Goal: Task Accomplishment & Management: Manage account settings

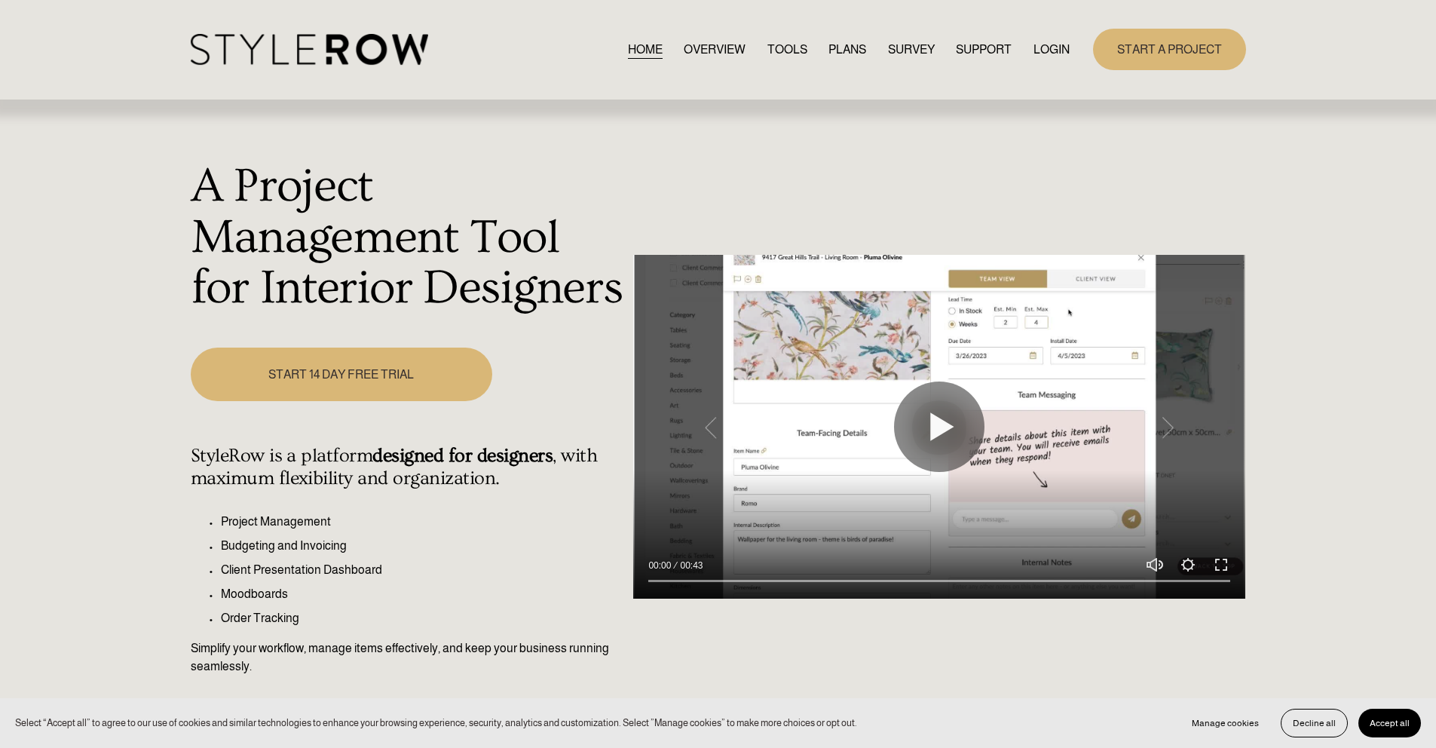
click at [1034, 44] on link "LOGIN" at bounding box center [1051, 49] width 36 height 20
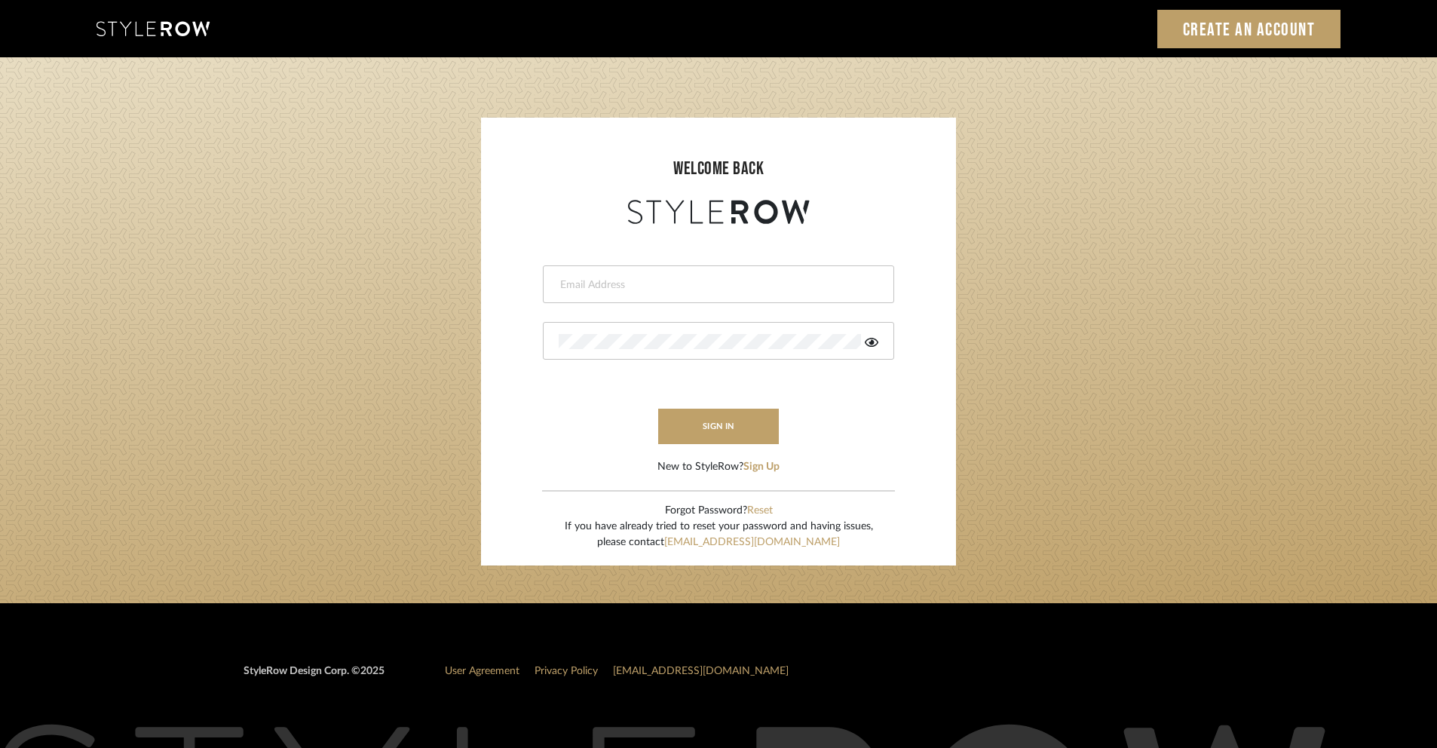
click at [677, 289] on input "email" at bounding box center [717, 284] width 316 height 15
type input "ashley@winnieandcointeriors.com"
click at [655, 350] on div at bounding box center [718, 341] width 351 height 38
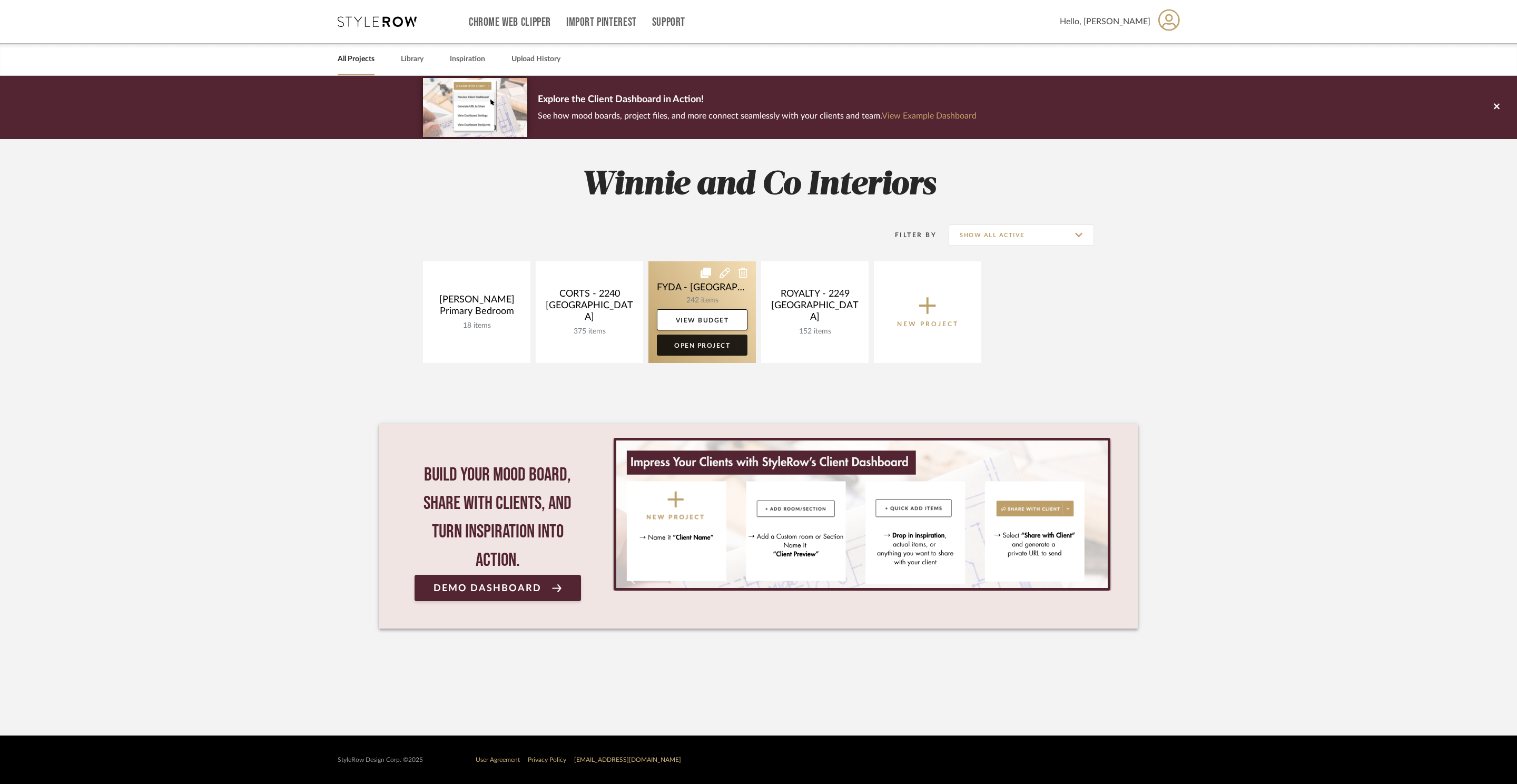
click at [715, 337] on link "Open Project" at bounding box center [702, 345] width 91 height 21
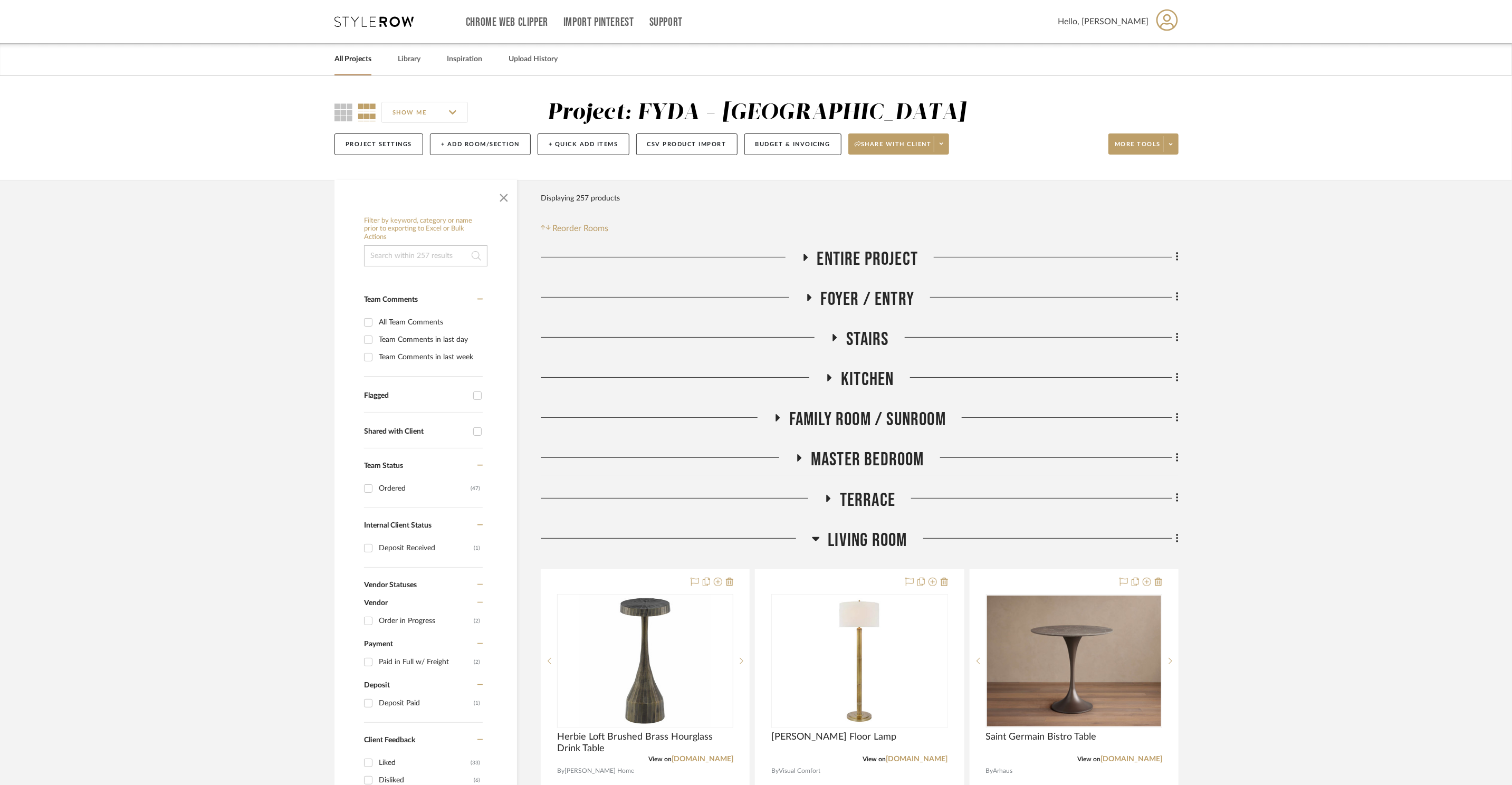
click at [852, 298] on span "Foyer / Entry" at bounding box center [868, 299] width 94 height 22
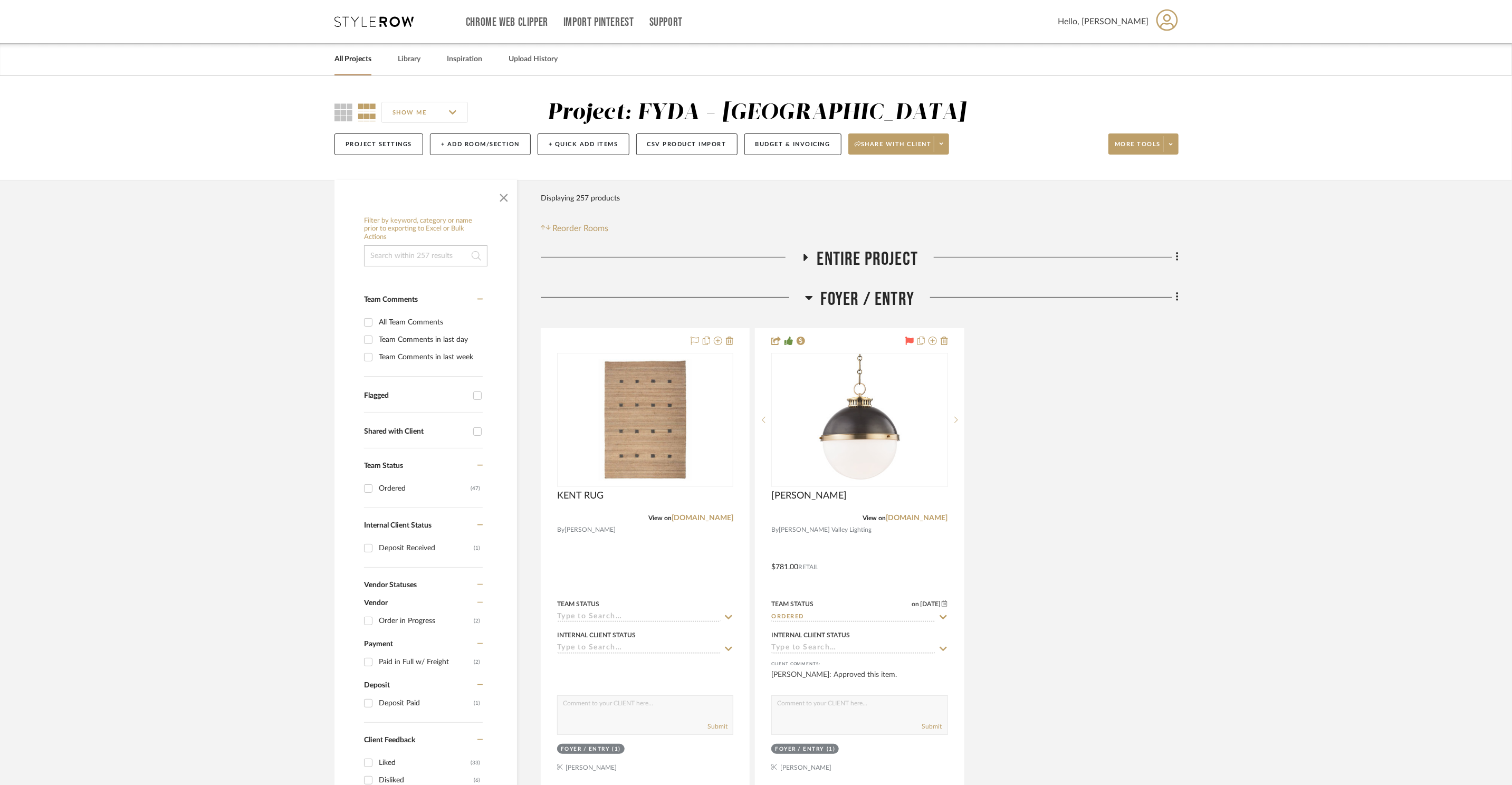
click at [852, 298] on span "Foyer / Entry" at bounding box center [868, 299] width 94 height 22
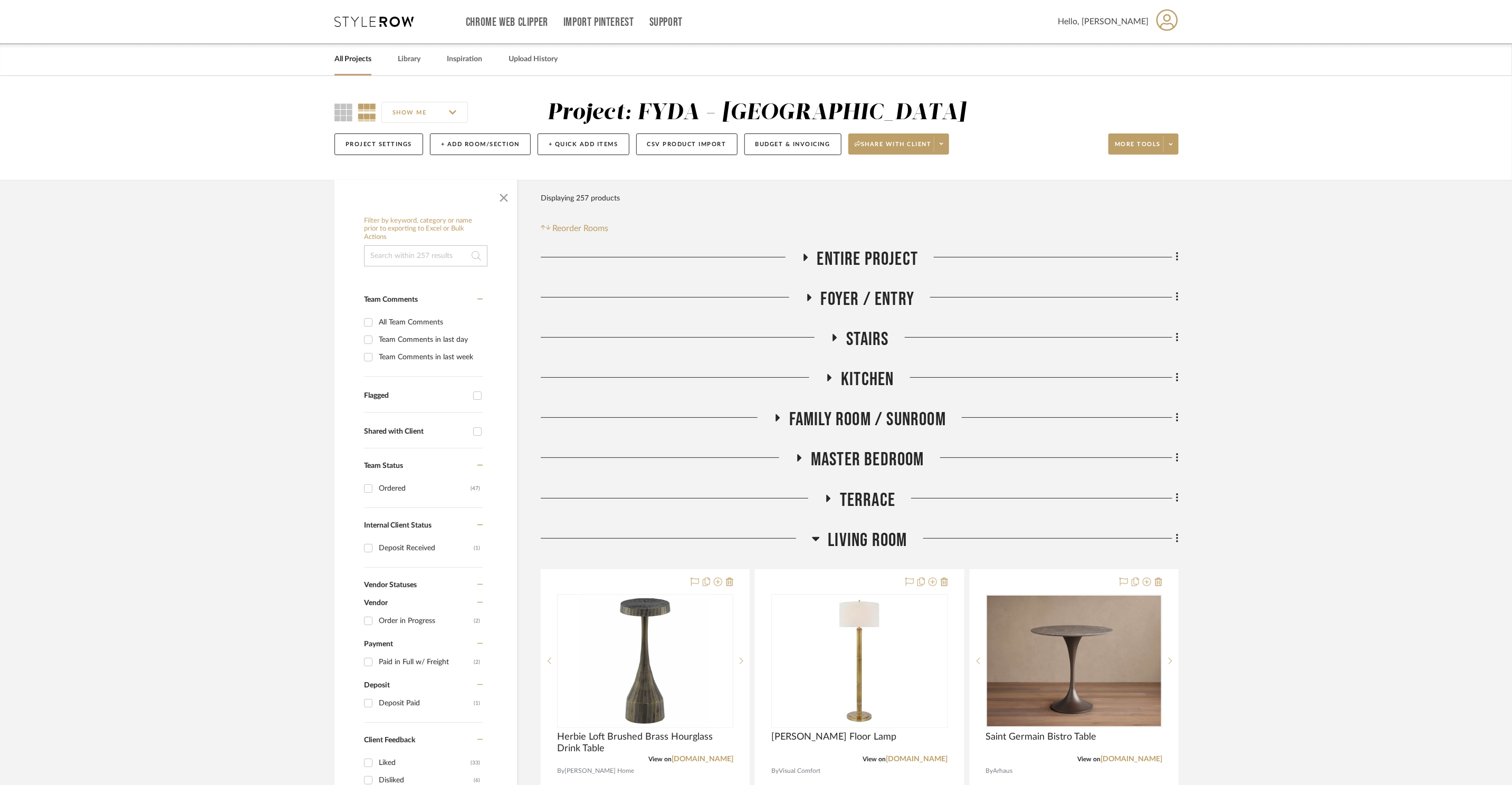
click at [863, 337] on span "Stairs" at bounding box center [867, 339] width 42 height 22
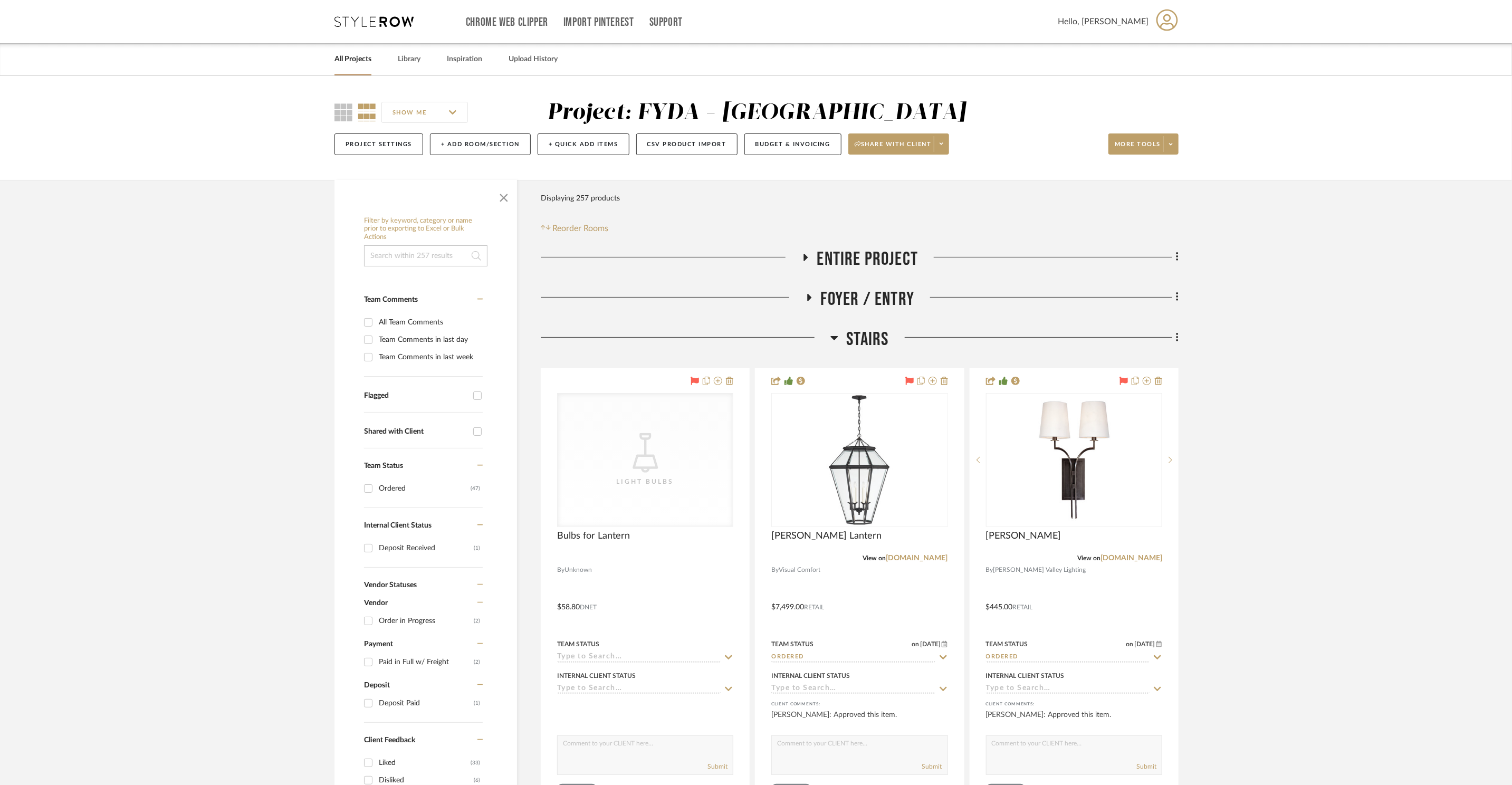
click at [863, 337] on span "Stairs" at bounding box center [867, 339] width 42 height 22
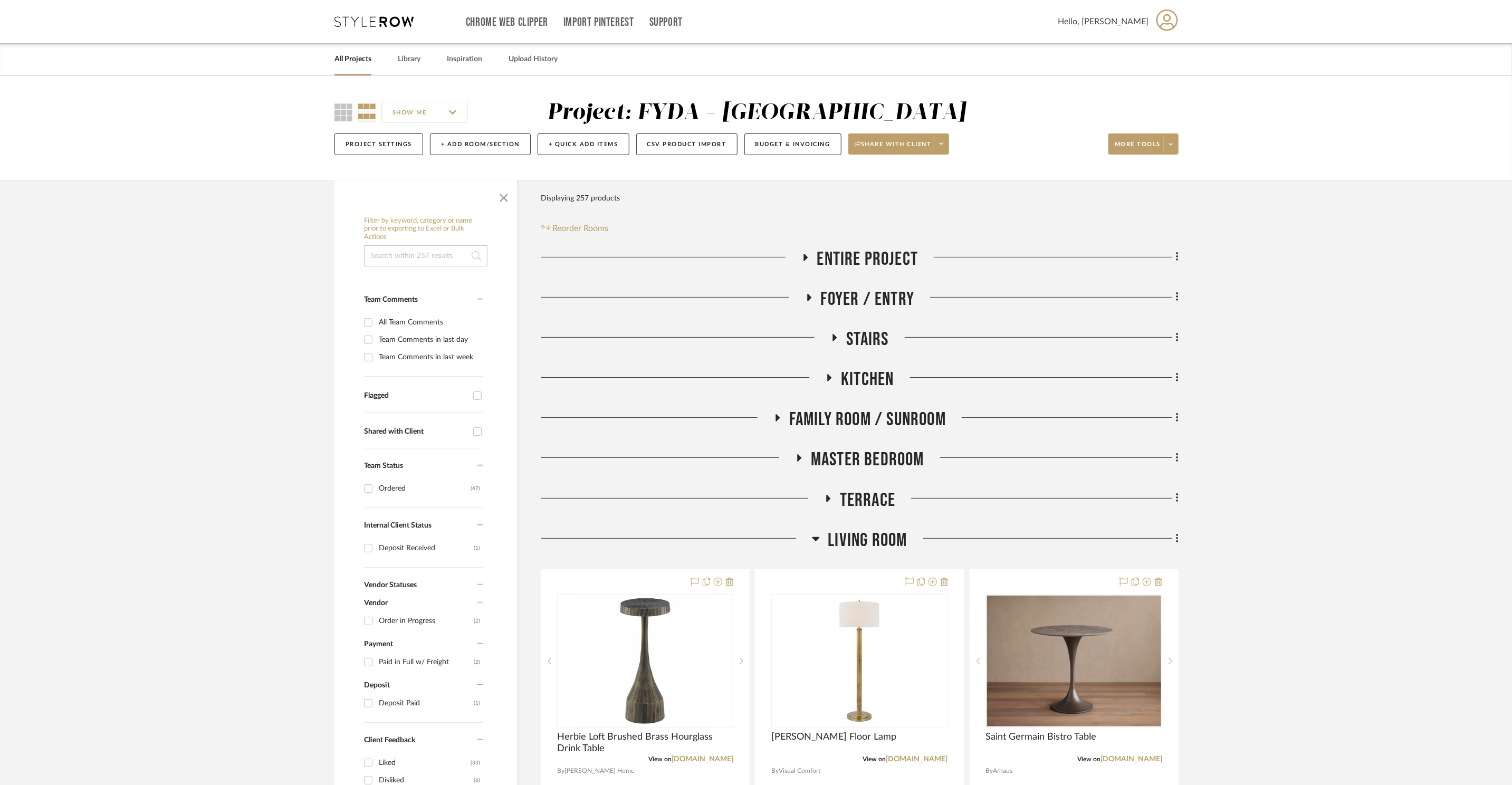
click at [875, 374] on span "Kitchen" at bounding box center [867, 379] width 52 height 22
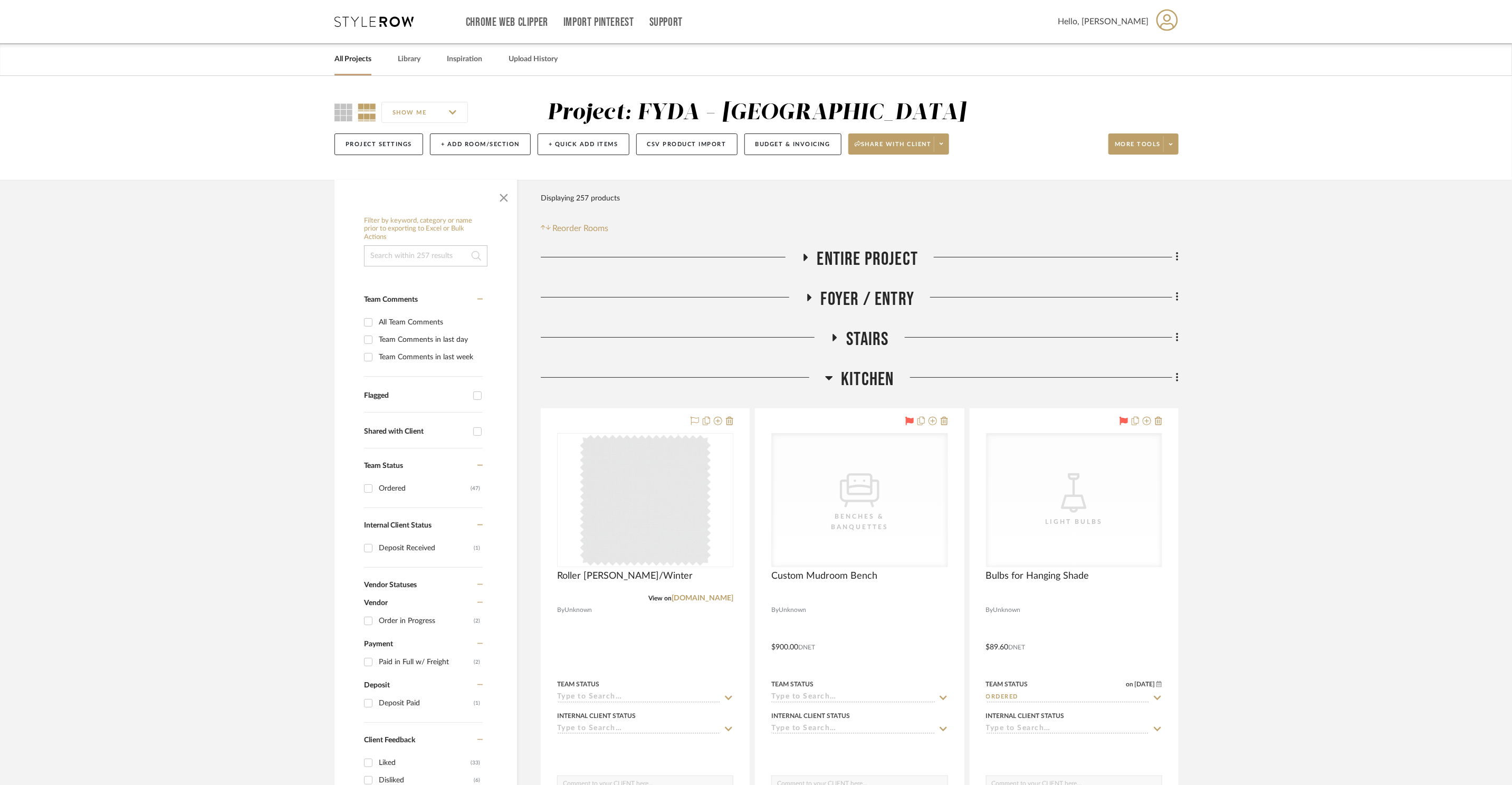
click at [875, 374] on span "Kitchen" at bounding box center [867, 379] width 52 height 22
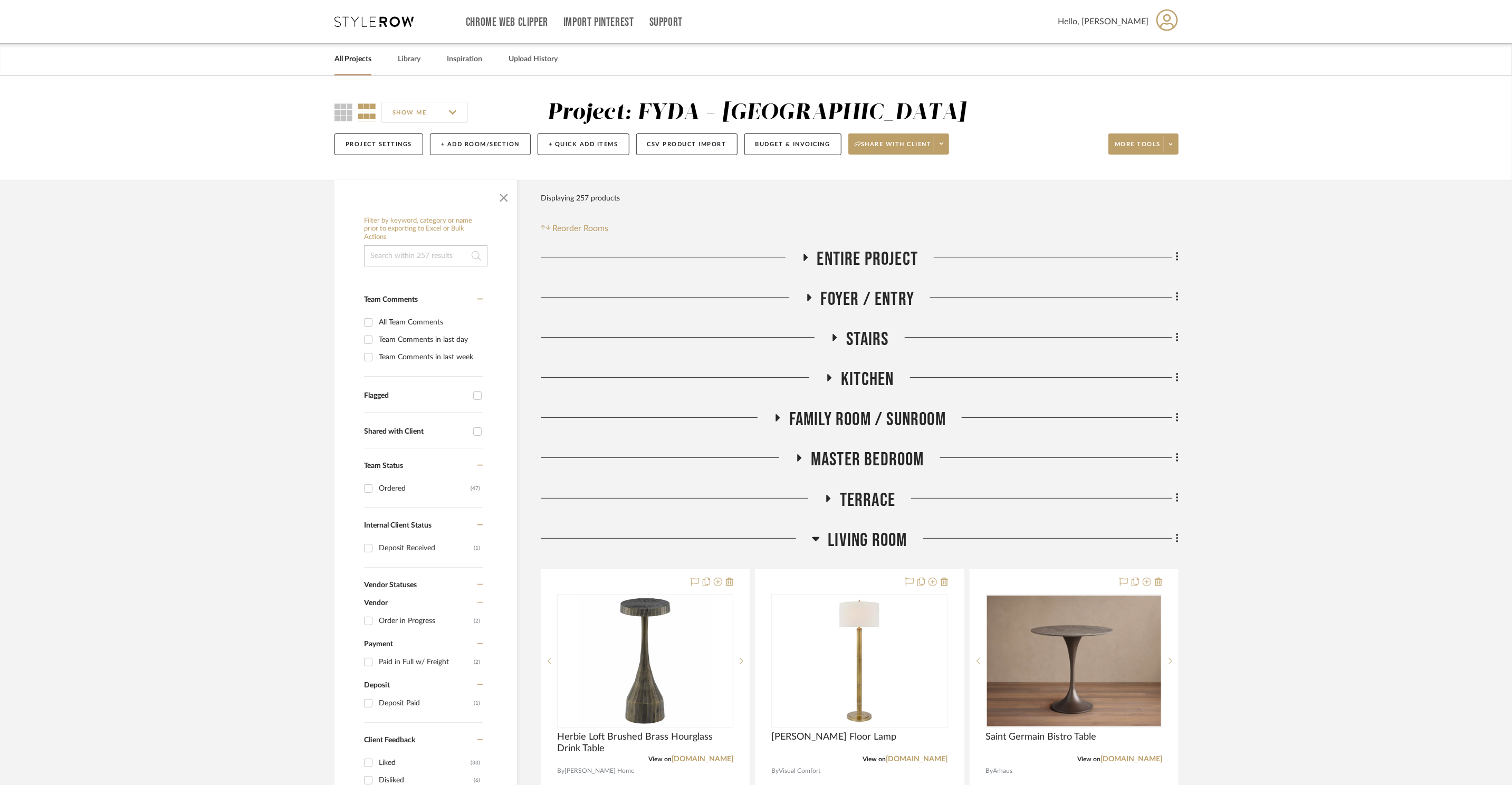
click at [885, 418] on span "Family Room / Sunroom" at bounding box center [868, 419] width 157 height 22
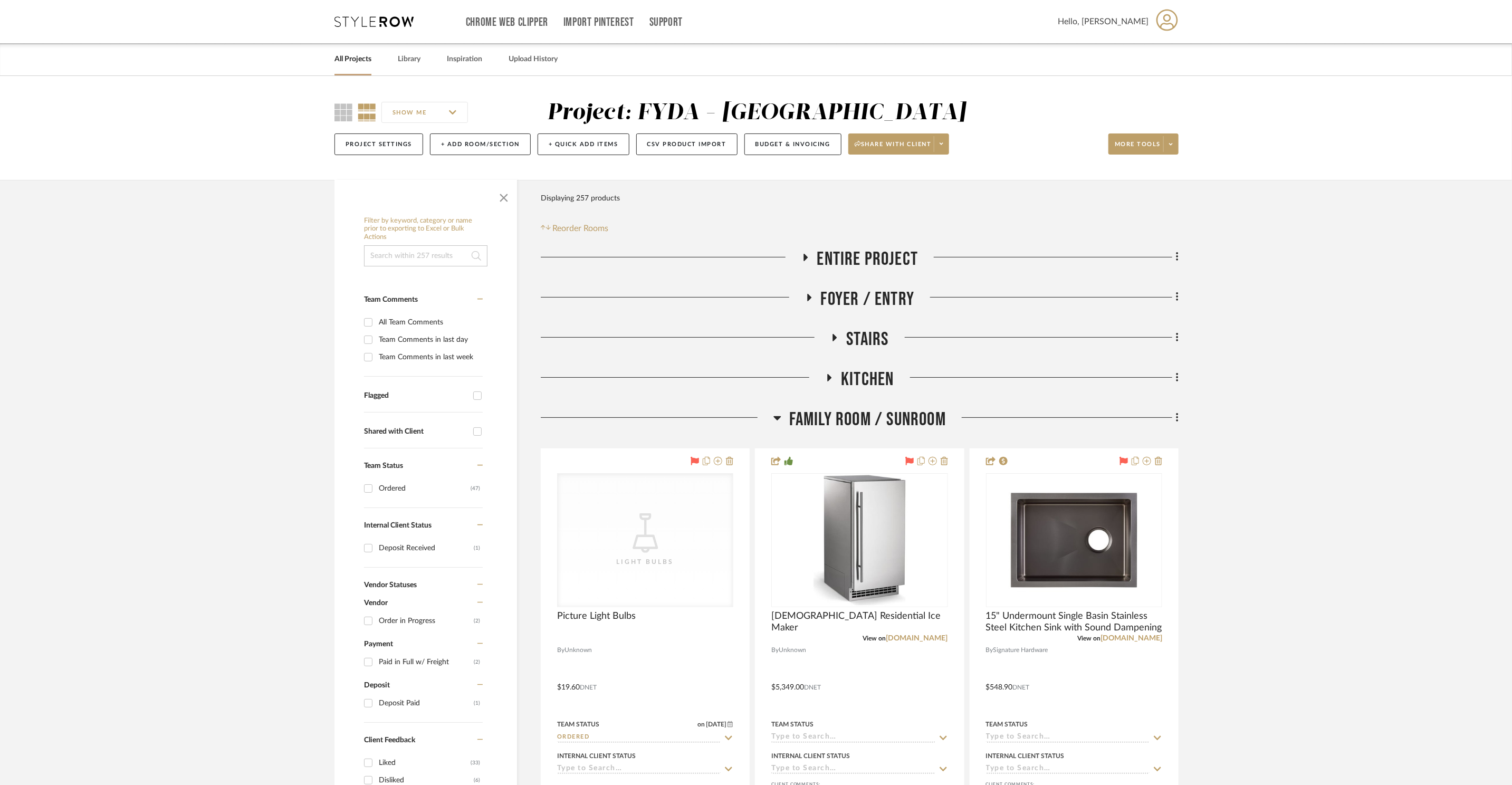
click at [885, 418] on span "Family Room / Sunroom" at bounding box center [868, 419] width 157 height 22
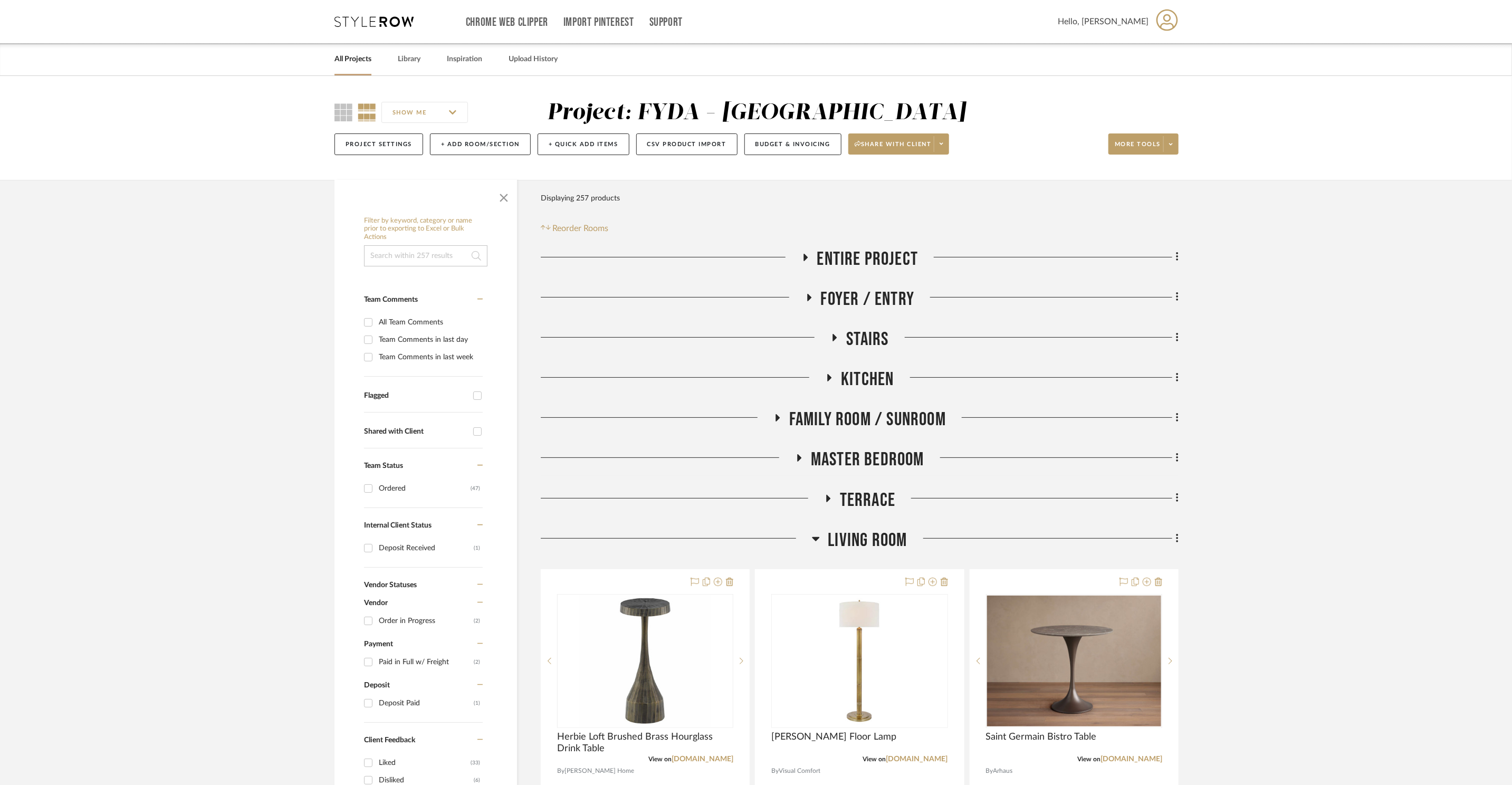
drag, startPoint x: 884, startPoint y: 469, endPoint x: 891, endPoint y: 459, distance: 12.2
click at [884, 469] on span "Master Bedroom" at bounding box center [868, 460] width 113 height 22
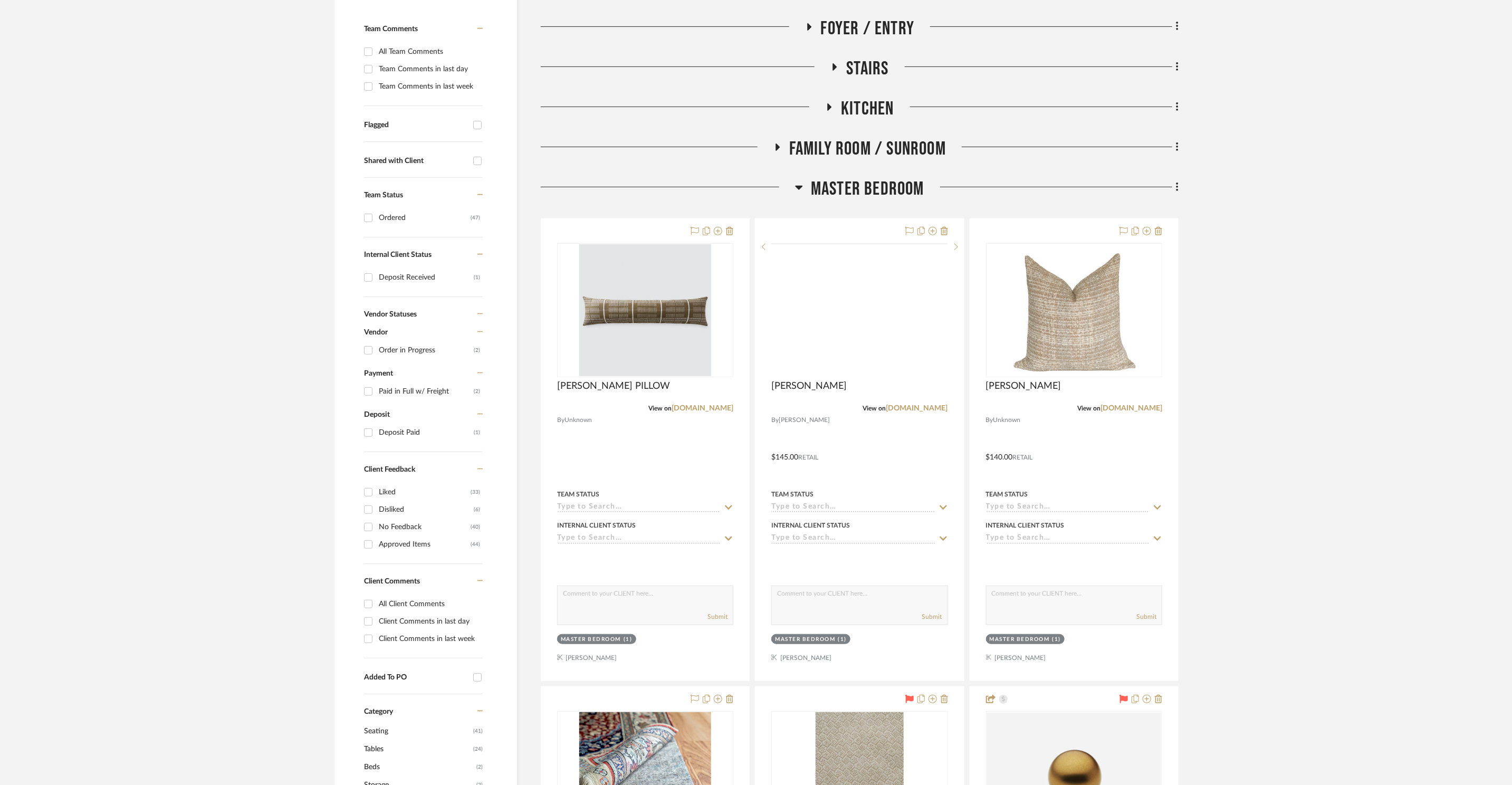
scroll to position [273, 0]
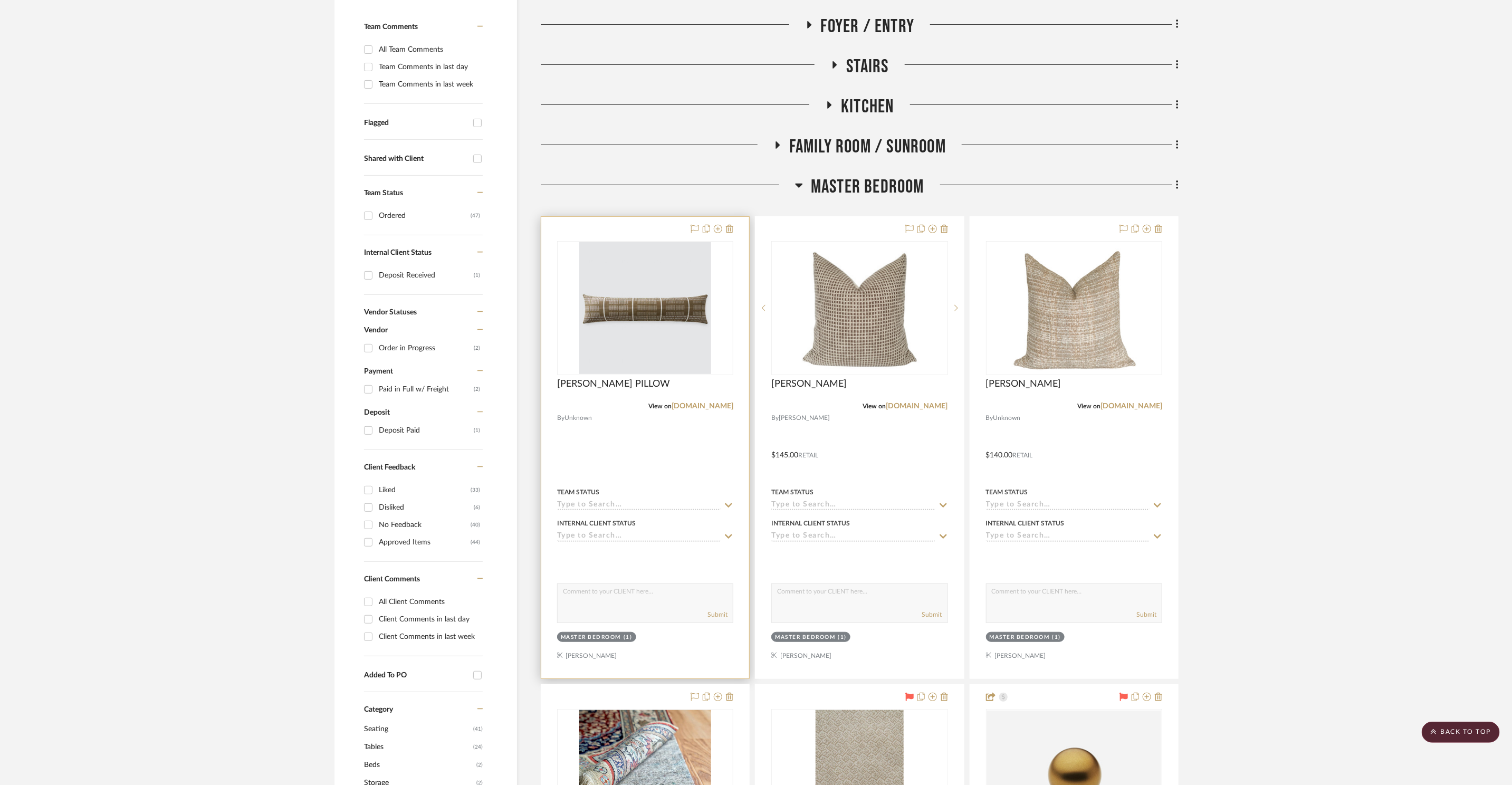
click at [734, 229] on div at bounding box center [645, 448] width 208 height 462
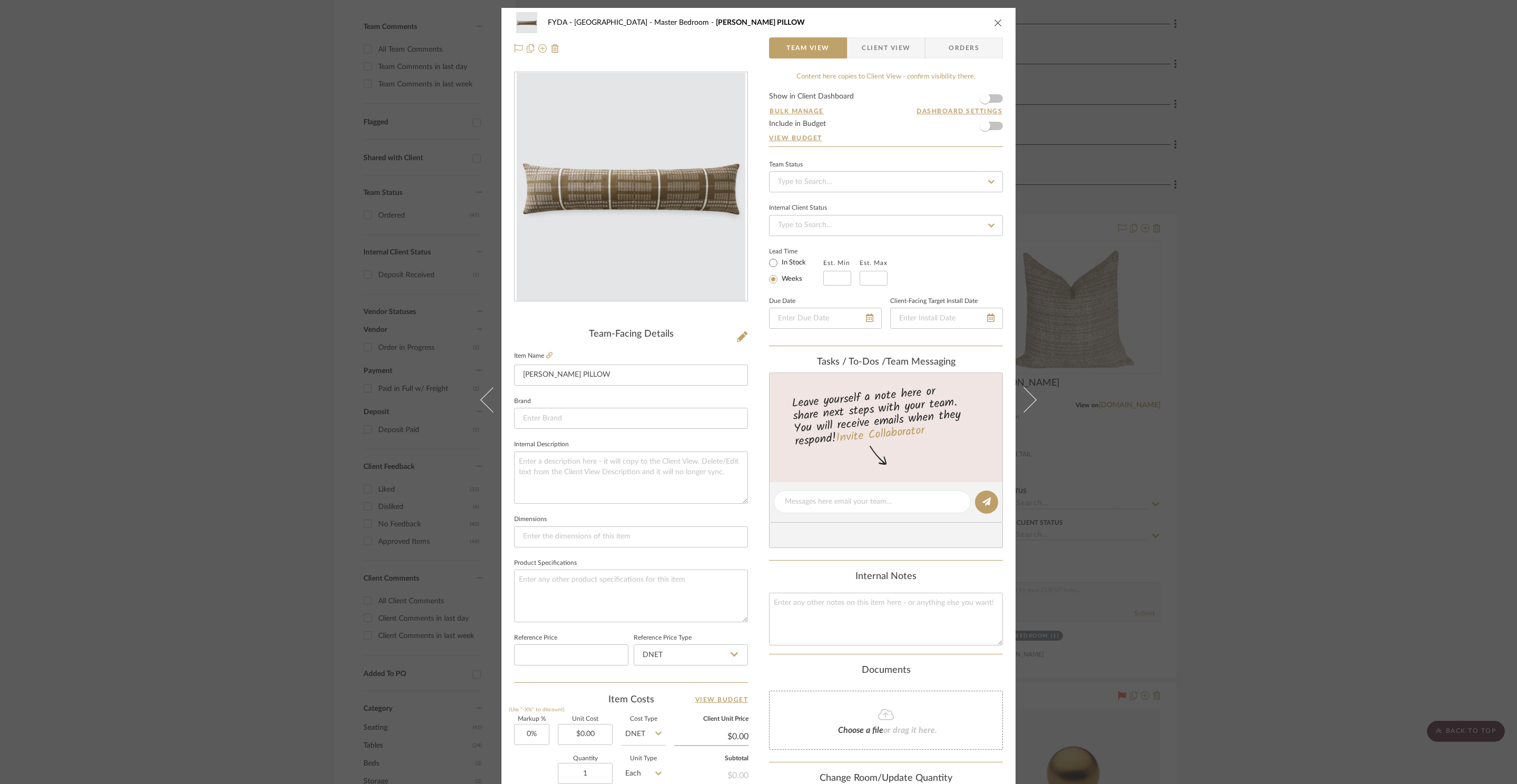
click at [999, 9] on div "FYDA - 655 City Park Master Bedroom ALISHA LUMBAR PILLOW Team View Client View …" at bounding box center [759, 35] width 514 height 55
click at [998, 20] on icon "close" at bounding box center [998, 22] width 8 height 8
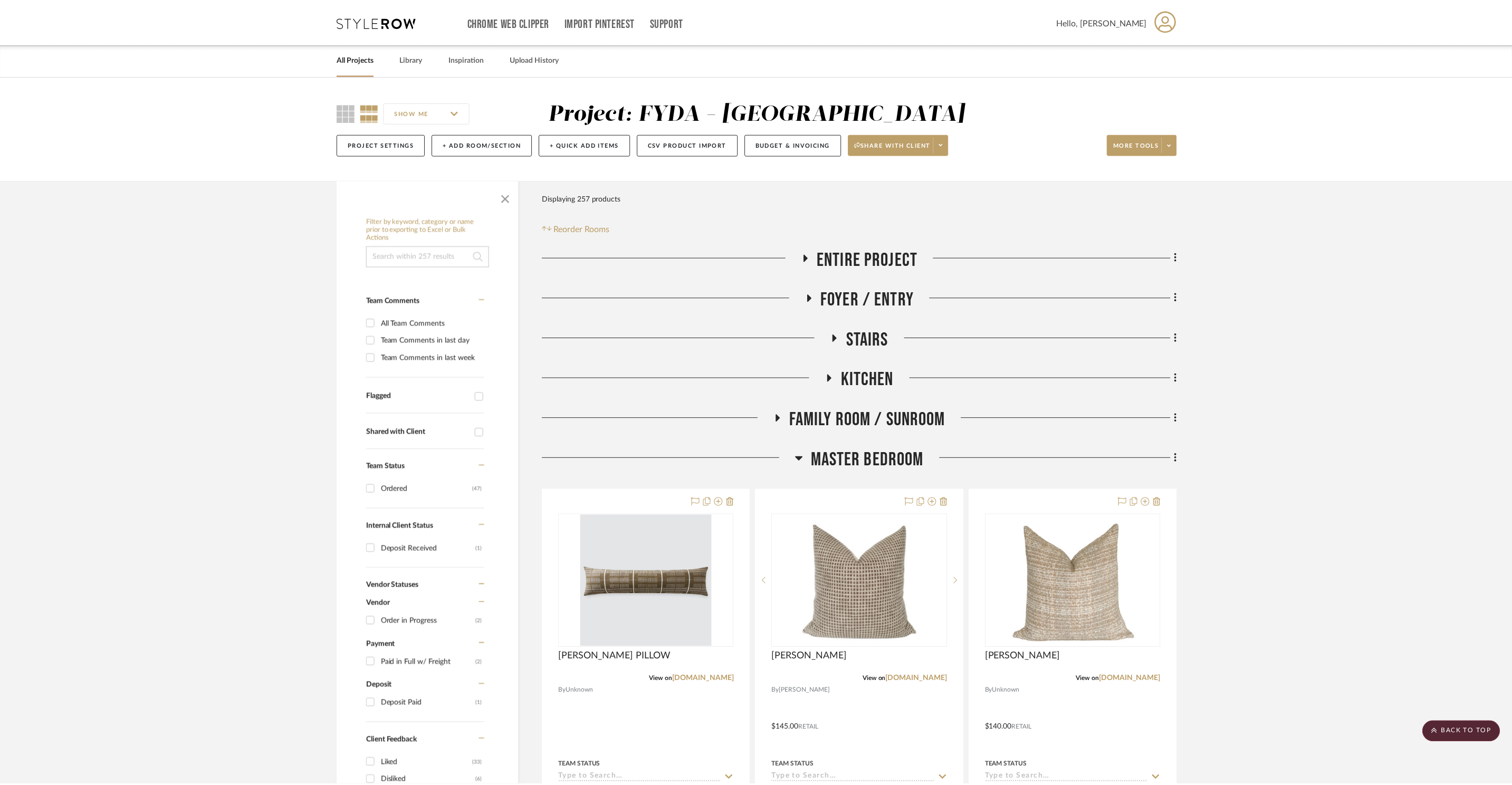
scroll to position [273, 0]
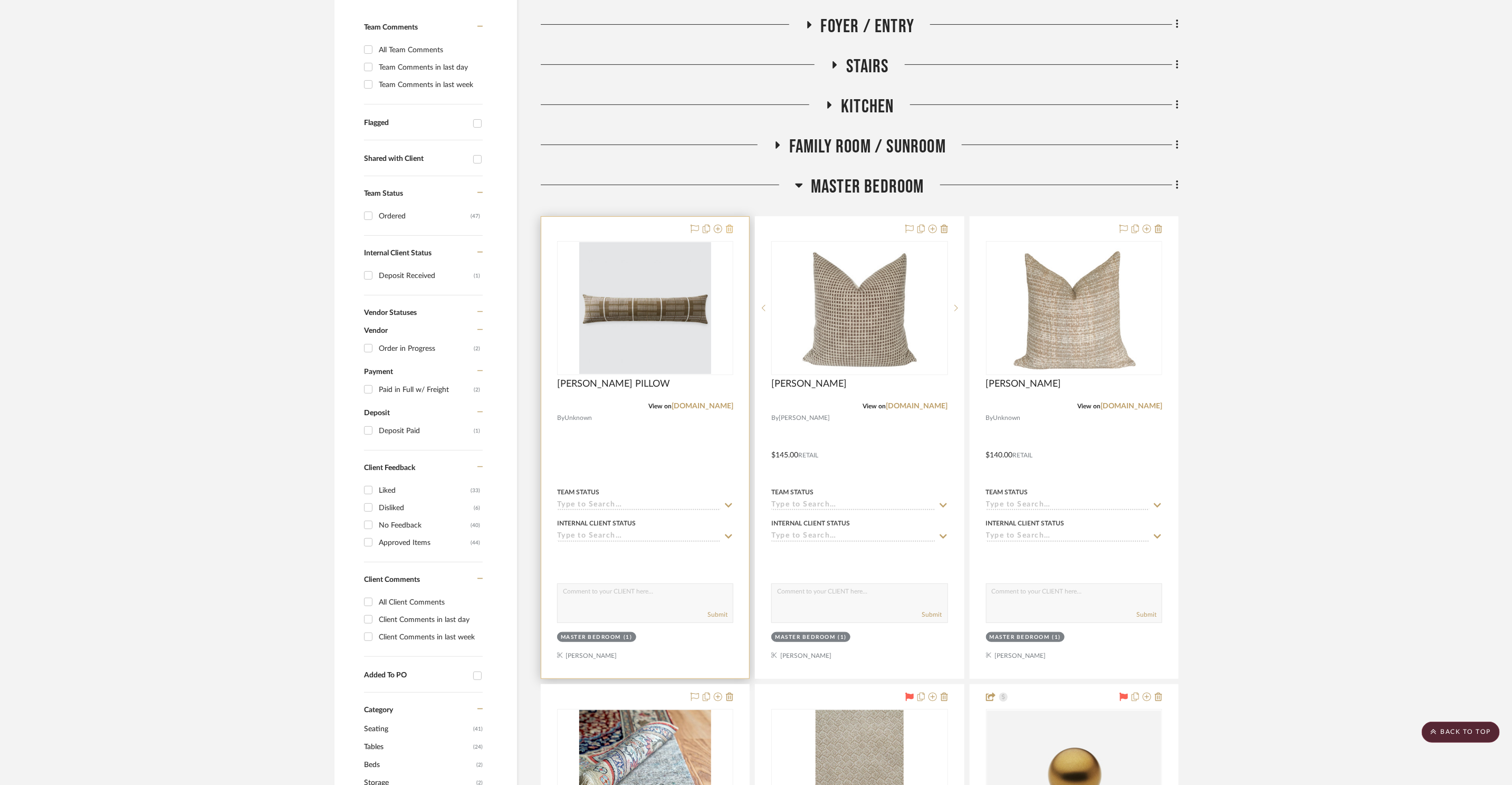
click at [733, 229] on icon at bounding box center [729, 229] width 8 height 8
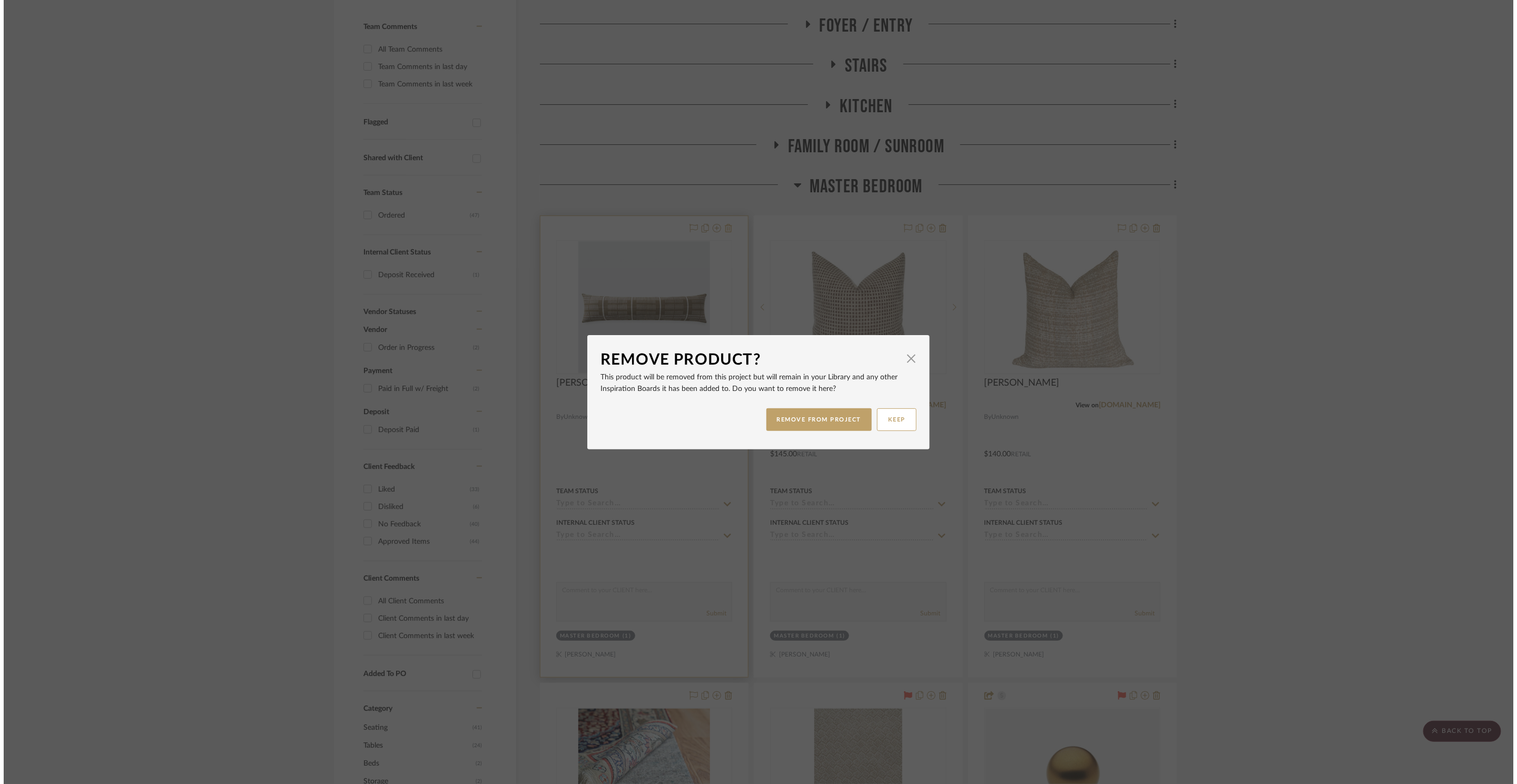
scroll to position [0, 0]
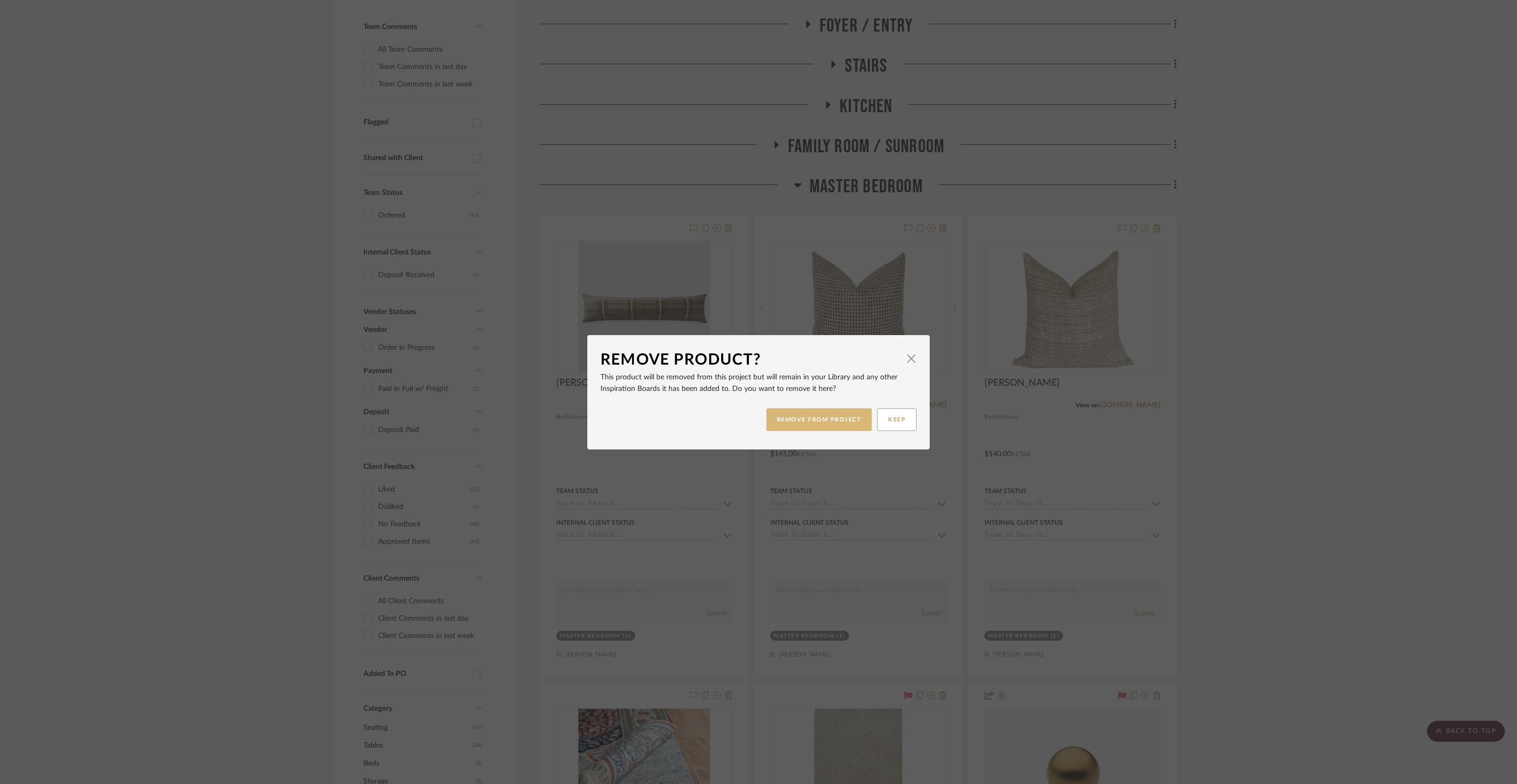
click at [816, 416] on button "REMOVE FROM PROJECT" at bounding box center [820, 419] width 106 height 22
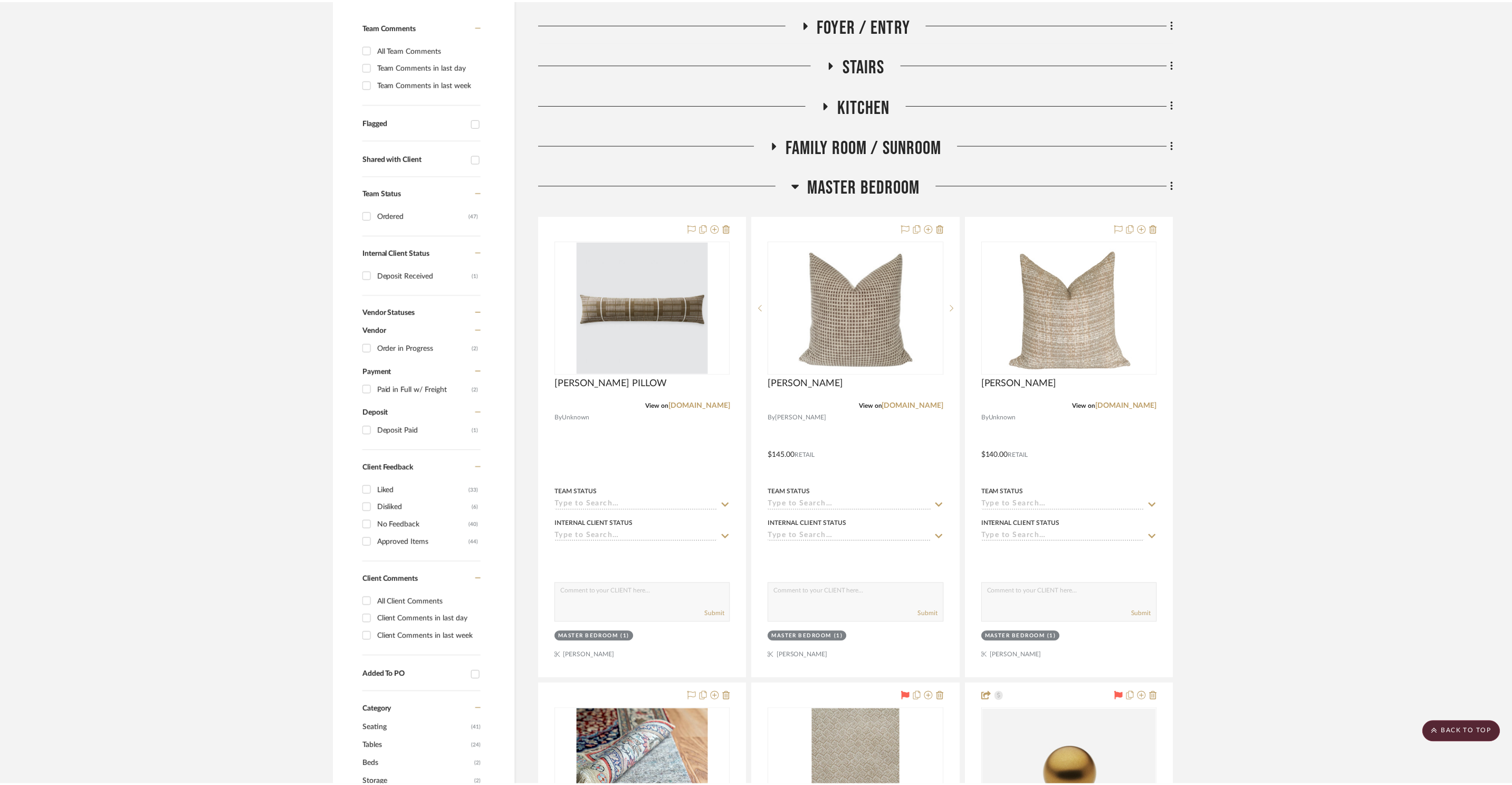
scroll to position [273, 0]
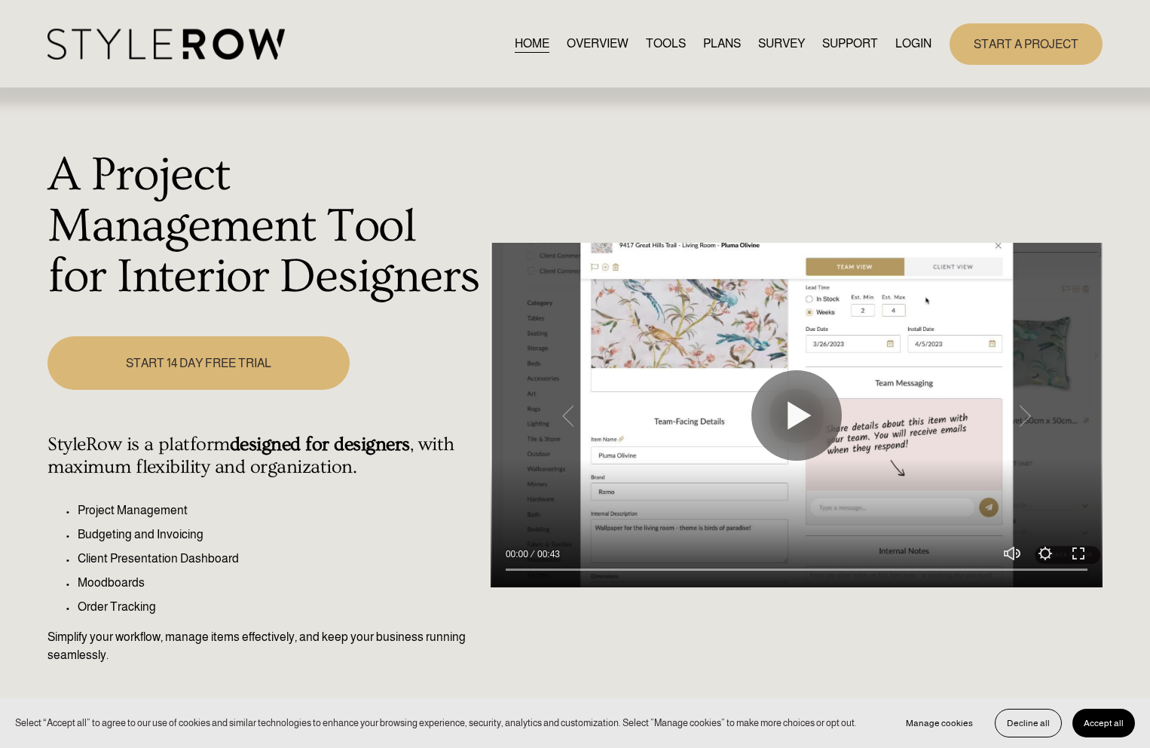
click at [923, 44] on link "LOGIN" at bounding box center [913, 44] width 36 height 20
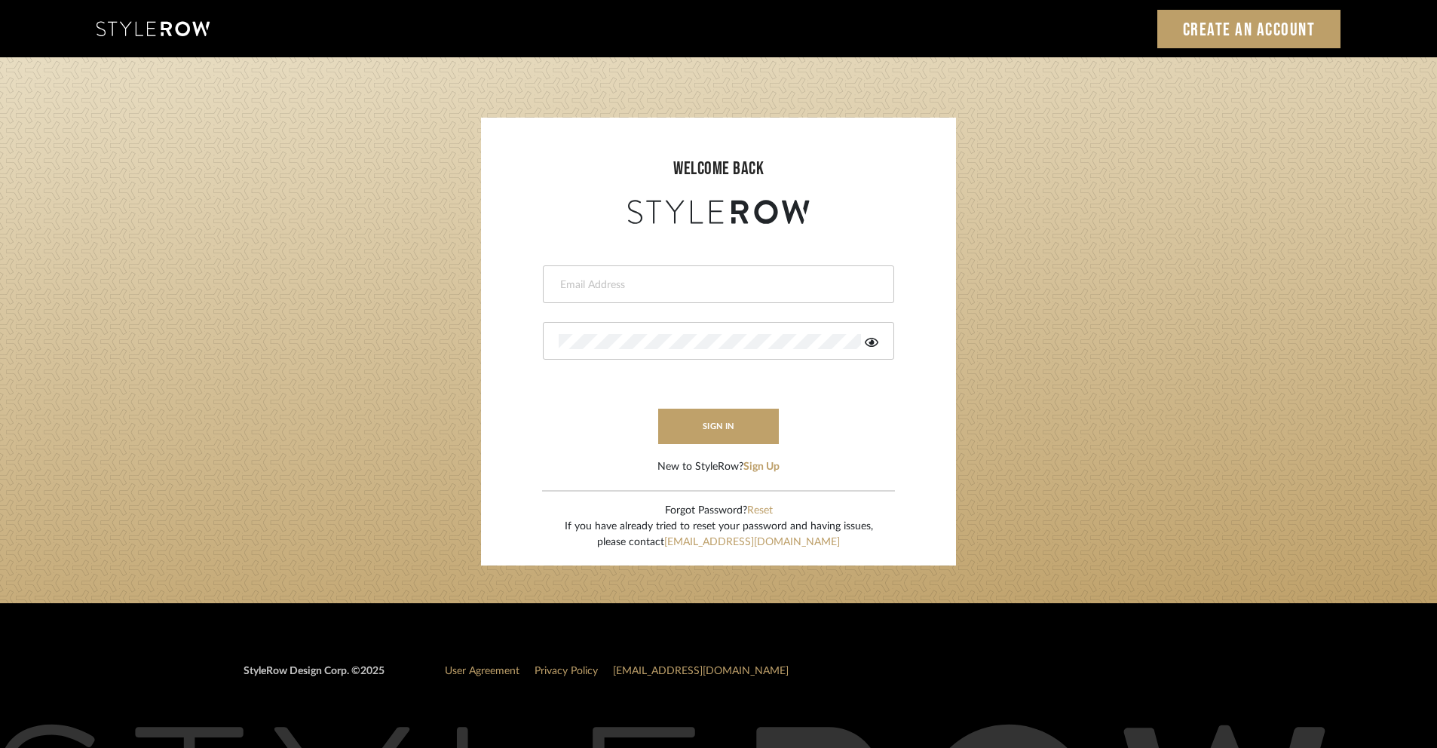
click at [683, 277] on input "email" at bounding box center [717, 284] width 316 height 15
type input "ashley@winnieandcointeriors.com"
click at [874, 341] on icon at bounding box center [872, 342] width 14 height 12
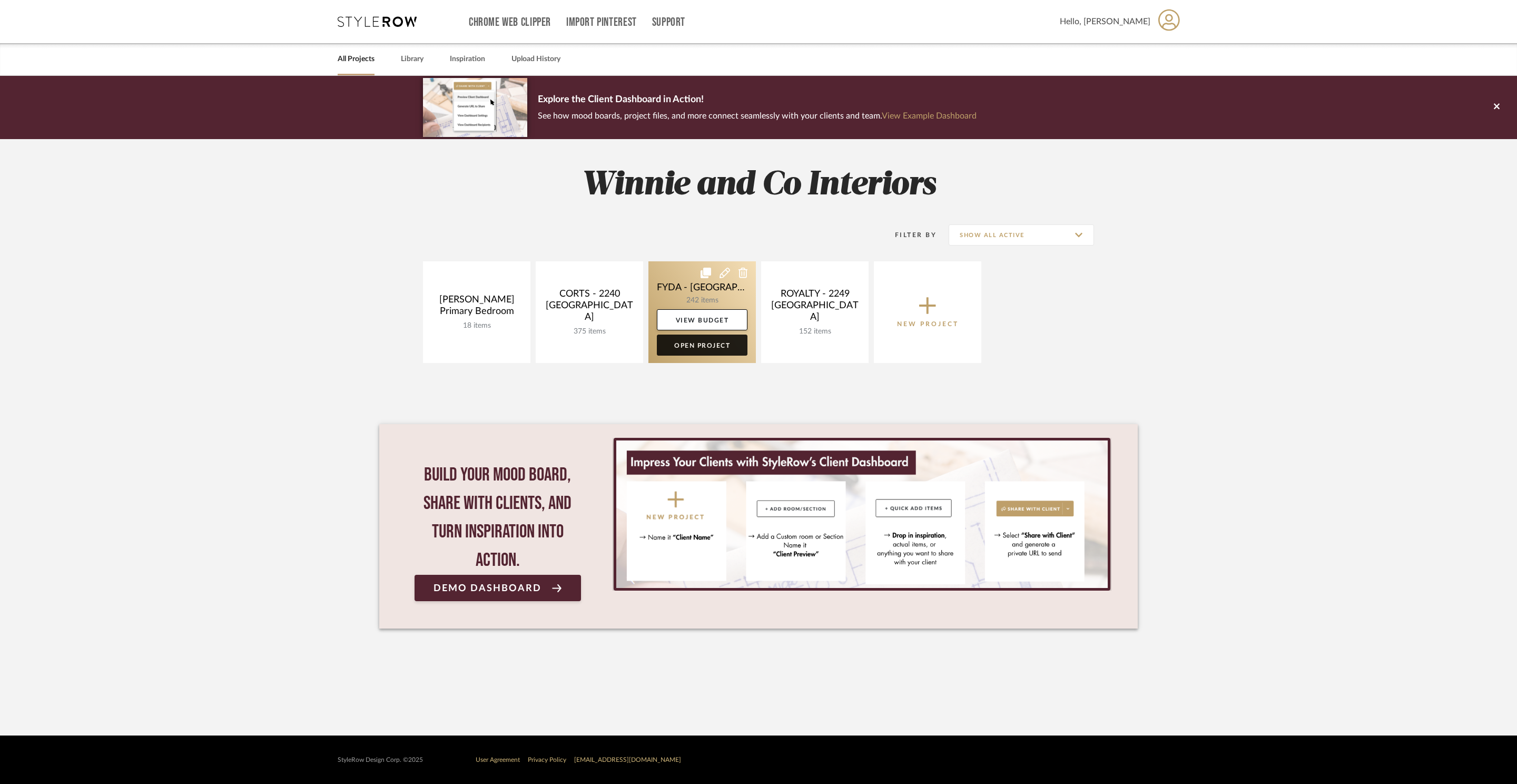
click at [713, 347] on link "Open Project" at bounding box center [702, 345] width 91 height 21
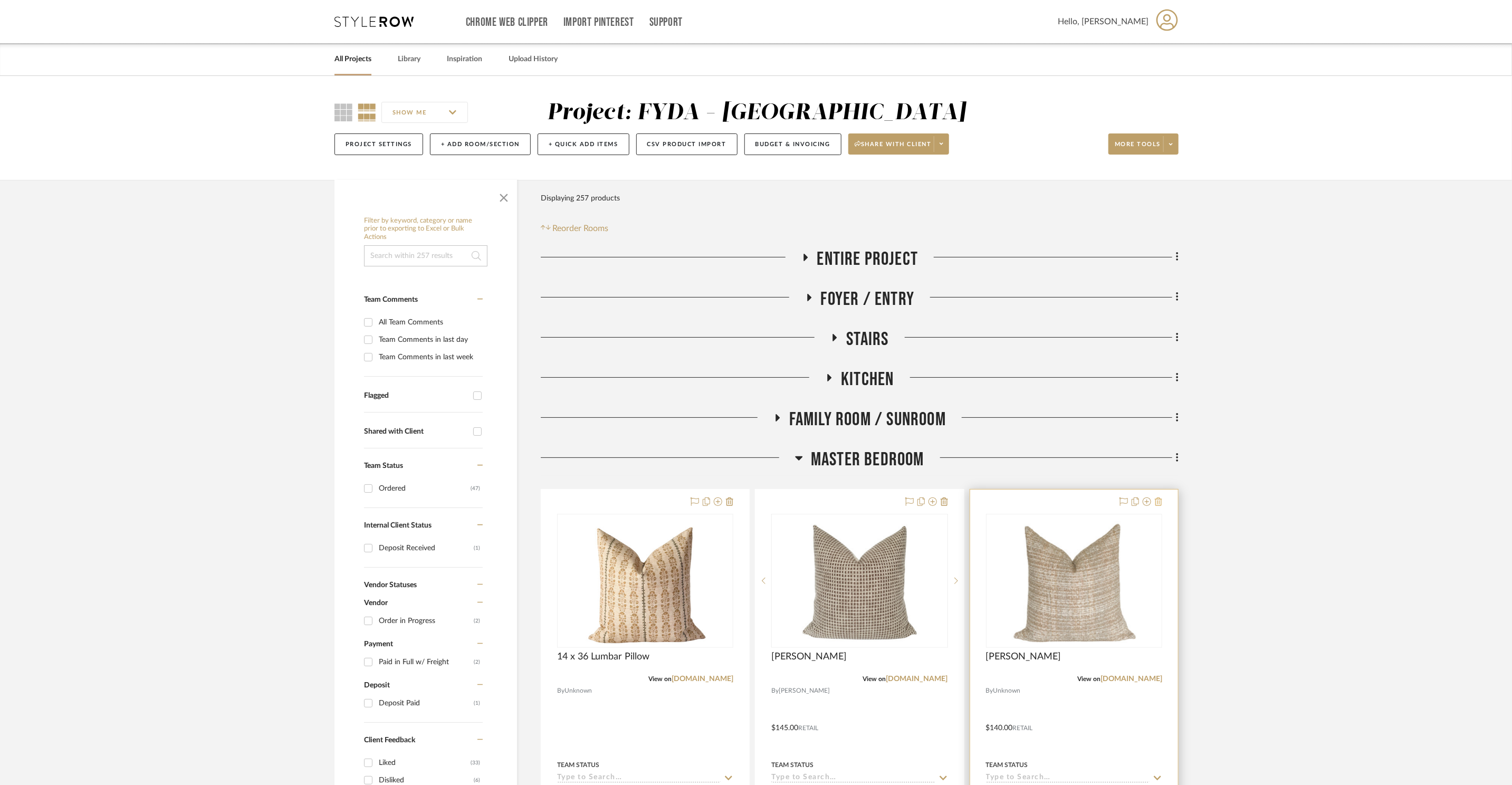
click at [1161, 502] on icon at bounding box center [1158, 502] width 8 height 8
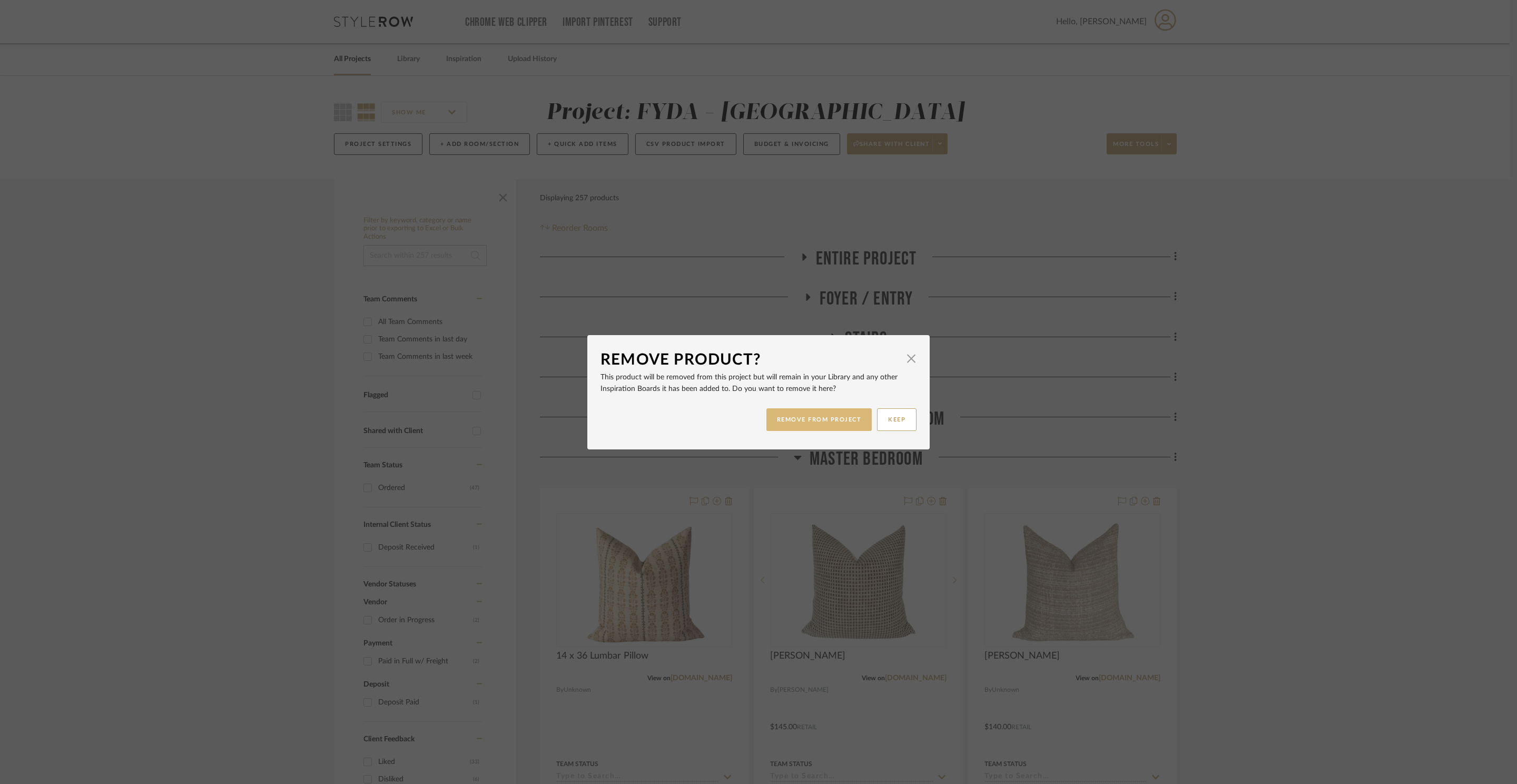
click at [806, 418] on button "REMOVE FROM PROJECT" at bounding box center [820, 419] width 106 height 22
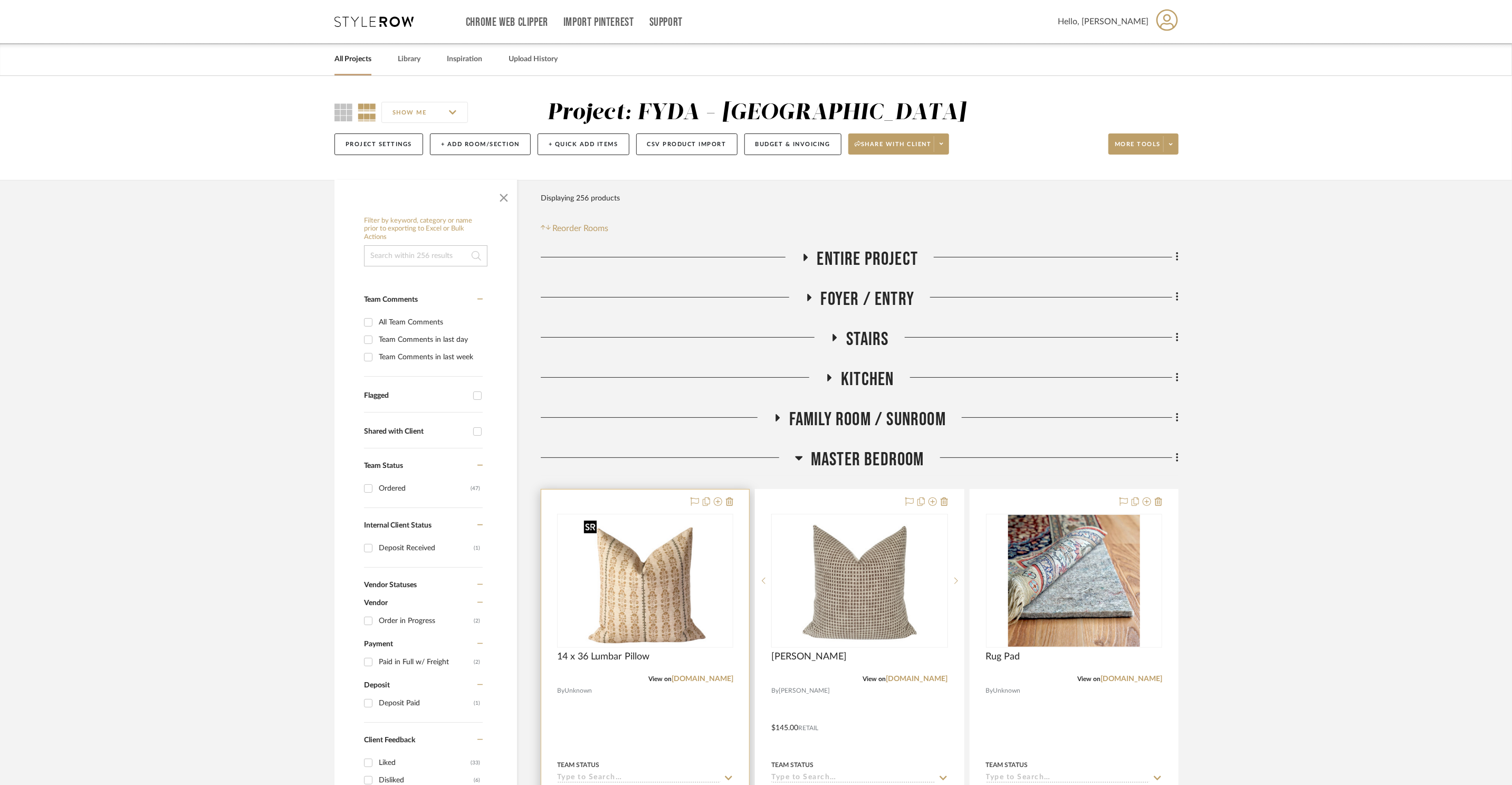
click at [665, 591] on img "0" at bounding box center [645, 581] width 132 height 132
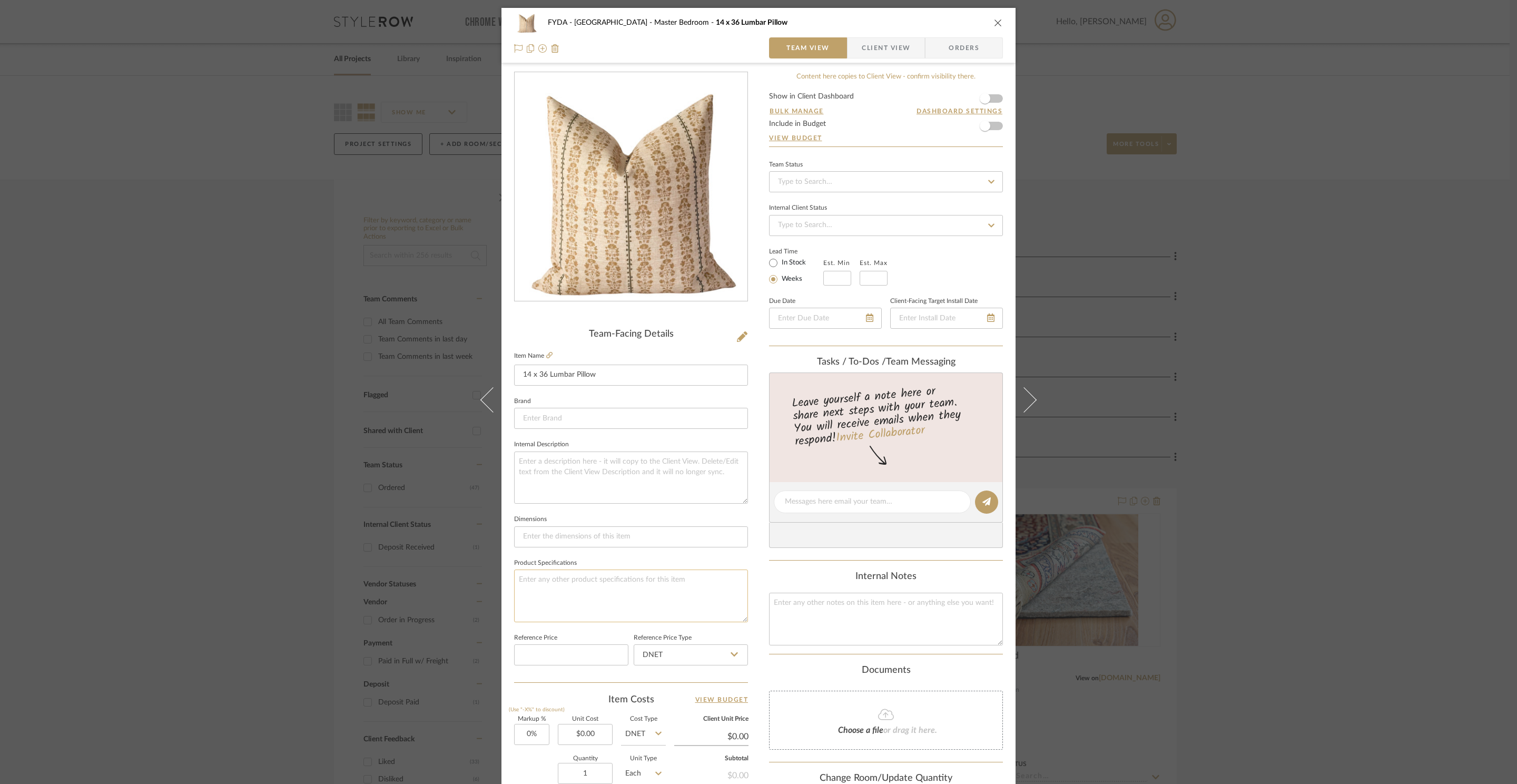
scroll to position [198, 0]
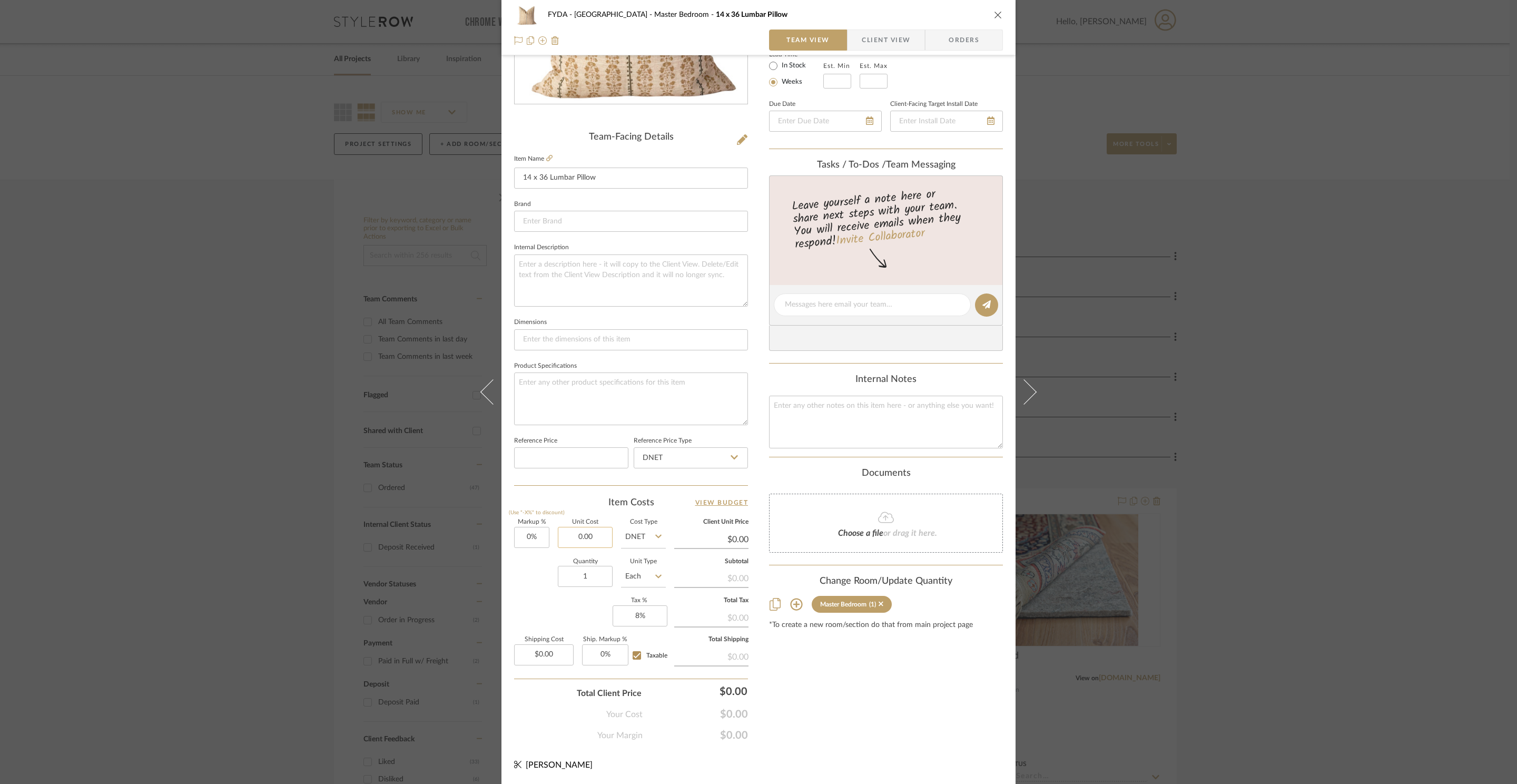
click at [584, 532] on input "0.00" at bounding box center [585, 537] width 55 height 21
type input "$0.00"
click at [546, 157] on icon at bounding box center [549, 158] width 6 height 6
click at [852, 435] on textarea at bounding box center [885, 421] width 234 height 52
type textarea "$148 pillow $50 insert"
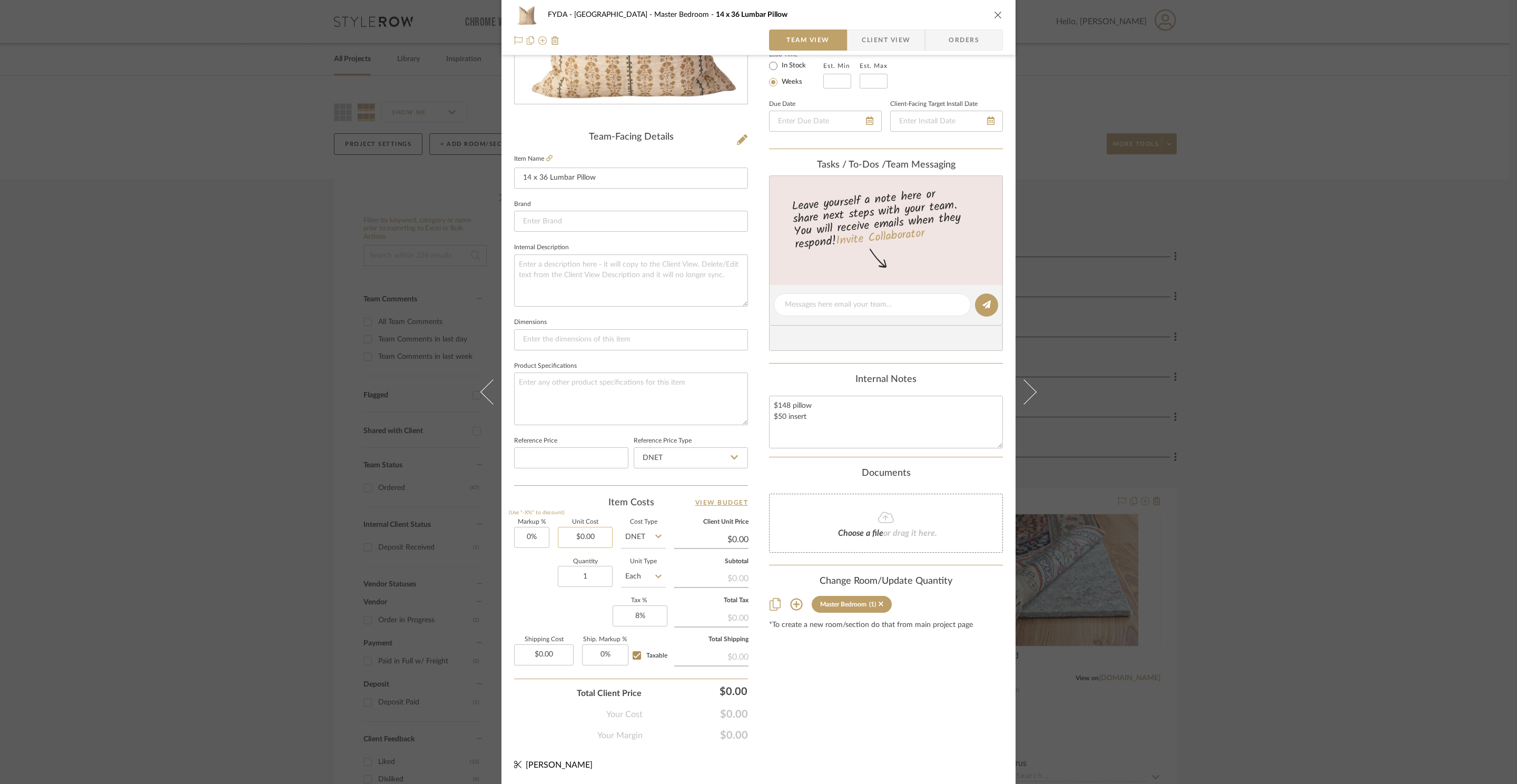
type input "0.00"
type textarea "$148 pillow $50 insert"
click at [581, 540] on input "0.00" at bounding box center [585, 537] width 55 height 21
type input "$198.00"
click at [646, 540] on input "DNET" at bounding box center [644, 537] width 45 height 21
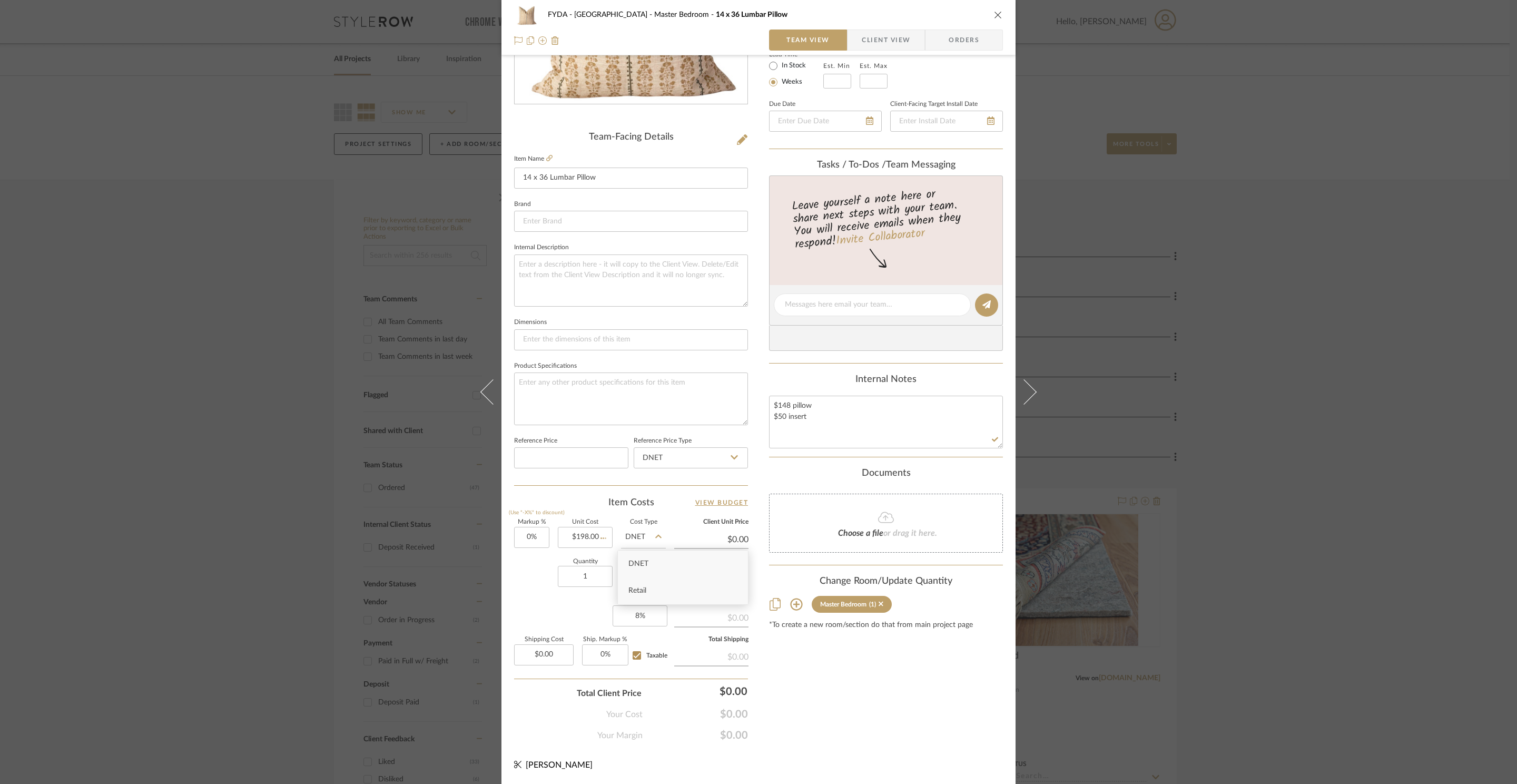
type input "$198.00"
click at [647, 587] on div "Retail" at bounding box center [683, 590] width 130 height 27
type input "Retail"
click at [912, 736] on div "Content here copies to Client View - confirm visibility there. Show in Client D…" at bounding box center [885, 308] width 234 height 867
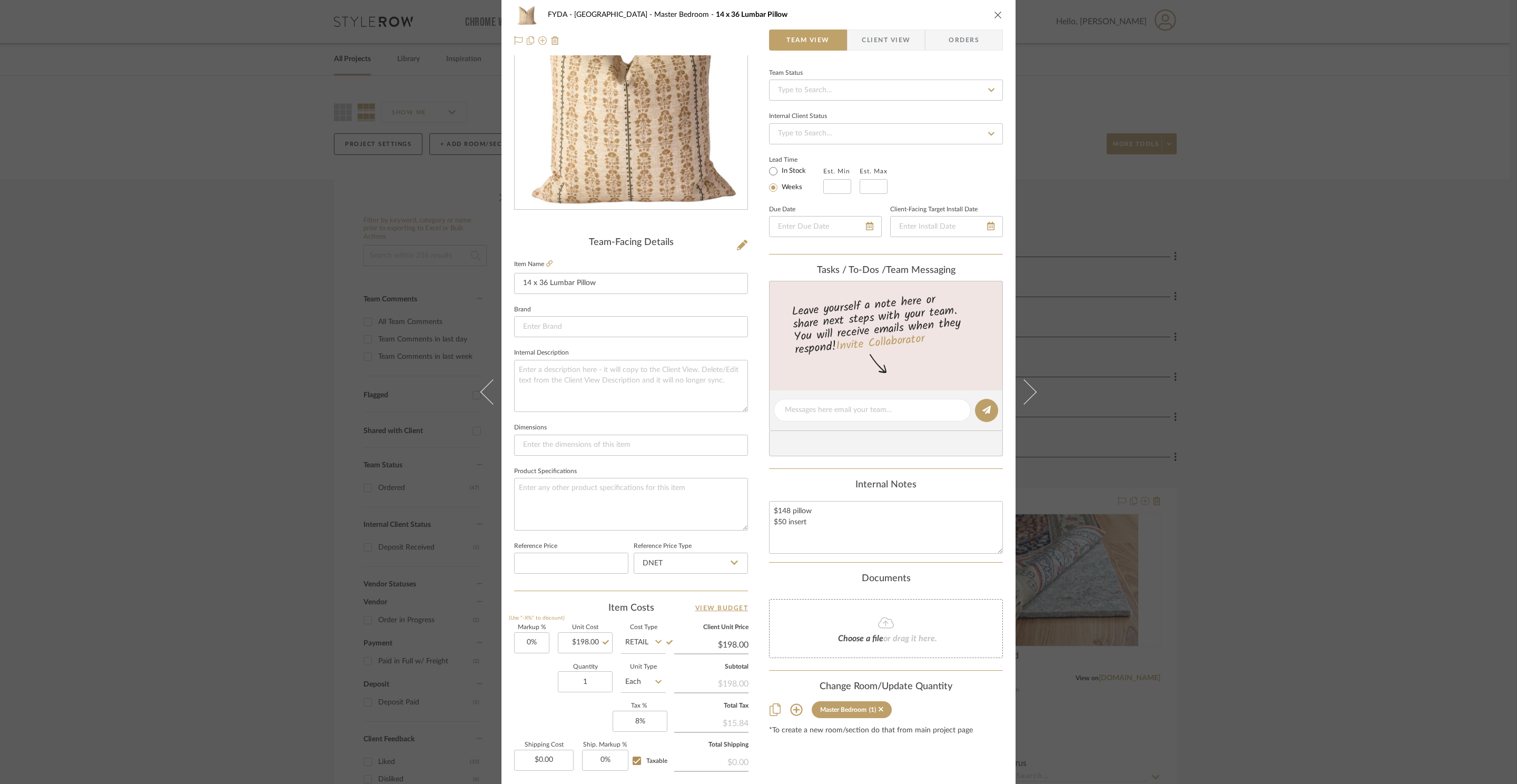
scroll to position [0, 0]
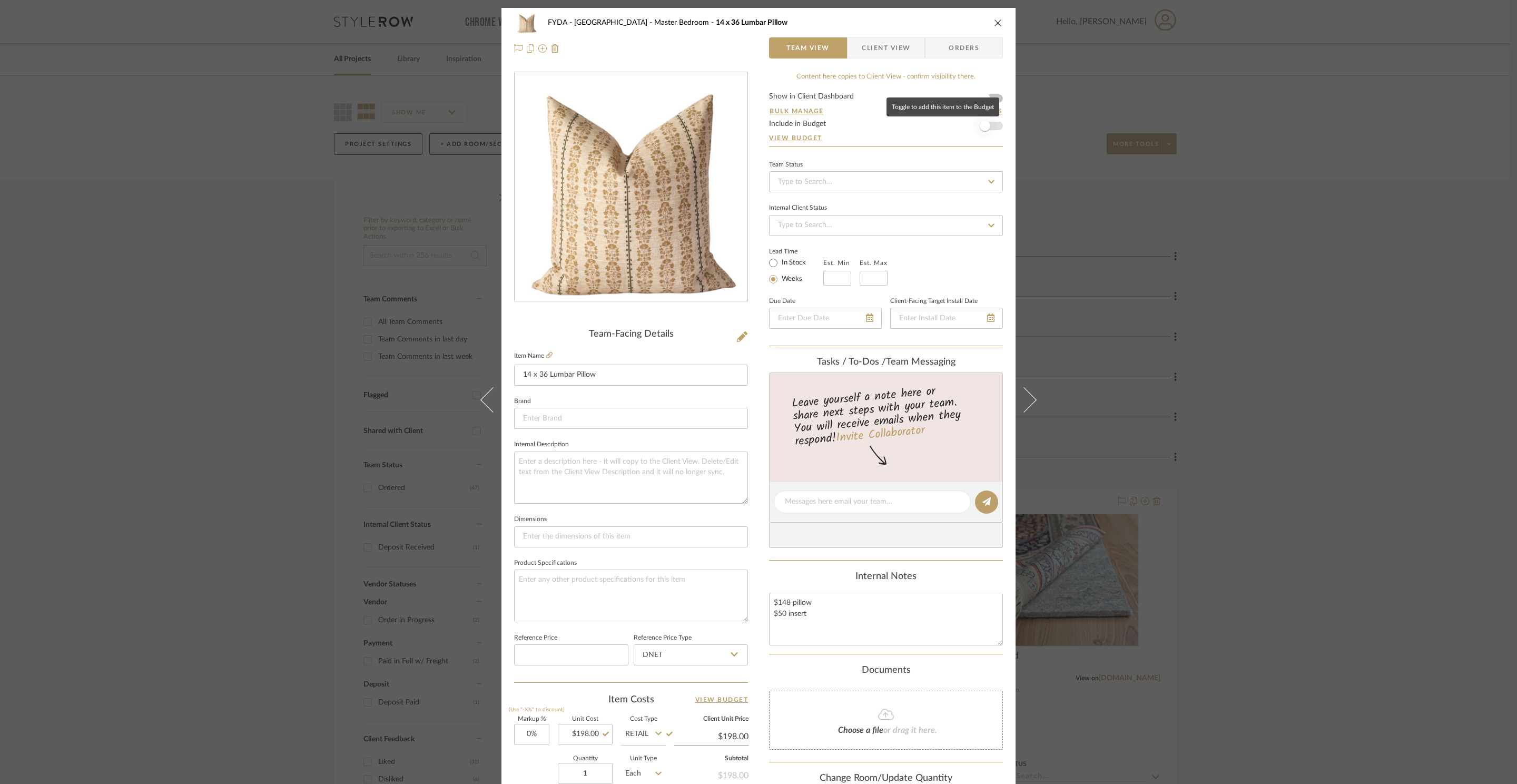
click at [989, 131] on span "button" at bounding box center [985, 126] width 23 height 23
click at [994, 20] on icon "close" at bounding box center [998, 22] width 8 height 8
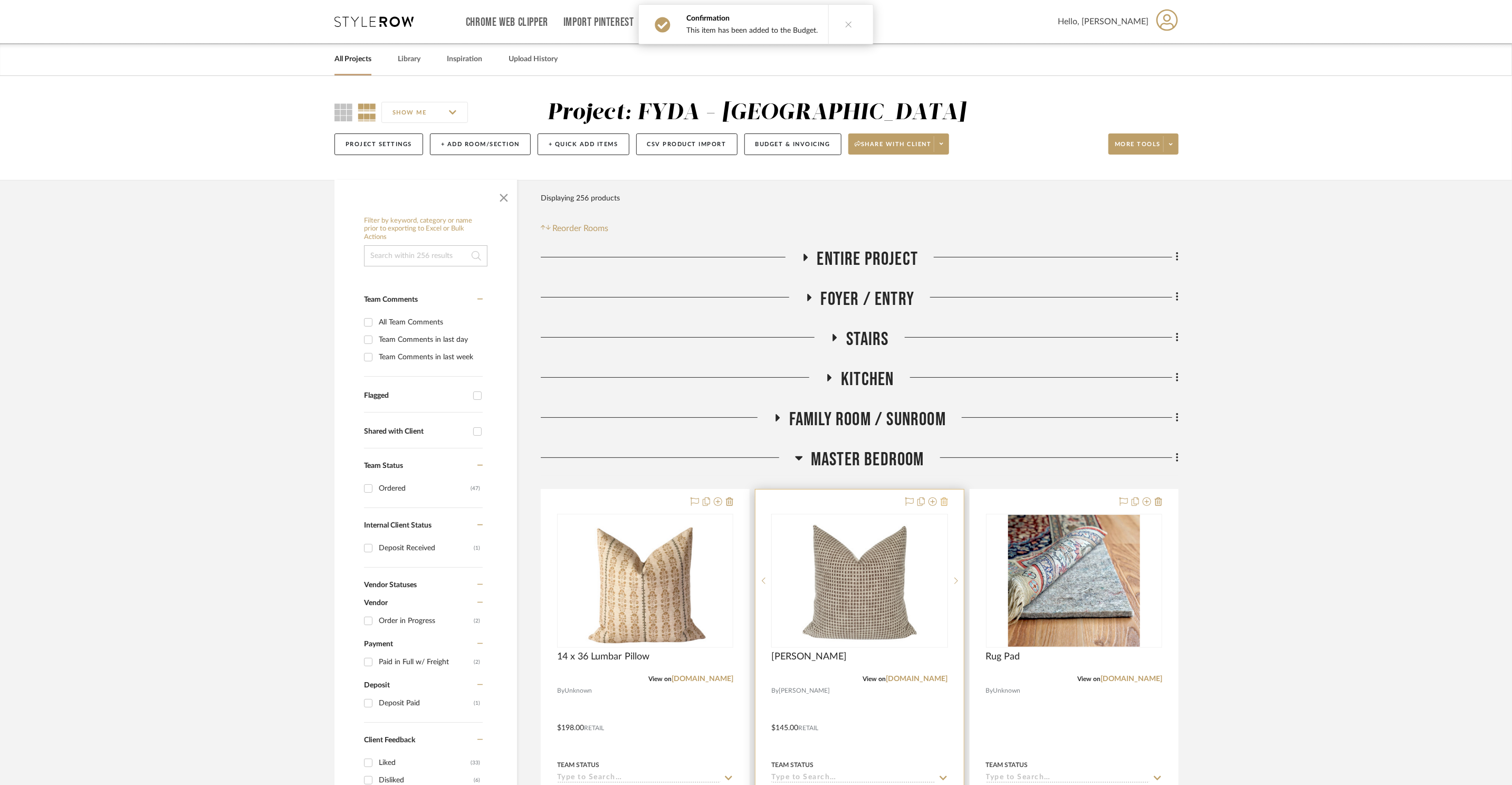
click at [947, 501] on icon at bounding box center [944, 502] width 8 height 8
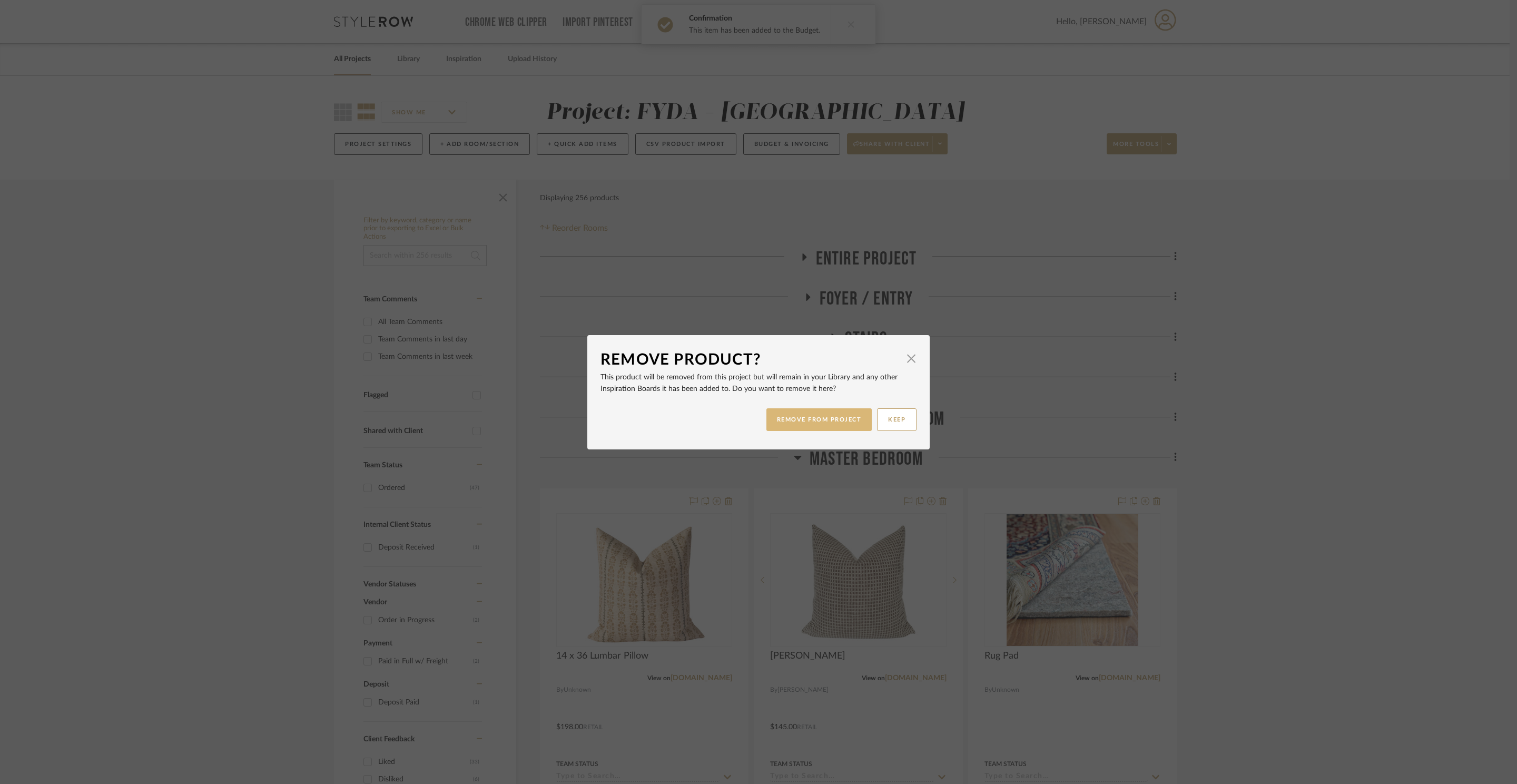
click at [825, 424] on button "REMOVE FROM PROJECT" at bounding box center [820, 419] width 106 height 22
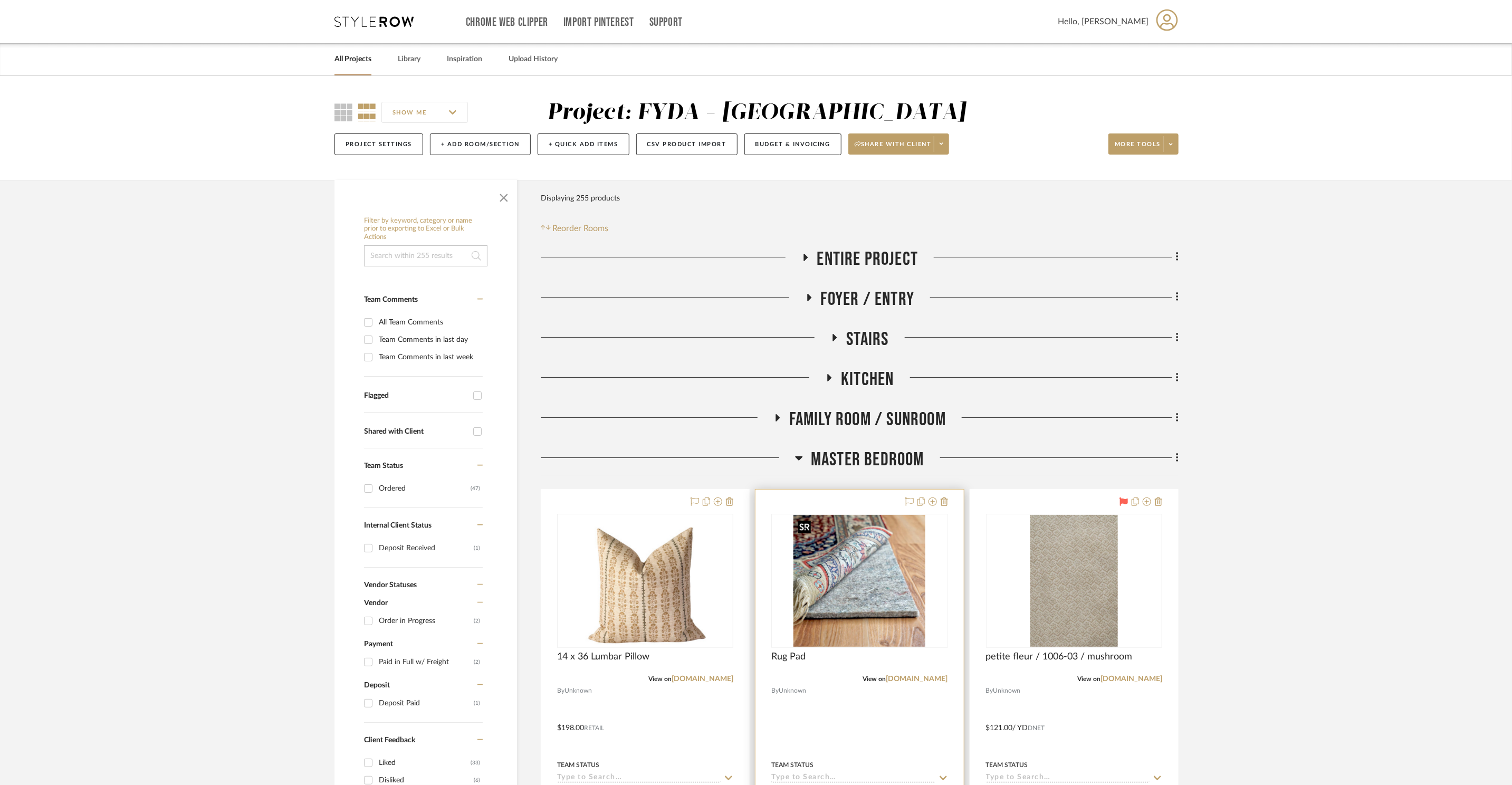
click at [832, 581] on img "0" at bounding box center [860, 581] width 132 height 132
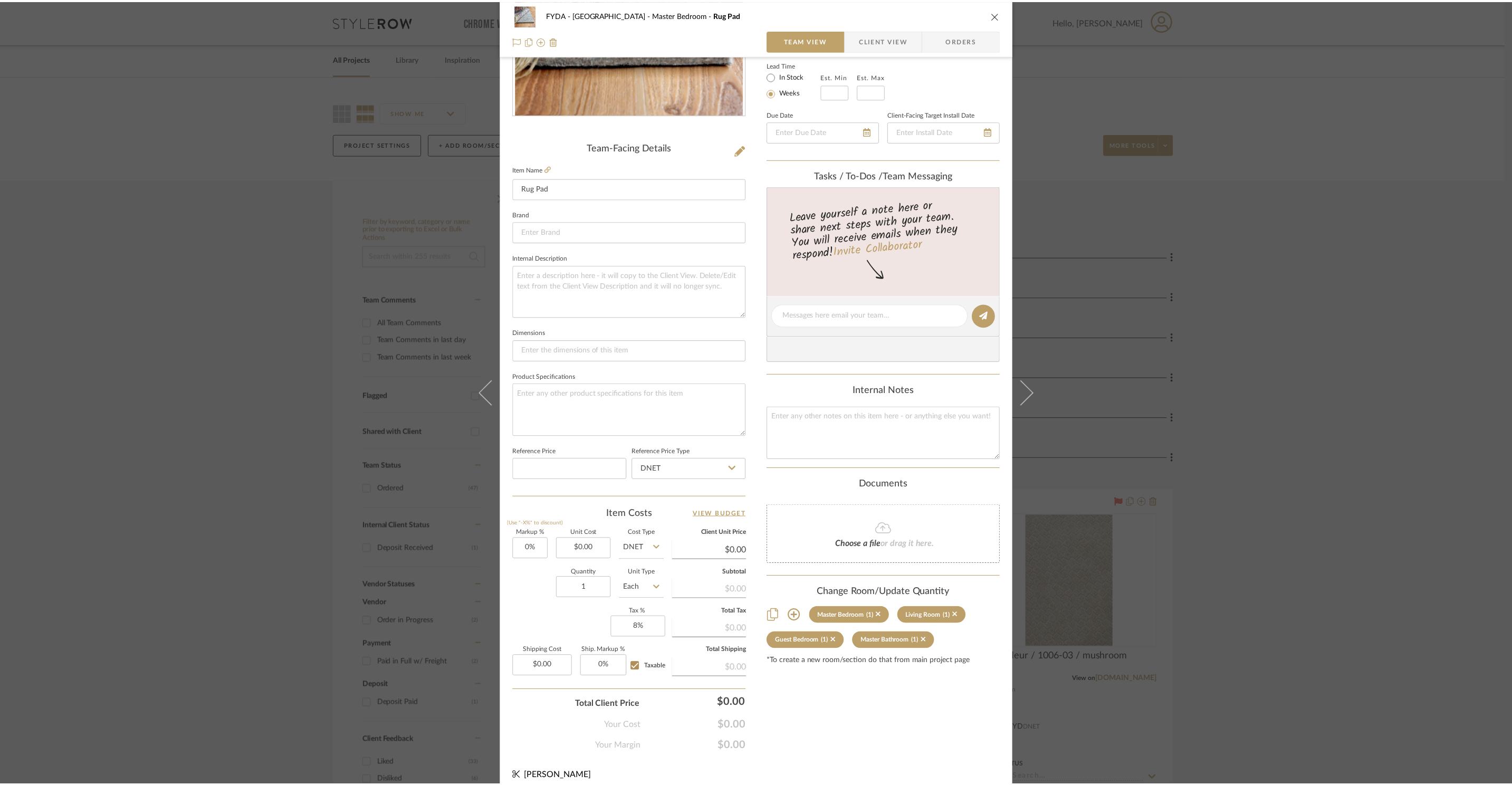
scroll to position [198, 0]
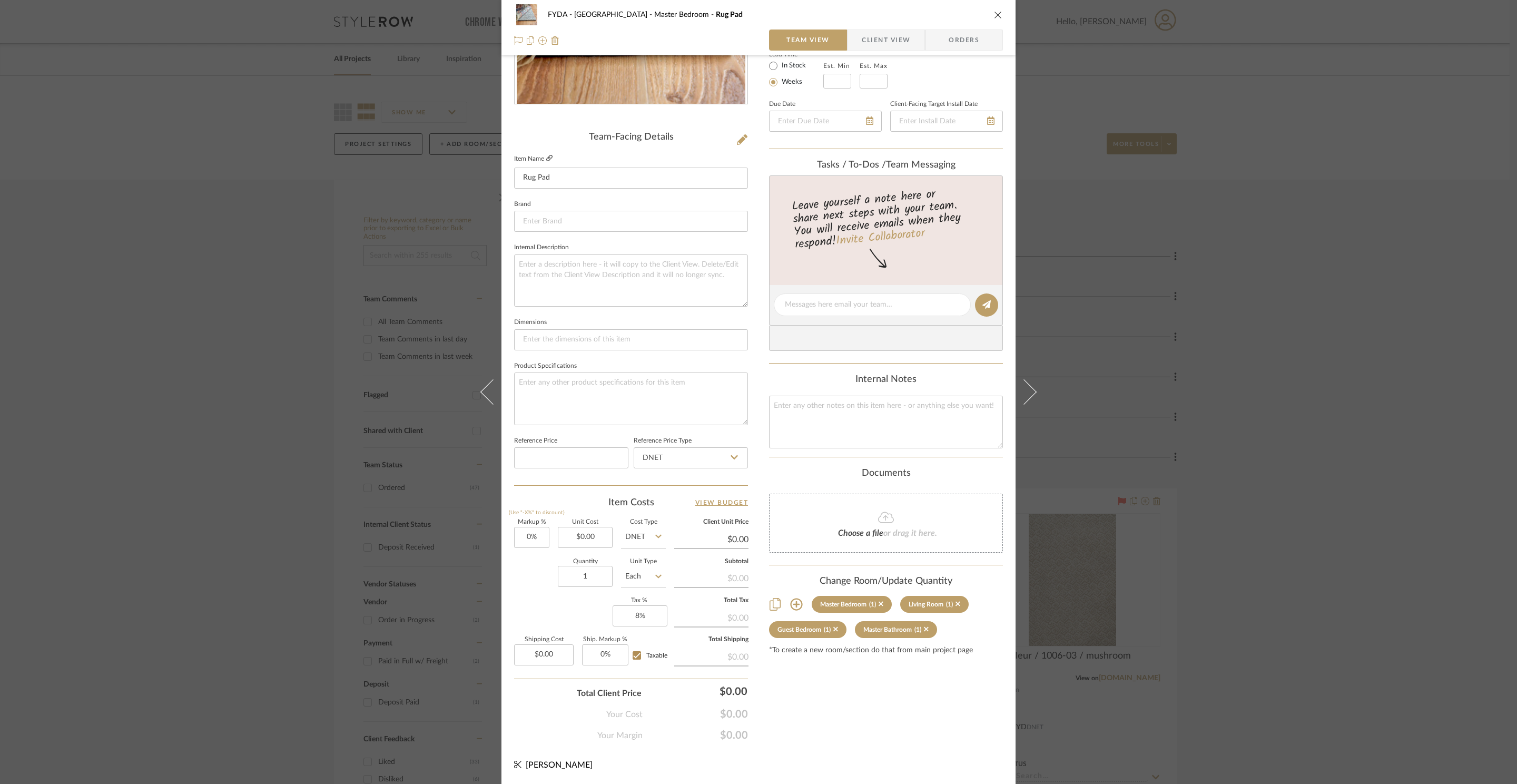
click at [546, 157] on icon at bounding box center [549, 158] width 6 height 6
click at [1377, 322] on div "FYDA - 655 City Park Master Bedroom Rug Pad Team View Client View Orders Team-F…" at bounding box center [758, 392] width 1517 height 784
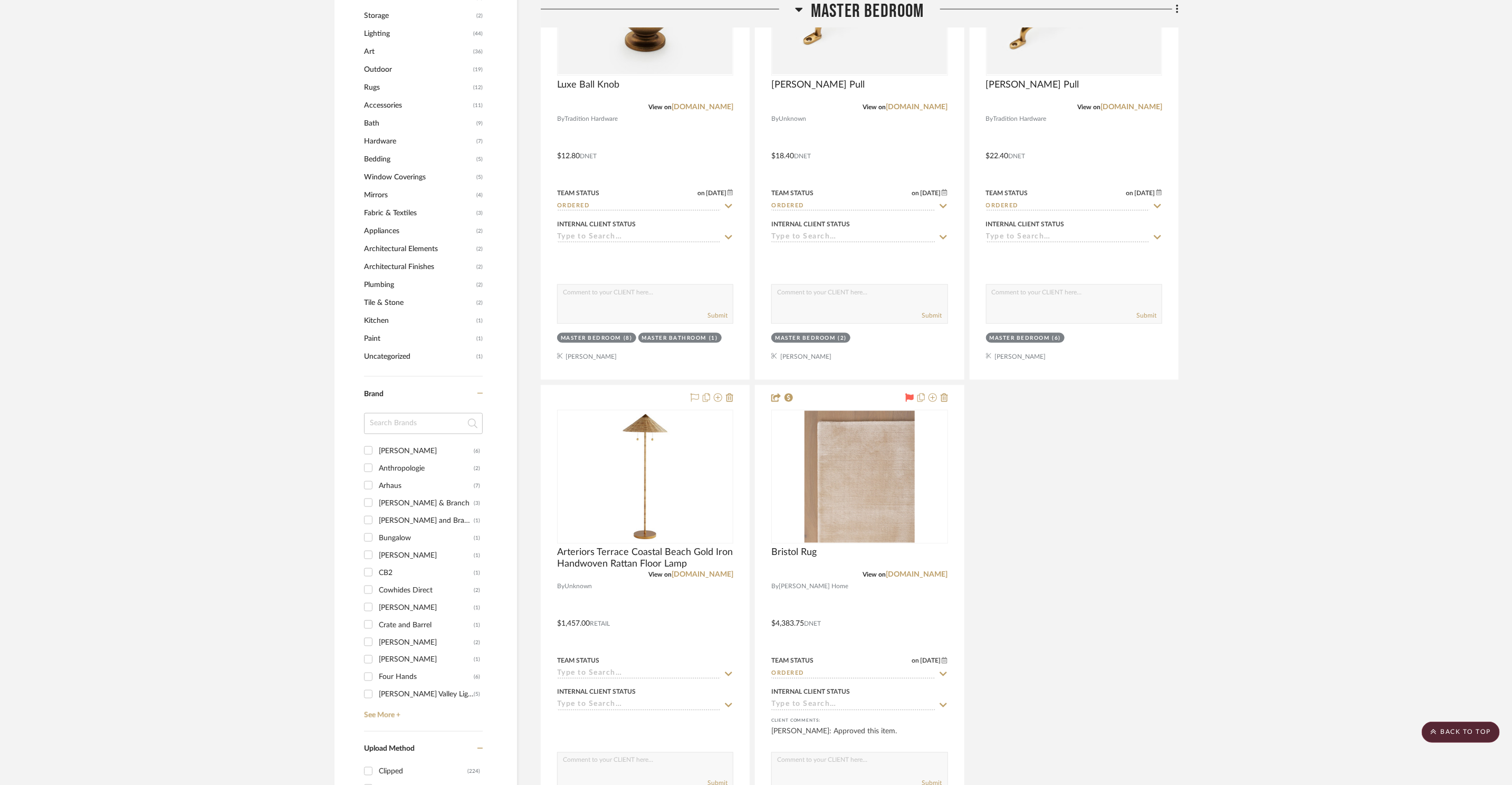
scroll to position [1134, 0]
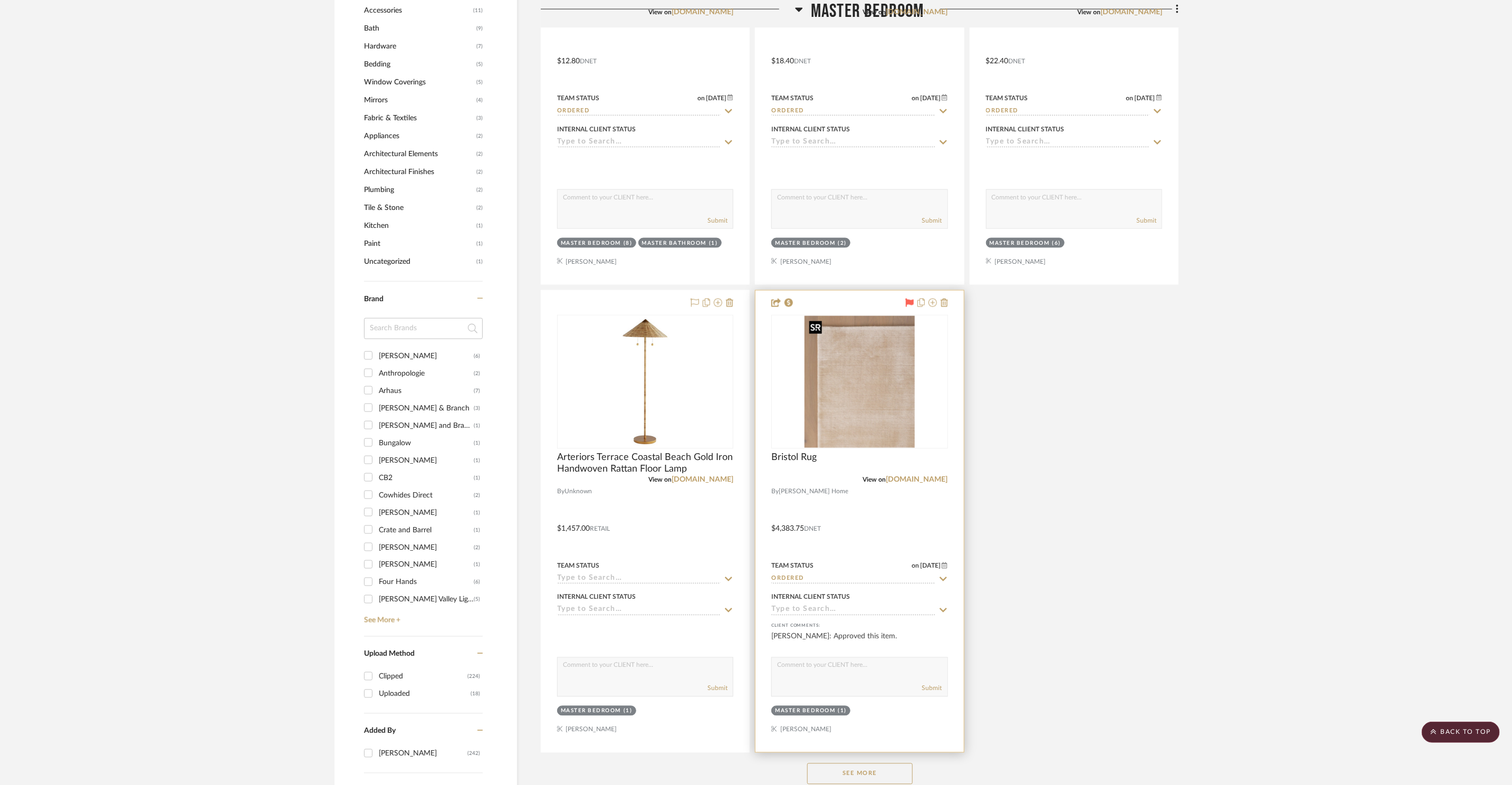
click at [0, 0] on img at bounding box center [0, 0] width 0 height 0
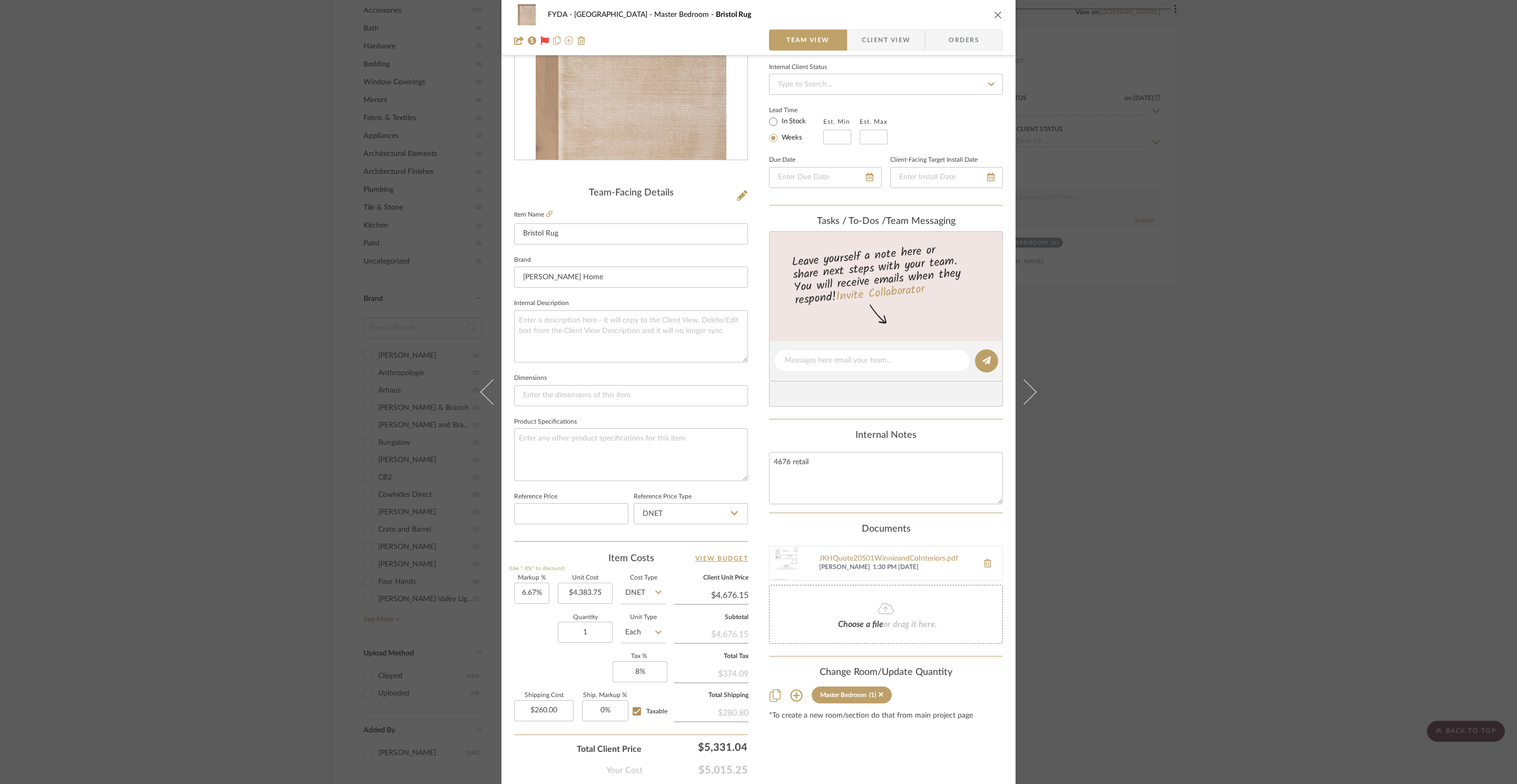
scroll to position [198, 0]
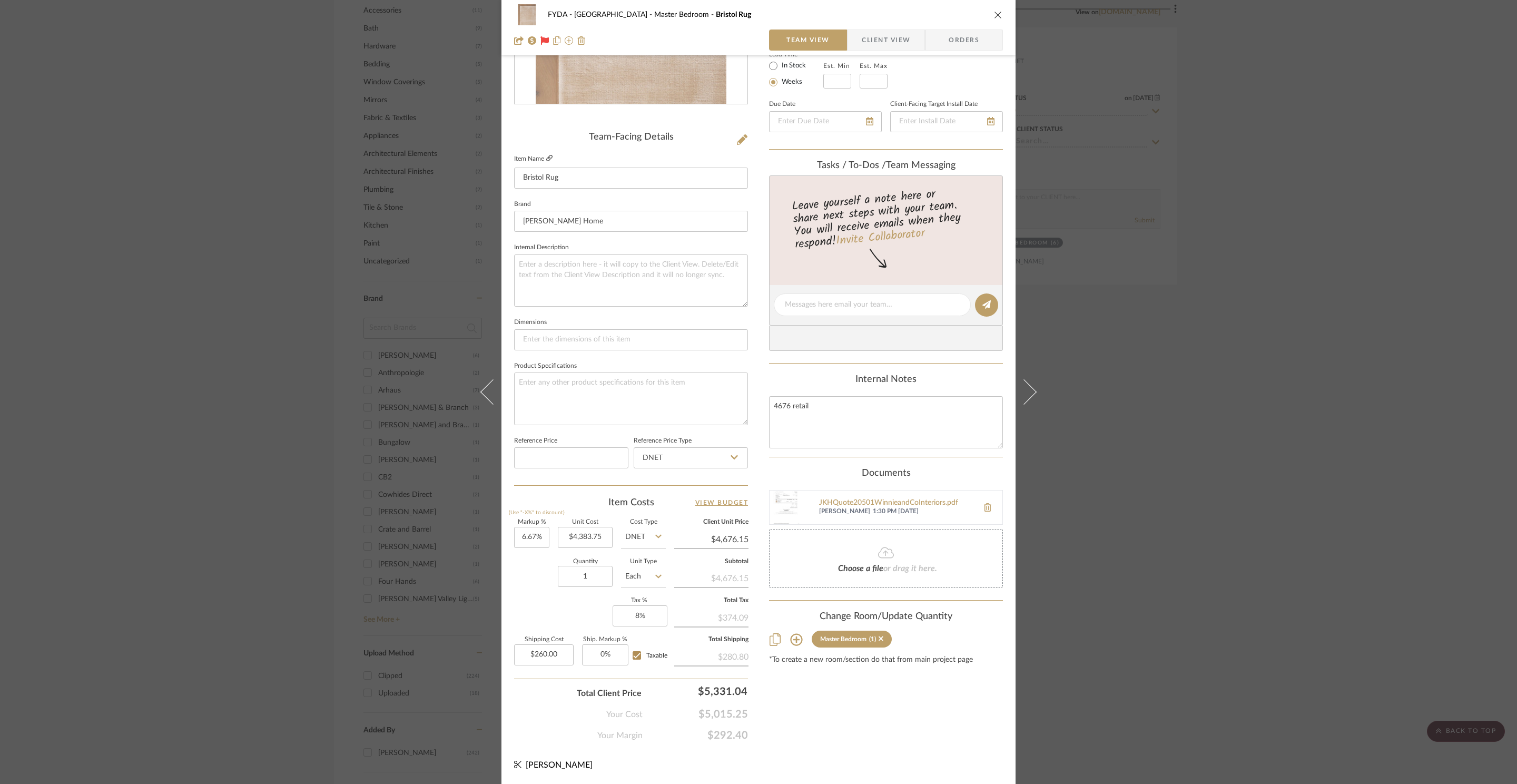
click at [546, 157] on icon at bounding box center [549, 158] width 6 height 6
click at [1391, 318] on div "FYDA - 655 City Park Master Bedroom Bristol Rug Team View Client View Orders Te…" at bounding box center [758, 392] width 1517 height 784
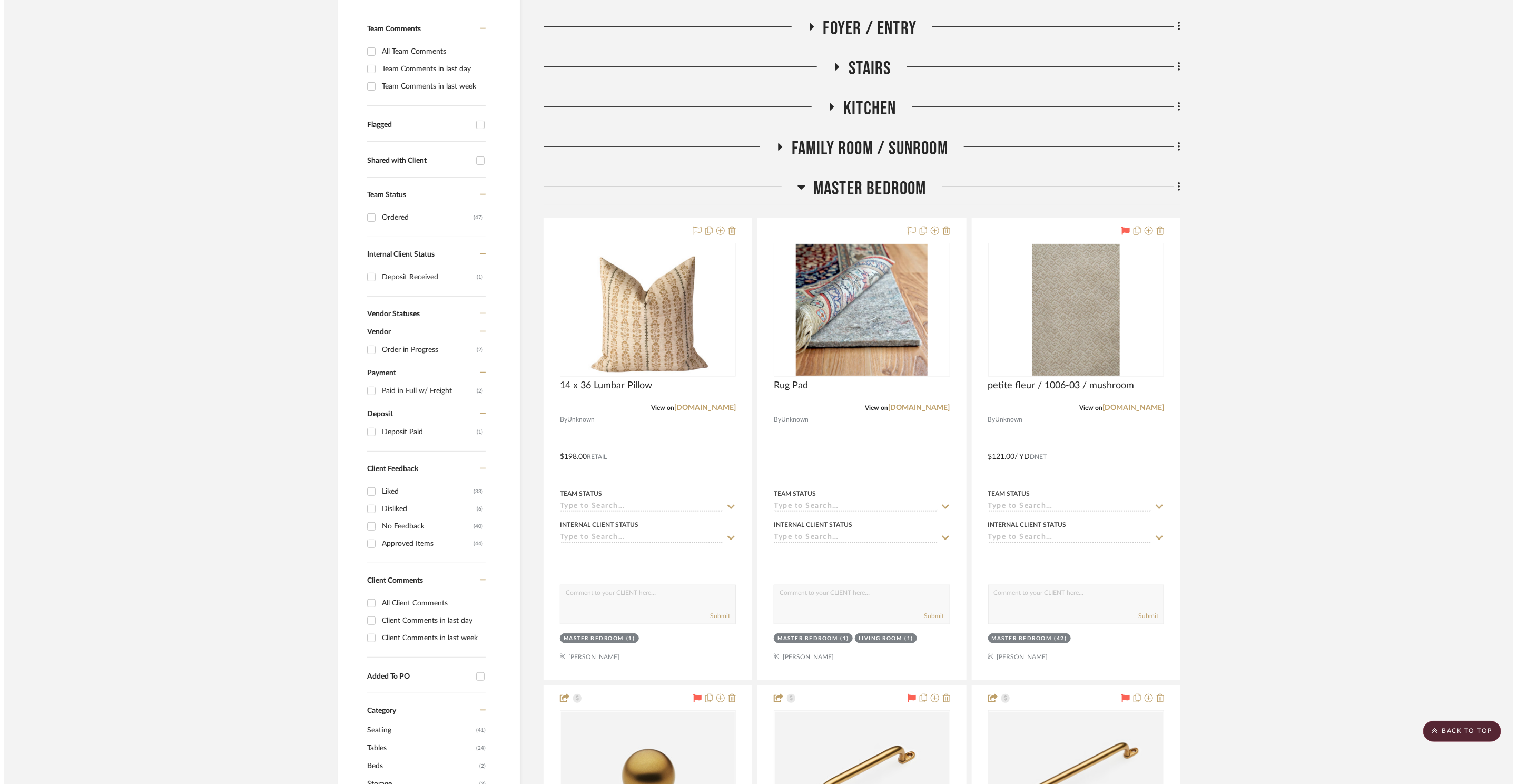
scroll to position [0, 0]
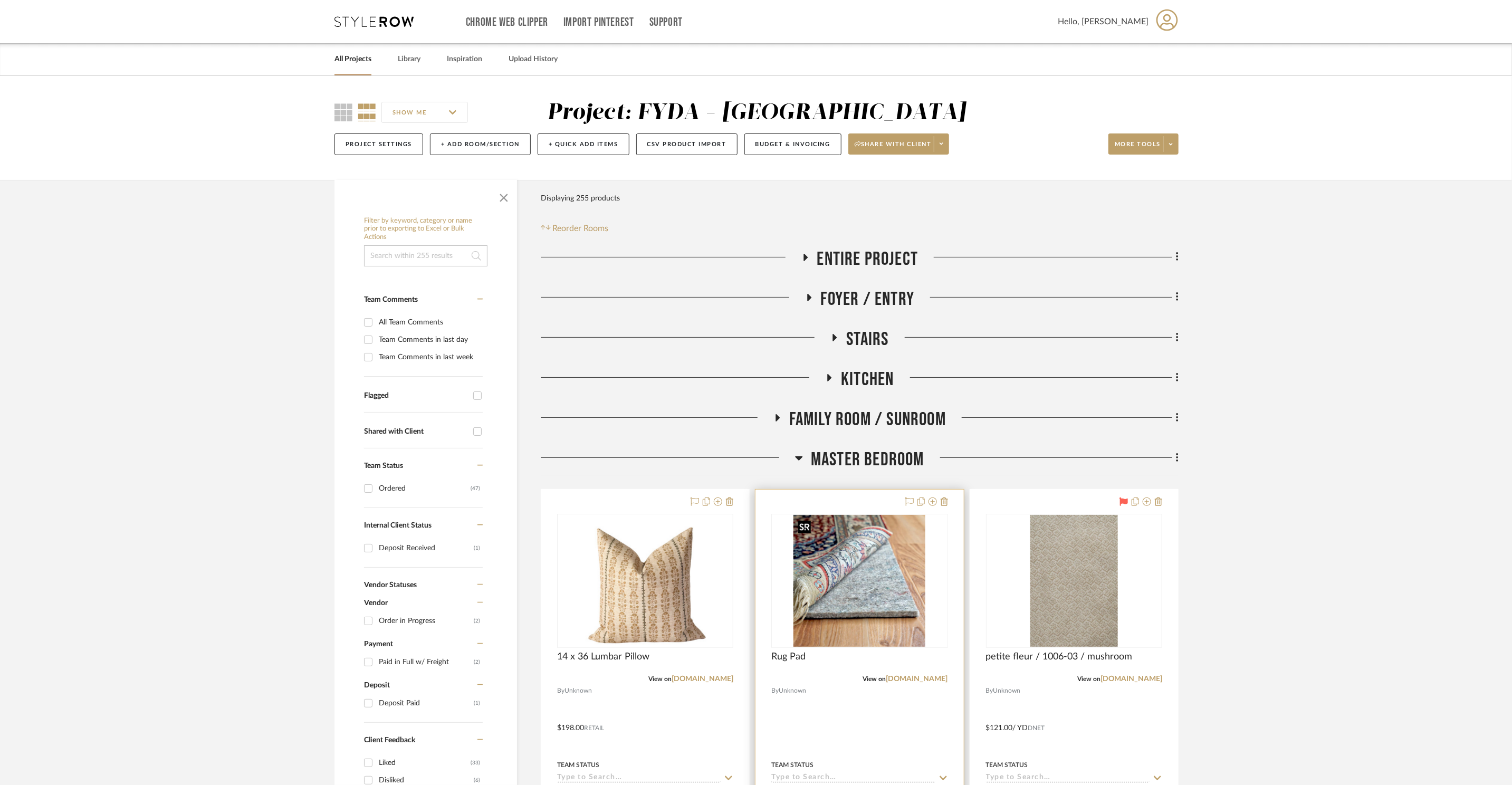
click at [900, 596] on img "0" at bounding box center [860, 581] width 132 height 132
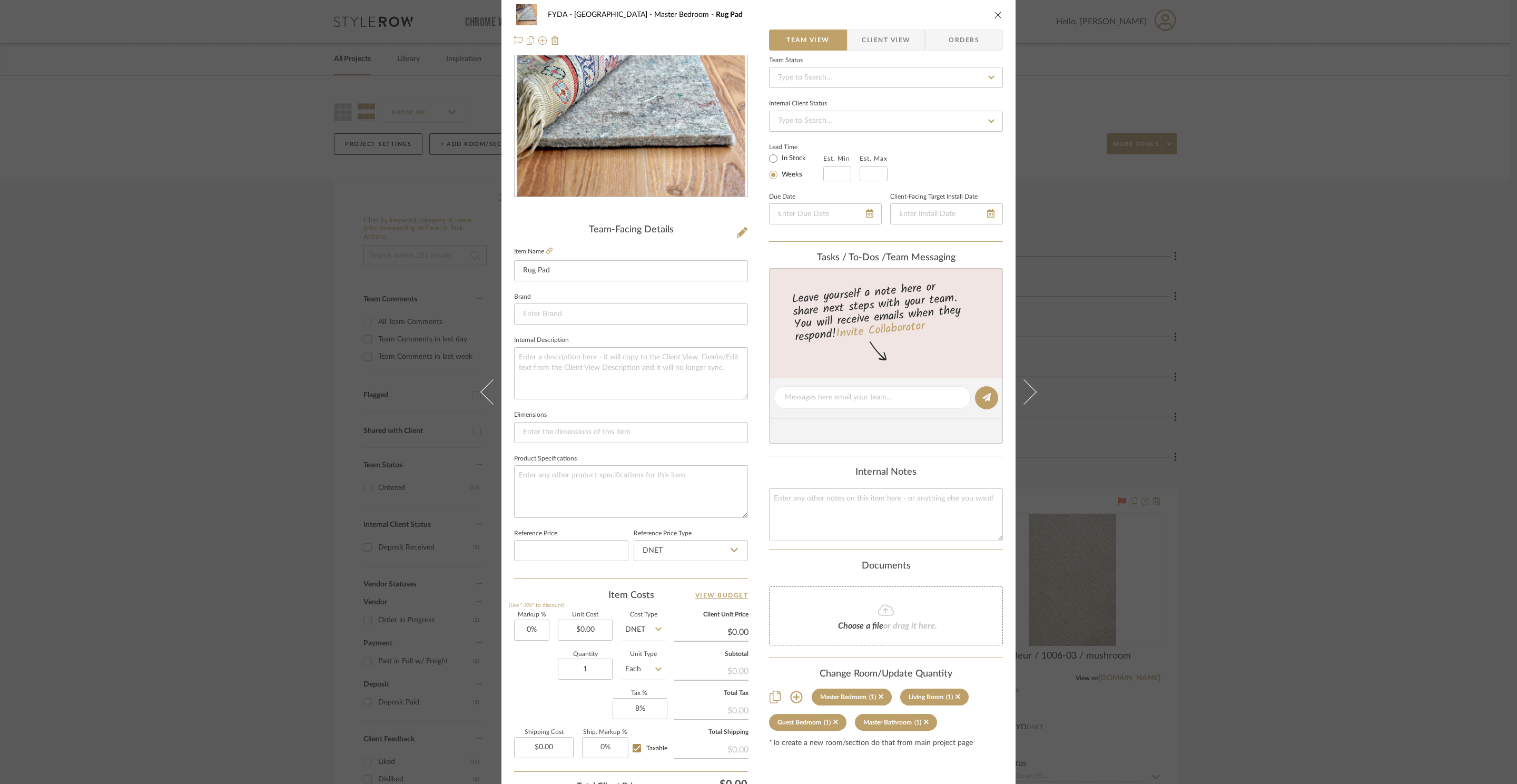
scroll to position [198, 0]
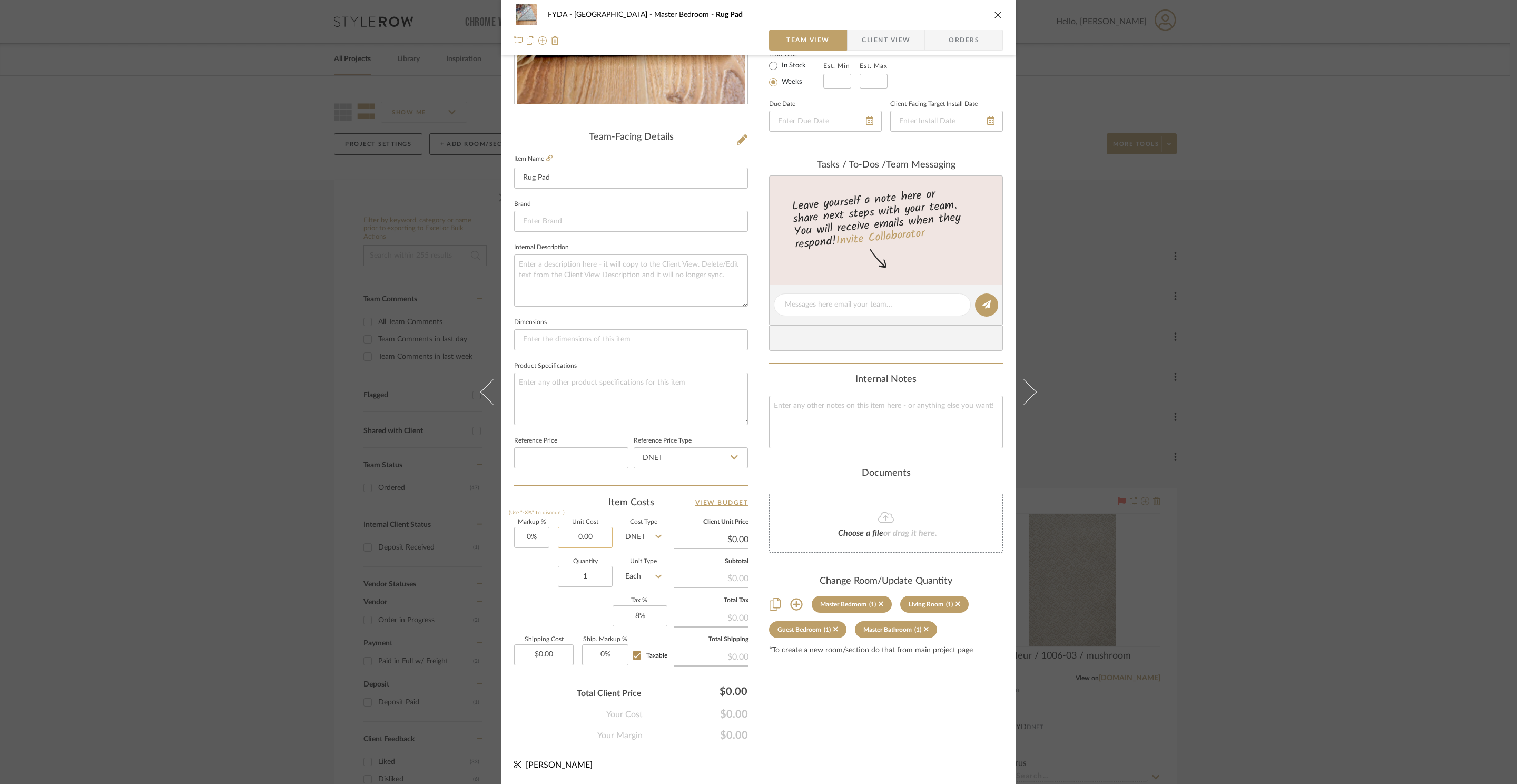
click at [597, 542] on input "0.00" at bounding box center [585, 537] width 55 height 21
type input "$120.00"
click at [873, 699] on div "Content here copies to Client View - confirm visibility there. Show in Client D…" at bounding box center [885, 308] width 234 height 867
type input "$120.00"
click at [550, 341] on input at bounding box center [631, 340] width 234 height 21
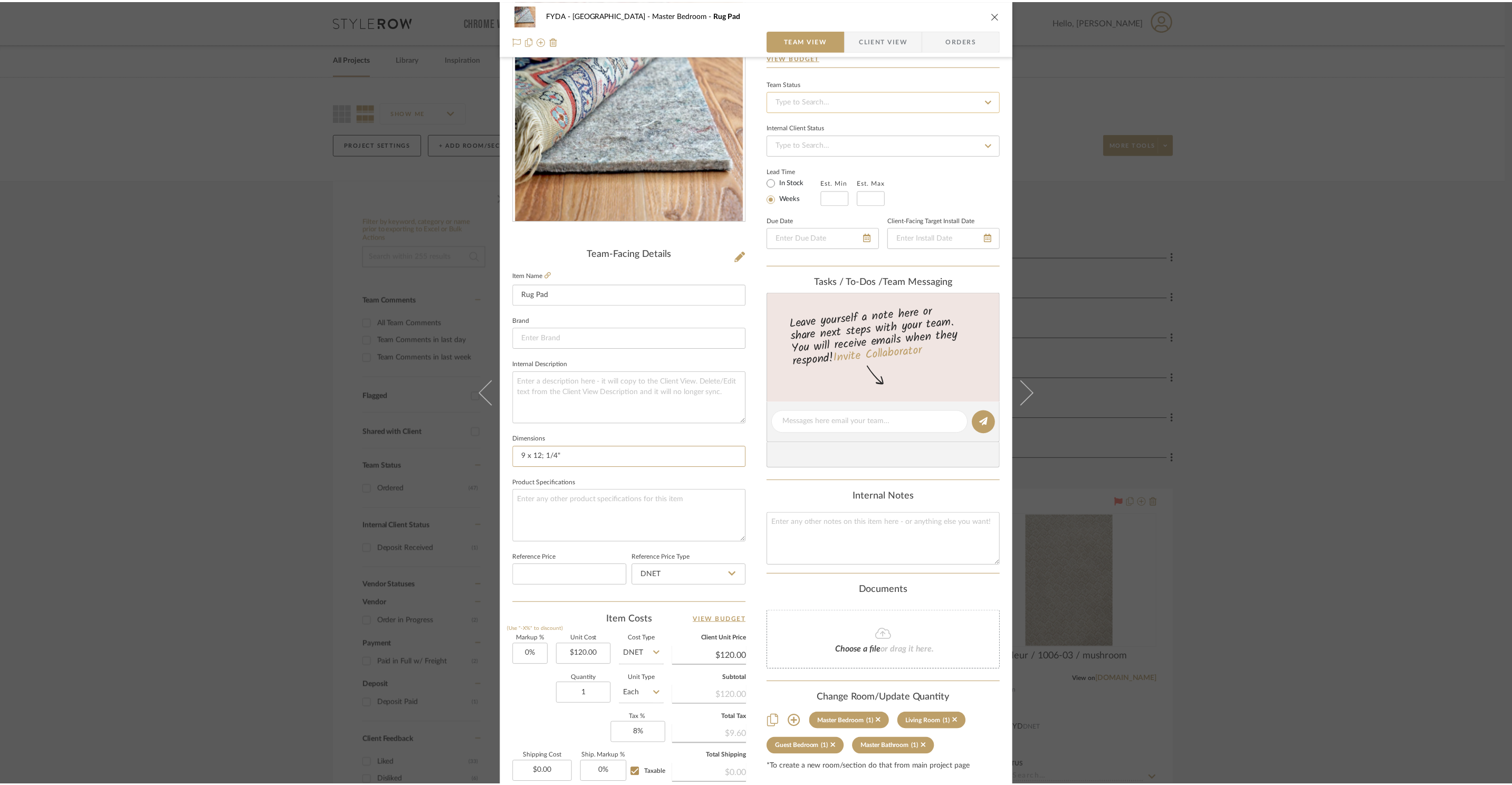
scroll to position [0, 0]
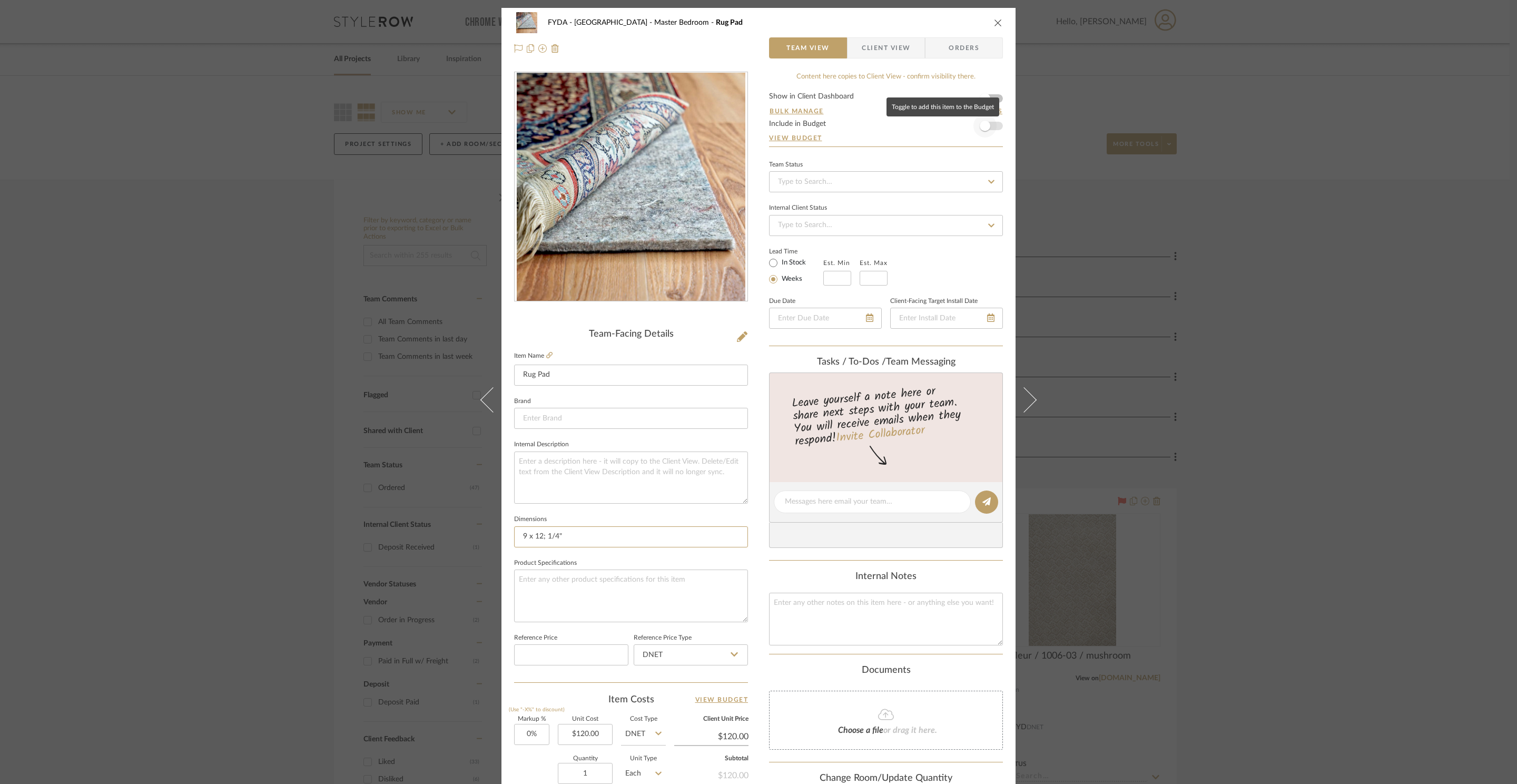
type input "9 x 12; 1/4""
click at [987, 129] on span "button" at bounding box center [985, 126] width 23 height 23
click at [994, 21] on icon "close" at bounding box center [998, 22] width 8 height 8
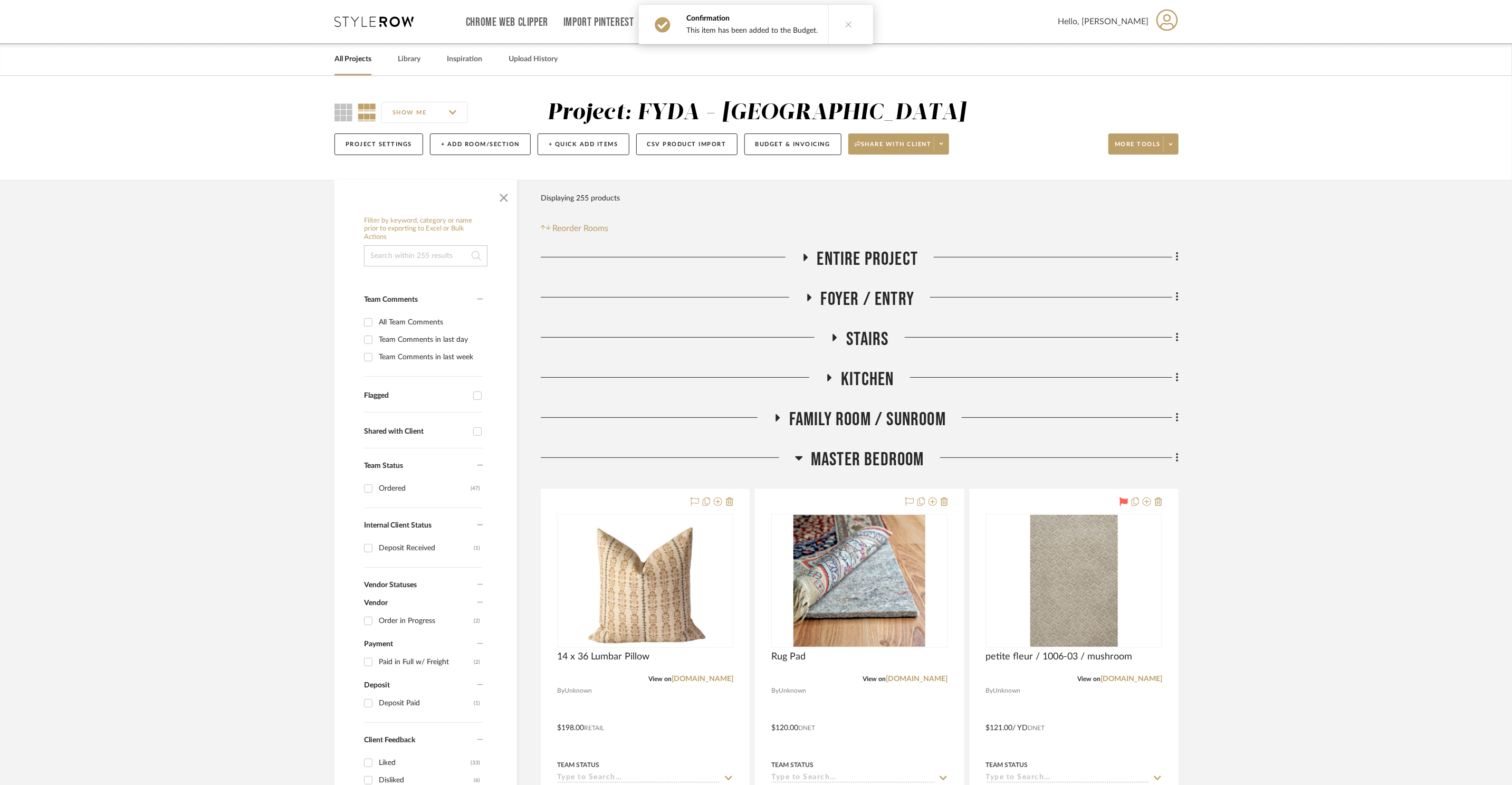
click at [1014, 560] on div "0" at bounding box center [1074, 581] width 175 height 133
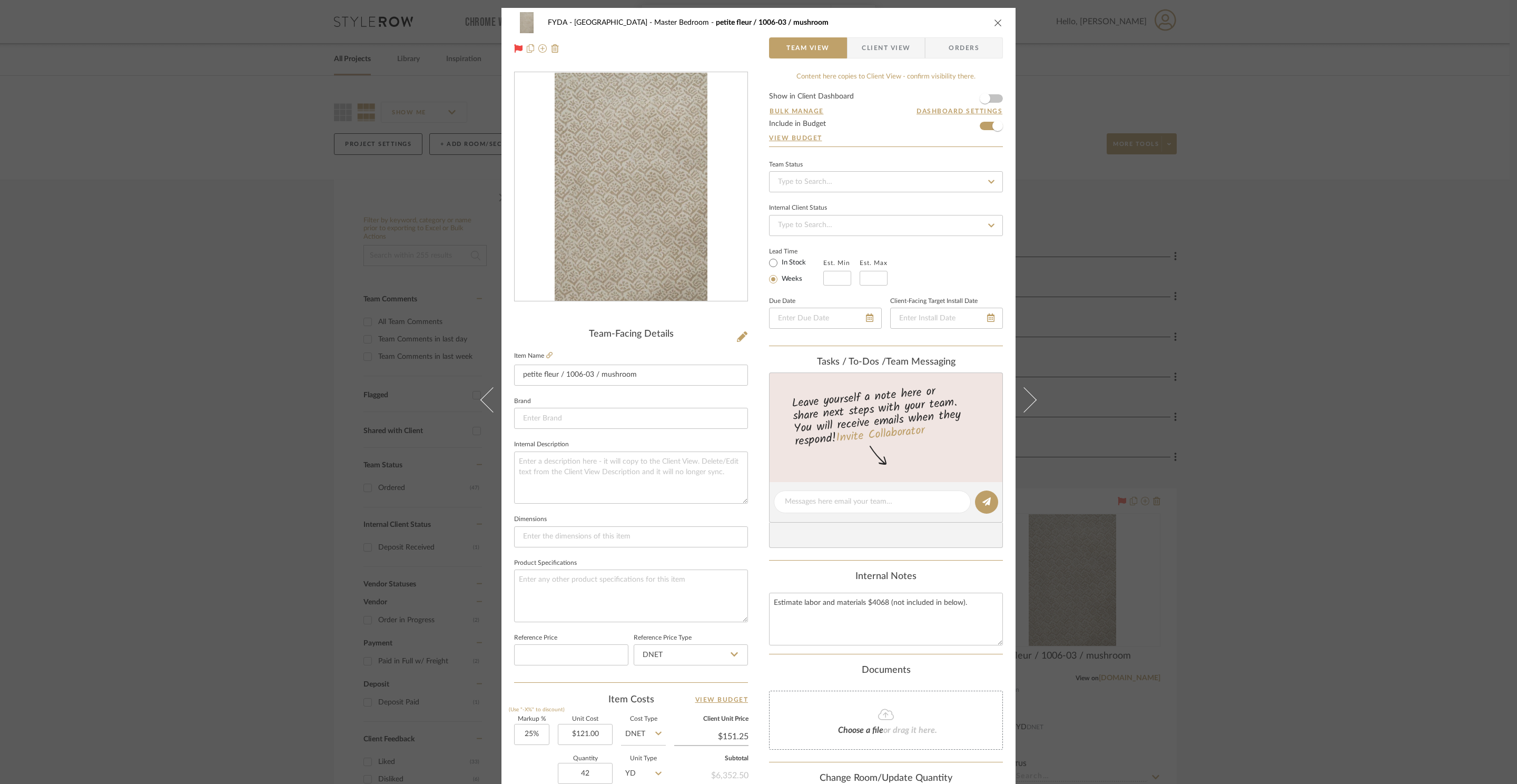
click at [1357, 392] on div "FYDA - 655 City Park Master Bedroom petite fleur / 1006-03 / mushroom Team View…" at bounding box center [758, 392] width 1517 height 784
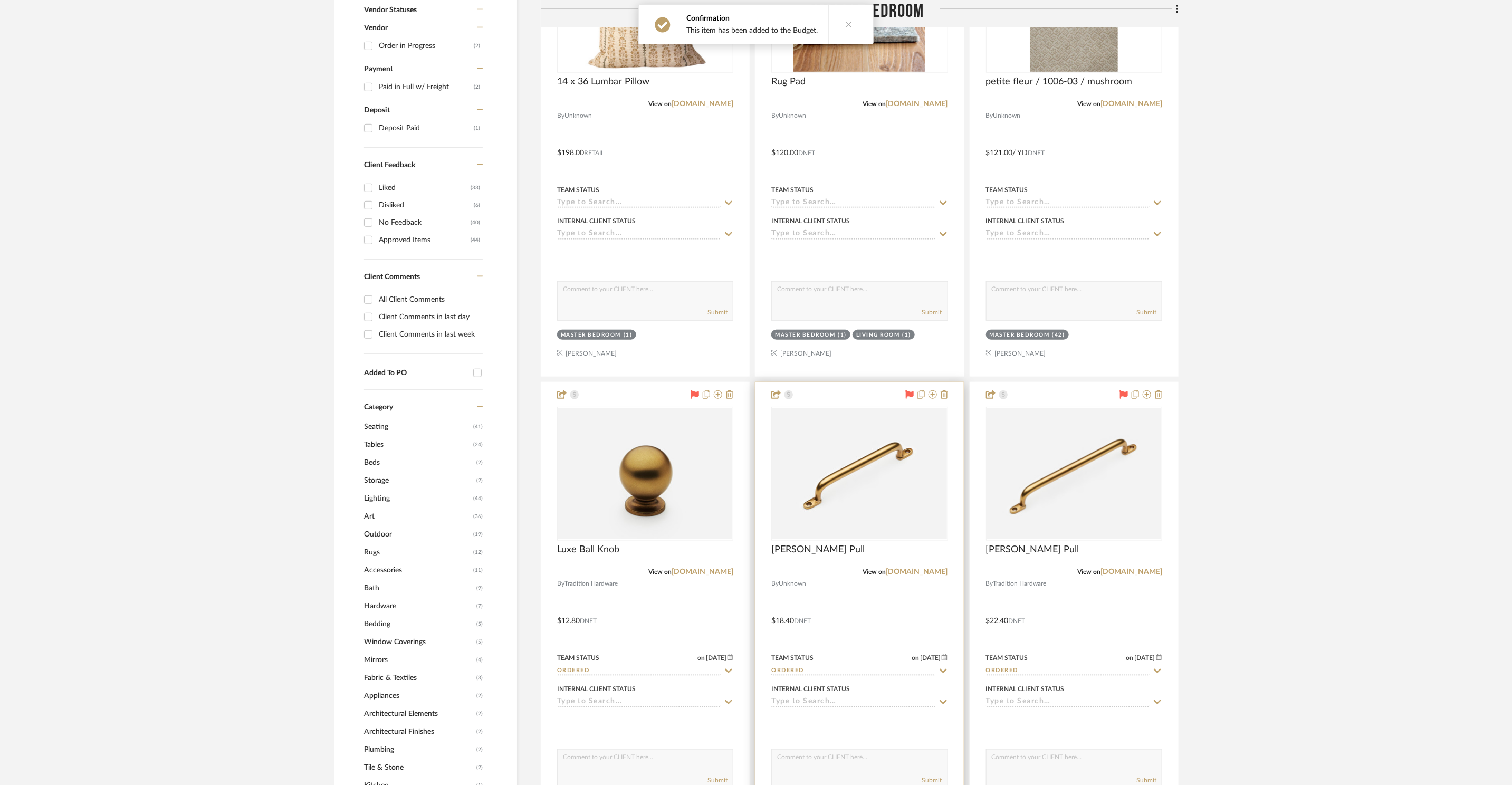
scroll to position [804, 0]
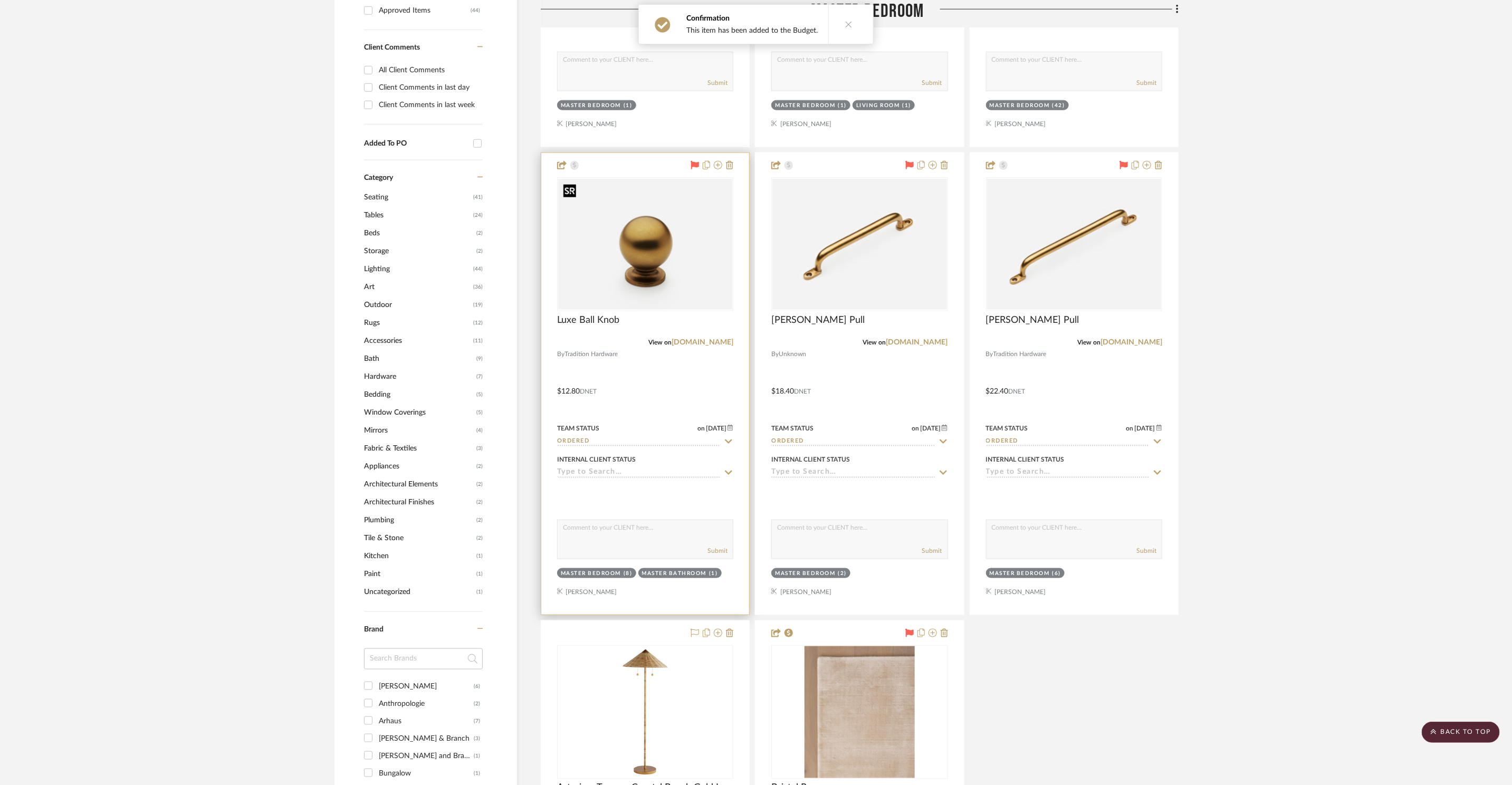
click at [0, 0] on img at bounding box center [0, 0] width 0 height 0
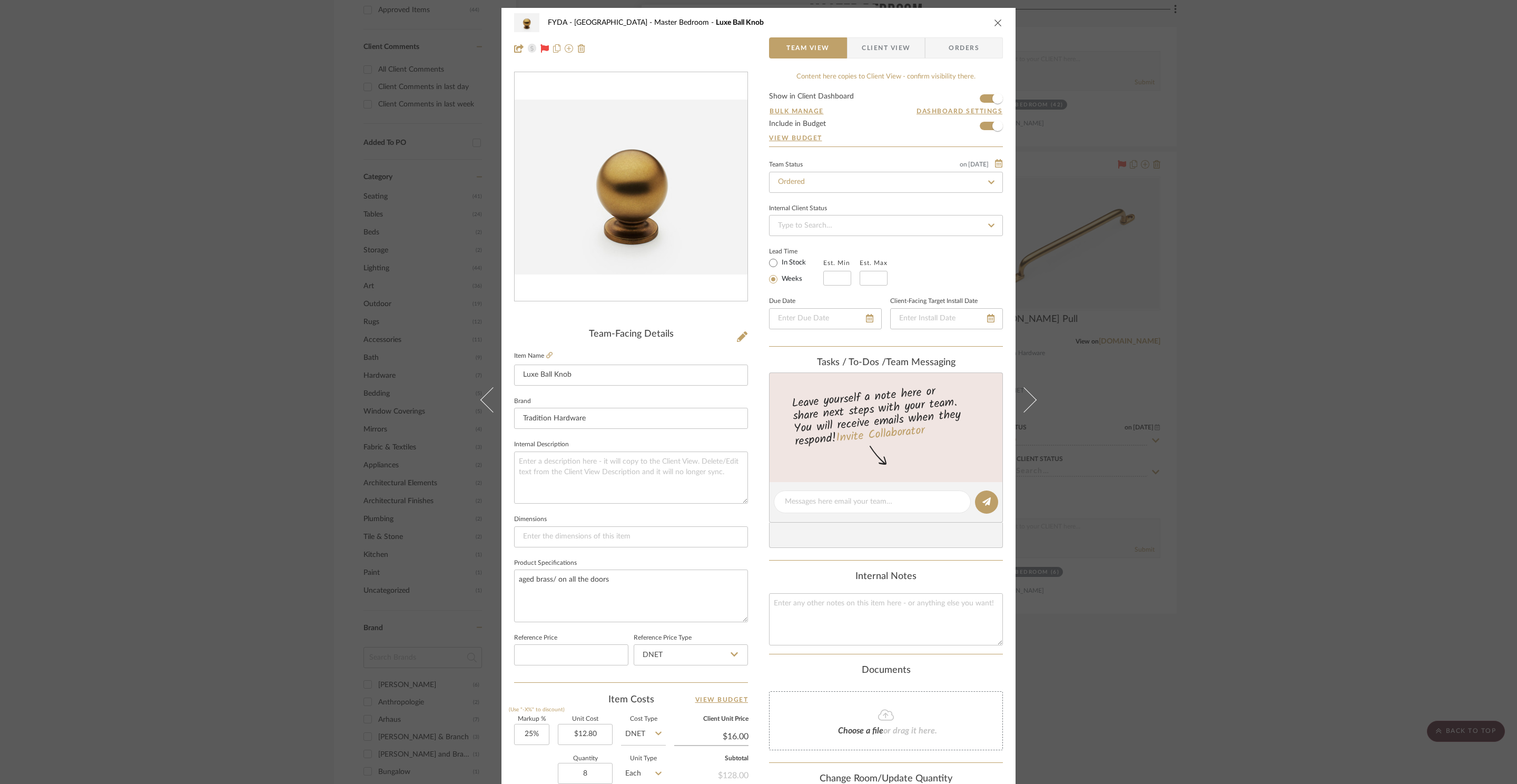
click at [1340, 289] on div "FYDA - 655 City Park Master Bedroom Luxe Ball Knob Team View Client View Orders…" at bounding box center [758, 392] width 1517 height 784
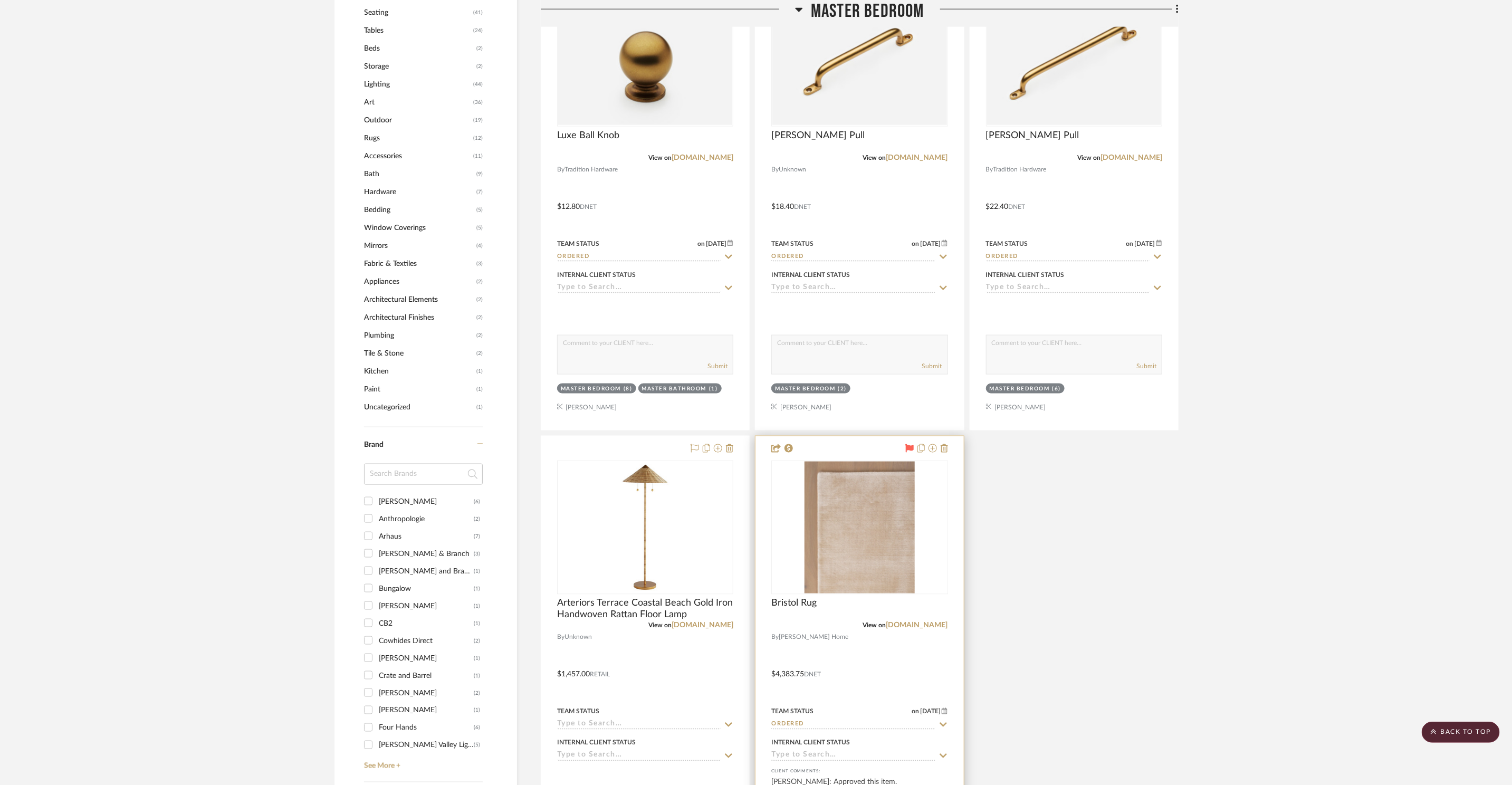
scroll to position [1114, 0]
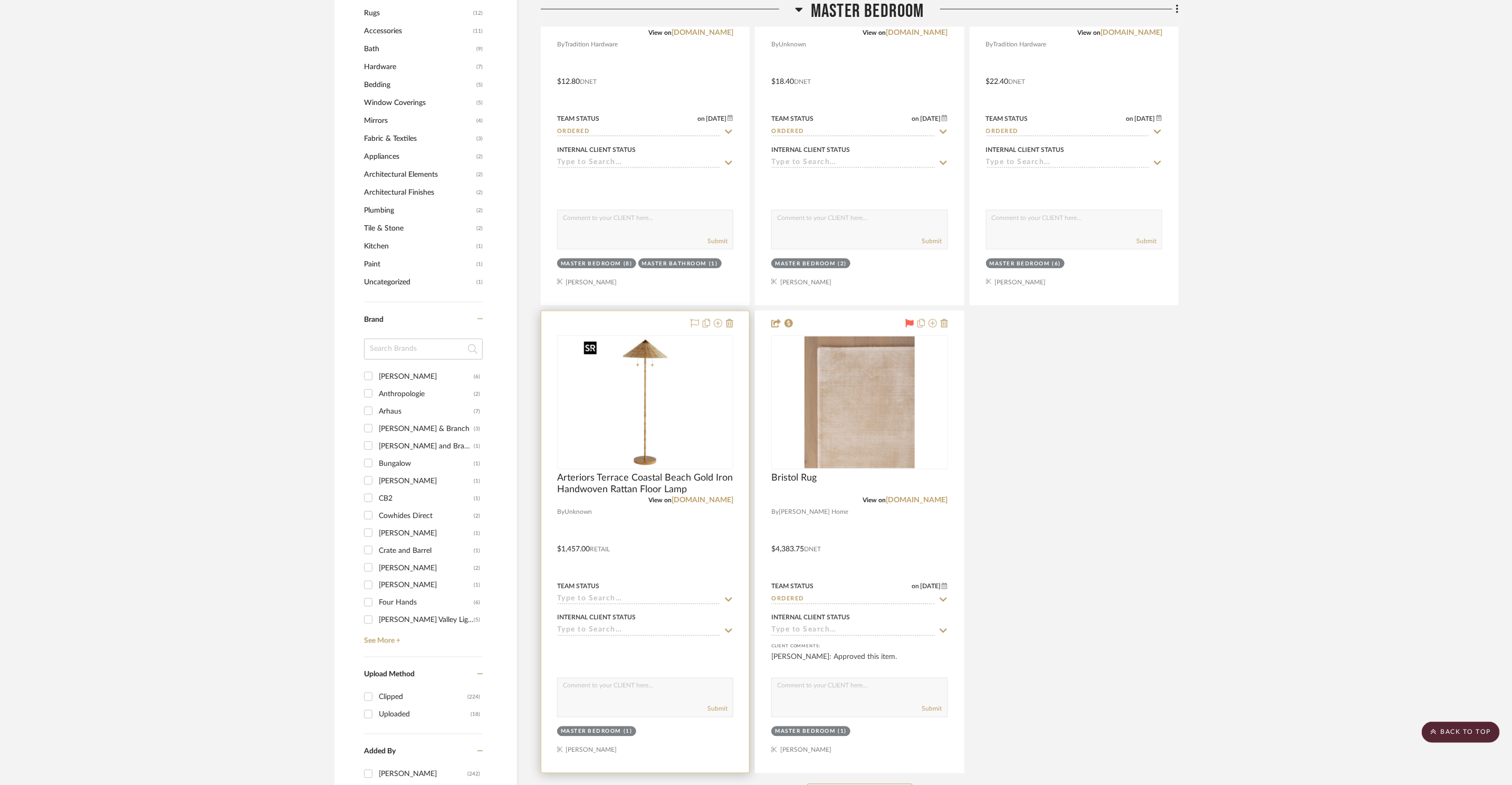
click at [0, 0] on img at bounding box center [0, 0] width 0 height 0
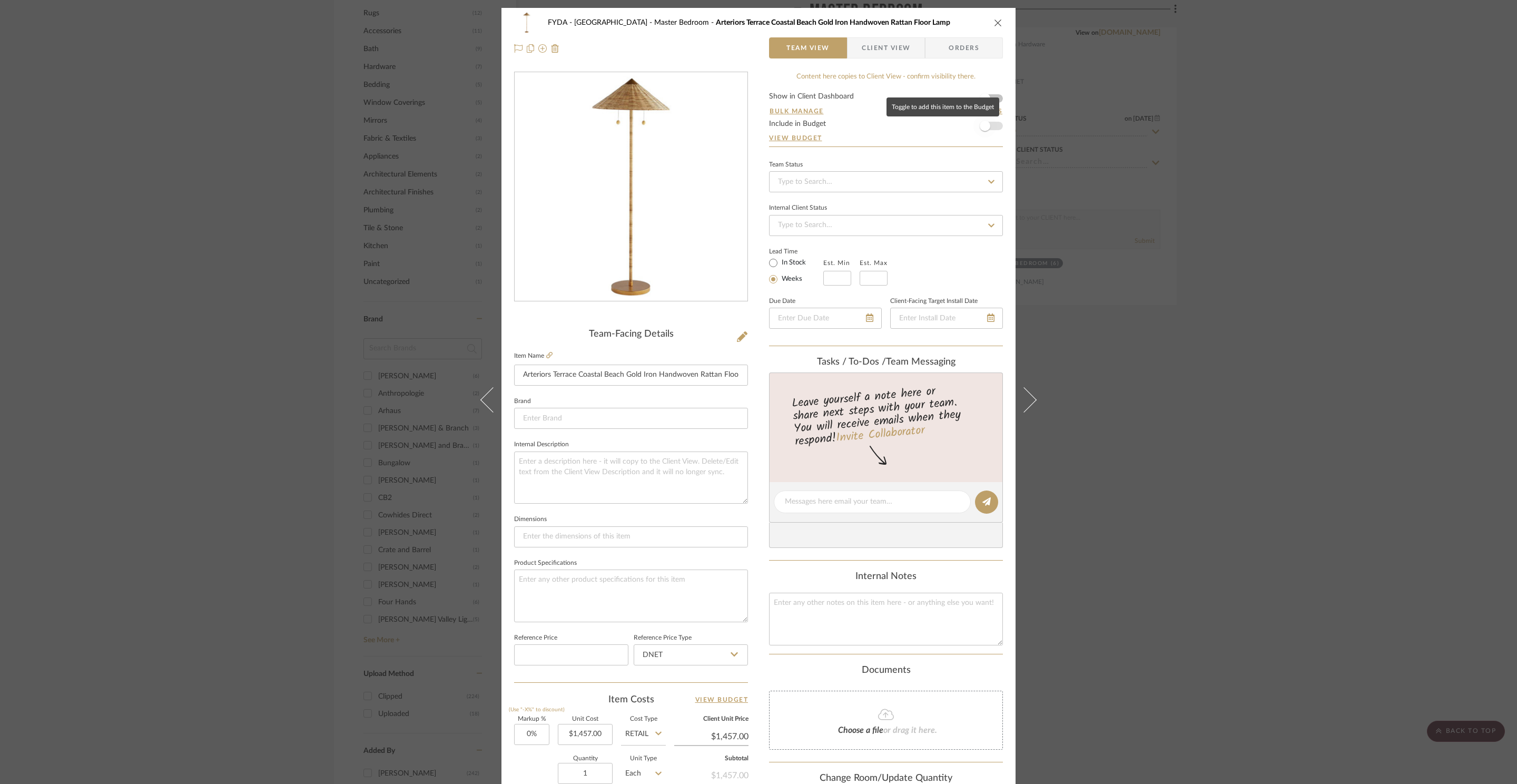
click at [991, 123] on span "button" at bounding box center [985, 126] width 23 height 23
click at [1261, 279] on div "FYDA - 655 City Park Master Bedroom Arteriors Terrace Coastal Beach Gold Iron H…" at bounding box center [758, 392] width 1517 height 784
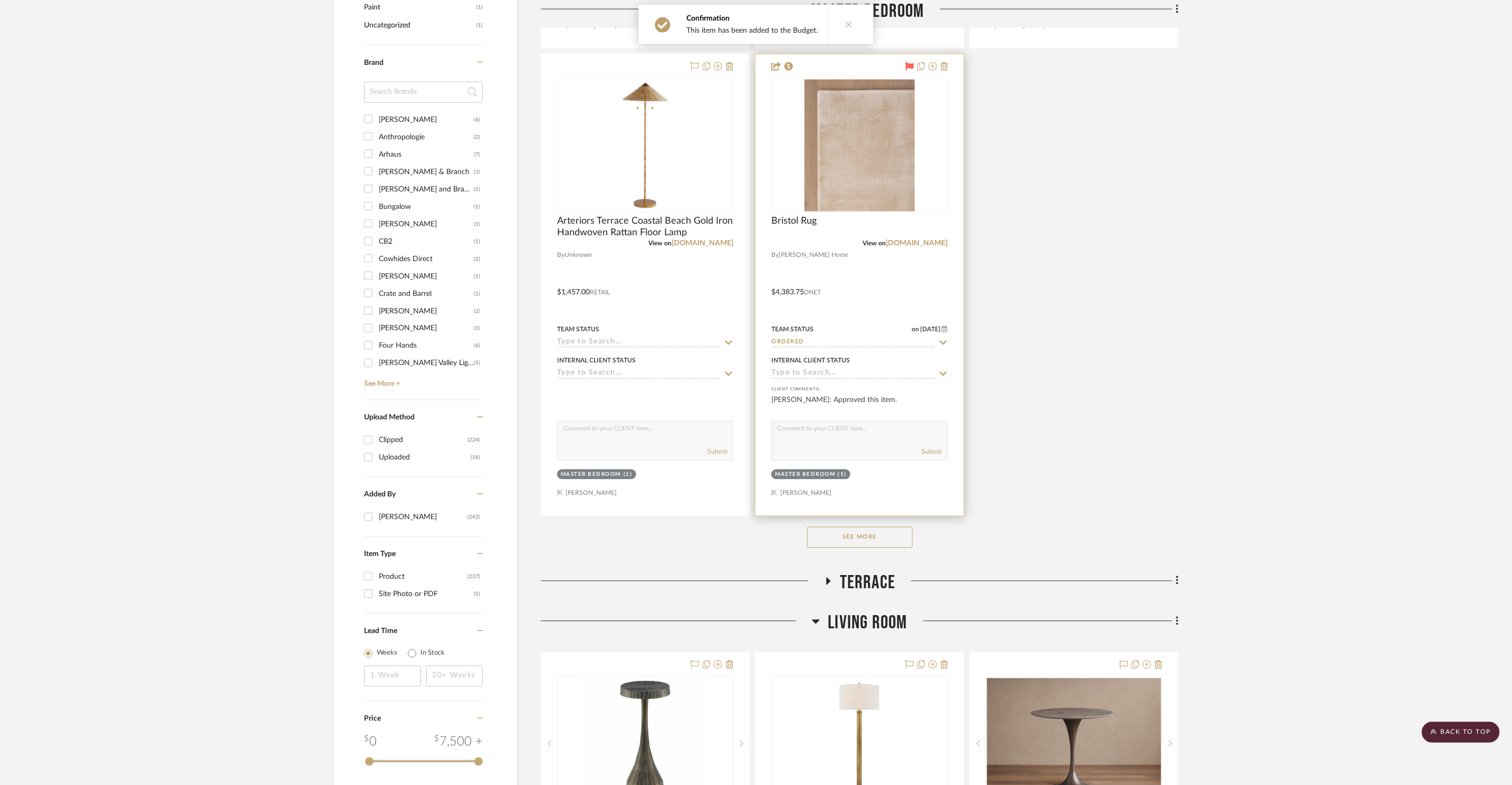
scroll to position [1372, 0]
click at [895, 153] on img "0" at bounding box center [860, 144] width 111 height 132
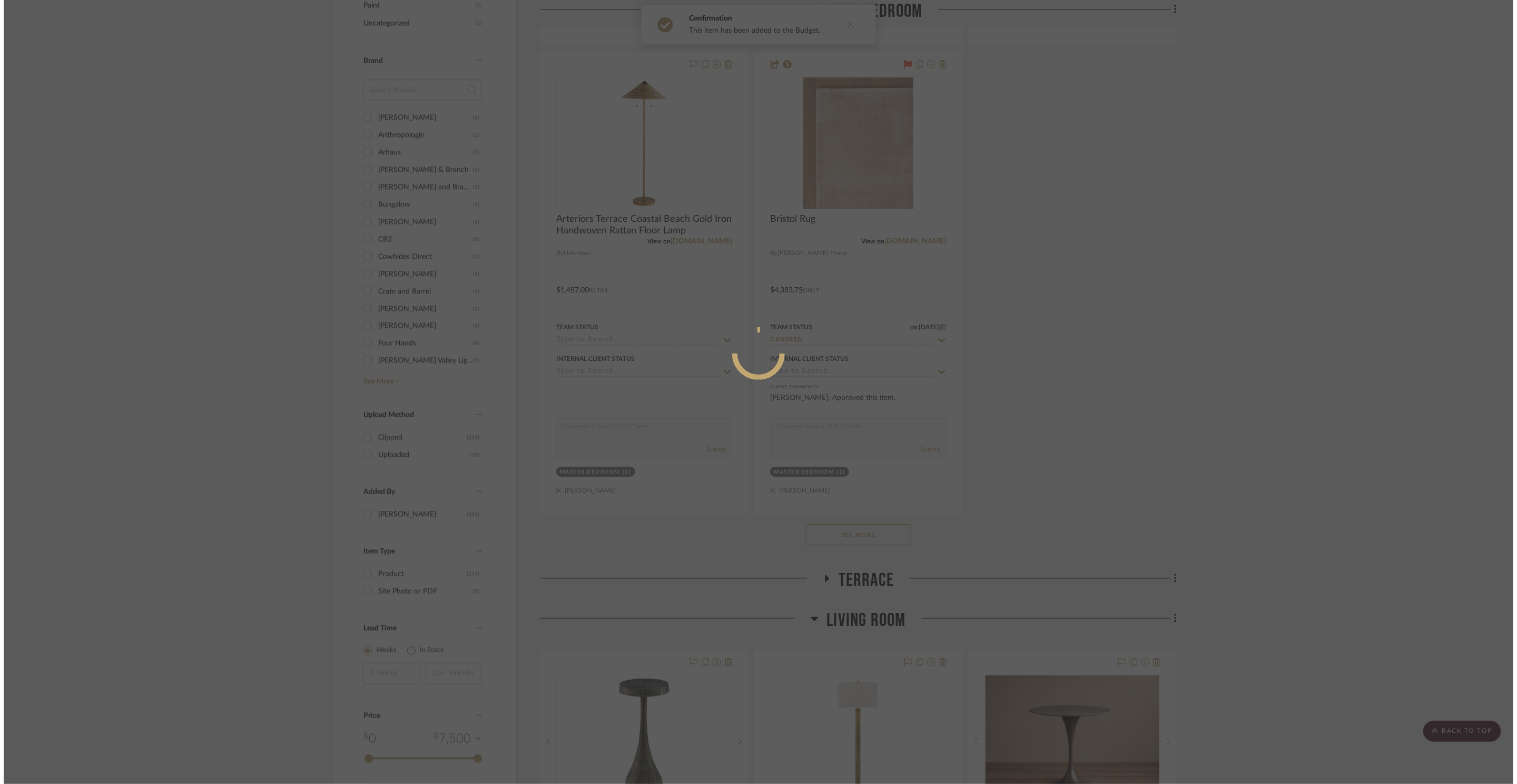
scroll to position [0, 0]
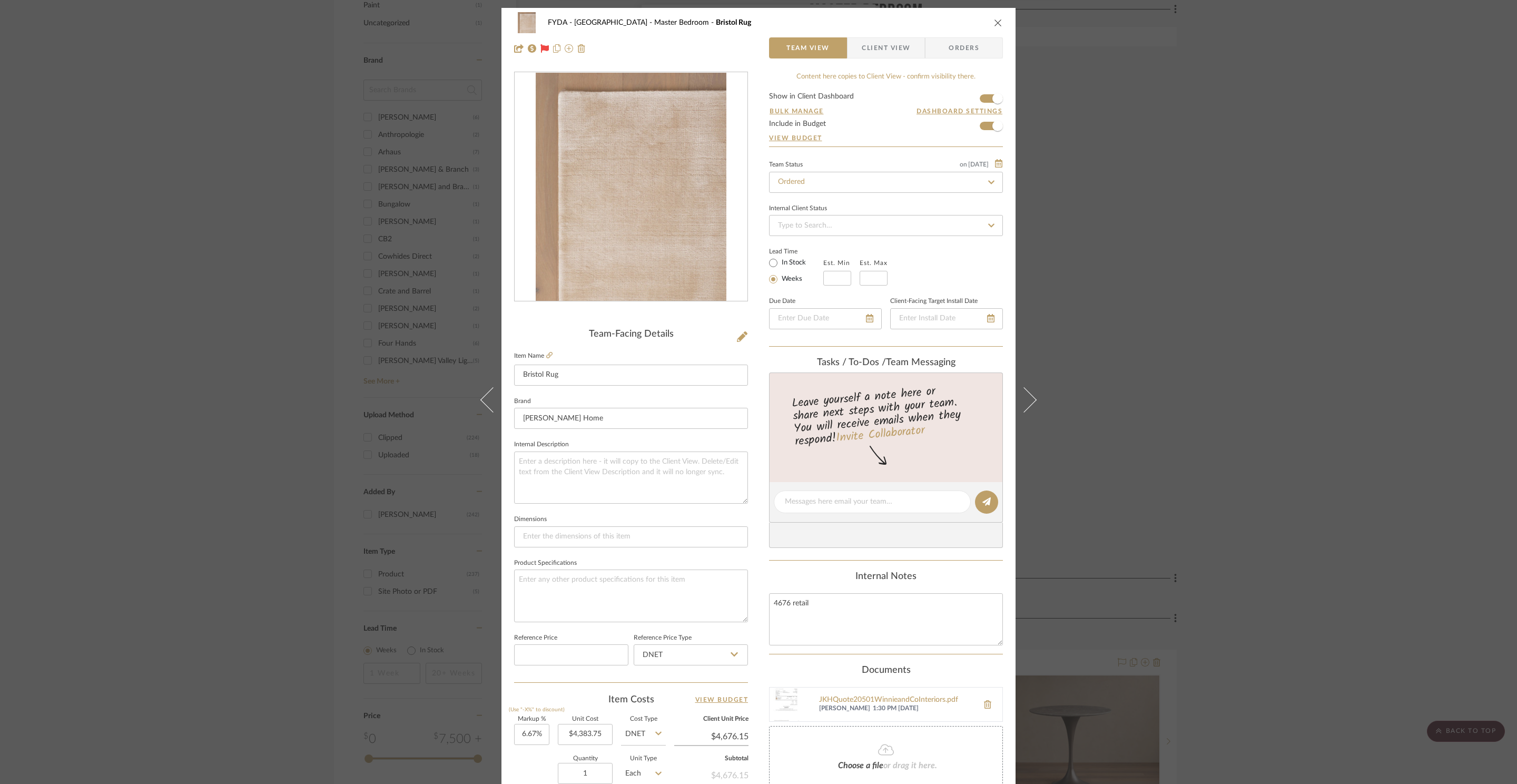
click at [1285, 359] on div "FYDA - 655 City Park Master Bedroom Bristol Rug Team View Client View Orders Te…" at bounding box center [758, 392] width 1517 height 784
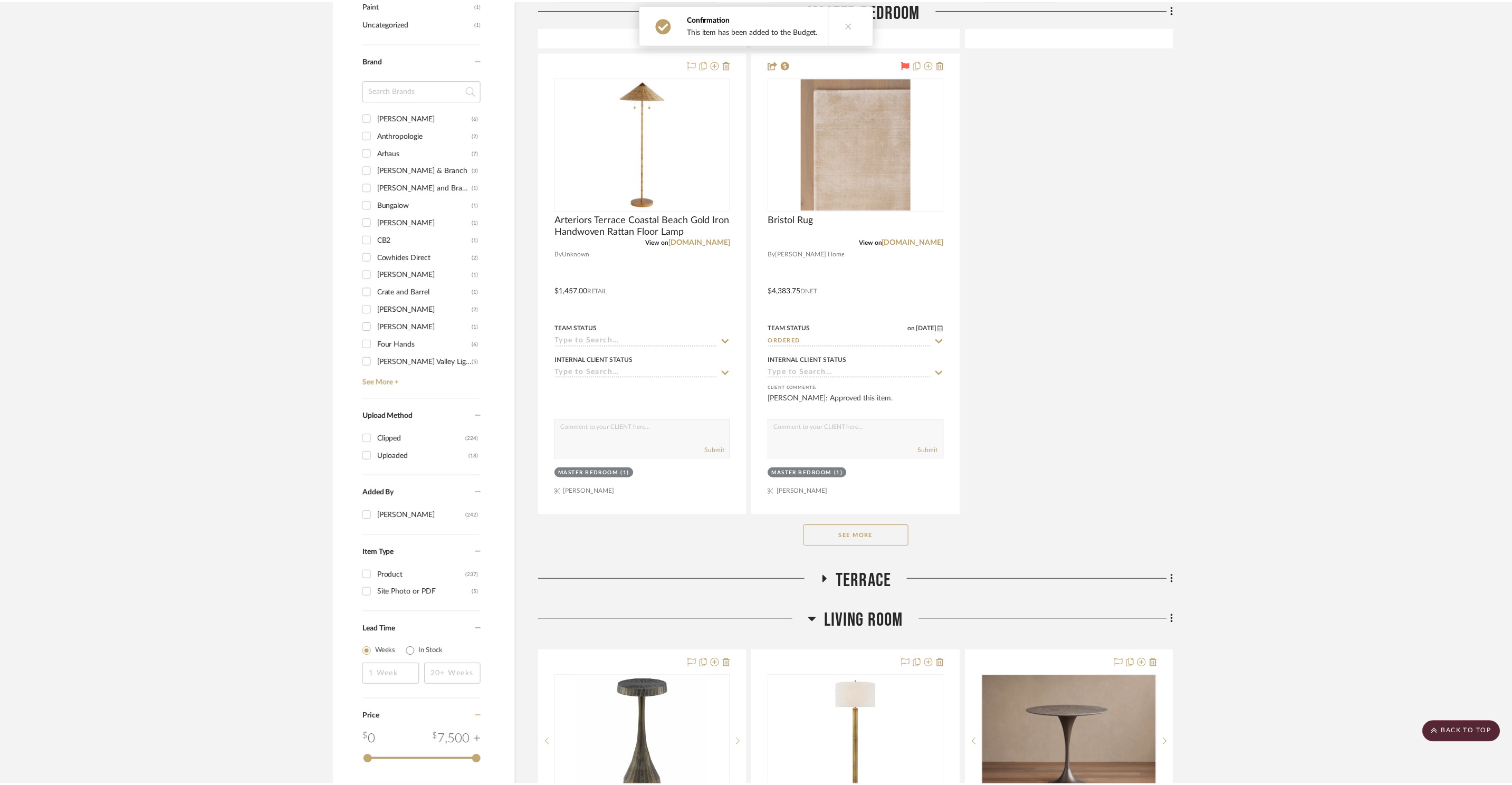
scroll to position [1372, 0]
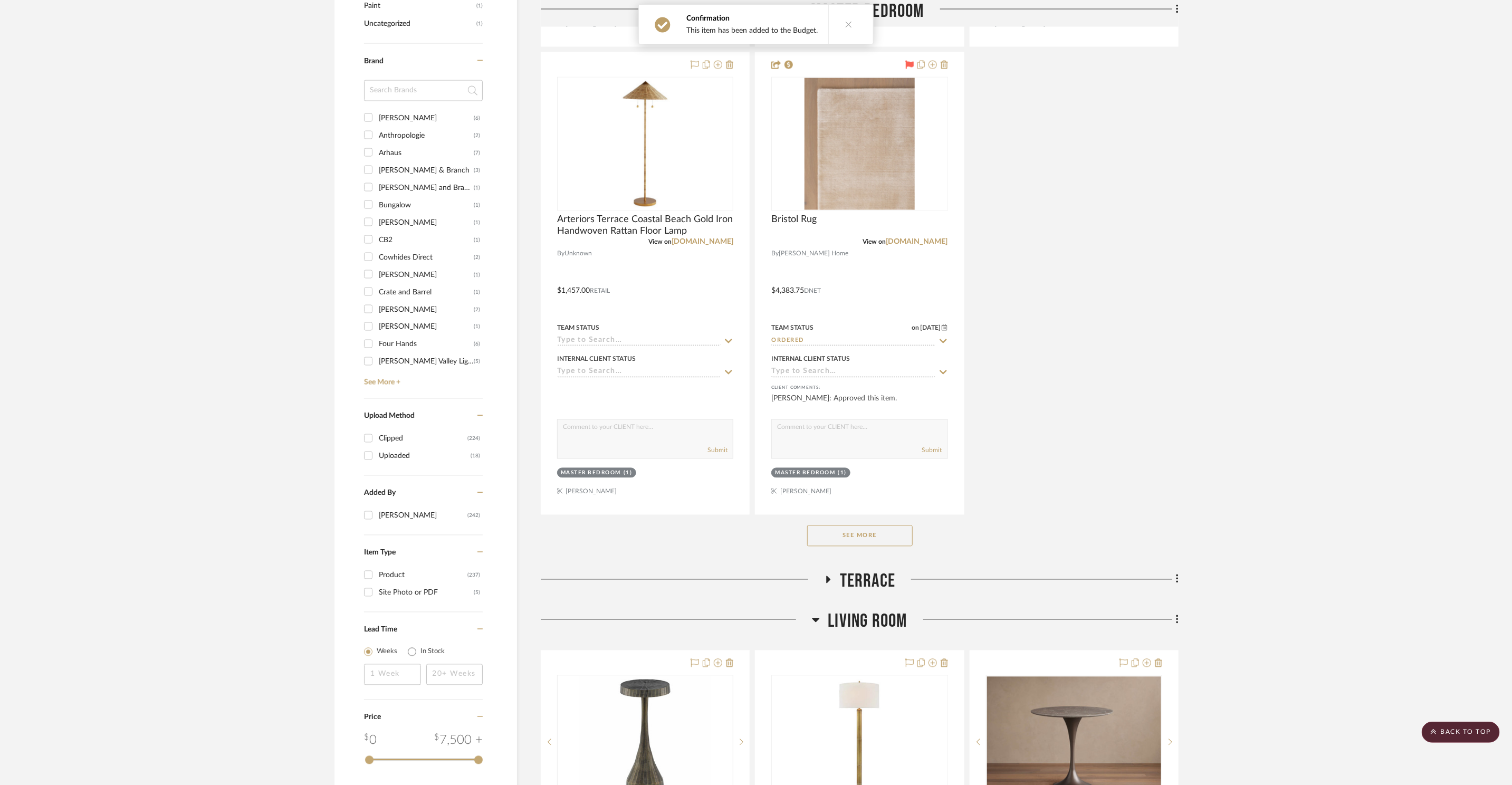
drag, startPoint x: 902, startPoint y: 533, endPoint x: 1021, endPoint y: 517, distance: 120.1
click at [903, 533] on button "See More" at bounding box center [860, 536] width 106 height 21
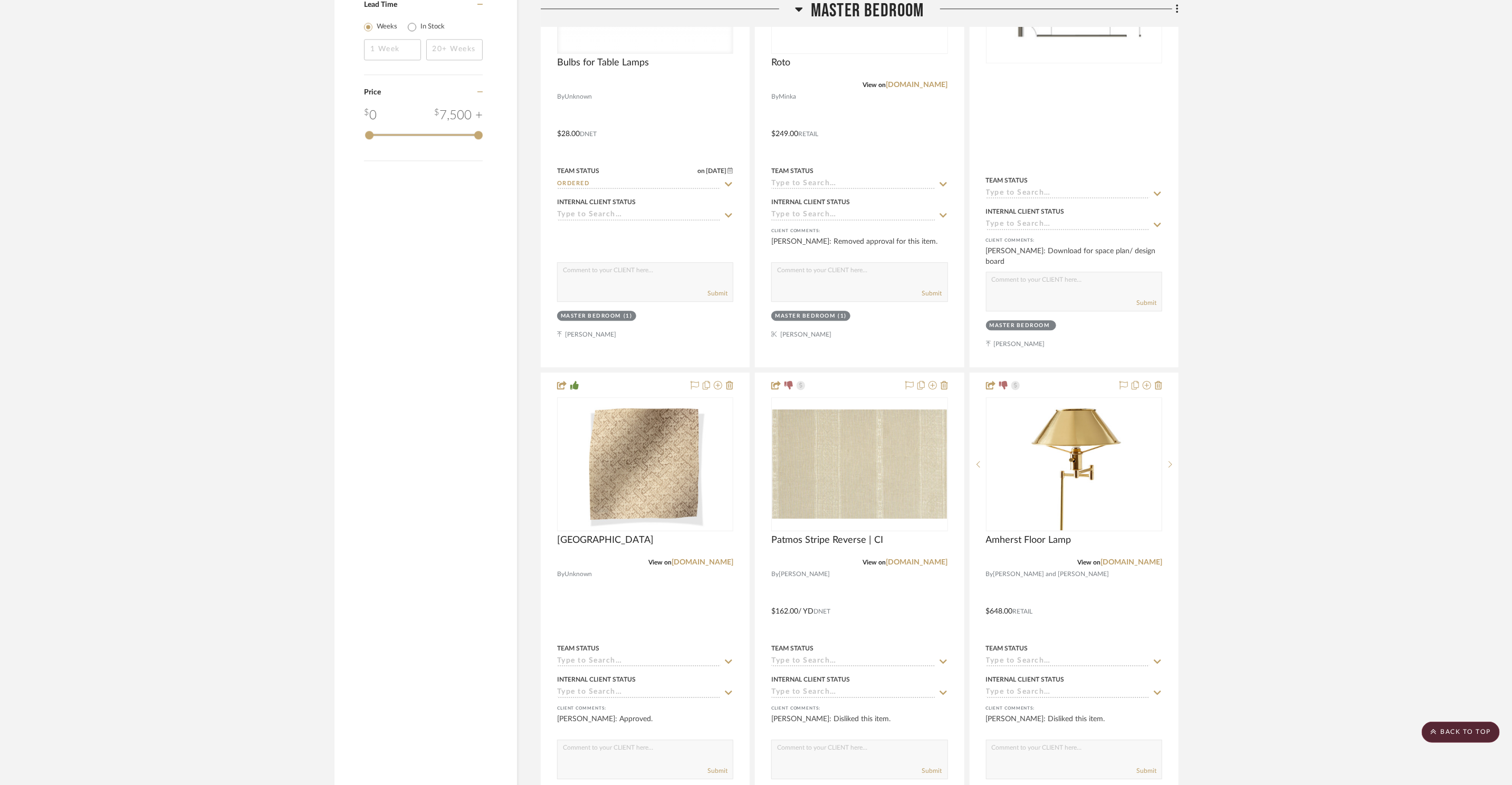
scroll to position [2083, 0]
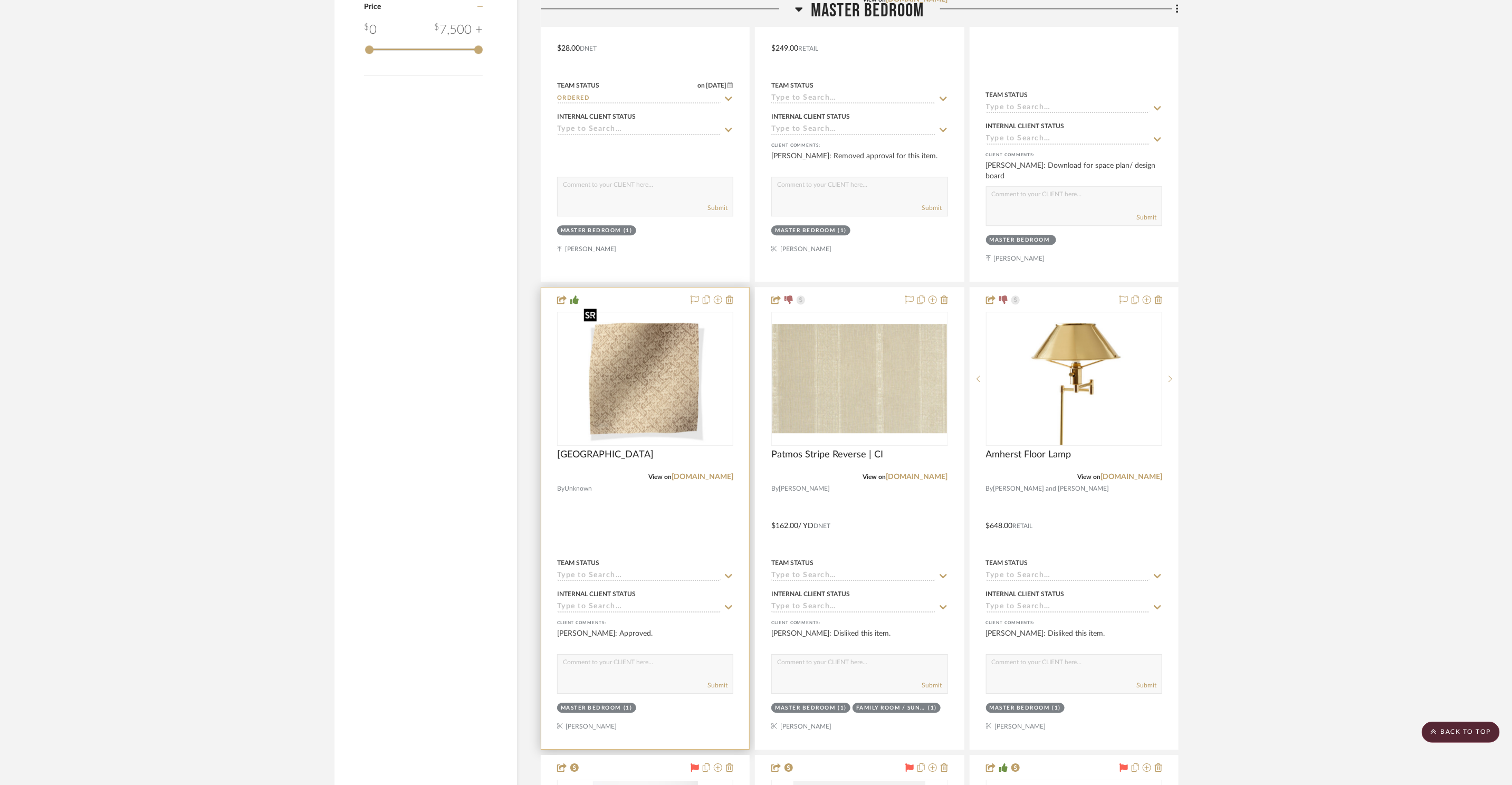
click at [666, 382] on img "0" at bounding box center [645, 379] width 132 height 132
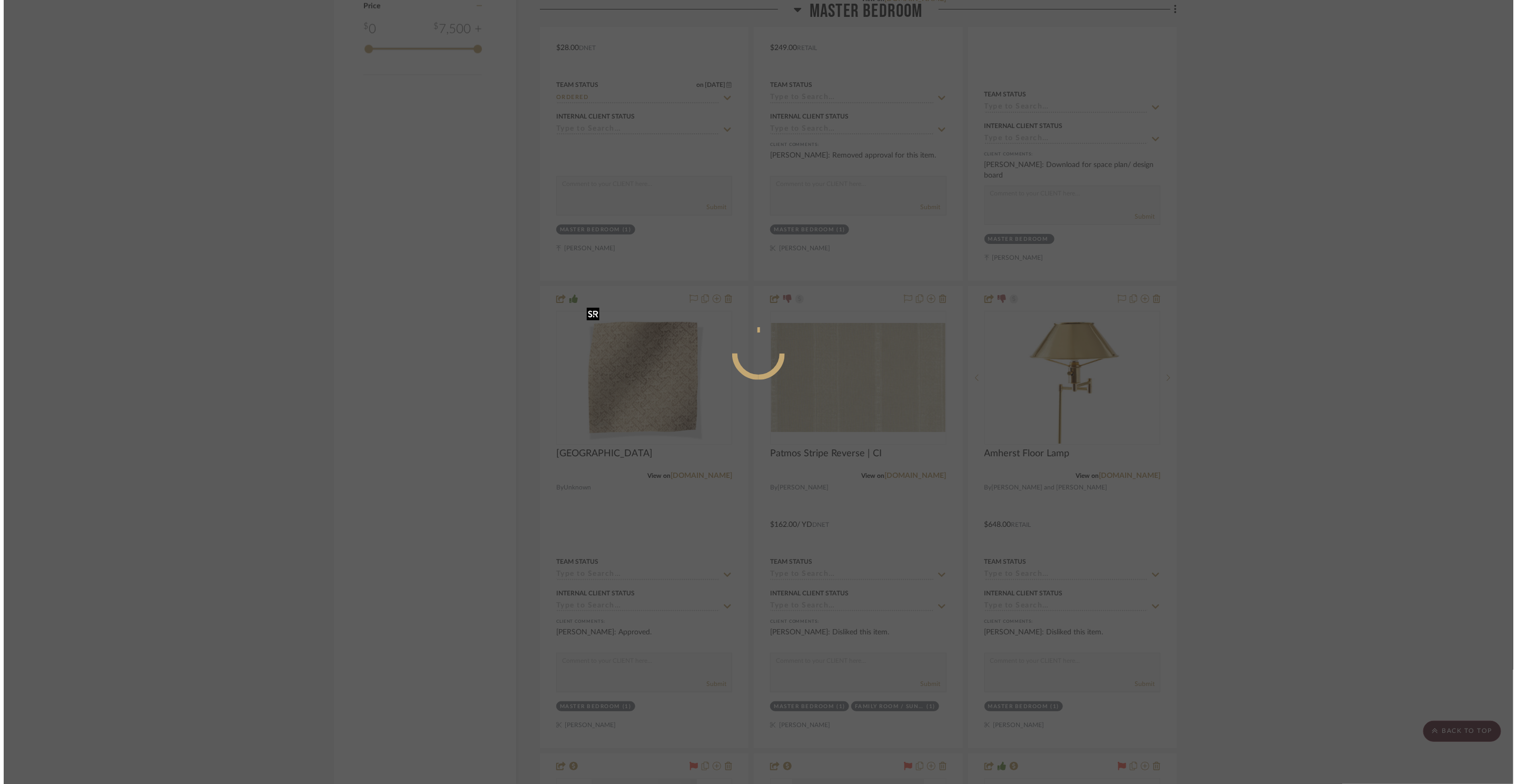
scroll to position [0, 0]
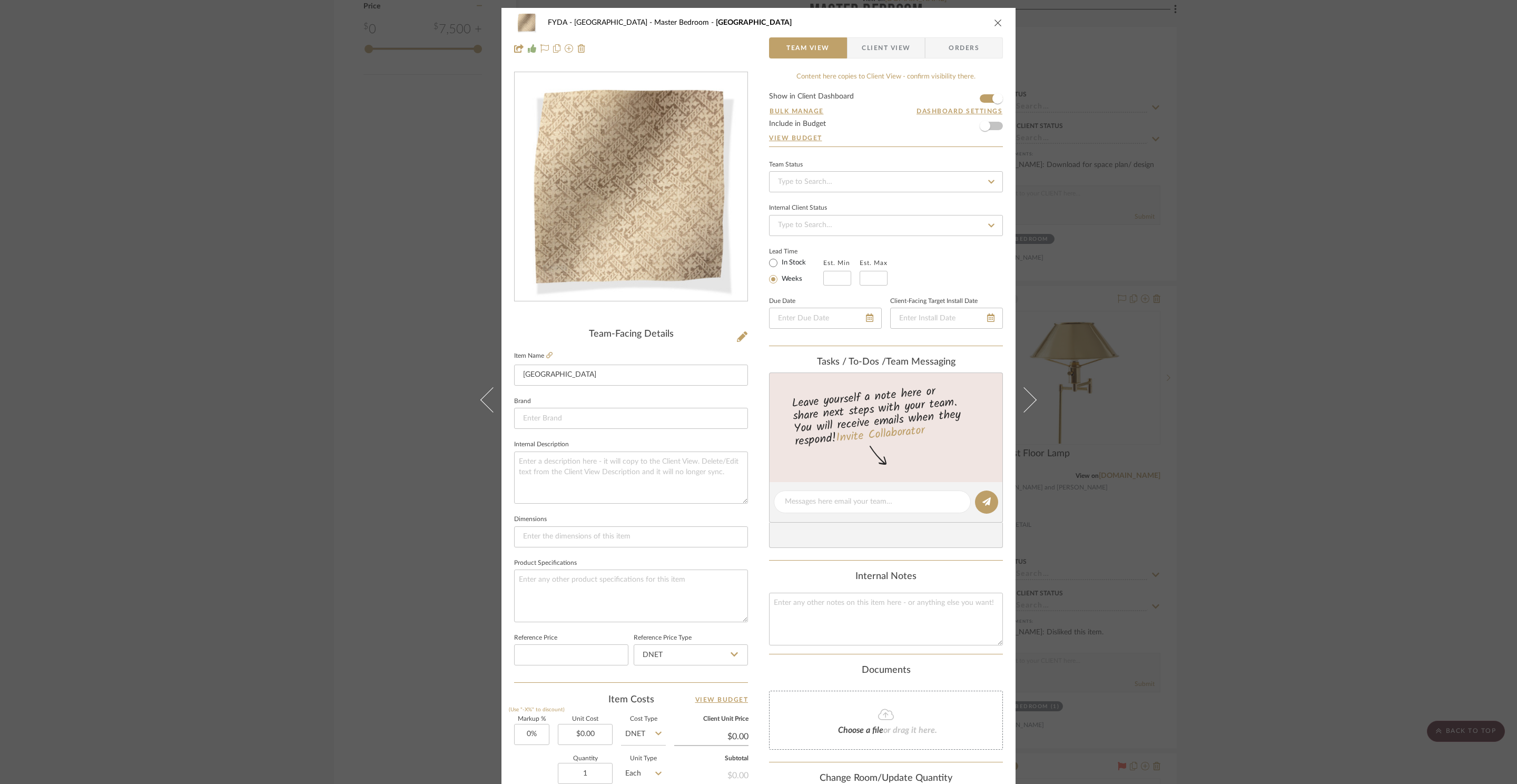
click at [1226, 256] on div "FYDA - 655 City Park Master Bedroom VICENZA Team View Client View Orders Team-F…" at bounding box center [758, 392] width 1517 height 784
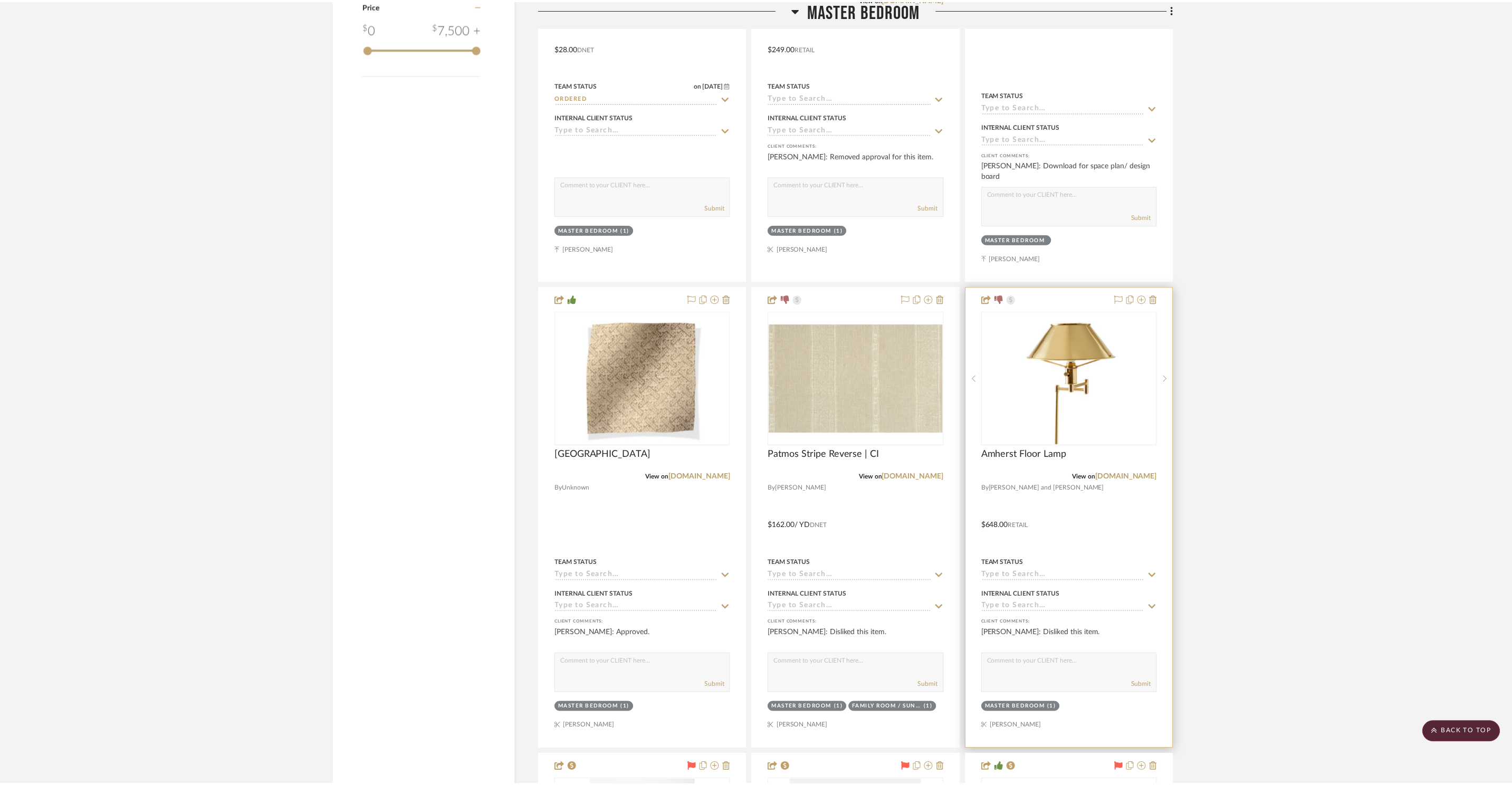
scroll to position [2083, 0]
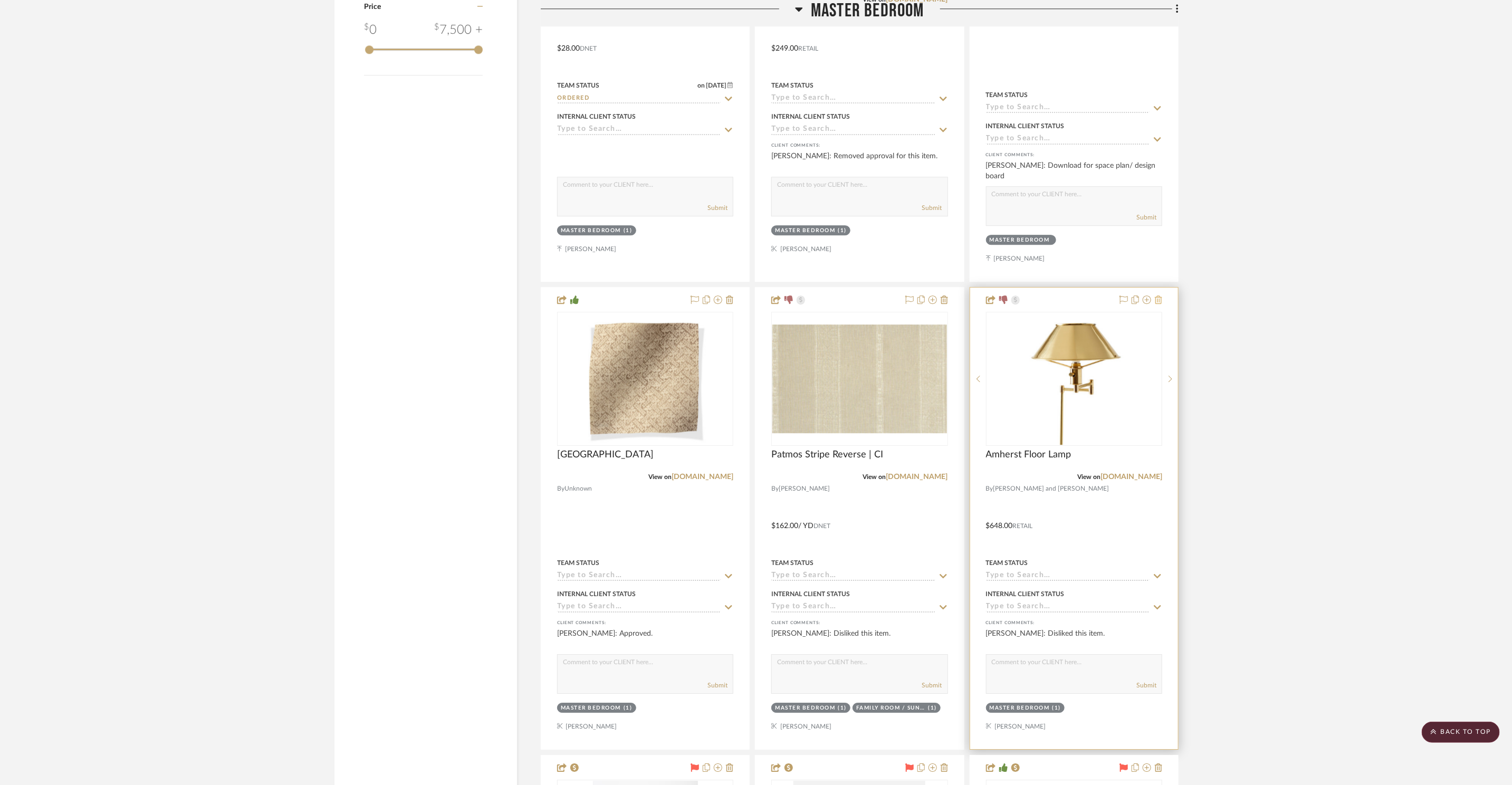
click at [1158, 295] on icon at bounding box center [1158, 299] width 8 height 8
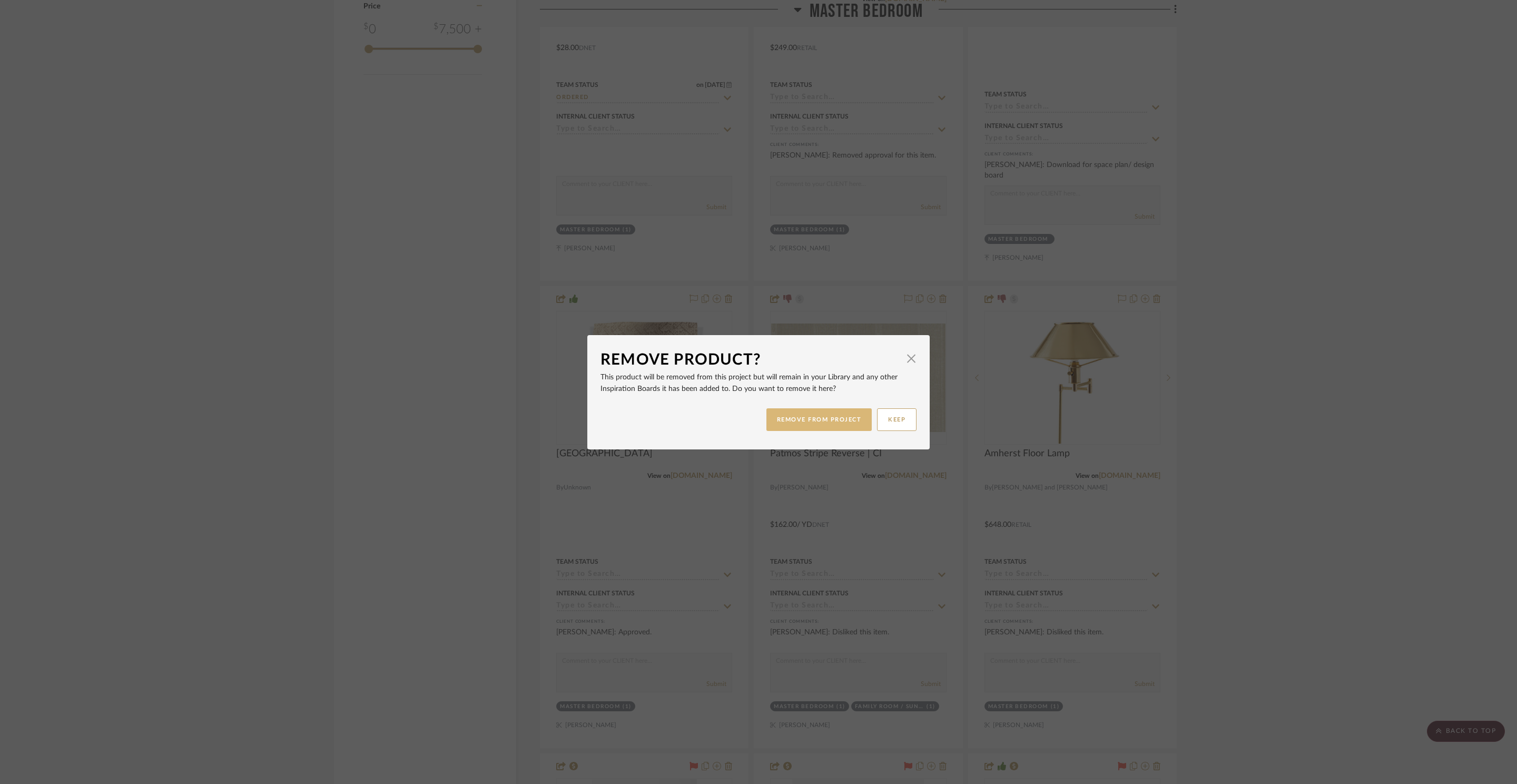
click at [839, 419] on button "REMOVE FROM PROJECT" at bounding box center [820, 419] width 106 height 22
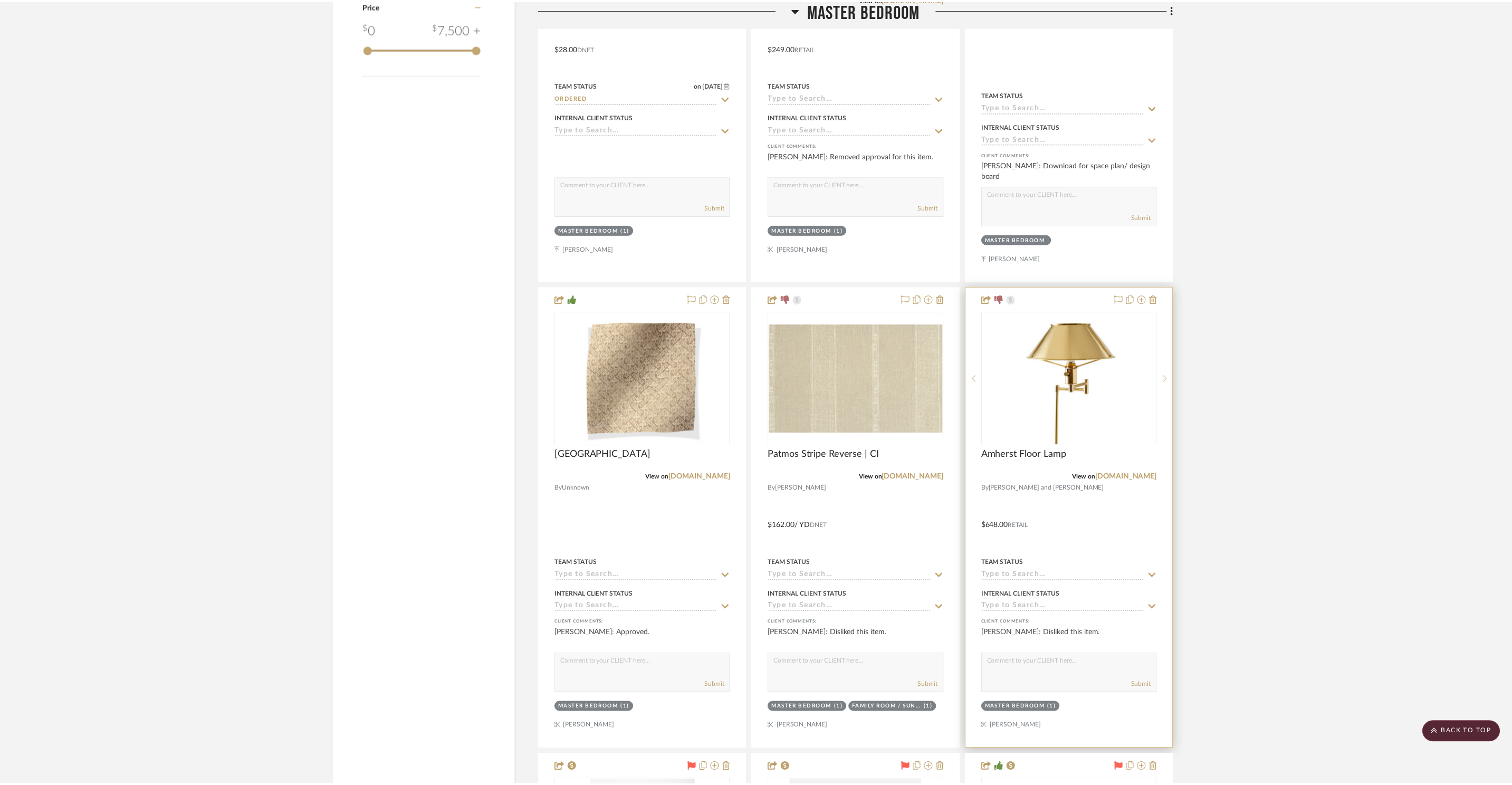
scroll to position [2083, 0]
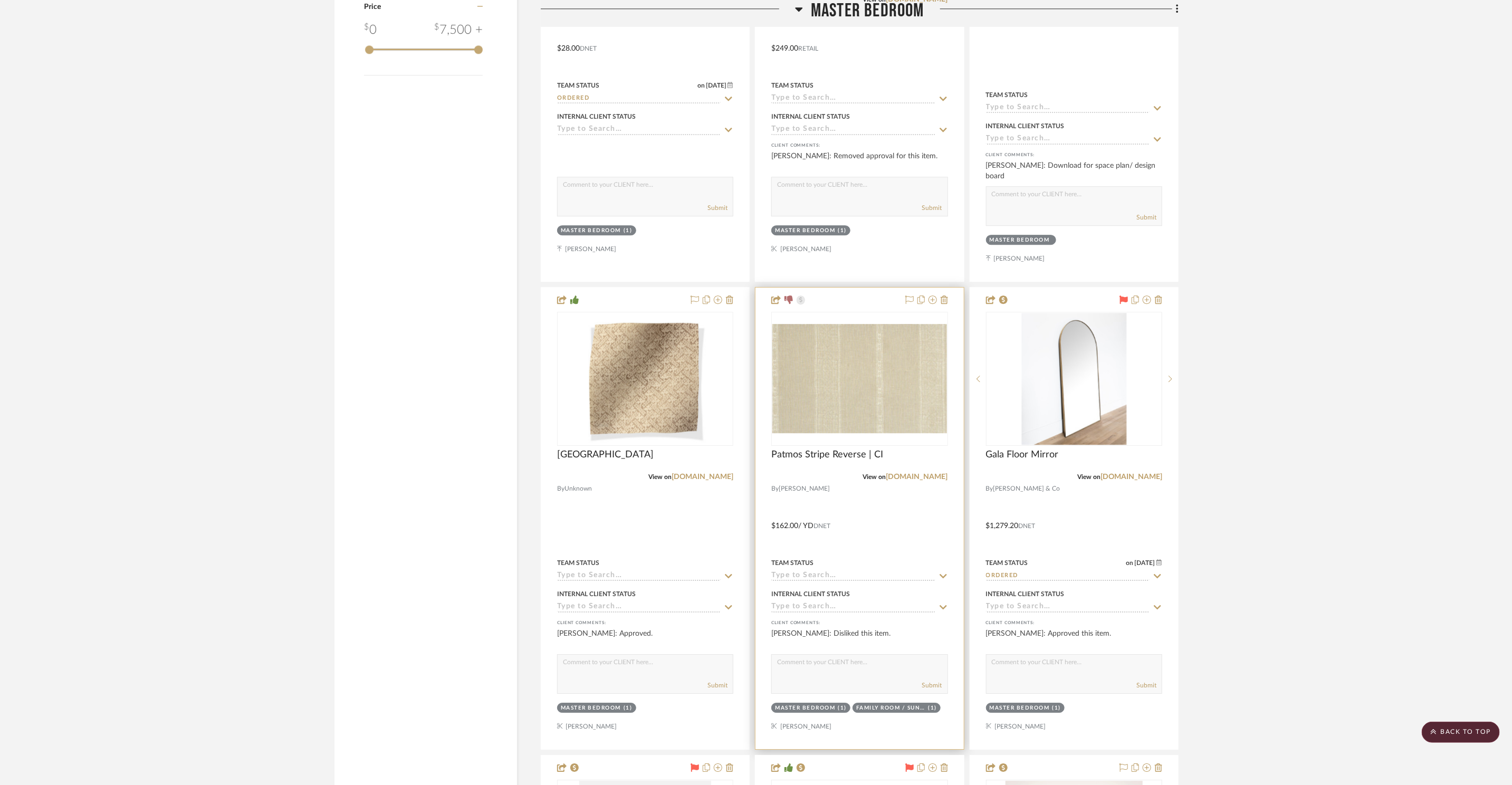
click at [948, 293] on div at bounding box center [859, 518] width 208 height 462
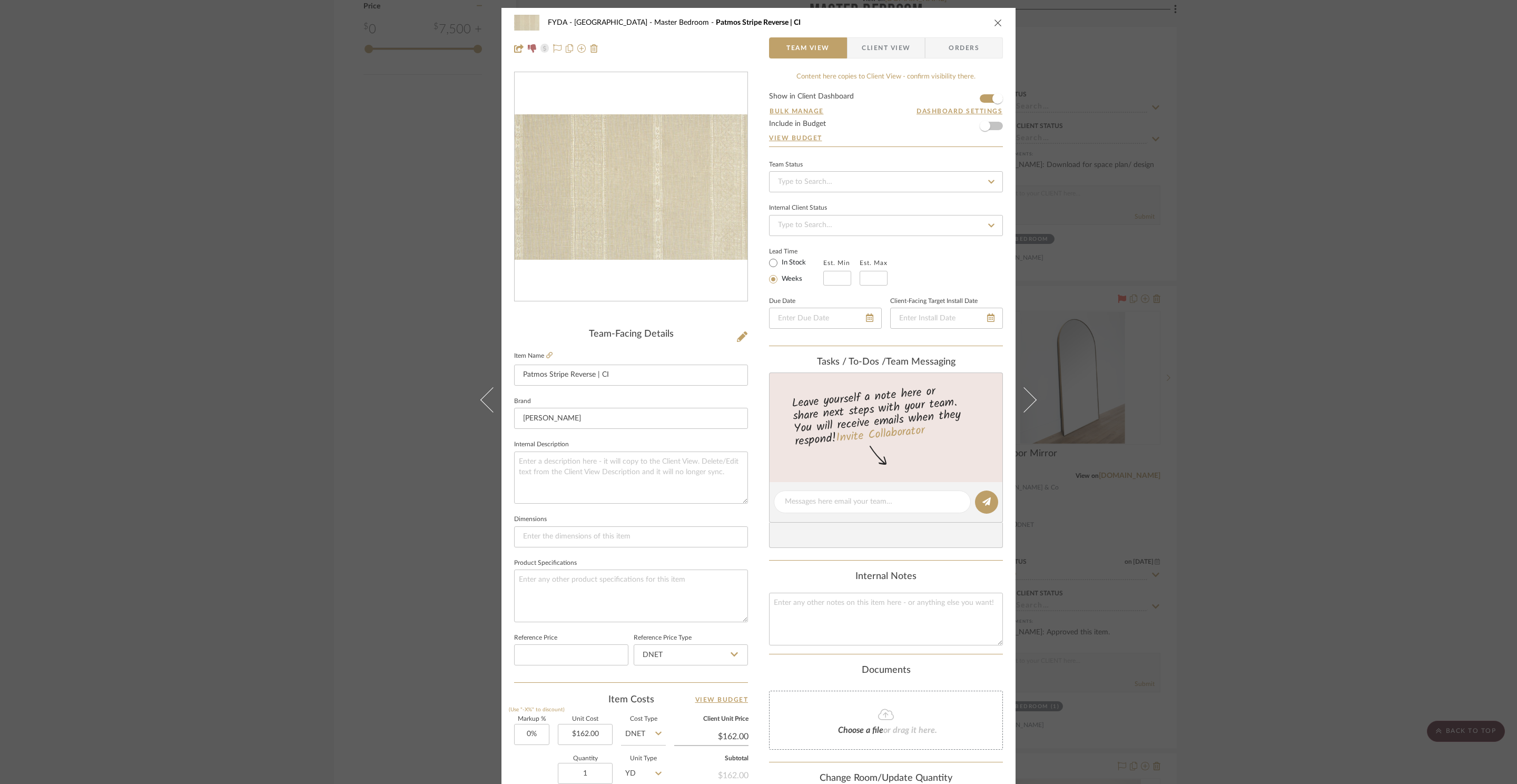
click at [994, 22] on icon "close" at bounding box center [998, 22] width 8 height 8
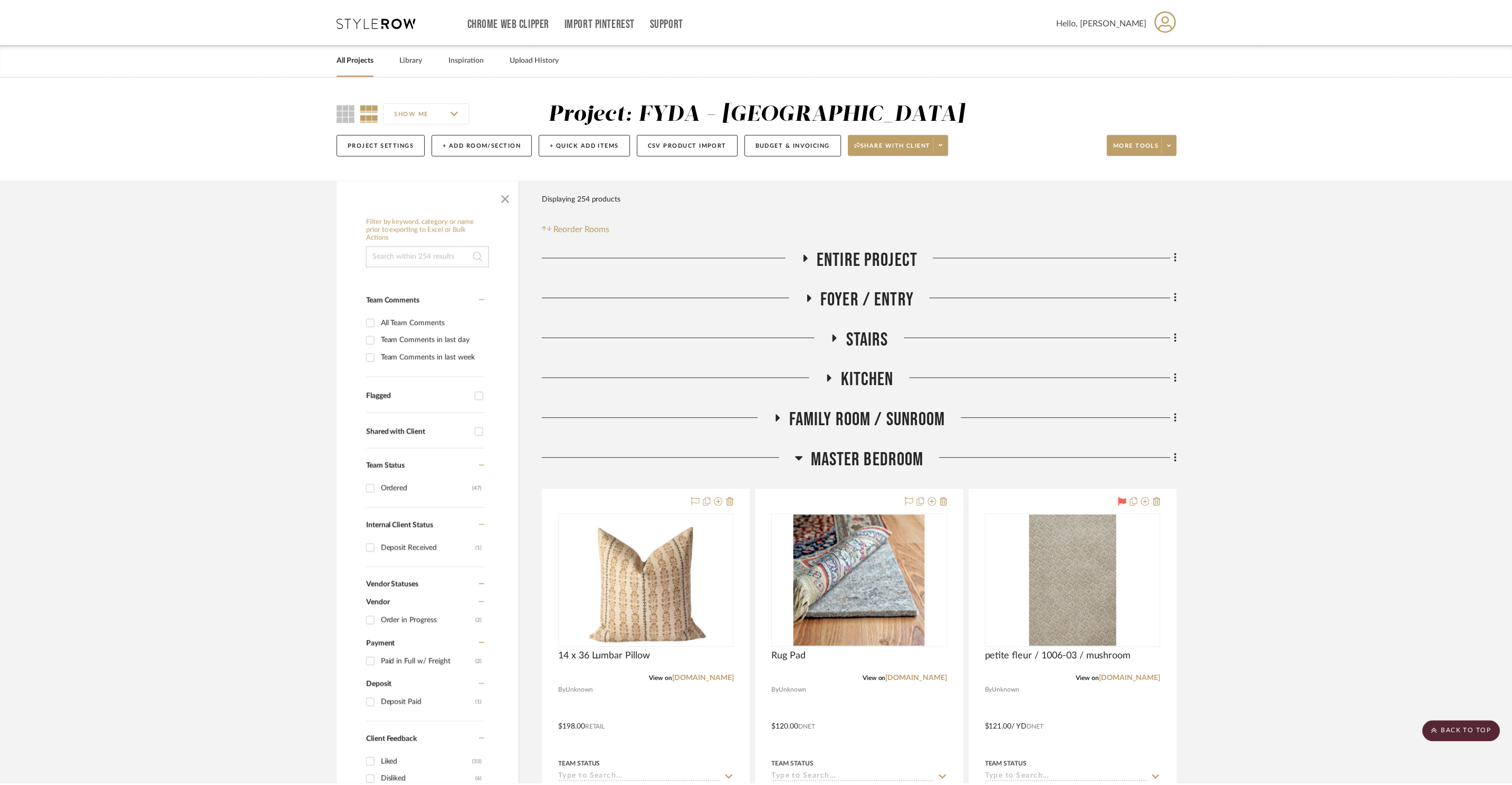
scroll to position [2083, 0]
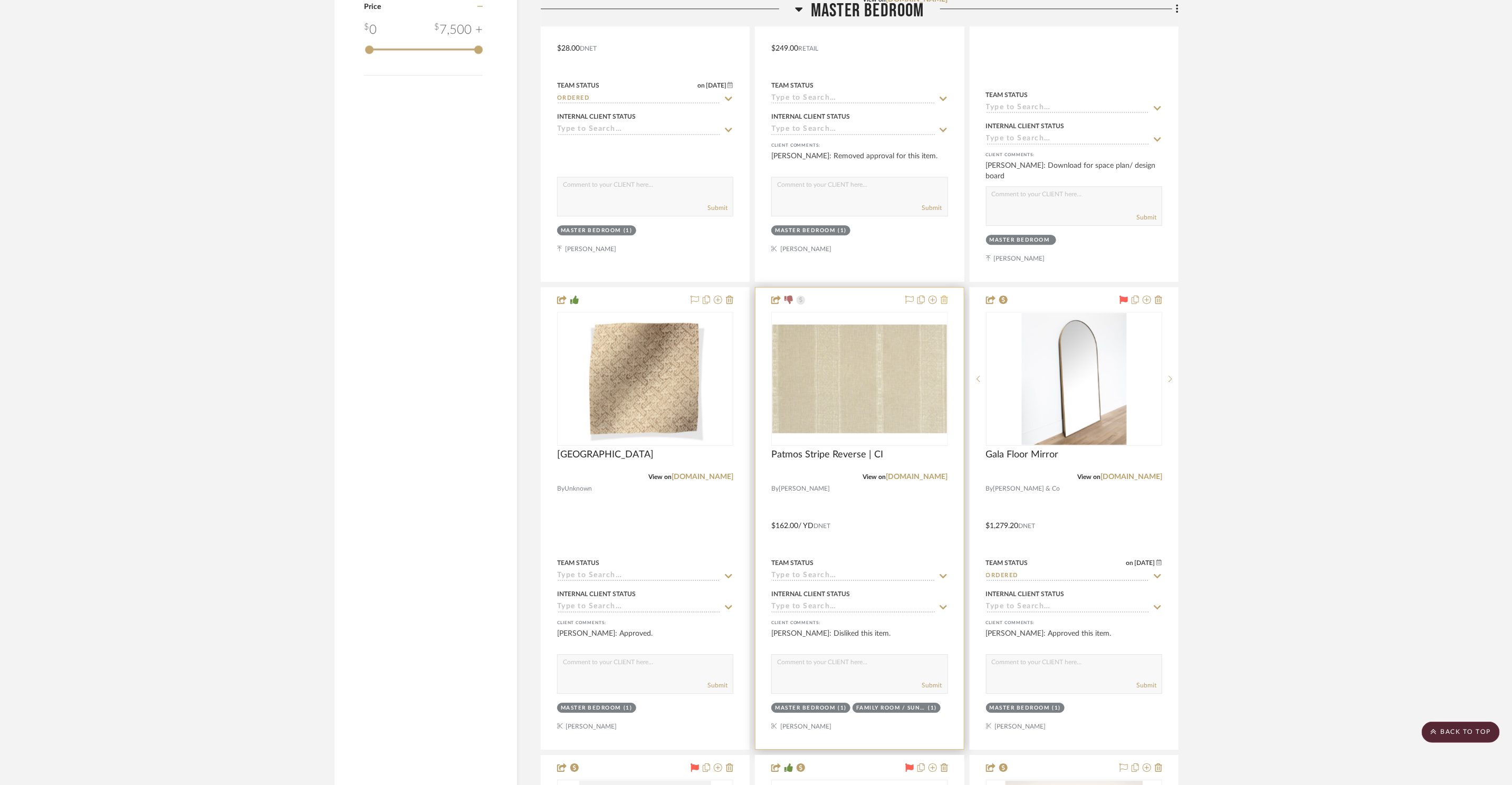
click at [946, 295] on icon at bounding box center [944, 299] width 8 height 8
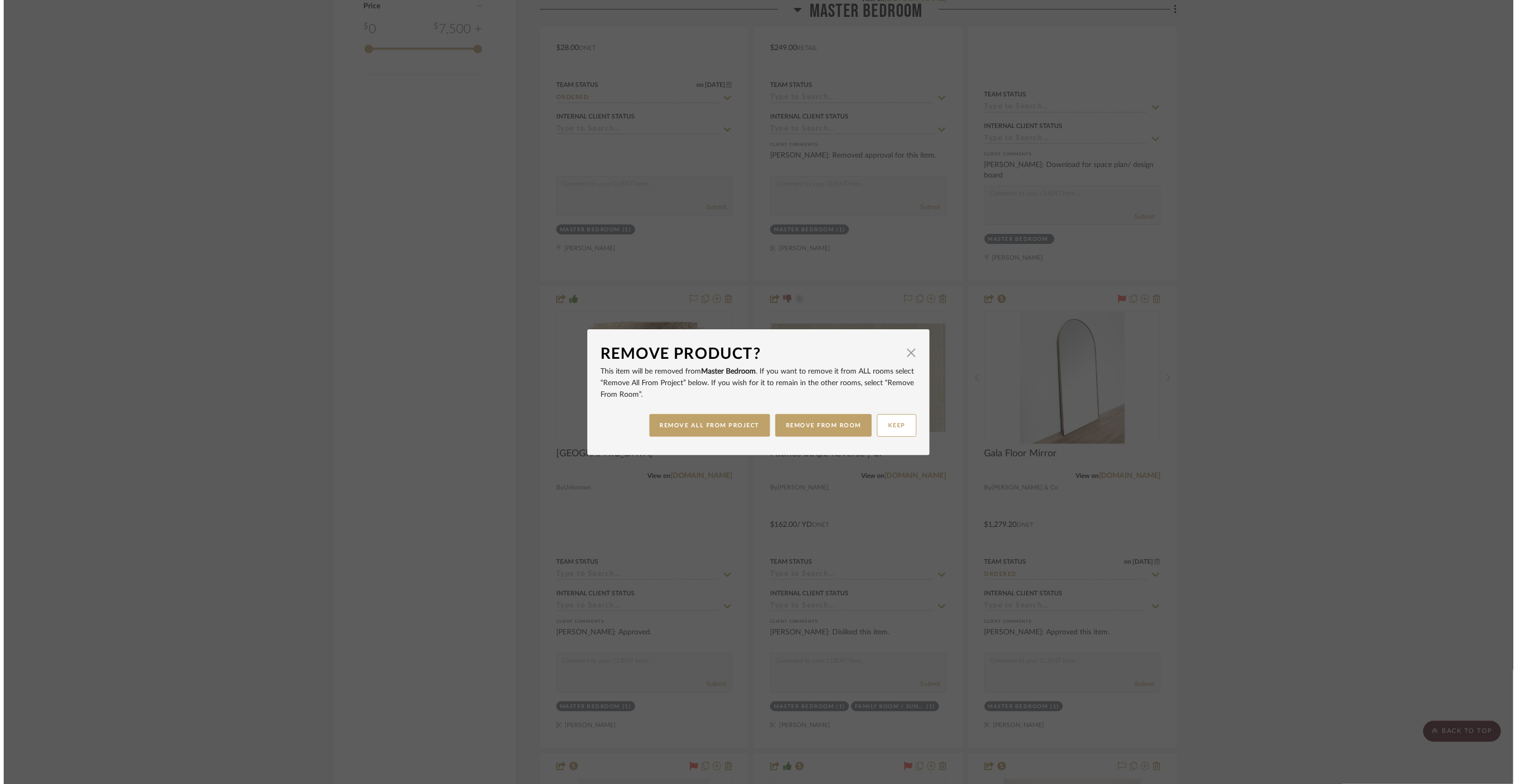
scroll to position [0, 0]
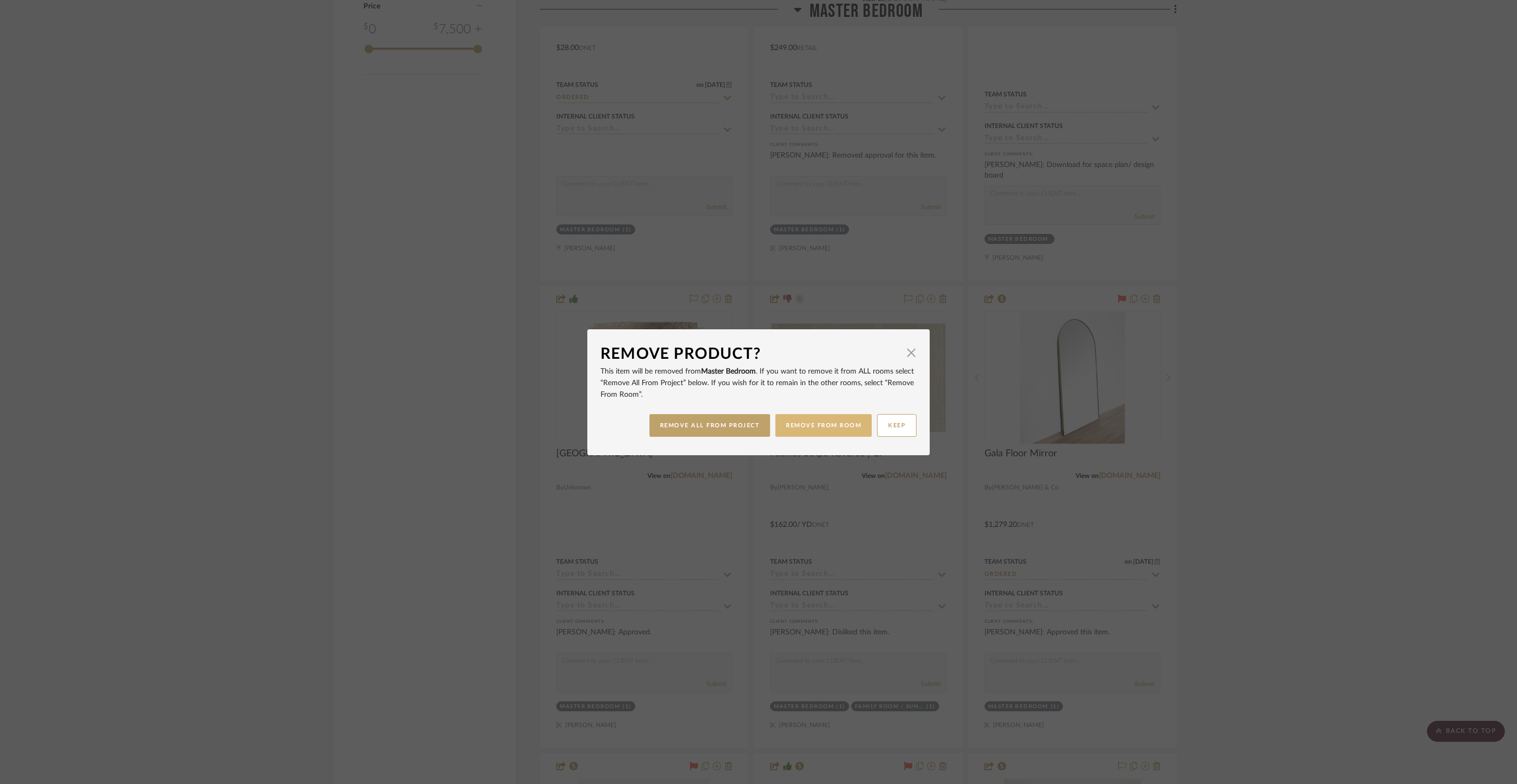
click at [800, 432] on button "REMOVE FROM ROOM" at bounding box center [824, 425] width 96 height 22
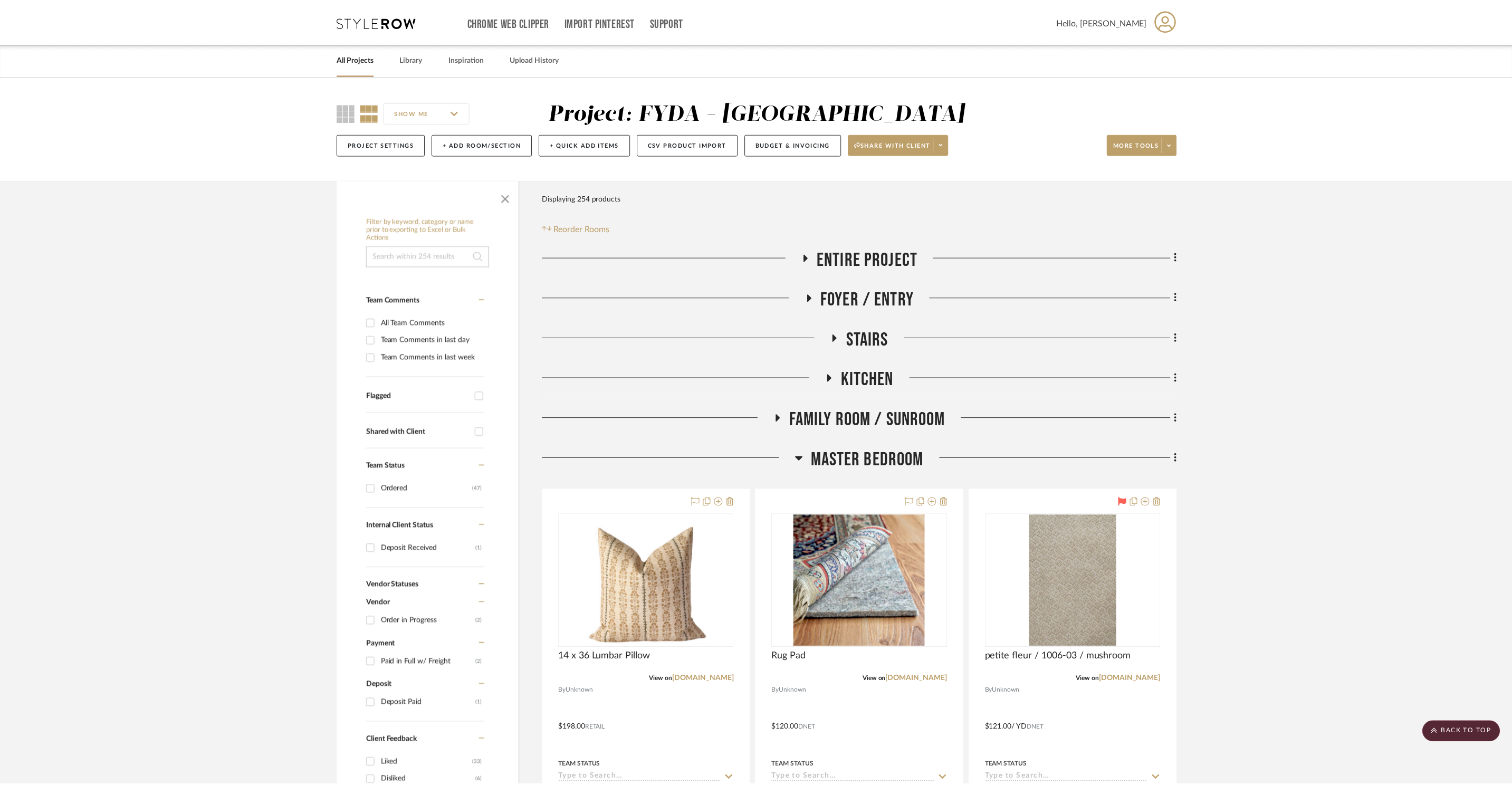
scroll to position [2083, 0]
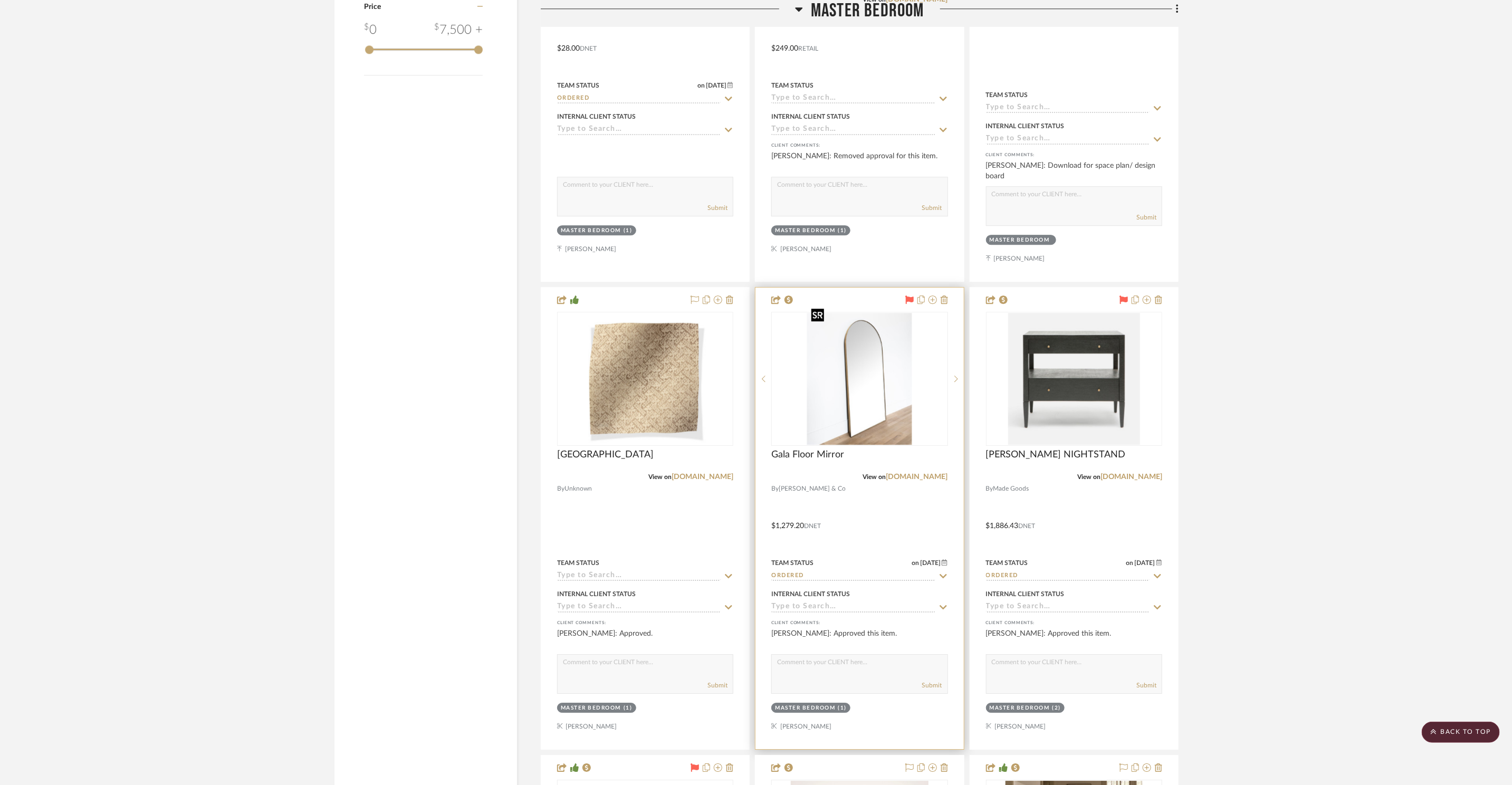
click at [832, 399] on img "0" at bounding box center [860, 379] width 105 height 132
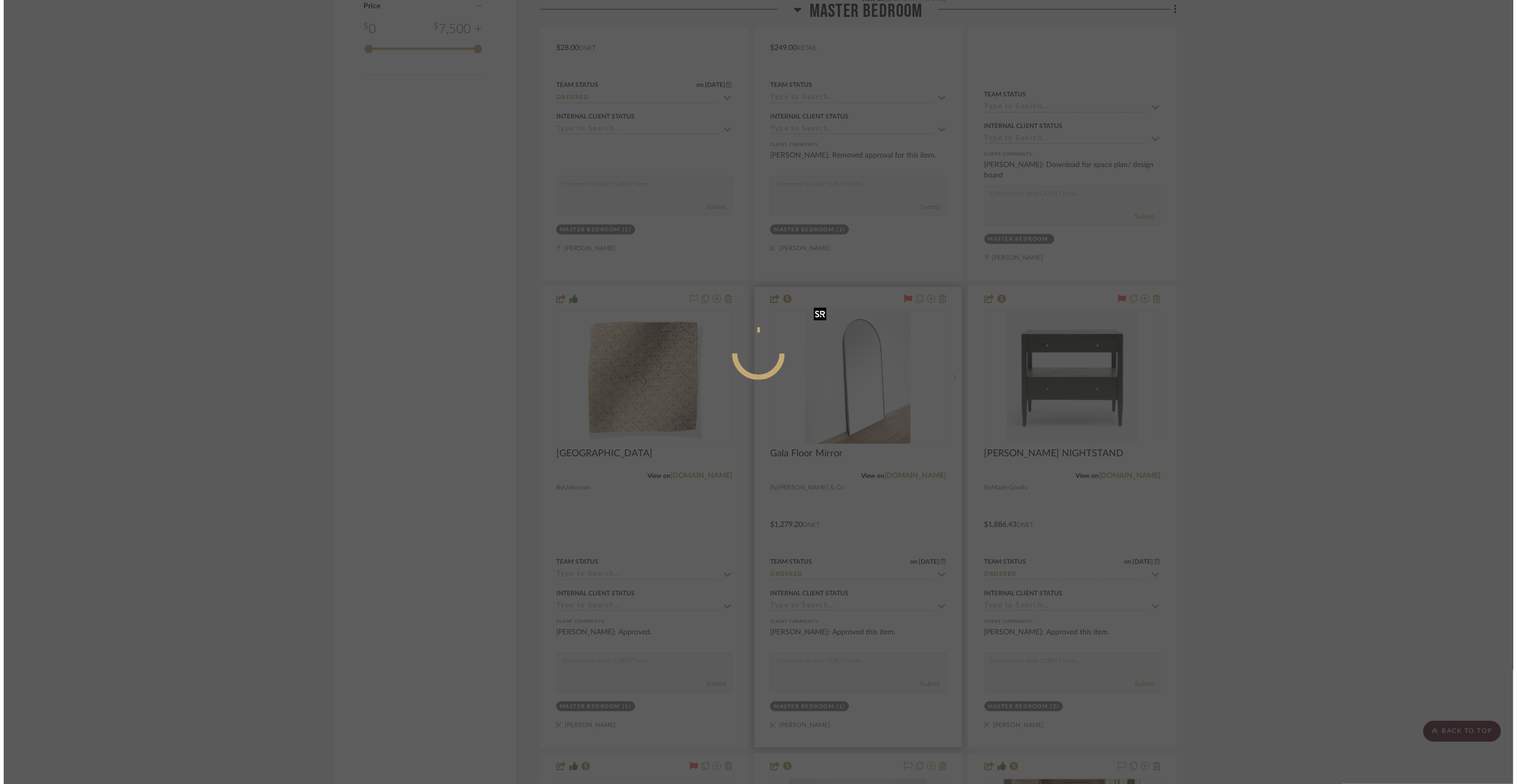
scroll to position [0, 0]
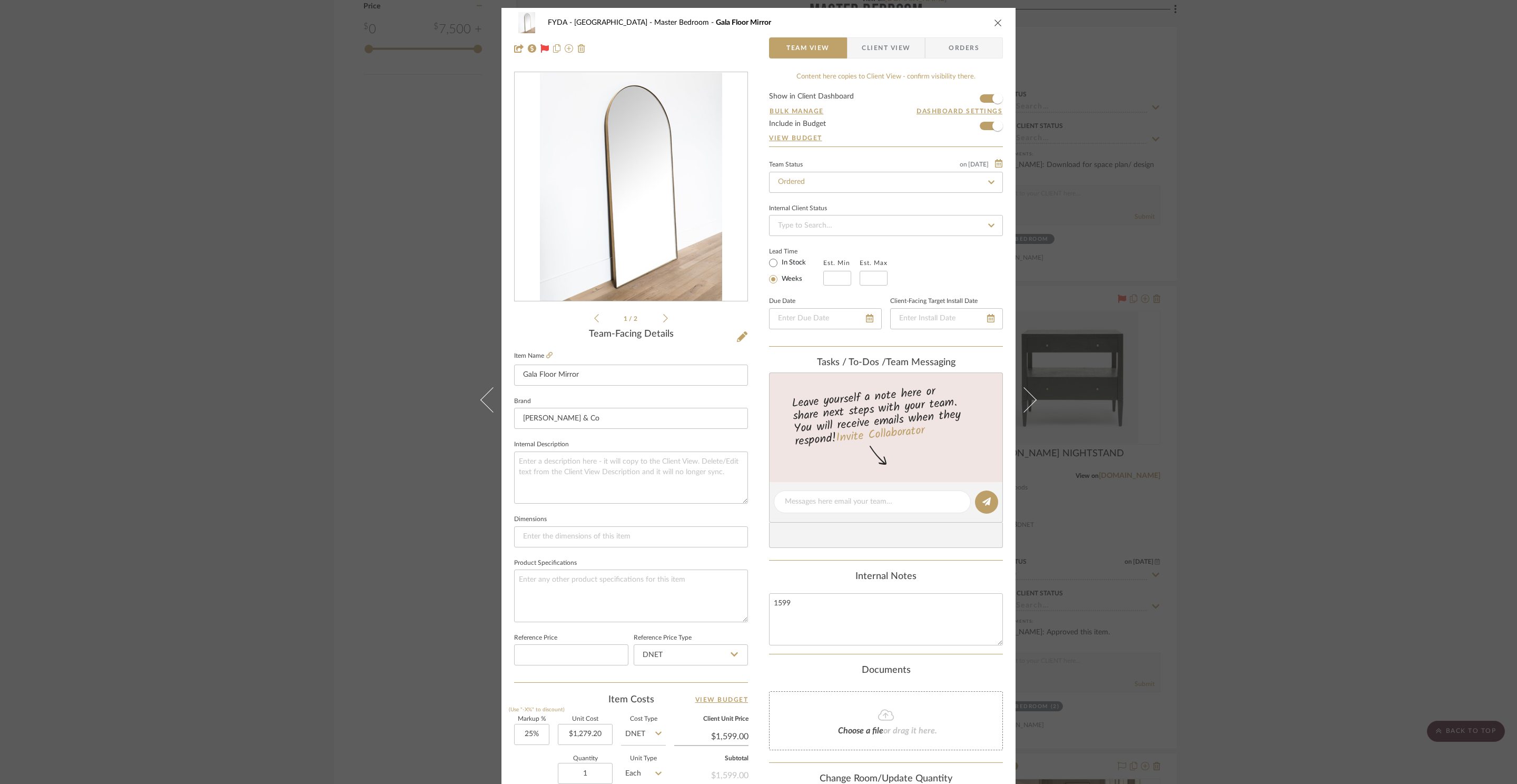
click at [1269, 351] on div "FYDA - 655 City Park Master Bedroom Gala Floor Mirror Team View Client View Ord…" at bounding box center [758, 392] width 1517 height 784
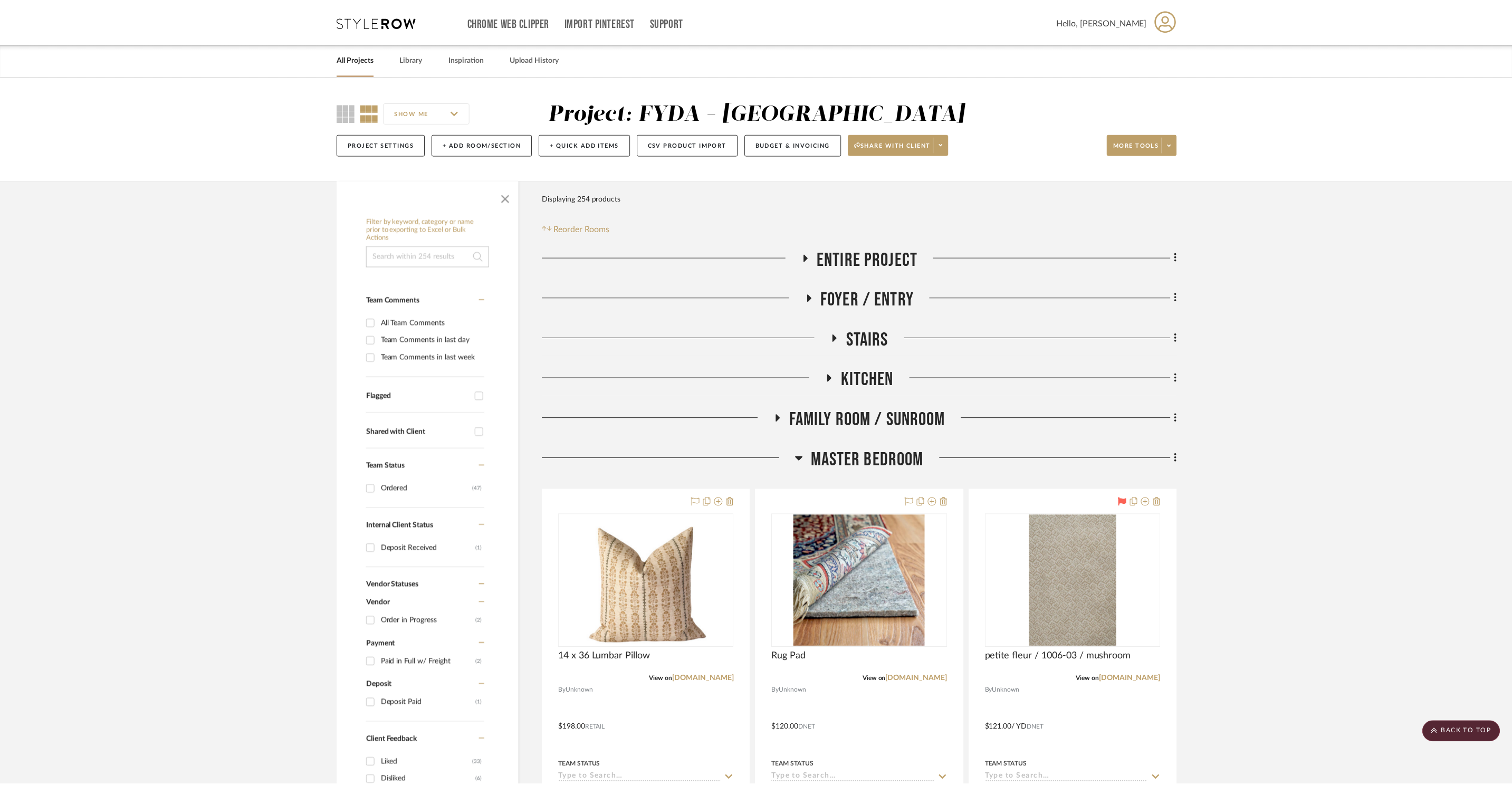
scroll to position [2083, 0]
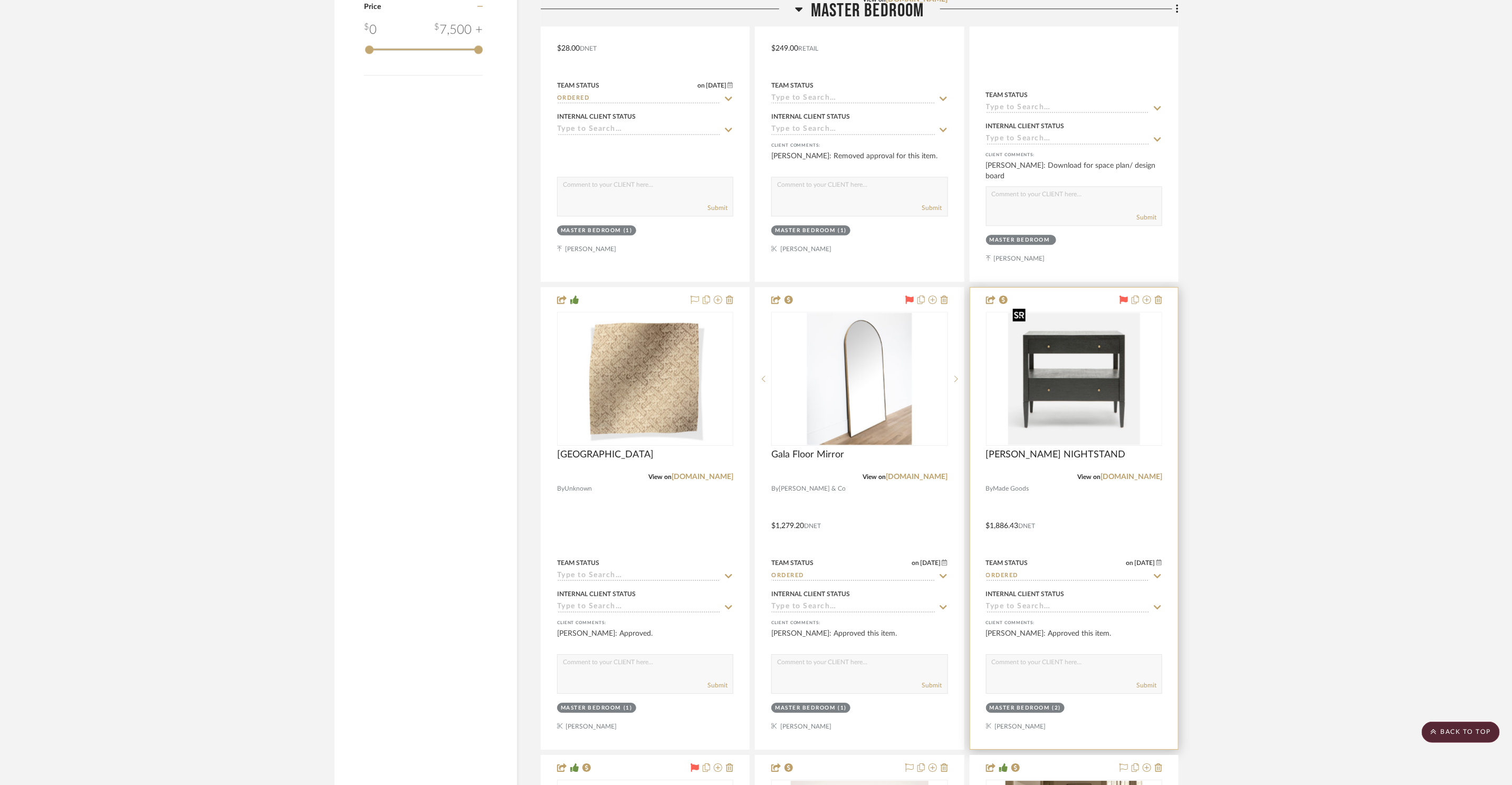
click at [1100, 367] on img "0" at bounding box center [1074, 379] width 132 height 132
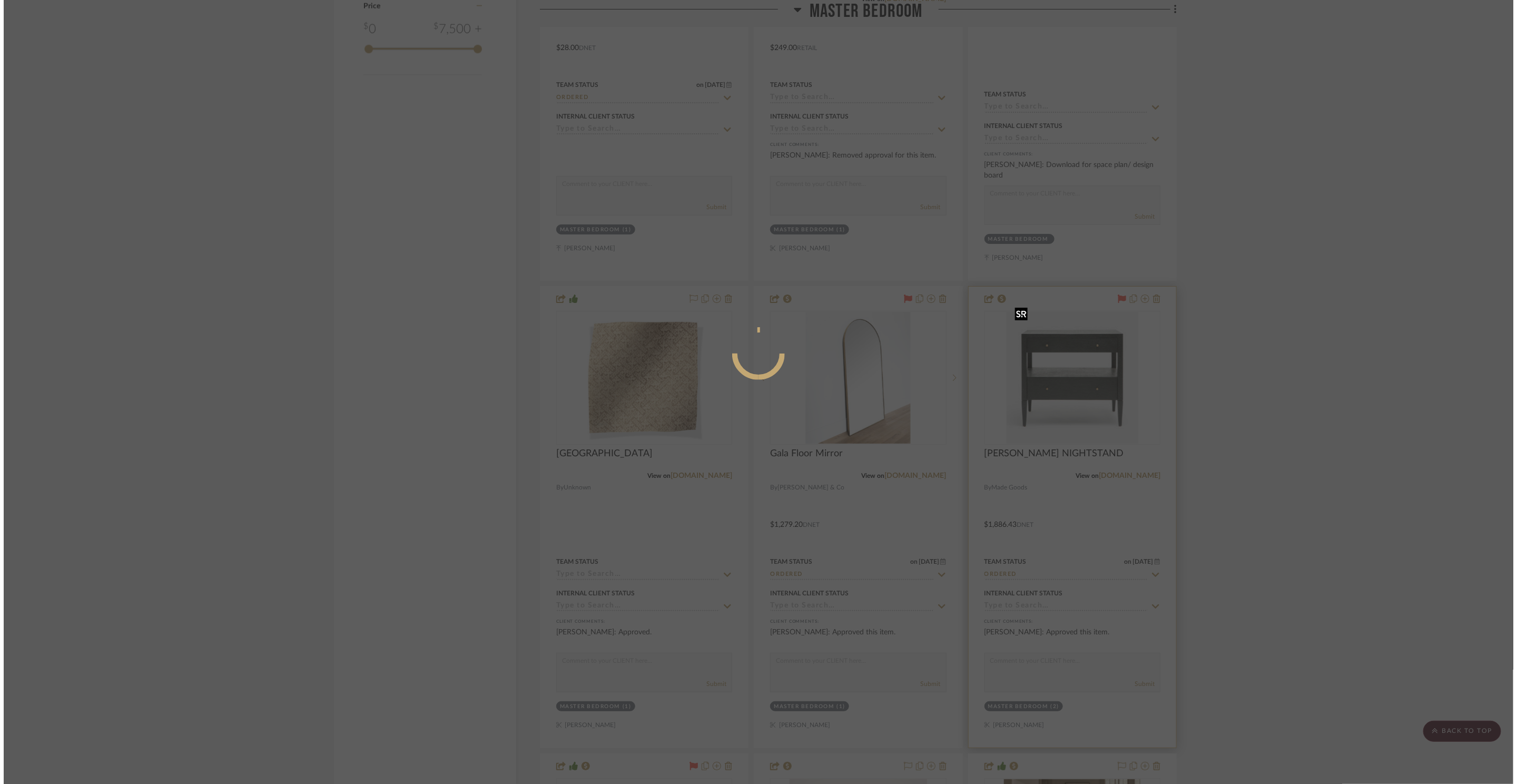
scroll to position [0, 0]
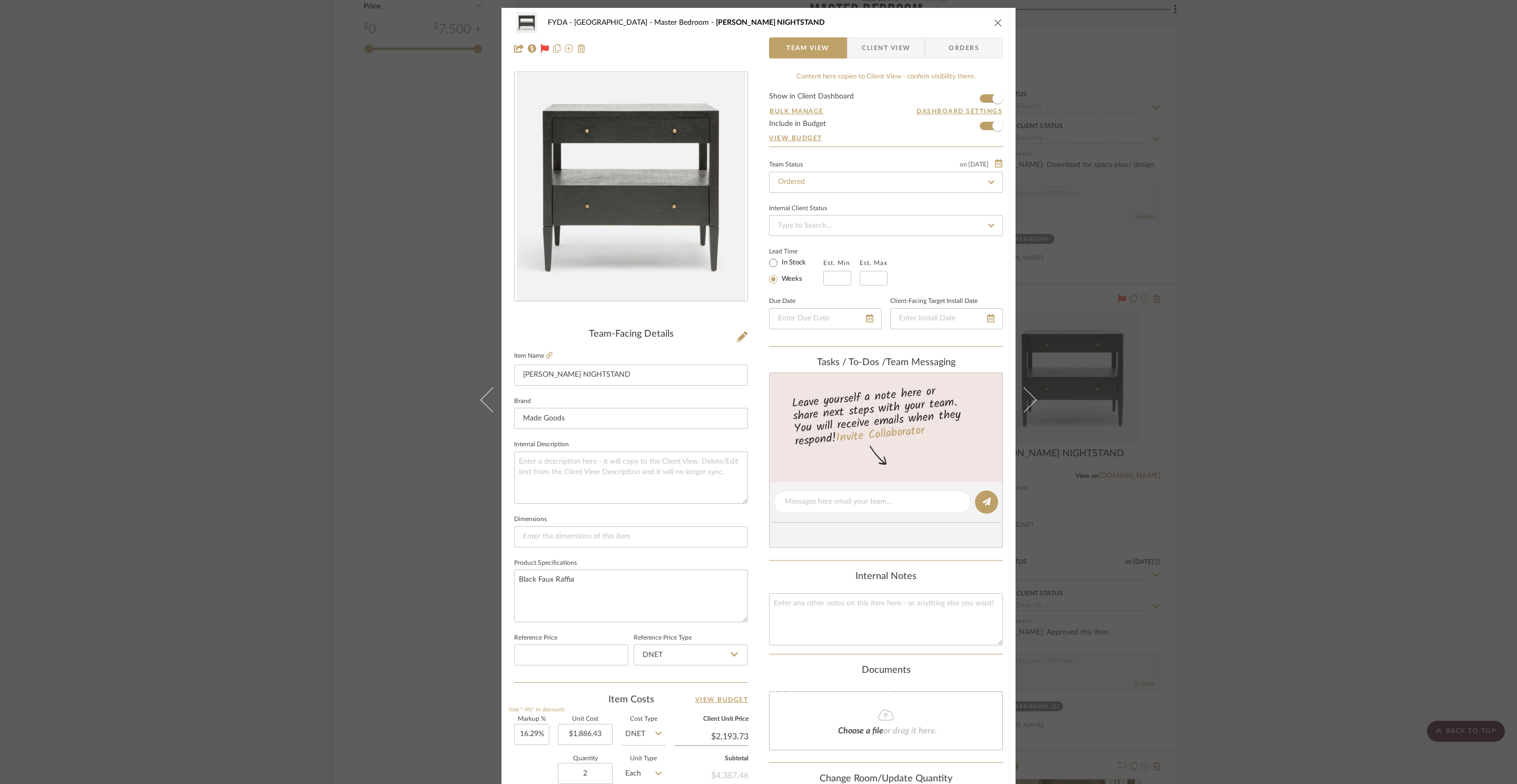
click at [1329, 347] on div "FYDA - 655 City Park Master Bedroom CONRAD NIGHTSTAND Team View Client View Ord…" at bounding box center [758, 392] width 1517 height 784
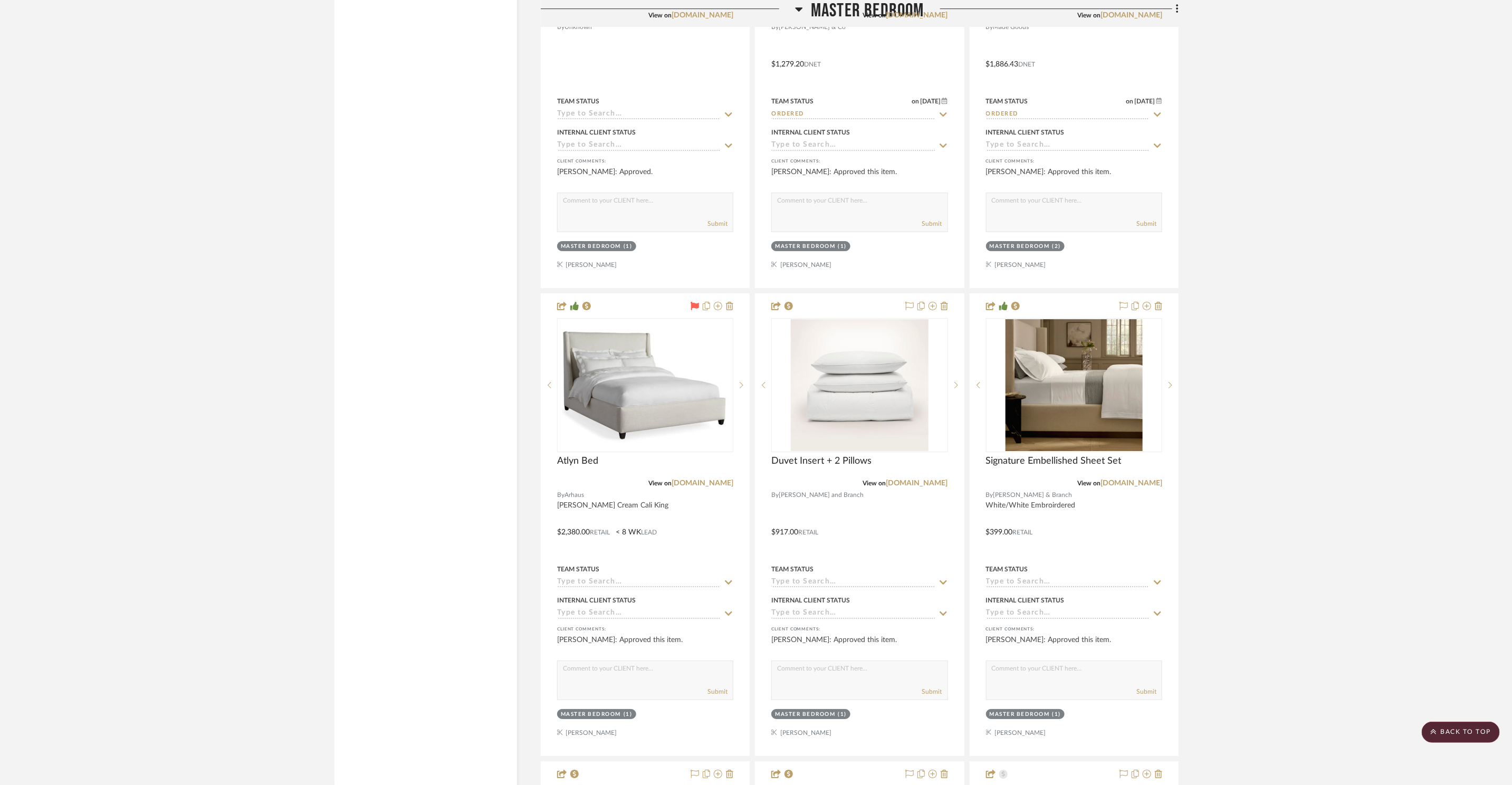
scroll to position [2551, 0]
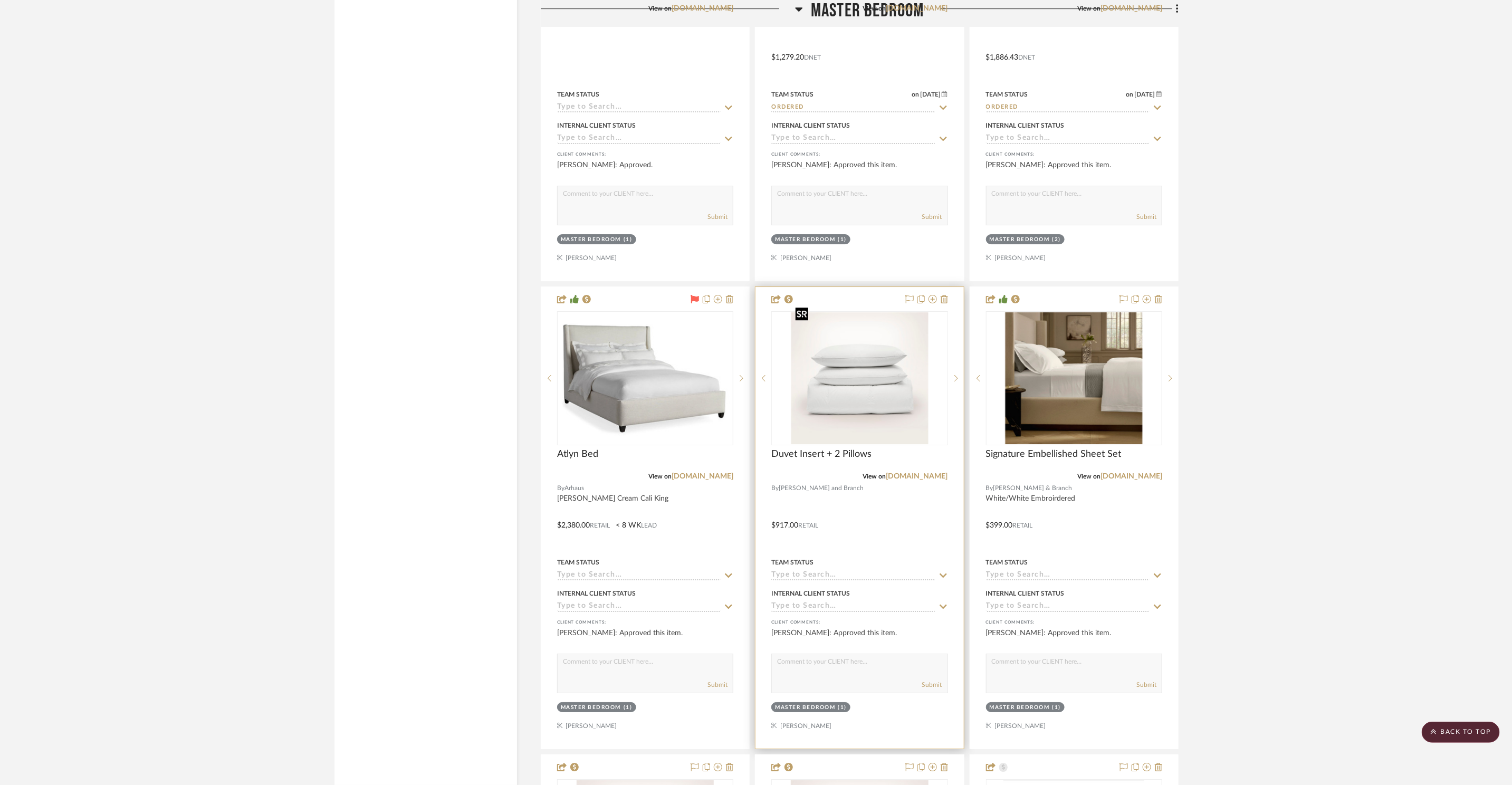
click at [867, 340] on img "0" at bounding box center [860, 378] width 137 height 132
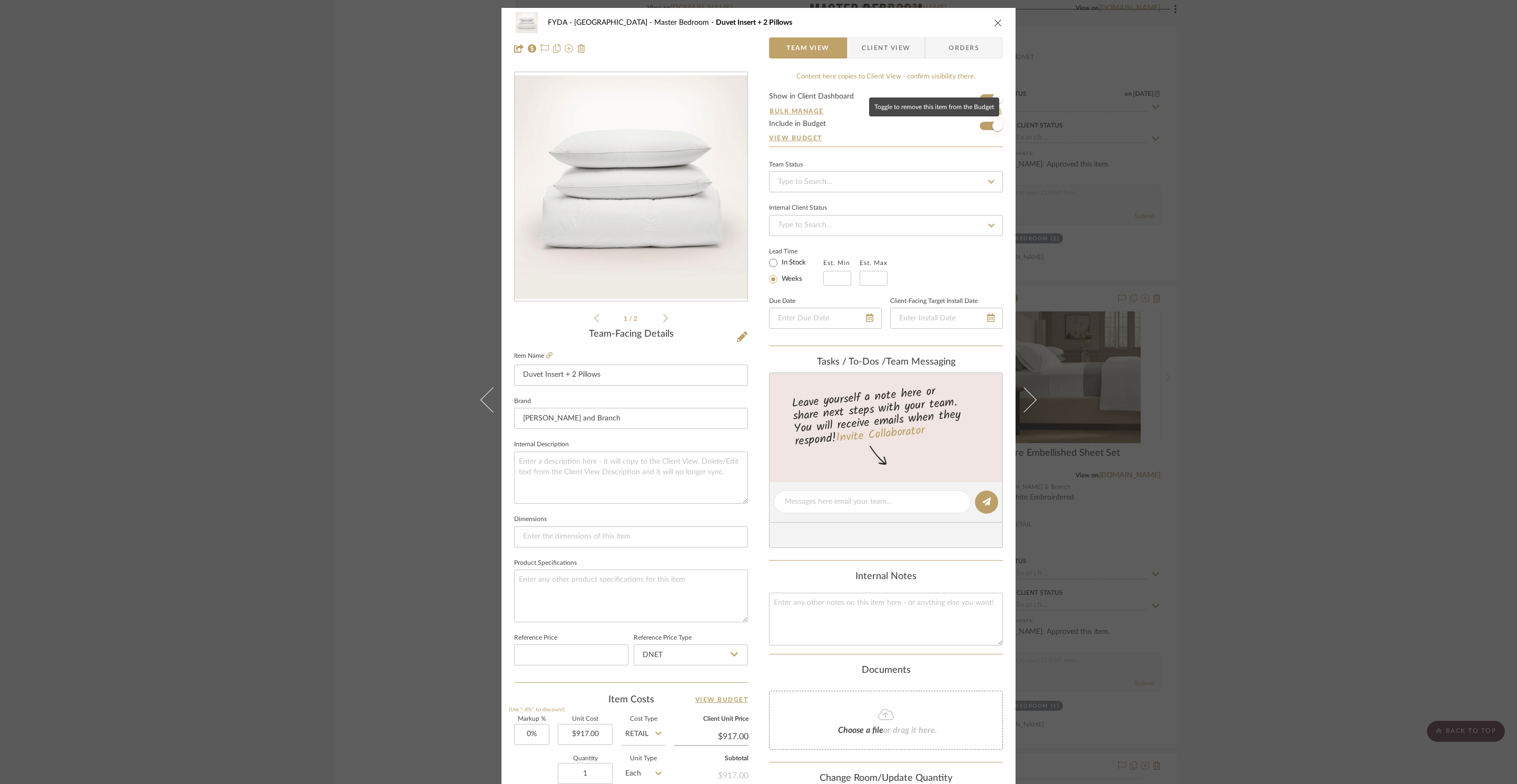
click at [992, 126] on span "button" at bounding box center [997, 126] width 10 height 10
click at [1186, 208] on div "FYDA - 655 City Park Master Bedroom Duvet Insert + 2 Pillows Team View Client V…" at bounding box center [758, 392] width 1517 height 784
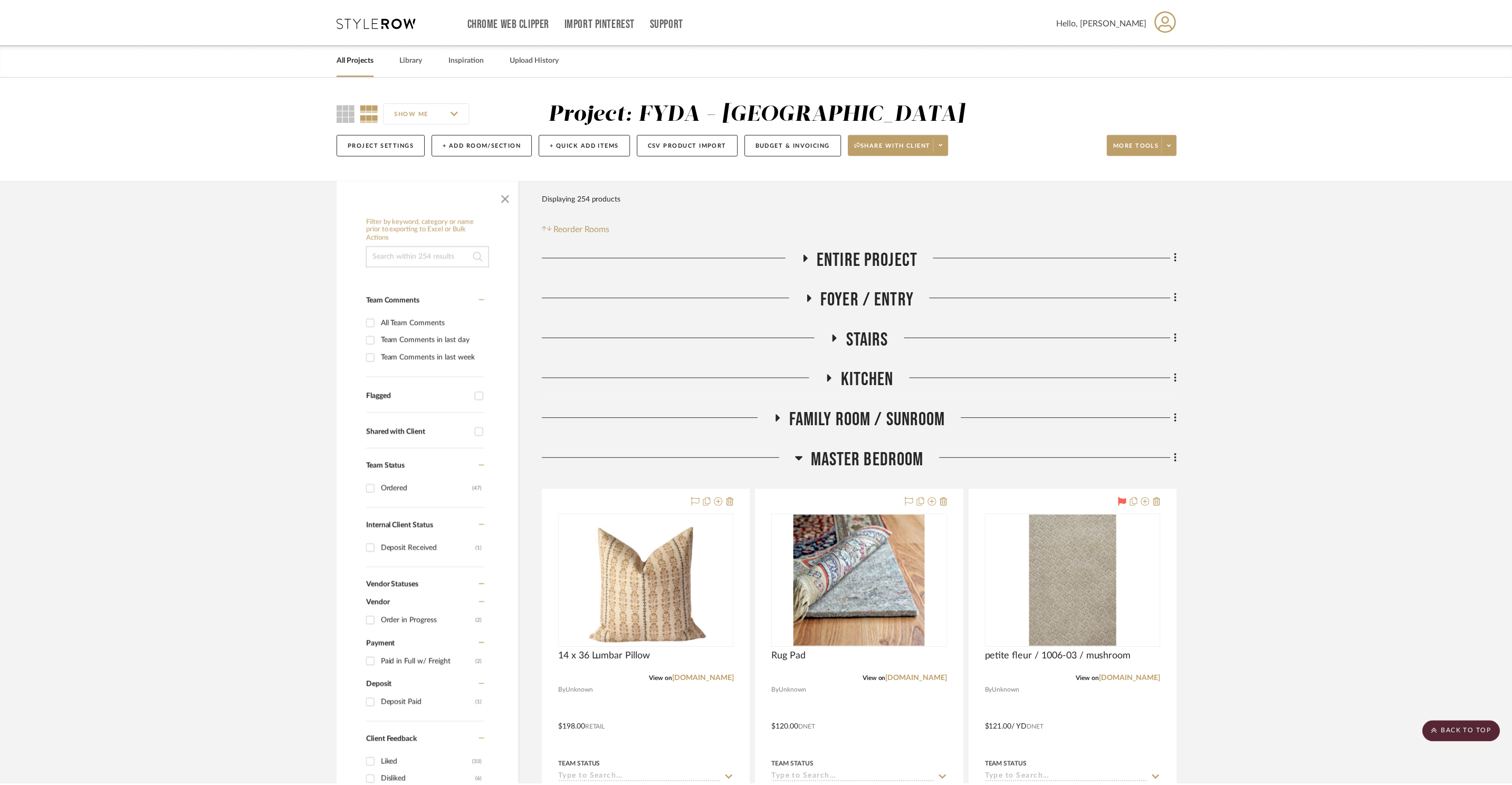
scroll to position [2551, 0]
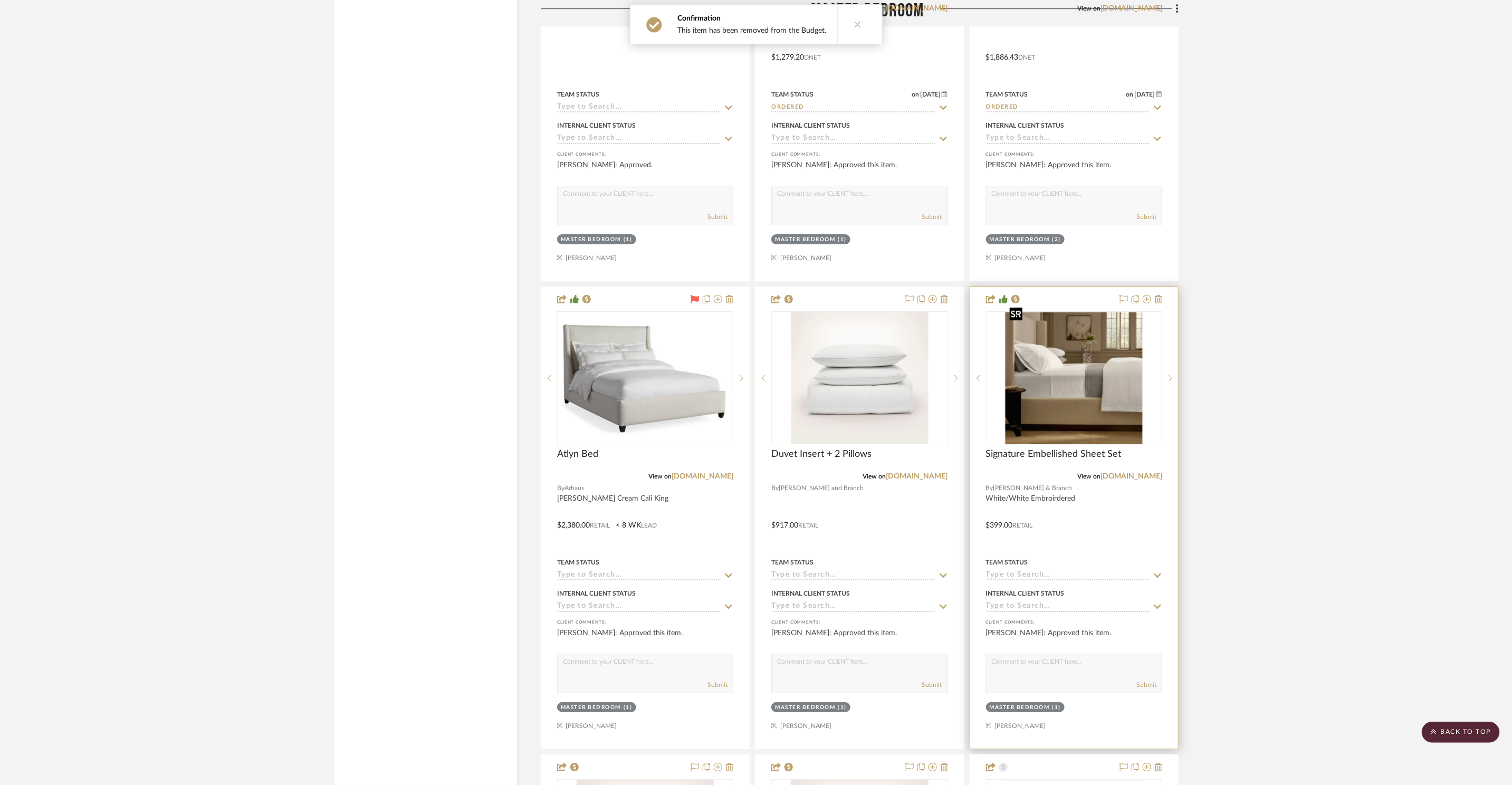
click at [1102, 397] on img "0" at bounding box center [1074, 378] width 137 height 132
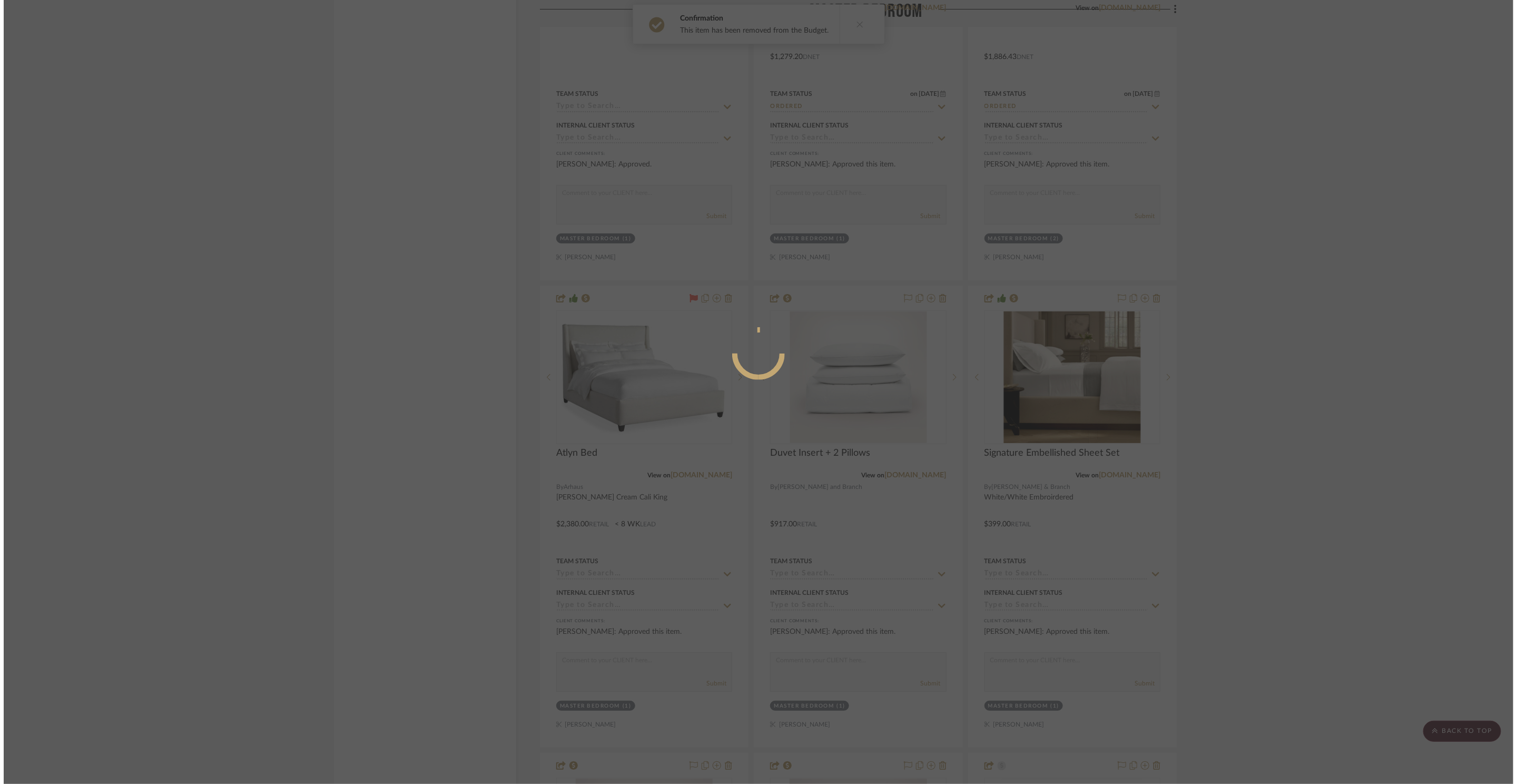
scroll to position [0, 0]
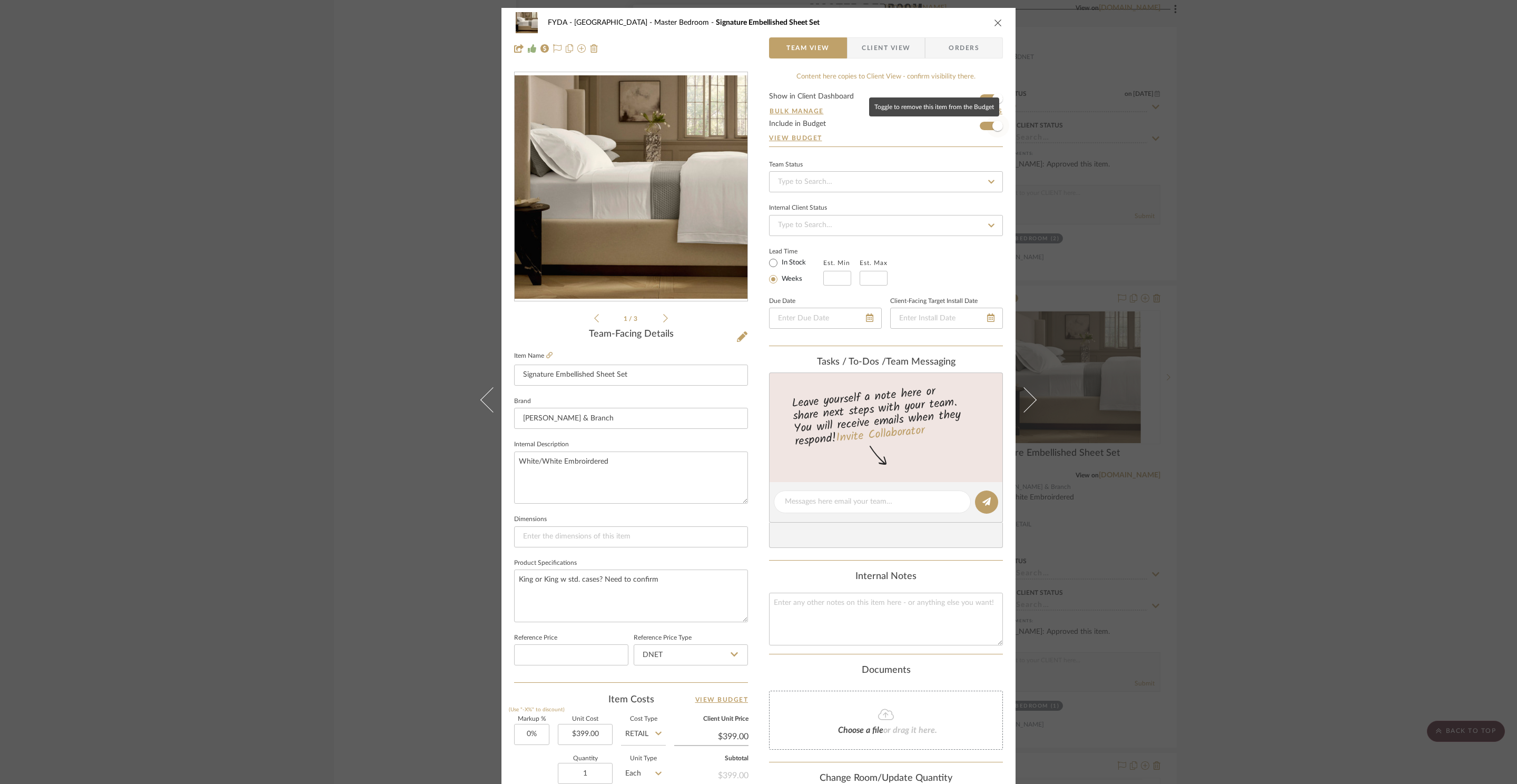
click at [986, 130] on span "button" at bounding box center [997, 126] width 23 height 23
click at [1293, 227] on div "FYDA - 655 City Park Master Bedroom Signature Embellished Sheet Set Team View C…" at bounding box center [758, 392] width 1517 height 784
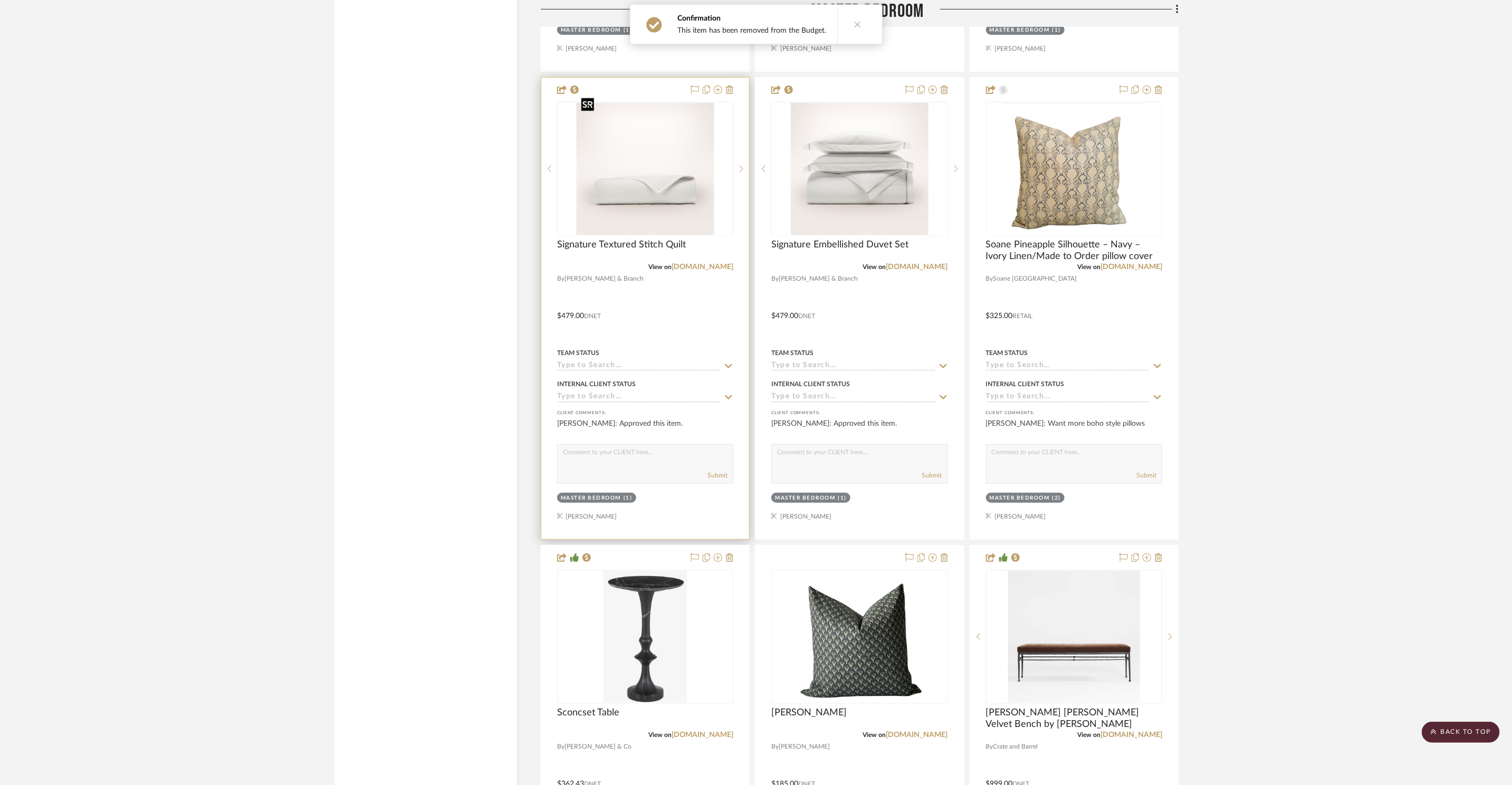
click at [0, 0] on img at bounding box center [0, 0] width 0 height 0
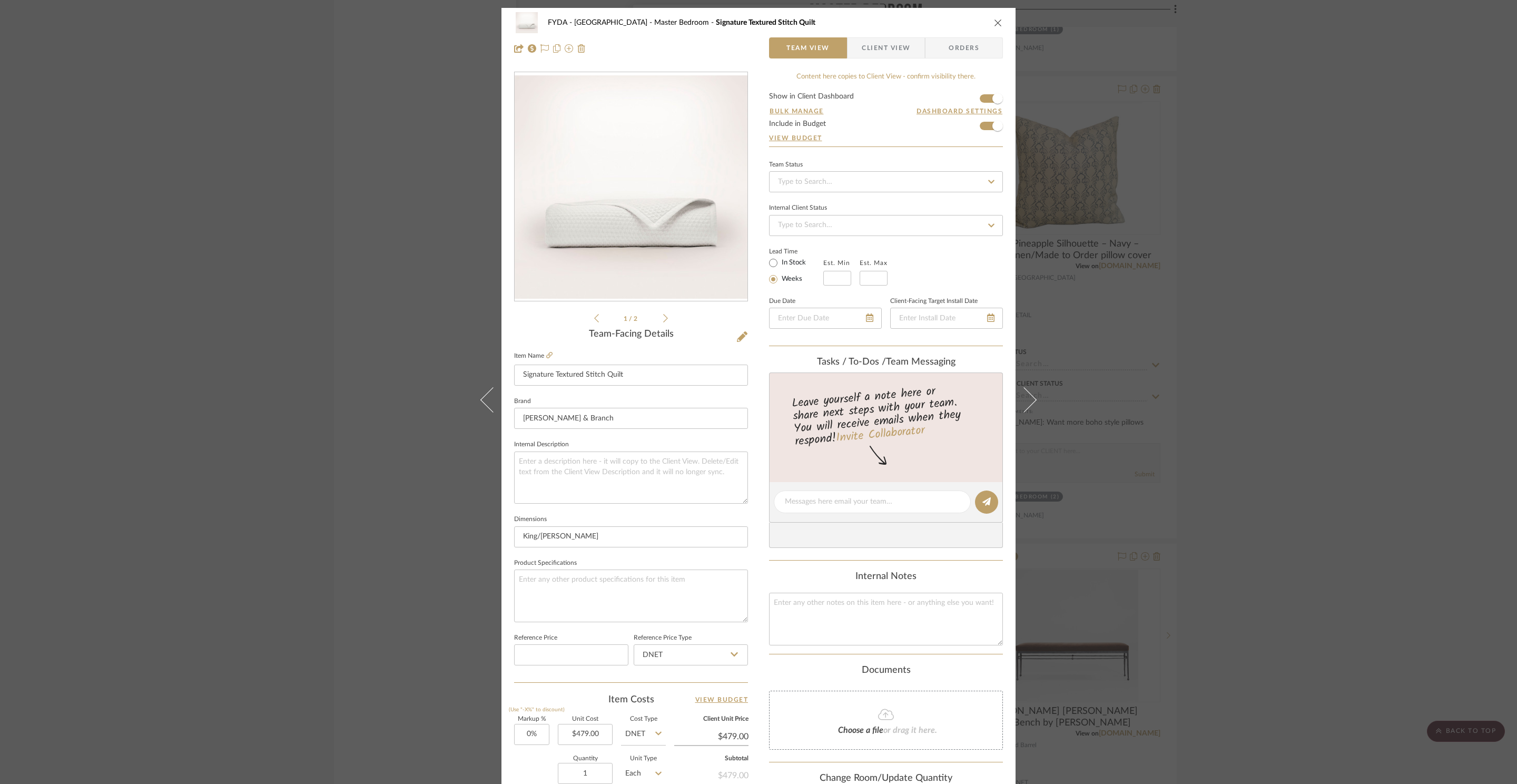
click at [1349, 270] on div "FYDA - 655 City Park Master Bedroom Signature Textured Stitch Quilt Team View C…" at bounding box center [758, 392] width 1517 height 784
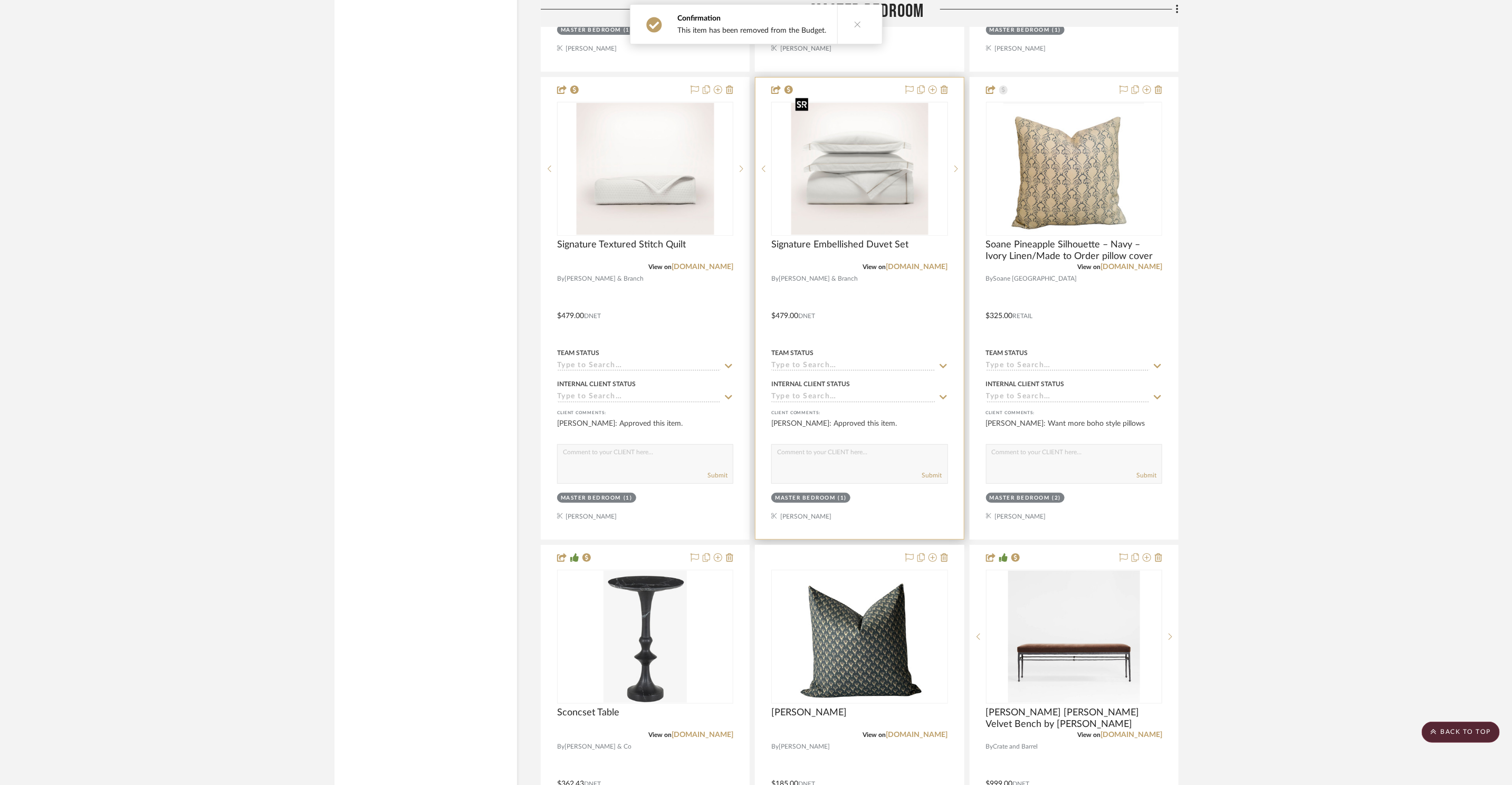
click at [0, 0] on img at bounding box center [0, 0] width 0 height 0
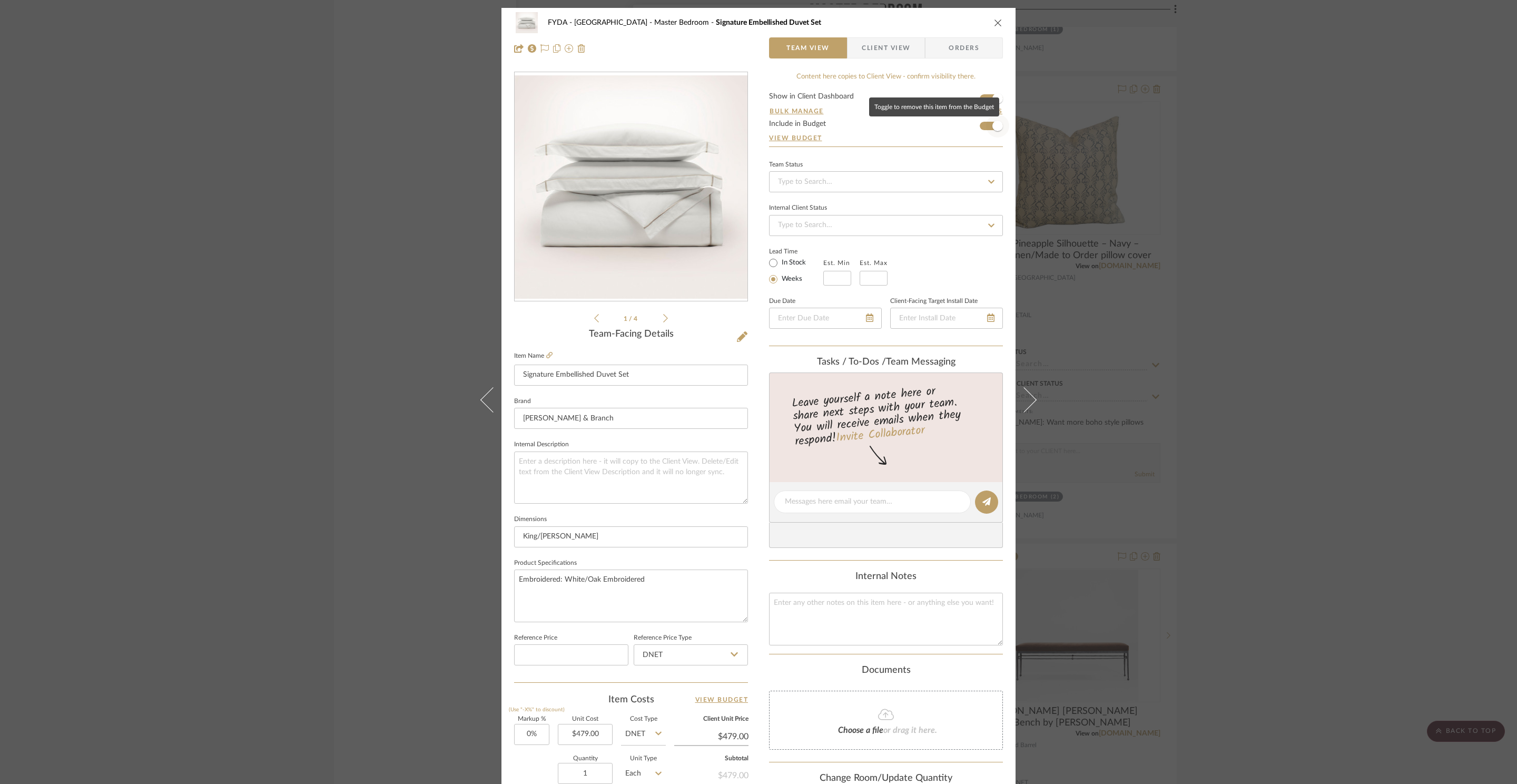
click at [986, 132] on span "button" at bounding box center [997, 126] width 23 height 23
click at [1254, 212] on div "FYDA - 655 City Park Master Bedroom Signature Embellished Duvet Set Team View C…" at bounding box center [758, 392] width 1517 height 784
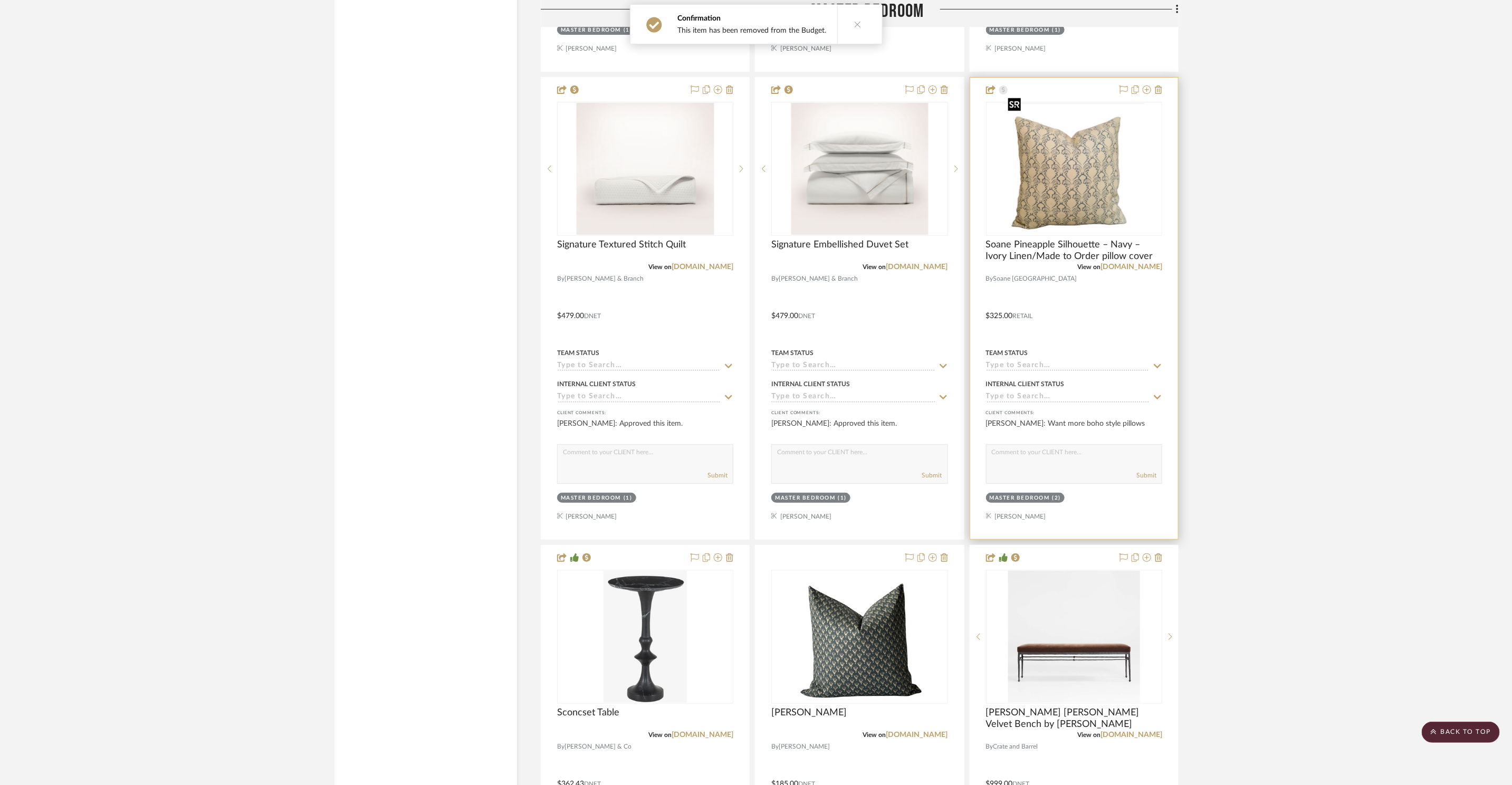
click at [0, 0] on img at bounding box center [0, 0] width 0 height 0
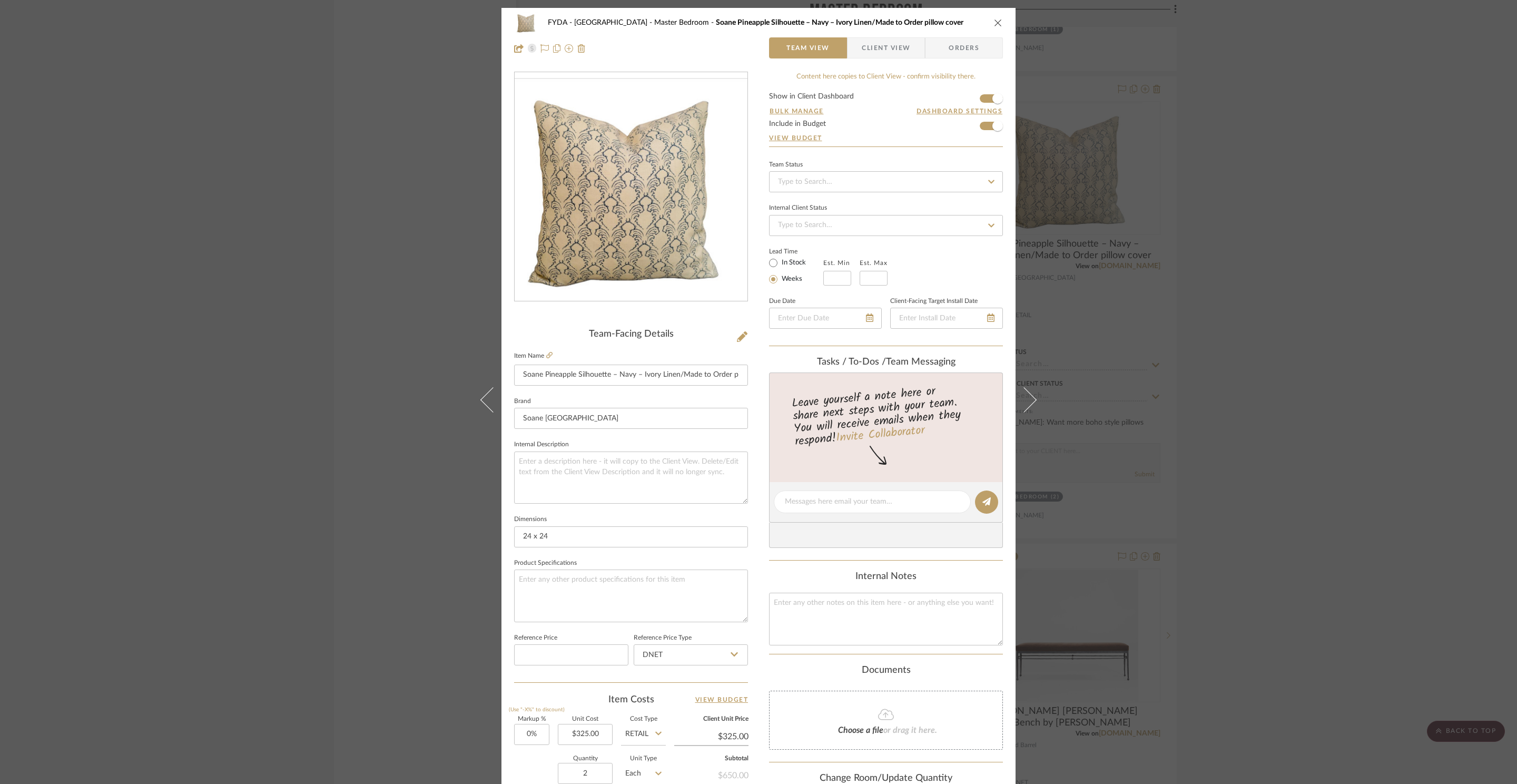
click at [892, 50] on span "Client View" at bounding box center [885, 48] width 48 height 21
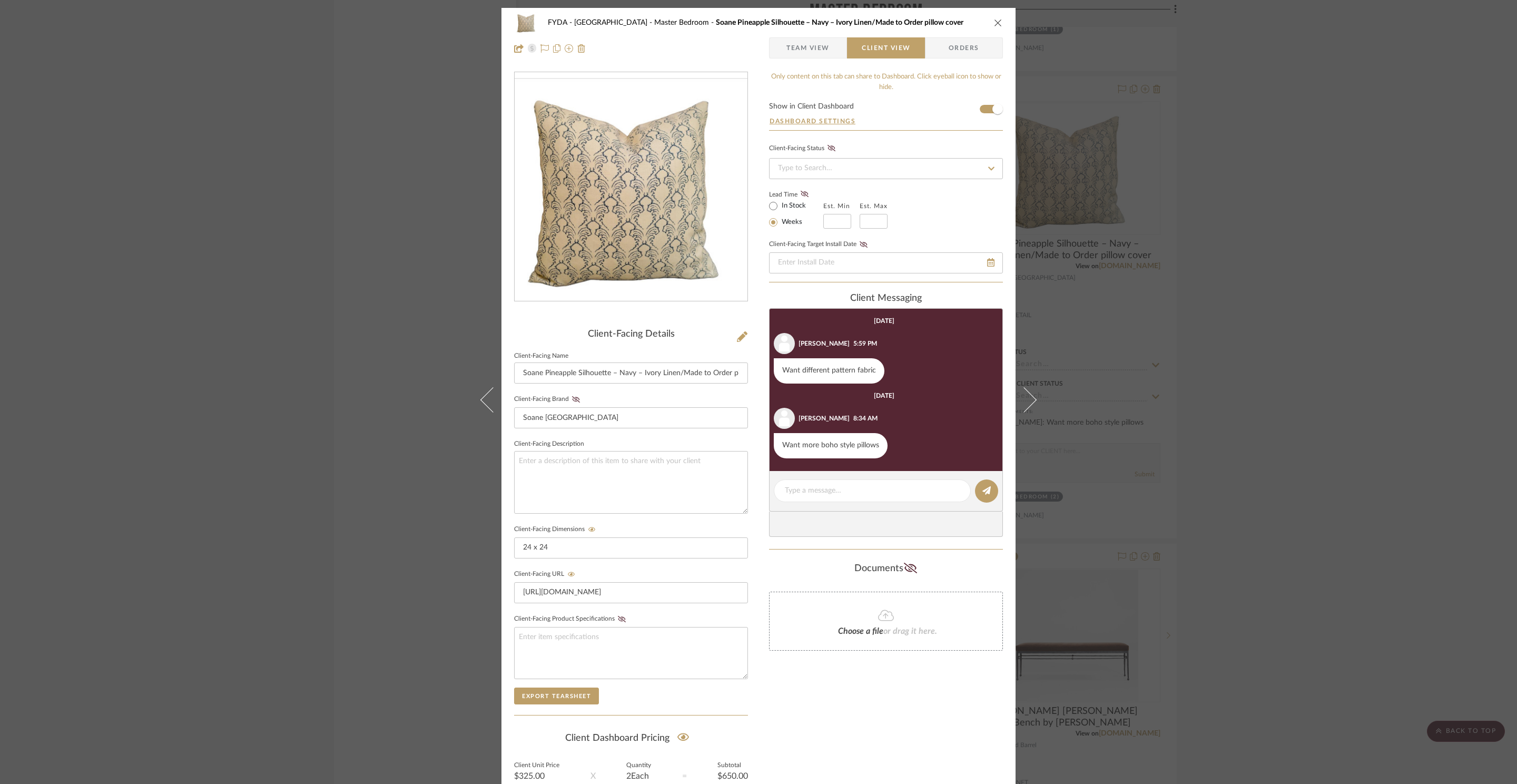
click at [1268, 295] on div "FYDA - 655 City Park Master Bedroom Soane Pineapple Silhouette – Navy – Ivory L…" at bounding box center [758, 392] width 1517 height 784
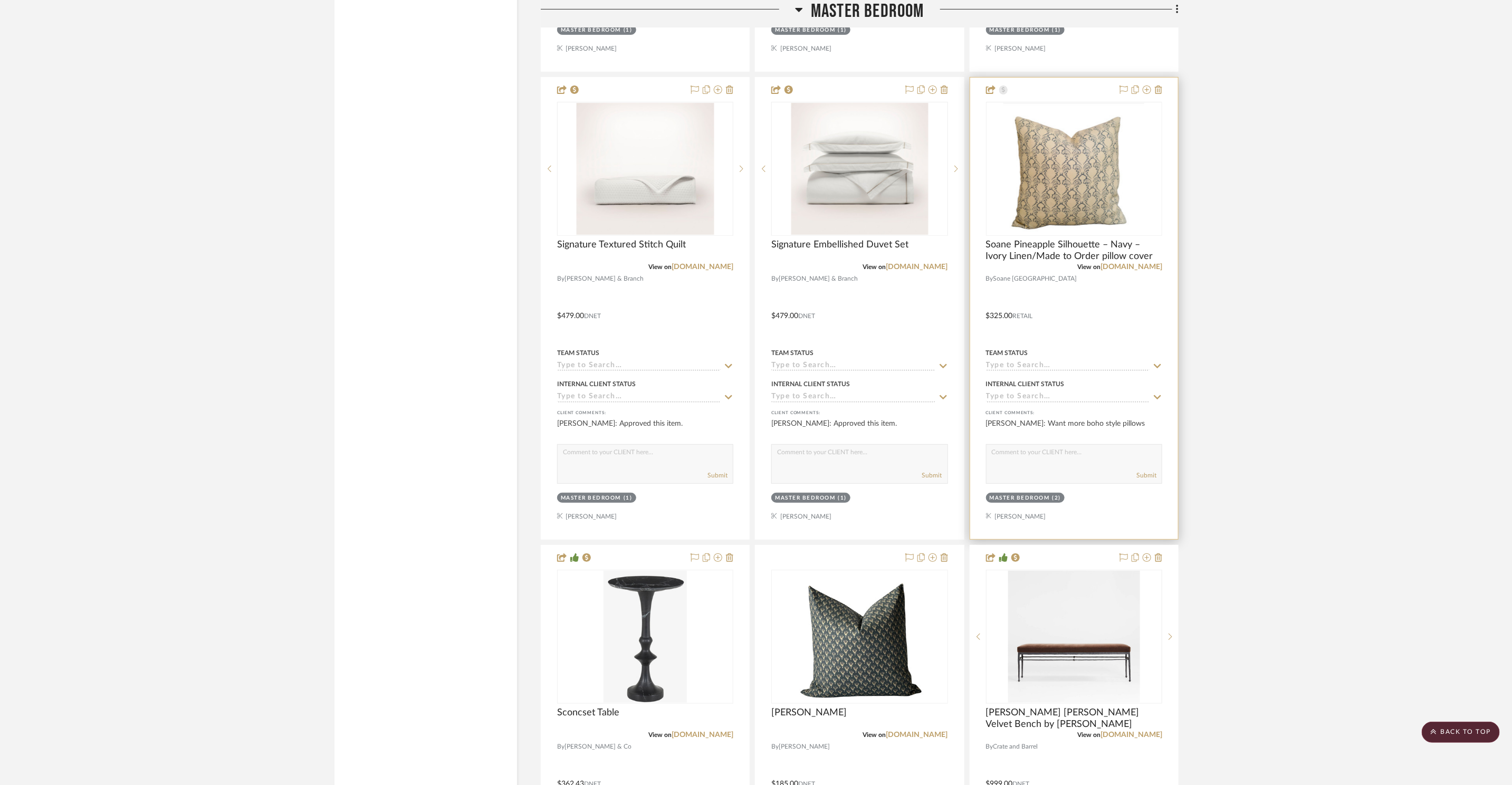
click at [1082, 163] on img "0" at bounding box center [1074, 169] width 141 height 132
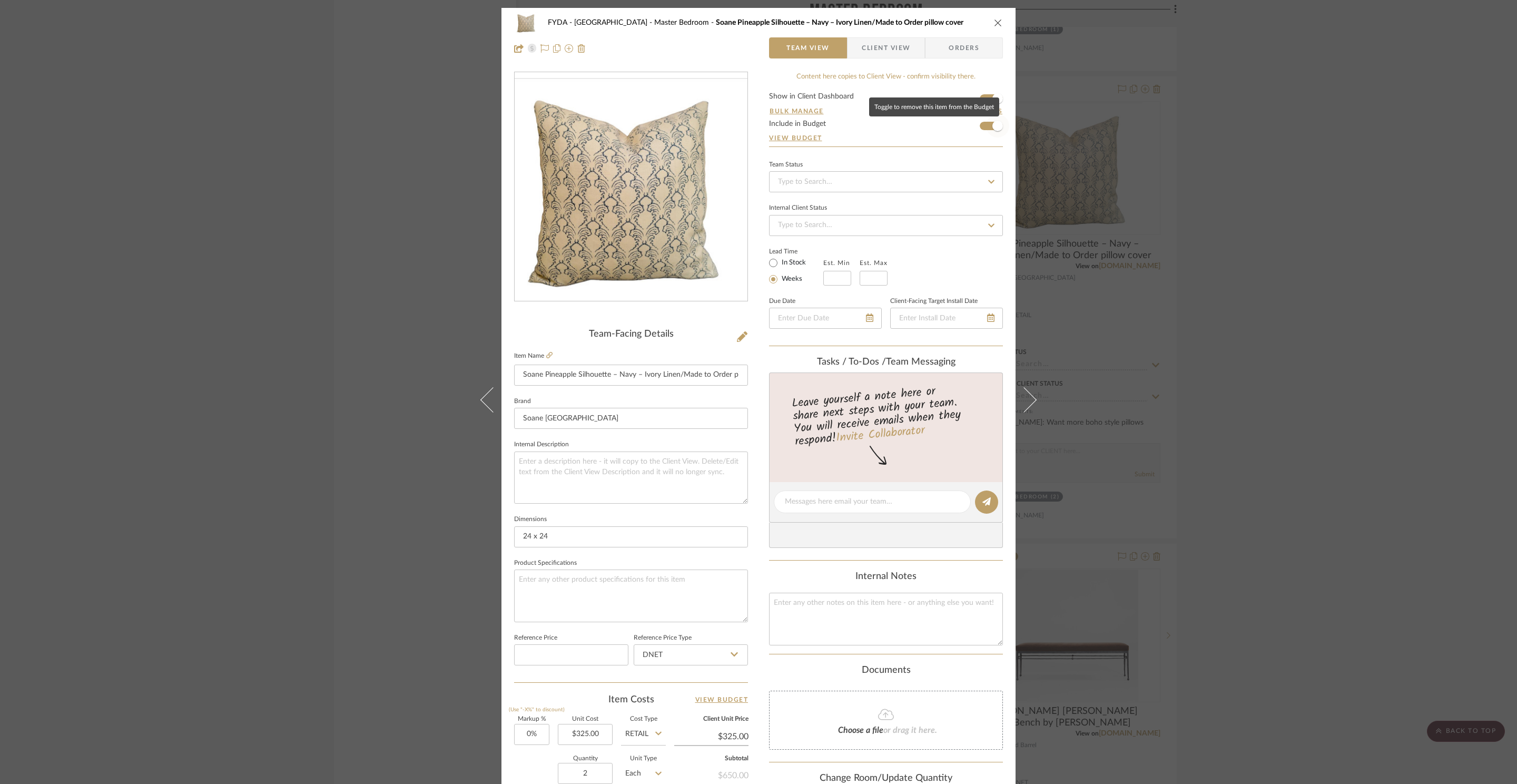
click at [992, 129] on span "button" at bounding box center [997, 126] width 10 height 10
click at [1268, 245] on div "FYDA - 655 City Park Master Bedroom Soane Pineapple Silhouette – Navy – Ivory L…" at bounding box center [758, 392] width 1517 height 784
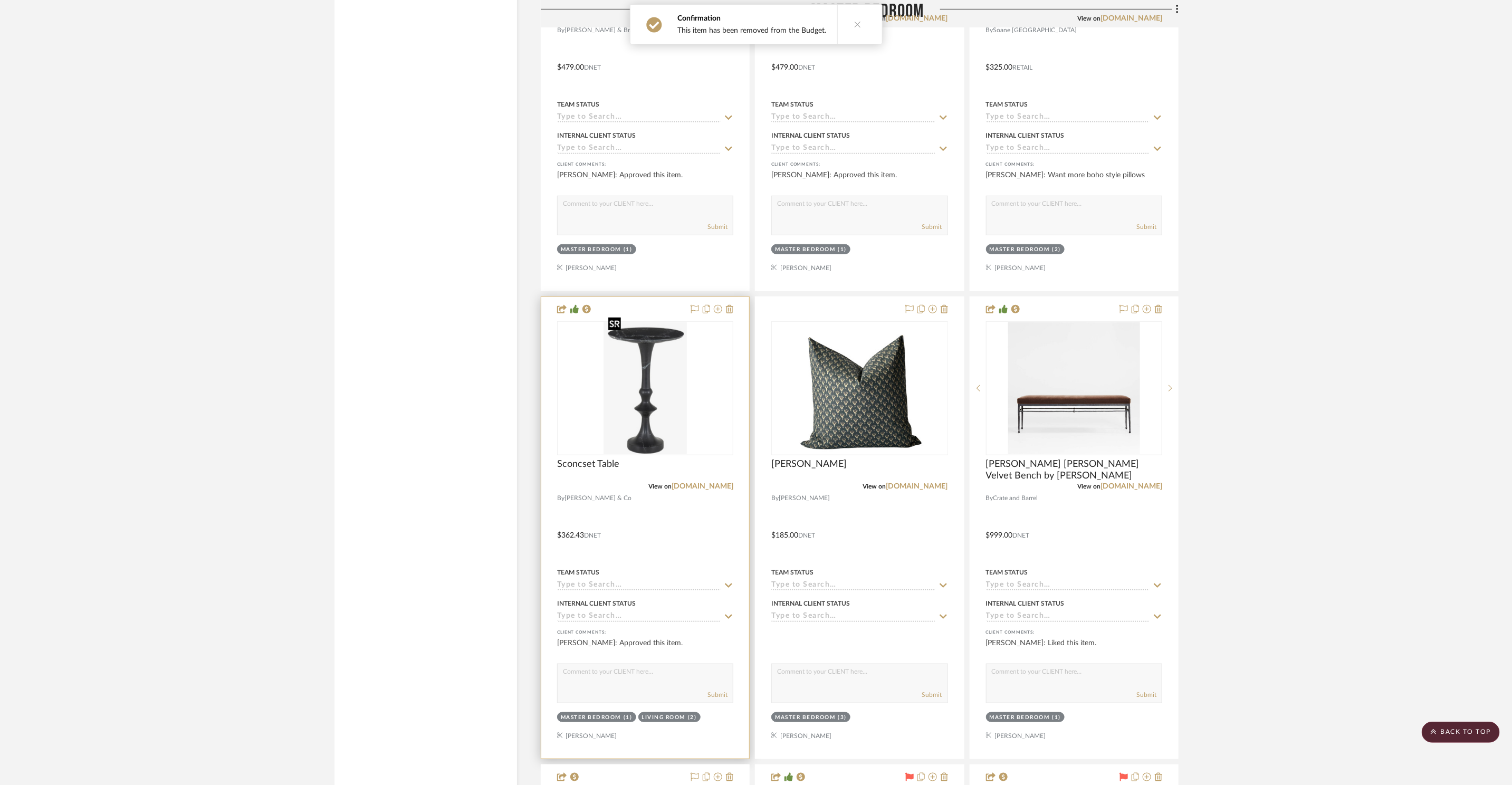
click at [0, 0] on img at bounding box center [0, 0] width 0 height 0
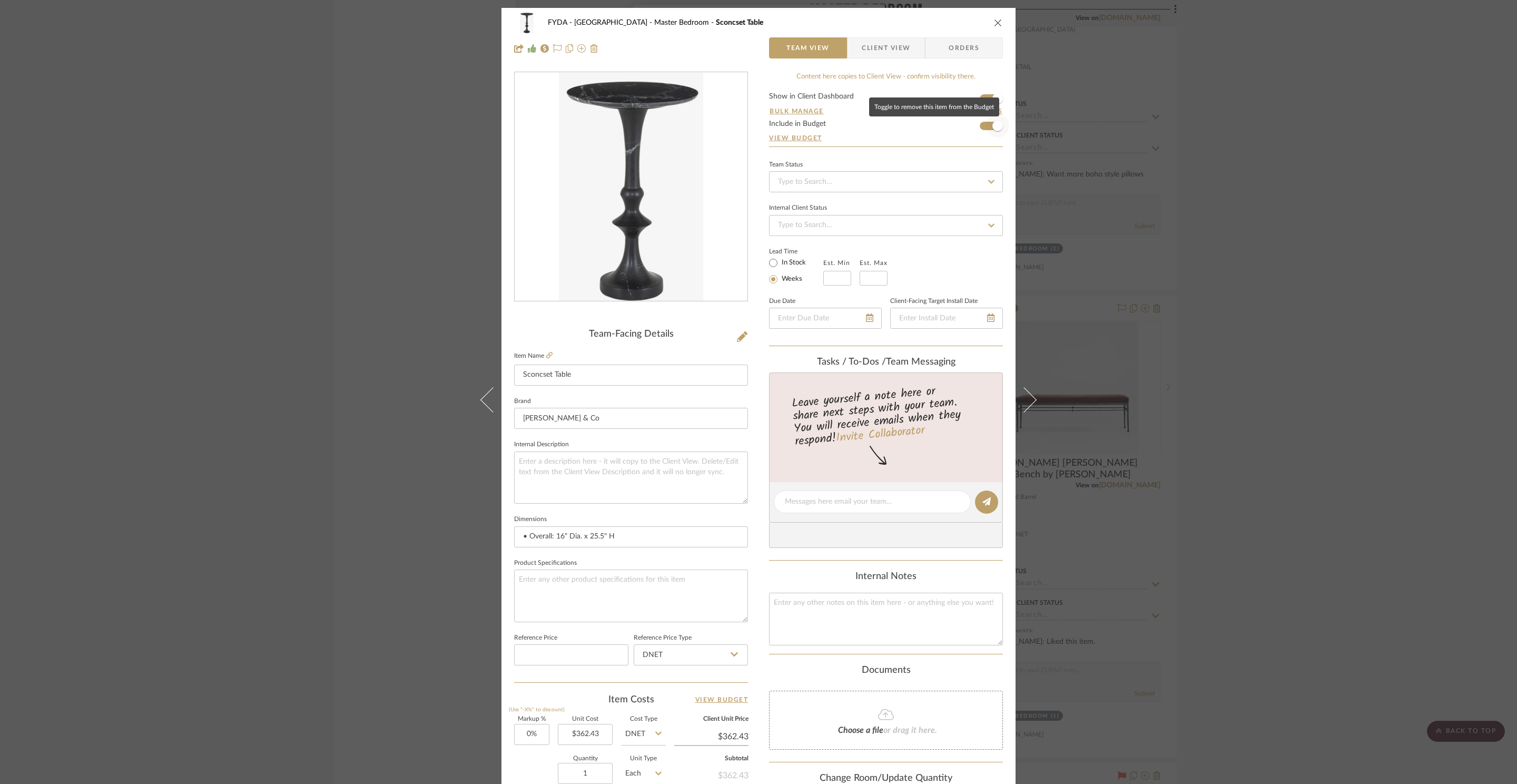
click at [986, 132] on span "button" at bounding box center [997, 126] width 23 height 23
click at [1230, 270] on div "FYDA - 655 City Park Master Bedroom Sconcset Table Team View Client View Orders…" at bounding box center [758, 392] width 1517 height 784
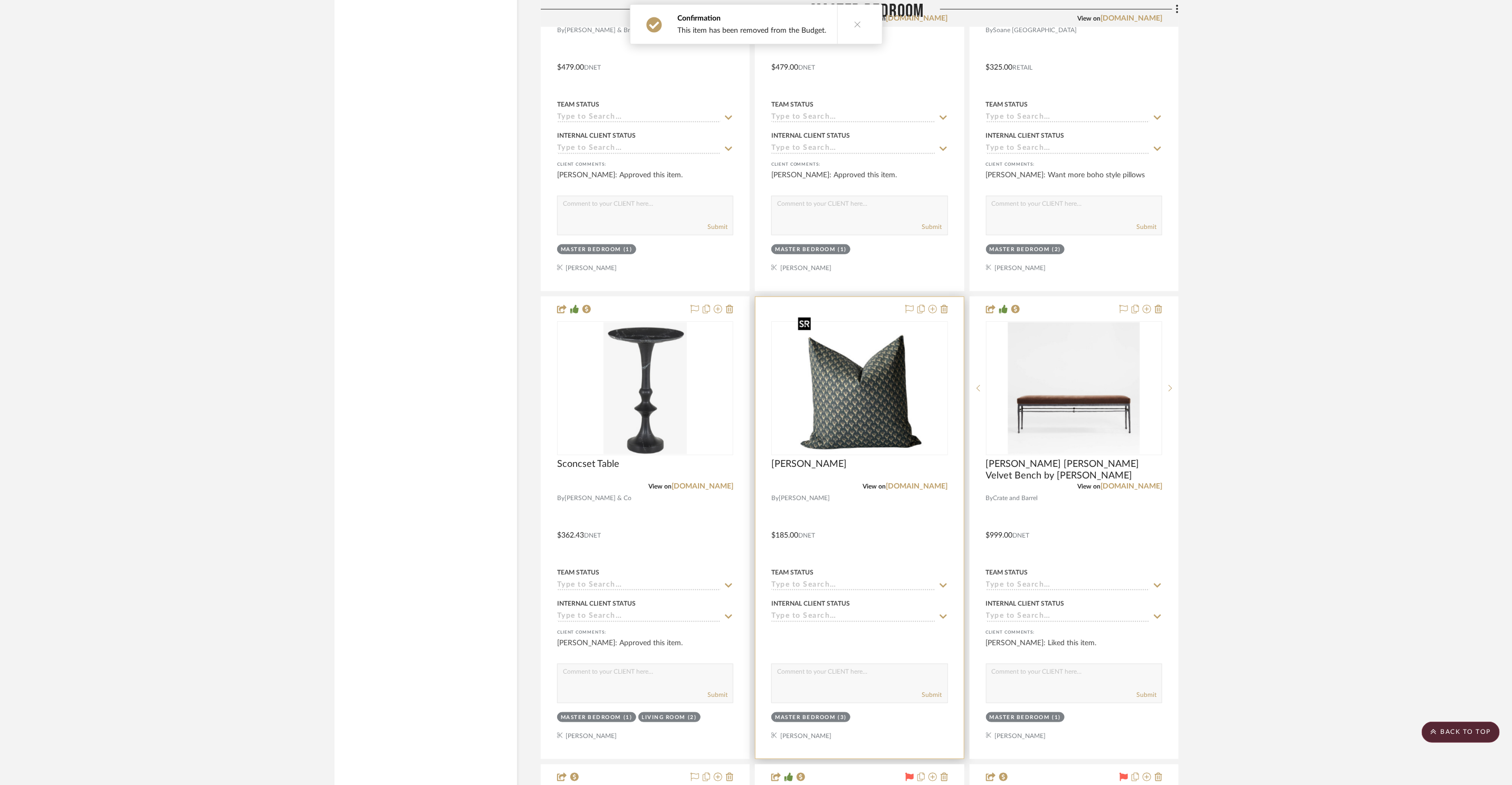
click at [848, 392] on img "0" at bounding box center [860, 388] width 132 height 132
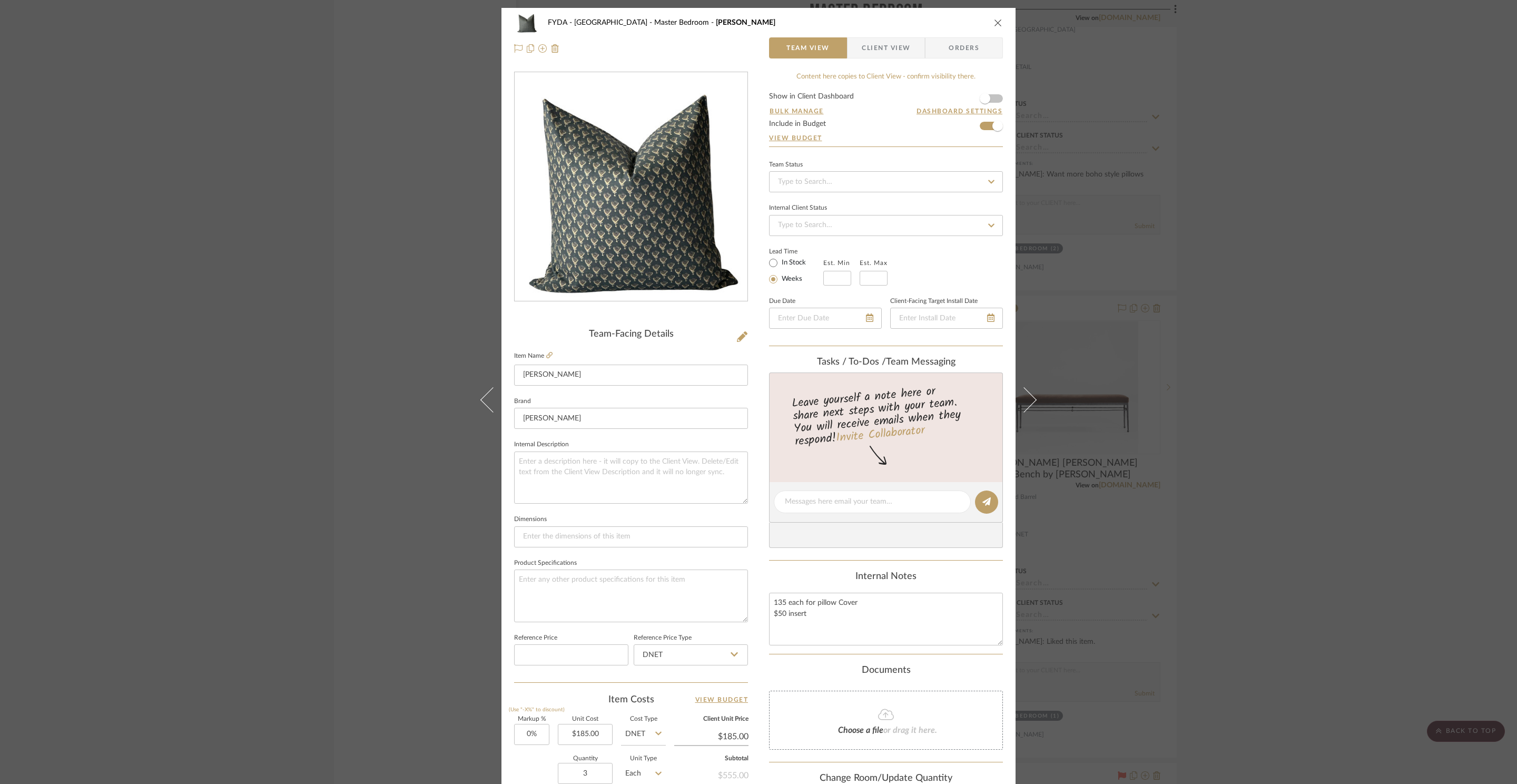
click at [994, 23] on icon "close" at bounding box center [998, 22] width 8 height 8
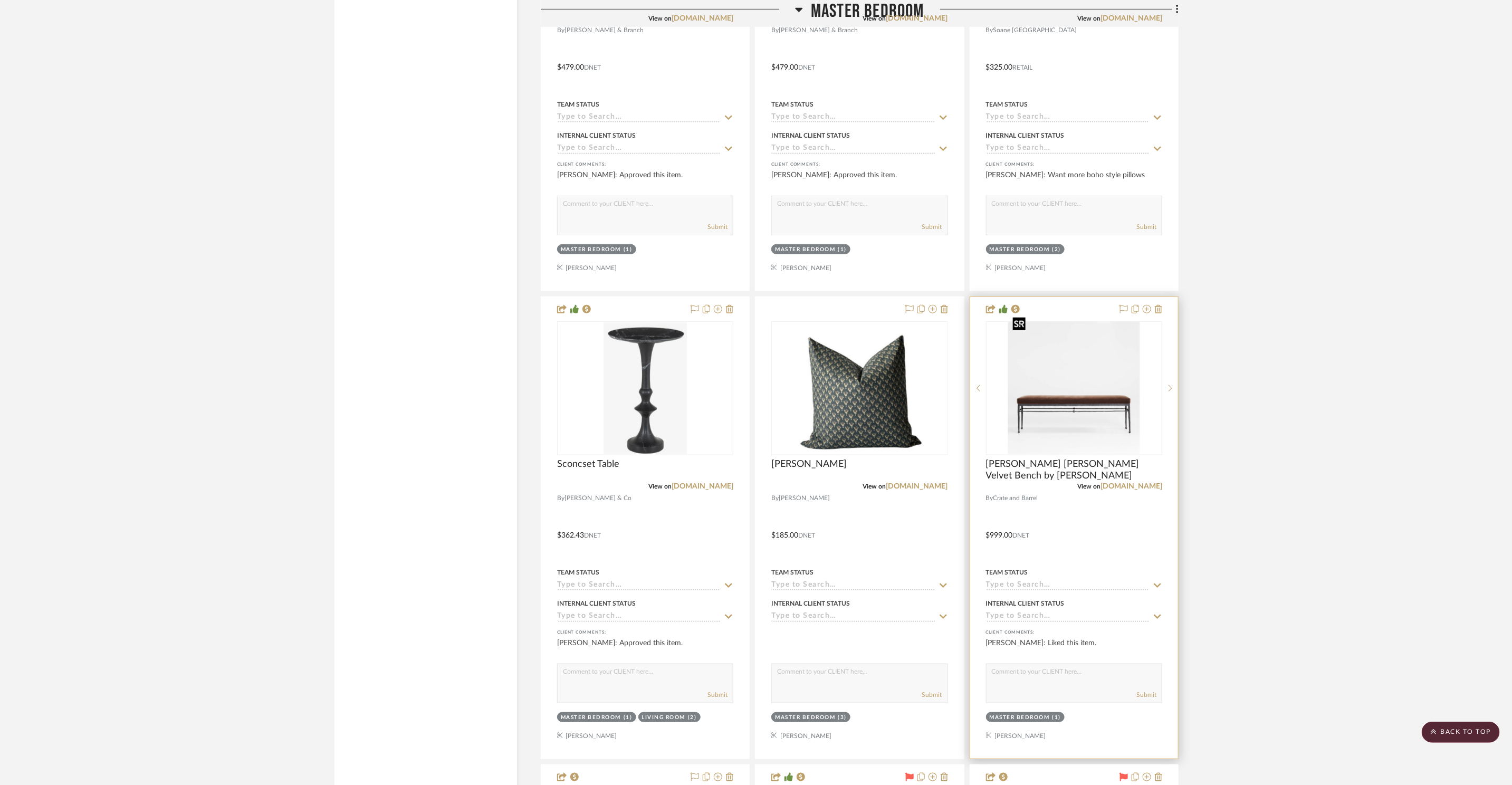
click at [1061, 388] on img "0" at bounding box center [1074, 388] width 132 height 132
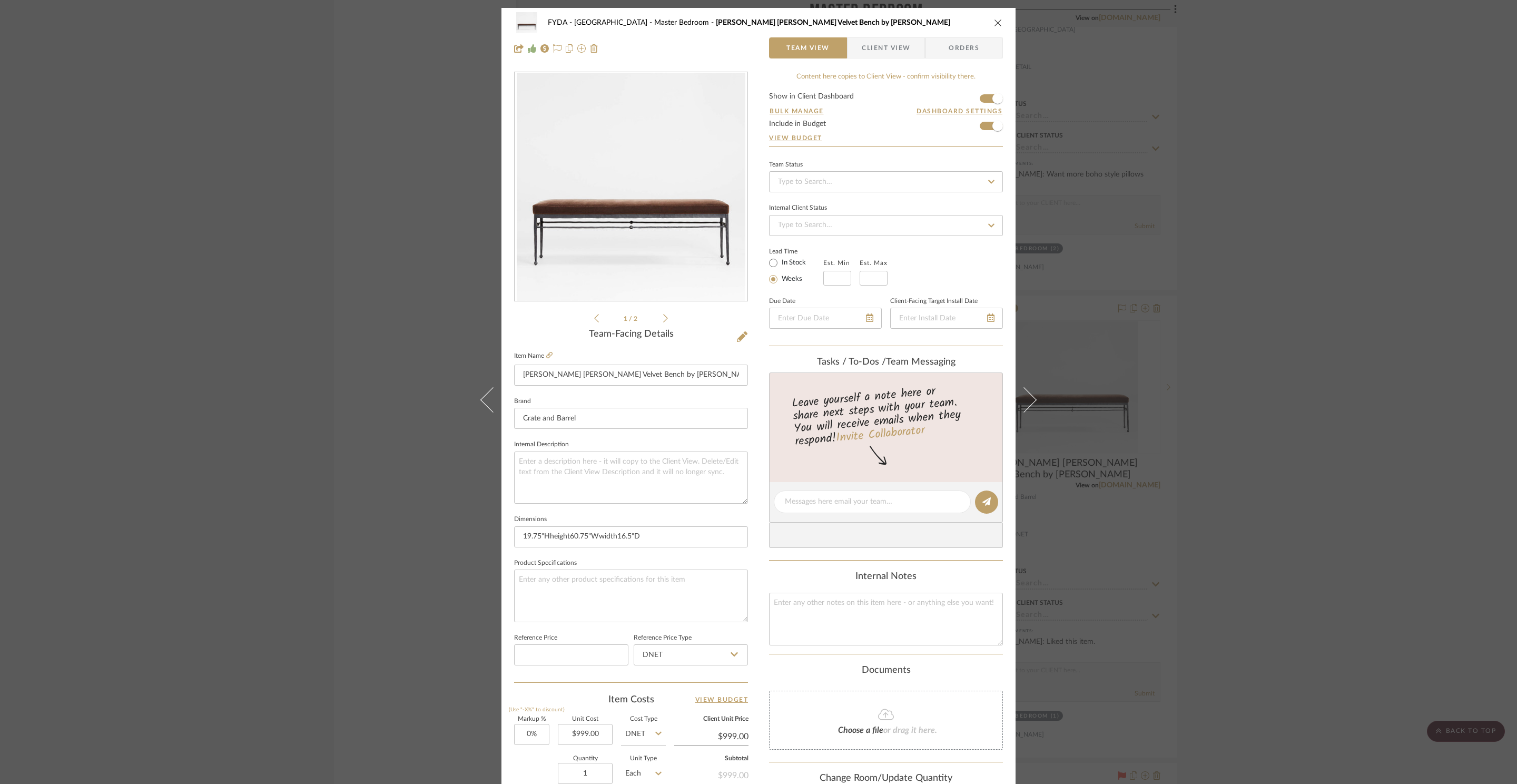
click at [1305, 392] on div "FYDA - 655 City Park Master Bedroom Rodin Brown Velvet Bench by Athena Calderon…" at bounding box center [758, 392] width 1517 height 784
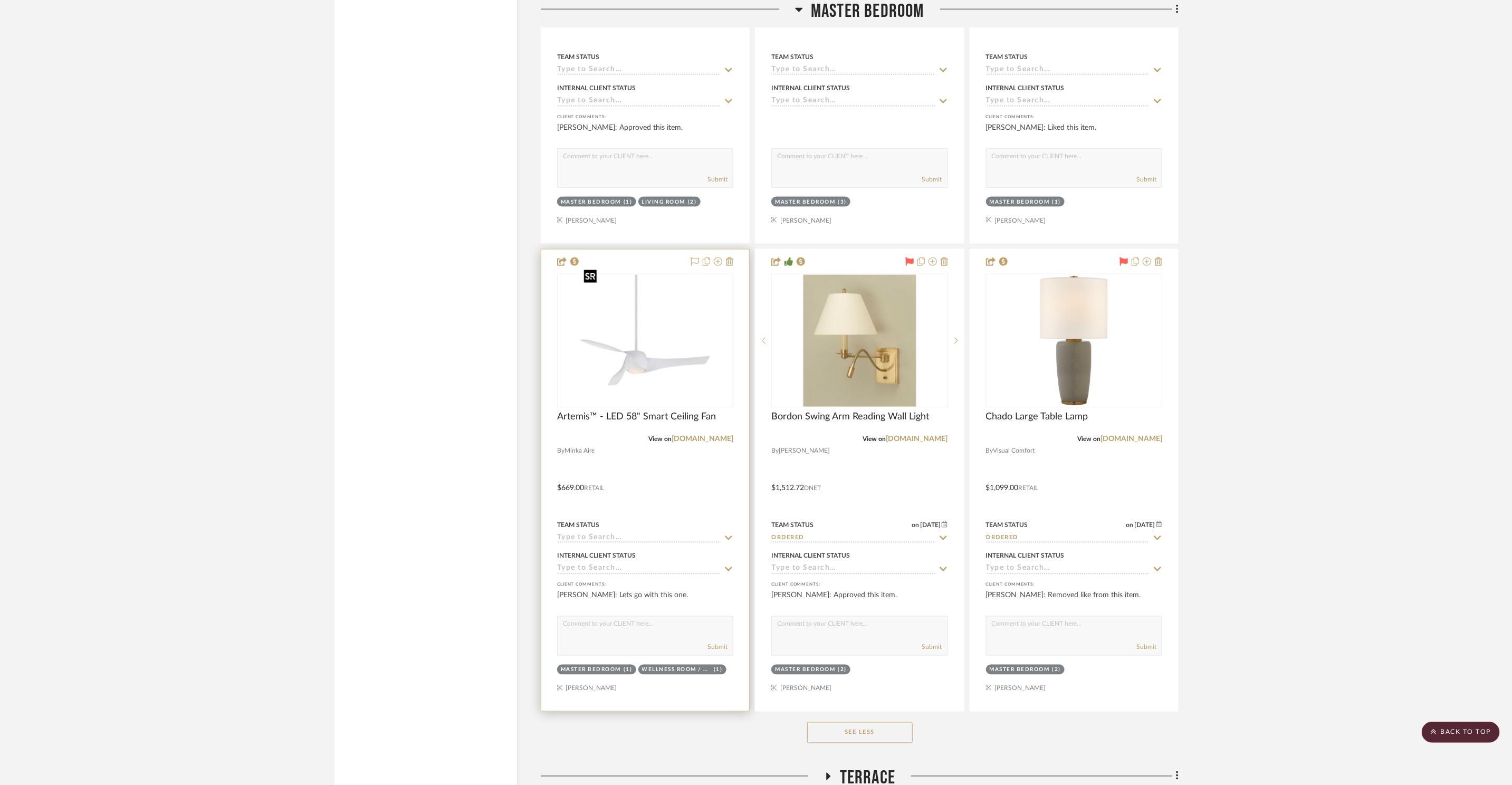
click at [0, 0] on img at bounding box center [0, 0] width 0 height 0
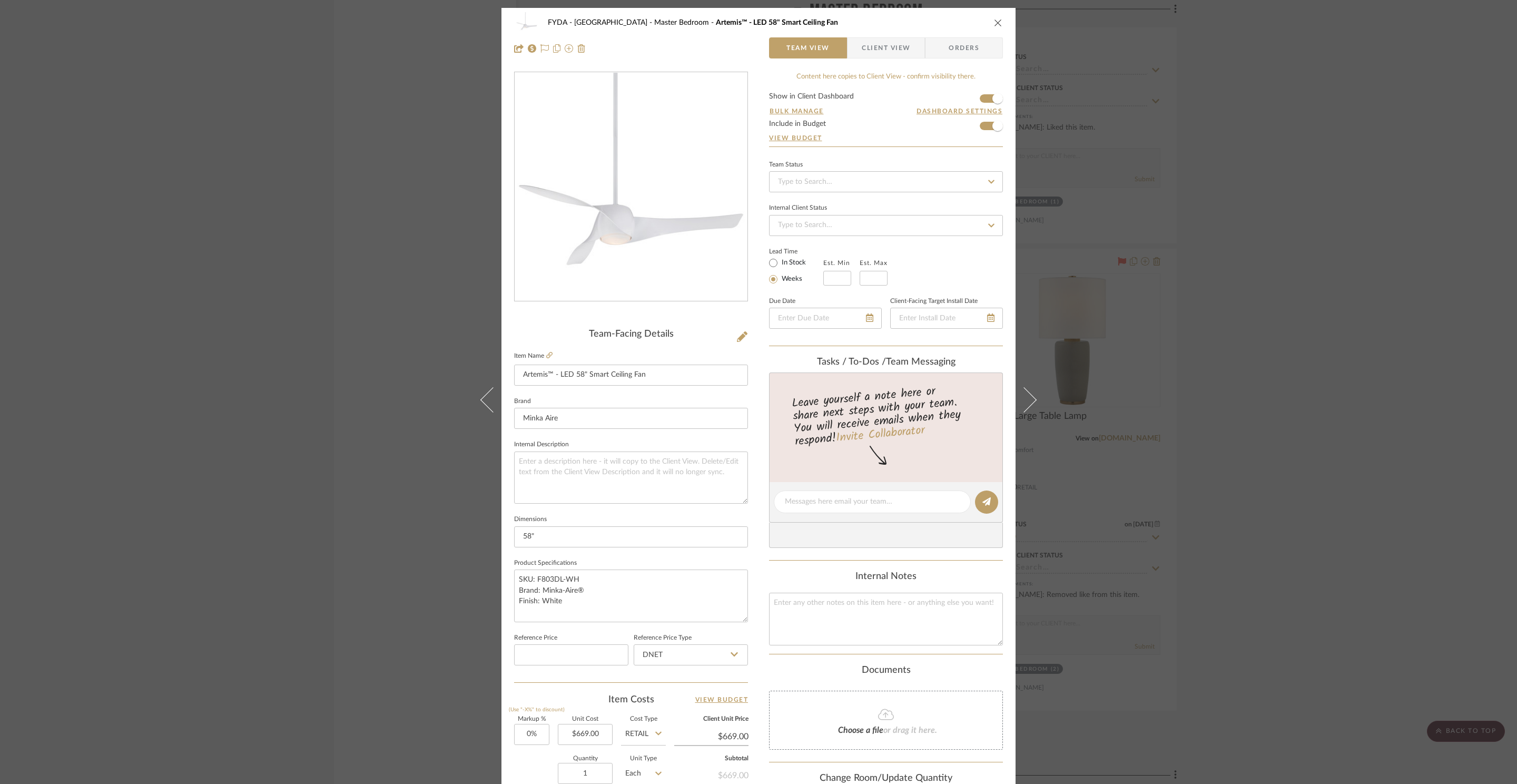
click at [1231, 363] on div "FYDA - 655 City Park Master Bedroom Artemis™ - LED 58" Smart Ceiling Fan Team V…" at bounding box center [758, 392] width 1517 height 784
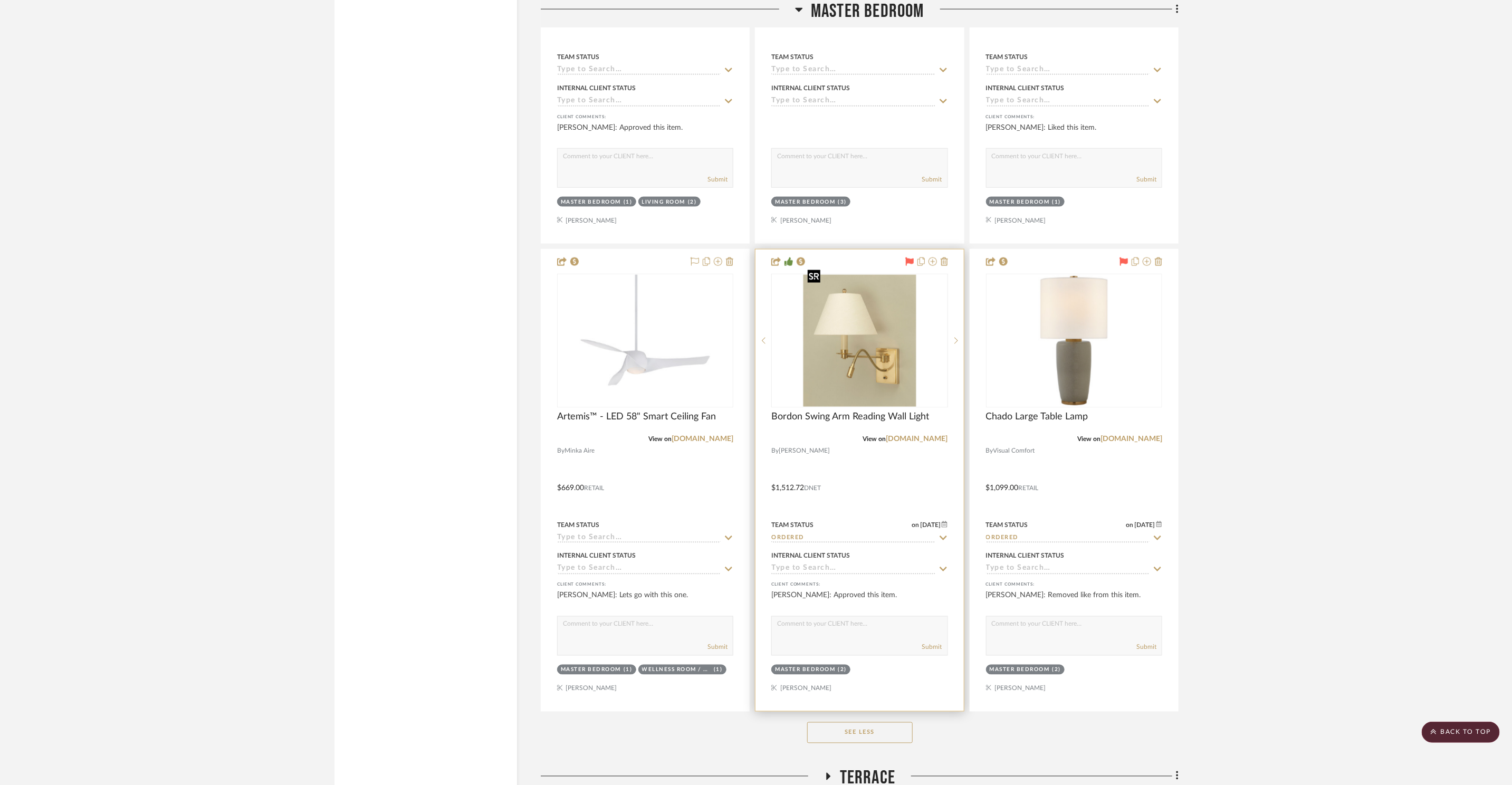
click at [873, 357] on img "0" at bounding box center [859, 341] width 113 height 132
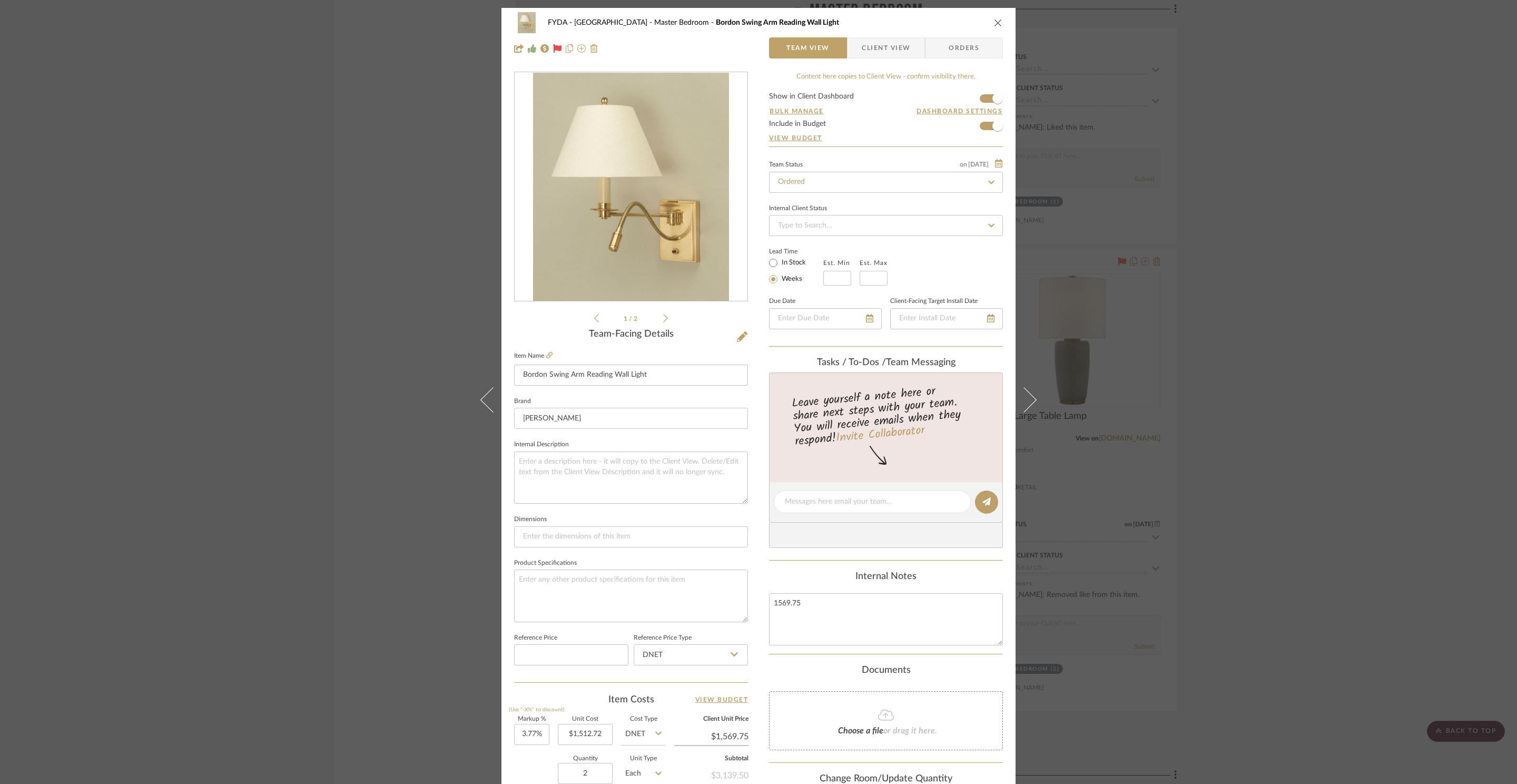
click at [1278, 389] on div "FYDA - 655 City Park Master Bedroom Bordon Swing Arm Reading Wall Light Team Vi…" at bounding box center [758, 392] width 1517 height 784
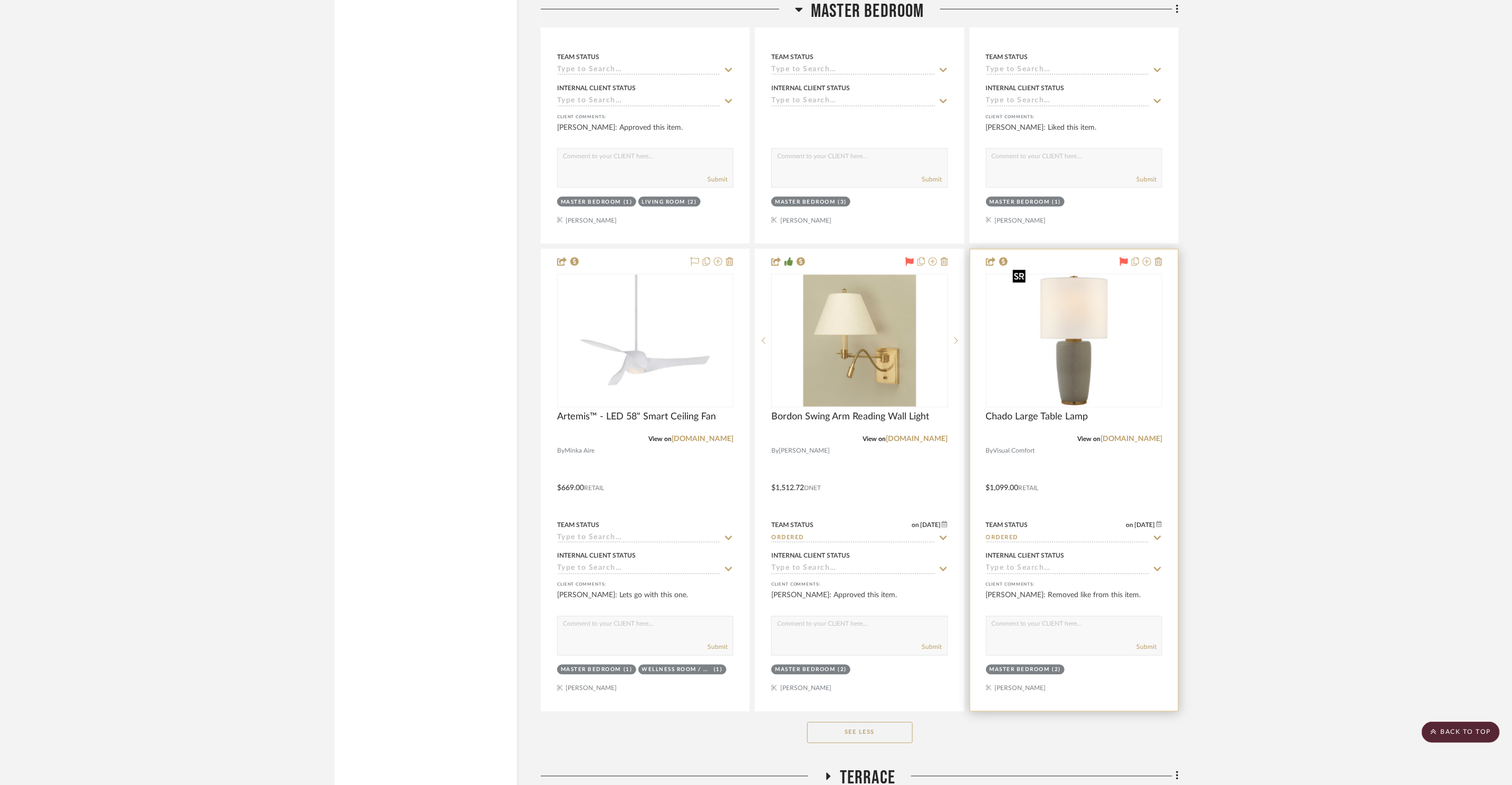
click at [1126, 367] on img "0" at bounding box center [1074, 341] width 132 height 132
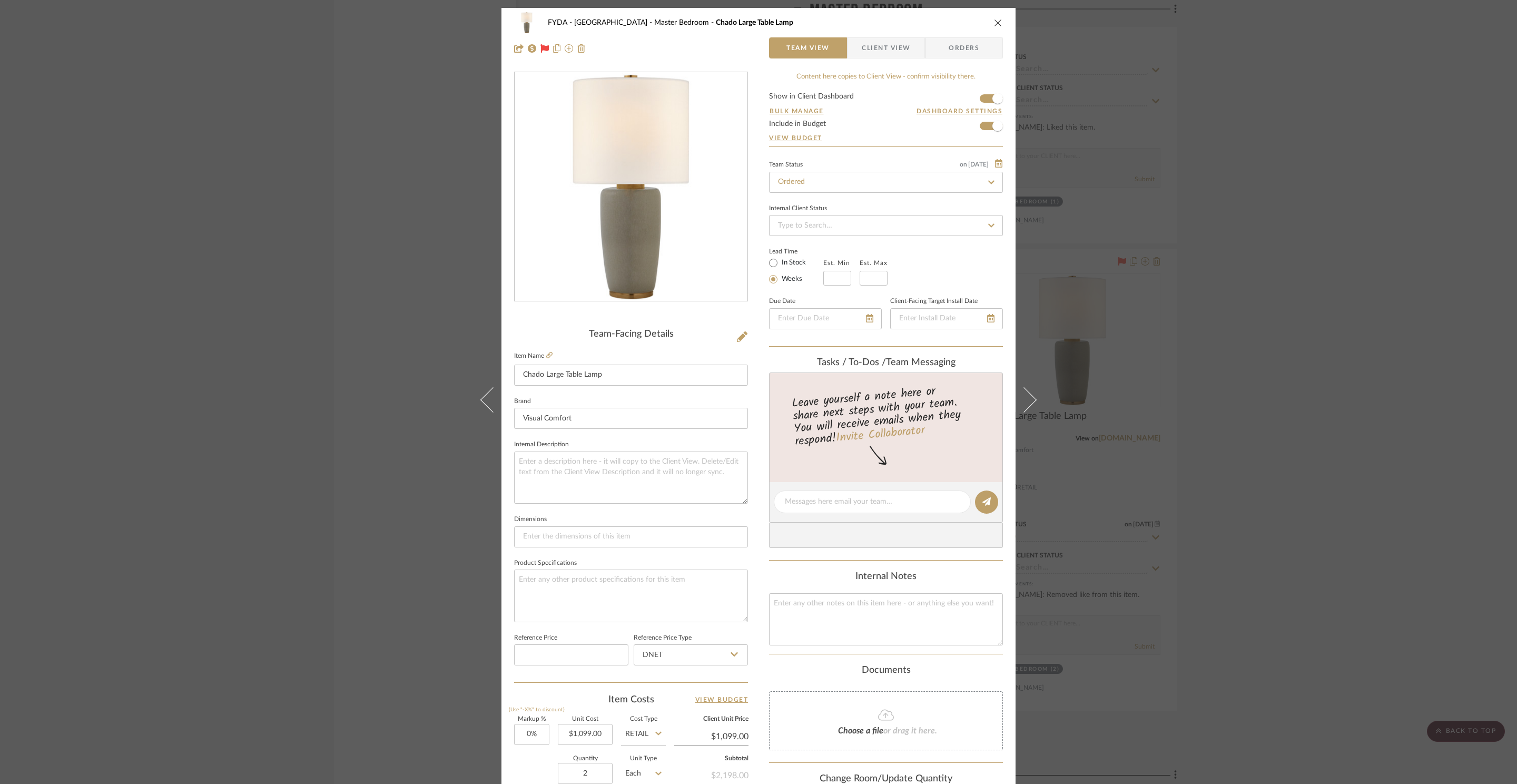
click at [1289, 376] on div "FYDA - 655 City Park Master Bedroom Chado Large Table Lamp Team View Client Vie…" at bounding box center [758, 392] width 1517 height 784
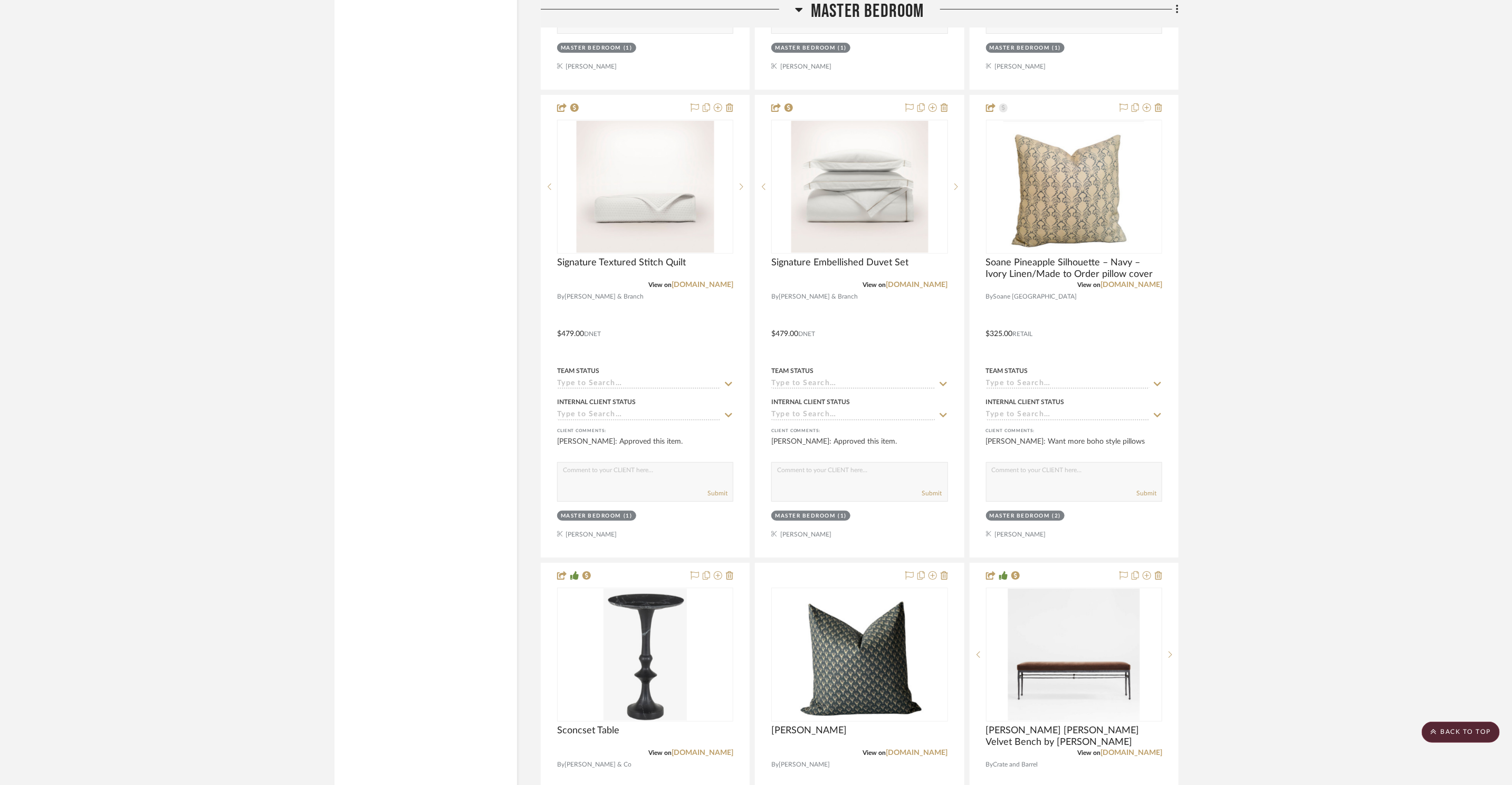
click at [828, 14] on span "Master Bedroom" at bounding box center [868, 11] width 113 height 22
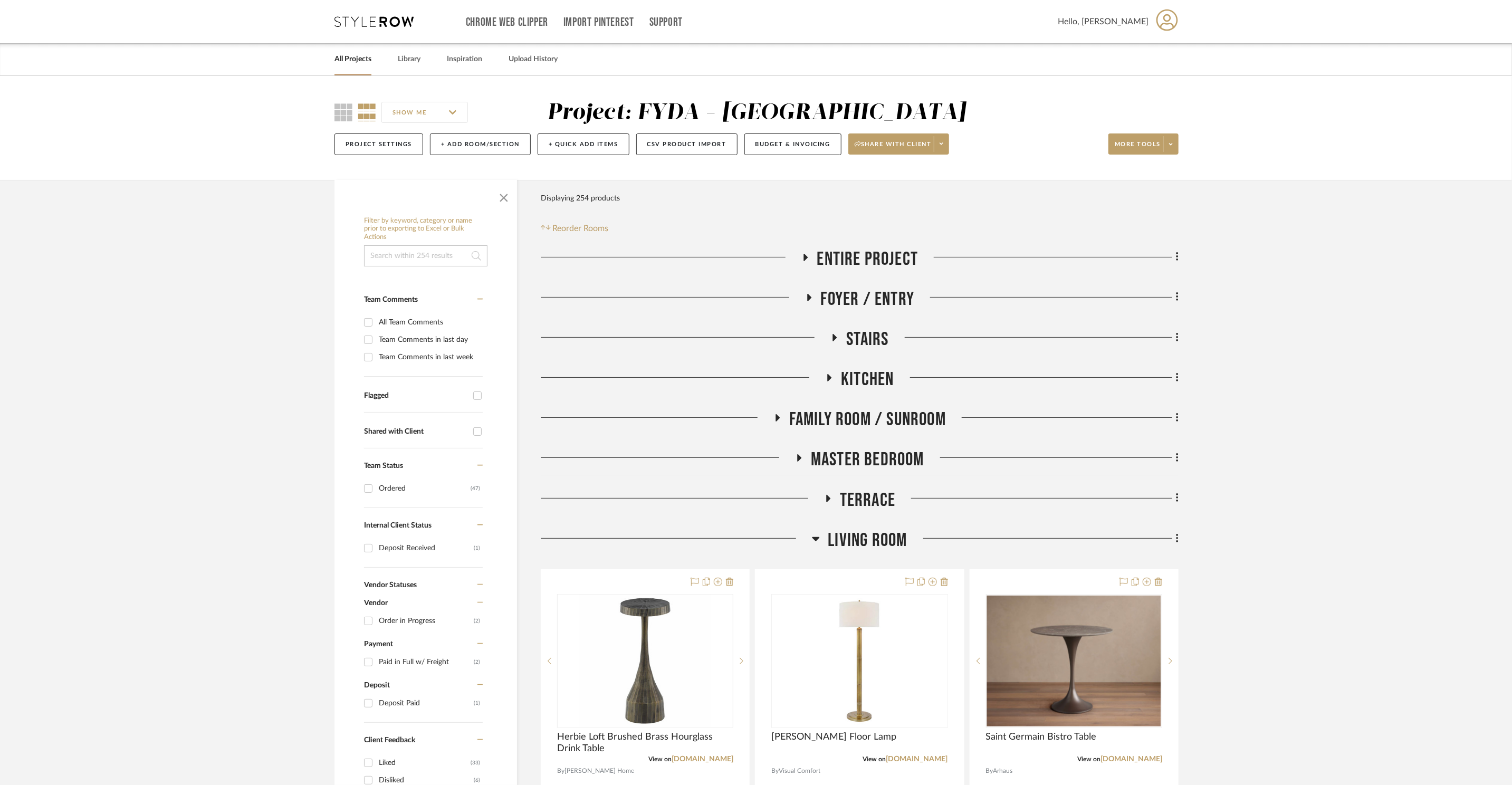
click at [883, 499] on span "Terrace" at bounding box center [867, 500] width 55 height 22
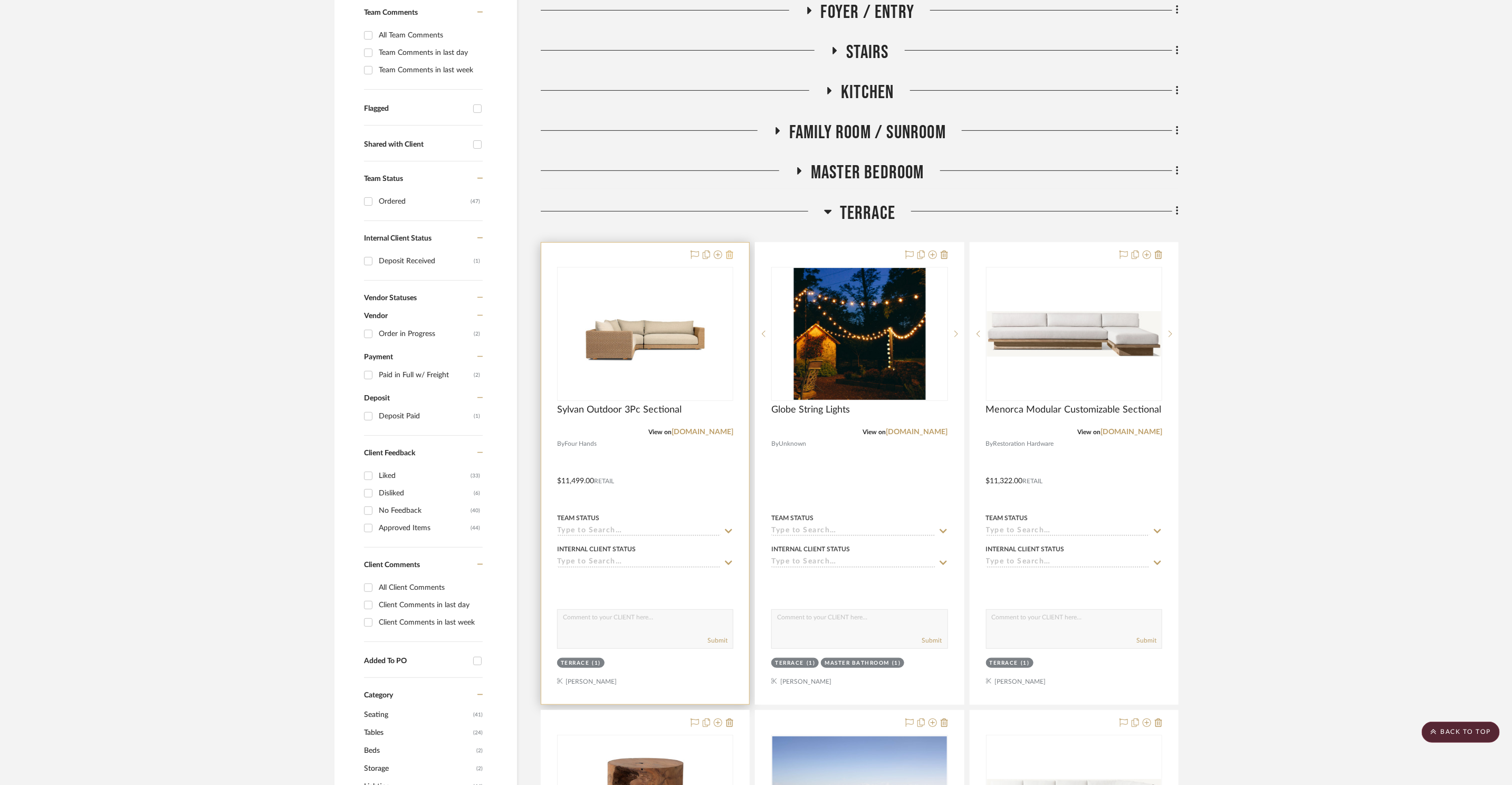
click at [732, 253] on icon at bounding box center [729, 255] width 8 height 8
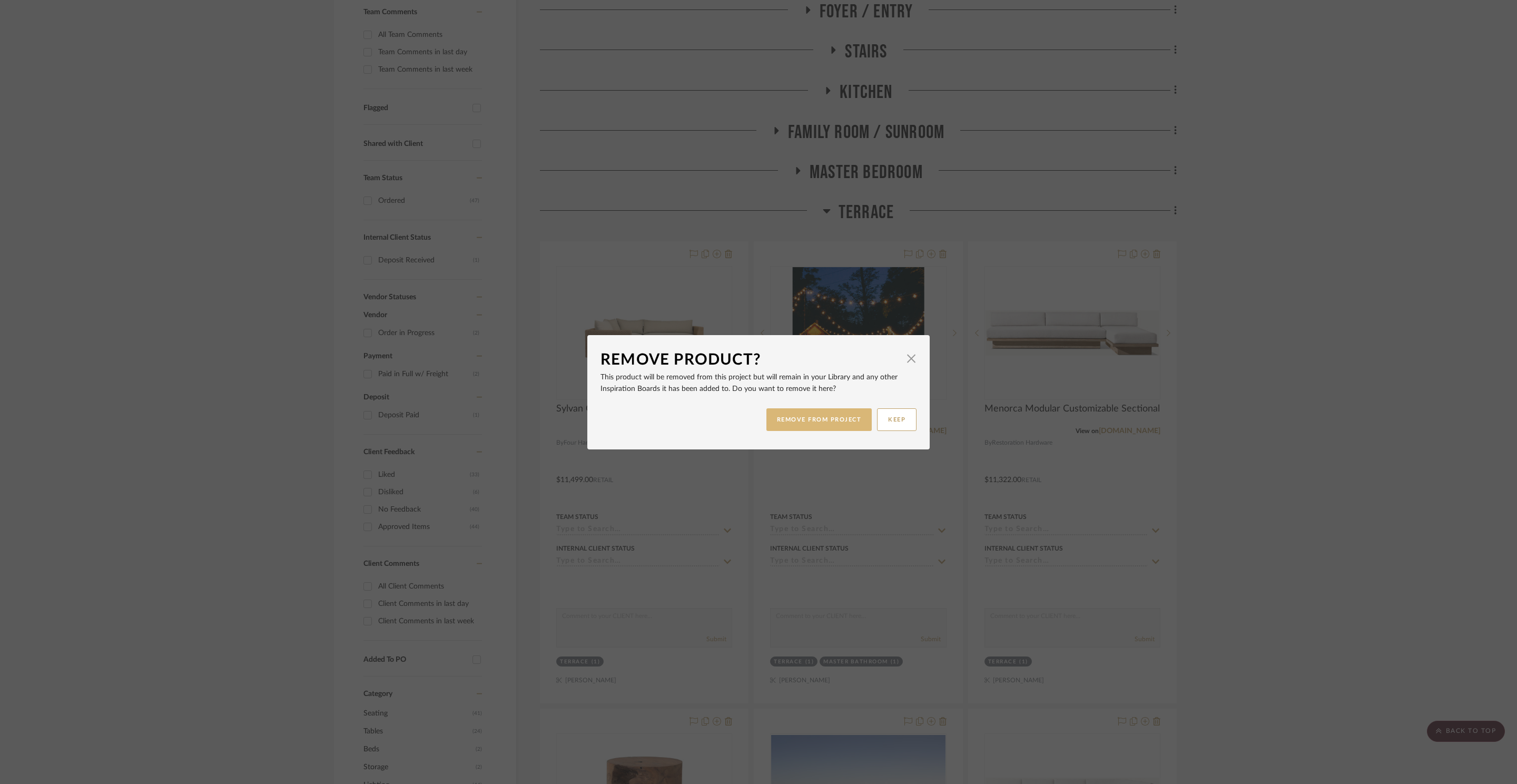
click at [807, 423] on button "REMOVE FROM PROJECT" at bounding box center [820, 419] width 106 height 22
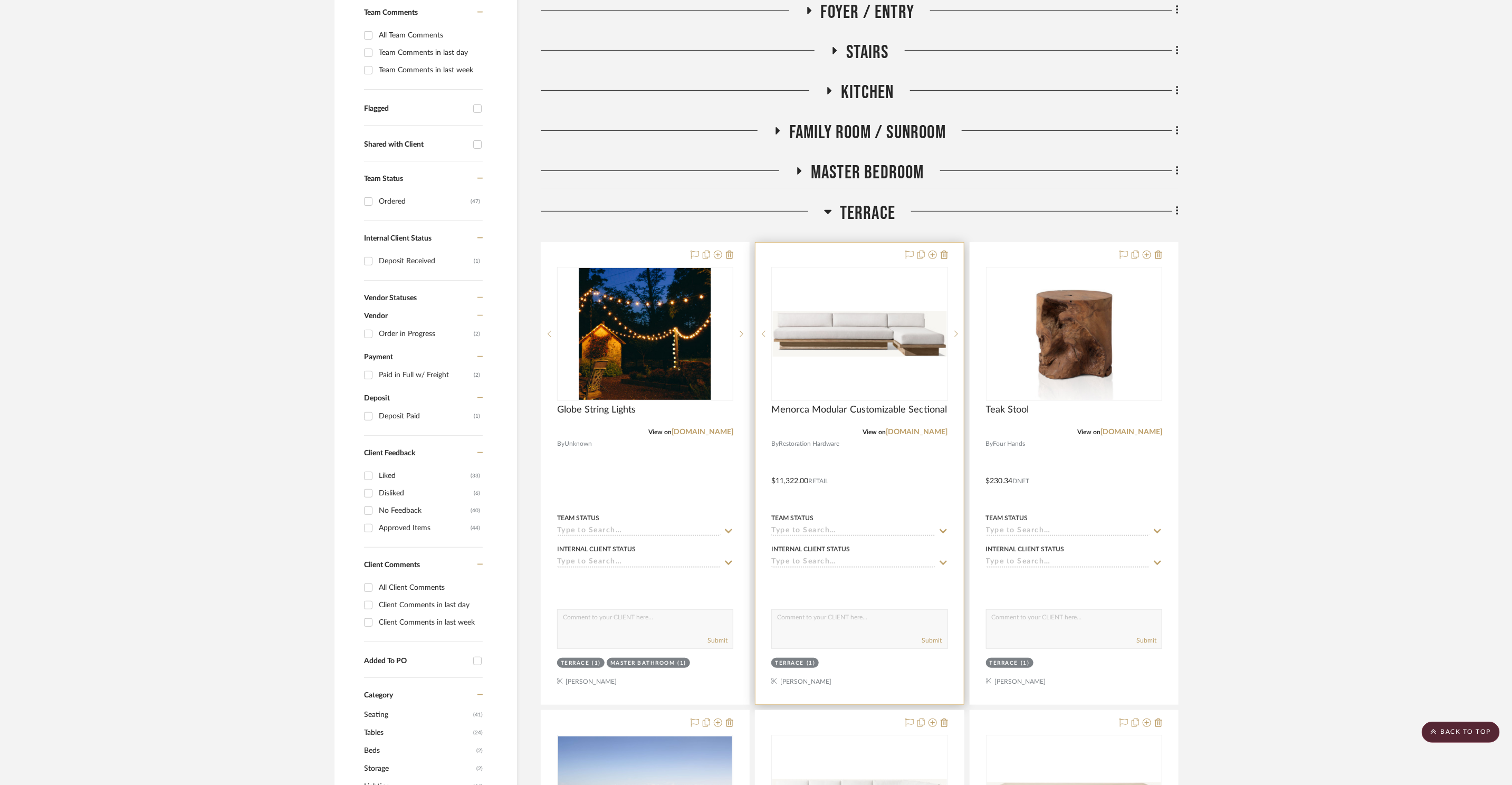
click at [858, 334] on img "0" at bounding box center [859, 334] width 174 height 45
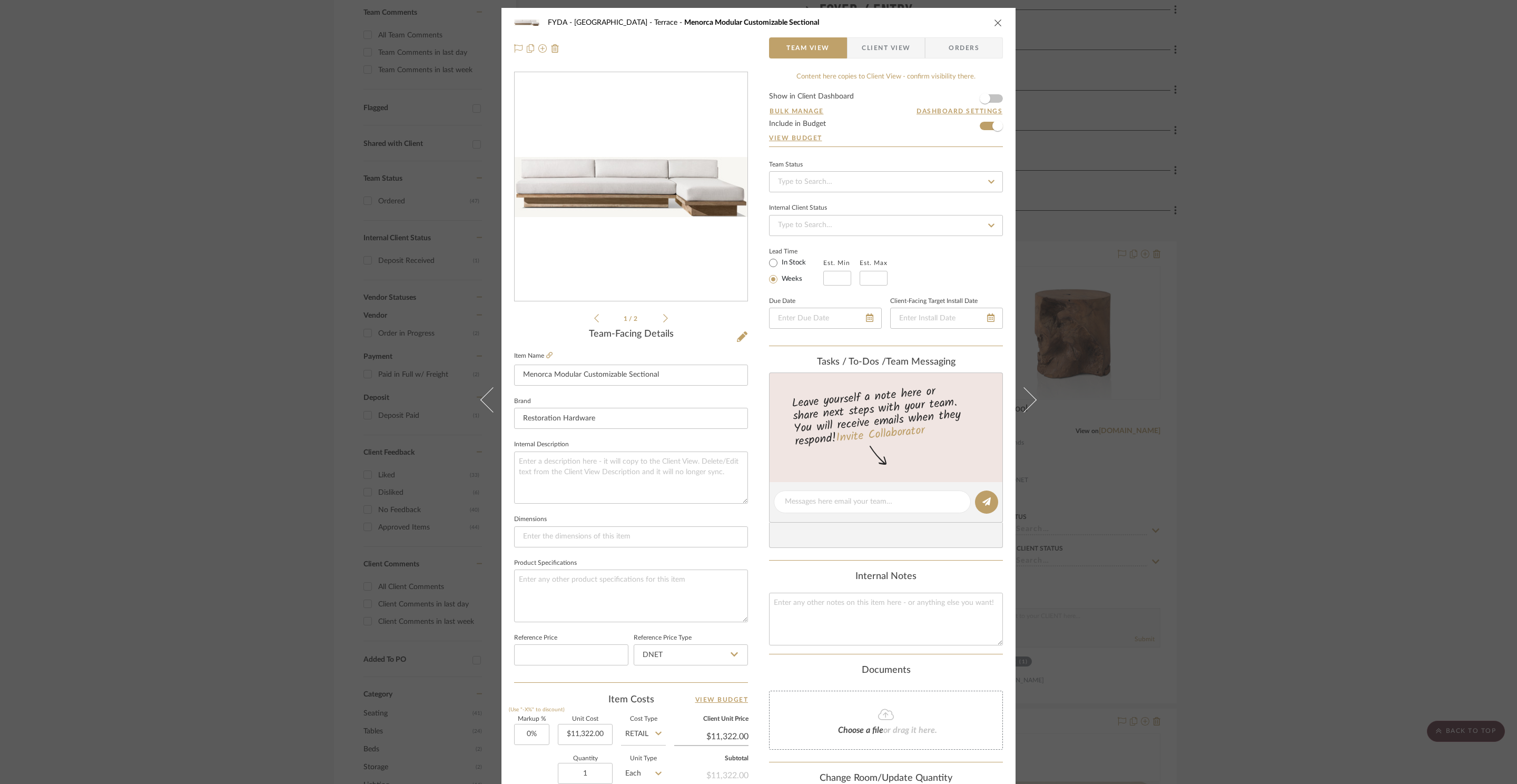
click at [1300, 292] on div "FYDA - 655 City Park Terrace Menorca Modular Customizable Sectional Team View C…" at bounding box center [758, 392] width 1517 height 784
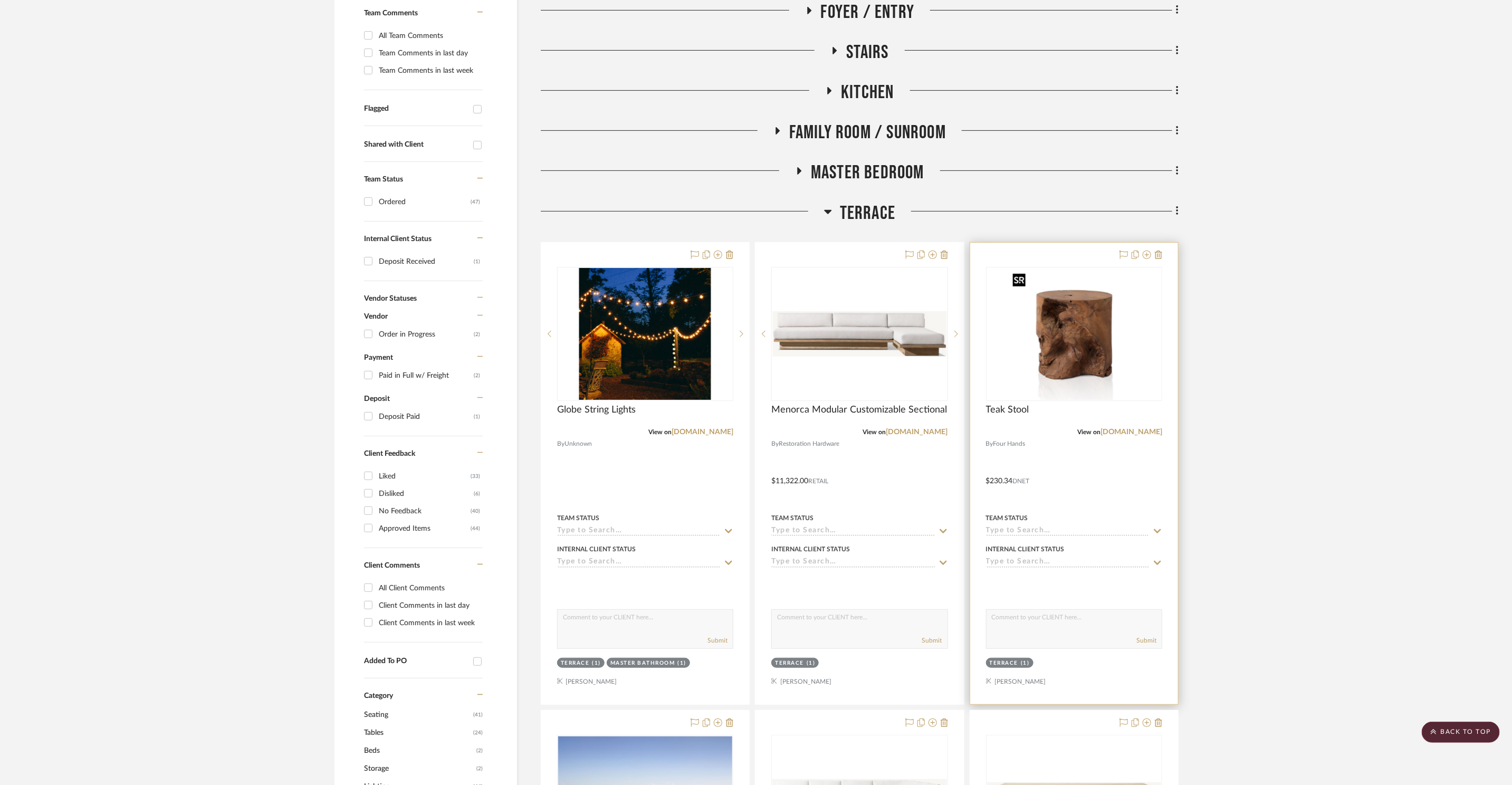
click at [1072, 359] on img "0" at bounding box center [1074, 334] width 132 height 132
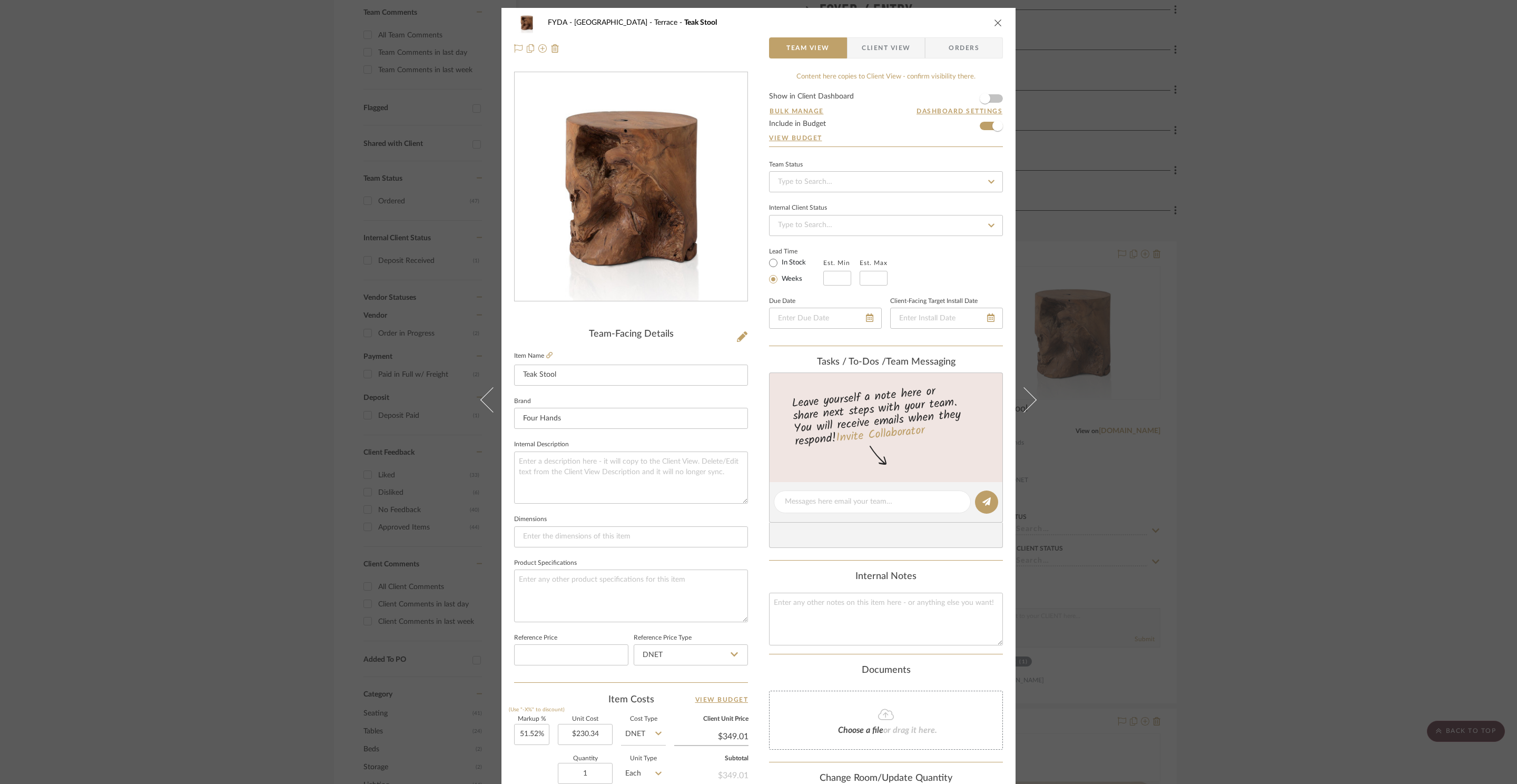
click at [1284, 279] on div "FYDA - 655 City Park Terrace Teak Stool Team View Client View Orders Team-Facin…" at bounding box center [758, 392] width 1517 height 784
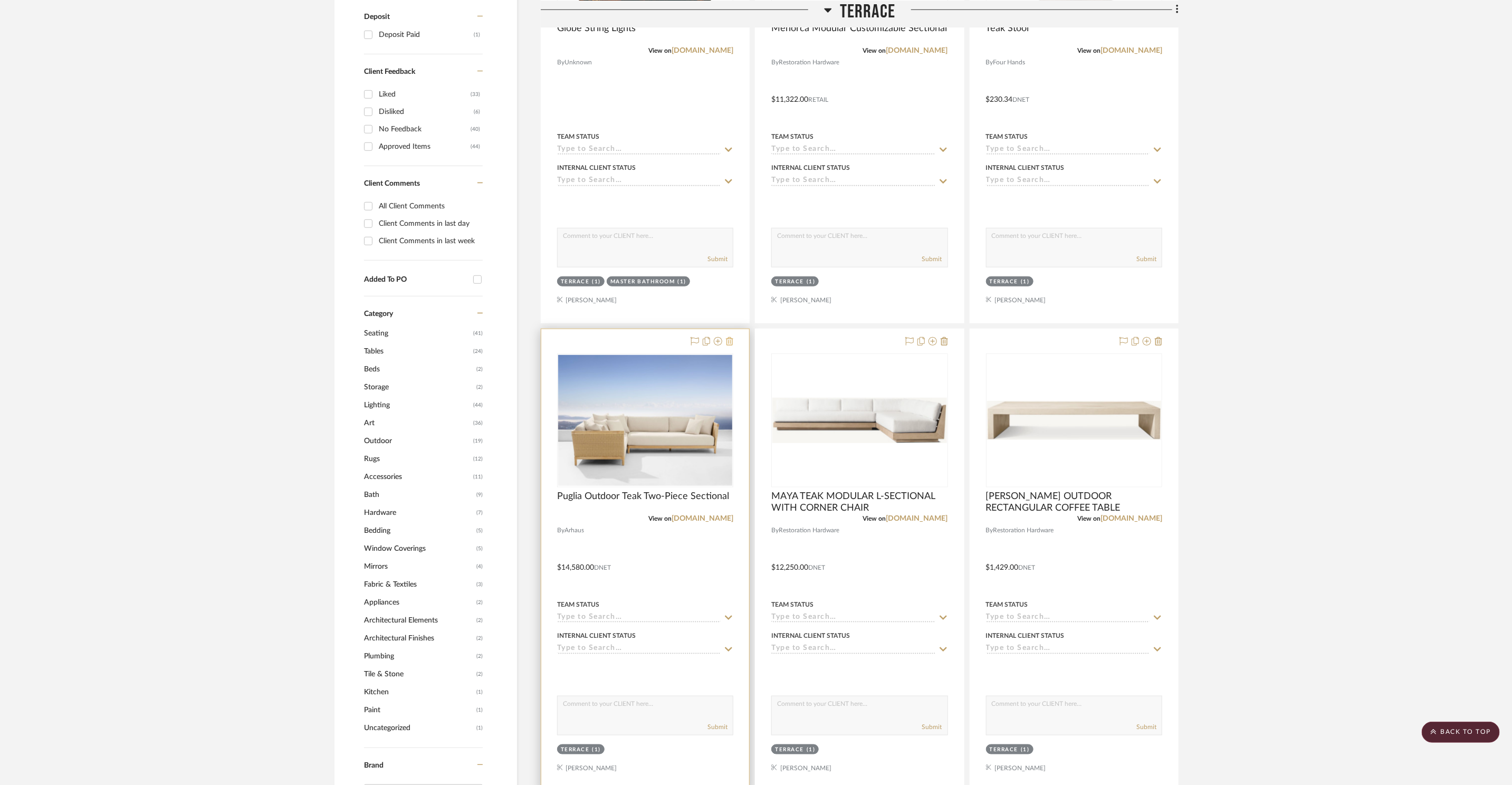
click at [729, 340] on icon at bounding box center [729, 341] width 8 height 8
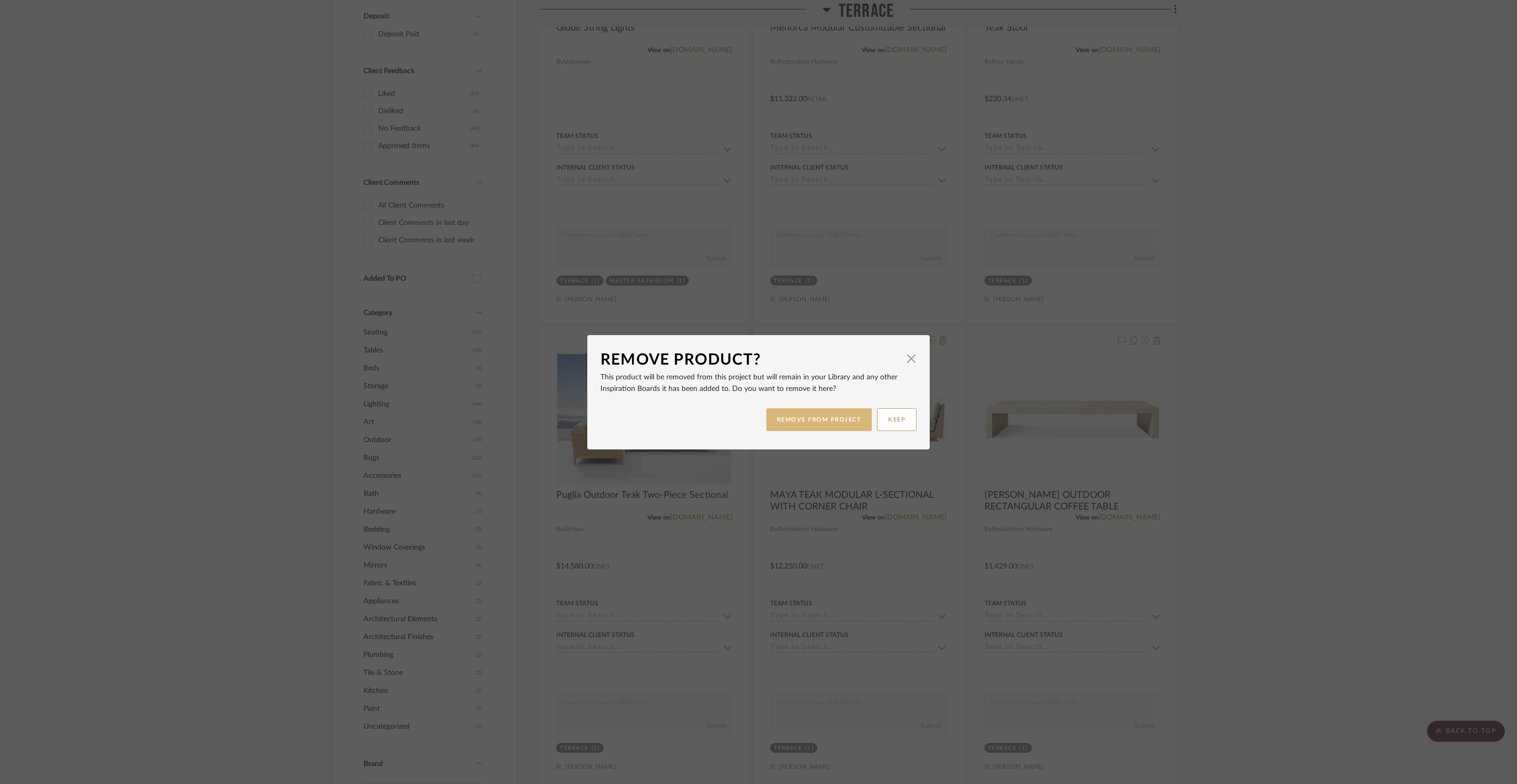
click at [816, 421] on button "REMOVE FROM PROJECT" at bounding box center [820, 419] width 106 height 22
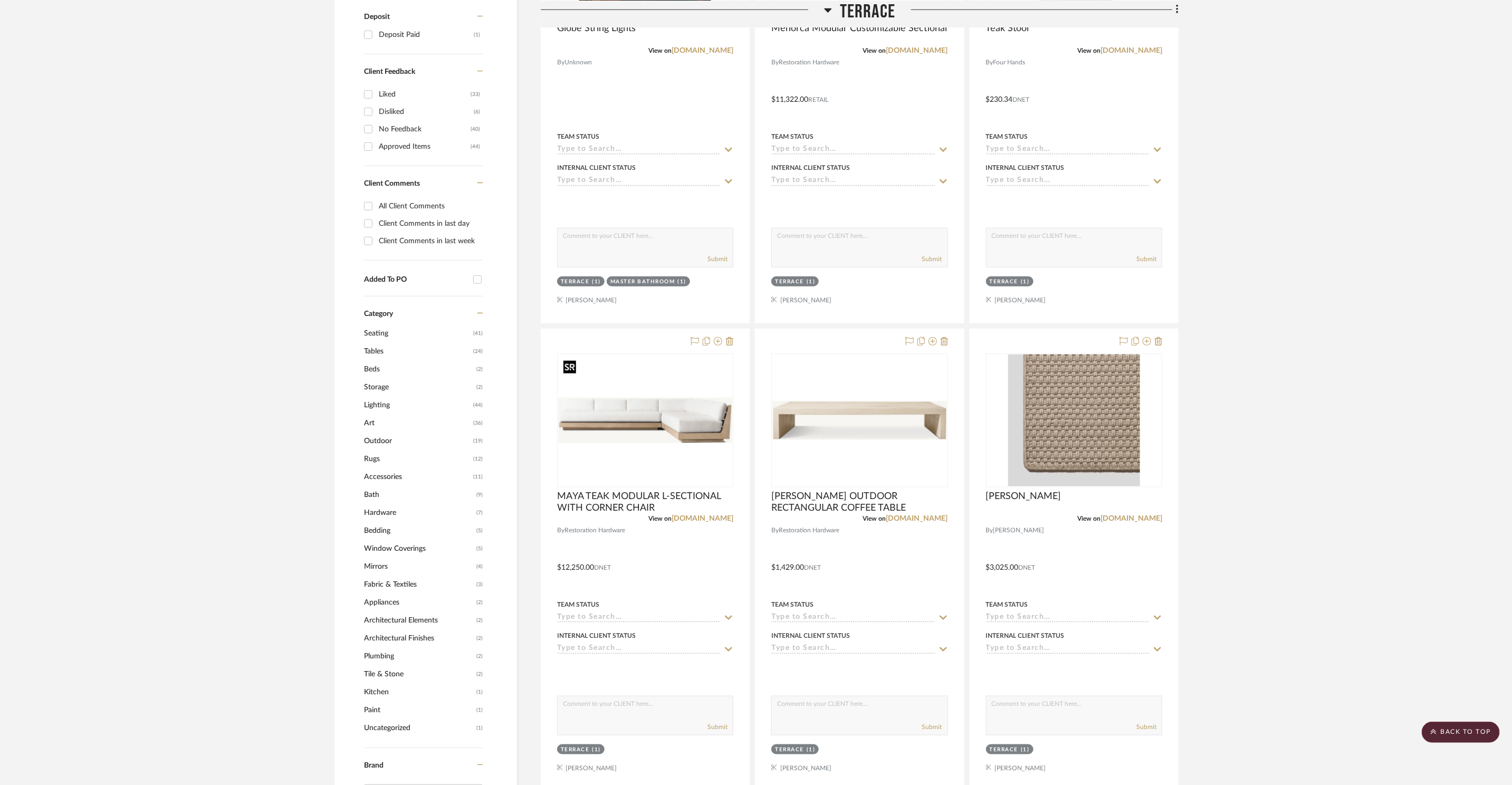
click at [663, 412] on img "0" at bounding box center [645, 420] width 174 height 45
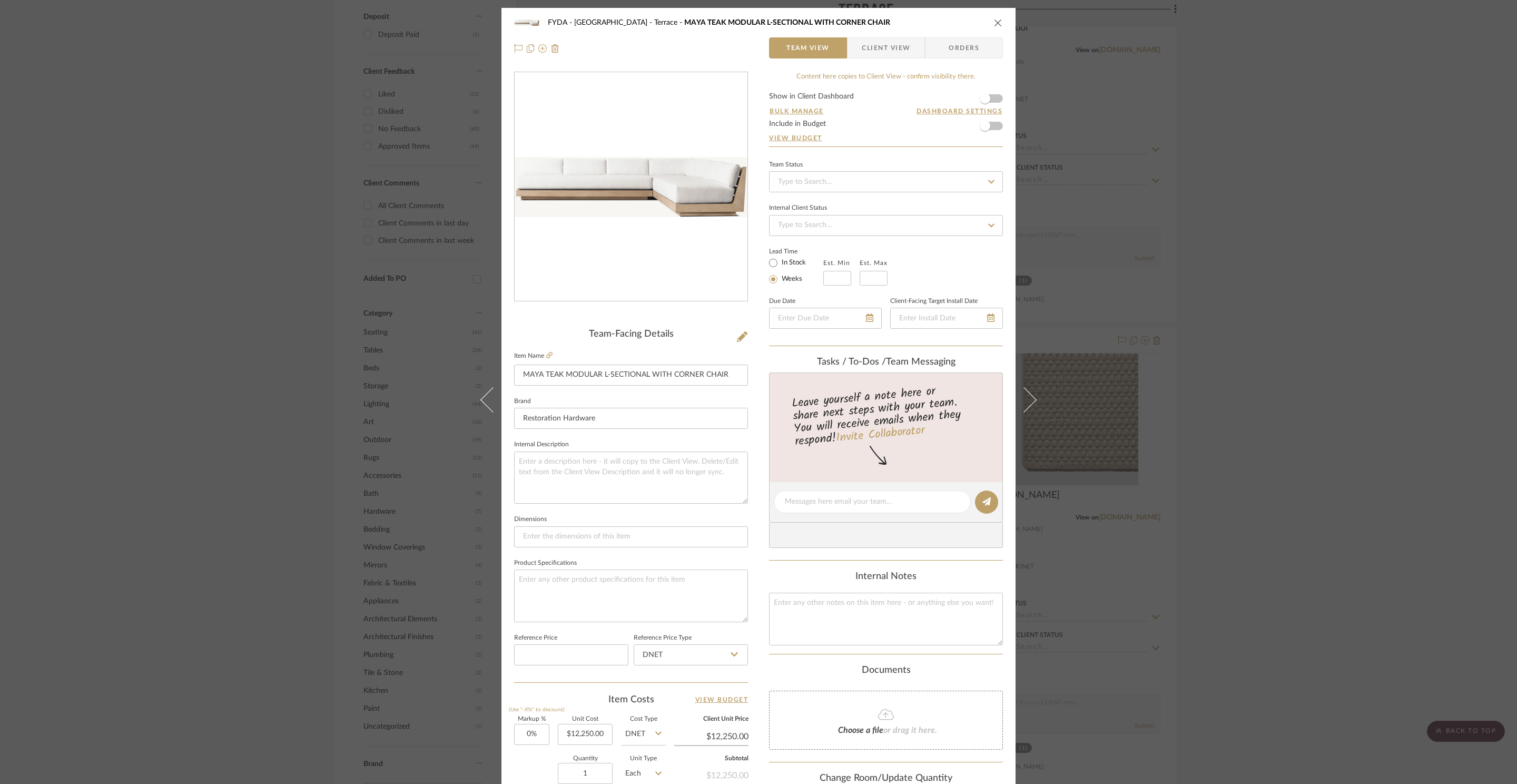
click at [1308, 290] on div "FYDA - 655 City Park Terrace MAYA TEAK MODULAR L-SECTIONAL WITH CORNER CHAIR Te…" at bounding box center [758, 392] width 1517 height 784
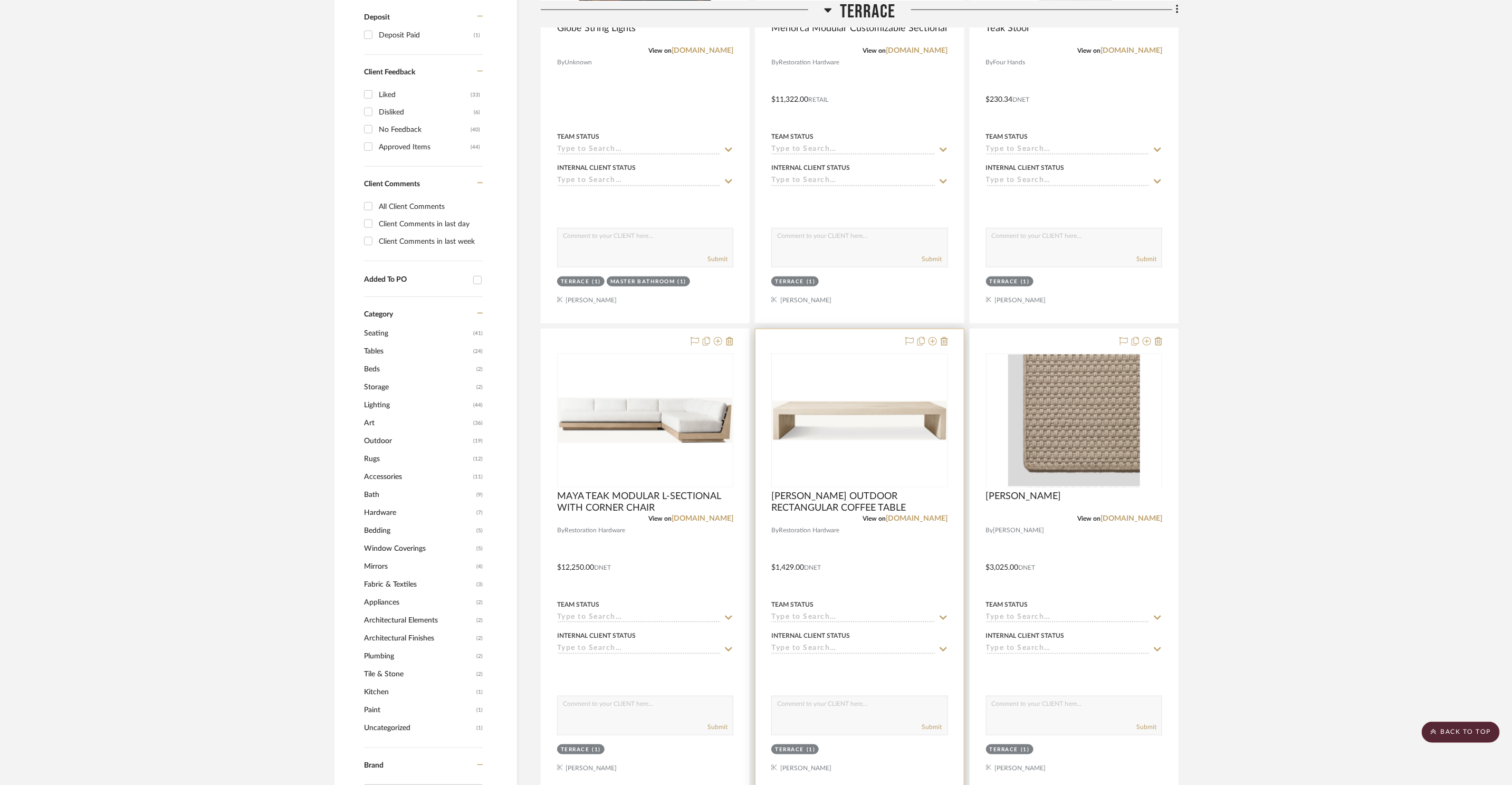
click at [892, 413] on img "0" at bounding box center [859, 420] width 174 height 40
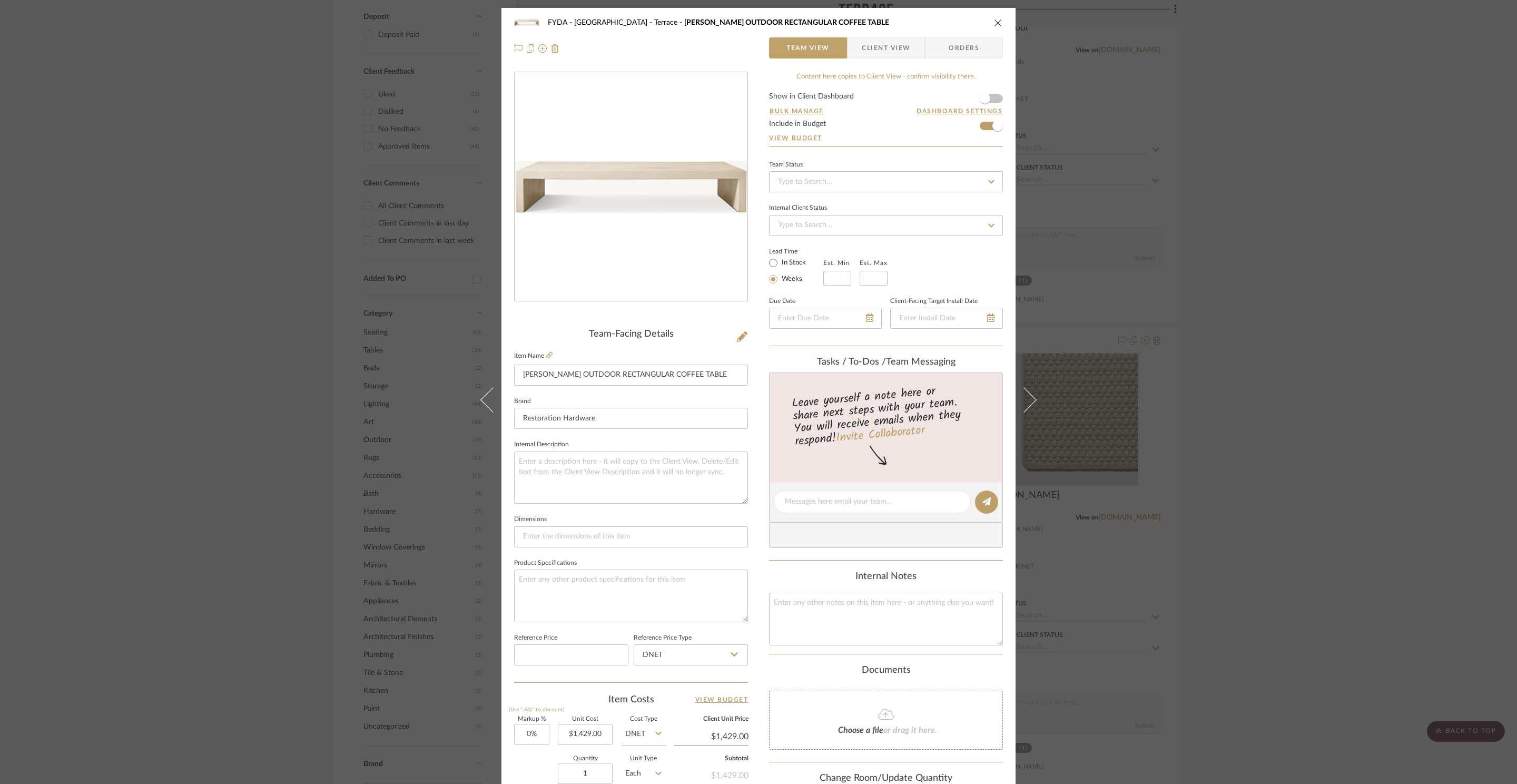
click at [1229, 368] on div "FYDA - 655 City Park Terrace CABRERA OUTDOOR RECTANGULAR COFFEE TABLE Team View…" at bounding box center [758, 392] width 1517 height 784
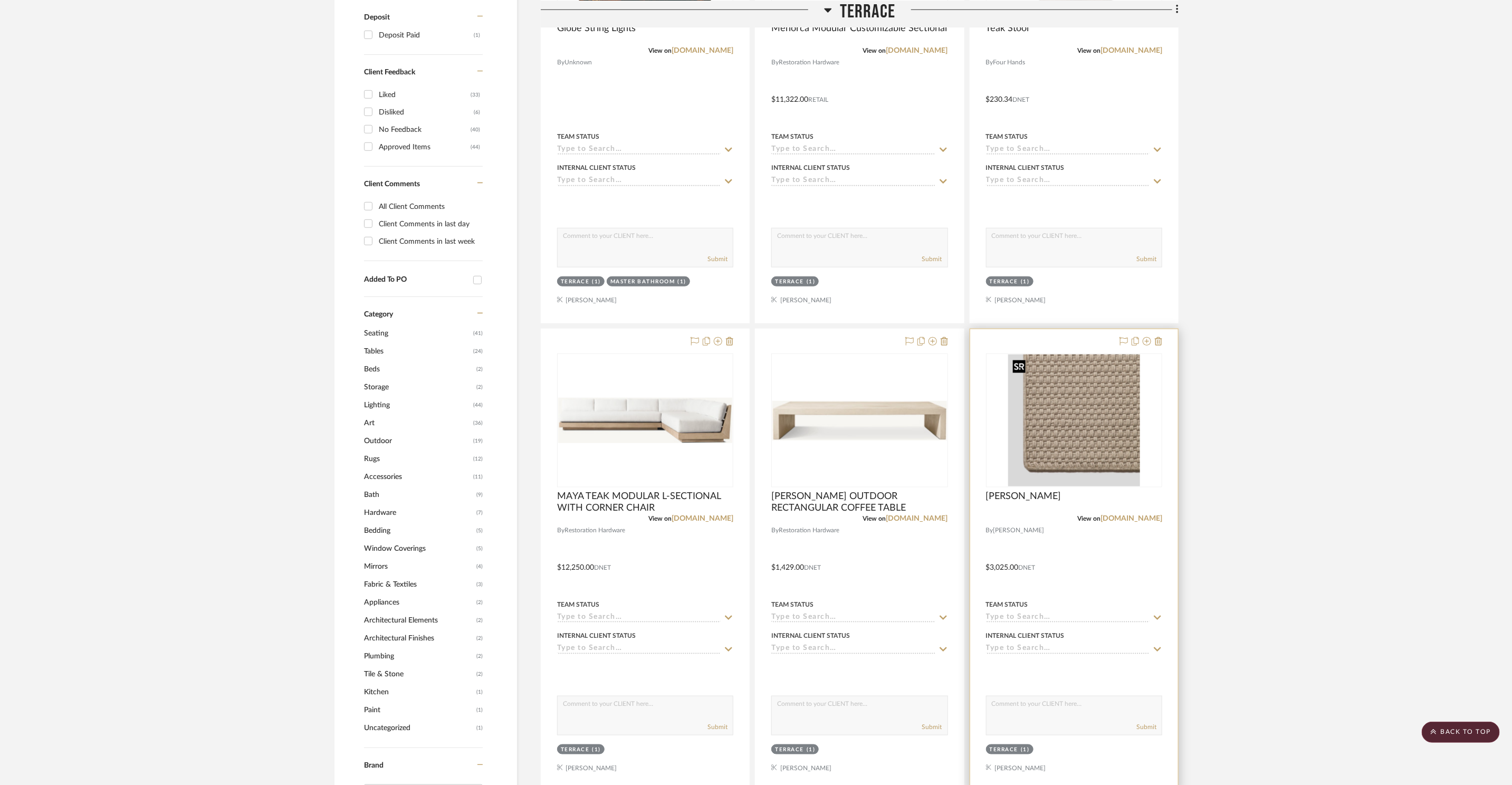
click at [1073, 406] on img "0" at bounding box center [1074, 420] width 132 height 132
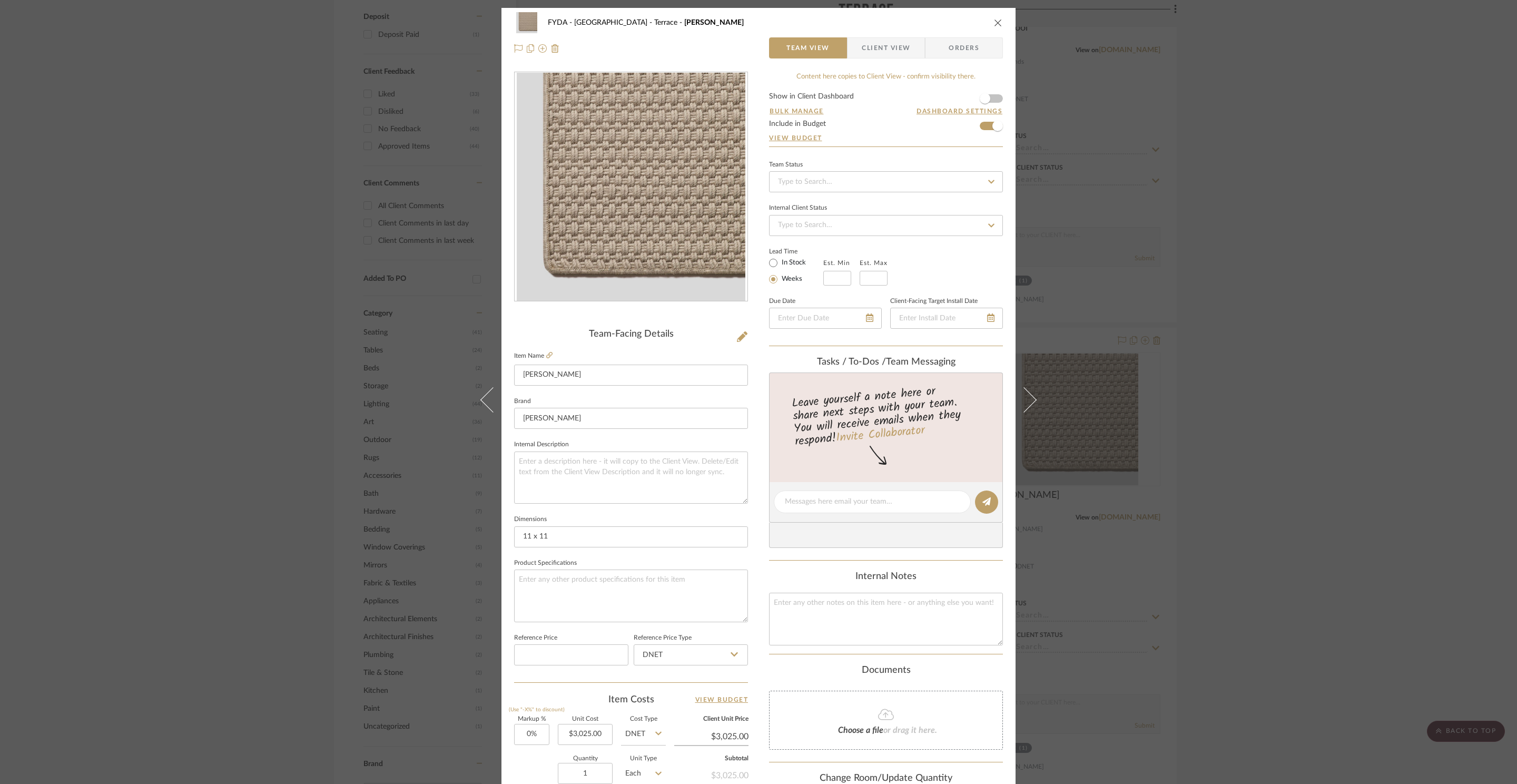
click at [1253, 337] on div "FYDA - 655 City Park Terrace Hollis Team View Client View Orders Team-Facing De…" at bounding box center [758, 392] width 1517 height 784
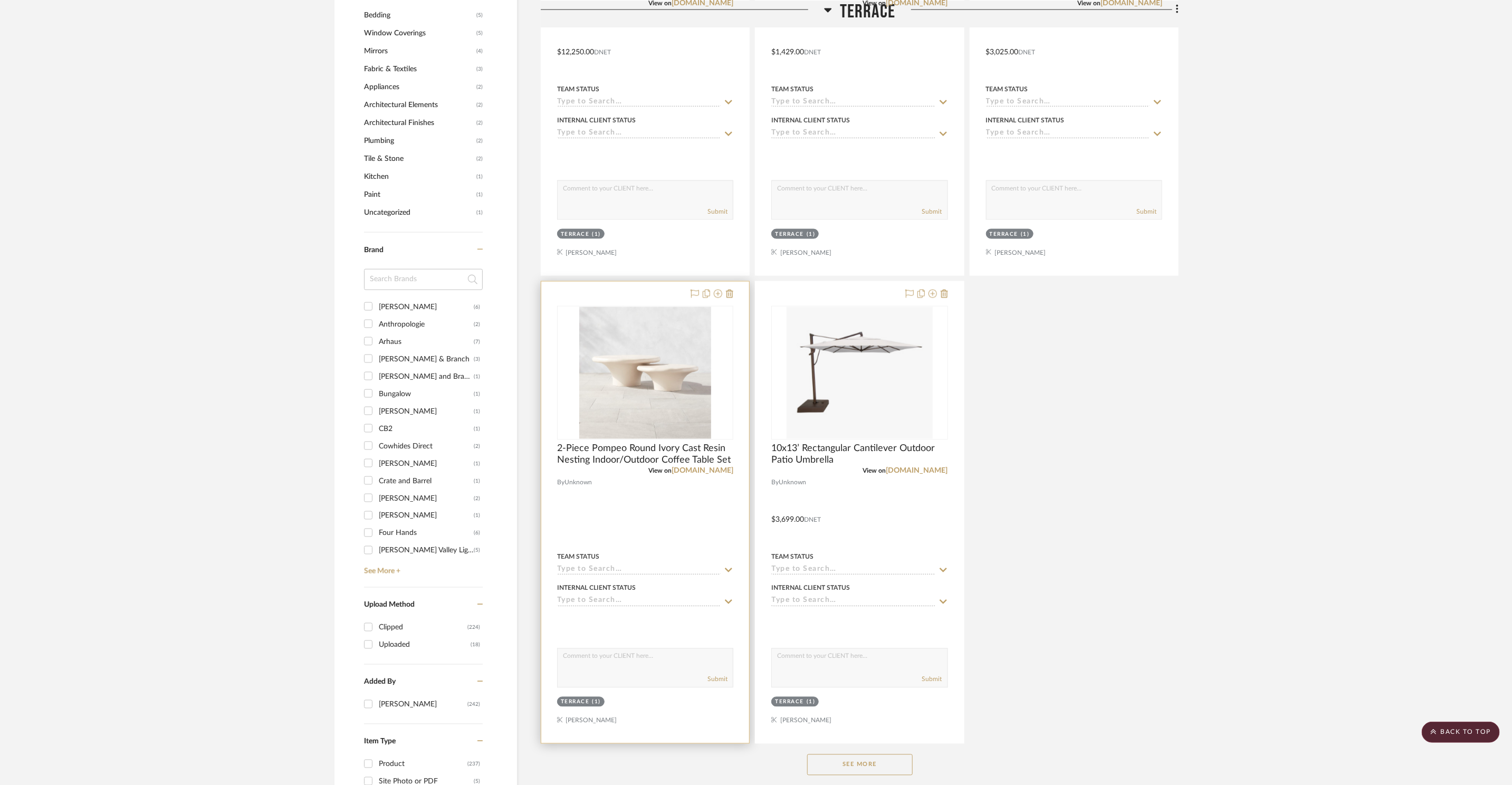
click at [734, 294] on div at bounding box center [645, 513] width 208 height 462
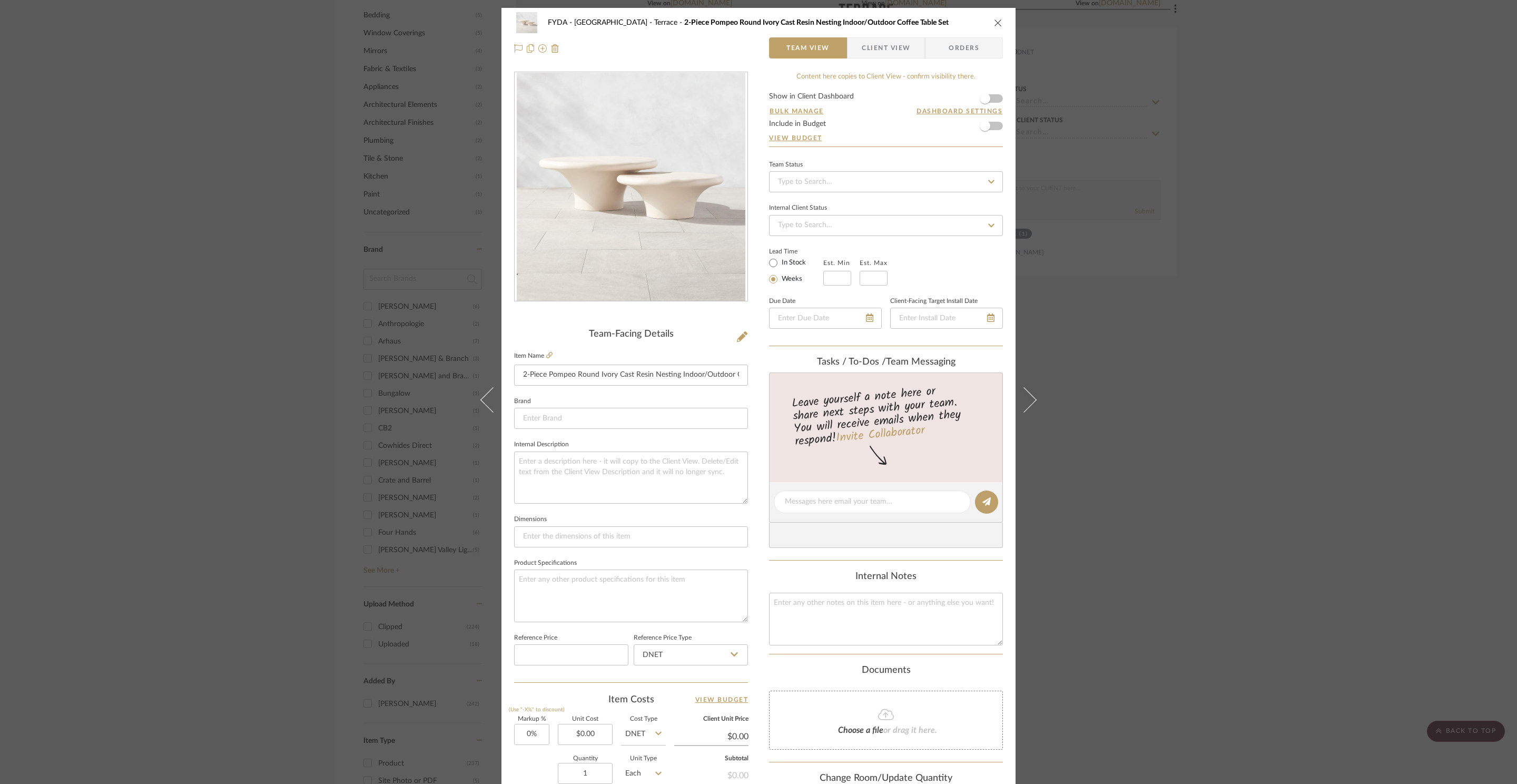
click at [994, 18] on icon "close" at bounding box center [998, 22] width 8 height 8
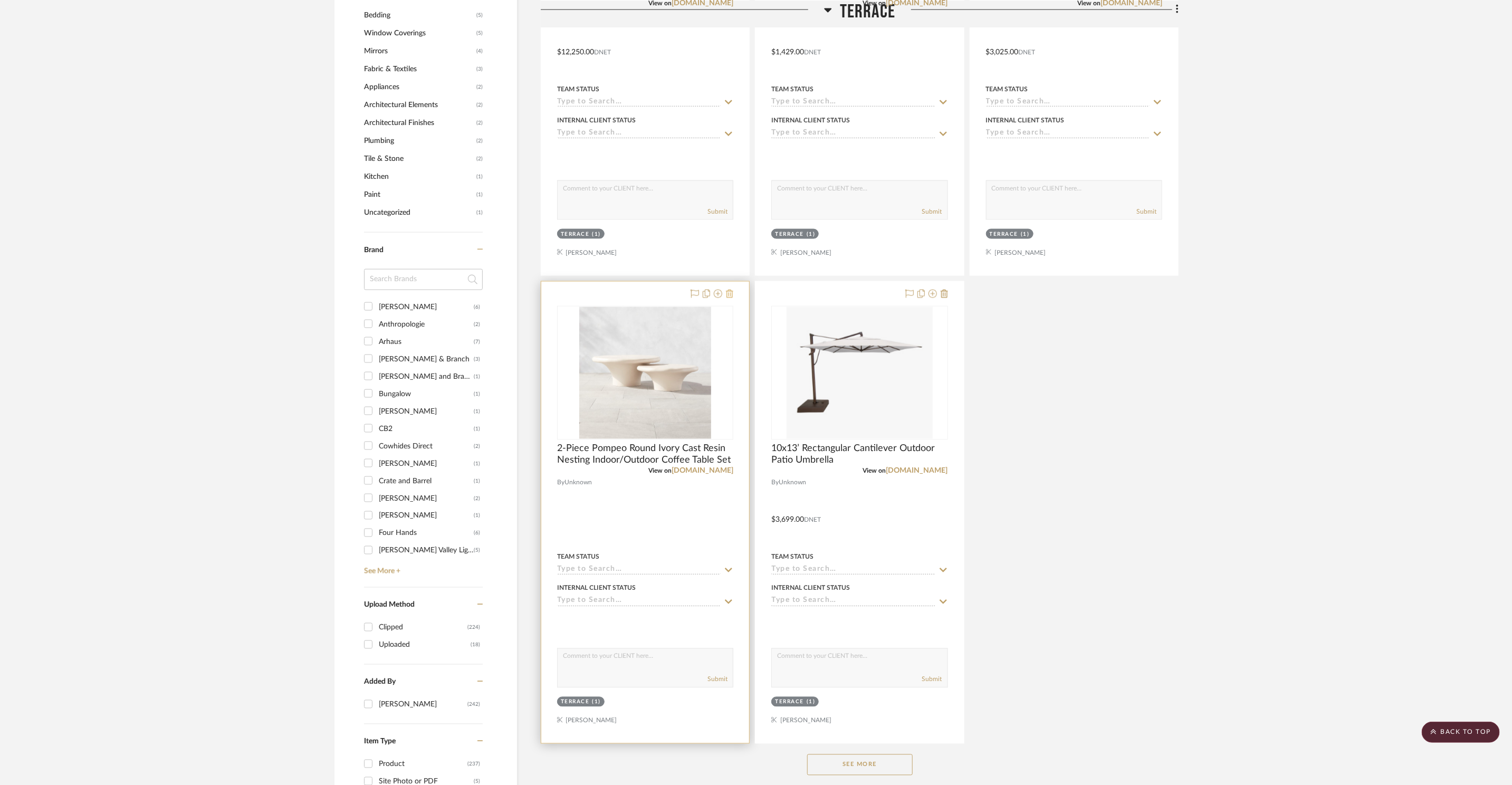
click at [730, 295] on icon at bounding box center [729, 294] width 8 height 8
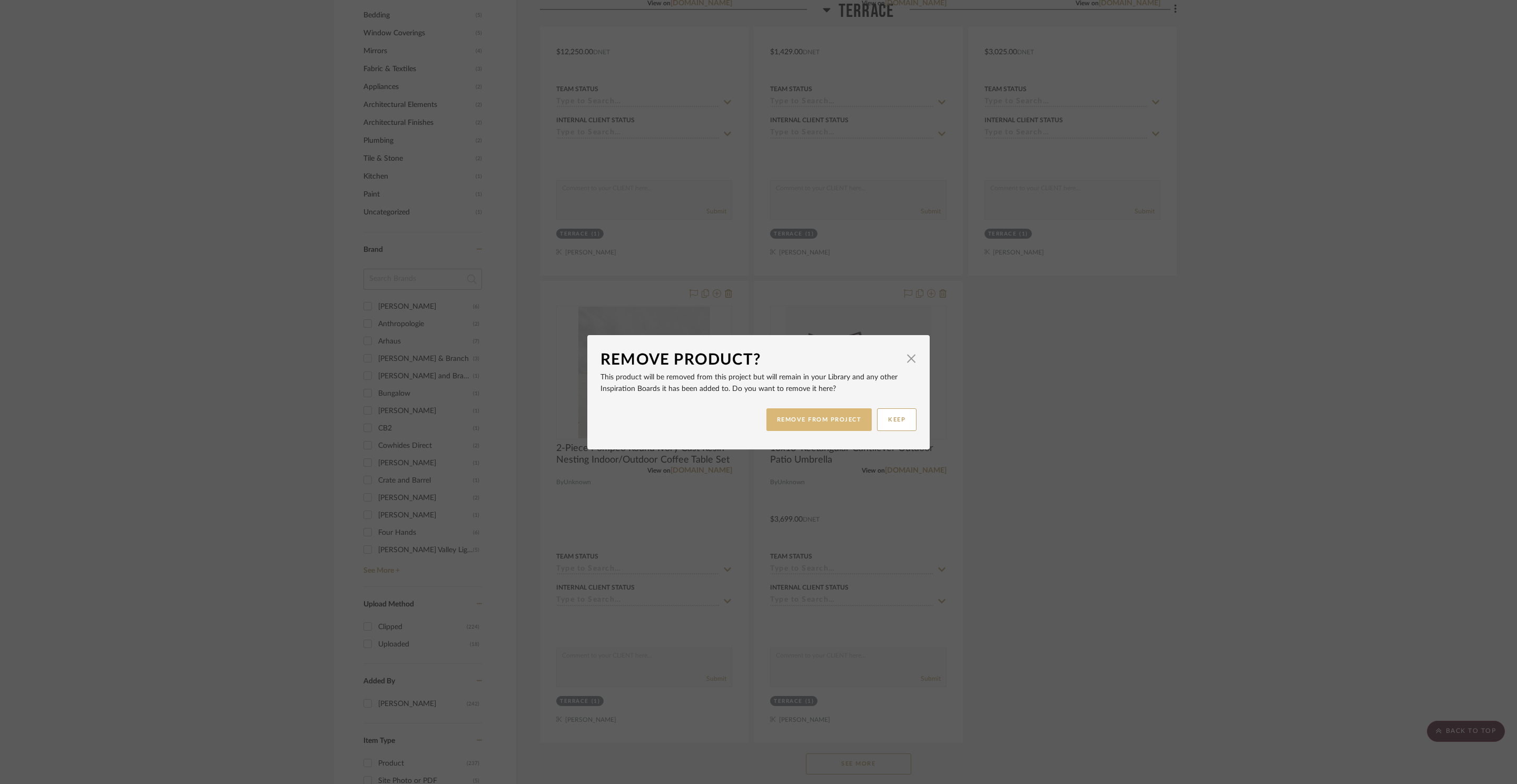
click at [843, 422] on button "REMOVE FROM PROJECT" at bounding box center [820, 419] width 106 height 22
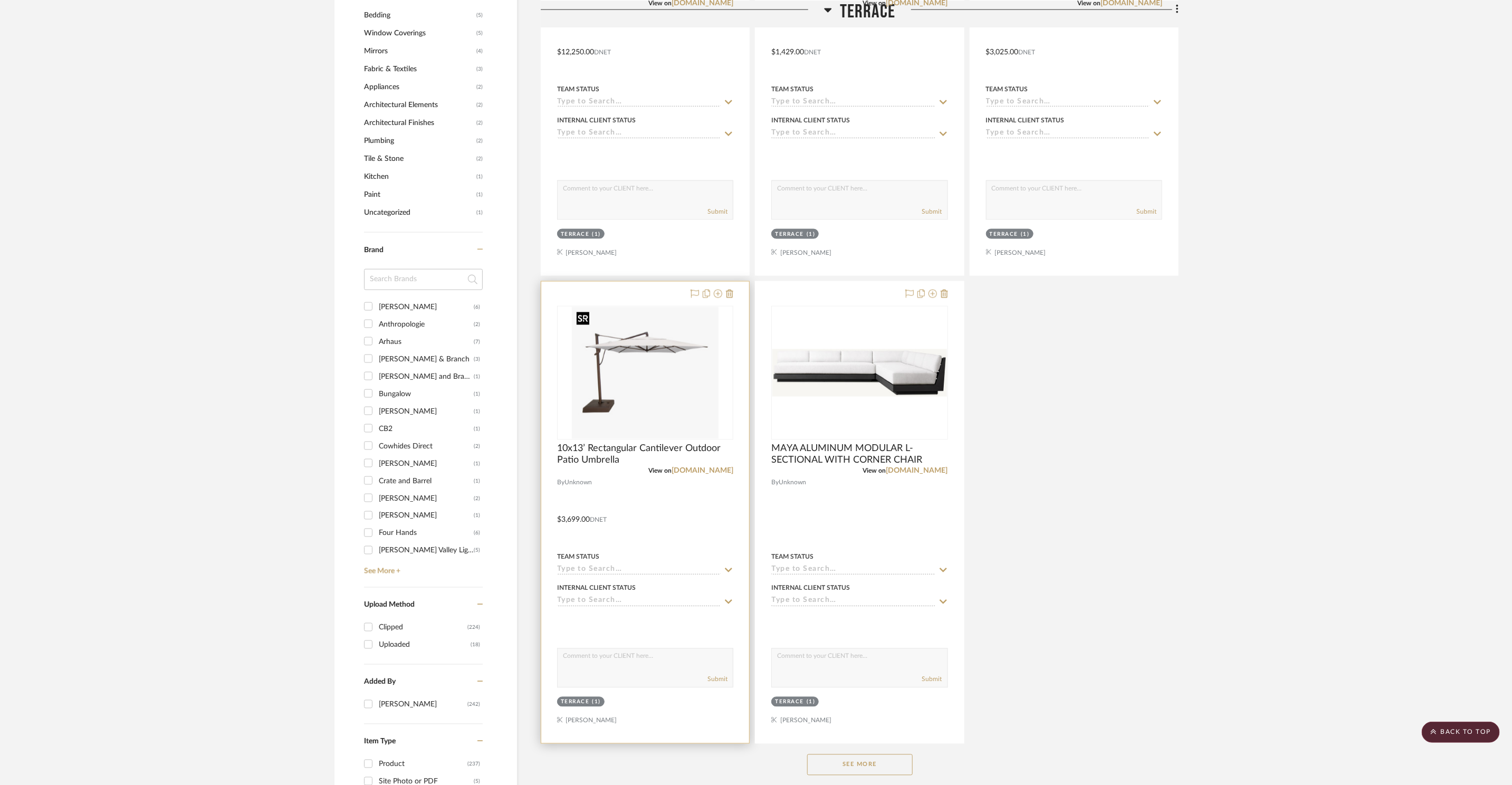
click at [678, 391] on img "0" at bounding box center [645, 373] width 147 height 132
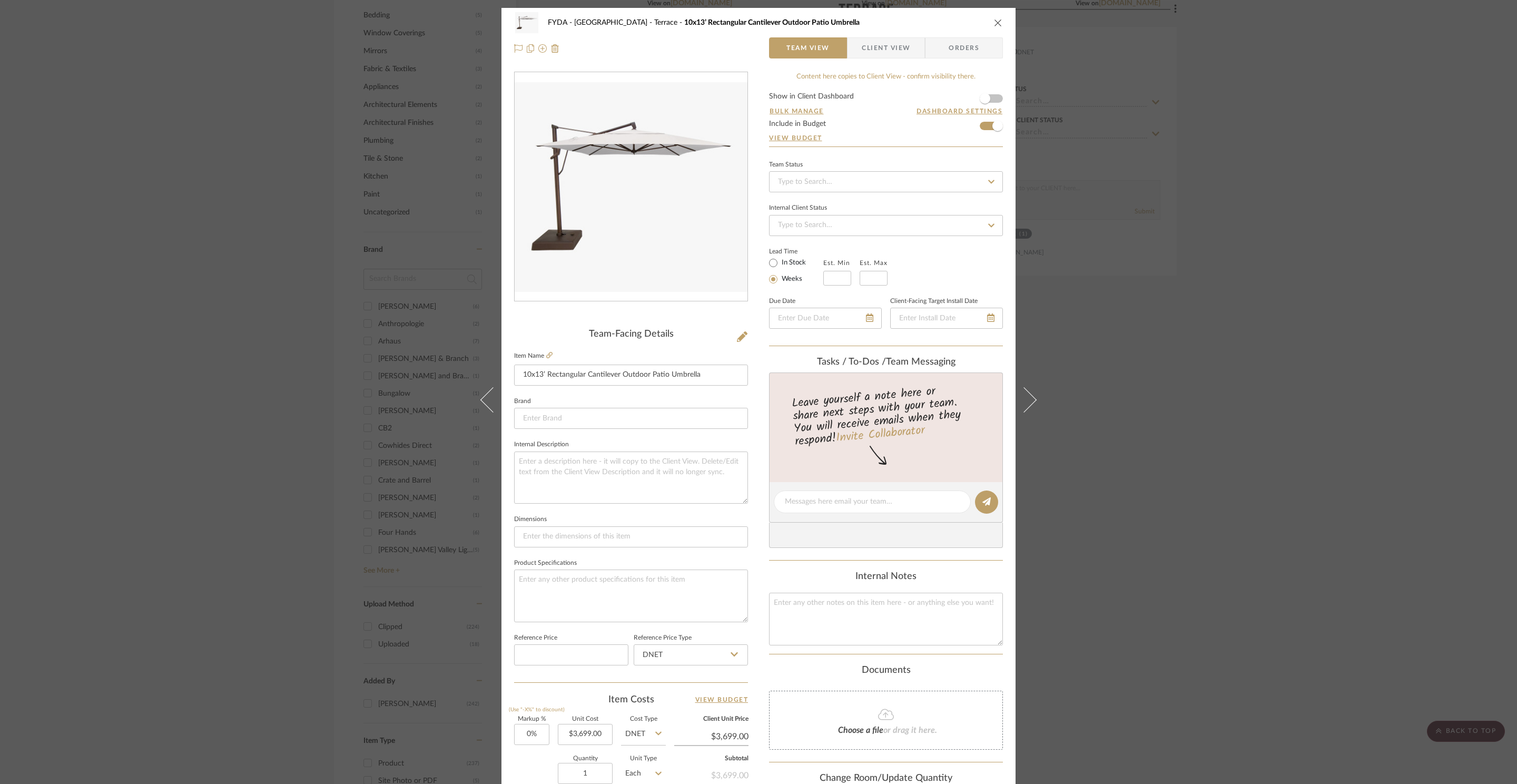
click at [1184, 360] on div "FYDA - 655 City Park Terrace 10x13’ Rectangular Cantilever Outdoor Patio Umbrel…" at bounding box center [758, 392] width 1517 height 784
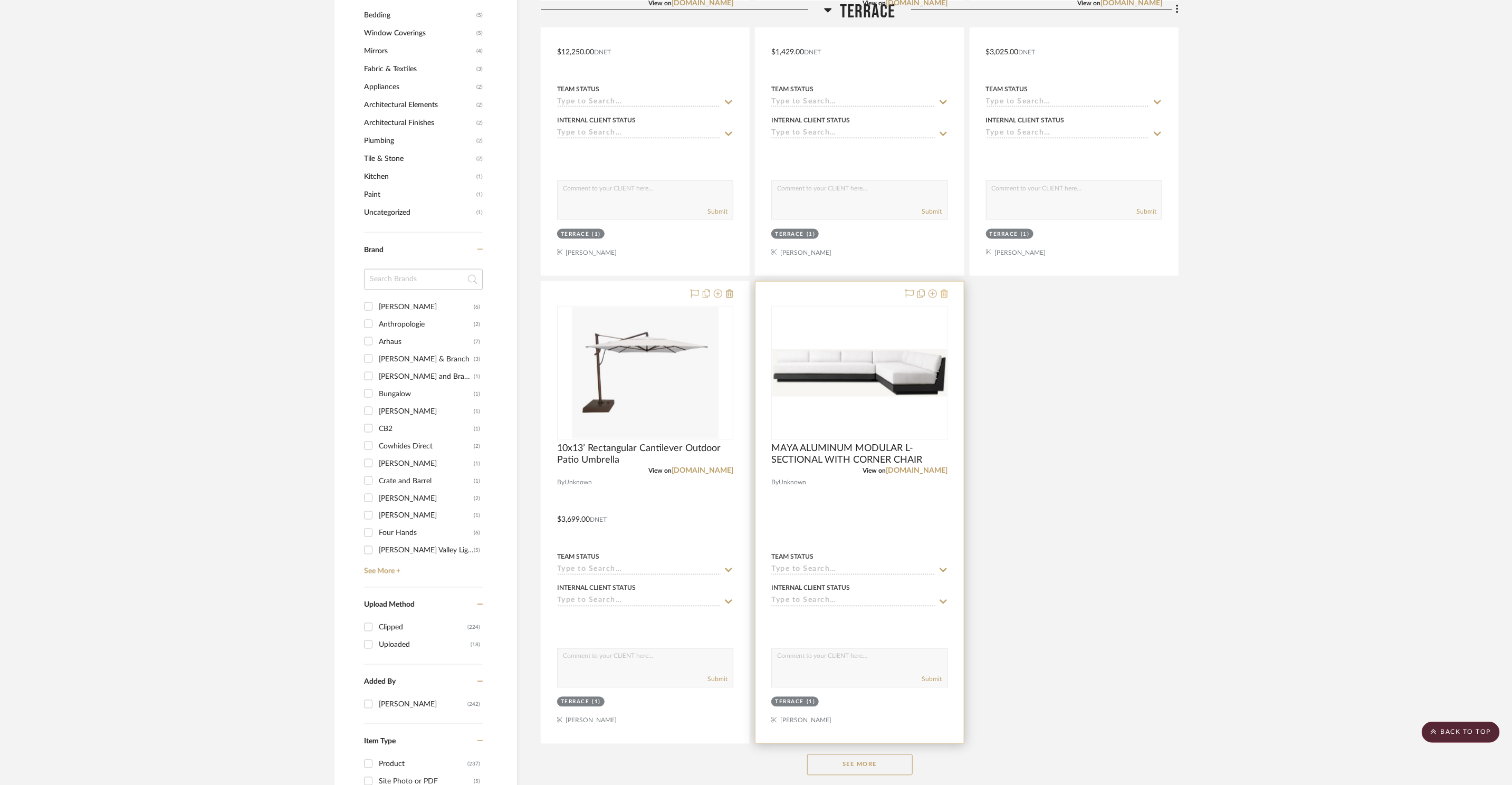
click at [944, 292] on icon at bounding box center [944, 294] width 8 height 8
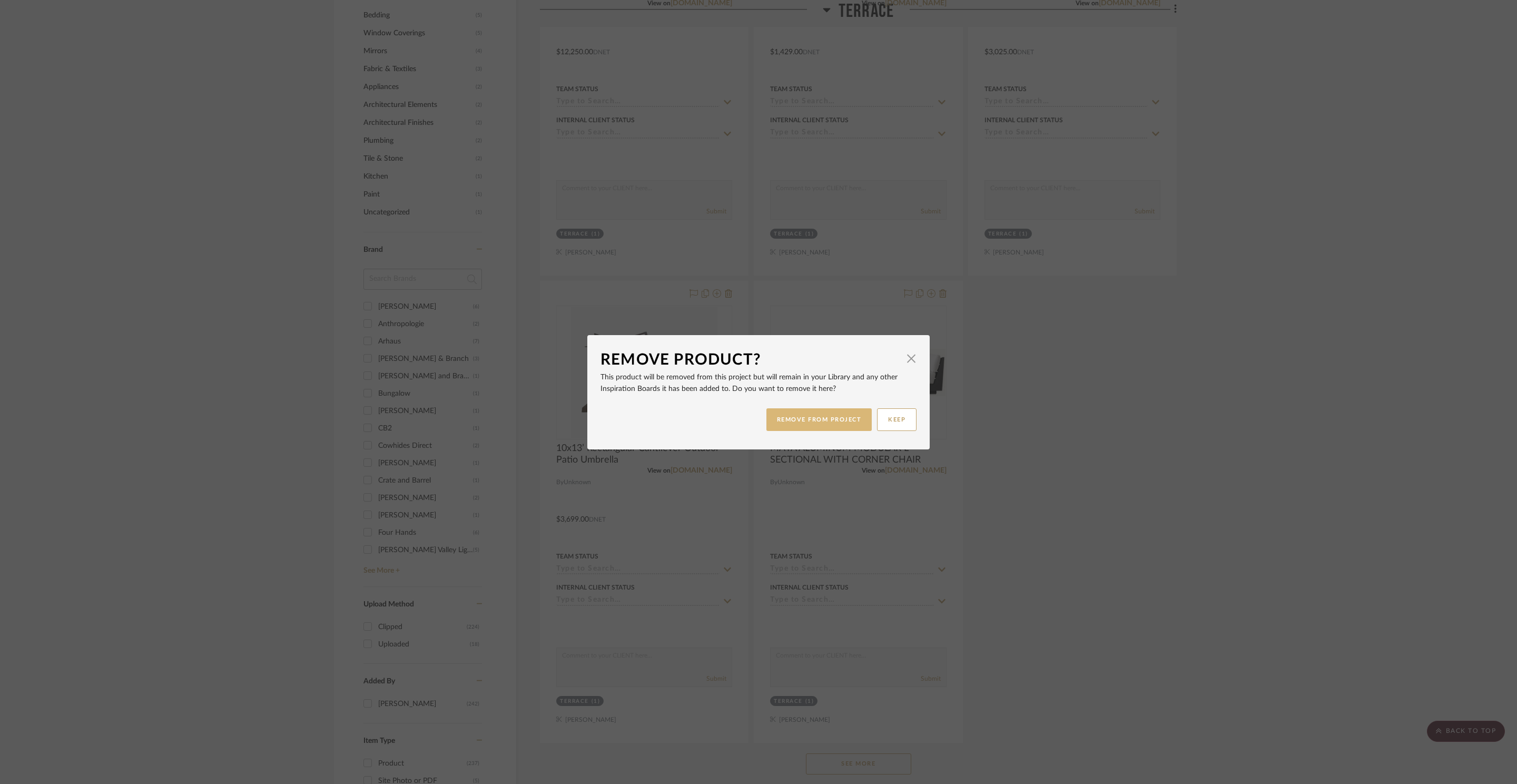
click at [818, 428] on button "REMOVE FROM PROJECT" at bounding box center [820, 419] width 106 height 22
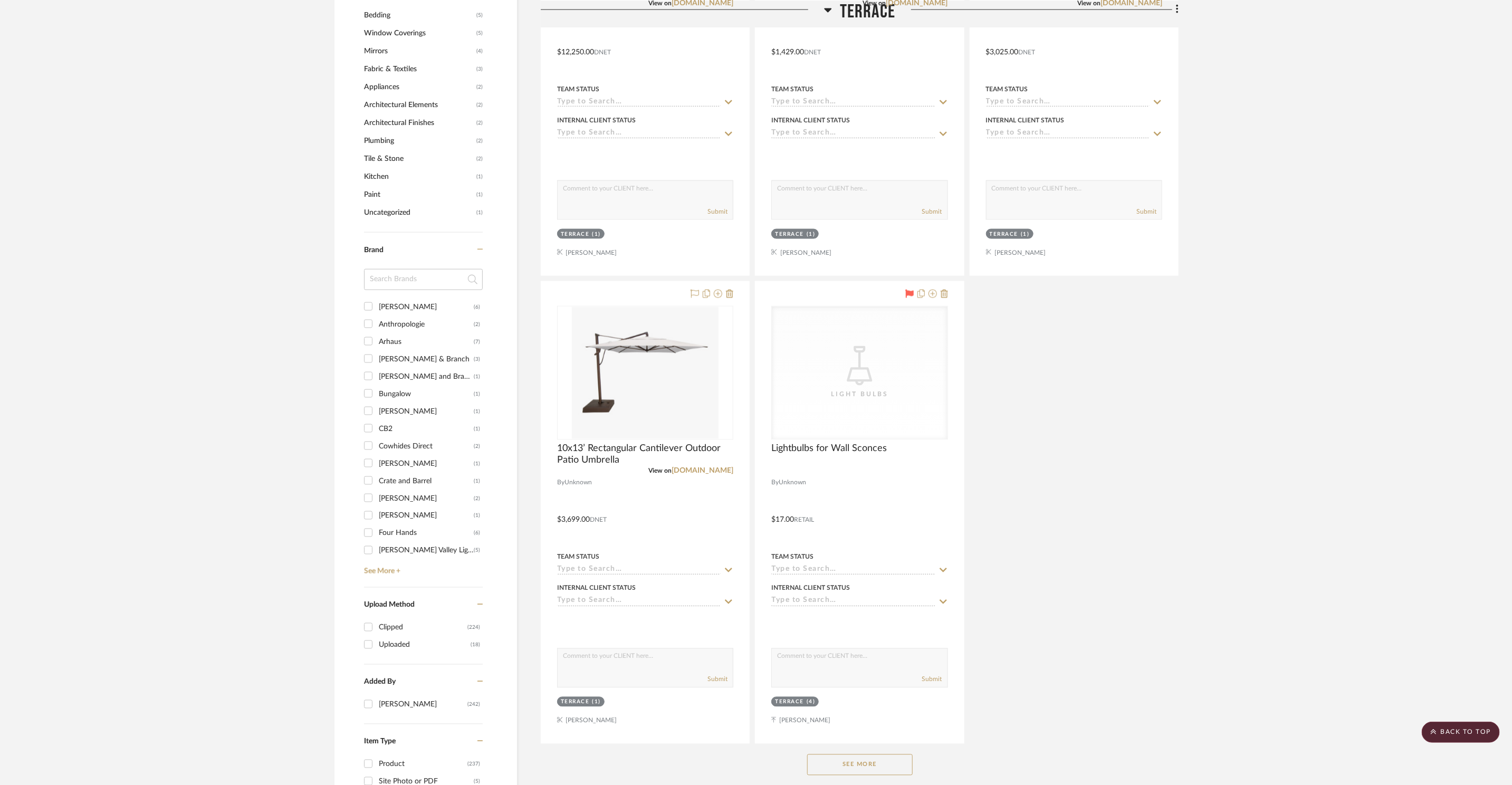
click at [895, 764] on button "See More" at bounding box center [860, 765] width 106 height 21
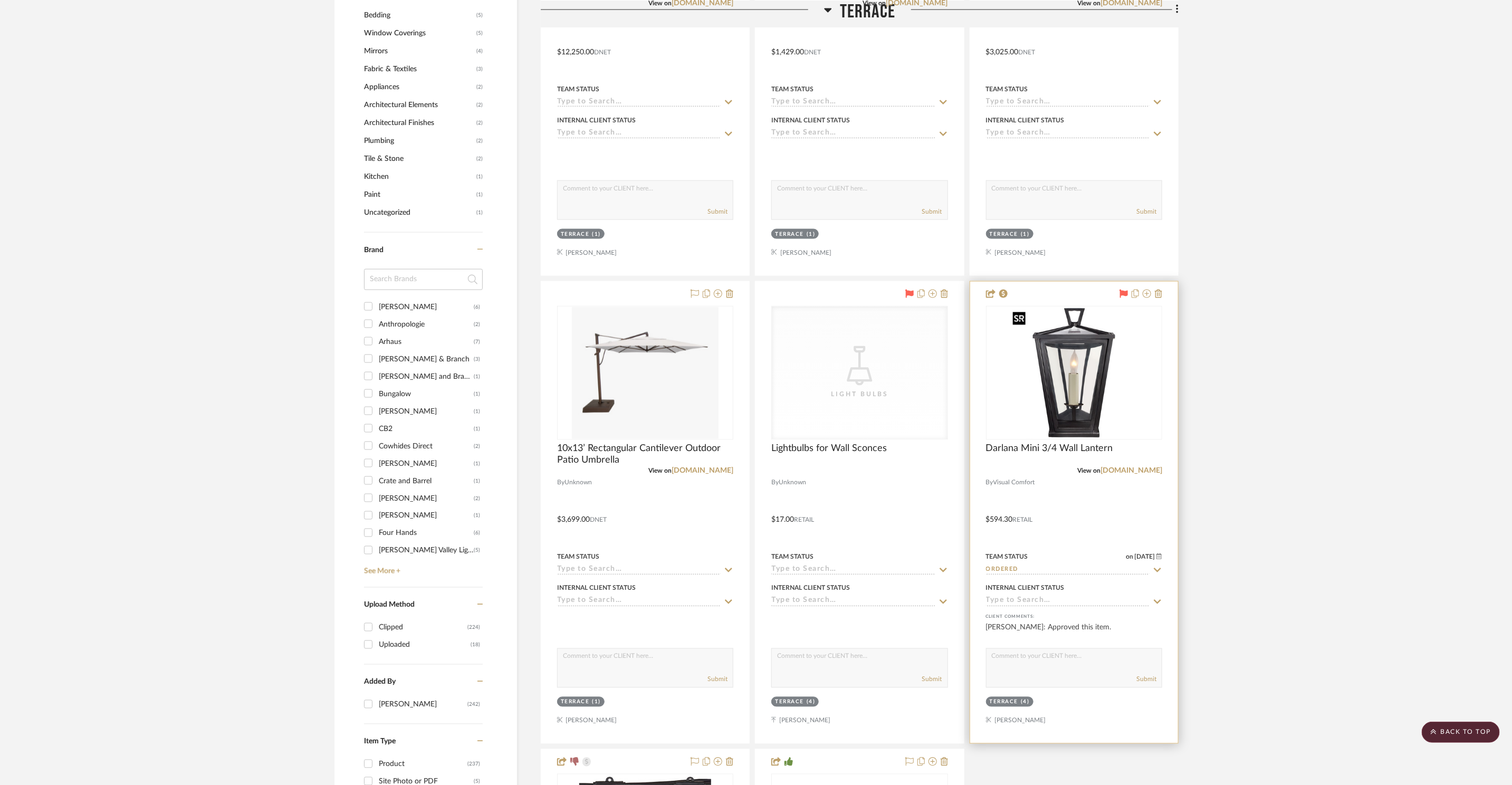
click at [1116, 362] on div at bounding box center [1074, 372] width 176 height 134
click at [1112, 365] on img "0" at bounding box center [1074, 373] width 132 height 132
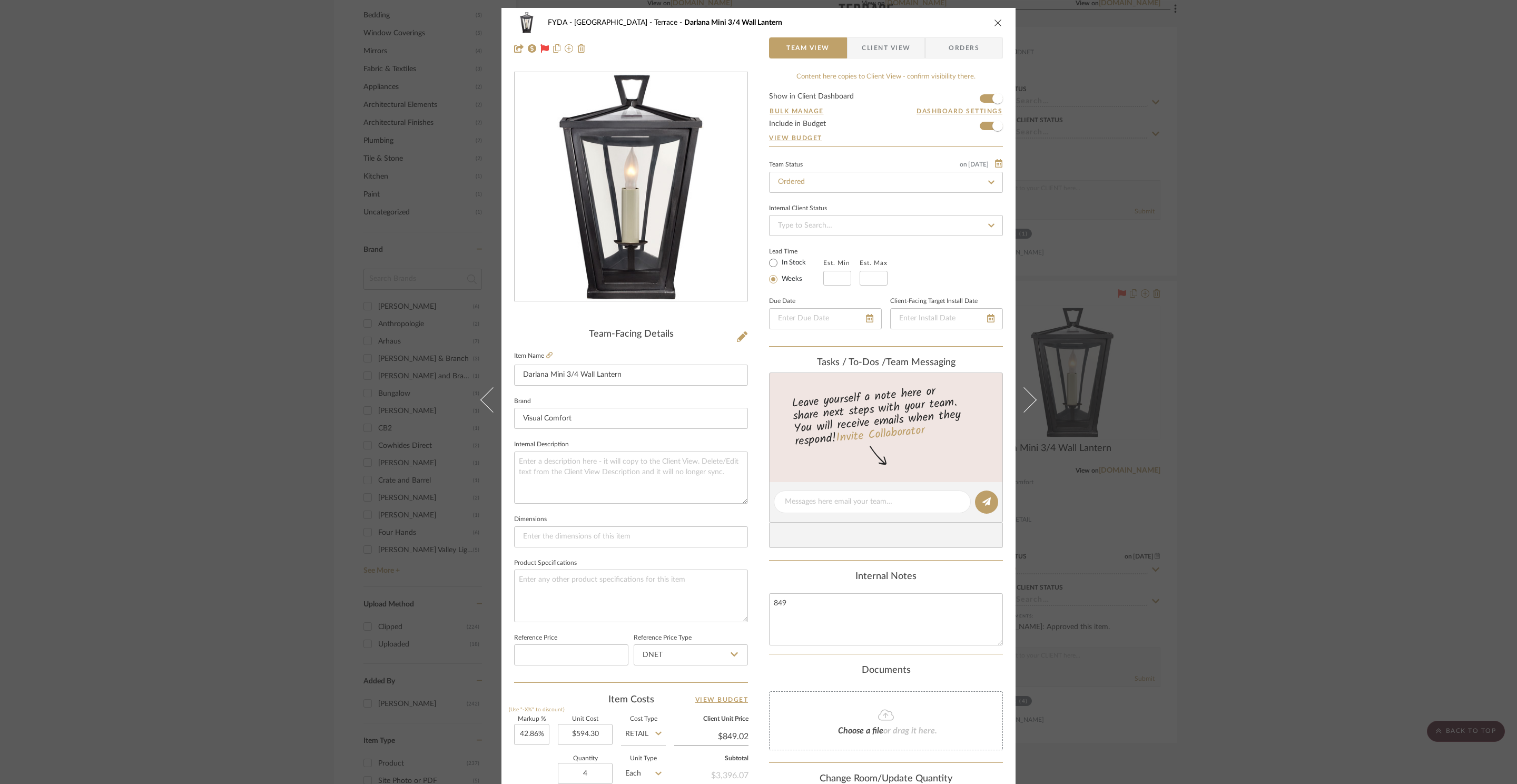
click at [1304, 361] on div "FYDA - 655 City Park Terrace Darlana Mini 3/4 Wall Lantern Team View Client Vie…" at bounding box center [758, 392] width 1517 height 784
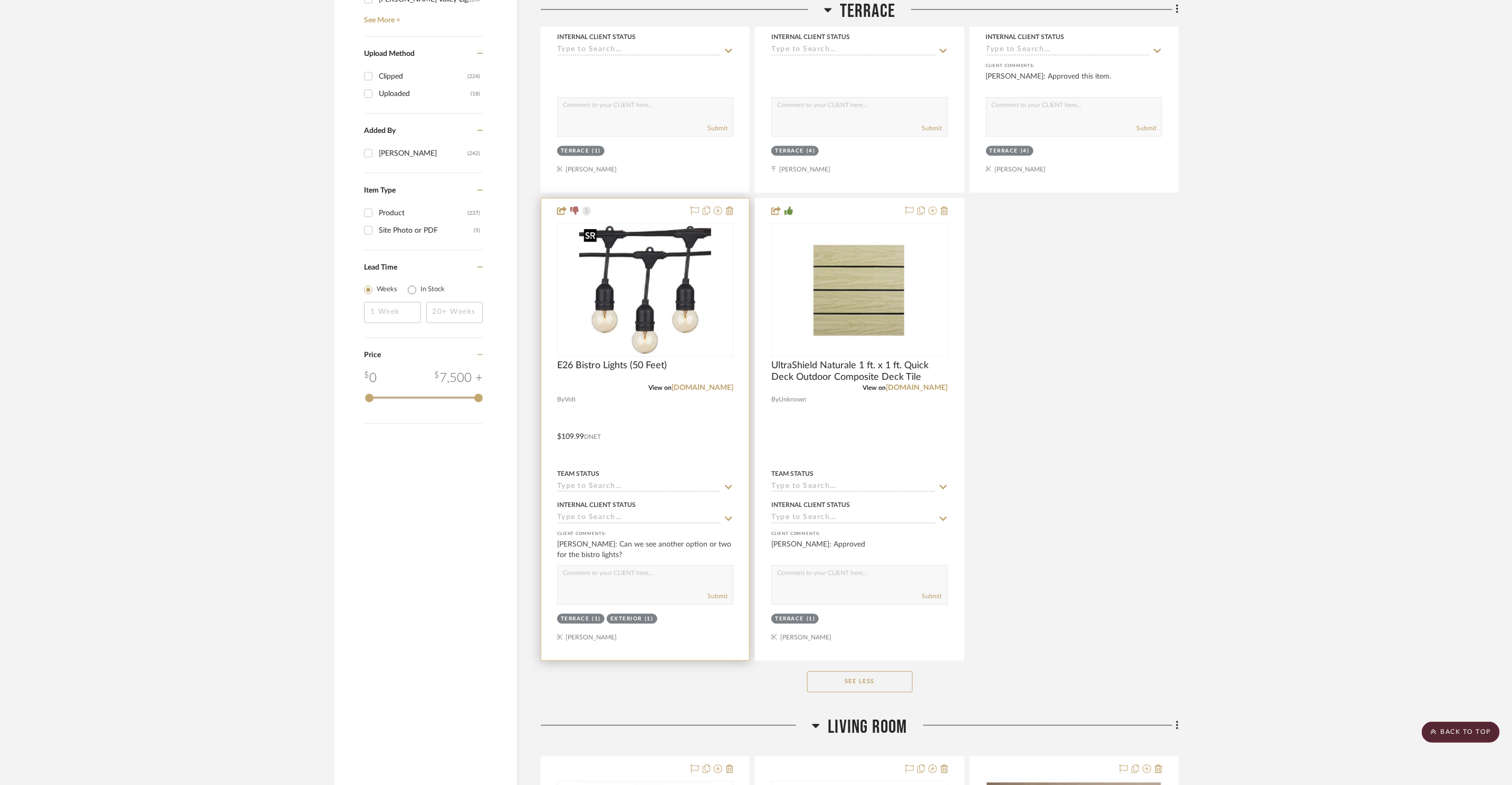
click at [678, 261] on img "0" at bounding box center [645, 290] width 132 height 132
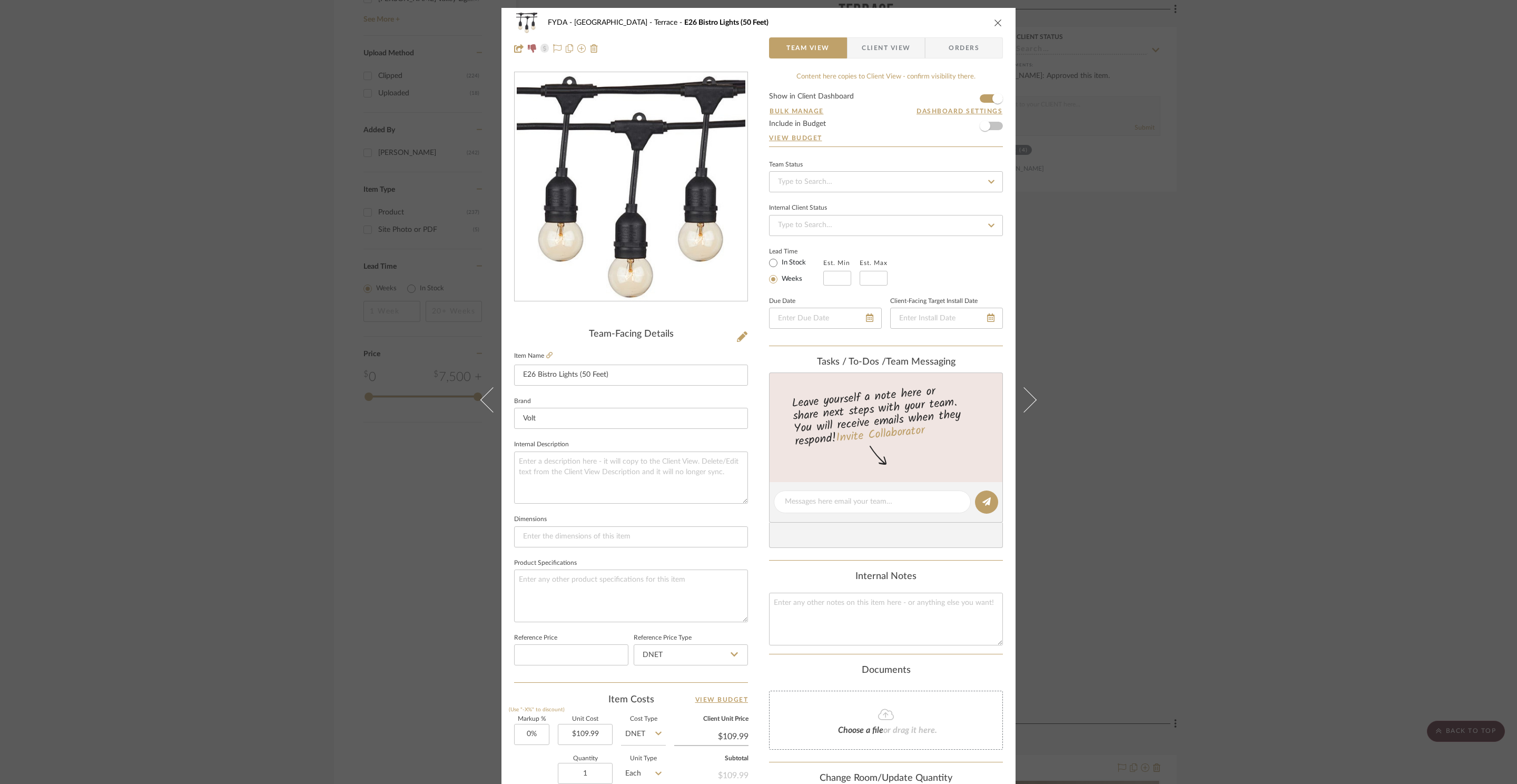
click at [1121, 238] on div "FYDA - 655 City Park Terrace E26 Bistro Lights (50 Feet) Team View Client View …" at bounding box center [758, 392] width 1517 height 784
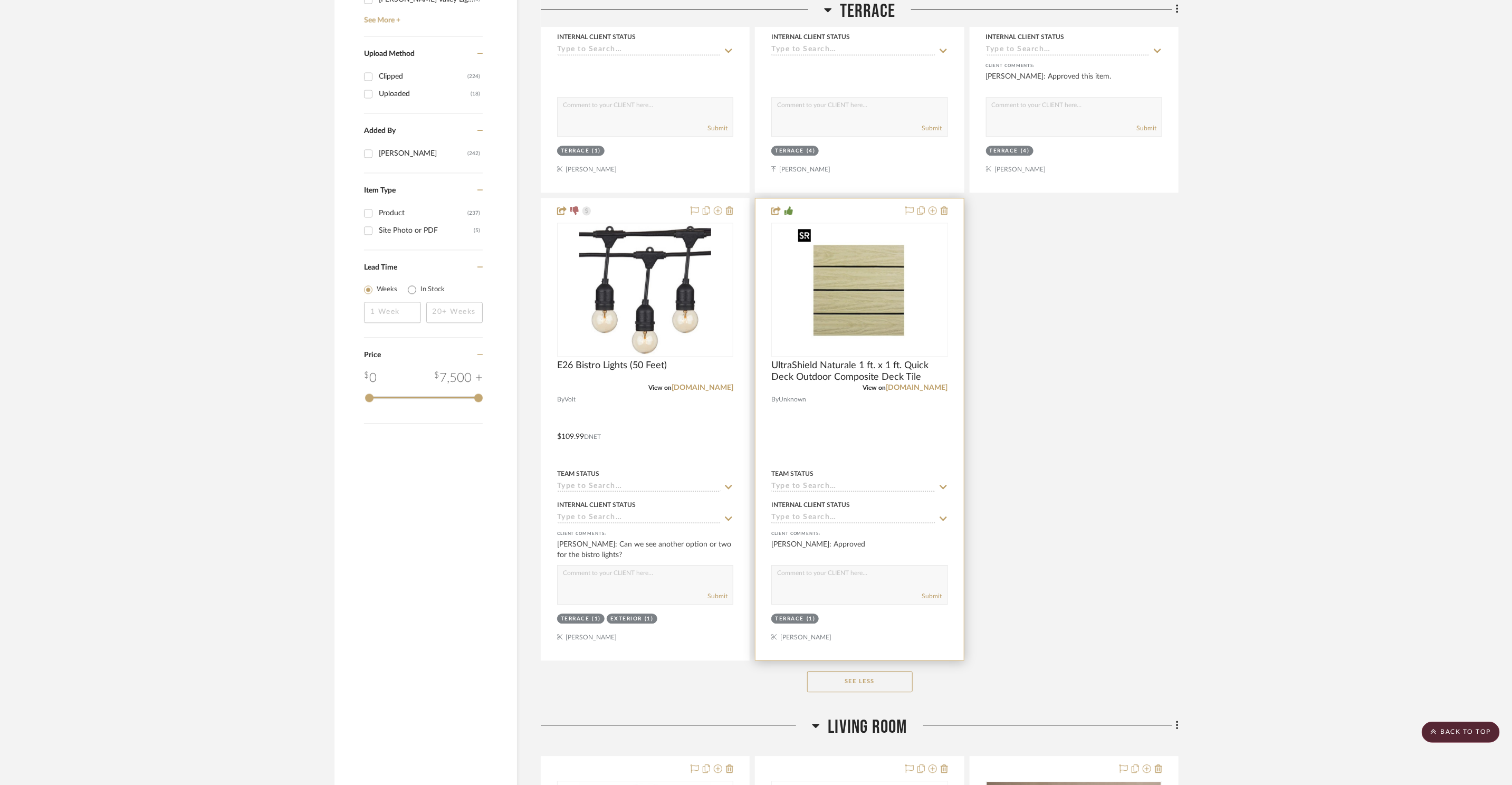
click at [857, 279] on img "0" at bounding box center [860, 290] width 132 height 132
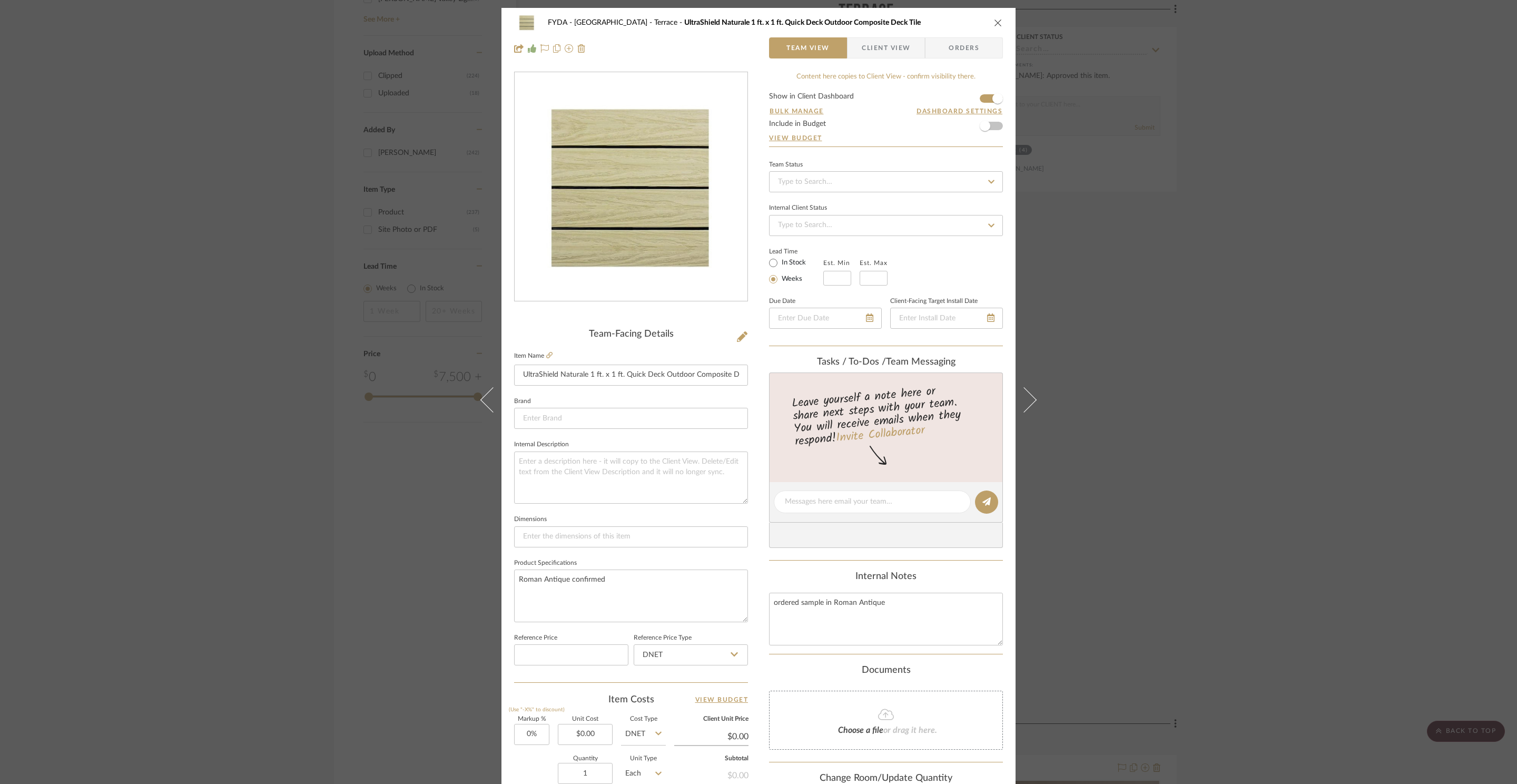
click at [1074, 301] on div "FYDA - 655 City Park Terrace UltraShield Naturale 1 ft. x 1 ft. Quick Deck Outd…" at bounding box center [758, 392] width 1517 height 784
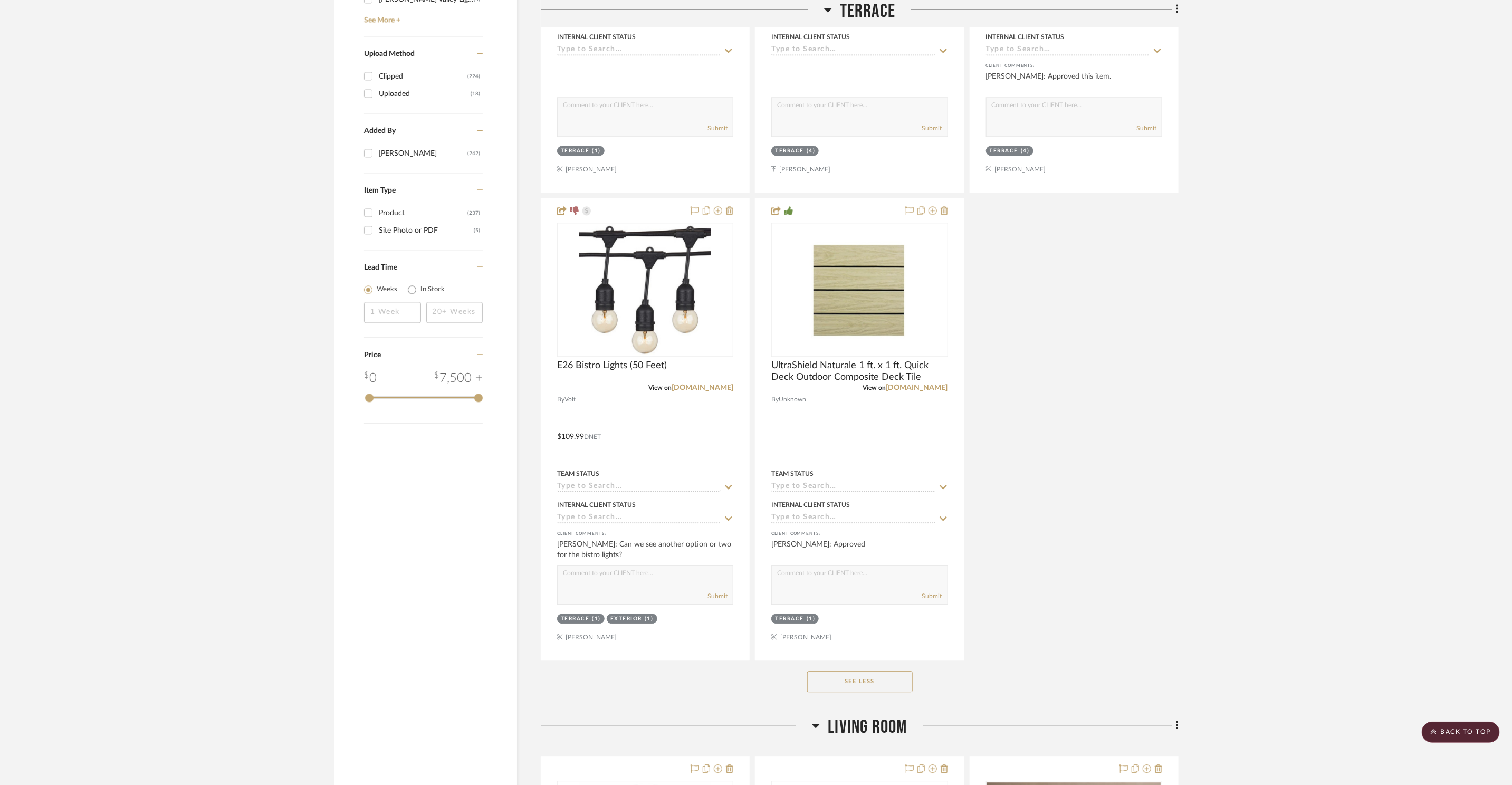
click at [836, 5] on h3 "Terrace" at bounding box center [860, 11] width 71 height 22
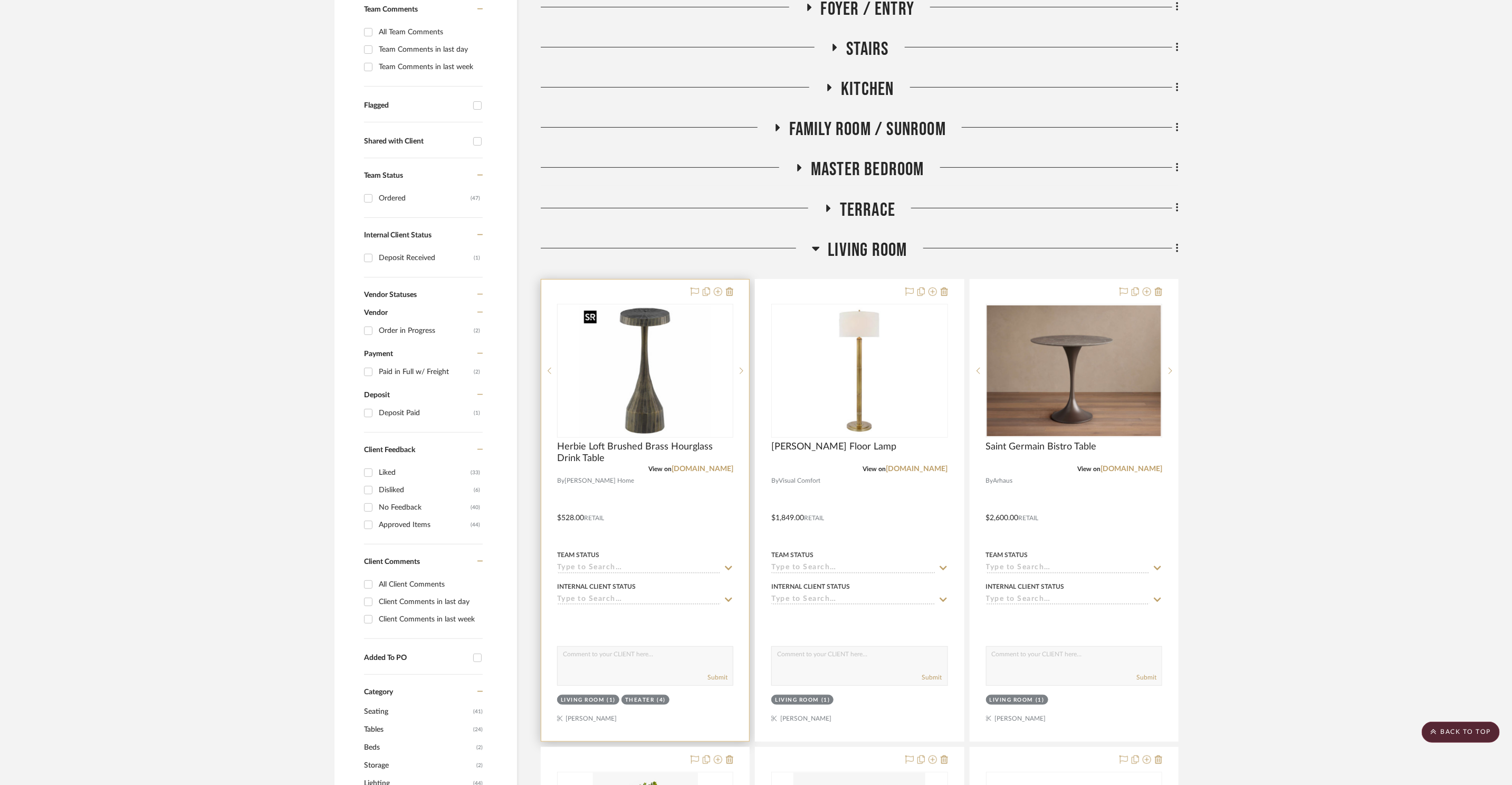
click at [0, 0] on img at bounding box center [0, 0] width 0 height 0
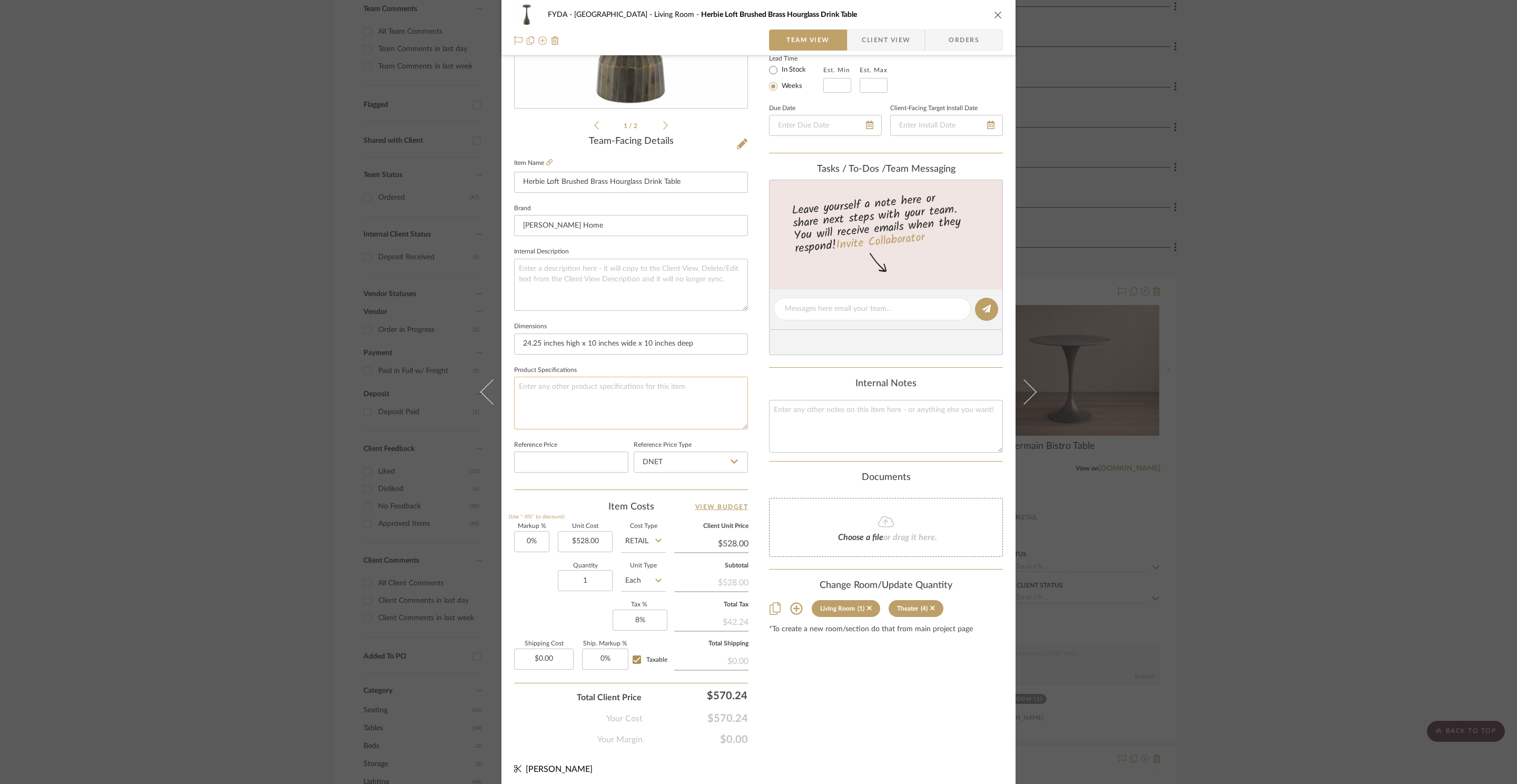
scroll to position [198, 0]
click at [585, 574] on input "1" at bounding box center [585, 576] width 55 height 21
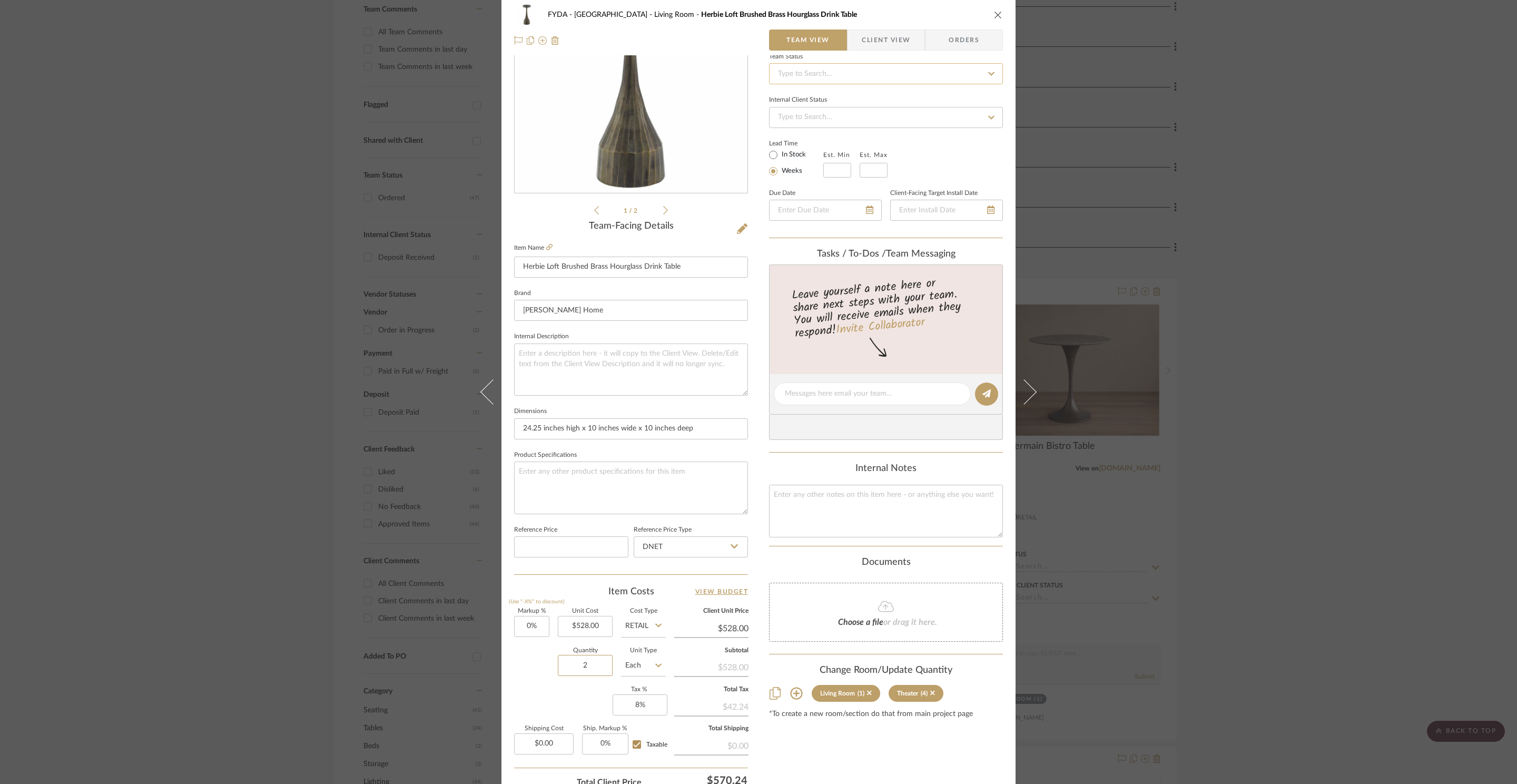
scroll to position [0, 0]
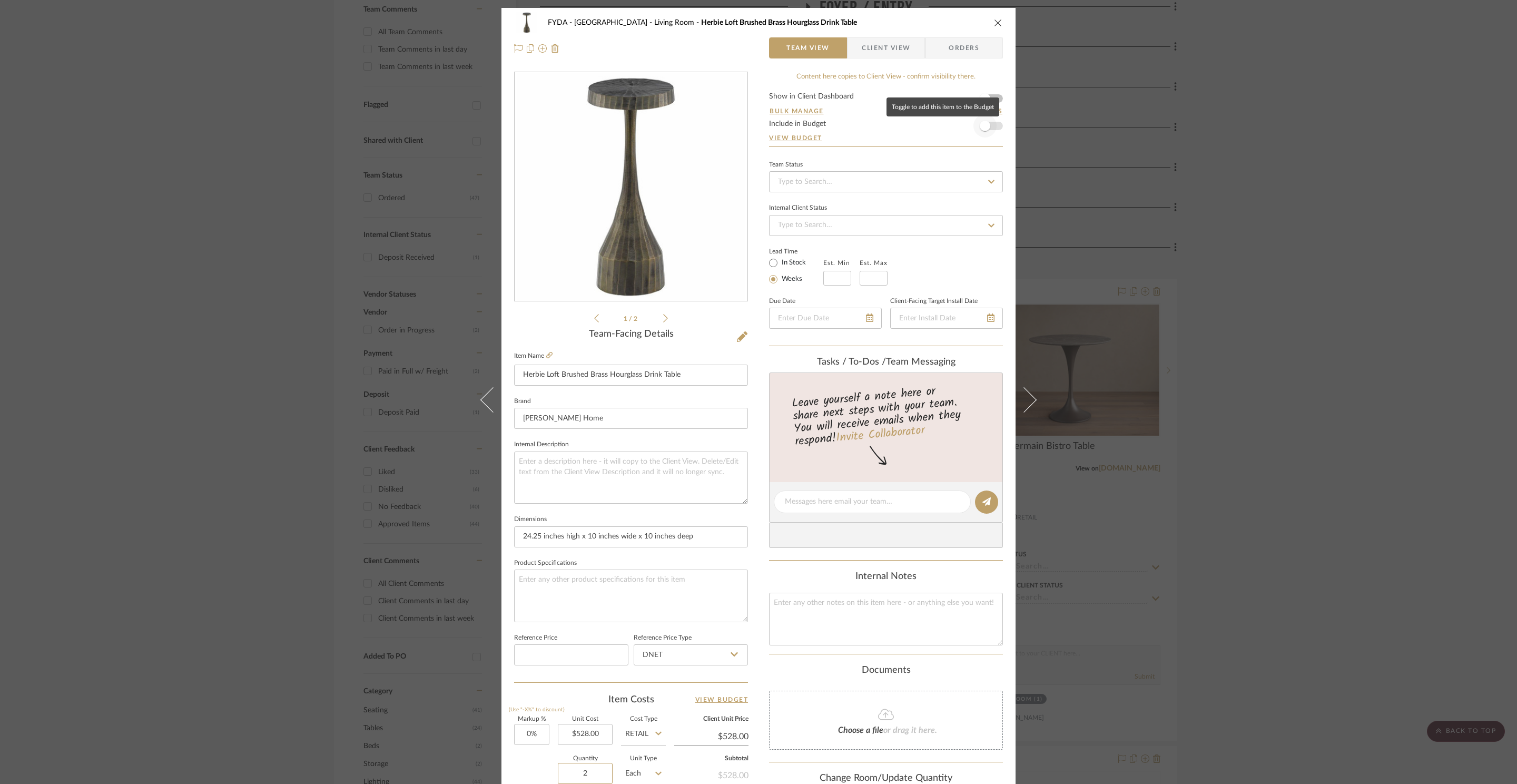
type input "2"
click at [983, 127] on span "button" at bounding box center [985, 126] width 10 height 10
click at [995, 21] on icon "close" at bounding box center [998, 22] width 8 height 8
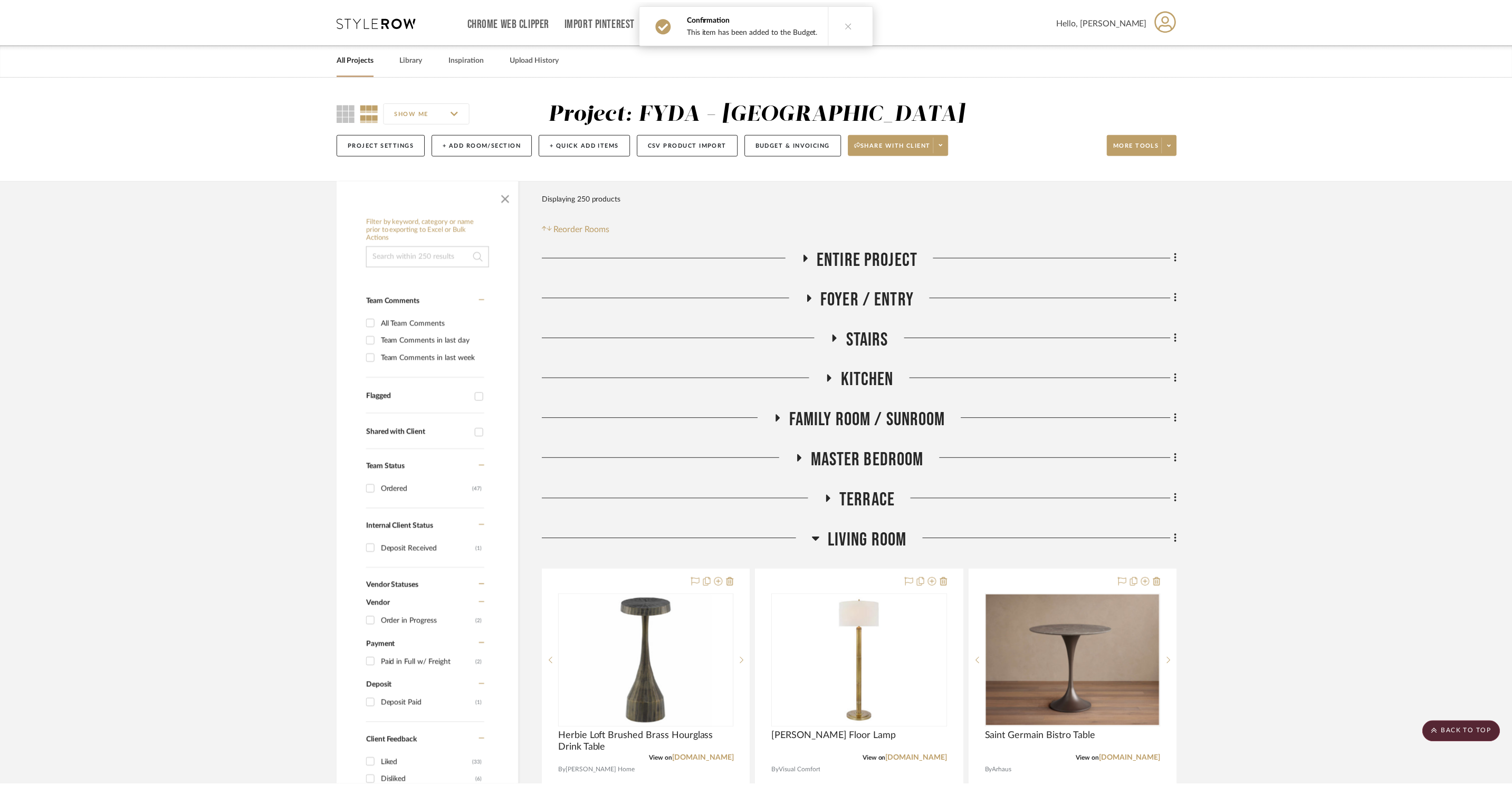
scroll to position [290, 0]
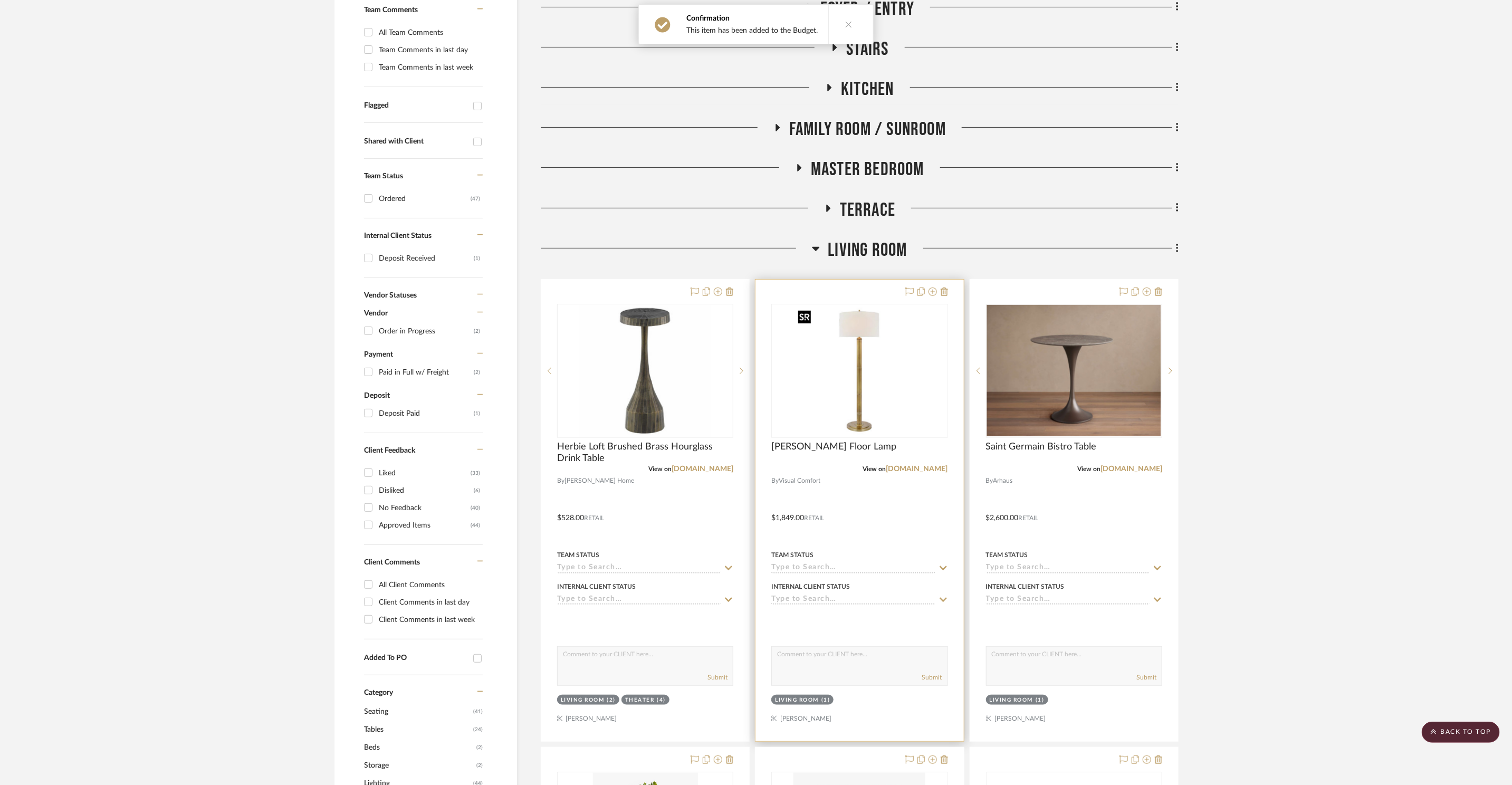
click at [902, 359] on img "0" at bounding box center [860, 371] width 132 height 132
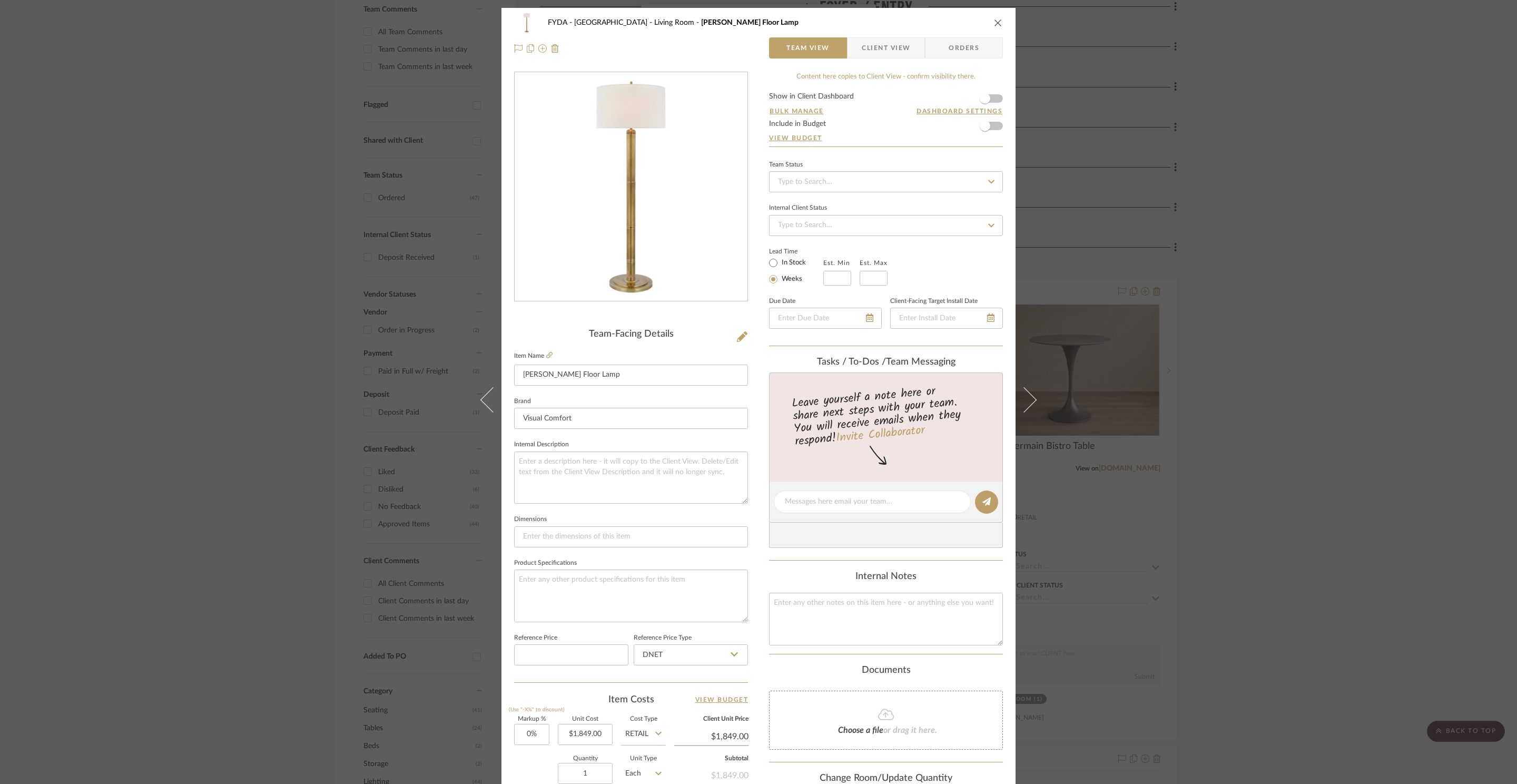
click at [994, 124] on form "Show in Client Dashboard Bulk Manage Dashboard Settings Include in Budget View …" at bounding box center [885, 119] width 234 height 54
click at [992, 128] on span "button" at bounding box center [985, 126] width 23 height 23
click at [994, 24] on icon "close" at bounding box center [998, 22] width 8 height 8
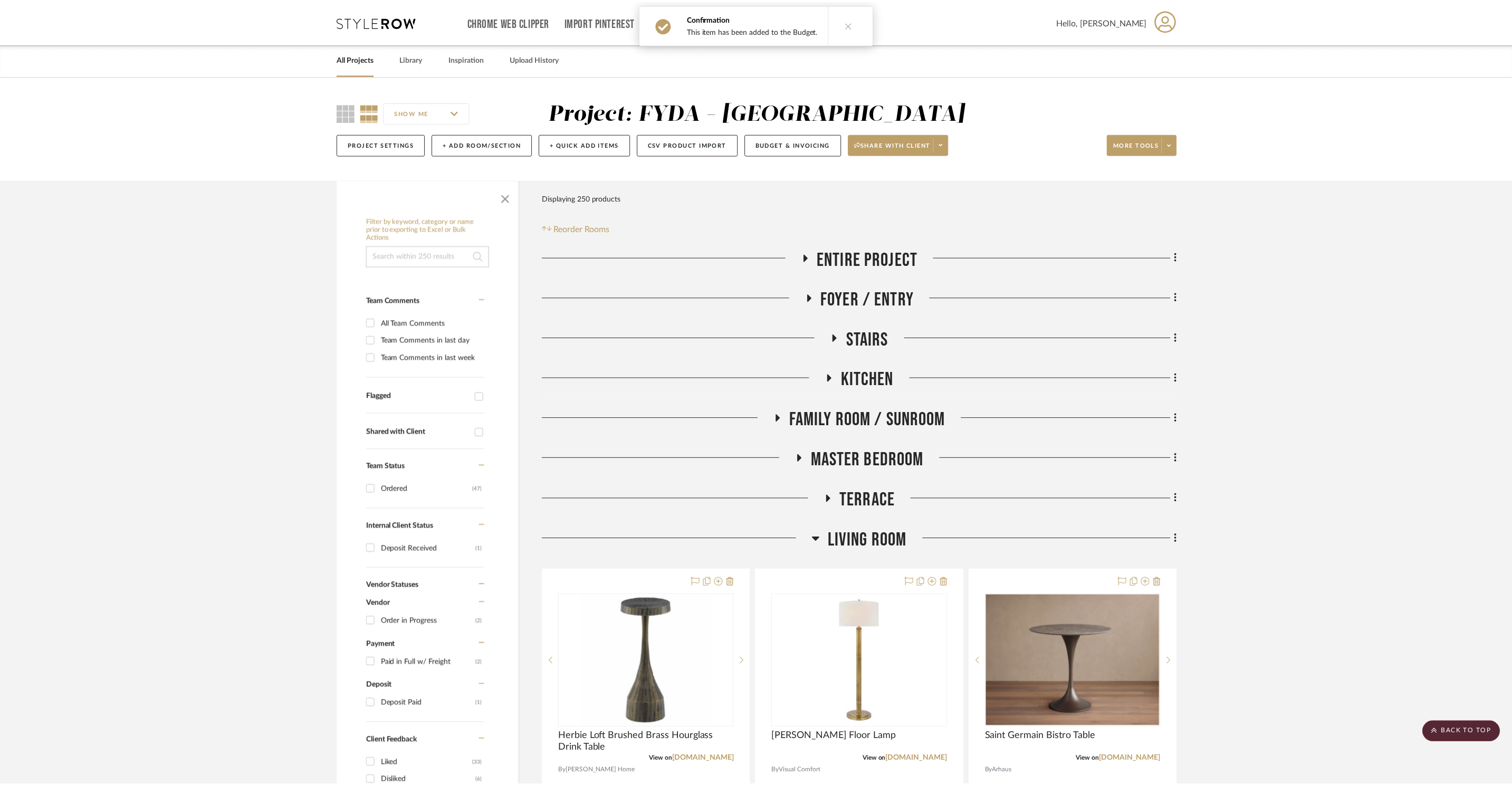
scroll to position [290, 0]
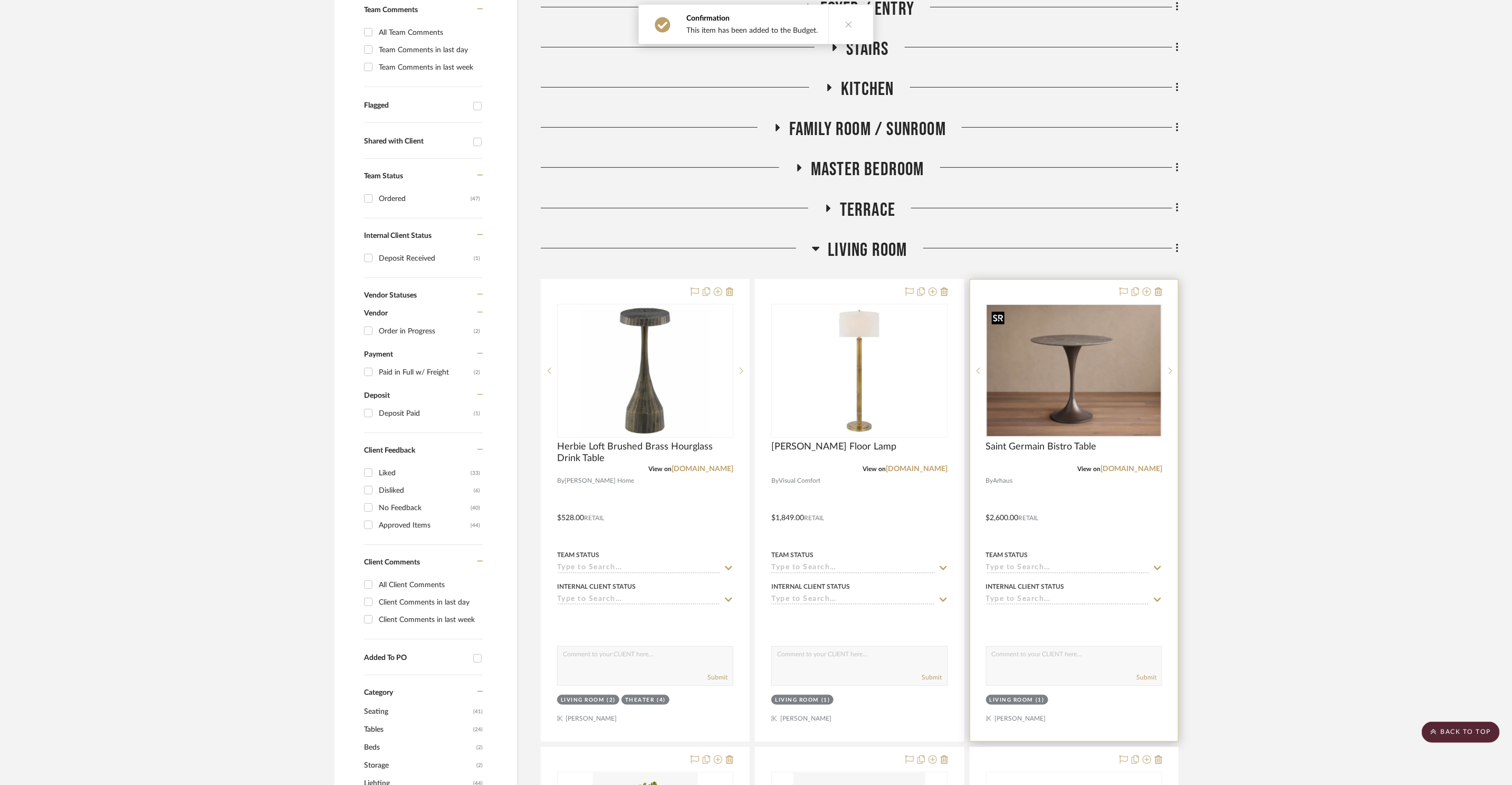
click at [1083, 339] on img "0" at bounding box center [1074, 370] width 174 height 131
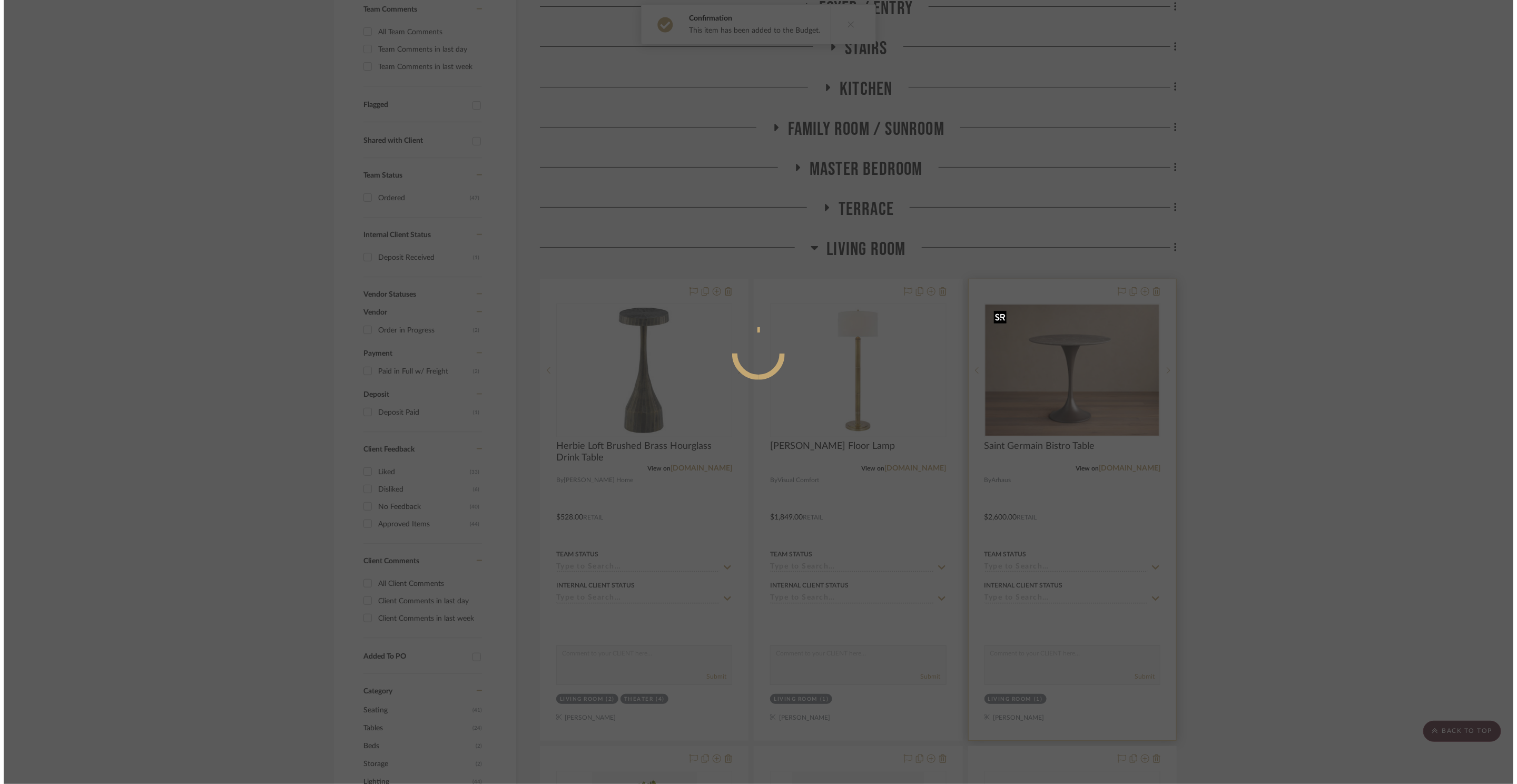
scroll to position [0, 0]
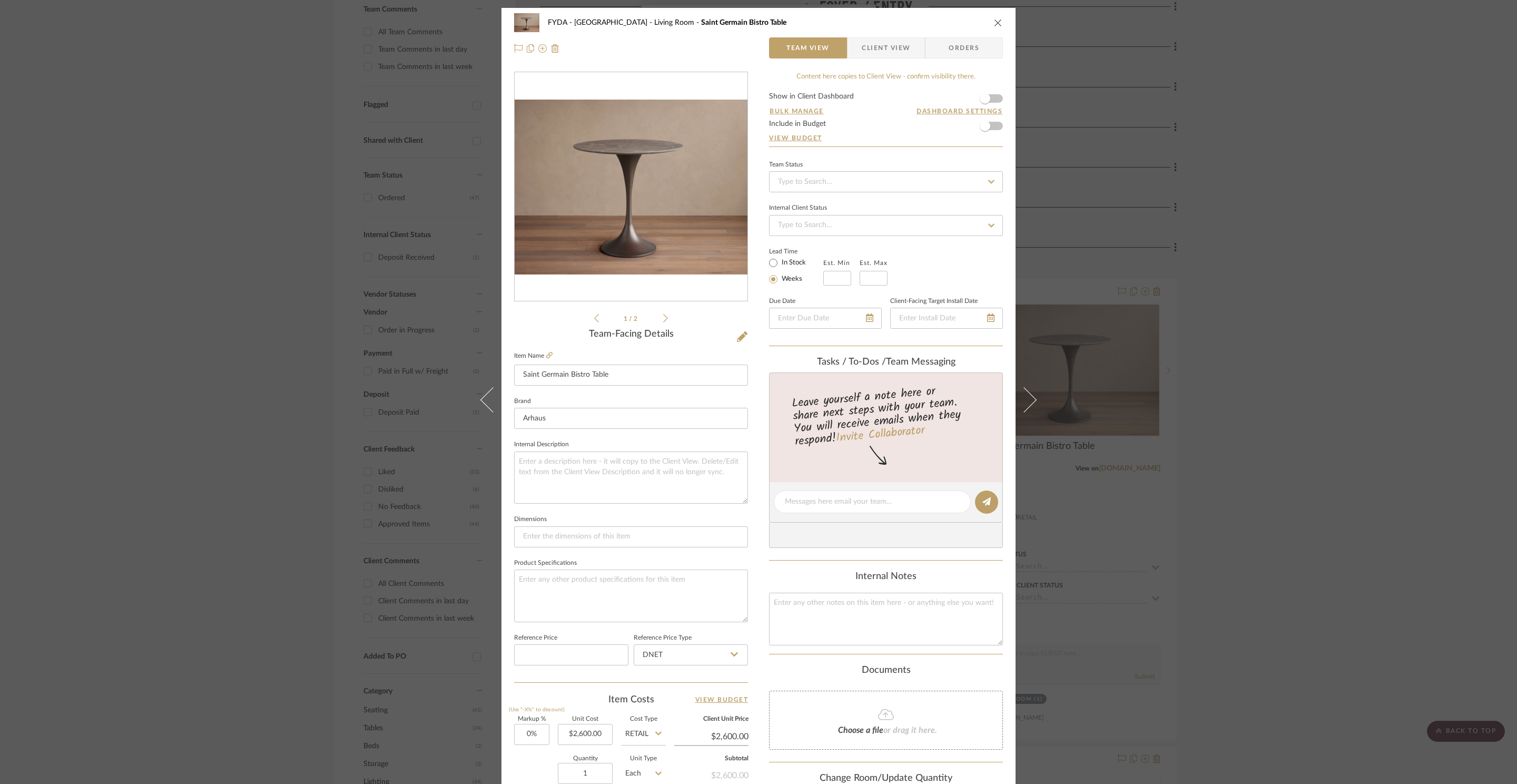
click at [996, 129] on form "Show in Client Dashboard Bulk Manage Dashboard Settings Include in Budget View …" at bounding box center [885, 119] width 234 height 54
click at [994, 129] on form "Show in Client Dashboard Bulk Manage Dashboard Settings Include in Budget View …" at bounding box center [885, 119] width 234 height 54
click at [995, 127] on form "Show in Client Dashboard Bulk Manage Dashboard Settings Include in Budget View …" at bounding box center [885, 119] width 234 height 54
click at [990, 129] on span "button" at bounding box center [985, 126] width 23 height 23
click at [1340, 263] on div "FYDA - 655 City Park Living Room Saint Germain Bistro Table Team View Client Vi…" at bounding box center [758, 392] width 1517 height 784
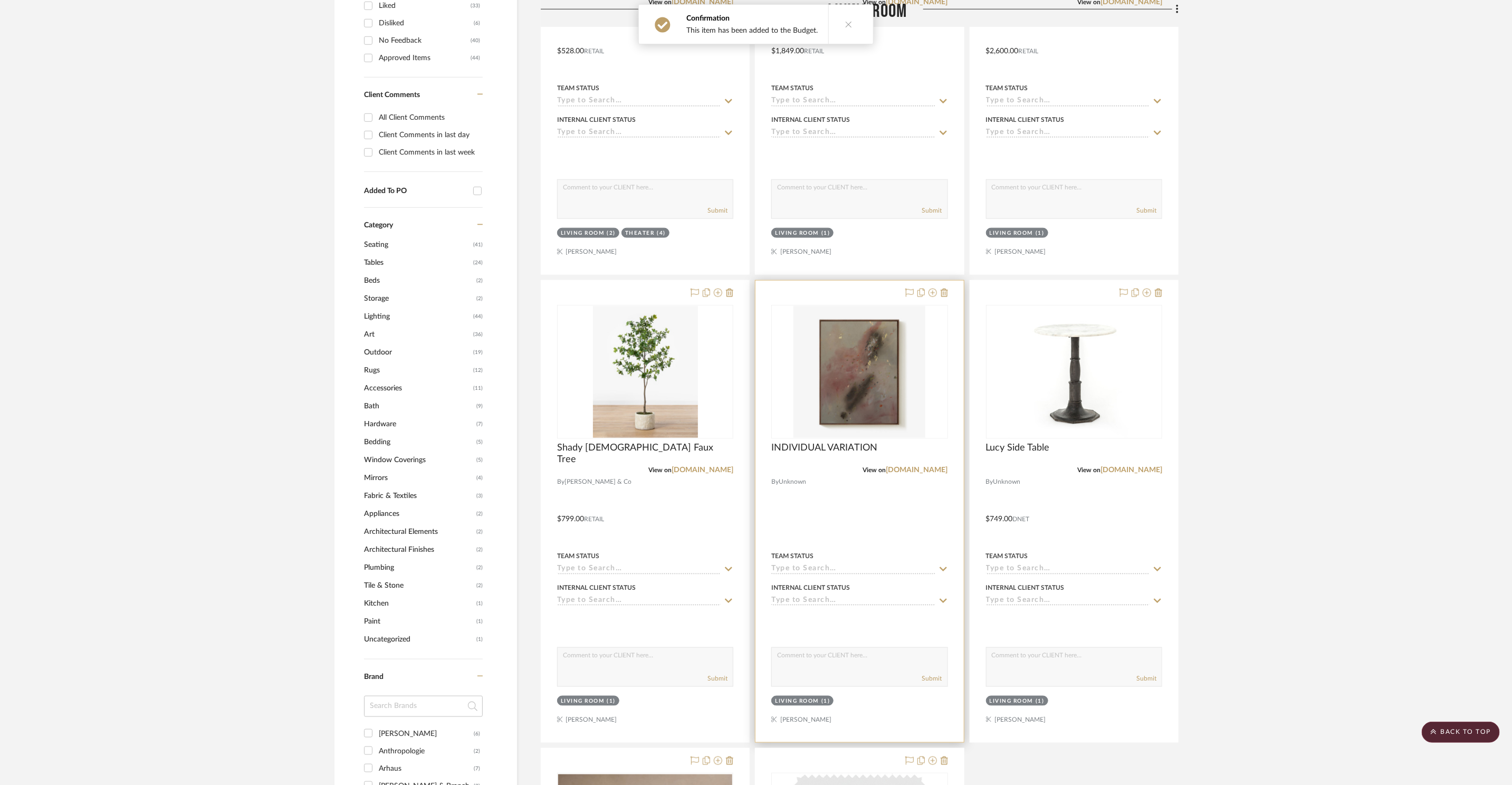
scroll to position [957, 0]
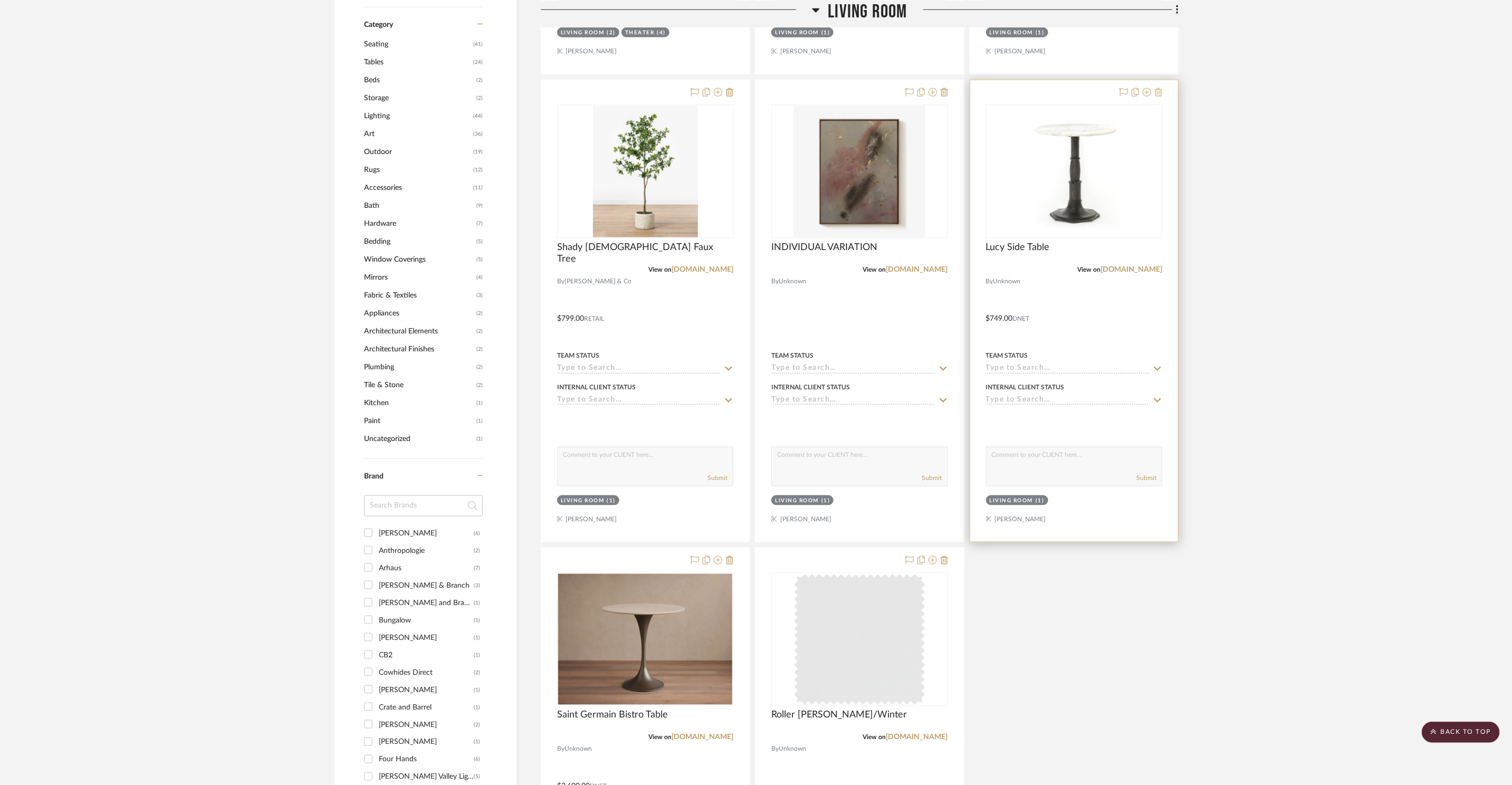
click at [1159, 93] on icon at bounding box center [1158, 92] width 8 height 8
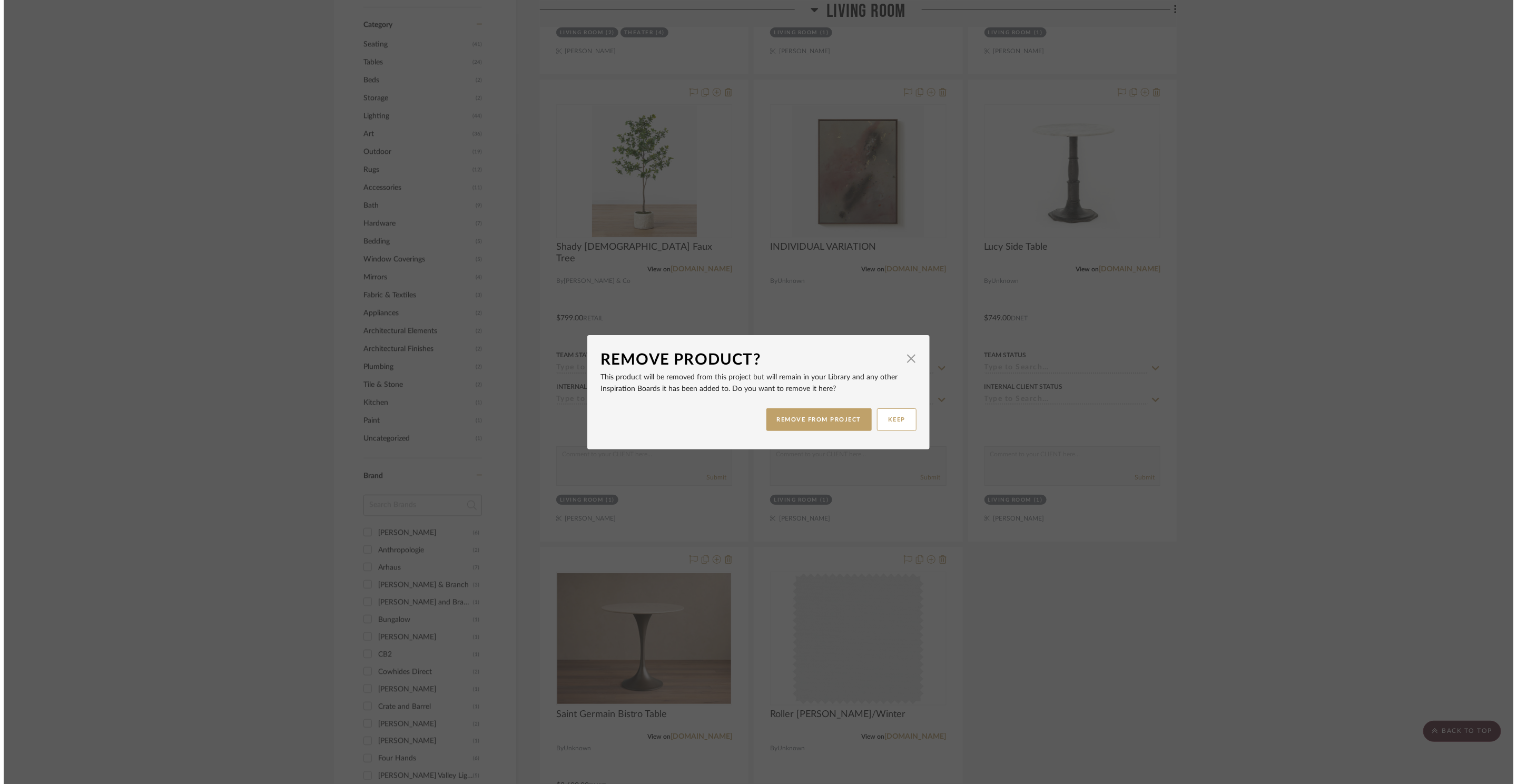
scroll to position [0, 0]
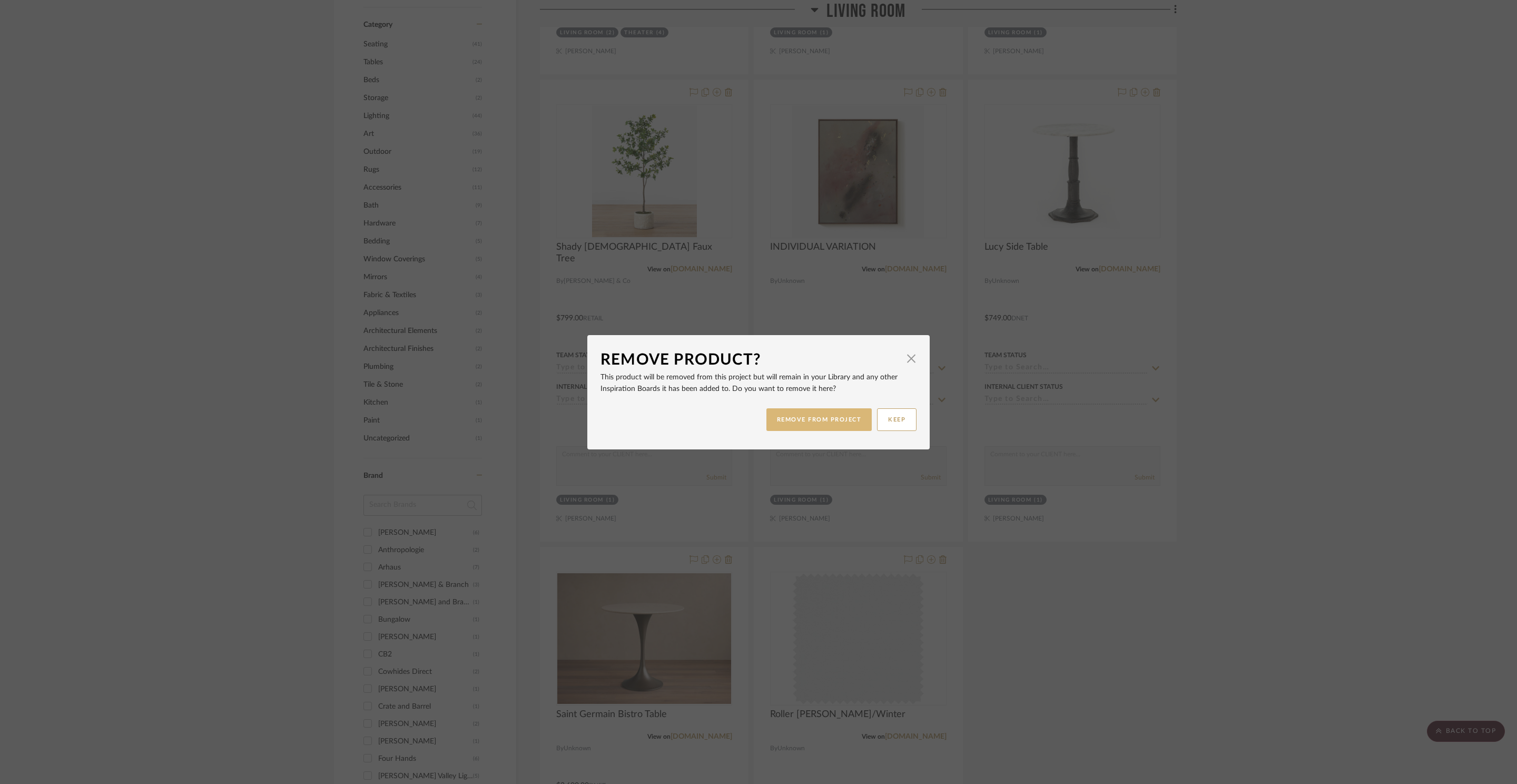
click at [848, 416] on button "REMOVE FROM PROJECT" at bounding box center [820, 419] width 106 height 22
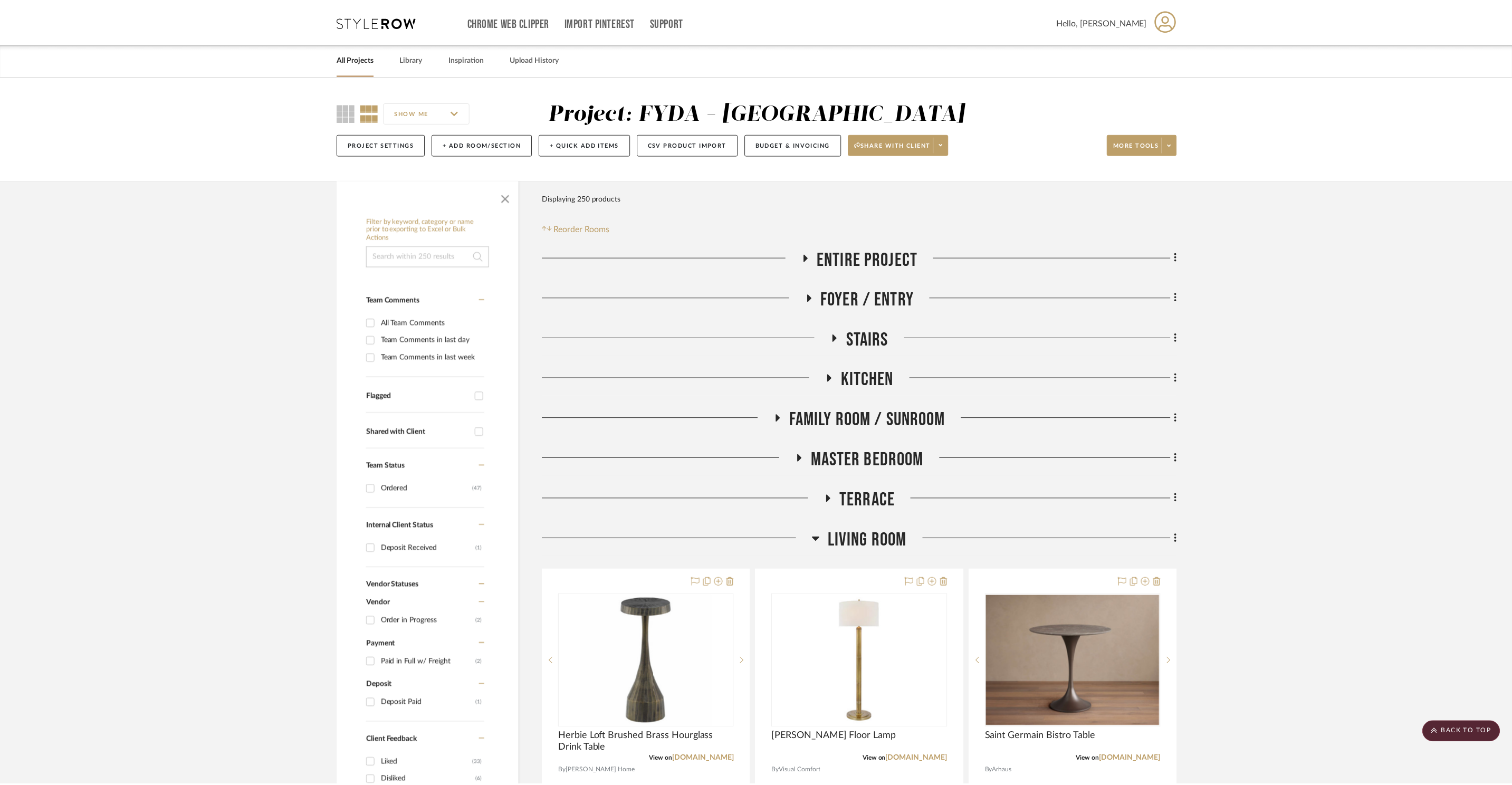
scroll to position [957, 0]
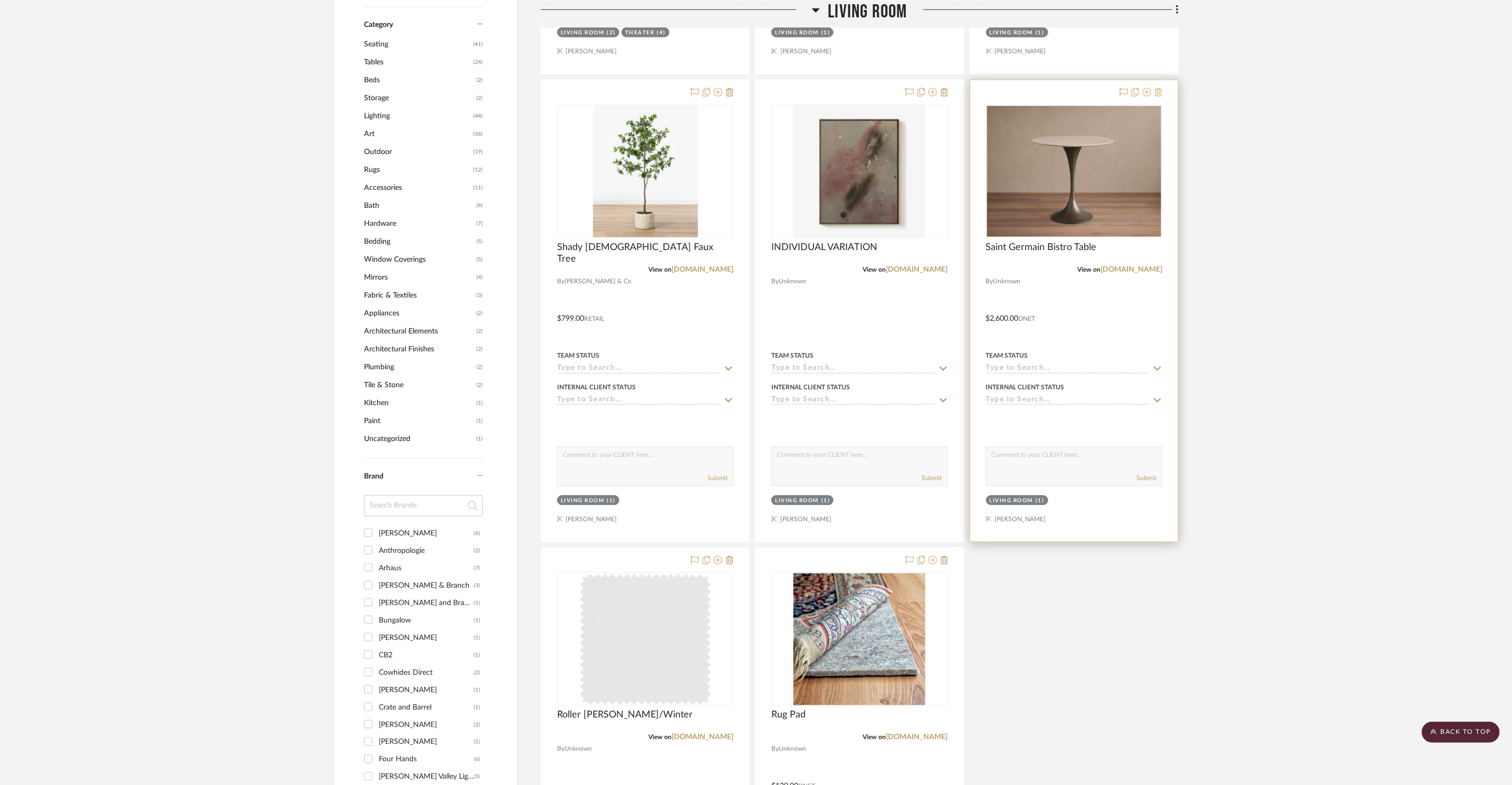
click at [1162, 90] on icon at bounding box center [1158, 92] width 8 height 8
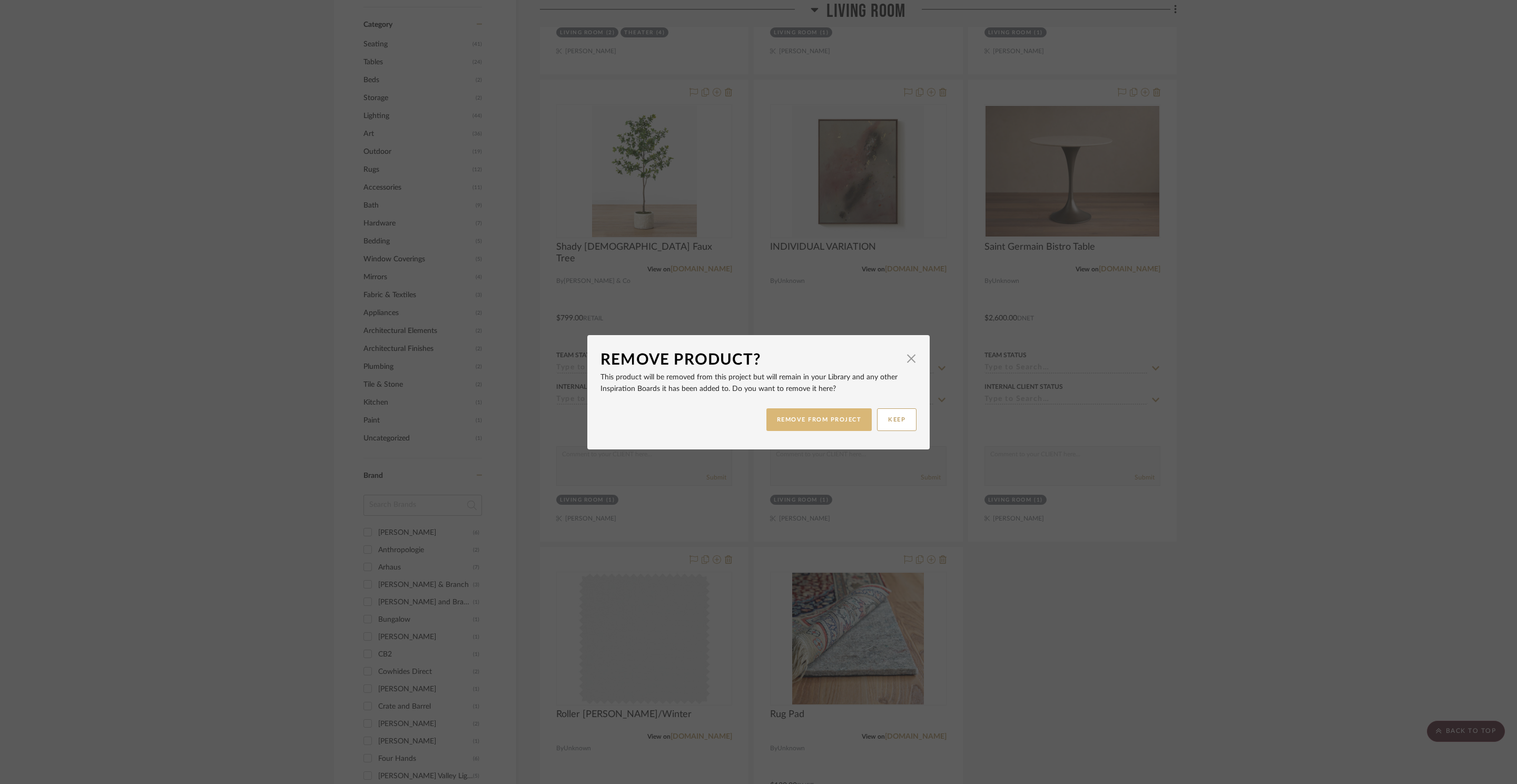
click at [826, 419] on button "REMOVE FROM PROJECT" at bounding box center [820, 419] width 106 height 22
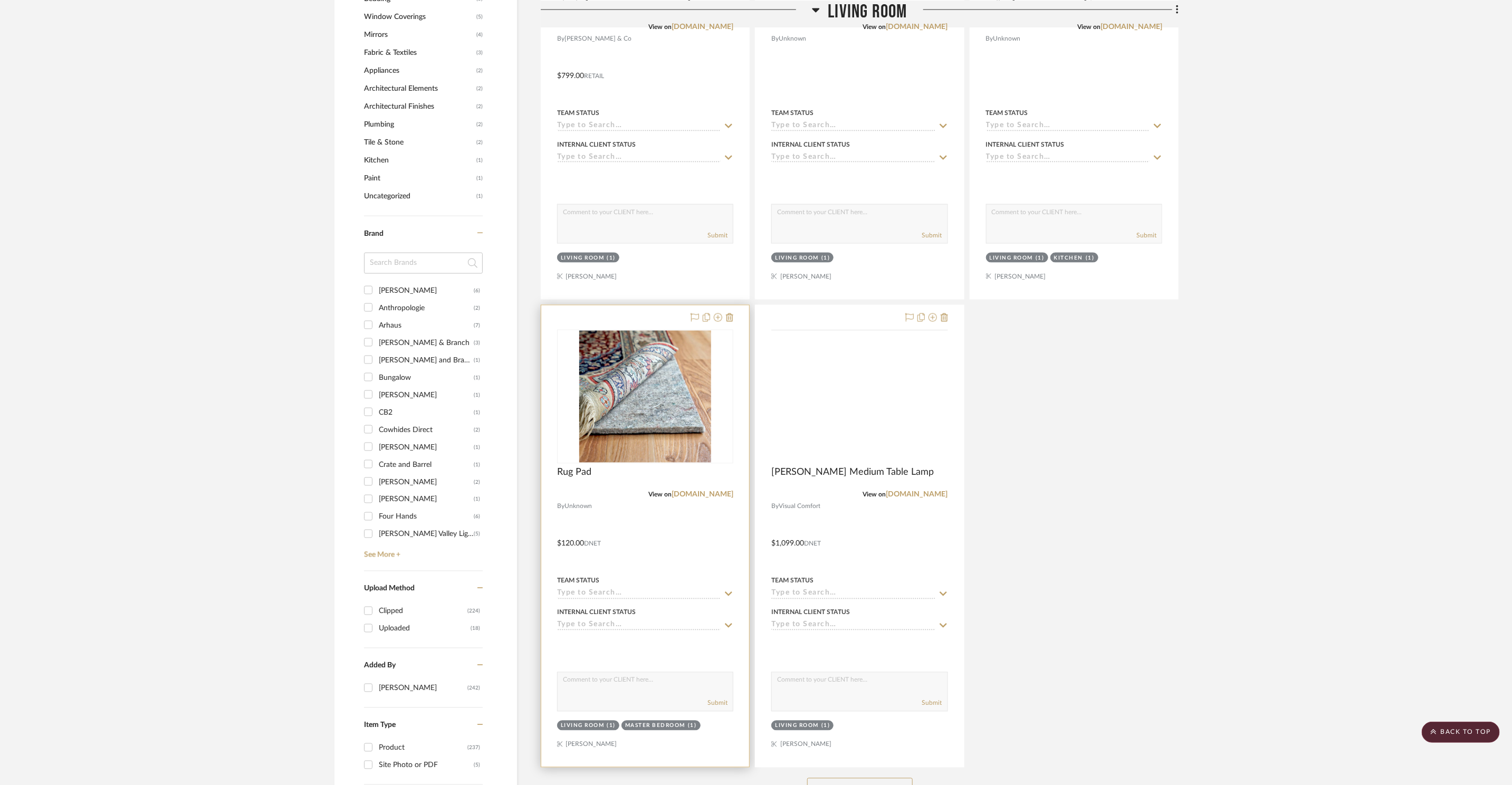
scroll to position [1207, 0]
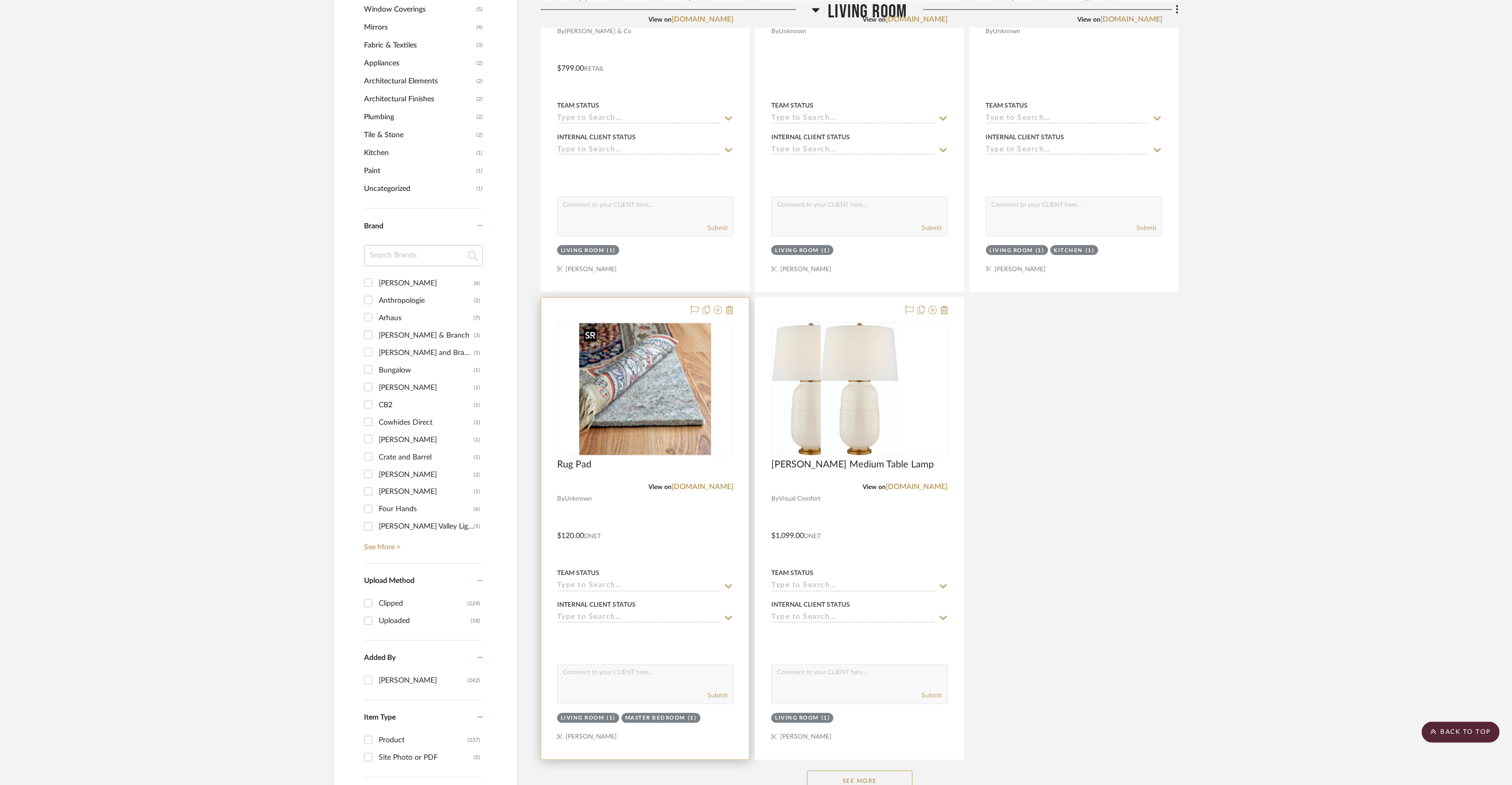
click at [622, 406] on div at bounding box center [645, 389] width 176 height 134
click at [636, 401] on img "0" at bounding box center [645, 389] width 132 height 132
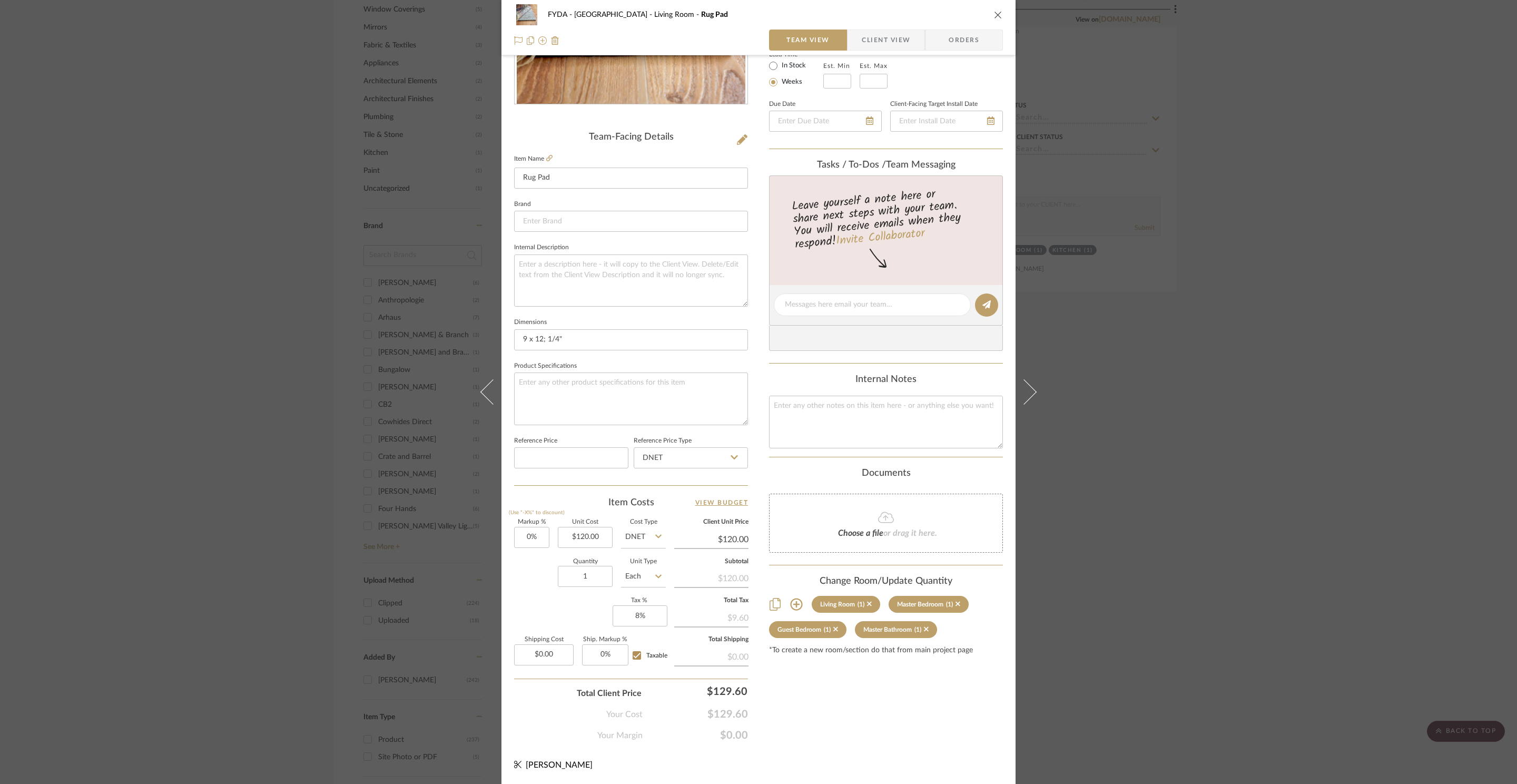
scroll to position [0, 0]
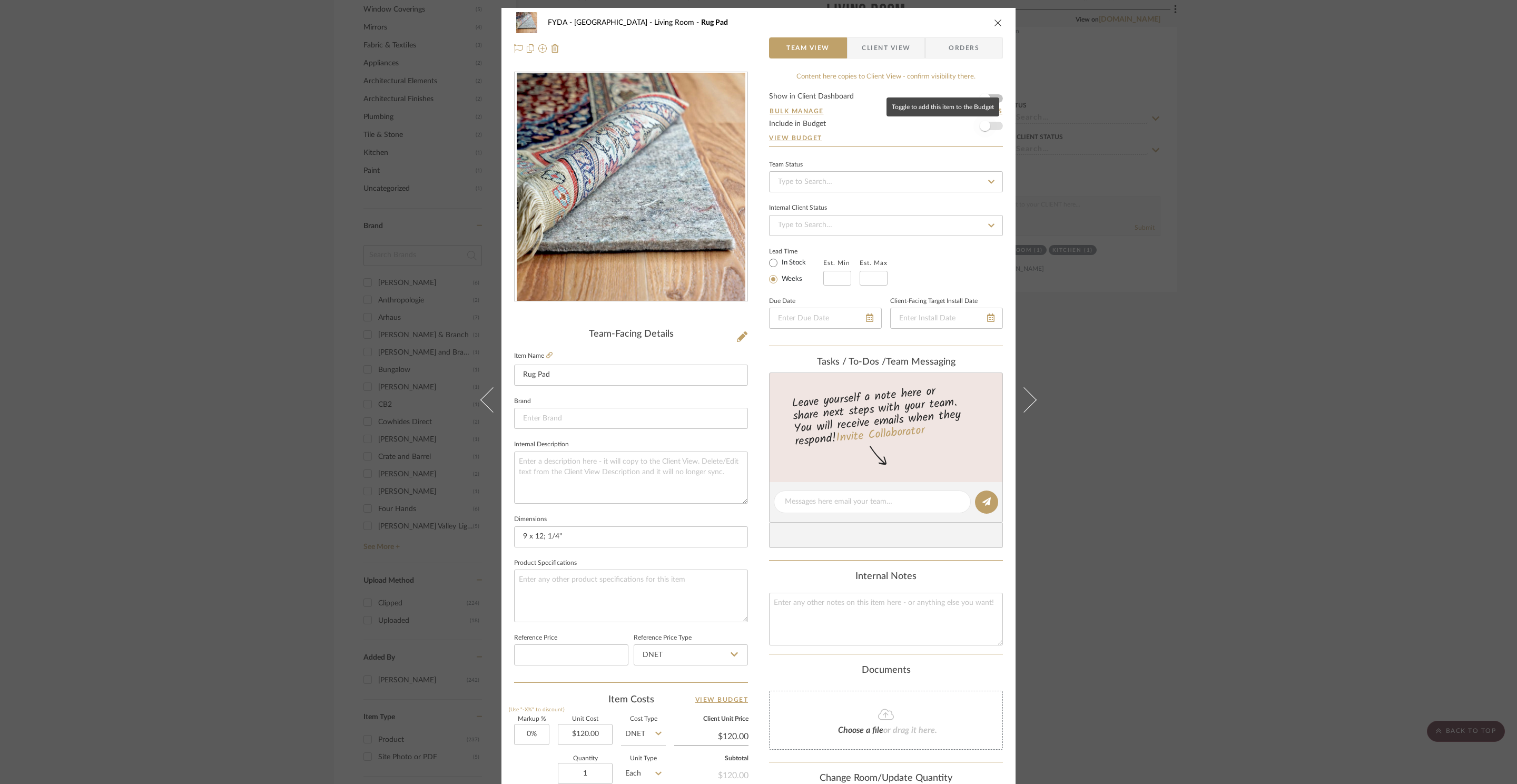
click at [983, 122] on span "button" at bounding box center [985, 126] width 10 height 10
click at [996, 18] on icon "close" at bounding box center [998, 22] width 8 height 8
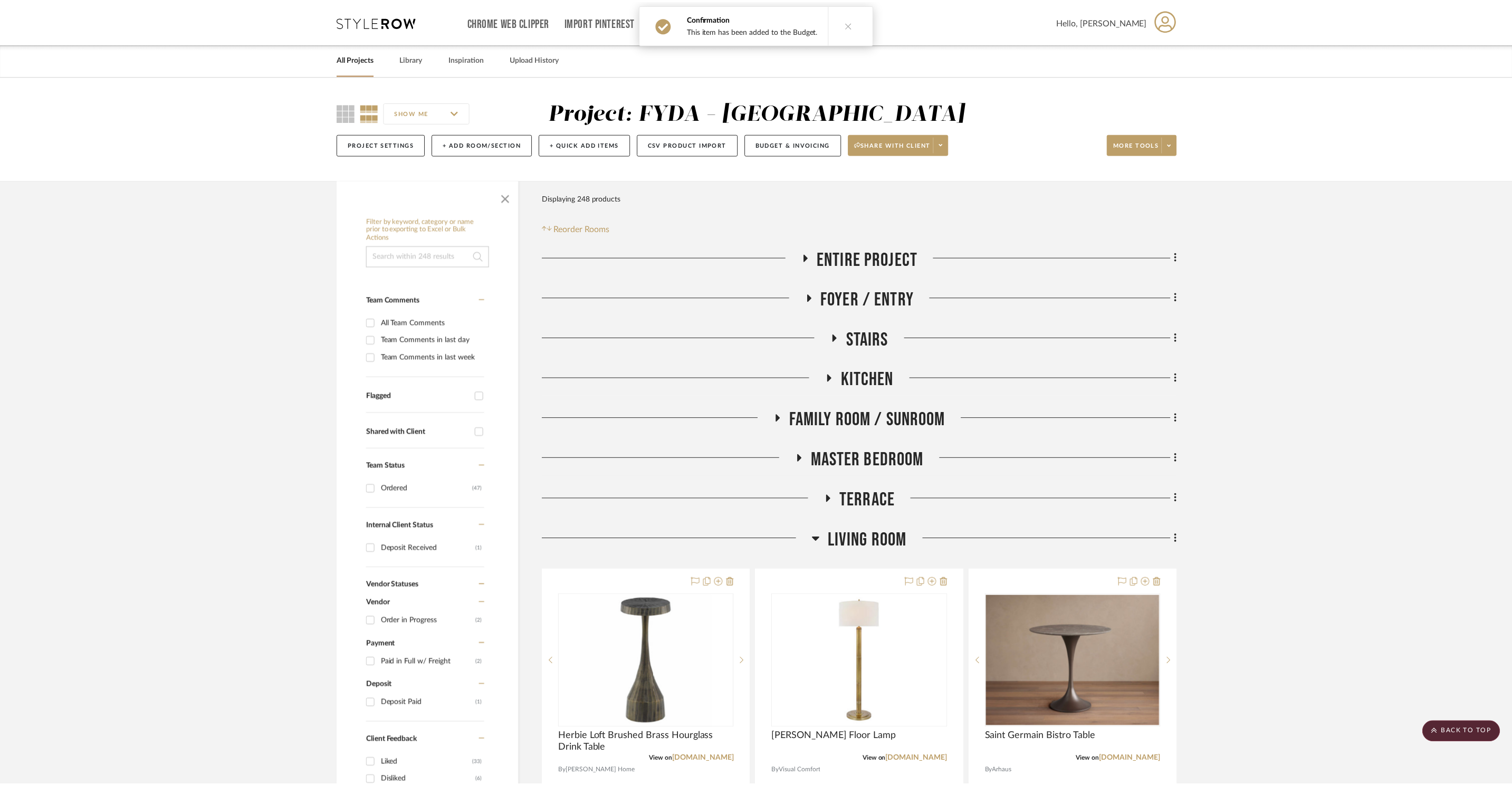
scroll to position [1207, 0]
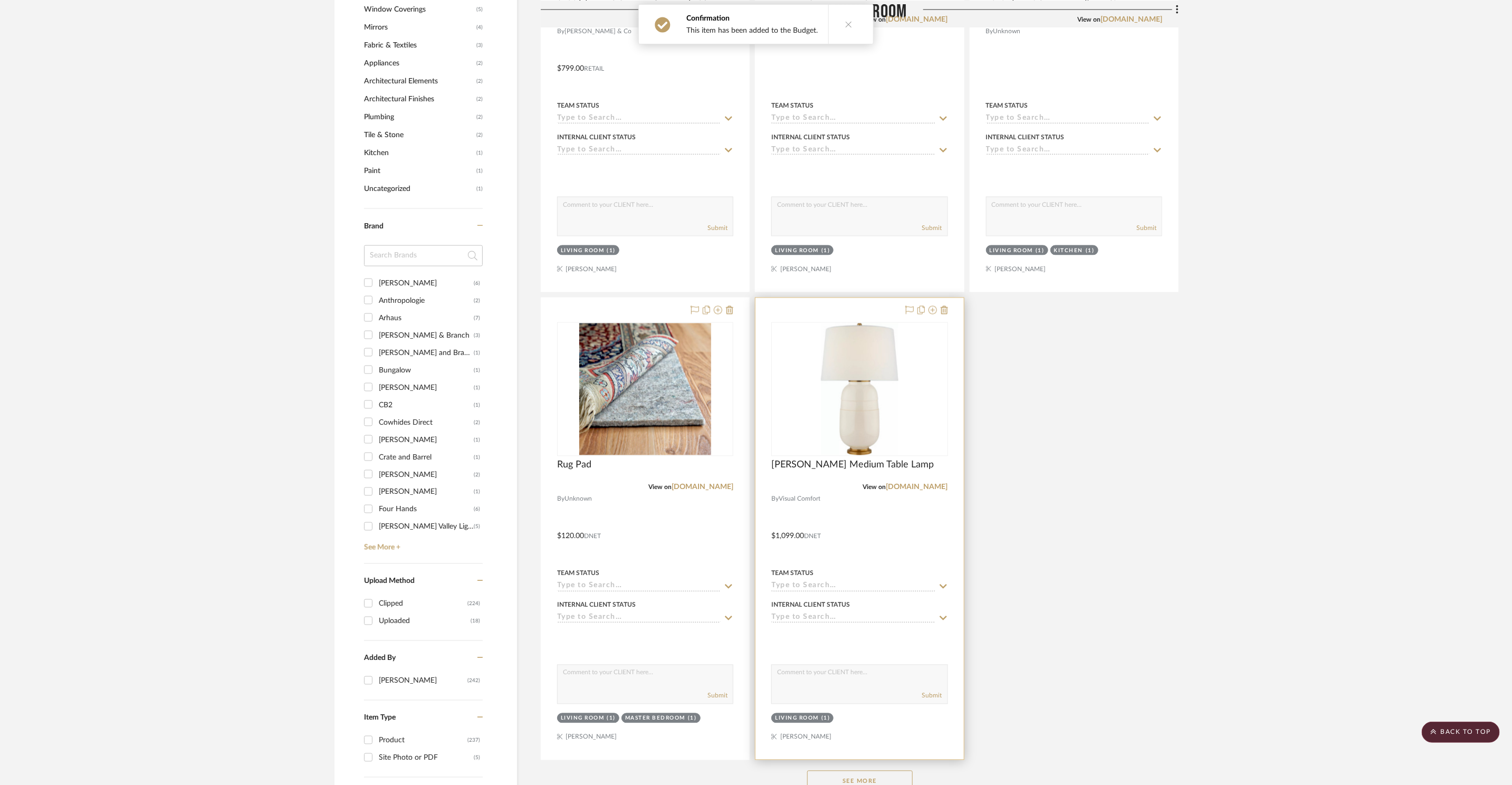
click at [858, 413] on img "0" at bounding box center [860, 389] width 77 height 132
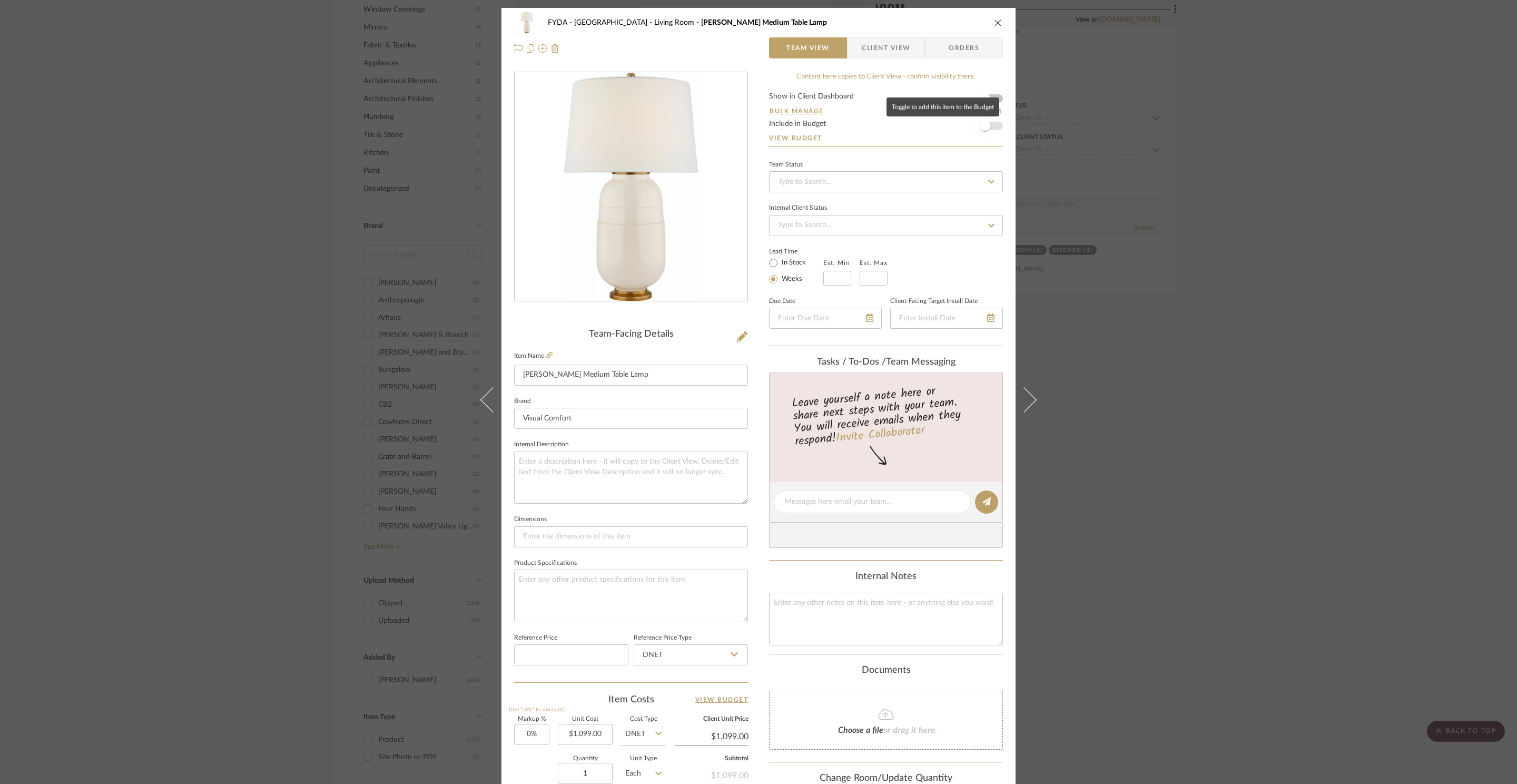
click at [990, 122] on span "button" at bounding box center [985, 126] width 23 height 23
click at [1139, 341] on div "FYDA - 655 City Park Living Room Newcomb Medium Table Lamp Team View Client Vie…" at bounding box center [758, 392] width 1517 height 784
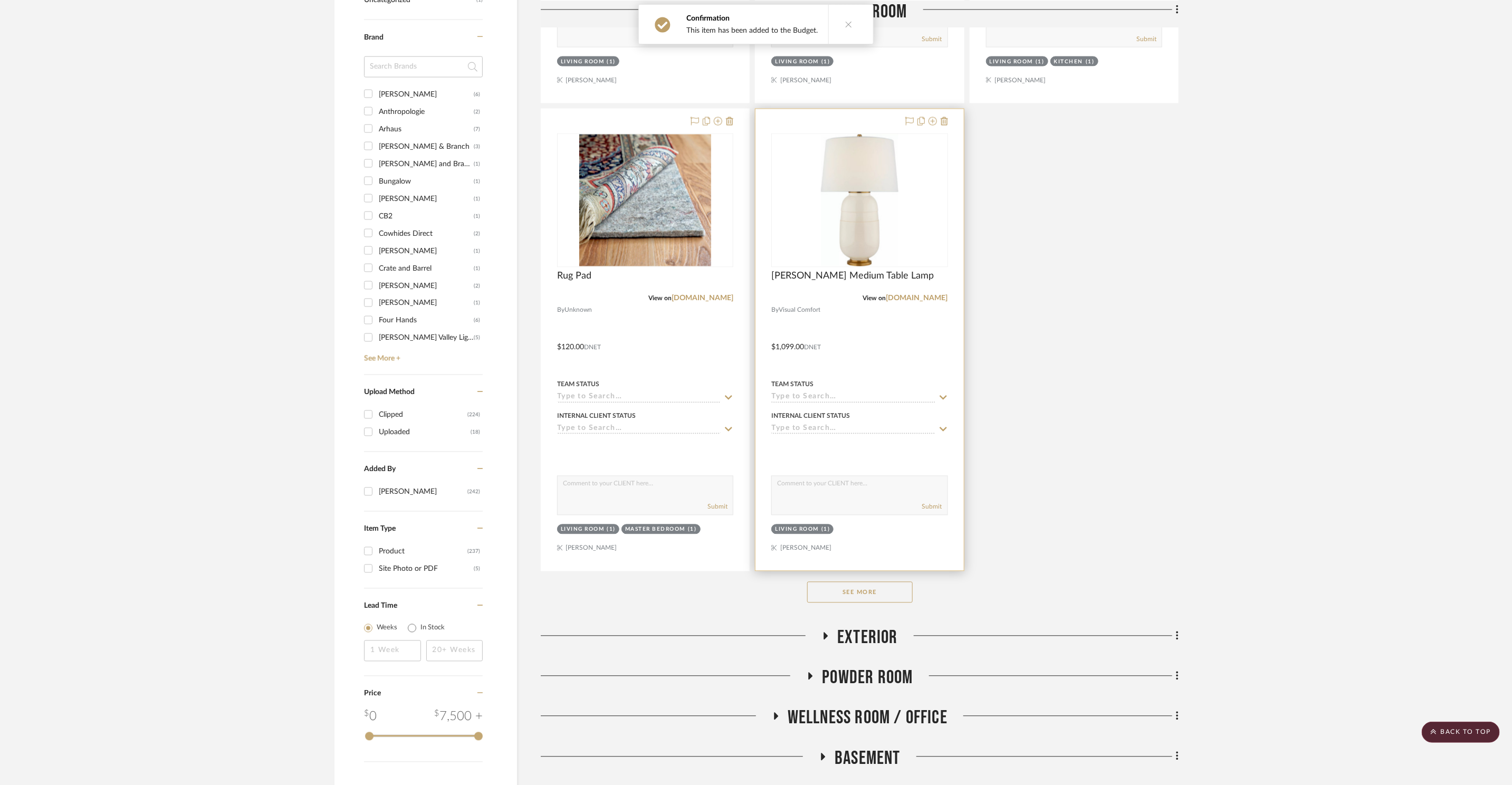
scroll to position [1455, 0]
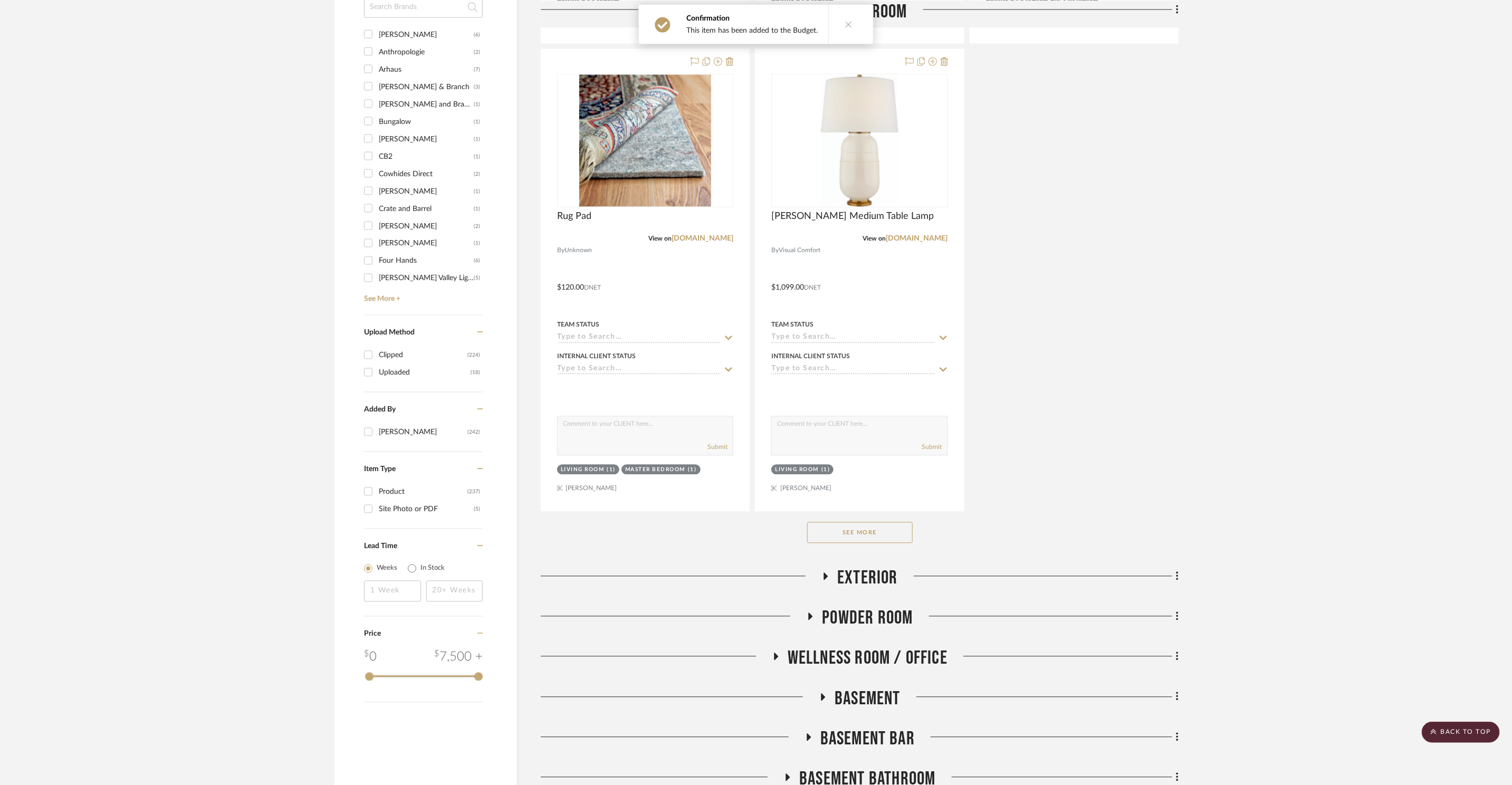
click at [864, 535] on button "See More" at bounding box center [860, 532] width 106 height 21
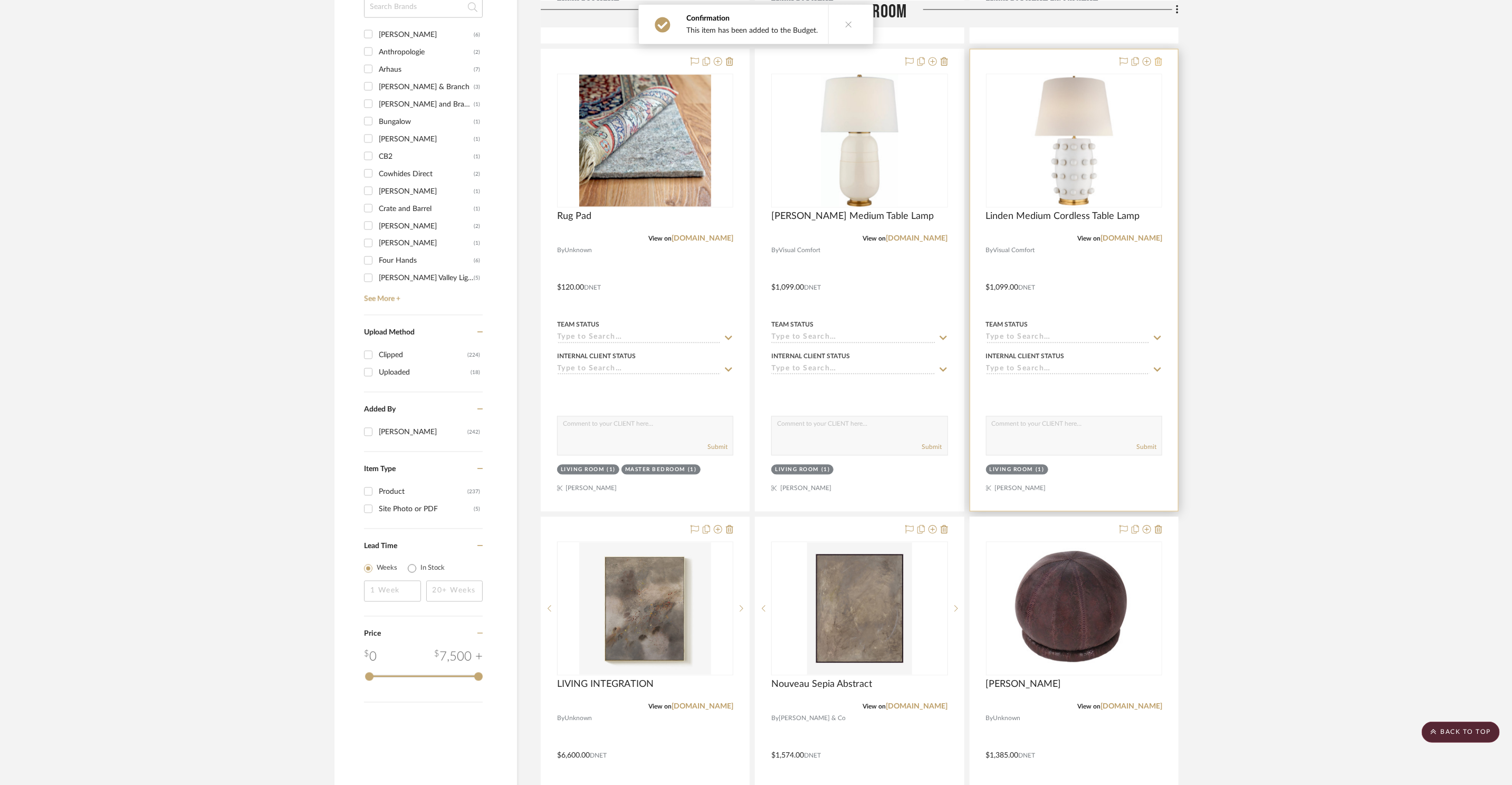
click at [1158, 65] on icon at bounding box center [1158, 62] width 8 height 8
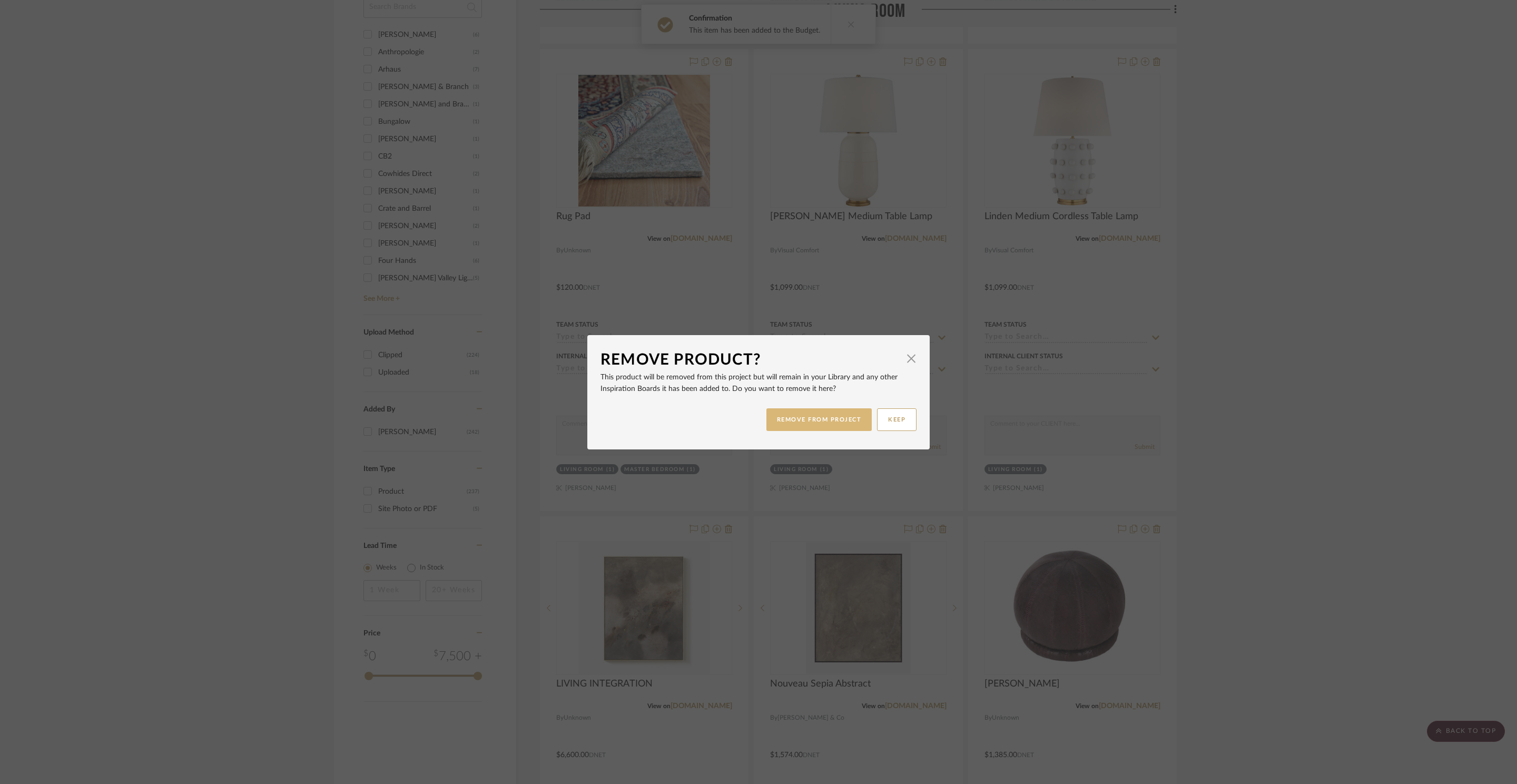
click at [843, 423] on button "REMOVE FROM PROJECT" at bounding box center [820, 419] width 106 height 22
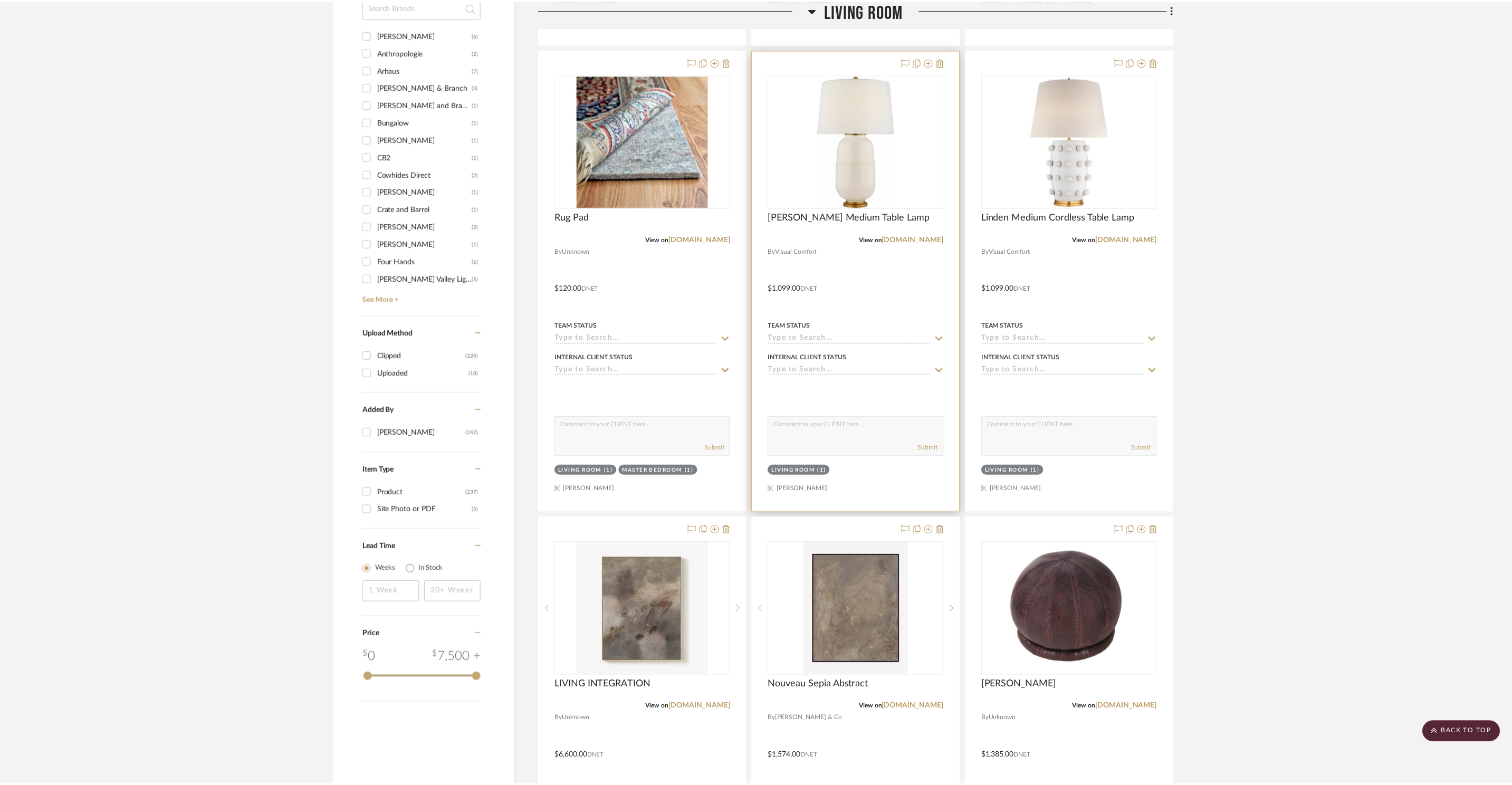
scroll to position [1455, 0]
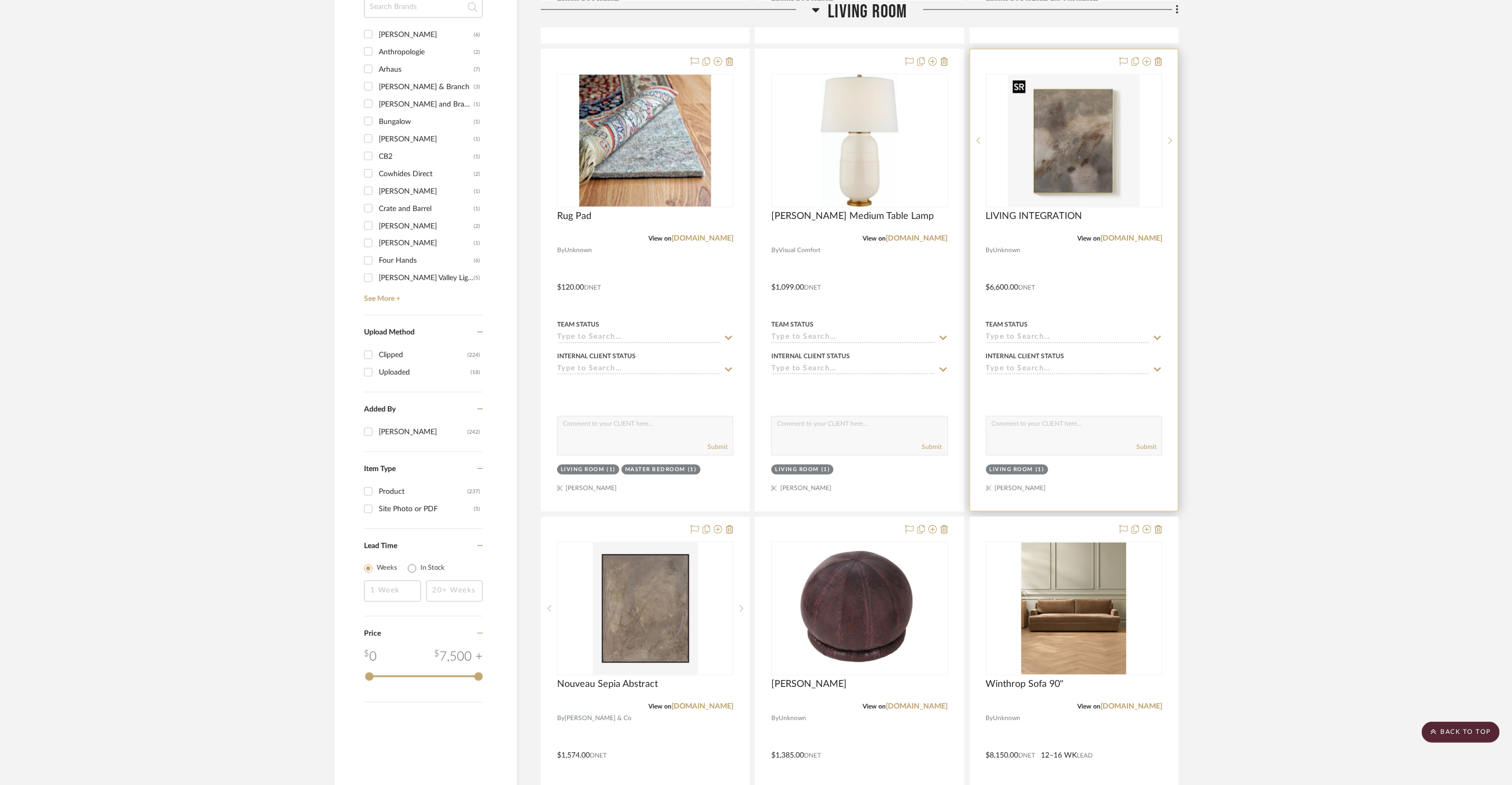
click at [0, 0] on img at bounding box center [0, 0] width 0 height 0
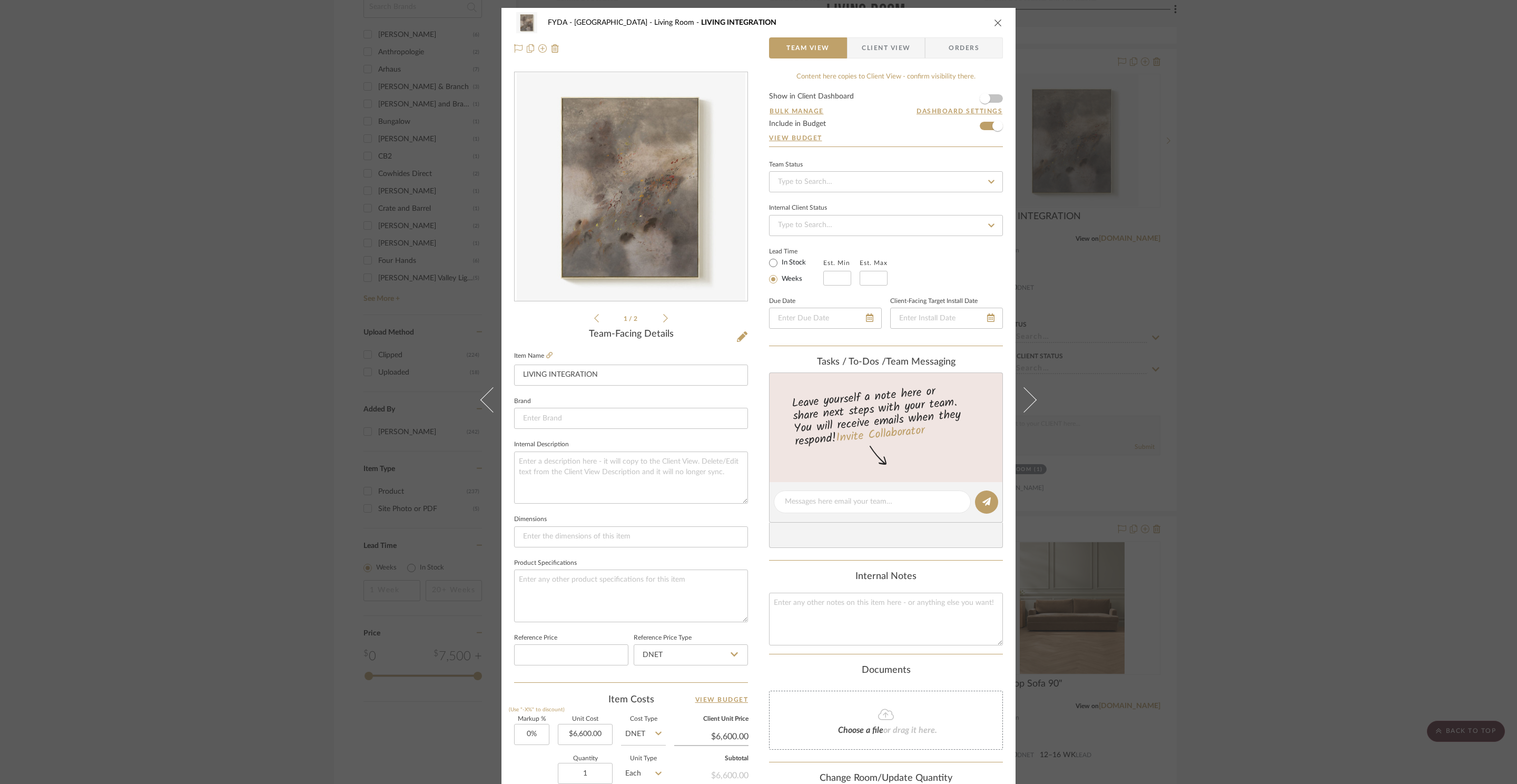
click at [1252, 215] on div "FYDA - 655 City Park Living Room LIVING INTEGRATION Team View Client View Order…" at bounding box center [758, 392] width 1517 height 784
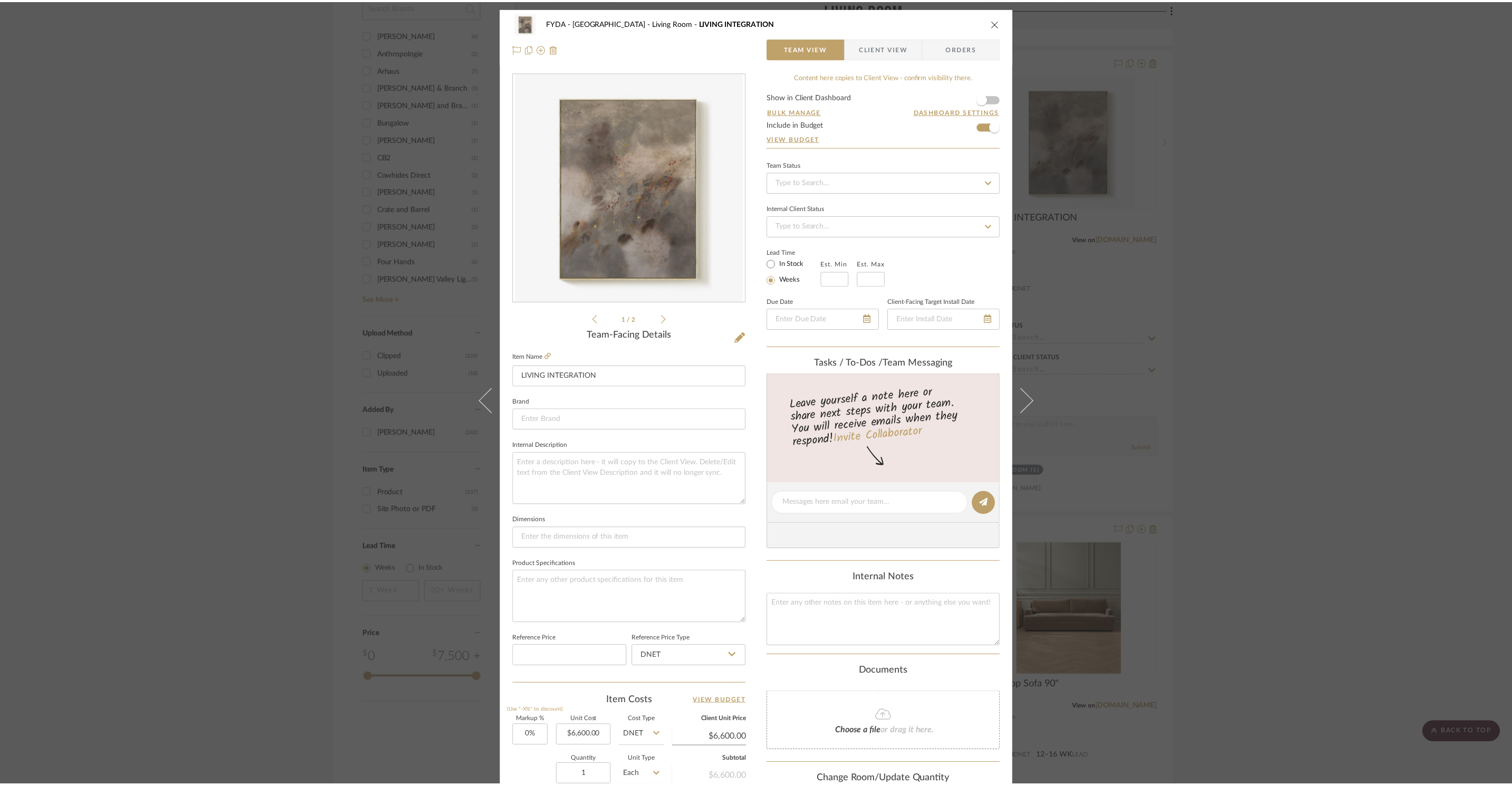
scroll to position [1455, 0]
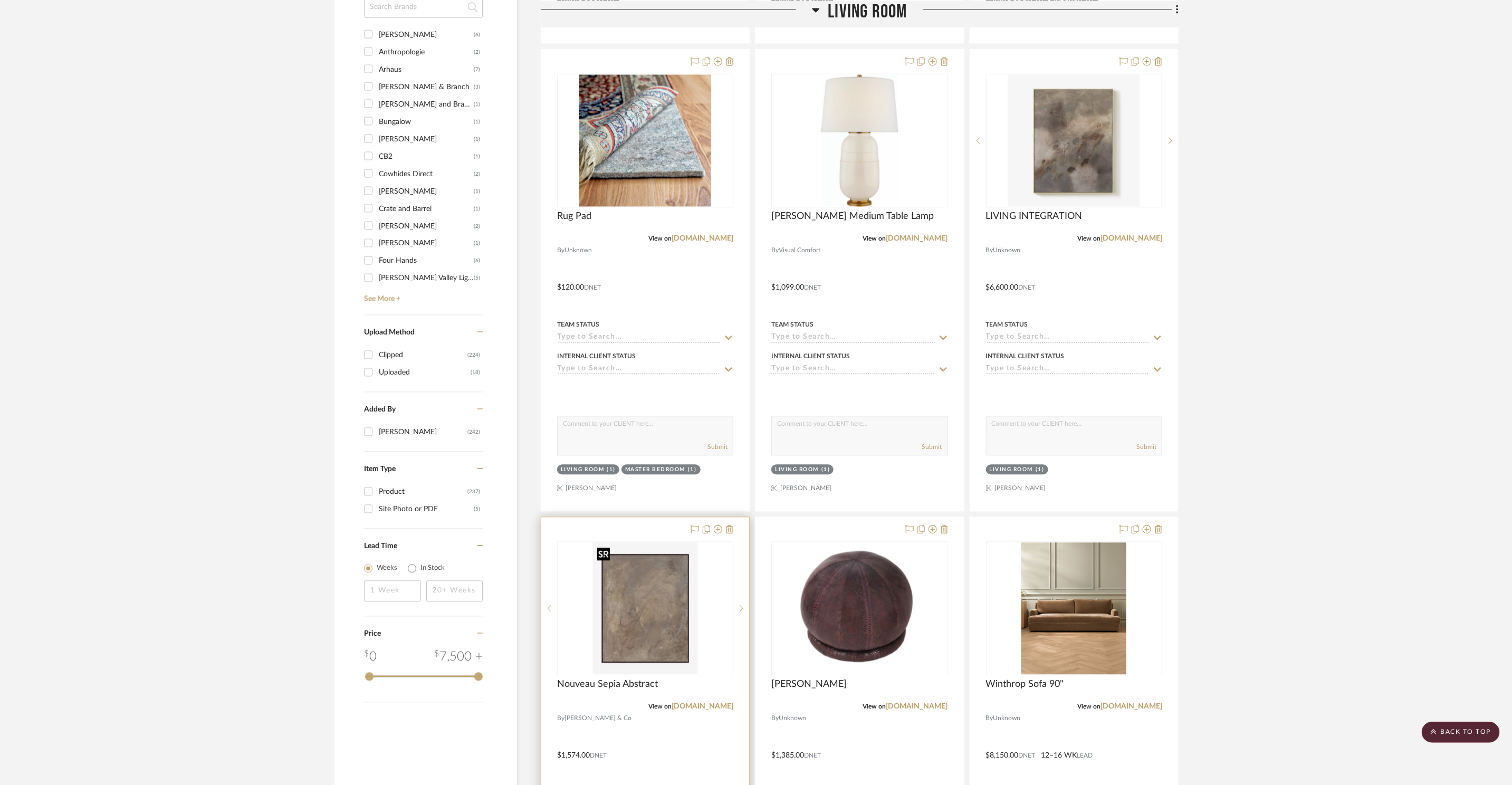
click at [0, 0] on img at bounding box center [0, 0] width 0 height 0
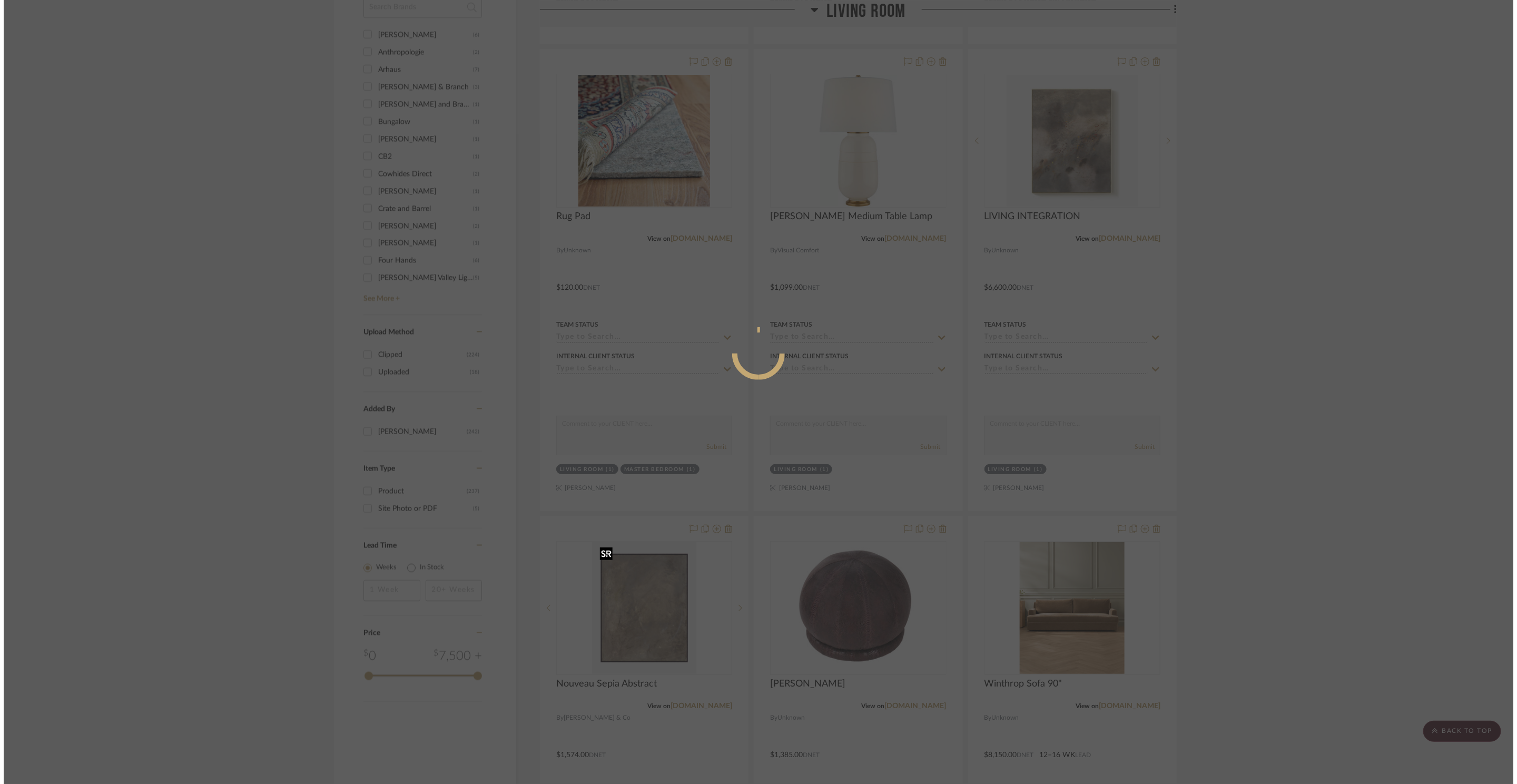
scroll to position [0, 0]
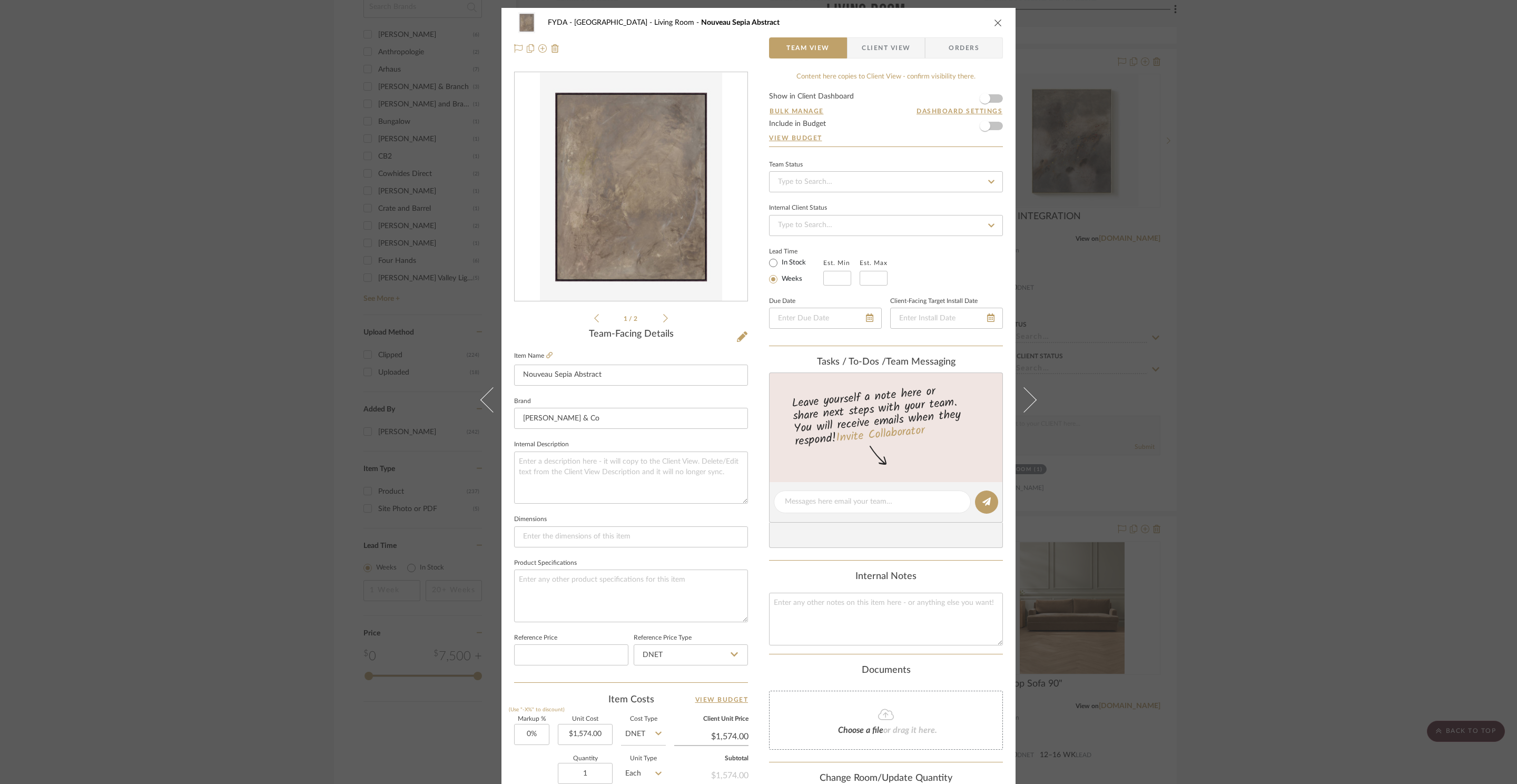
click at [1197, 479] on div "FYDA - 655 City Park Living Room Nouveau Sepia Abstract Team View Client View O…" at bounding box center [758, 392] width 1517 height 784
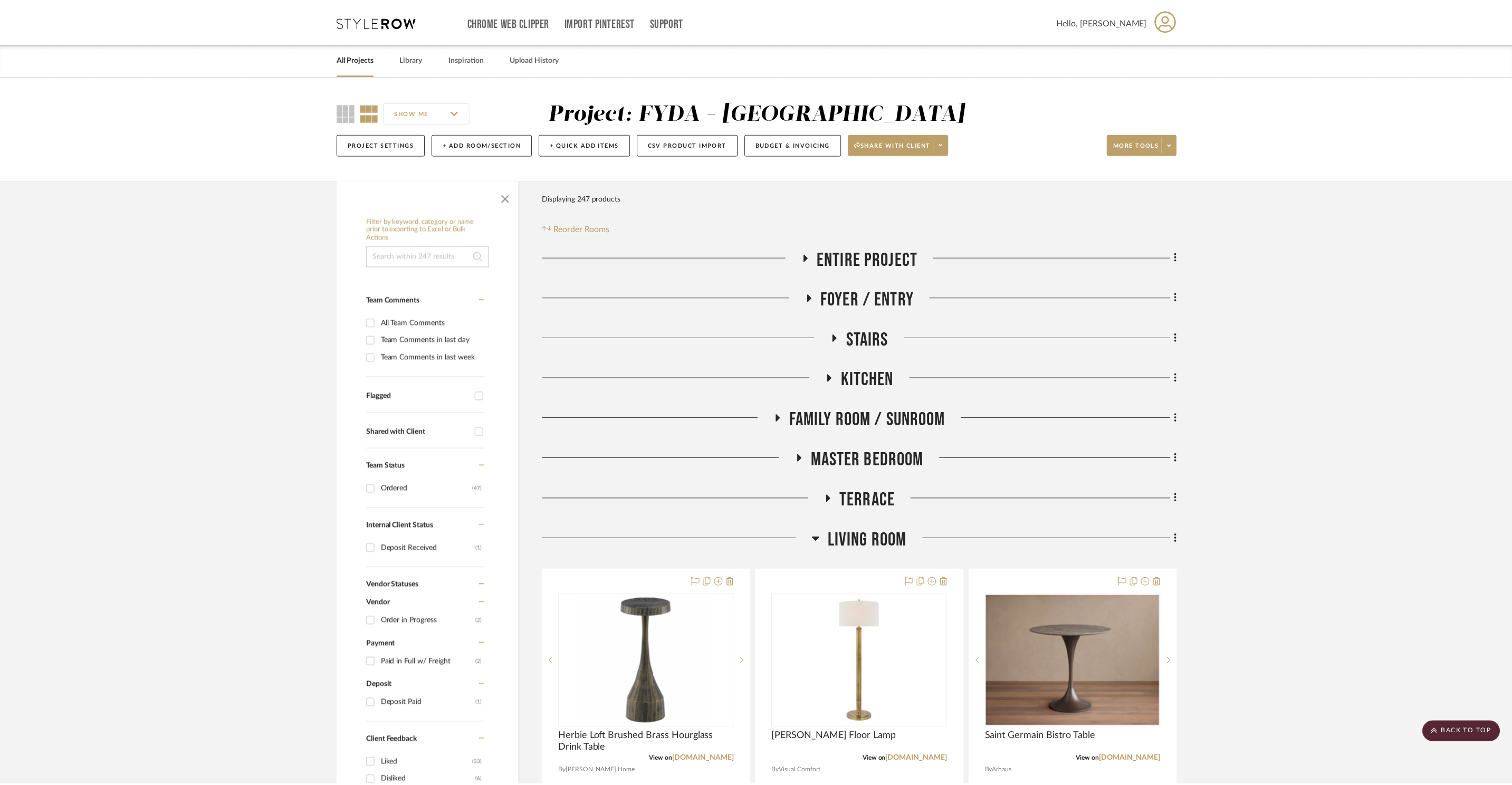
scroll to position [1455, 0]
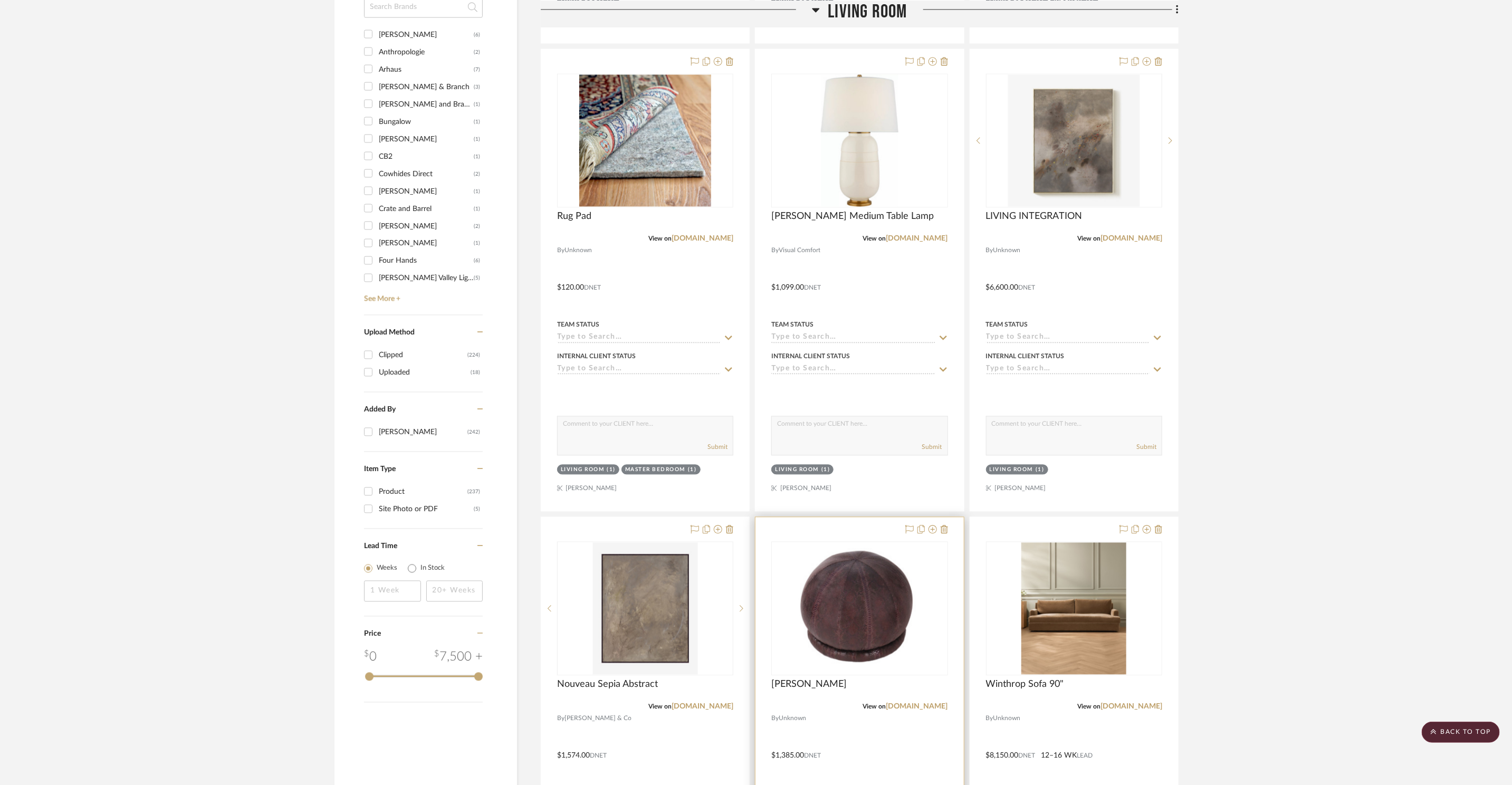
click at [948, 528] on div at bounding box center [859, 748] width 208 height 462
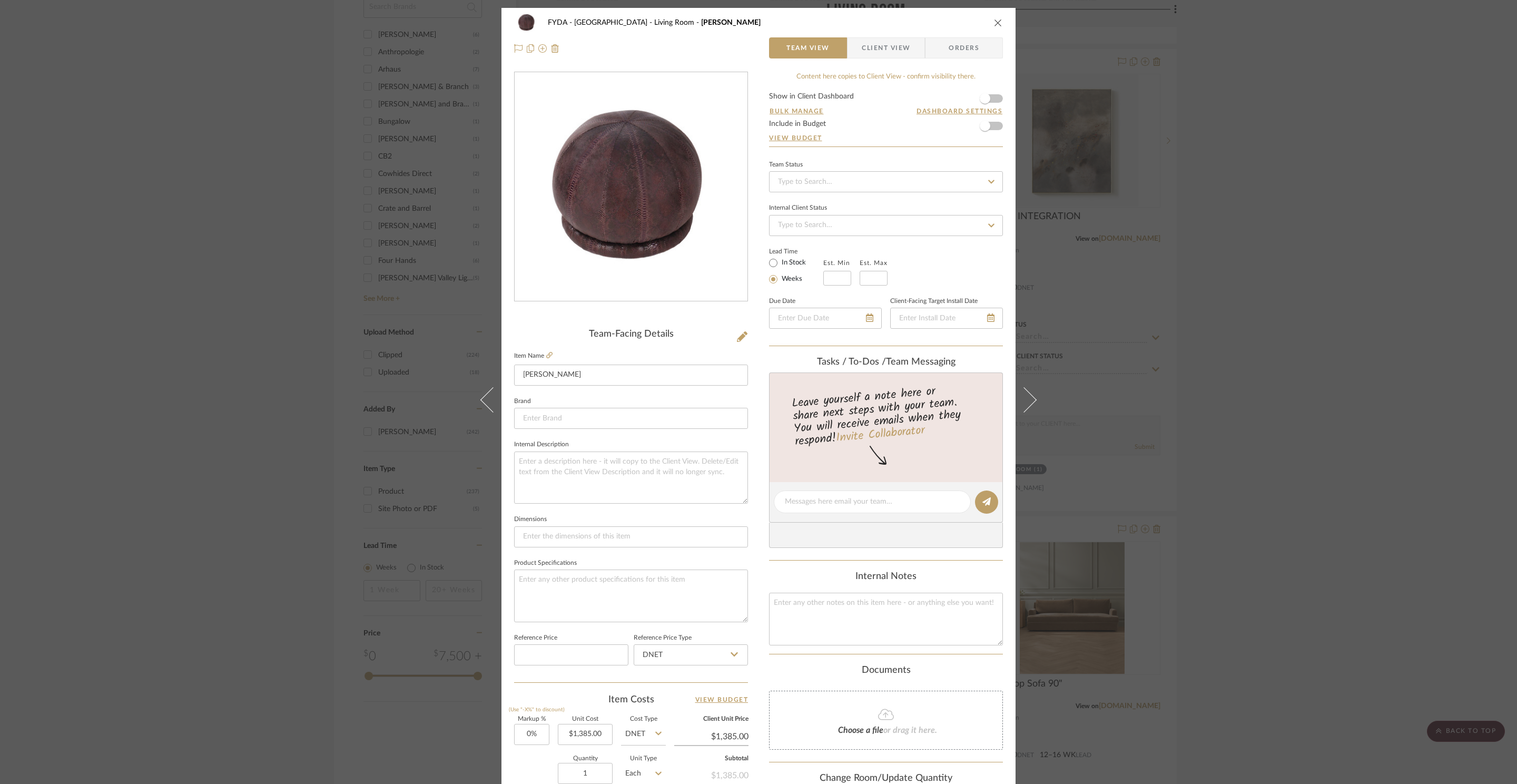
click at [996, 18] on icon "close" at bounding box center [998, 22] width 8 height 8
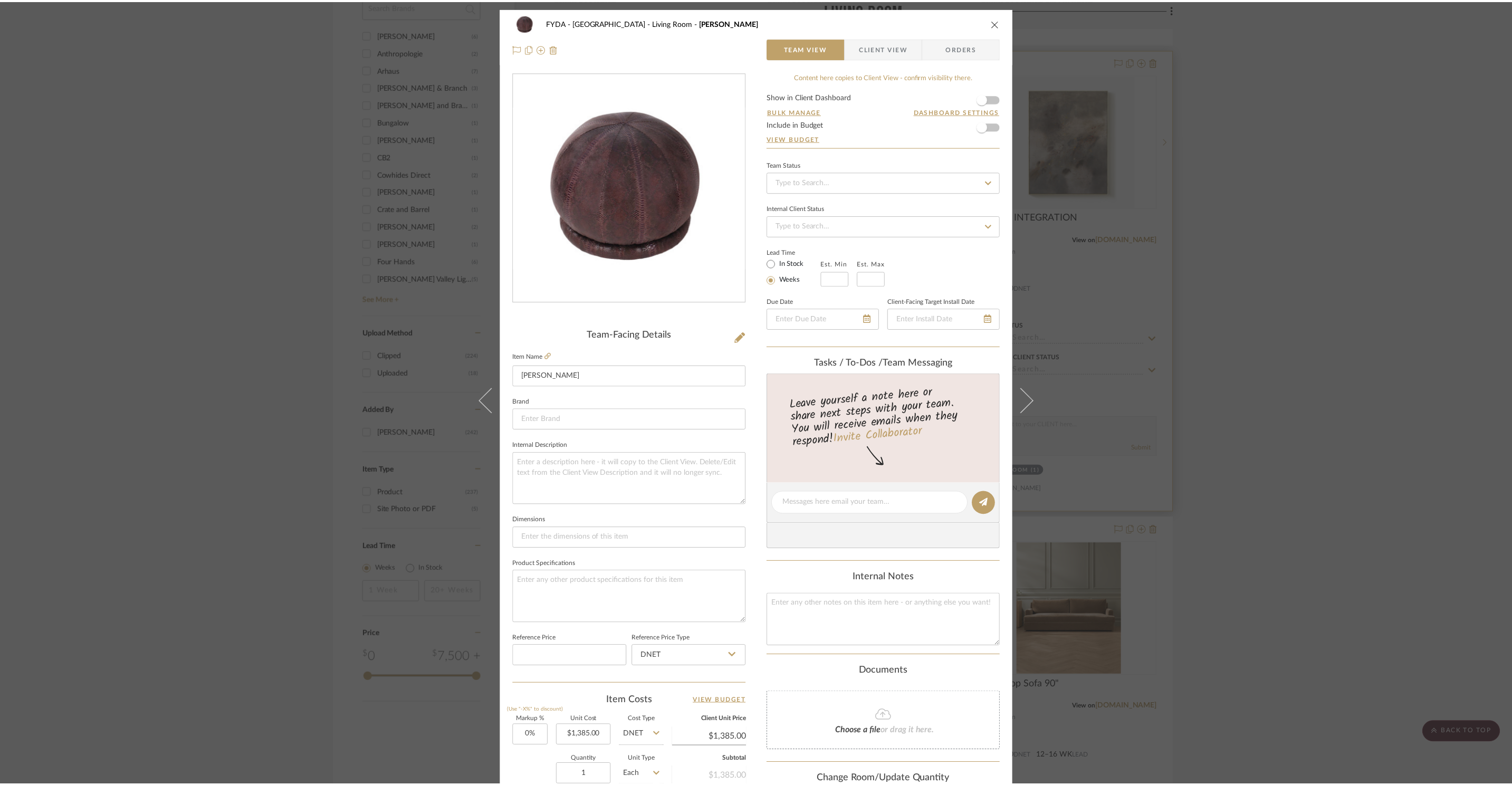
scroll to position [1455, 0]
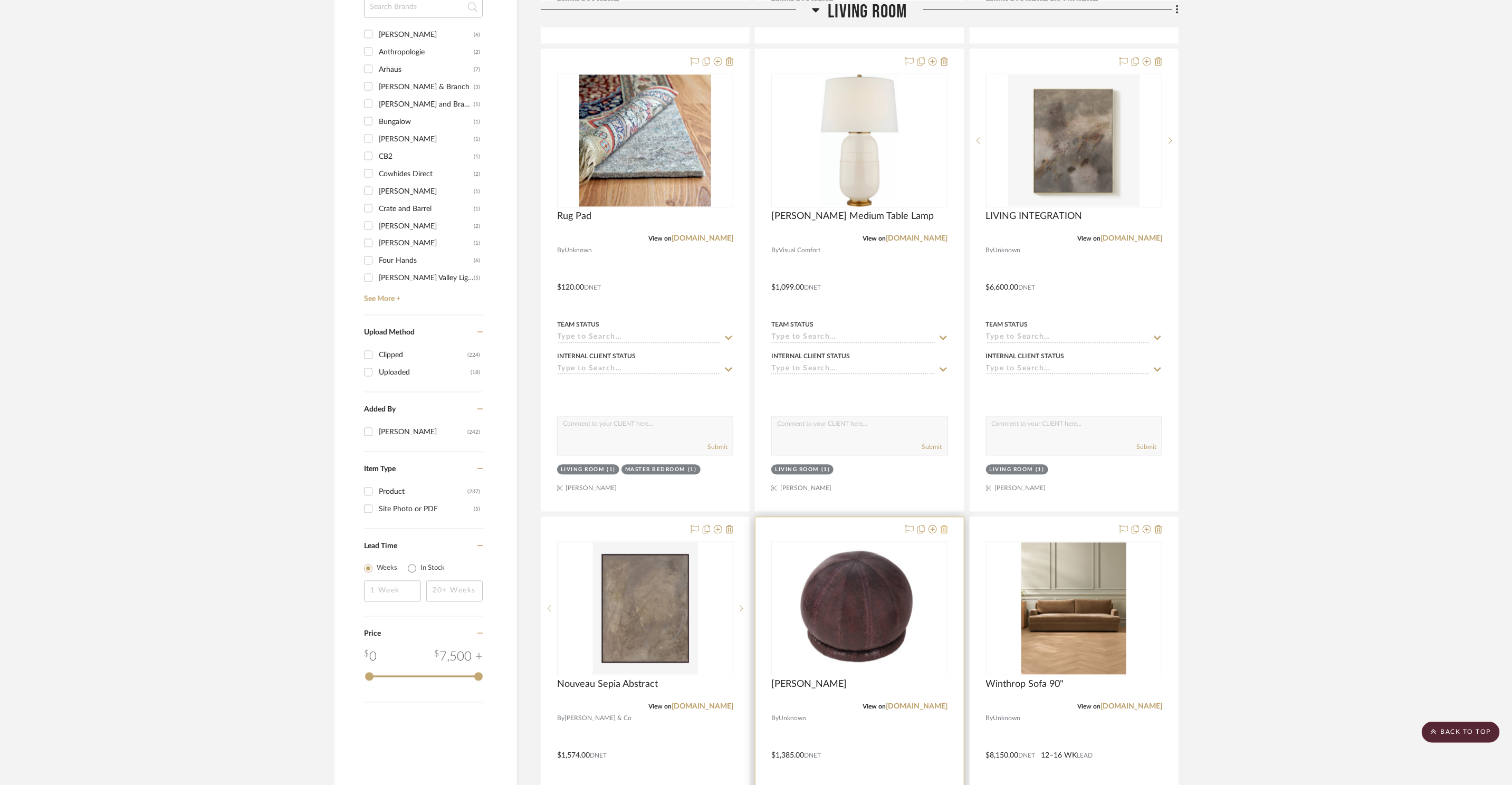
click at [946, 529] on icon at bounding box center [944, 530] width 8 height 8
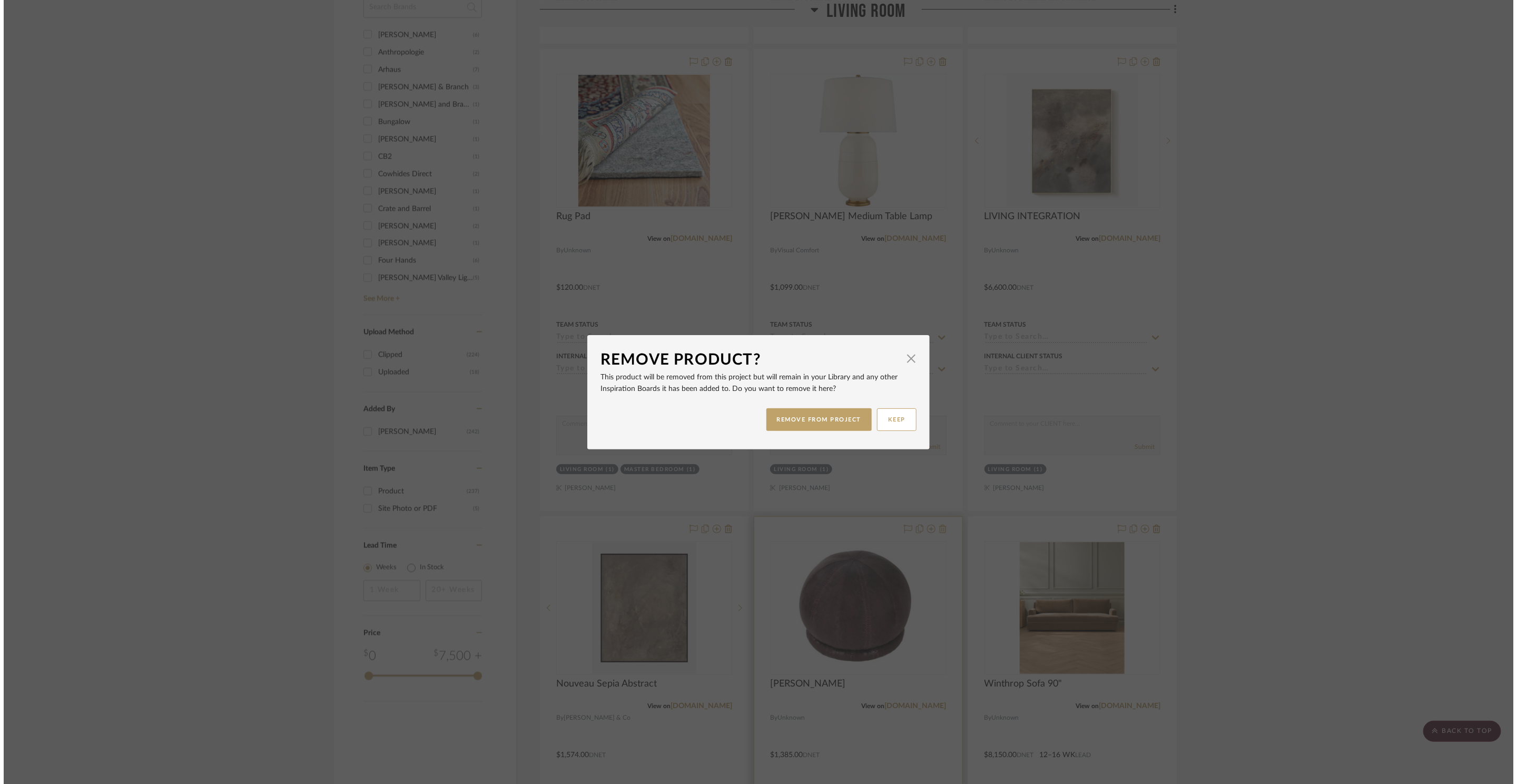
scroll to position [0, 0]
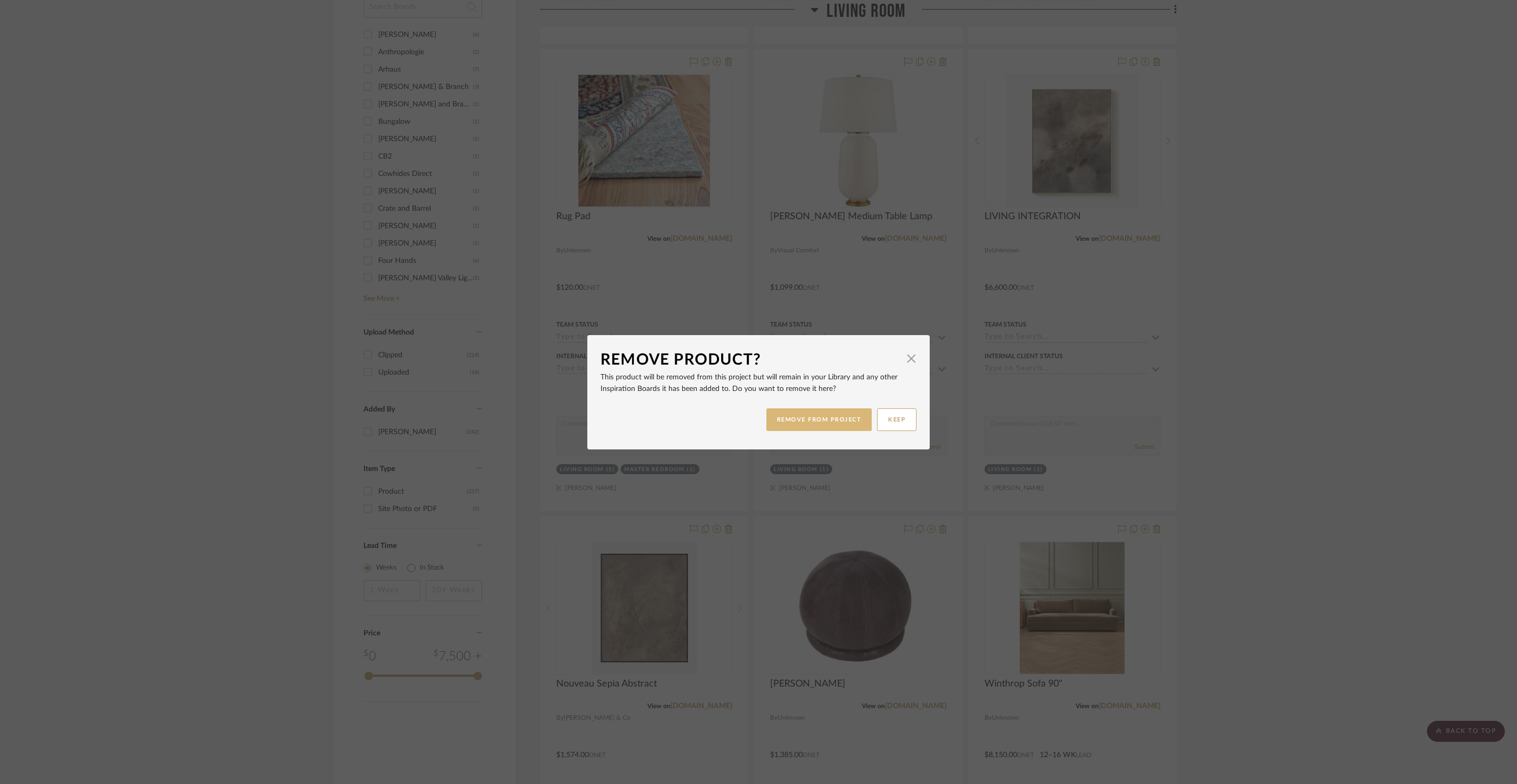
click at [833, 428] on button "REMOVE FROM PROJECT" at bounding box center [820, 419] width 106 height 22
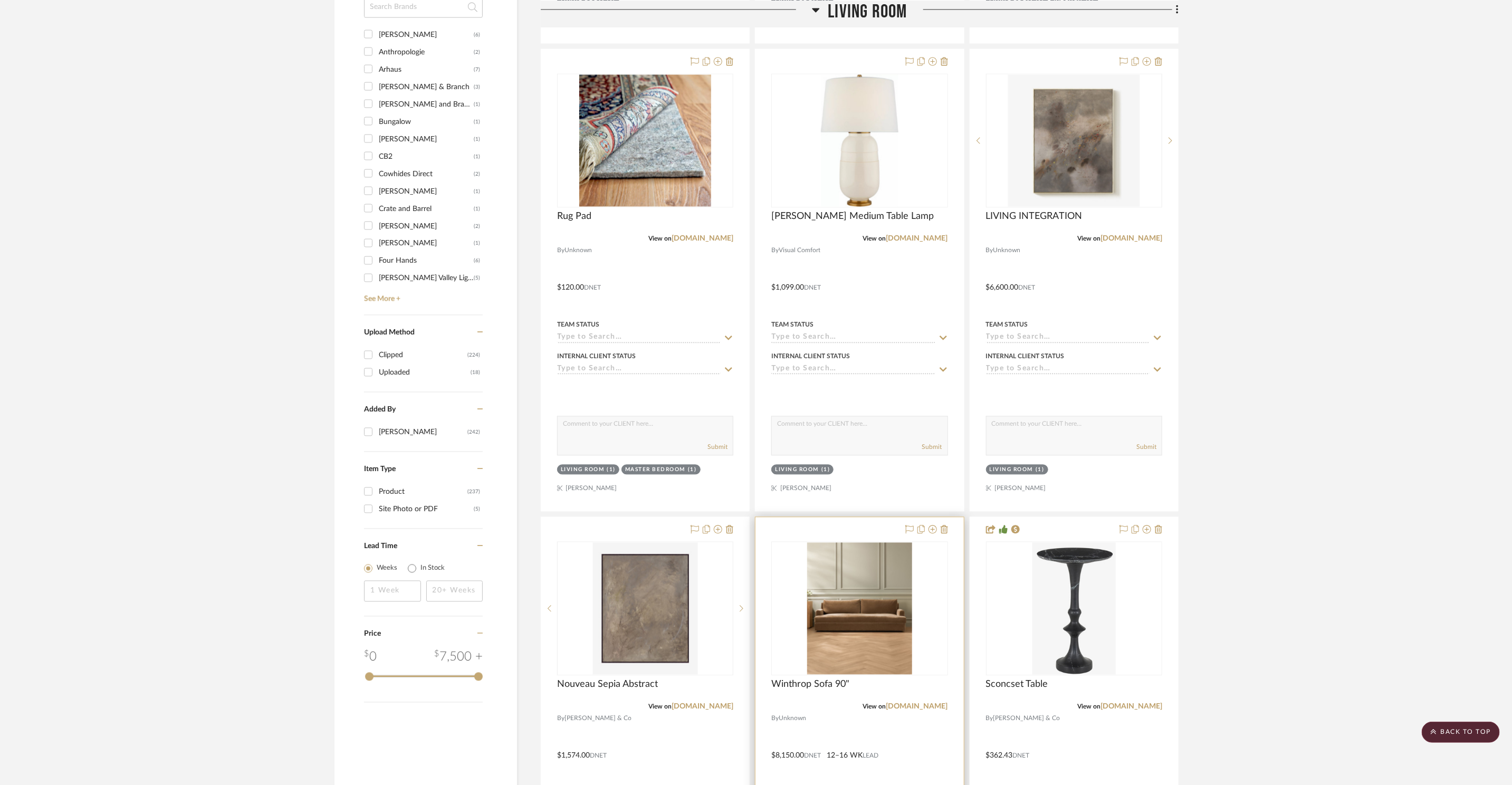
click at [916, 598] on div "0" at bounding box center [860, 609] width 175 height 133
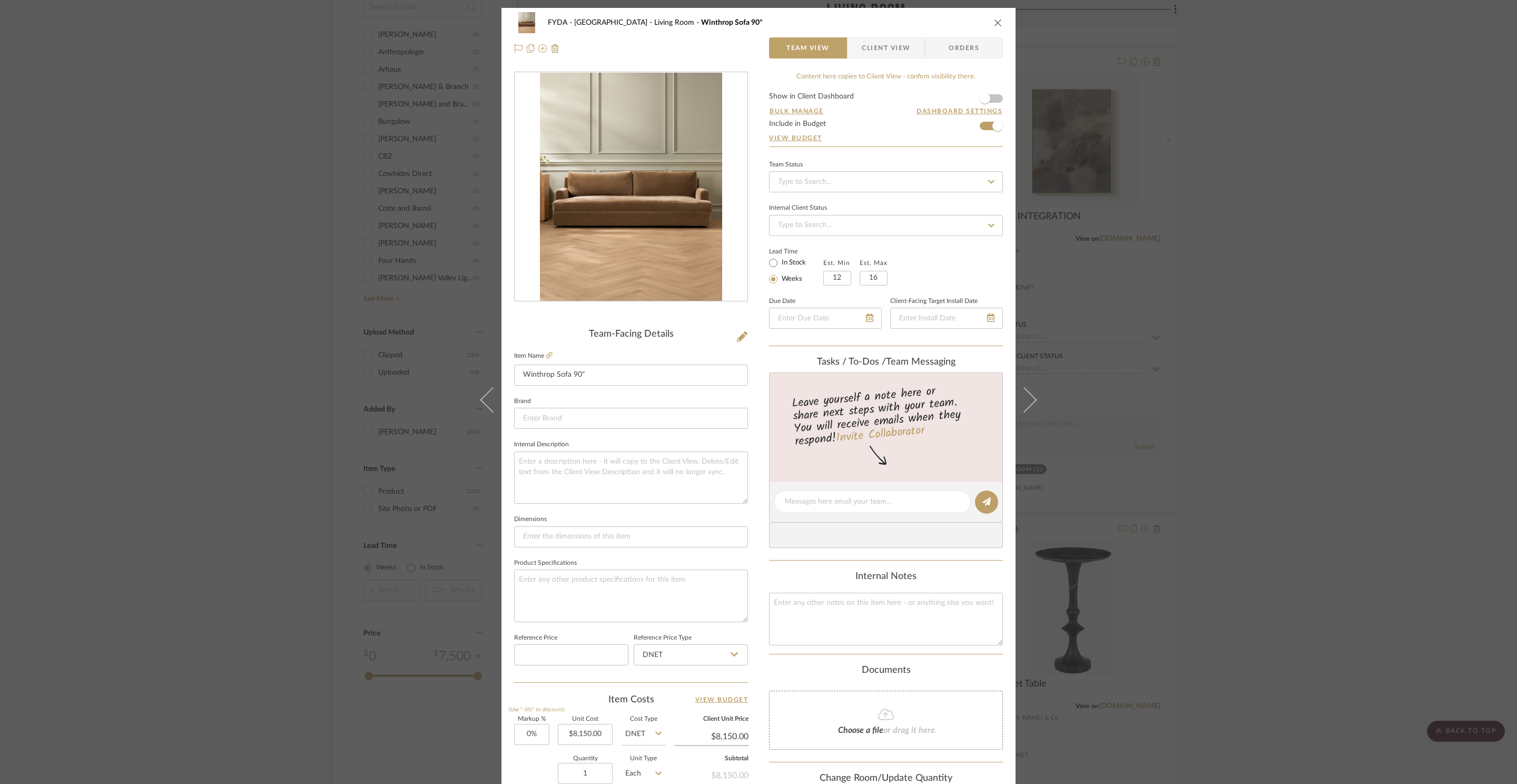
click at [980, 122] on form "Show in Client Dashboard Bulk Manage Dashboard Settings Include in Budget View …" at bounding box center [885, 119] width 234 height 54
click at [986, 127] on span "button" at bounding box center [997, 126] width 23 height 23
click at [1277, 215] on div "FYDA - 655 City Park Living Room Winthrop Sofa 90" Team View Client View Orders…" at bounding box center [758, 392] width 1517 height 784
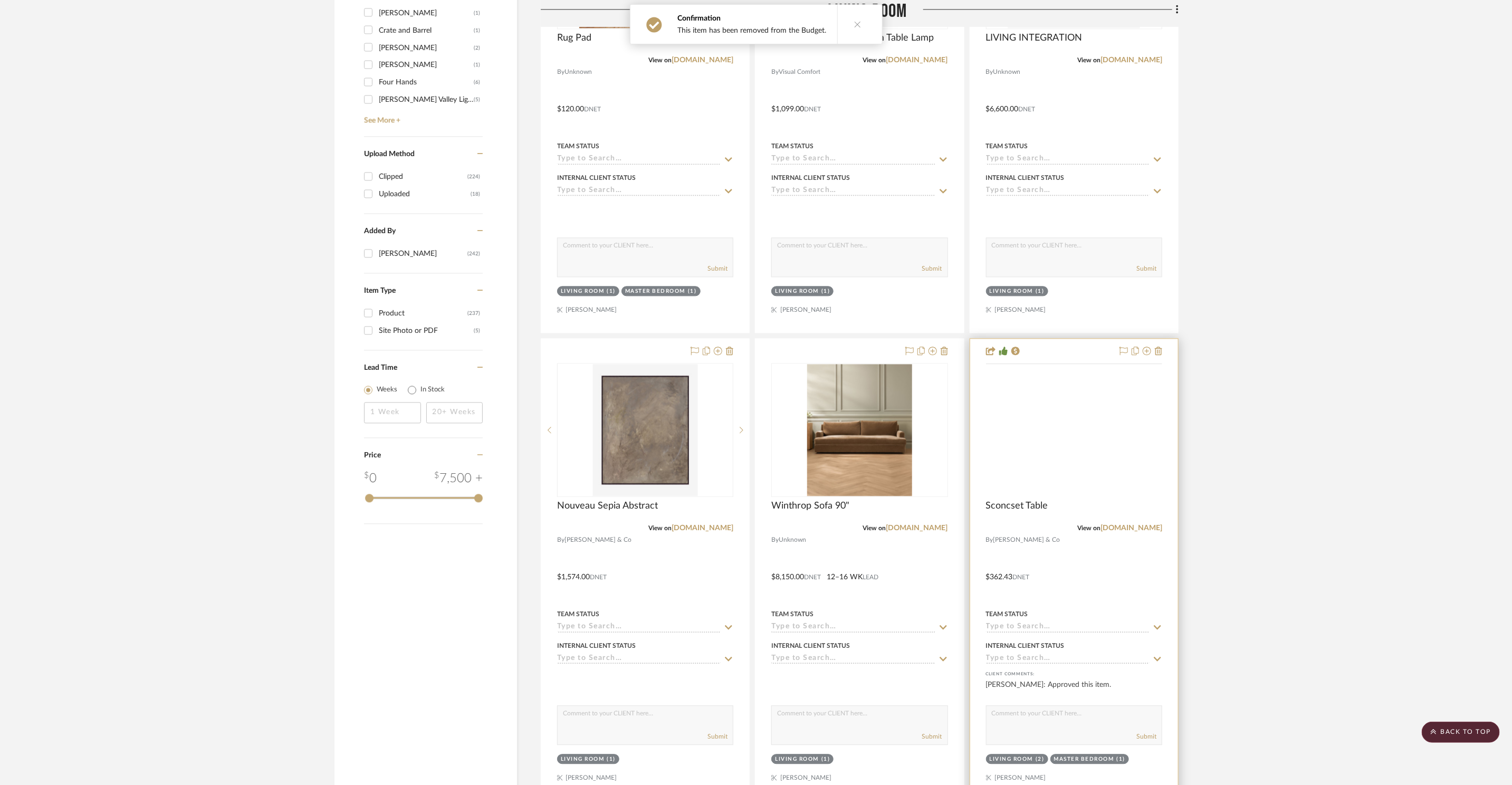
scroll to position [1642, 0]
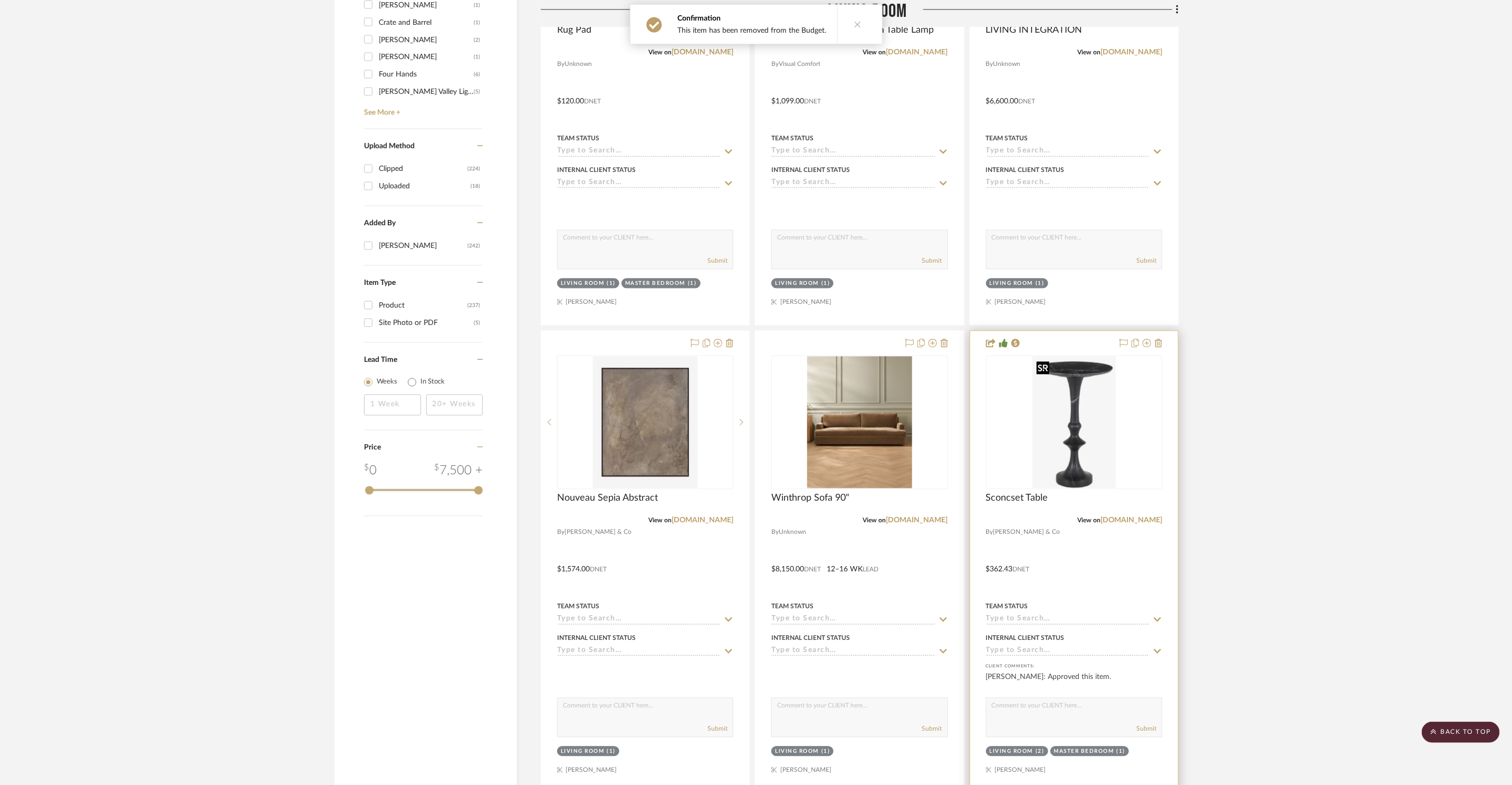
click at [0, 0] on img at bounding box center [0, 0] width 0 height 0
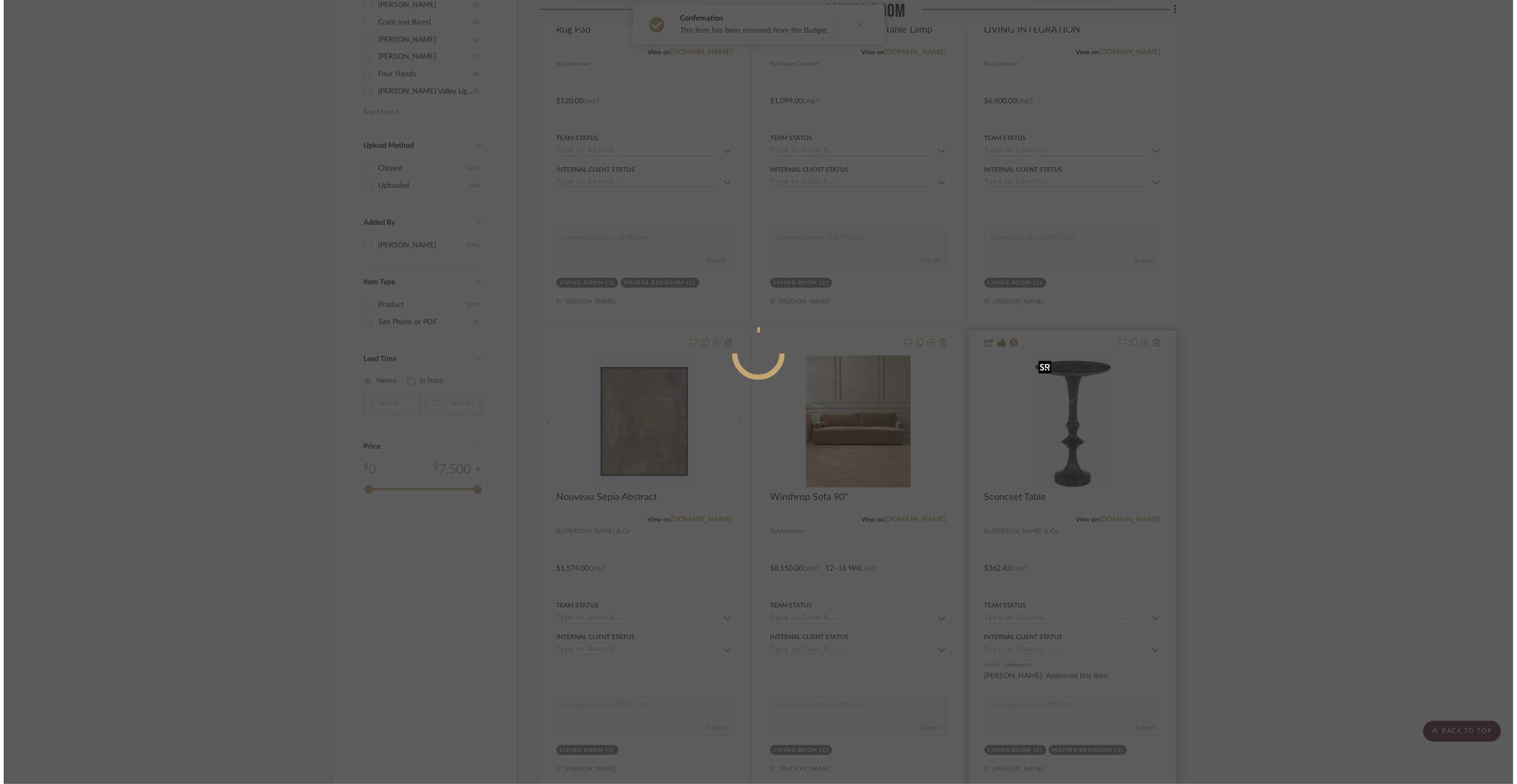
scroll to position [0, 0]
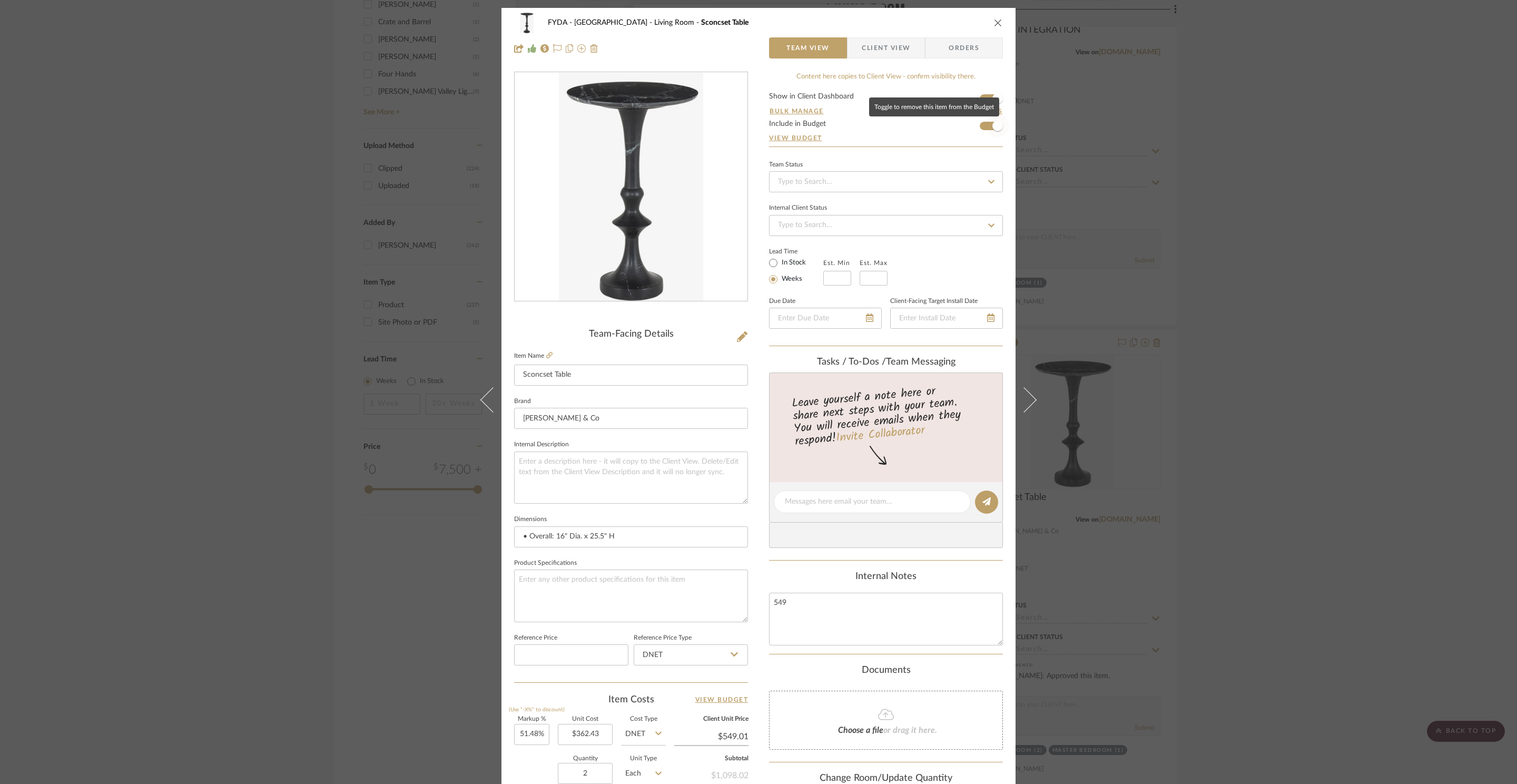
click at [987, 131] on span "button" at bounding box center [997, 126] width 23 height 23
click at [1252, 270] on div "FYDA - 655 City Park Living Room Sconcset Table Team View Client View Orders Te…" at bounding box center [758, 392] width 1517 height 784
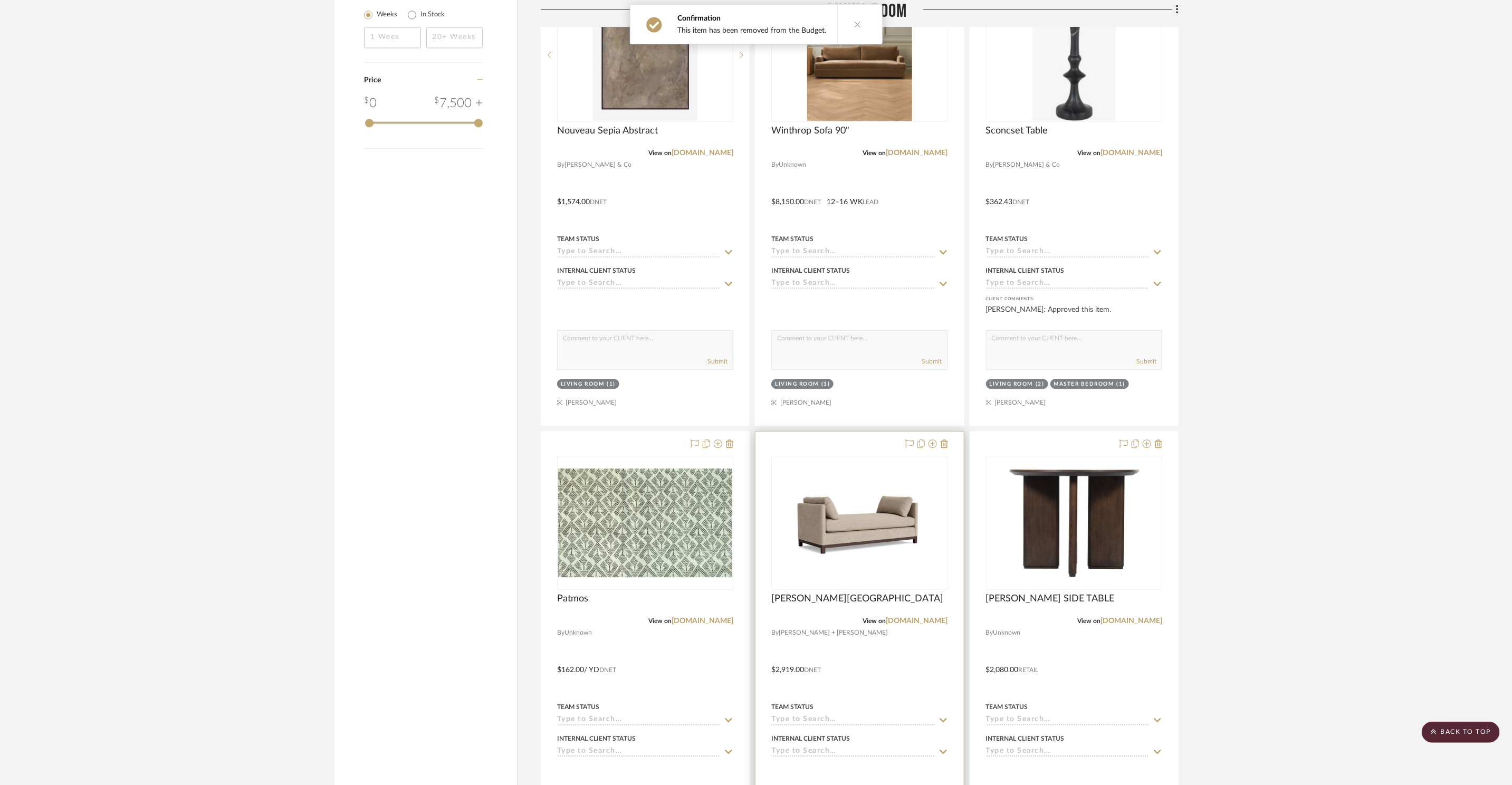
scroll to position [2011, 0]
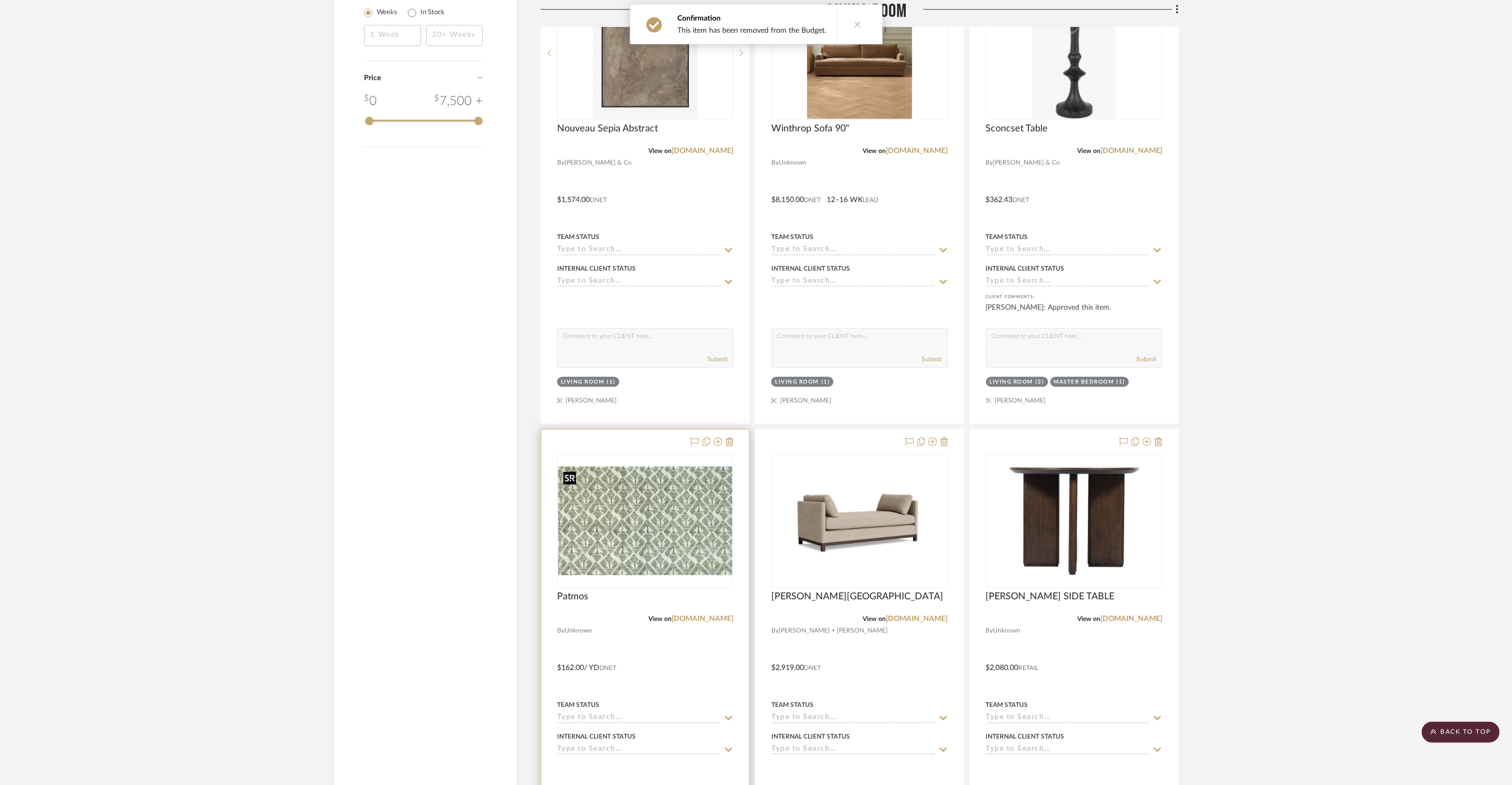
click at [678, 523] on img "0" at bounding box center [645, 521] width 174 height 109
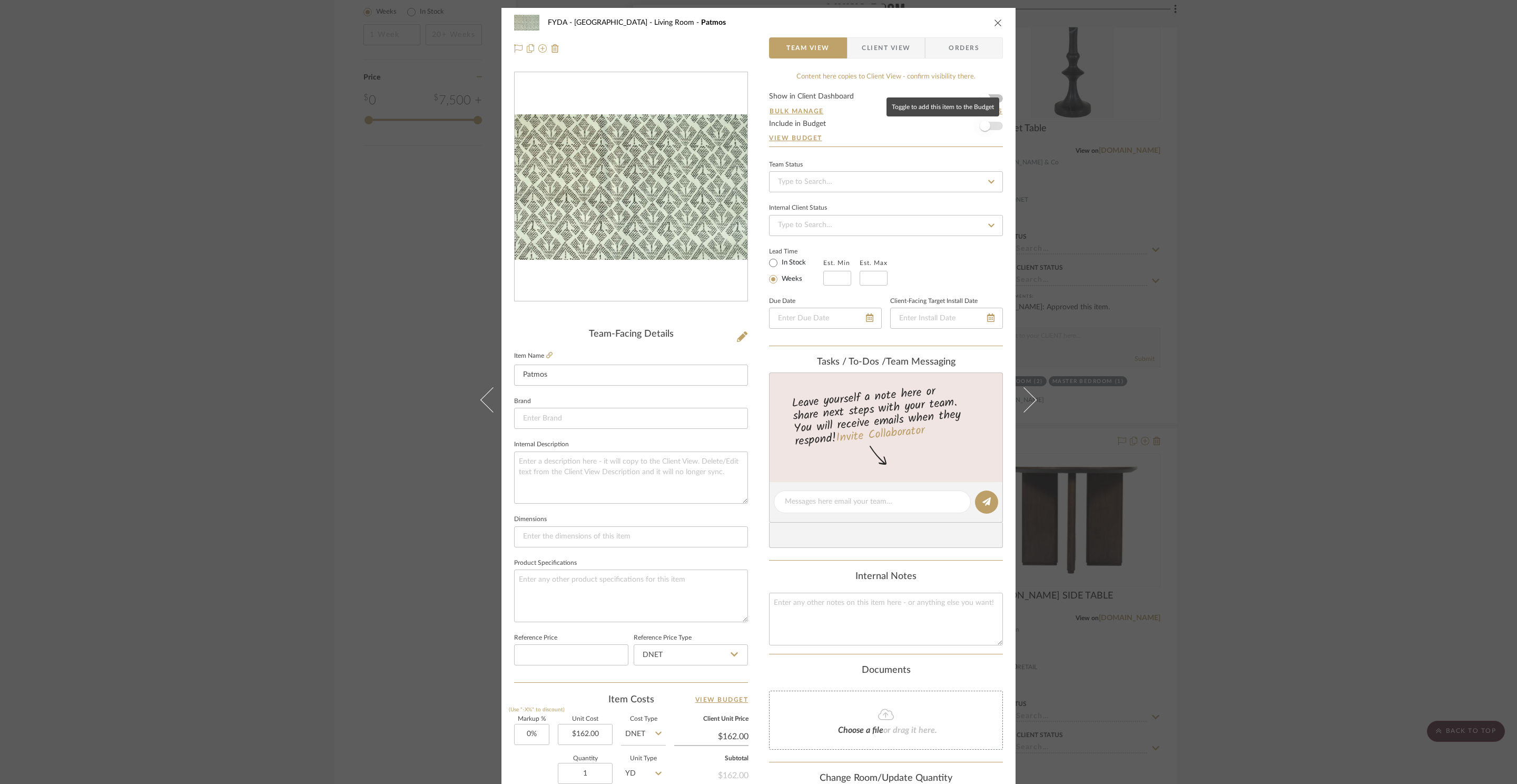
click at [992, 127] on span "button" at bounding box center [985, 126] width 23 height 23
click at [1265, 227] on div "FYDA - 655 City Park Living Room Patmos Team View Client View Orders Team-Facin…" at bounding box center [758, 392] width 1517 height 784
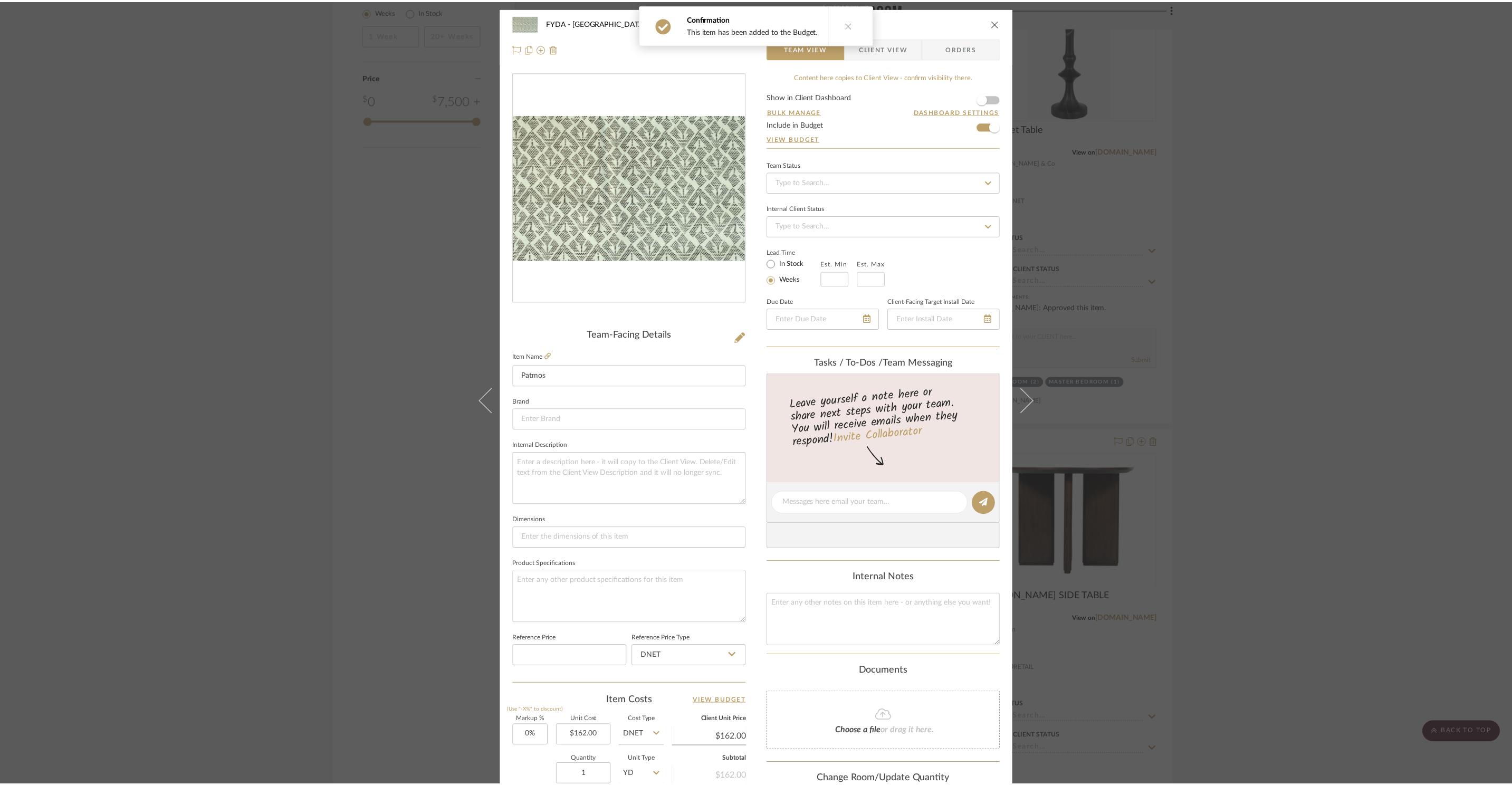
scroll to position [2011, 0]
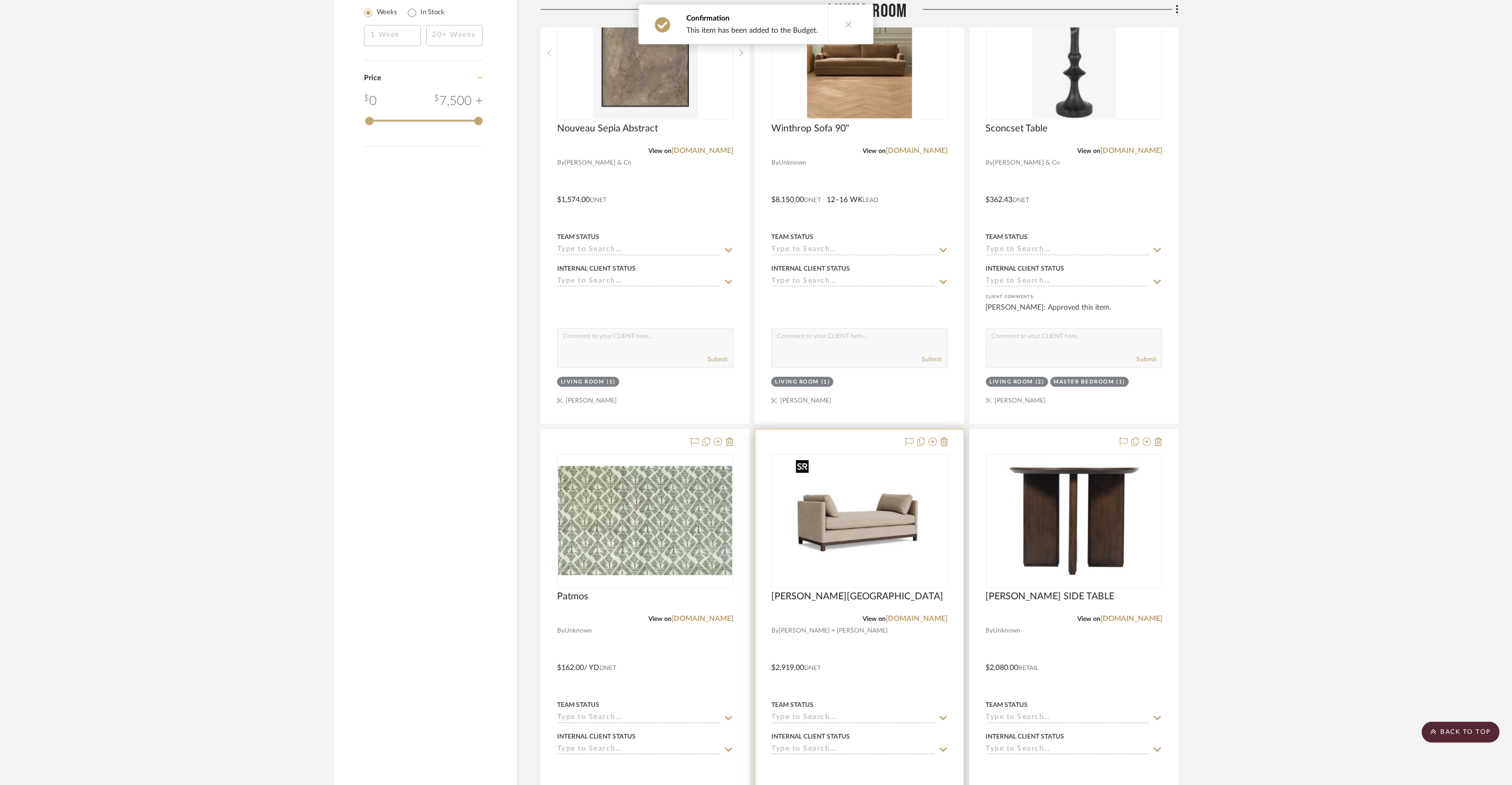
click at [887, 544] on img "0" at bounding box center [860, 521] width 136 height 132
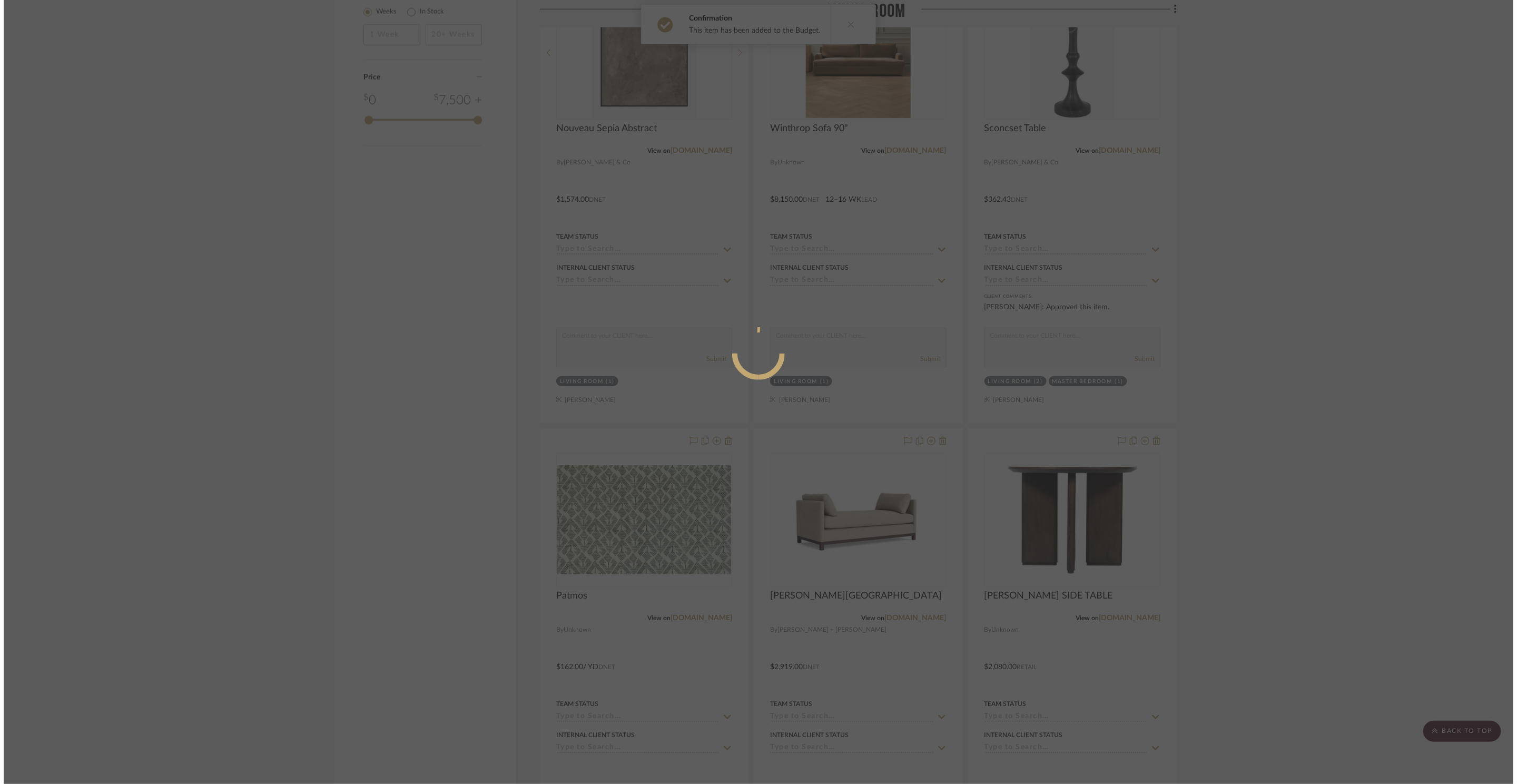
scroll to position [0, 0]
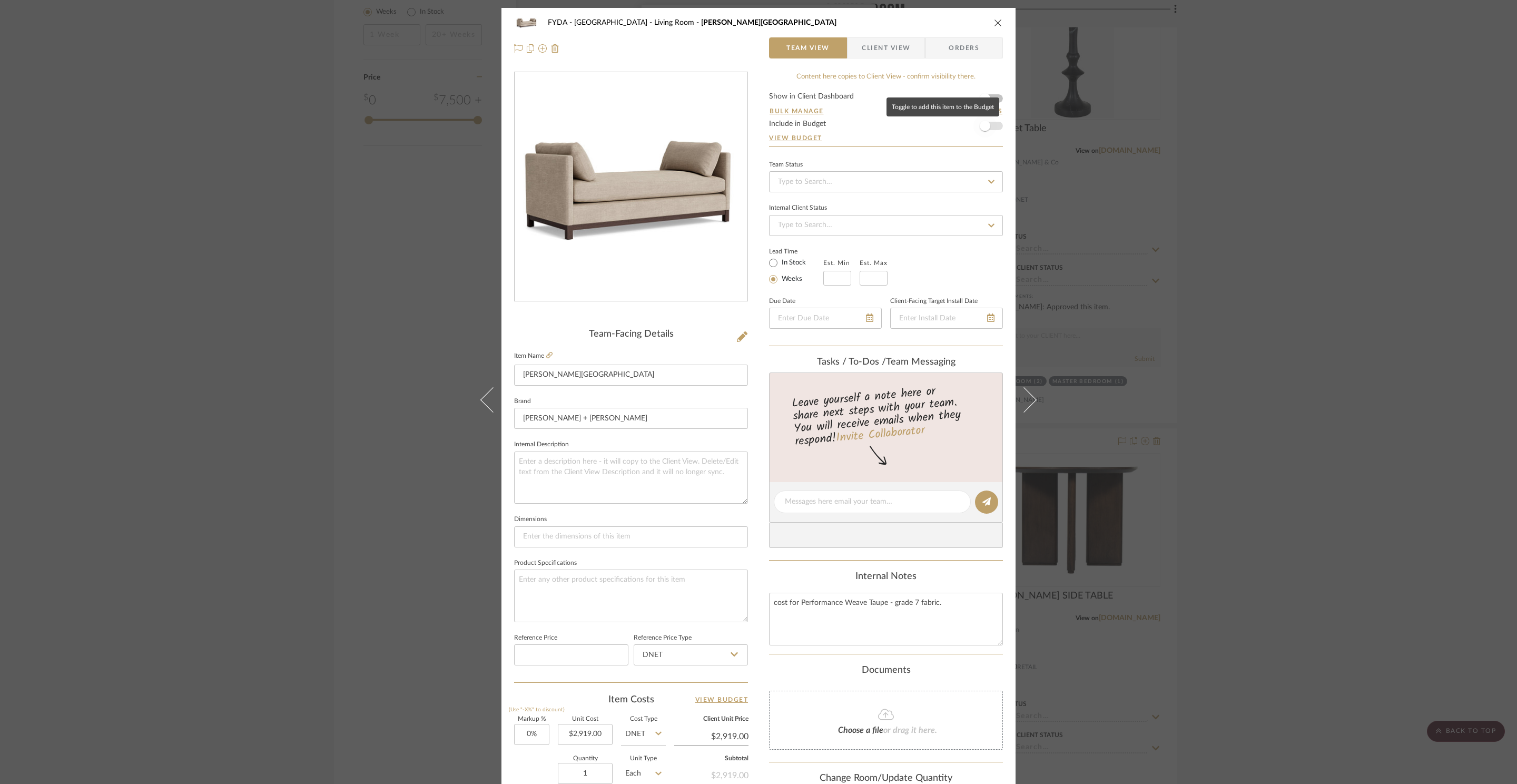
click at [985, 128] on span "button" at bounding box center [985, 126] width 10 height 10
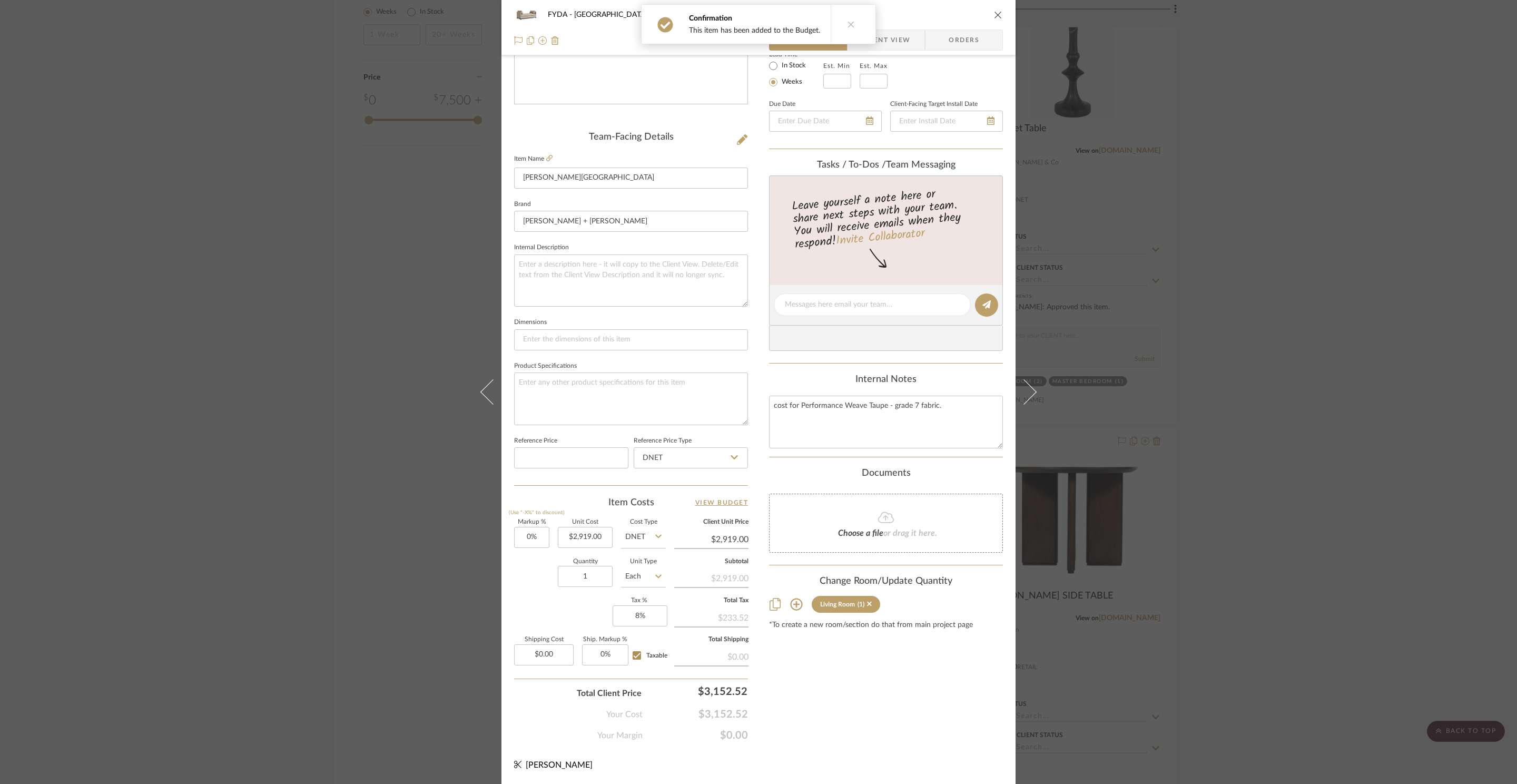
scroll to position [198, 0]
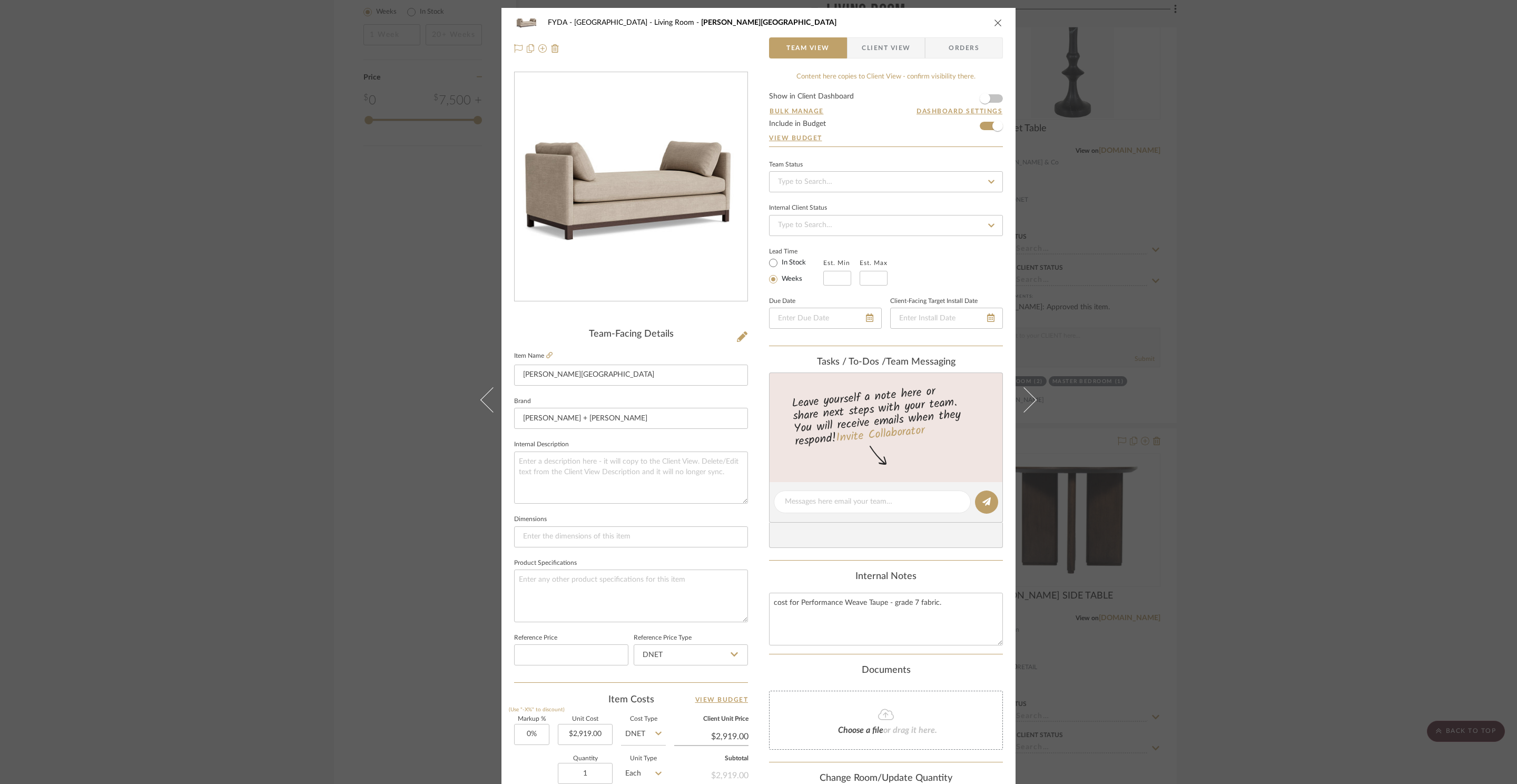
click at [994, 24] on icon "close" at bounding box center [998, 22] width 8 height 8
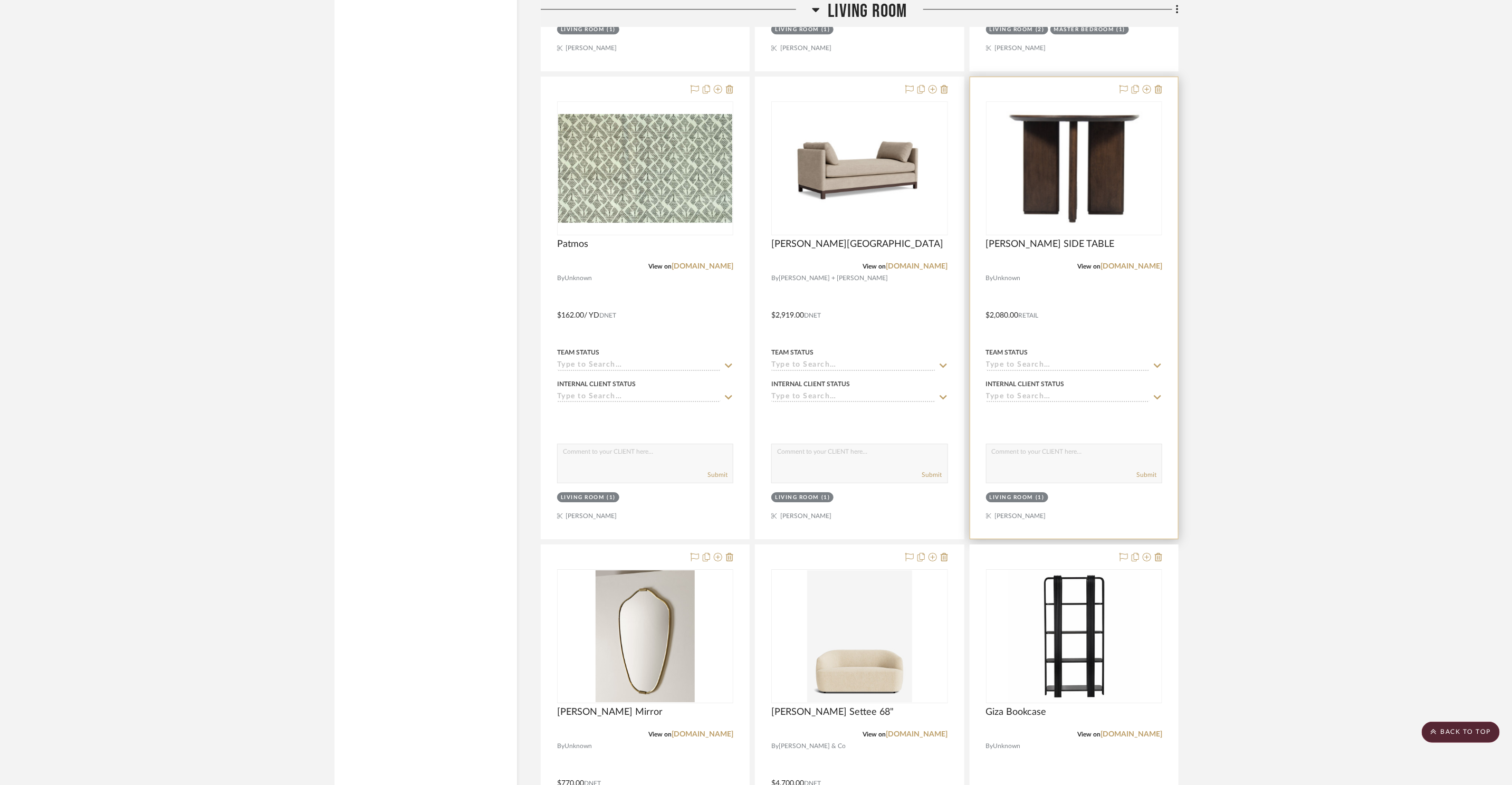
scroll to position [2808, 0]
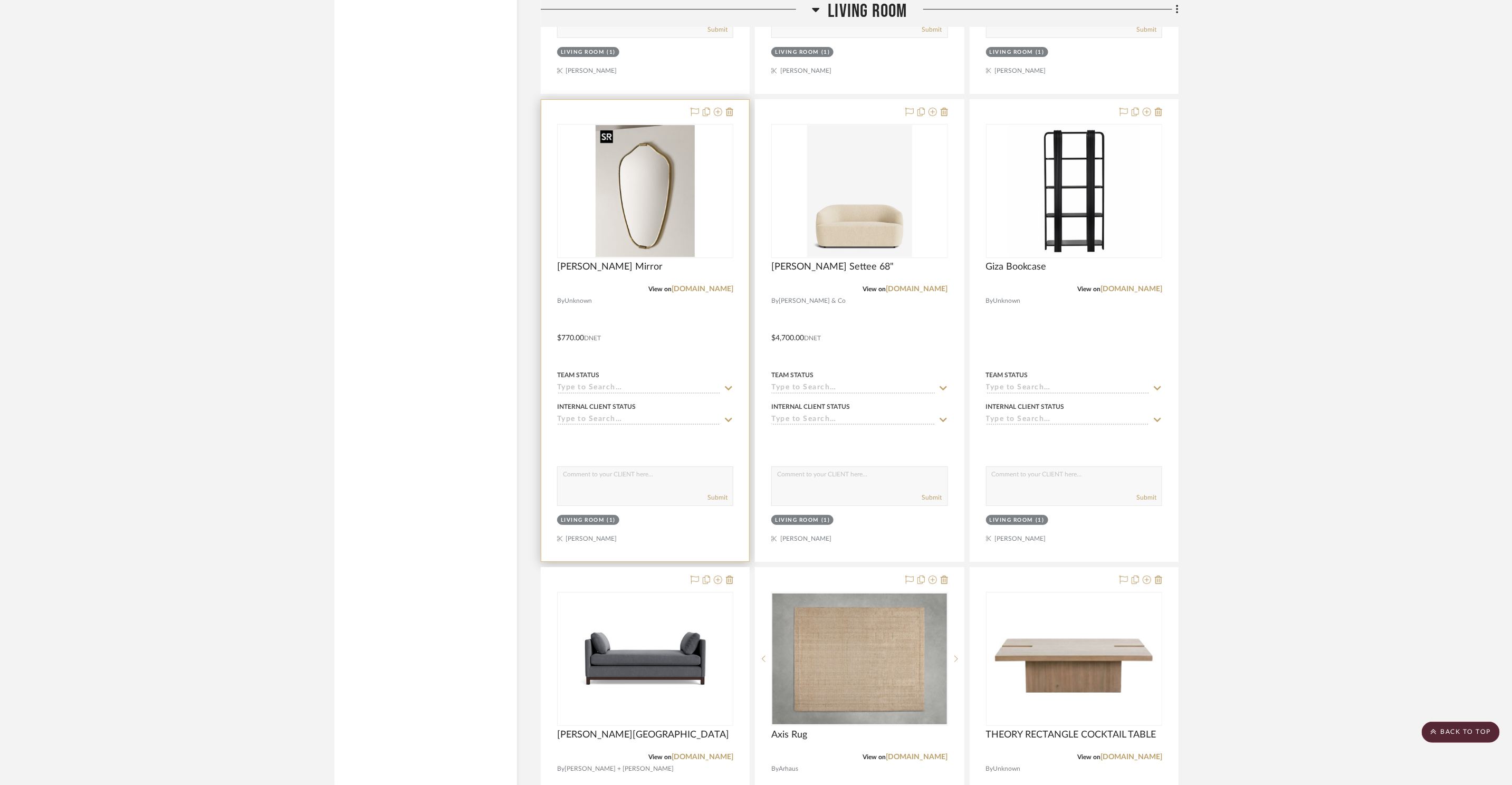
click at [0, 0] on img at bounding box center [0, 0] width 0 height 0
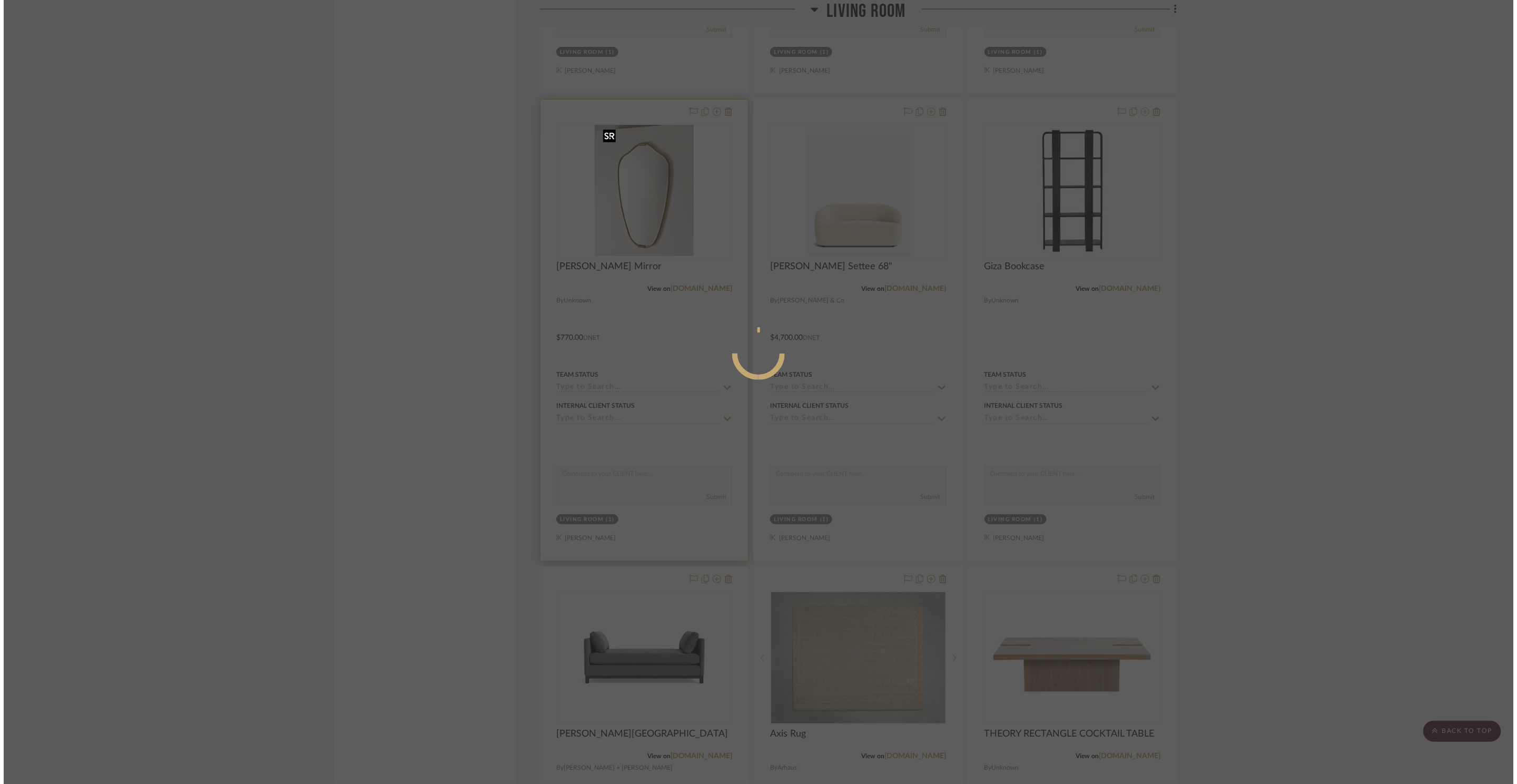
scroll to position [0, 0]
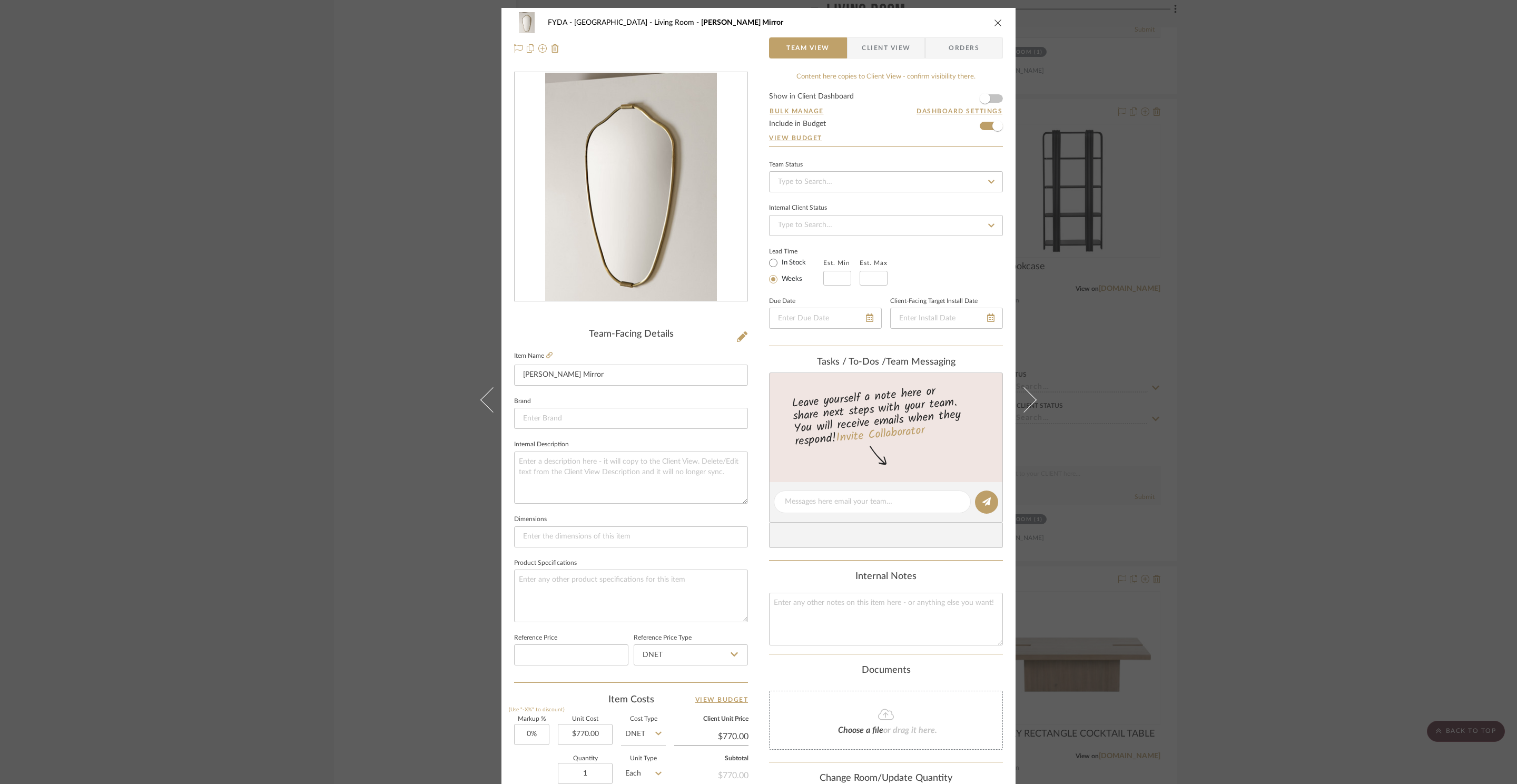
click at [1235, 169] on div "FYDA - 655 City Park Living Room Senne Mirror Team View Client View Orders Team…" at bounding box center [758, 392] width 1517 height 784
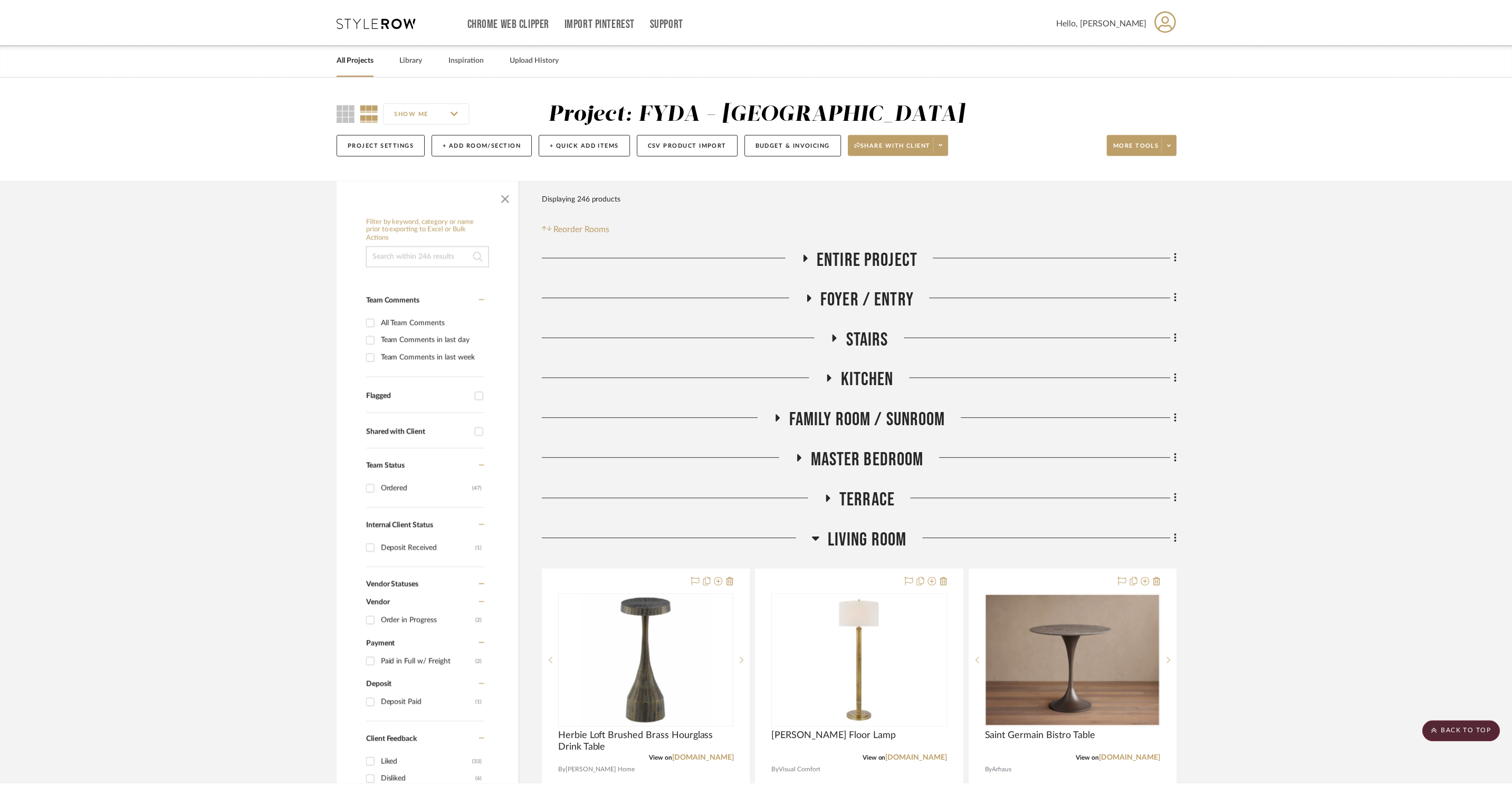
scroll to position [2808, 0]
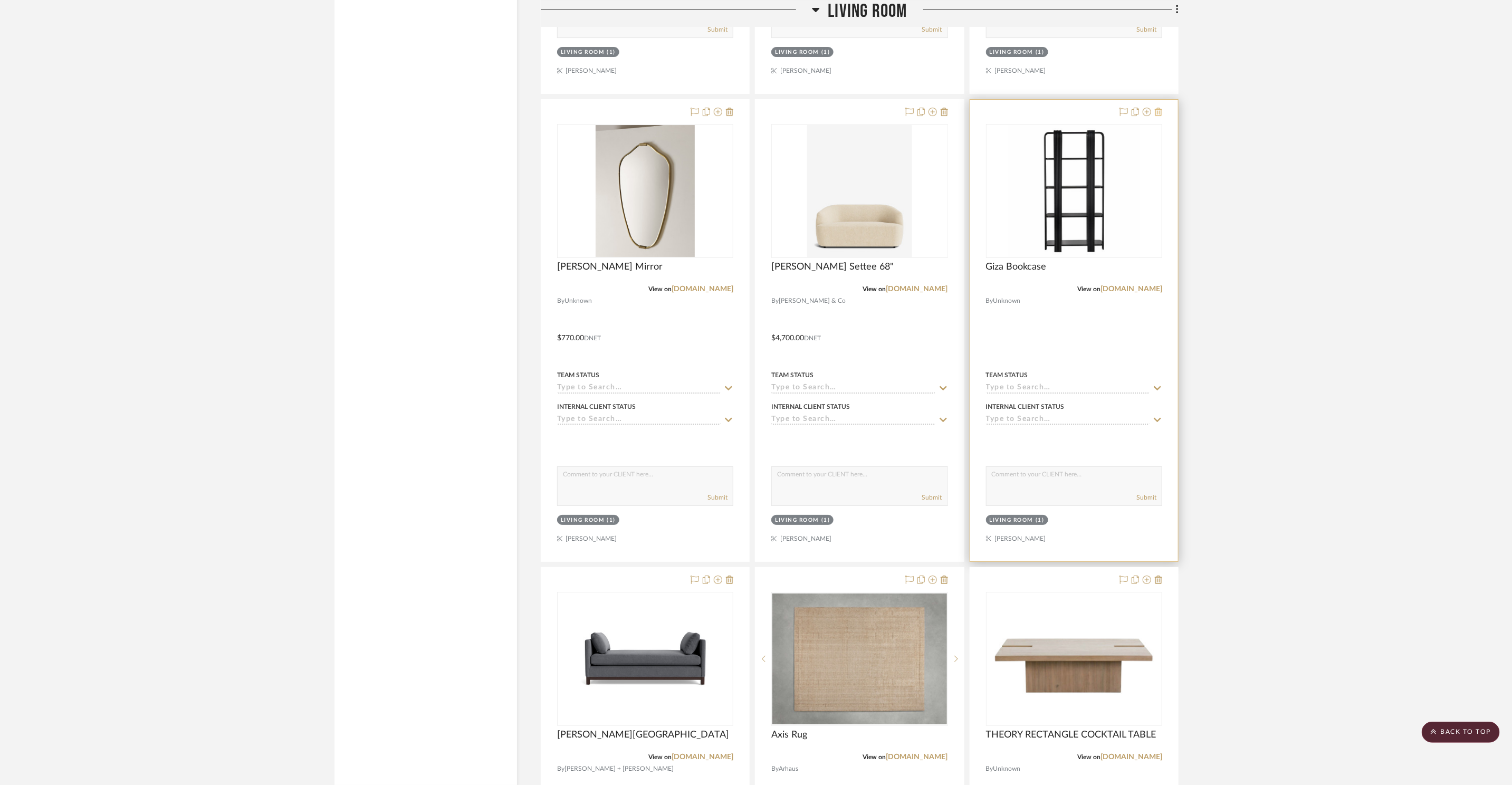
click at [1160, 113] on icon at bounding box center [1158, 112] width 8 height 8
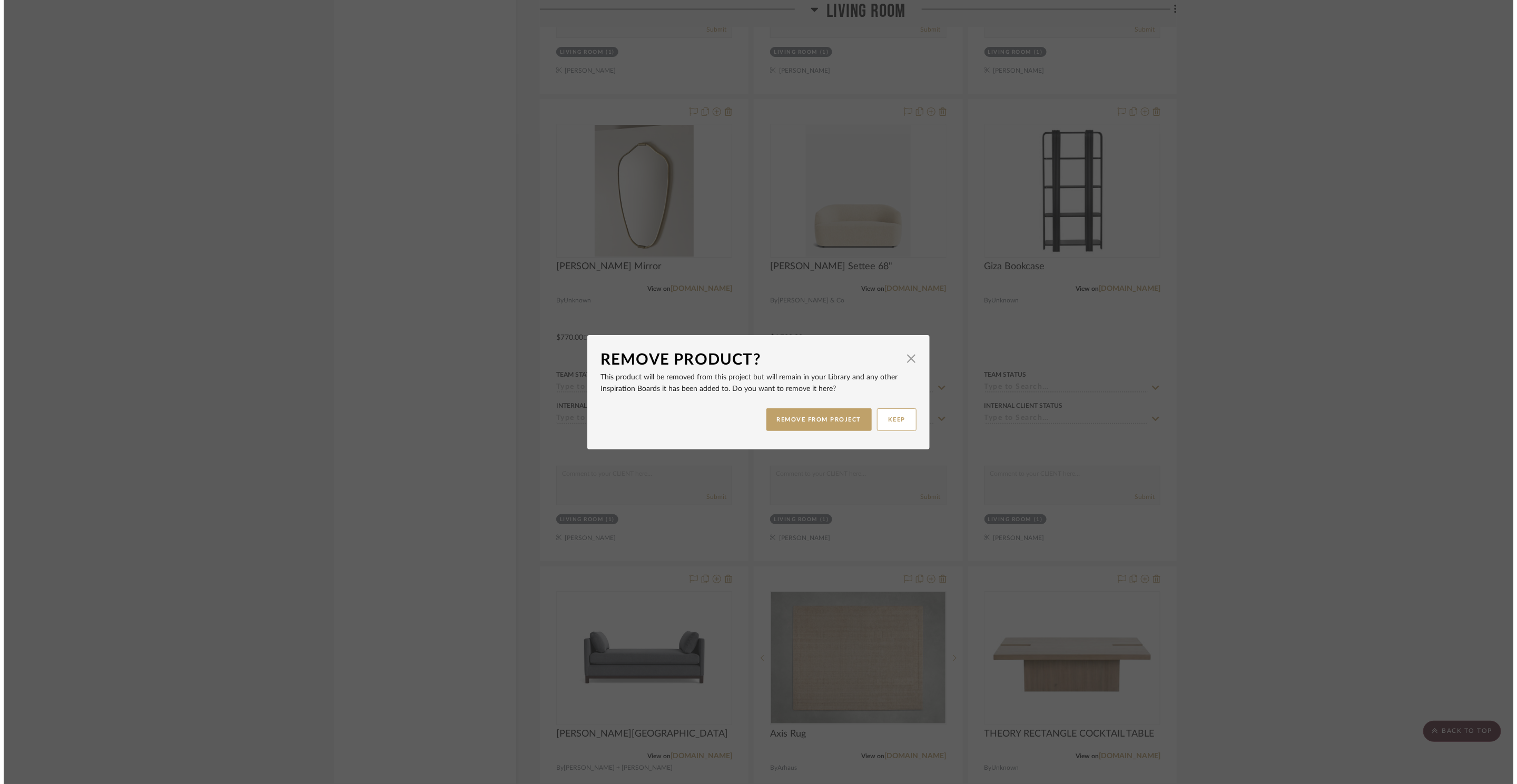
scroll to position [0, 0]
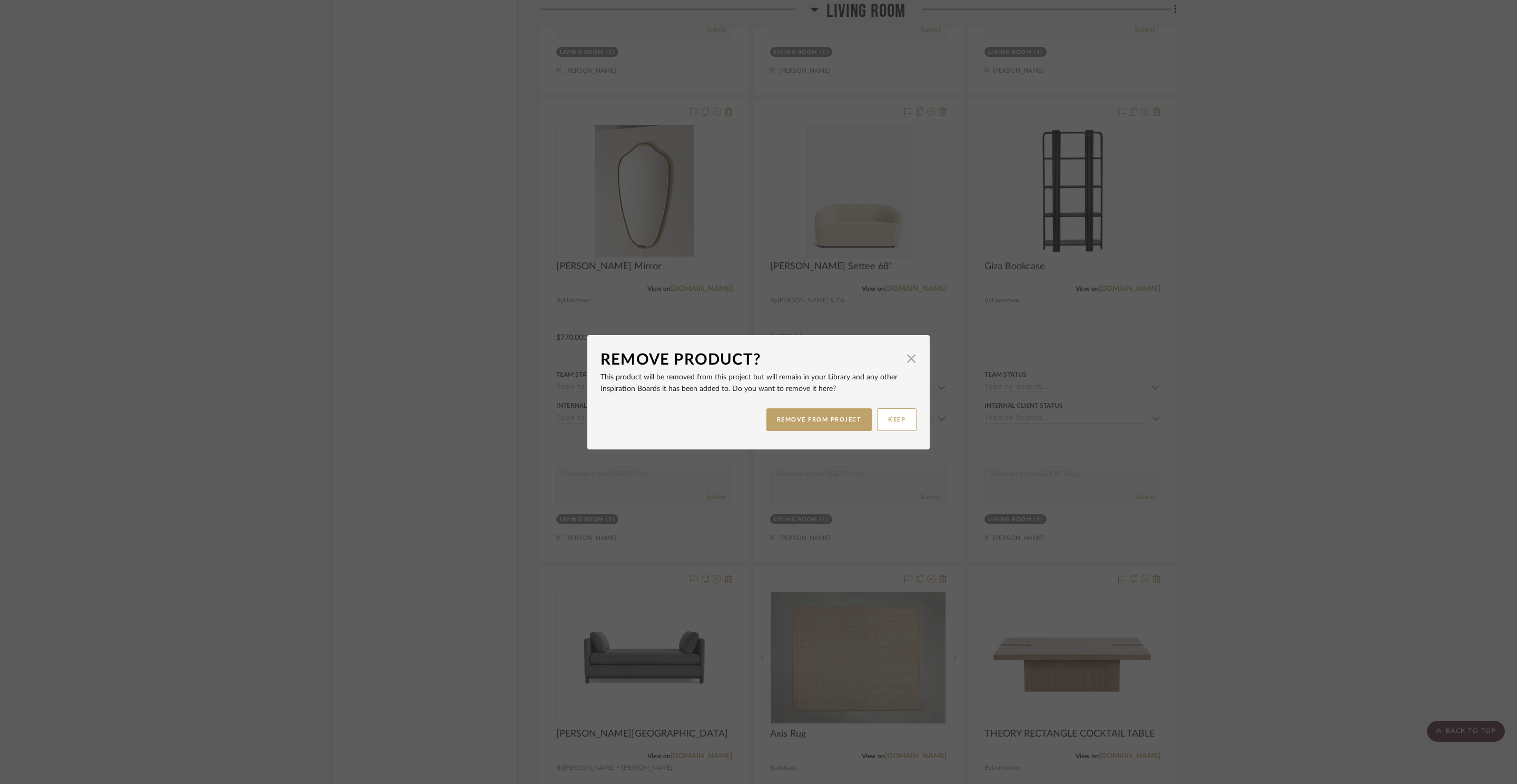
click at [837, 435] on div "REMOVE FROM PROJECT KEEP" at bounding box center [758, 419] width 316 height 33
click at [838, 430] on button "REMOVE FROM PROJECT" at bounding box center [820, 419] width 106 height 22
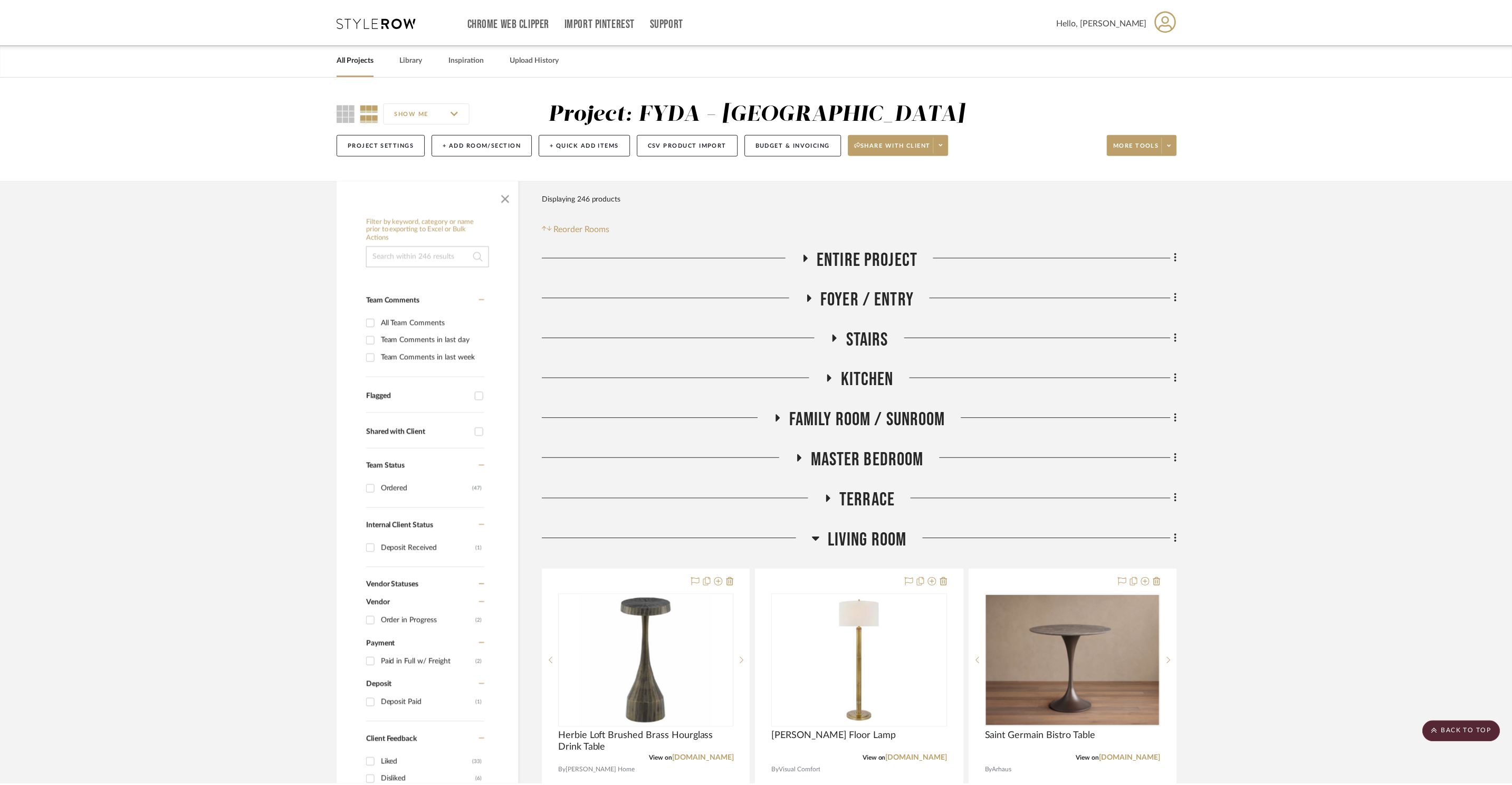
scroll to position [2808, 0]
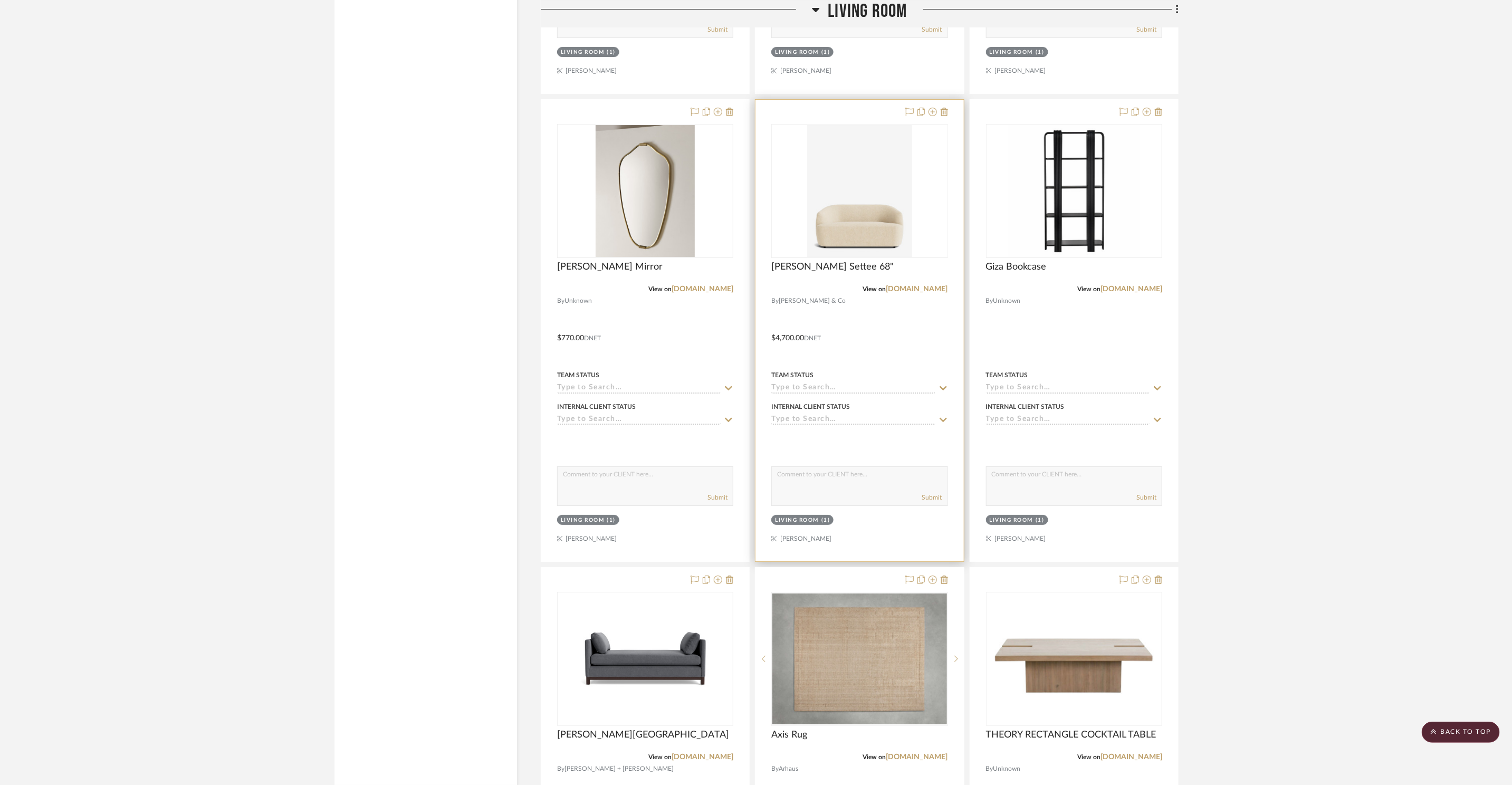
click at [841, 427] on div at bounding box center [859, 330] width 208 height 462
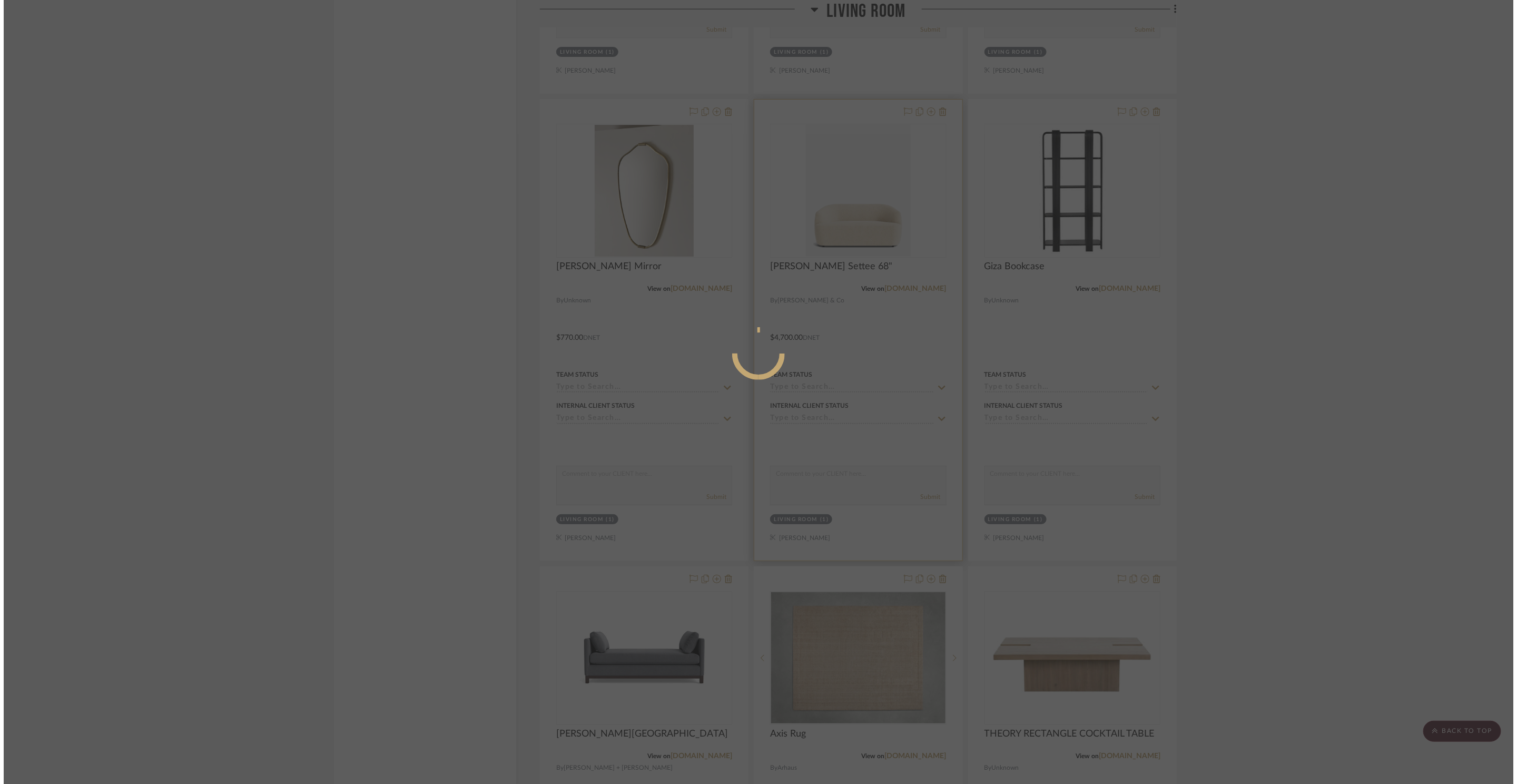
scroll to position [0, 0]
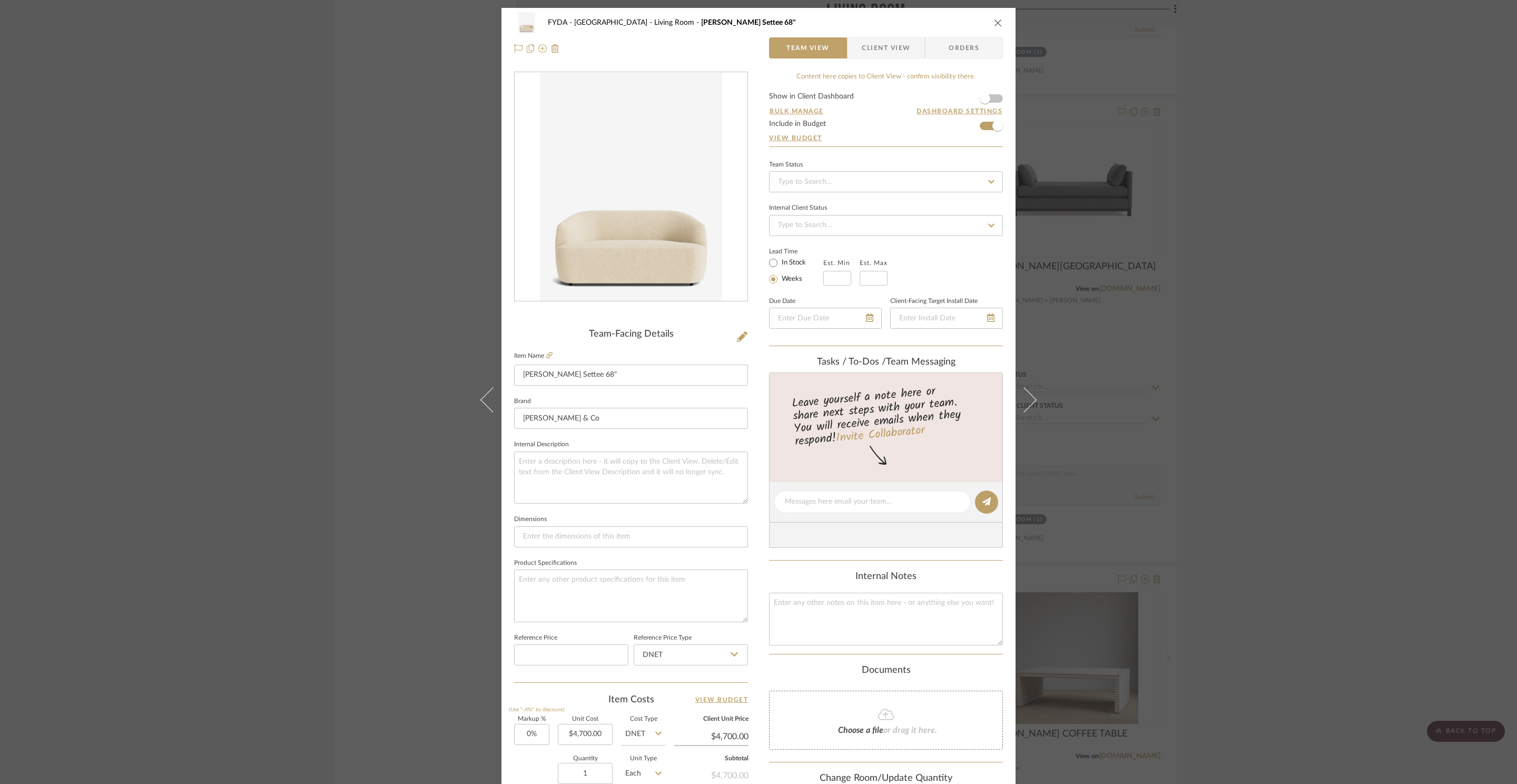
click at [998, 20] on icon "close" at bounding box center [998, 22] width 8 height 8
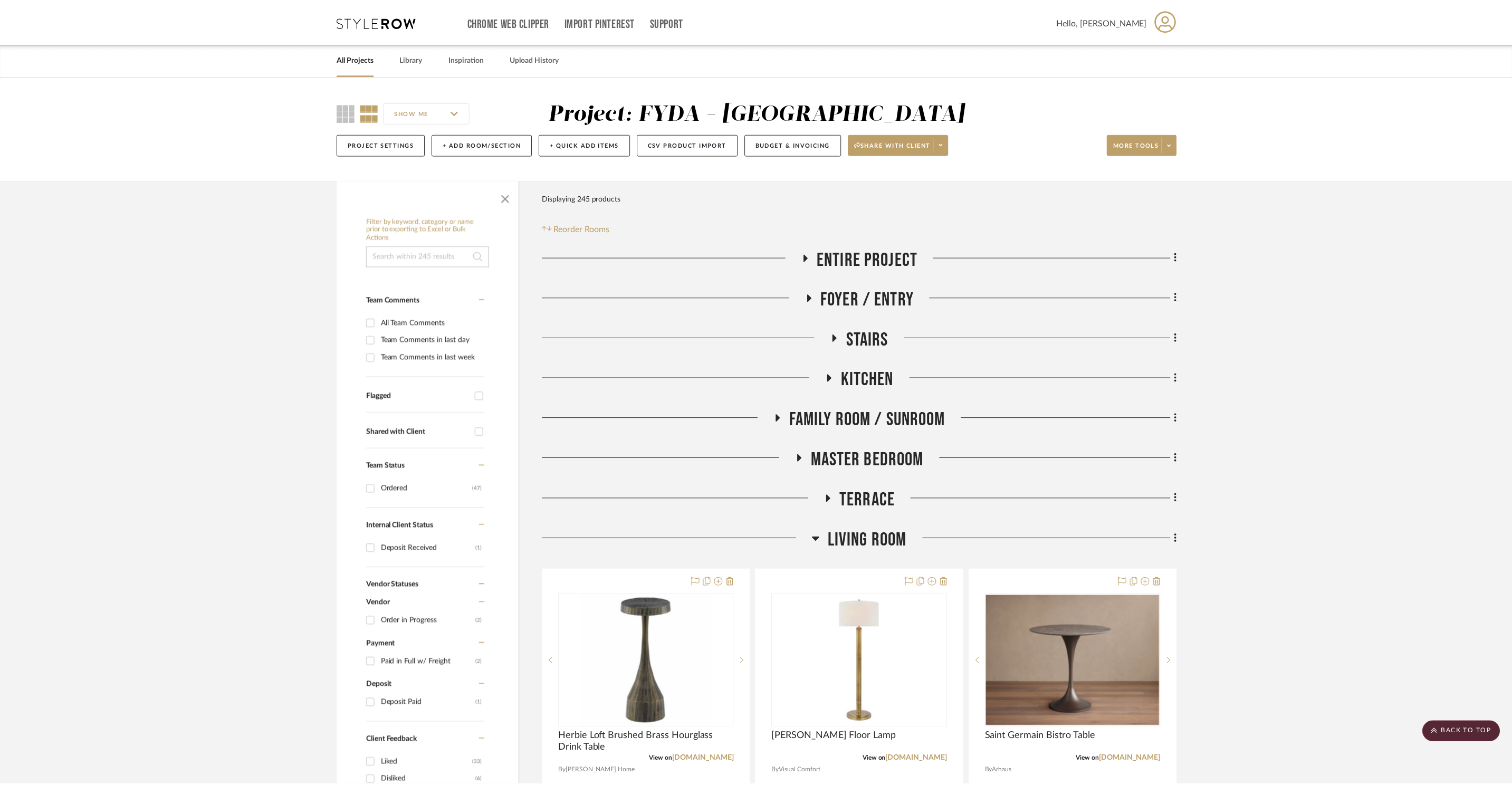
scroll to position [2808, 0]
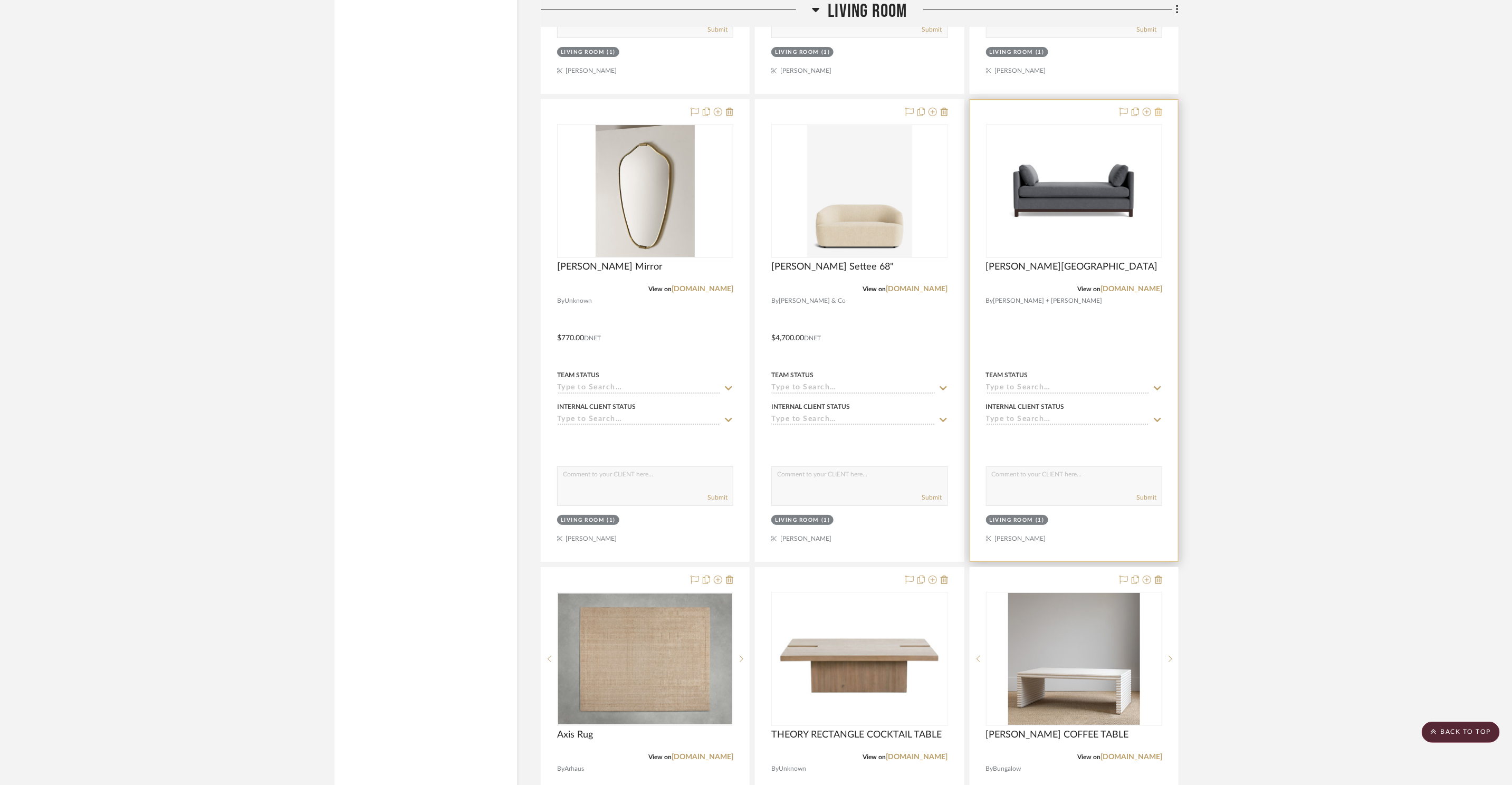
click at [1160, 111] on icon at bounding box center [1158, 112] width 8 height 8
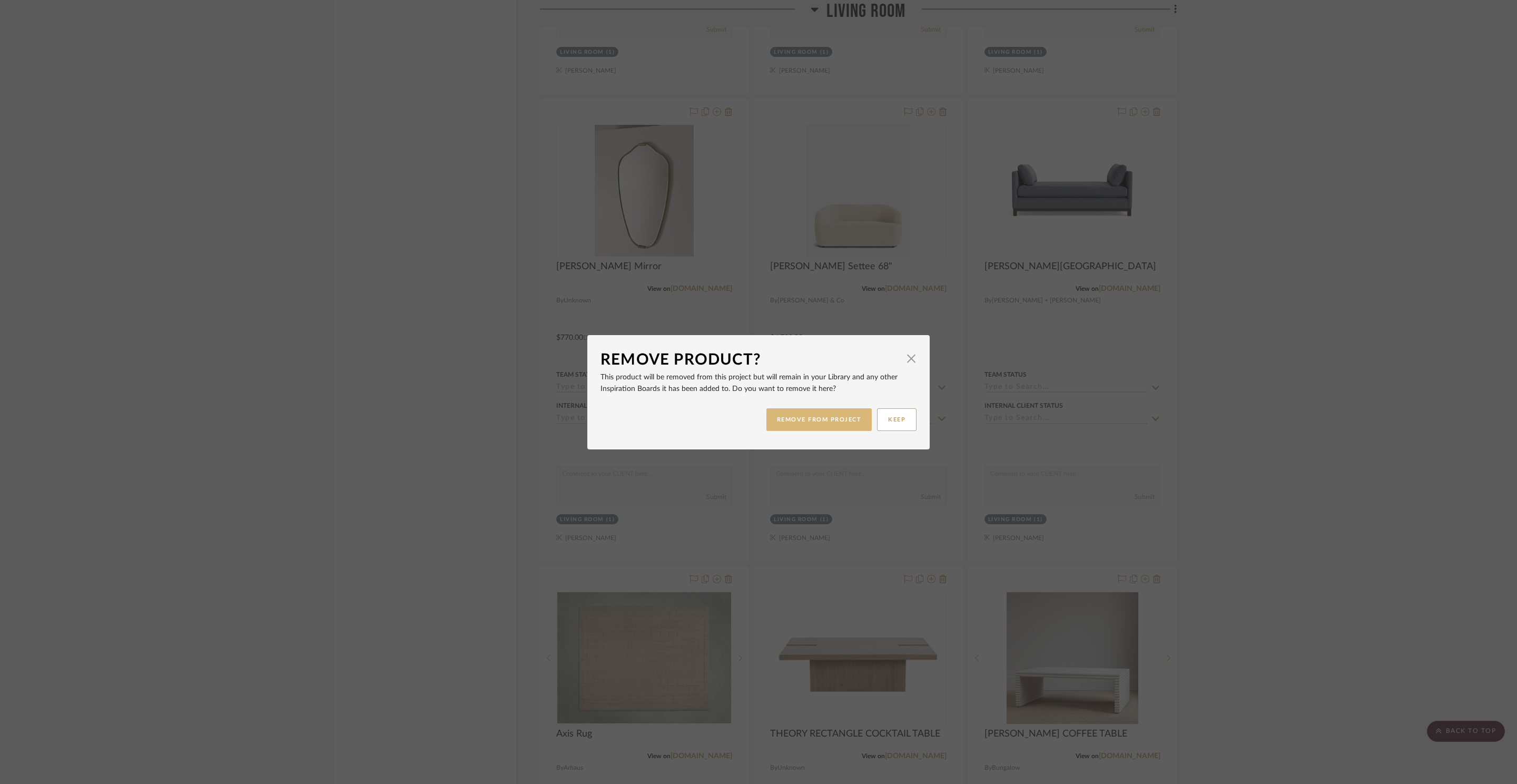
click at [828, 414] on button "REMOVE FROM PROJECT" at bounding box center [820, 419] width 106 height 22
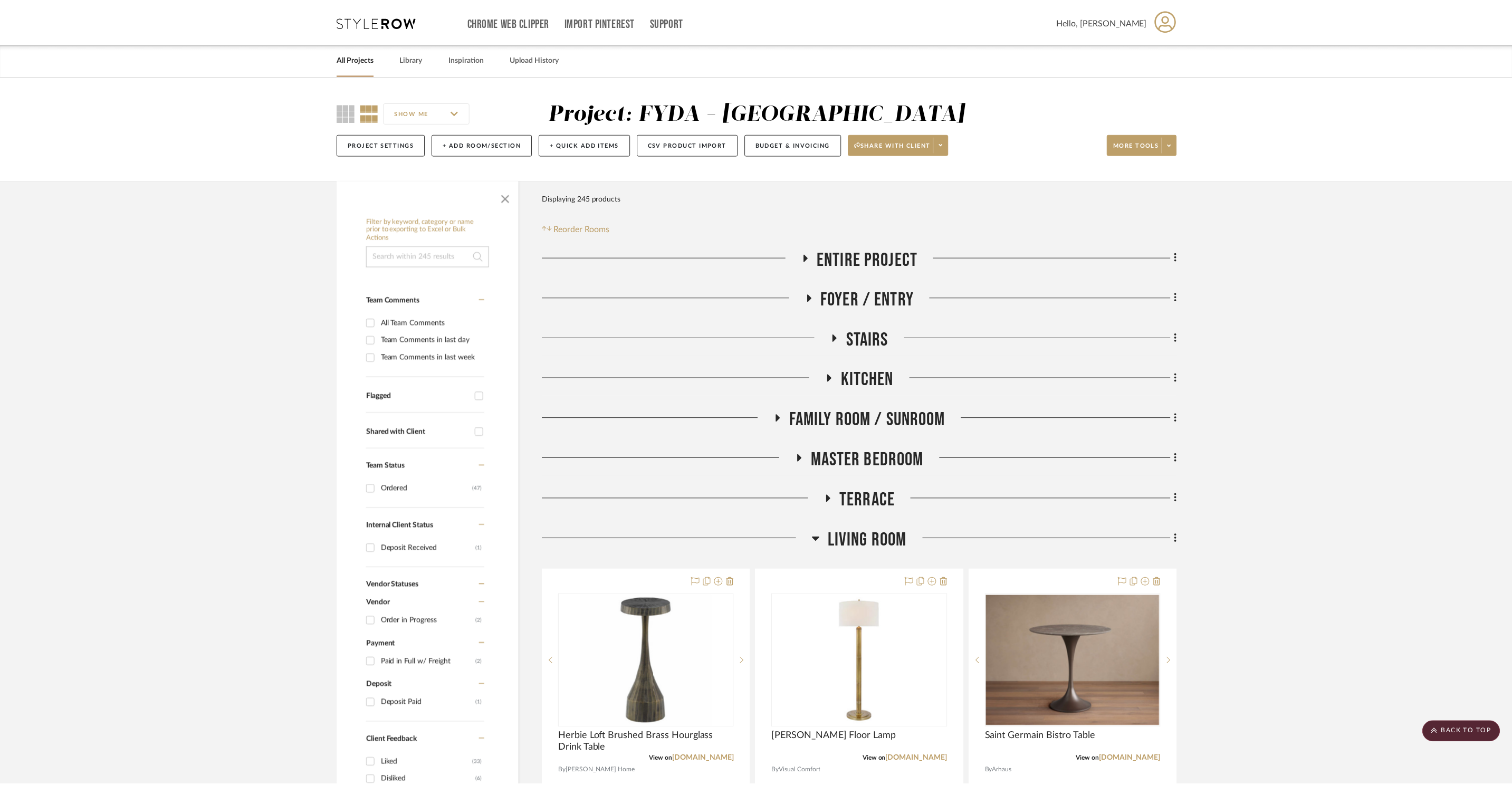
scroll to position [2808, 0]
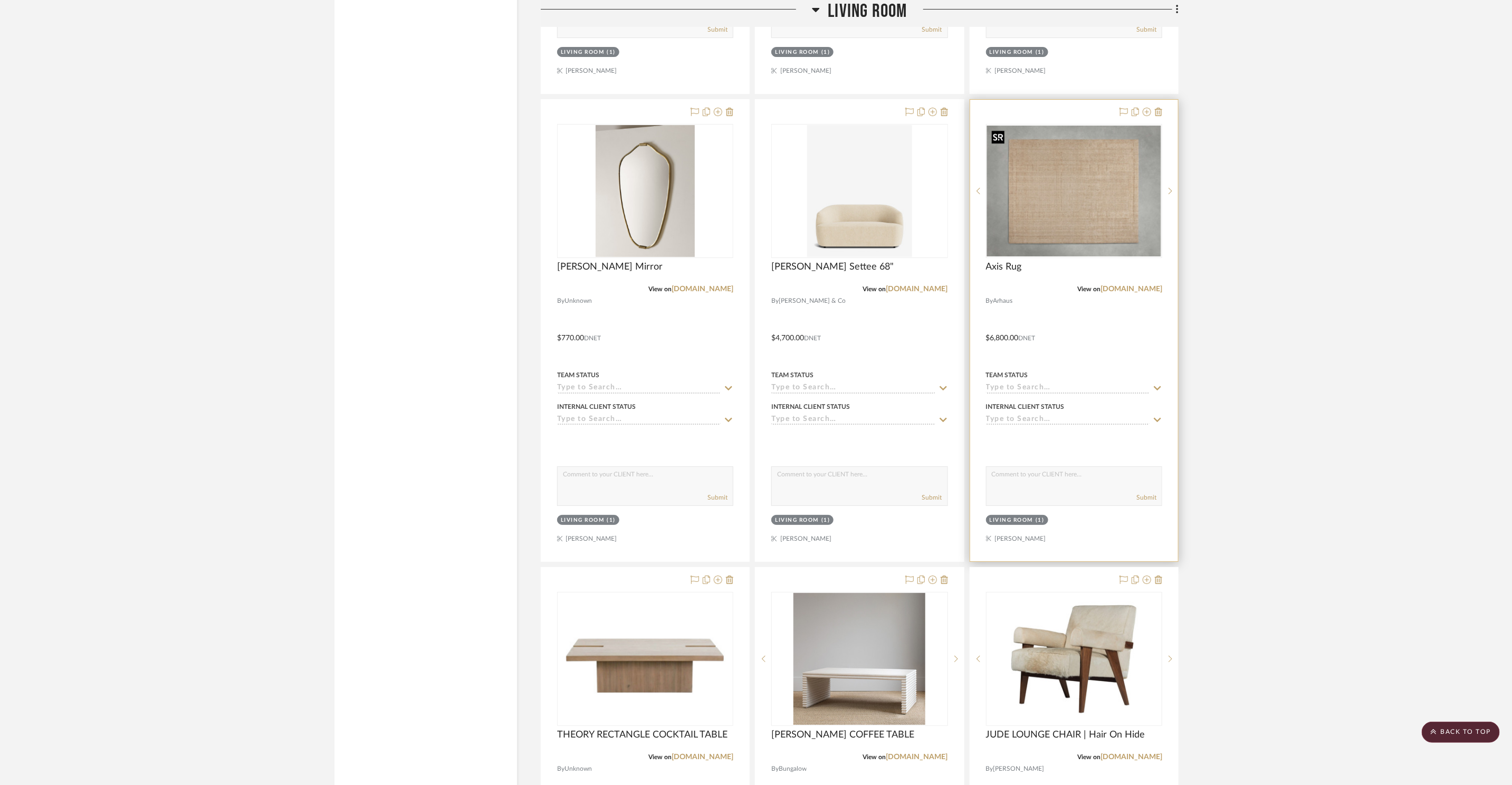
click at [1086, 179] on img "0" at bounding box center [1074, 190] width 174 height 131
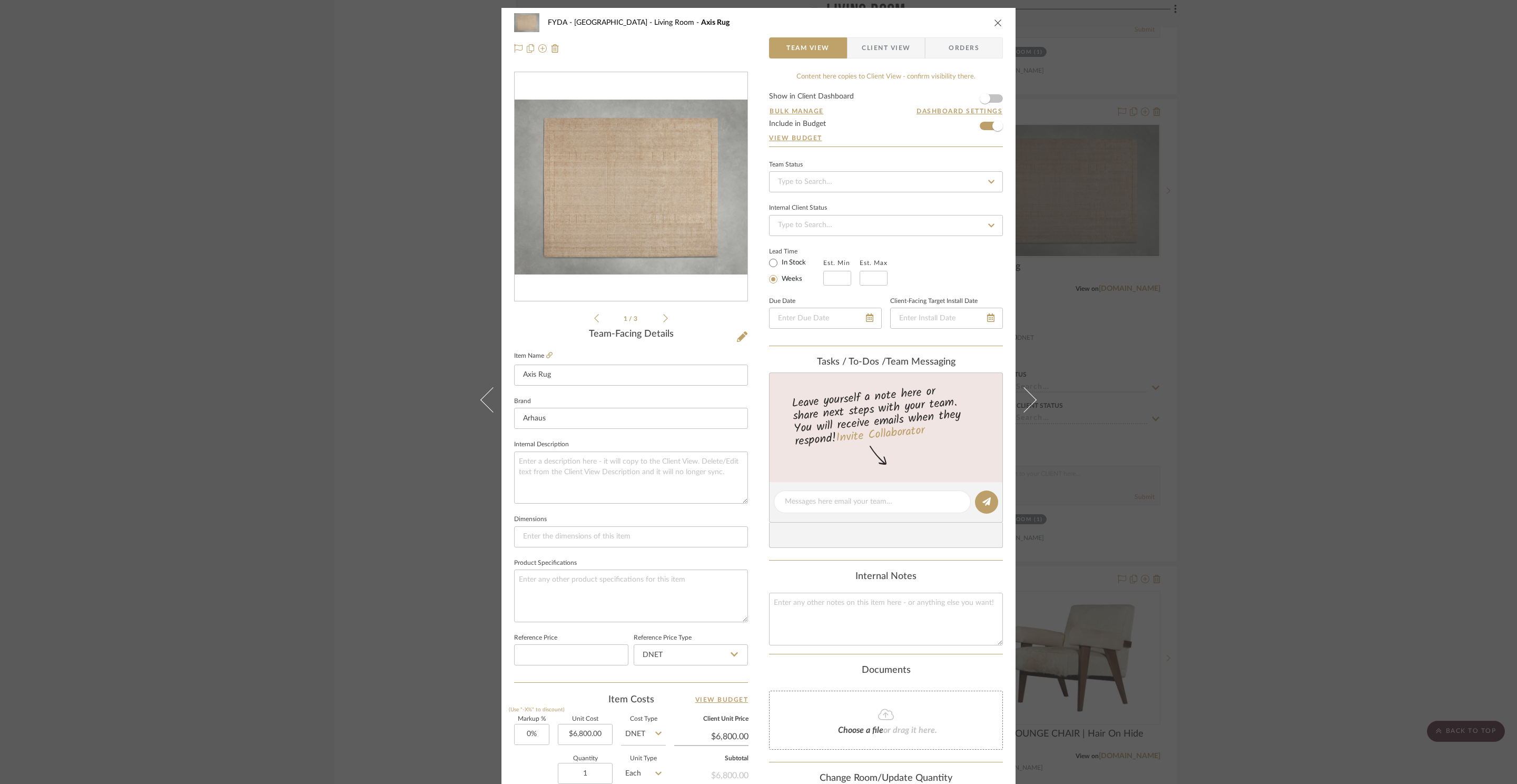
click at [1263, 133] on div "FYDA - 655 City Park Living Room Axis Rug Team View Client View Orders 1 / 3 Te…" at bounding box center [758, 392] width 1517 height 784
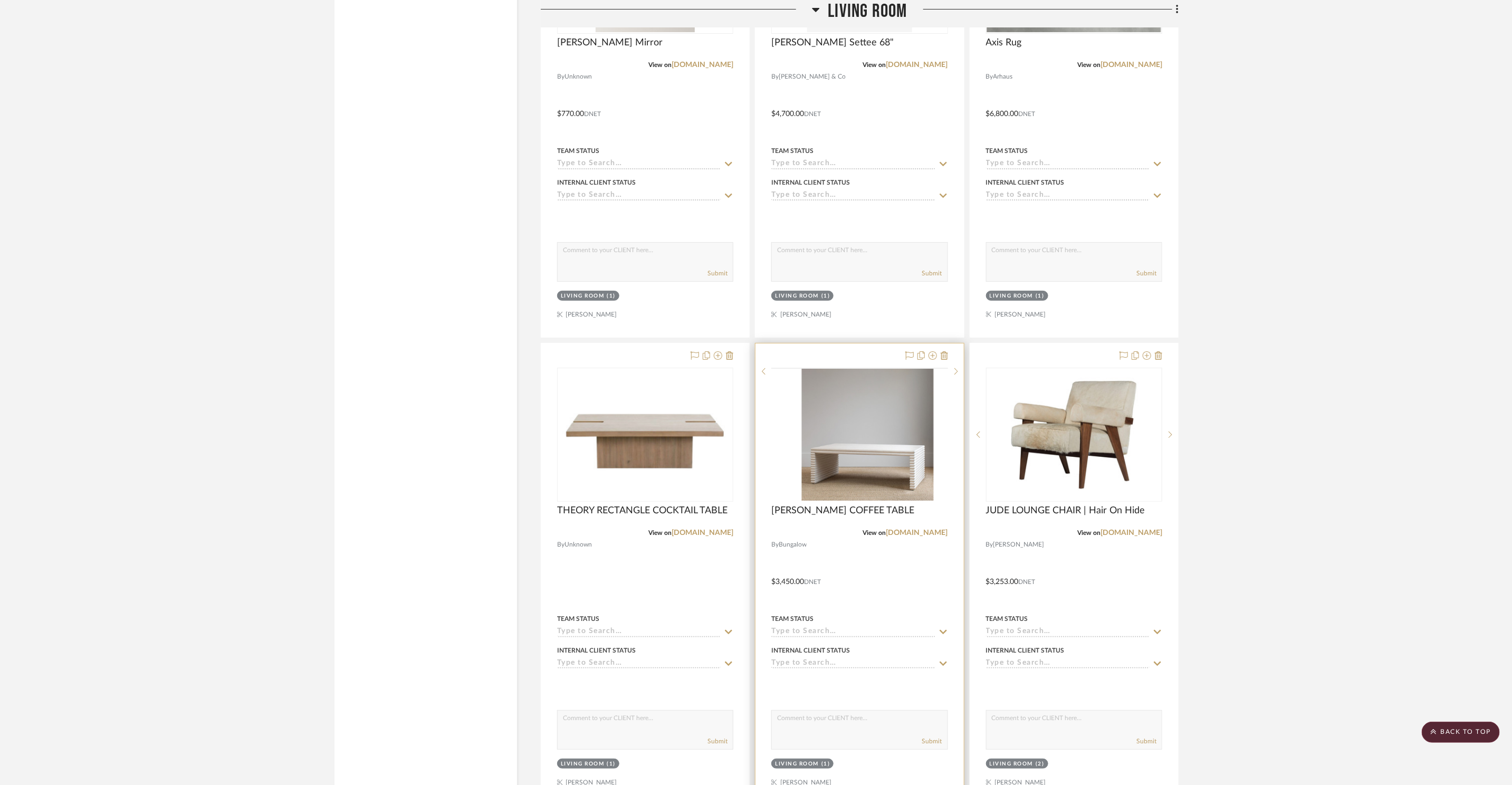
scroll to position [3181, 0]
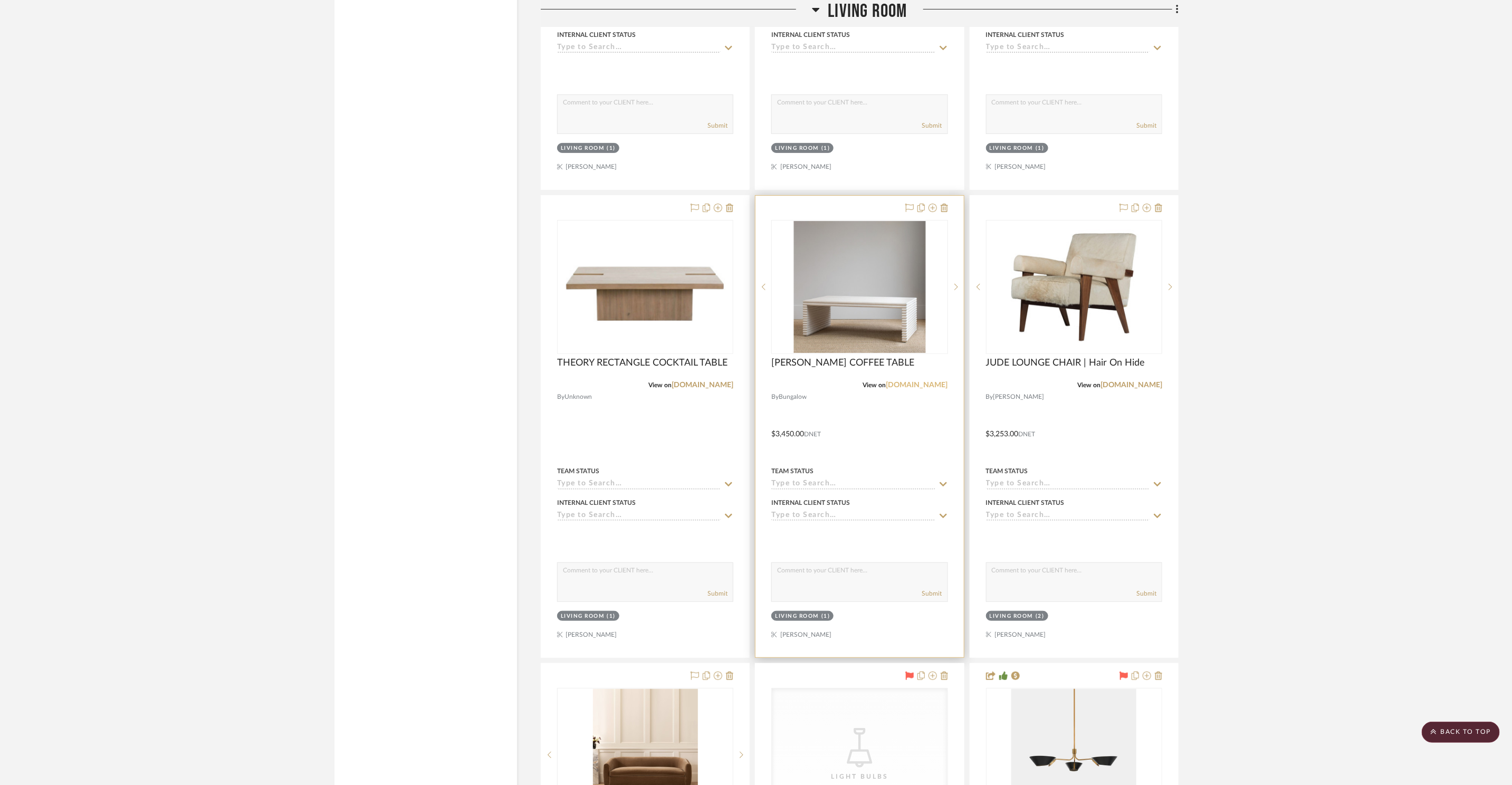
click at [916, 387] on link "[DOMAIN_NAME]" at bounding box center [917, 385] width 62 height 8
click at [696, 271] on img "0" at bounding box center [645, 286] width 174 height 121
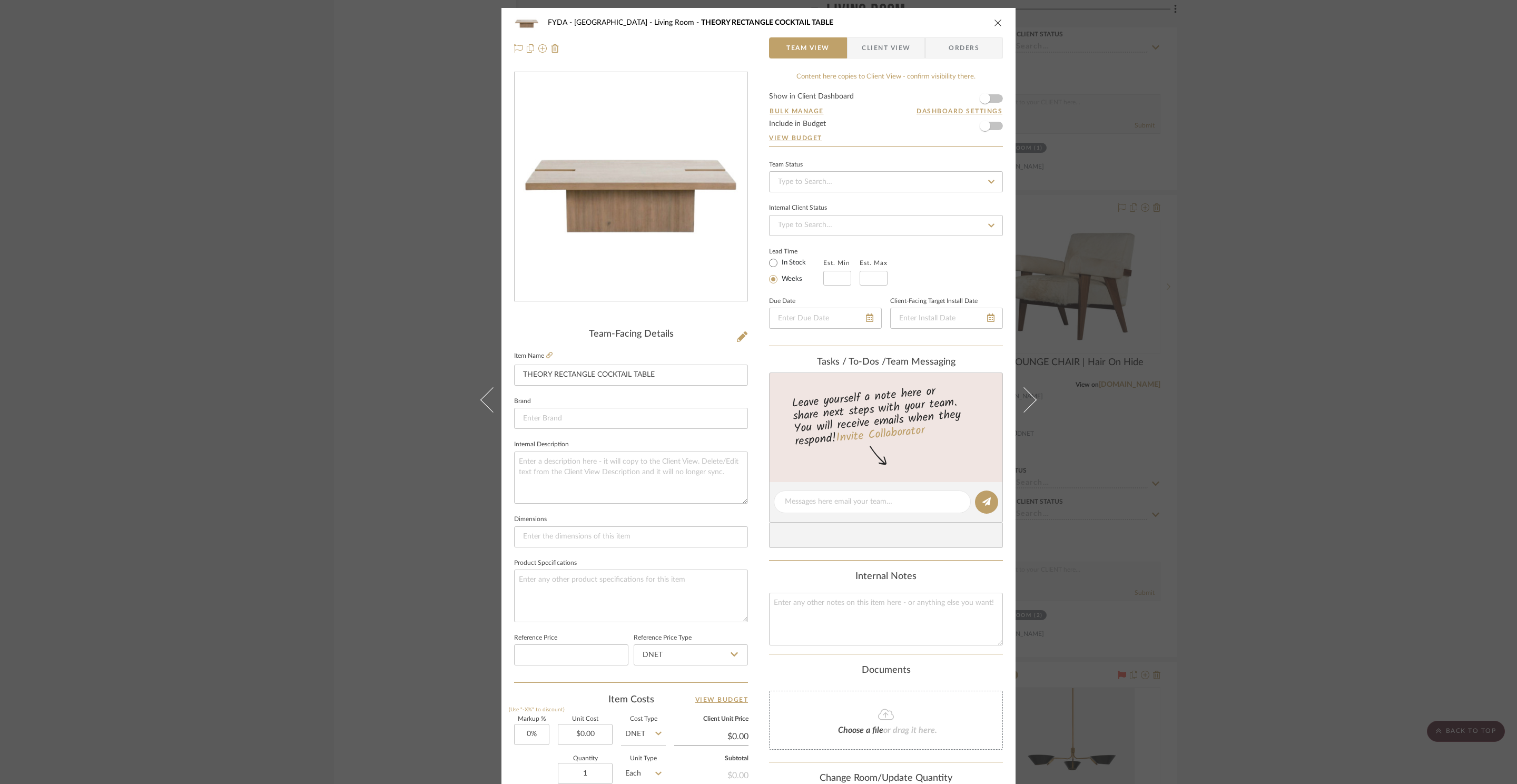
click at [994, 20] on icon "close" at bounding box center [998, 22] width 8 height 8
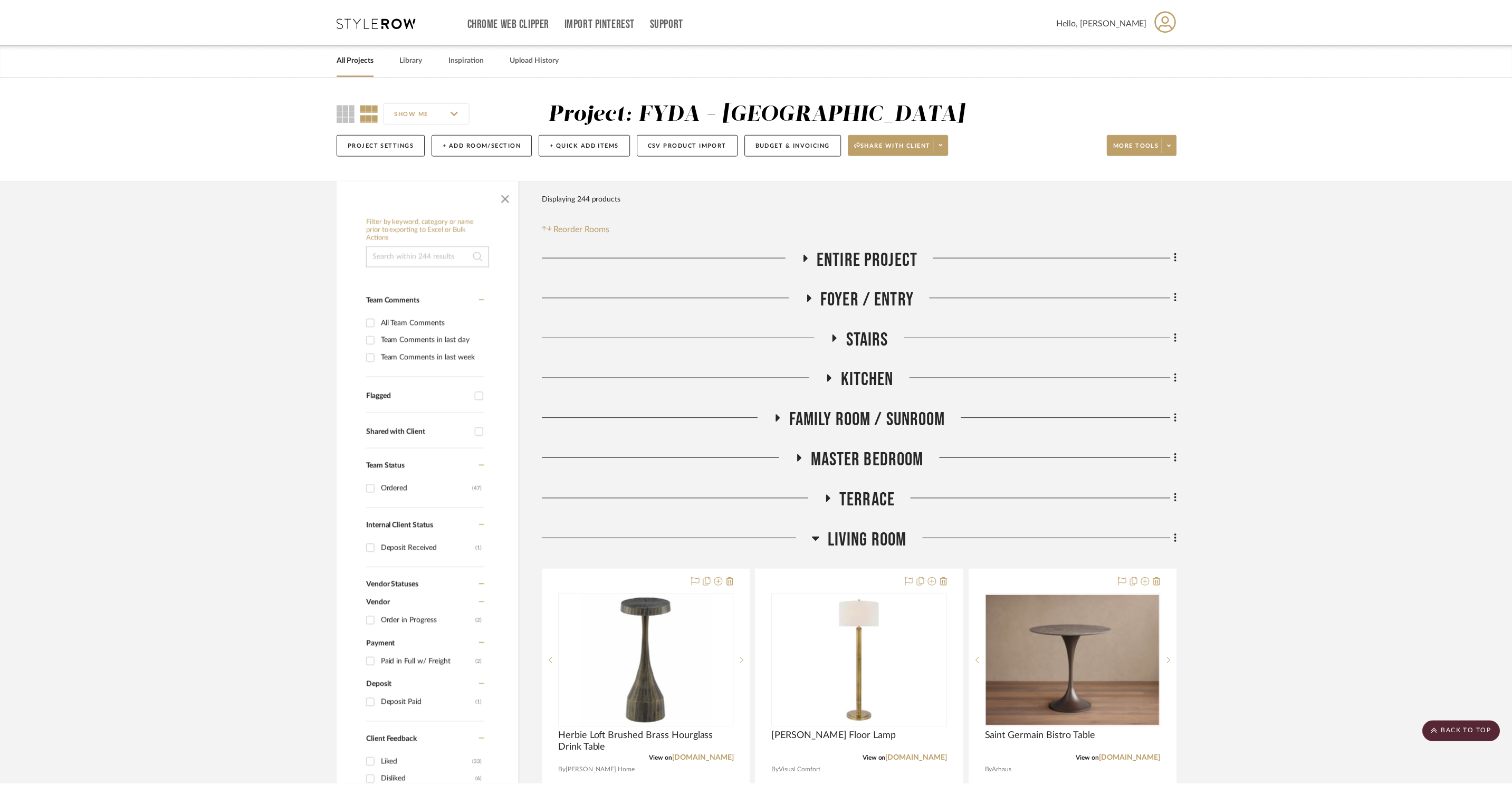
scroll to position [3181, 0]
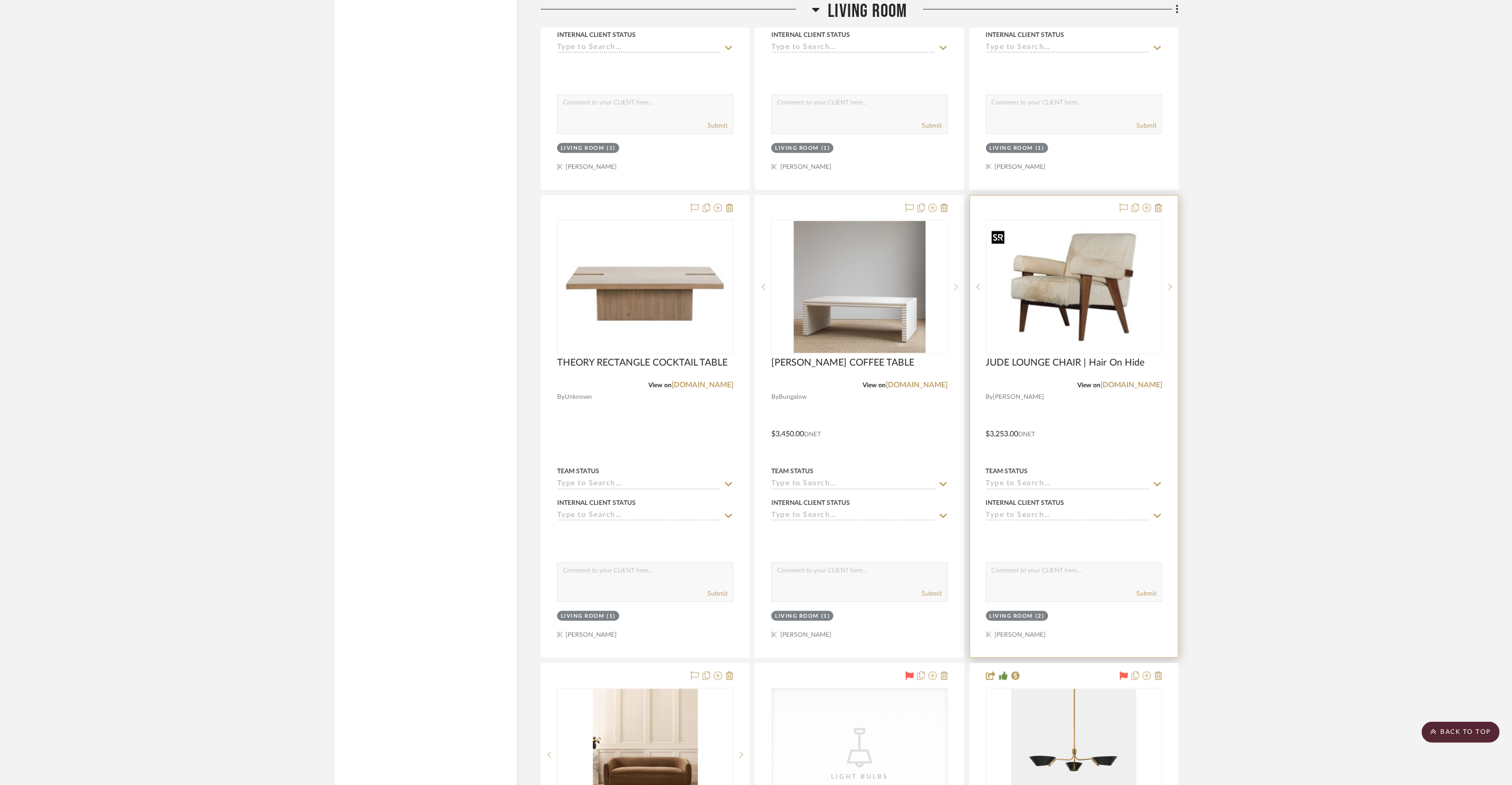
click at [0, 0] on img at bounding box center [0, 0] width 0 height 0
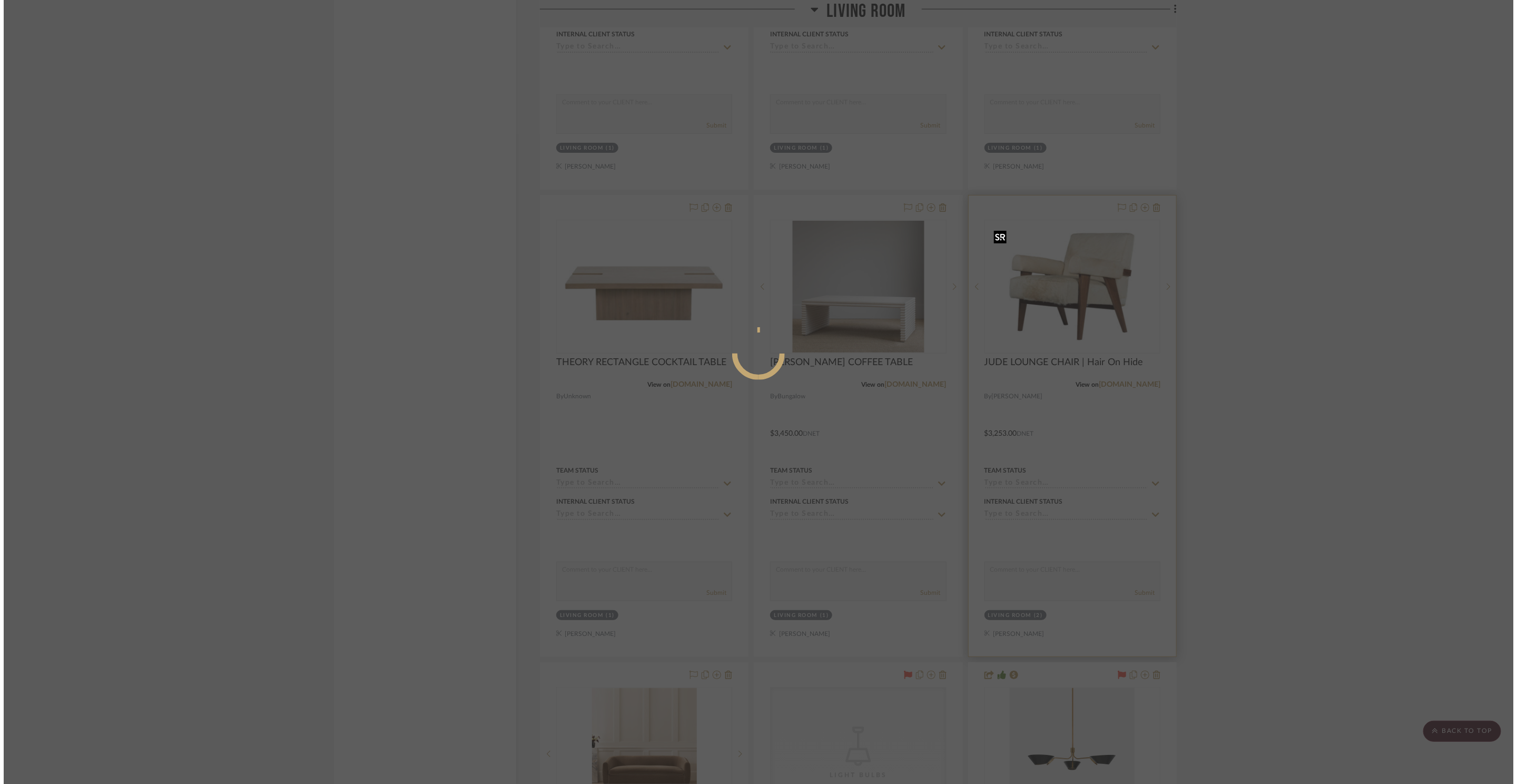
scroll to position [0, 0]
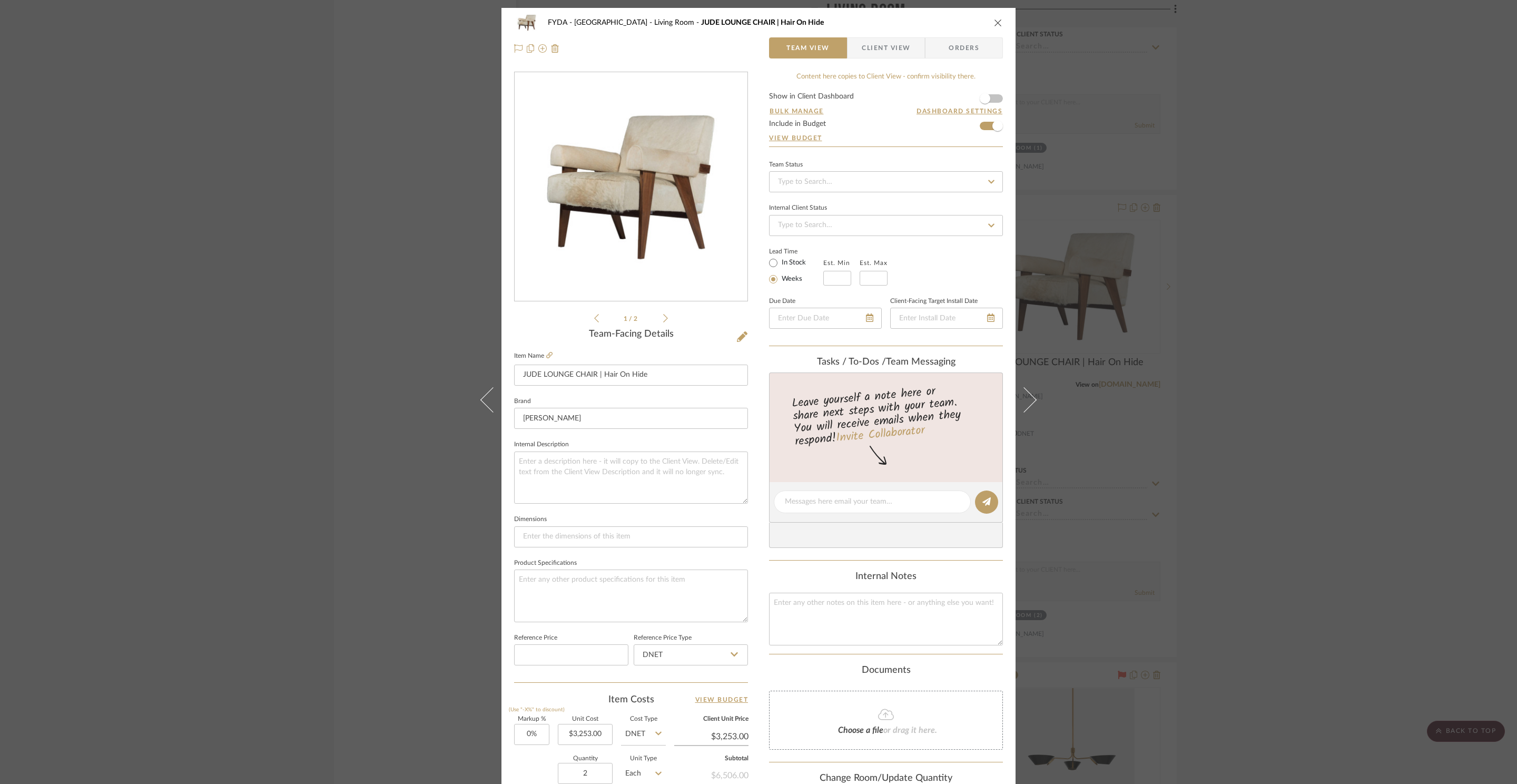
click at [1268, 185] on div "FYDA - 655 City Park Living Room JUDE LOUNGE CHAIR | Hair On Hide Team View Cli…" at bounding box center [758, 392] width 1517 height 784
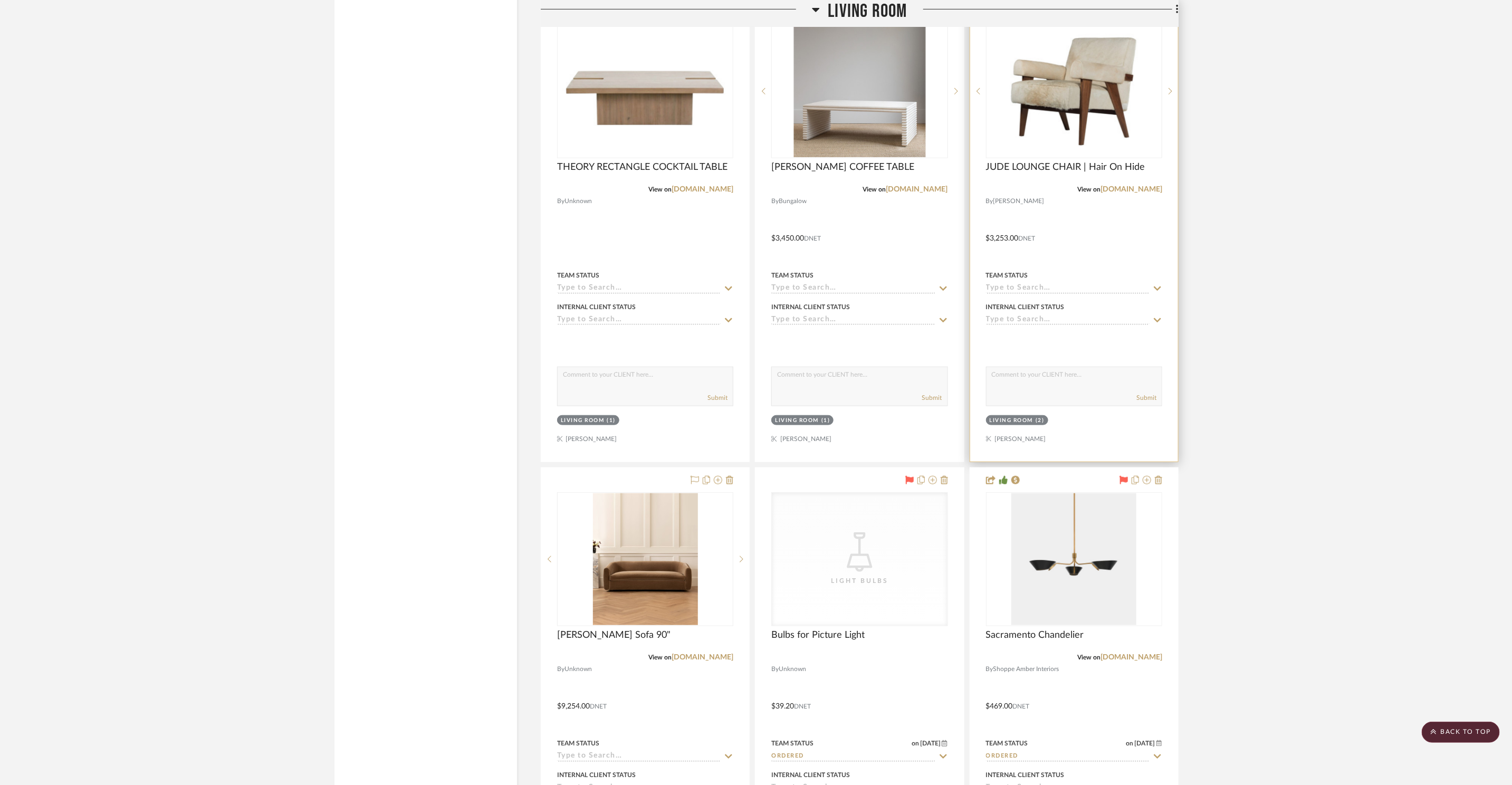
scroll to position [3270, 0]
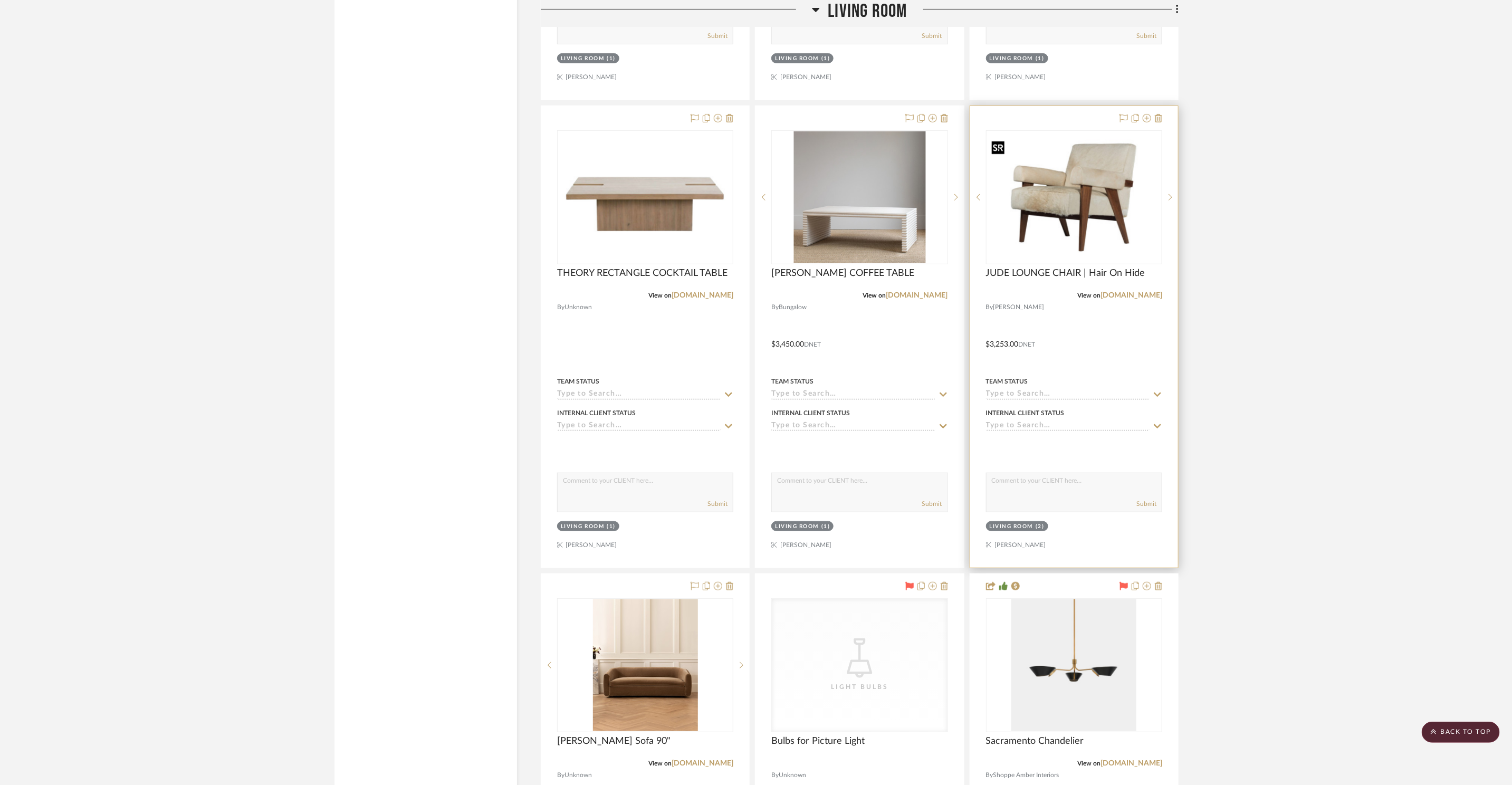
click at [1110, 215] on img "0" at bounding box center [1074, 197] width 174 height 122
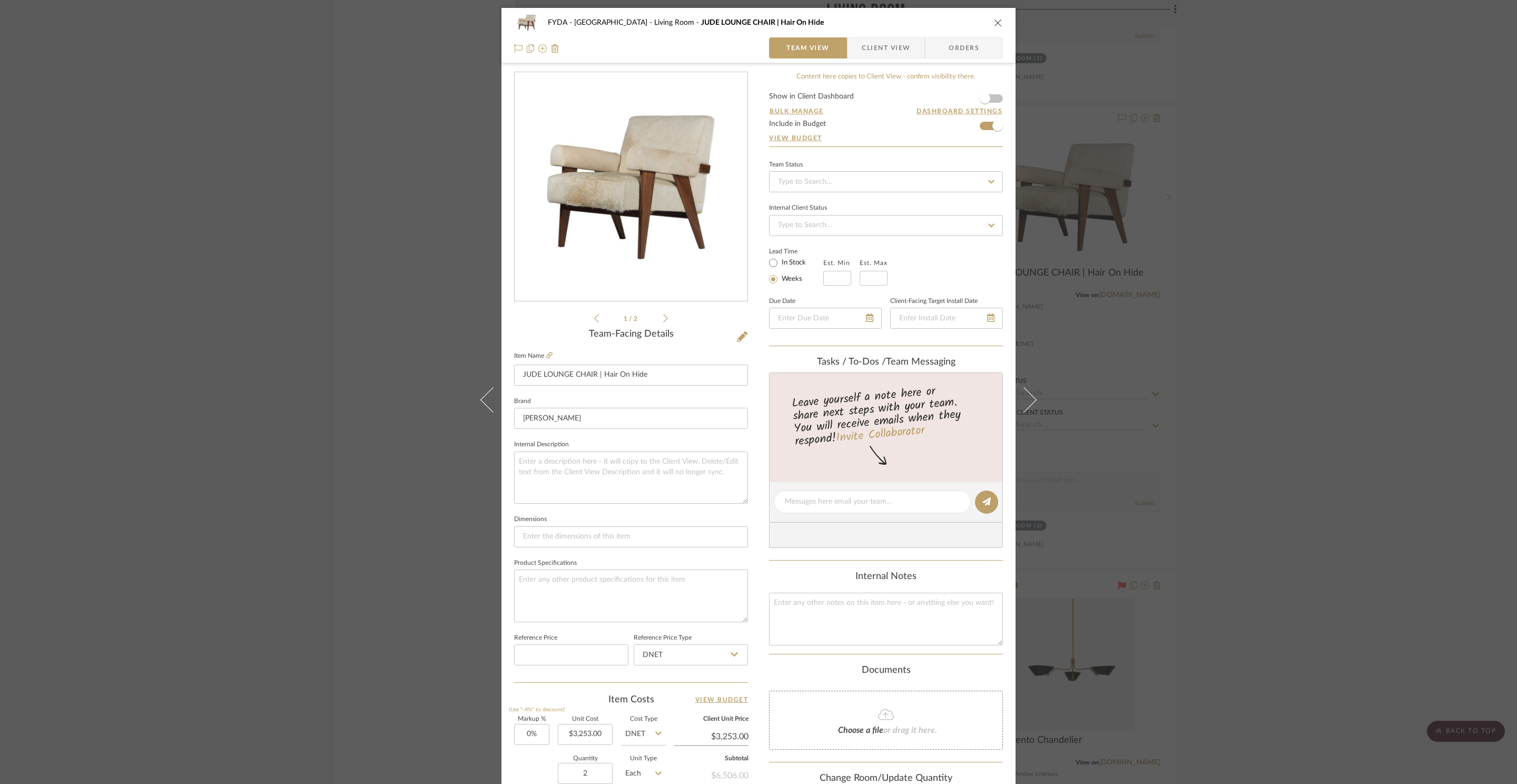
scroll to position [198, 0]
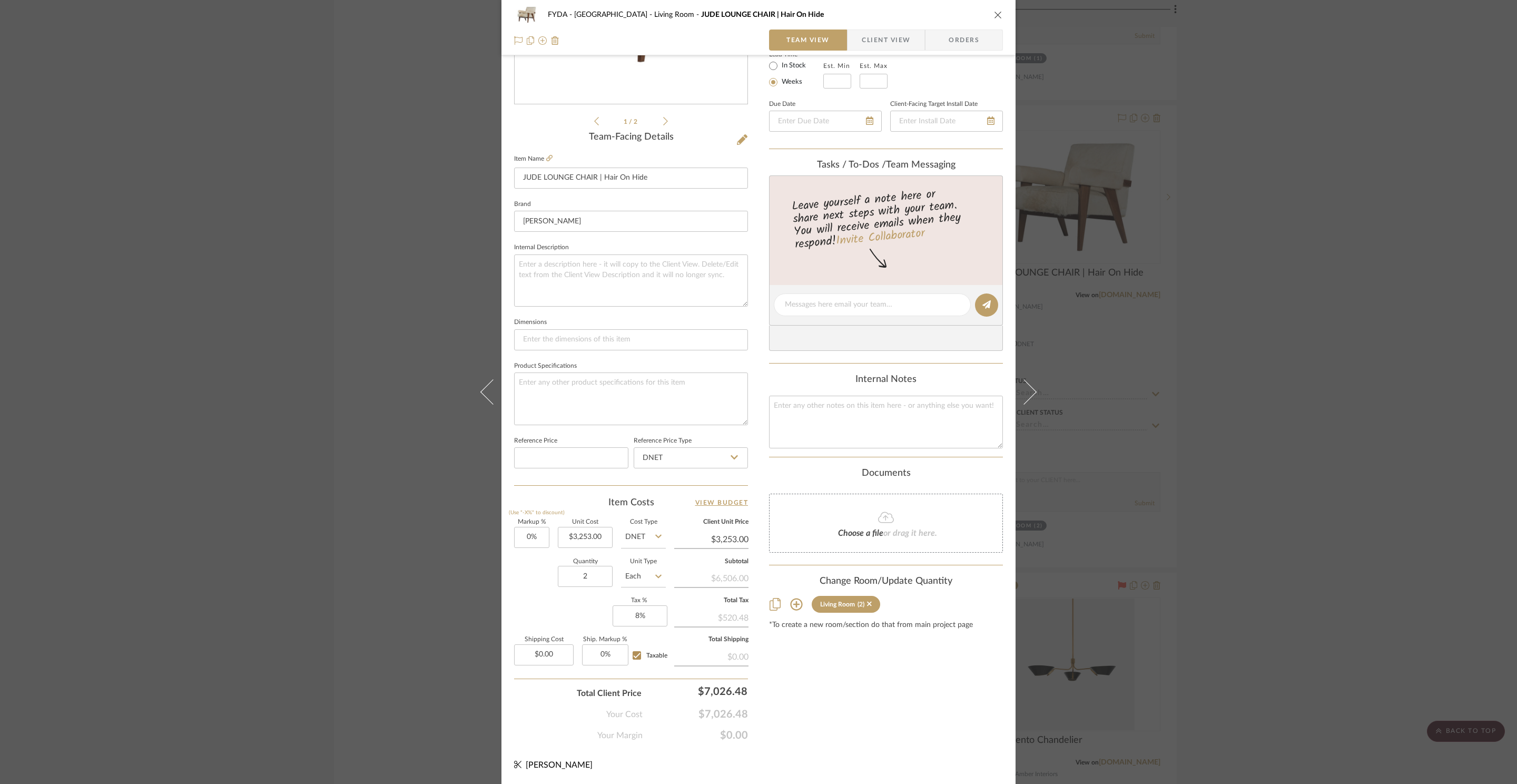
click at [1340, 356] on div "FYDA - 655 City Park Living Room JUDE LOUNGE CHAIR | Hair On Hide Team View Cli…" at bounding box center [758, 392] width 1517 height 784
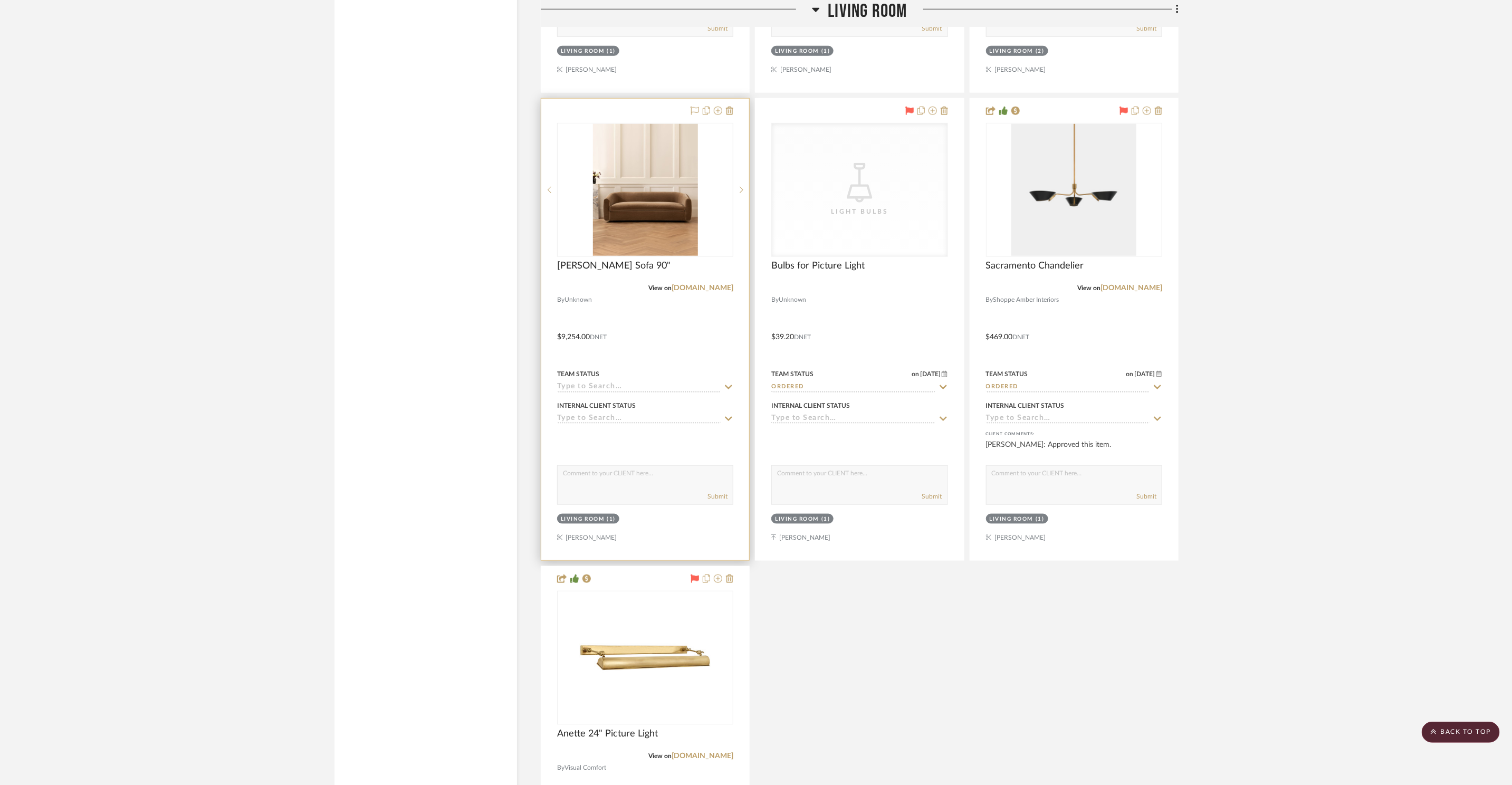
scroll to position [3755, 0]
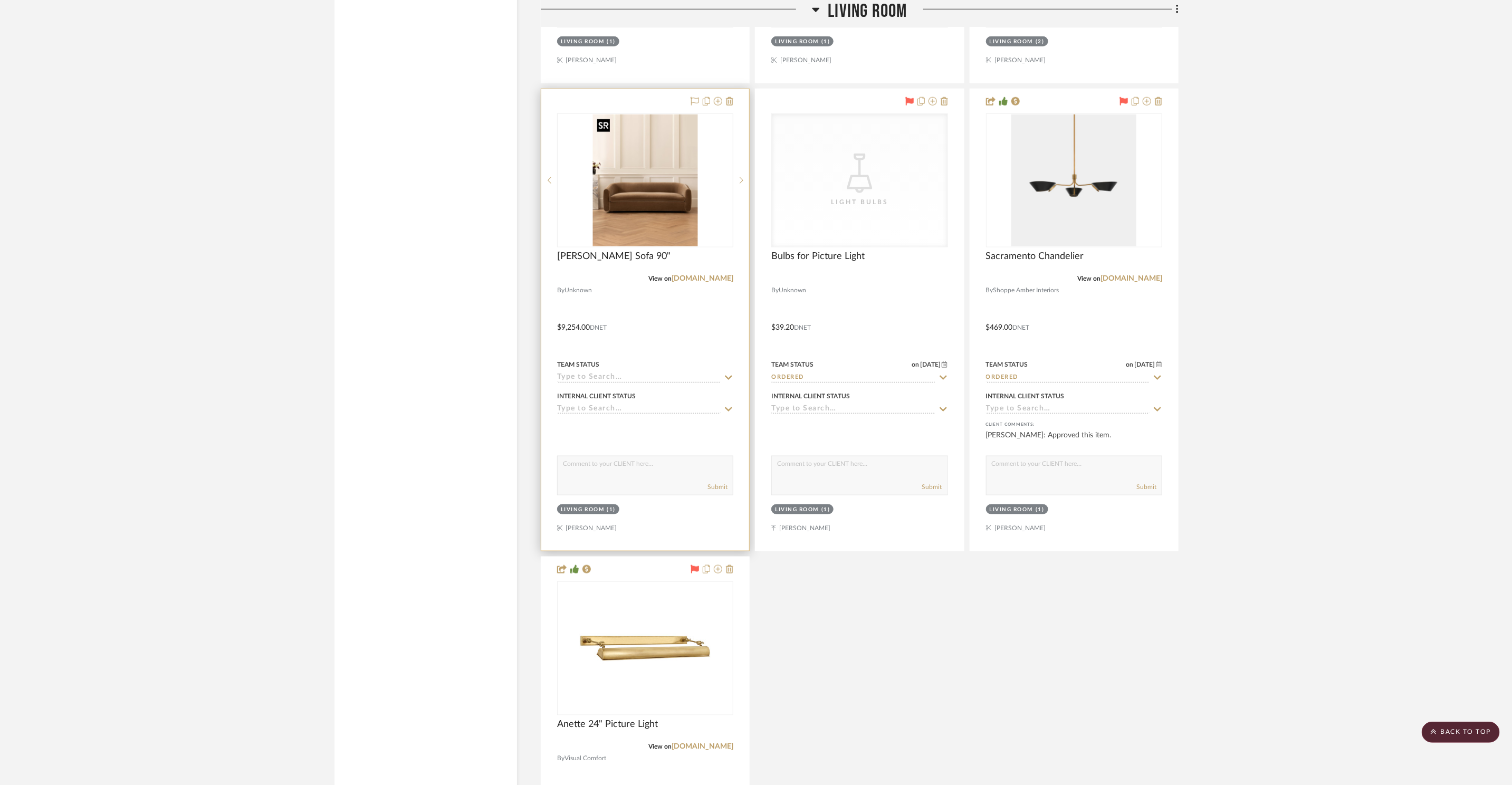
click at [0, 0] on img at bounding box center [0, 0] width 0 height 0
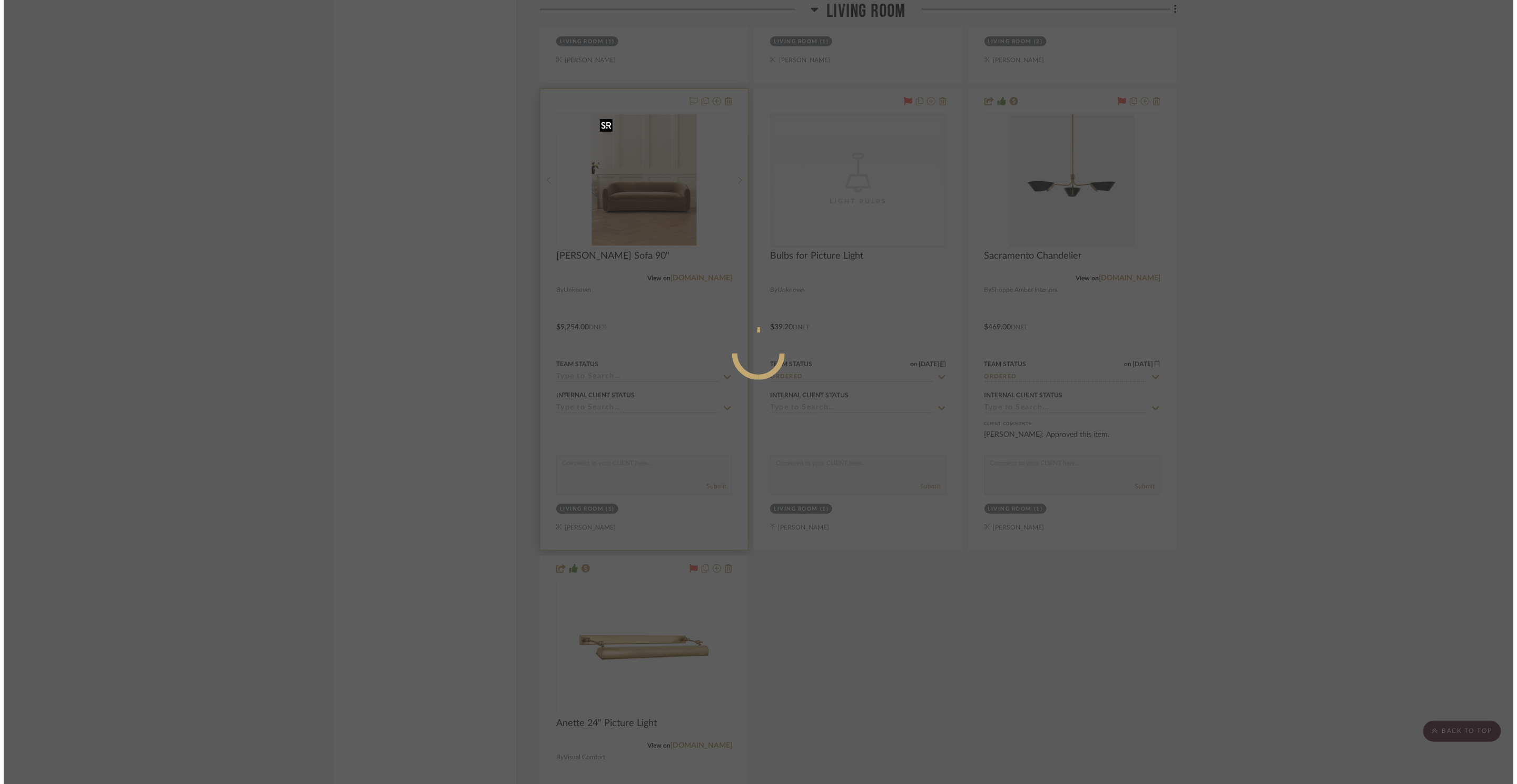
scroll to position [0, 0]
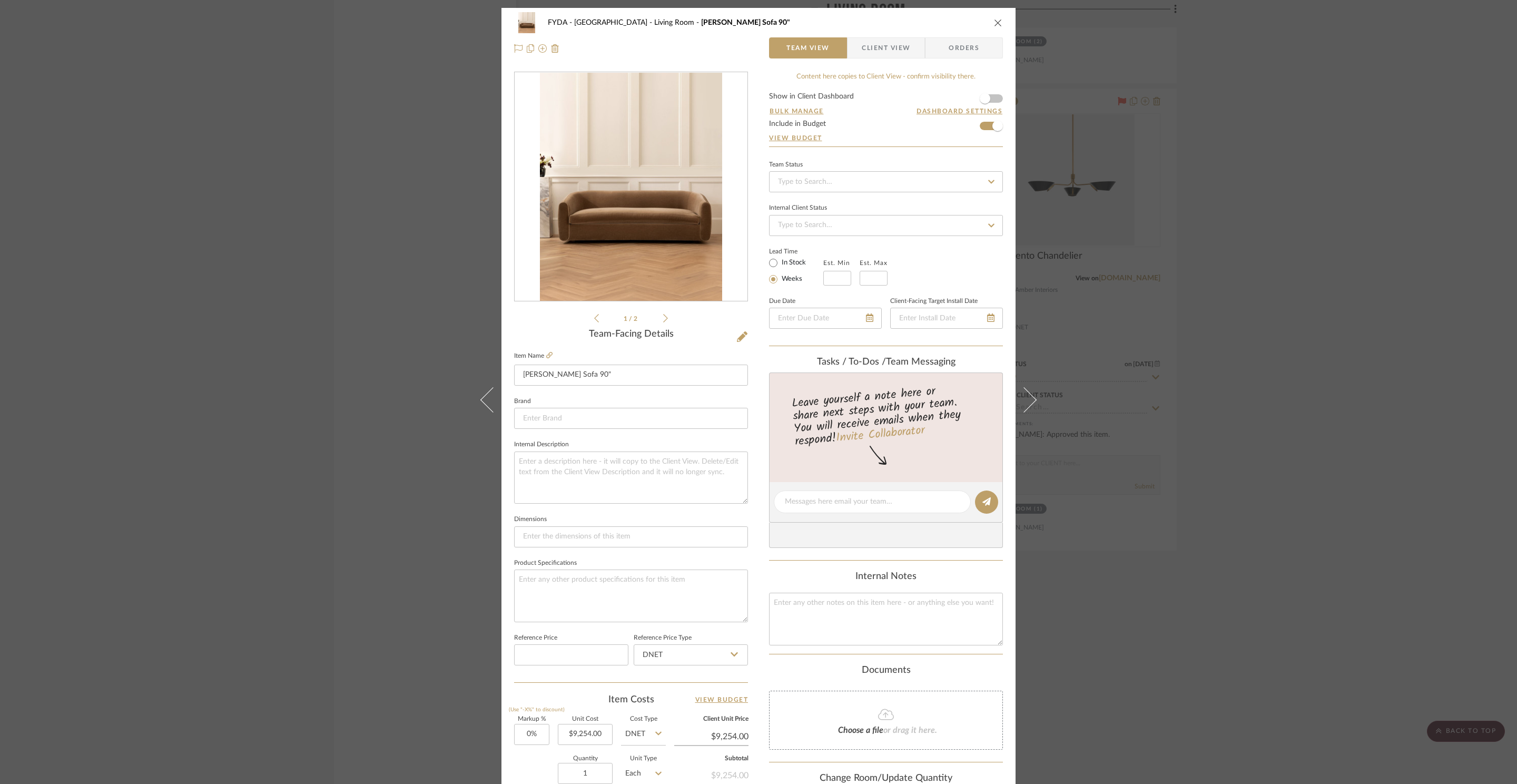
click at [1247, 249] on div "FYDA - 655 City Park Living Room Wexler Sofa 90" Team View Client View Orders 1…" at bounding box center [758, 392] width 1517 height 784
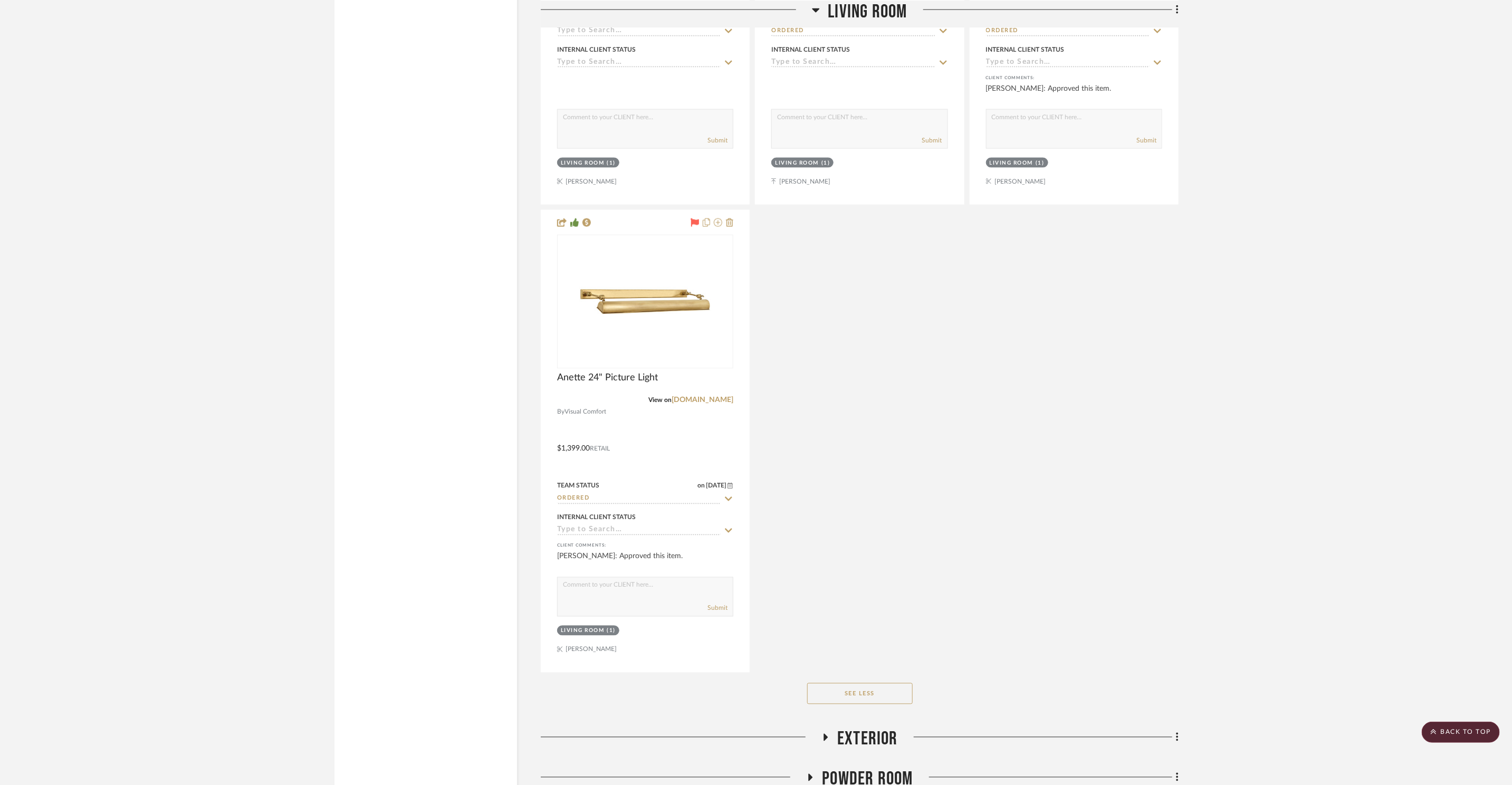
scroll to position [4110, 0]
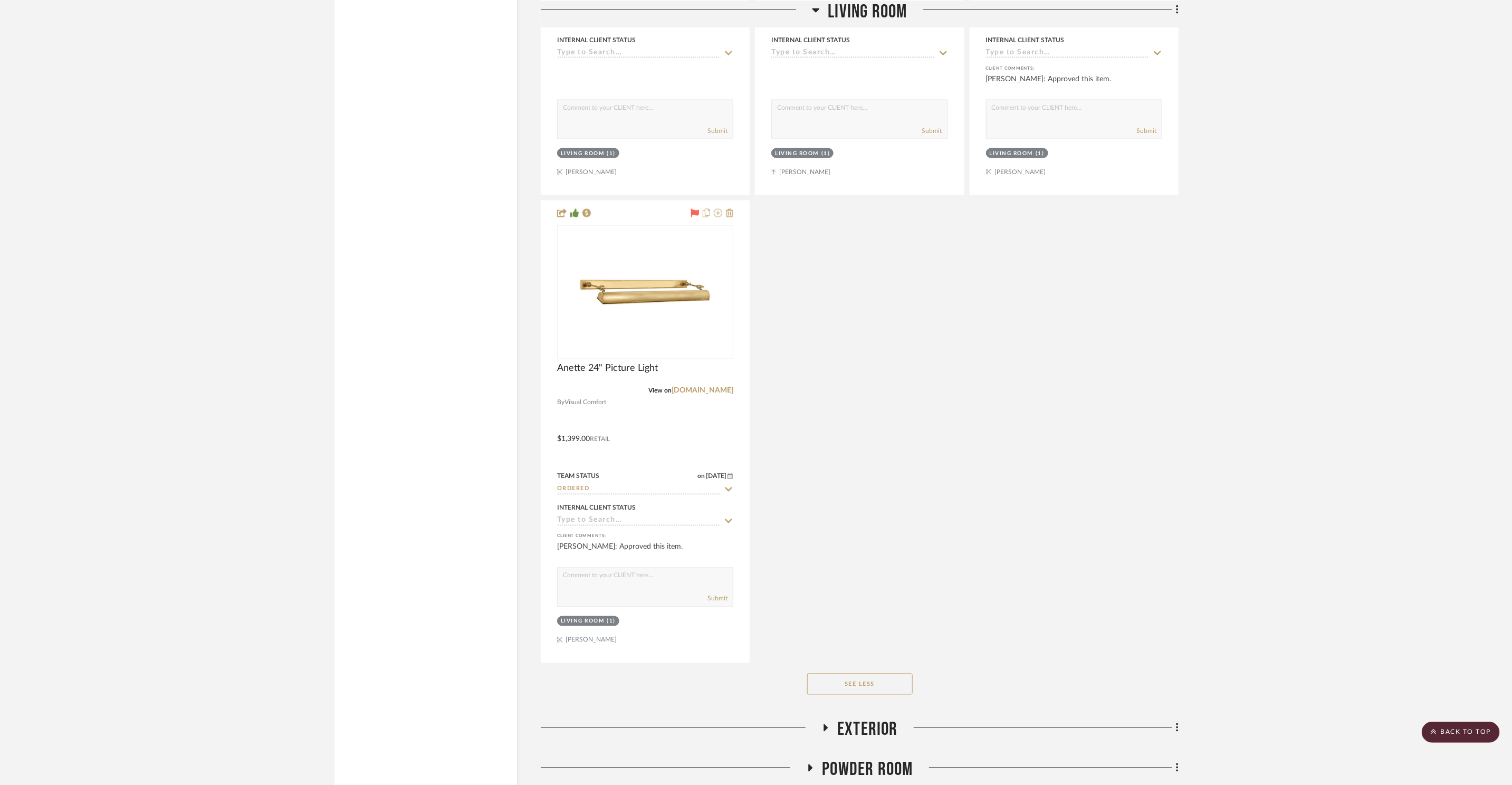
click at [860, 721] on span "Exterior" at bounding box center [867, 730] width 61 height 22
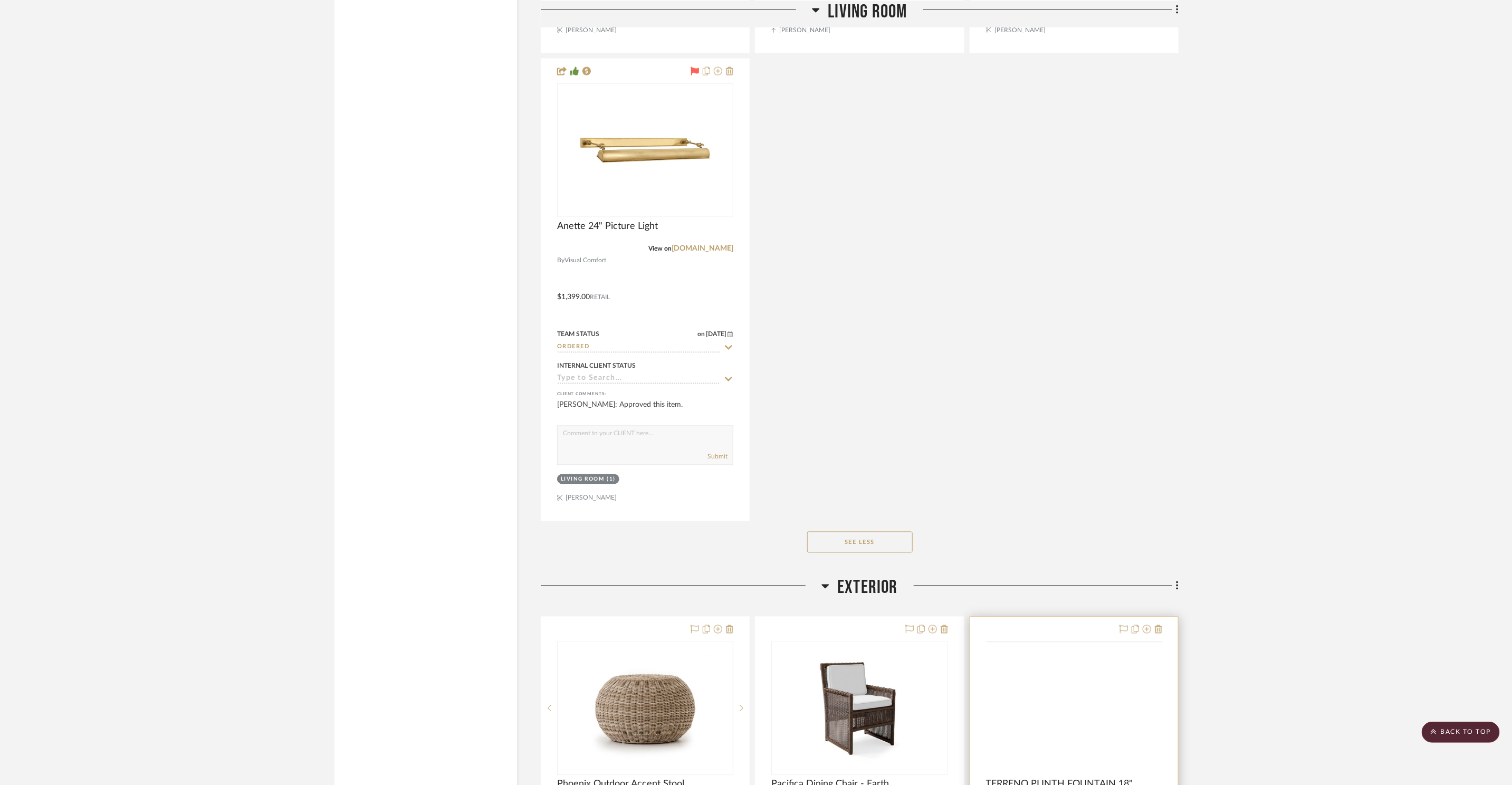
scroll to position [4607, 0]
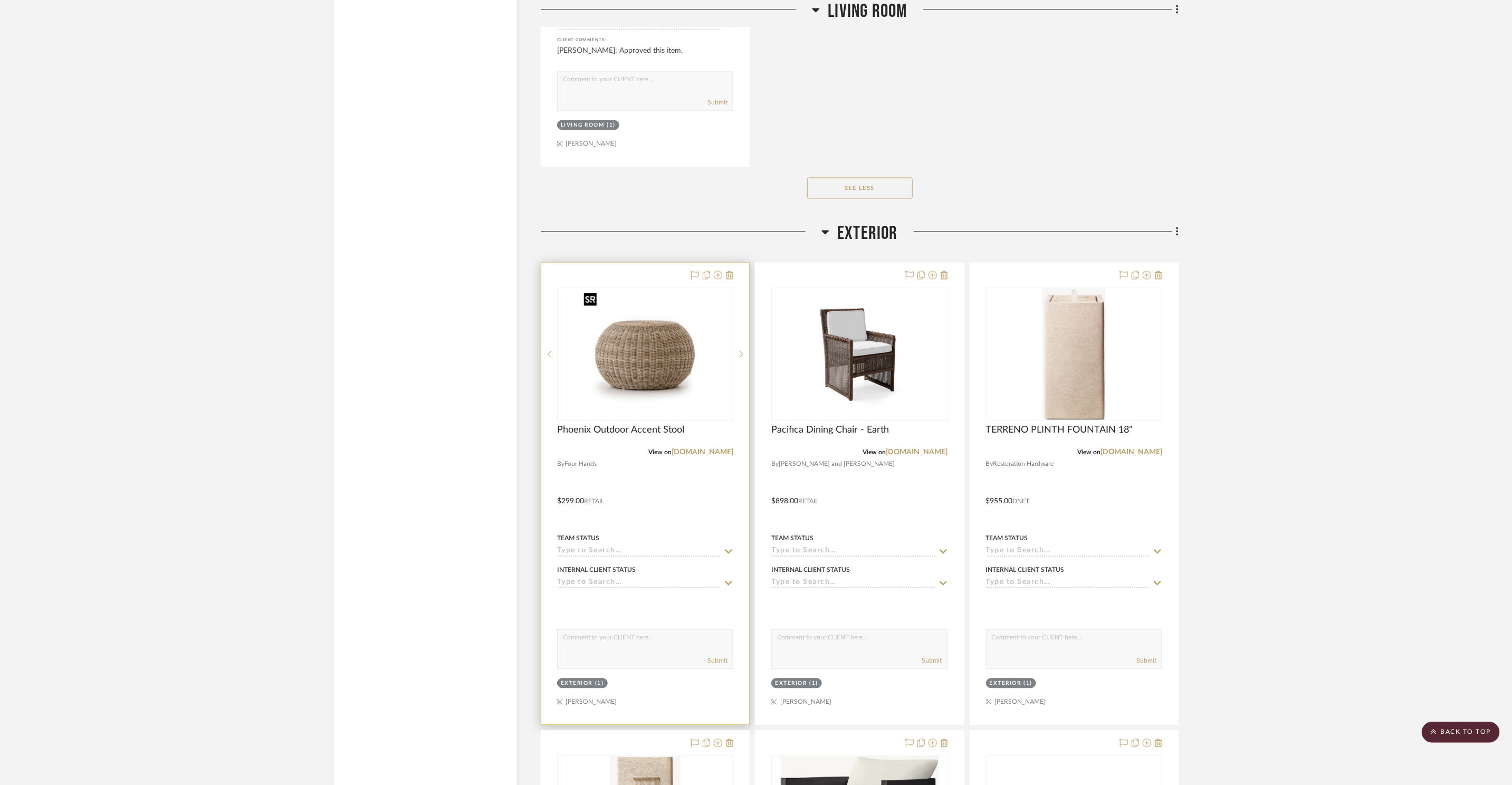
click at [0, 0] on img at bounding box center [0, 0] width 0 height 0
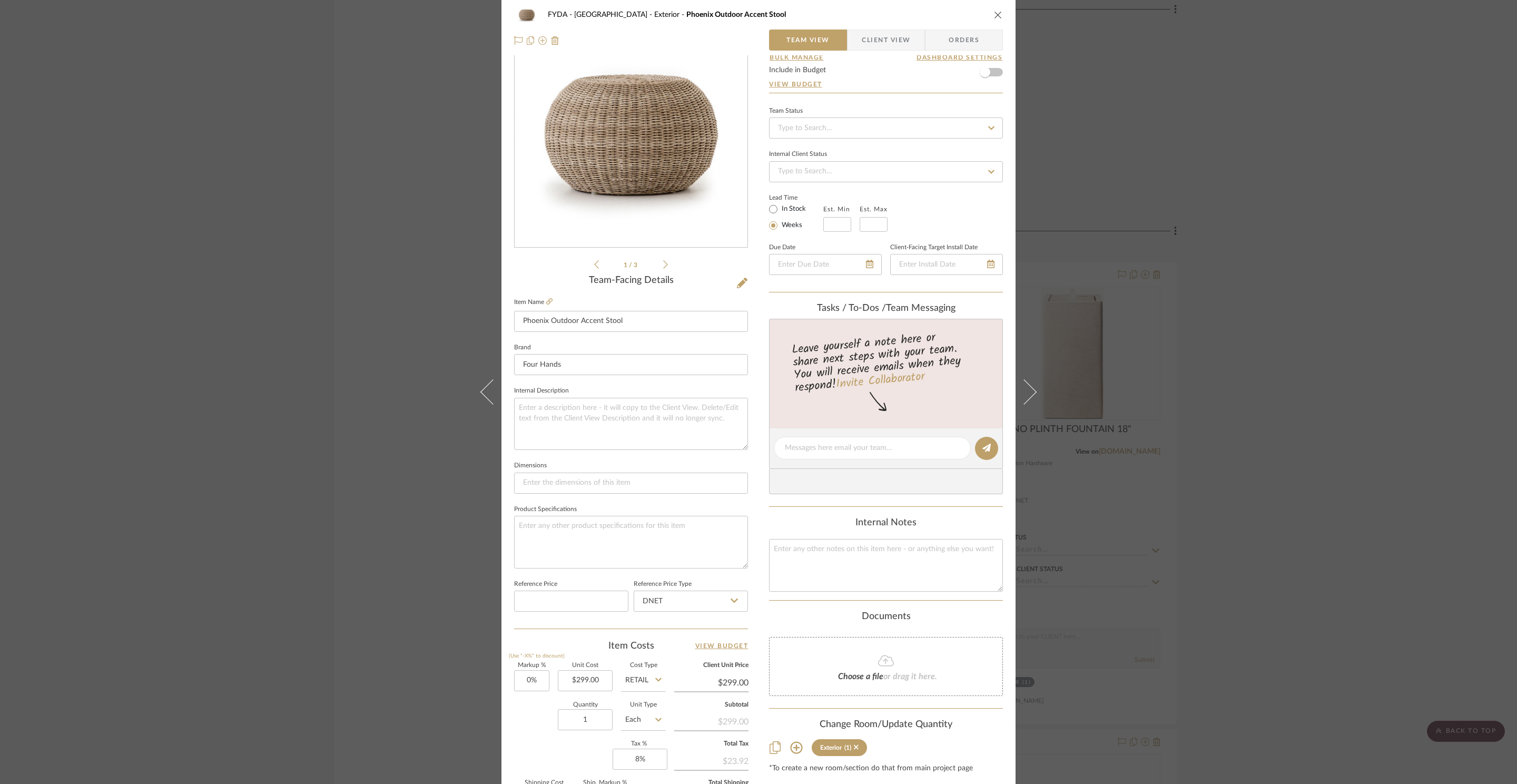
scroll to position [198, 0]
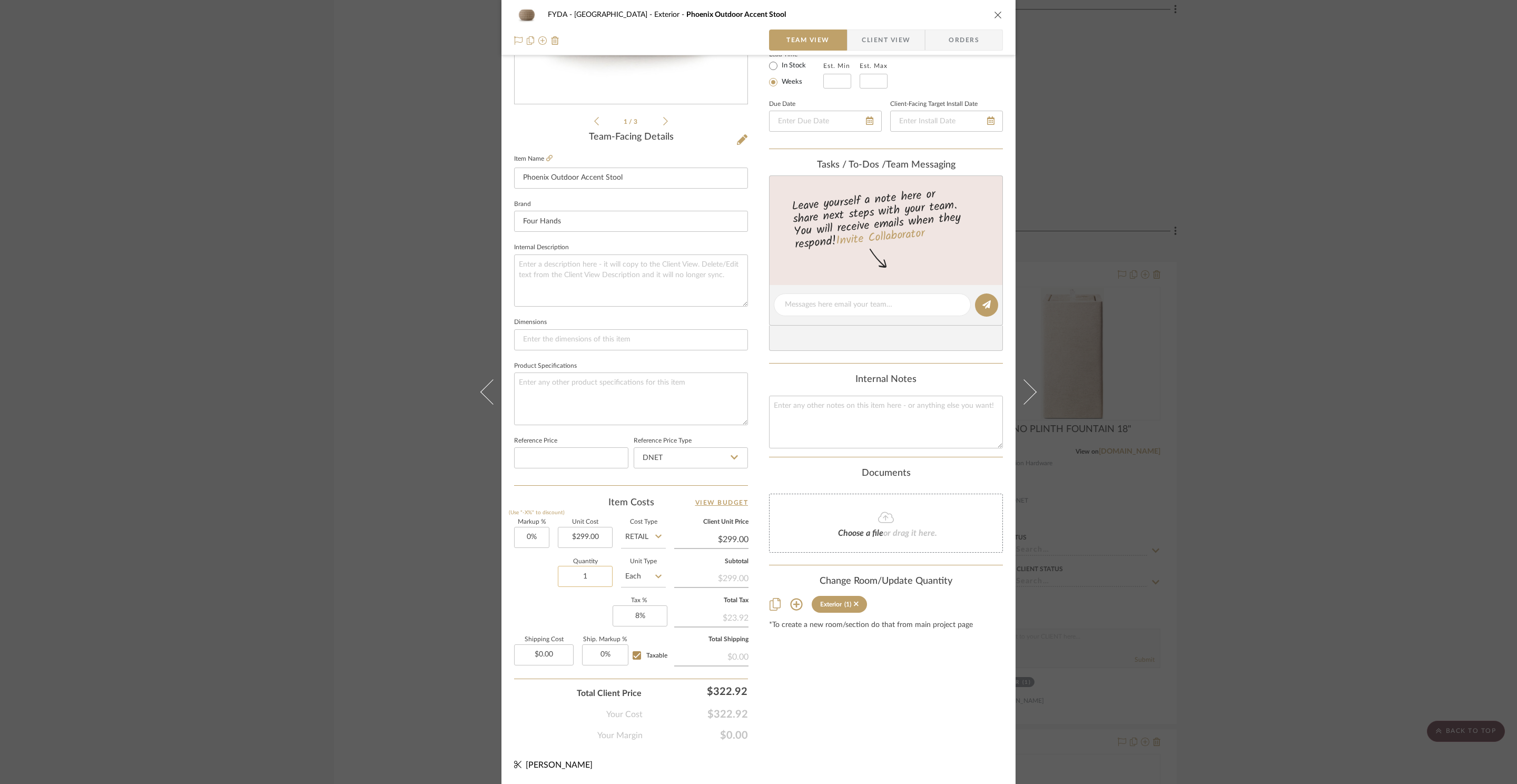
click at [595, 583] on input "1" at bounding box center [585, 576] width 55 height 21
type input "2"
click at [850, 698] on div "Content here copies to Client View - confirm visibility there. Show in Client D…" at bounding box center [885, 308] width 234 height 867
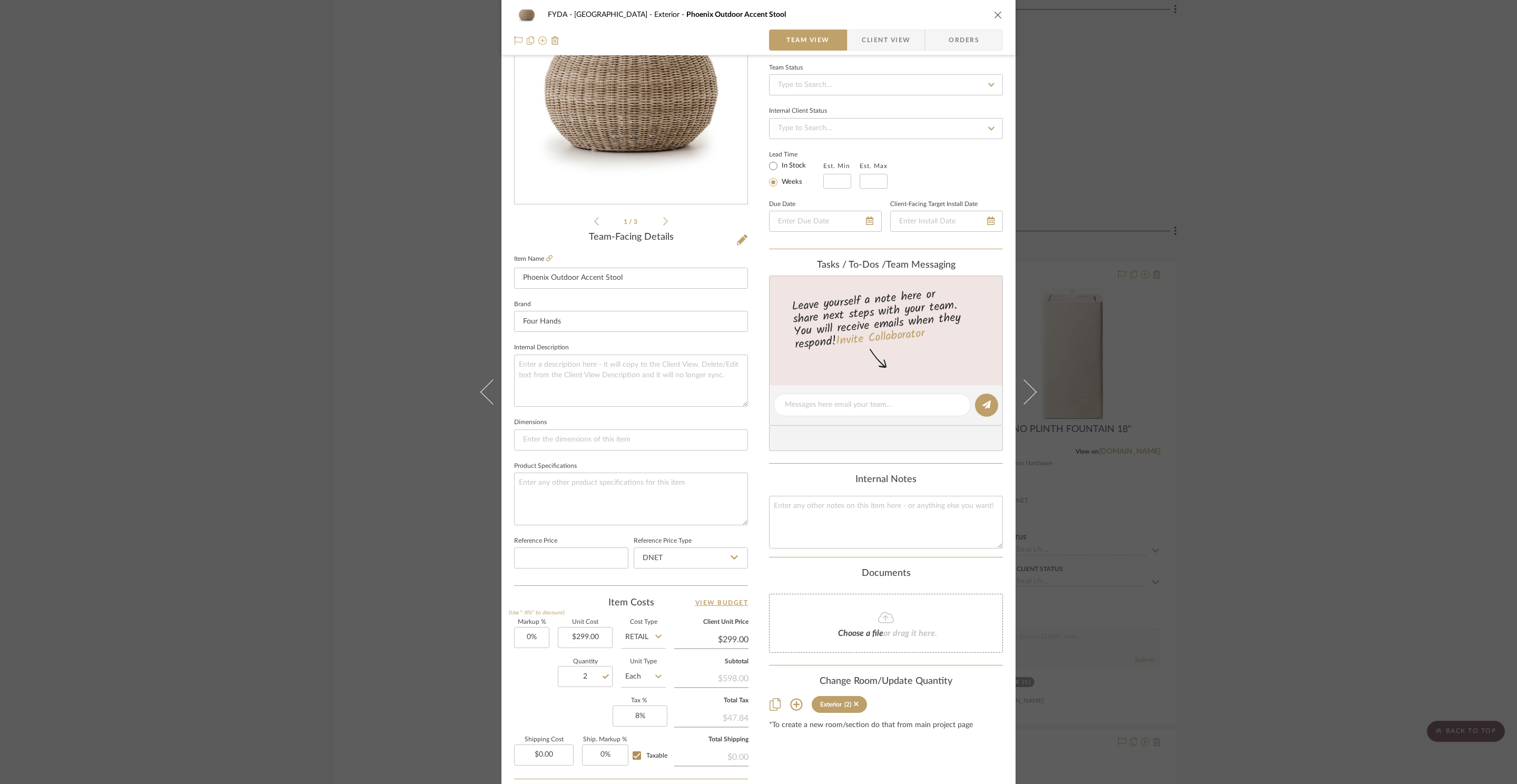
scroll to position [0, 0]
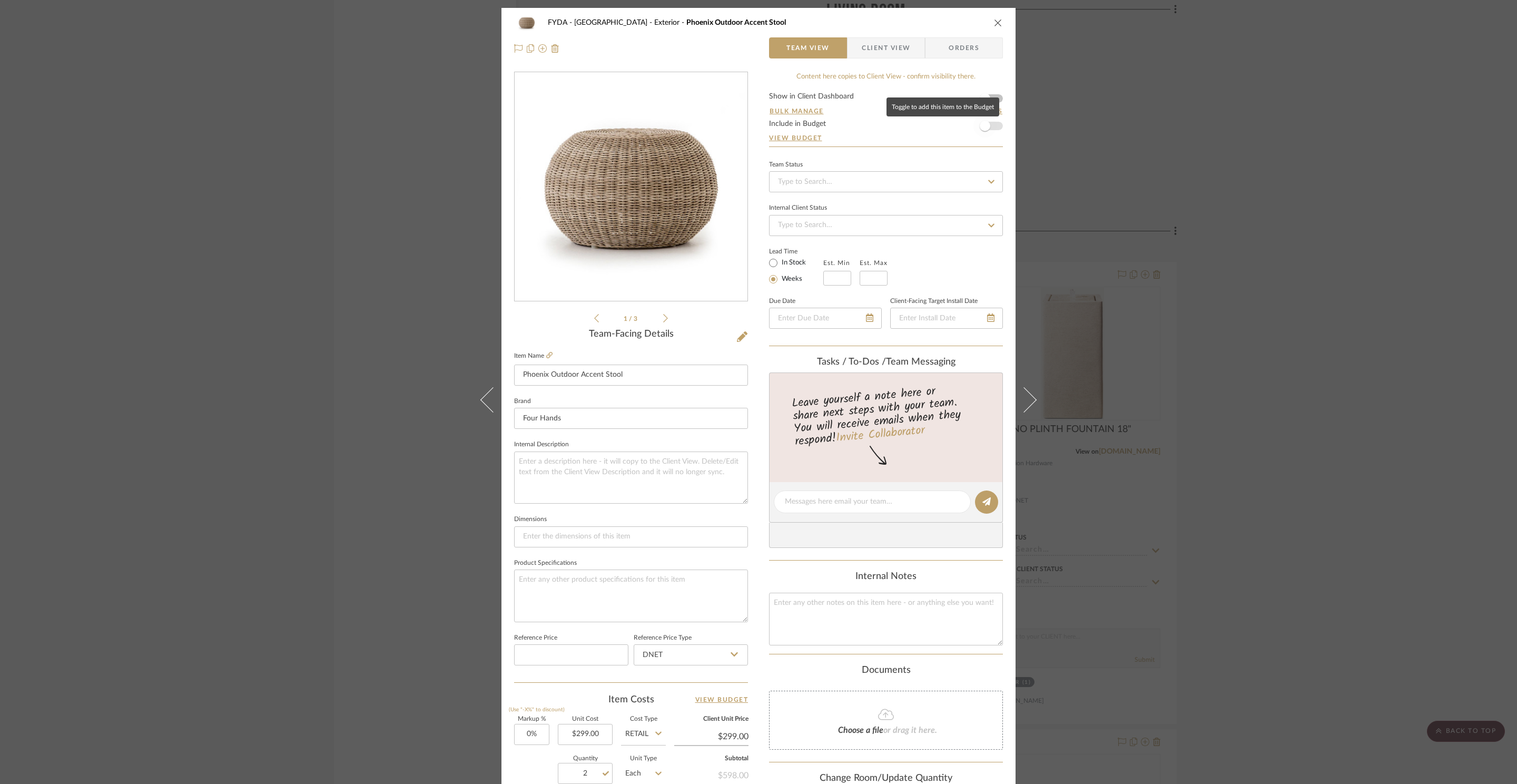
click at [989, 125] on span "button" at bounding box center [985, 126] width 23 height 23
click at [1215, 177] on div "FYDA - 655 City Park Exterior Phoenix Outdoor Accent Stool Team View Client Vie…" at bounding box center [758, 392] width 1517 height 784
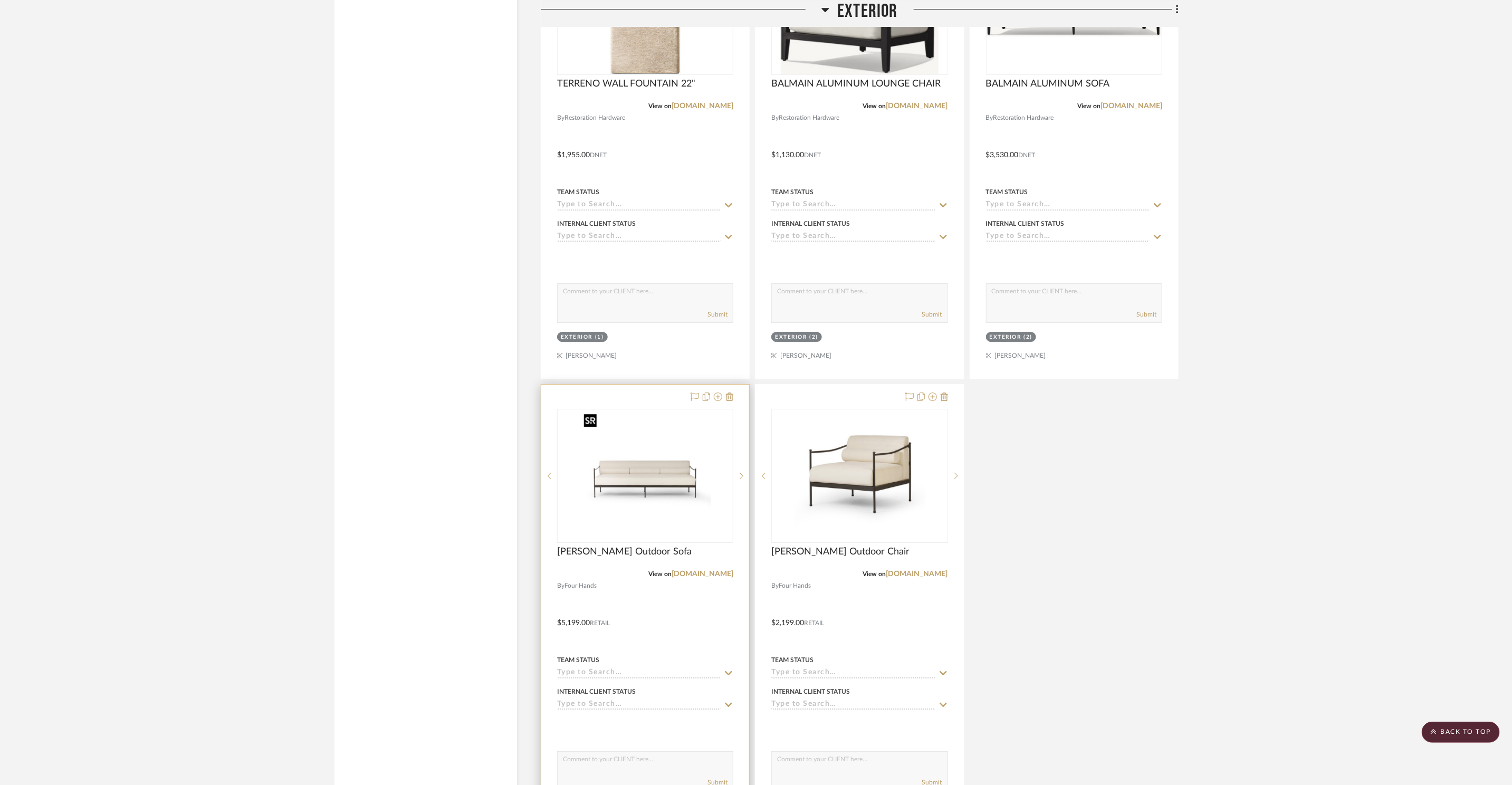
click at [682, 509] on img "0" at bounding box center [645, 476] width 132 height 132
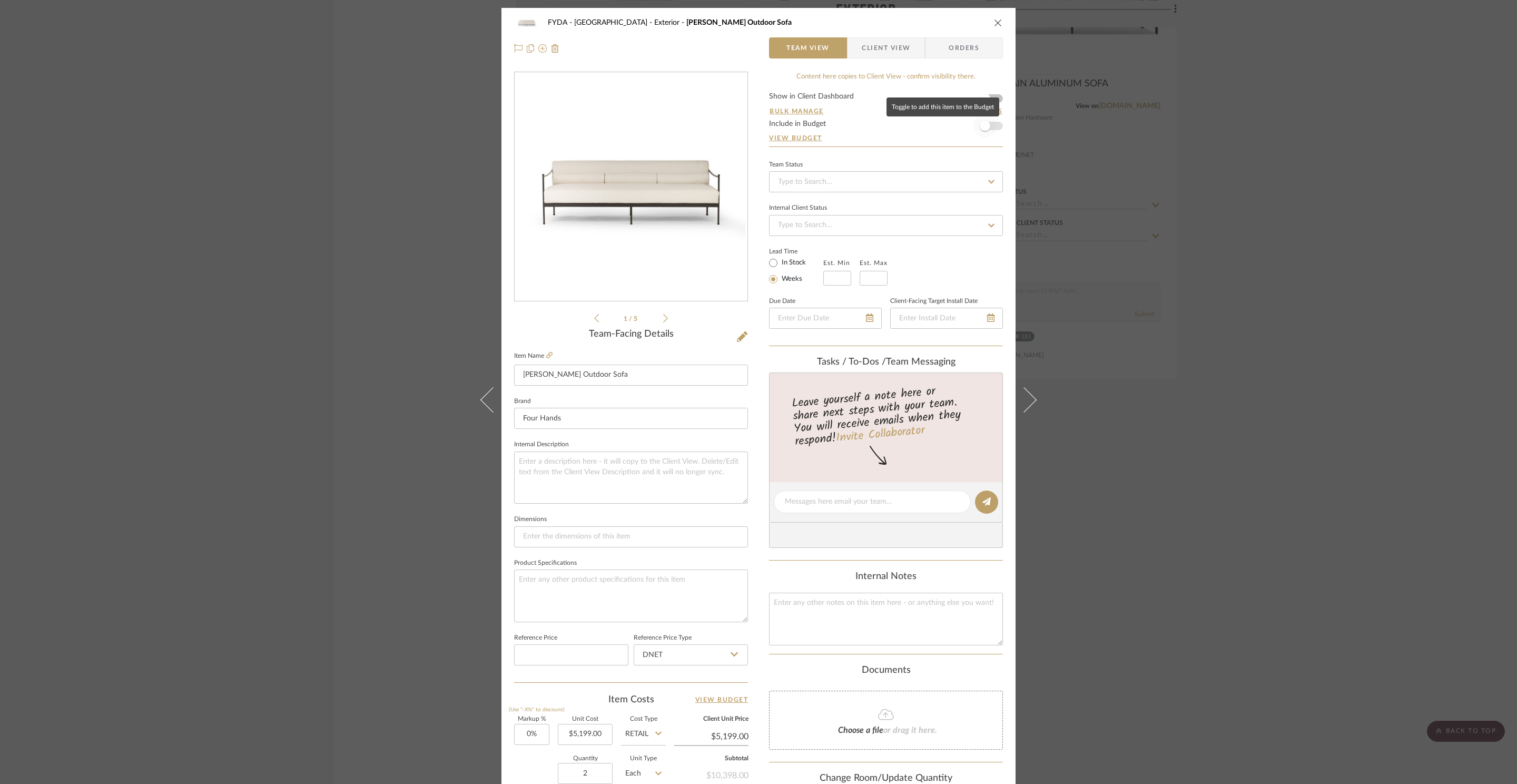
click at [987, 130] on span "button" at bounding box center [985, 126] width 23 height 23
drag, startPoint x: 997, startPoint y: 21, endPoint x: 996, endPoint y: 27, distance: 6.1
click at [996, 21] on icon "close" at bounding box center [998, 22] width 8 height 8
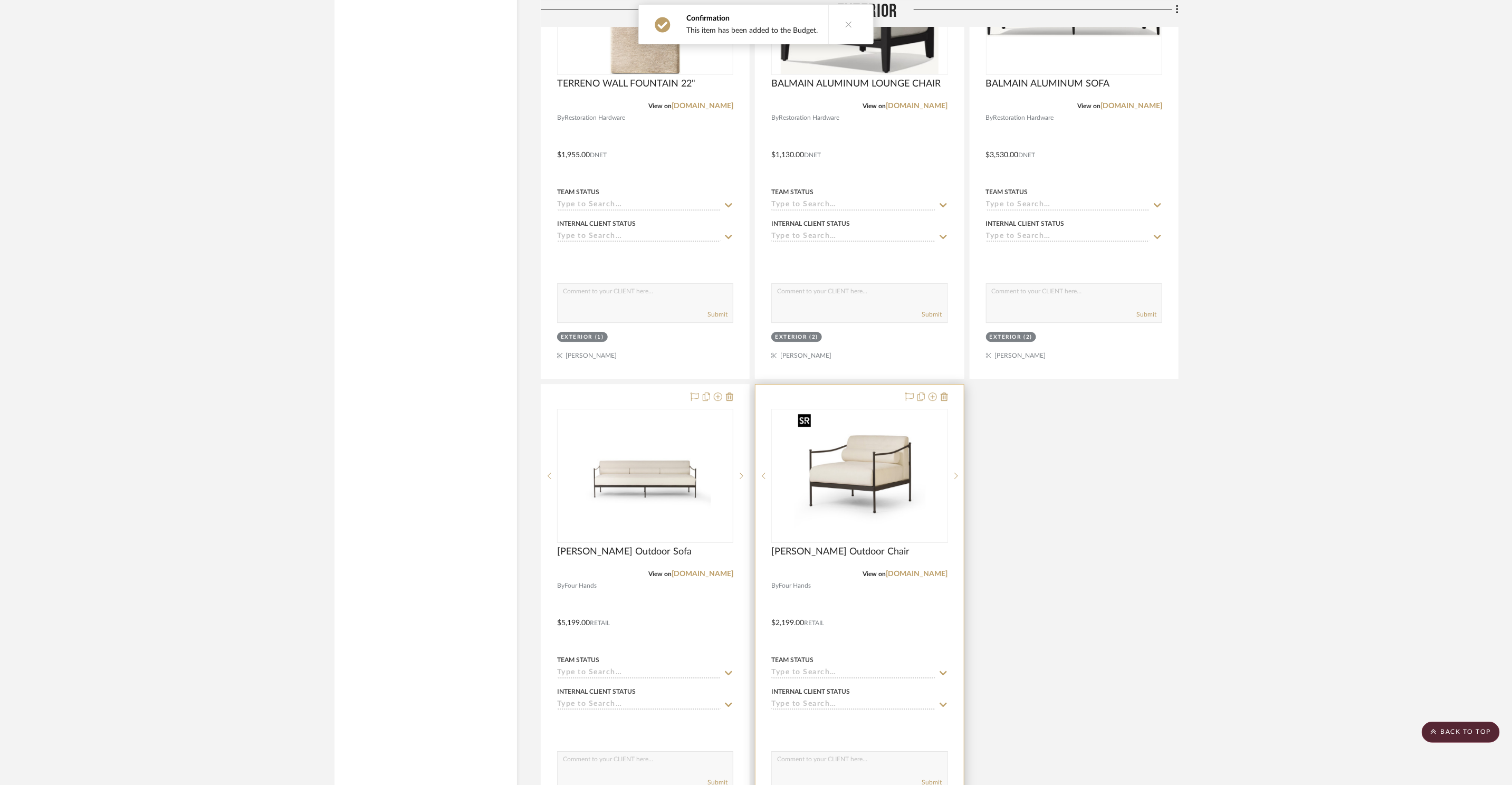
click at [874, 521] on img "0" at bounding box center [860, 476] width 132 height 132
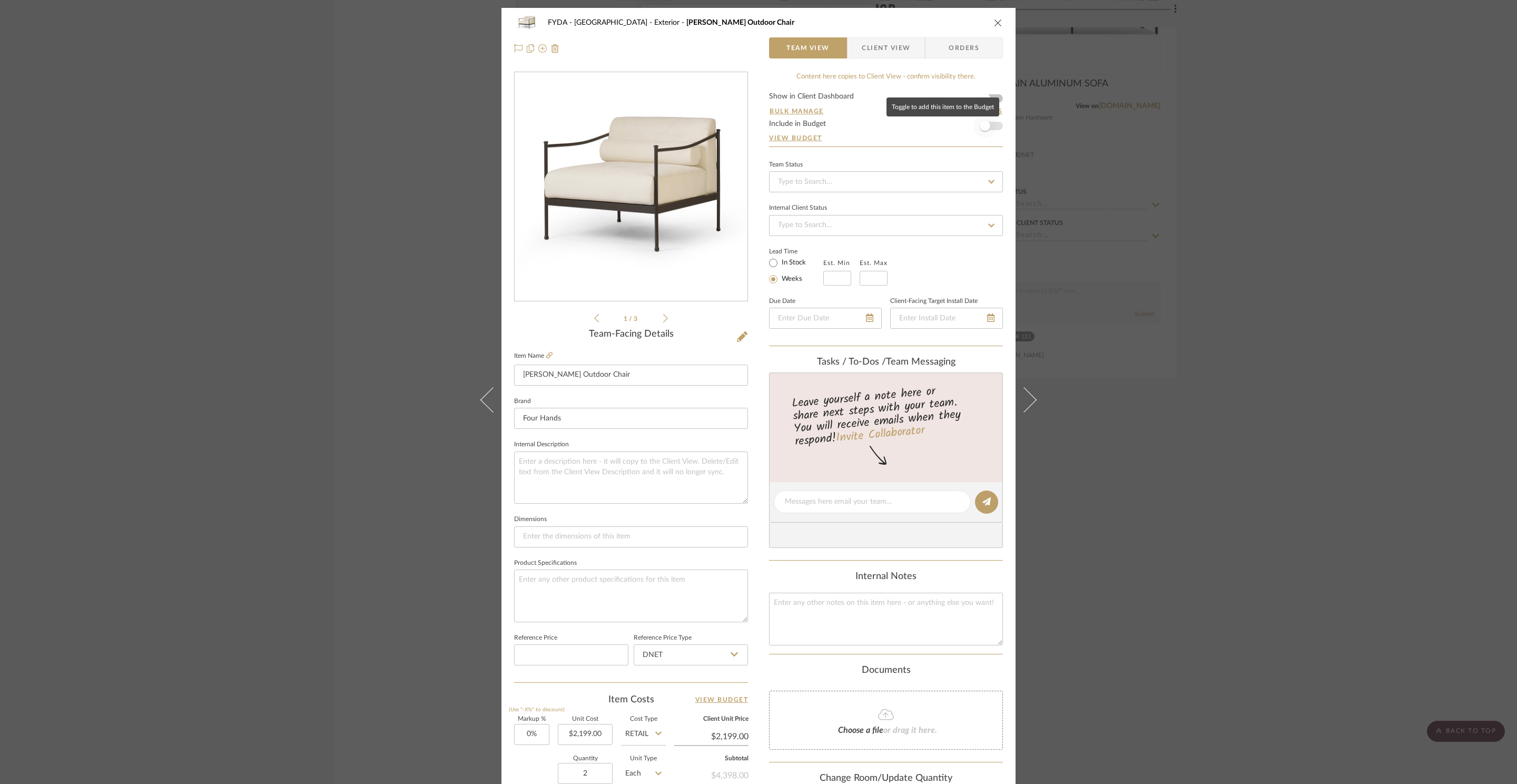
click at [987, 125] on span "button" at bounding box center [985, 126] width 23 height 23
click at [1297, 455] on div "FYDA - 655 City Park Exterior Granger Outdoor Chair Team View Client View Order…" at bounding box center [758, 392] width 1517 height 784
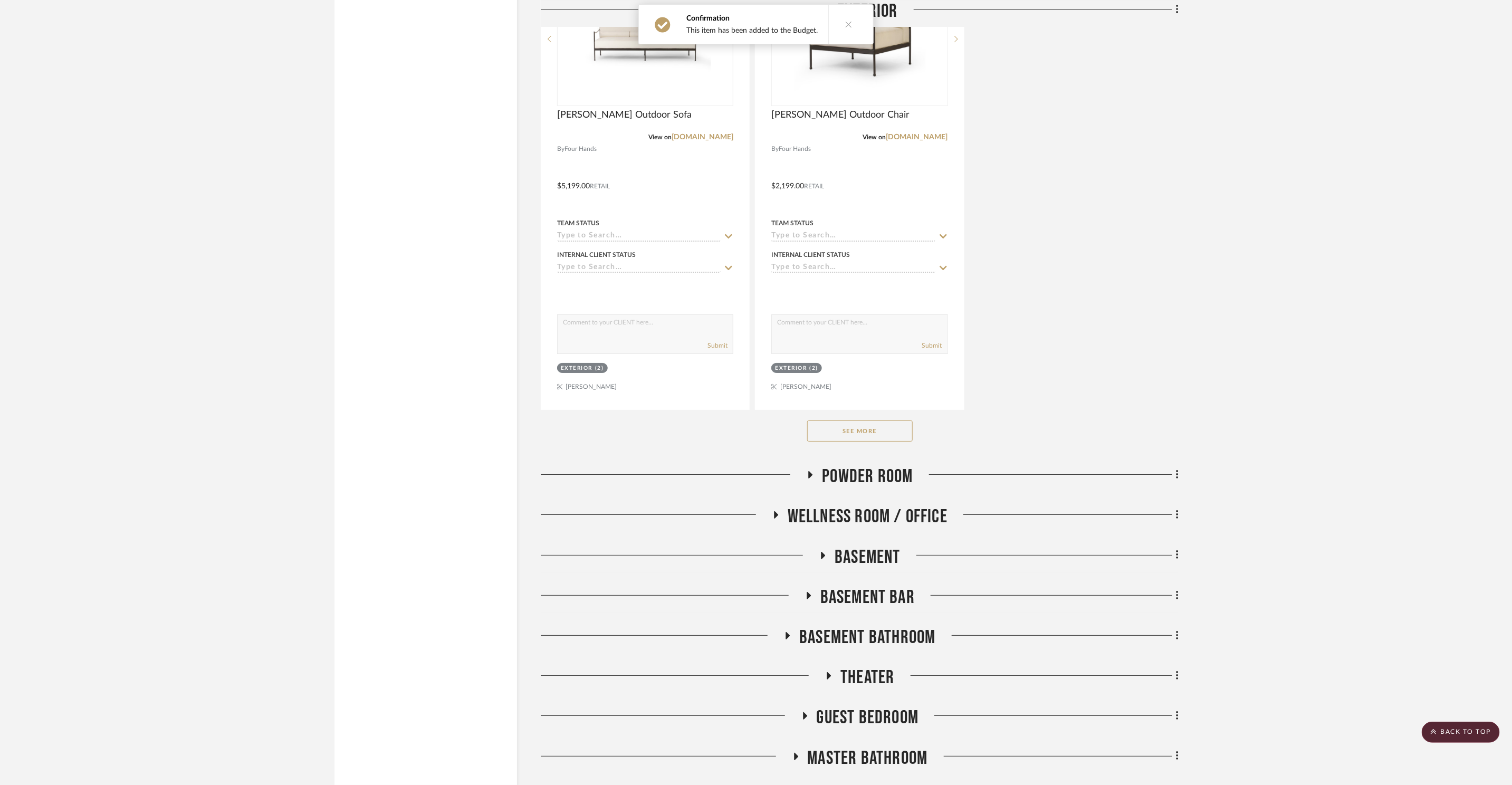
click at [846, 421] on button "See More" at bounding box center [860, 431] width 106 height 21
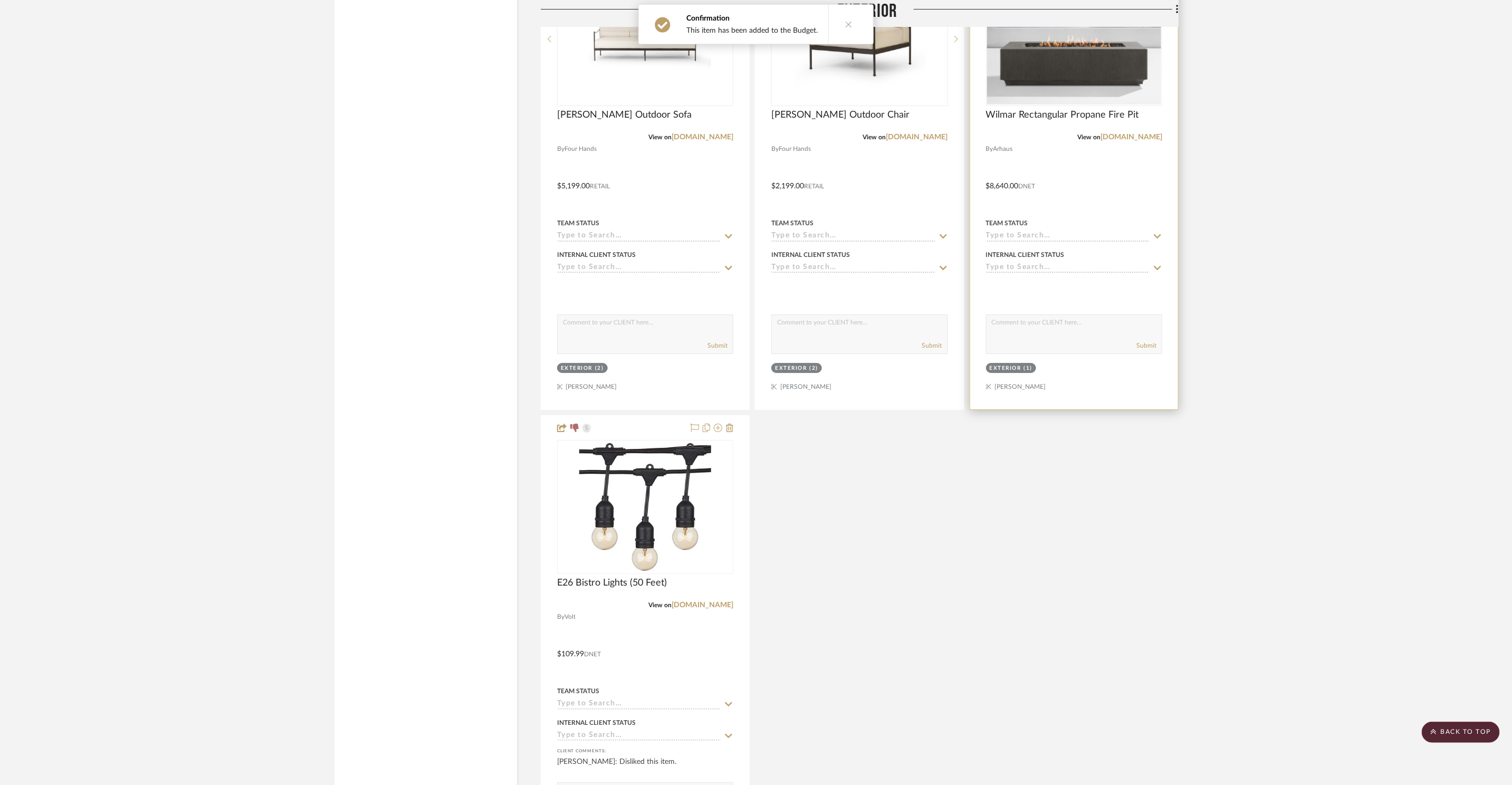
click at [0, 0] on img at bounding box center [0, 0] width 0 height 0
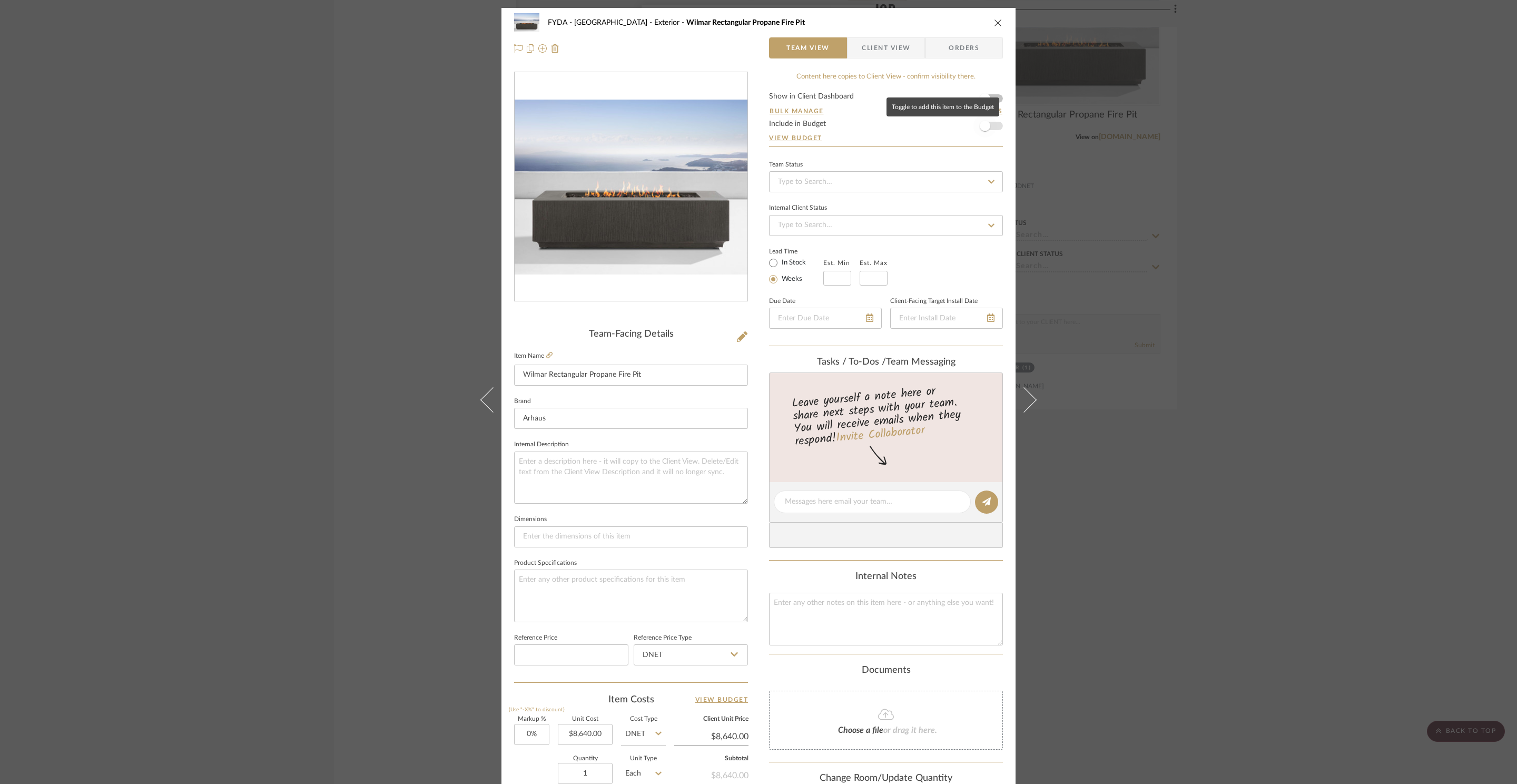
click at [985, 130] on span "button" at bounding box center [985, 126] width 23 height 23
click at [1177, 191] on div "FYDA - 655 City Park Exterior Wilmar Rectangular Propane Fire Pit Team View Cli…" at bounding box center [758, 392] width 1517 height 784
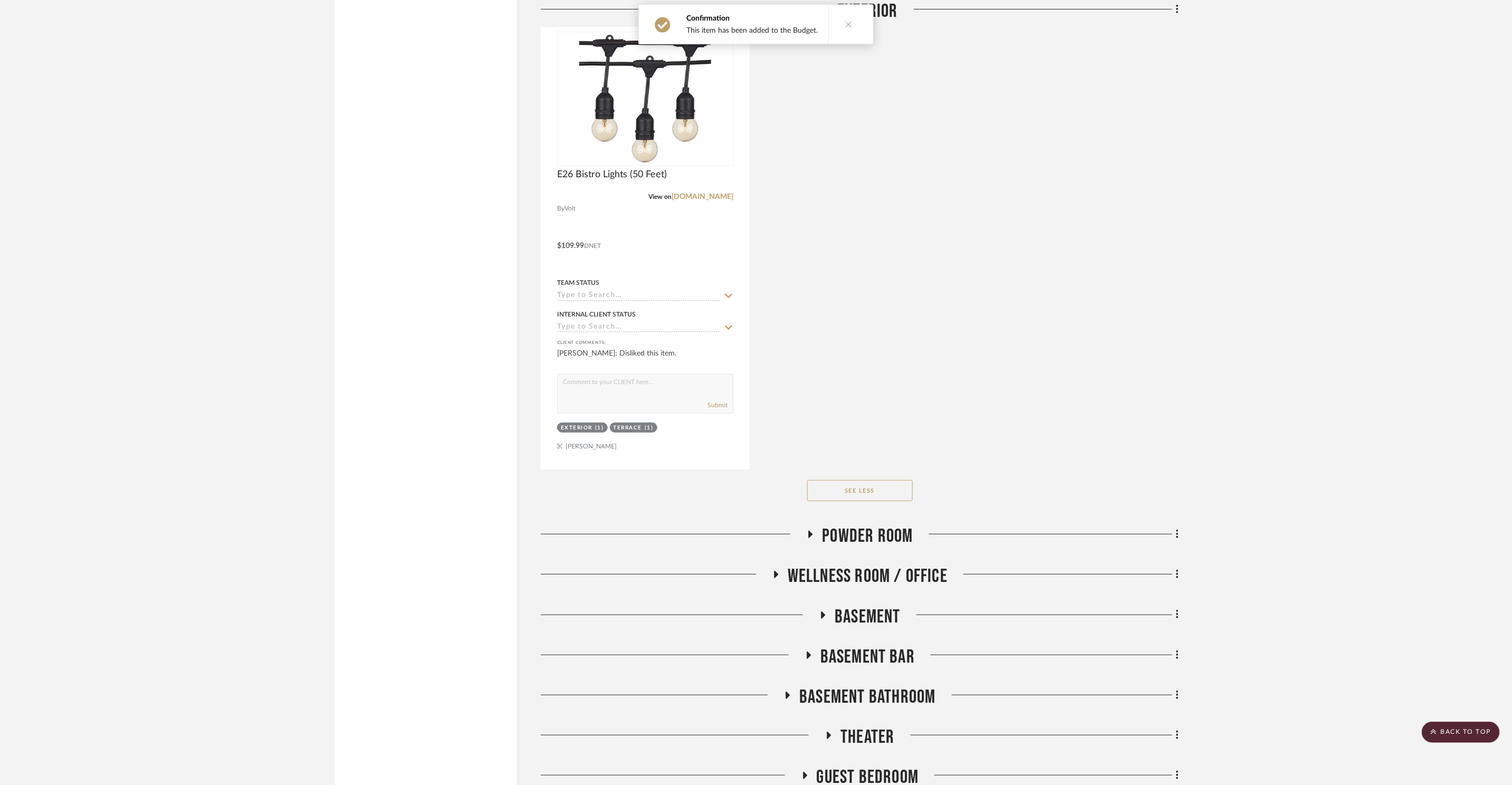
click at [890, 535] on span "Powder Room" at bounding box center [867, 536] width 91 height 22
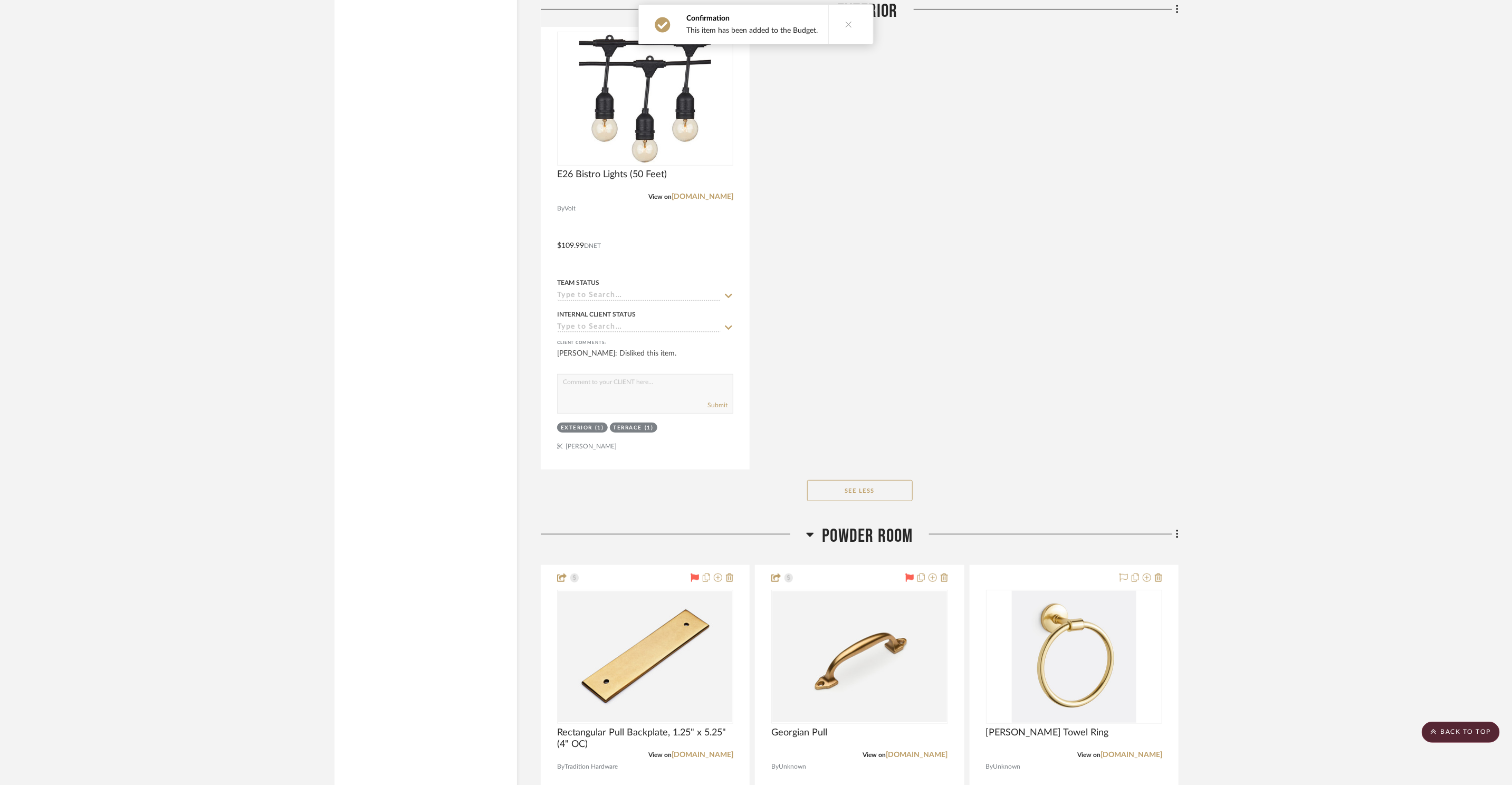
click at [890, 535] on span "Powder Room" at bounding box center [867, 536] width 91 height 22
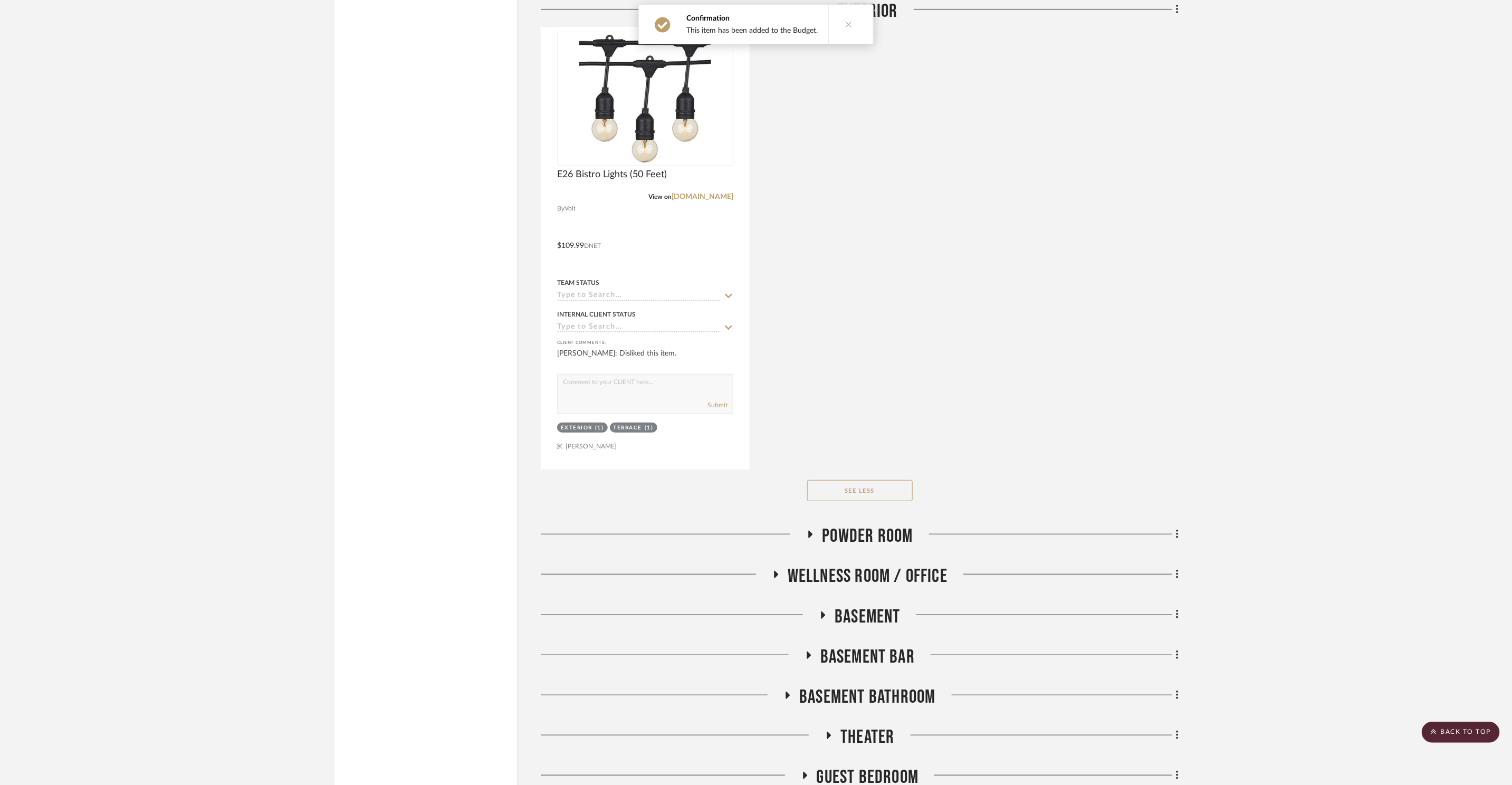
click at [876, 530] on span "Powder Room" at bounding box center [867, 536] width 91 height 22
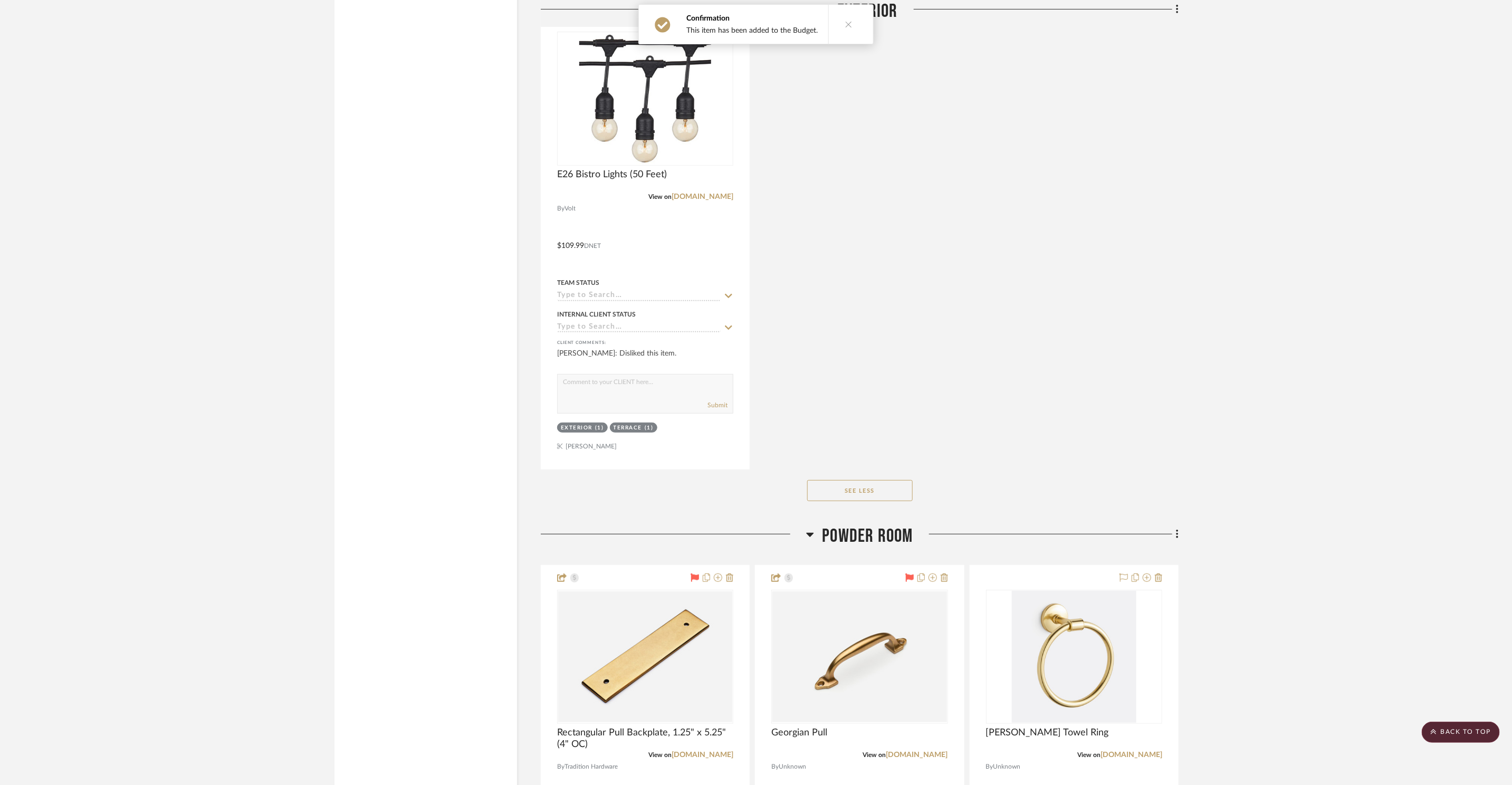
click at [876, 530] on span "Powder Room" at bounding box center [867, 536] width 91 height 22
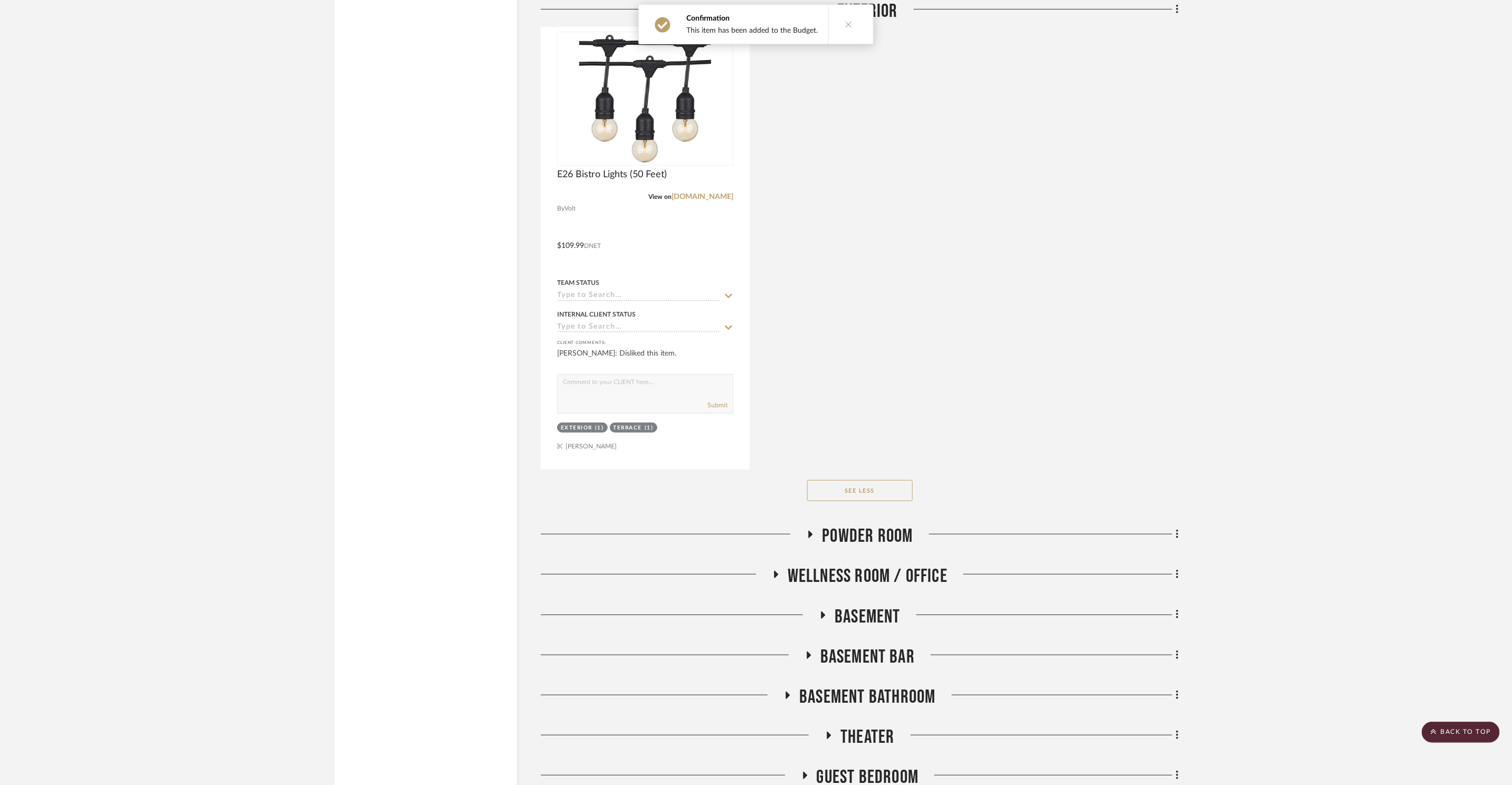
click at [874, 574] on span "Wellness Room / Office" at bounding box center [867, 576] width 160 height 22
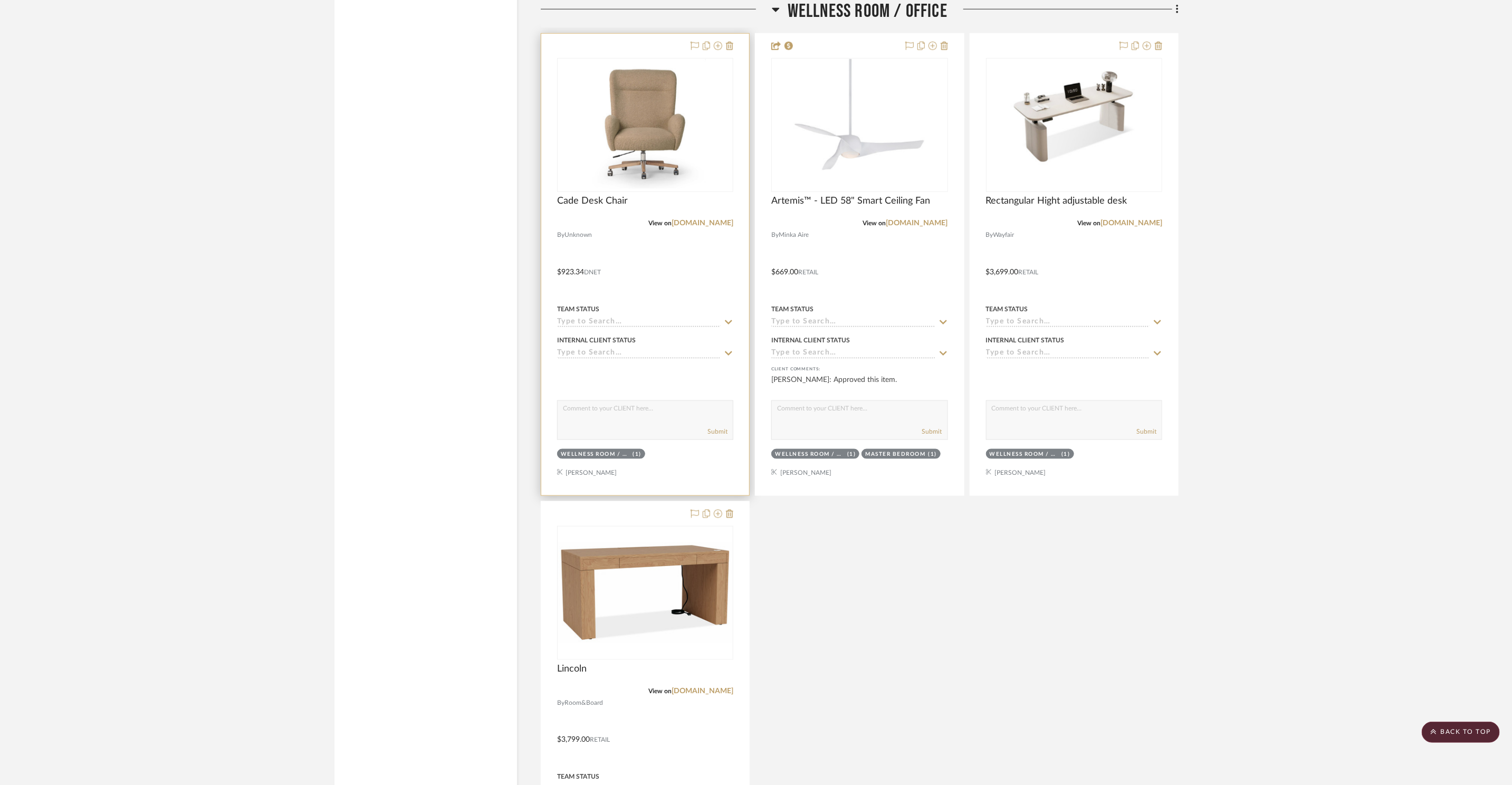
scroll to position [6540, 0]
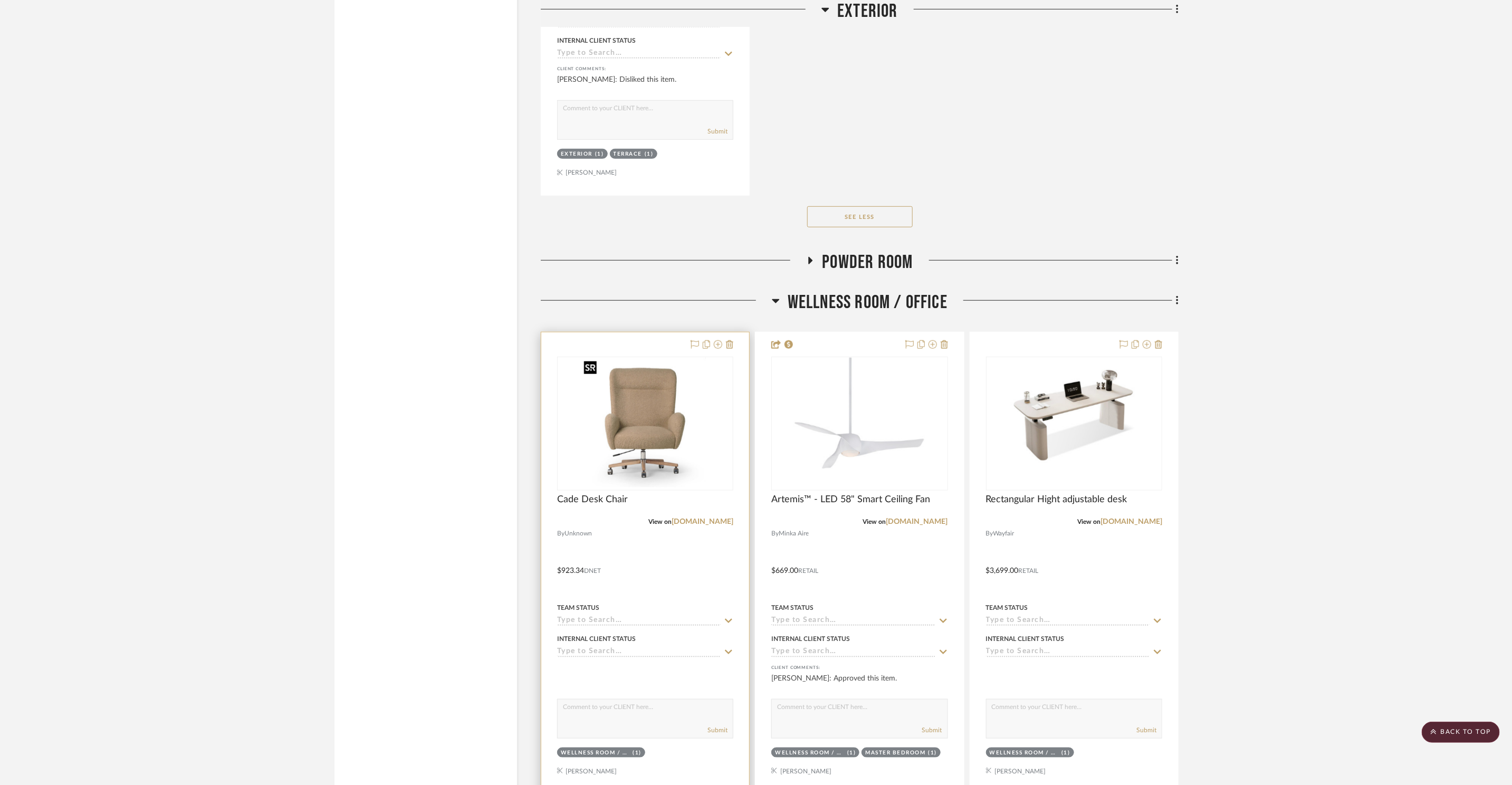
click at [644, 432] on img "0" at bounding box center [645, 423] width 132 height 132
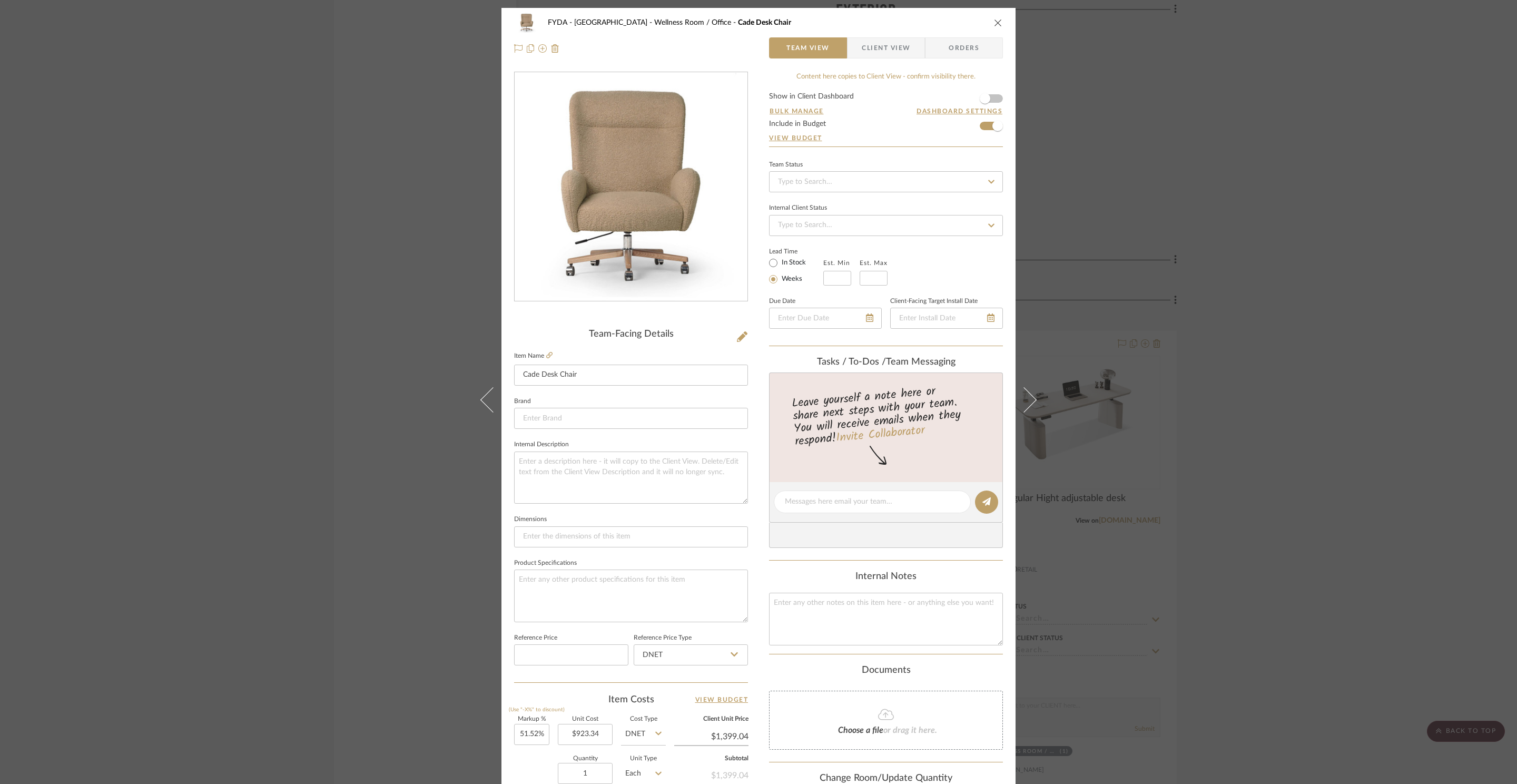
click at [1258, 271] on div "FYDA - 655 City Park Wellness Room / Office Cade Desk Chair Team View Client Vi…" at bounding box center [758, 392] width 1517 height 784
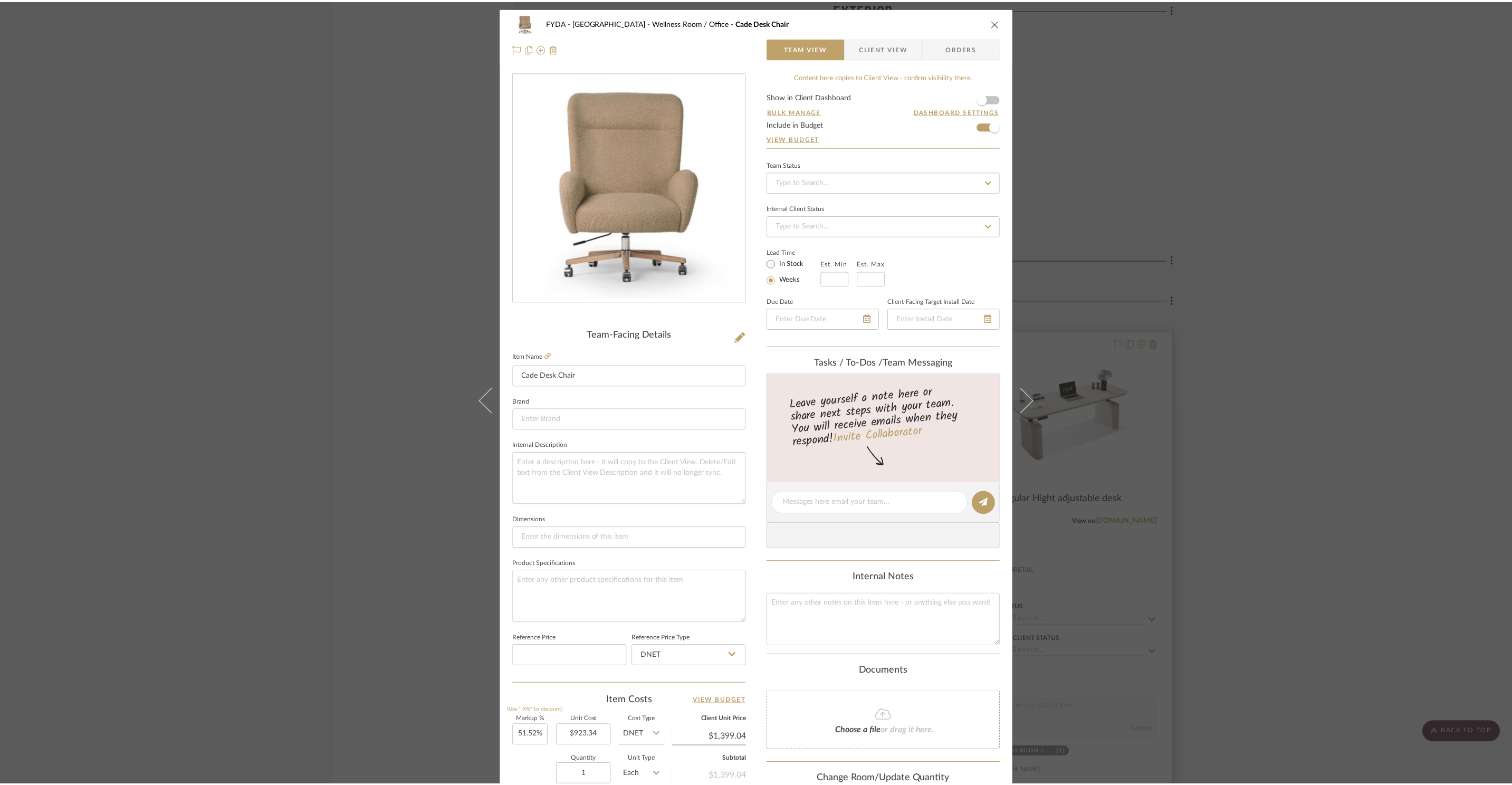
scroll to position [6540, 0]
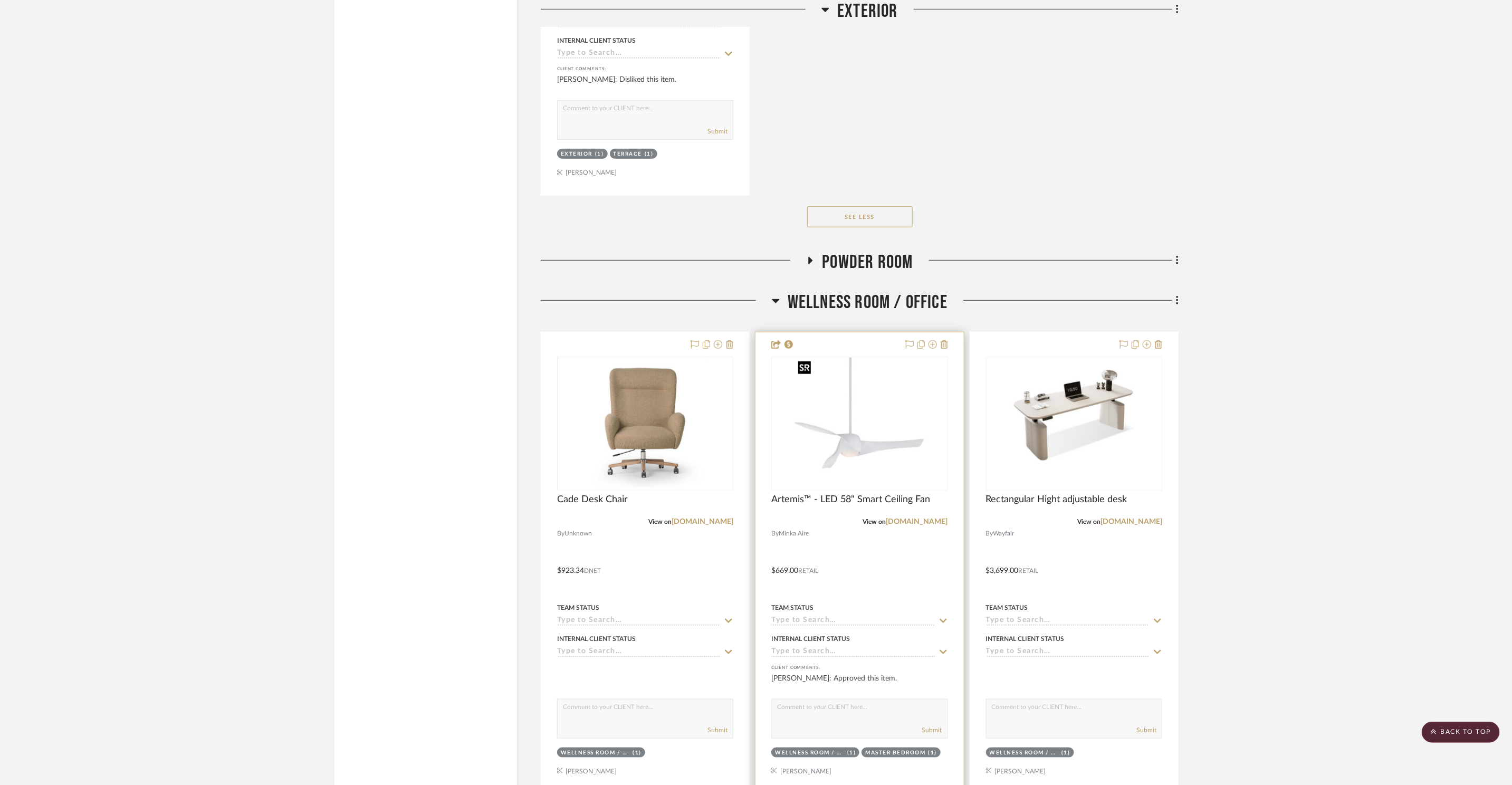
click at [909, 388] on img "0" at bounding box center [860, 423] width 132 height 132
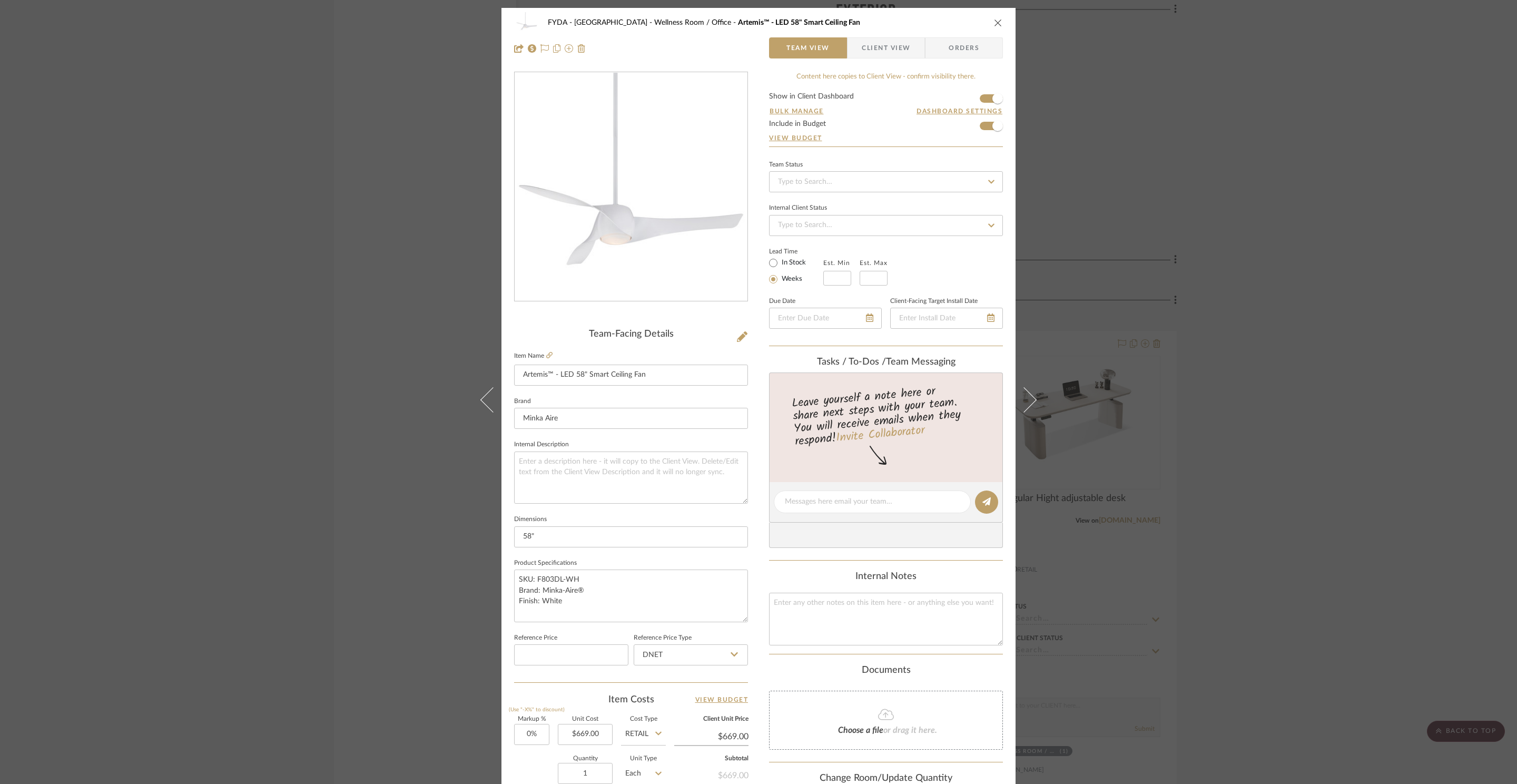
click at [1240, 273] on div "FYDA - 655 City Park Wellness Room / Office Artemis™ - LED 58" Smart Ceiling Fa…" at bounding box center [758, 392] width 1517 height 784
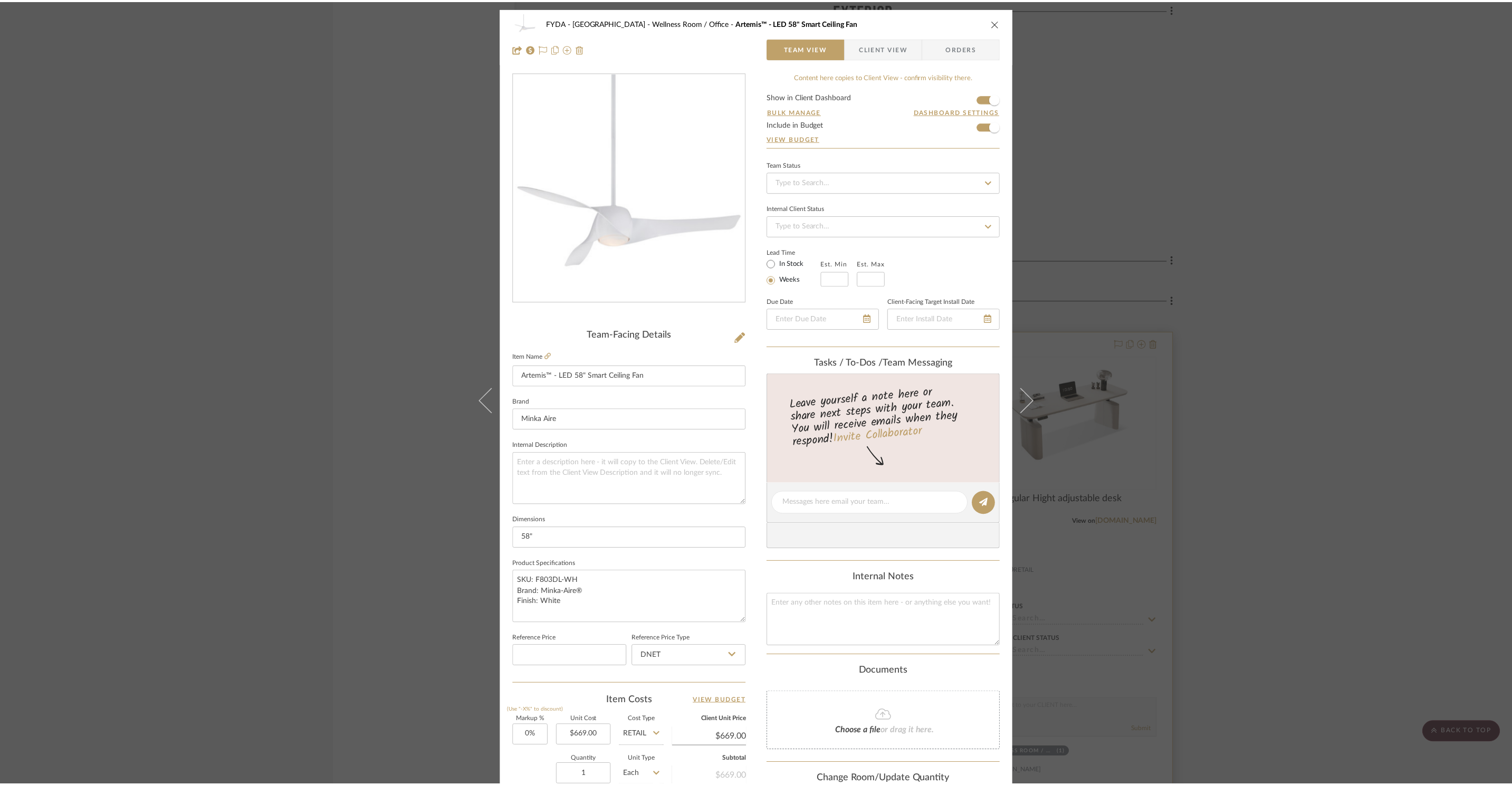
scroll to position [6540, 0]
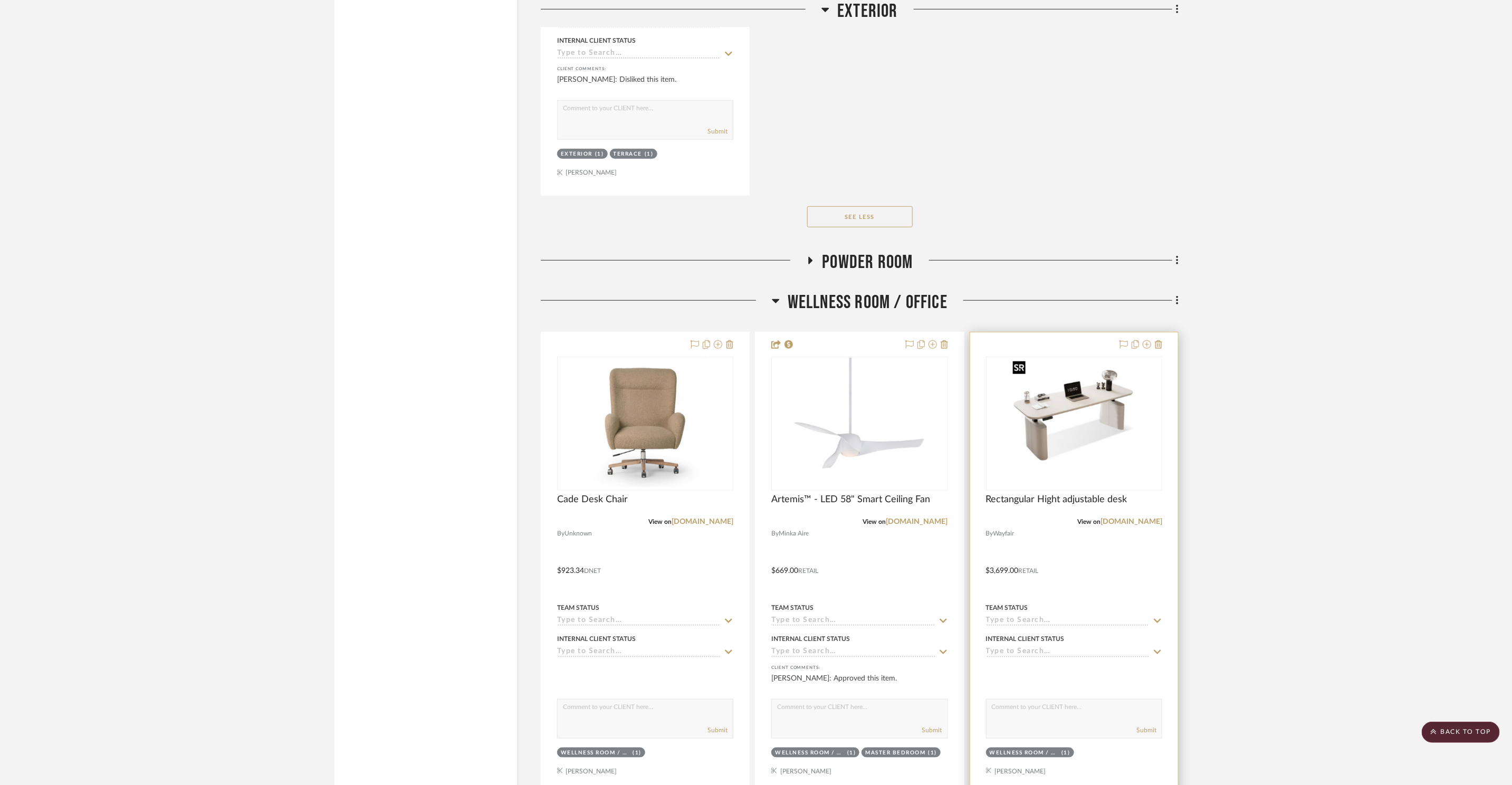
click at [1130, 399] on img "0" at bounding box center [1074, 423] width 132 height 132
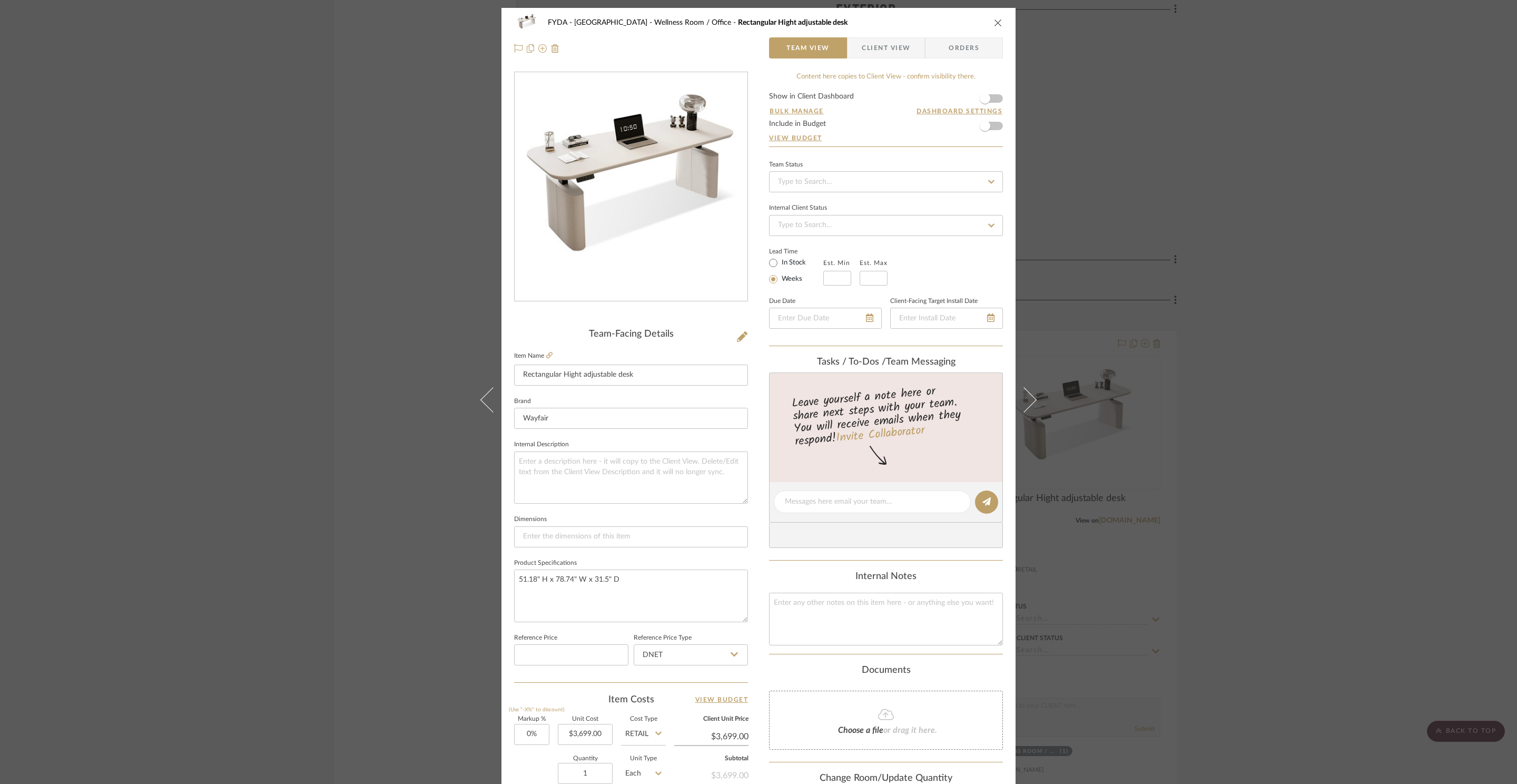
click at [1256, 377] on div "FYDA - 655 City Park Wellness Room / Office Rectangular Hight adjustable desk T…" at bounding box center [758, 392] width 1517 height 784
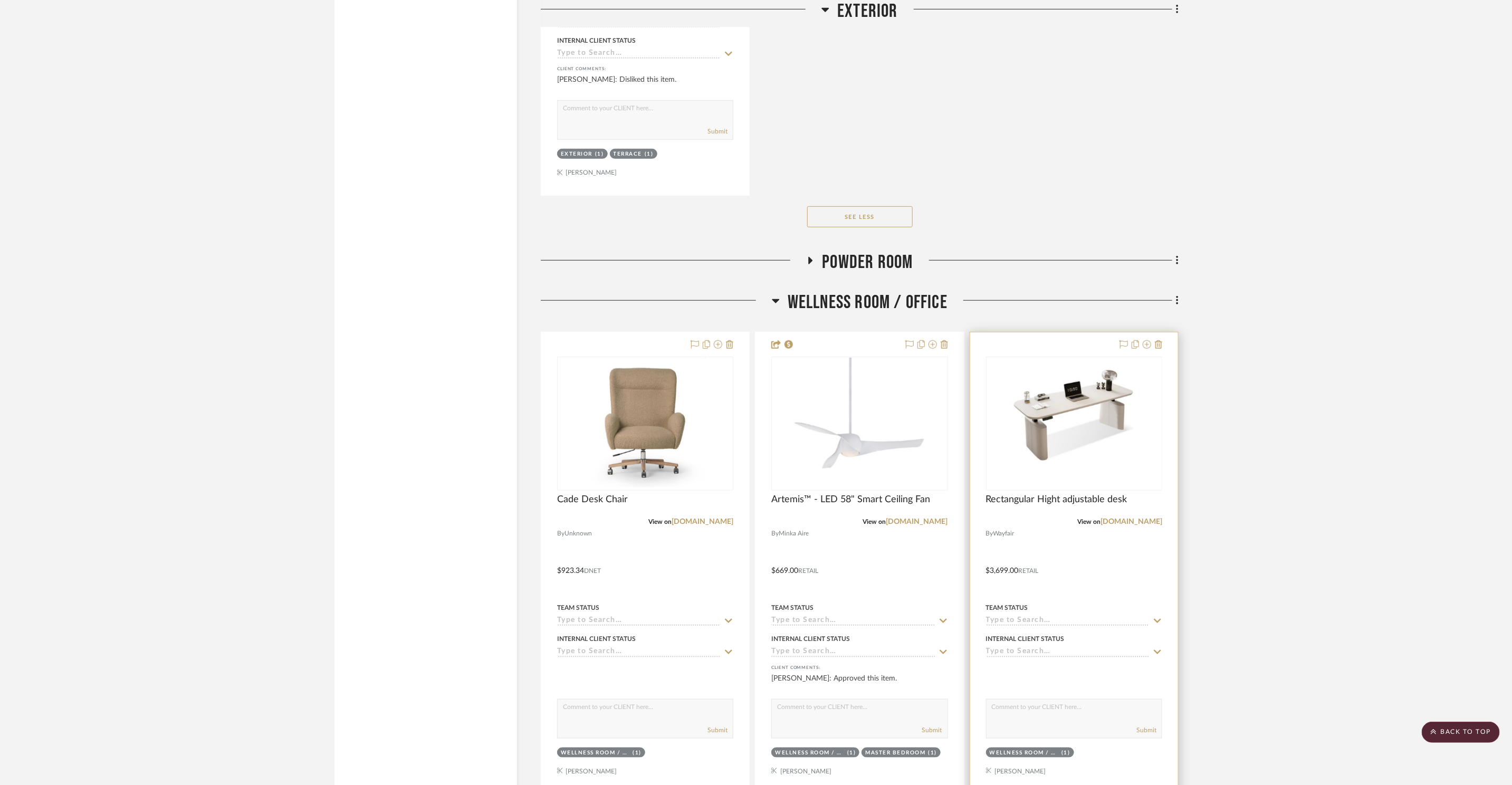
click at [1091, 460] on img "0" at bounding box center [1074, 423] width 132 height 132
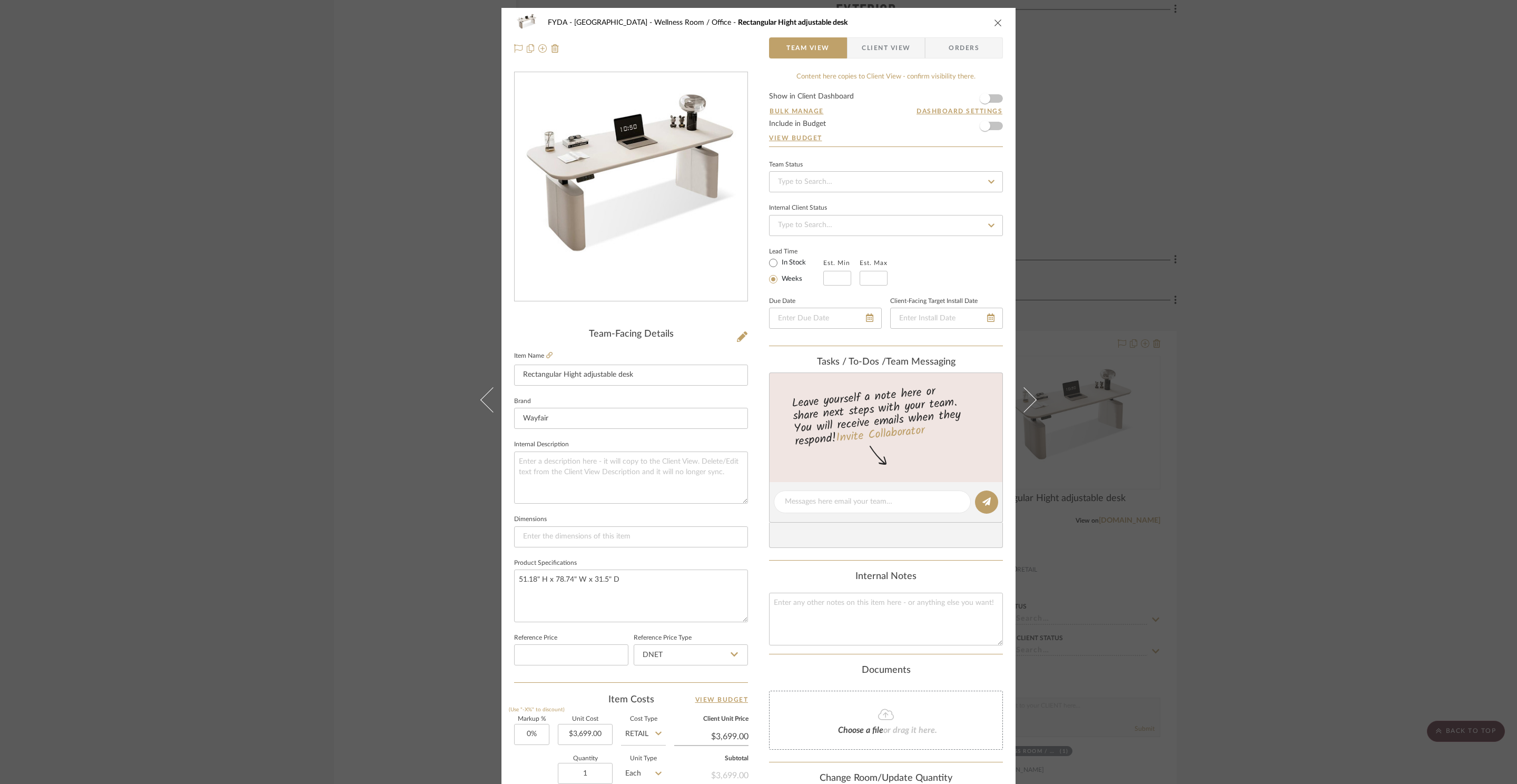
click at [994, 133] on form "Show in Client Dashboard Bulk Manage Dashboard Settings Include in Budget View …" at bounding box center [885, 119] width 234 height 54
click at [996, 124] on form "Show in Client Dashboard Bulk Manage Dashboard Settings Include in Budget View …" at bounding box center [885, 119] width 234 height 54
drag, startPoint x: 995, startPoint y: 127, endPoint x: 989, endPoint y: 127, distance: 6.0
click at [993, 128] on form "Show in Client Dashboard Bulk Manage Dashboard Settings Include in Budget View …" at bounding box center [885, 119] width 234 height 54
click at [987, 128] on span "button" at bounding box center [985, 126] width 23 height 23
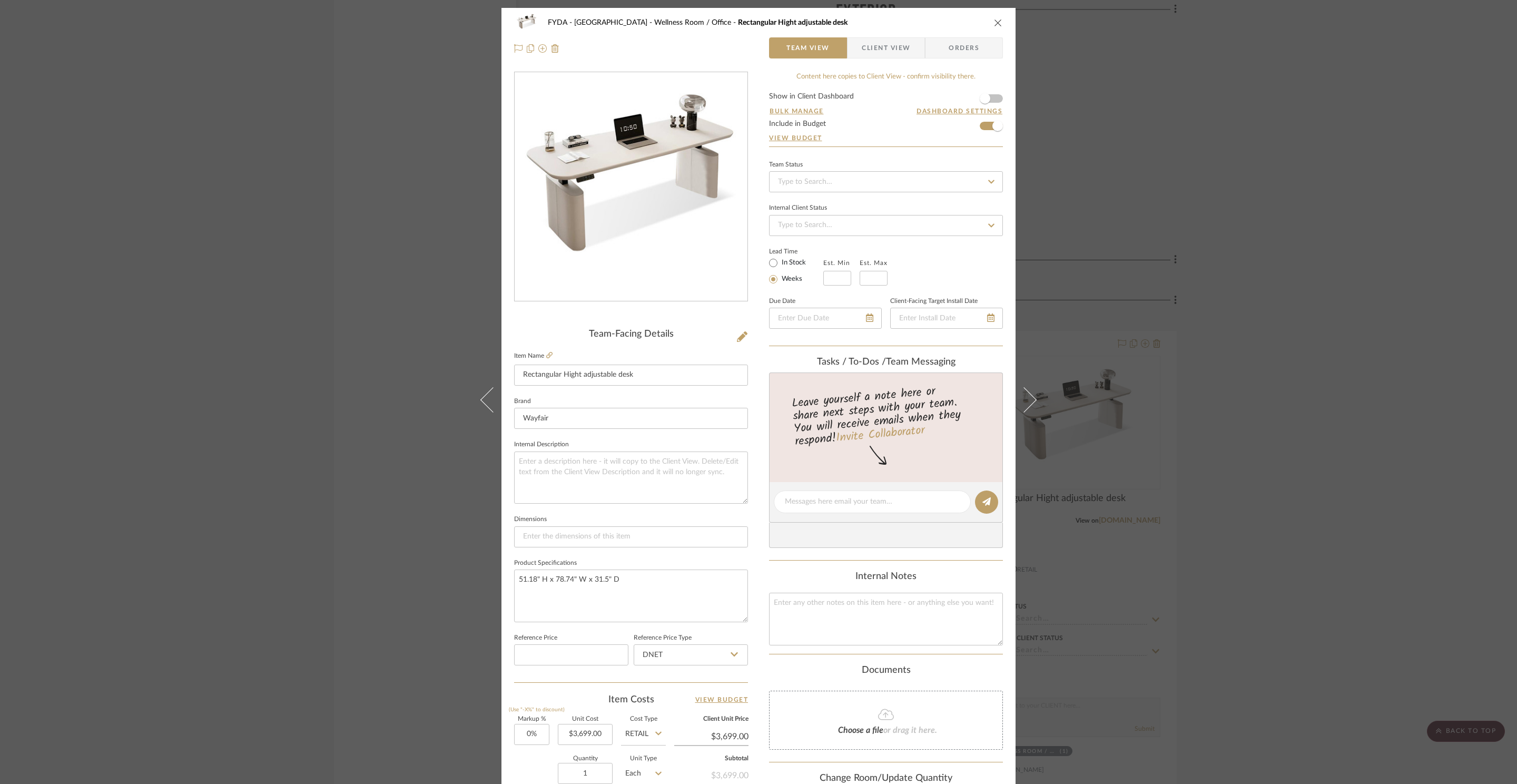
drag, startPoint x: 1177, startPoint y: 247, endPoint x: 1209, endPoint y: 286, distance: 50.4
click at [1177, 247] on div "FYDA - 655 City Park Wellness Room / Office Rectangular Hight adjustable desk T…" at bounding box center [758, 392] width 1517 height 784
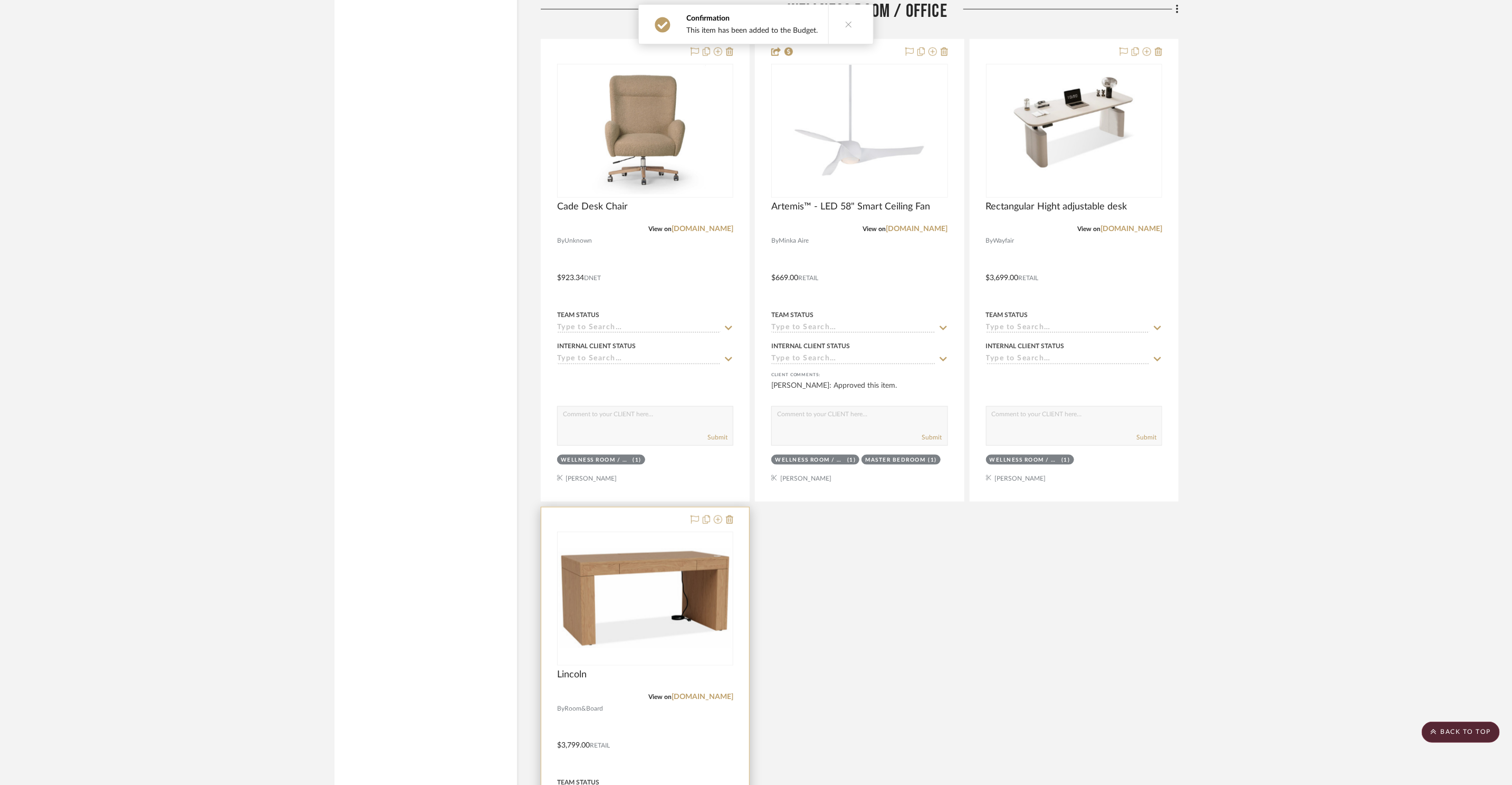
click at [0, 0] on img at bounding box center [0, 0] width 0 height 0
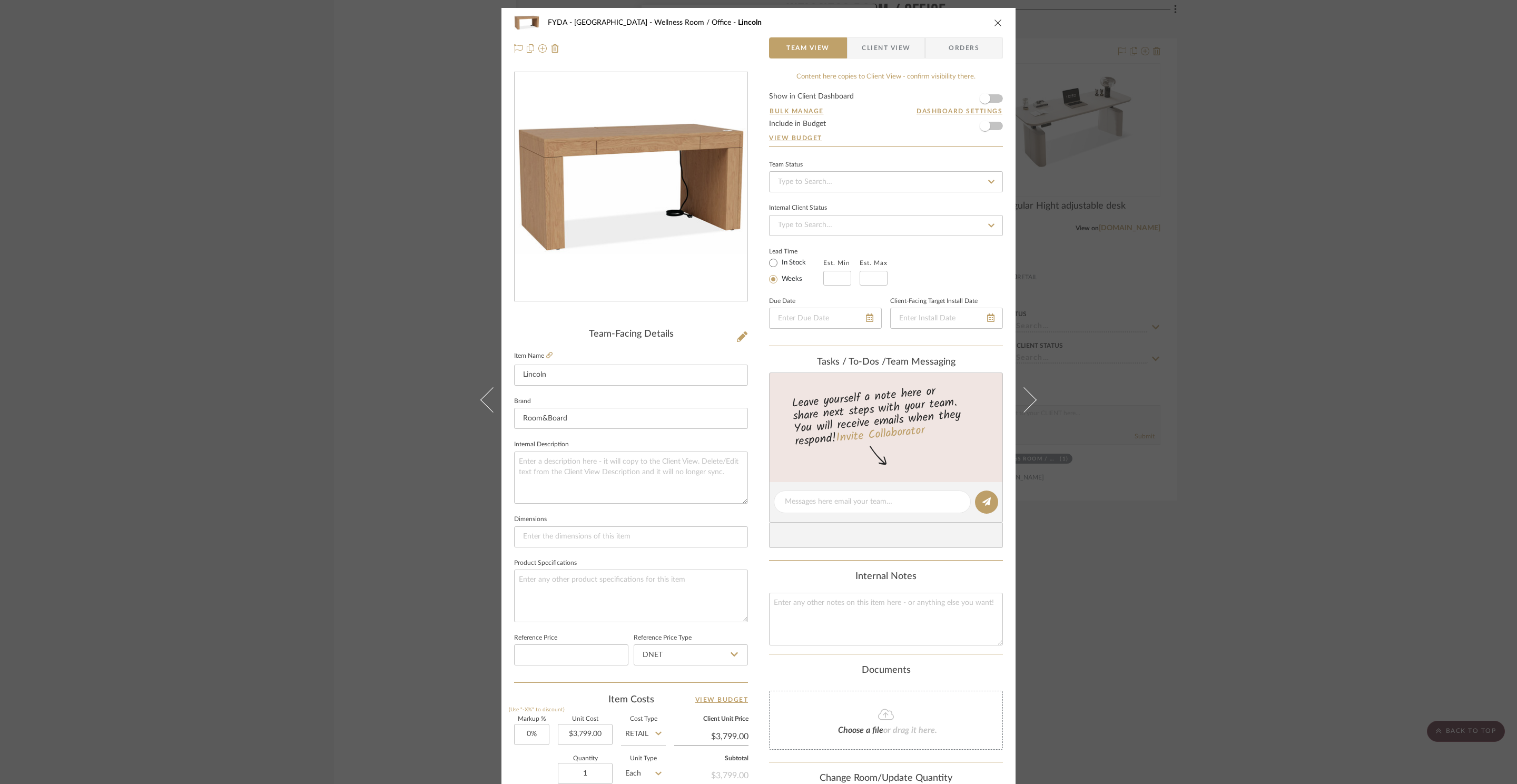
click at [1251, 505] on div "FYDA - 655 City Park Wellness Room / Office Lincoln Team View Client View Order…" at bounding box center [758, 392] width 1517 height 784
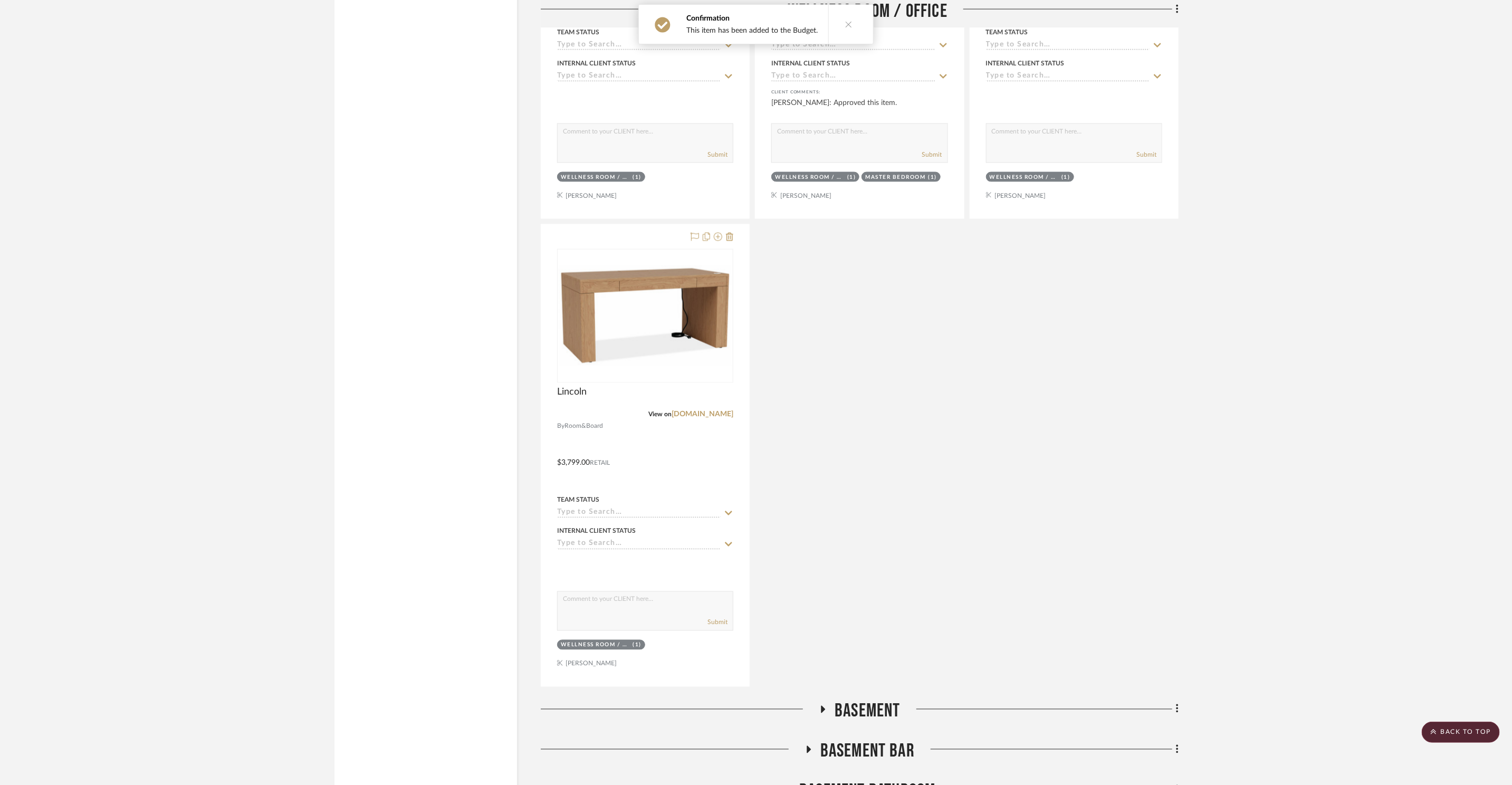
click at [844, 715] on span "Basement" at bounding box center [867, 711] width 66 height 22
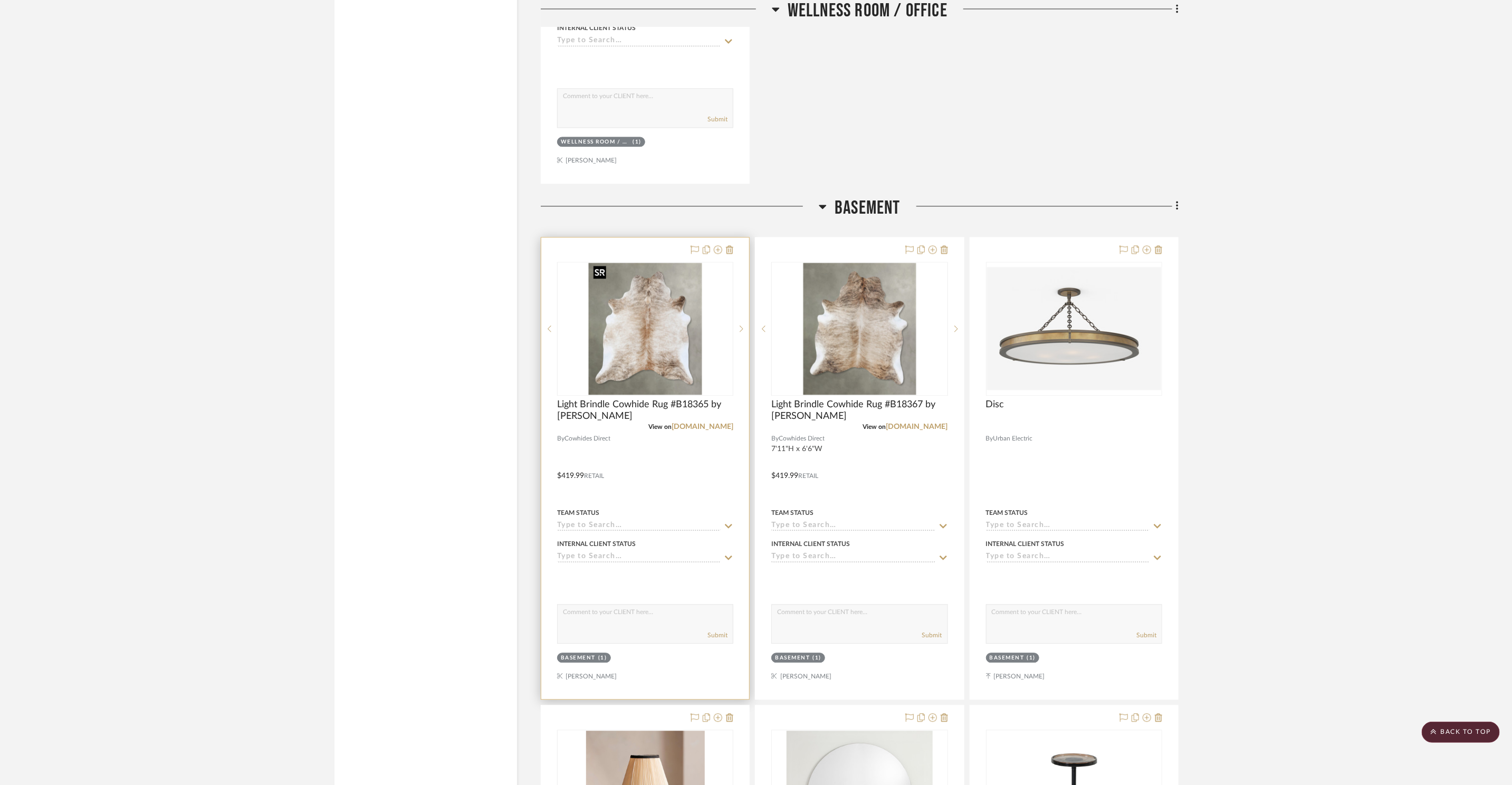
click at [650, 329] on img "0" at bounding box center [645, 328] width 113 height 132
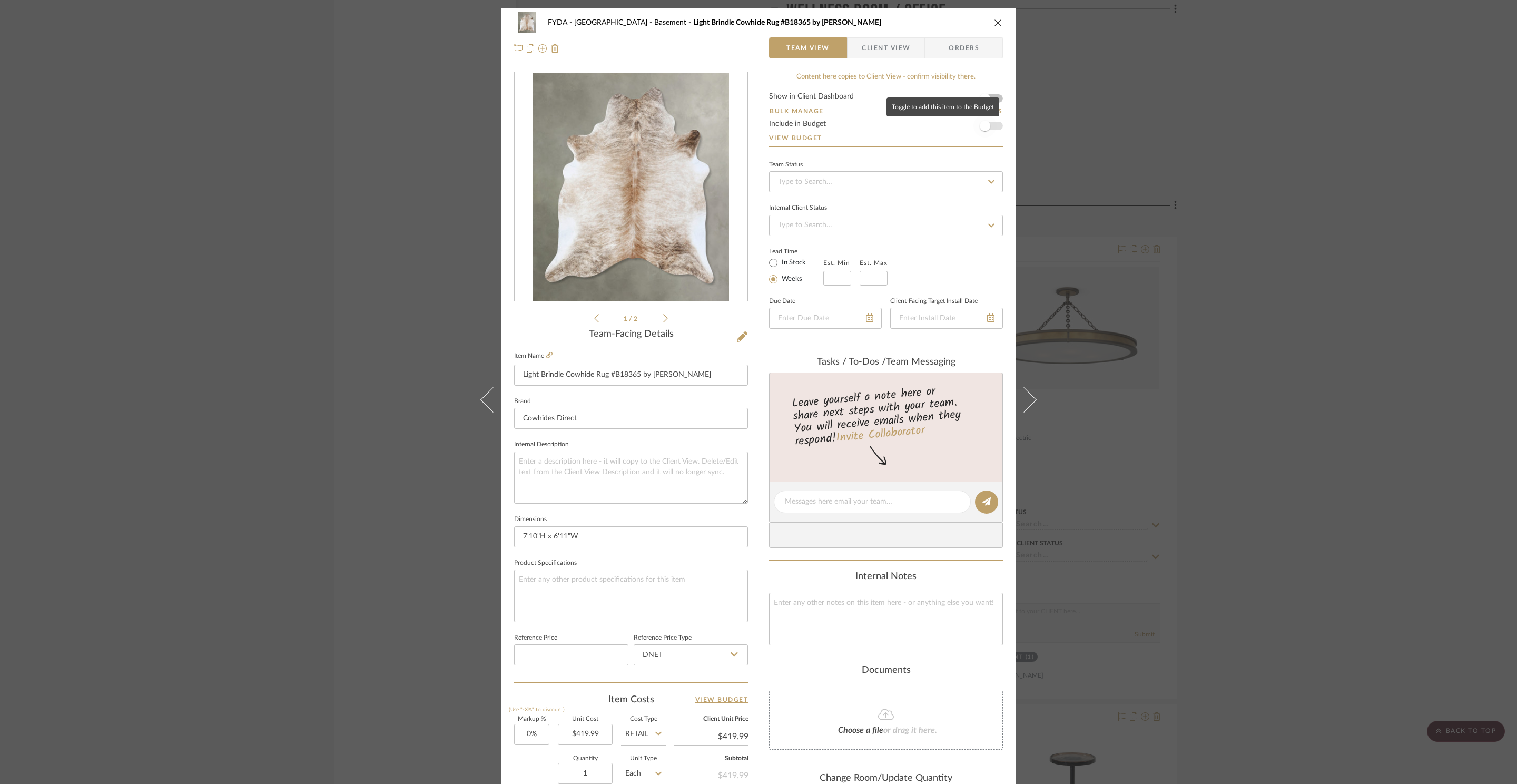
click at [985, 125] on span "button" at bounding box center [985, 126] width 10 height 10
click at [1131, 128] on div "FYDA - 655 City Park Basement Light Brindle Cowhide Rug #B18365 by Hudson Hides…" at bounding box center [758, 392] width 1517 height 784
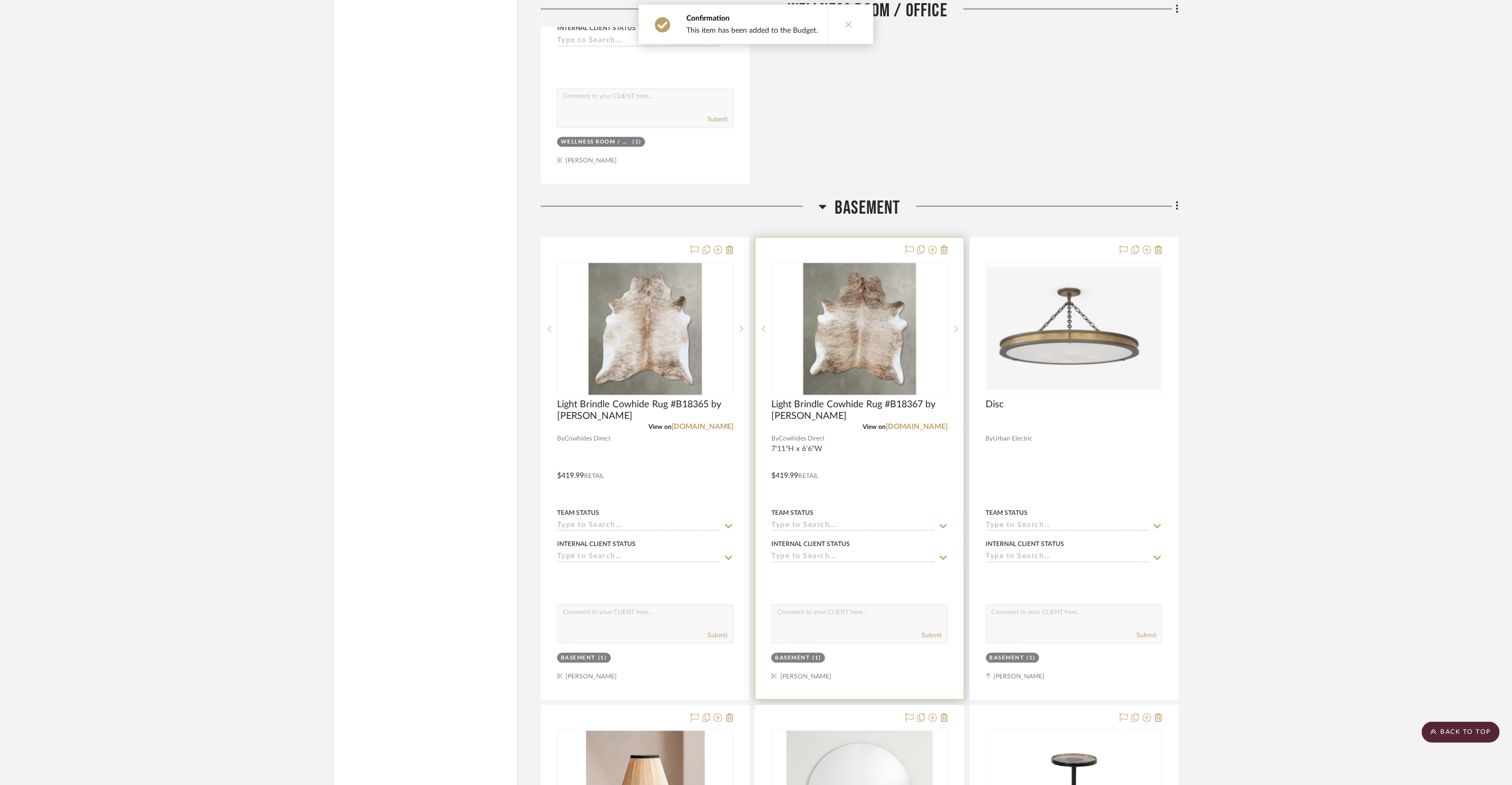
click at [893, 301] on img "0" at bounding box center [859, 328] width 113 height 132
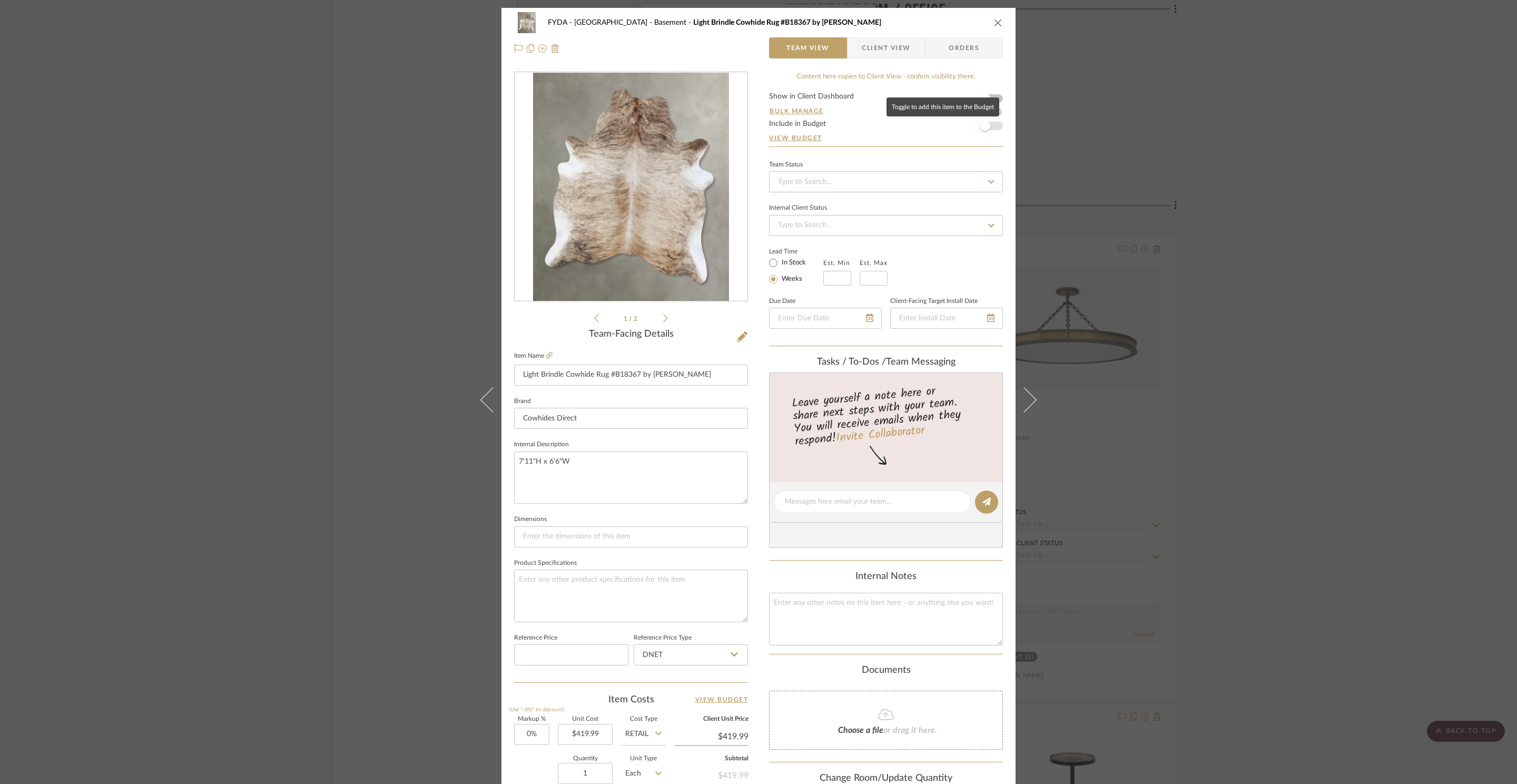
click at [985, 125] on span "button" at bounding box center [985, 126] width 10 height 10
click at [1228, 307] on div "FYDA - 655 City Park Basement Light Brindle Cowhide Rug #B18367 by Hudson Hides…" at bounding box center [758, 392] width 1517 height 784
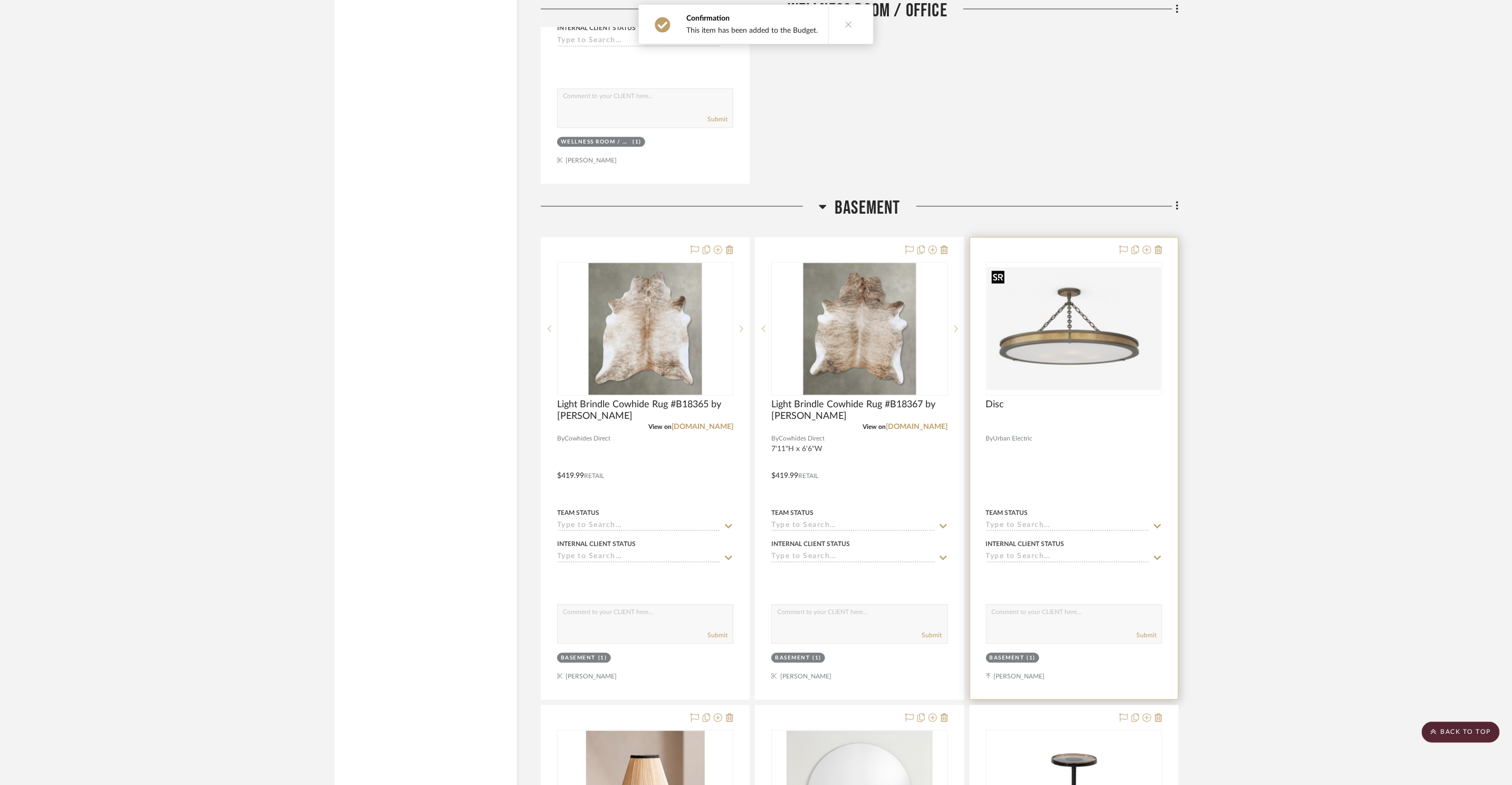
click at [1068, 332] on img "0" at bounding box center [1074, 328] width 174 height 123
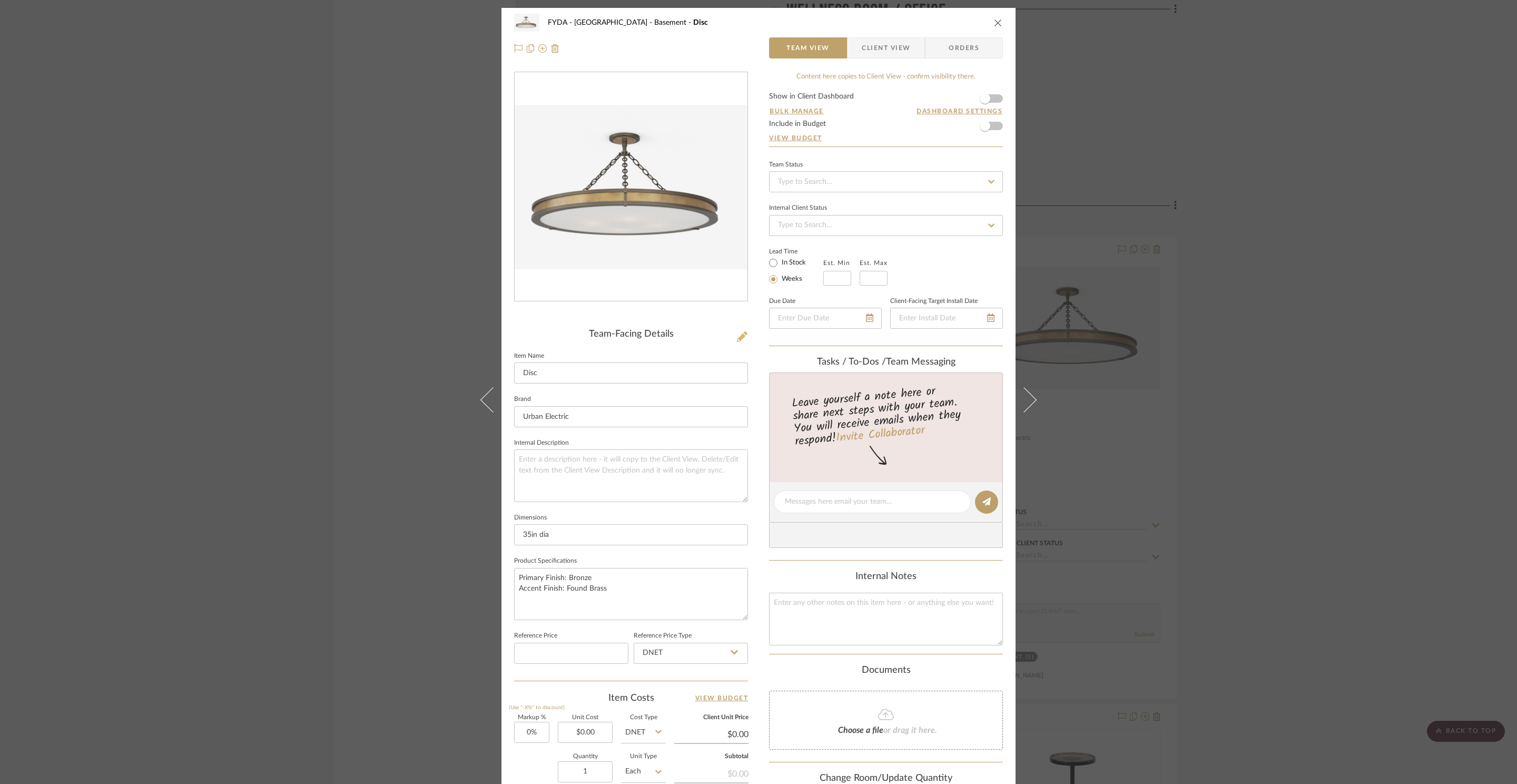
click at [739, 338] on icon at bounding box center [741, 336] width 10 height 10
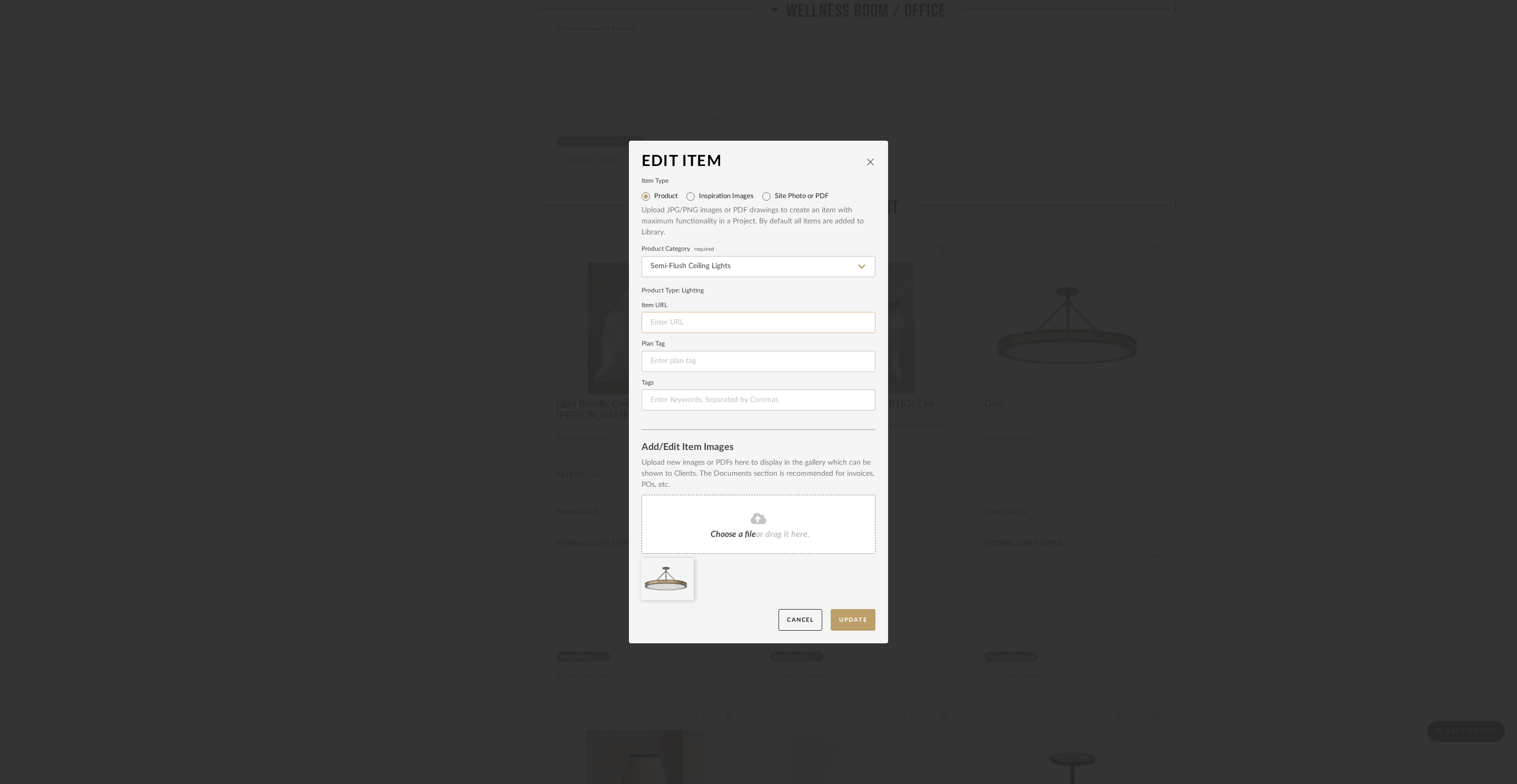
click at [664, 319] on input at bounding box center [758, 322] width 234 height 21
paste input "https://www.urbanelectric.com/disc.html"
type input "https://www.urbanelectric.com/disc.html"
click at [858, 614] on button "Update" at bounding box center [853, 619] width 45 height 22
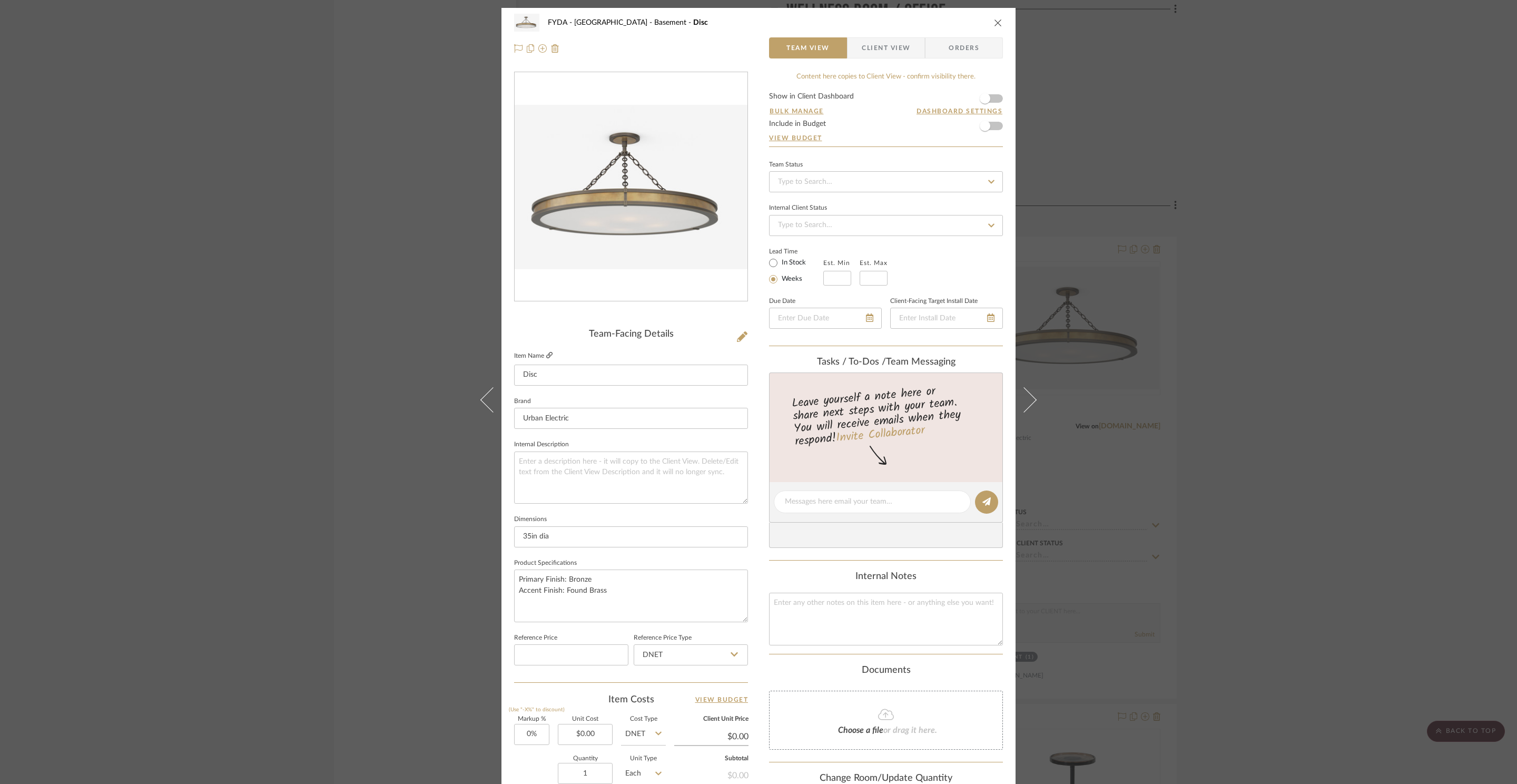
click at [547, 356] on icon at bounding box center [549, 355] width 6 height 6
click at [587, 736] on input "0.00" at bounding box center [585, 734] width 55 height 21
type input "$7,252.00"
click at [658, 594] on textarea "Primary Finish: Bronze Accent Finish: Found Brass" at bounding box center [631, 595] width 234 height 52
type input "$7,252.00"
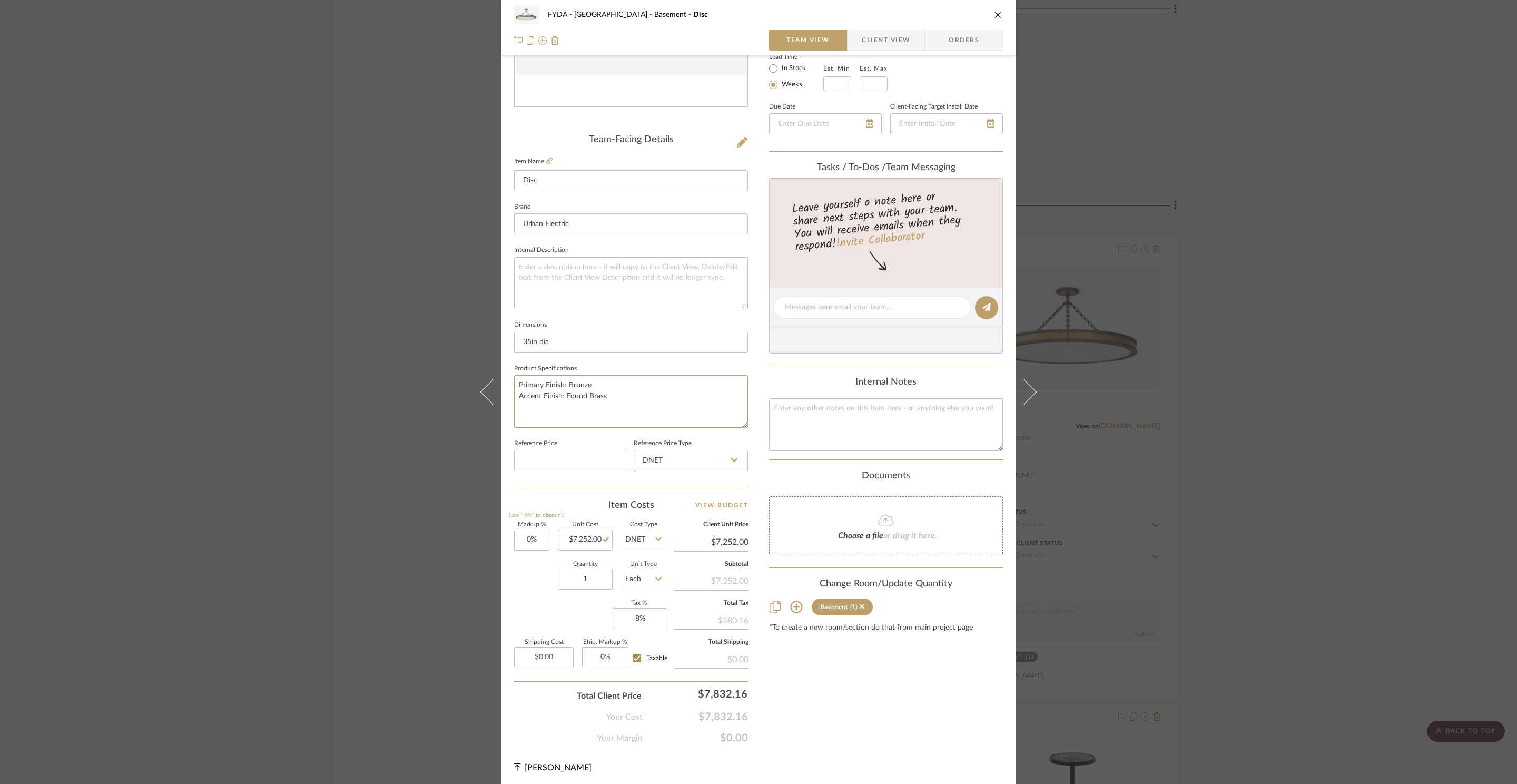
scroll to position [198, 0]
click at [545, 653] on input "0.00" at bounding box center [544, 655] width 59 height 21
type input "$460.50"
click at [933, 733] on div "Content here copies to Client View - confirm visibility there. Show in Client D…" at bounding box center [885, 308] width 234 height 867
click at [530, 531] on input "0" at bounding box center [532, 537] width 36 height 21
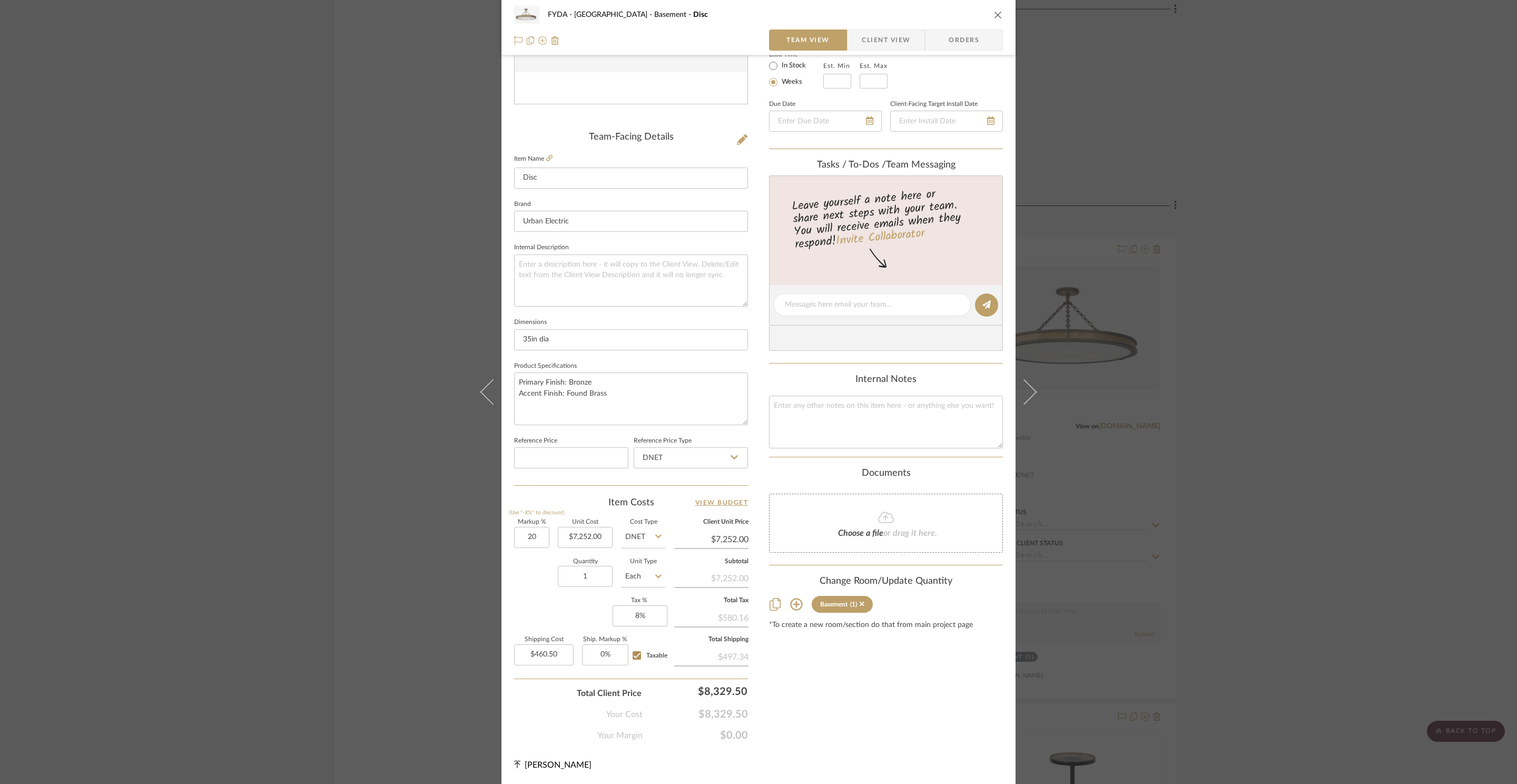
type input "20%"
click at [941, 739] on div "Content here copies to Client View - confirm visibility there. Show in Client D…" at bounding box center [885, 308] width 234 height 867
type input "$8,702.40"
click at [994, 16] on icon "close" at bounding box center [998, 15] width 8 height 8
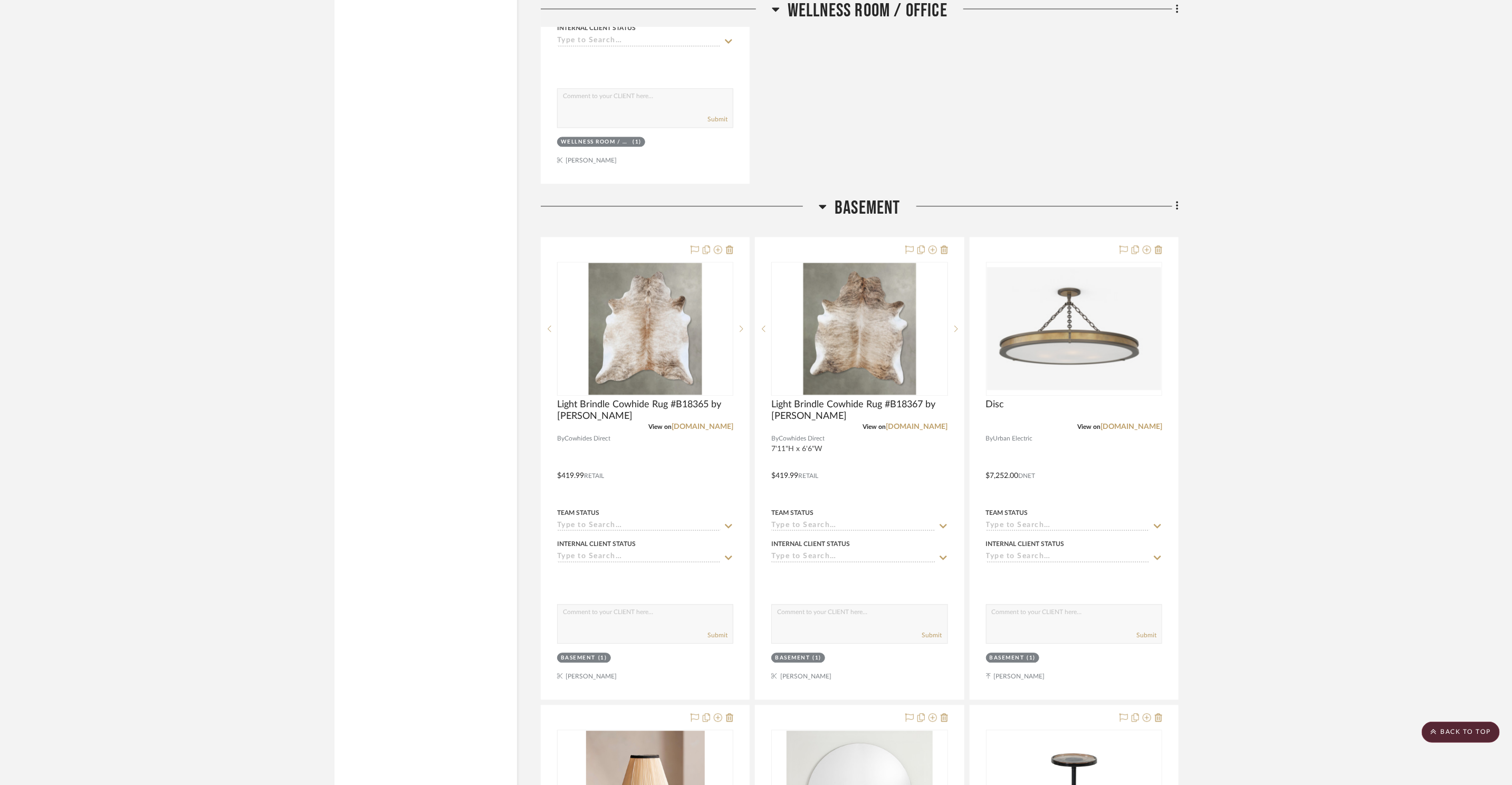
scroll to position [8099, 0]
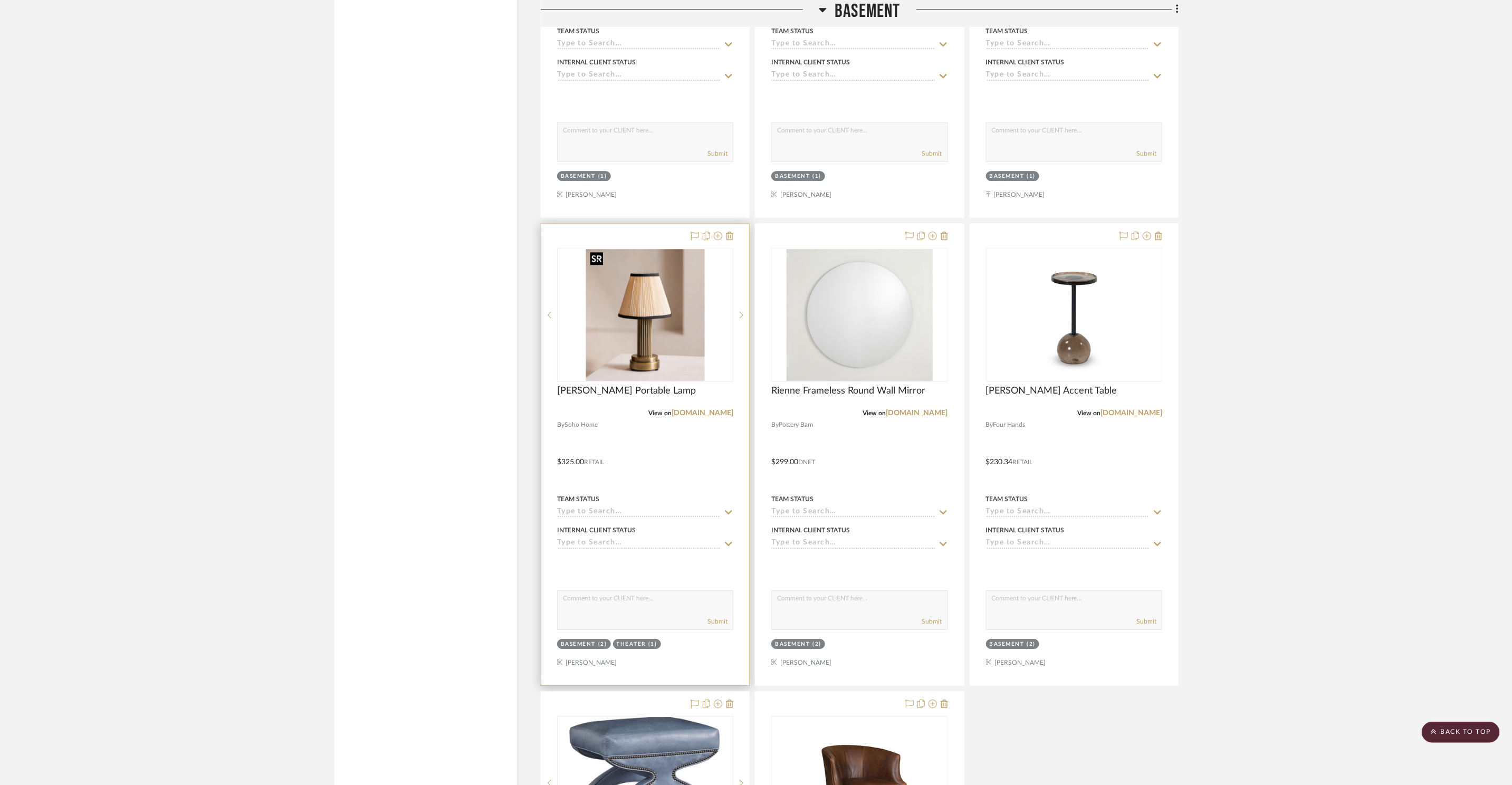
click at [0, 0] on img at bounding box center [0, 0] width 0 height 0
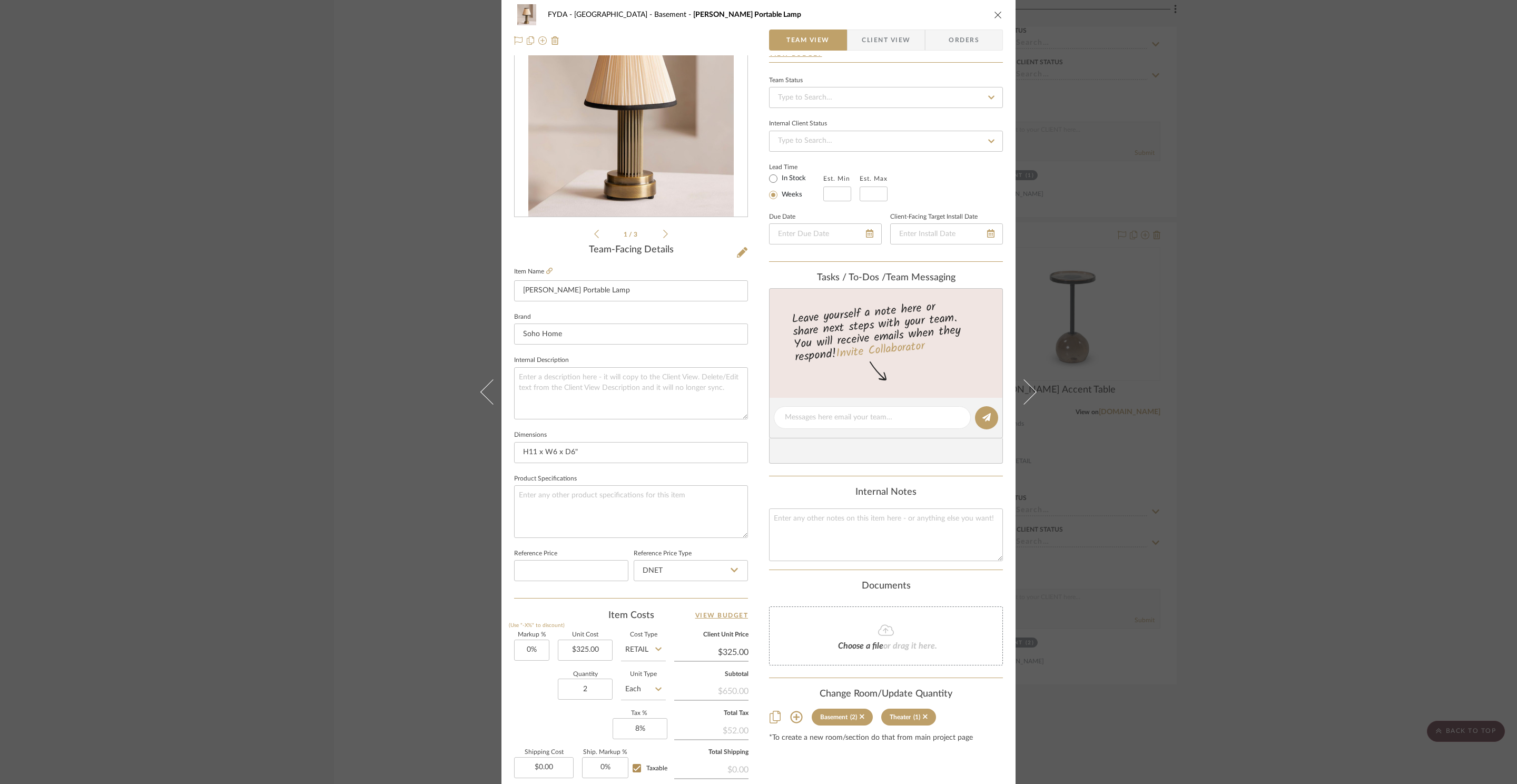
scroll to position [0, 0]
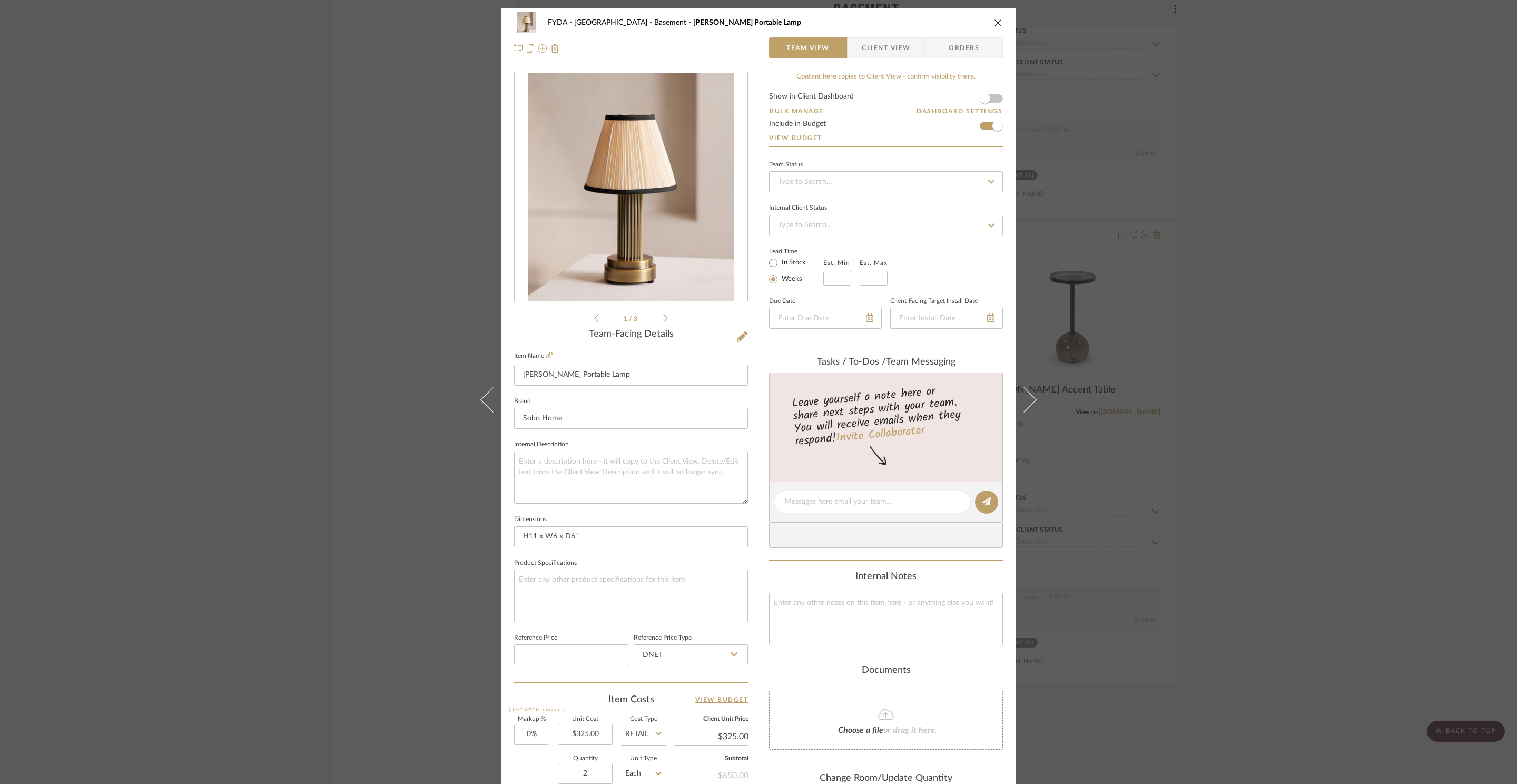
click at [994, 18] on icon "close" at bounding box center [998, 22] width 8 height 8
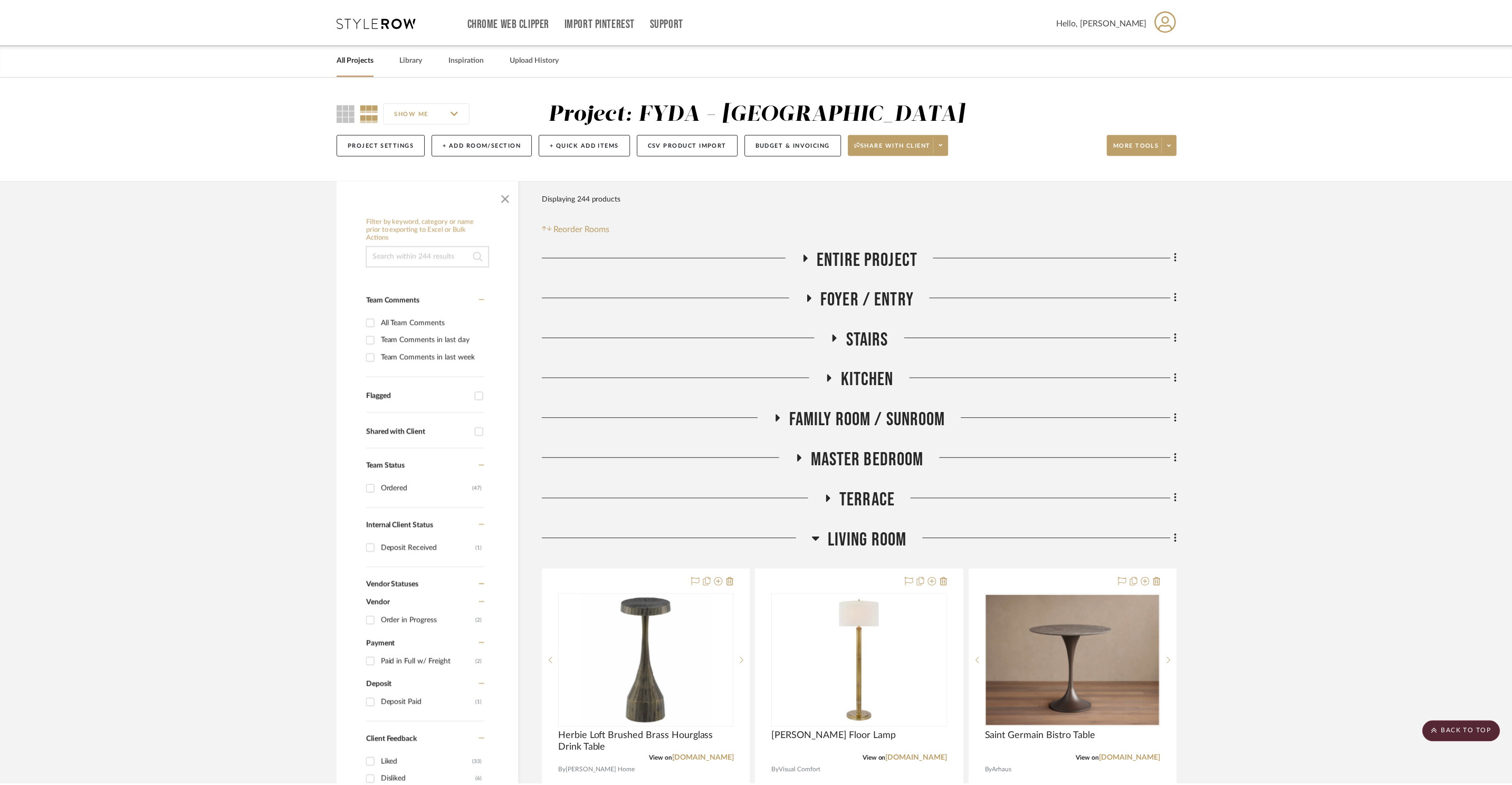
scroll to position [8099, 0]
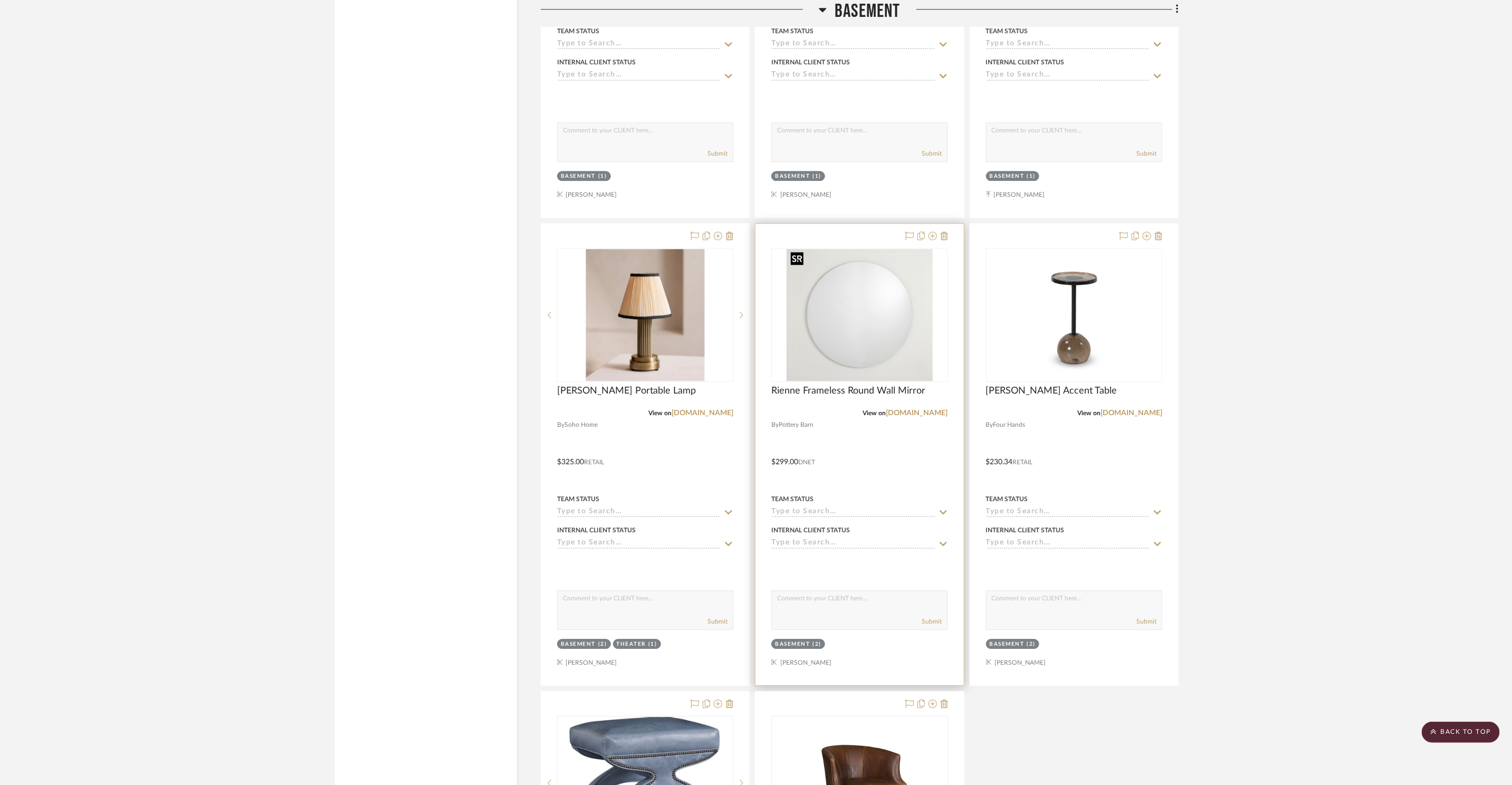
click at [911, 287] on img "0" at bounding box center [860, 315] width 147 height 132
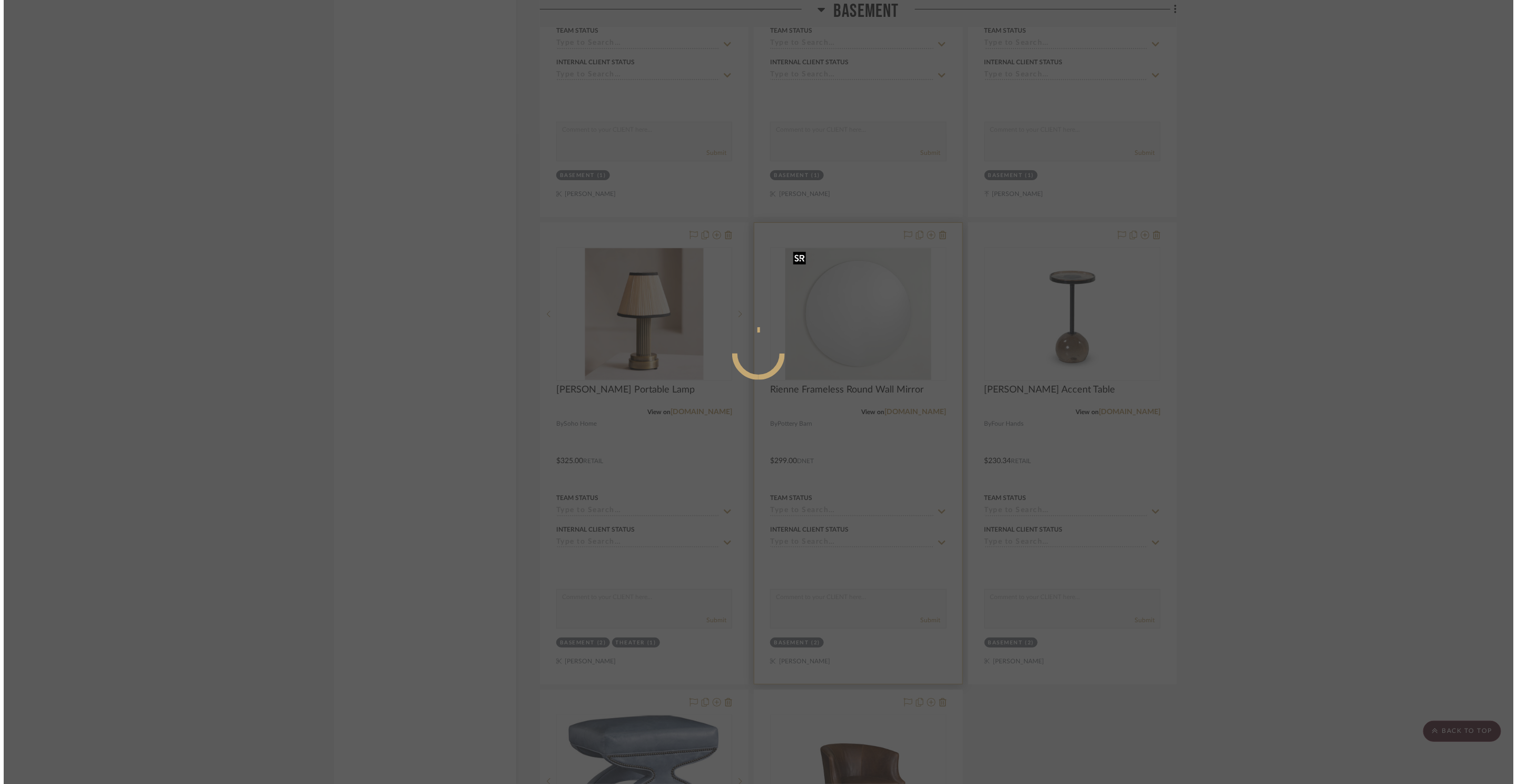
scroll to position [0, 0]
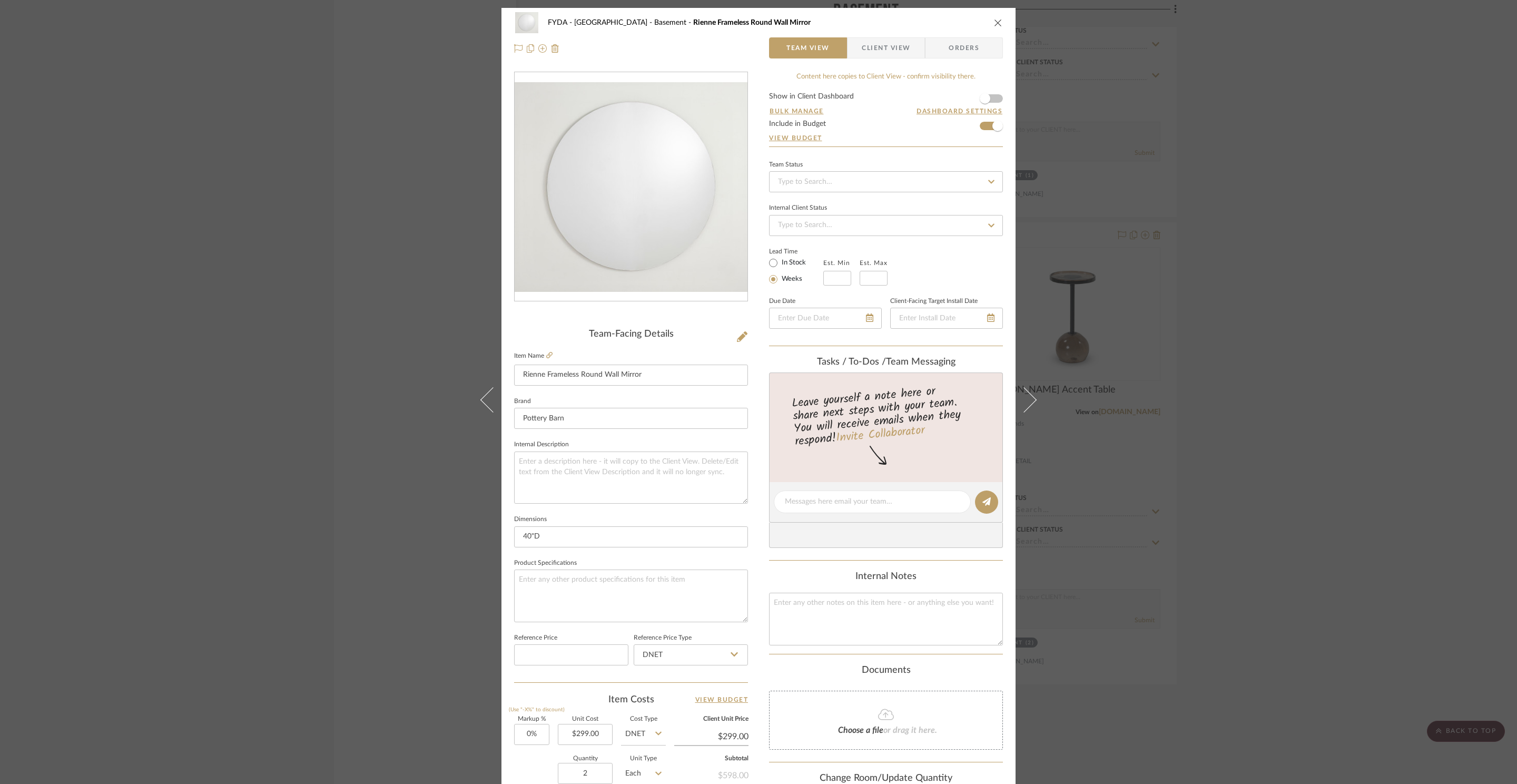
click at [996, 22] on icon "close" at bounding box center [998, 22] width 8 height 8
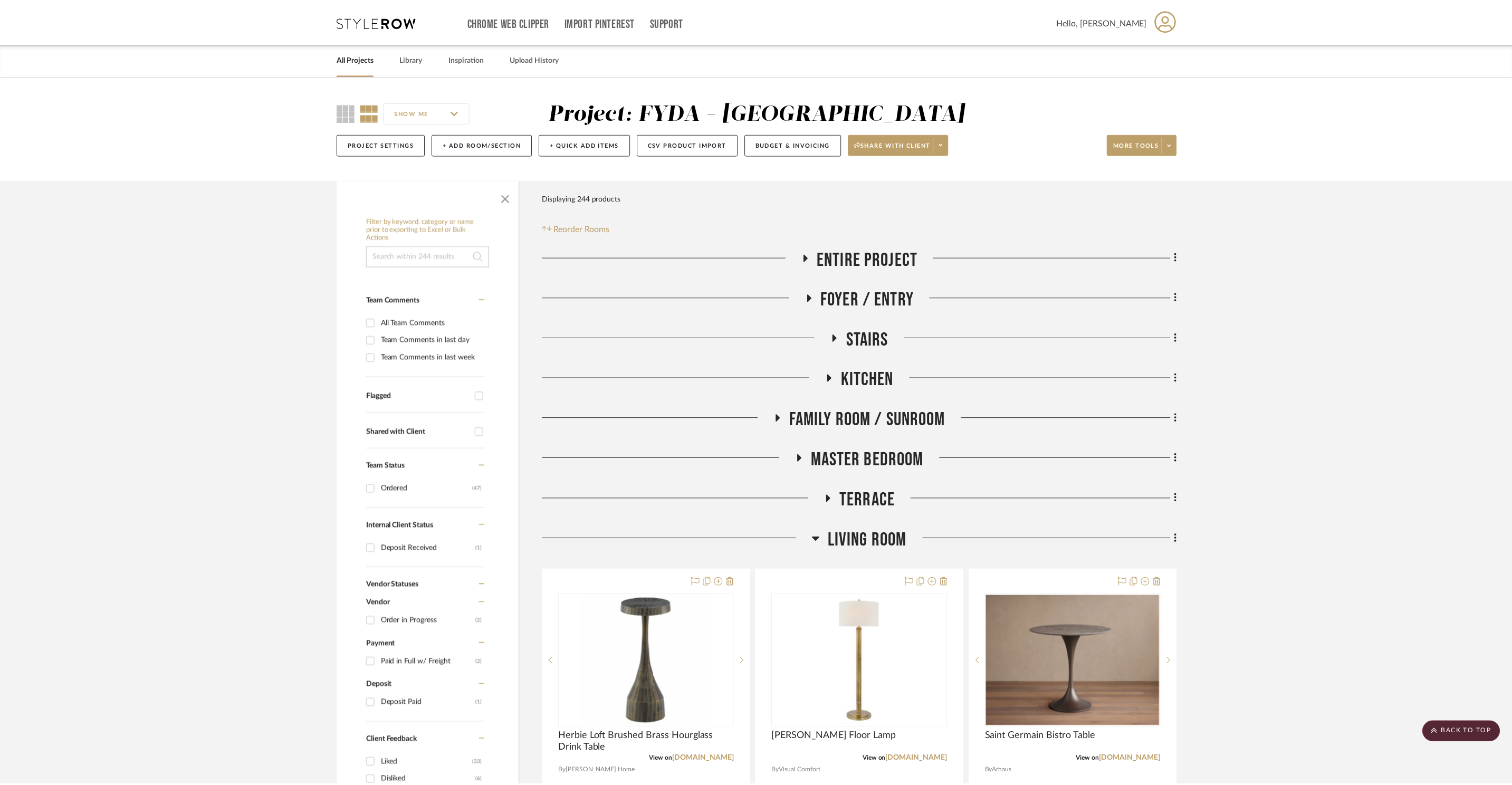
scroll to position [8099, 0]
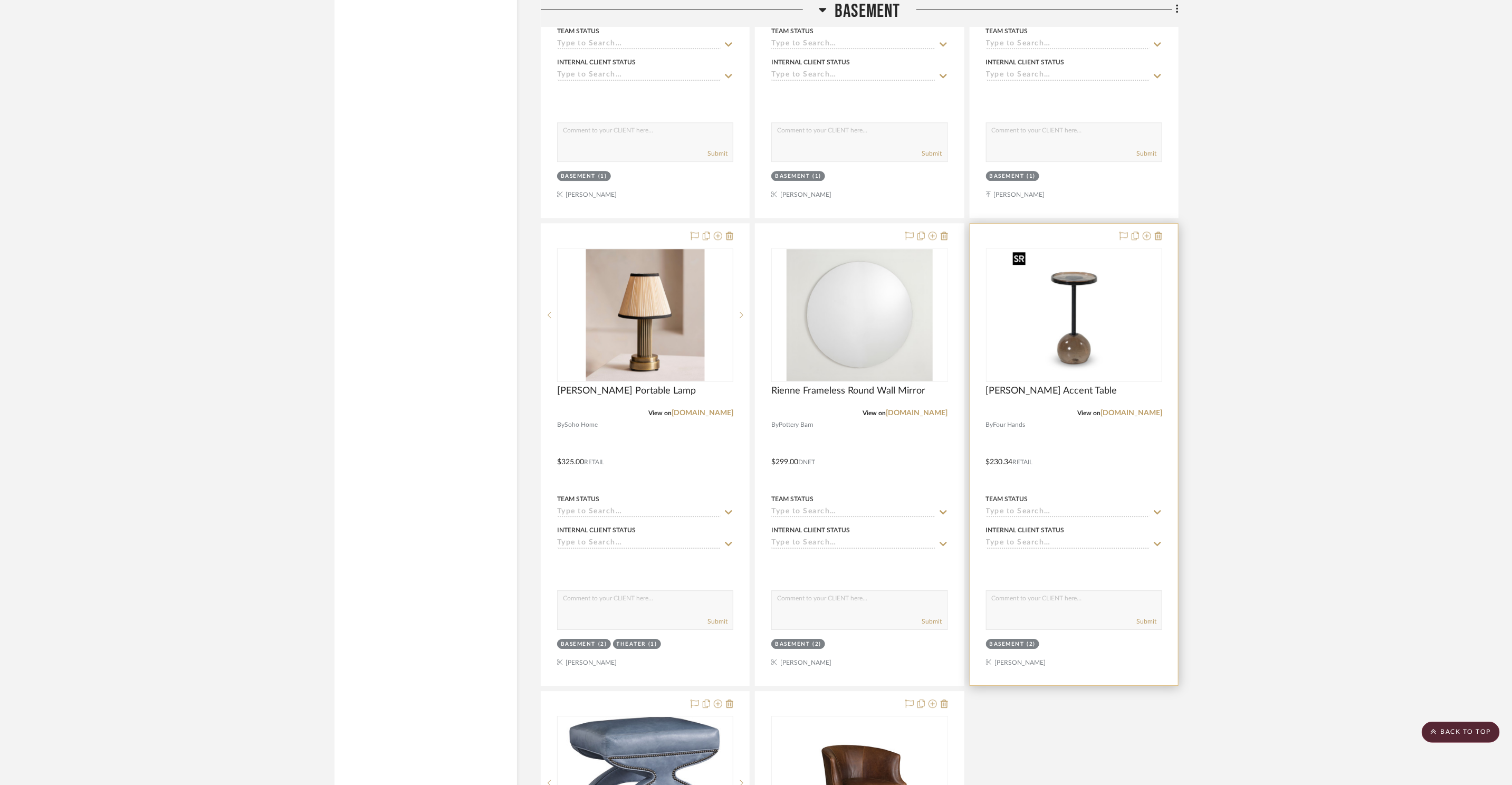
click at [0, 0] on img at bounding box center [0, 0] width 0 height 0
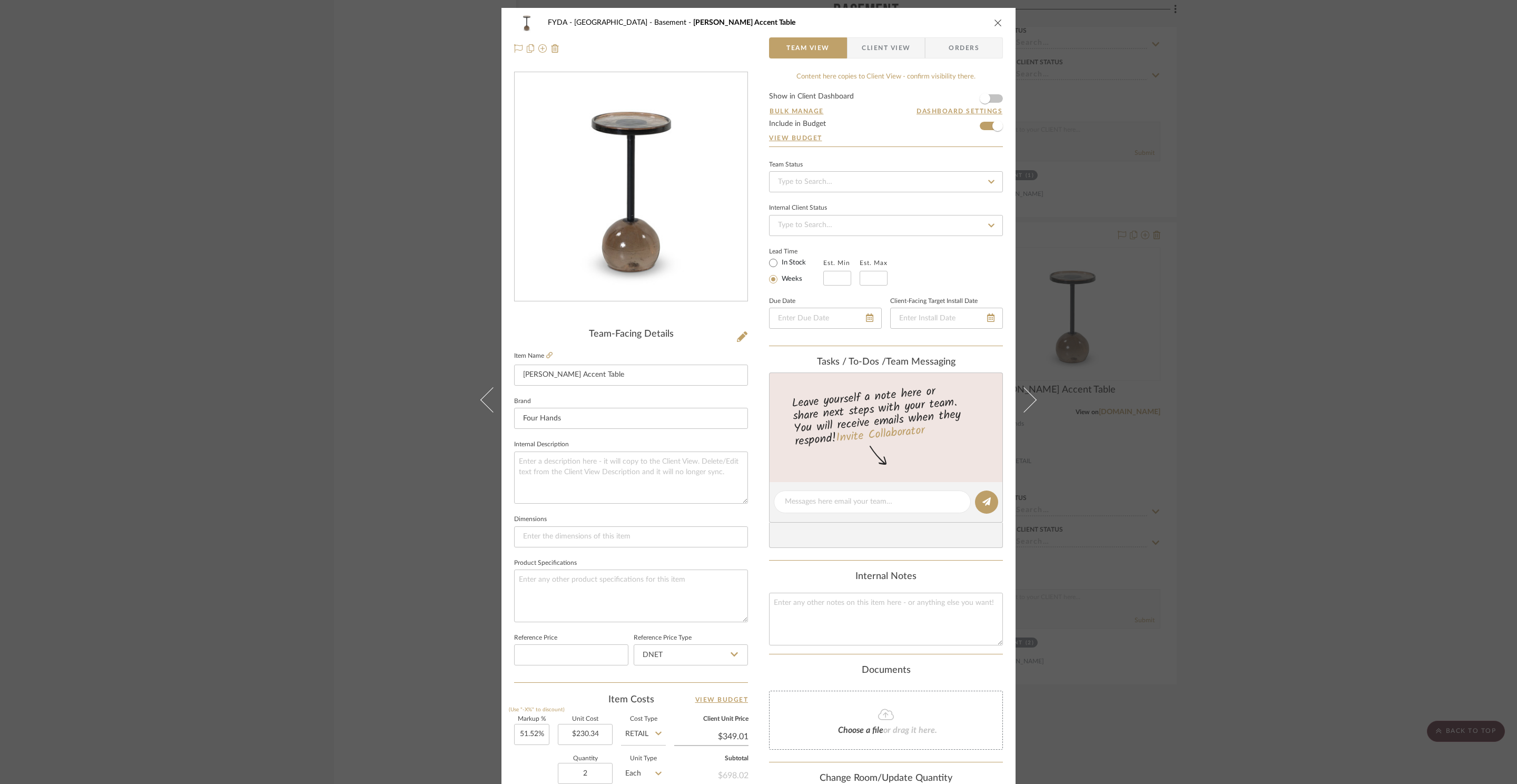
click at [994, 23] on icon "close" at bounding box center [998, 22] width 8 height 8
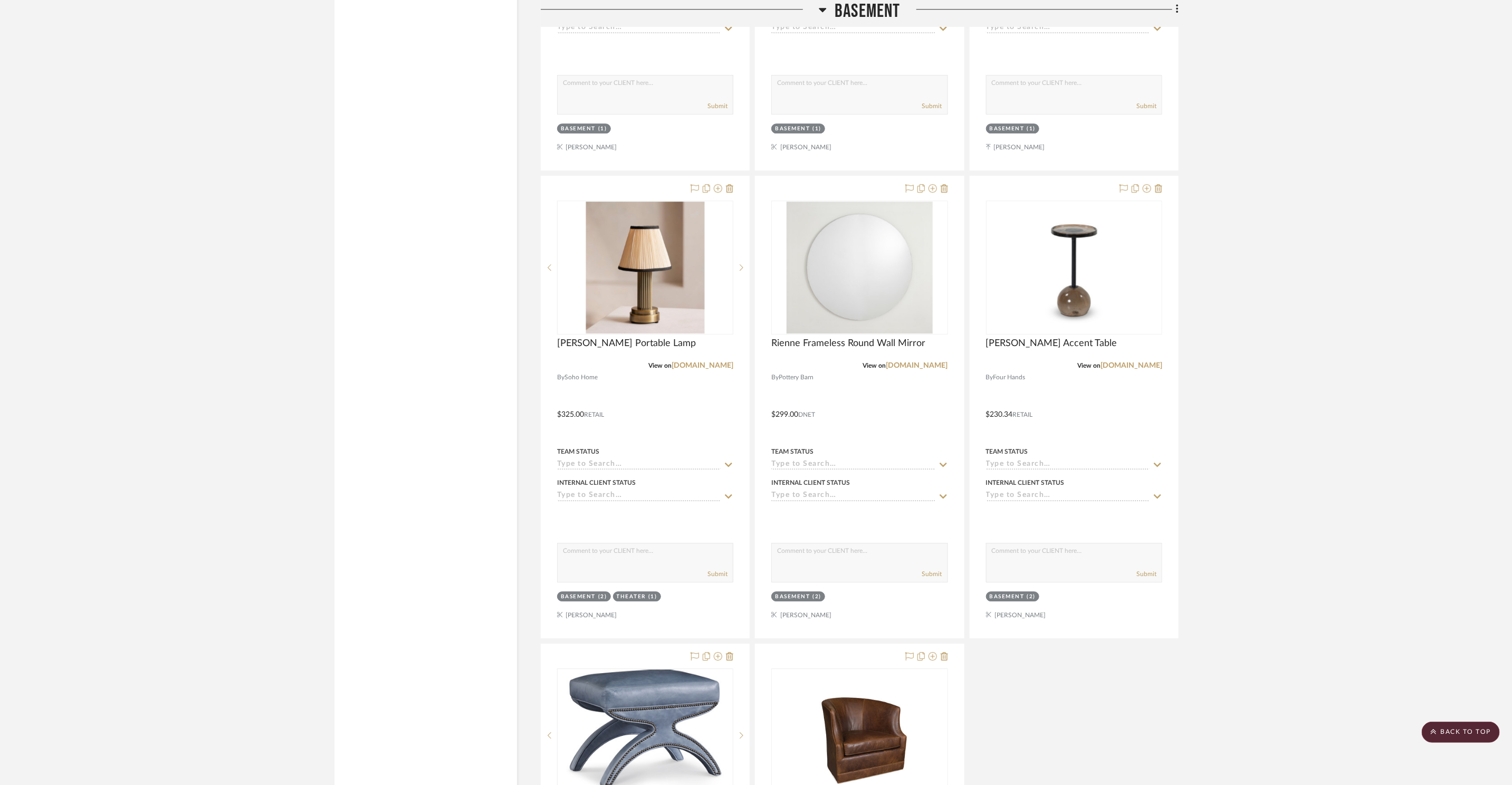
scroll to position [8369, 0]
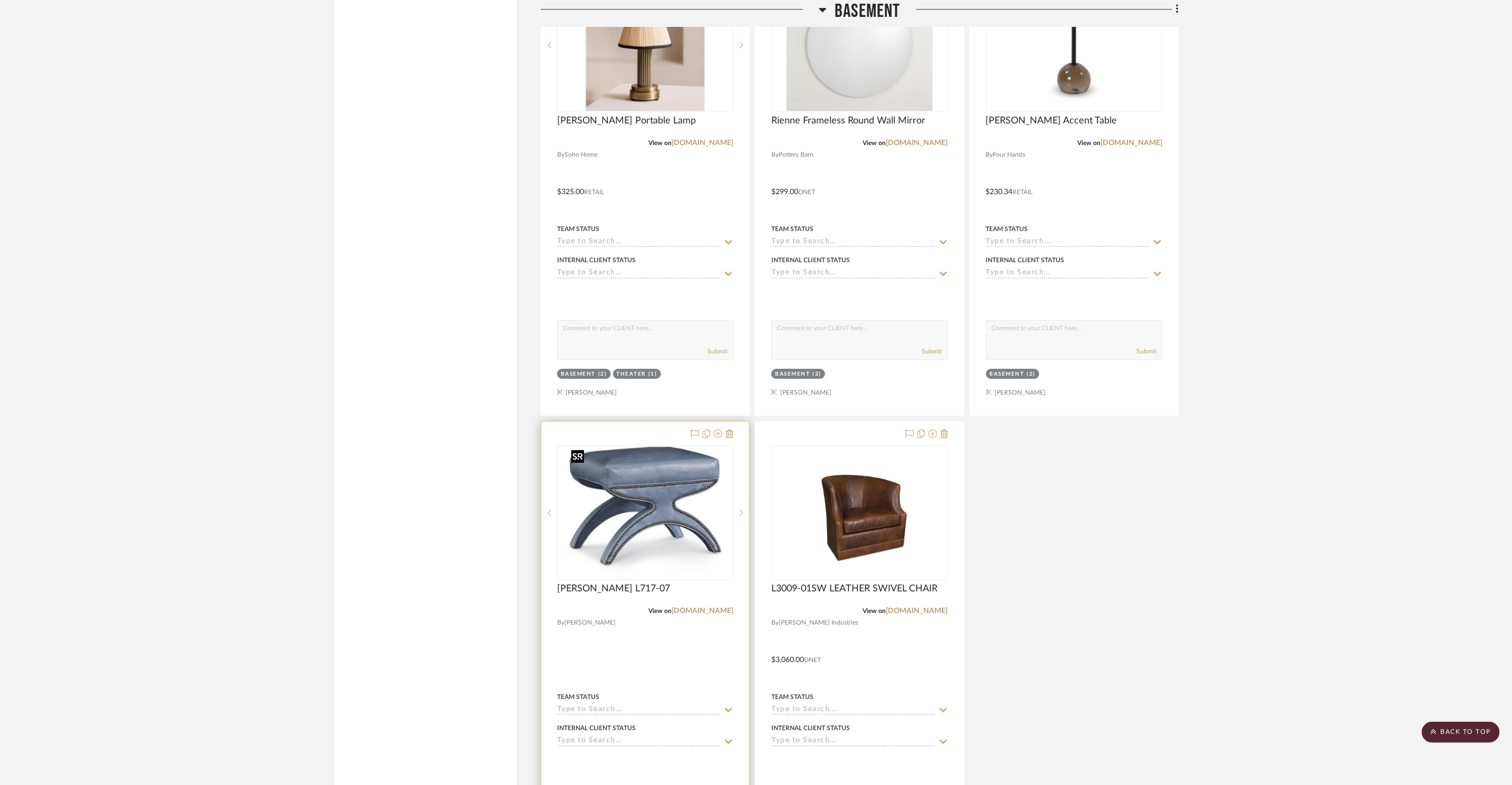
click at [0, 0] on img at bounding box center [0, 0] width 0 height 0
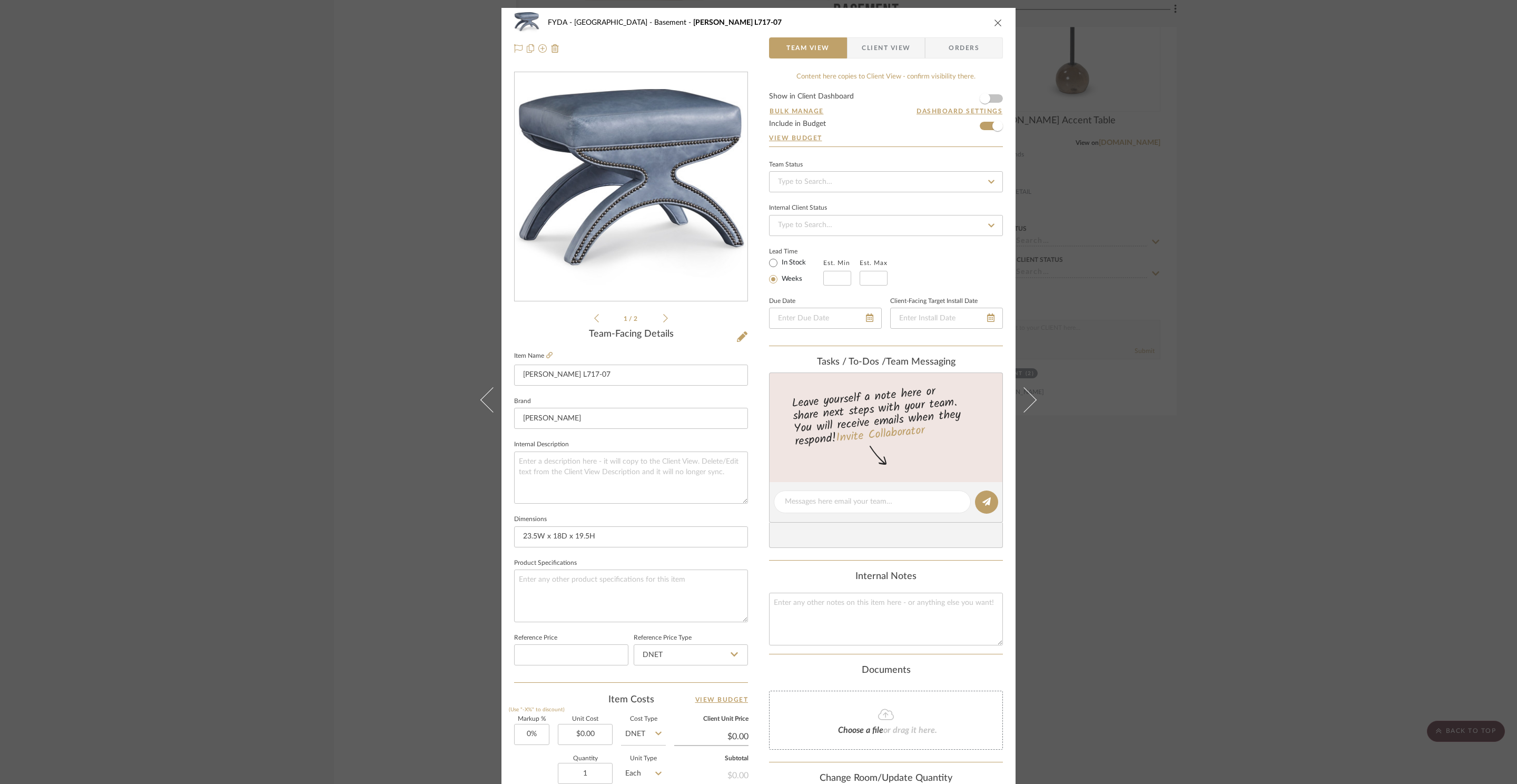
drag, startPoint x: 992, startPoint y: 22, endPoint x: 964, endPoint y: 111, distance: 93.3
click at [994, 22] on icon "close" at bounding box center [998, 22] width 8 height 8
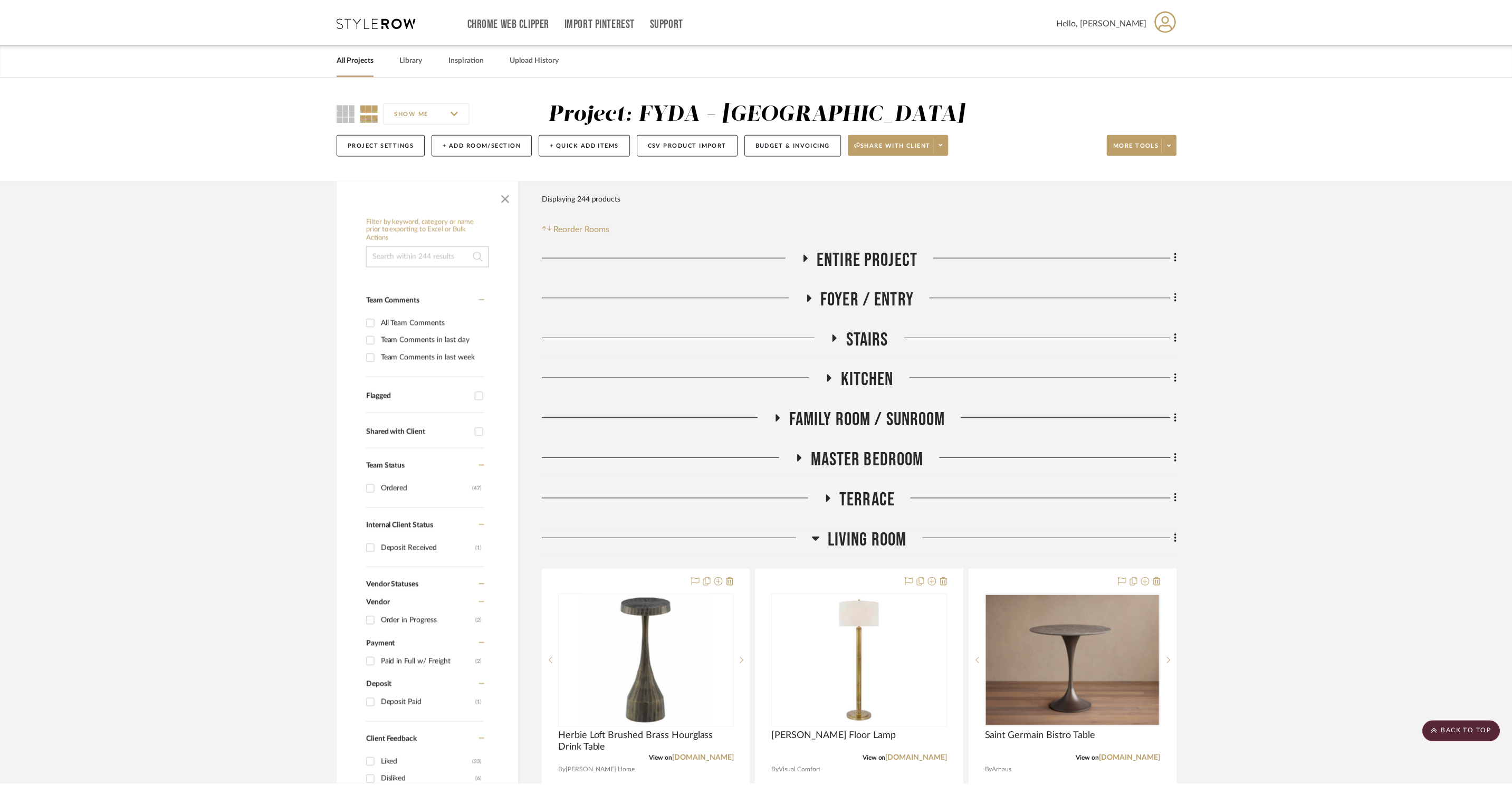
scroll to position [8369, 0]
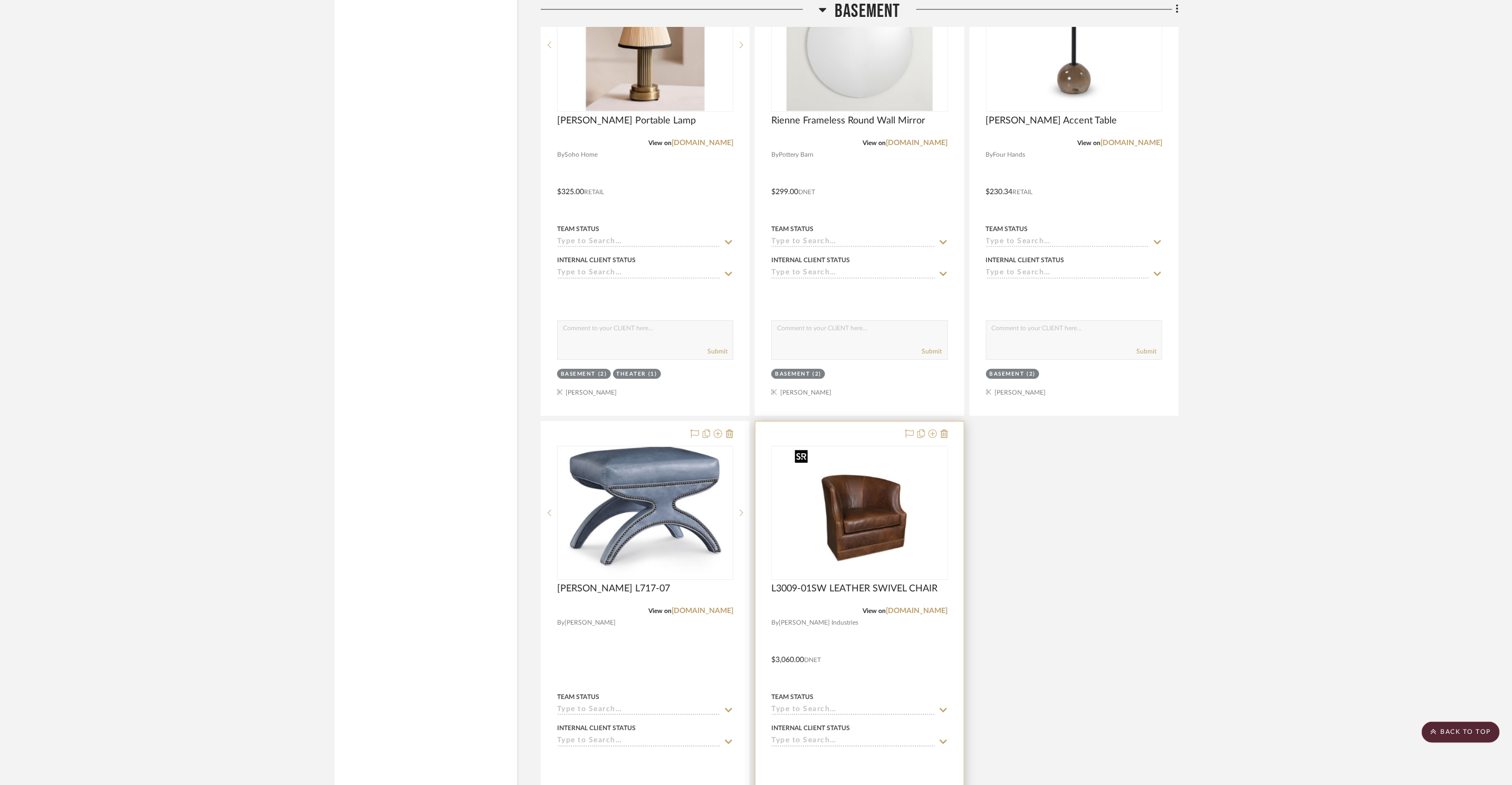
click at [917, 523] on img "0" at bounding box center [860, 512] width 138 height 132
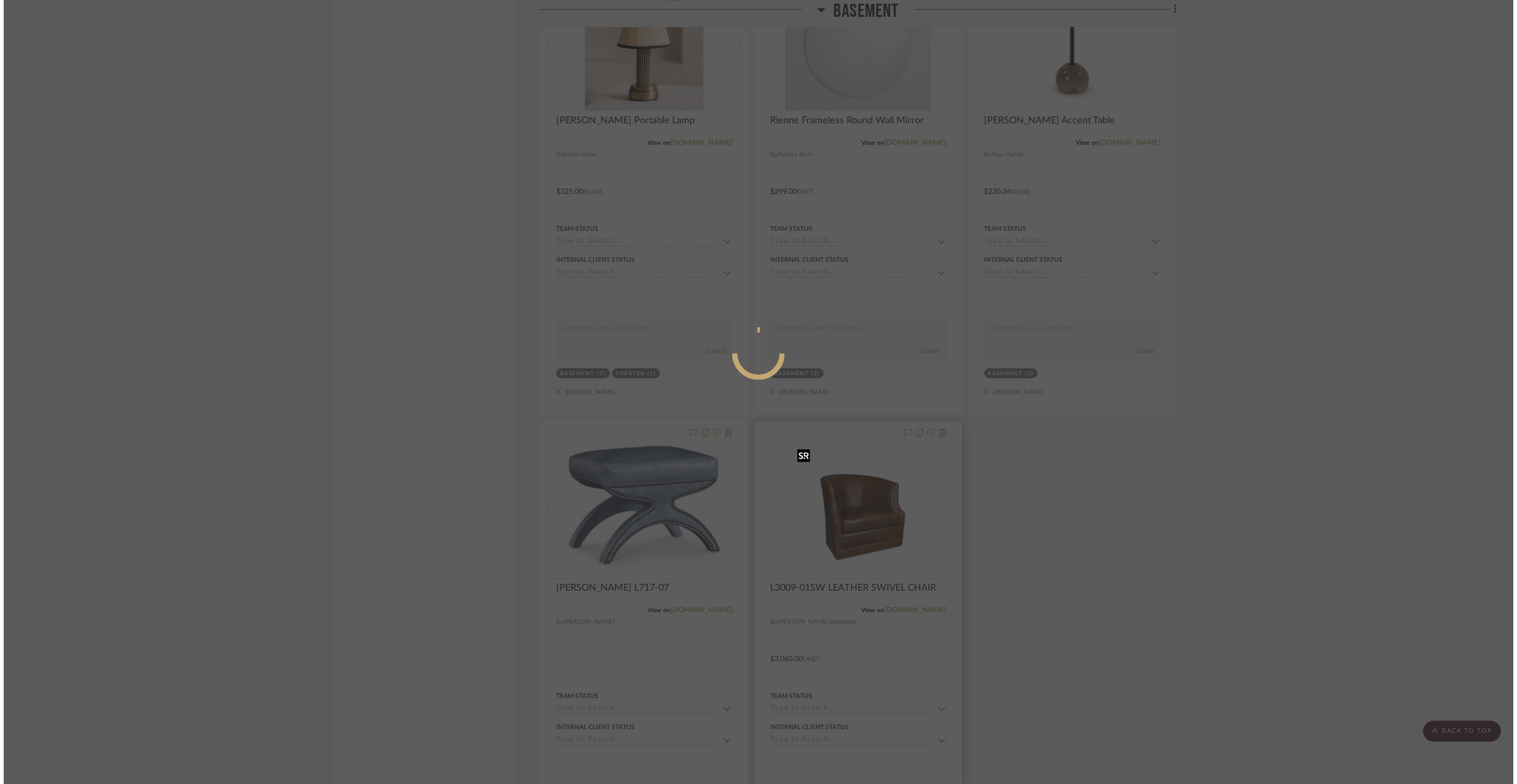
scroll to position [0, 0]
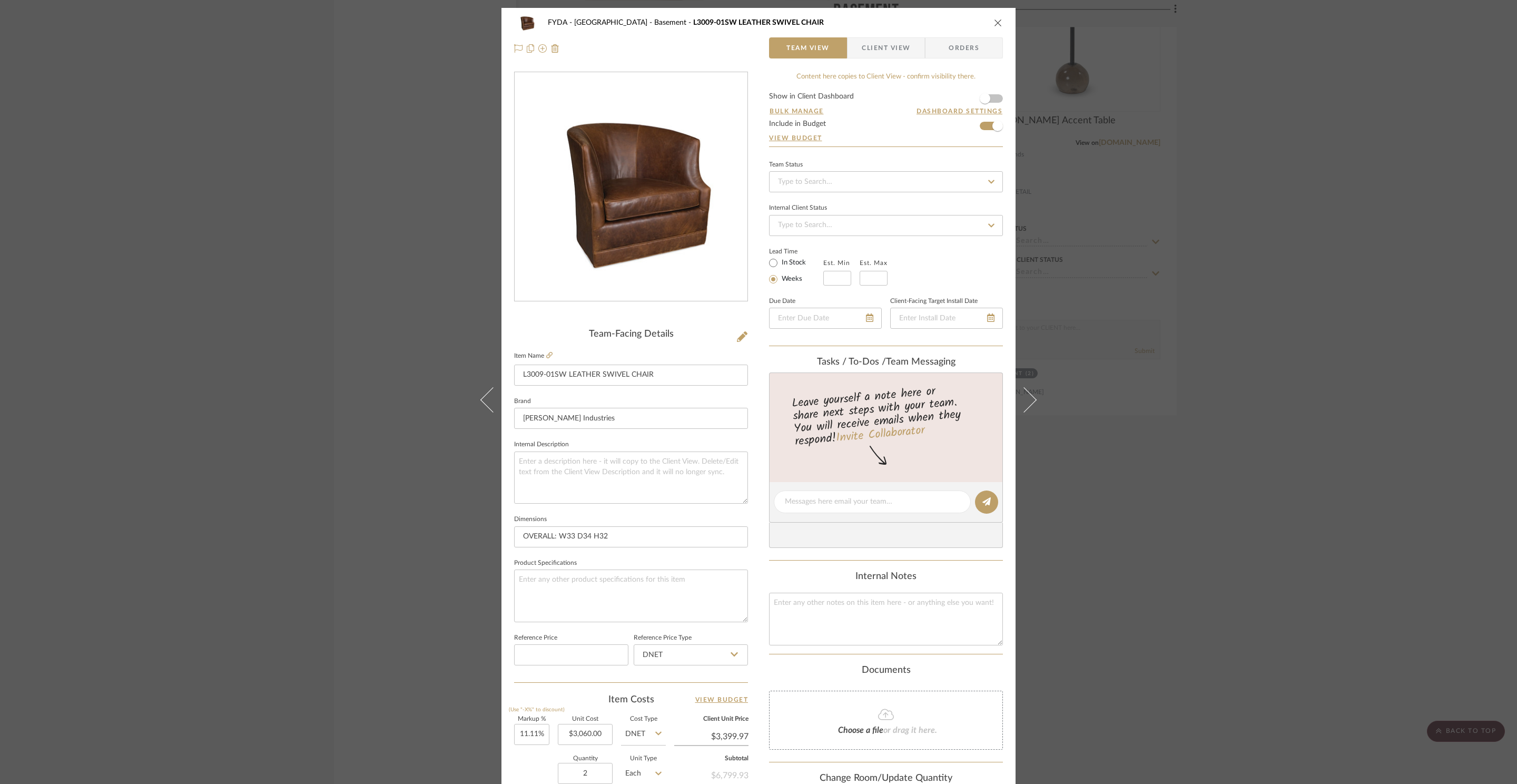
click at [1233, 544] on div "FYDA - 655 City Park Basement L3009-01SW LEATHER SWIVEL CHAIR Team View Client …" at bounding box center [758, 392] width 1517 height 784
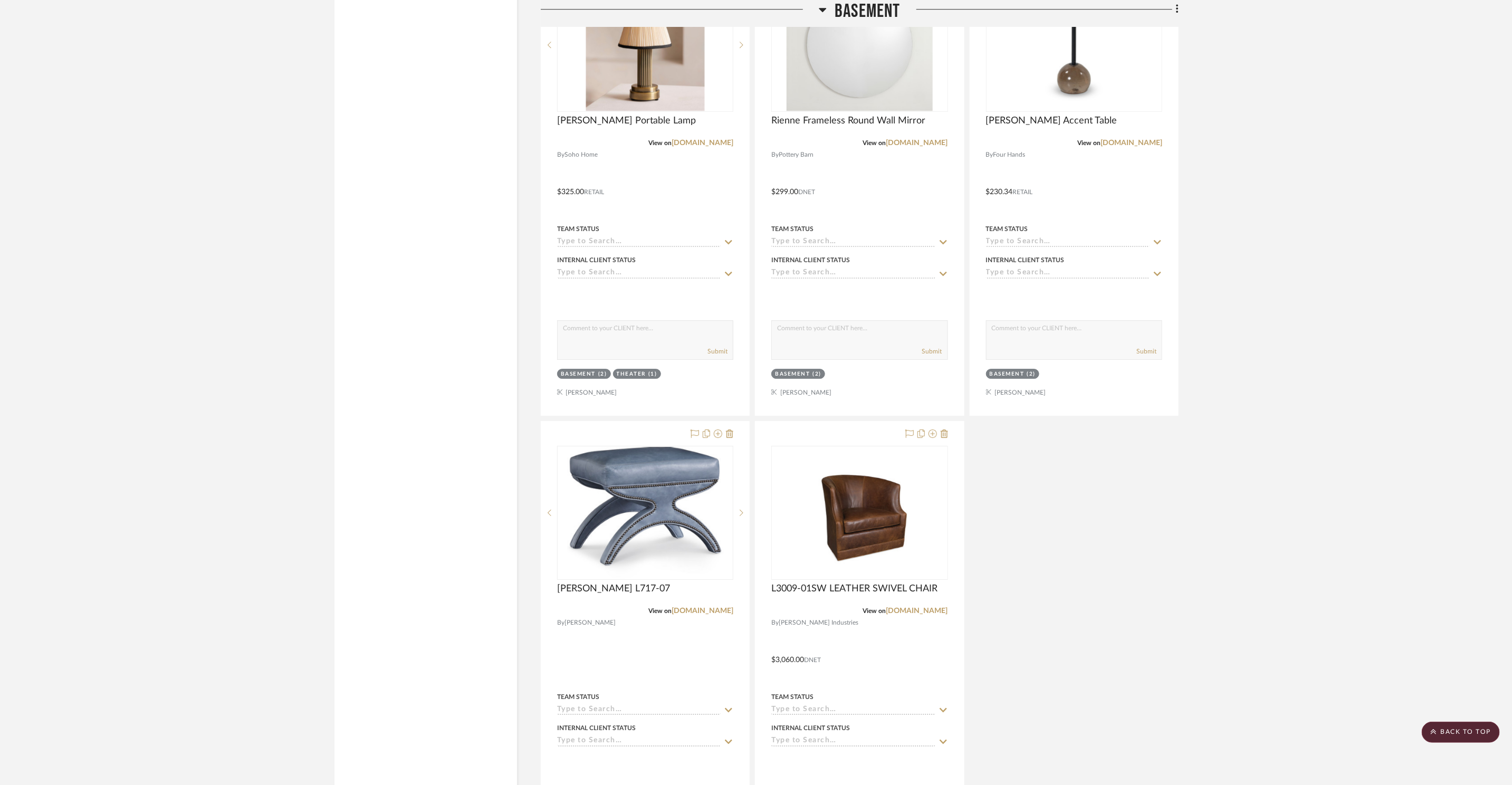
scroll to position [8666, 0]
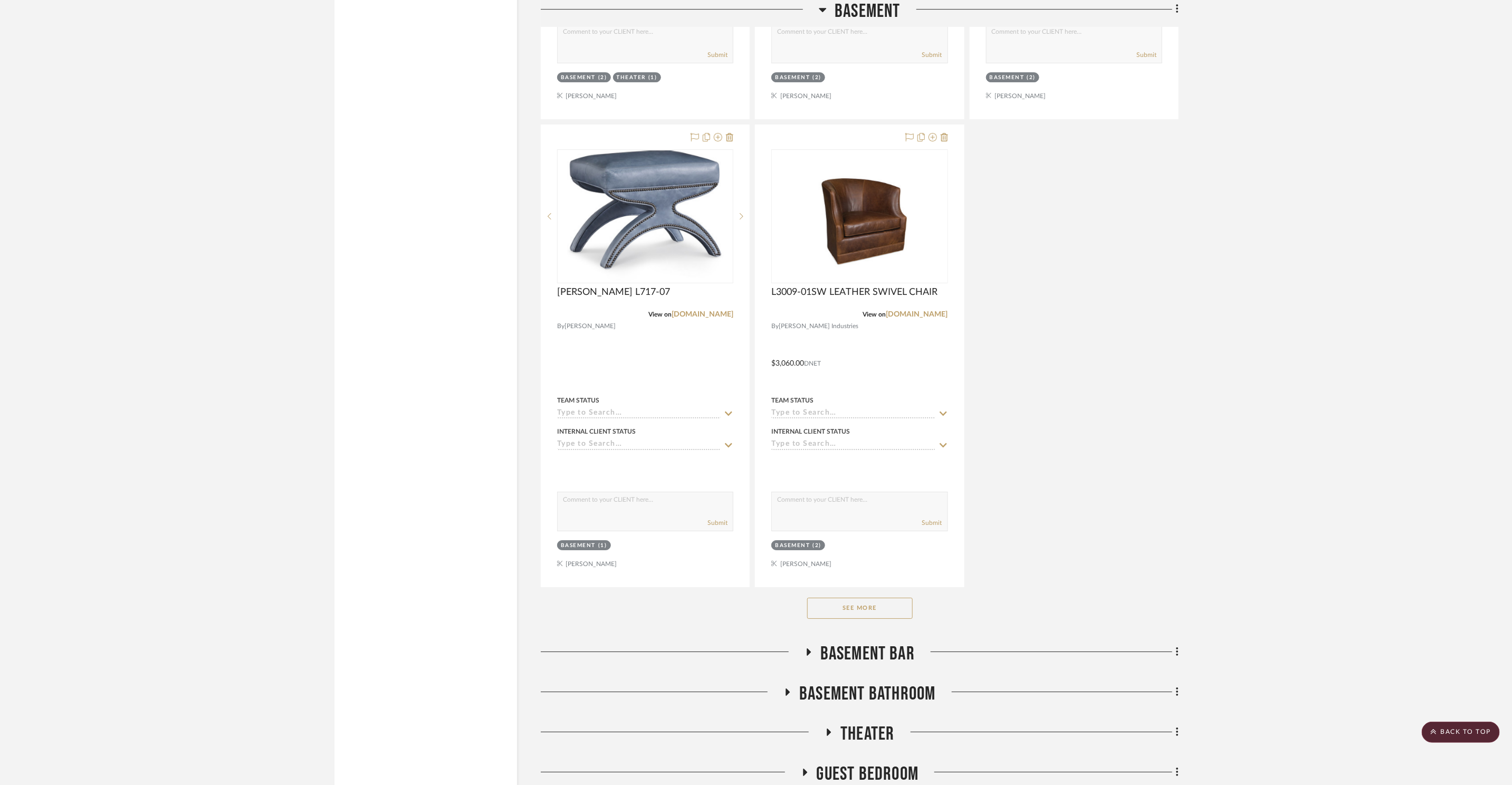
click at [882, 607] on button "See More" at bounding box center [860, 608] width 106 height 21
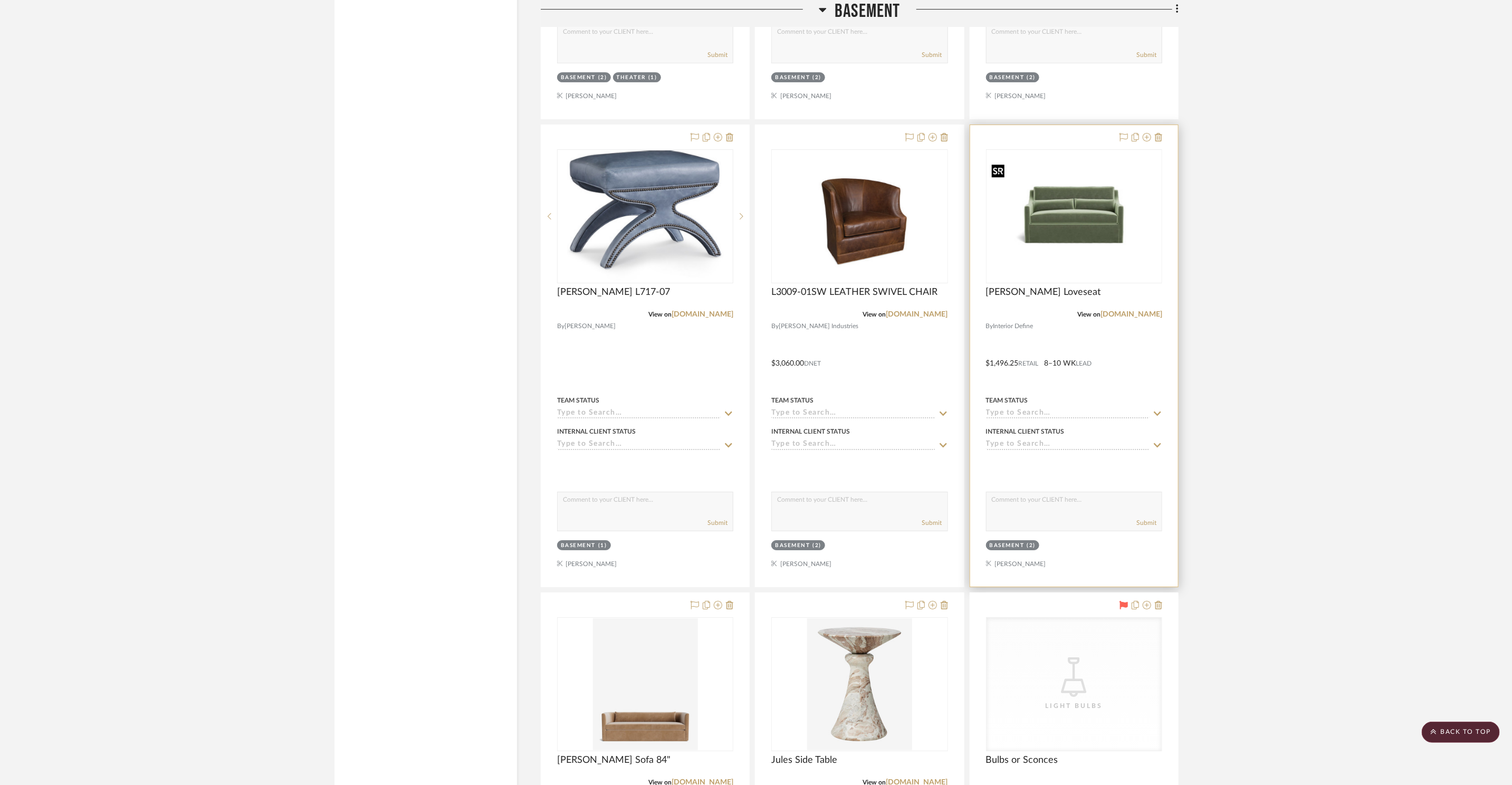
click at [1087, 197] on div at bounding box center [1074, 215] width 176 height 134
click at [872, 190] on img "0" at bounding box center [860, 216] width 138 height 132
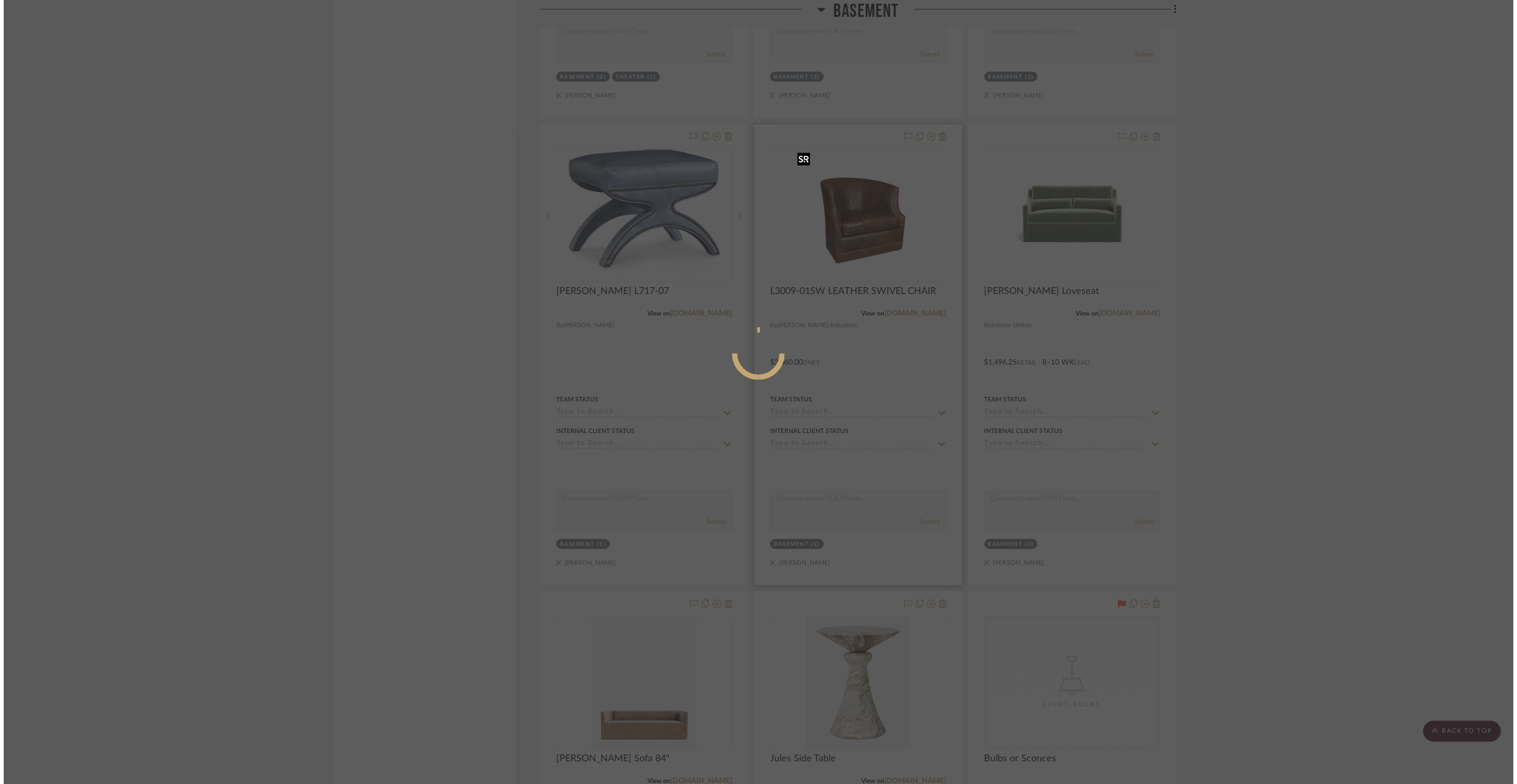
scroll to position [0, 0]
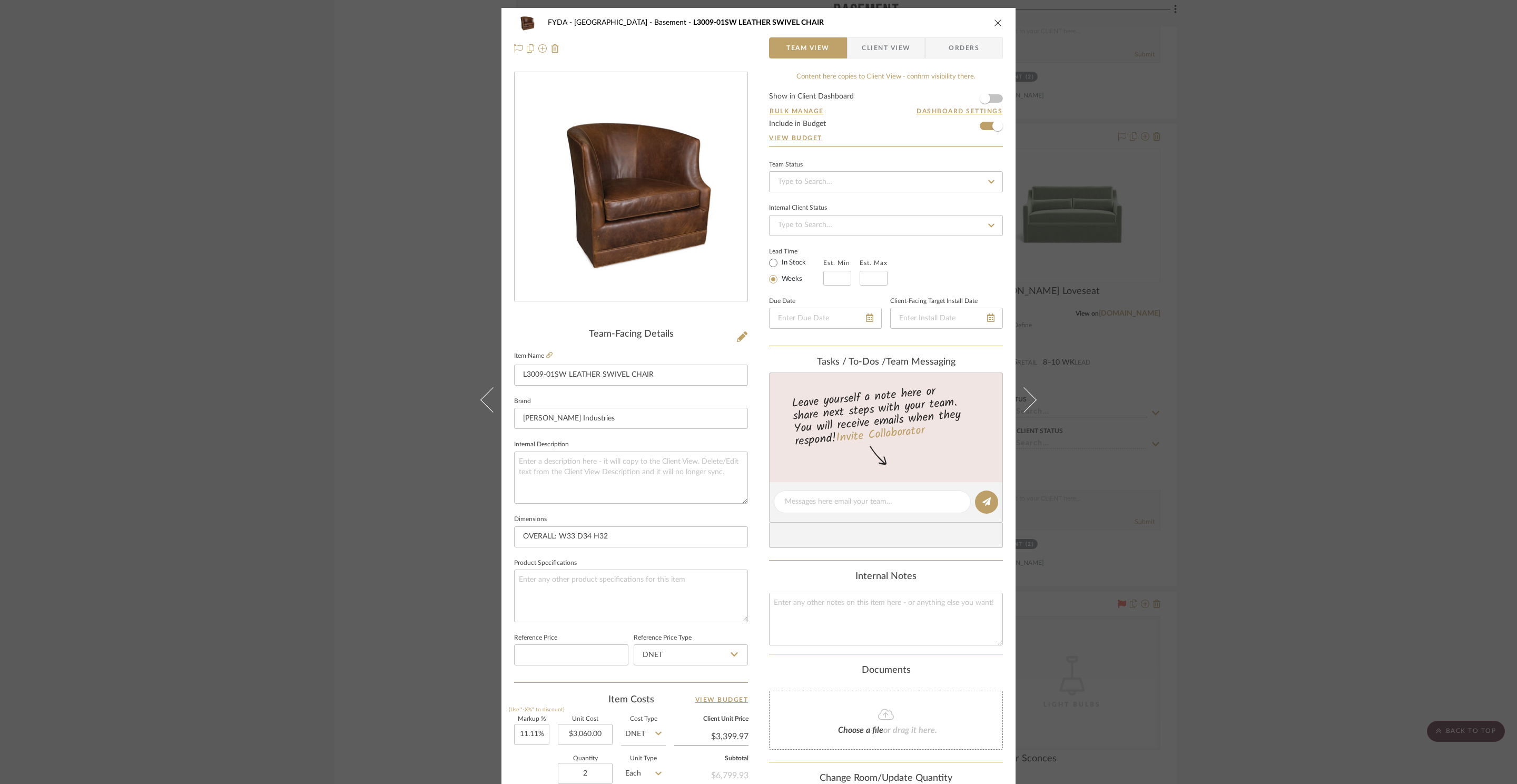
click at [833, 269] on fieldset "Est. Min" at bounding box center [837, 270] width 28 height 29
click at [841, 283] on input "text" at bounding box center [837, 277] width 28 height 15
type input "8"
type input "10"
click at [980, 264] on div "Lead Time In Stock Weeks Est. Min 8 Est. Max 10" at bounding box center [885, 265] width 234 height 41
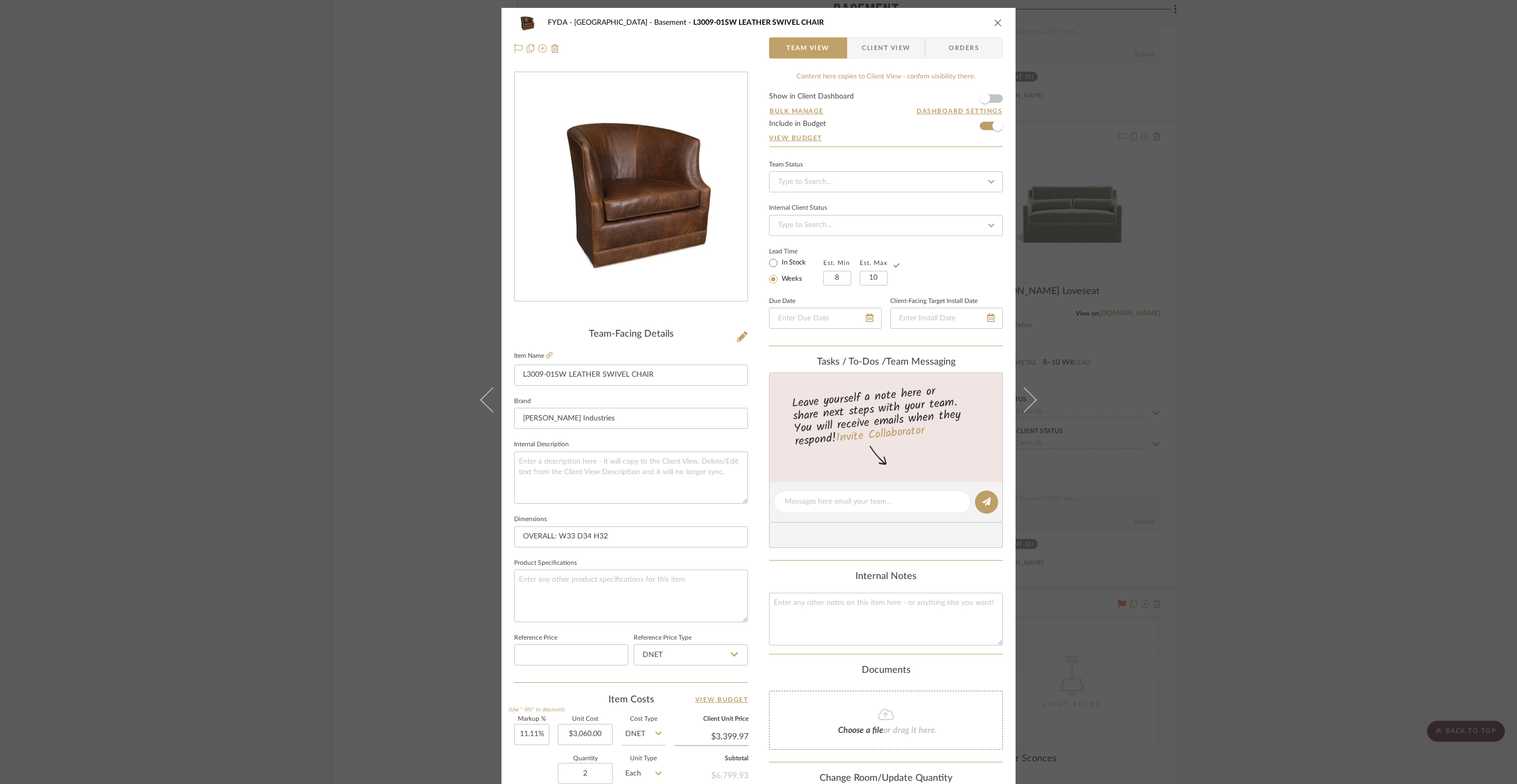
click at [994, 27] on icon "close" at bounding box center [998, 22] width 8 height 8
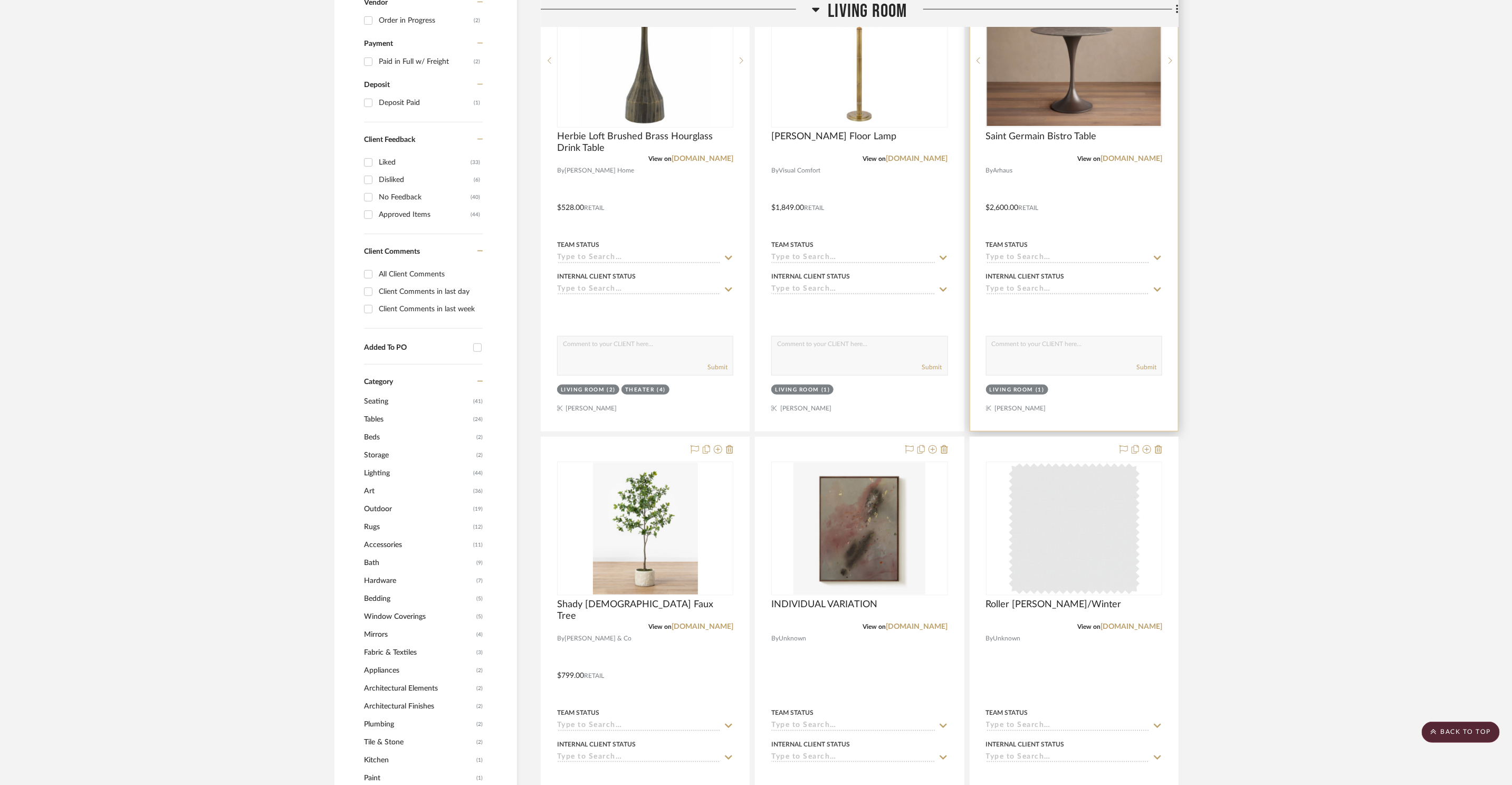
scroll to position [413, 0]
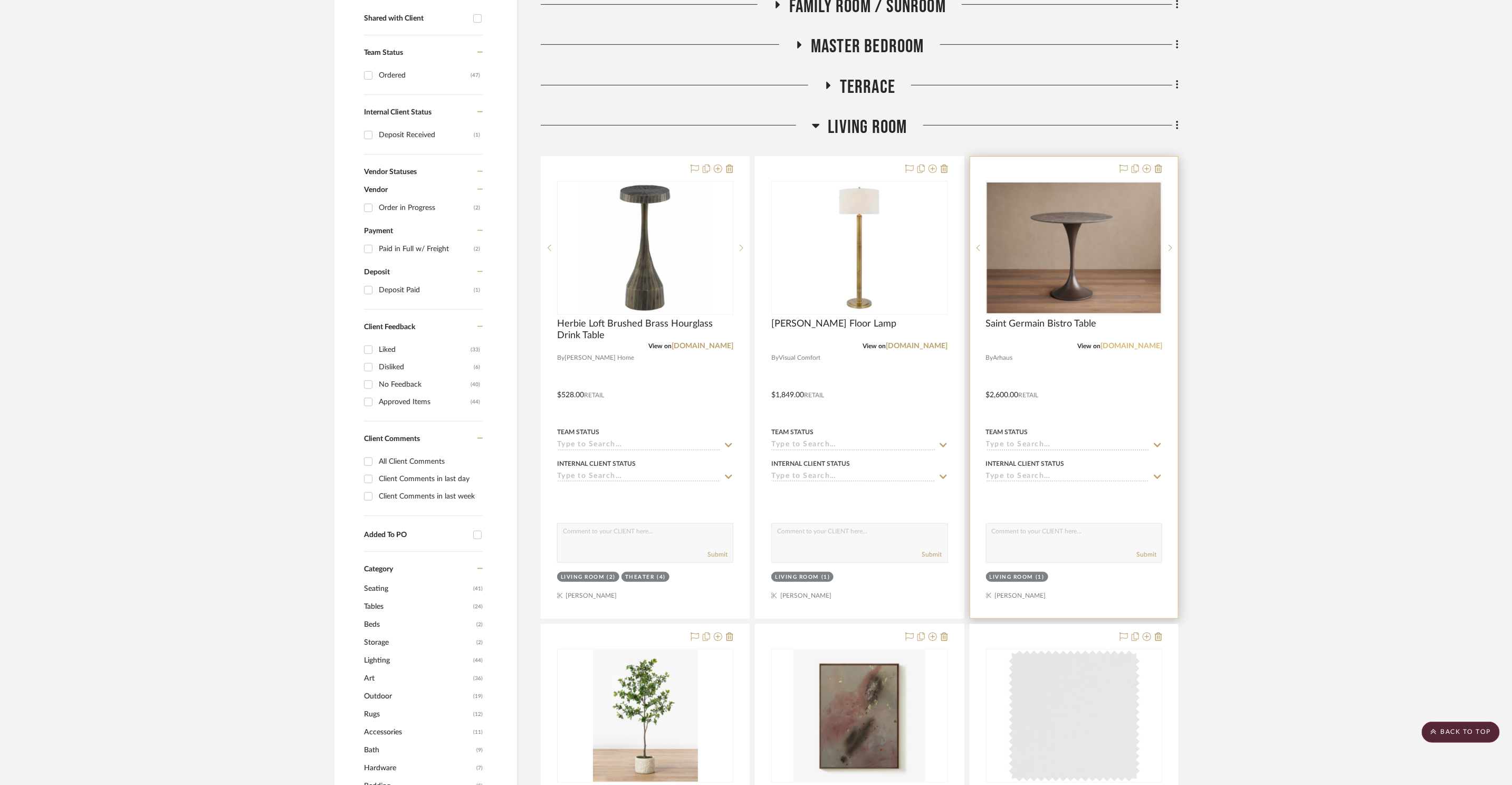
click at [1146, 344] on link "[DOMAIN_NAME]" at bounding box center [1131, 346] width 62 height 8
click at [1053, 225] on img "0" at bounding box center [1074, 248] width 174 height 131
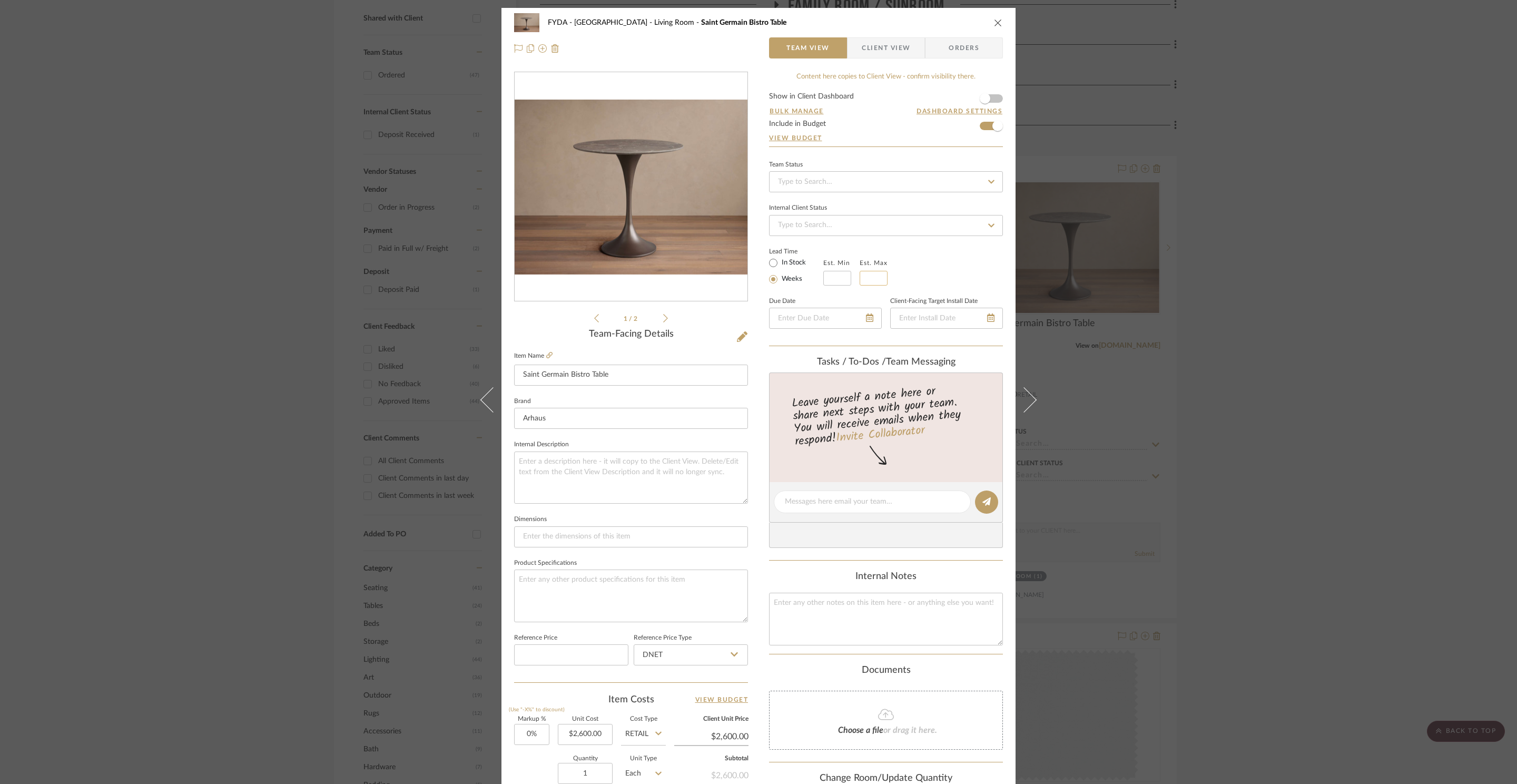
click at [873, 275] on input "text" at bounding box center [873, 277] width 28 height 15
type input "10"
click at [970, 255] on div "Lead Time In Stock Weeks Est. Min Est. Max 10" at bounding box center [885, 265] width 234 height 41
click at [994, 23] on icon "close" at bounding box center [998, 22] width 8 height 8
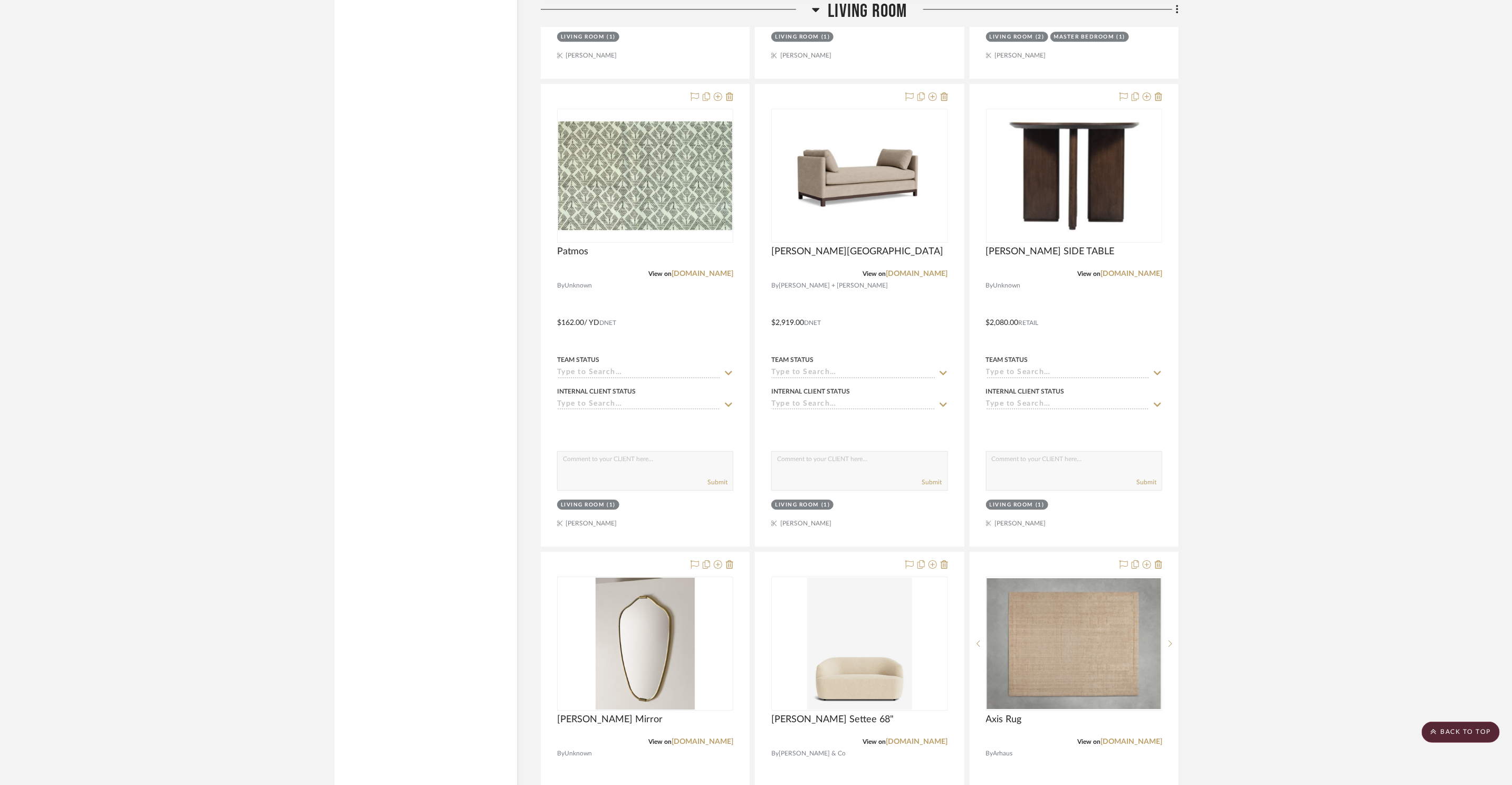
scroll to position [2357, 0]
click at [860, 178] on img "0" at bounding box center [860, 174] width 136 height 132
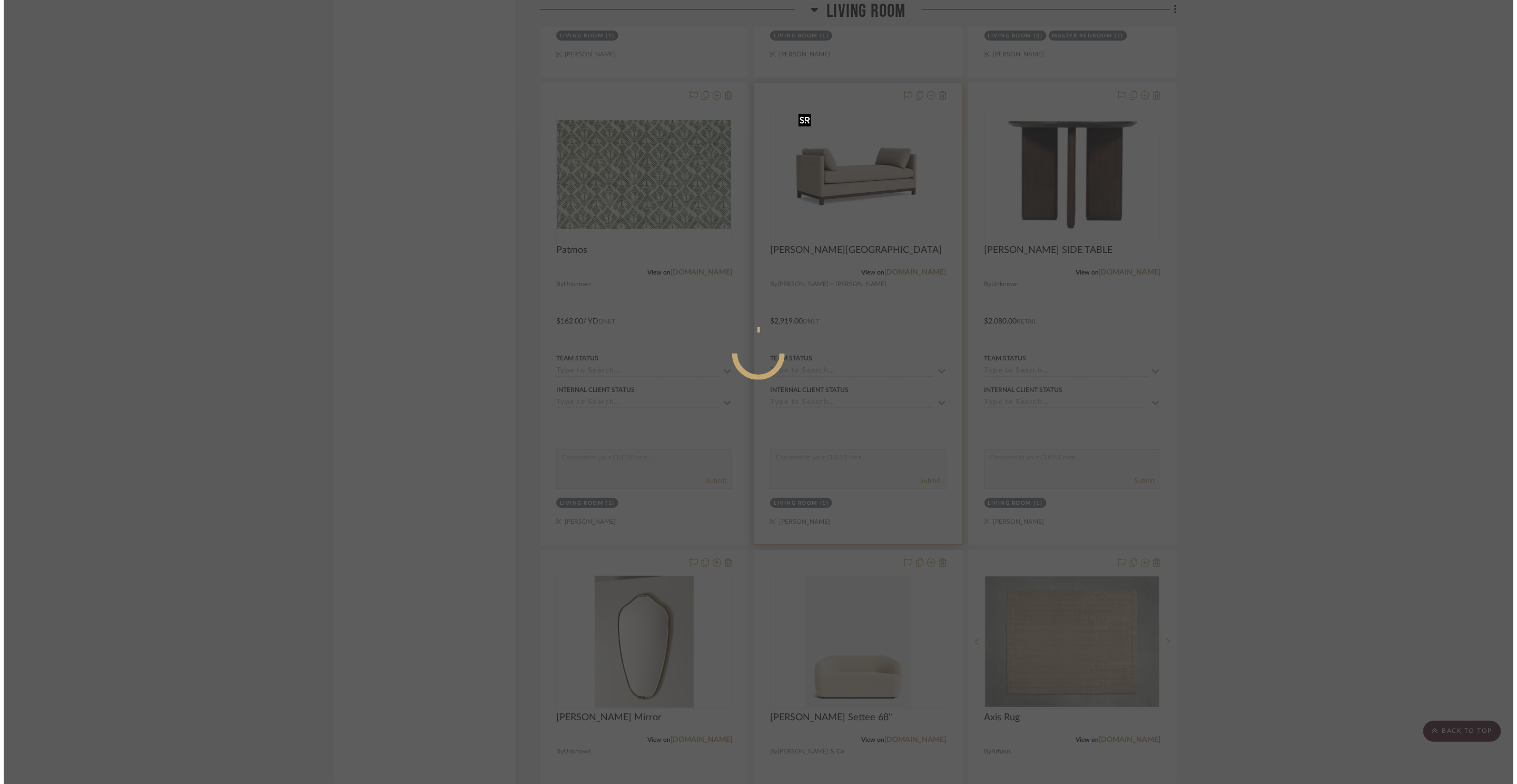
scroll to position [0, 0]
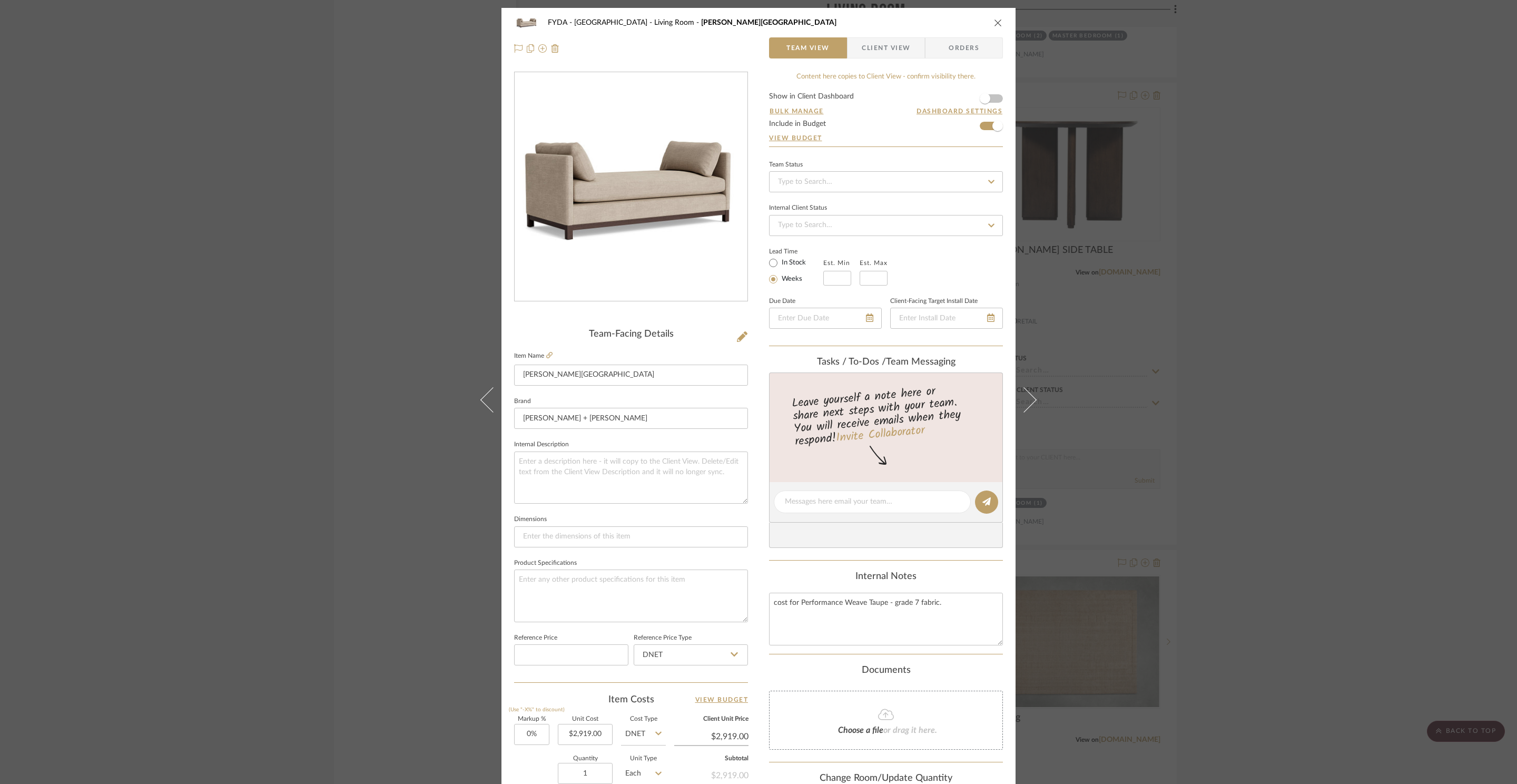
click at [550, 354] on fieldset "Item Name CLIFTON LOUNGE" at bounding box center [631, 367] width 234 height 37
click at [546, 354] on icon at bounding box center [549, 355] width 6 height 6
click at [866, 278] on input "text" at bounding box center [873, 277] width 28 height 15
type input "8"
click at [1285, 354] on div "FYDA - 655 City Park Living Room CLIFTON LOUNGE Team View Client View Orders Te…" at bounding box center [758, 392] width 1517 height 784
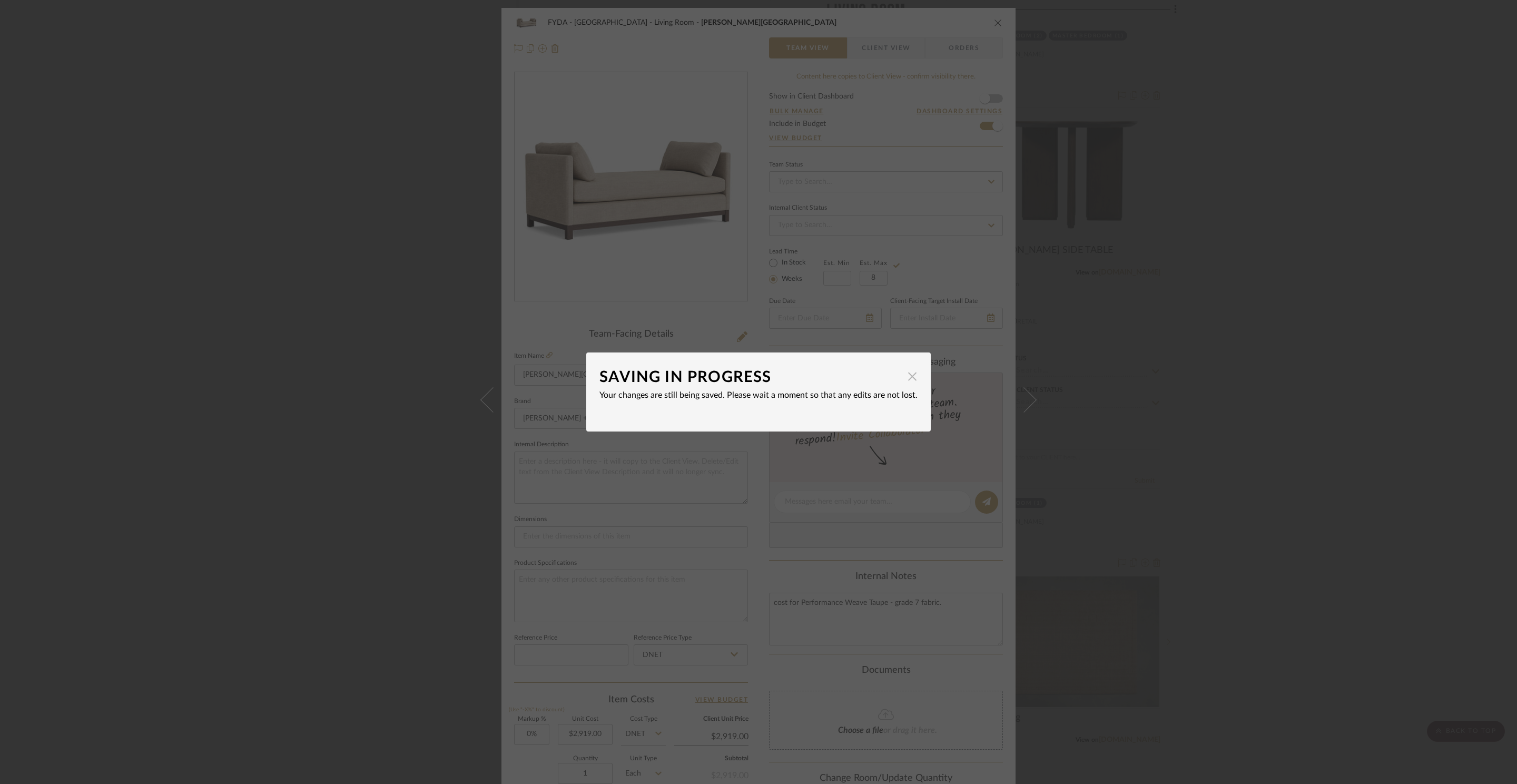
click at [908, 377] on span "button" at bounding box center [912, 376] width 21 height 21
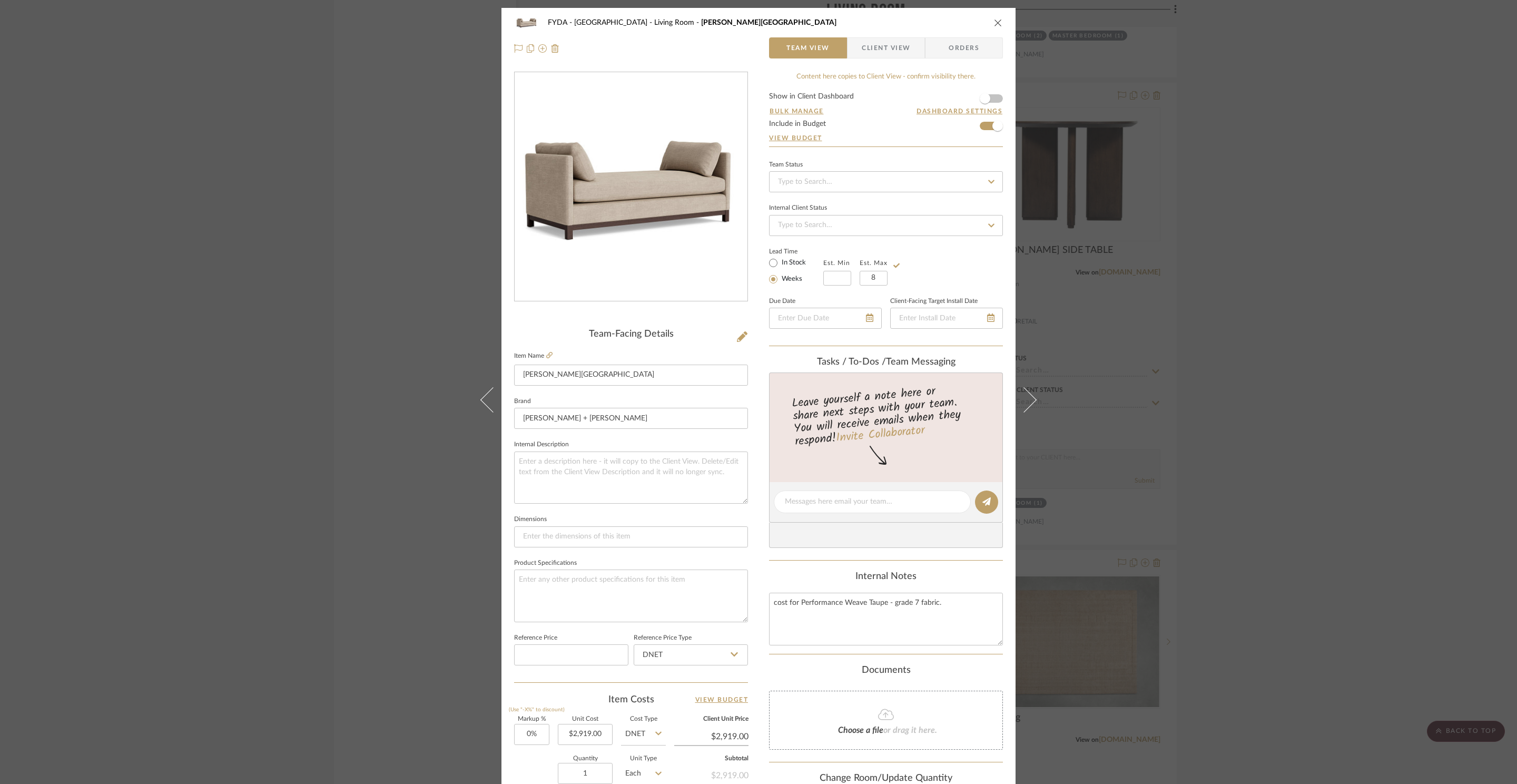
click at [996, 22] on icon "close" at bounding box center [998, 22] width 8 height 8
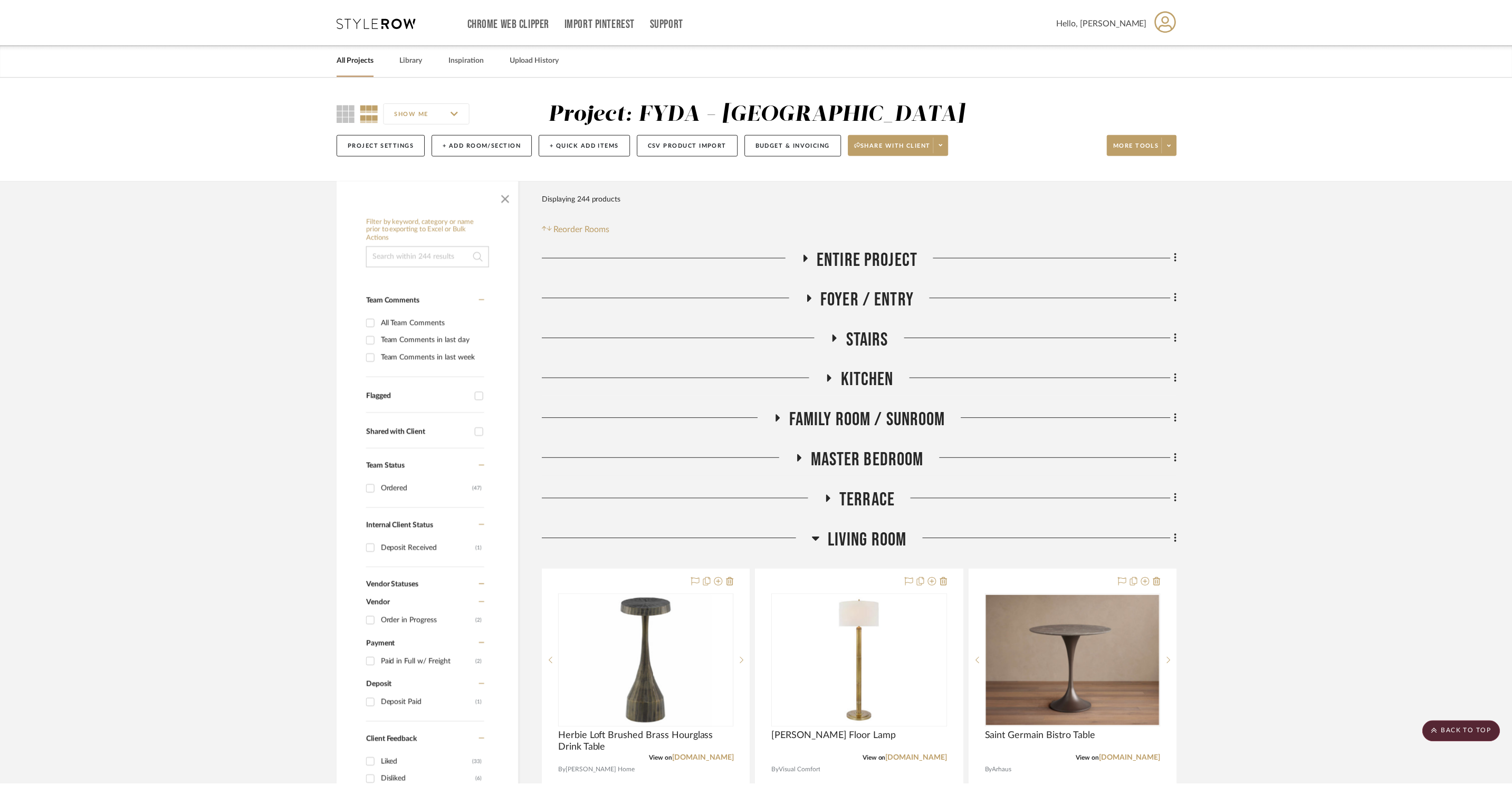
scroll to position [2357, 0]
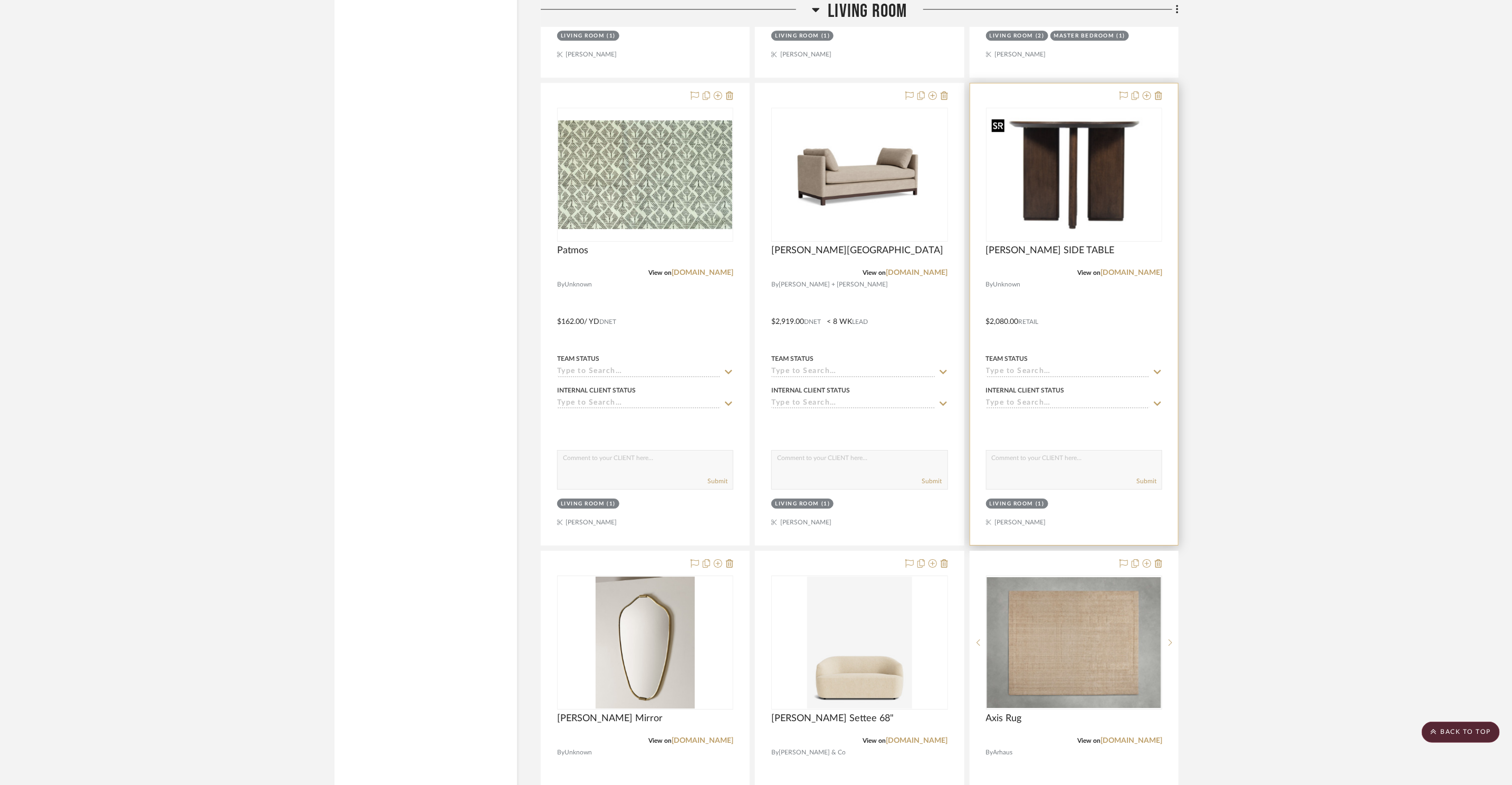
click at [1081, 170] on img "0" at bounding box center [1074, 174] width 174 height 122
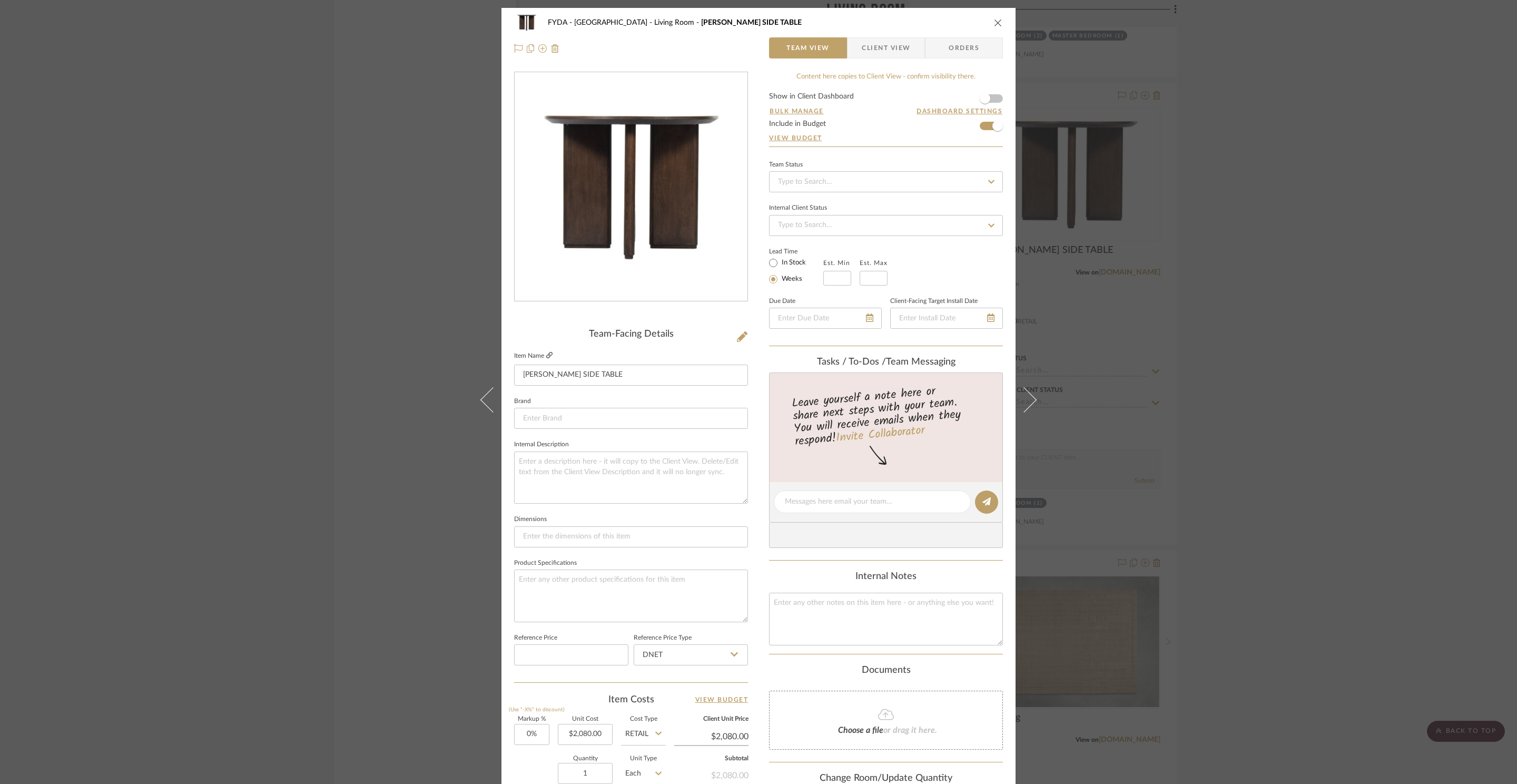
click at [547, 360] on link at bounding box center [549, 356] width 6 height 9
click at [783, 264] on label "In Stock" at bounding box center [793, 263] width 27 height 10
click at [780, 264] on input "In Stock" at bounding box center [773, 263] width 13 height 13
radio input "true"
click at [994, 18] on icon "close" at bounding box center [998, 22] width 8 height 8
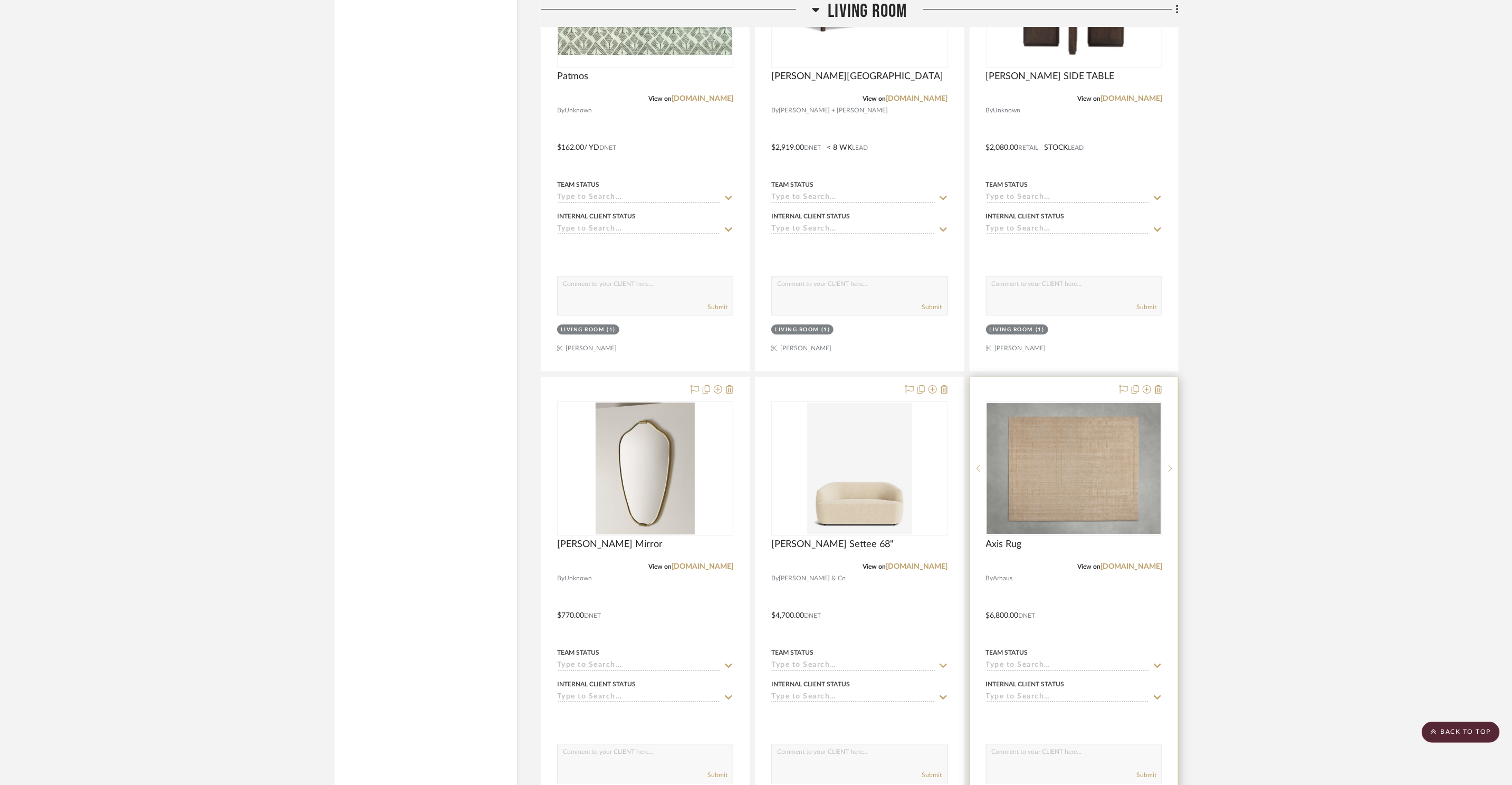
scroll to position [2661, 0]
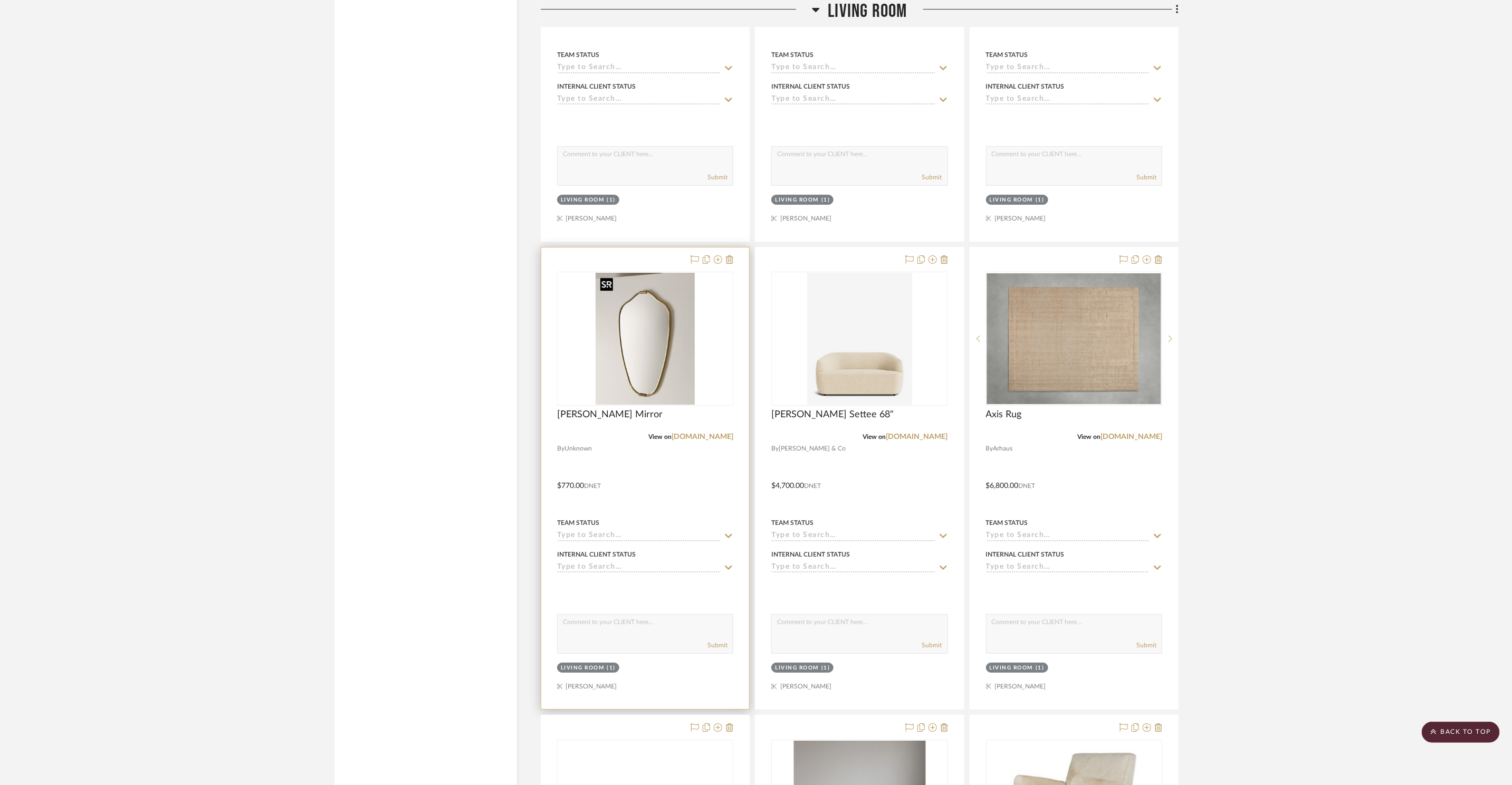
click at [643, 344] on img "0" at bounding box center [645, 339] width 99 height 132
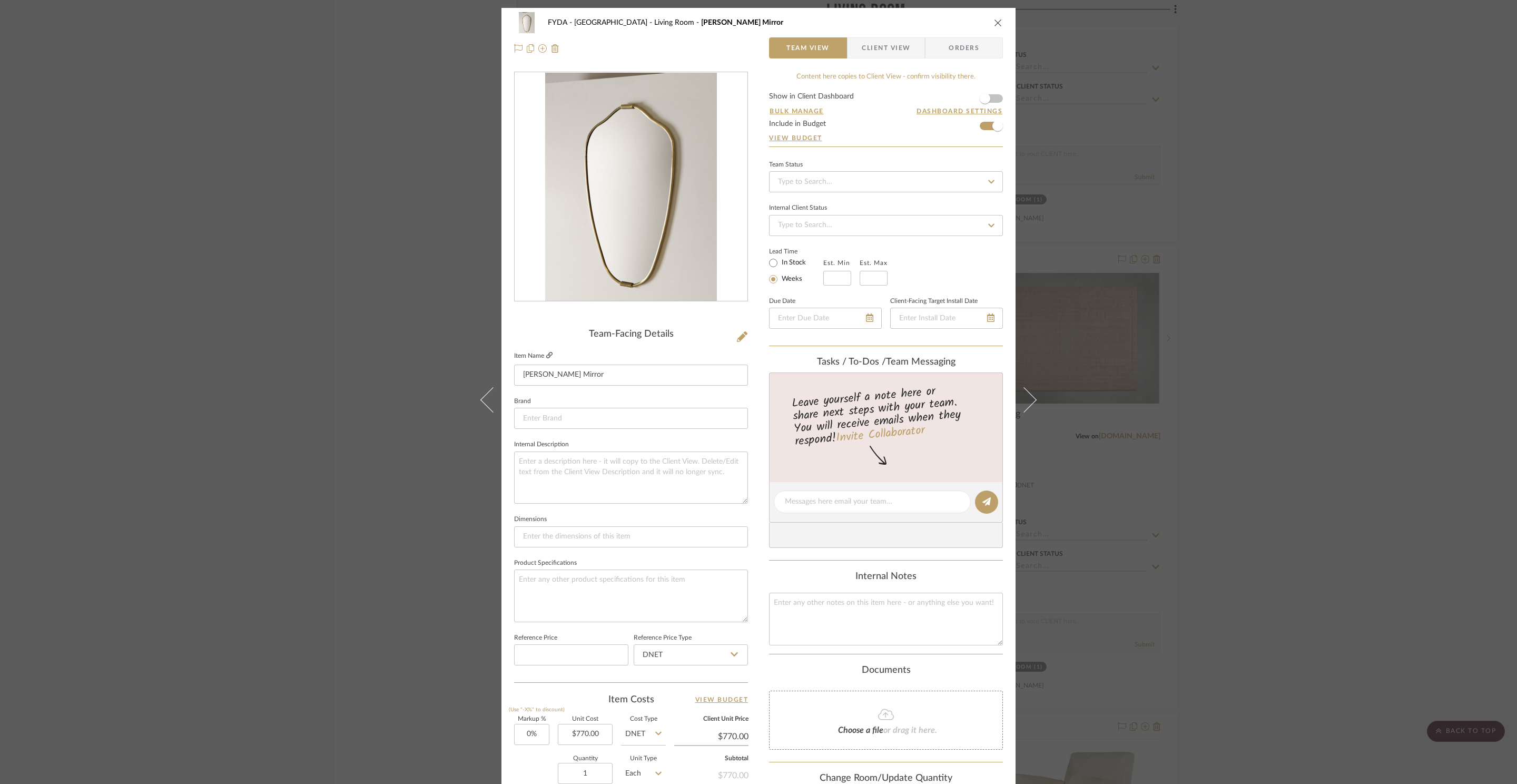
click at [546, 358] on icon at bounding box center [549, 355] width 6 height 6
click at [946, 280] on div "Lead Time In Stock Weeks Est. Min Est. Max" at bounding box center [885, 265] width 234 height 41
click at [877, 282] on input "text" at bounding box center [873, 277] width 28 height 15
click at [936, 266] on div "Lead Time In Stock Weeks Est. Min Est. Max" at bounding box center [885, 265] width 234 height 41
type input "12/1/2024"
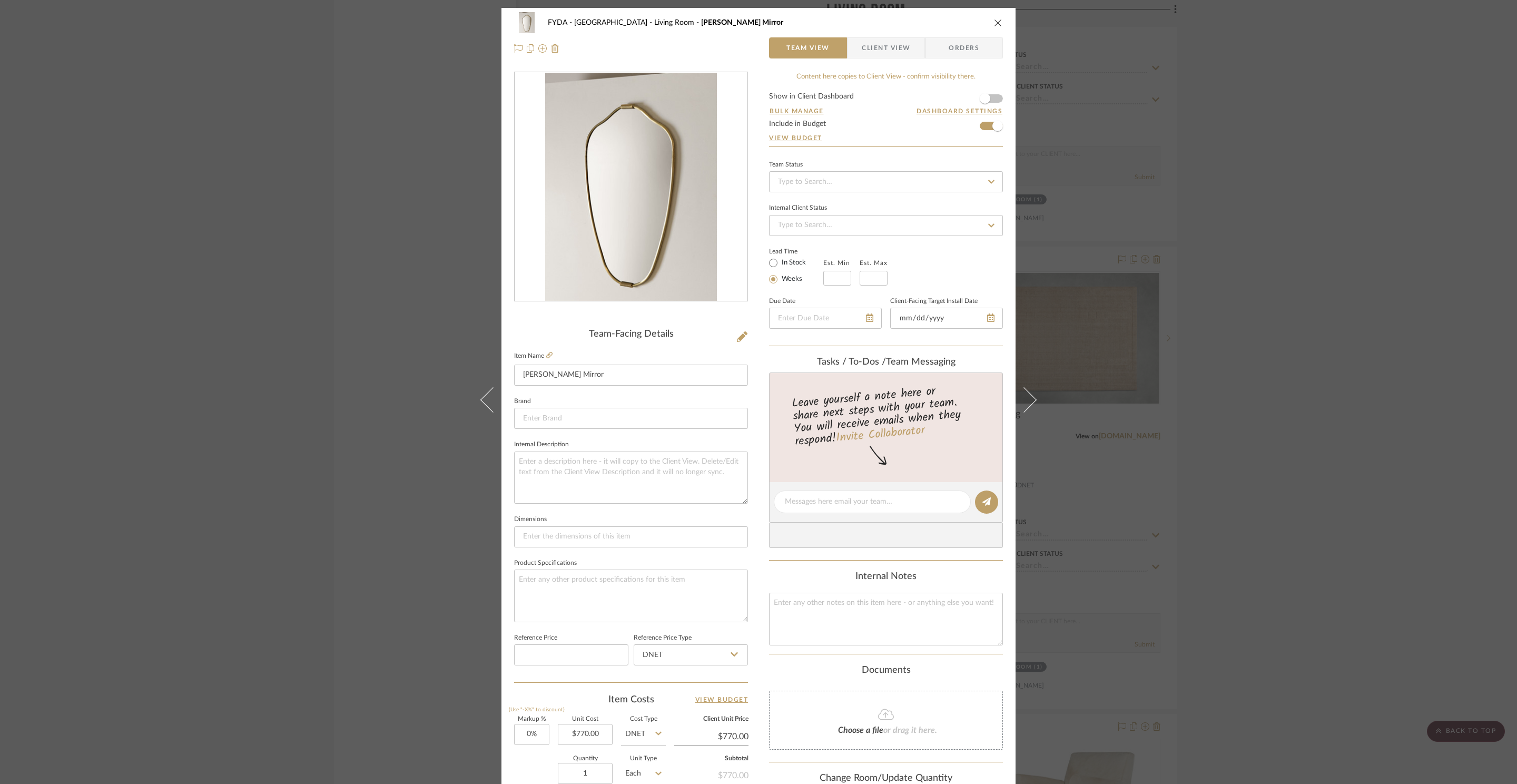
click at [949, 259] on div "Lead Time In Stock Weeks Est. Min Est. Max" at bounding box center [885, 265] width 234 height 41
click at [994, 24] on icon "close" at bounding box center [998, 22] width 8 height 8
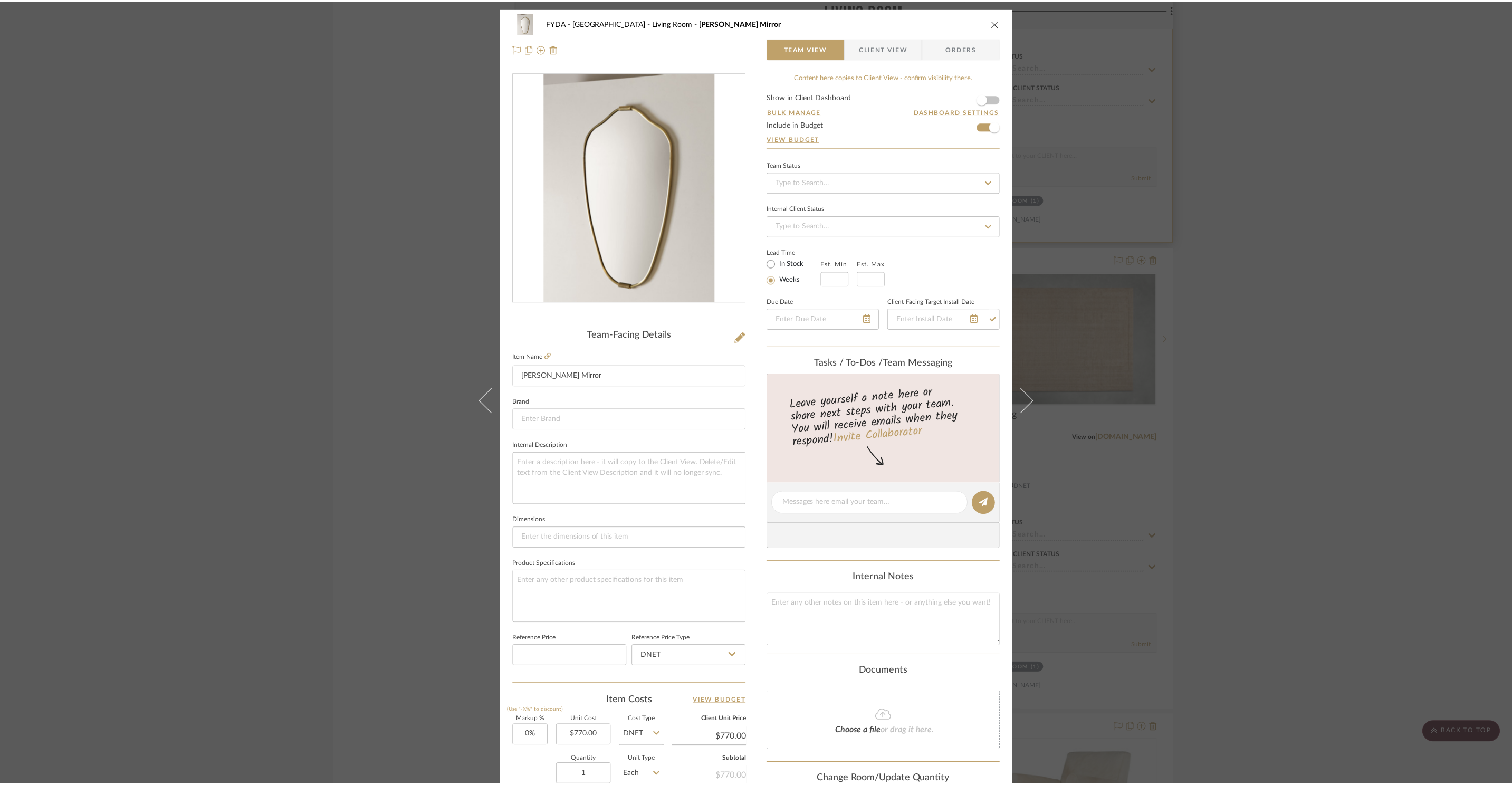
scroll to position [2661, 0]
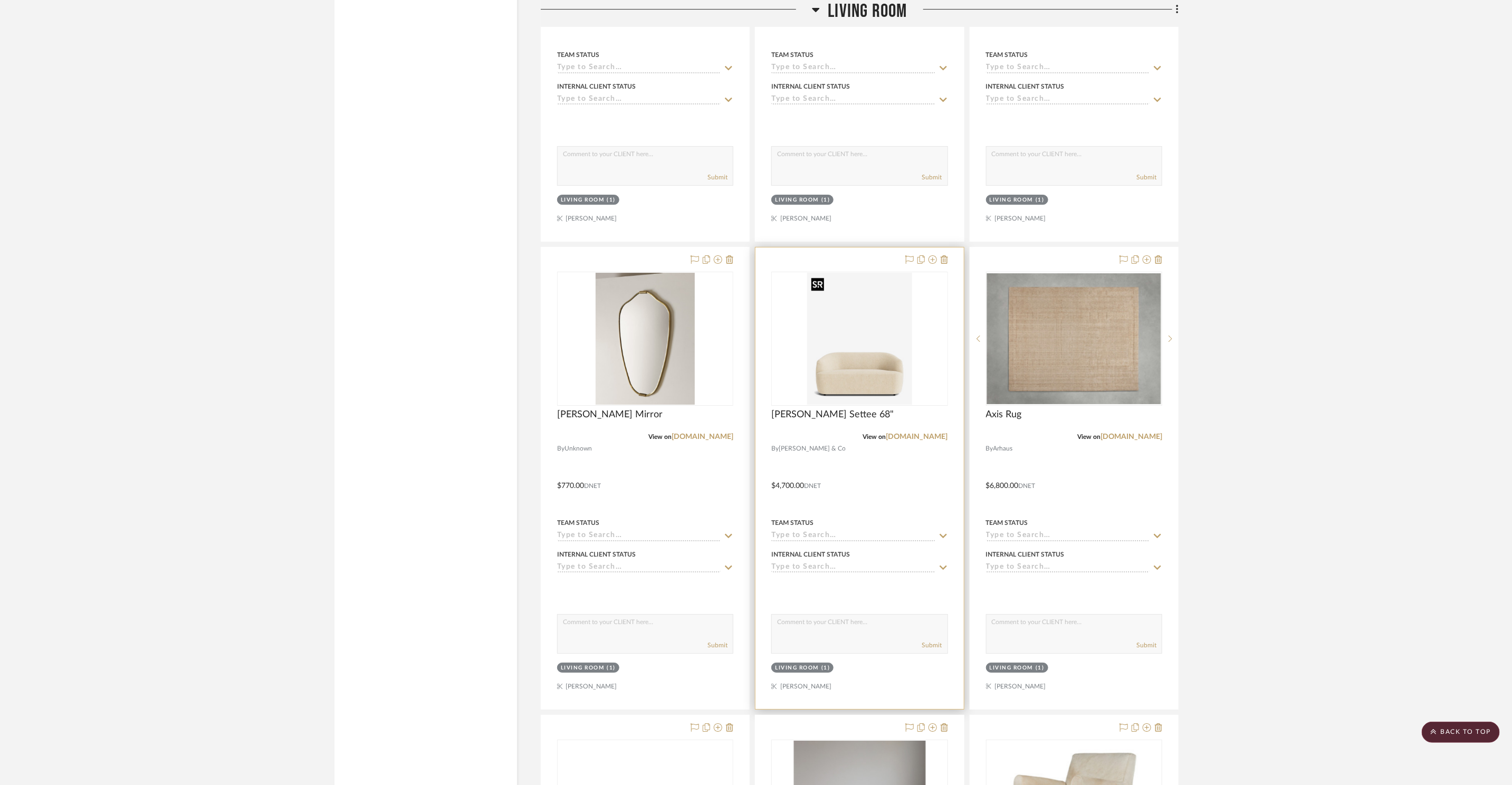
click at [813, 361] on img "0" at bounding box center [860, 339] width 105 height 132
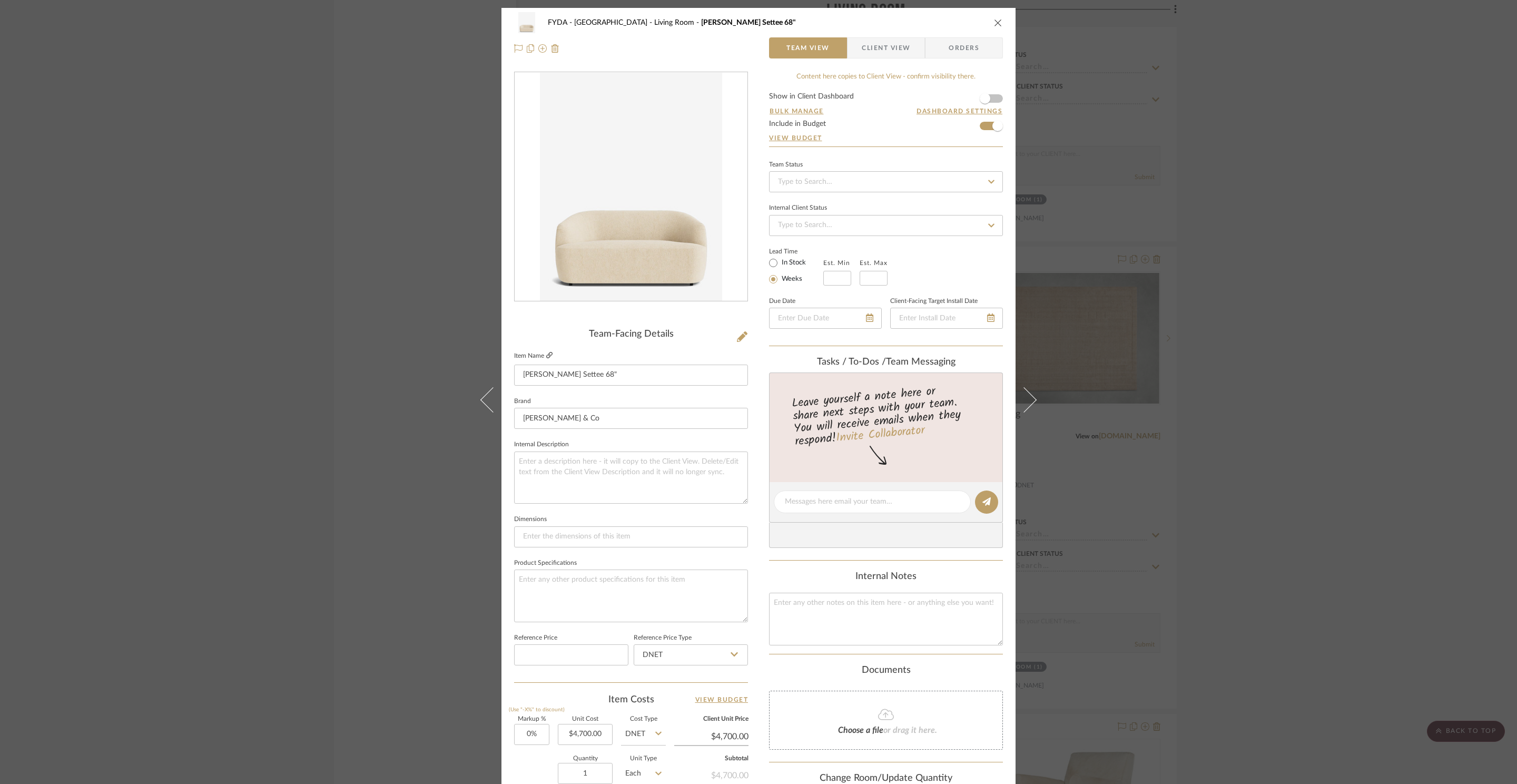
click at [546, 354] on icon at bounding box center [549, 355] width 6 height 6
click at [835, 268] on fieldset "Est. Min" at bounding box center [837, 270] width 28 height 29
click at [835, 280] on input "text" at bounding box center [837, 277] width 28 height 15
type input "12"
click at [869, 282] on input at bounding box center [873, 277] width 28 height 15
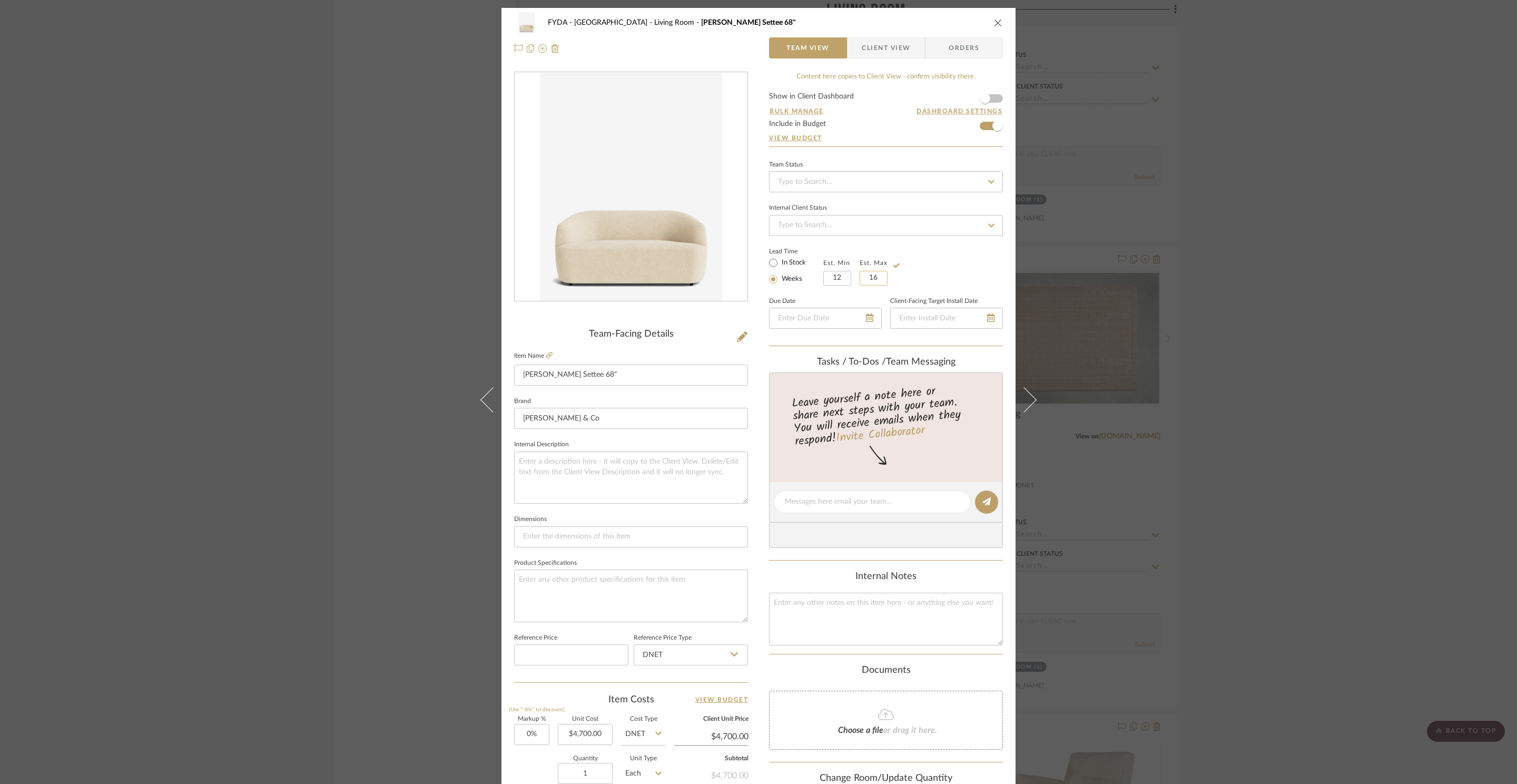
type input "16"
click at [941, 252] on div "Lead Time In Stock Weeks Est. Min 12 Est. Max 16" at bounding box center [885, 265] width 234 height 41
click at [866, 47] on span "Client View" at bounding box center [885, 48] width 48 height 21
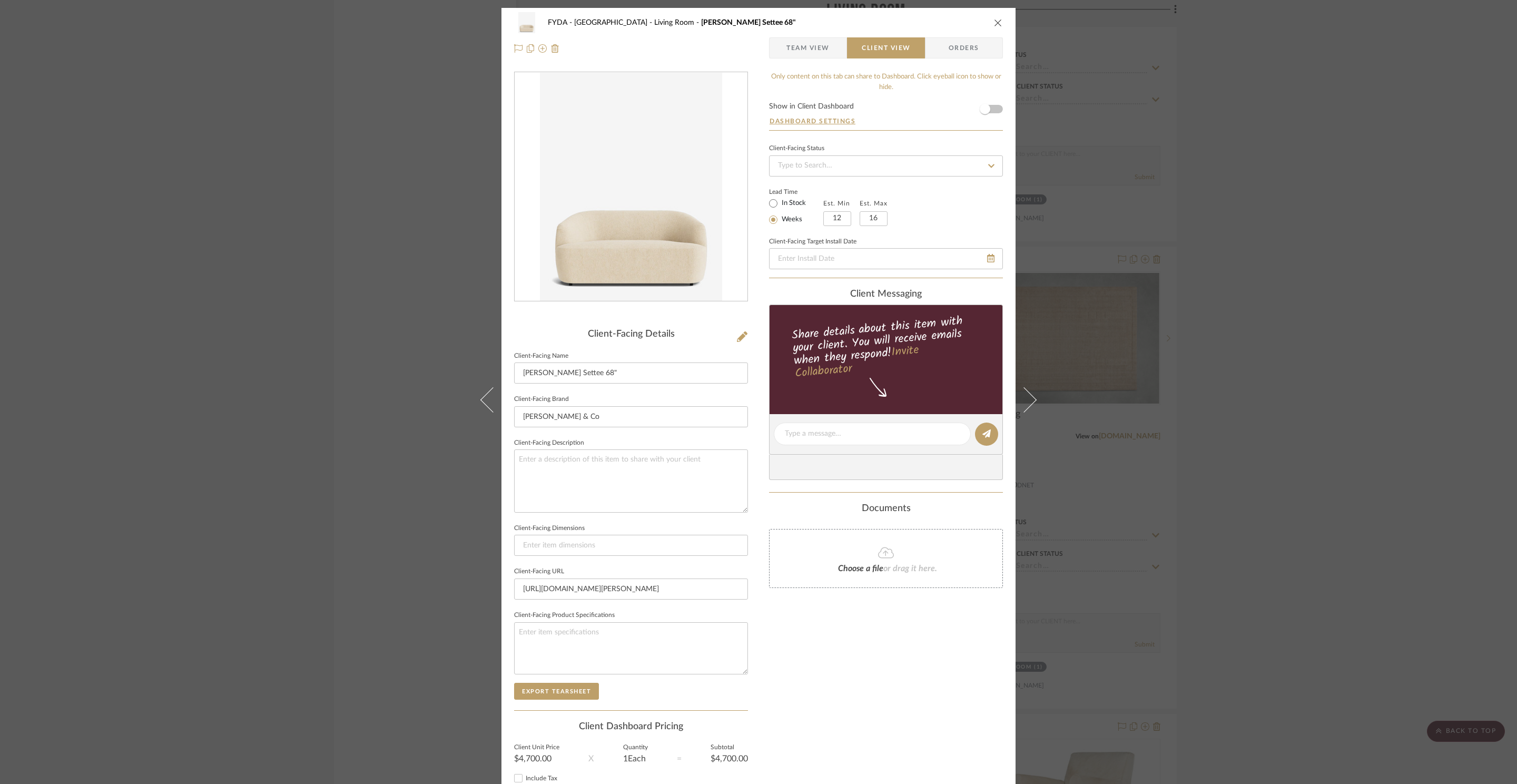
click at [995, 24] on icon "close" at bounding box center [998, 22] width 8 height 8
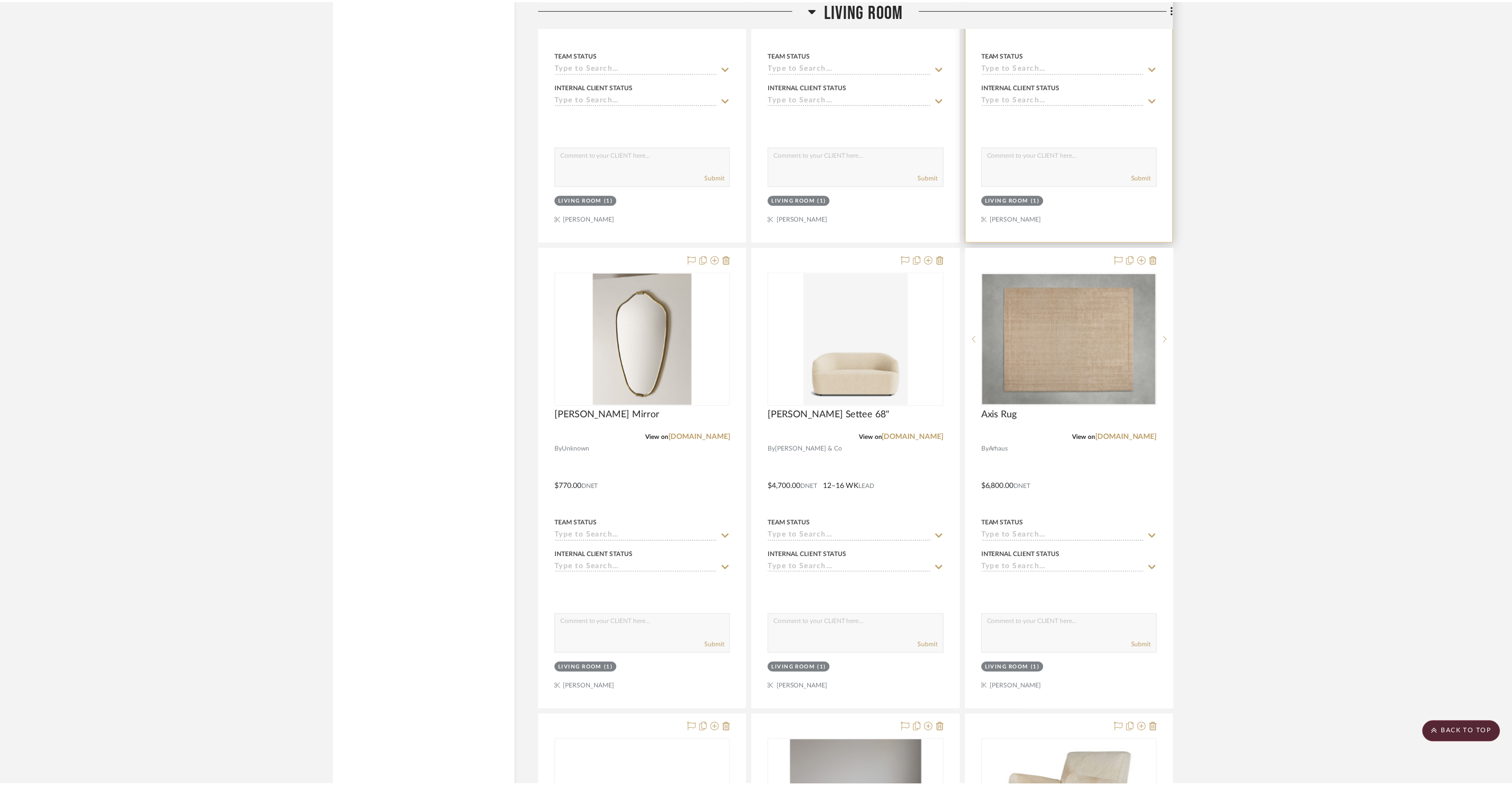
scroll to position [2661, 0]
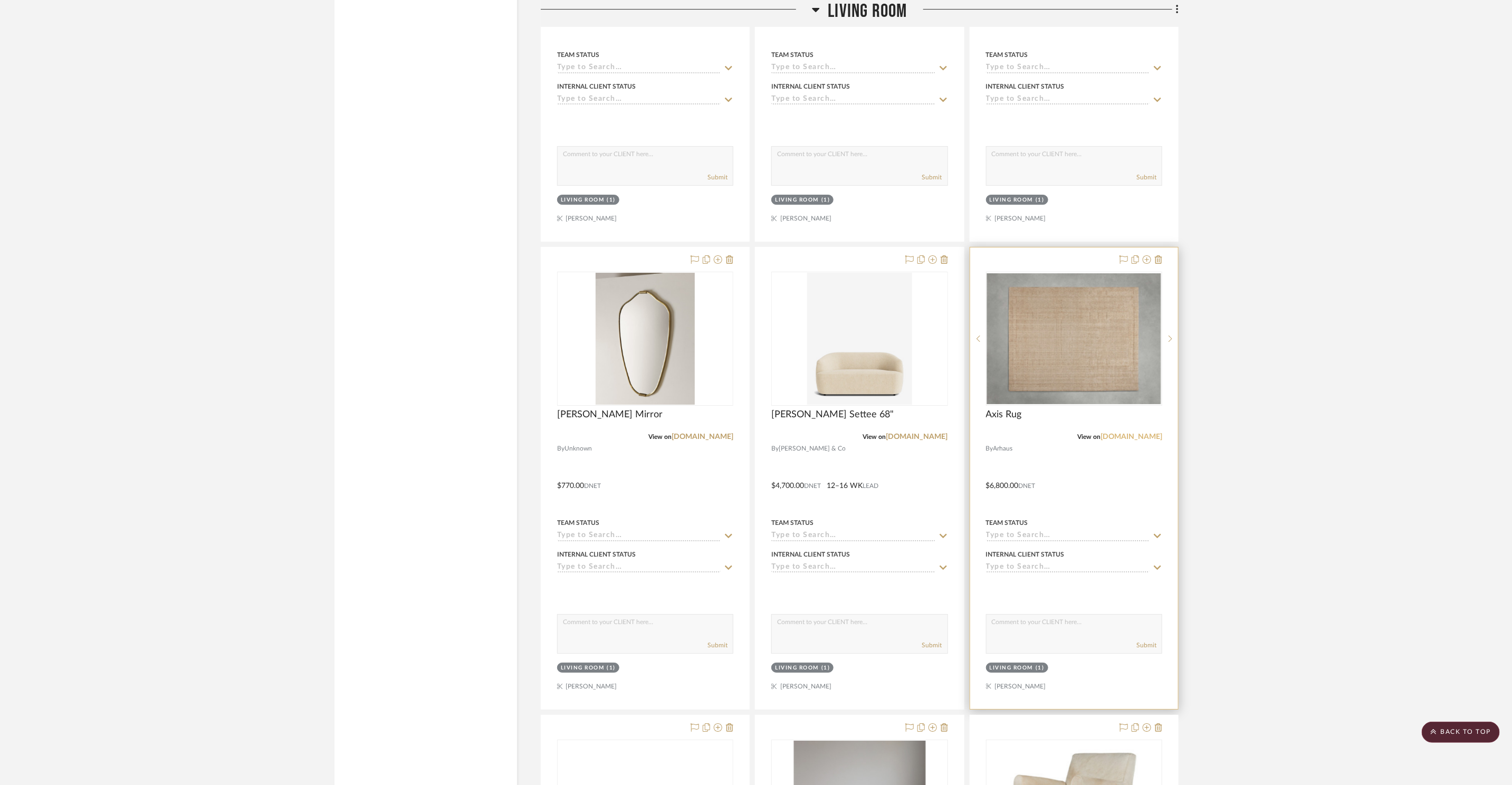
click at [1156, 436] on link "[DOMAIN_NAME]" at bounding box center [1131, 437] width 62 height 8
click at [1090, 355] on img "0" at bounding box center [1074, 338] width 174 height 131
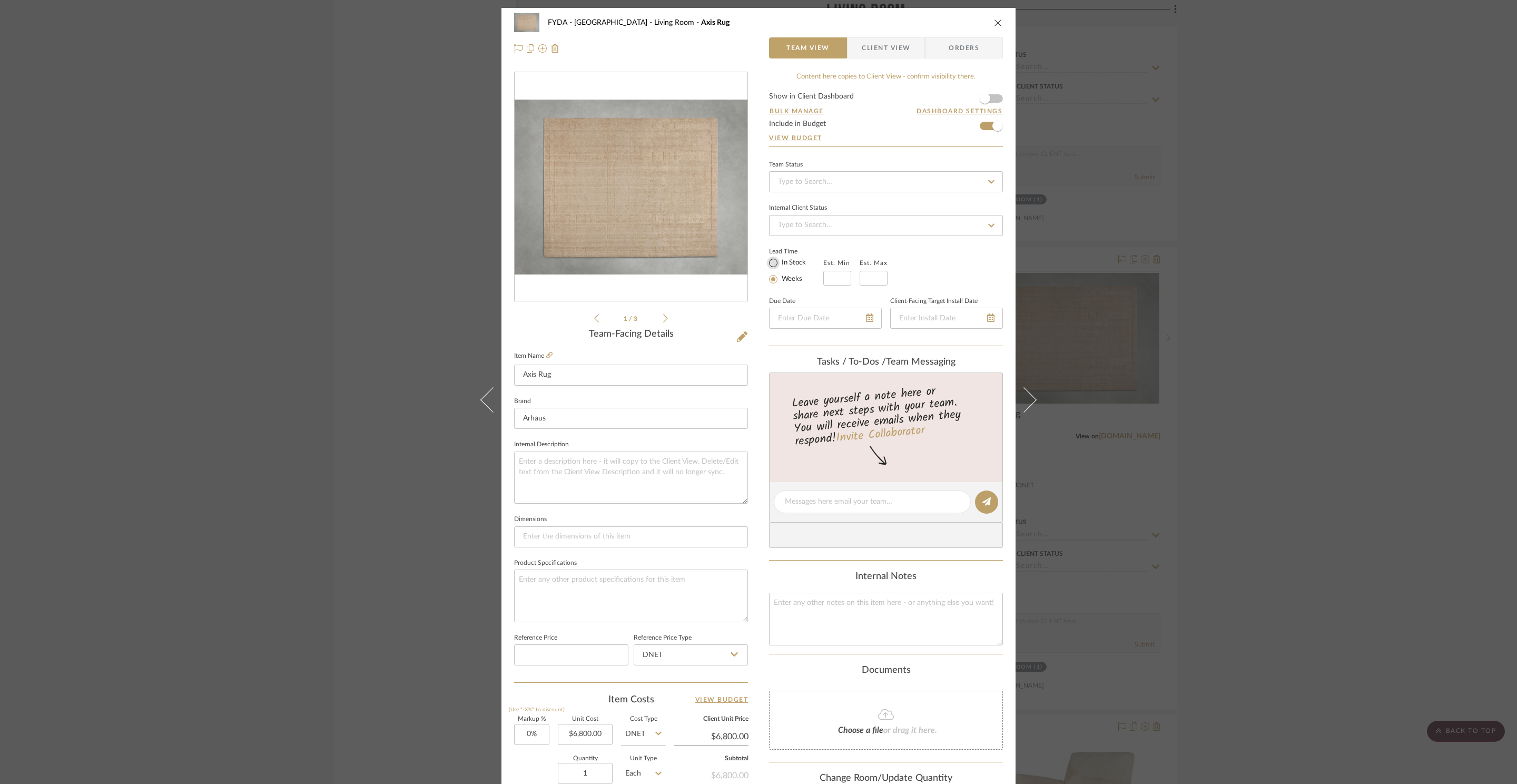
click at [771, 260] on input "In Stock" at bounding box center [773, 263] width 13 height 13
radio input "true"
click at [996, 24] on icon "close" at bounding box center [998, 22] width 8 height 8
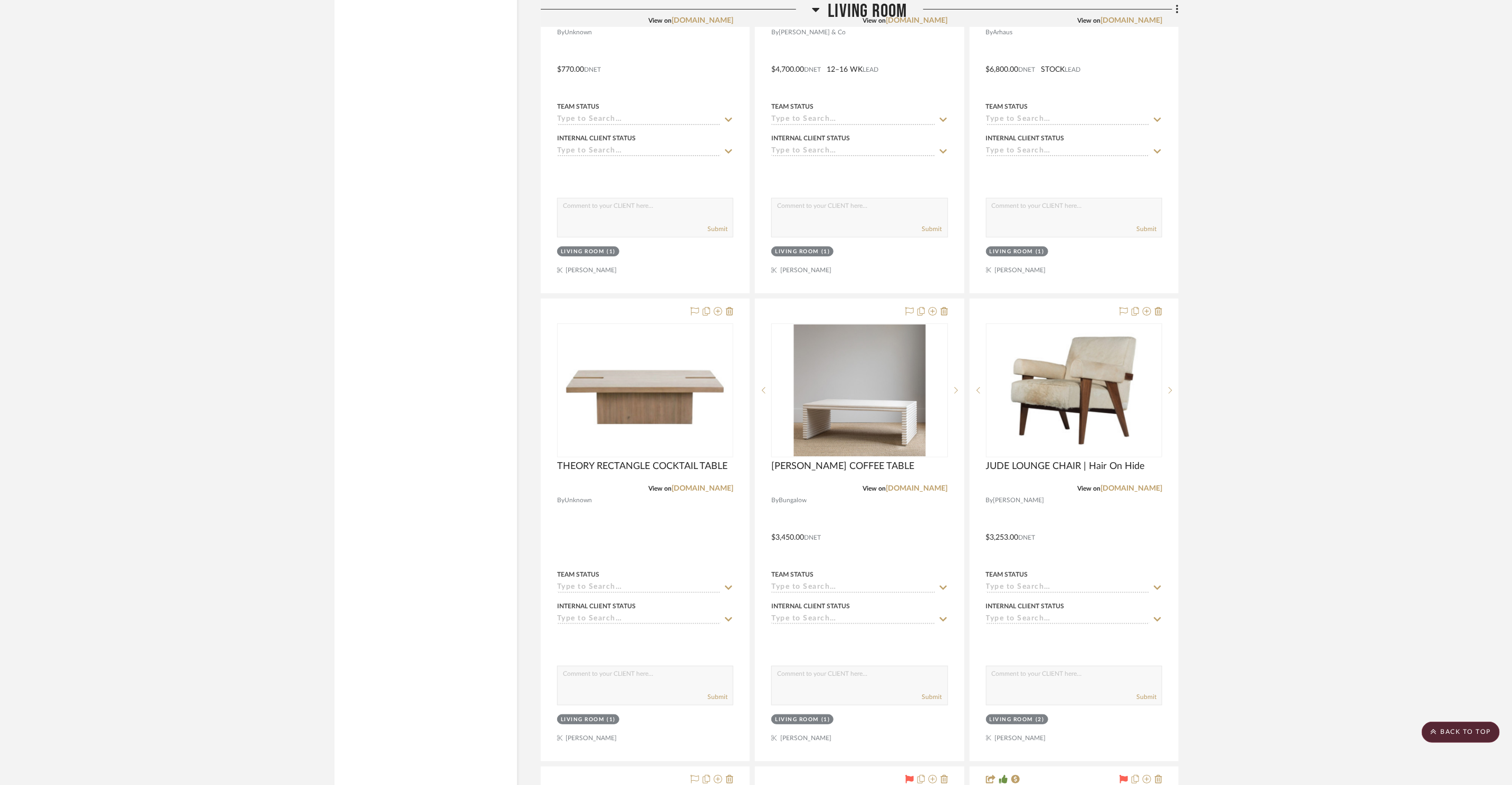
scroll to position [3109, 0]
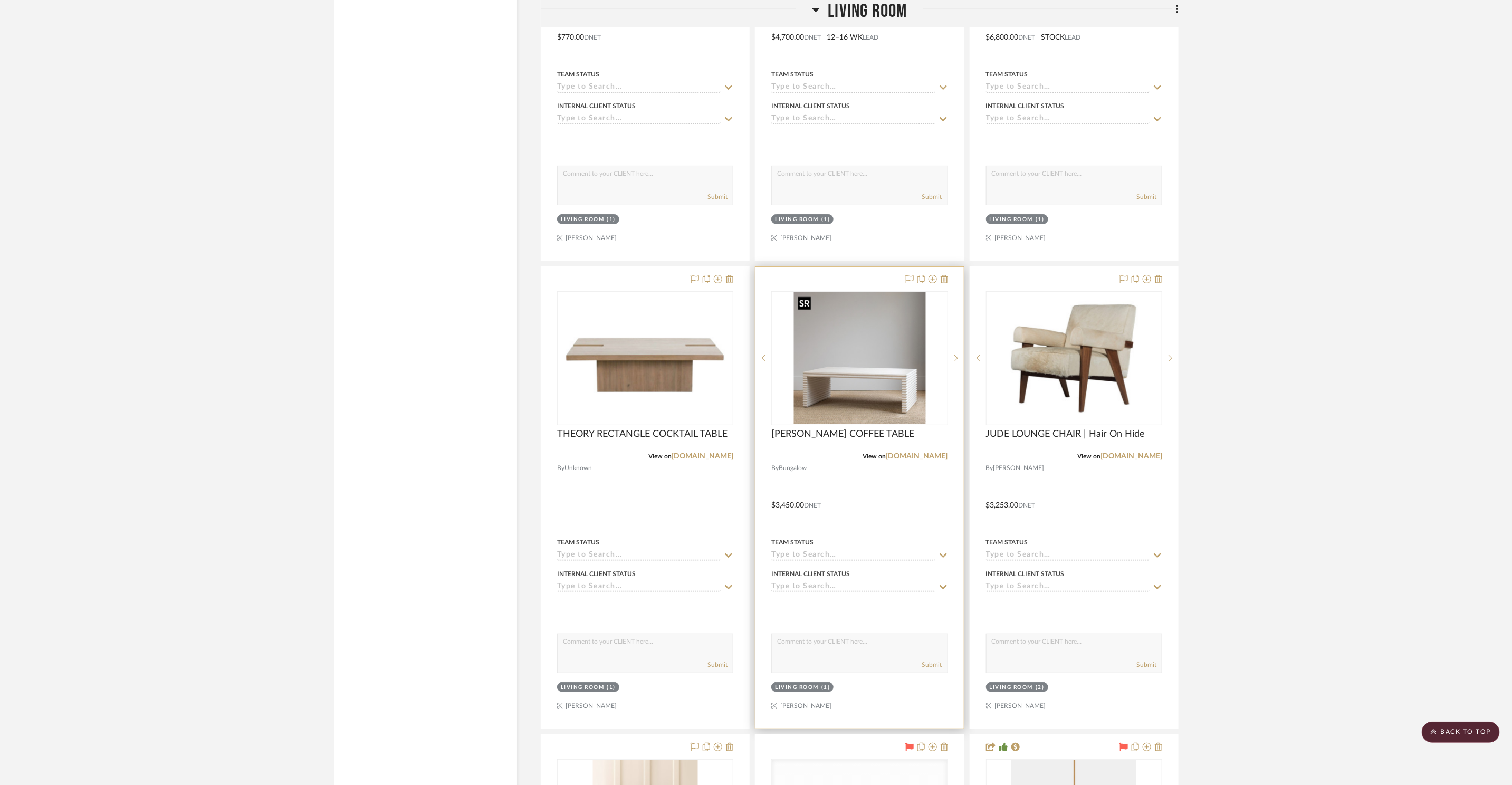
click at [862, 367] on img "0" at bounding box center [860, 358] width 132 height 132
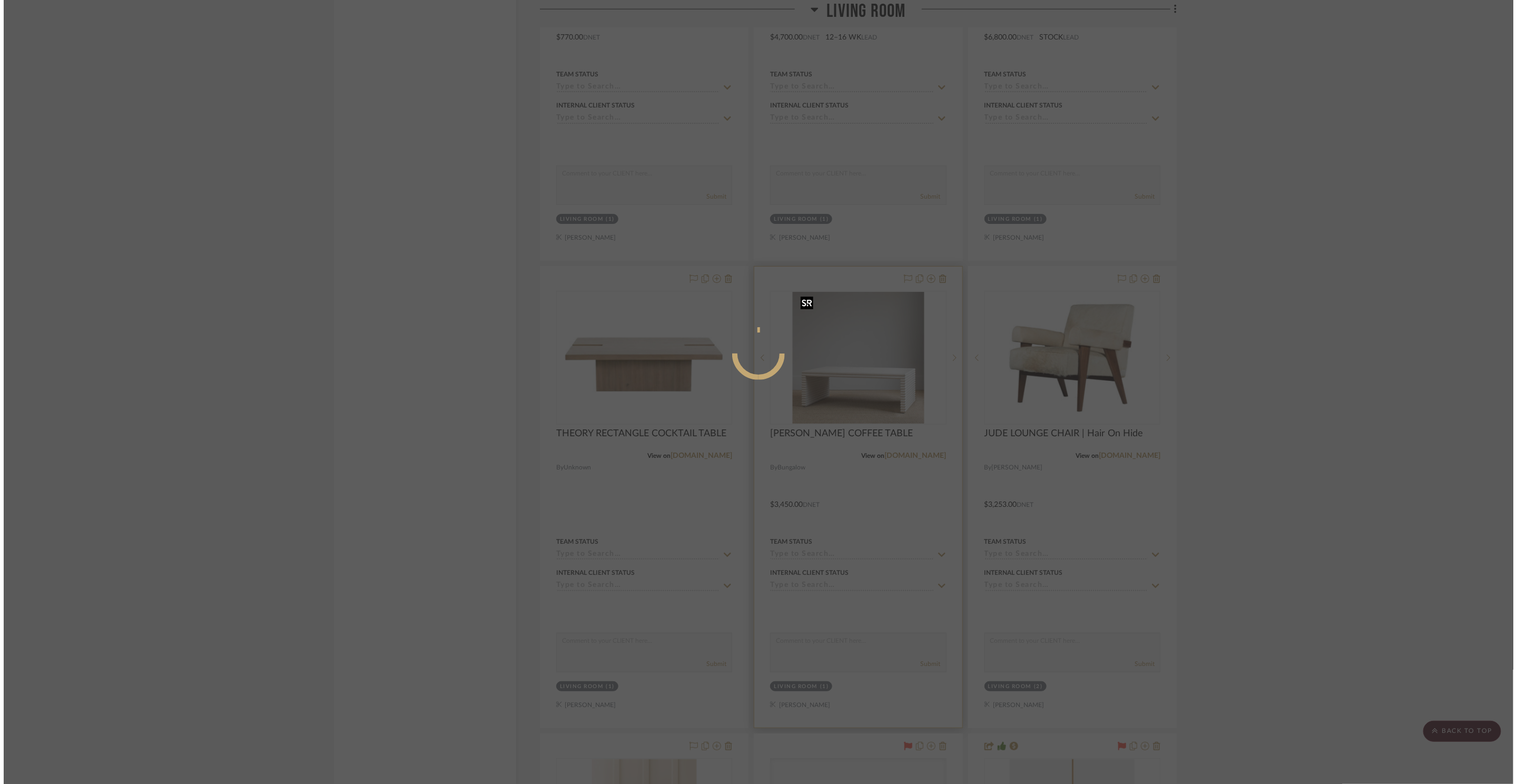
scroll to position [0, 0]
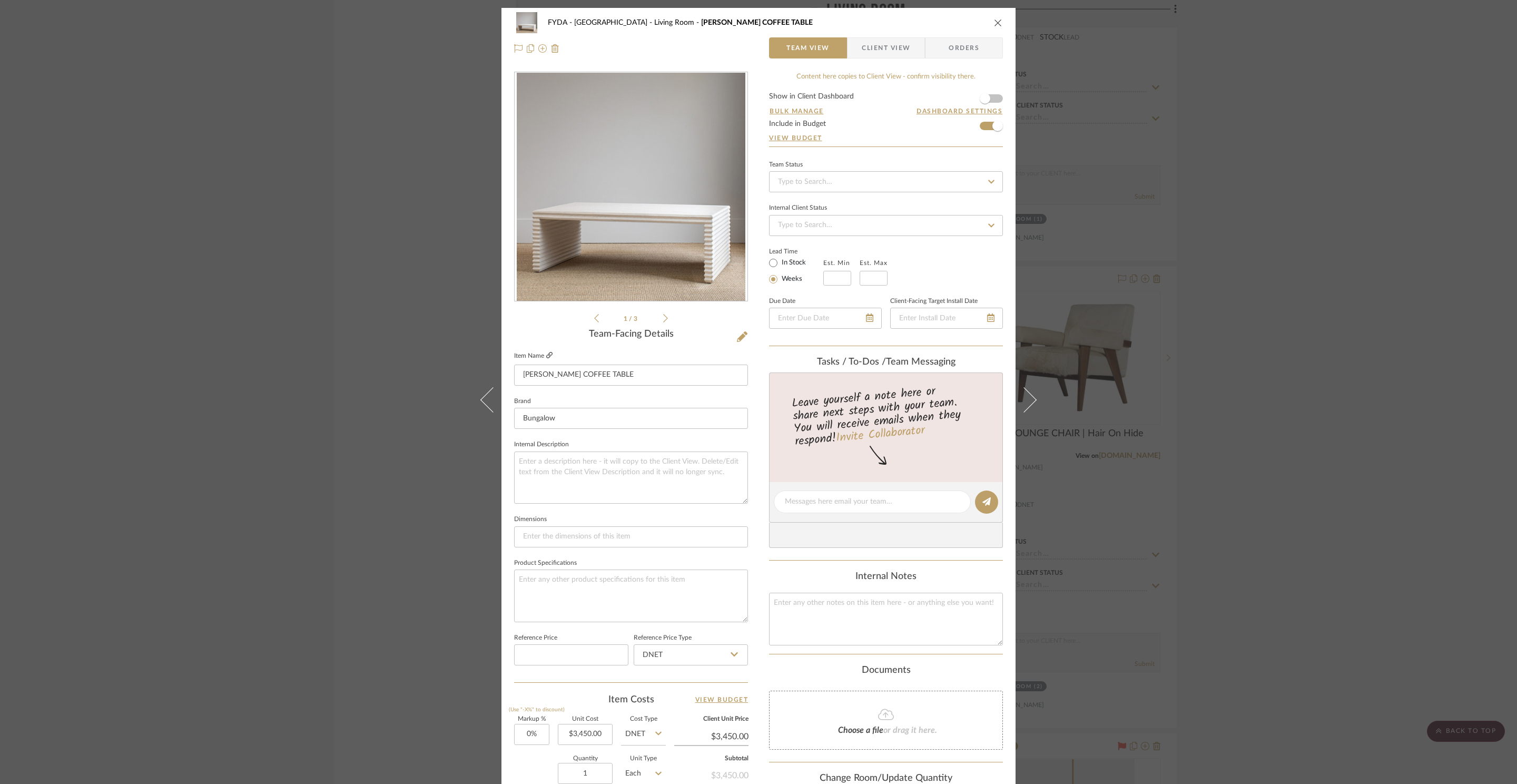
click at [546, 358] on fa-icon at bounding box center [549, 355] width 6 height 6
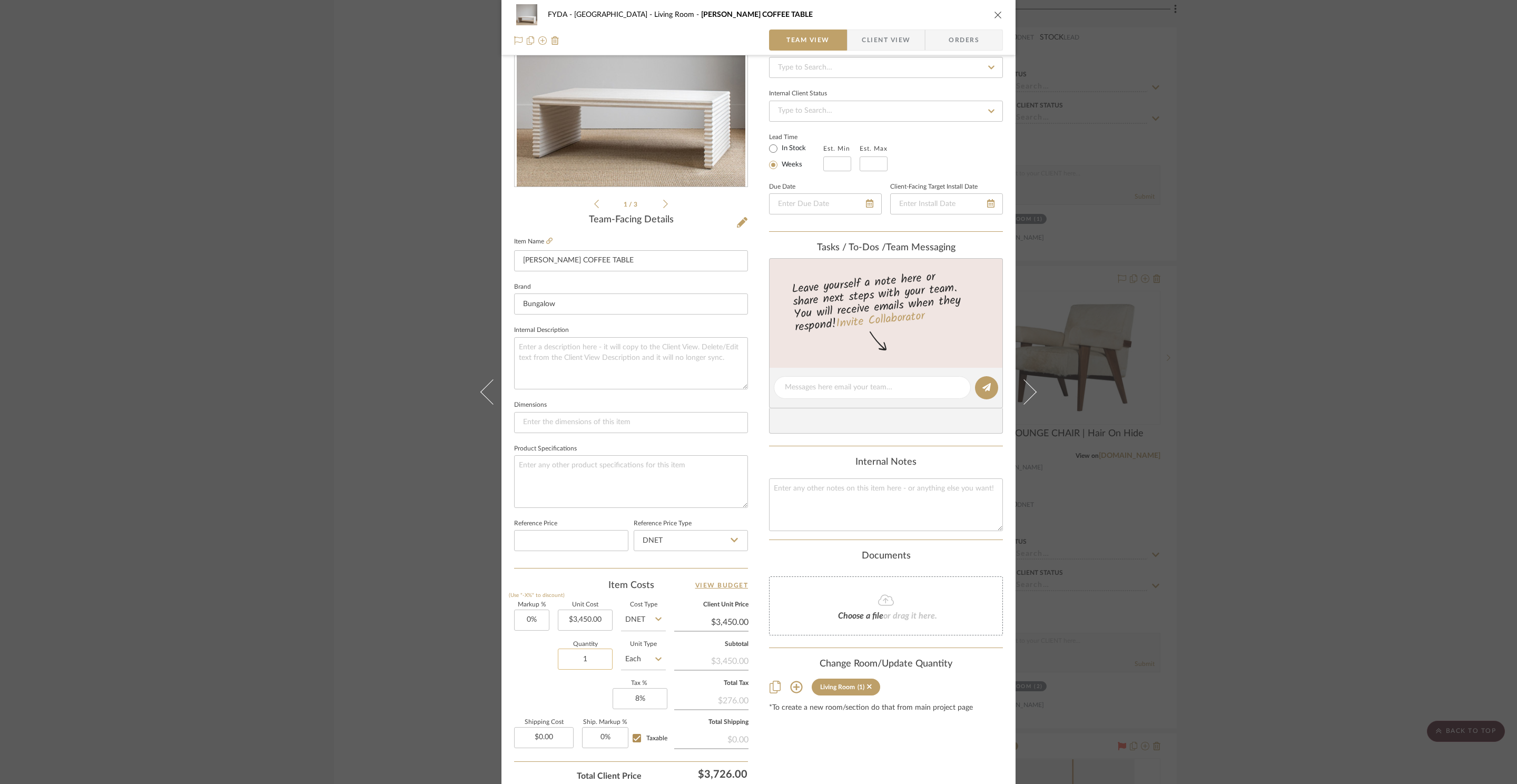
scroll to position [198, 0]
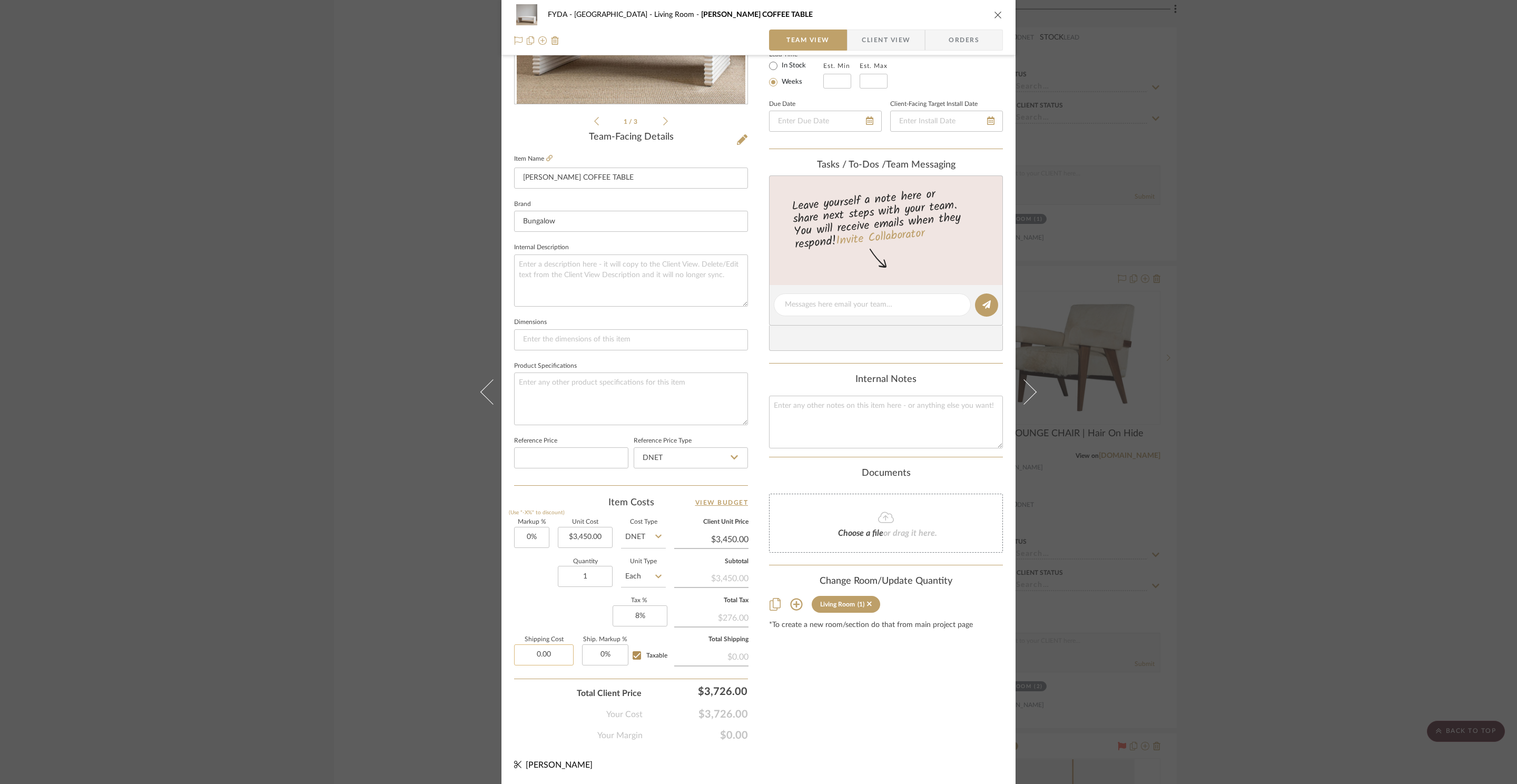
click at [548, 660] on input "0.00" at bounding box center [544, 655] width 59 height 21
type input "$690.00"
click at [866, 753] on div "FYDA - 655 City Park Living Room BEAUCHAMP COFFEE TABLE Team View Client View O…" at bounding box center [759, 297] width 514 height 973
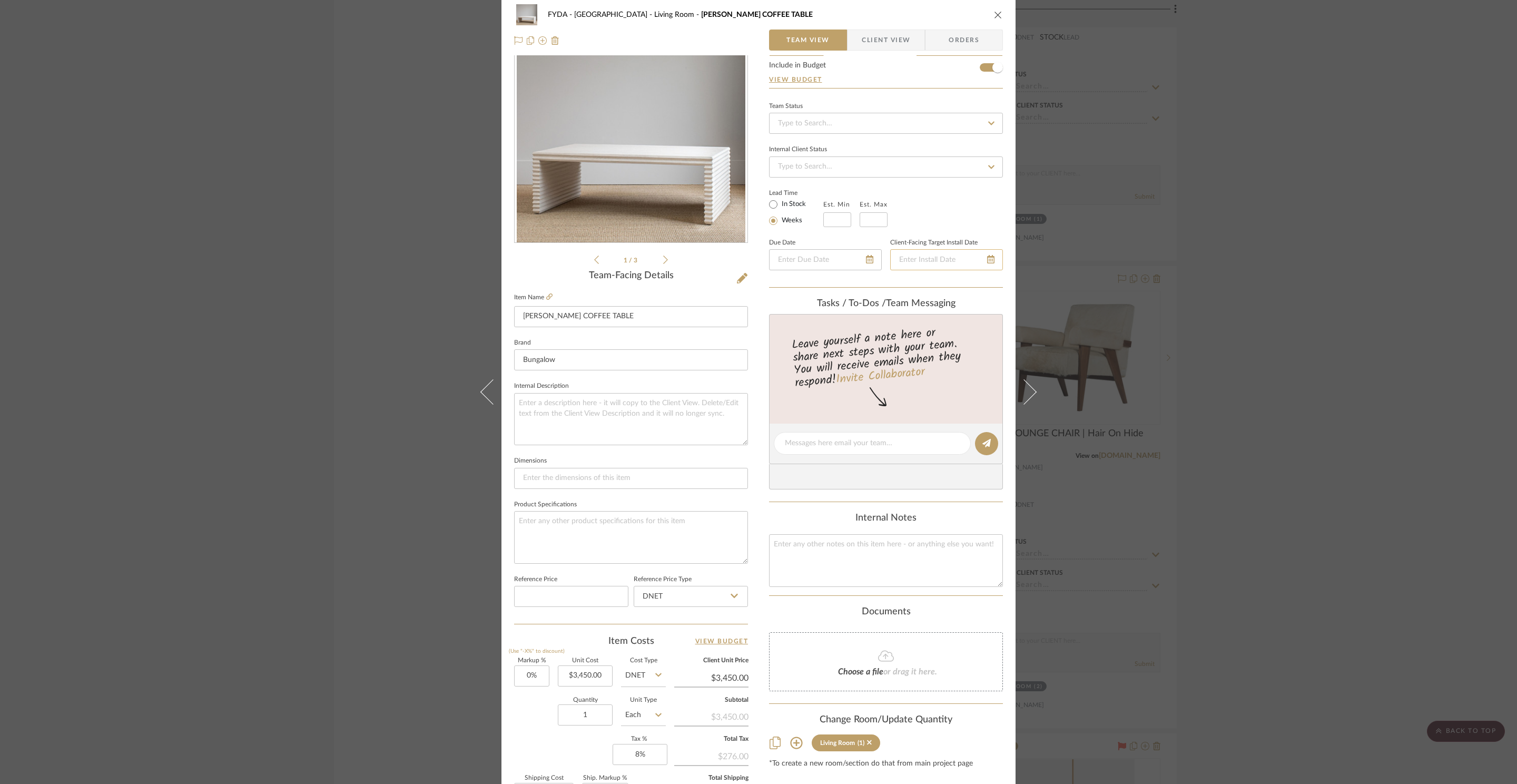
scroll to position [0, 0]
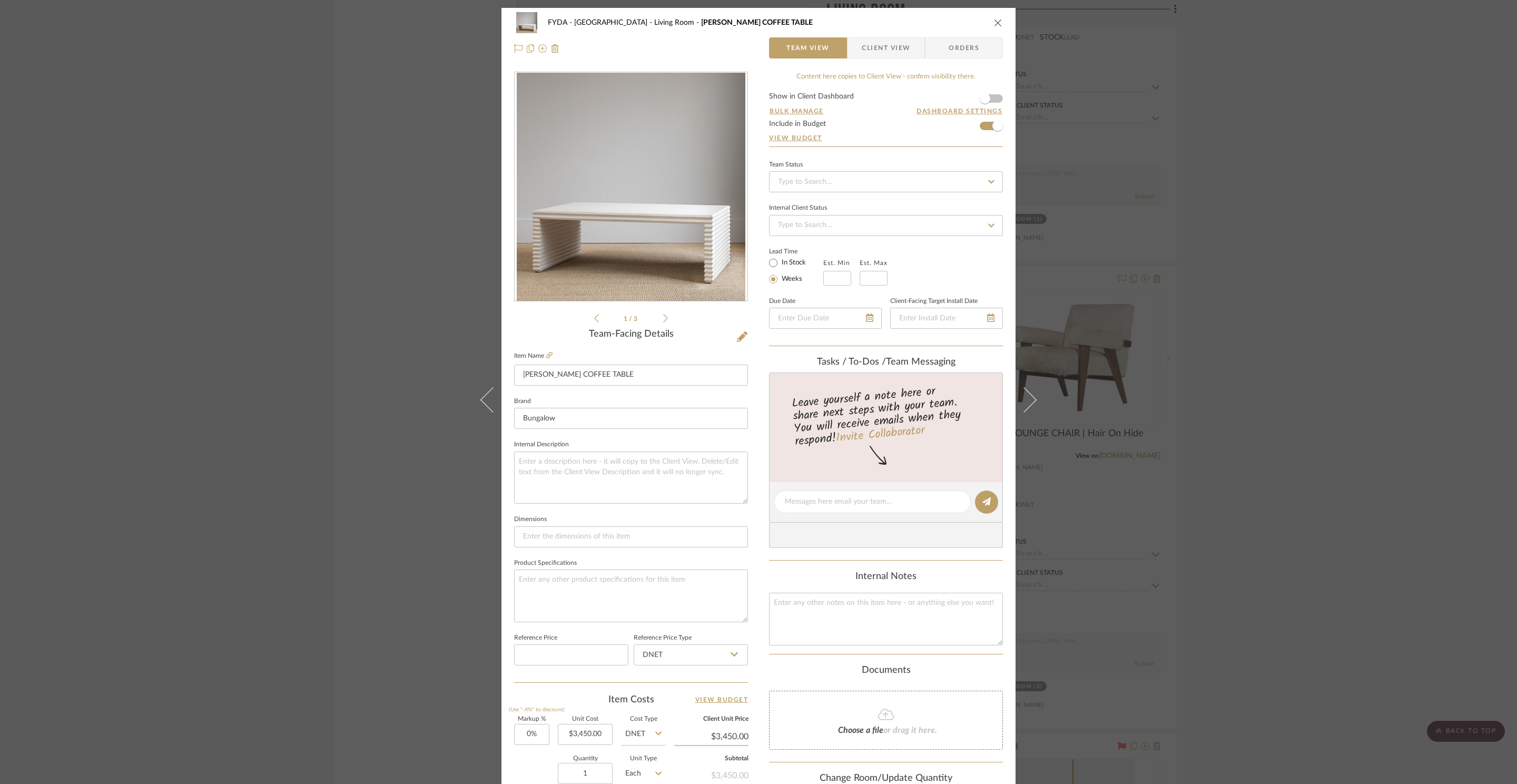
click at [1272, 458] on div "FYDA - 655 City Park Living Room BEAUCHAMP COFFEE TABLE Team View Client View O…" at bounding box center [758, 392] width 1517 height 784
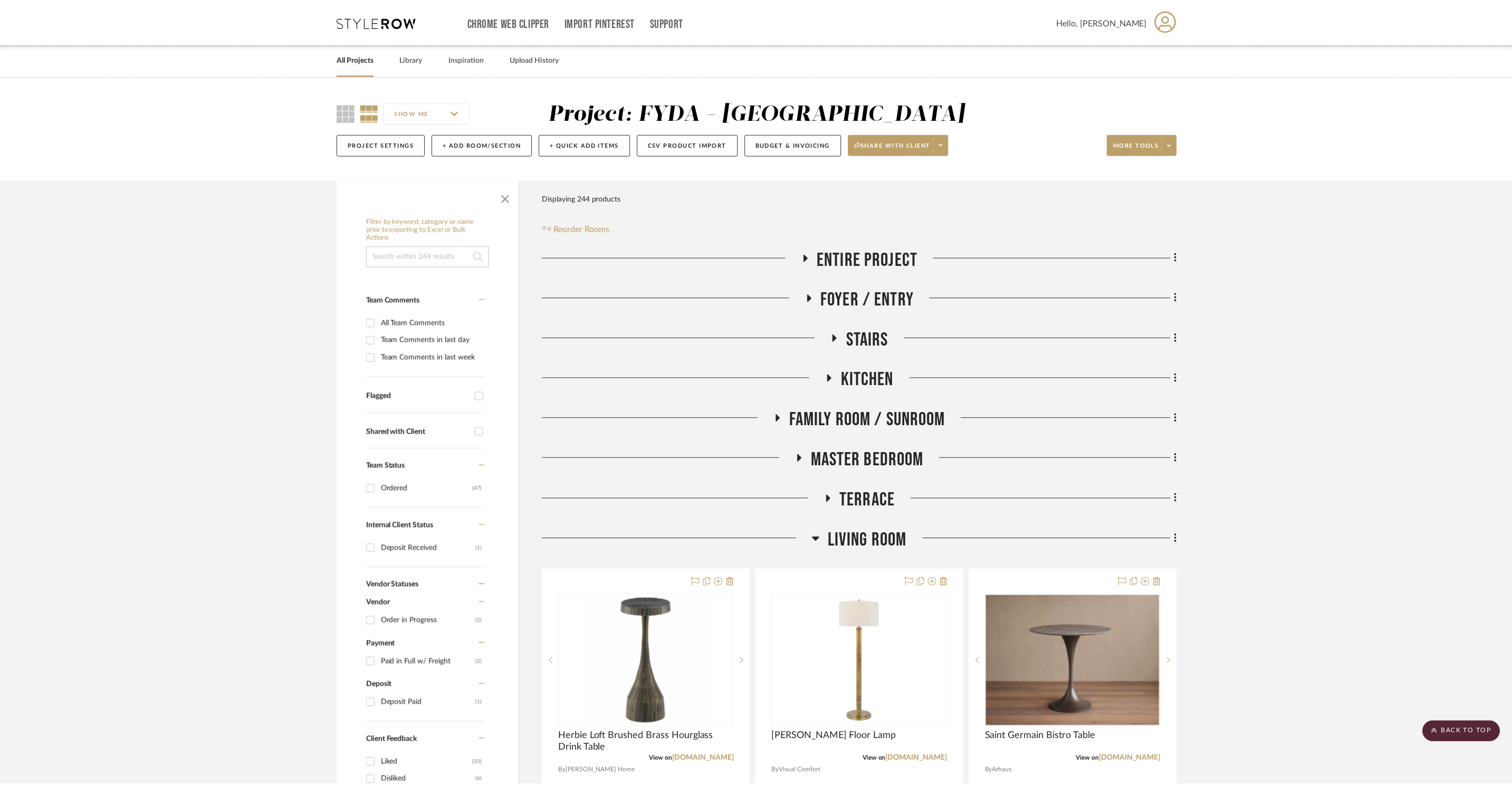
scroll to position [3109, 0]
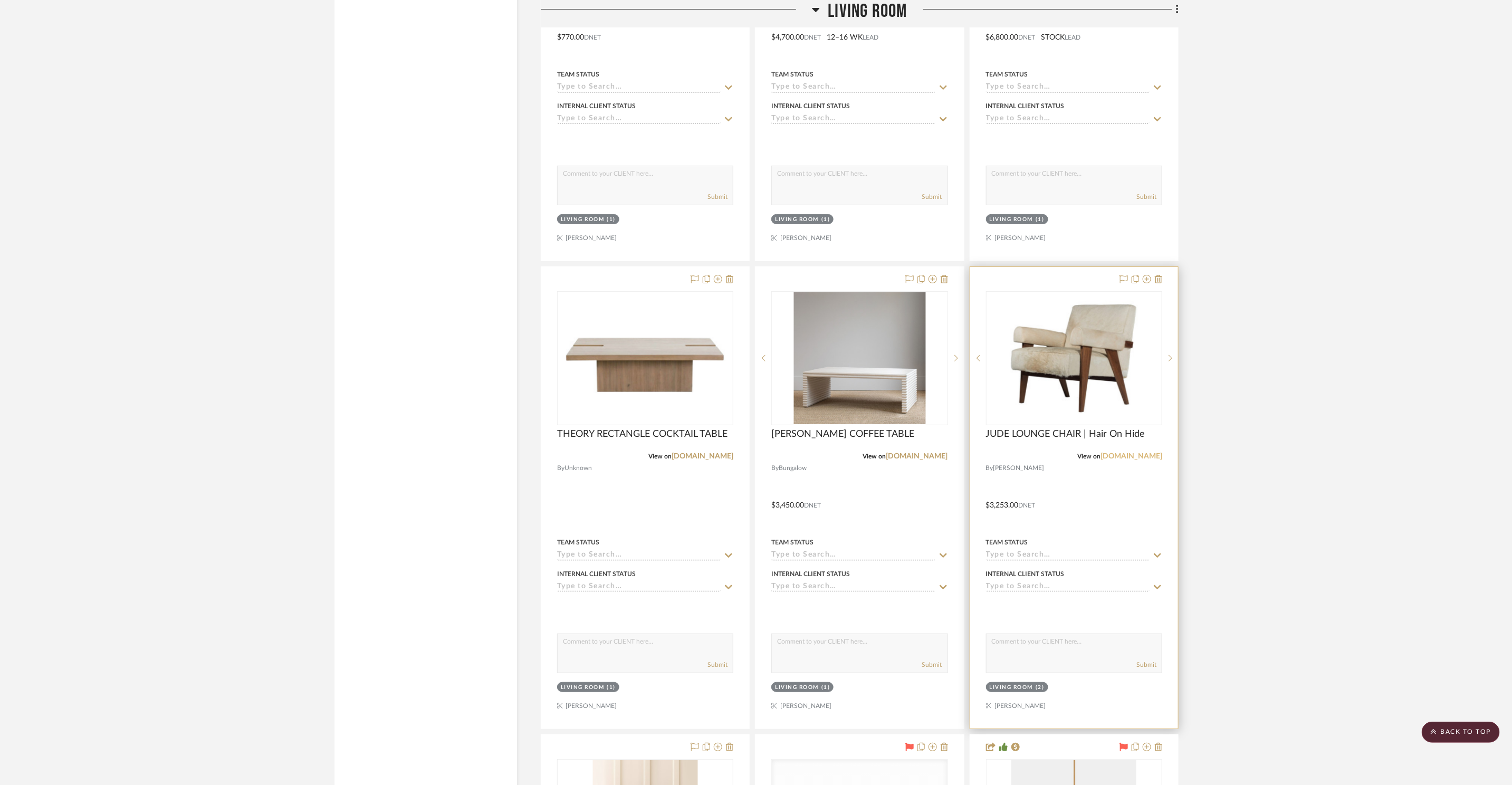
click at [1121, 455] on link "[DOMAIN_NAME]" at bounding box center [1131, 456] width 62 height 8
click at [1094, 362] on img "0" at bounding box center [1074, 358] width 174 height 122
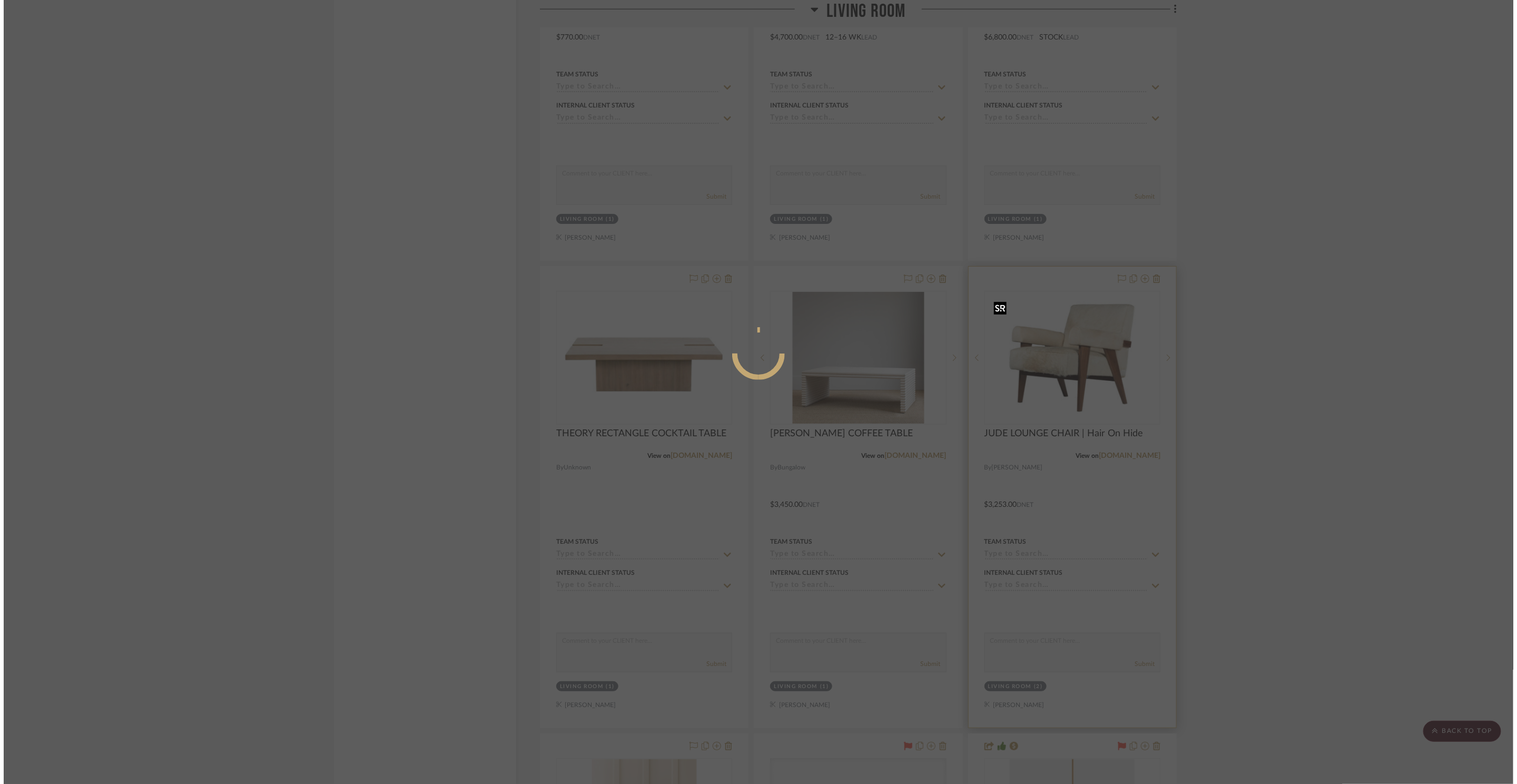
scroll to position [0, 0]
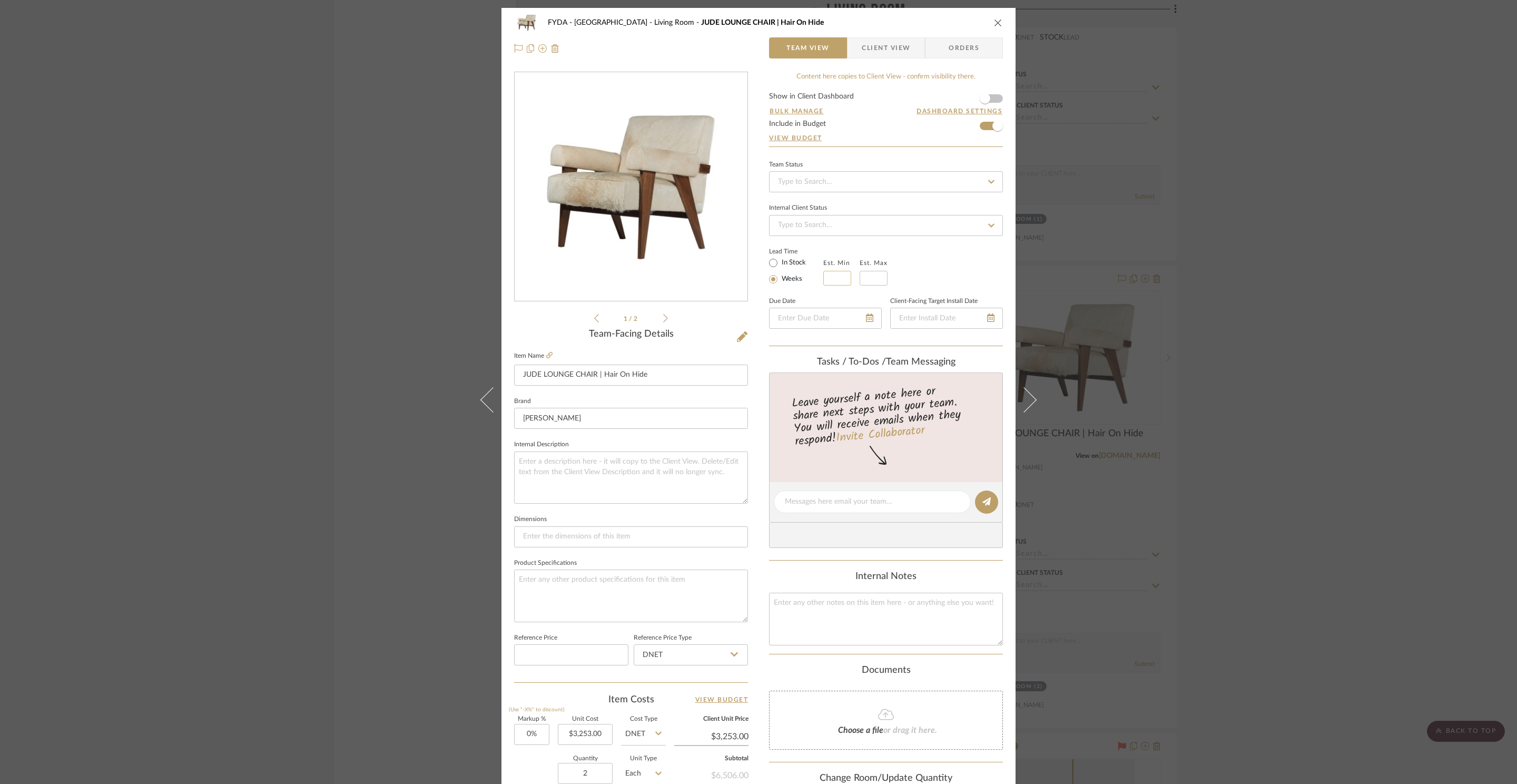
click at [827, 278] on input at bounding box center [837, 277] width 28 height 15
type input "6"
click at [869, 270] on fieldset "Est. Max" at bounding box center [873, 270] width 28 height 29
click at [877, 279] on input "text" at bounding box center [873, 277] width 28 height 15
type input "8"
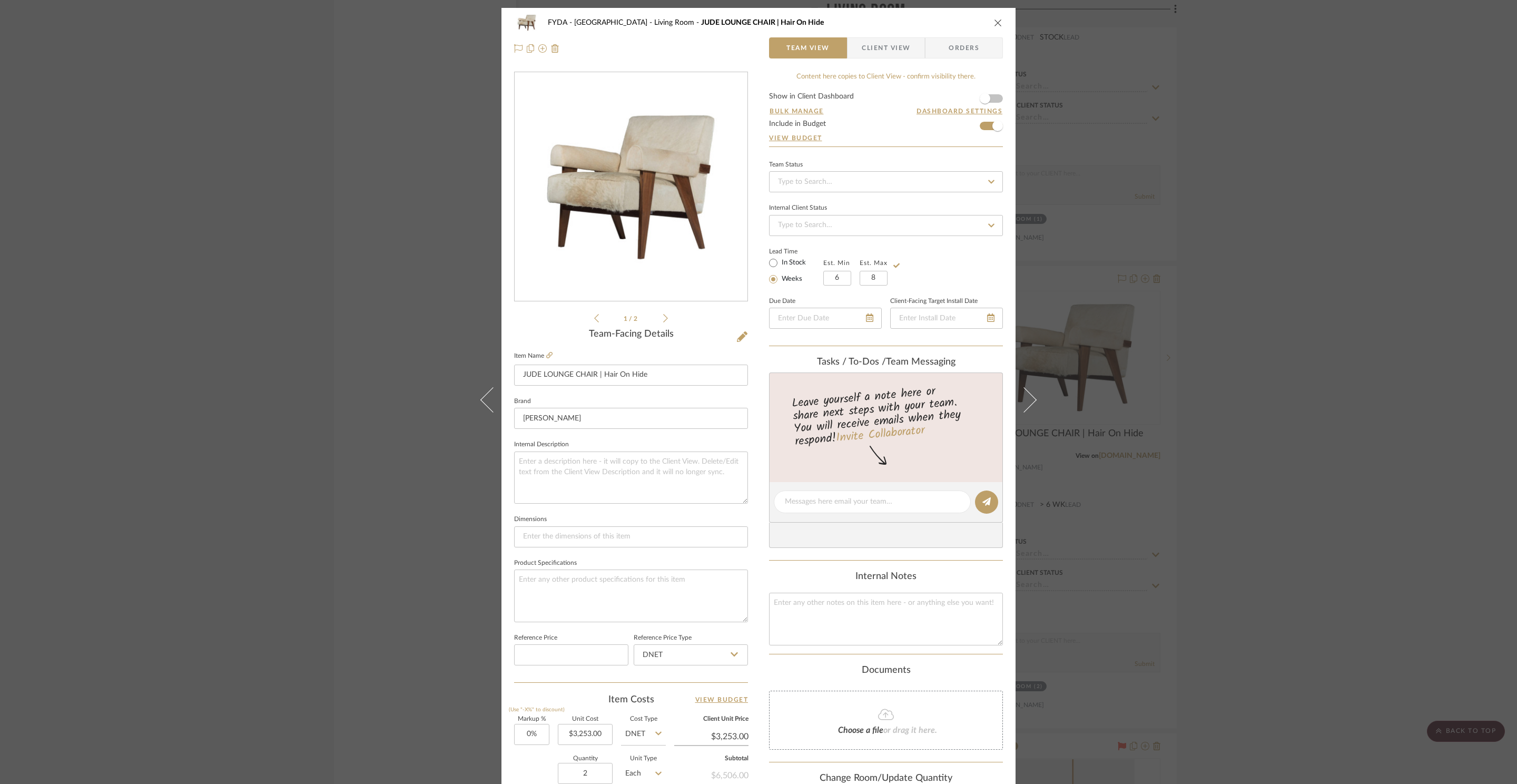
click at [961, 261] on div "Lead Time In Stock Weeks Est. Min 6 Est. Max 8" at bounding box center [885, 265] width 234 height 41
click at [999, 17] on div "FYDA - 655 City Park Living Room JUDE LOUNGE CHAIR | Hair On Hide" at bounding box center [758, 22] width 488 height 21
drag, startPoint x: 994, startPoint y: 20, endPoint x: 1041, endPoint y: 63, distance: 63.7
click at [994, 20] on icon "close" at bounding box center [998, 22] width 8 height 8
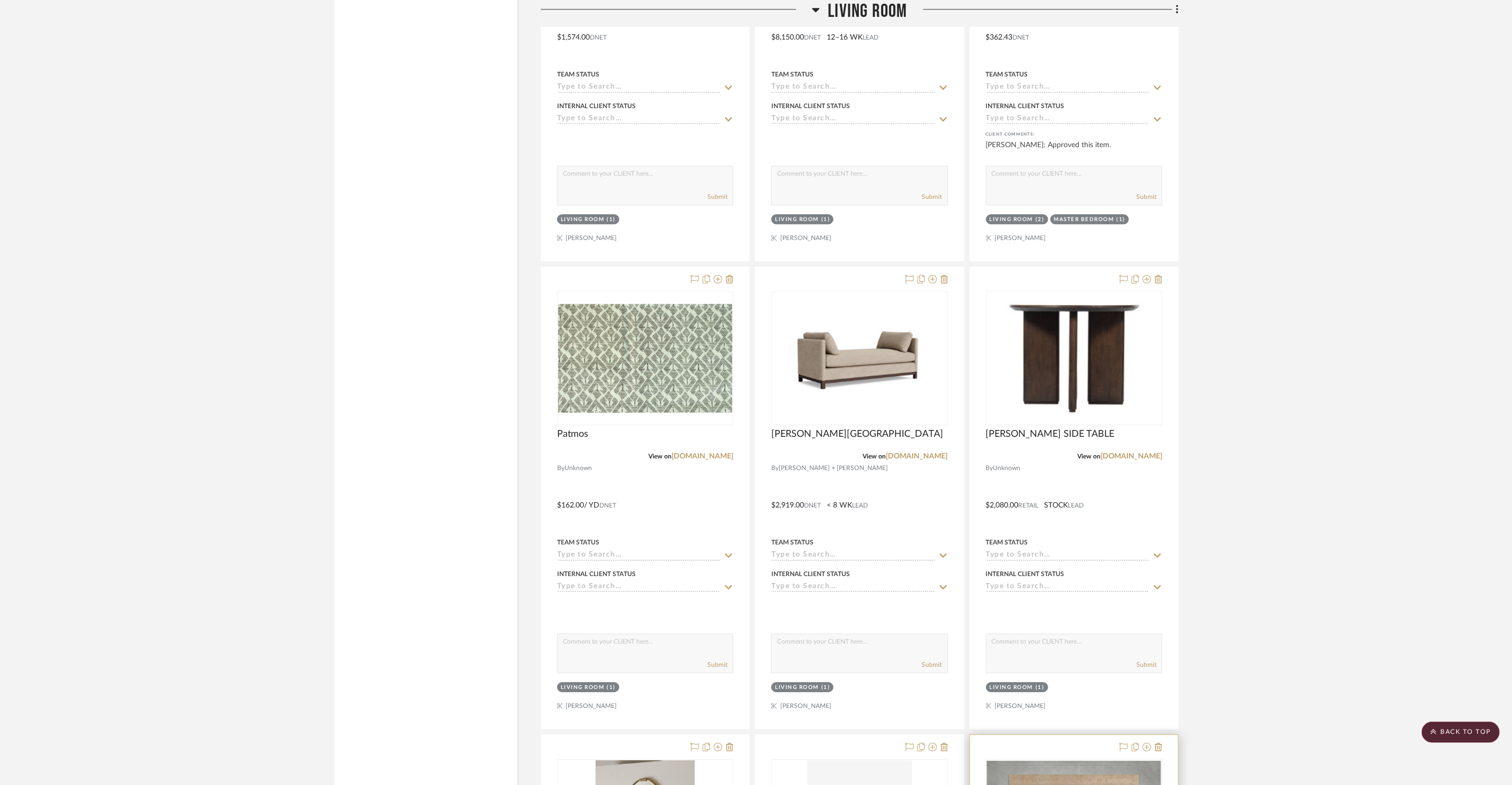
scroll to position [1817, 0]
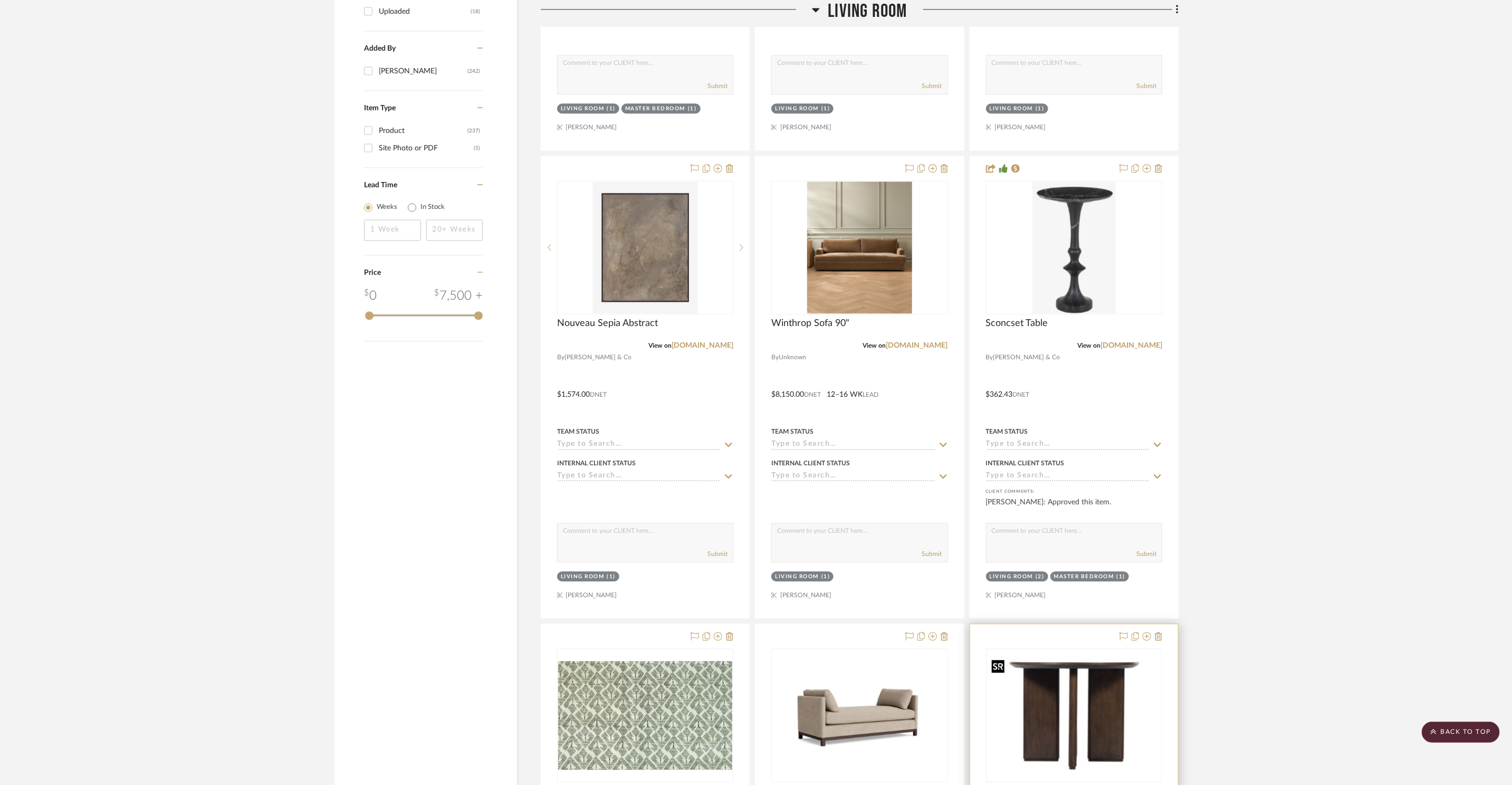
click at [1085, 678] on img "0" at bounding box center [1074, 715] width 174 height 122
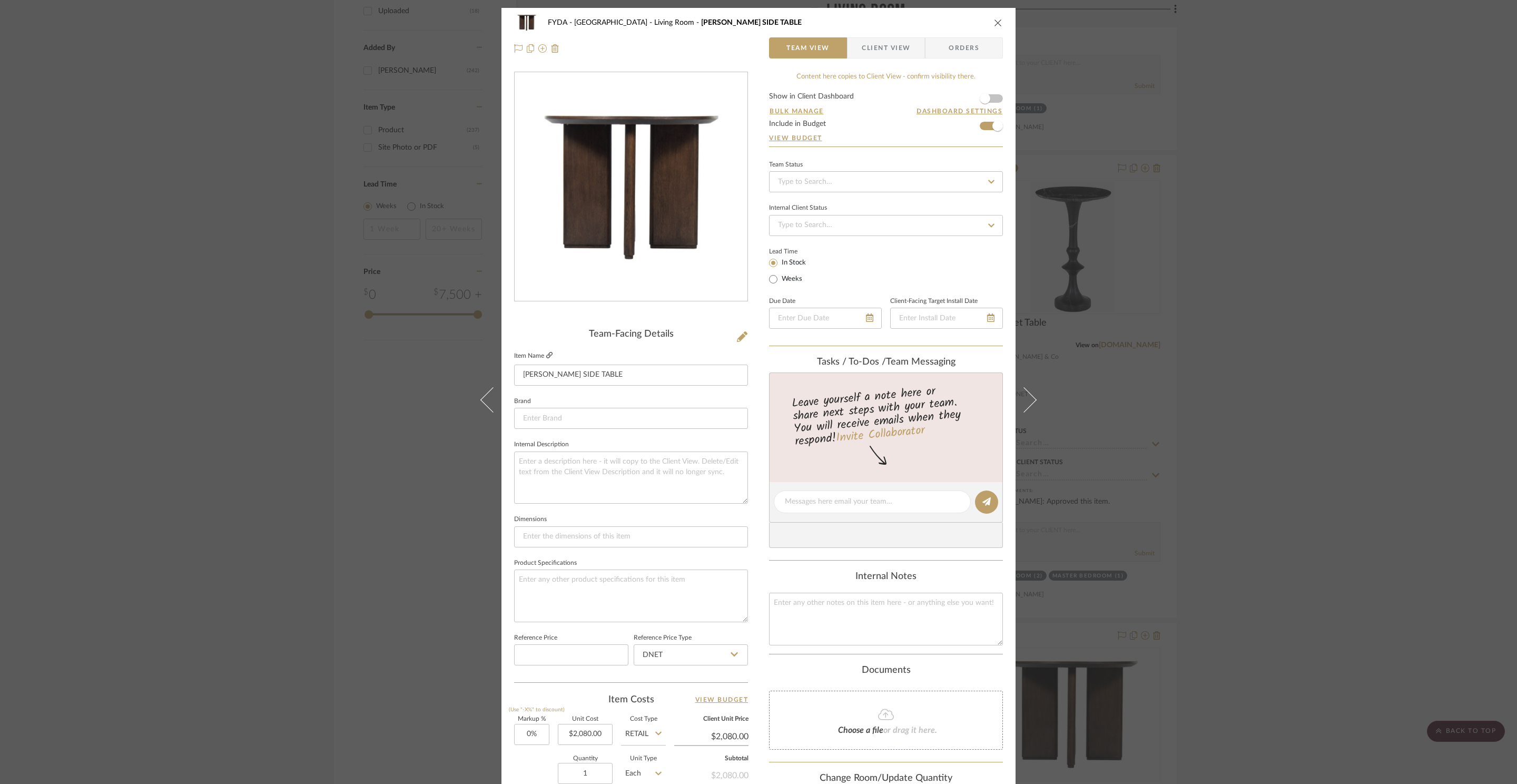
click at [548, 360] on link at bounding box center [549, 356] width 6 height 9
click at [797, 278] on label "Weeks" at bounding box center [791, 280] width 22 height 10
click at [780, 278] on input "Weeks" at bounding box center [773, 279] width 13 height 13
radio input "true"
click at [829, 280] on input at bounding box center [837, 277] width 28 height 15
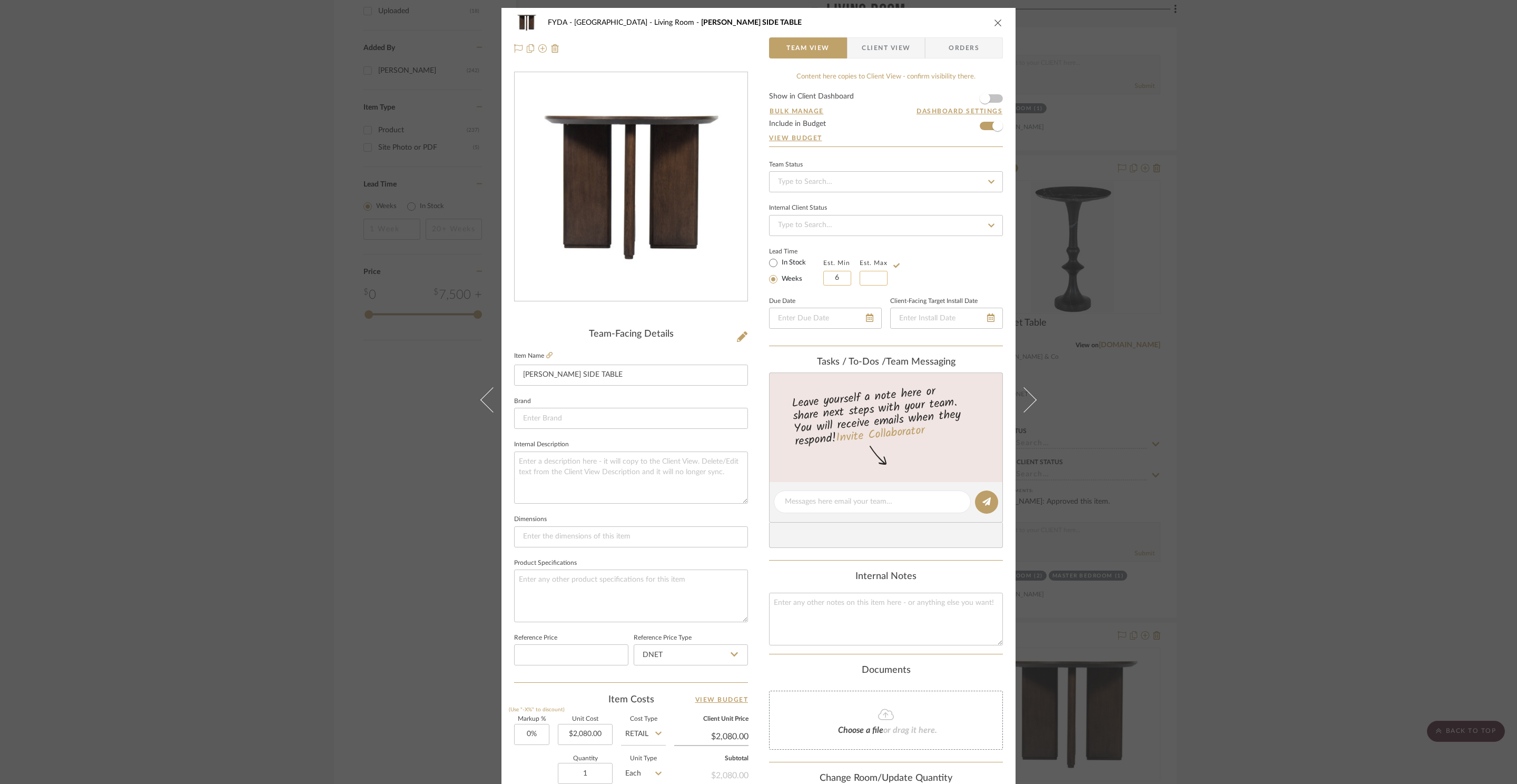
type input "6"
click at [867, 273] on input at bounding box center [873, 277] width 28 height 15
type input "8"
click at [948, 278] on div "Lead Time In Stock Weeks Est. Min 6 Est. Max 8" at bounding box center [885, 265] width 234 height 41
click at [995, 20] on icon "close" at bounding box center [998, 22] width 8 height 8
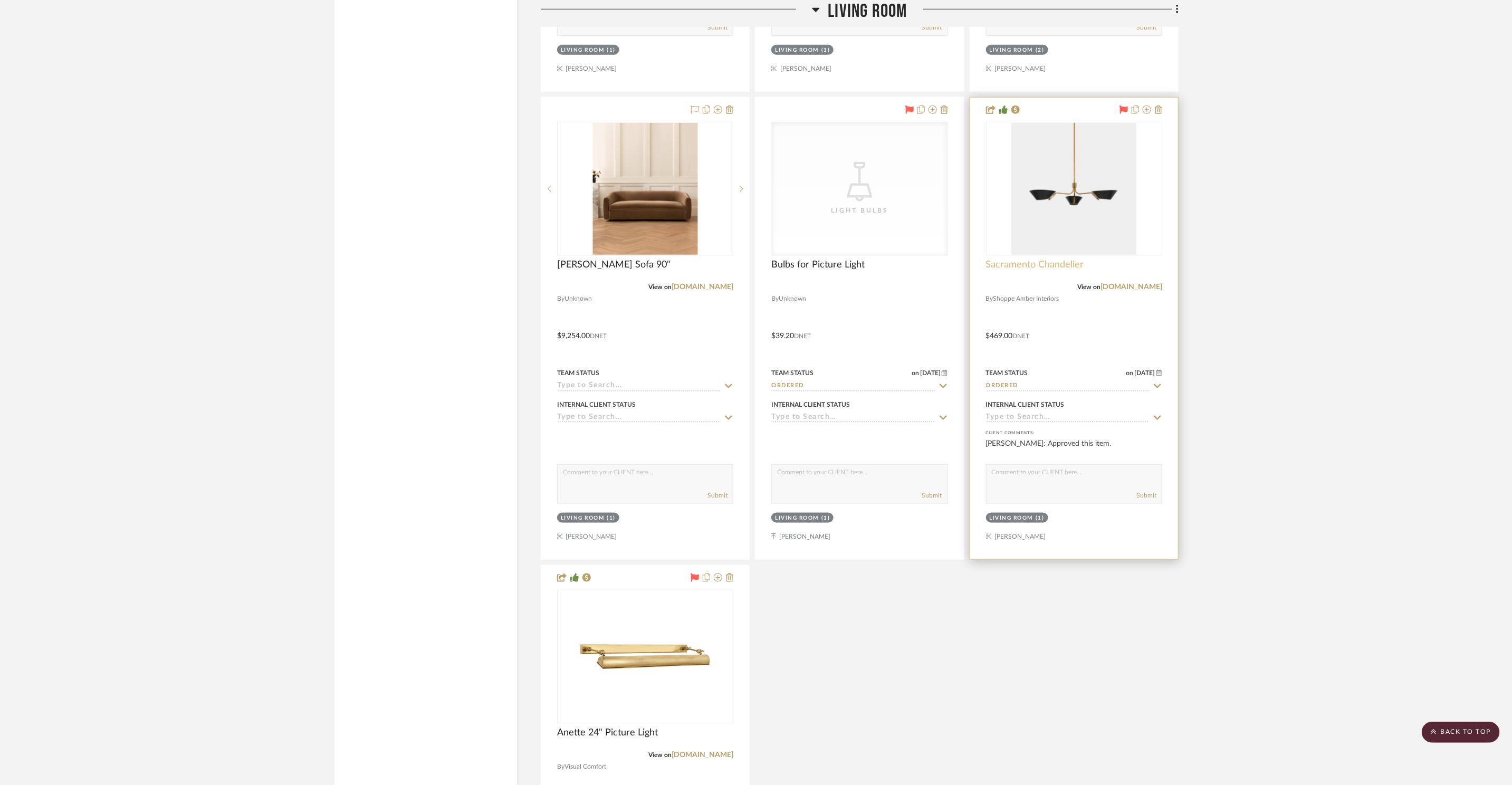
scroll to position [3623, 0]
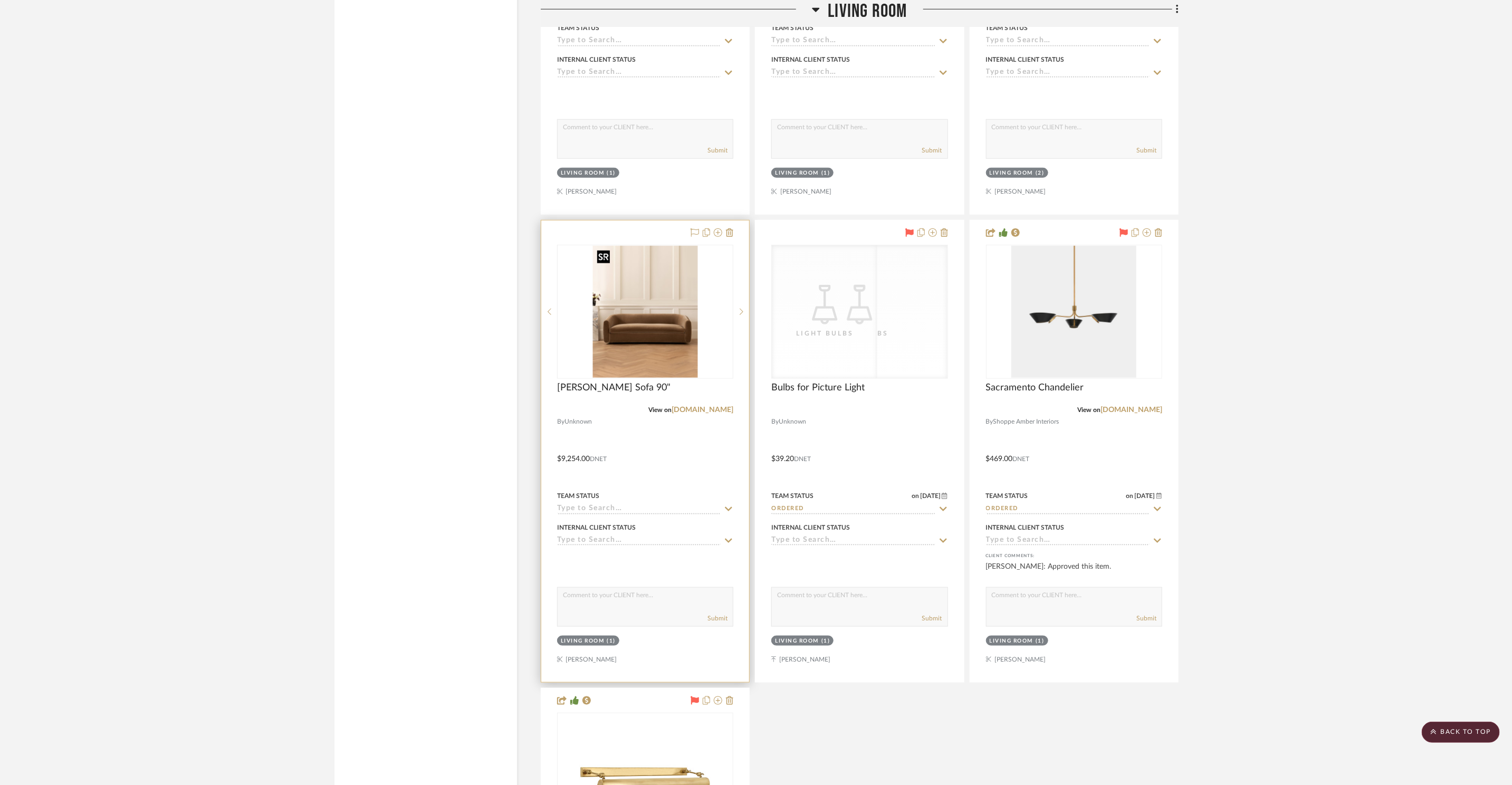
click at [643, 335] on img "0" at bounding box center [645, 311] width 105 height 132
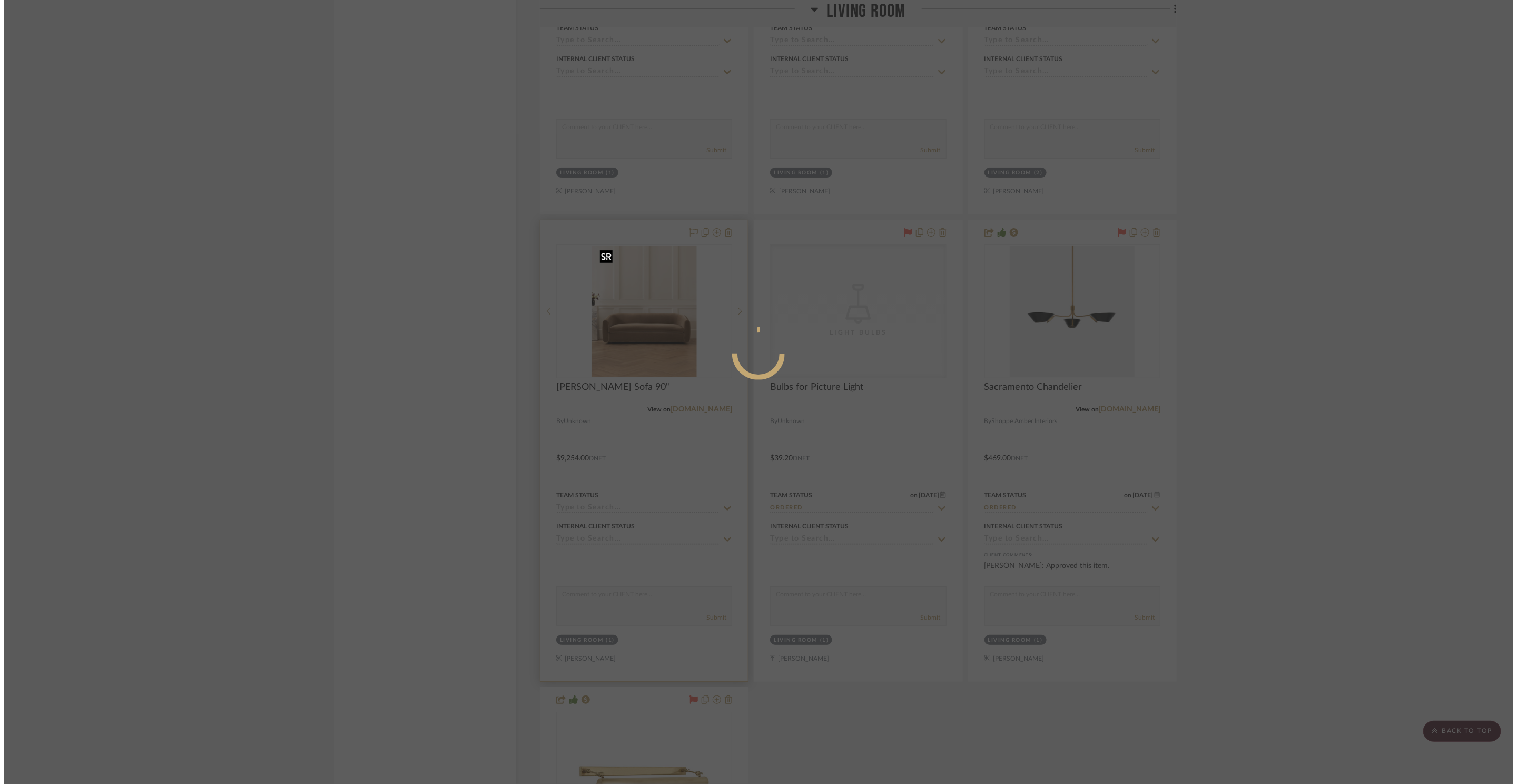
scroll to position [0, 0]
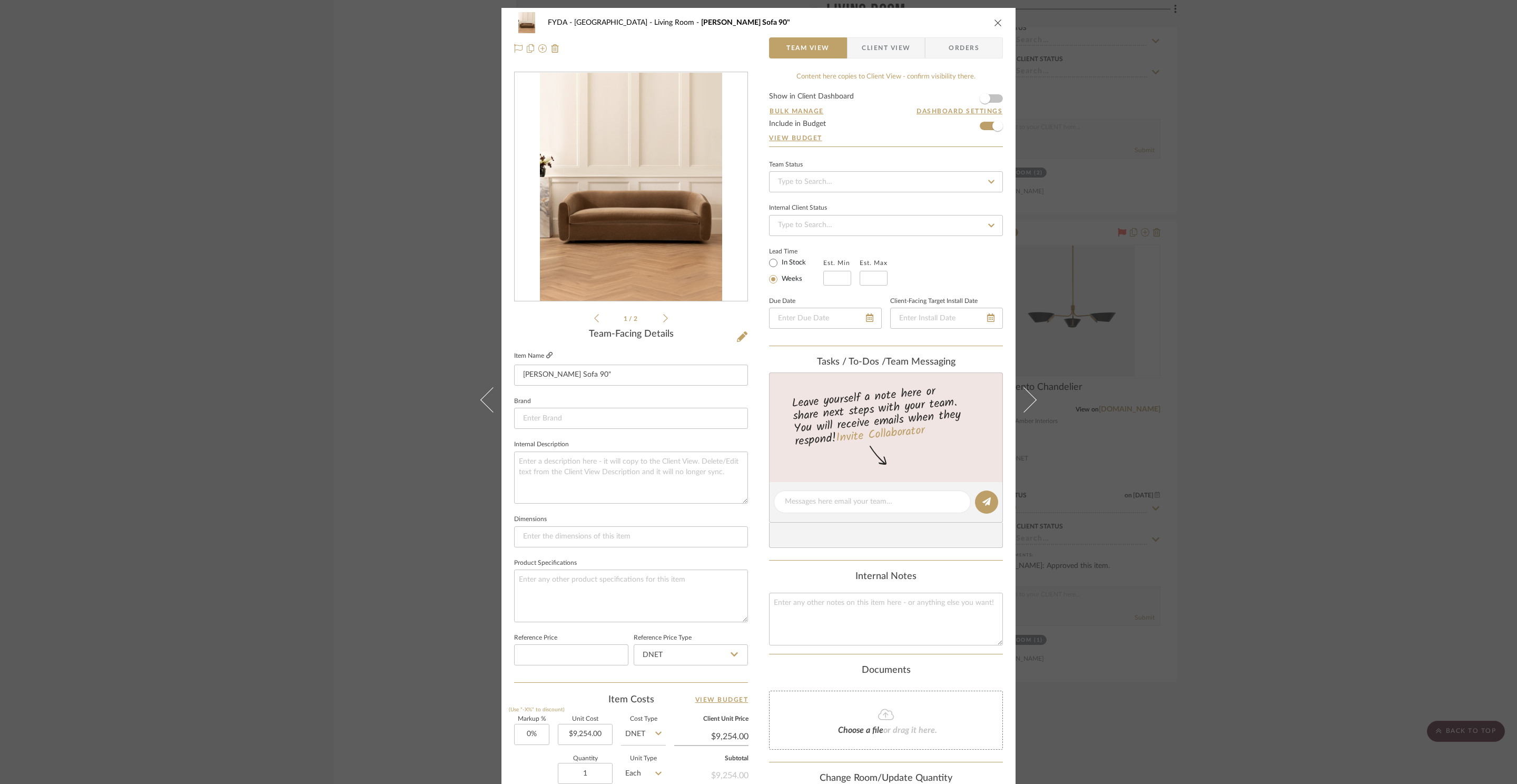
click at [548, 354] on icon at bounding box center [549, 355] width 6 height 6
click at [837, 280] on input "text" at bounding box center [837, 277] width 28 height 15
type input "8"
click at [878, 273] on input "text" at bounding box center [873, 277] width 28 height 15
type input "10"
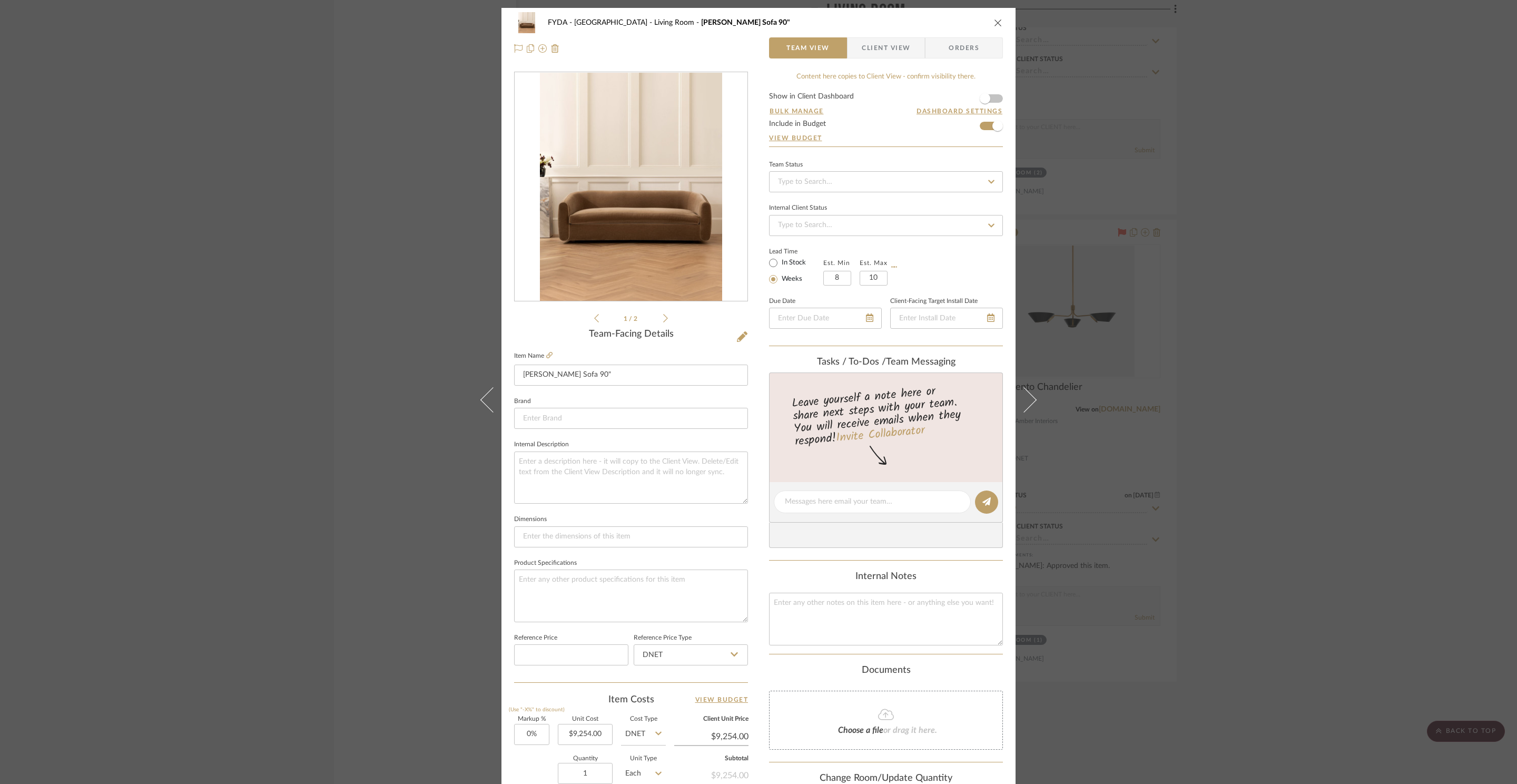
click at [957, 261] on div "Lead Time In Stock Weeks Est. Min 8 Est. Max 10" at bounding box center [885, 265] width 234 height 41
click at [994, 22] on icon "close" at bounding box center [998, 22] width 8 height 8
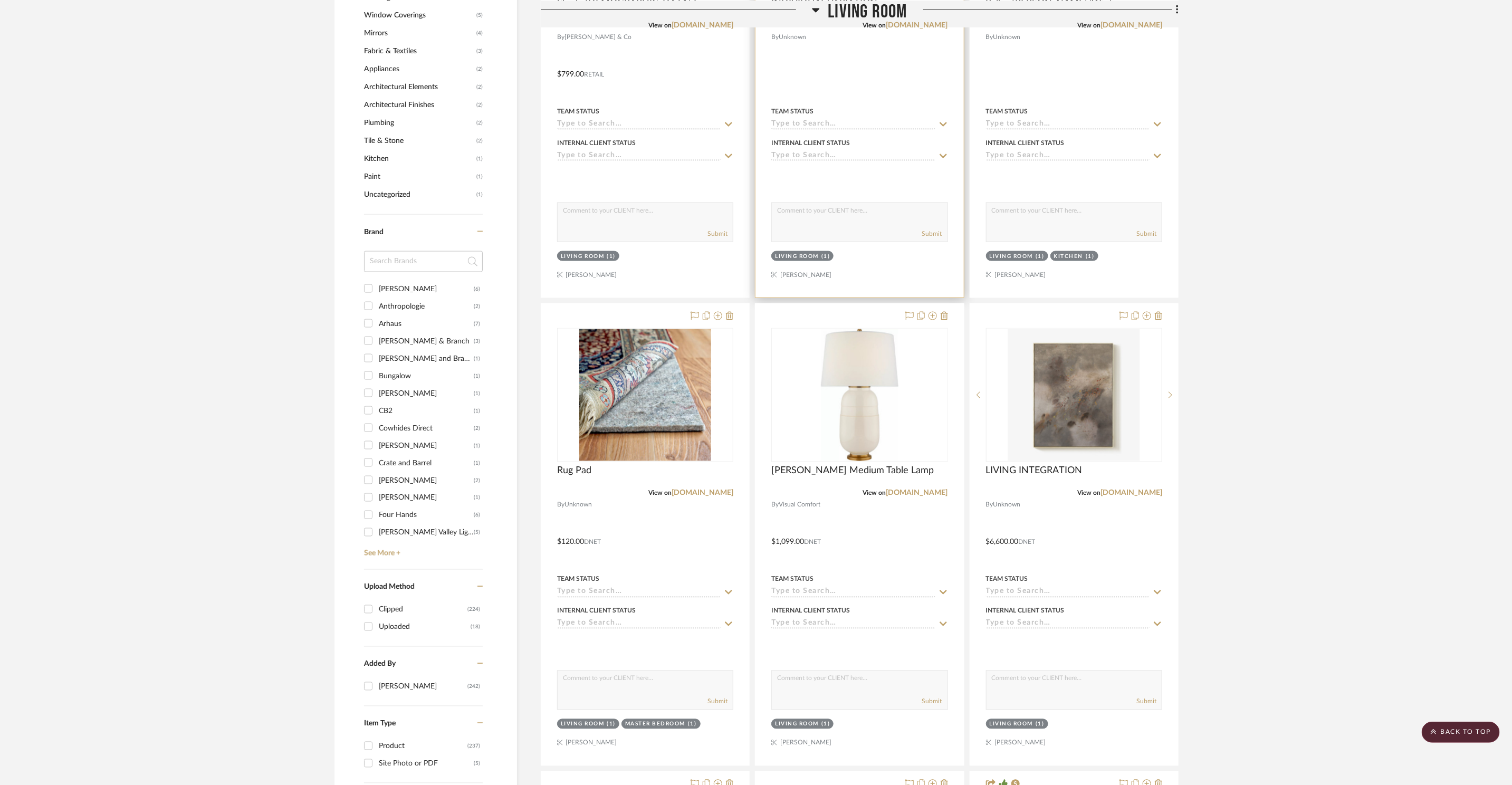
scroll to position [1005, 0]
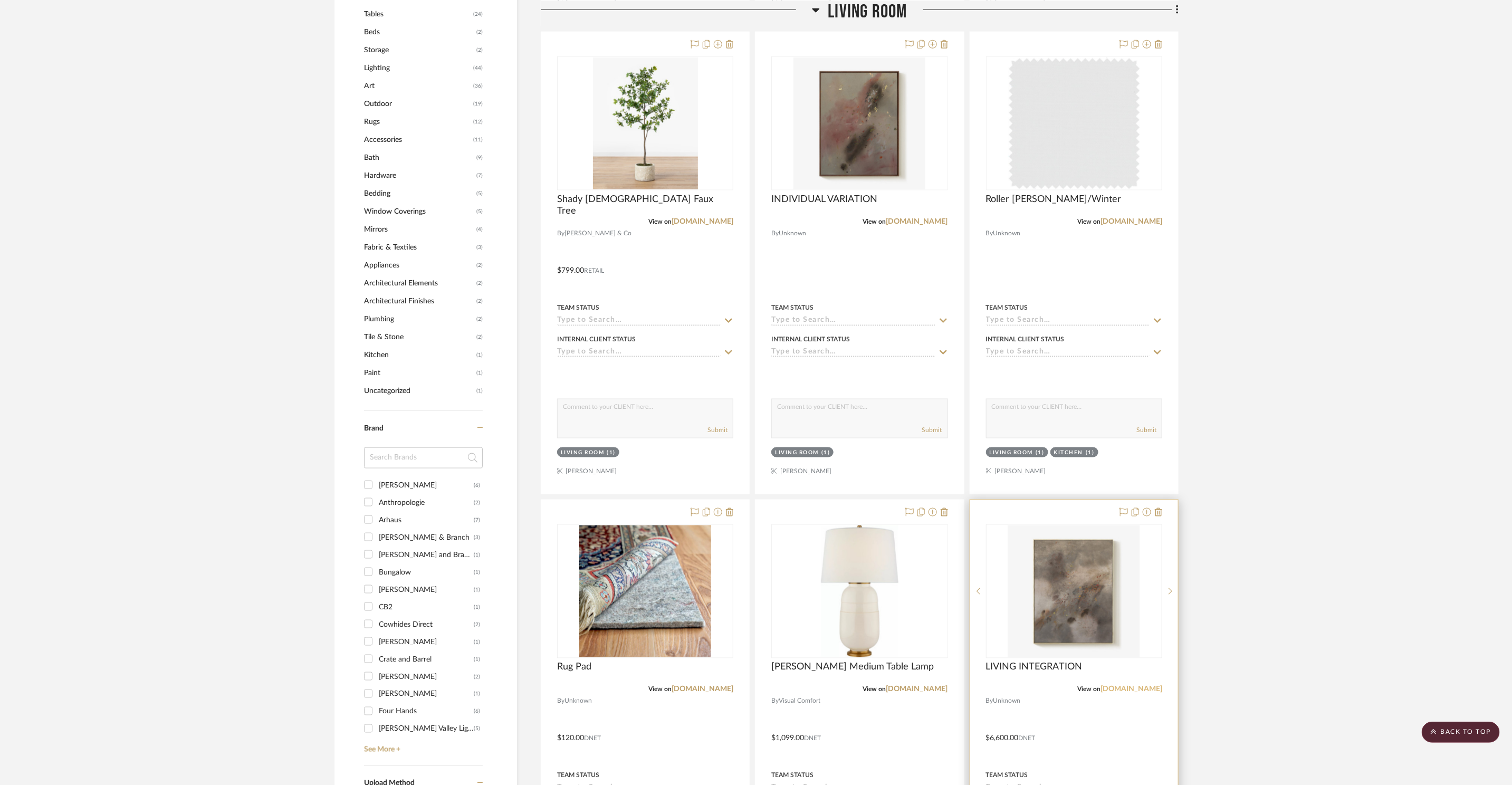
click at [1126, 691] on link "tappancollective.com" at bounding box center [1131, 689] width 62 height 8
click at [824, 13] on h3 "Living Room" at bounding box center [860, 11] width 95 height 22
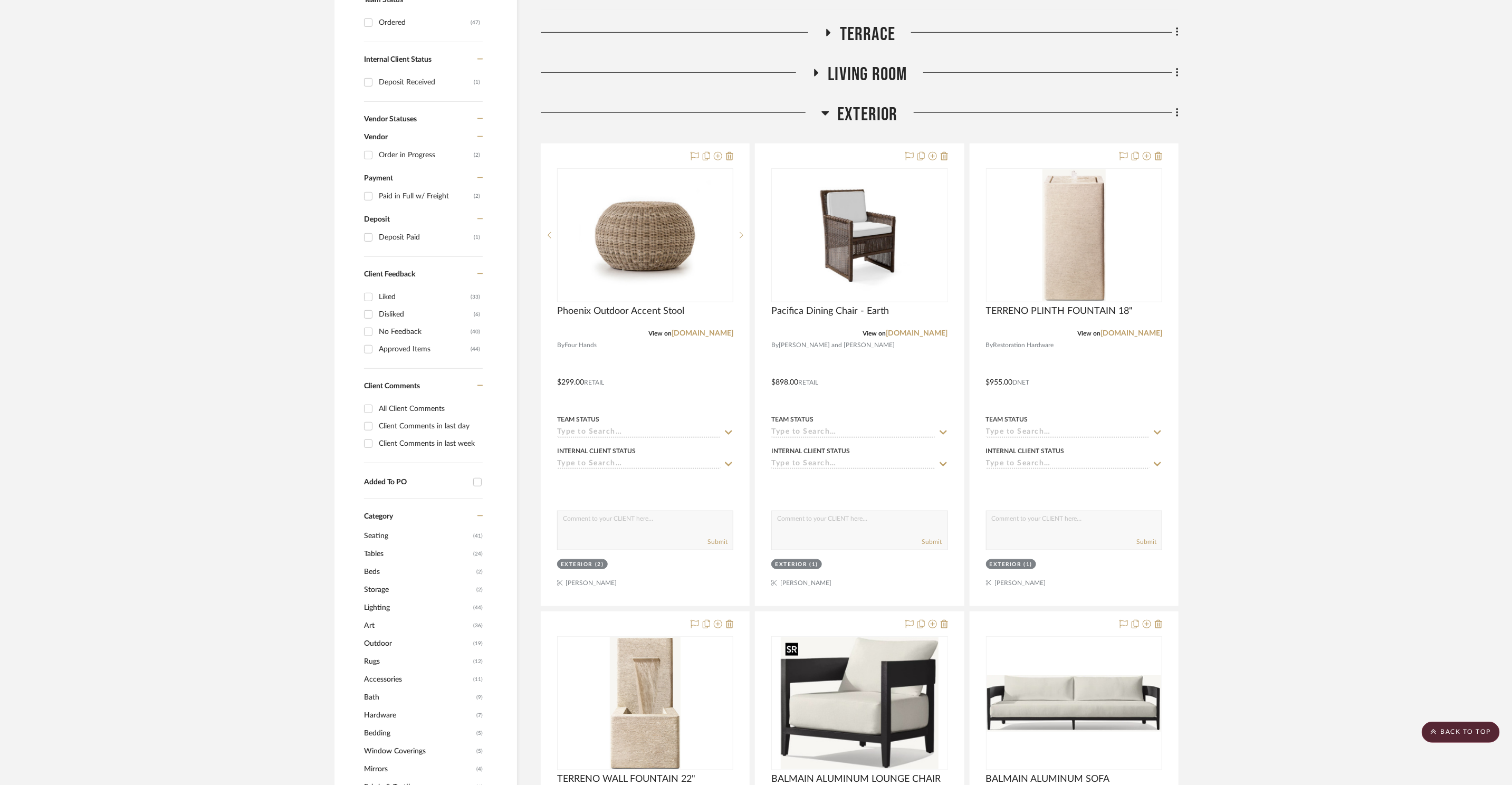
scroll to position [0, 0]
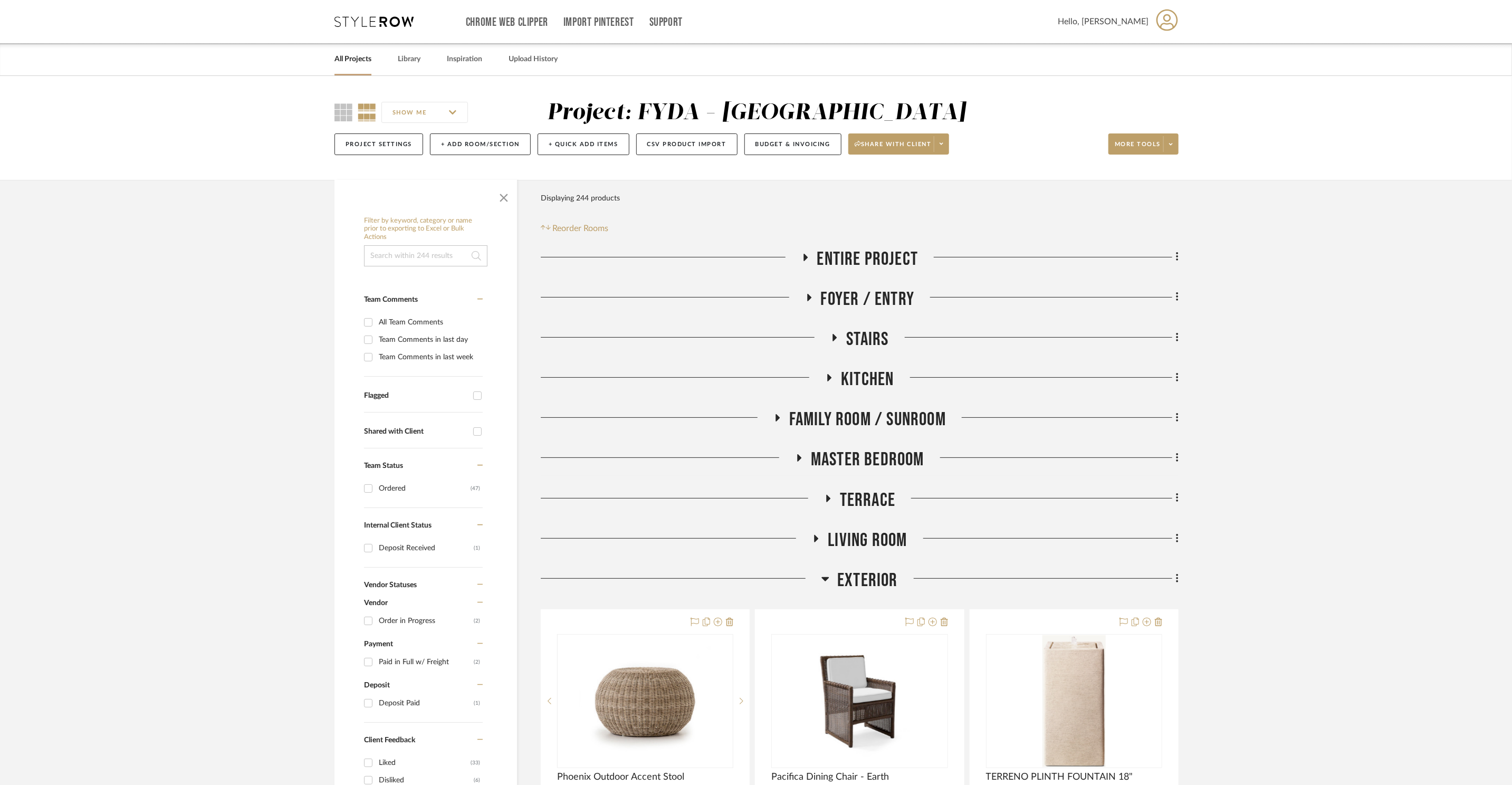
click at [876, 502] on span "Terrace" at bounding box center [867, 500] width 55 height 22
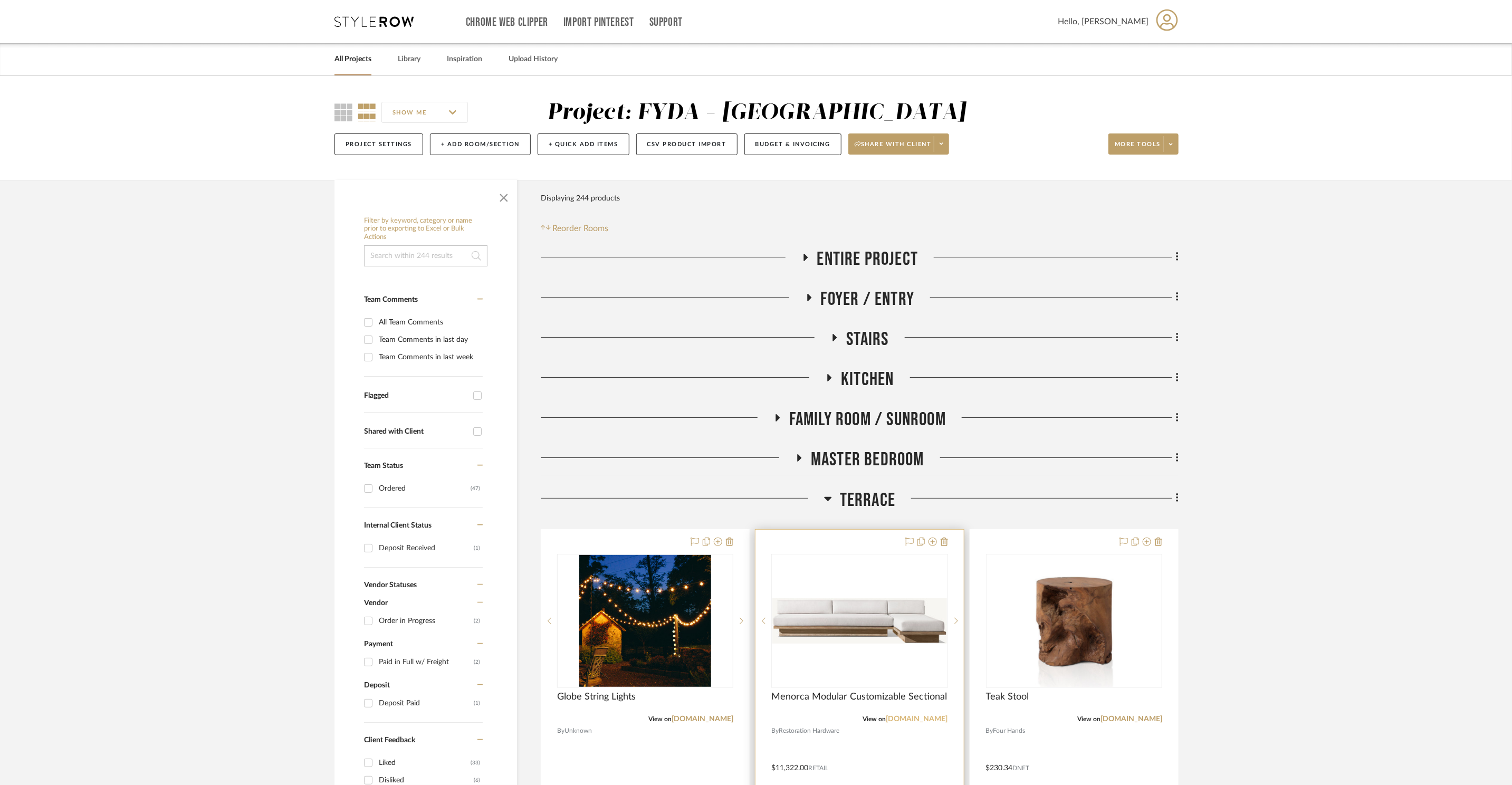
click at [935, 721] on link "rh.com" at bounding box center [917, 719] width 62 height 8
click at [920, 656] on div at bounding box center [860, 620] width 176 height 134
click at [895, 658] on div "0" at bounding box center [860, 621] width 175 height 133
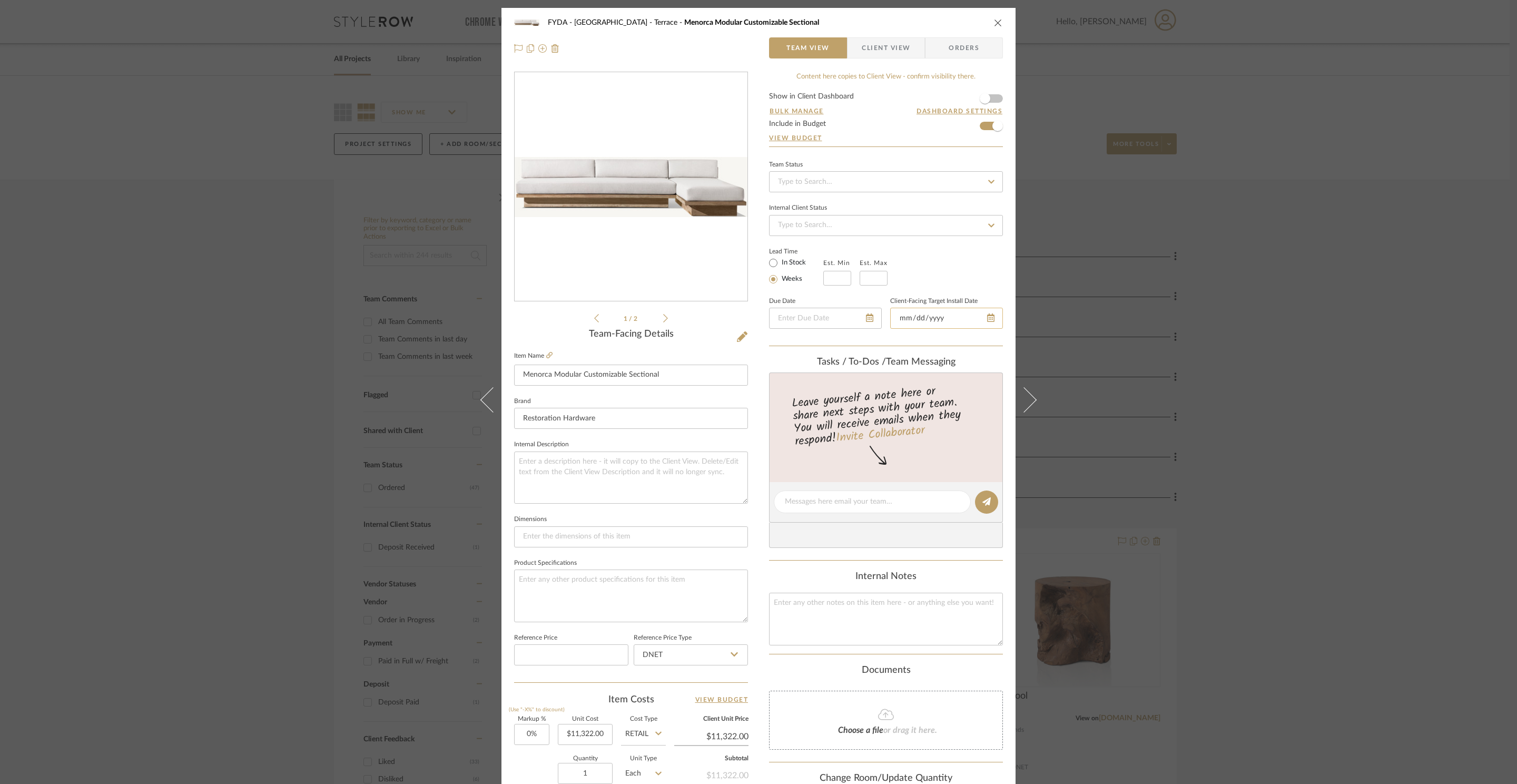
click at [992, 317] on input "date" at bounding box center [946, 318] width 112 height 21
click at [989, 319] on div at bounding box center [946, 318] width 112 height 21
click at [973, 322] on icon at bounding box center [977, 317] width 8 height 8
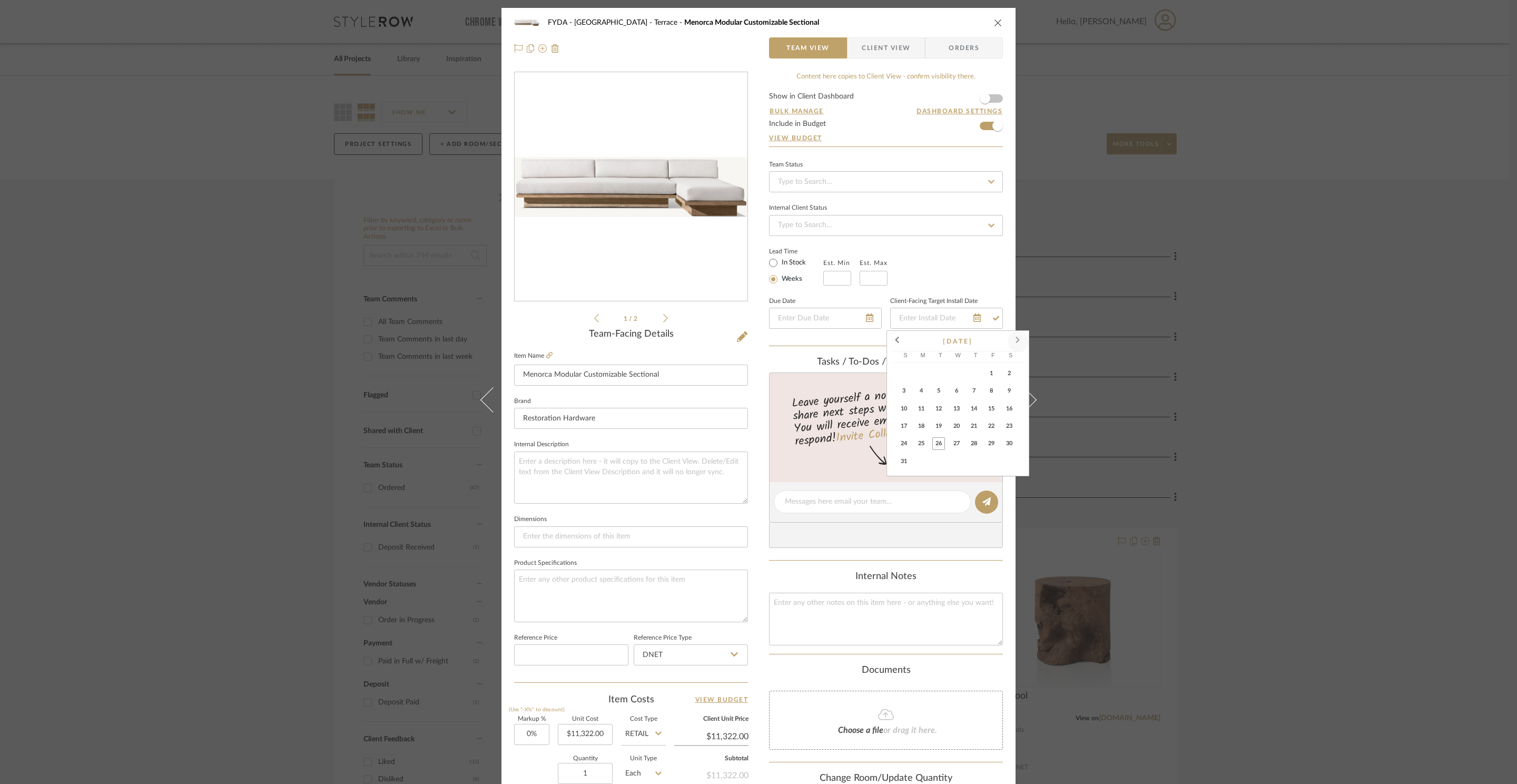
click at [1015, 341] on span at bounding box center [1018, 341] width 25 height 25
click at [959, 426] on span "24" at bounding box center [957, 426] width 13 height 13
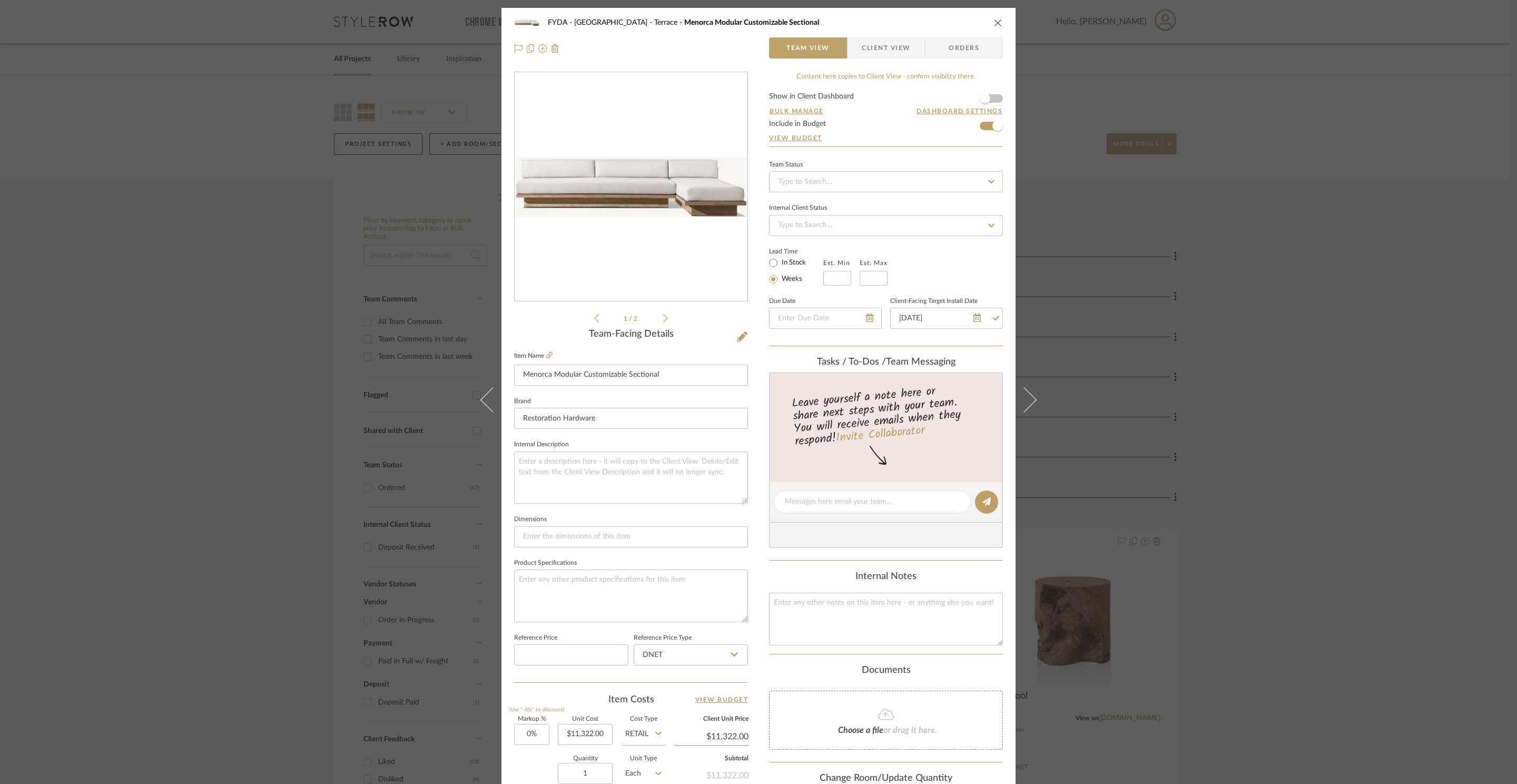
click at [974, 273] on div "Lead Time In Stock Weeks Est. Min Est. Max" at bounding box center [885, 265] width 234 height 41
click at [995, 24] on icon "close" at bounding box center [998, 22] width 8 height 8
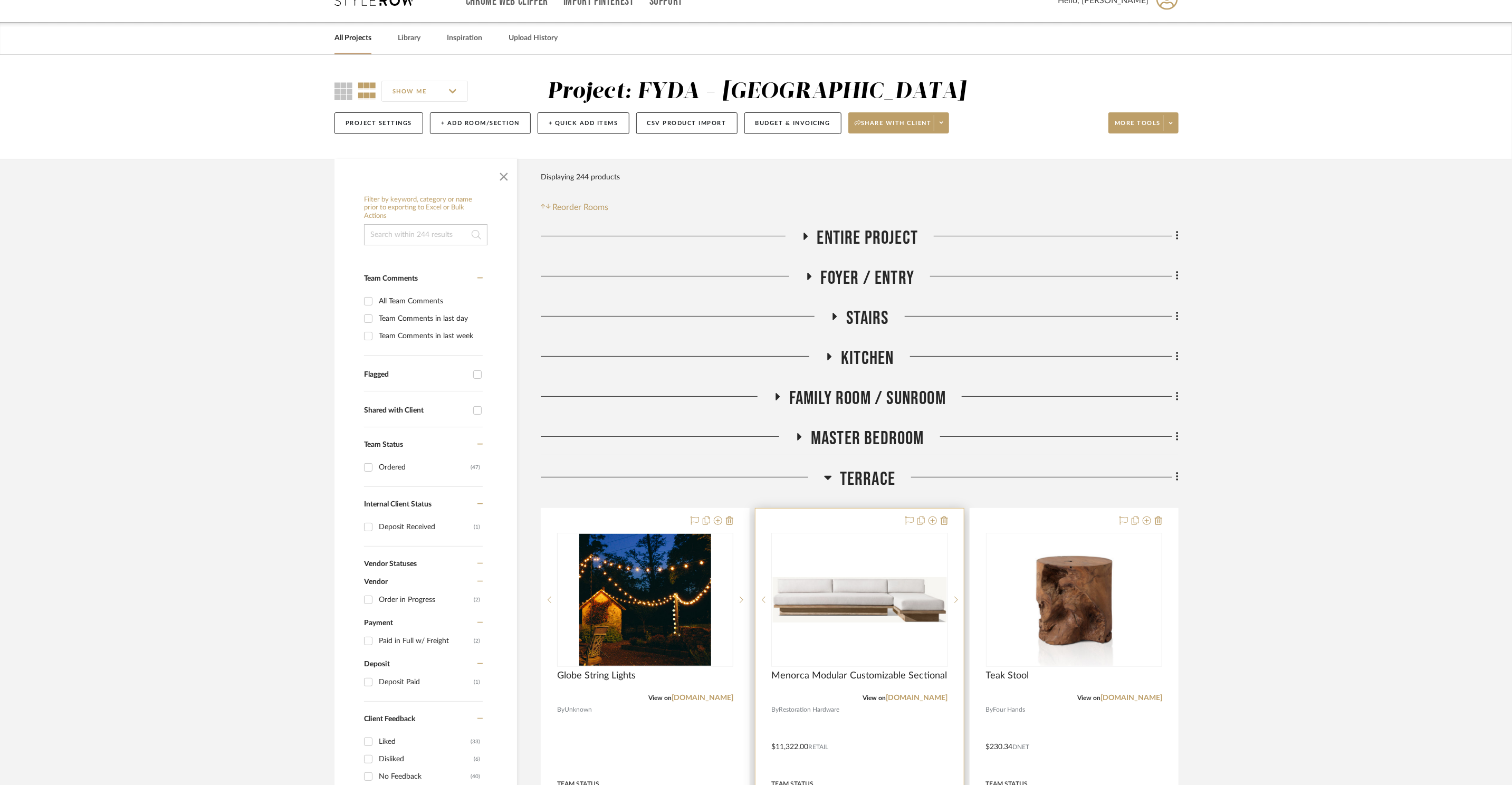
scroll to position [405, 0]
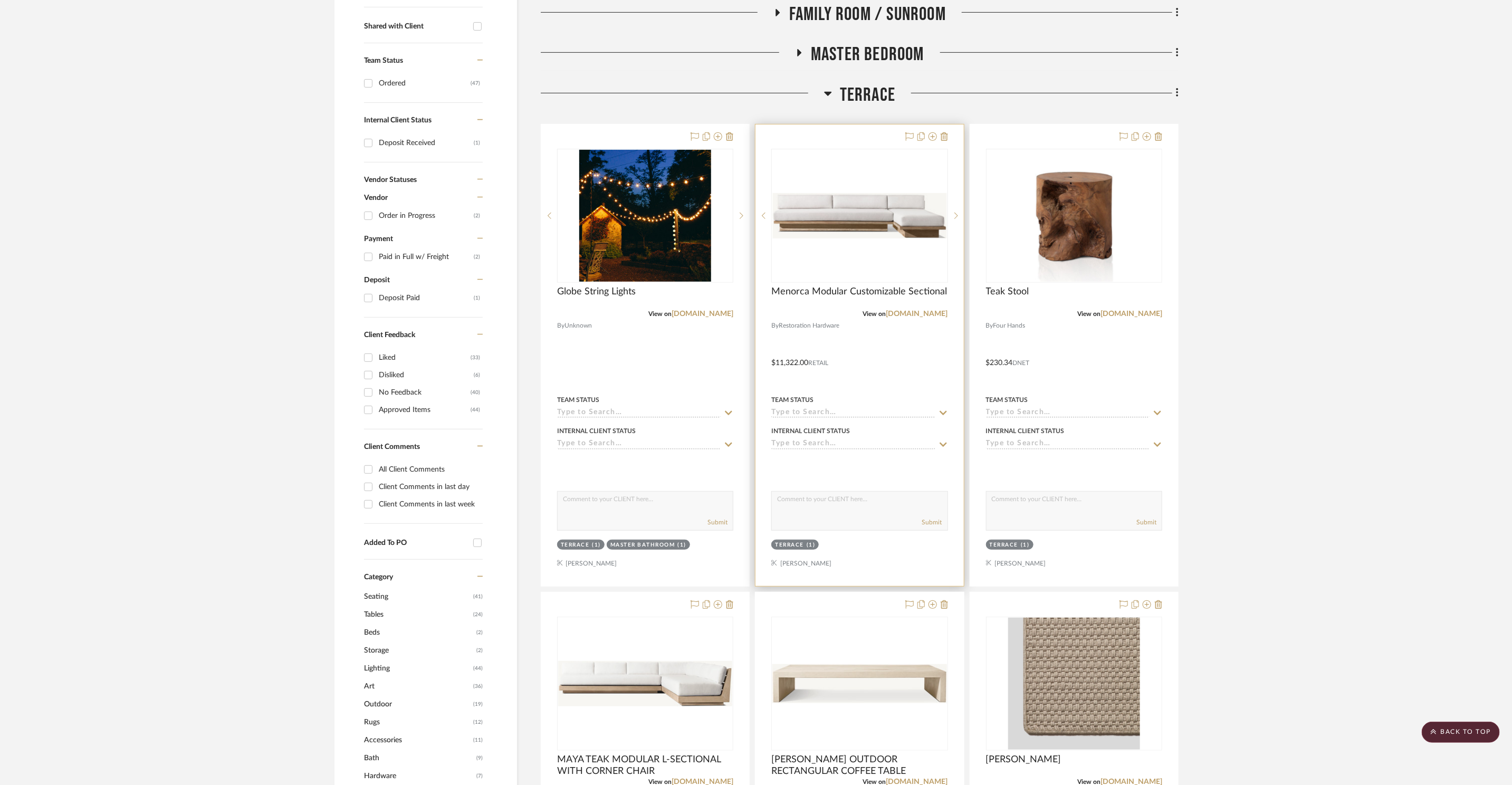
click at [848, 155] on div "0" at bounding box center [860, 215] width 175 height 133
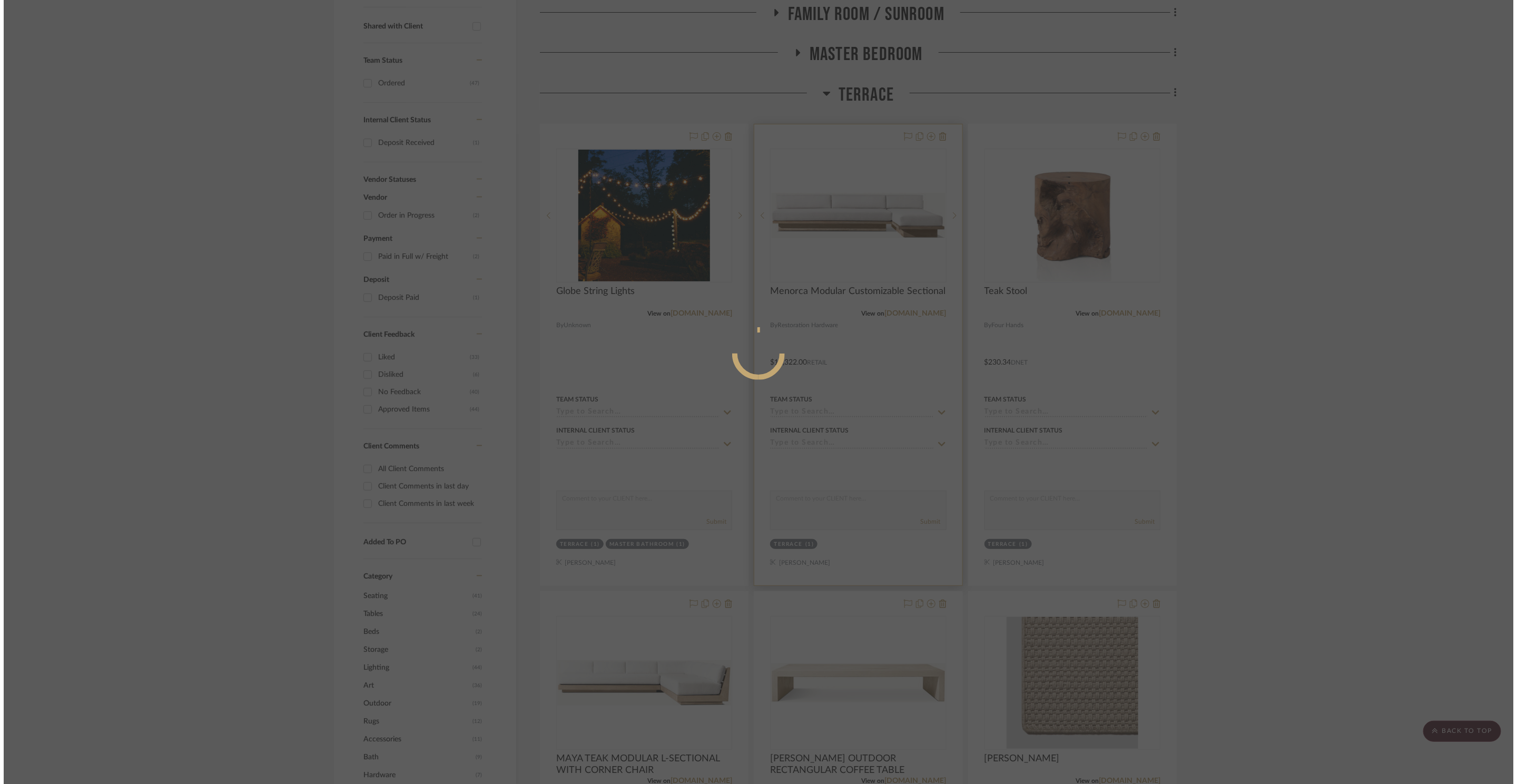
scroll to position [0, 0]
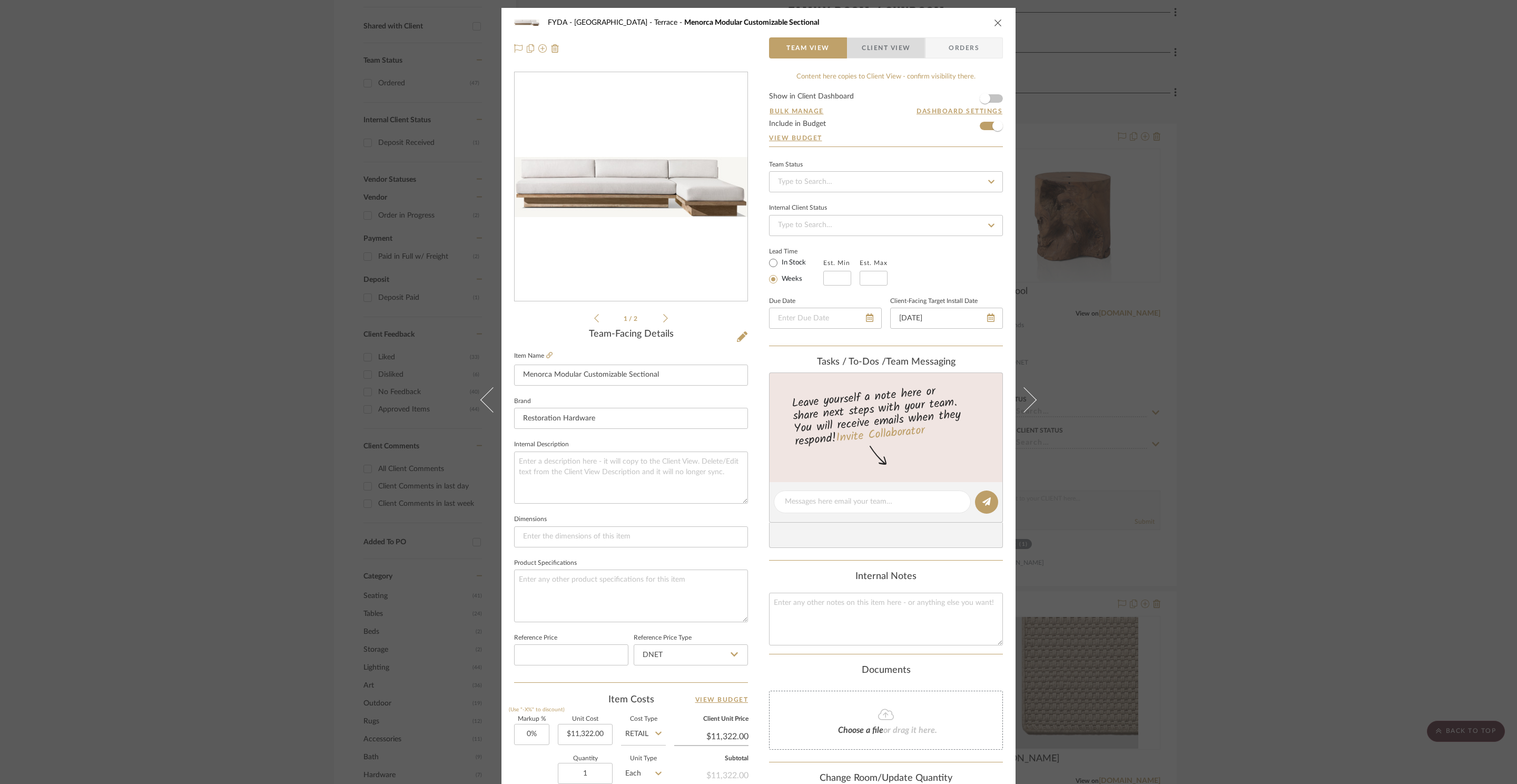
click at [895, 48] on span "Client View" at bounding box center [885, 48] width 48 height 21
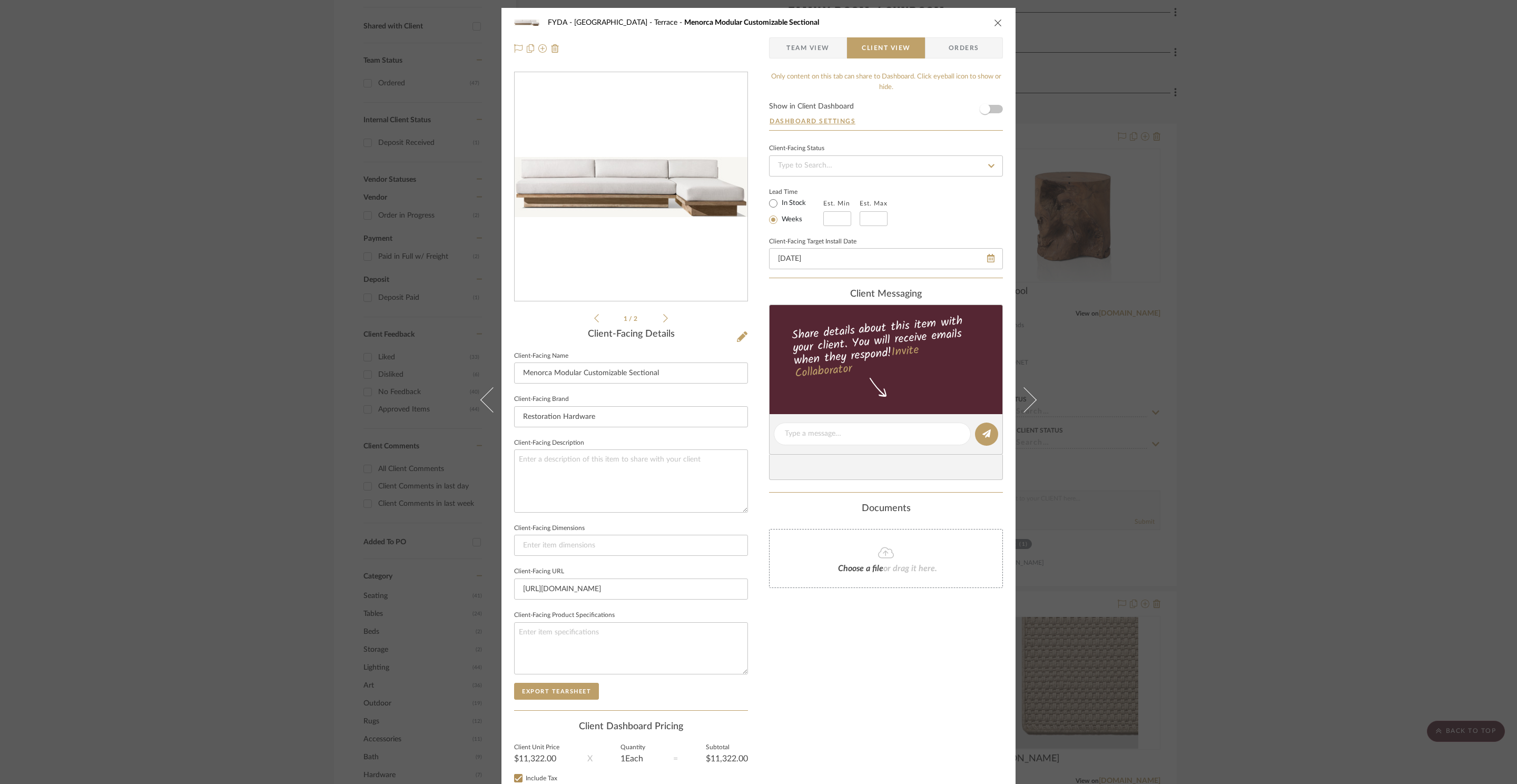
click at [994, 27] on button "close" at bounding box center [999, 23] width 10 height 10
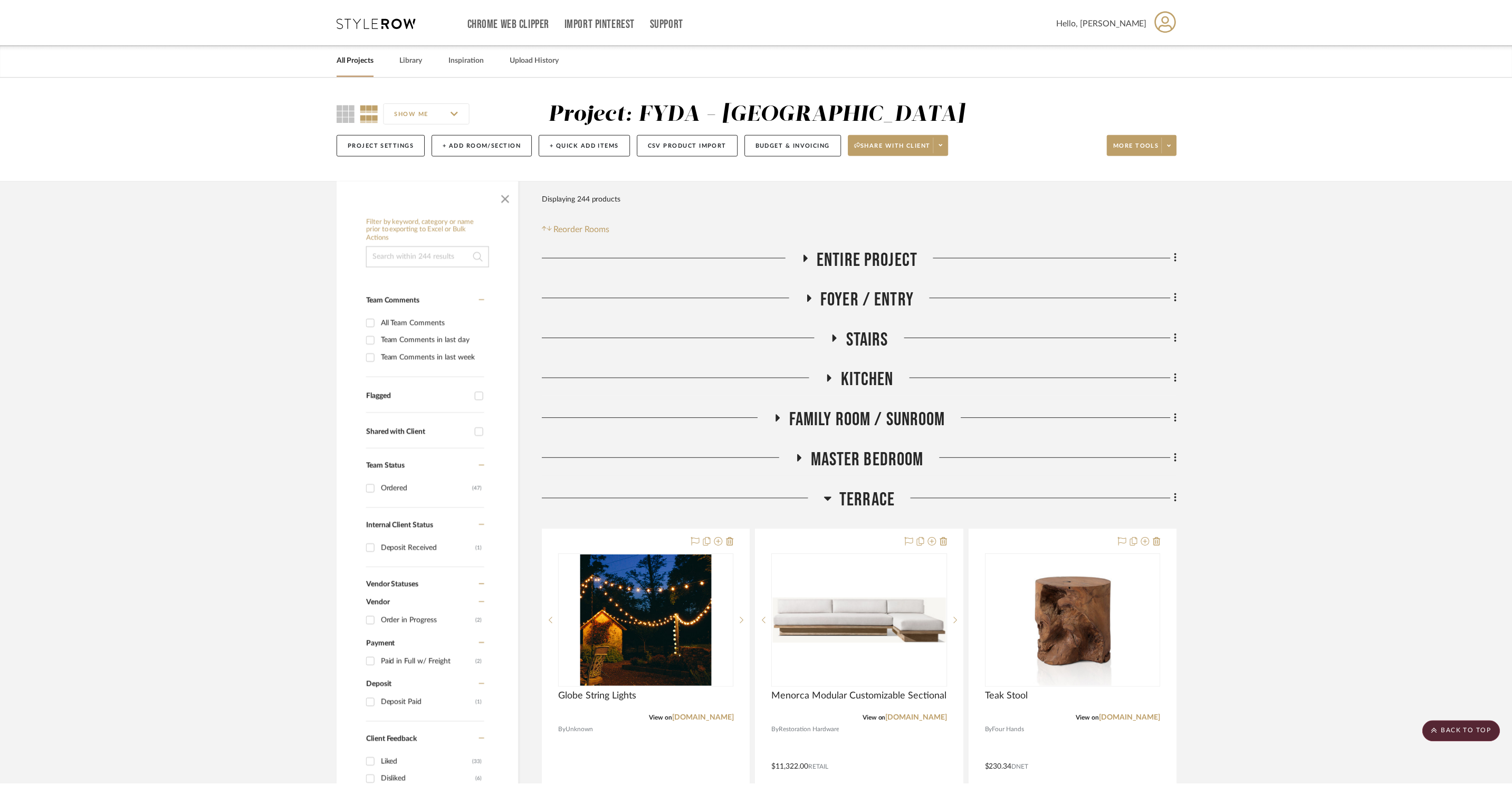
scroll to position [405, 0]
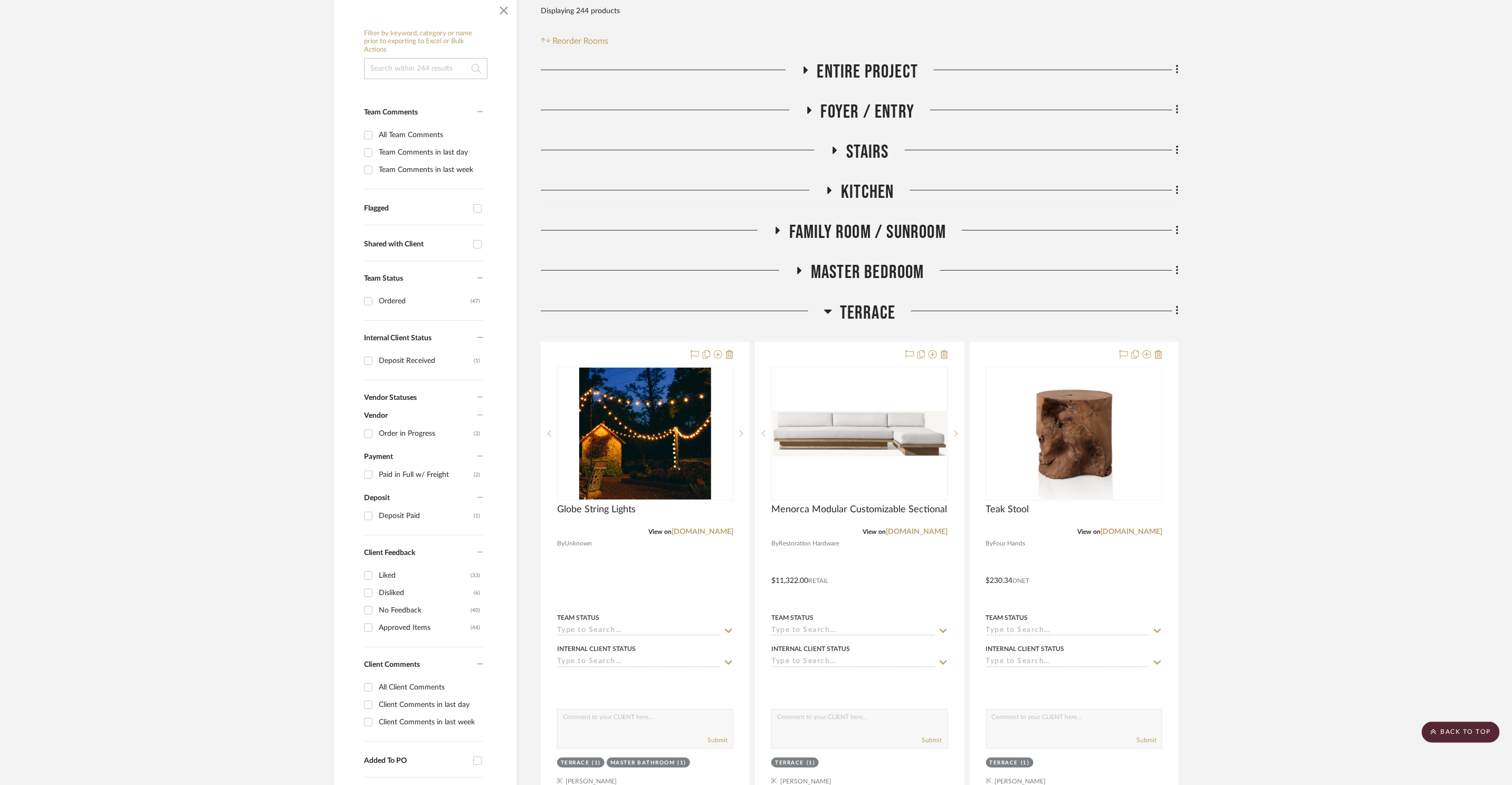
click at [914, 411] on img "0" at bounding box center [859, 433] width 174 height 45
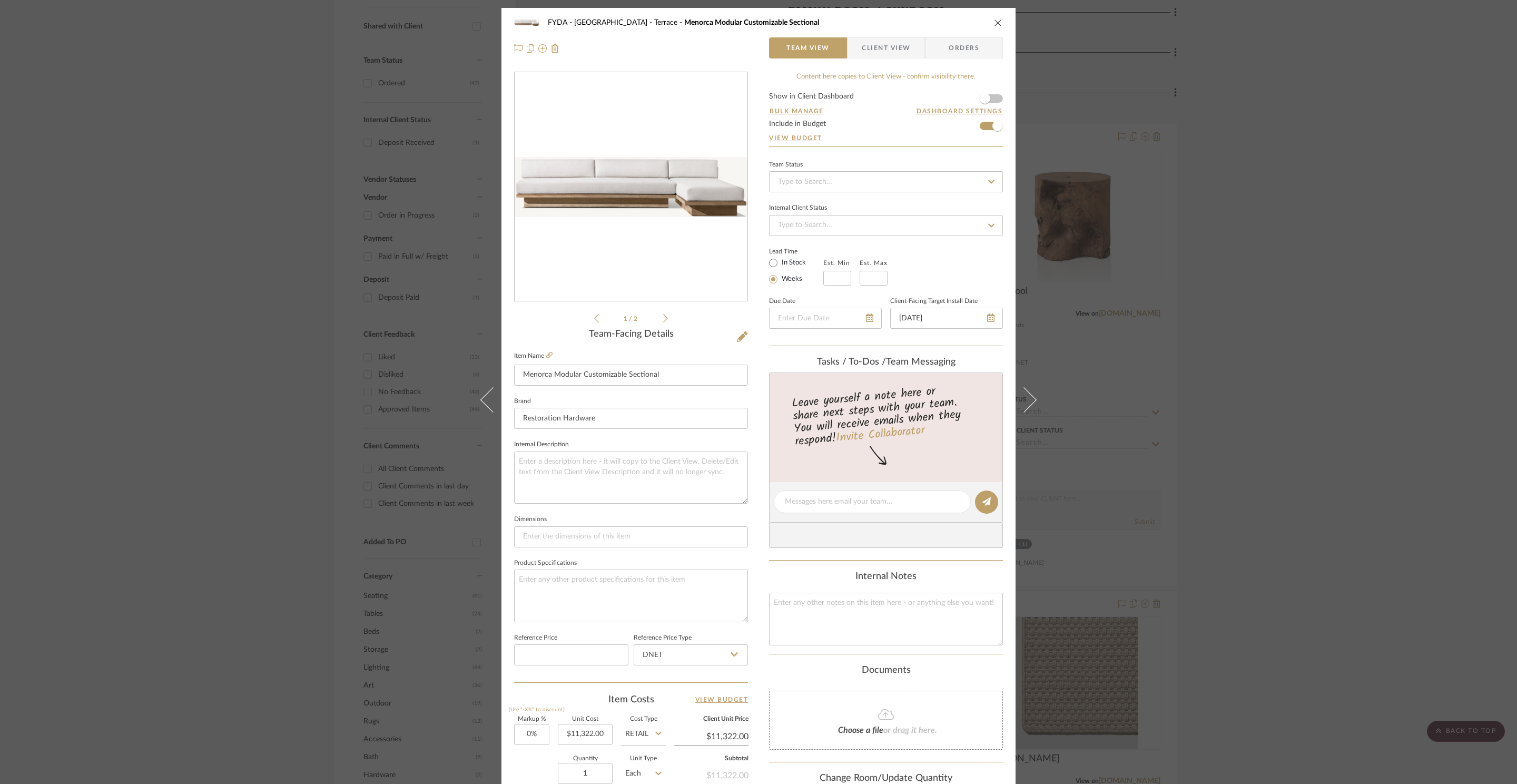
click at [782, 268] on label "In Stock" at bounding box center [793, 263] width 27 height 10
click at [780, 268] on input "In Stock" at bounding box center [773, 263] width 13 height 13
radio input "true"
click at [862, 47] on span "Client View" at bounding box center [885, 48] width 48 height 21
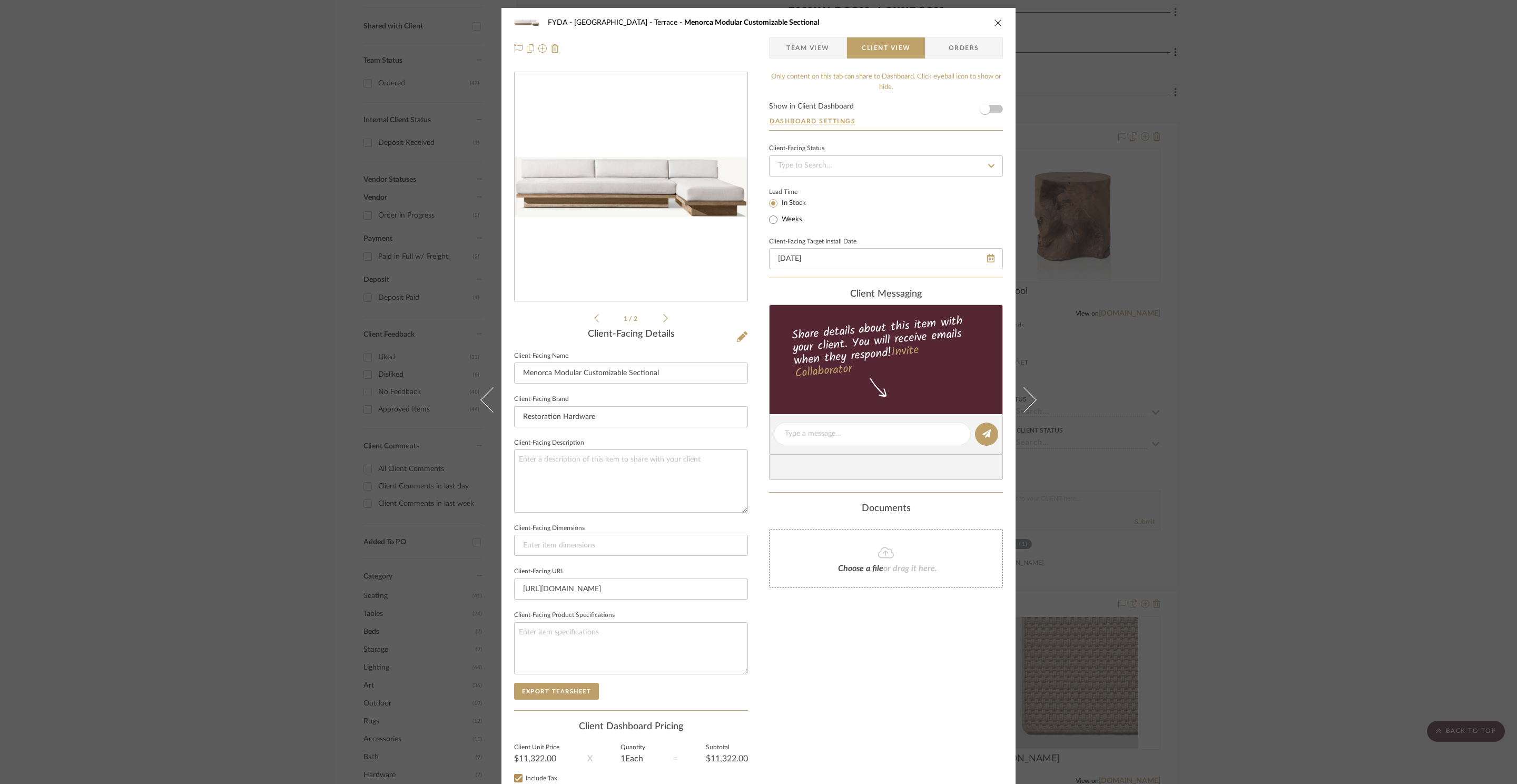
click at [994, 20] on icon "close" at bounding box center [998, 22] width 8 height 8
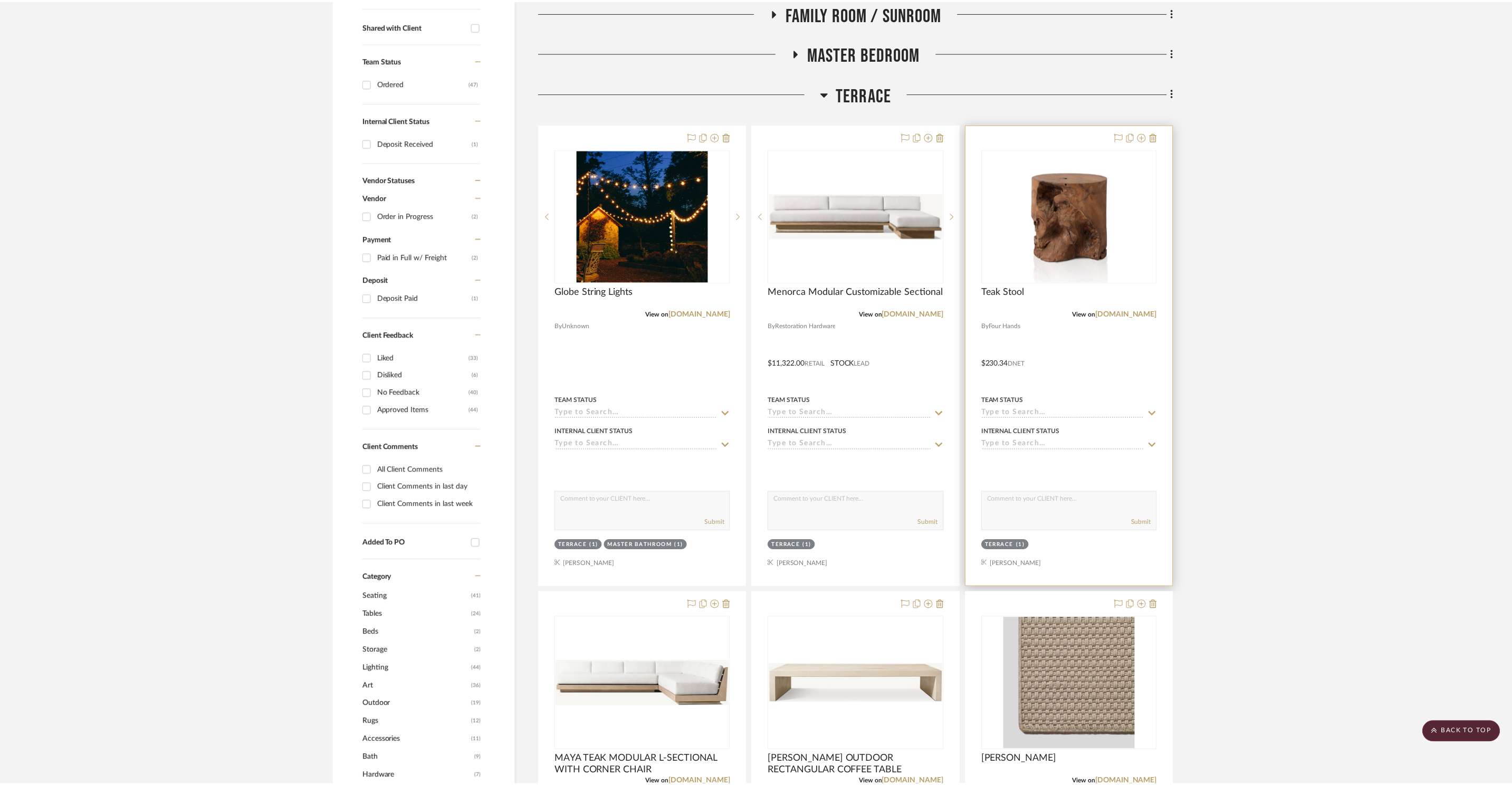
scroll to position [405, 0]
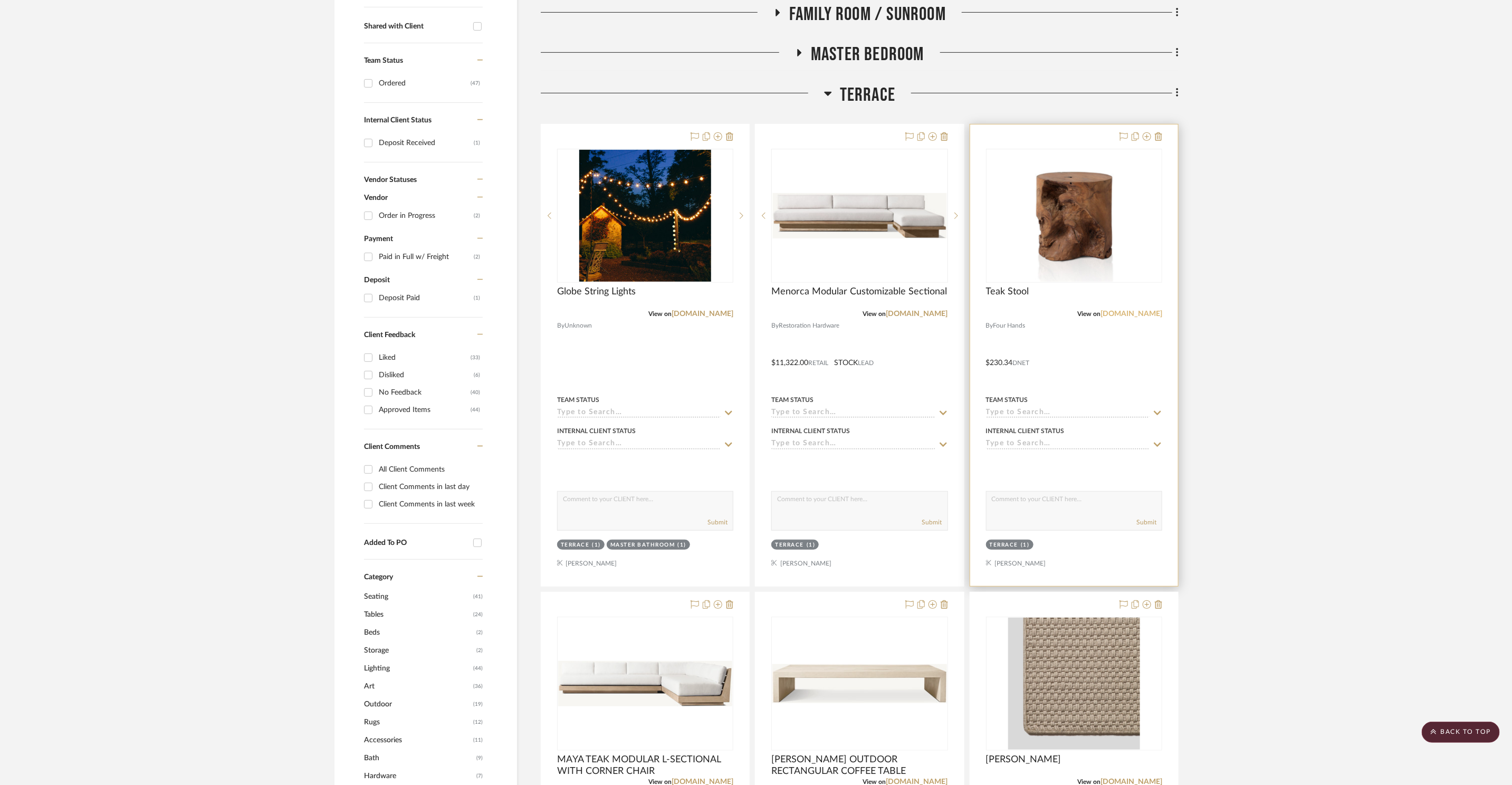
click at [1147, 311] on link "[DOMAIN_NAME]" at bounding box center [1131, 313] width 62 height 8
click at [1042, 248] on img "0" at bounding box center [1074, 215] width 132 height 132
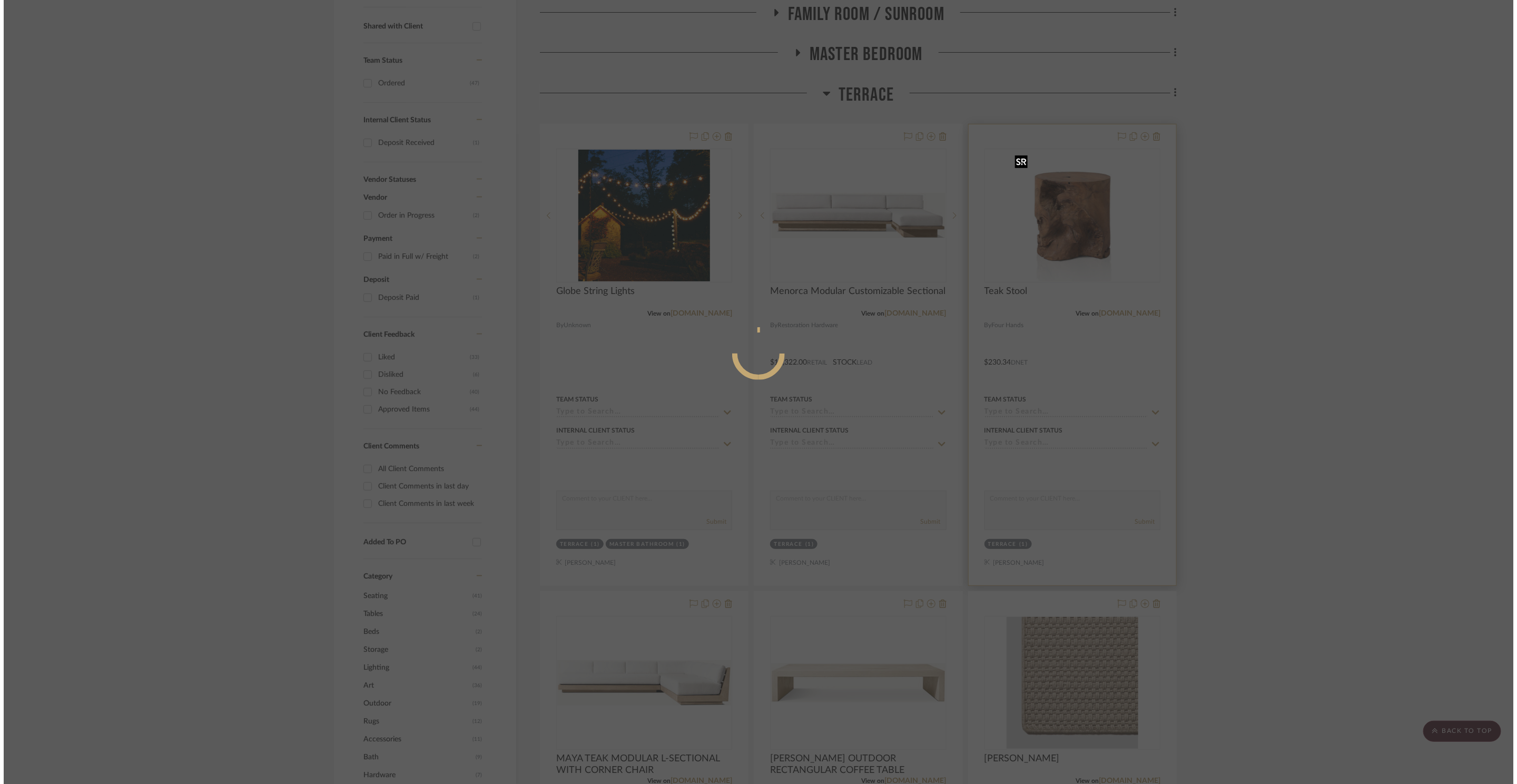
scroll to position [0, 0]
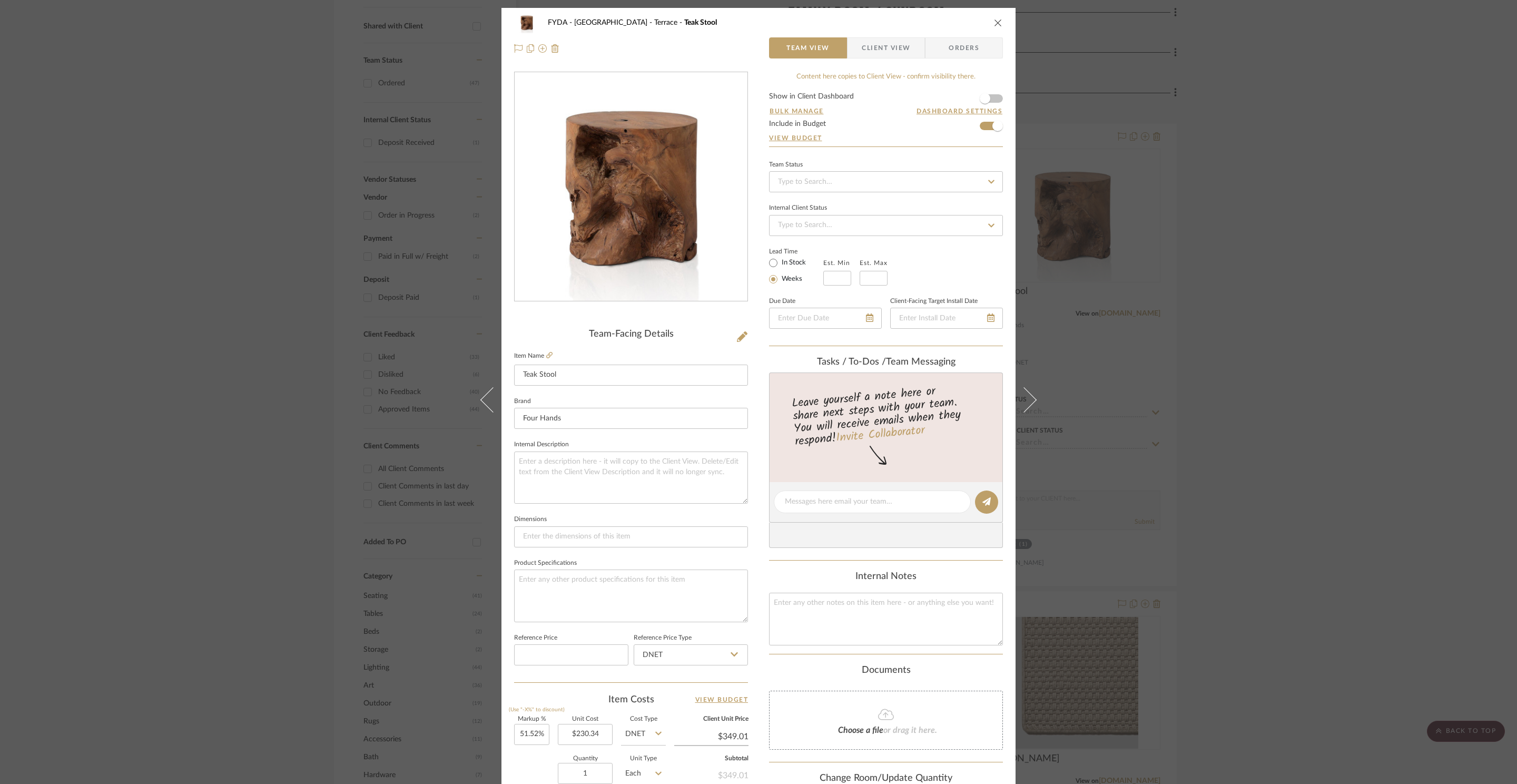
click at [778, 256] on mat-radio-button "In Stock" at bounding box center [796, 262] width 55 height 13
click at [783, 261] on label "In Stock" at bounding box center [793, 263] width 27 height 10
click at [780, 261] on input "In Stock" at bounding box center [773, 263] width 13 height 13
radio input "true"
click at [989, 316] on div at bounding box center [946, 318] width 112 height 21
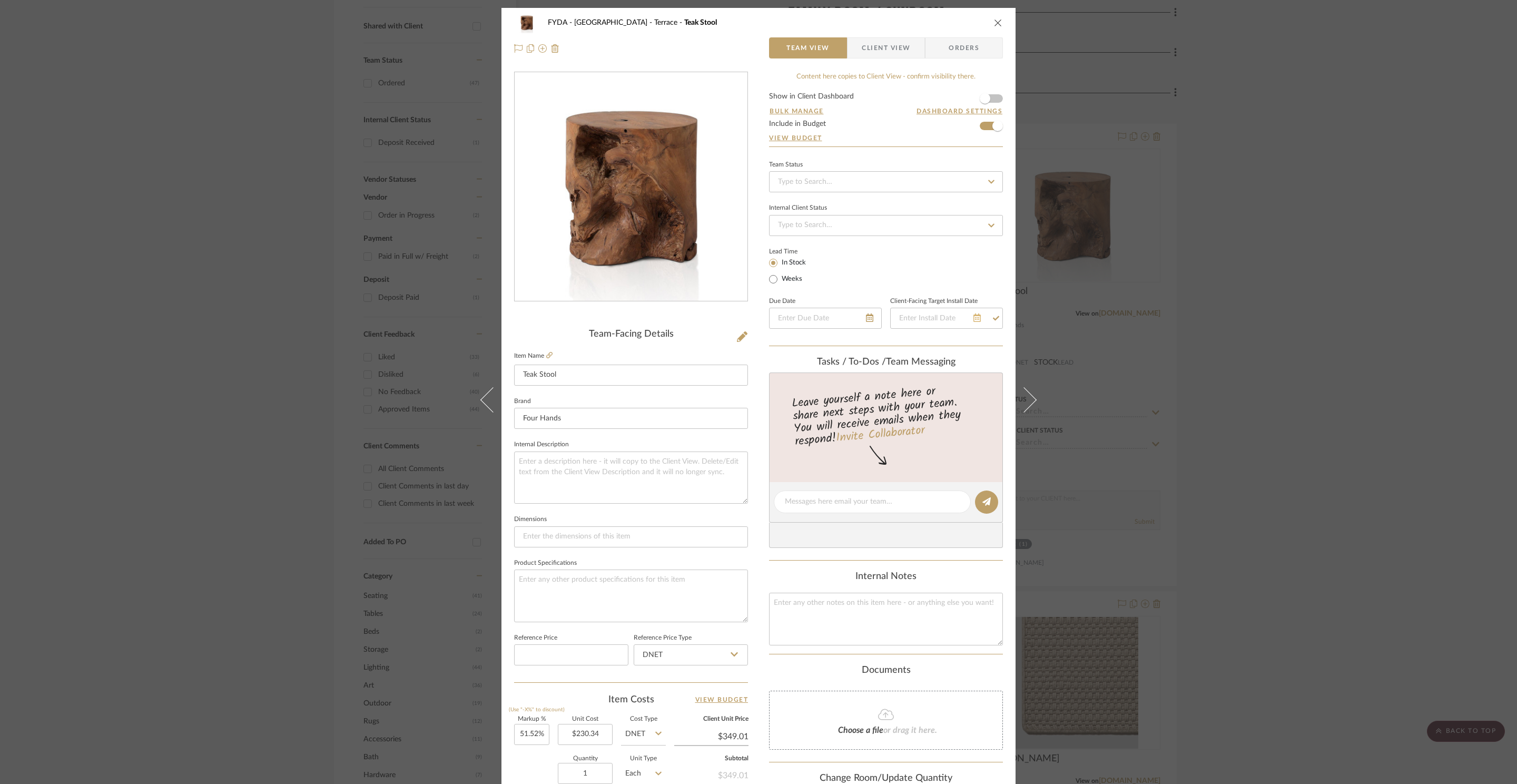
click at [973, 322] on icon at bounding box center [977, 317] width 8 height 8
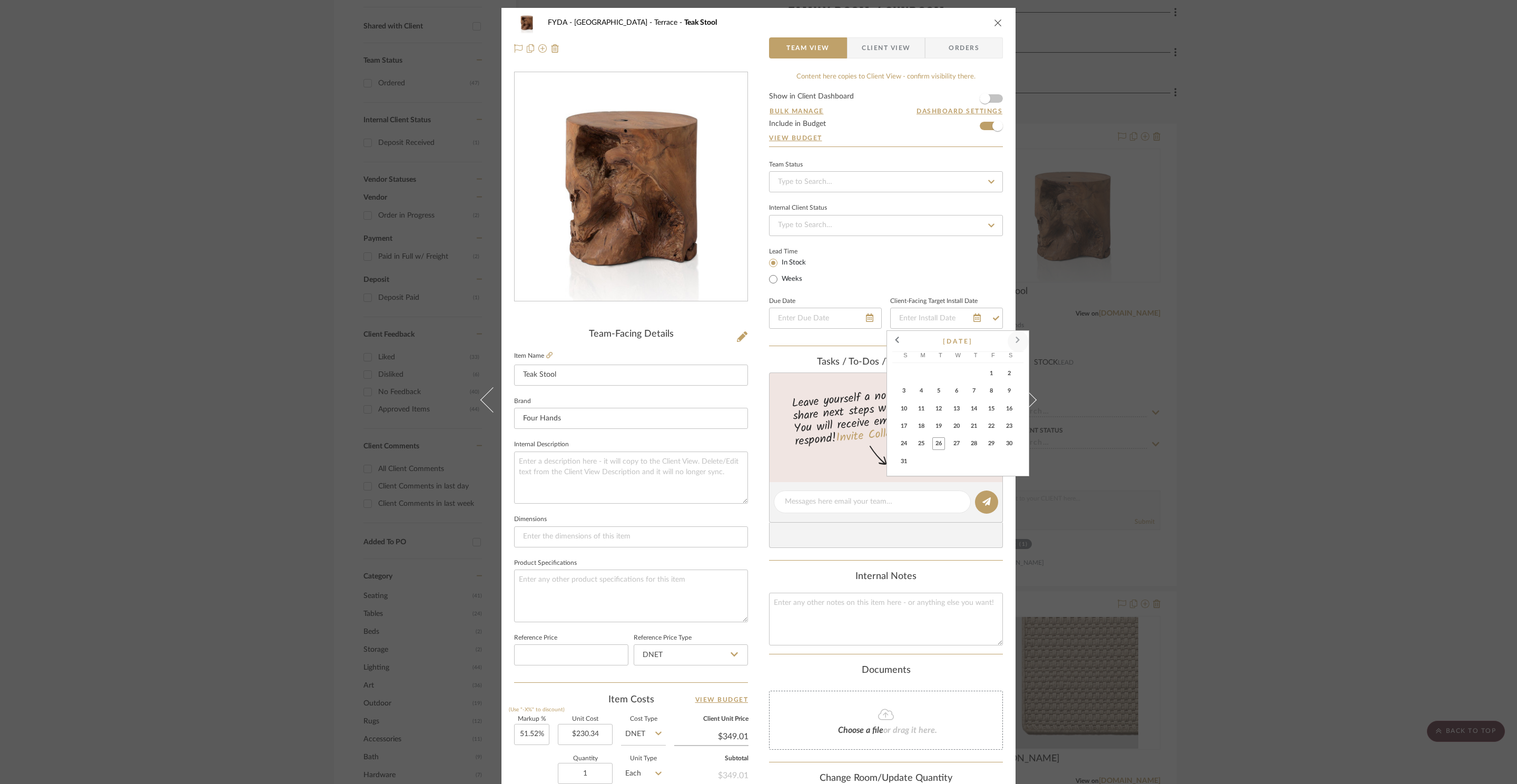
click at [1017, 343] on span at bounding box center [1018, 341] width 25 height 25
click at [957, 427] on span "24" at bounding box center [957, 426] width 13 height 13
type input "9/24/2025"
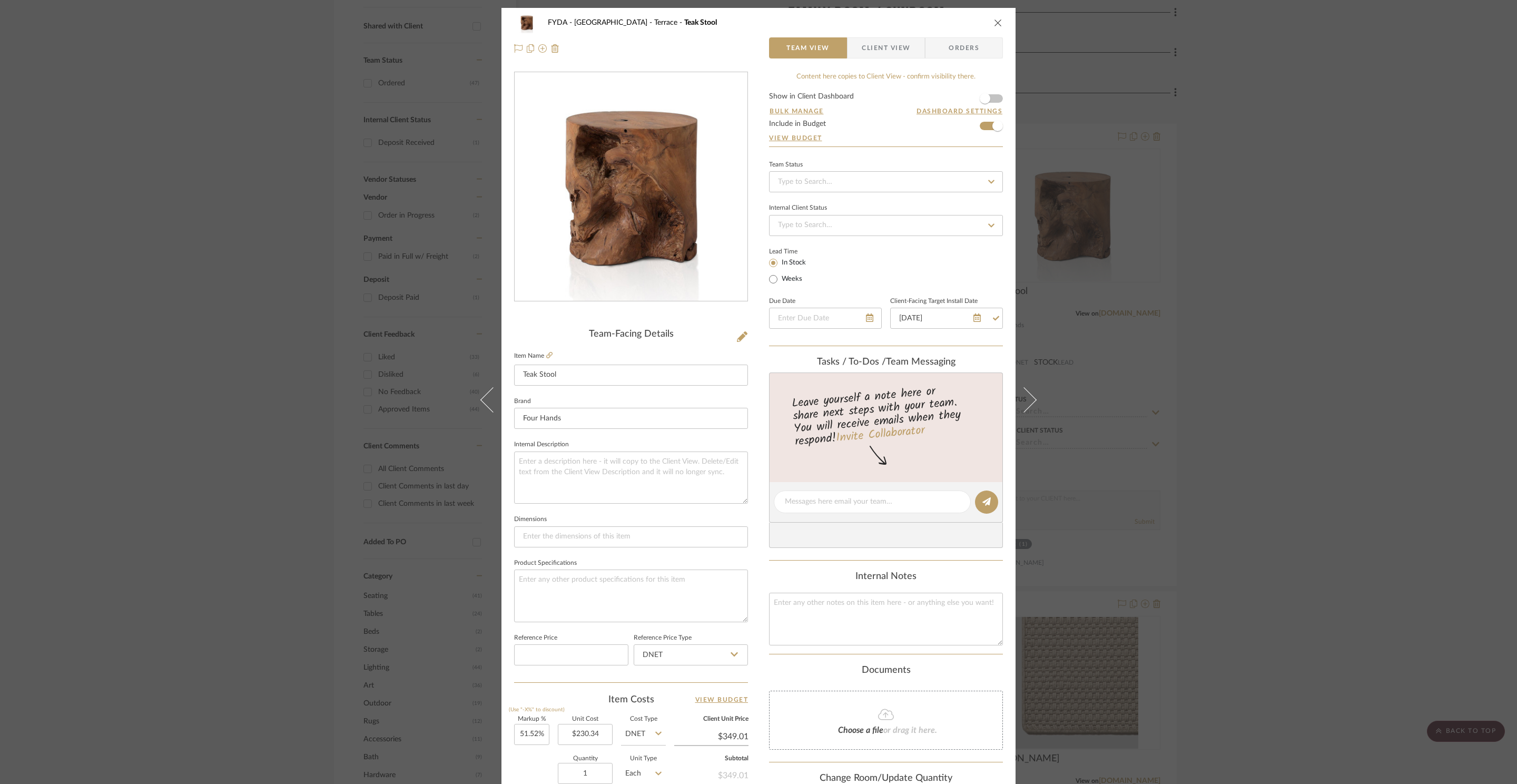
click at [1186, 402] on div "FYDA - 655 City Park Terrace Teak Stool Team View Client View Orders Team-Facin…" at bounding box center [758, 392] width 1517 height 784
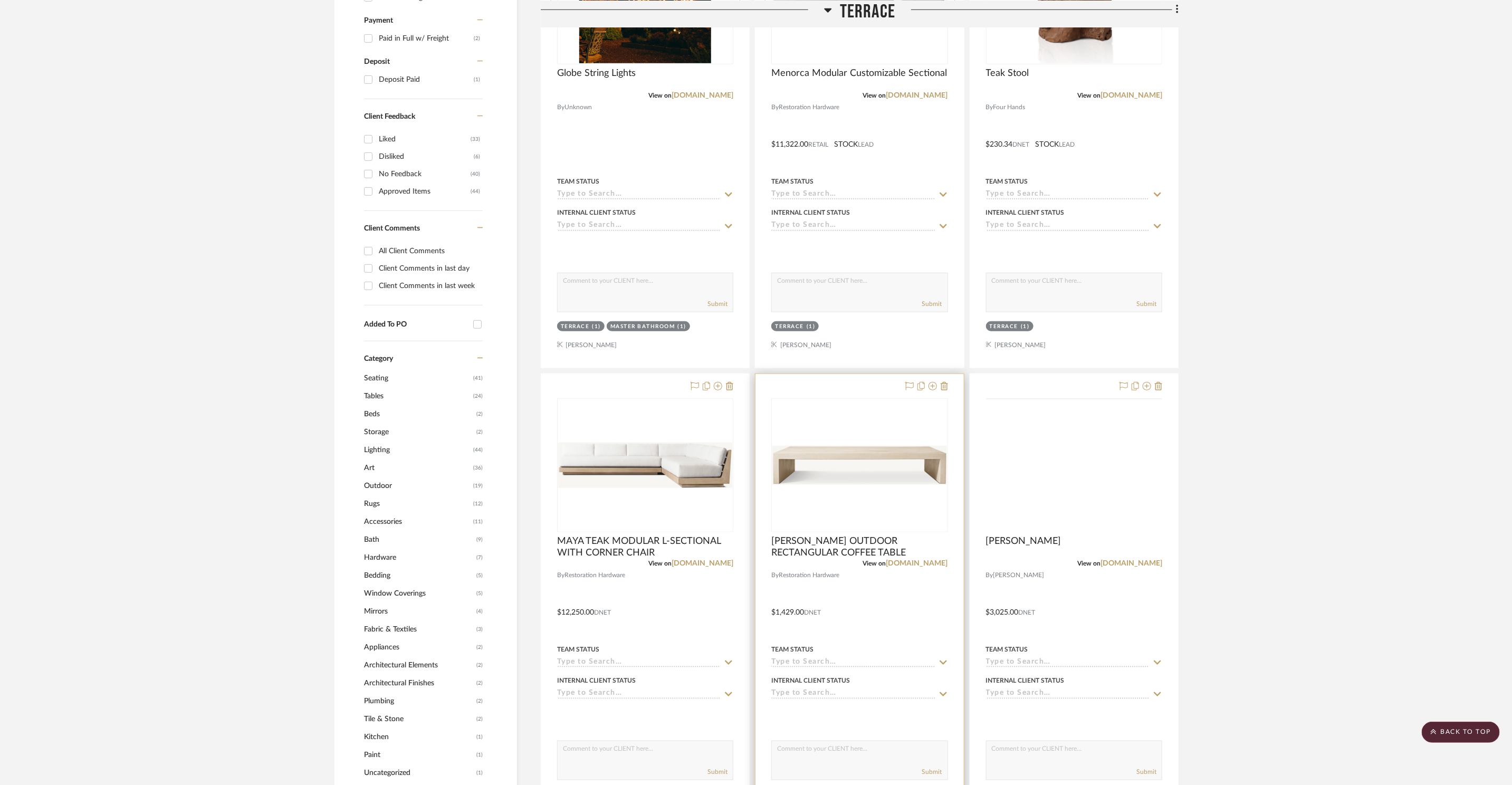
scroll to position [698, 0]
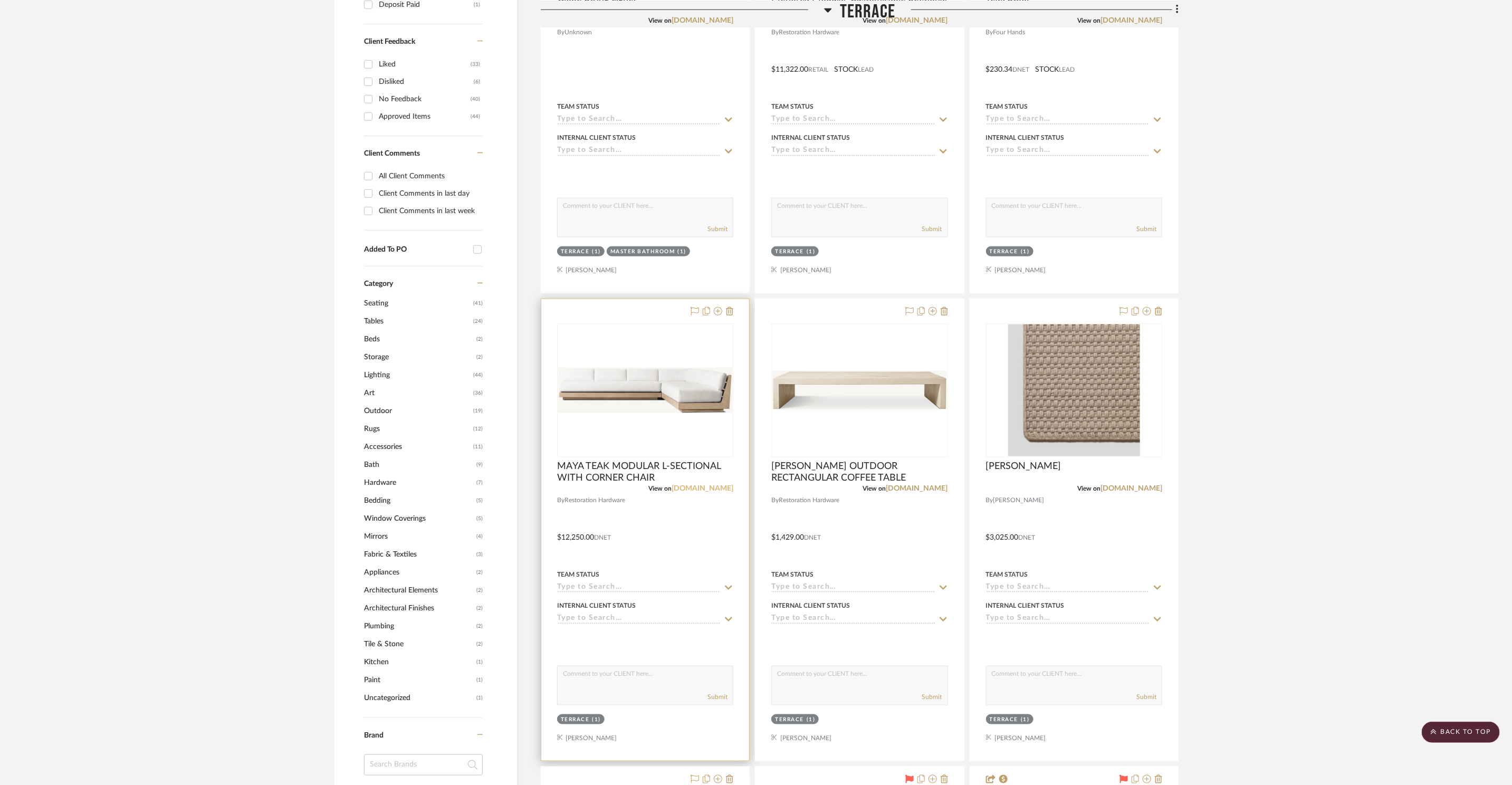
click at [730, 489] on link "[DOMAIN_NAME]" at bounding box center [703, 488] width 62 height 8
click at [0, 0] on img at bounding box center [0, 0] width 0 height 0
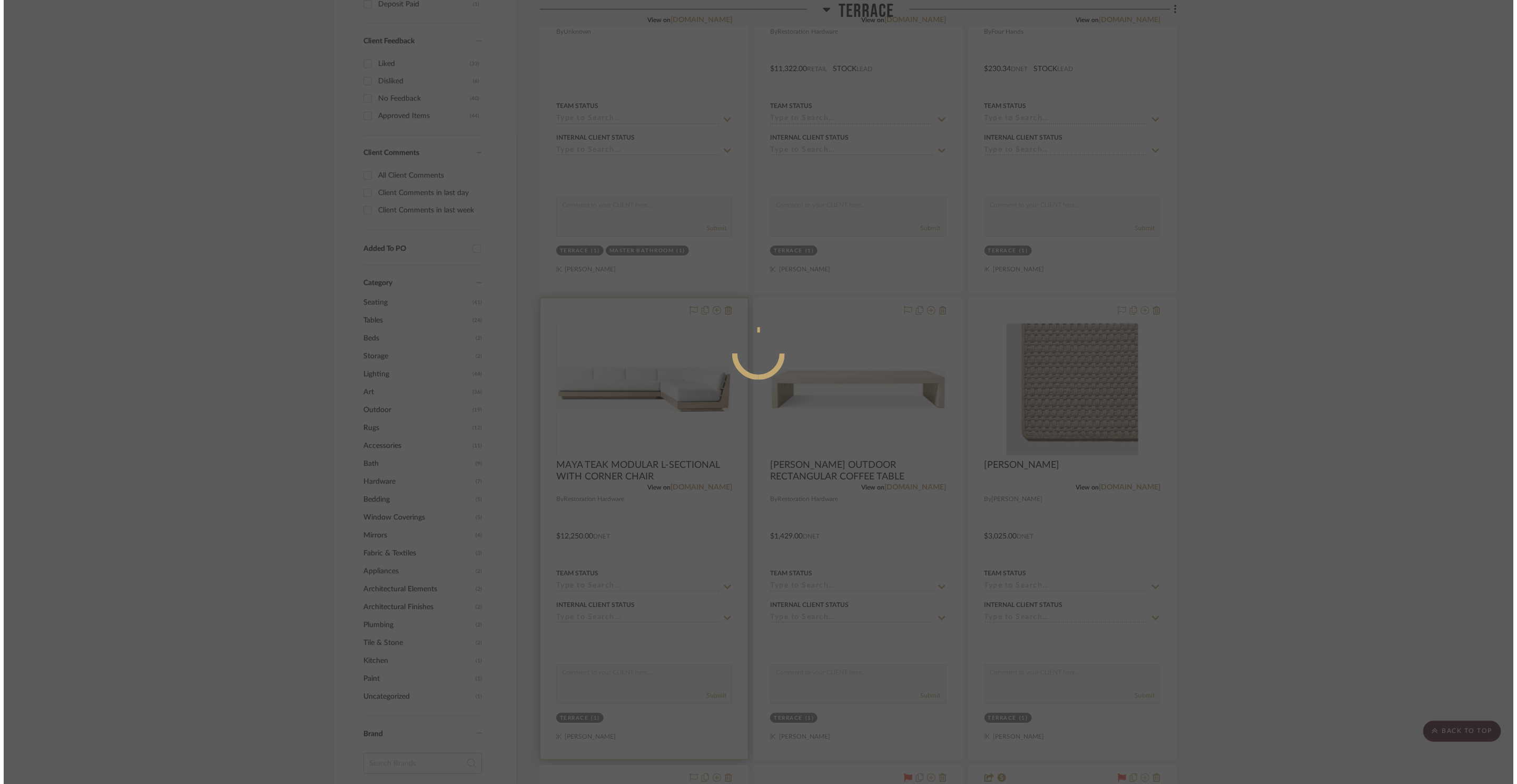
scroll to position [0, 0]
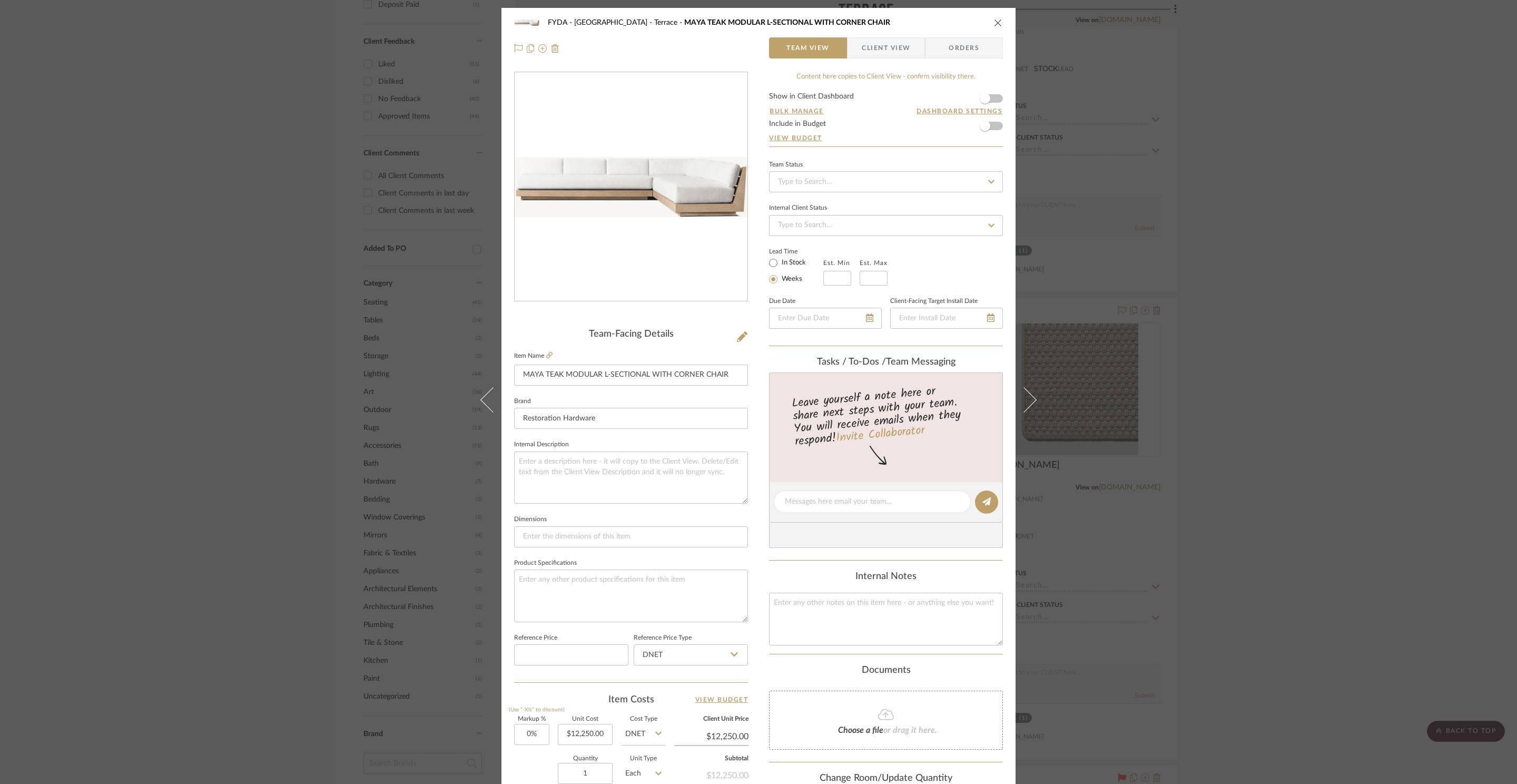
click at [786, 260] on label "In Stock" at bounding box center [793, 263] width 27 height 10
click at [780, 260] on input "In Stock" at bounding box center [773, 263] width 13 height 13
radio input "true"
click at [985, 319] on div at bounding box center [946, 318] width 112 height 21
click at [974, 320] on icon at bounding box center [977, 317] width 8 height 8
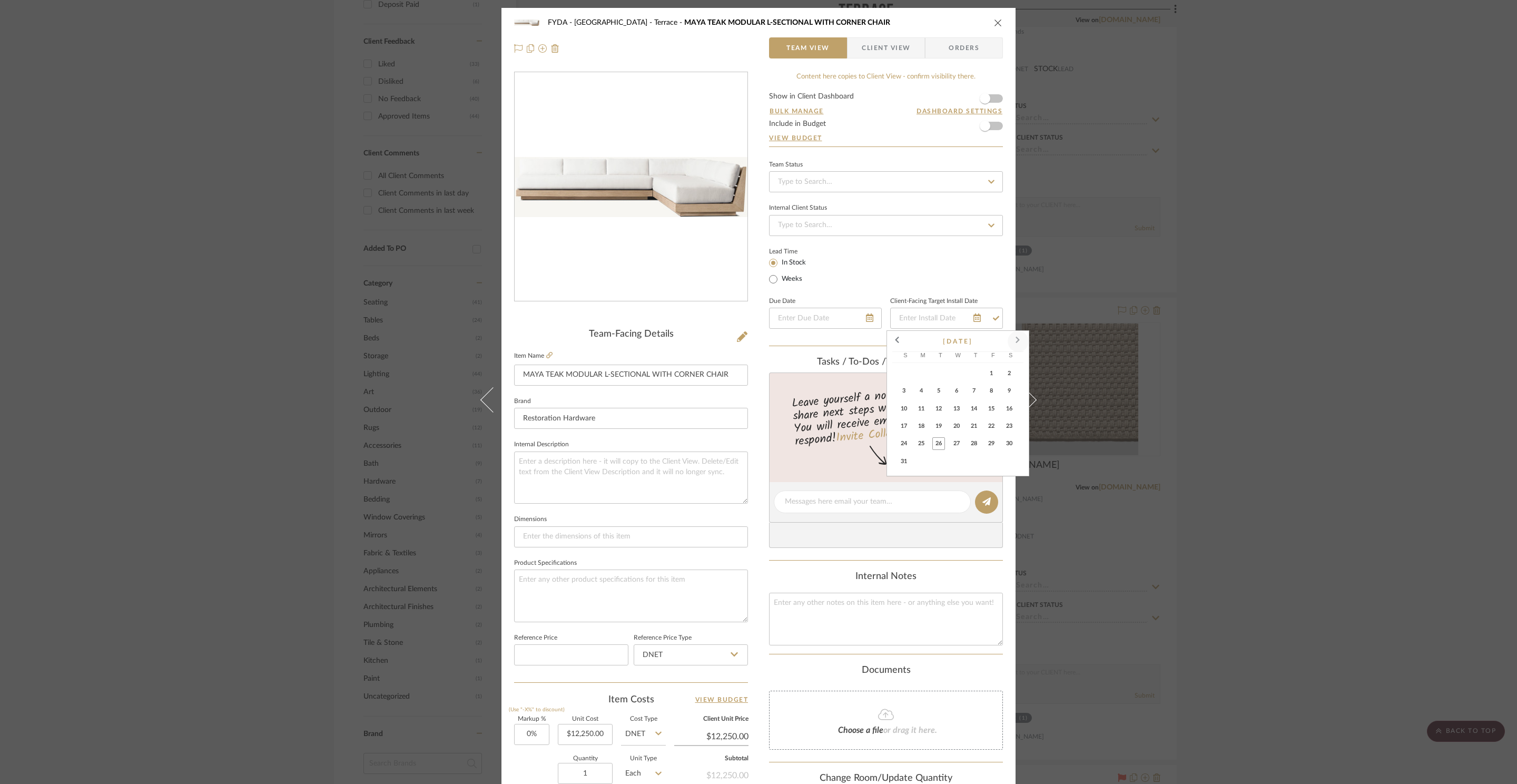
click at [1019, 337] on span at bounding box center [1018, 341] width 25 height 25
click at [961, 421] on span "24" at bounding box center [957, 426] width 13 height 13
type input "9/24/2025"
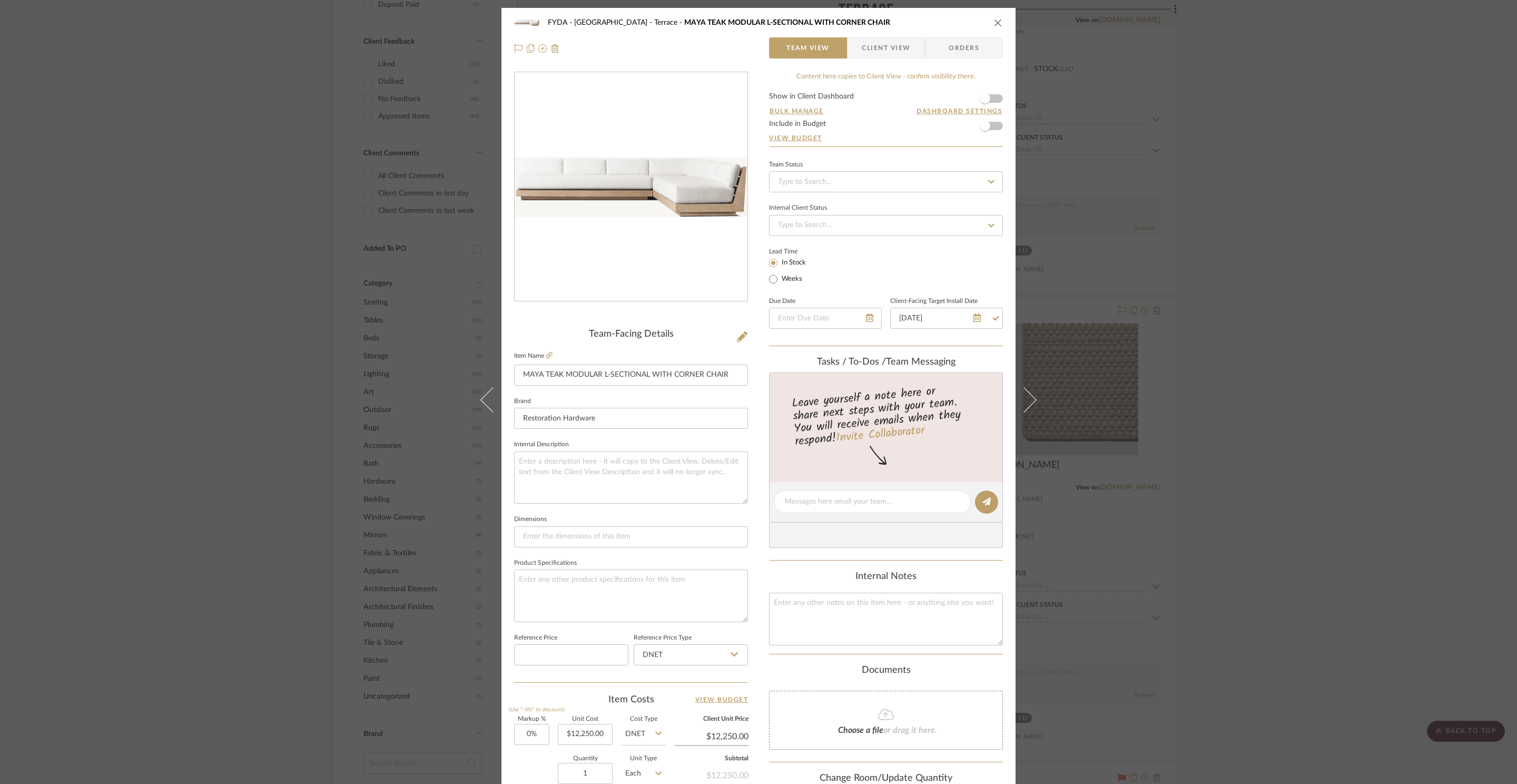
click at [1224, 404] on div "FYDA - 655 City Park Terrace MAYA TEAK MODULAR L-SECTIONAL WITH CORNER CHAIR Te…" at bounding box center [758, 392] width 1517 height 784
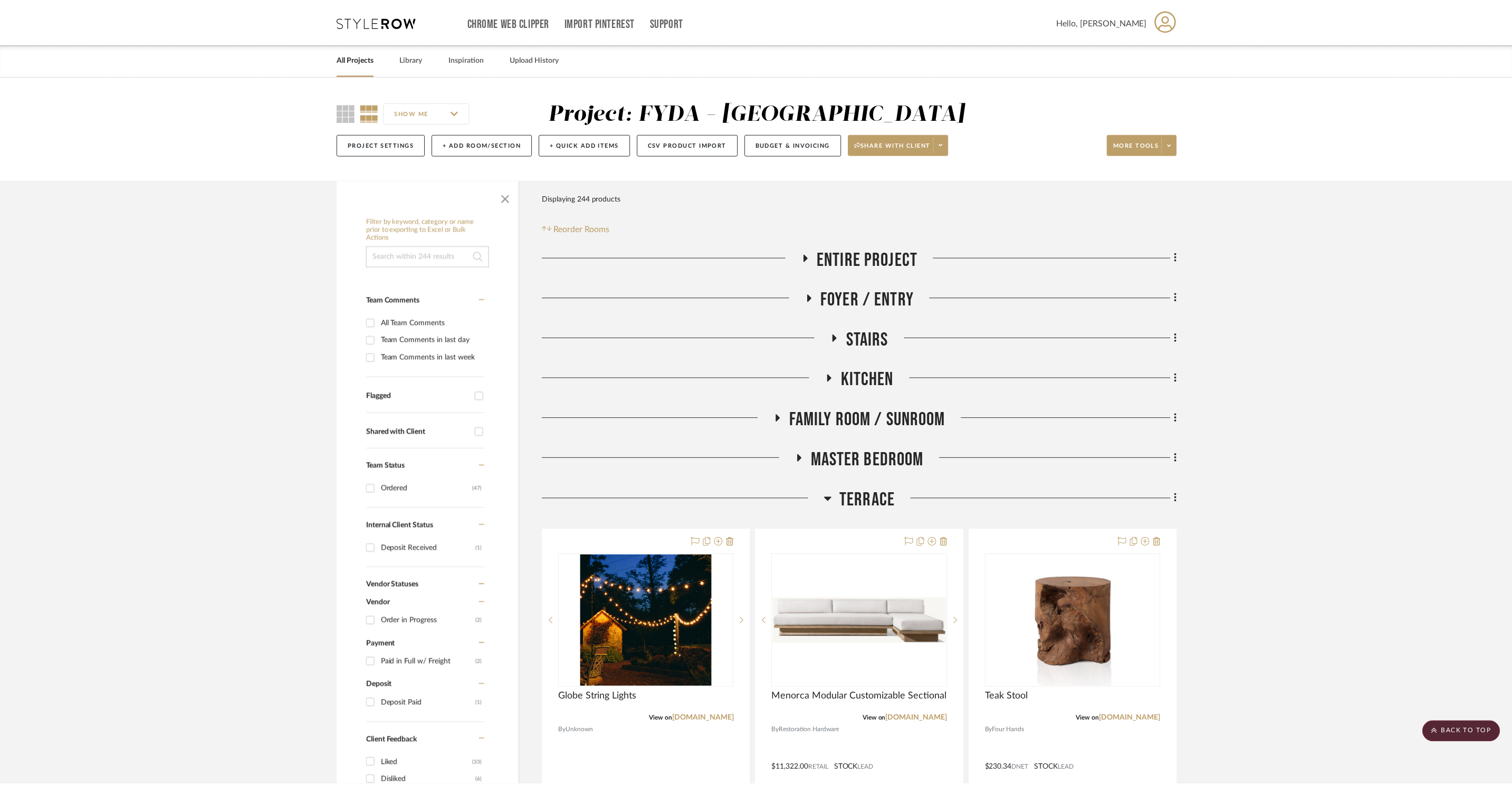
scroll to position [698, 0]
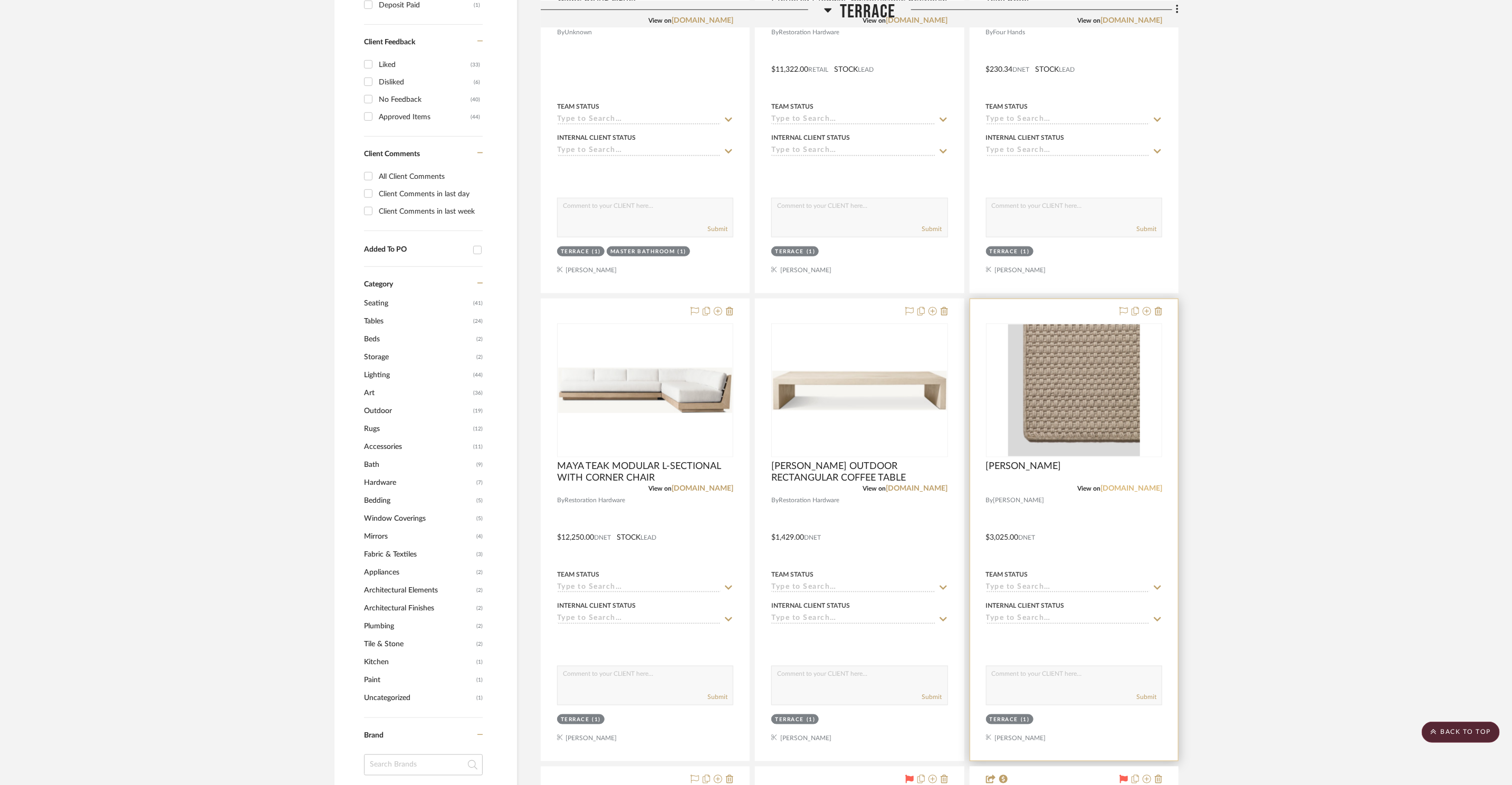
click at [1154, 487] on link "[DOMAIN_NAME]" at bounding box center [1131, 488] width 62 height 8
click at [1092, 429] on img "0" at bounding box center [1074, 390] width 132 height 132
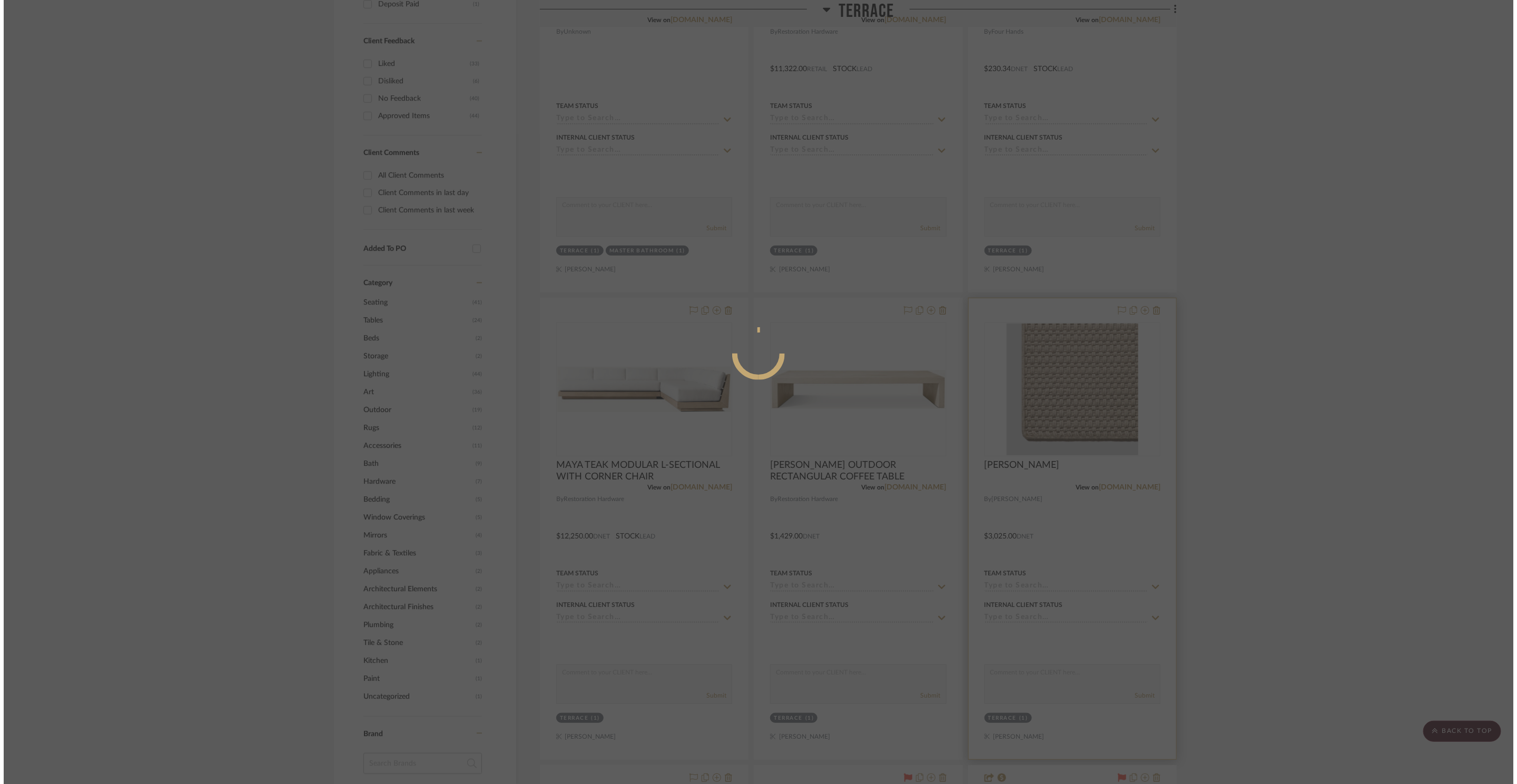
scroll to position [0, 0]
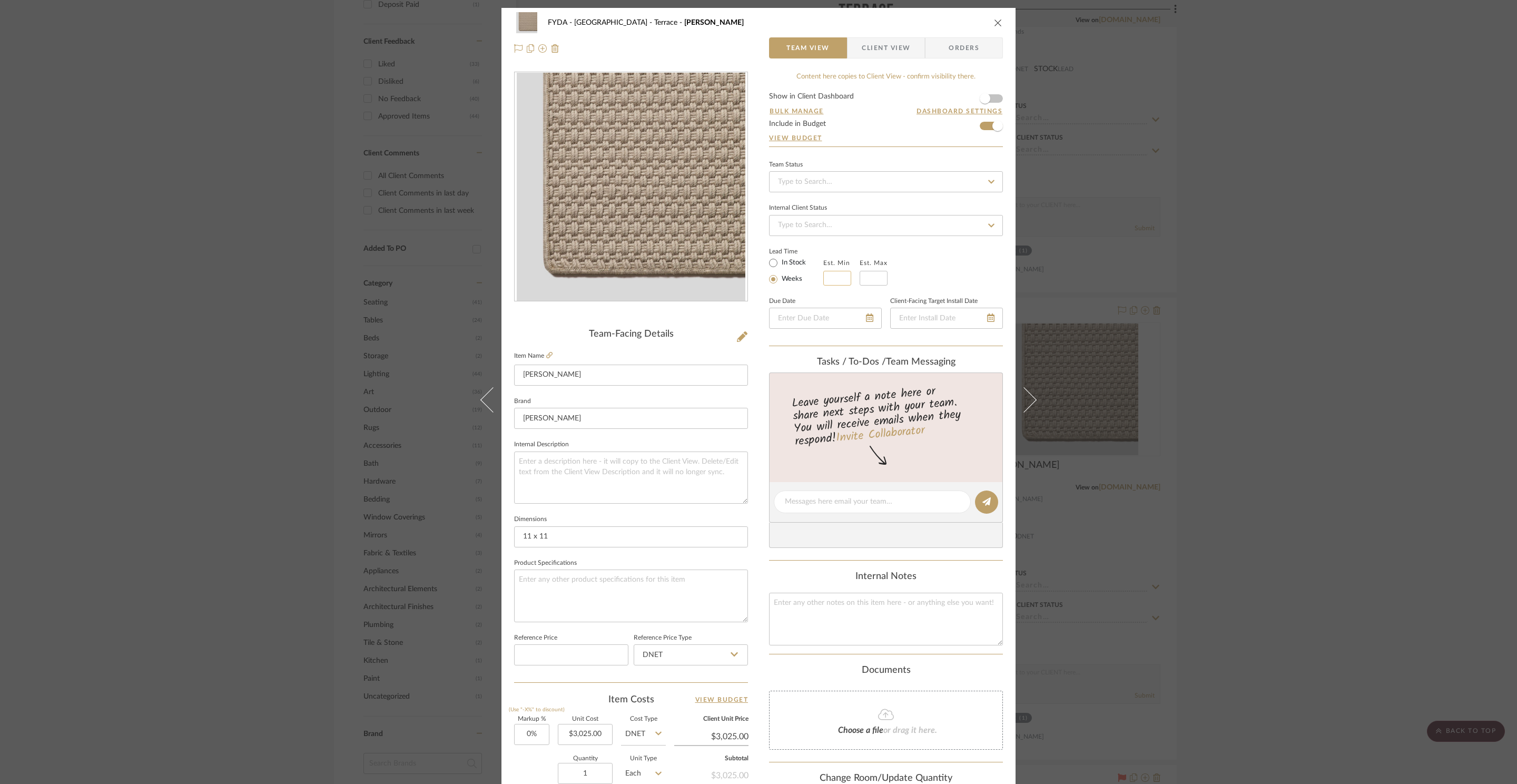
click at [834, 284] on input "text" at bounding box center [837, 277] width 28 height 15
type input "2"
click at [876, 277] on input "text" at bounding box center [873, 277] width 28 height 15
type input "4"
click at [959, 277] on div "Lead Time In Stock Weeks Est. Min 2 Est. Max 4" at bounding box center [885, 265] width 234 height 41
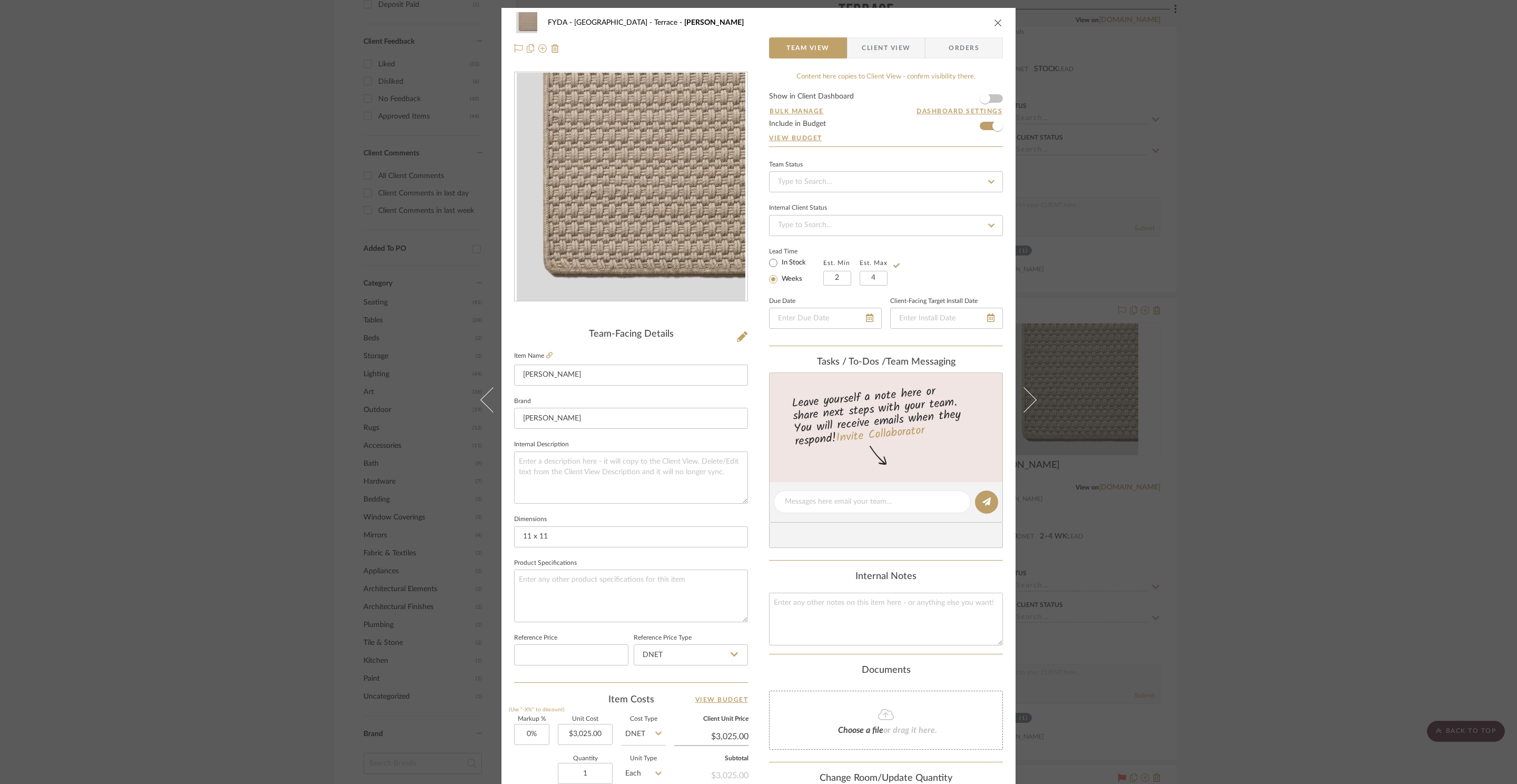
drag, startPoint x: 1002, startPoint y: 17, endPoint x: 909, endPoint y: 1, distance: 94.4
click at [1002, 17] on div "FYDA - 655 City Park Terrace Hollis Team View Client View Orders" at bounding box center [759, 35] width 514 height 55
click at [996, 23] on icon "close" at bounding box center [998, 22] width 8 height 8
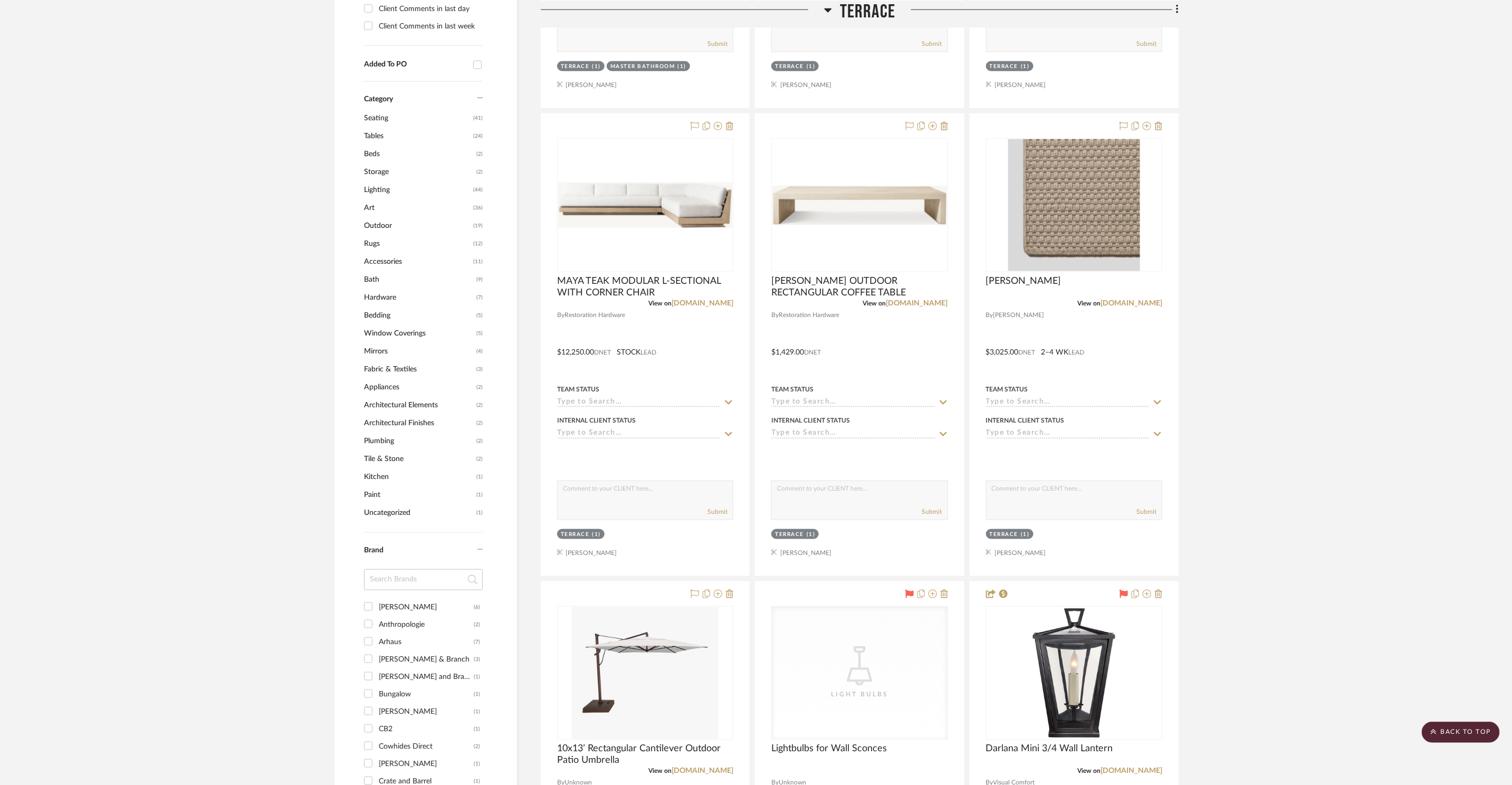
scroll to position [1005, 0]
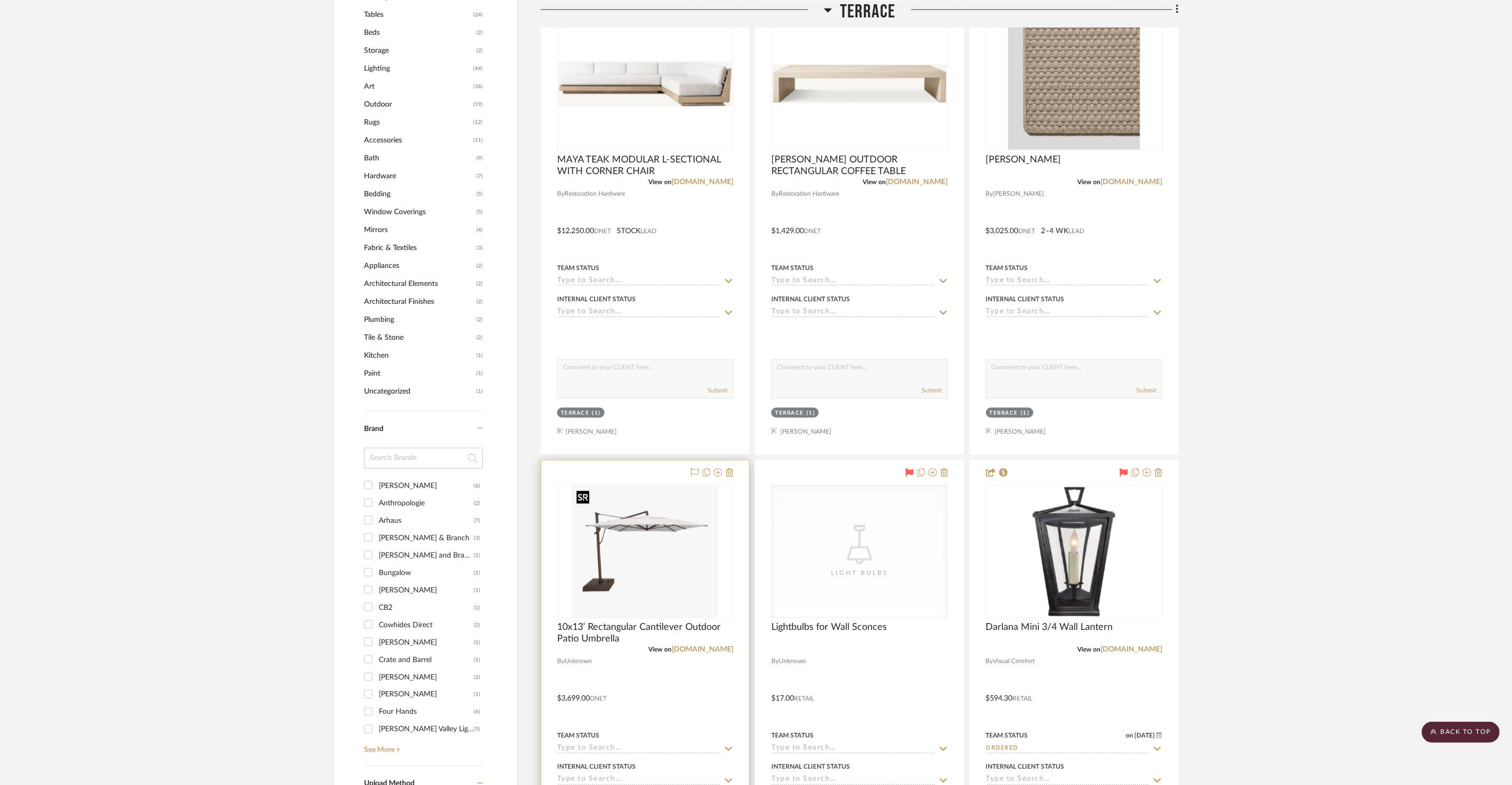
click at [663, 572] on img "0" at bounding box center [645, 551] width 147 height 132
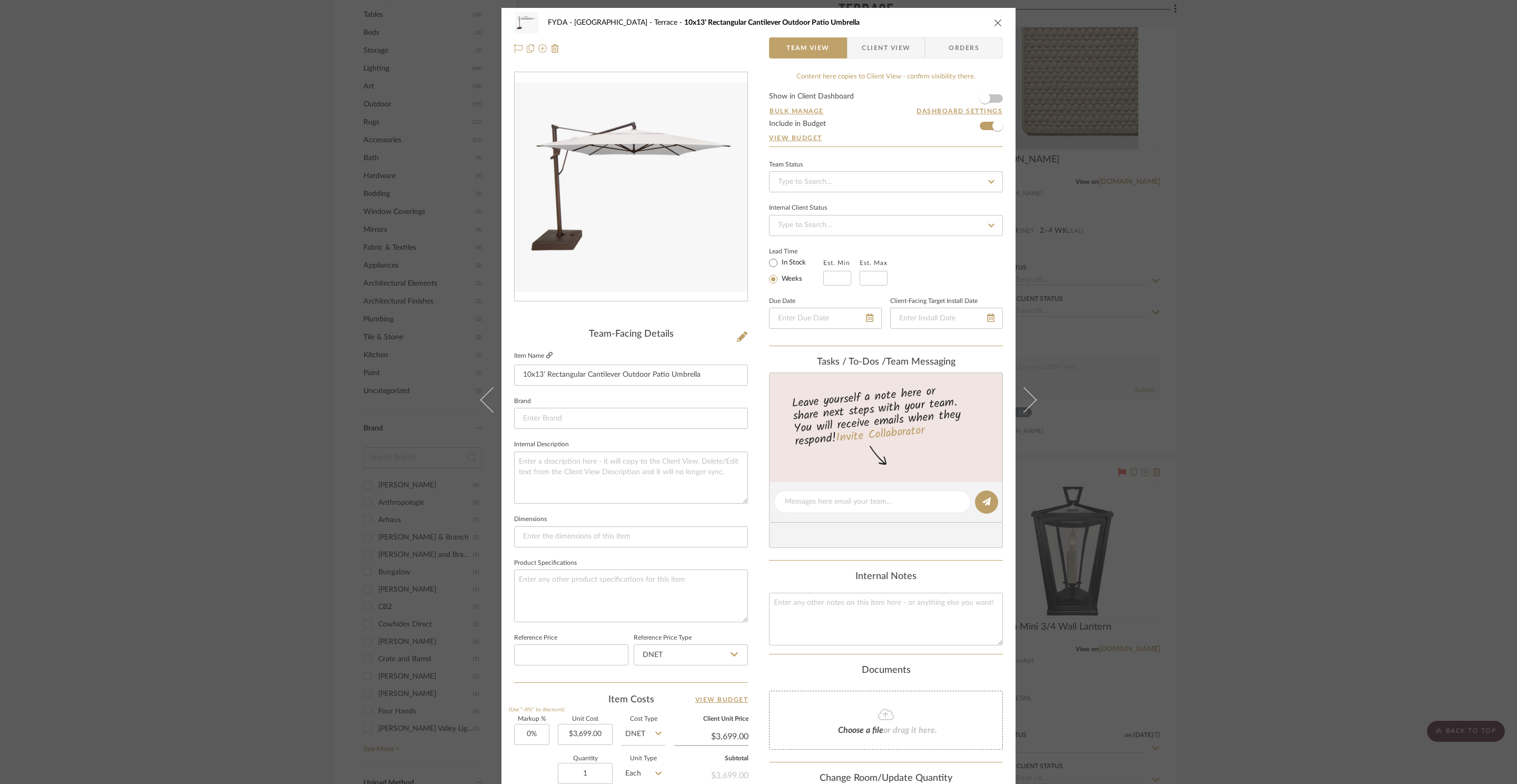
click at [546, 354] on icon at bounding box center [549, 355] width 6 height 6
click at [988, 319] on div at bounding box center [946, 318] width 112 height 21
click at [974, 321] on icon at bounding box center [977, 317] width 8 height 8
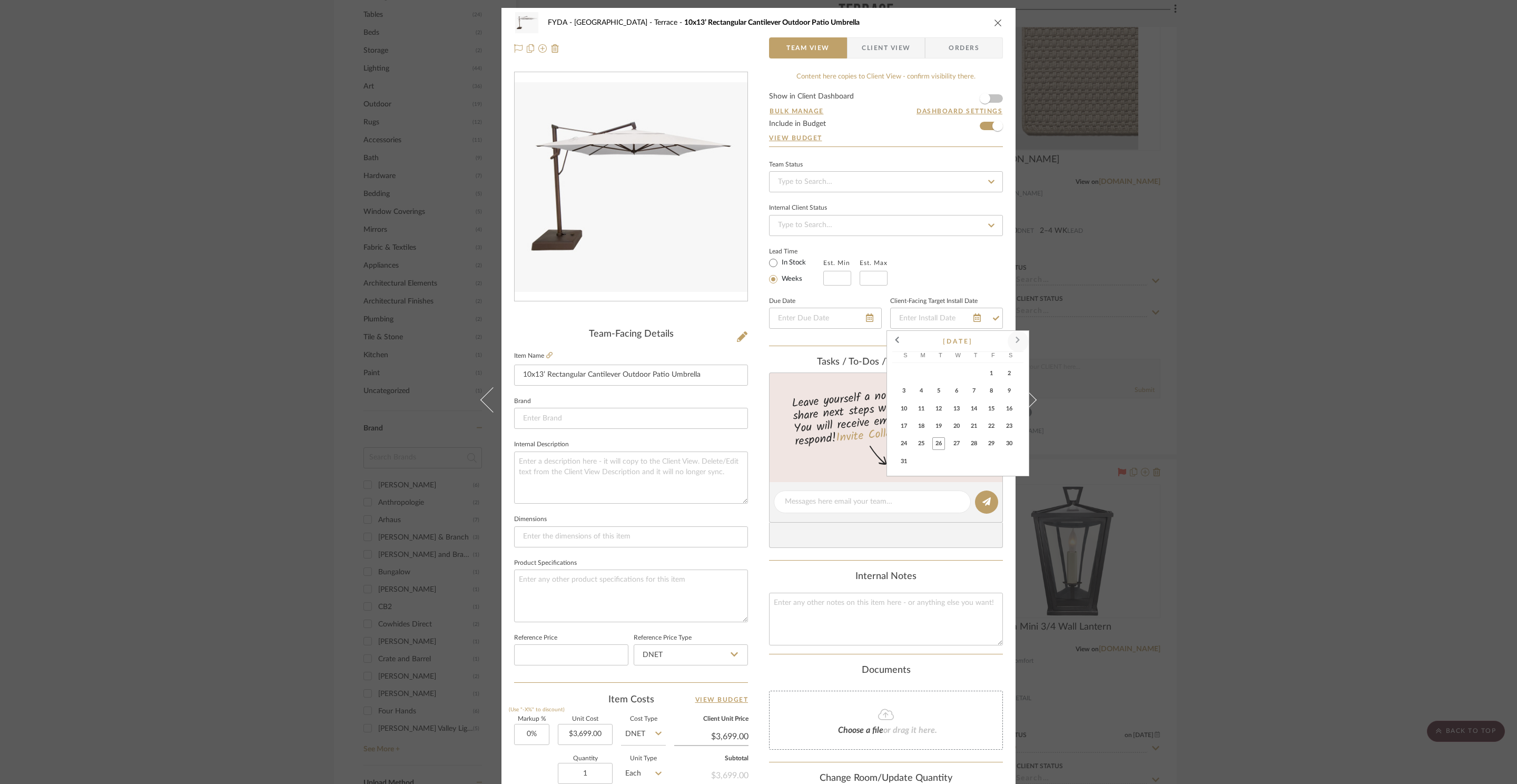
click at [1019, 345] on span at bounding box center [1018, 341] width 25 height 25
click at [1026, 338] on span at bounding box center [1018, 341] width 25 height 25
click at [963, 444] on button "31" at bounding box center [957, 445] width 17 height 17
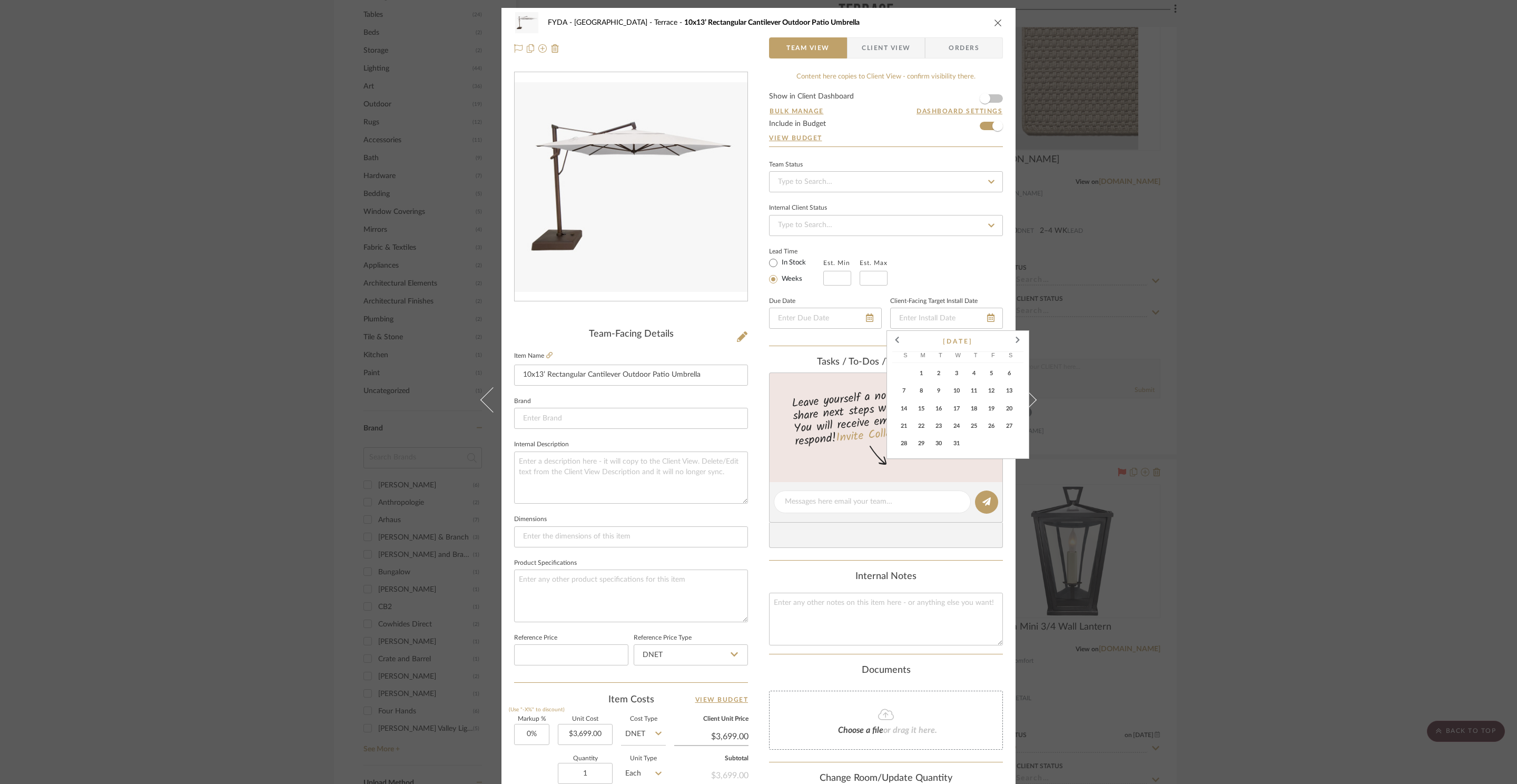
type input "12/31/2025"
click at [922, 287] on div "Team Status Internal Client Status Lead Time In Stock Weeks Est. Min Est. Max D…" at bounding box center [885, 252] width 234 height 189
click at [994, 24] on icon "close" at bounding box center [998, 22] width 8 height 8
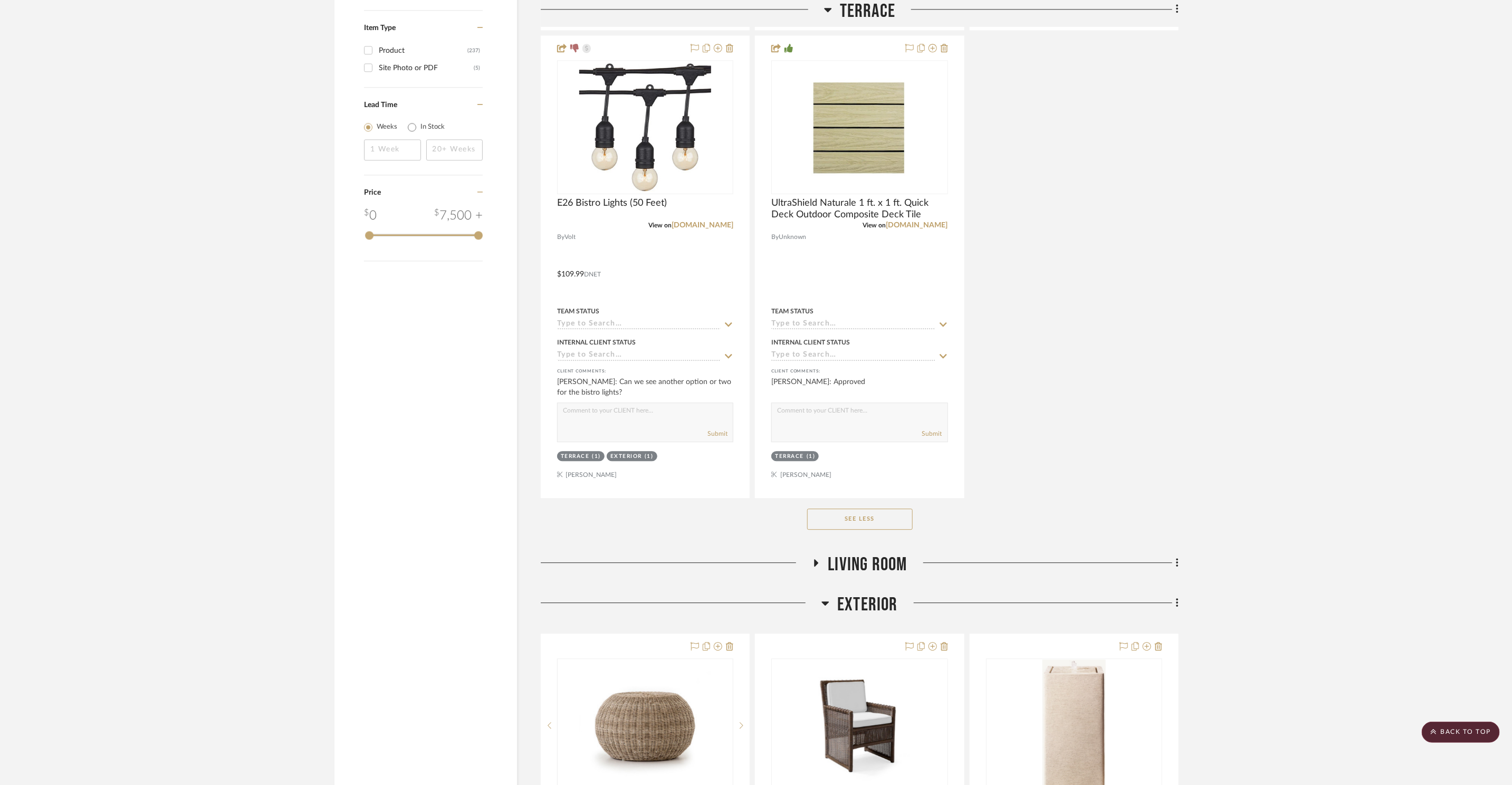
scroll to position [1997, 0]
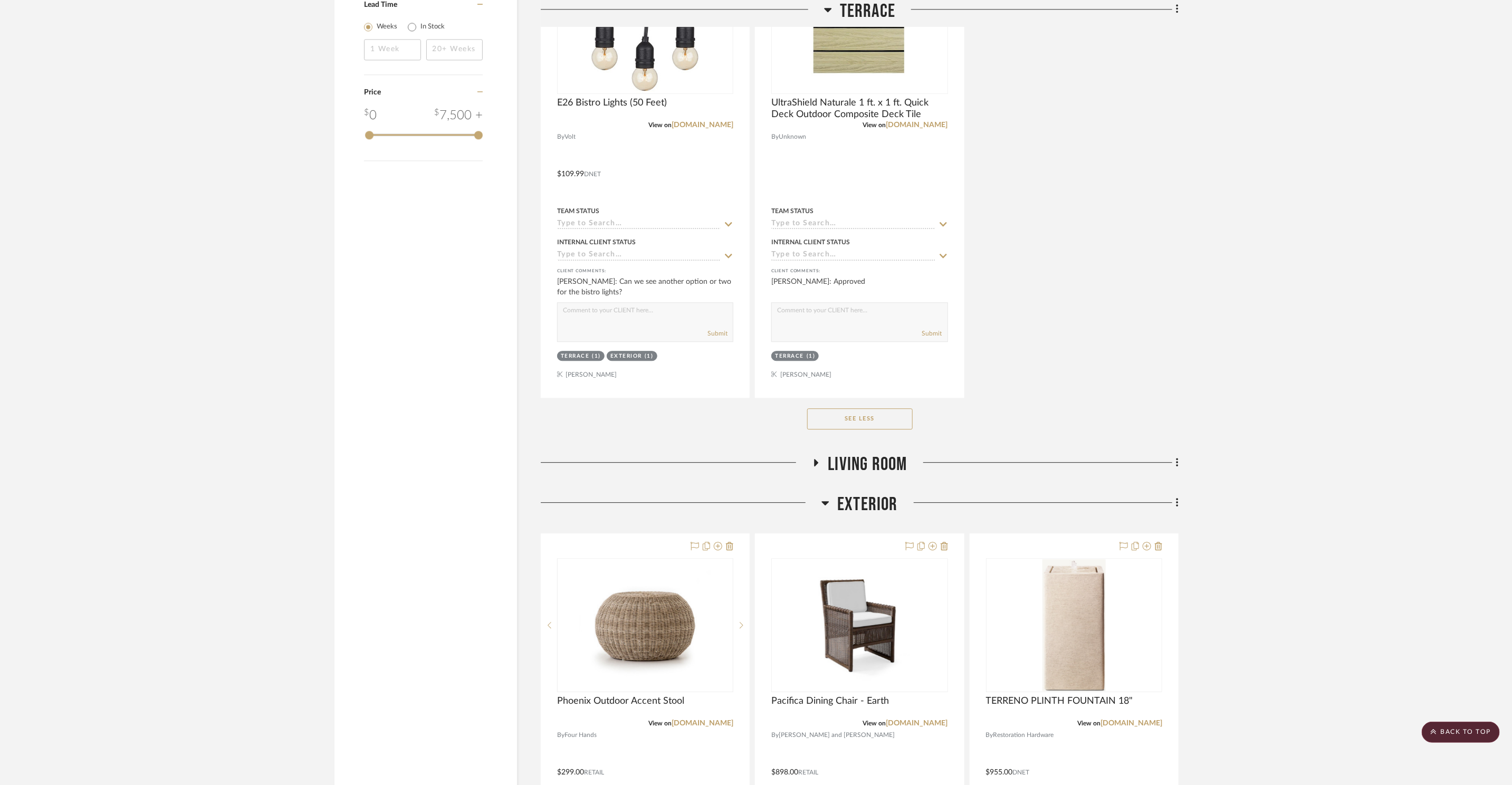
click at [864, 458] on span "Living Room" at bounding box center [867, 464] width 79 height 22
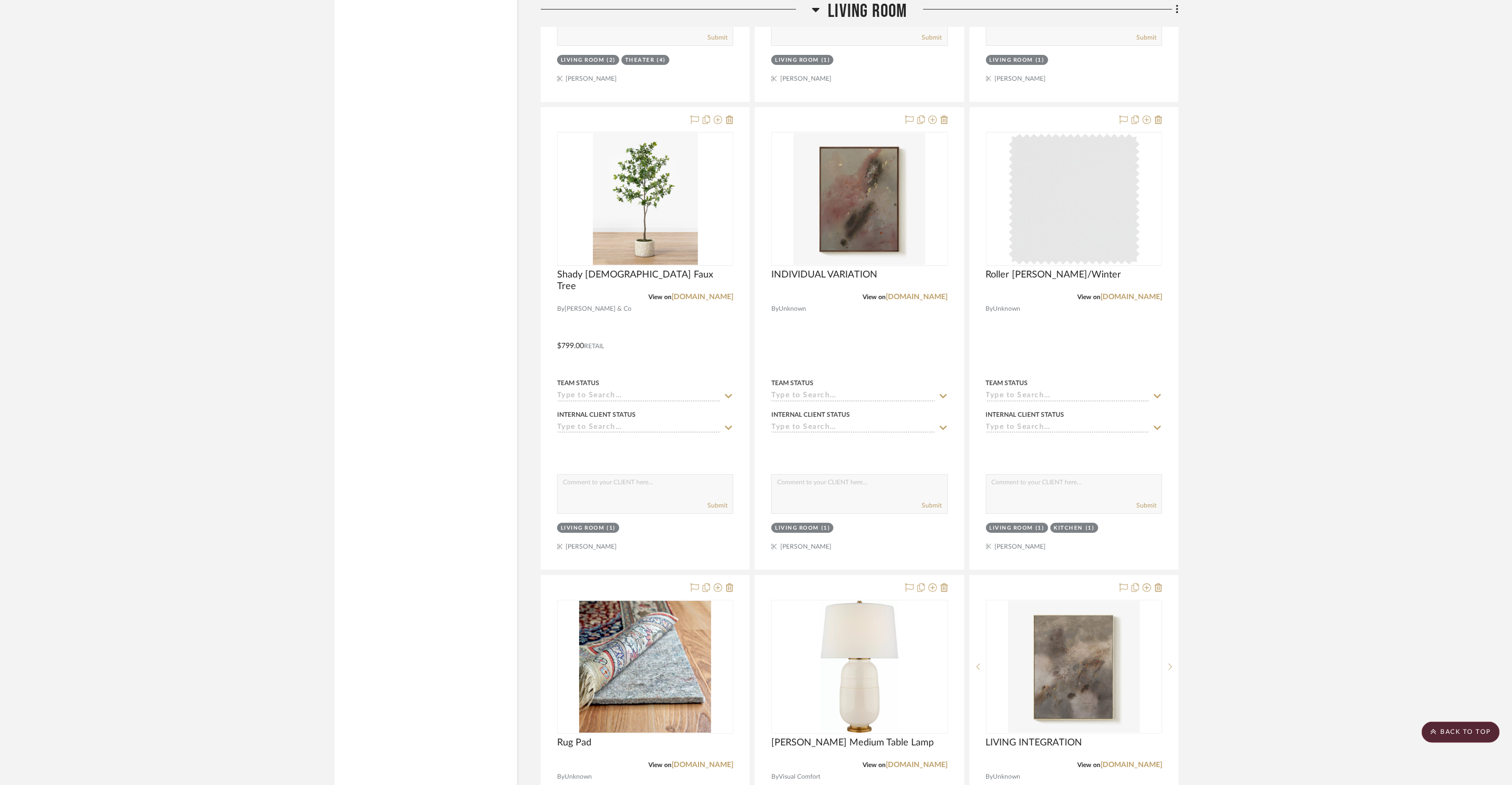
scroll to position [3340, 0]
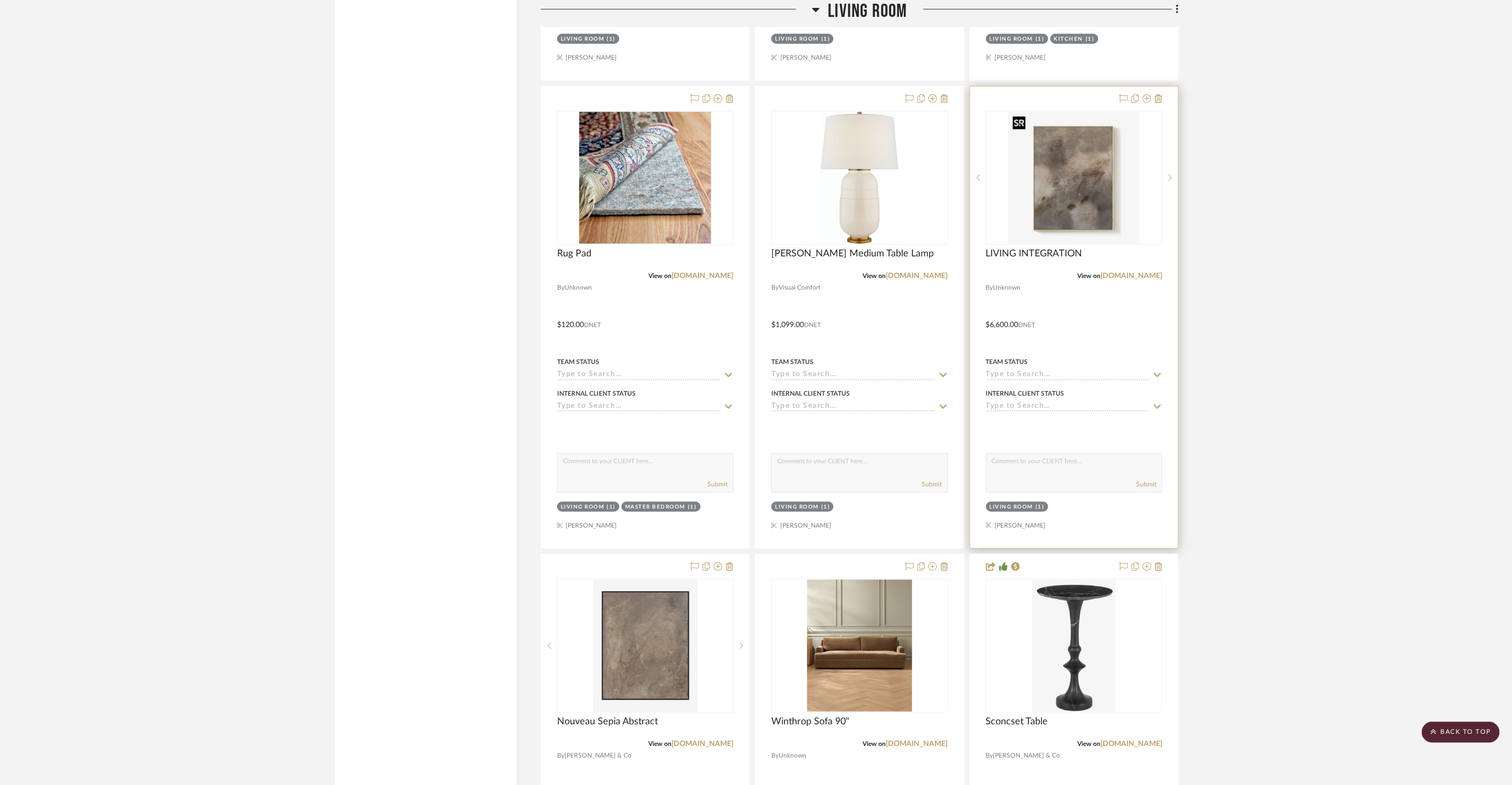
click at [1086, 165] on div at bounding box center [1074, 177] width 176 height 134
click at [1038, 204] on img "0" at bounding box center [1074, 178] width 132 height 132
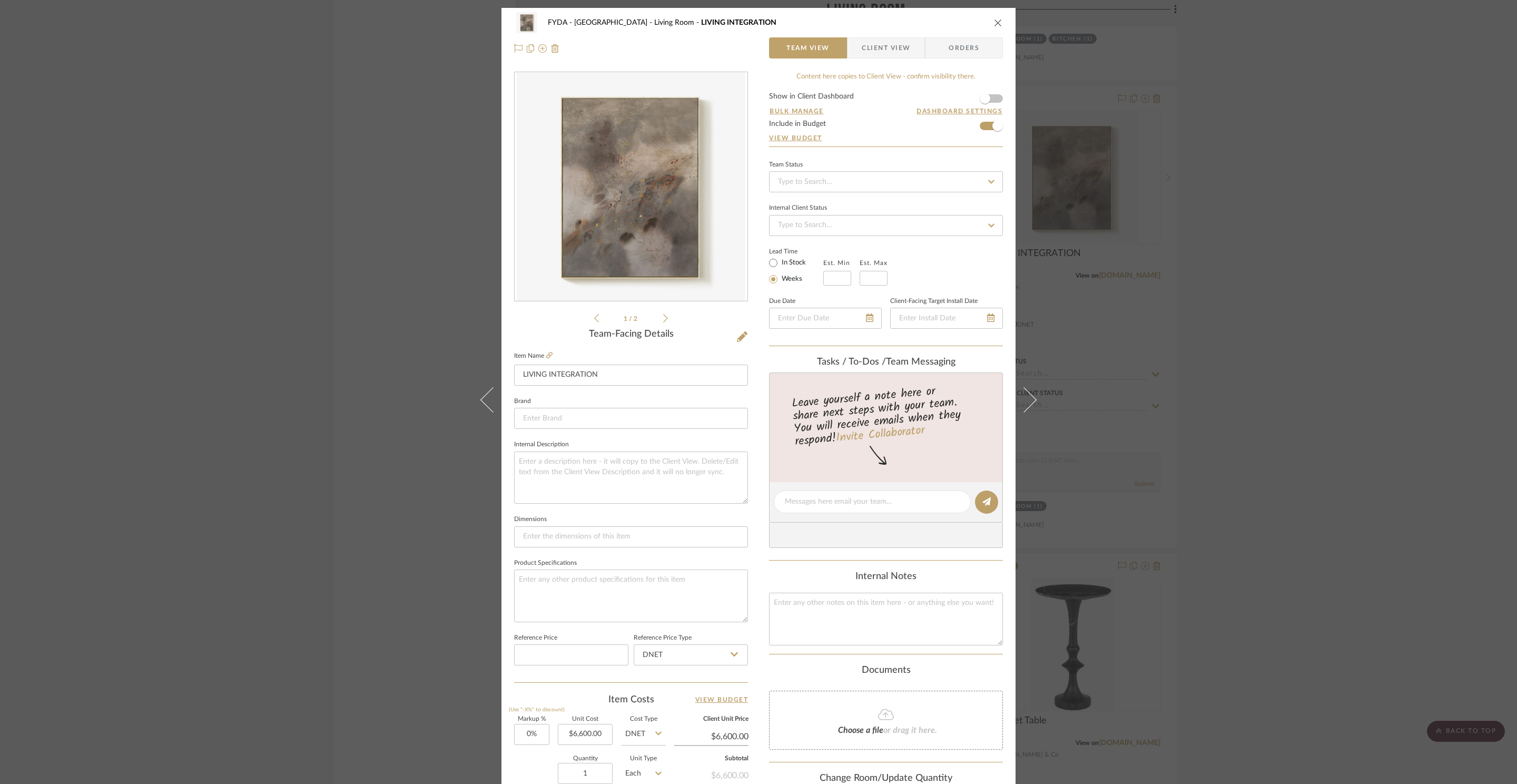
click at [792, 263] on label "In Stock" at bounding box center [793, 263] width 27 height 10
click at [780, 263] on input "In Stock" at bounding box center [773, 263] width 13 height 13
radio input "true"
click at [617, 419] on input at bounding box center [631, 418] width 234 height 21
type input "Tappan Collective"
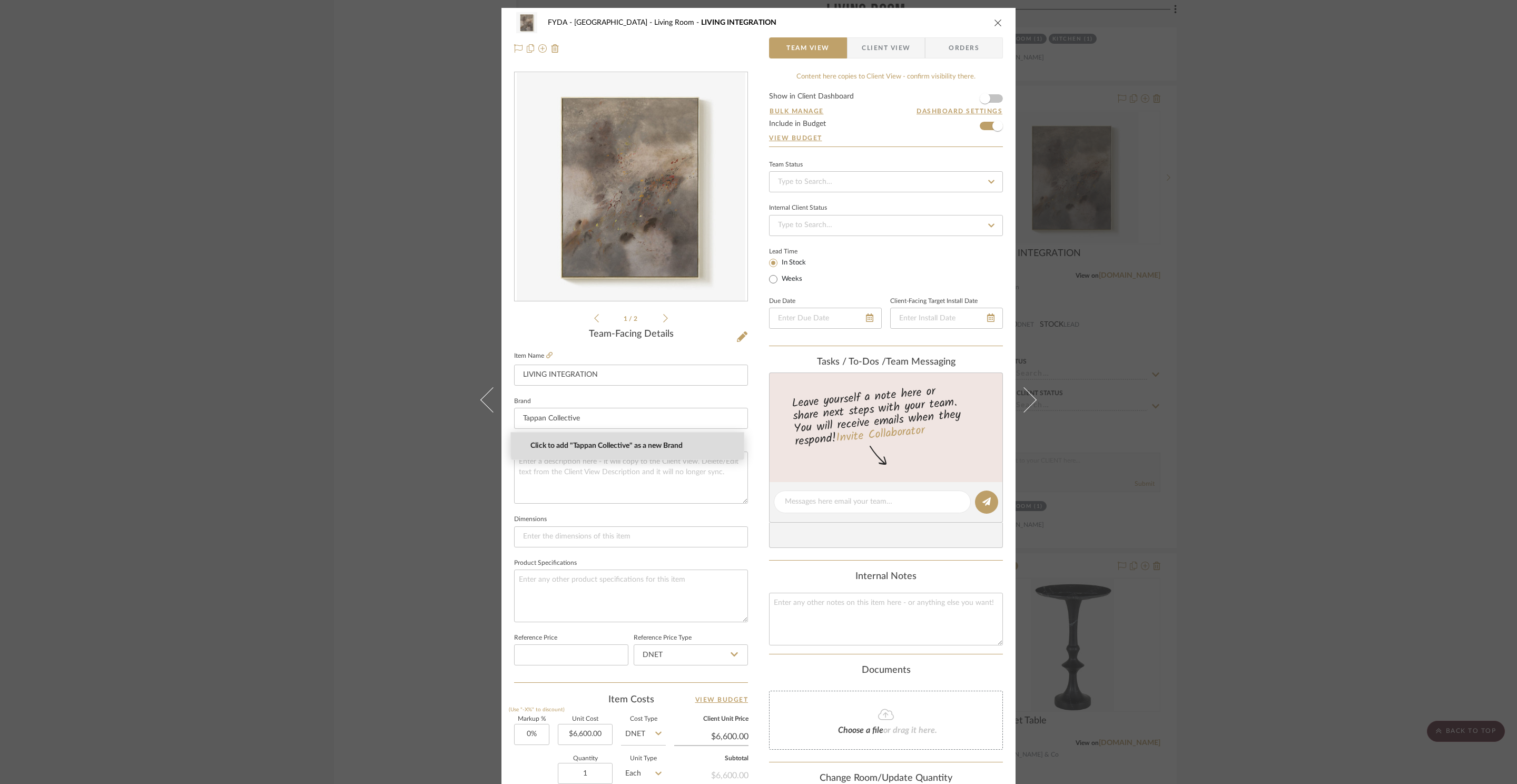
click at [660, 439] on mat-option "Click to add "Tappan Collective" as a new Brand" at bounding box center [627, 446] width 233 height 27
drag, startPoint x: 994, startPoint y: 23, endPoint x: 1002, endPoint y: 40, distance: 18.8
click at [994, 23] on icon "close" at bounding box center [998, 22] width 8 height 8
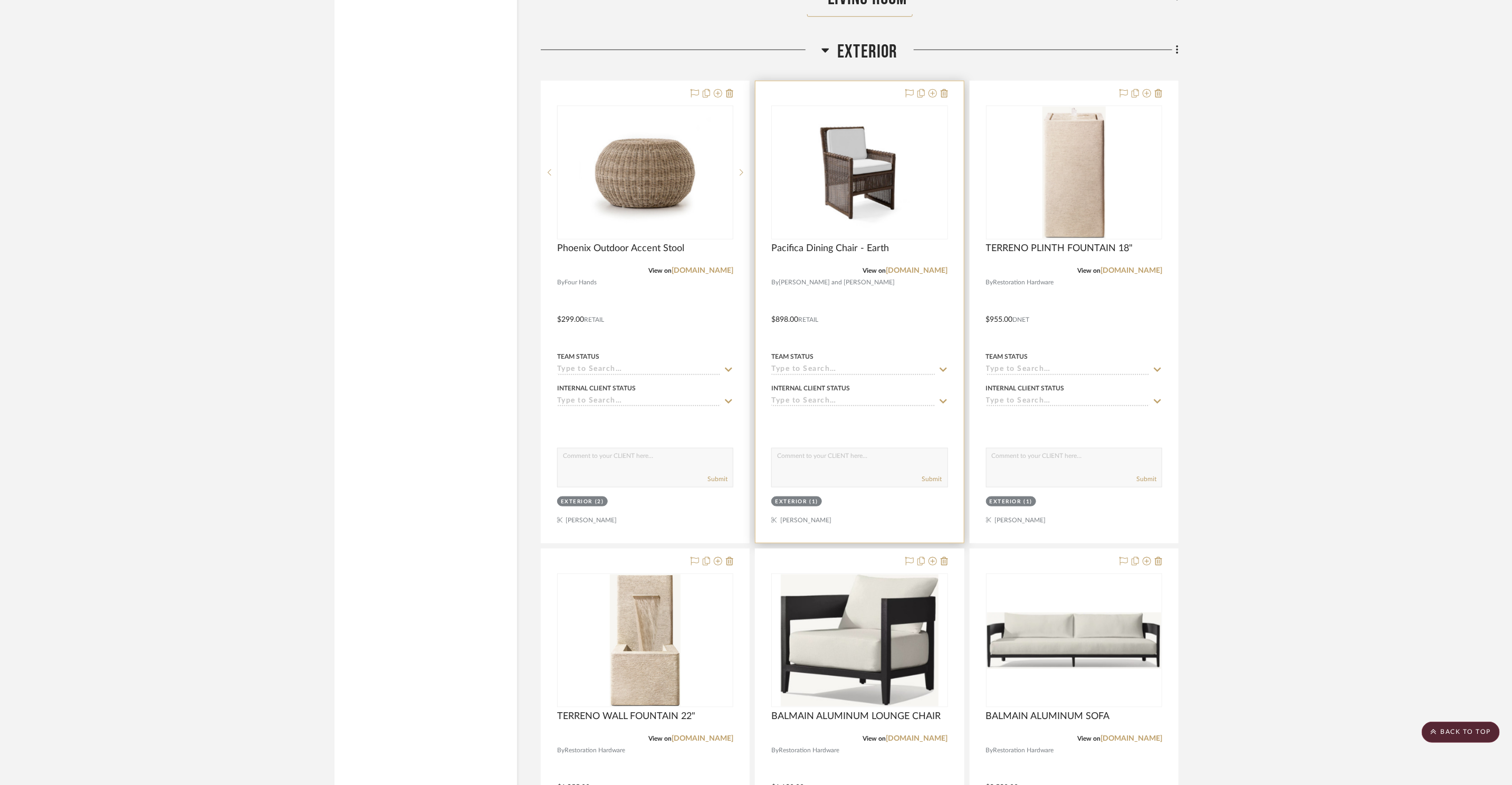
scroll to position [6598, 0]
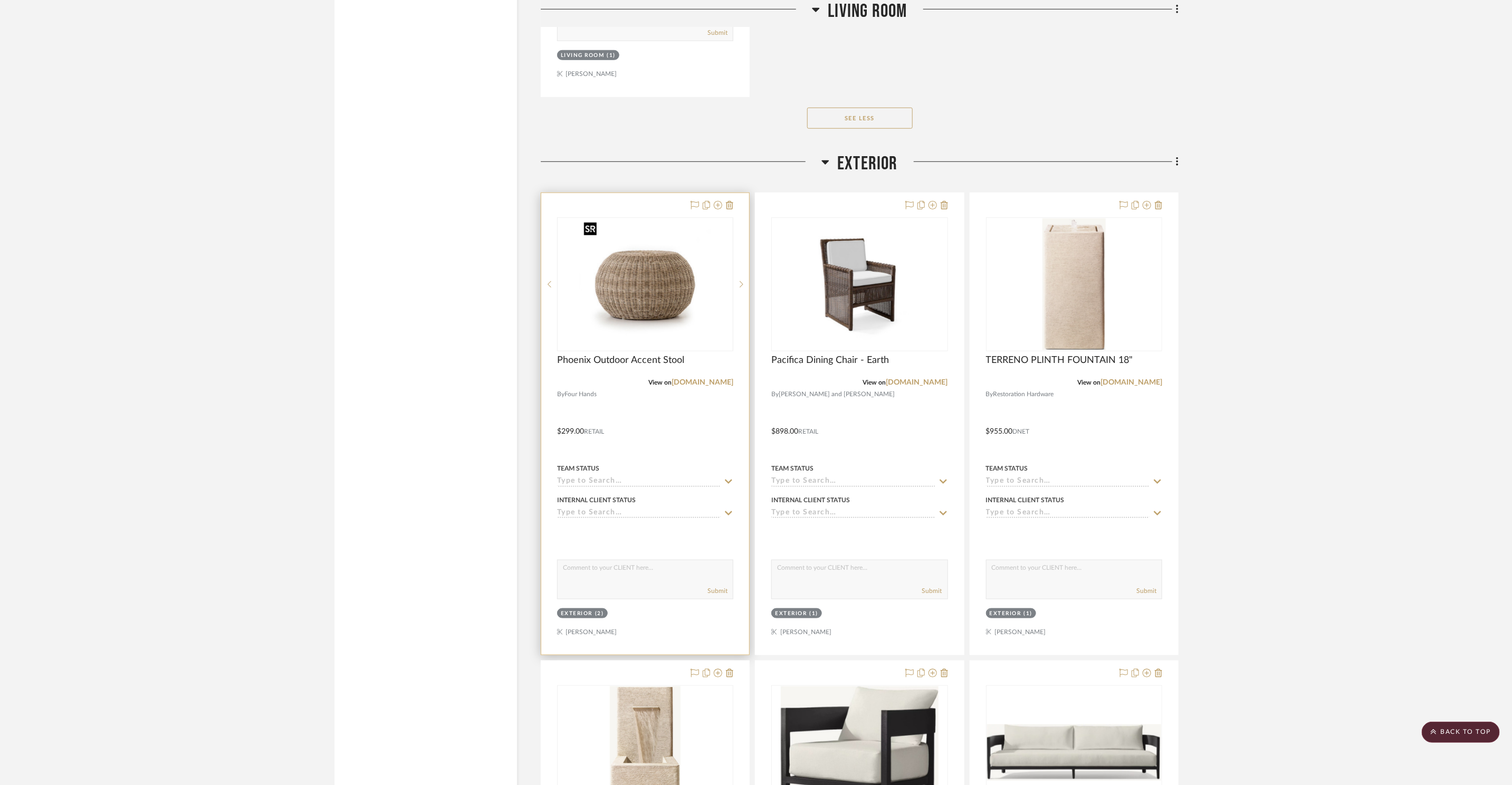
click at [610, 296] on img "0" at bounding box center [645, 284] width 132 height 132
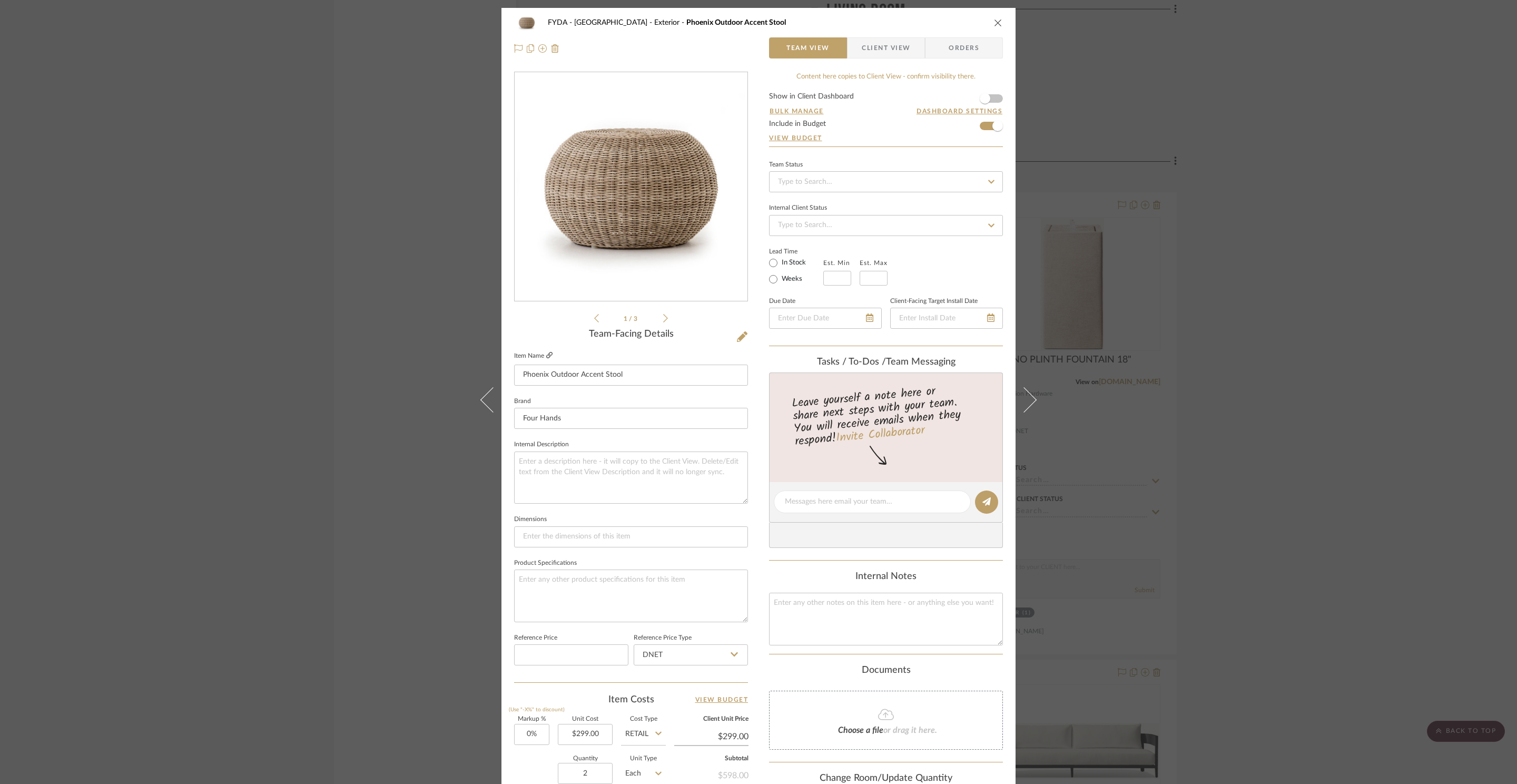
click at [549, 353] on icon at bounding box center [549, 355] width 6 height 6
click at [794, 259] on label "In Stock" at bounding box center [793, 263] width 27 height 10
click at [780, 259] on input "In Stock" at bounding box center [773, 263] width 13 height 13
radio input "true"
click at [994, 24] on icon "close" at bounding box center [998, 22] width 8 height 8
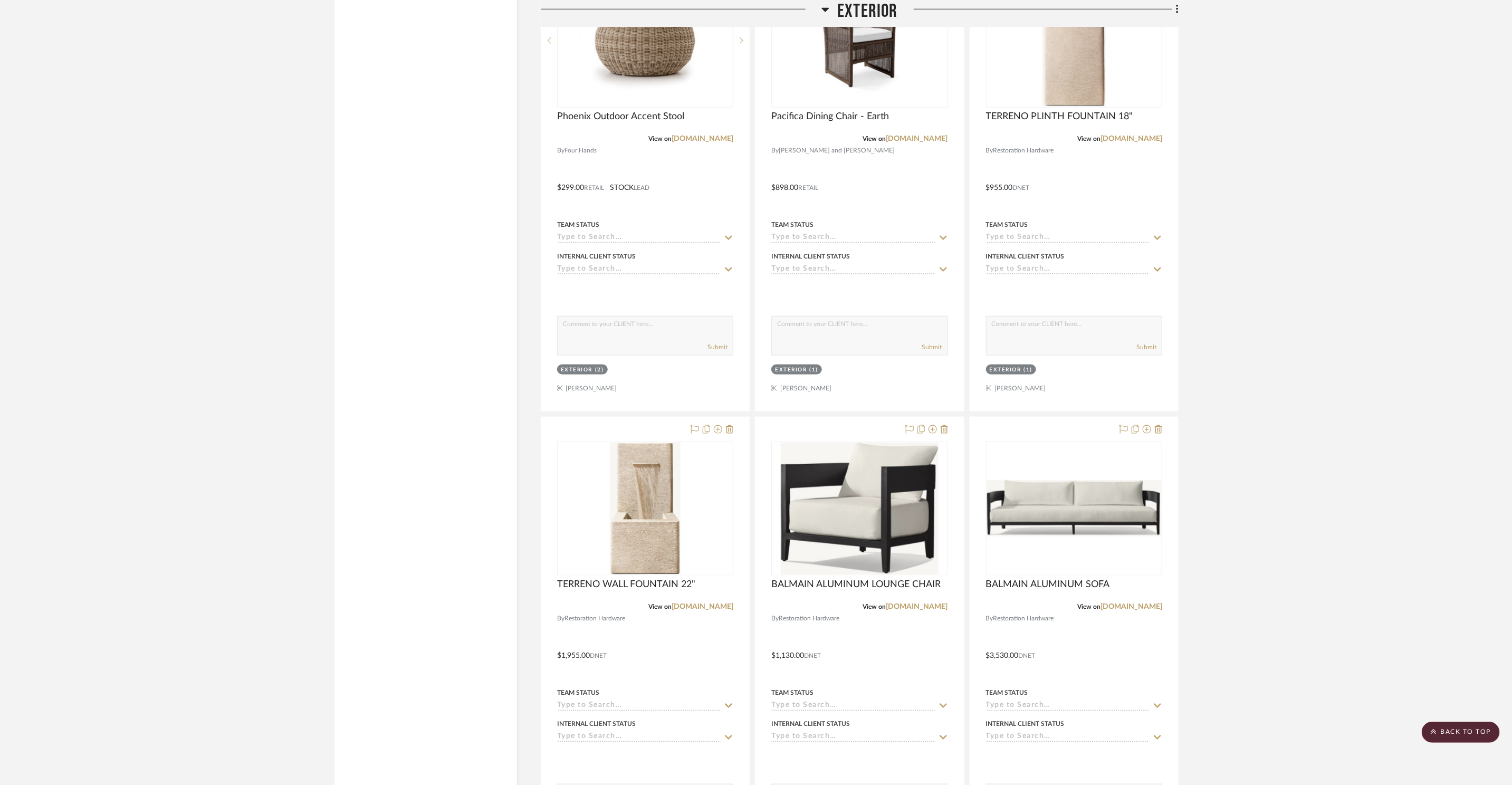
scroll to position [6857, 0]
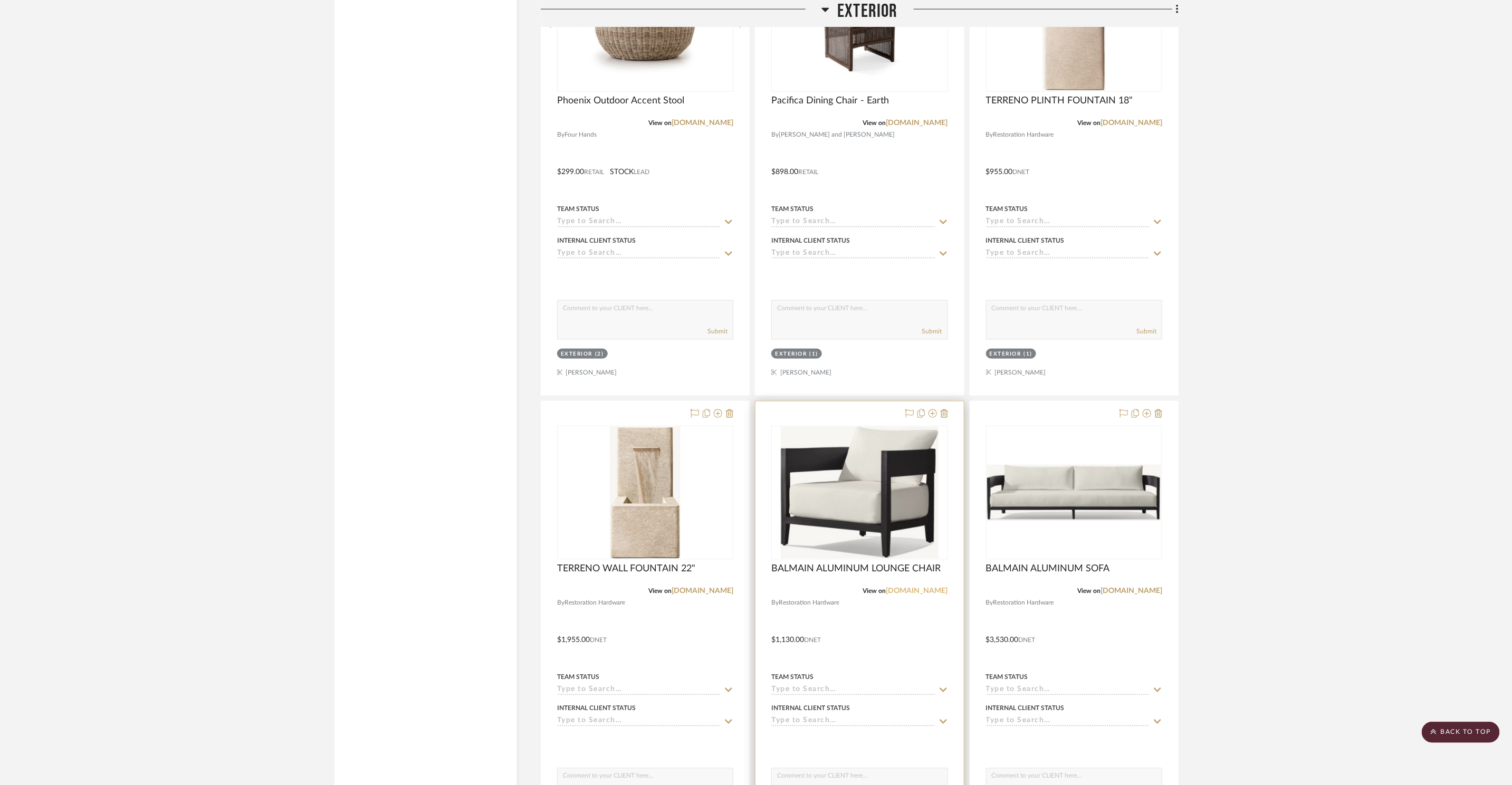
click at [941, 591] on link "[DOMAIN_NAME]" at bounding box center [917, 590] width 62 height 8
click at [852, 468] on img "0" at bounding box center [860, 493] width 158 height 132
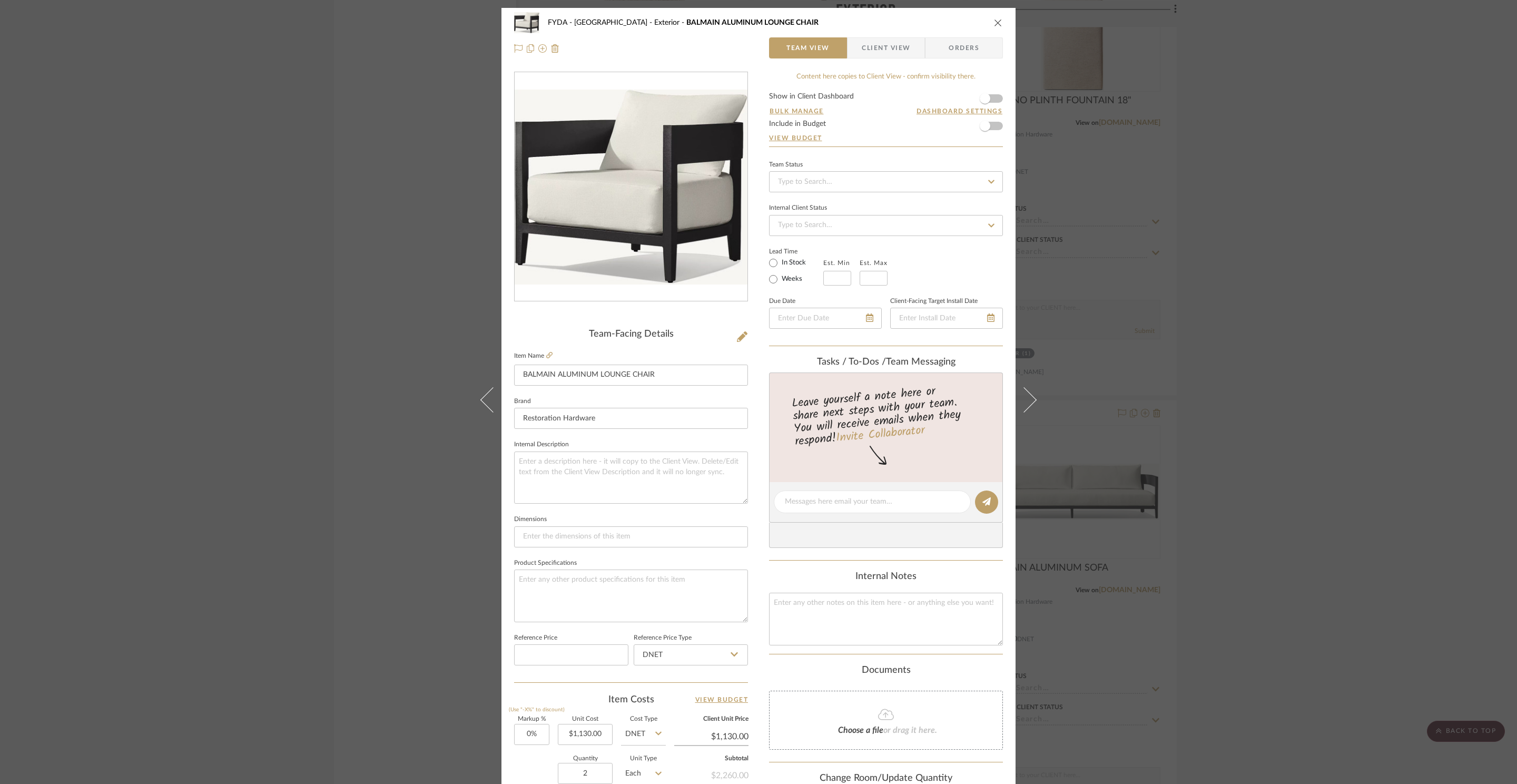
click at [780, 266] on label "In Stock" at bounding box center [793, 263] width 27 height 10
click at [778, 266] on input "In Stock" at bounding box center [773, 263] width 13 height 13
radio input "true"
click at [987, 321] on div at bounding box center [946, 318] width 112 height 21
click at [976, 320] on icon at bounding box center [977, 317] width 8 height 8
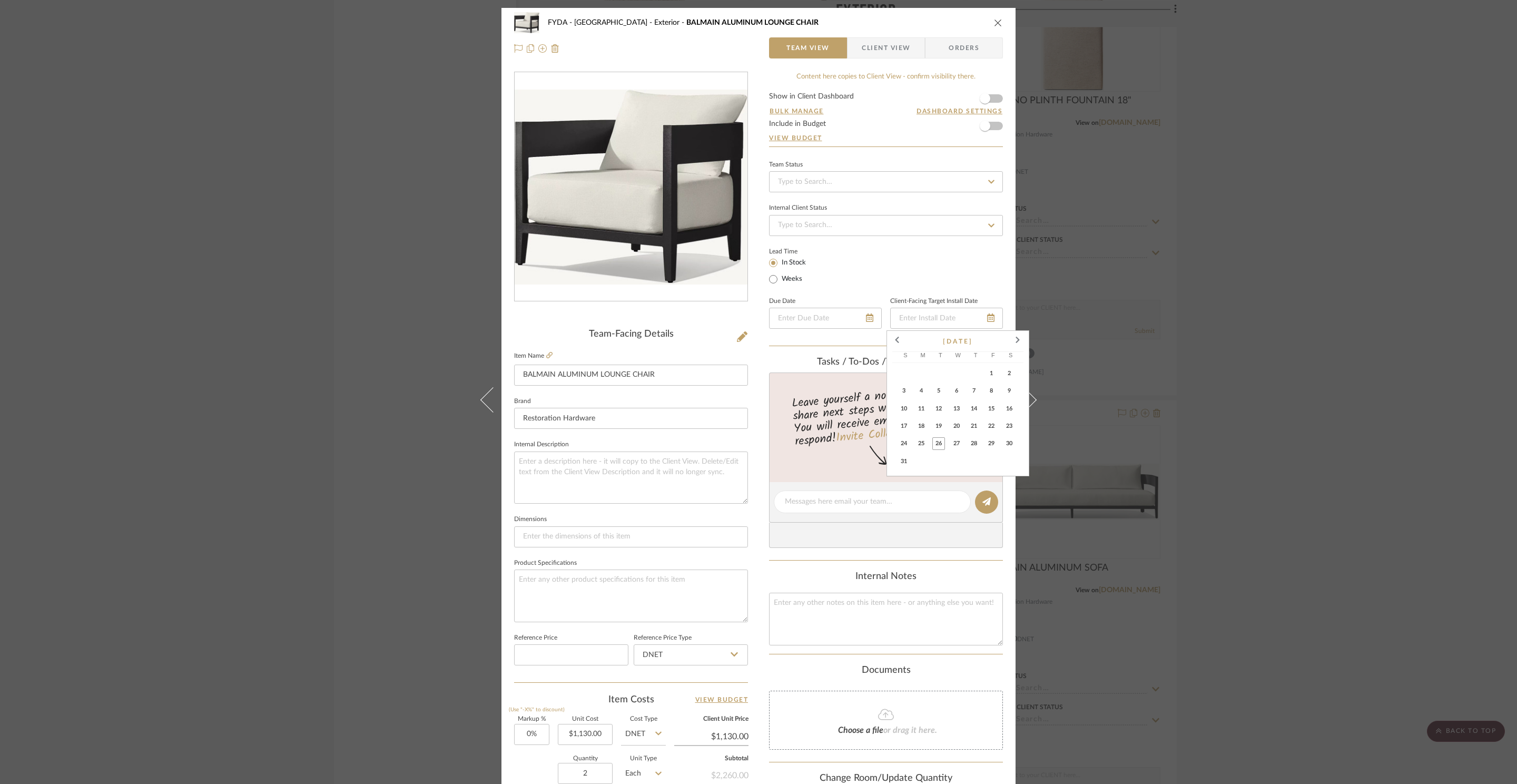
click at [976, 442] on span "28" at bounding box center [974, 444] width 13 height 13
type input "8/28/2025"
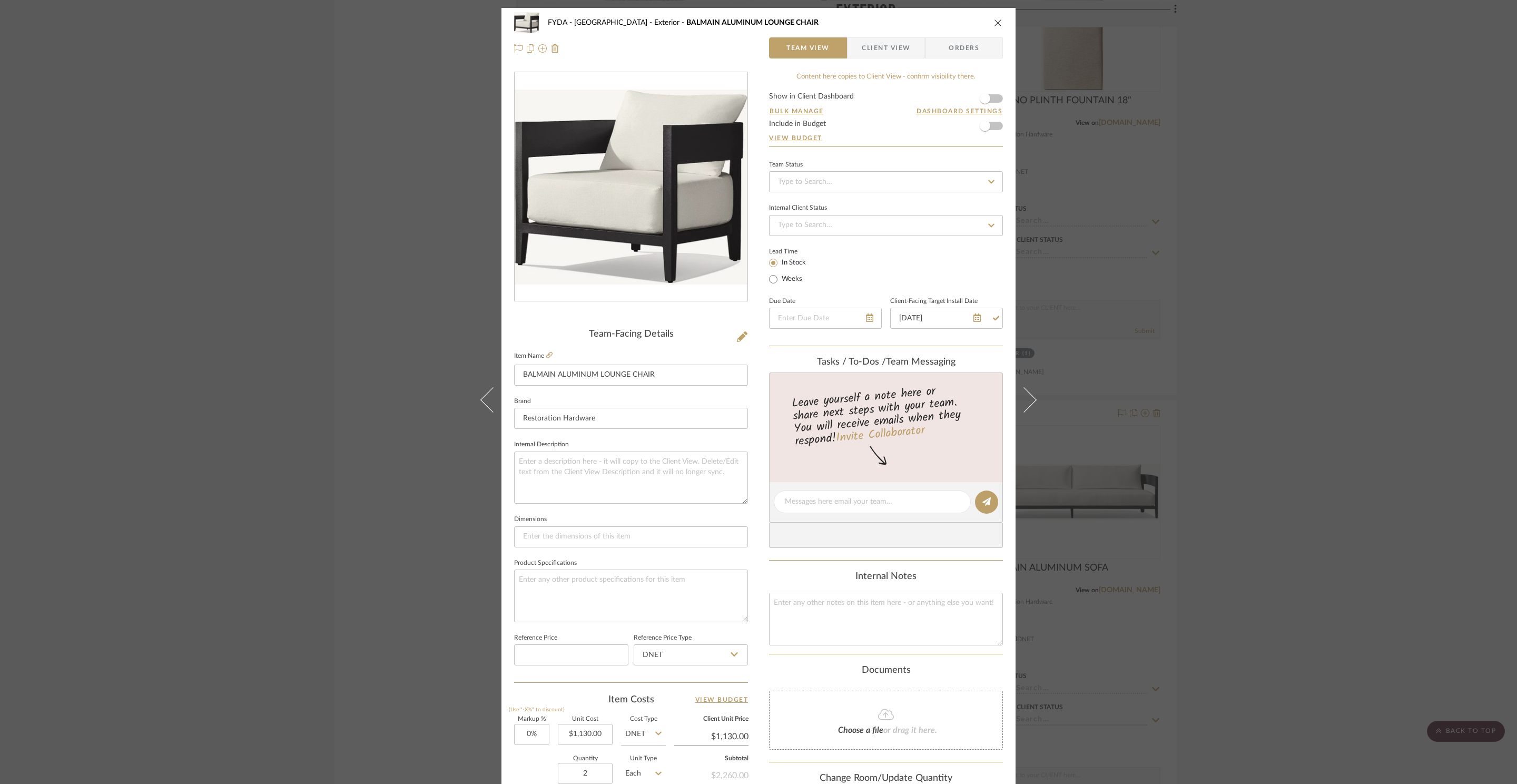
click at [1248, 390] on div "FYDA - 655 City Park Exterior BALMAIN ALUMINUM LOUNGE CHAIR Team View Client Vi…" at bounding box center [758, 392] width 1517 height 784
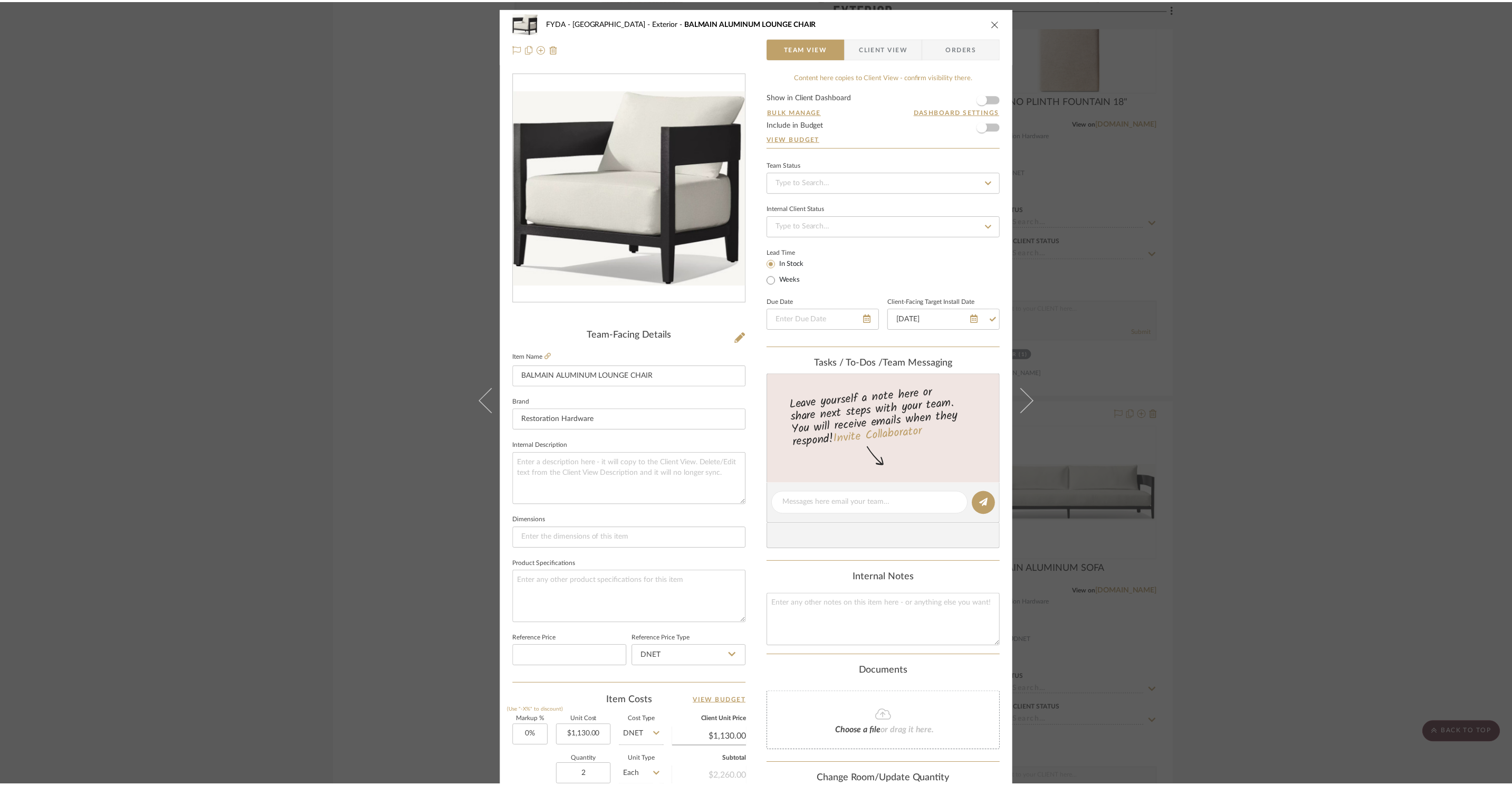
scroll to position [6857, 0]
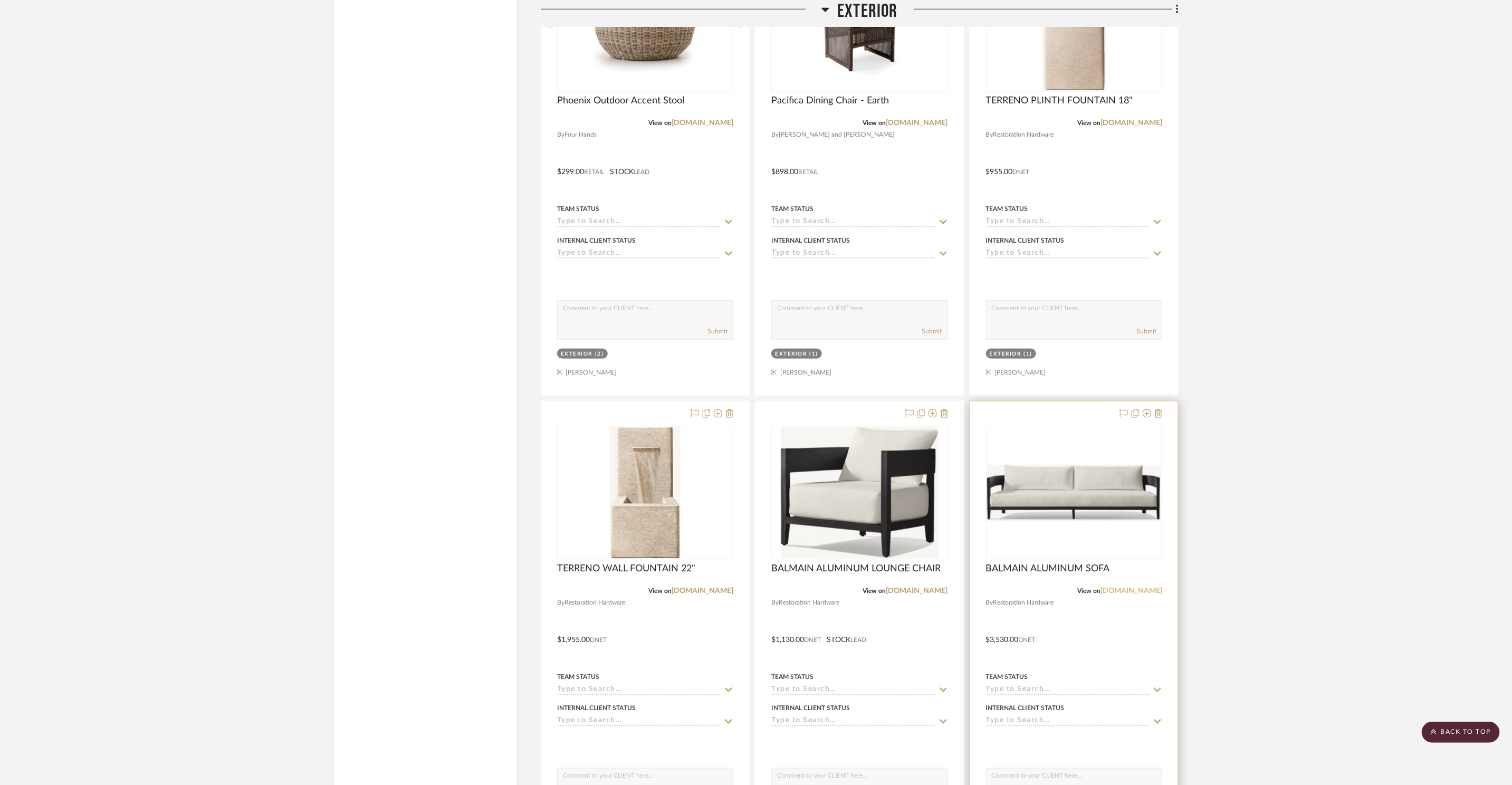
click at [1149, 588] on link "[DOMAIN_NAME]" at bounding box center [1131, 590] width 62 height 8
click at [1038, 482] on img "0" at bounding box center [1074, 493] width 174 height 57
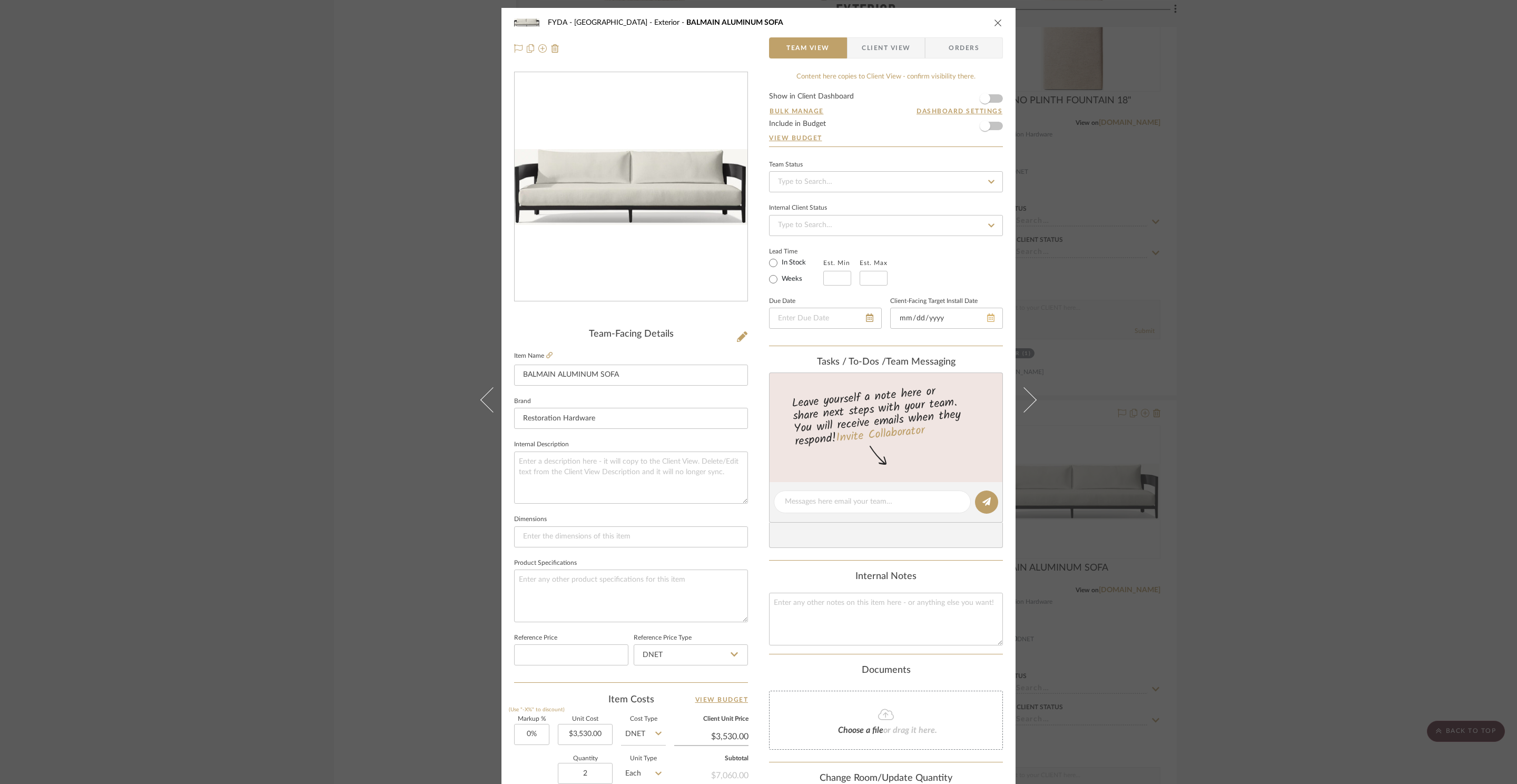
click at [989, 318] on div at bounding box center [946, 318] width 112 height 21
click at [976, 318] on icon at bounding box center [977, 317] width 8 height 8
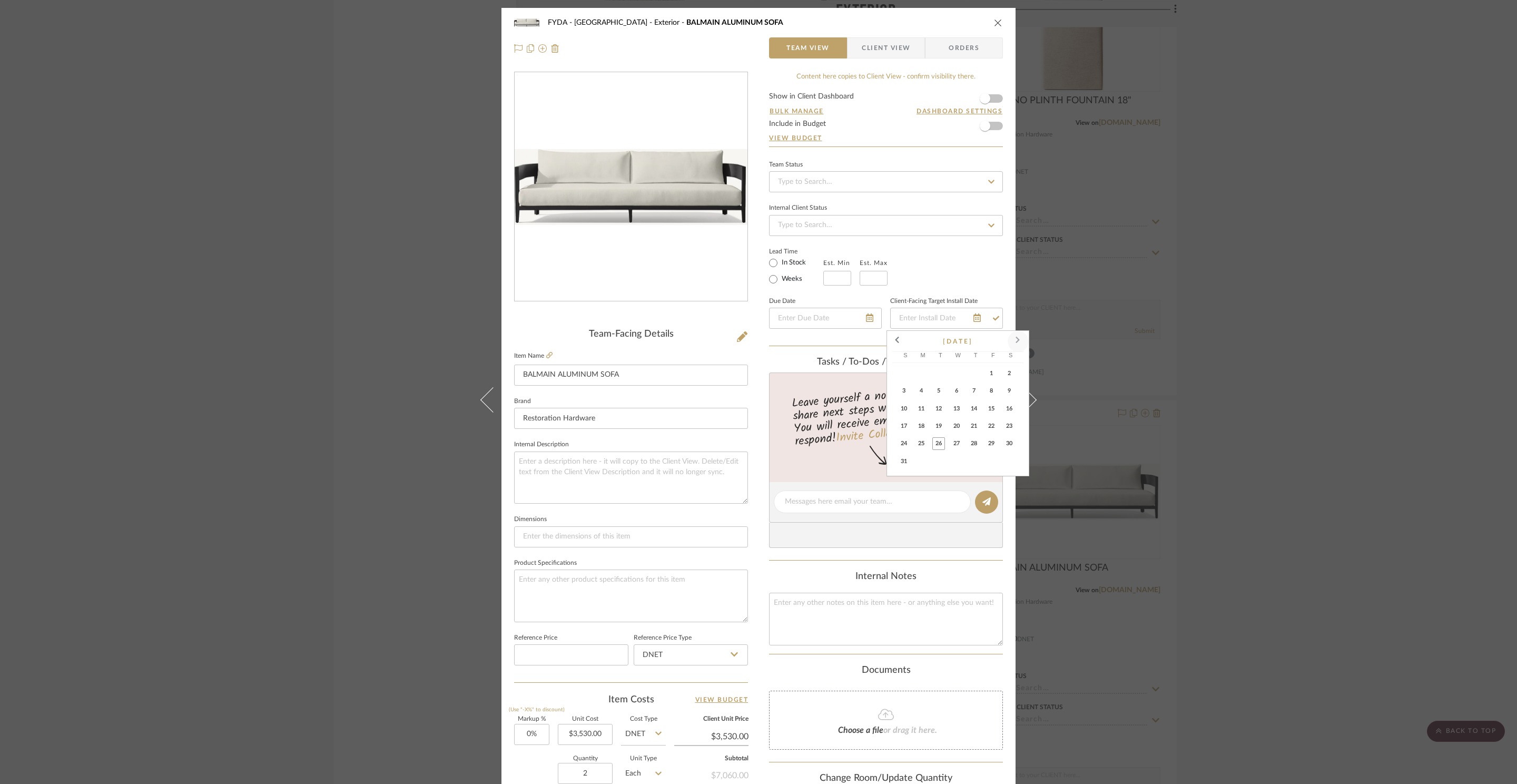
click at [1019, 342] on span at bounding box center [1018, 341] width 25 height 25
click at [1019, 342] on span at bounding box center [1018, 341] width 25 height 25
click at [1013, 342] on span at bounding box center [1018, 341] width 25 height 25
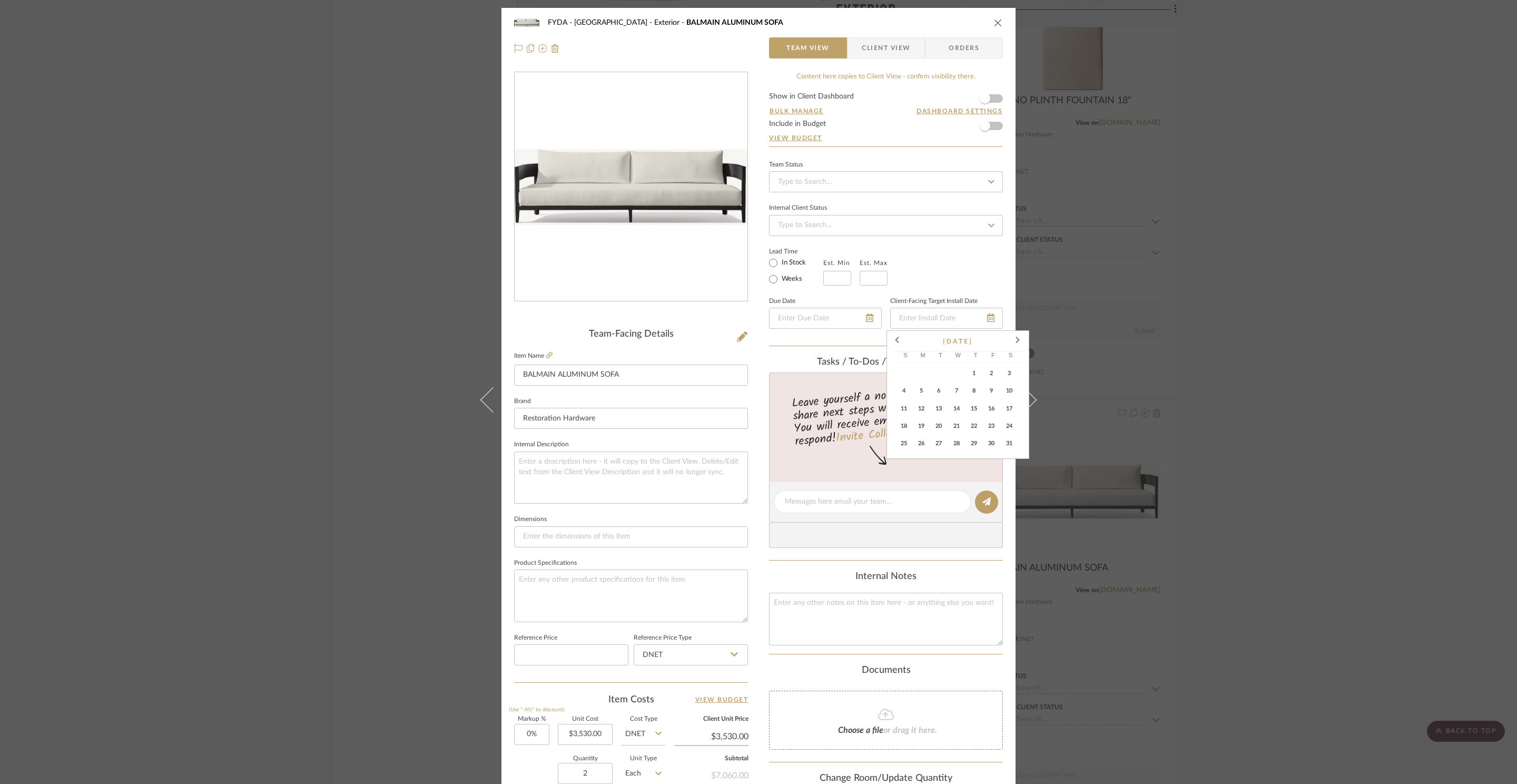
click at [964, 411] on button "14" at bounding box center [957, 409] width 17 height 17
type input "1/14/2026"
click at [1198, 375] on div "FYDA - 655 City Park Exterior BALMAIN ALUMINUM SOFA Team View Client View Order…" at bounding box center [758, 392] width 1517 height 784
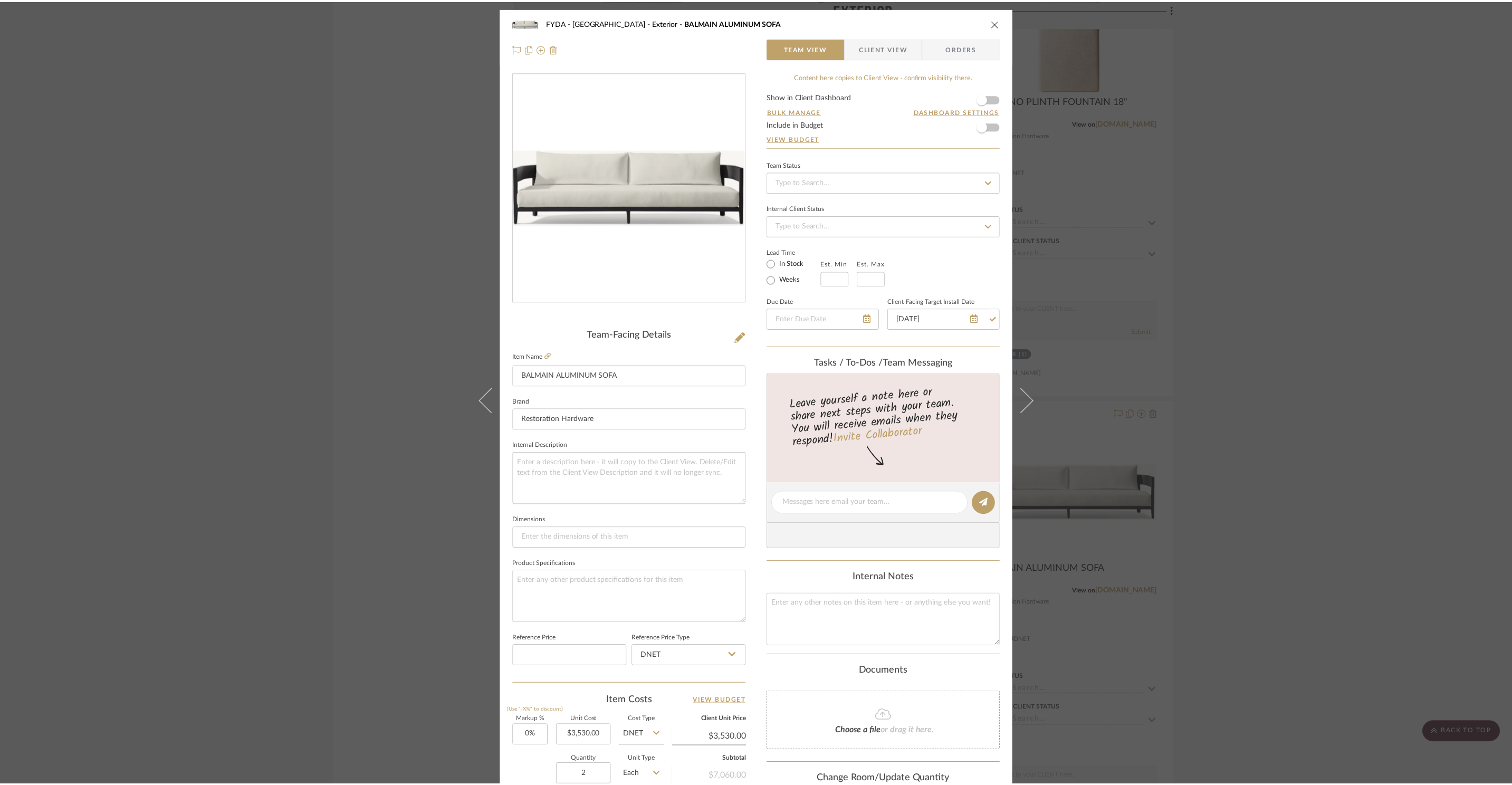
scroll to position [6857, 0]
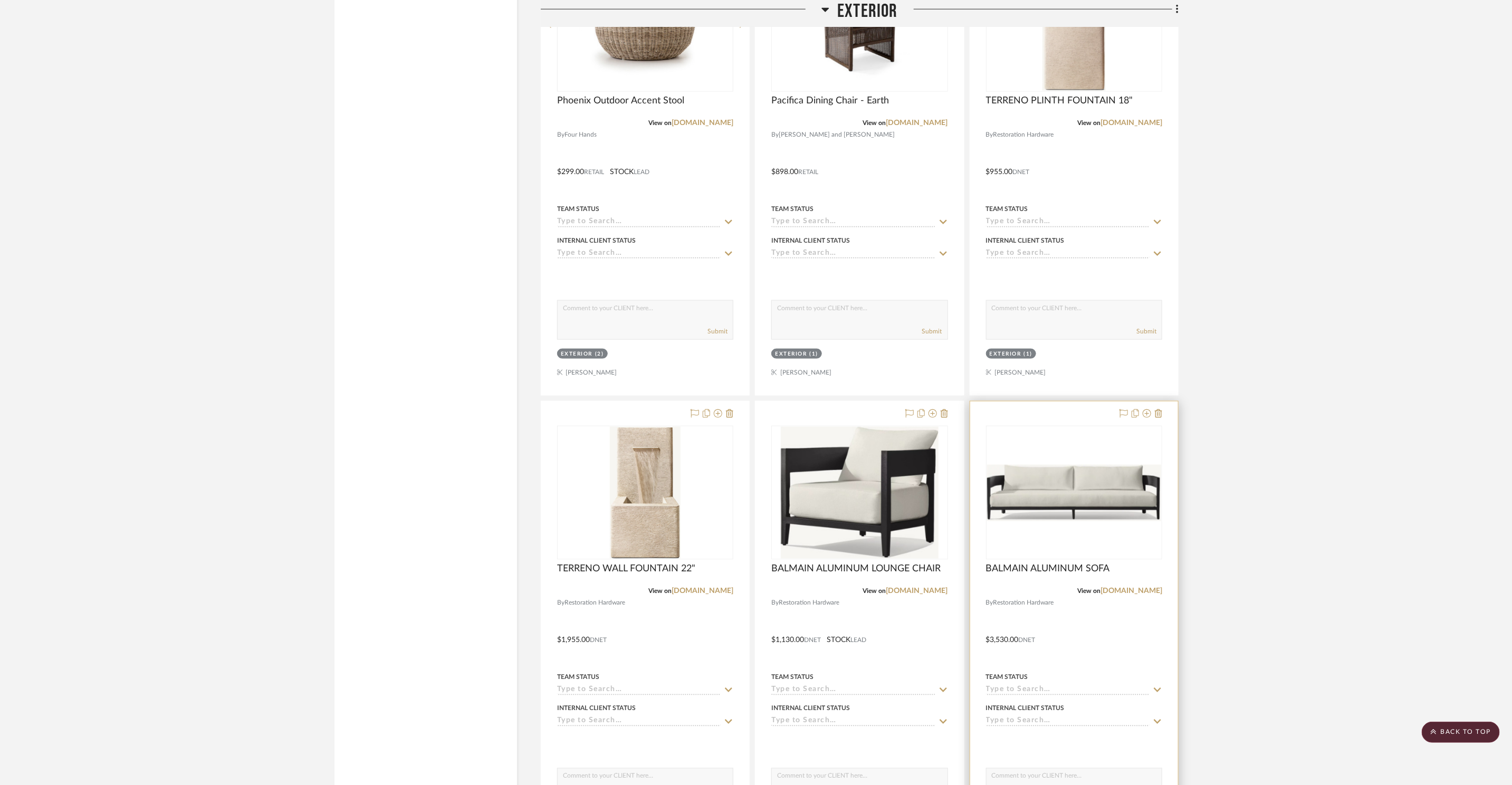
click at [1076, 485] on img "0" at bounding box center [1074, 493] width 174 height 57
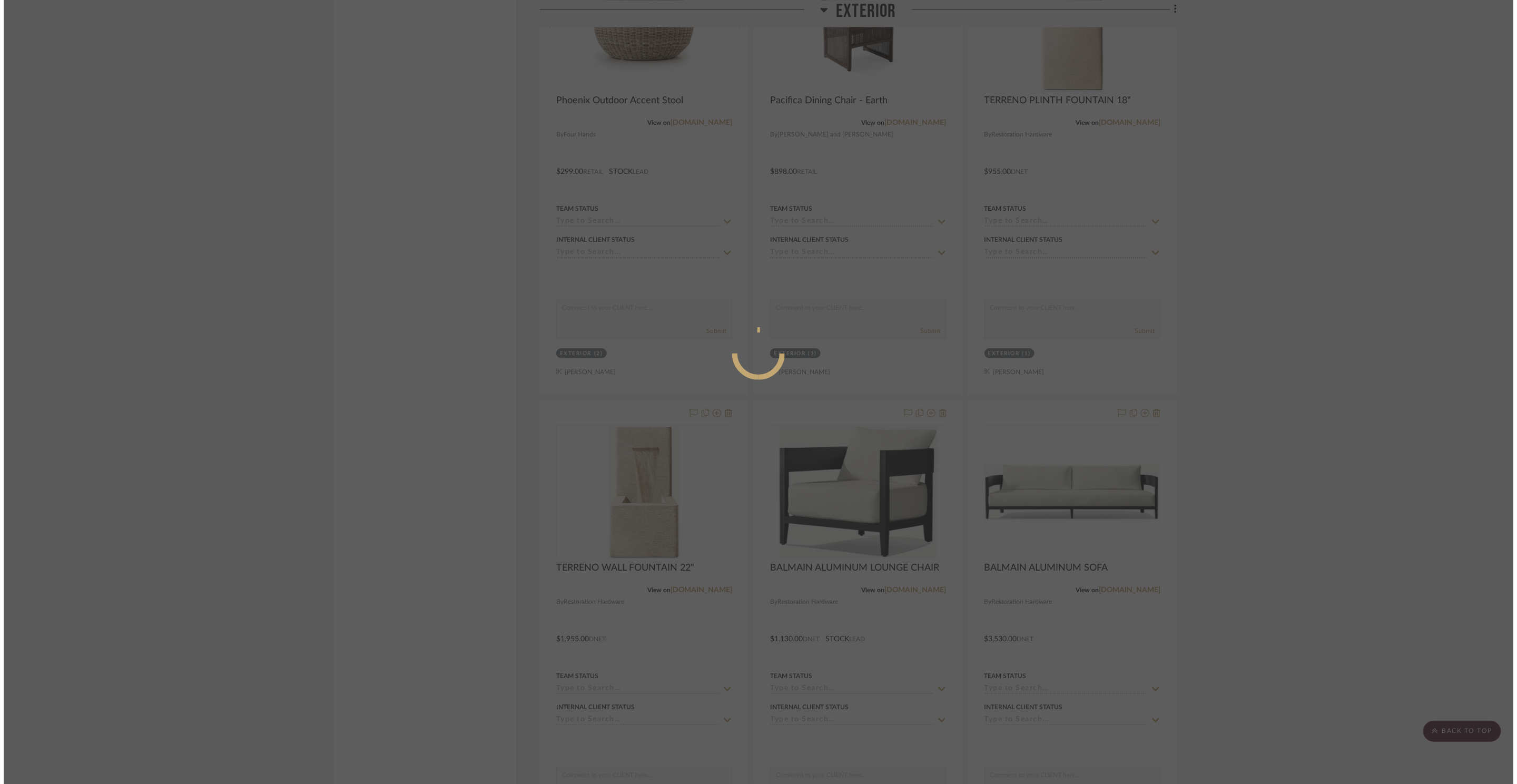
scroll to position [0, 0]
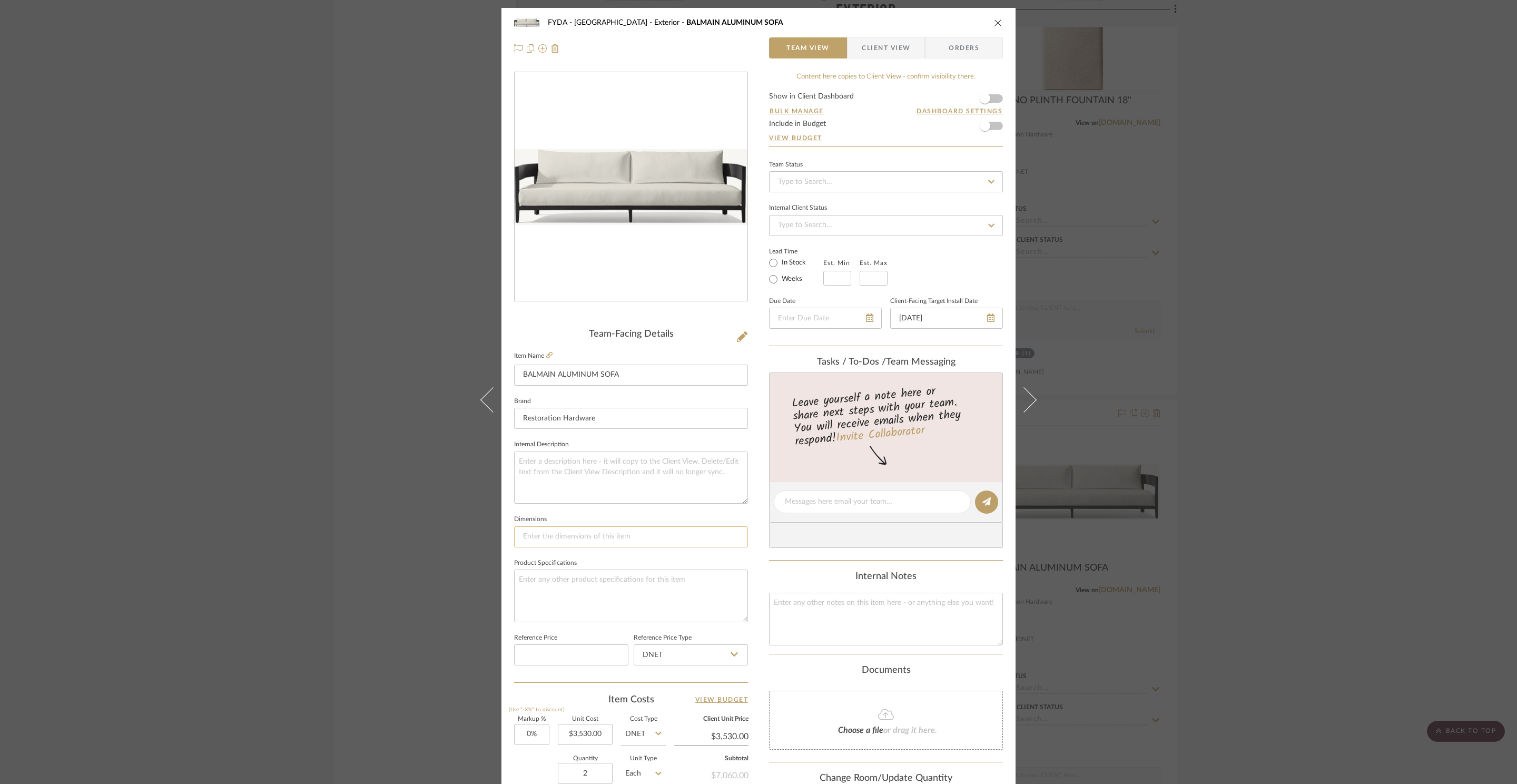
click at [588, 535] on input at bounding box center [631, 537] width 234 height 21
type input "63 or 84"
click at [996, 22] on icon "close" at bounding box center [998, 22] width 8 height 8
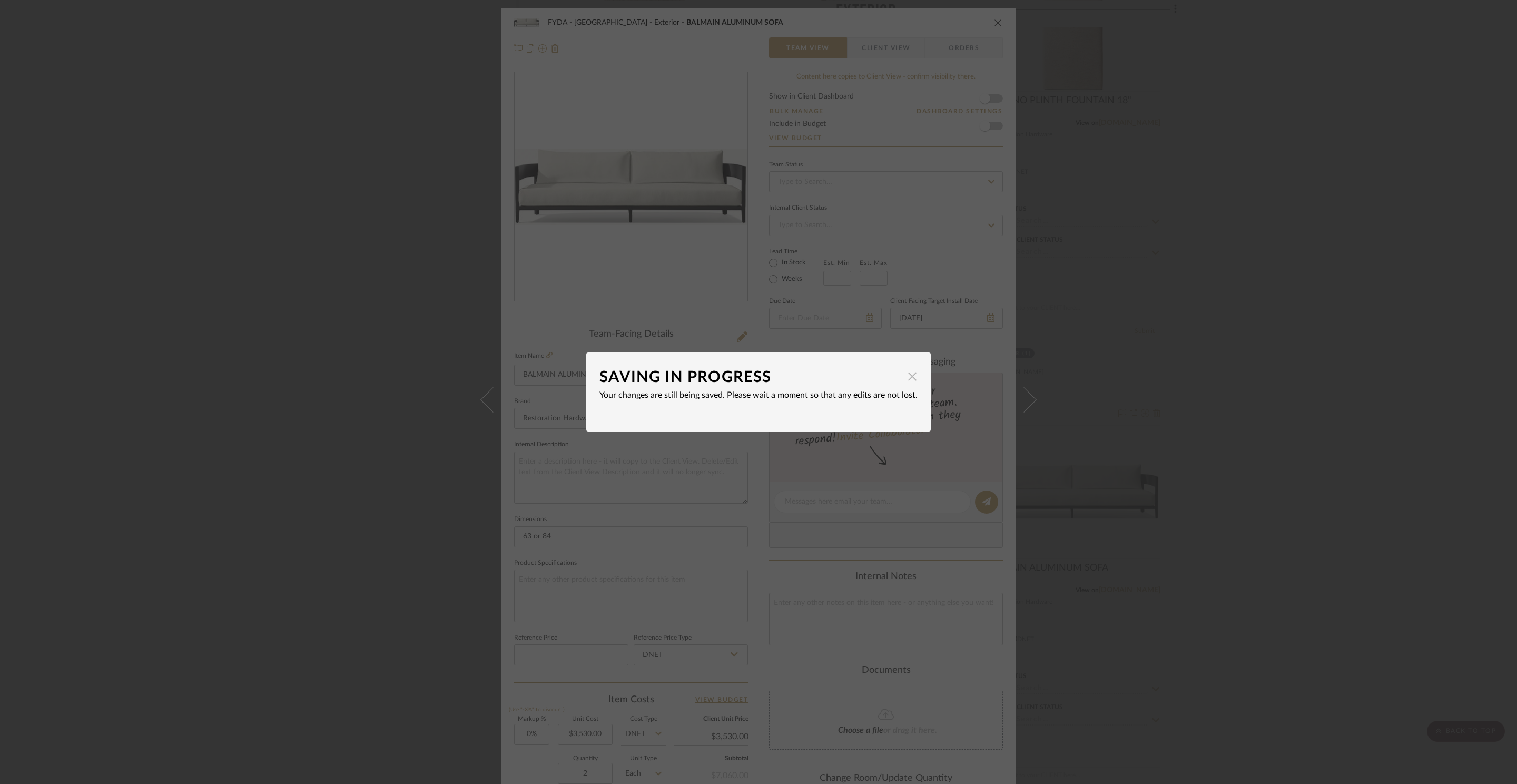
click at [903, 373] on span "button" at bounding box center [912, 376] width 21 height 21
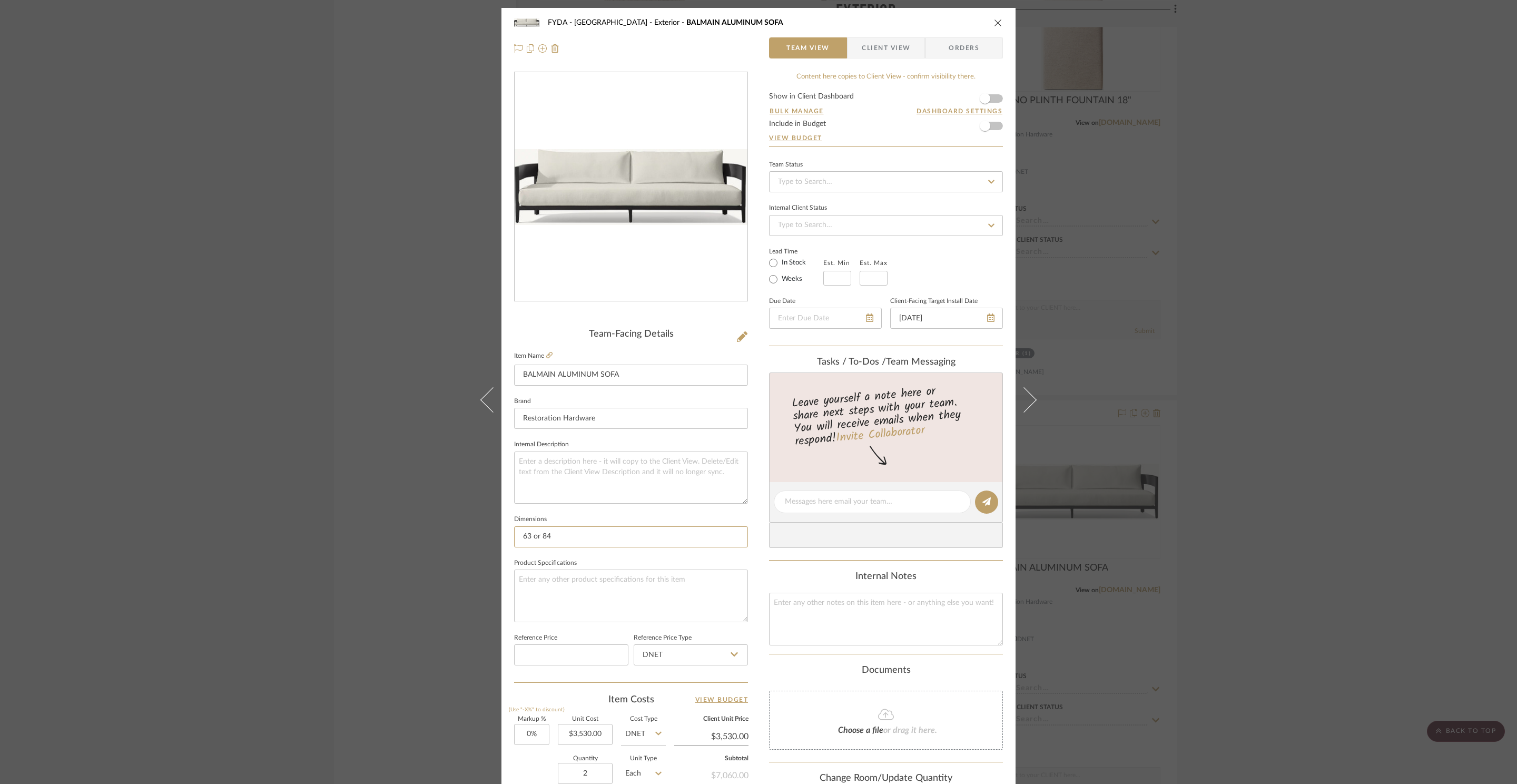
drag, startPoint x: 609, startPoint y: 532, endPoint x: 421, endPoint y: 536, distance: 188.0
click at [421, 536] on div "FYDA - 655 City Park Exterior BALMAIN ALUMINUM SOFA Team View Client View Order…" at bounding box center [758, 392] width 1517 height 784
drag, startPoint x: 581, startPoint y: 538, endPoint x: 437, endPoint y: 537, distance: 144.0
click at [442, 539] on div "FYDA - 655 City Park Exterior BALMAIN ALUMINUM SOFA Team View Client View Order…" at bounding box center [758, 392] width 1517 height 784
type input "68 or 82"
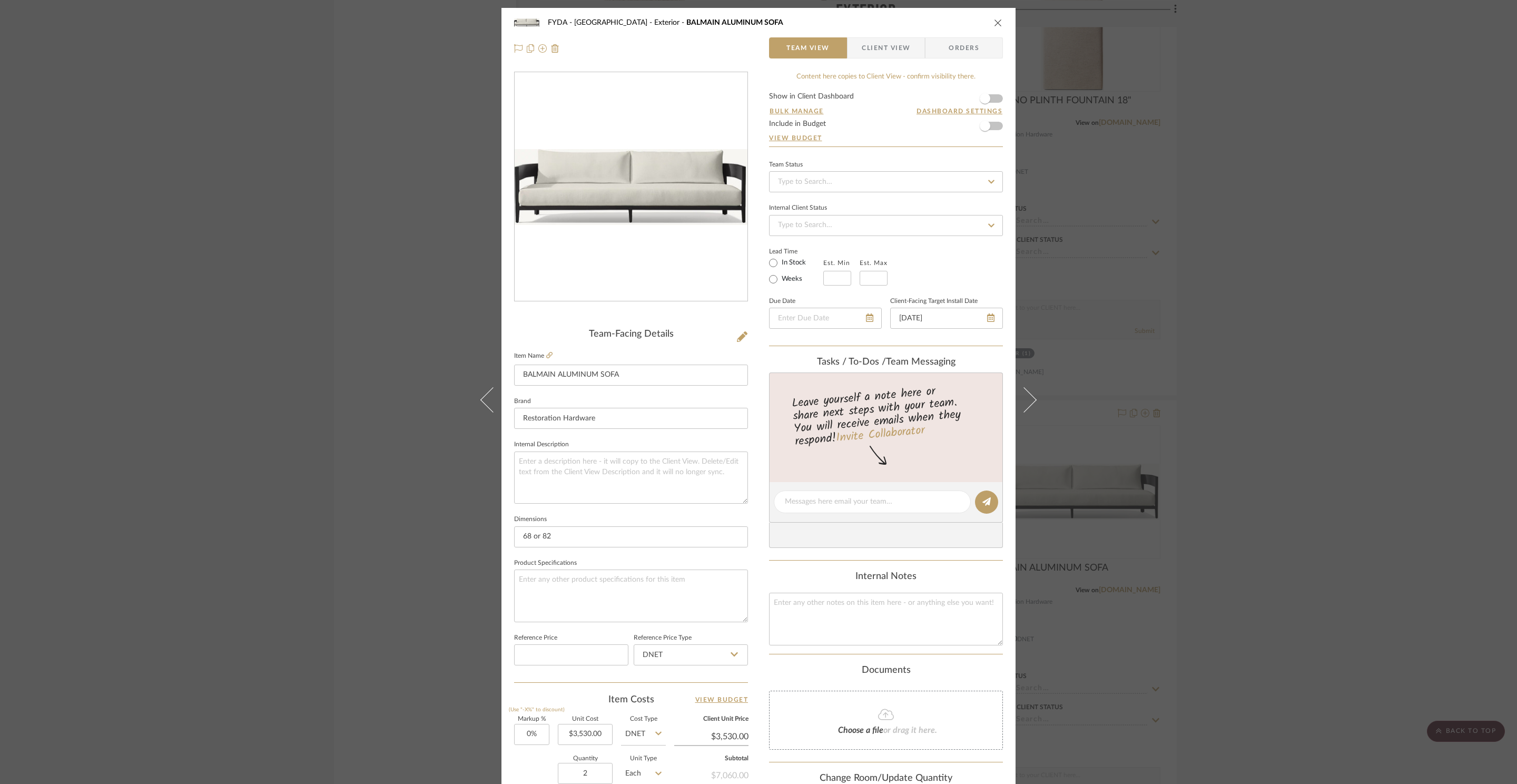
click at [996, 20] on icon "close" at bounding box center [998, 22] width 8 height 8
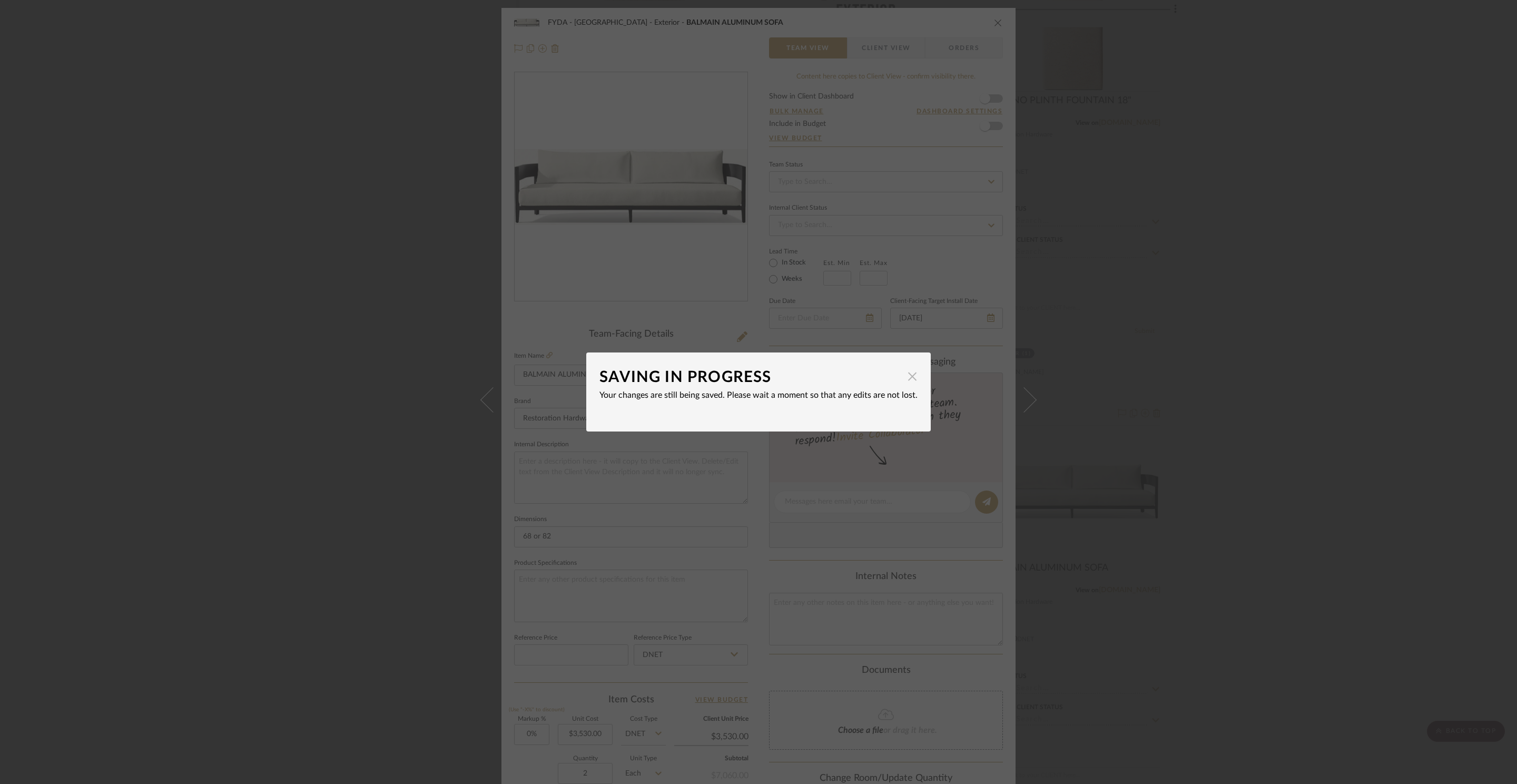
click at [907, 379] on span "button" at bounding box center [912, 376] width 21 height 21
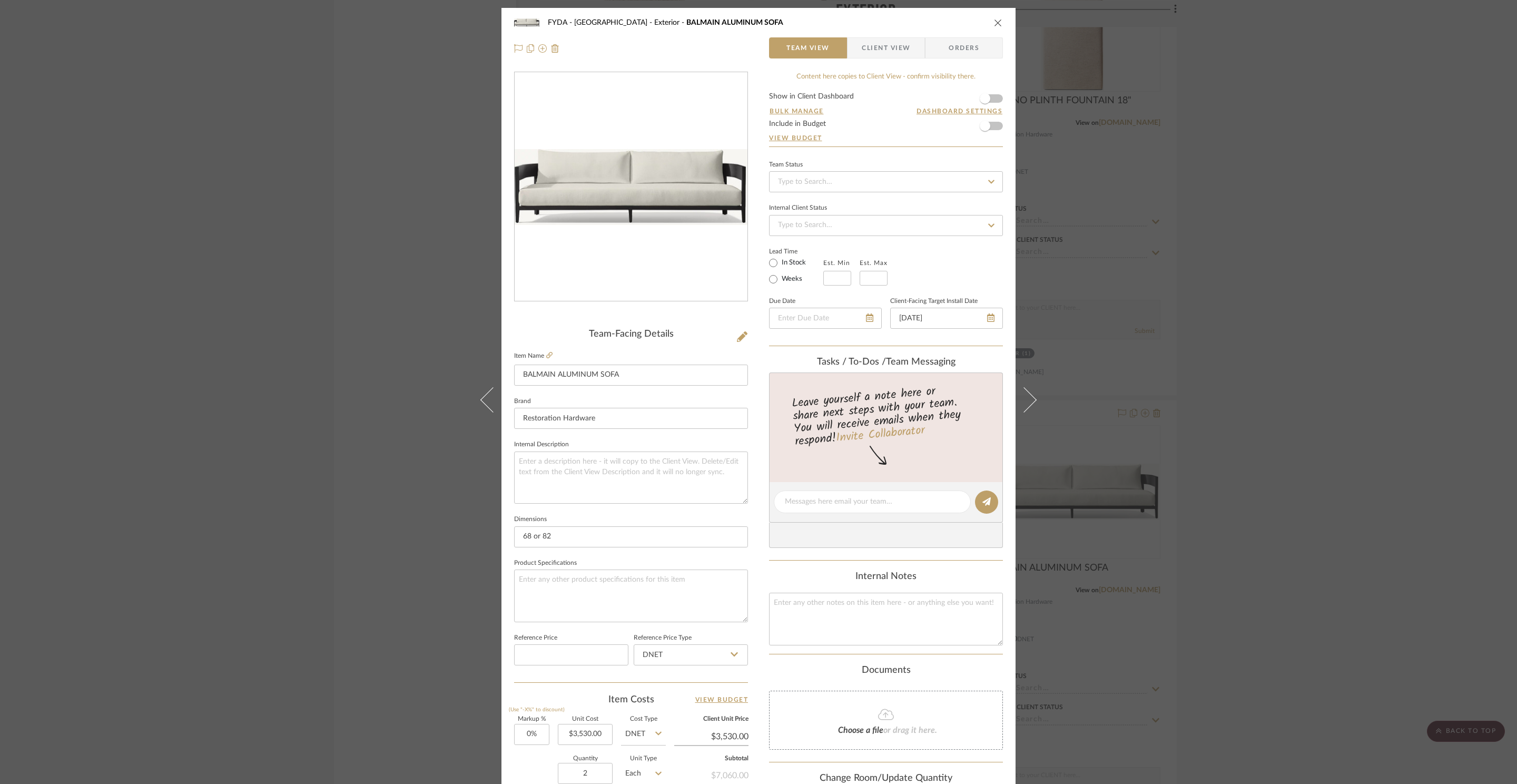
click at [987, 22] on div "FYDA - 655 City Park Exterior BALMAIN ALUMINUM SOFA" at bounding box center [758, 22] width 488 height 21
click at [996, 20] on icon "close" at bounding box center [998, 22] width 8 height 8
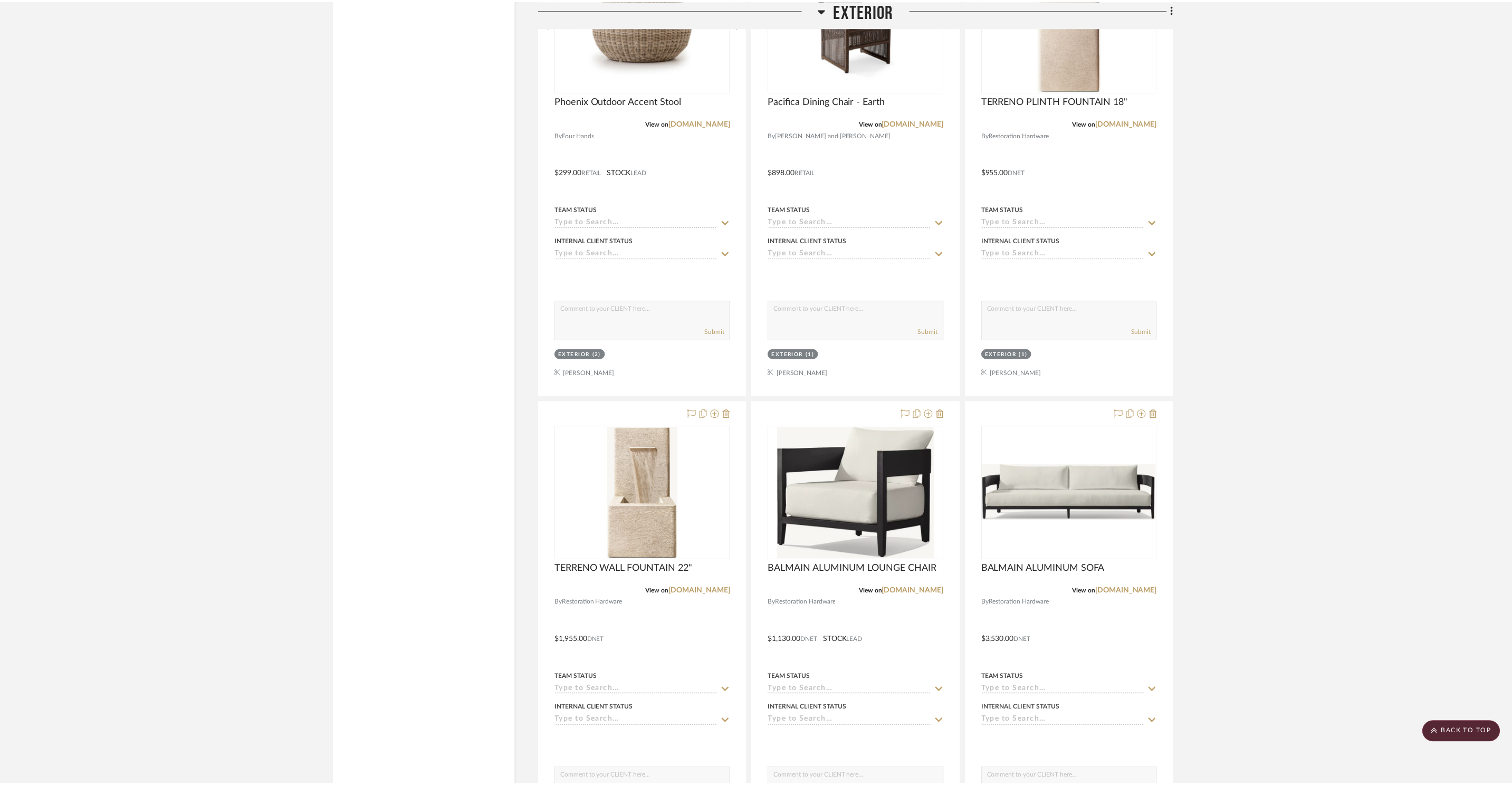
scroll to position [6857, 0]
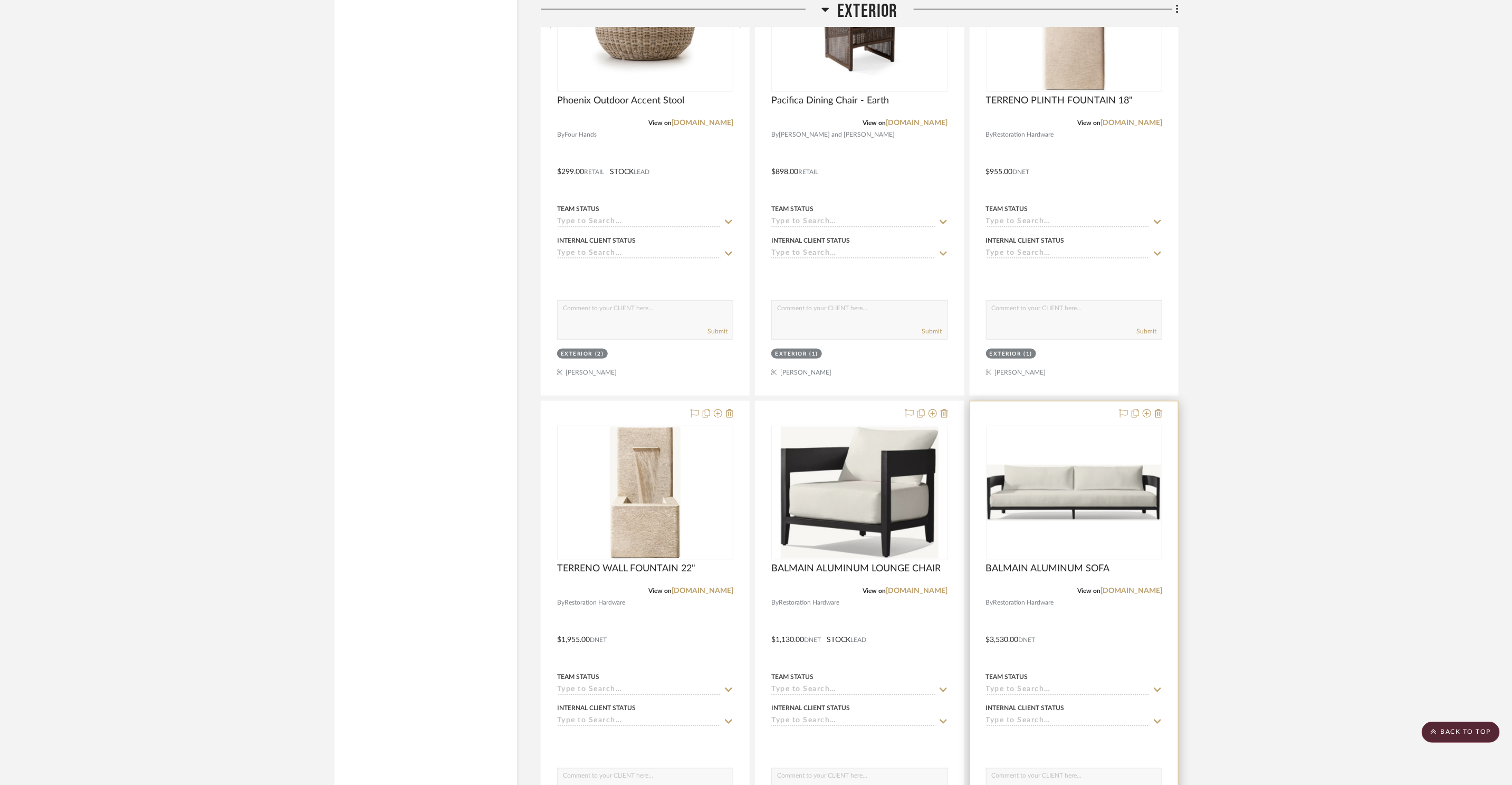
click at [1056, 481] on img "0" at bounding box center [1074, 493] width 174 height 57
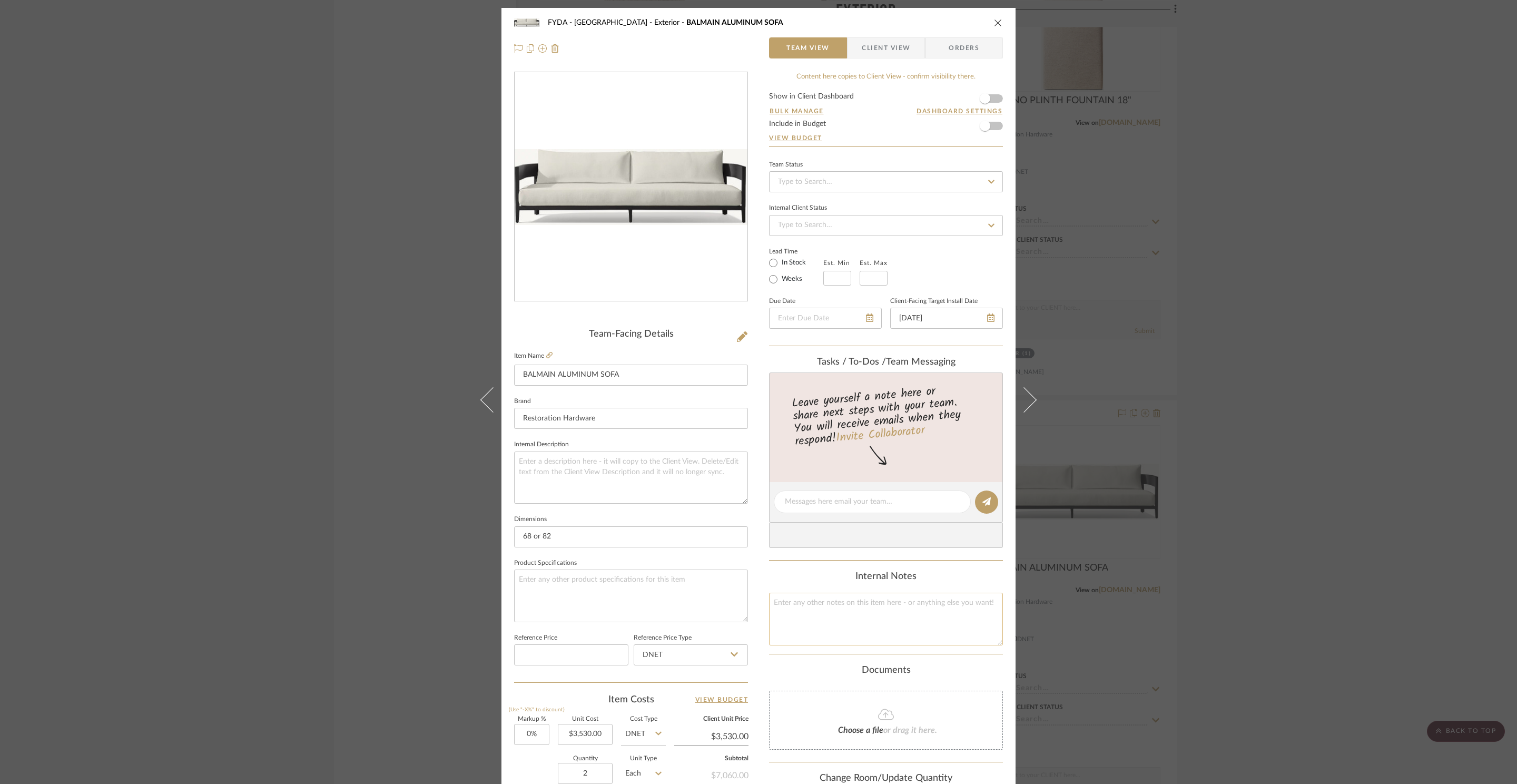
click at [857, 623] on textarea at bounding box center [885, 618] width 234 height 52
type textarea "68 appears in stock 82 is january"
click at [1333, 448] on div "FYDA - 655 City Park Exterior BALMAIN ALUMINUM SOFA Team View Client View Order…" at bounding box center [758, 392] width 1517 height 784
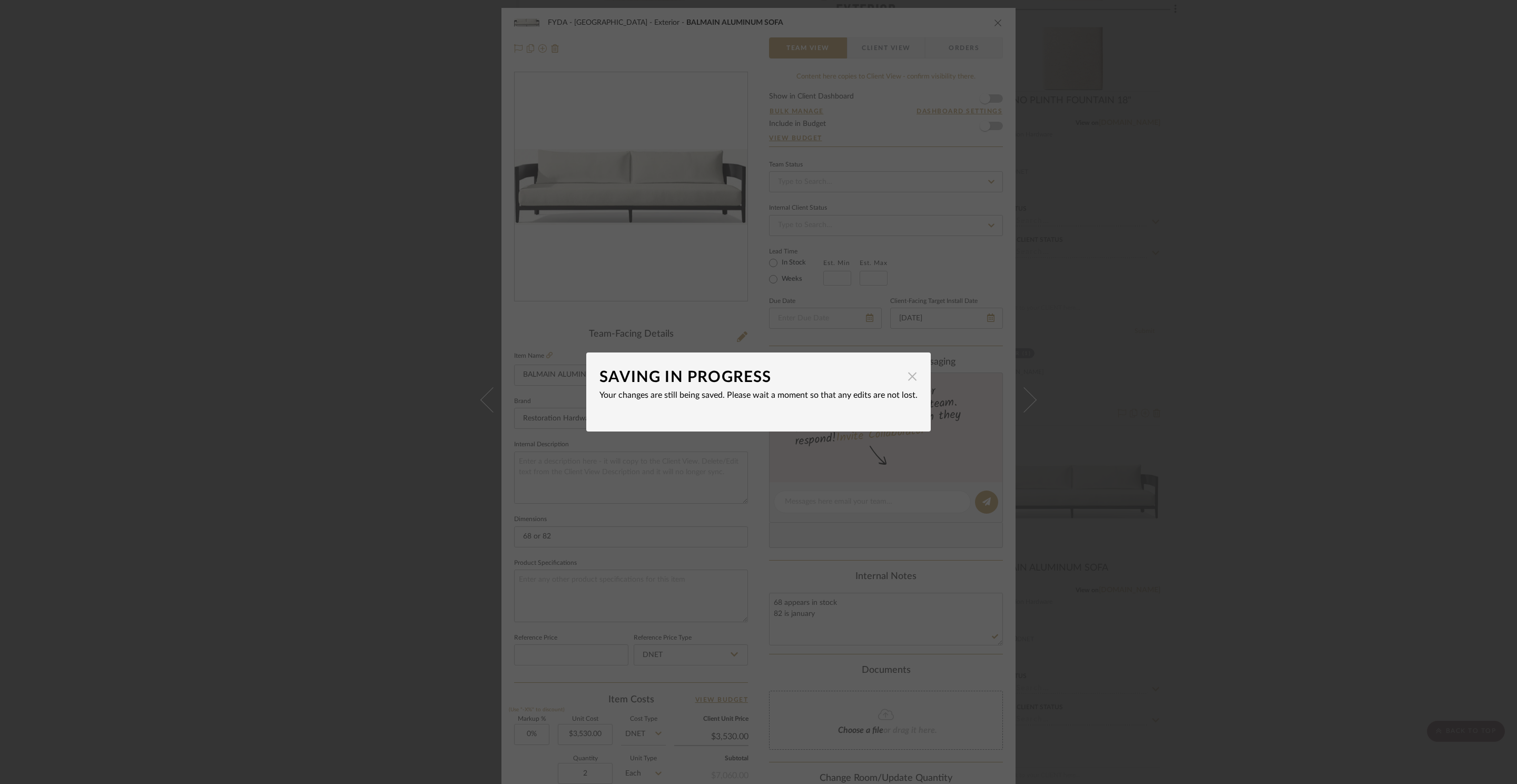
click at [903, 375] on span "button" at bounding box center [912, 376] width 21 height 21
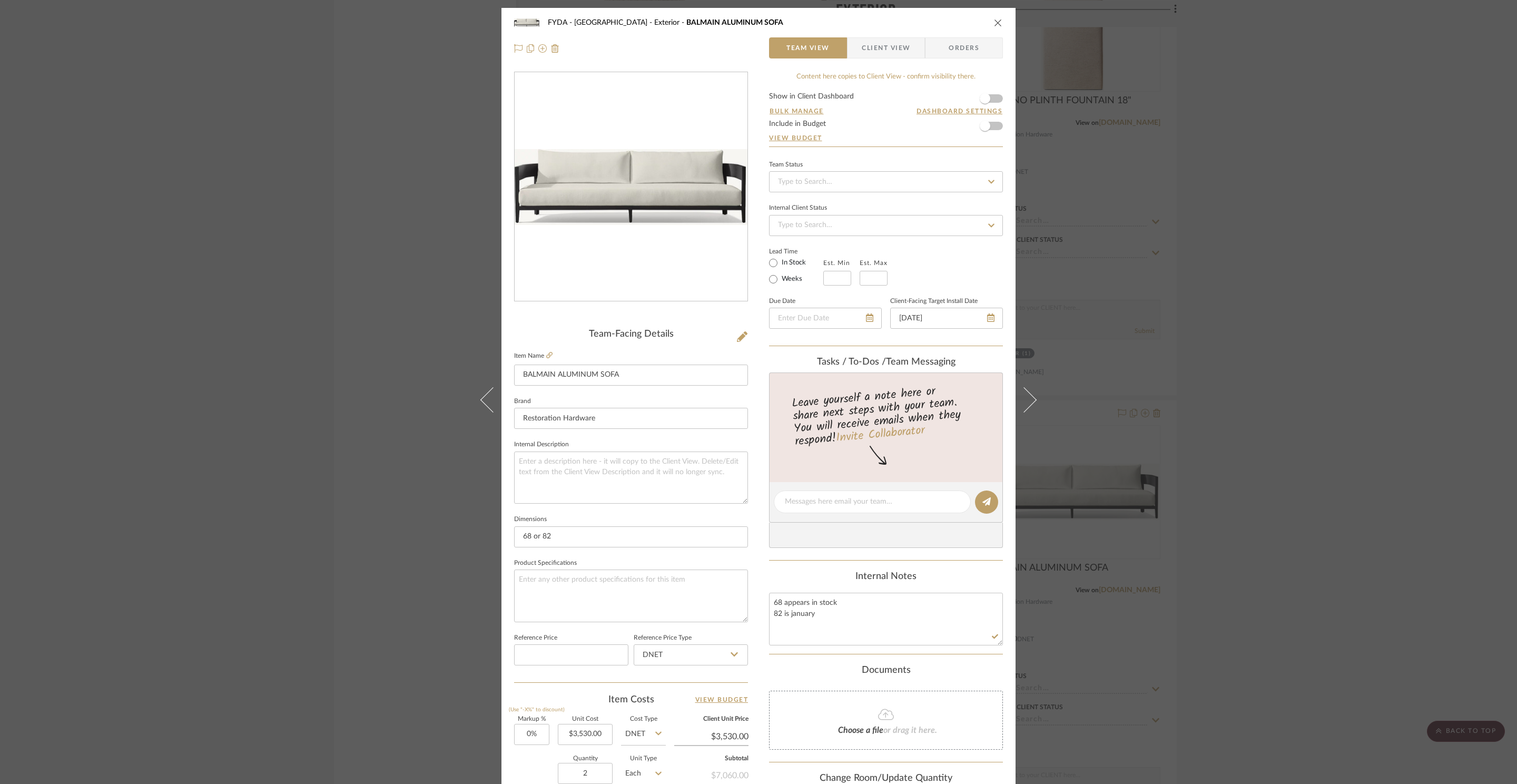
click at [994, 26] on icon "close" at bounding box center [998, 22] width 8 height 8
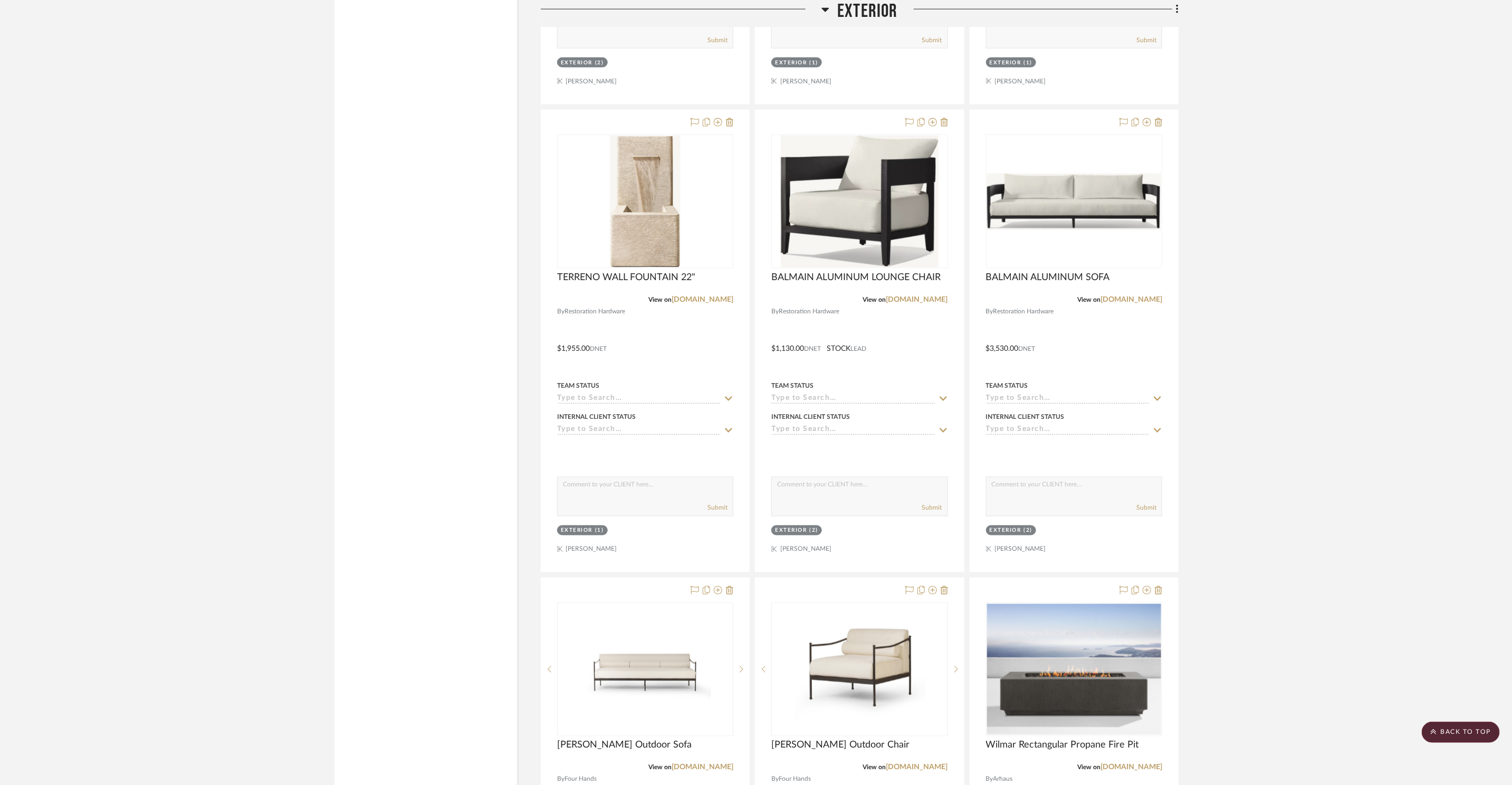
scroll to position [7383, 0]
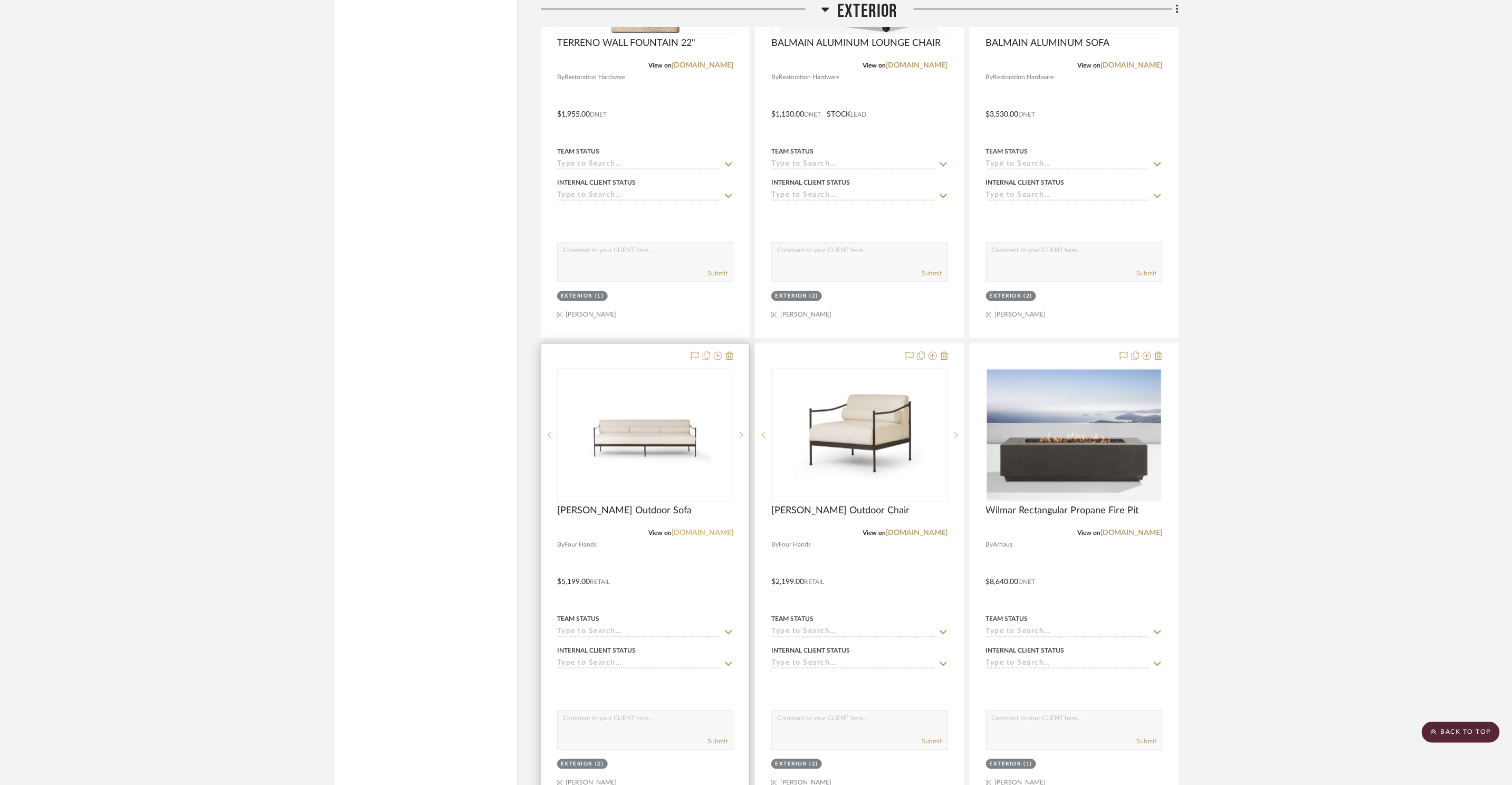
click at [720, 532] on link "[DOMAIN_NAME]" at bounding box center [703, 533] width 62 height 8
click at [929, 530] on link "[DOMAIN_NAME]" at bounding box center [917, 533] width 62 height 8
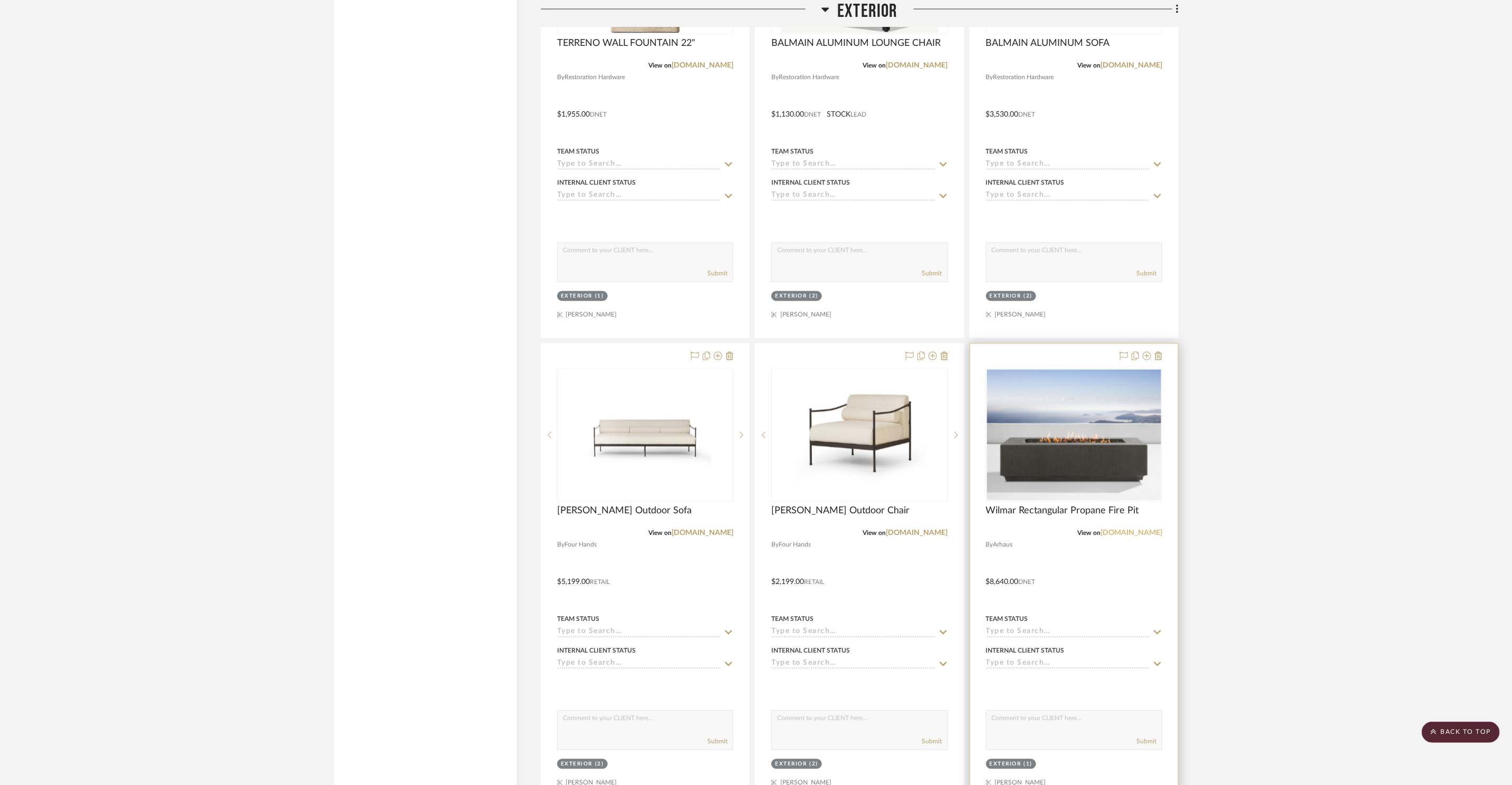
click at [1146, 532] on link "[DOMAIN_NAME]" at bounding box center [1131, 533] width 62 height 8
click at [1087, 459] on img "0" at bounding box center [1074, 434] width 174 height 131
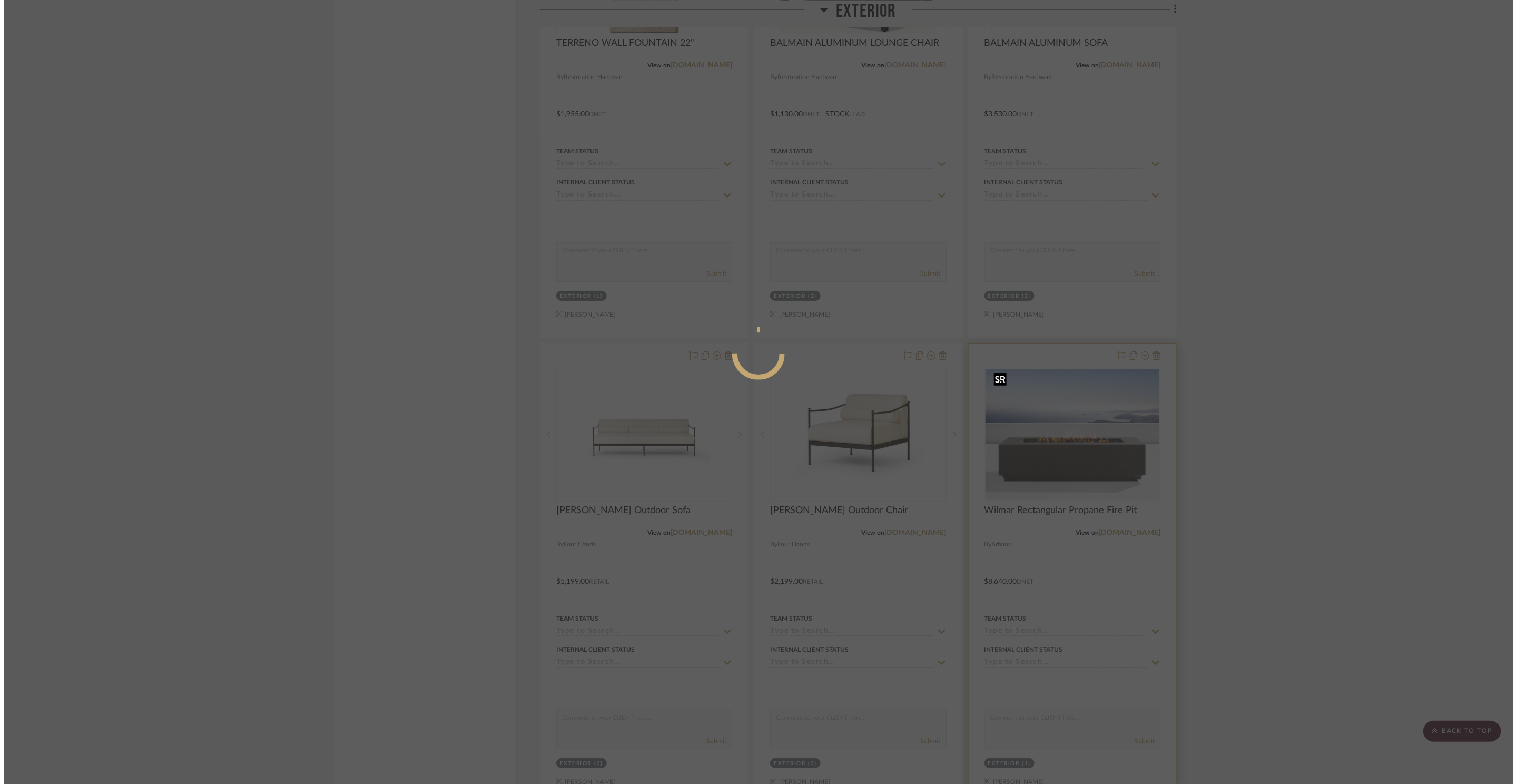
scroll to position [0, 0]
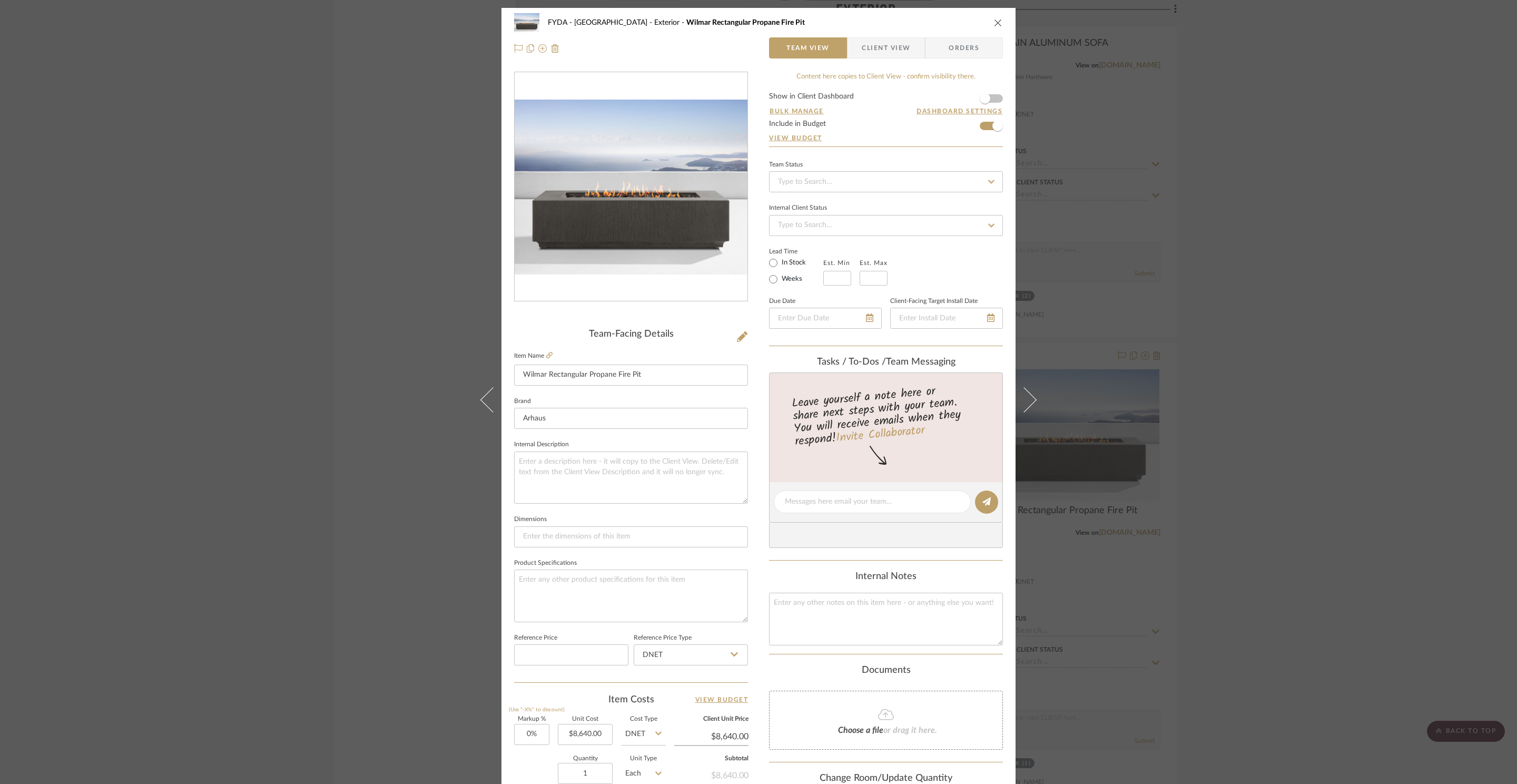
click at [783, 265] on label "In Stock" at bounding box center [793, 263] width 27 height 10
click at [780, 265] on input "In Stock" at bounding box center [773, 263] width 13 height 13
radio input "true"
click at [1000, 20] on div "FYDA - 655 City Park Exterior Wilmar Rectangular Propane Fire Pit Team View Cli…" at bounding box center [759, 35] width 514 height 55
click at [994, 18] on icon "close" at bounding box center [998, 22] width 8 height 8
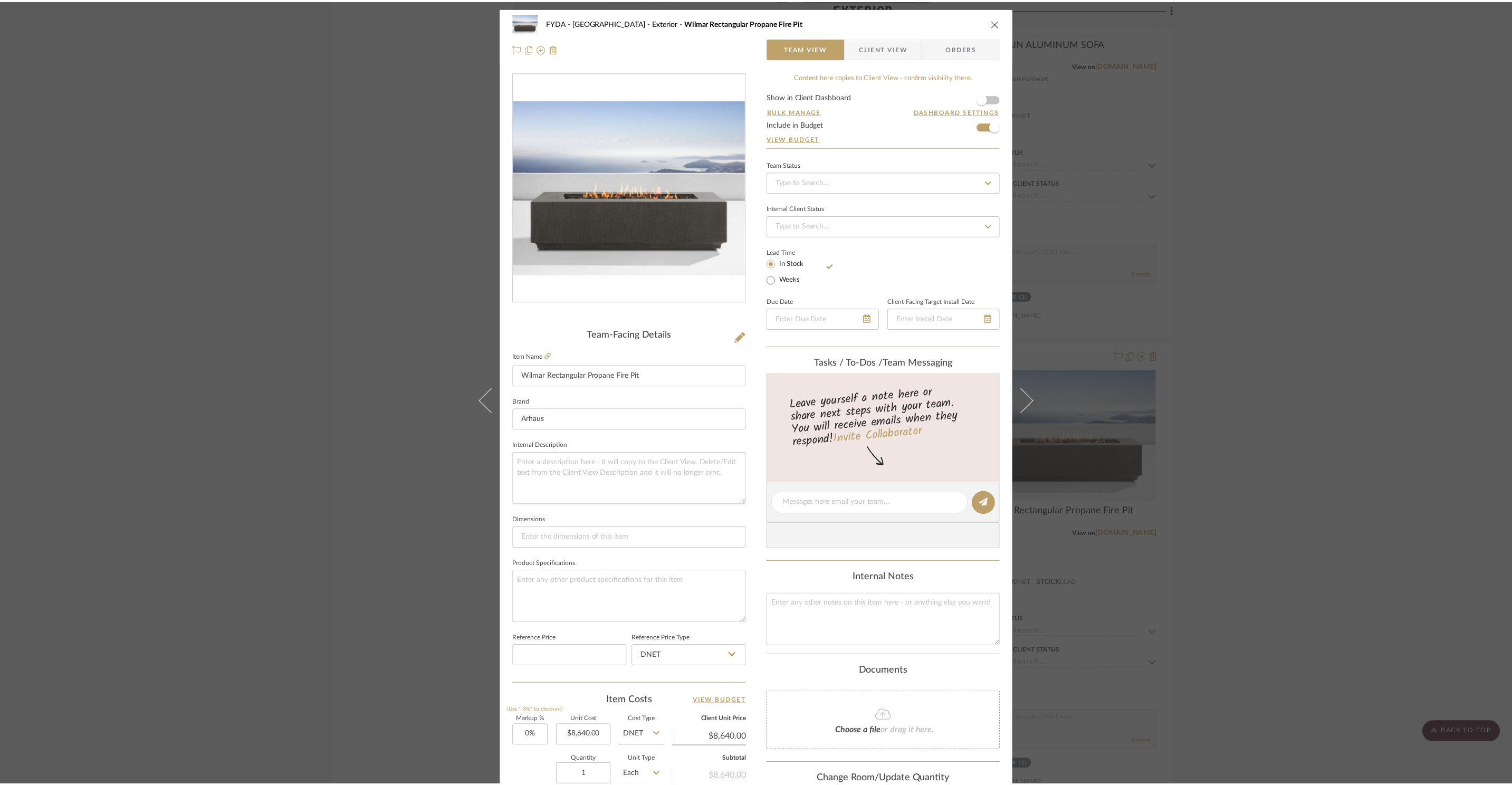
scroll to position [7383, 0]
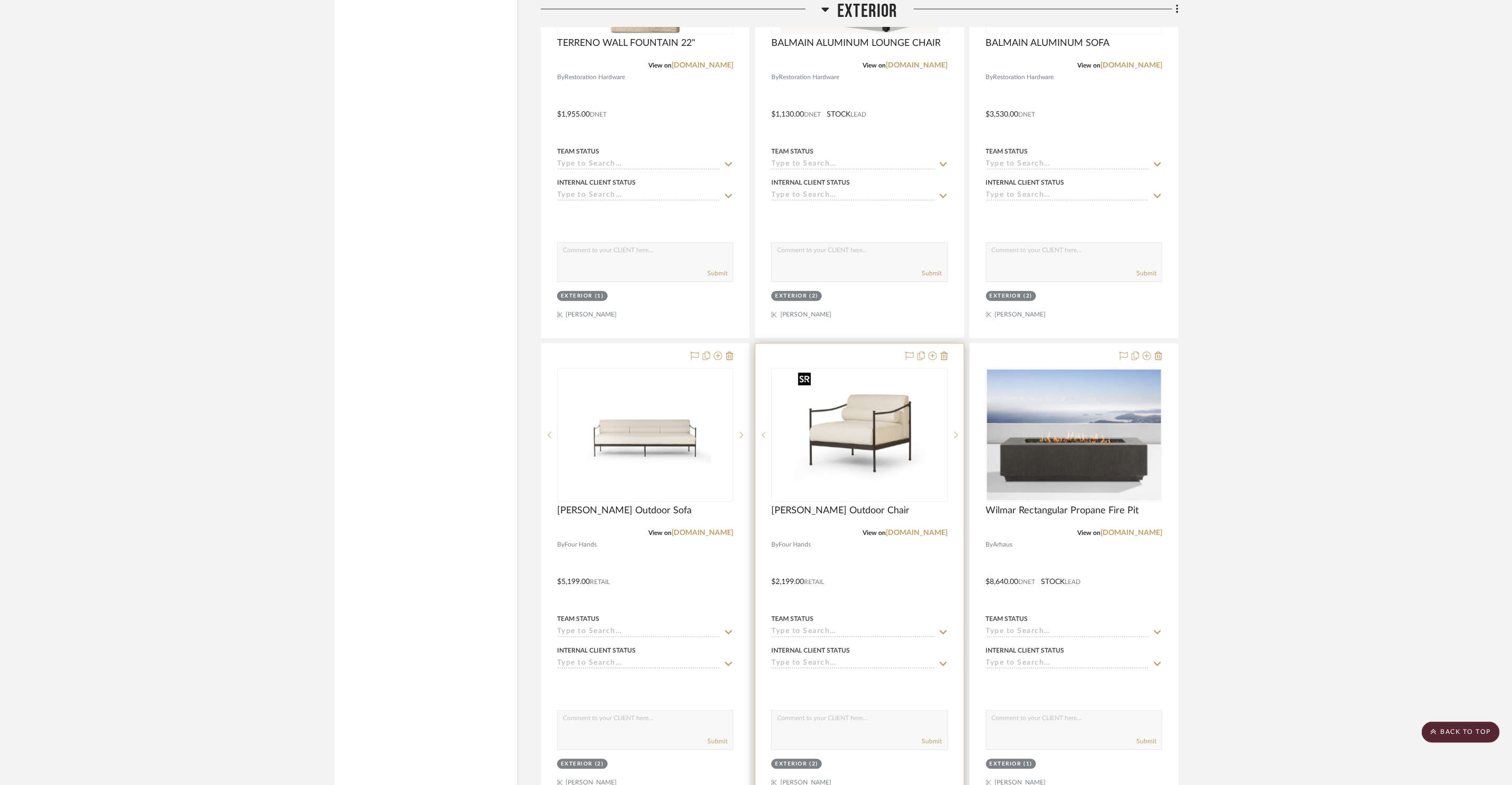
click at [843, 420] on img "0" at bounding box center [860, 435] width 132 height 132
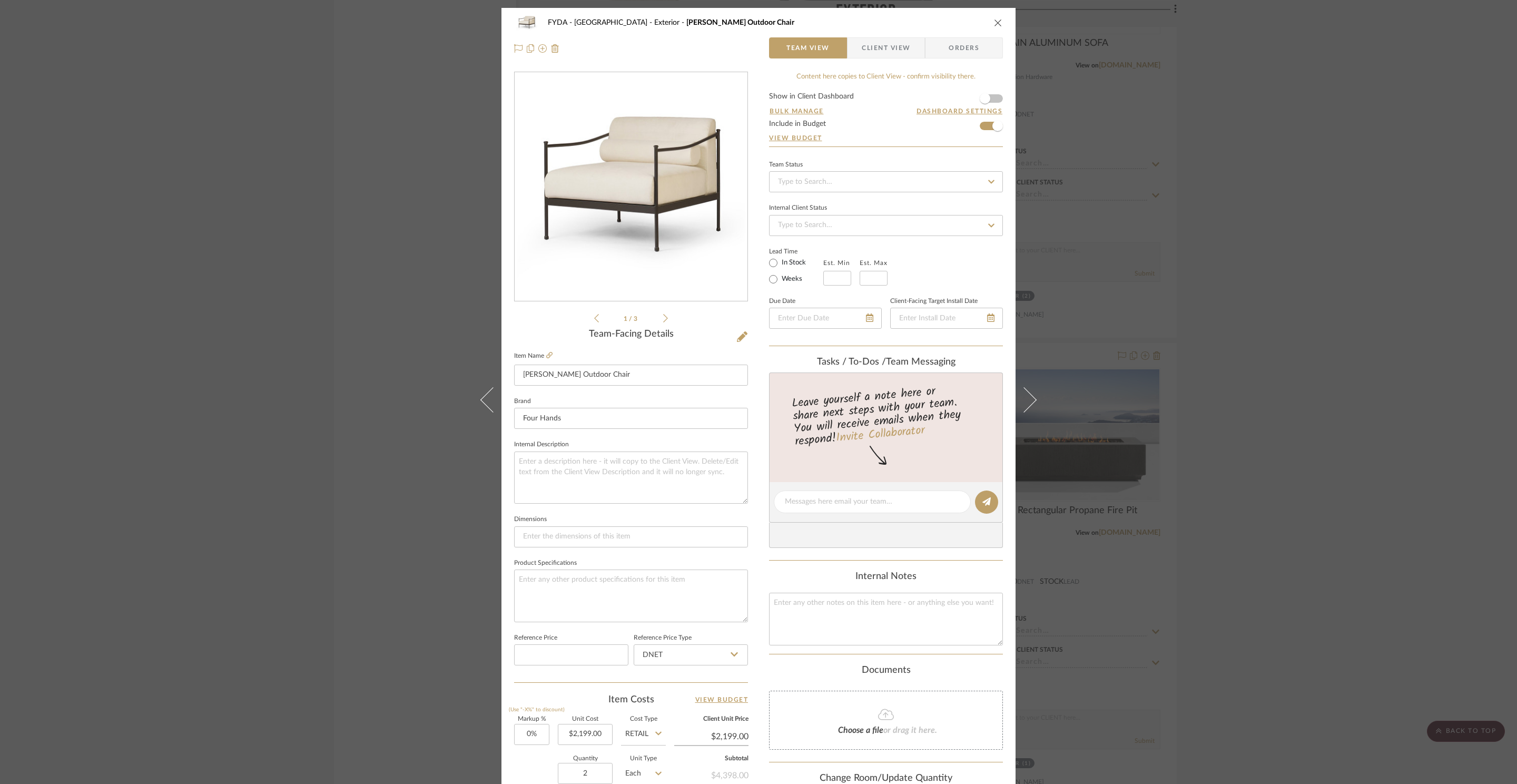
click at [794, 262] on label "In Stock" at bounding box center [793, 263] width 27 height 10
click at [780, 262] on input "In Stock" at bounding box center [773, 263] width 13 height 13
radio input "true"
click at [994, 24] on icon "close" at bounding box center [998, 22] width 8 height 8
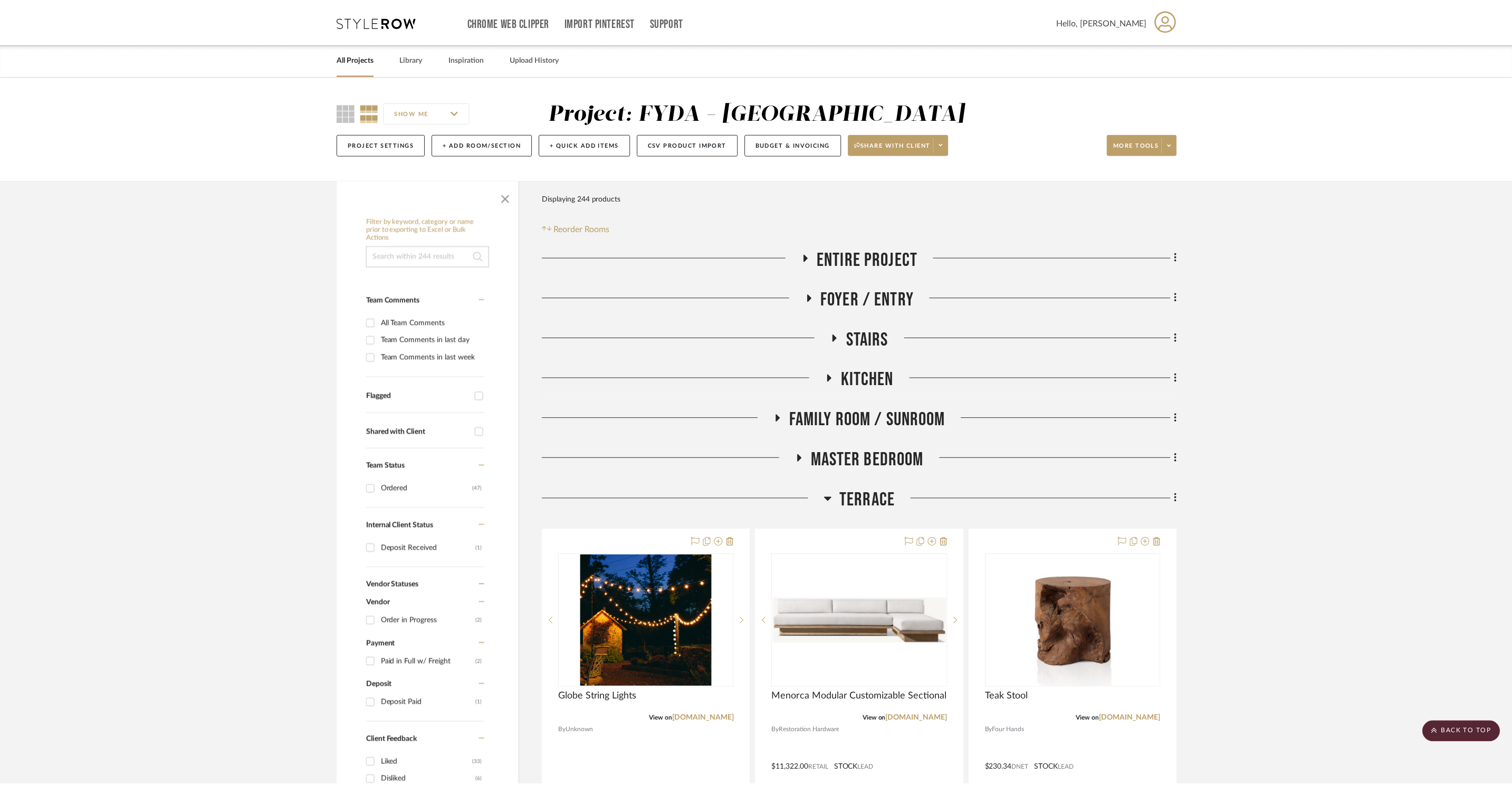
scroll to position [7383, 0]
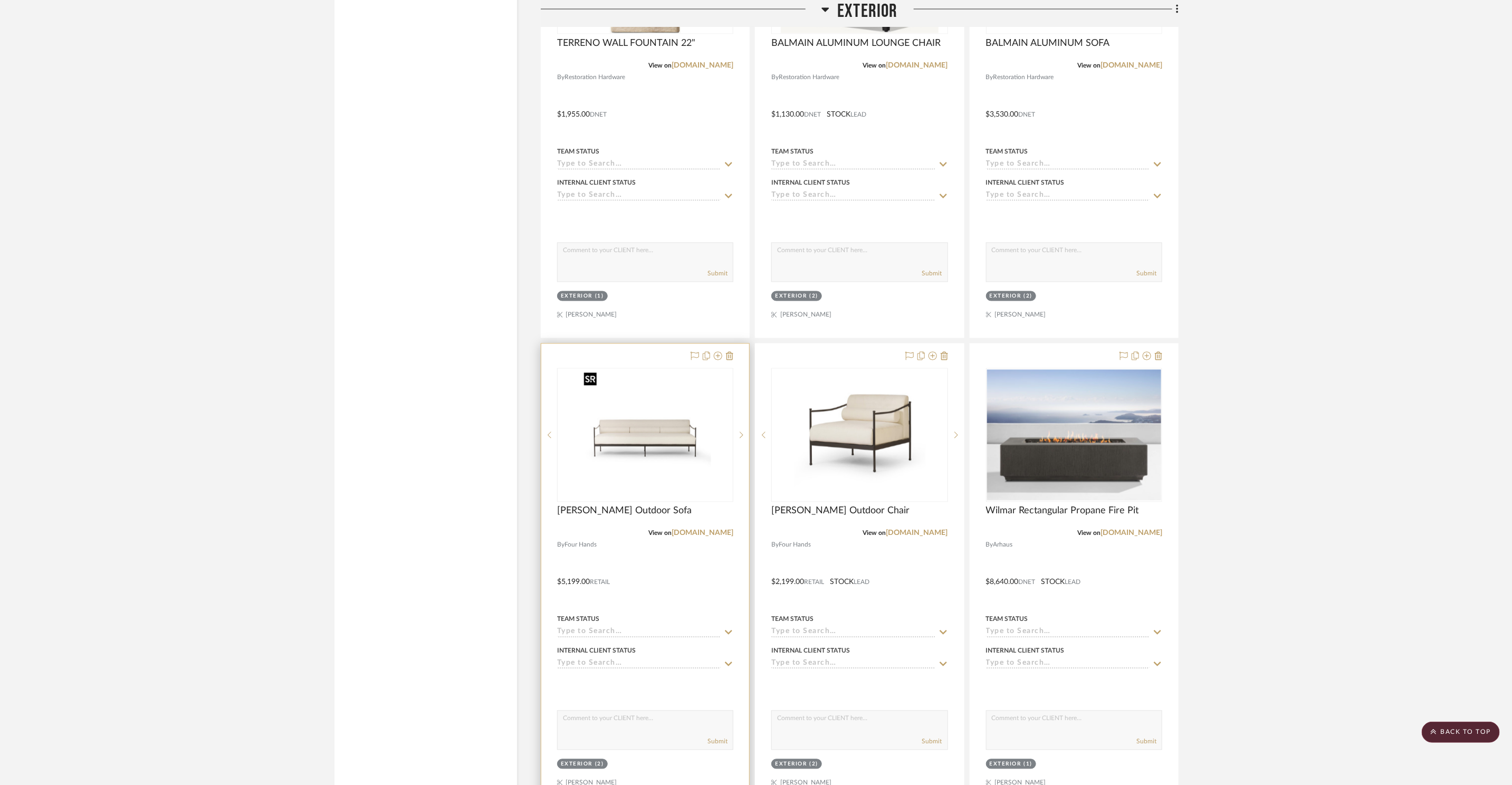
click at [691, 440] on img "0" at bounding box center [645, 435] width 132 height 132
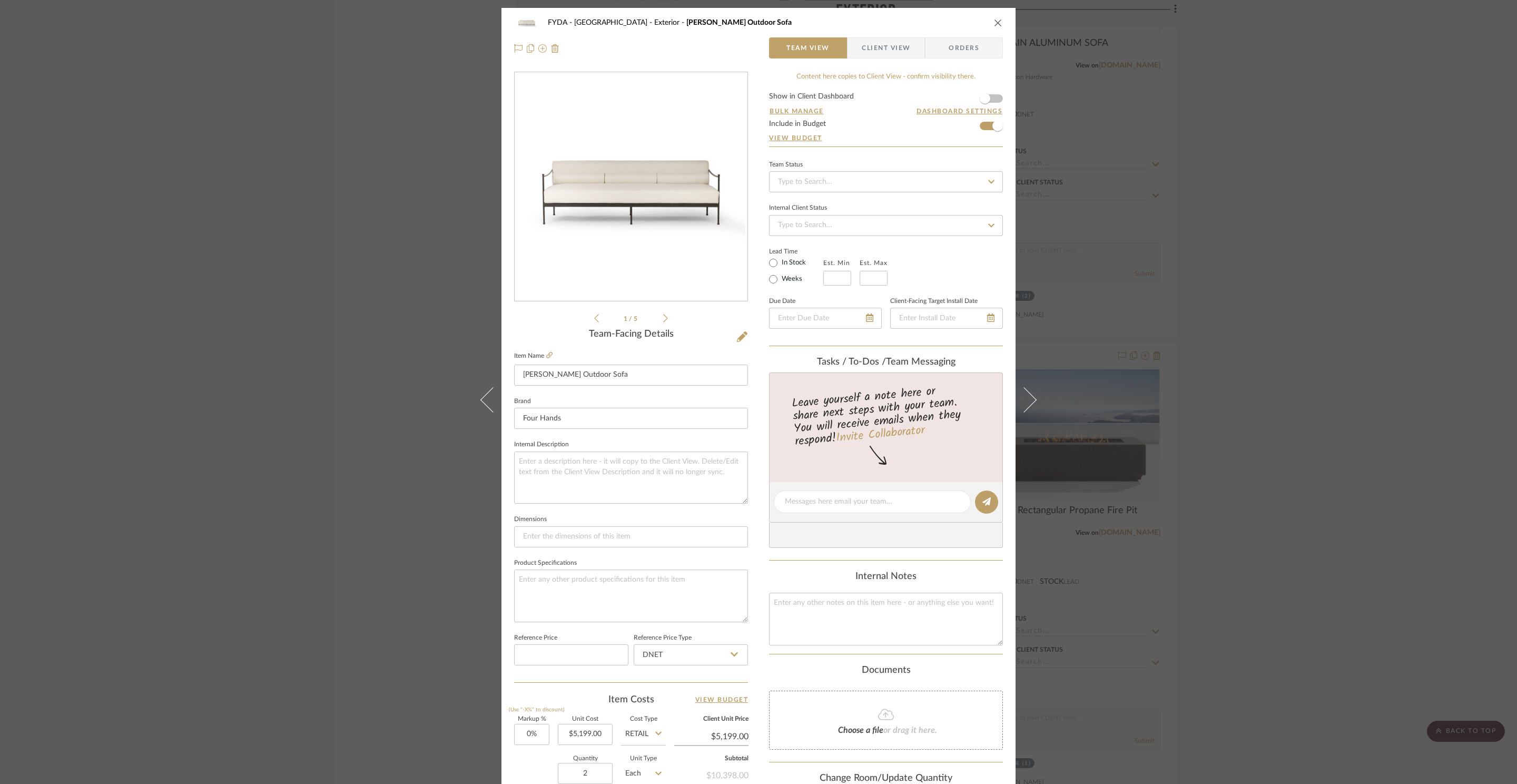
click at [787, 263] on label "In Stock" at bounding box center [793, 263] width 27 height 10
click at [780, 263] on input "In Stock" at bounding box center [773, 263] width 13 height 13
radio input "true"
click at [996, 22] on icon "close" at bounding box center [998, 22] width 8 height 8
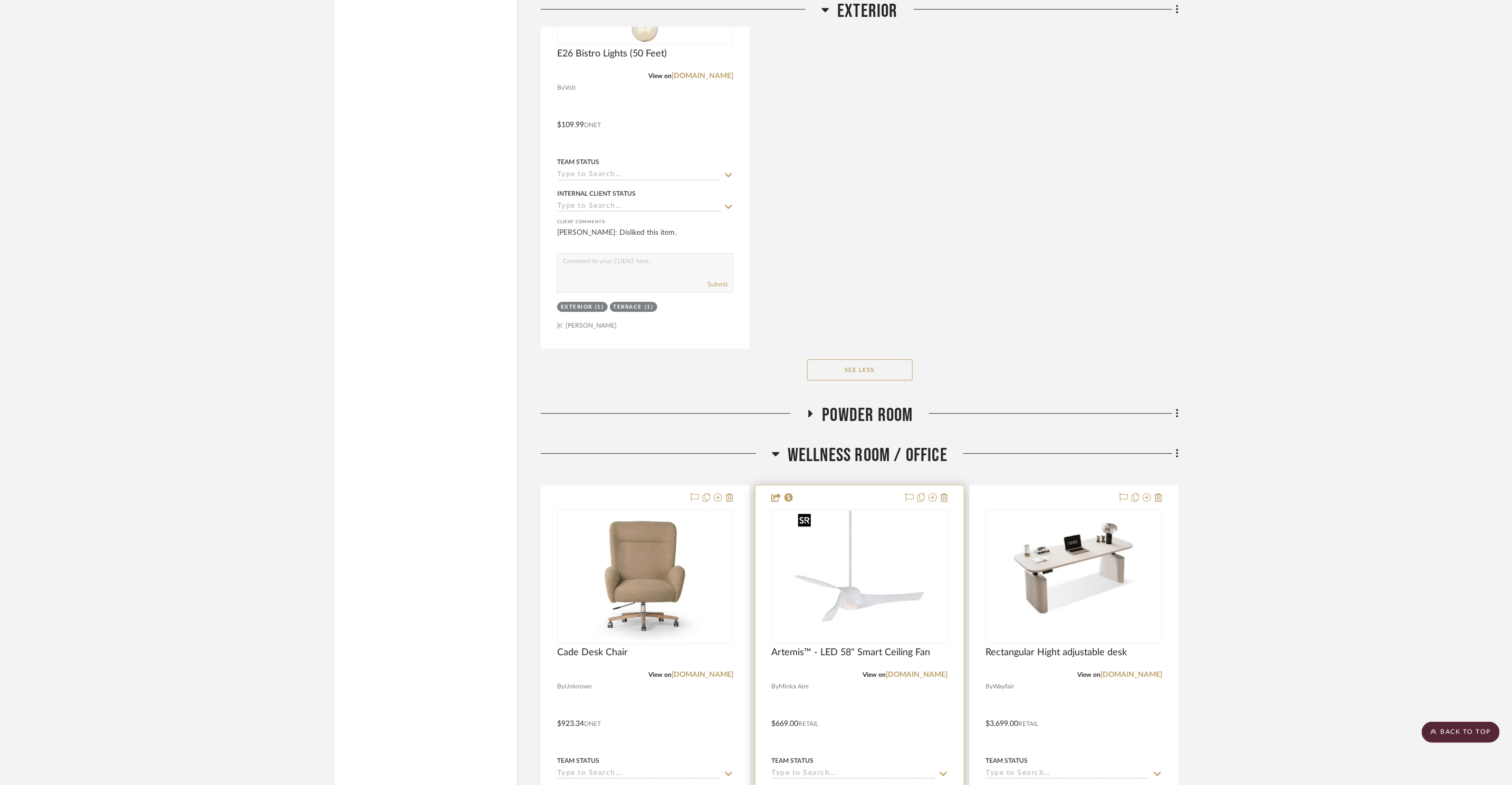
scroll to position [8492, 0]
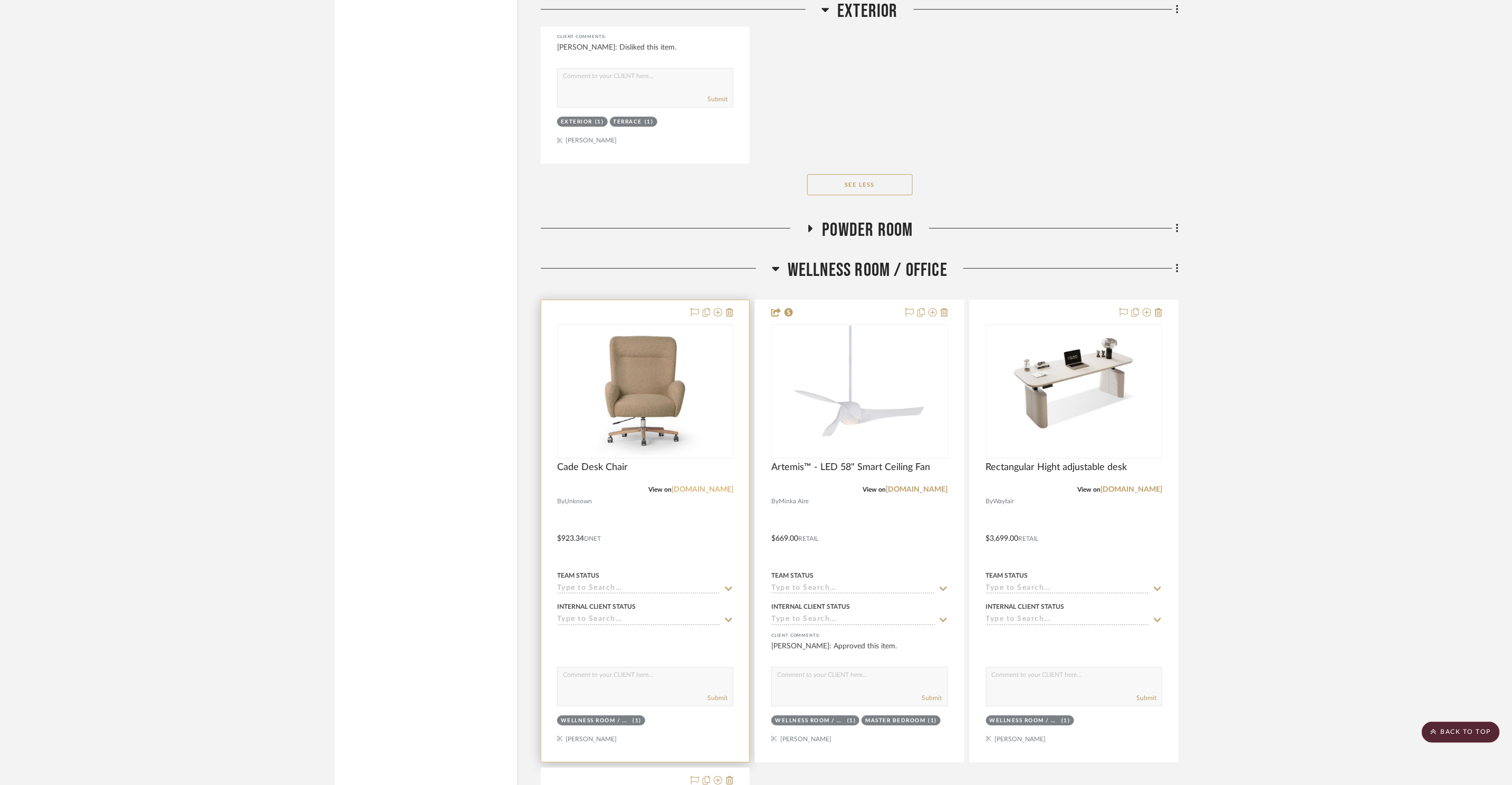
click at [715, 486] on link "[DOMAIN_NAME]" at bounding box center [703, 489] width 62 height 8
click at [608, 418] on img "0" at bounding box center [645, 391] width 132 height 132
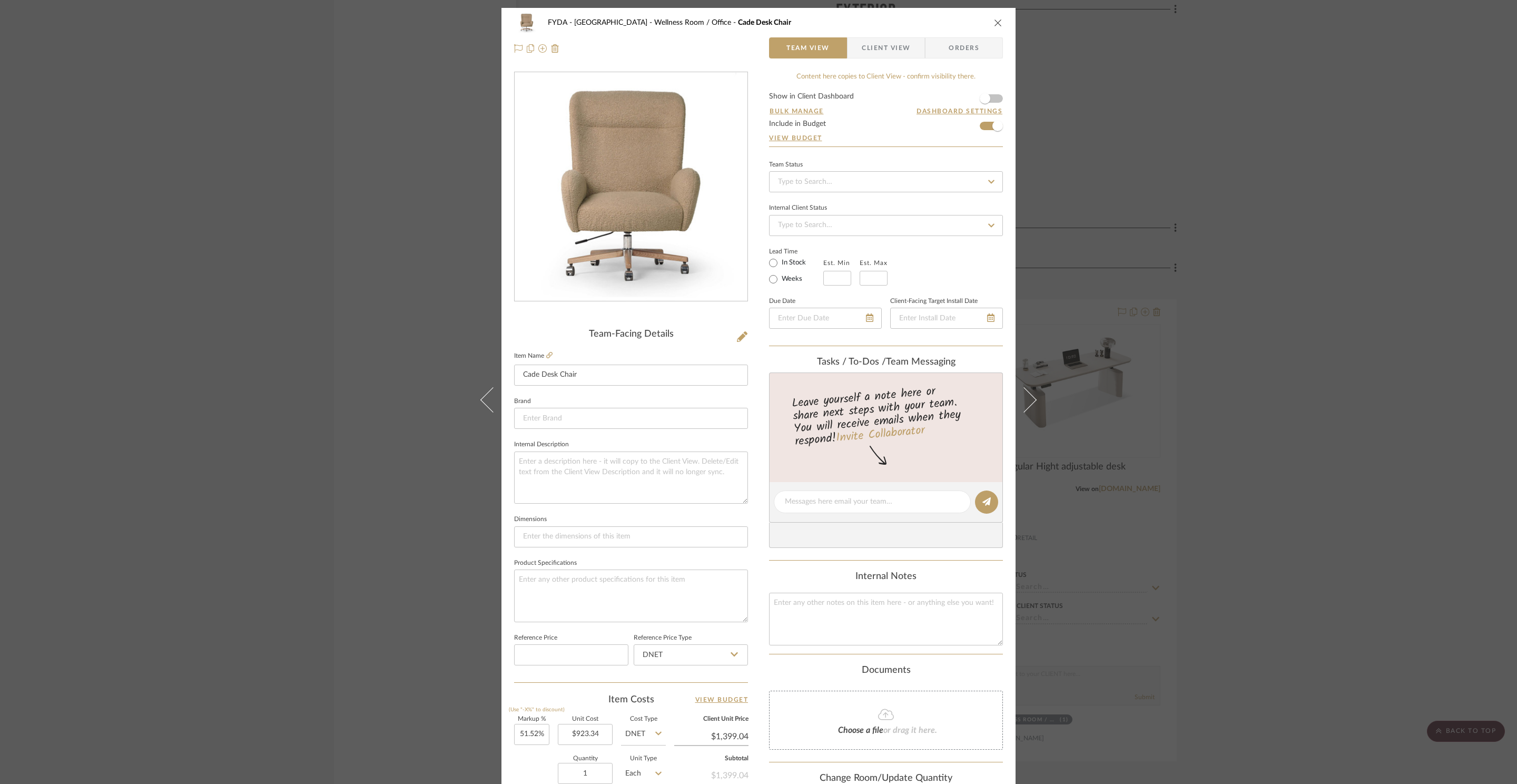
click at [790, 263] on label "In Stock" at bounding box center [793, 263] width 27 height 10
click at [780, 263] on input "In Stock" at bounding box center [773, 263] width 13 height 13
radio input "true"
drag, startPoint x: 992, startPoint y: 20, endPoint x: 992, endPoint y: 34, distance: 14.0
click at [994, 19] on icon "close" at bounding box center [998, 22] width 8 height 8
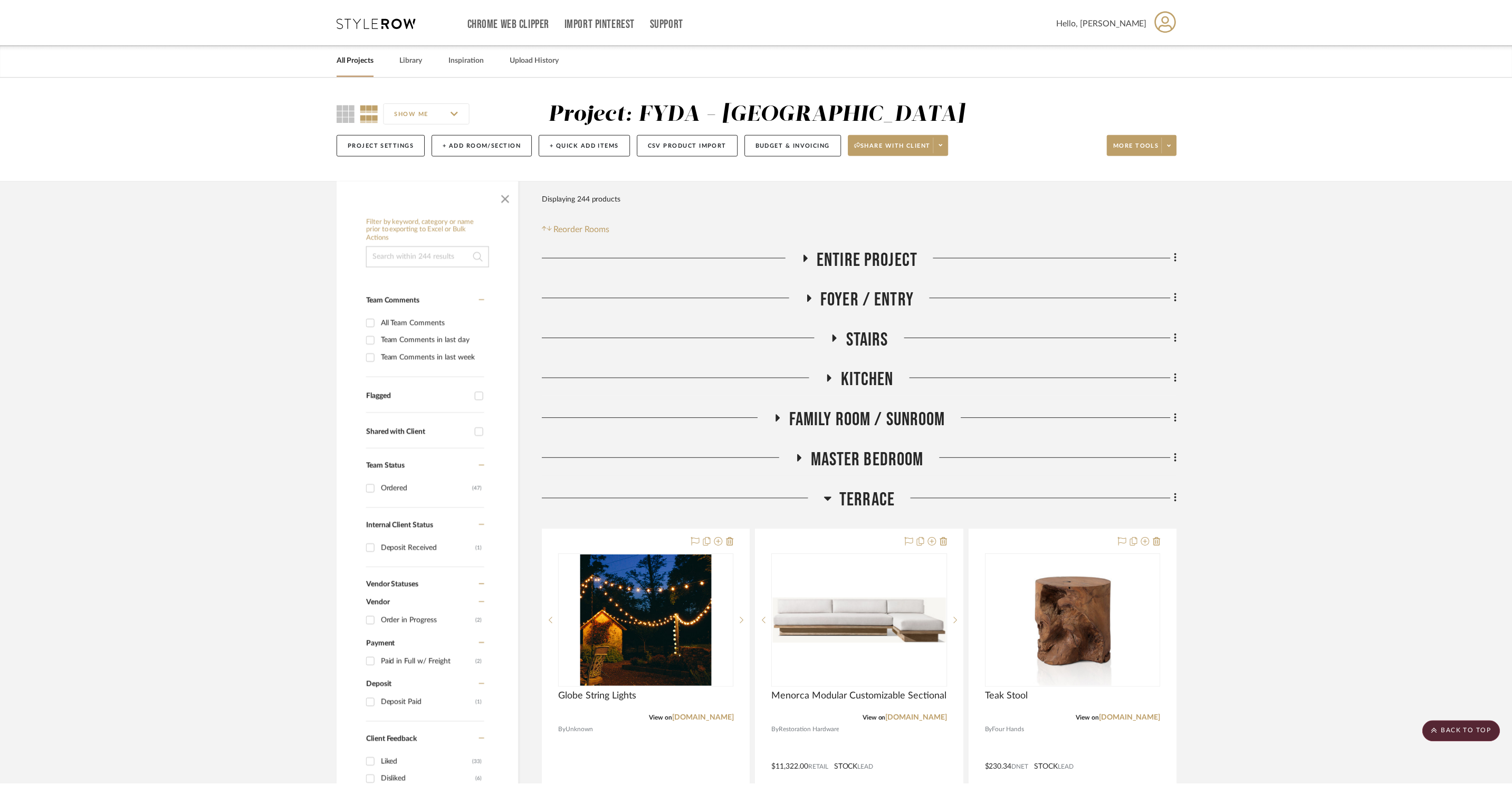
scroll to position [8492, 0]
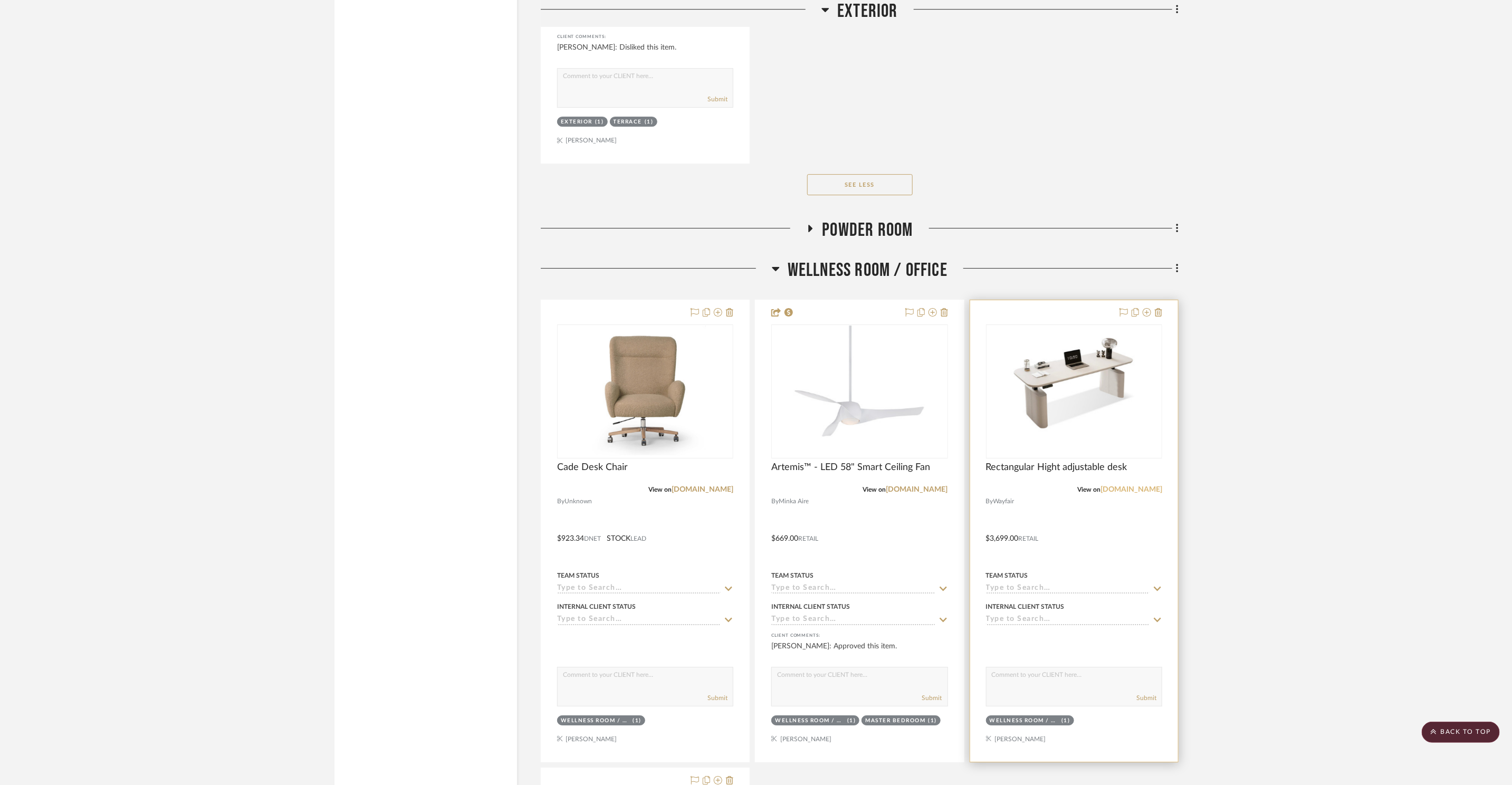
click at [1152, 486] on link "[DOMAIN_NAME]" at bounding box center [1131, 489] width 62 height 8
click at [1080, 407] on img "0" at bounding box center [1074, 391] width 132 height 132
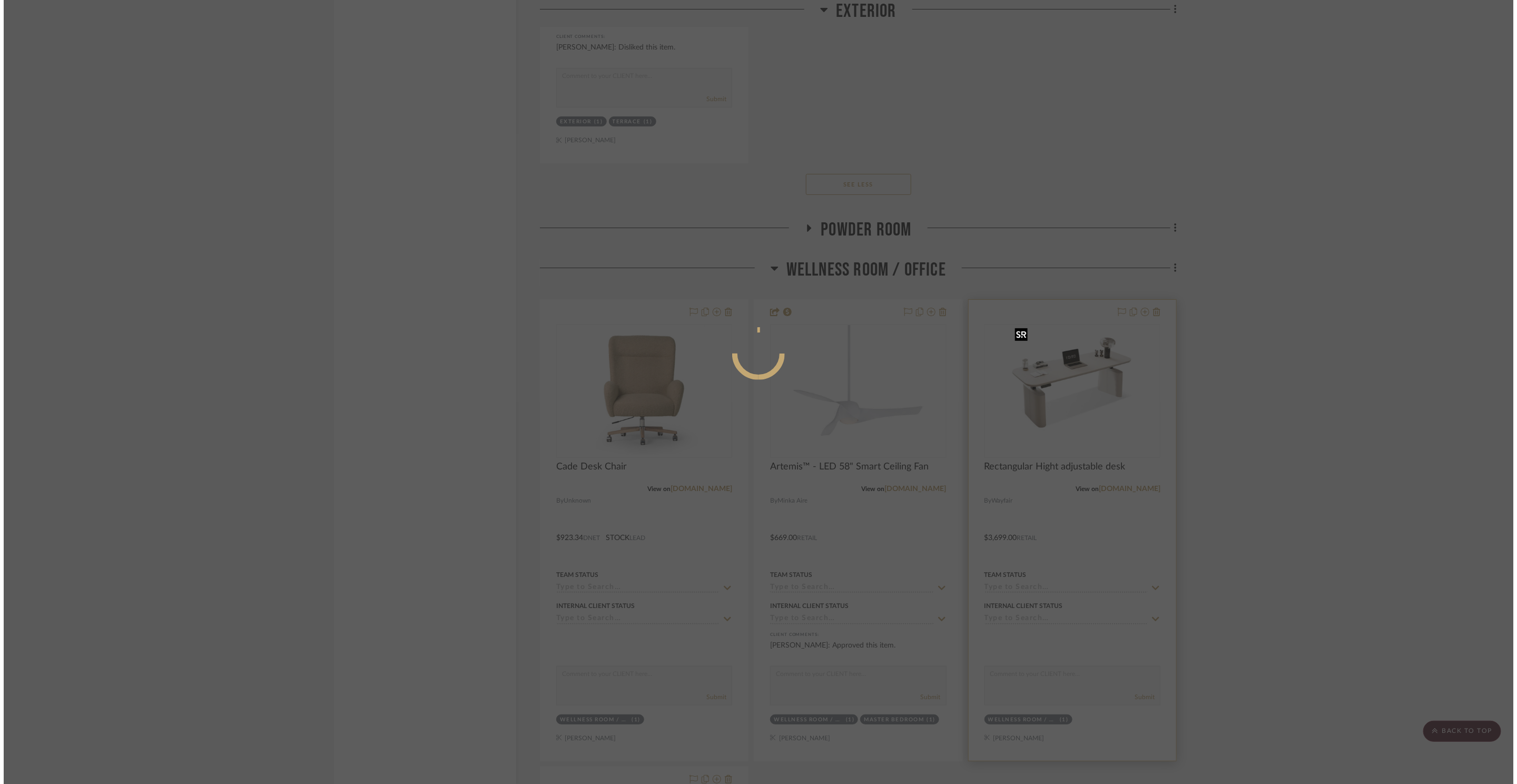
scroll to position [0, 0]
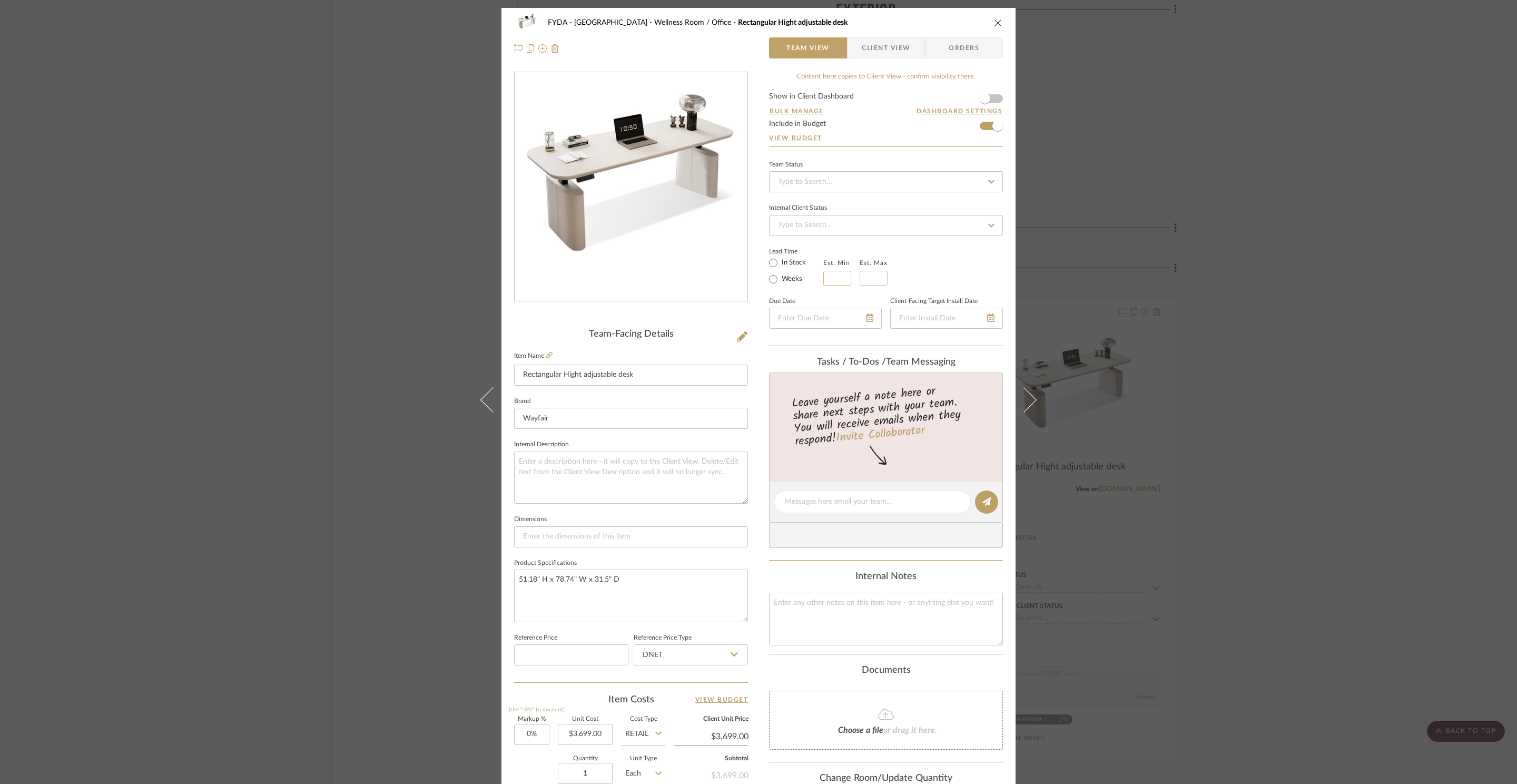
click at [836, 276] on input "text" at bounding box center [837, 277] width 28 height 15
type input "9"
type input "10"
click at [943, 263] on div "Lead Time In Stock Weeks Est. Min 9 Est. Max 10" at bounding box center [885, 265] width 234 height 41
click at [1000, 17] on div "FYDA - 655 City Park Wellness Room / Office Rectangular Hight adjustable desk T…" at bounding box center [759, 35] width 514 height 55
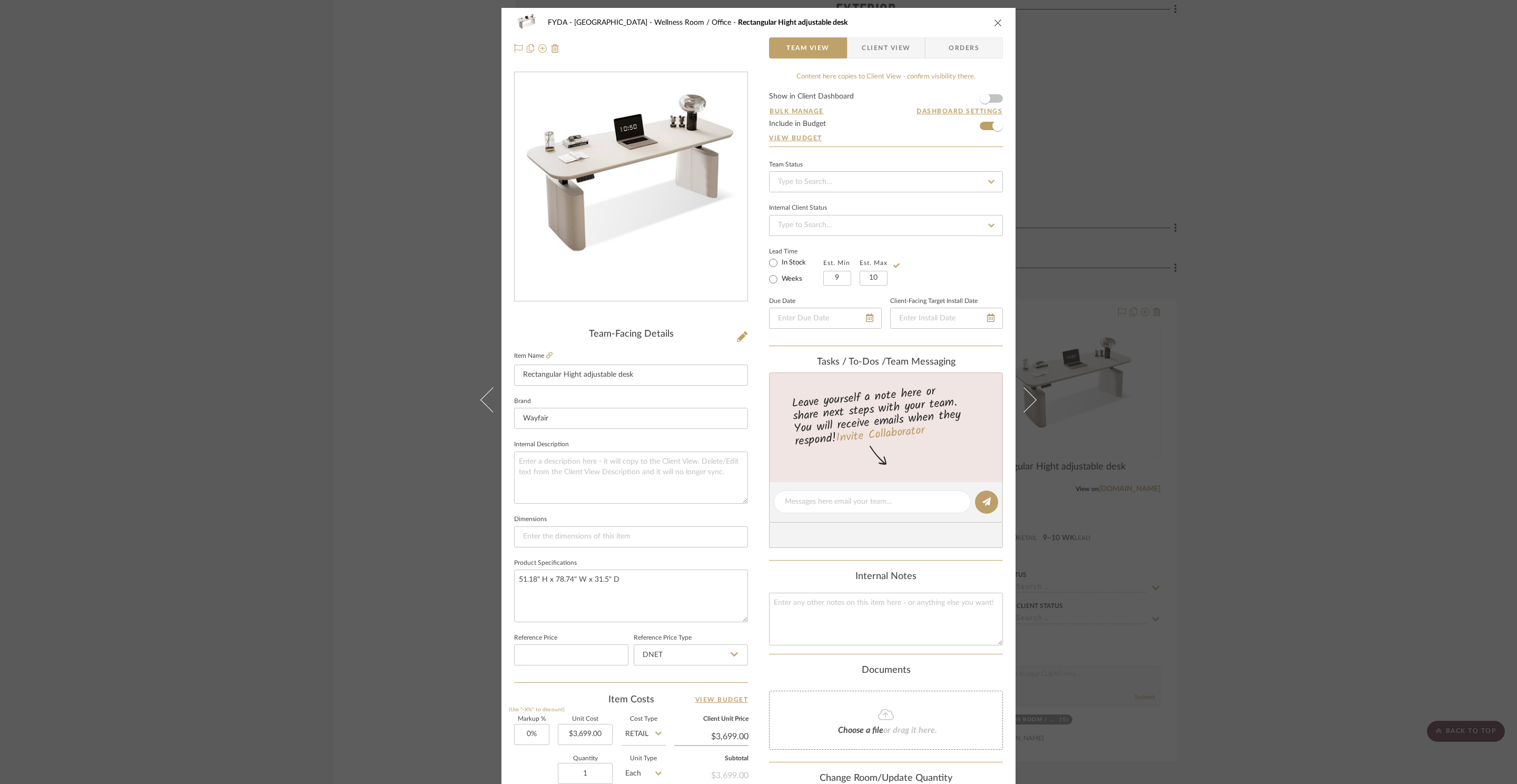
click at [995, 22] on icon "close" at bounding box center [998, 22] width 8 height 8
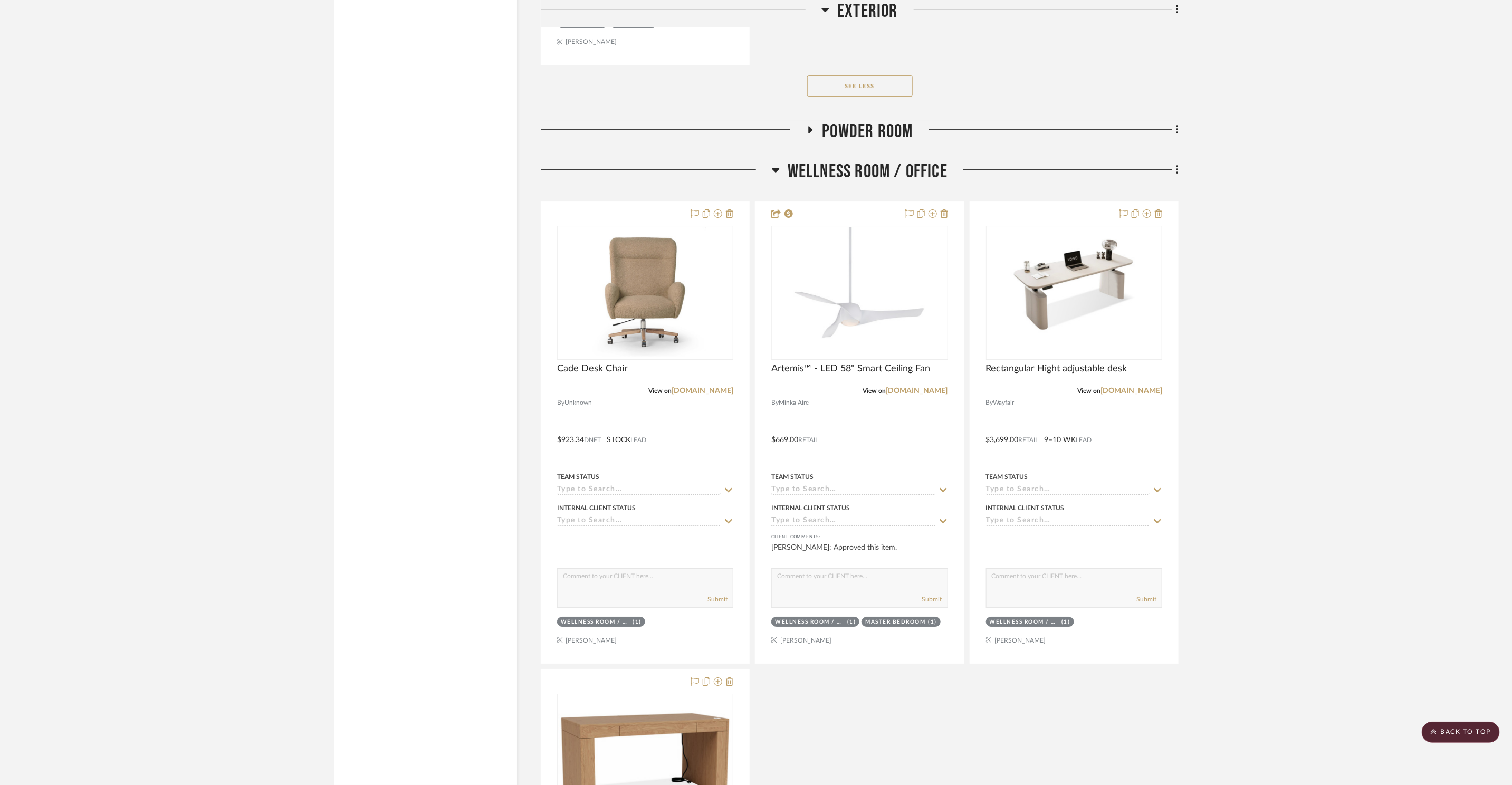
scroll to position [8781, 0]
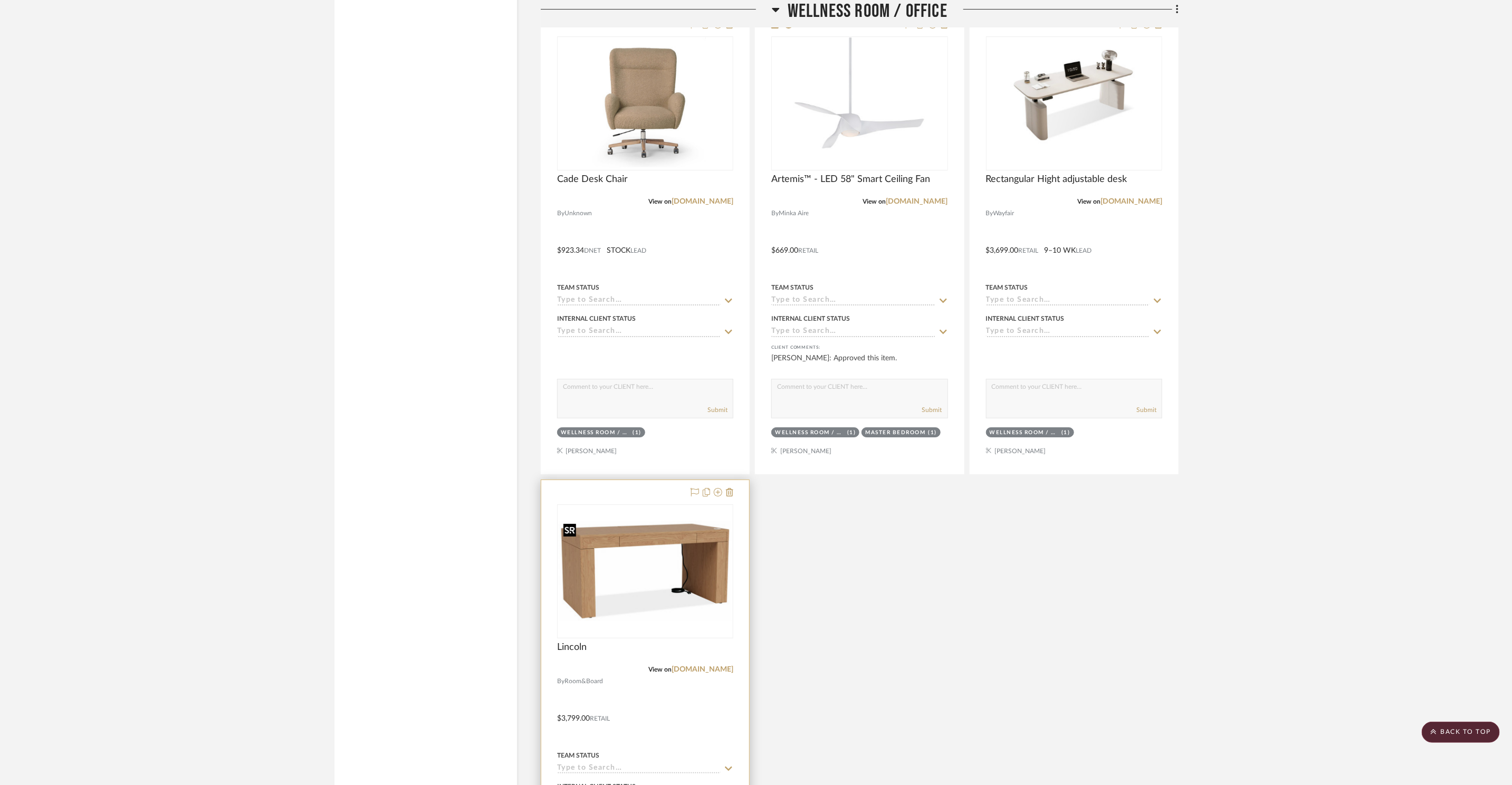
click at [699, 558] on img "0" at bounding box center [645, 571] width 174 height 101
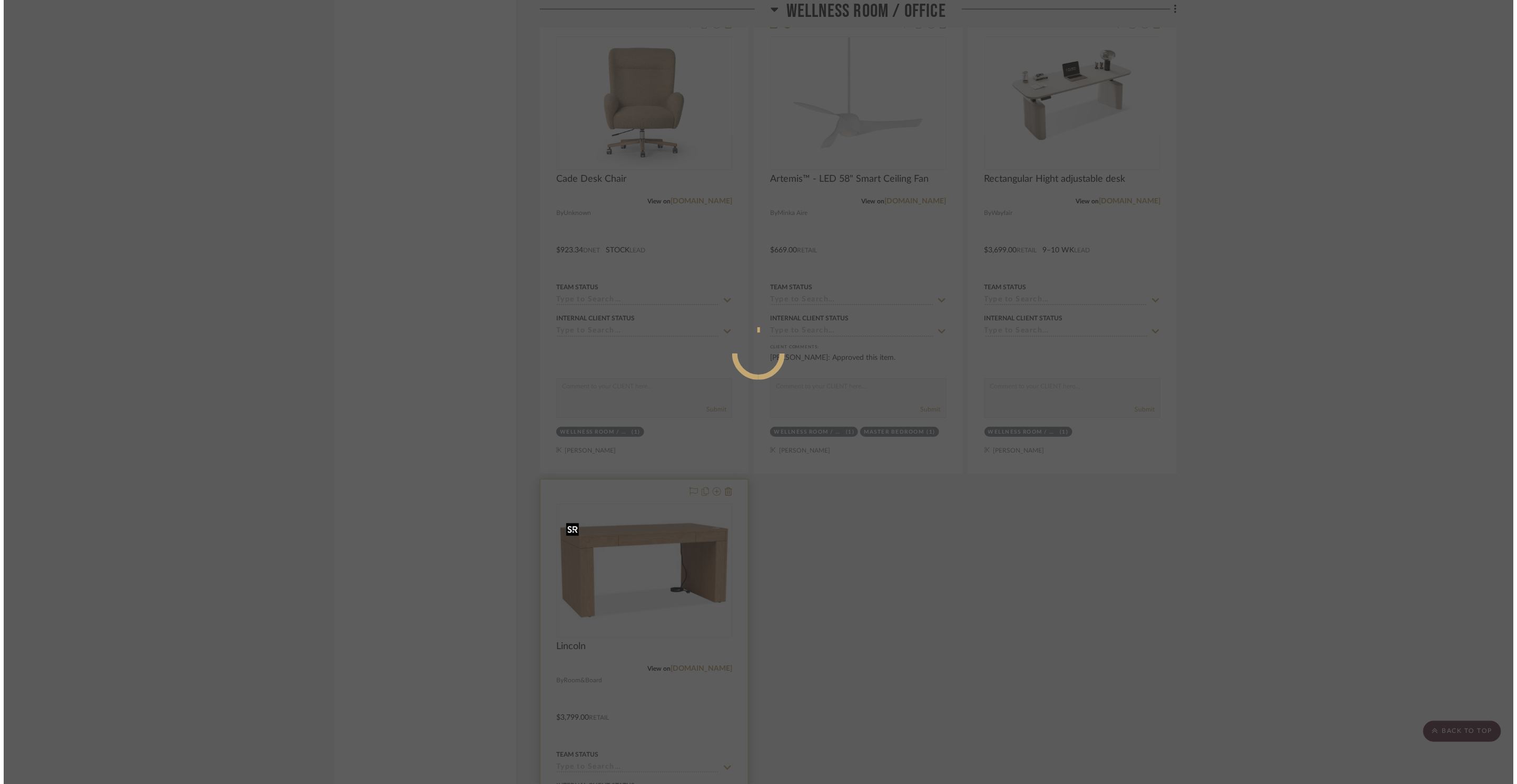
scroll to position [0, 0]
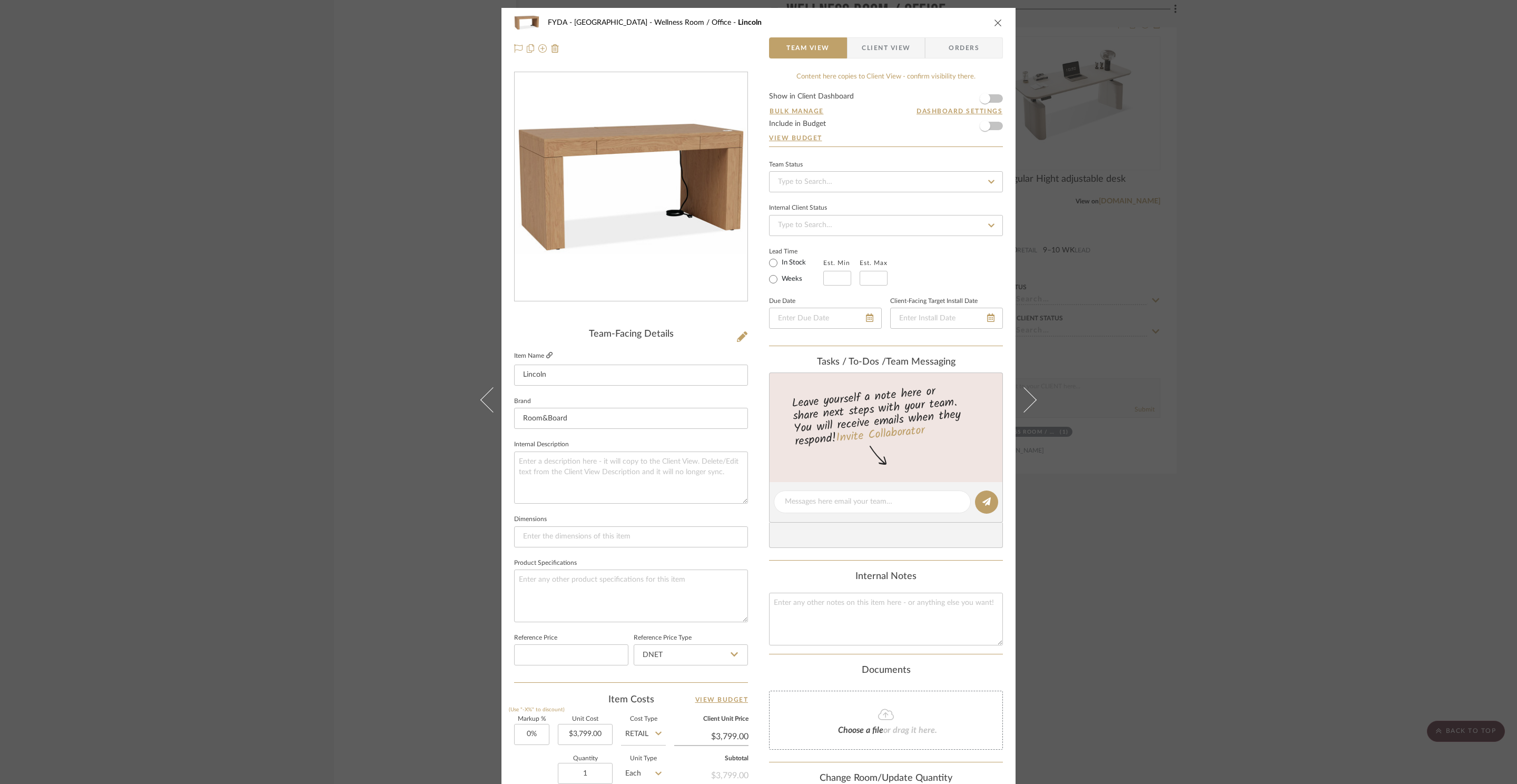
click at [546, 356] on icon at bounding box center [549, 355] width 6 height 6
click at [987, 318] on icon at bounding box center [991, 317] width 8 height 8
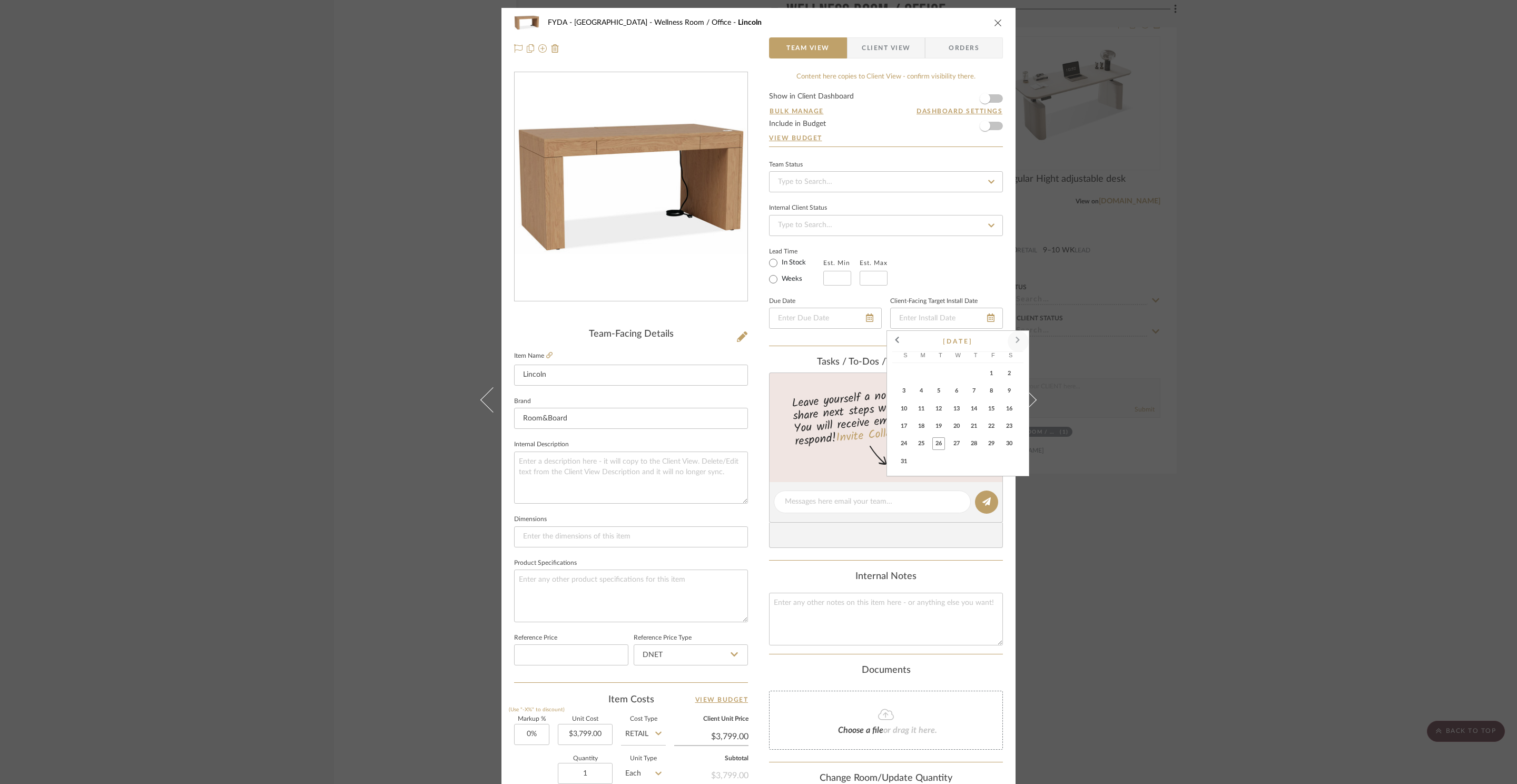
click at [1017, 341] on span at bounding box center [1018, 341] width 25 height 25
click at [992, 446] on span "31" at bounding box center [992, 444] width 13 height 13
type input "10/31/2025"
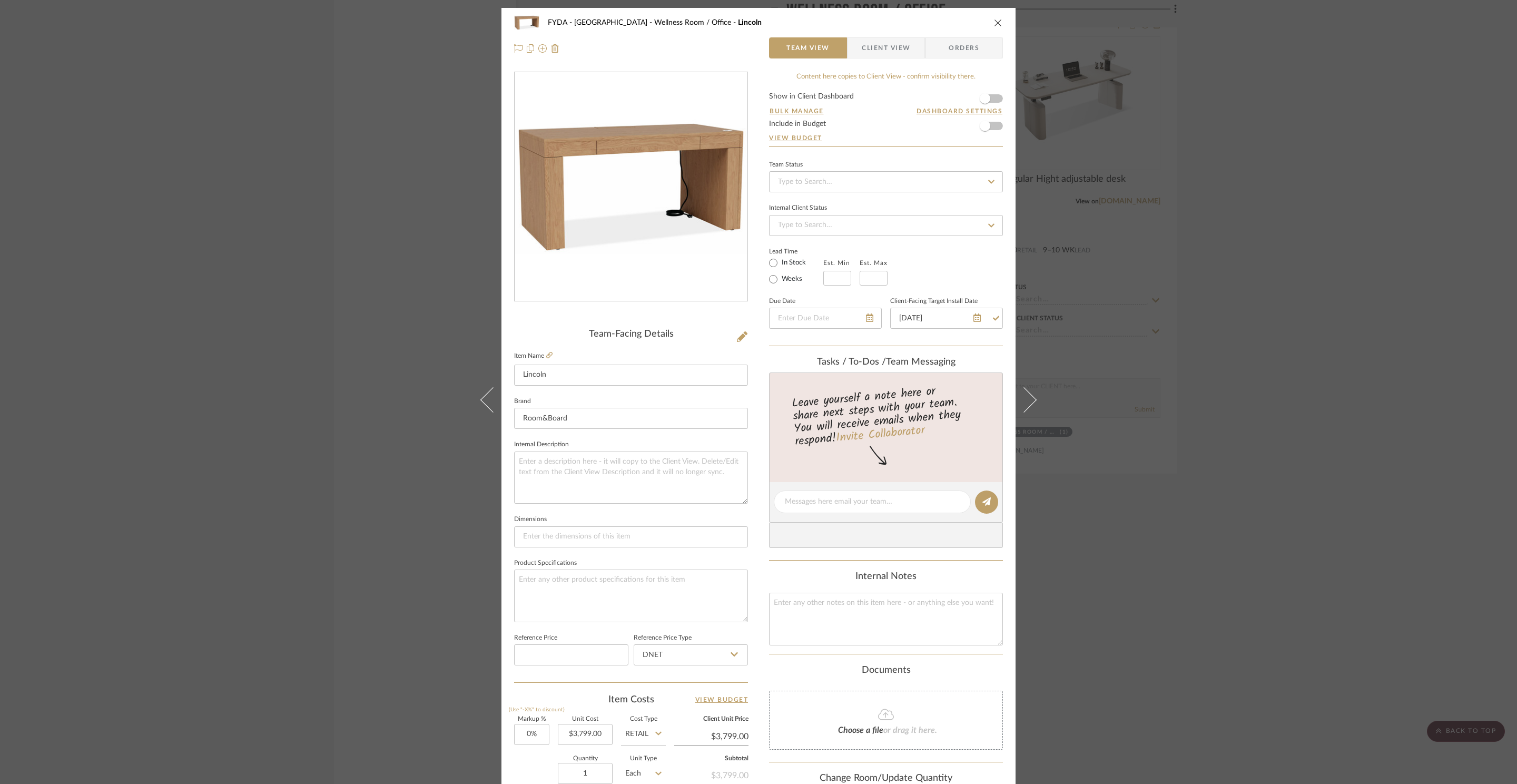
click at [984, 263] on div "Lead Time In Stock Weeks Est. Min Est. Max" at bounding box center [885, 265] width 234 height 41
click at [994, 20] on icon "close" at bounding box center [998, 22] width 8 height 8
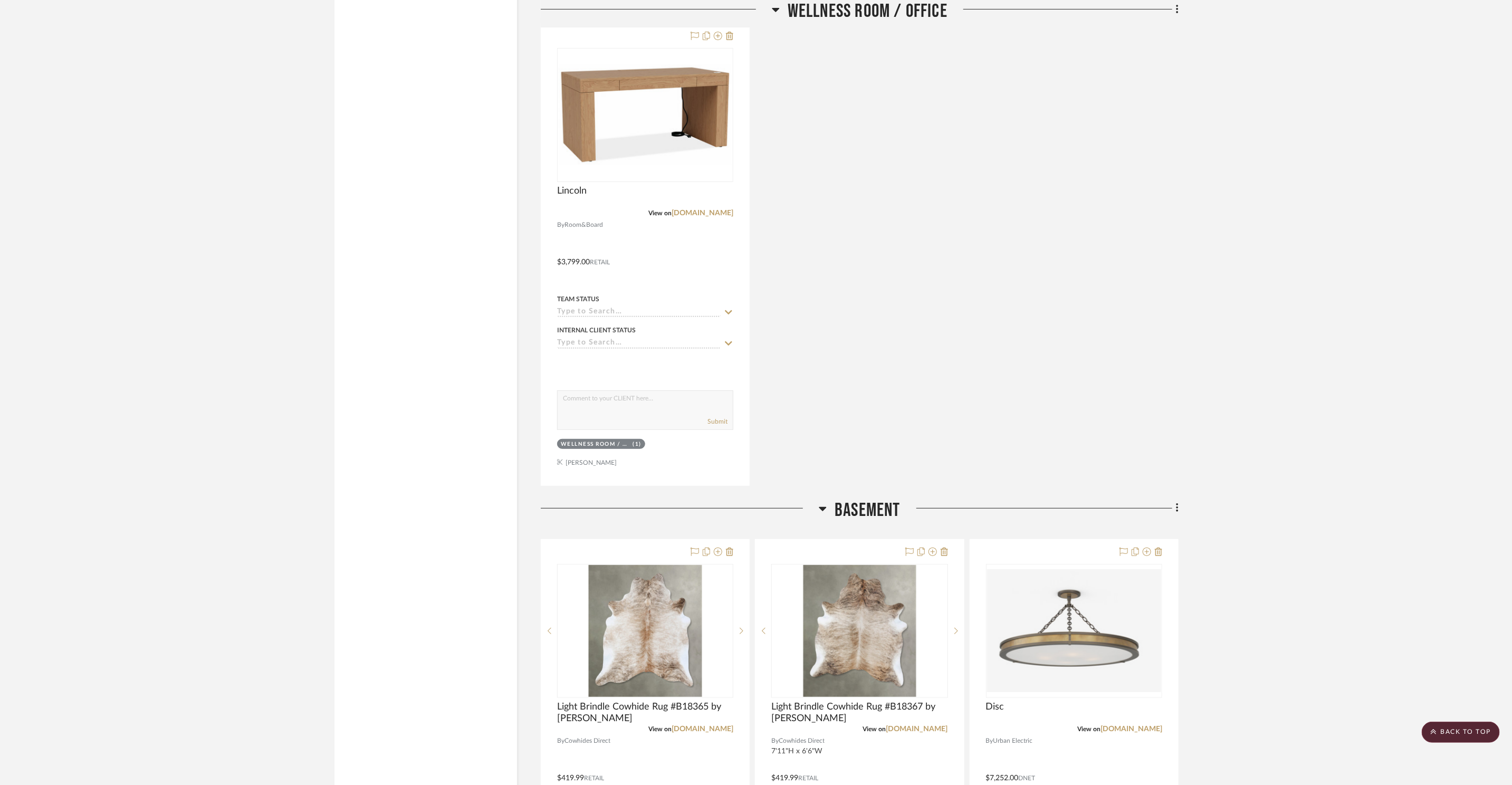
scroll to position [9257, 0]
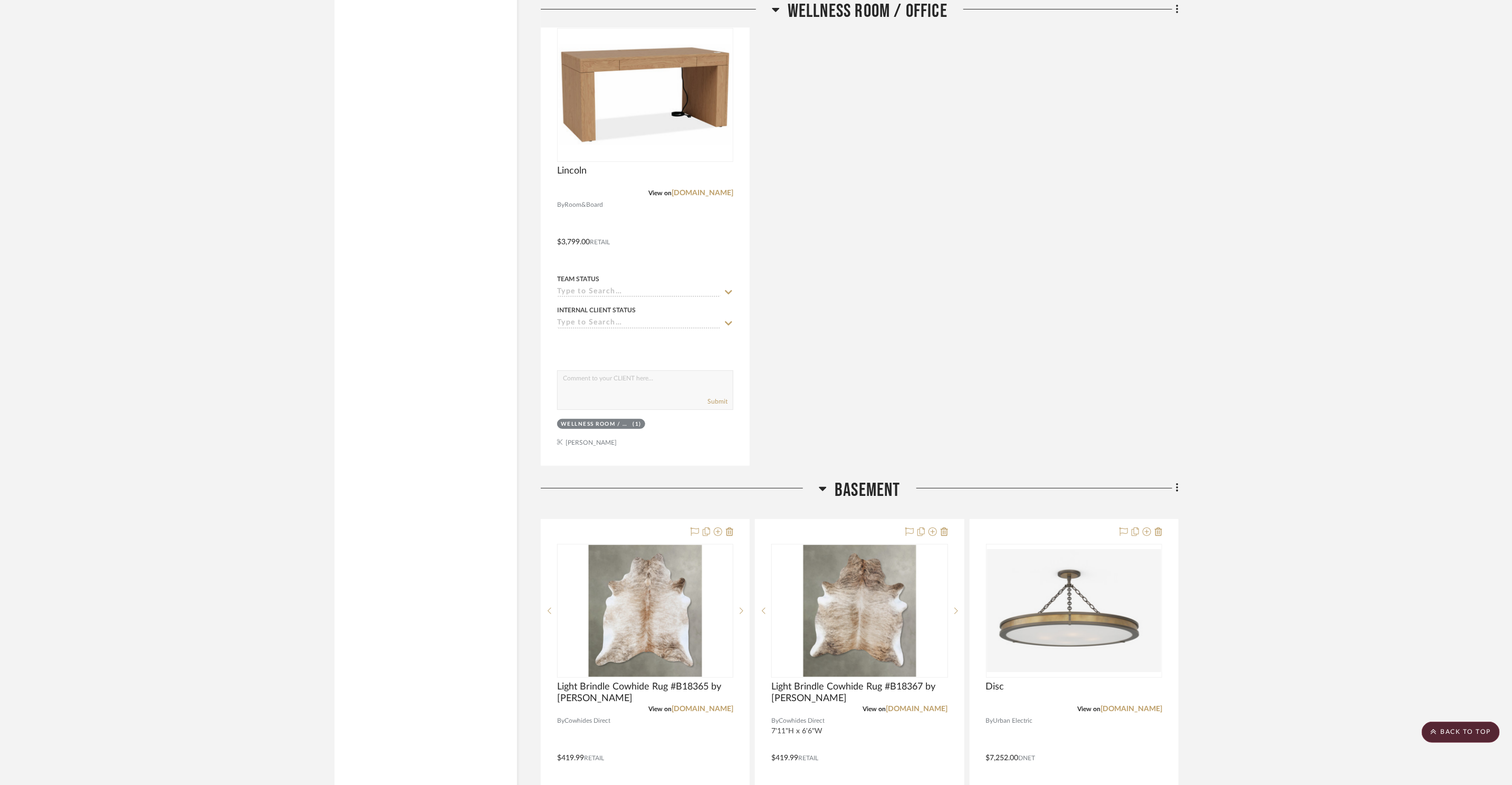
click at [867, 483] on span "Basement" at bounding box center [867, 490] width 66 height 22
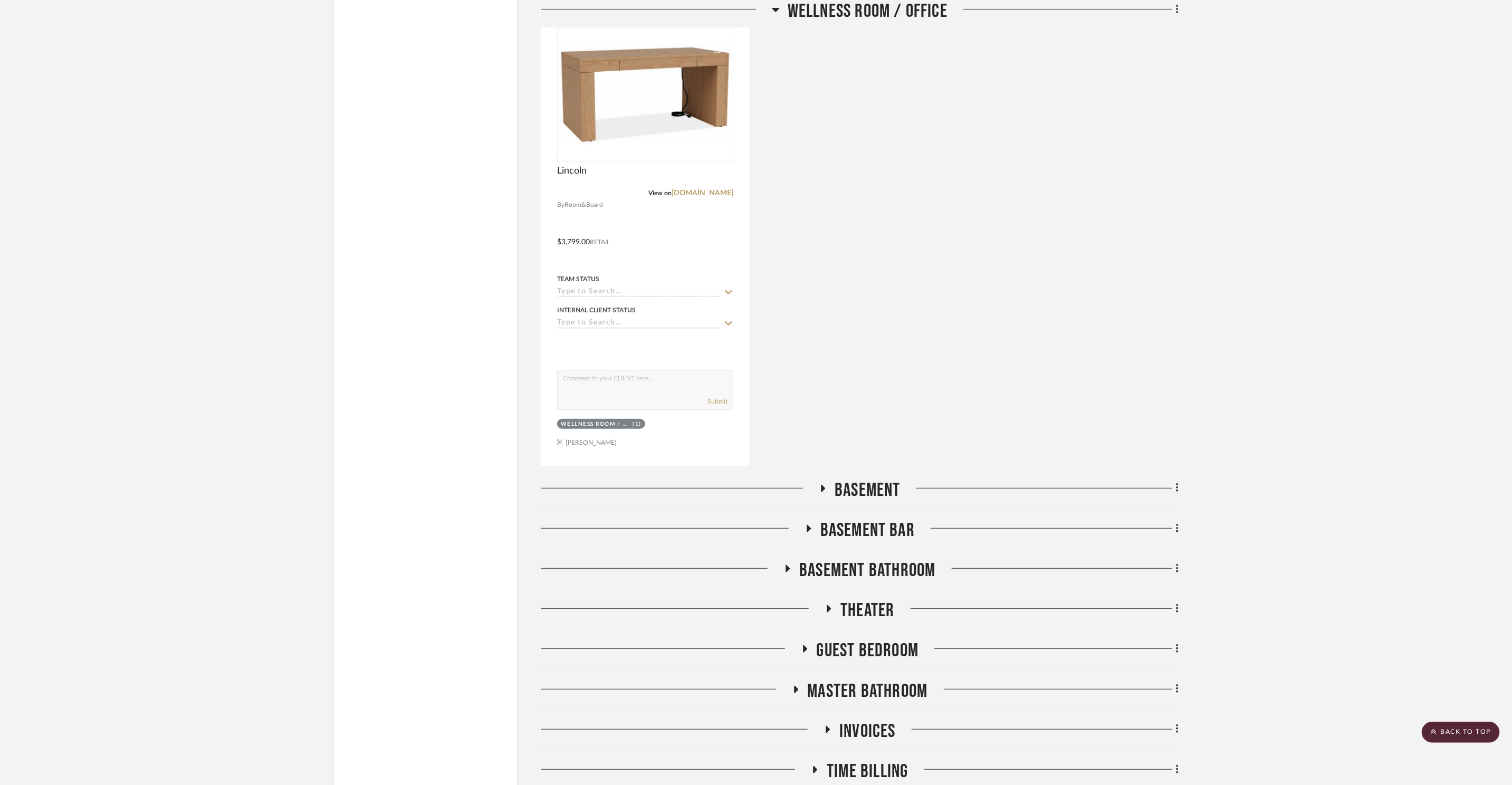
click at [869, 483] on span "Basement" at bounding box center [867, 490] width 66 height 22
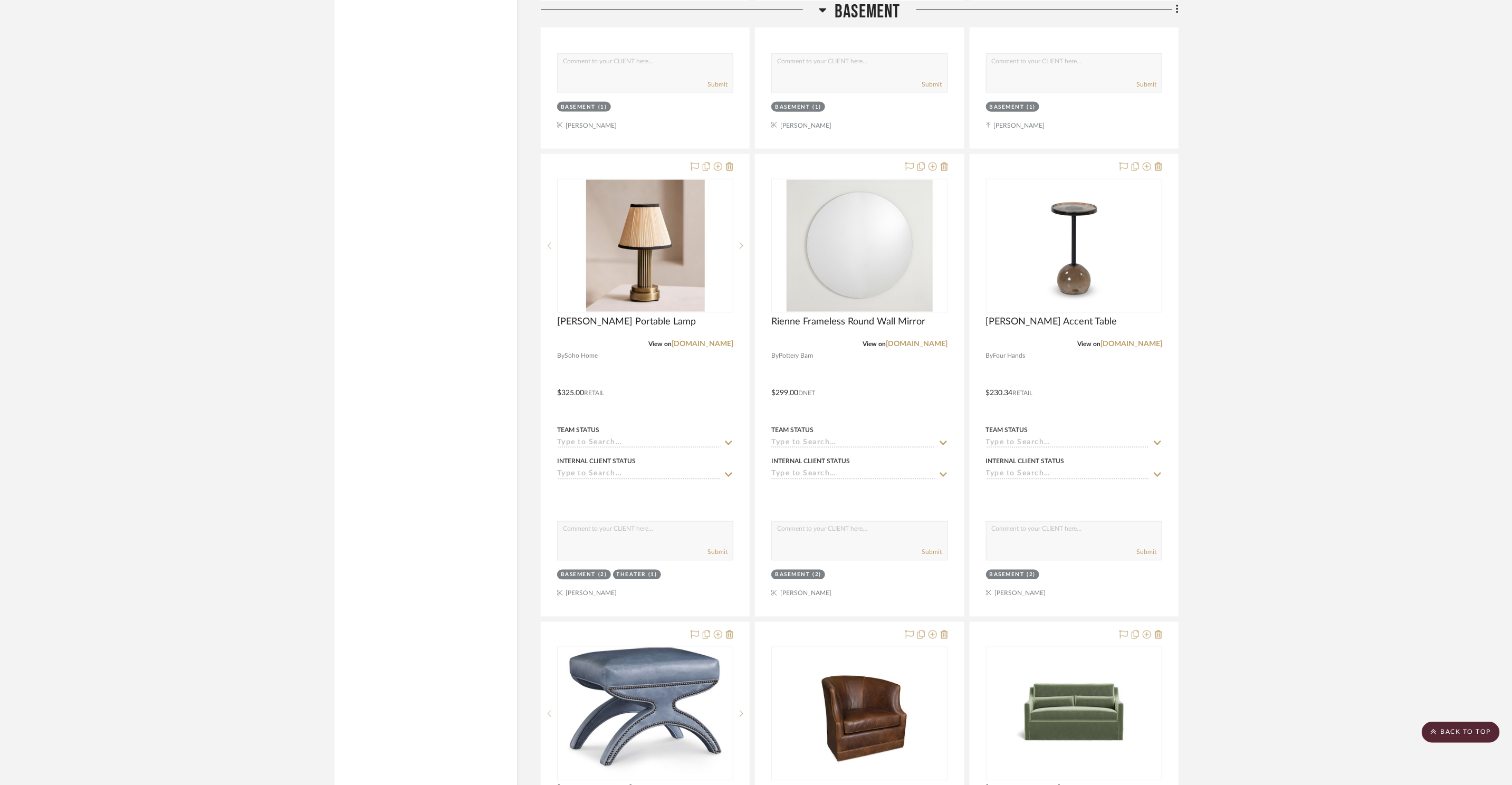
scroll to position [10097, 0]
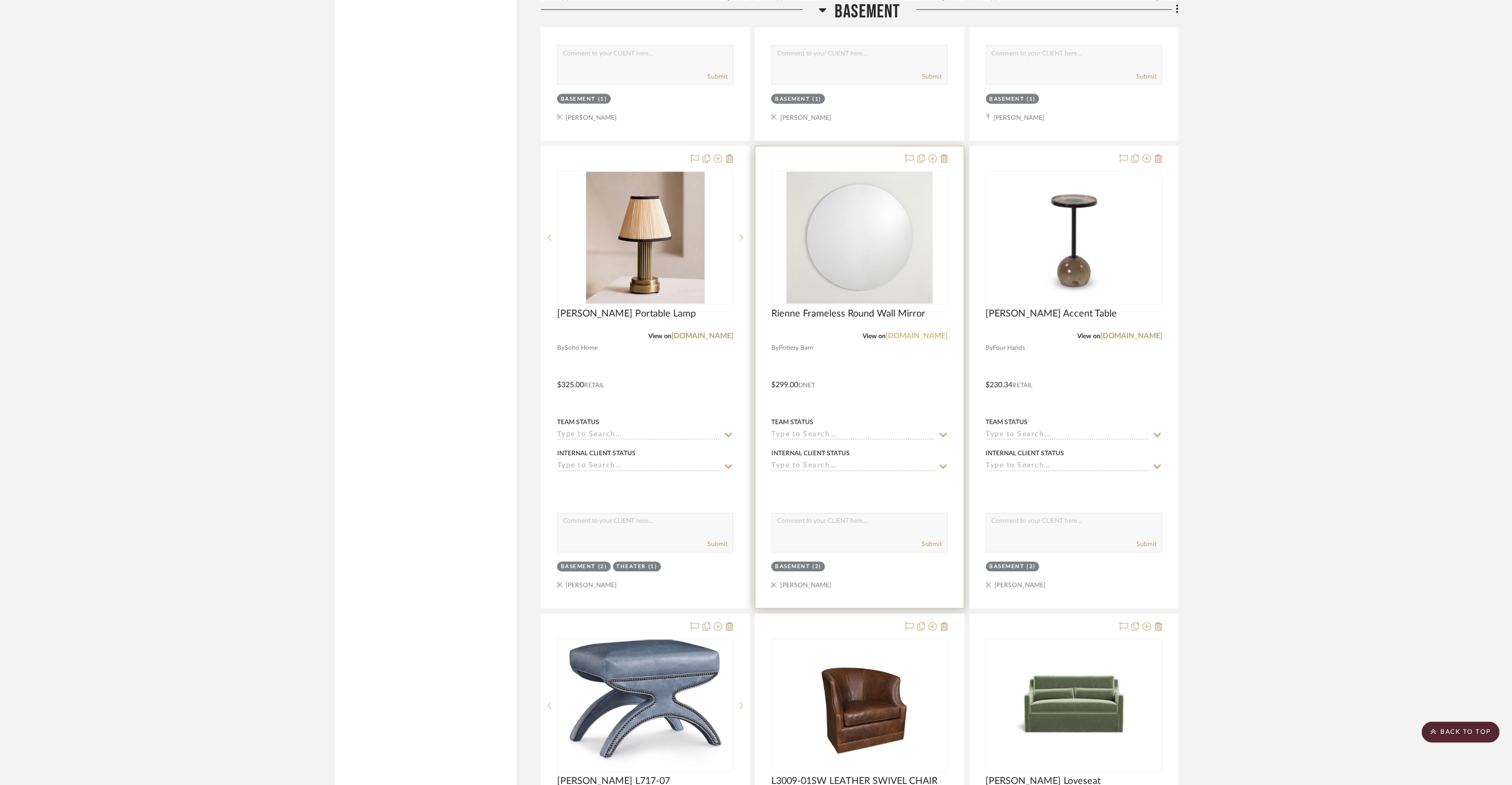
click at [932, 333] on link "[DOMAIN_NAME]" at bounding box center [917, 336] width 62 height 8
click at [870, 250] on img at bounding box center [860, 238] width 147 height 132
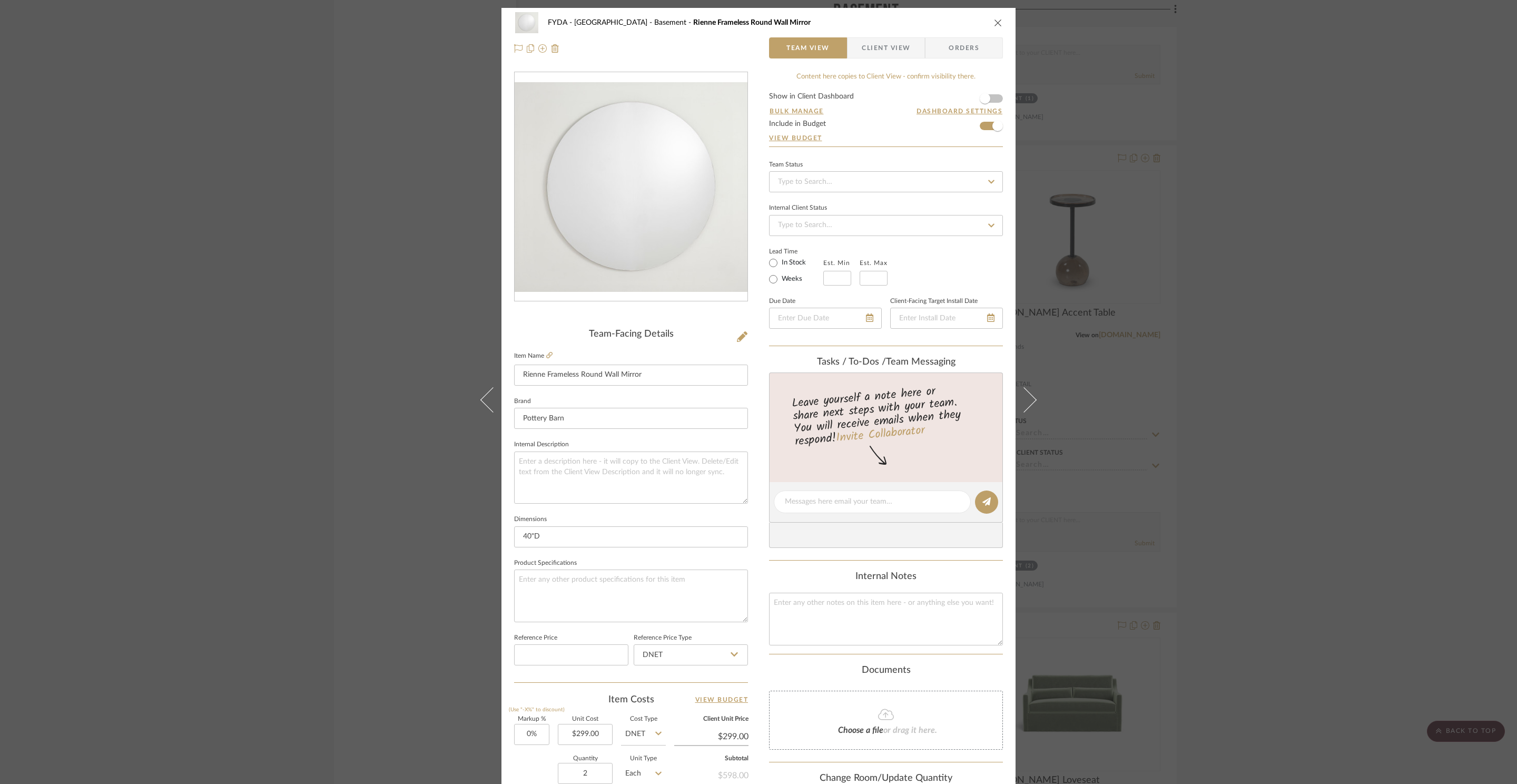
click at [759, 266] on div "FYDA - 655 City Park Basement Rienne Frameless Round Wall Mirror Team View Clie…" at bounding box center [759, 494] width 514 height 973
drag, startPoint x: 787, startPoint y: 264, endPoint x: 793, endPoint y: 264, distance: 6.0
click at [787, 264] on label "In Stock" at bounding box center [793, 263] width 27 height 10
click at [780, 264] on input "In Stock" at bounding box center [773, 263] width 13 height 13
radio input "true"
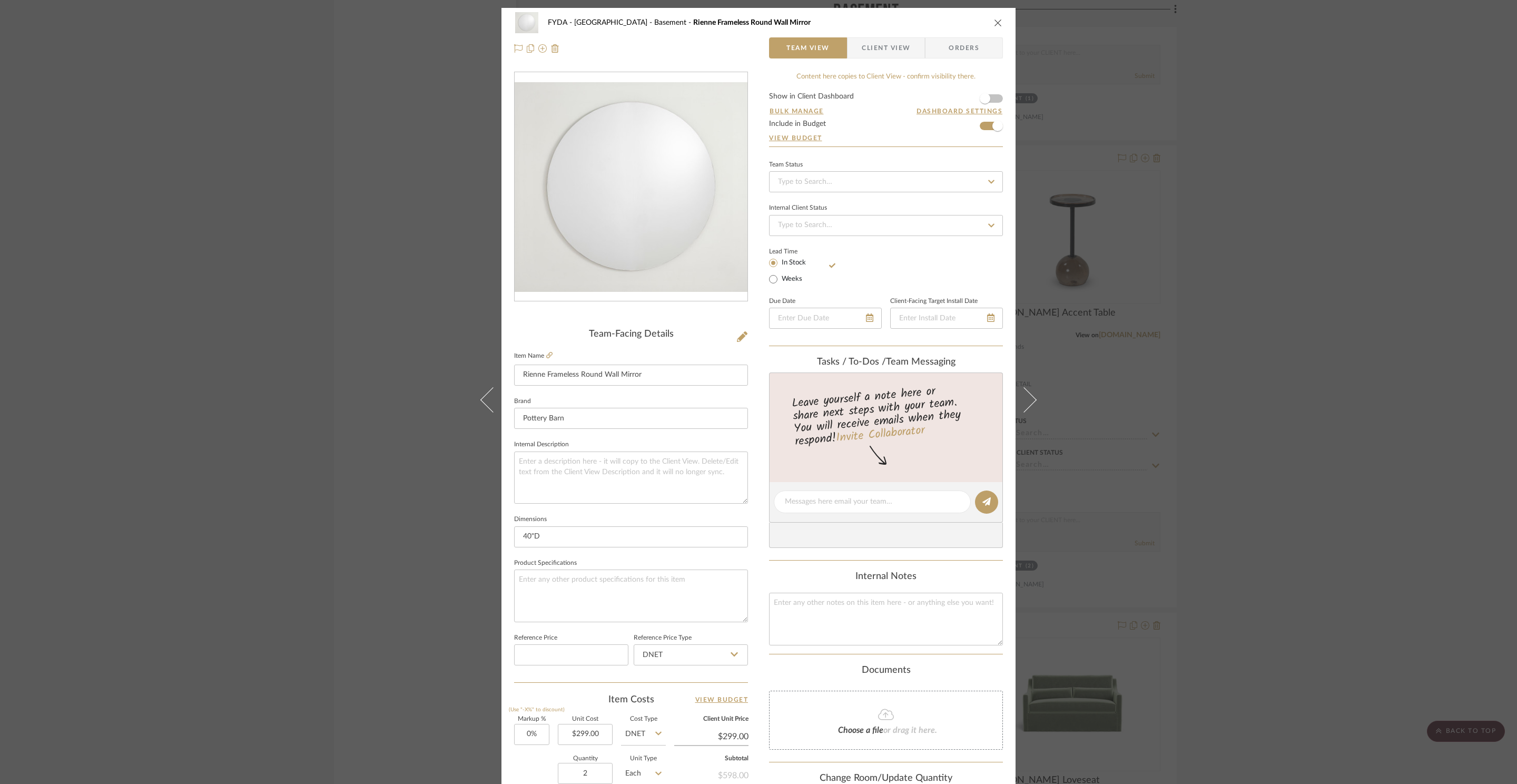
click at [1147, 339] on div "FYDA - 655 City Park Basement Rienne Frameless Round Wall Mirror Team View Clie…" at bounding box center [758, 392] width 1517 height 784
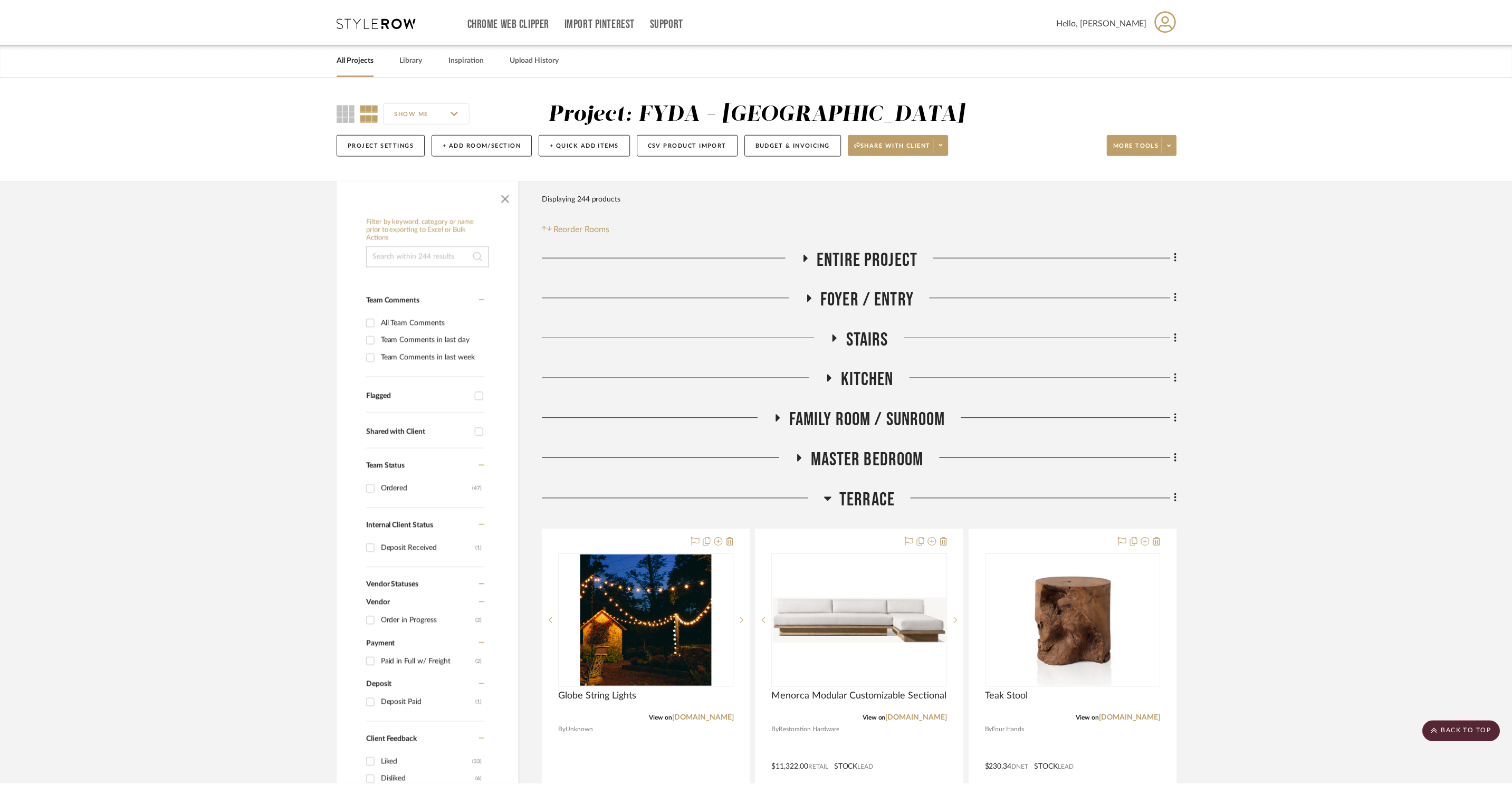
scroll to position [10097, 0]
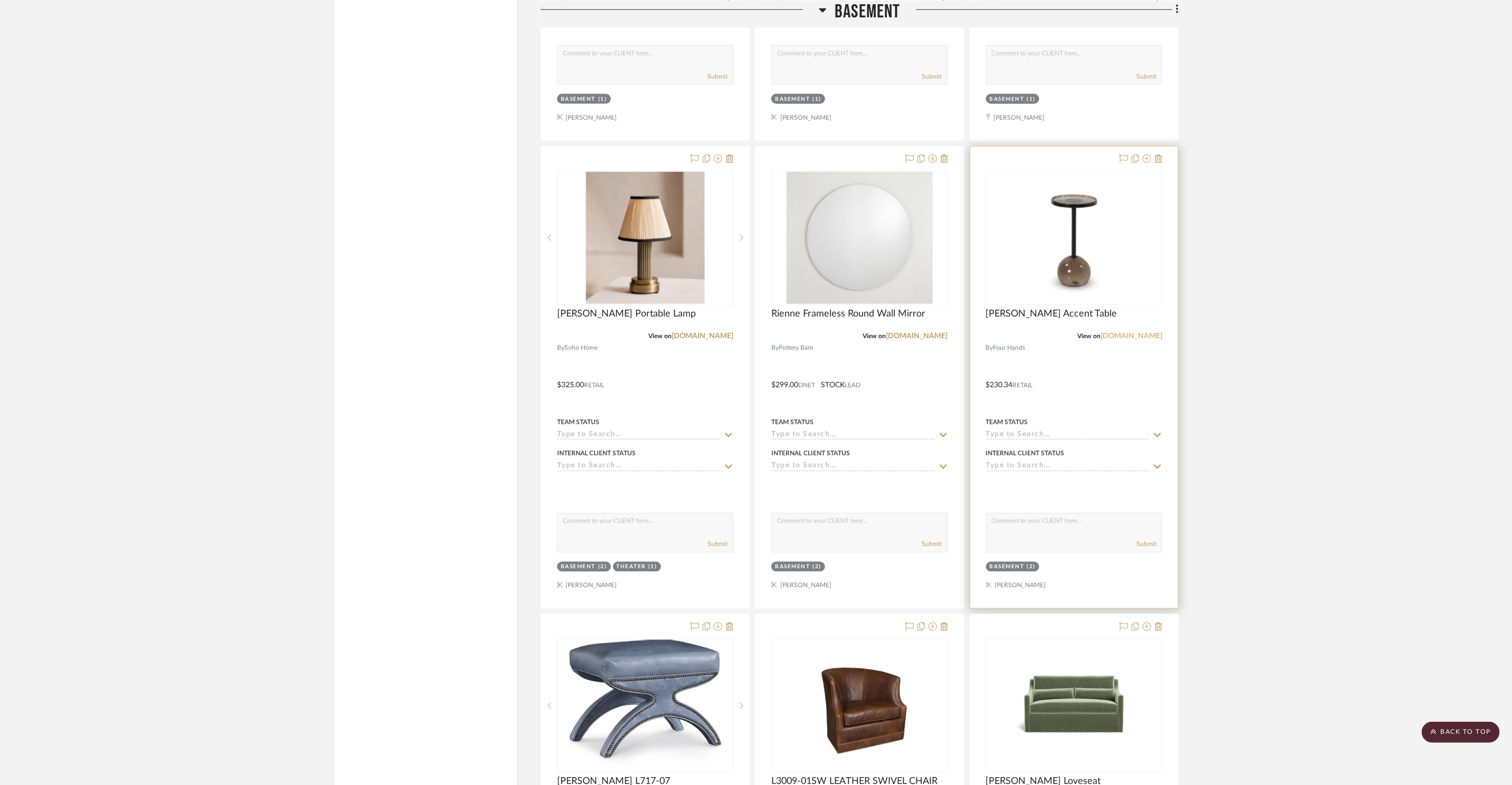
click at [1147, 335] on link "[DOMAIN_NAME]" at bounding box center [1131, 336] width 62 height 8
click at [1094, 271] on img "0" at bounding box center [1074, 238] width 132 height 132
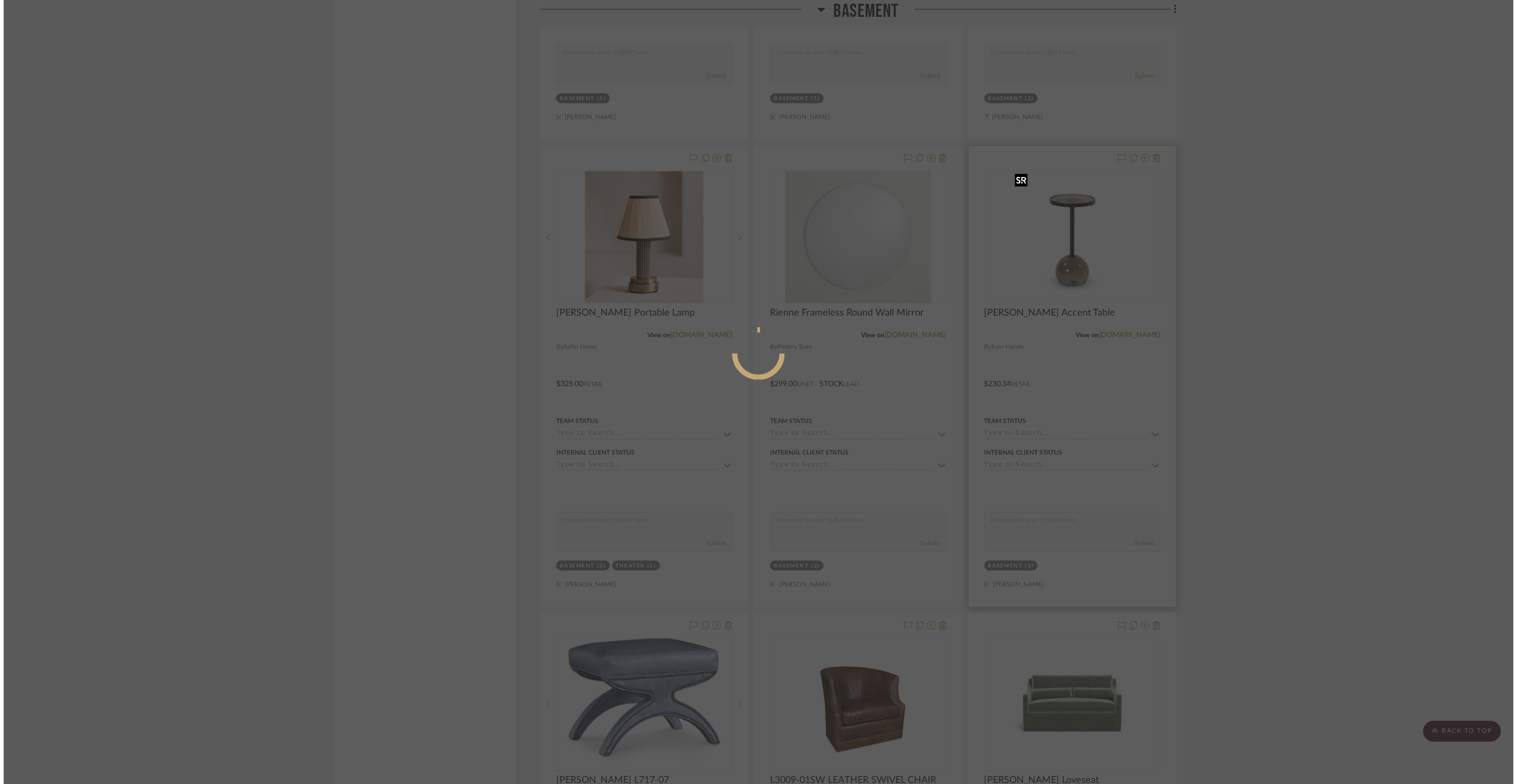
scroll to position [0, 0]
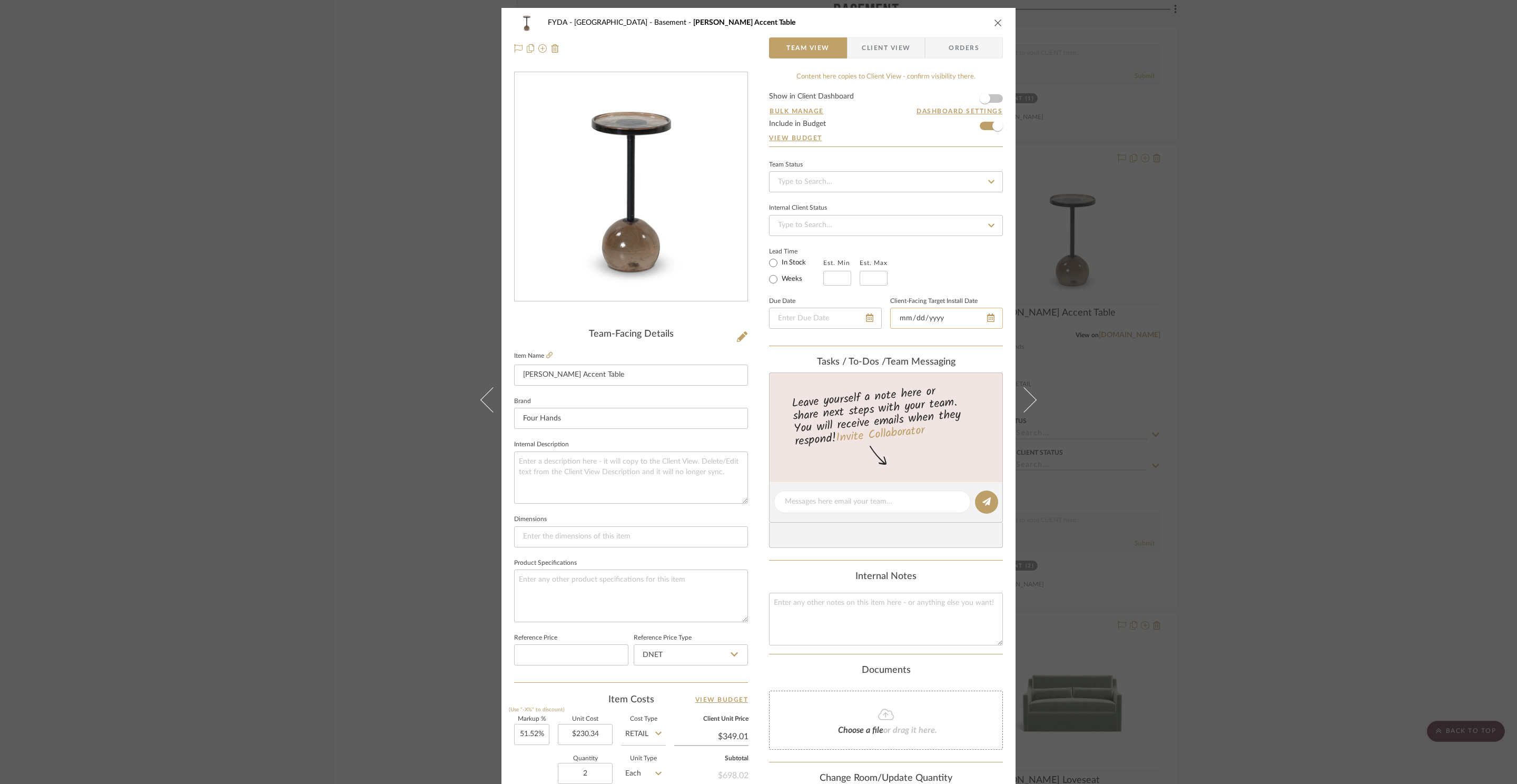
click at [991, 321] on div at bounding box center [946, 318] width 112 height 21
click at [975, 321] on icon at bounding box center [977, 317] width 8 height 8
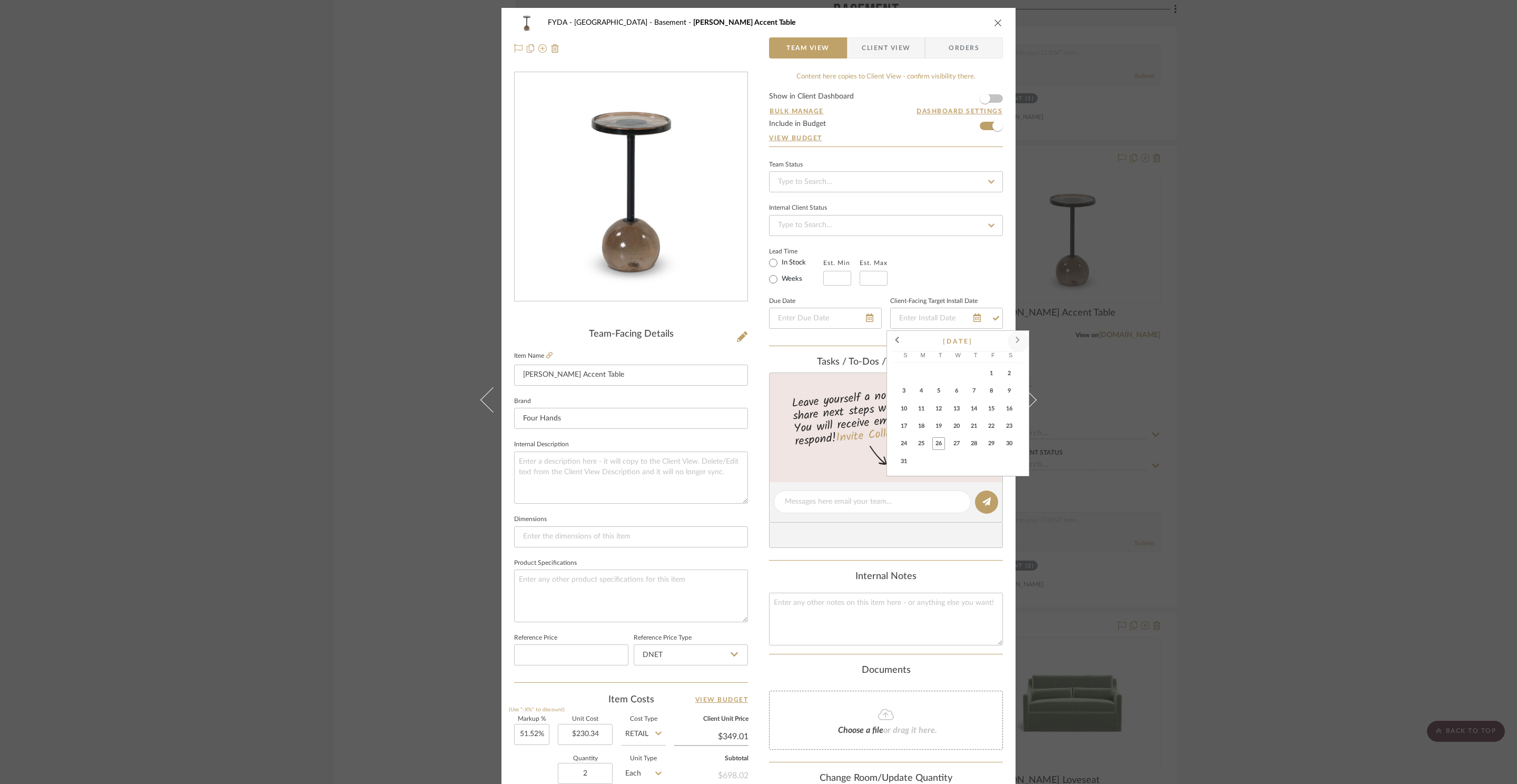
click at [1020, 338] on span at bounding box center [1018, 341] width 25 height 25
click at [1006, 367] on button "1" at bounding box center [1010, 375] width 17 height 17
type input "11/1/2025"
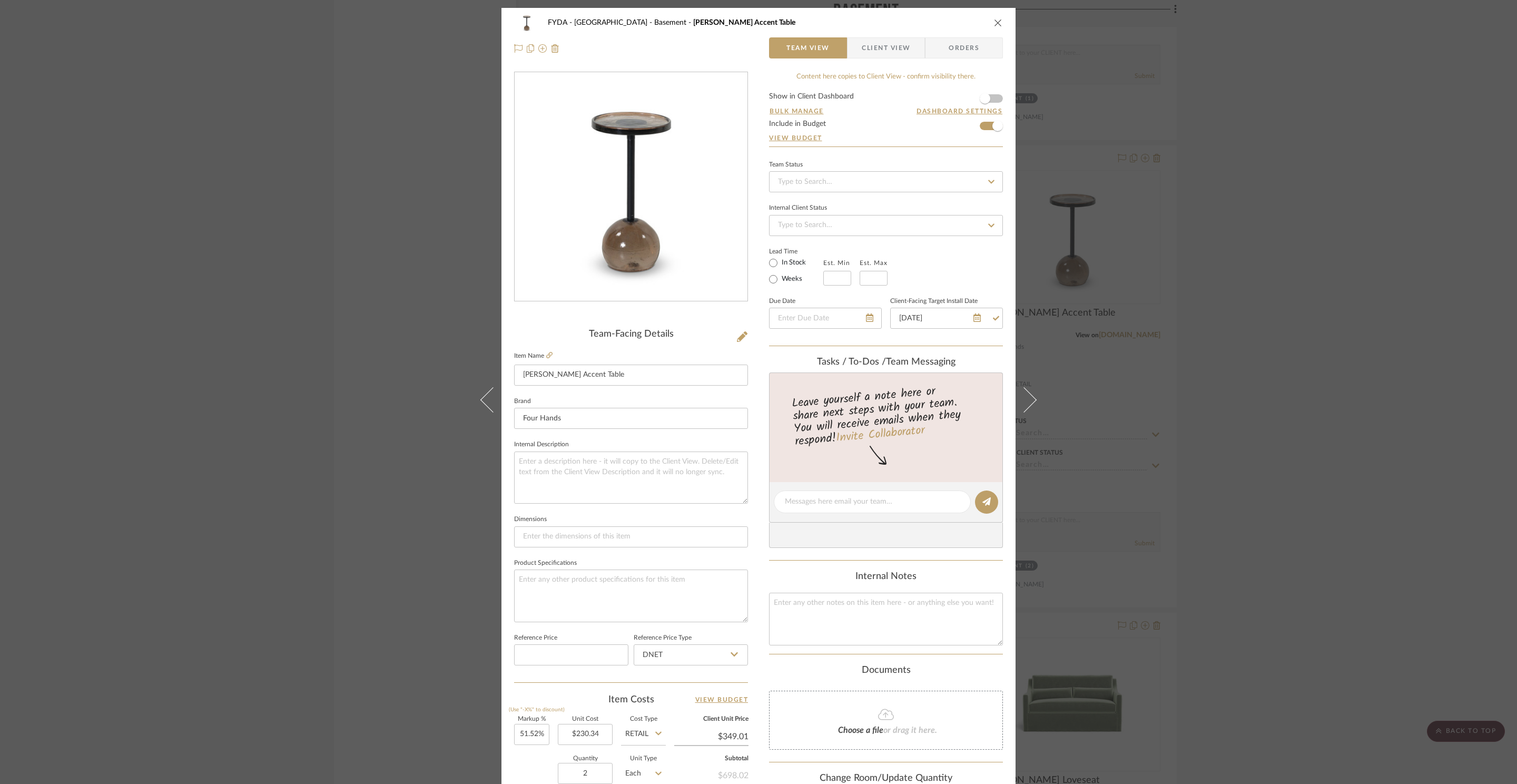
drag, startPoint x: 953, startPoint y: 282, endPoint x: 944, endPoint y: 281, distance: 9.1
click at [953, 282] on div "Lead Time In Stock Weeks Est. Min Est. Max" at bounding box center [885, 265] width 234 height 41
click at [994, 26] on button "close" at bounding box center [999, 23] width 10 height 10
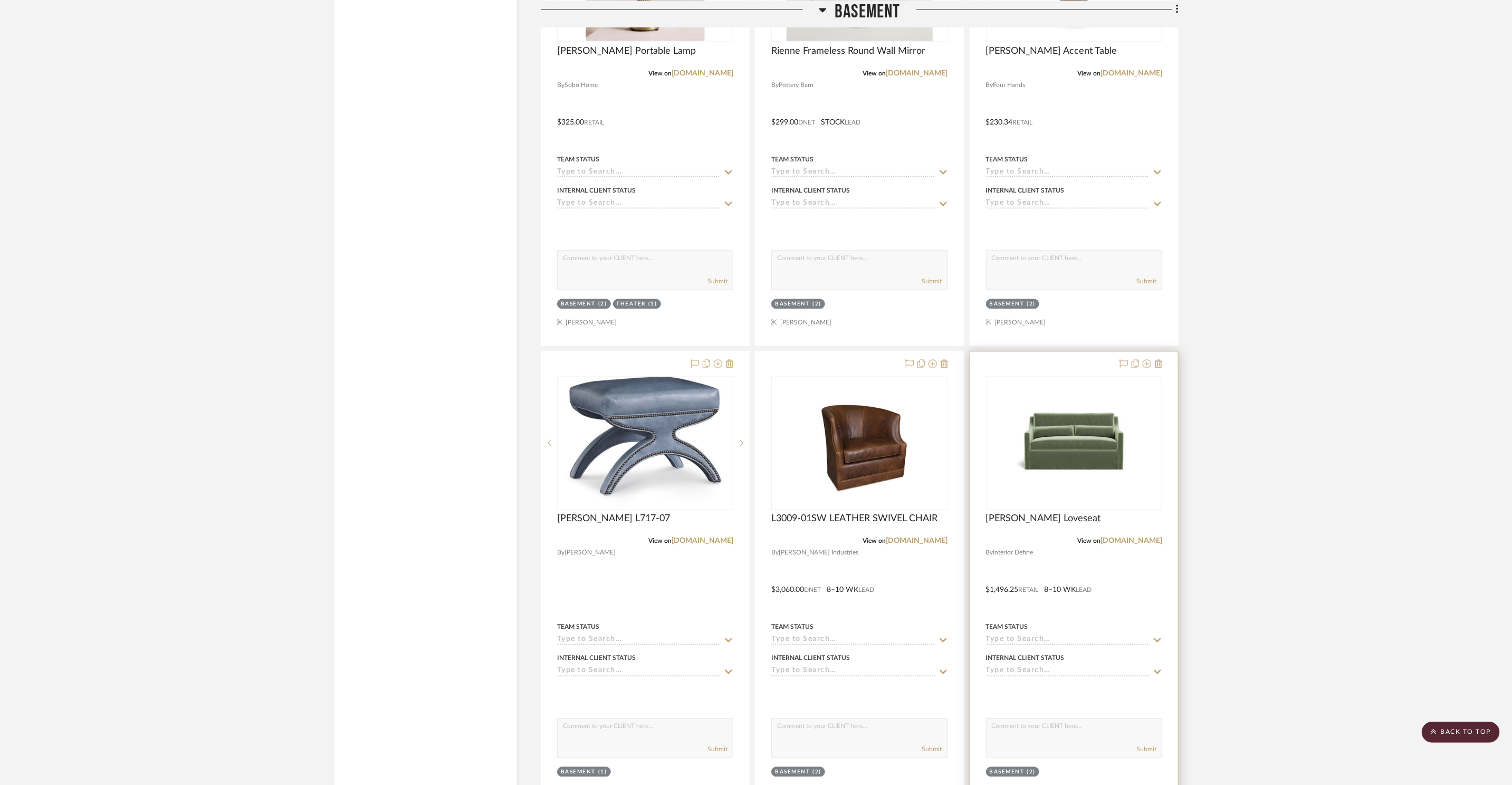
scroll to position [10363, 0]
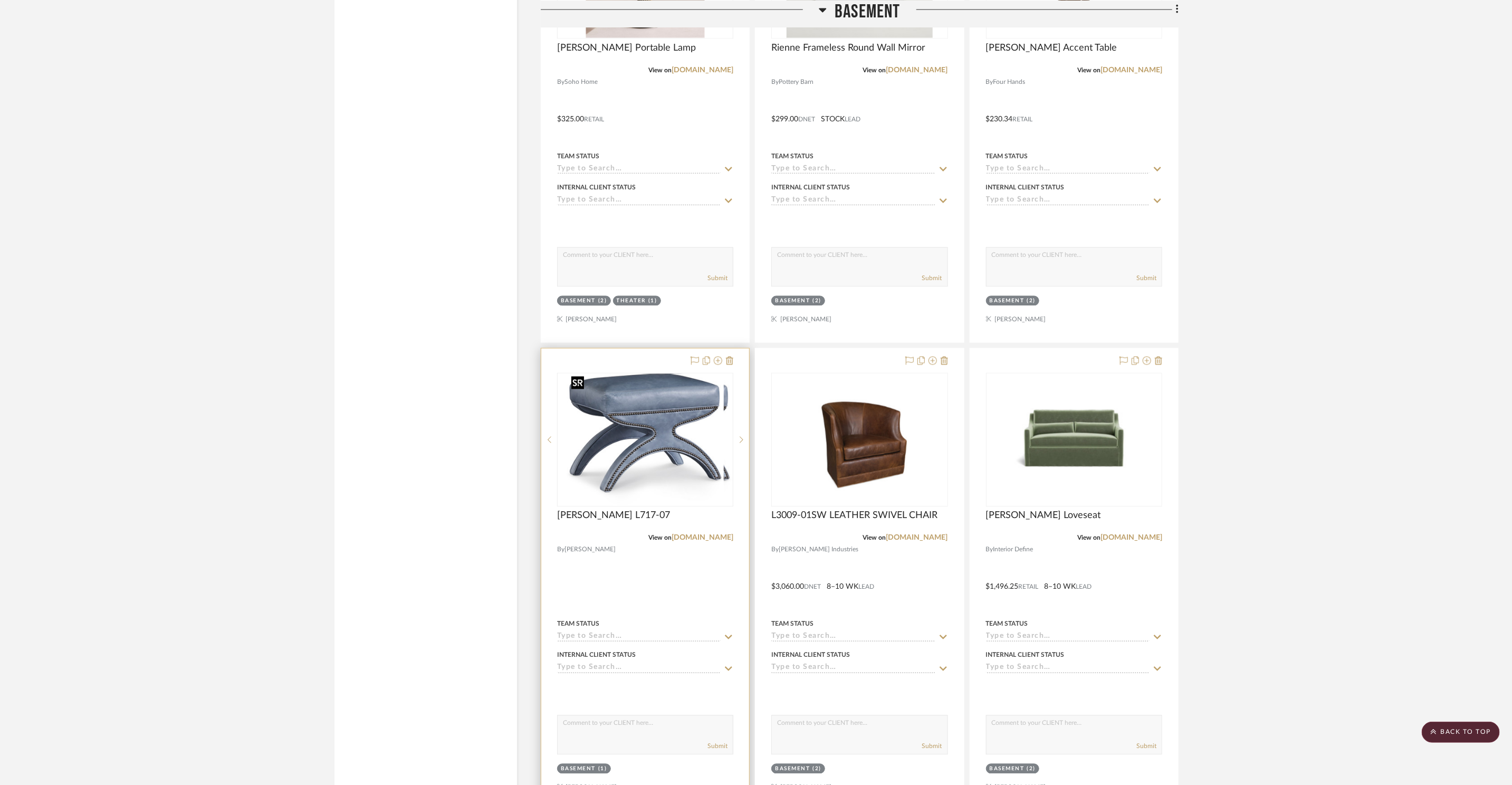
click at [715, 428] on img at bounding box center [645, 439] width 158 height 132
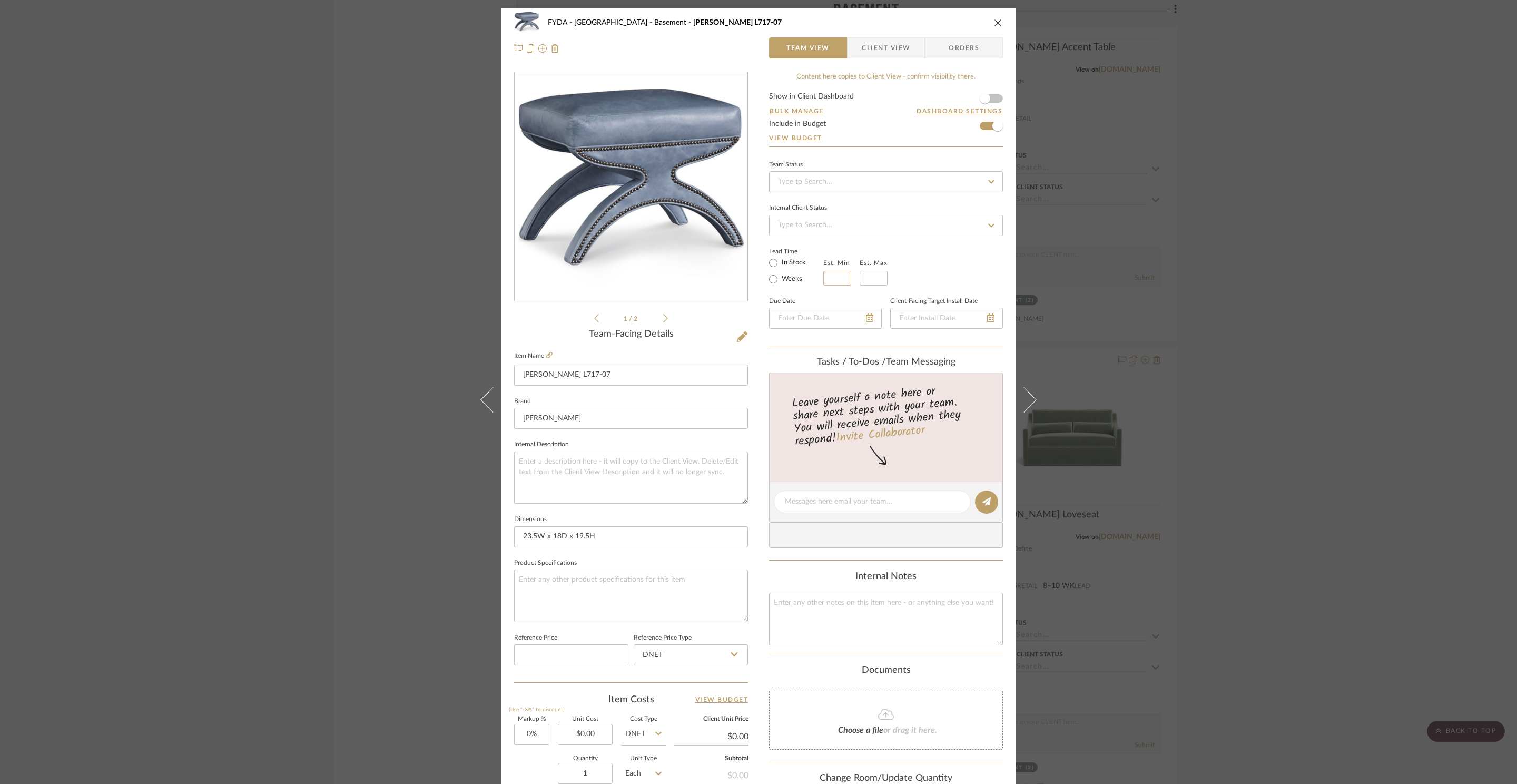
click at [835, 277] on input "text" at bounding box center [837, 277] width 28 height 15
type input "10"
type input "12"
drag, startPoint x: 955, startPoint y: 252, endPoint x: 952, endPoint y: 246, distance: 6.7
click at [955, 251] on div "Lead Time In Stock Weeks Est. Min 10 Est. Max 12" at bounding box center [885, 265] width 234 height 41
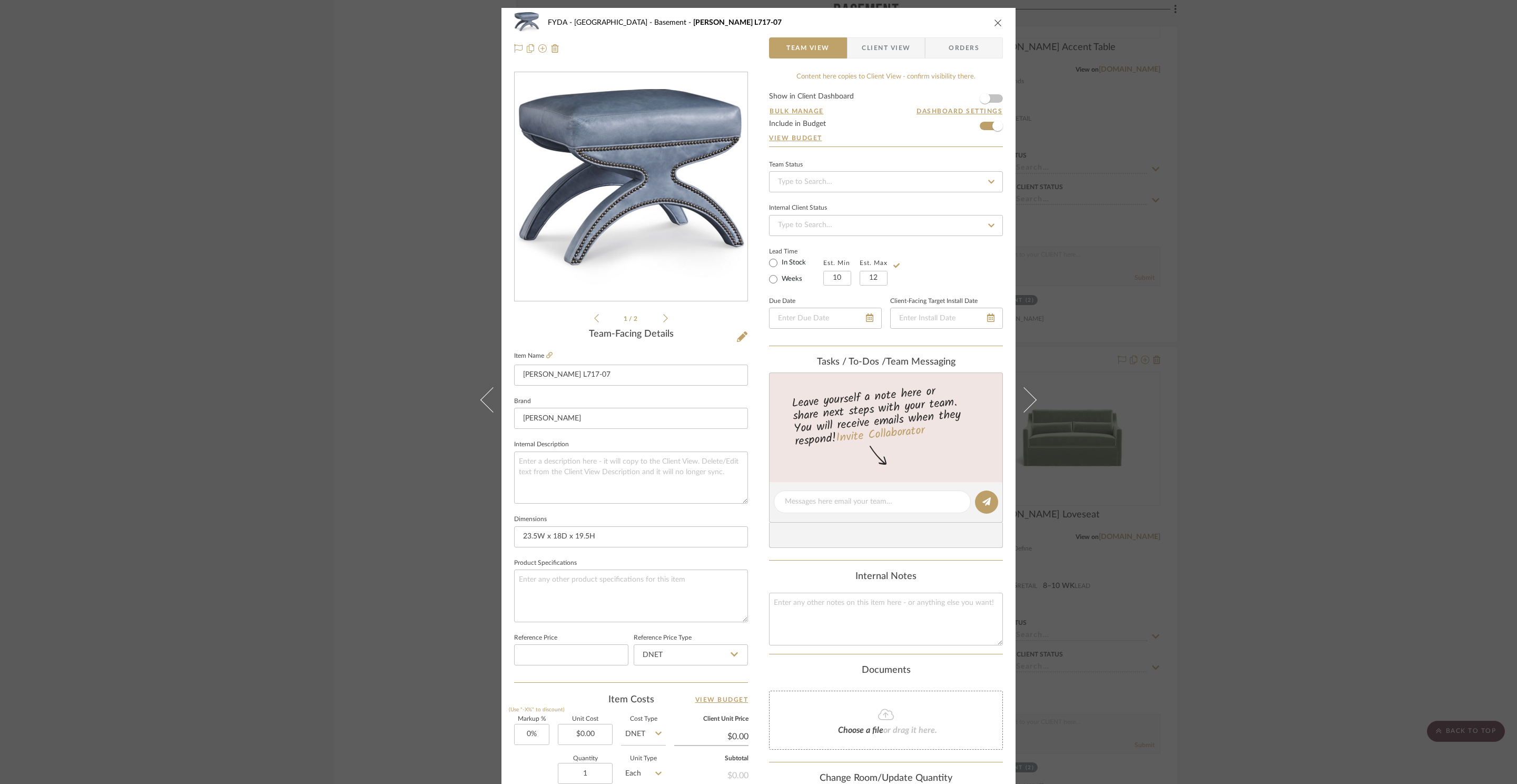
click at [994, 22] on icon "close" at bounding box center [998, 22] width 8 height 8
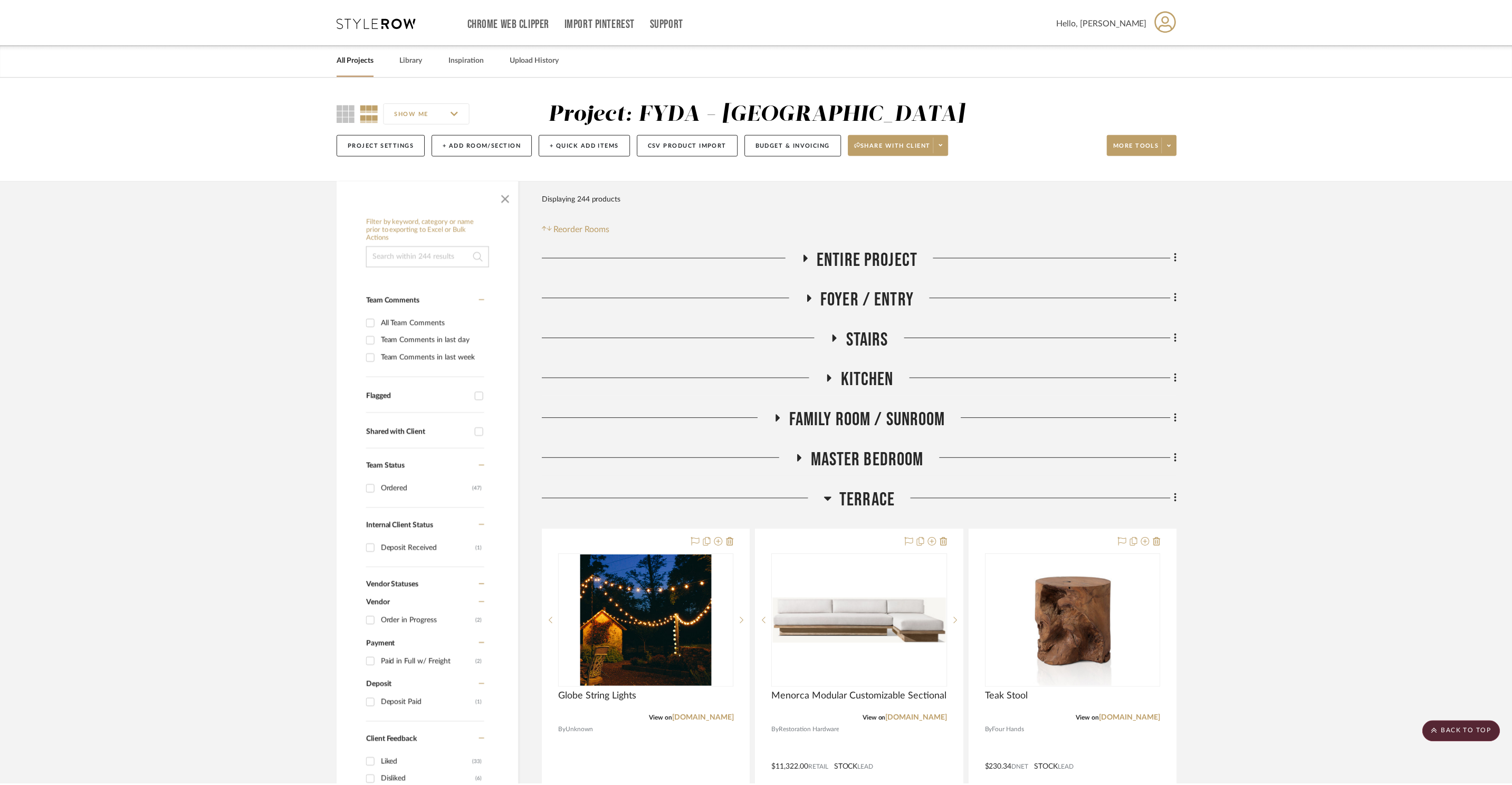
scroll to position [10363, 0]
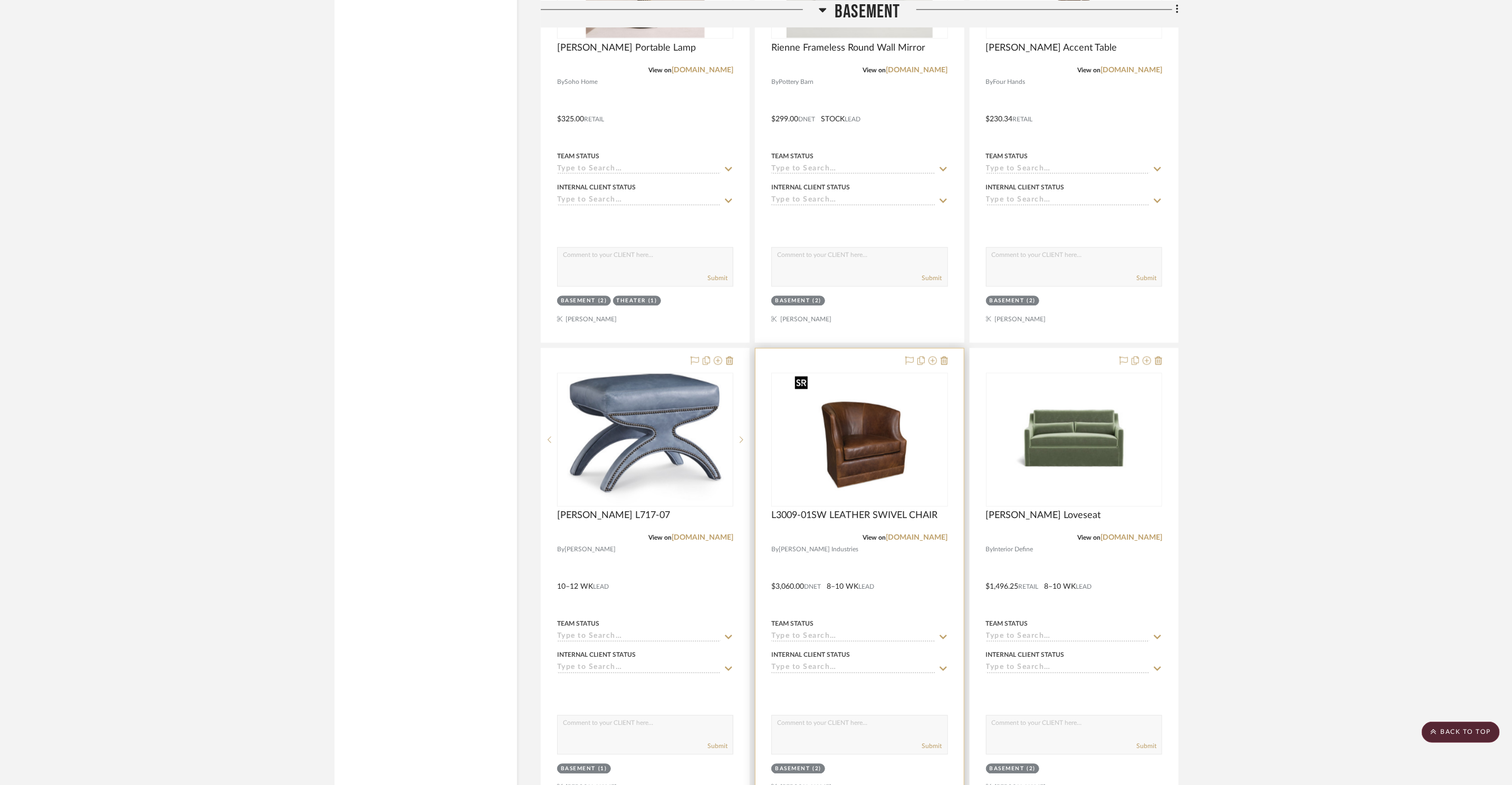
click at [864, 445] on img "0" at bounding box center [860, 439] width 138 height 132
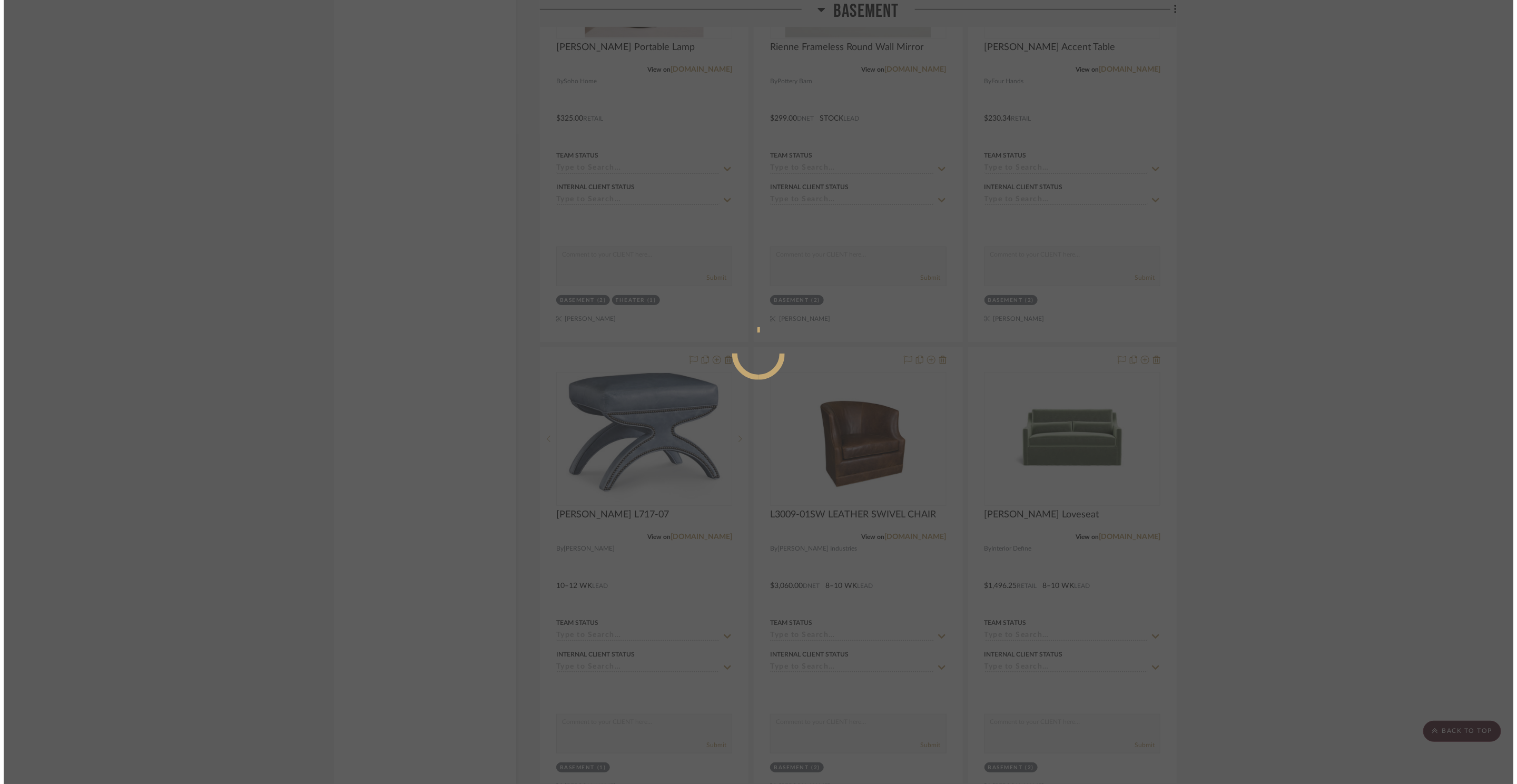
scroll to position [0, 0]
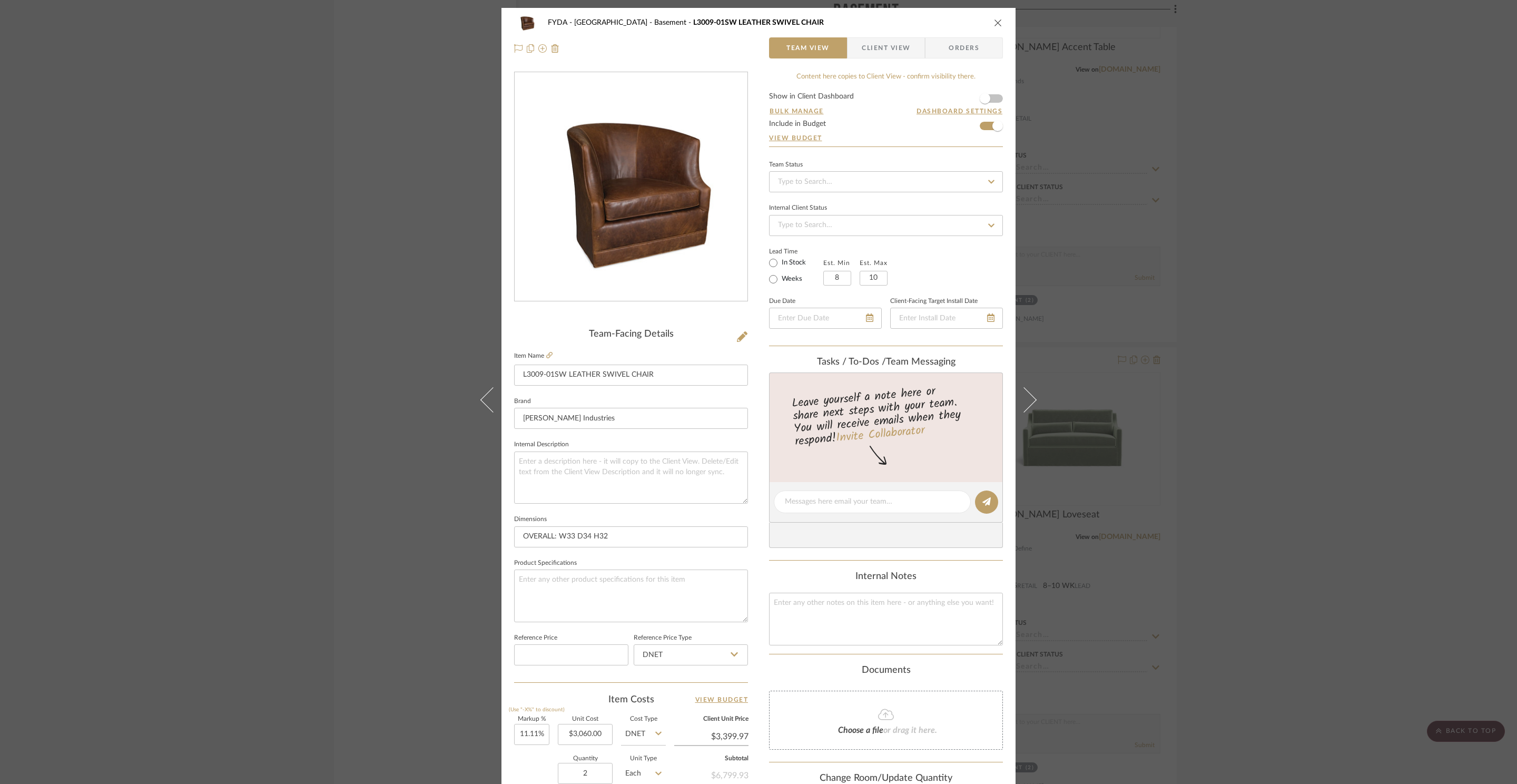
click at [1323, 266] on div "FYDA - 655 City Park Basement L3009-01SW LEATHER SWIVEL CHAIR Team View Client …" at bounding box center [758, 392] width 1517 height 784
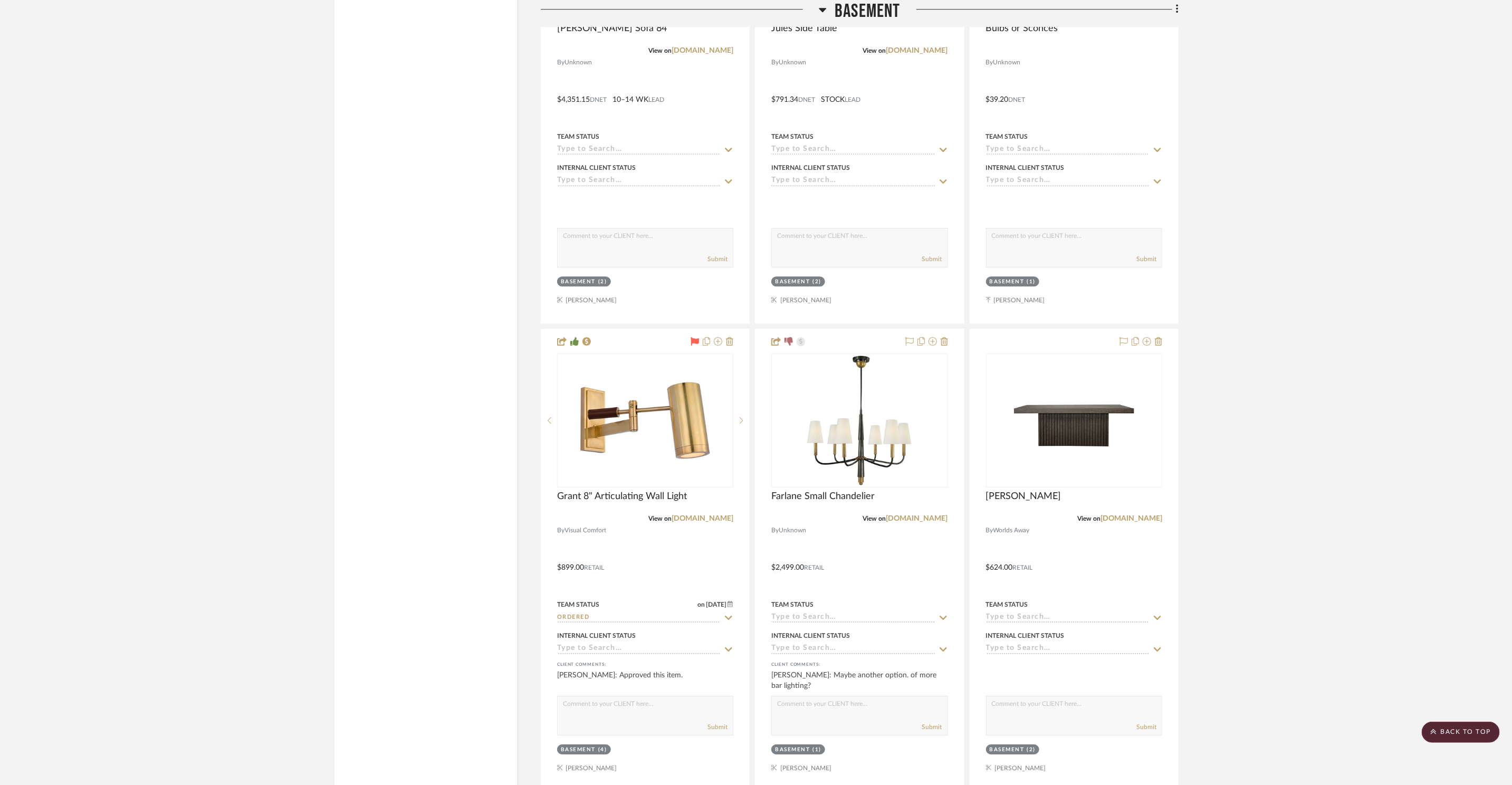
scroll to position [11320, 0]
click at [946, 337] on icon at bounding box center [944, 339] width 8 height 8
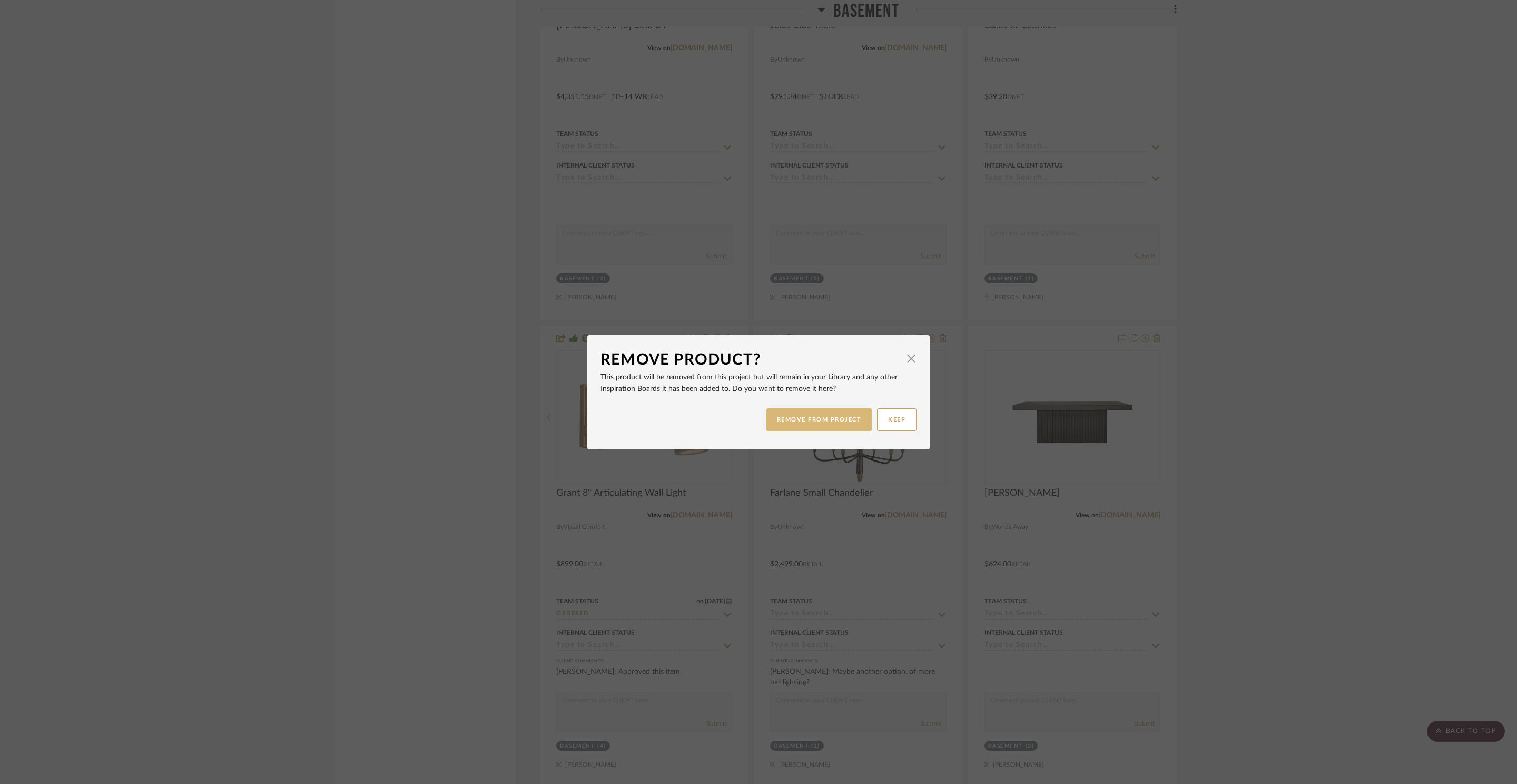
click at [855, 417] on button "REMOVE FROM PROJECT" at bounding box center [820, 419] width 106 height 22
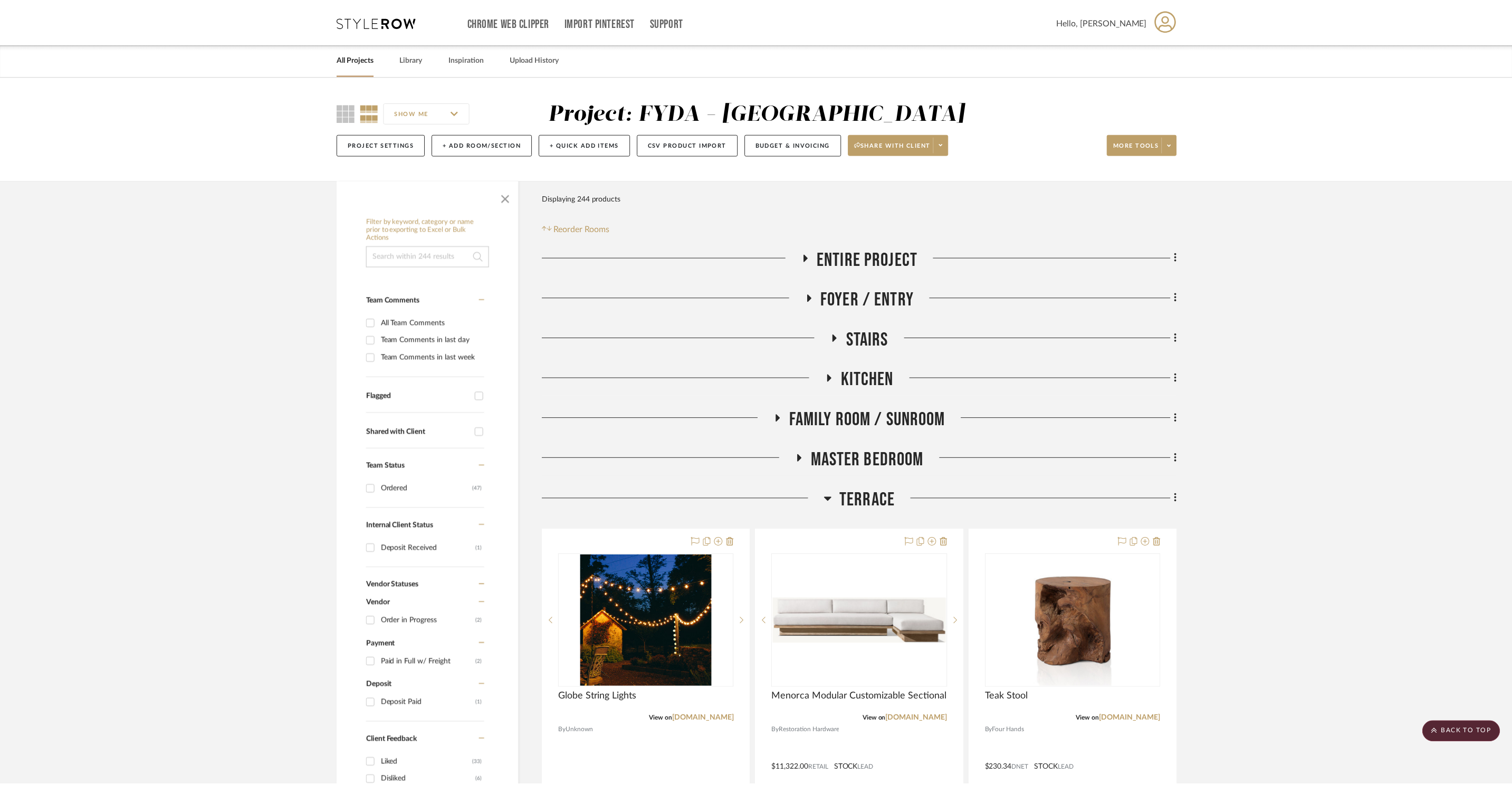
scroll to position [11320, 0]
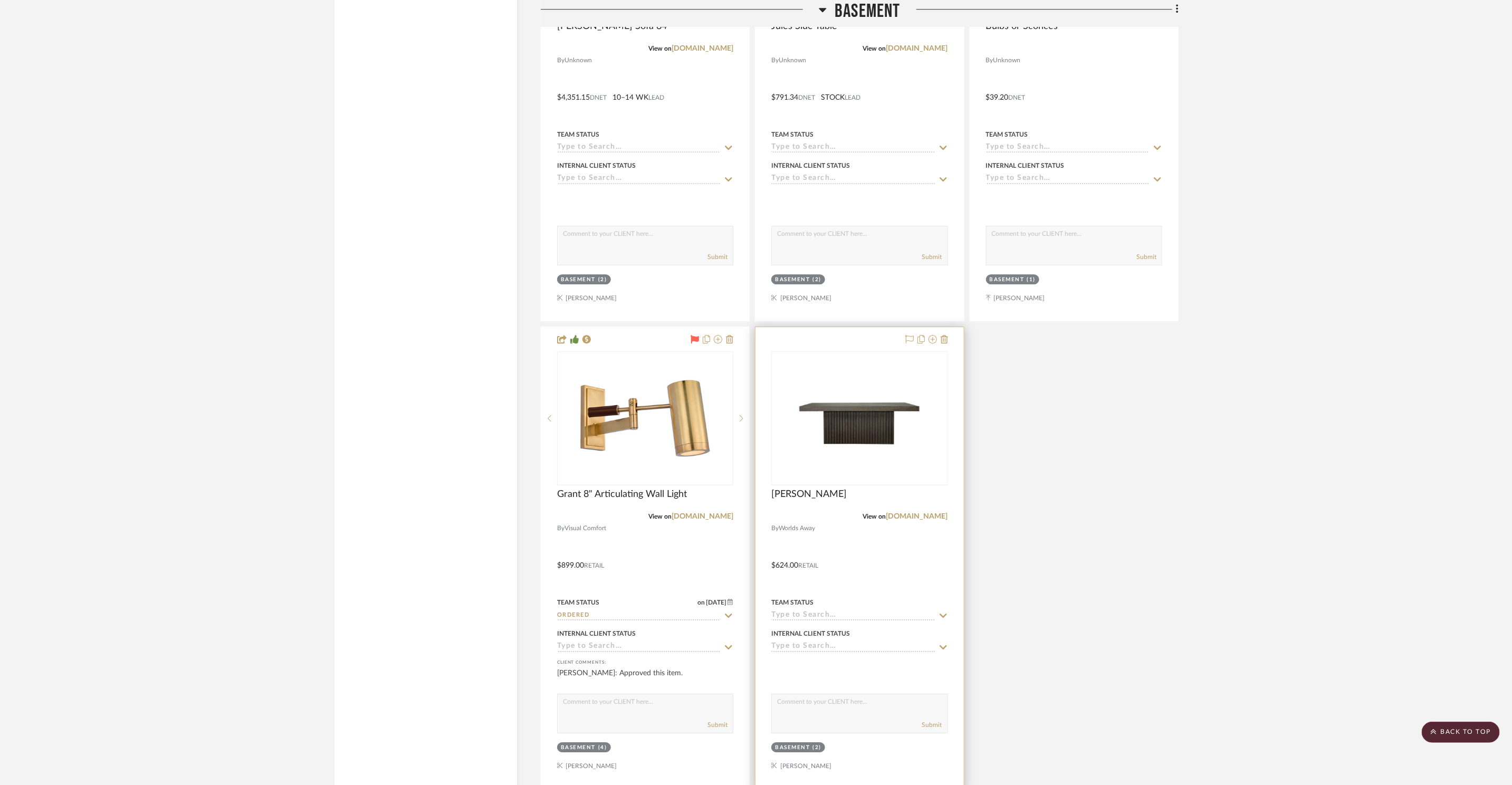
click at [904, 504] on div "TYSON" at bounding box center [860, 500] width 176 height 23
click at [907, 513] on link "worlds-away.com" at bounding box center [917, 516] width 62 height 8
click at [858, 376] on img "0" at bounding box center [860, 418] width 132 height 132
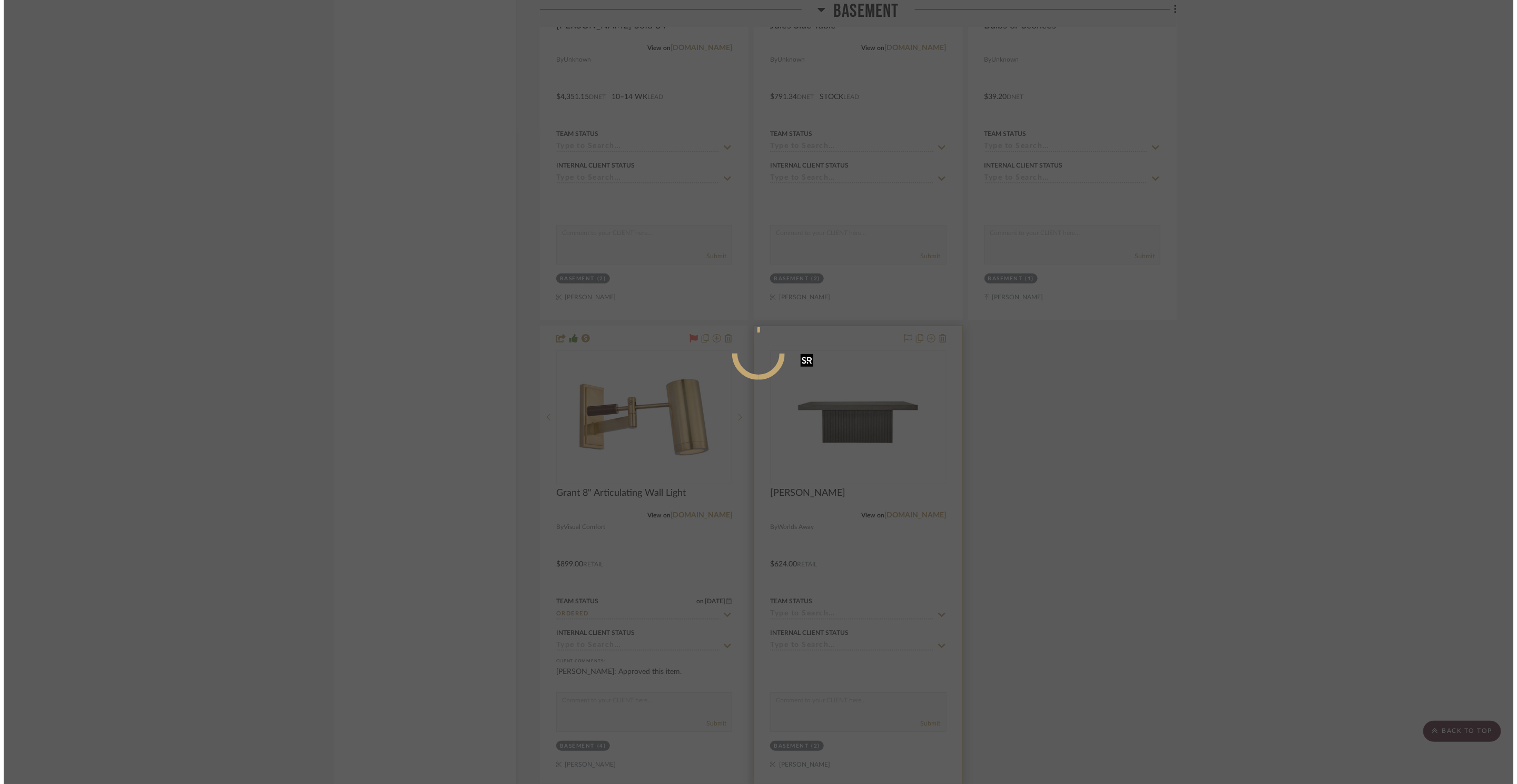
scroll to position [0, 0]
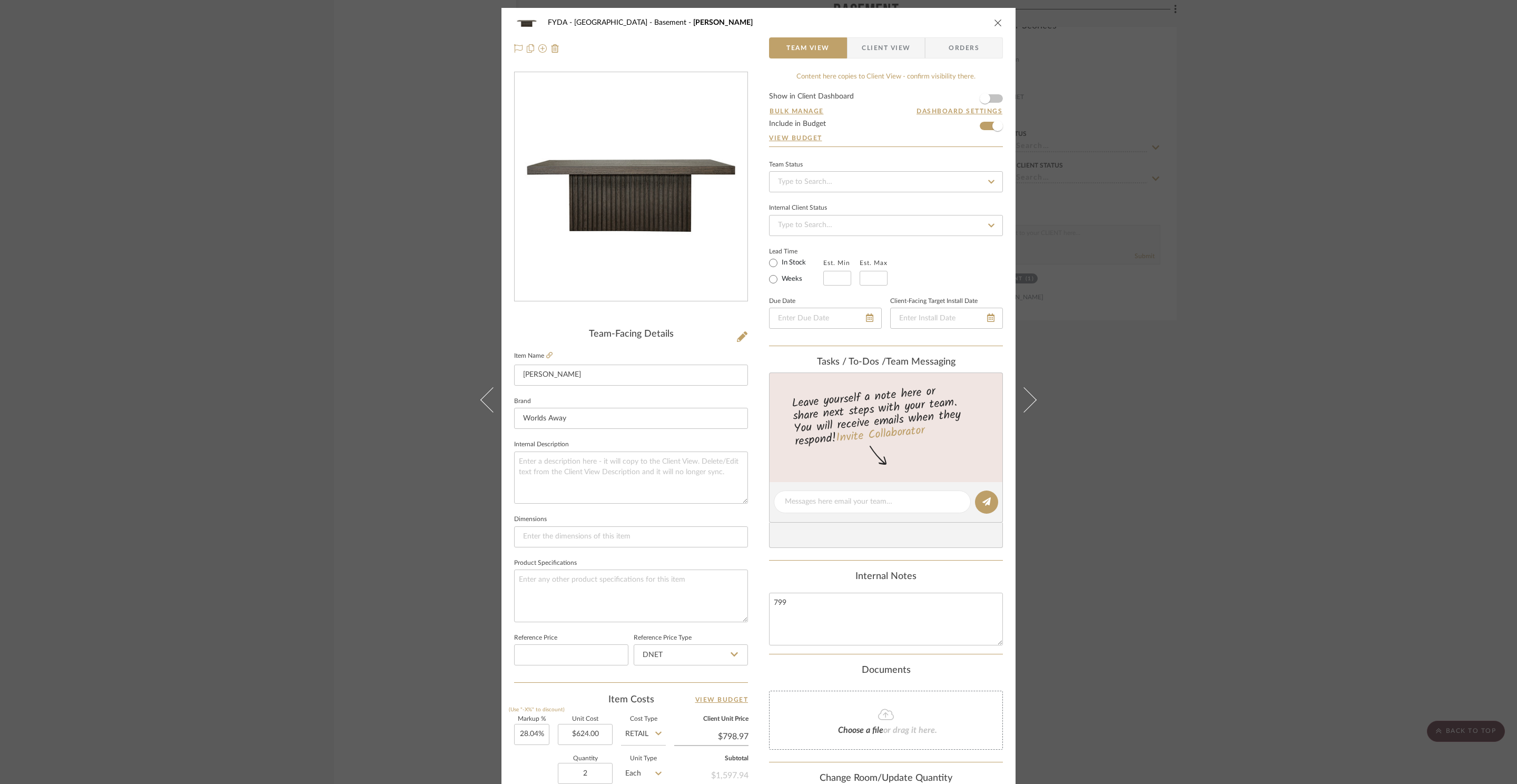
click at [782, 265] on label "In Stock" at bounding box center [793, 263] width 27 height 10
click at [780, 265] on input "In Stock" at bounding box center [773, 263] width 13 height 13
radio input "true"
click at [999, 22] on button "close" at bounding box center [999, 23] width 10 height 10
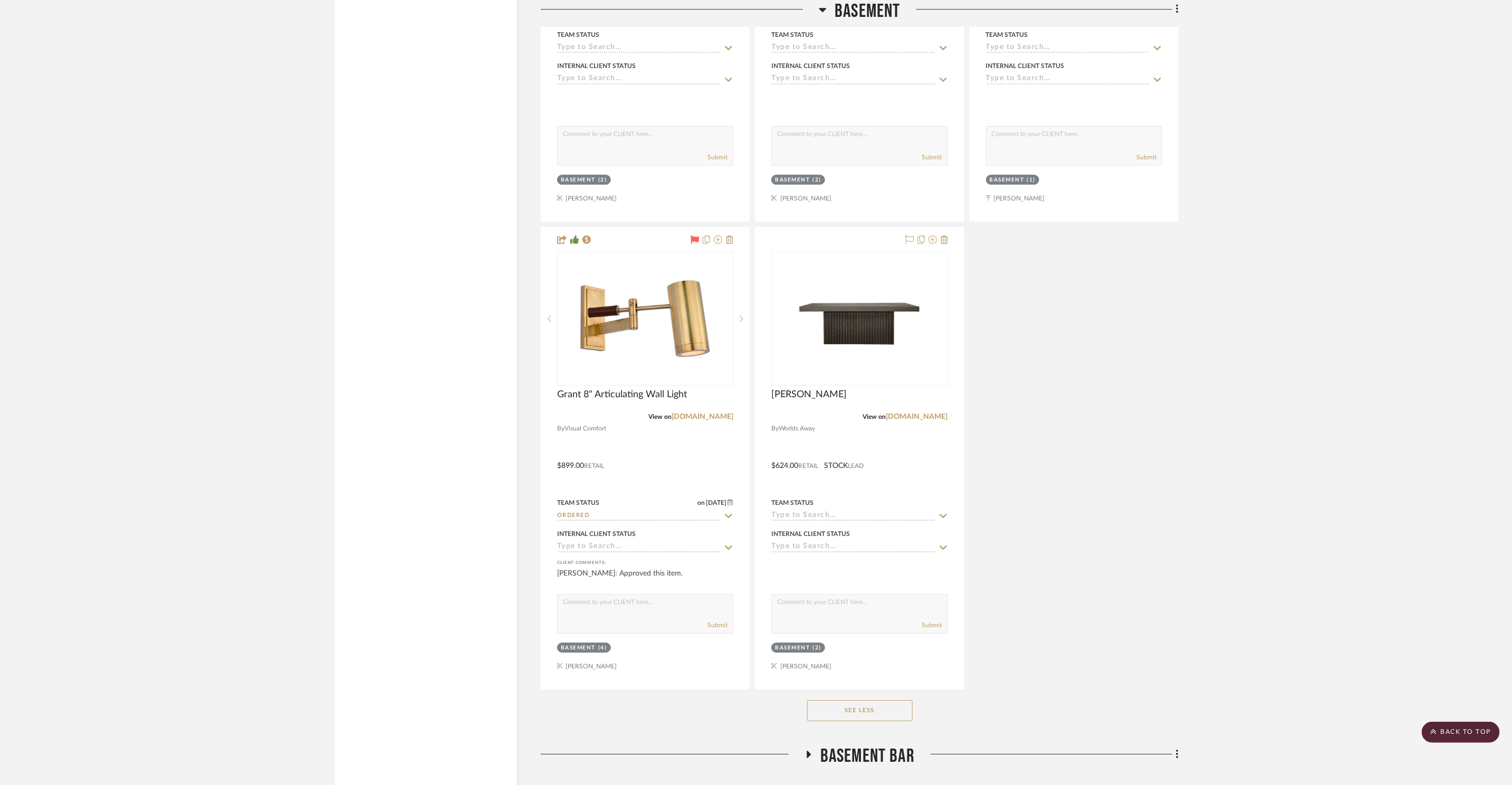
scroll to position [11604, 0]
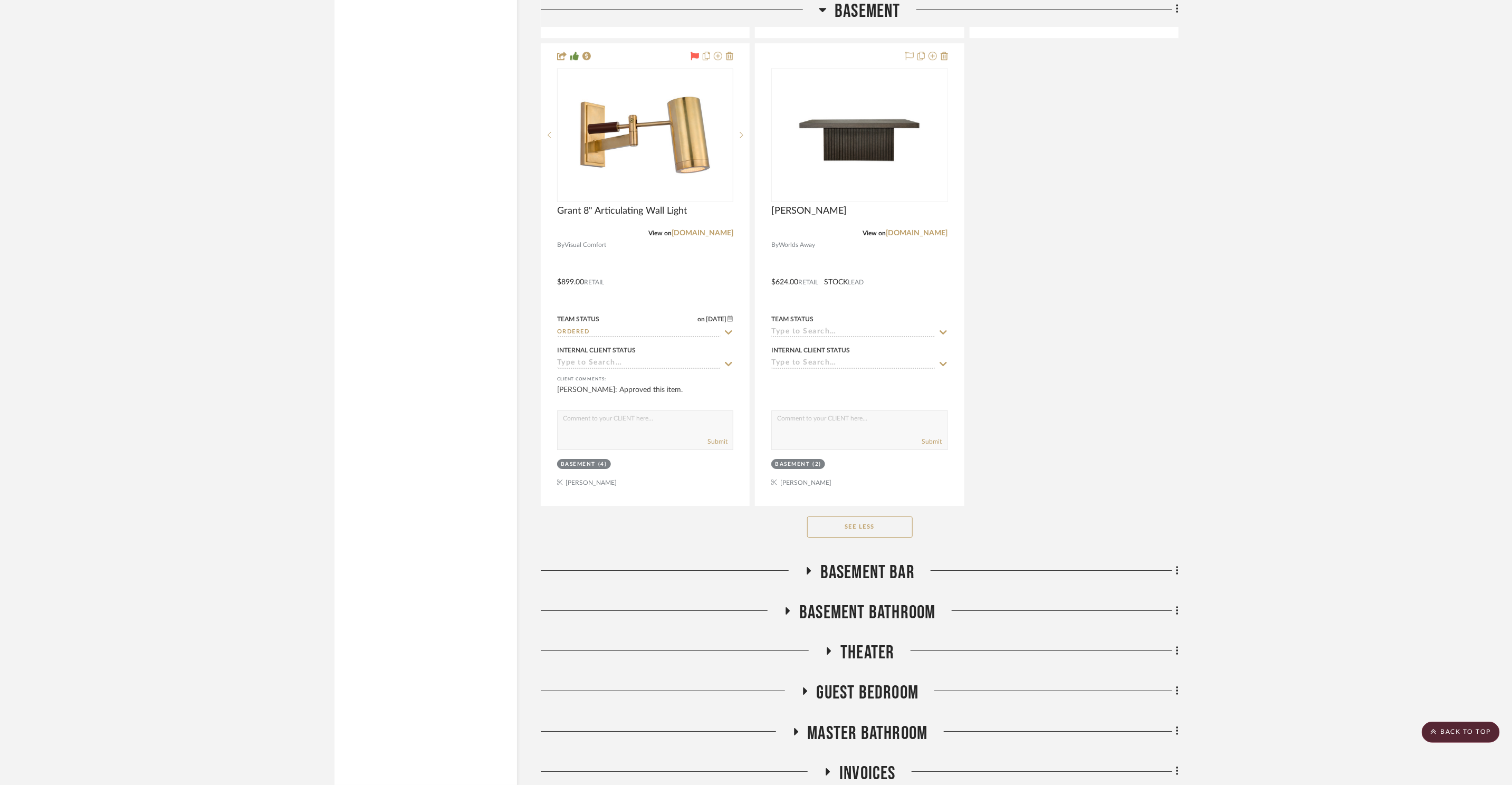
click at [904, 562] on span "Basement Bar" at bounding box center [867, 572] width 94 height 22
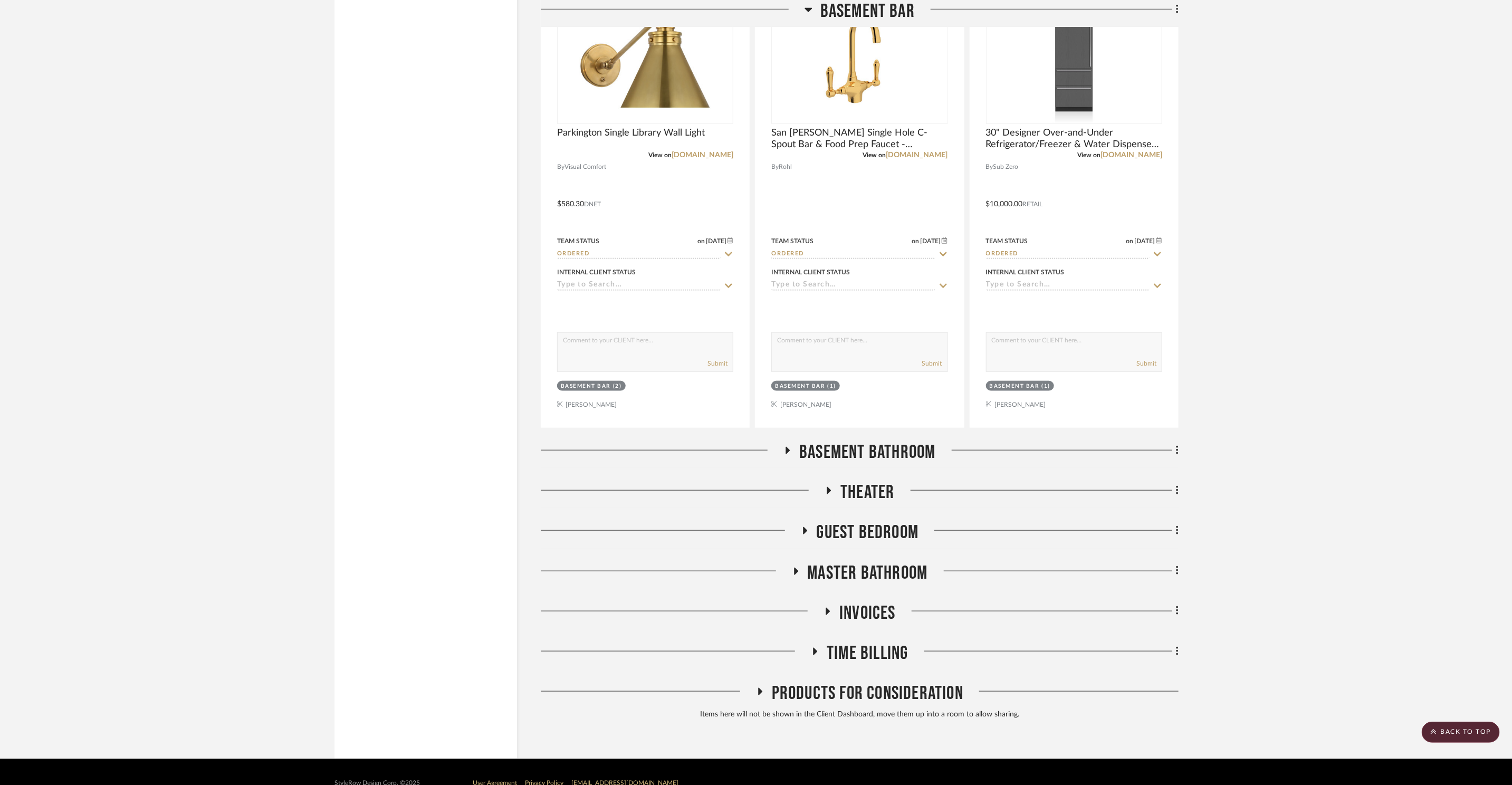
scroll to position [12725, 0]
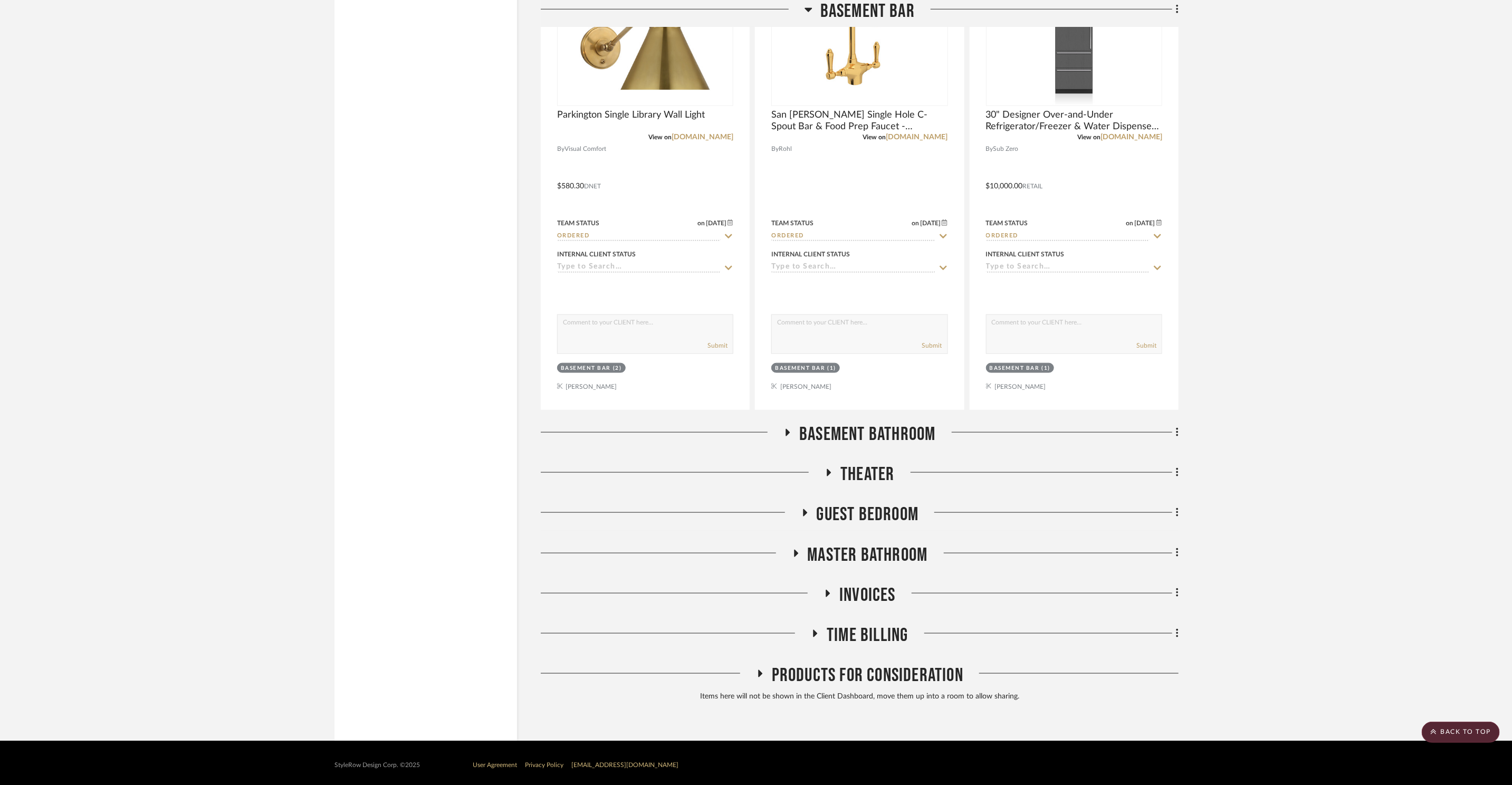
click at [878, 423] on span "Basement Bathroom" at bounding box center [867, 434] width 136 height 22
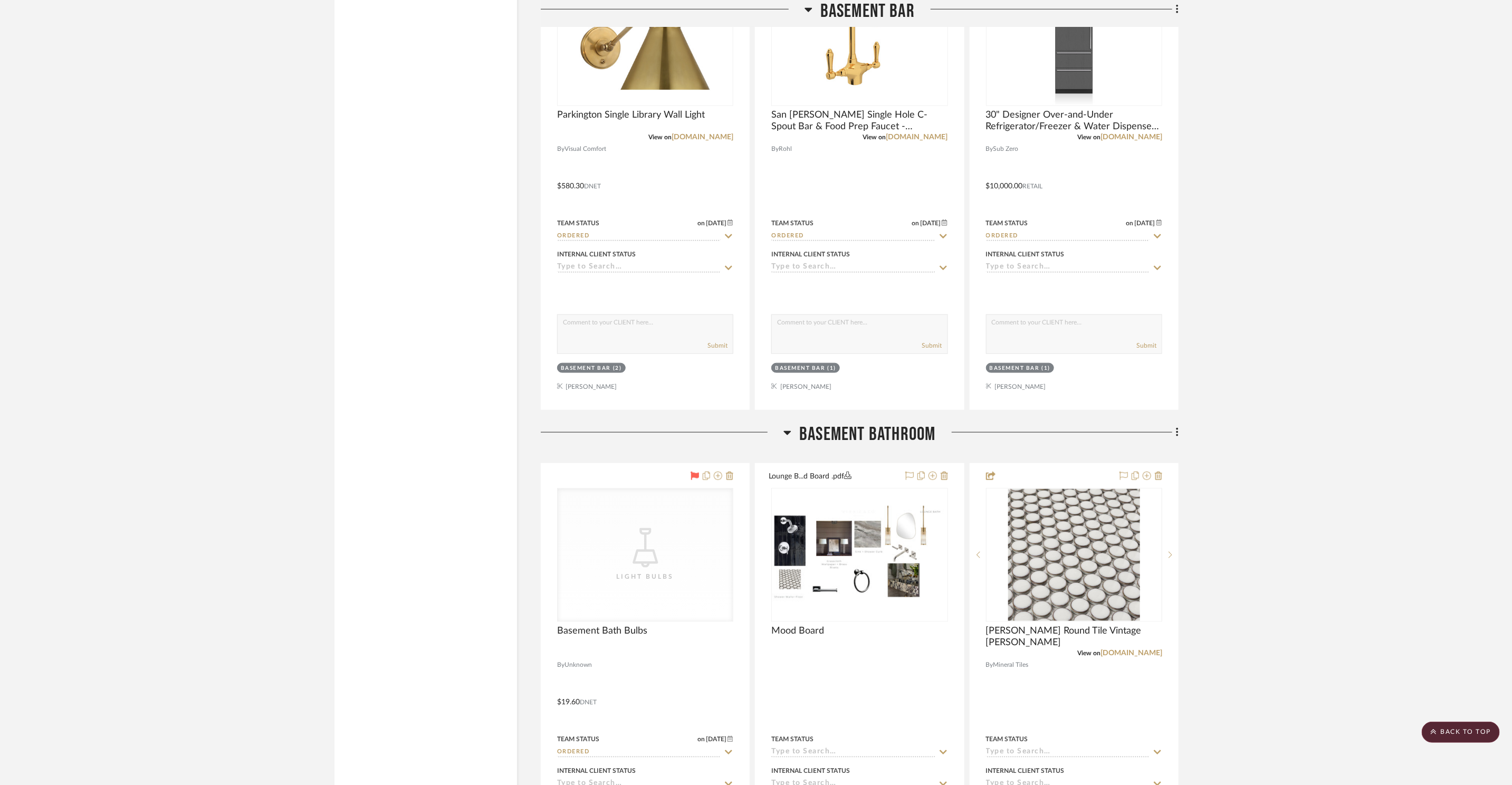
click at [888, 425] on span "Basement Bathroom" at bounding box center [867, 434] width 136 height 22
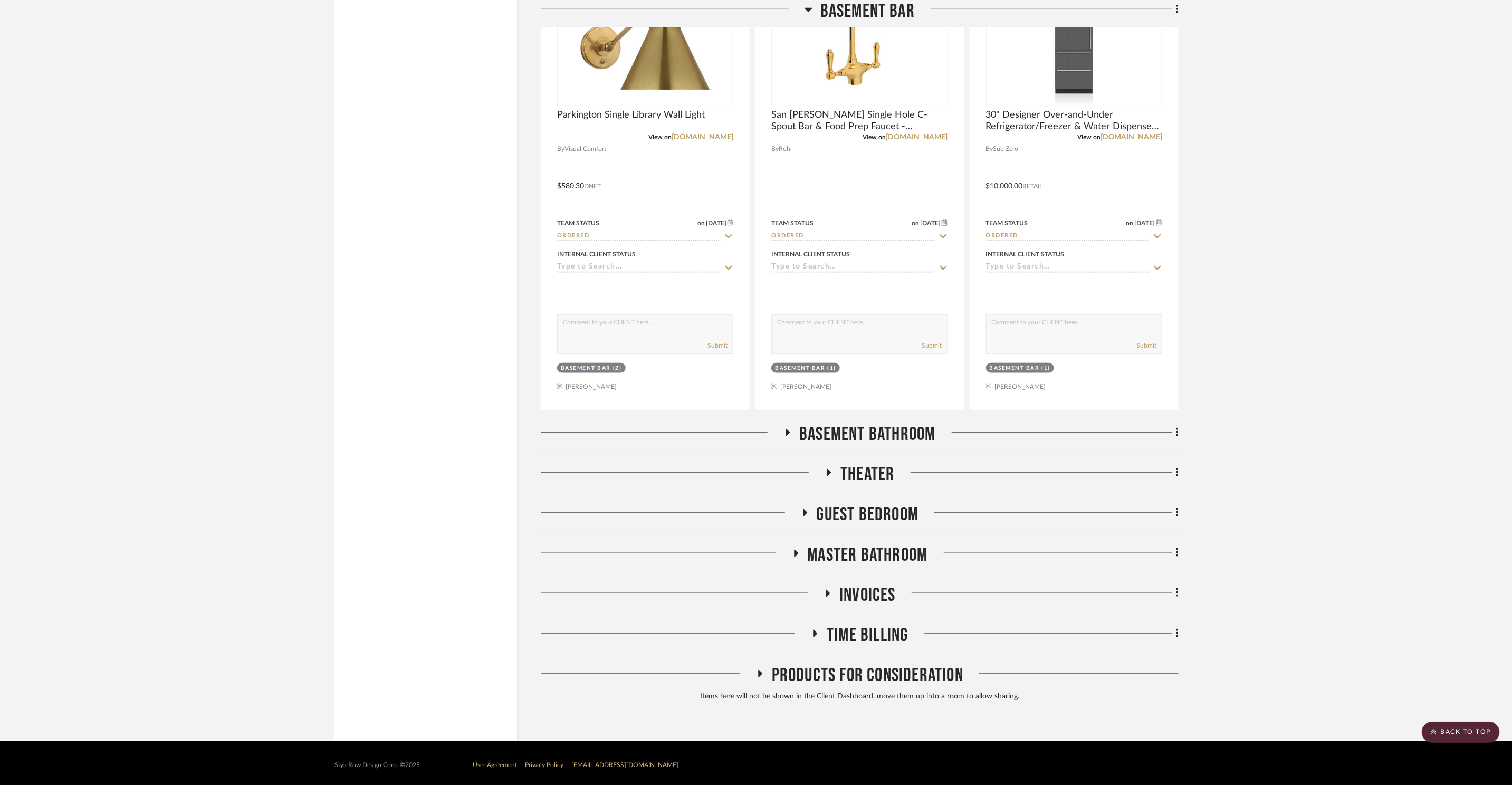
click at [875, 468] on span "Theater" at bounding box center [867, 474] width 54 height 22
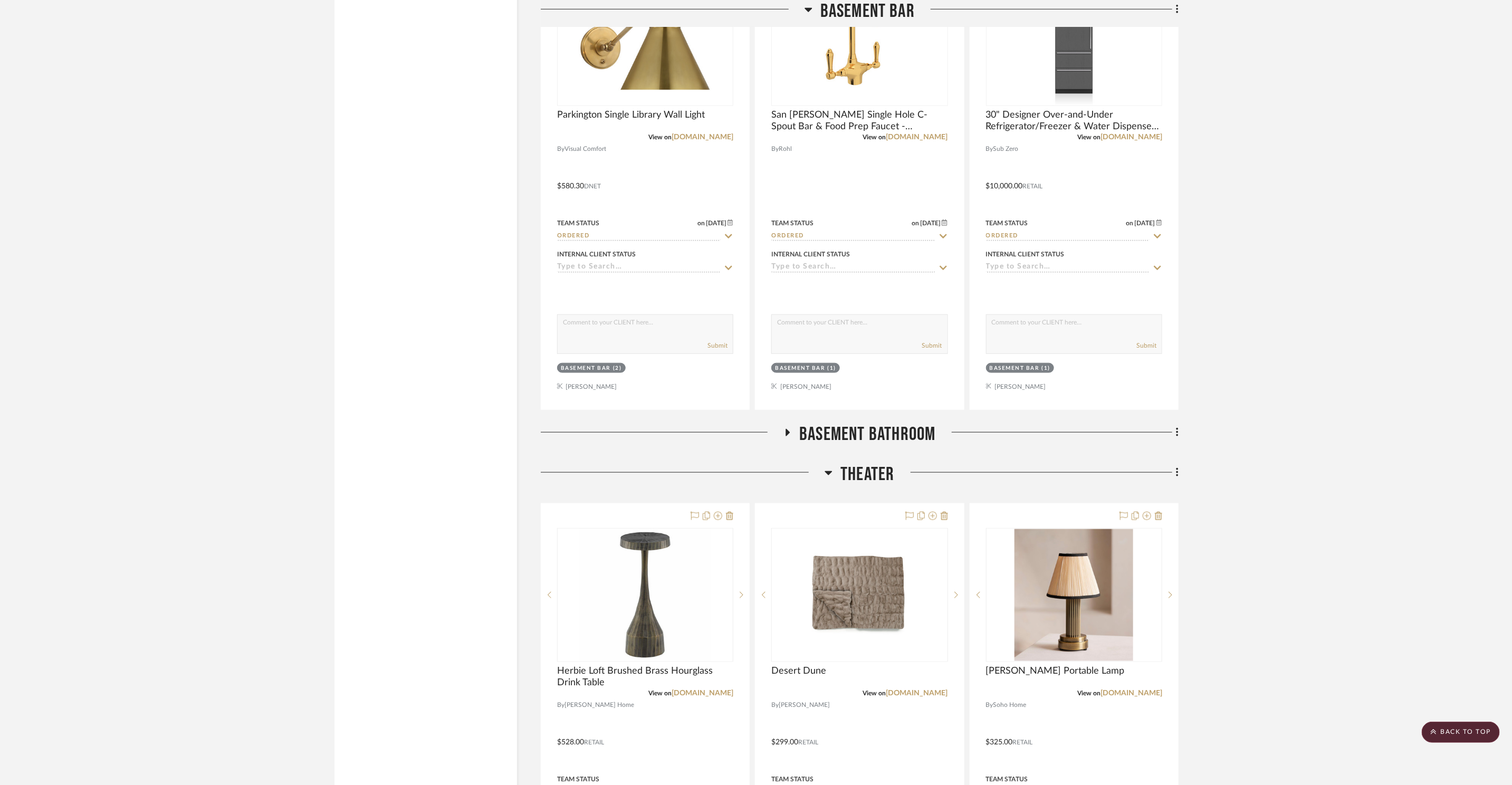
scroll to position [13006, 0]
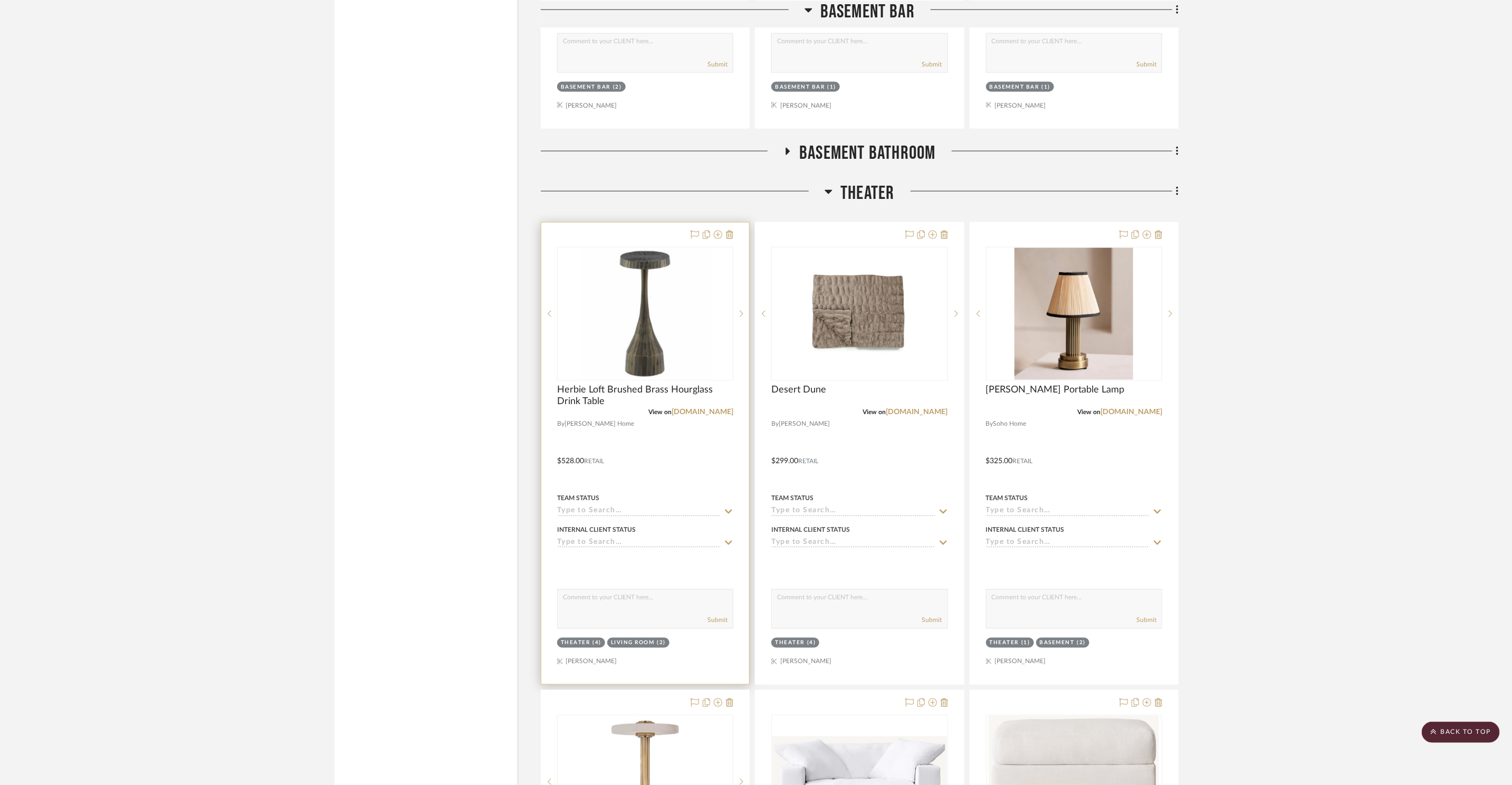
click at [735, 234] on div at bounding box center [645, 453] width 208 height 462
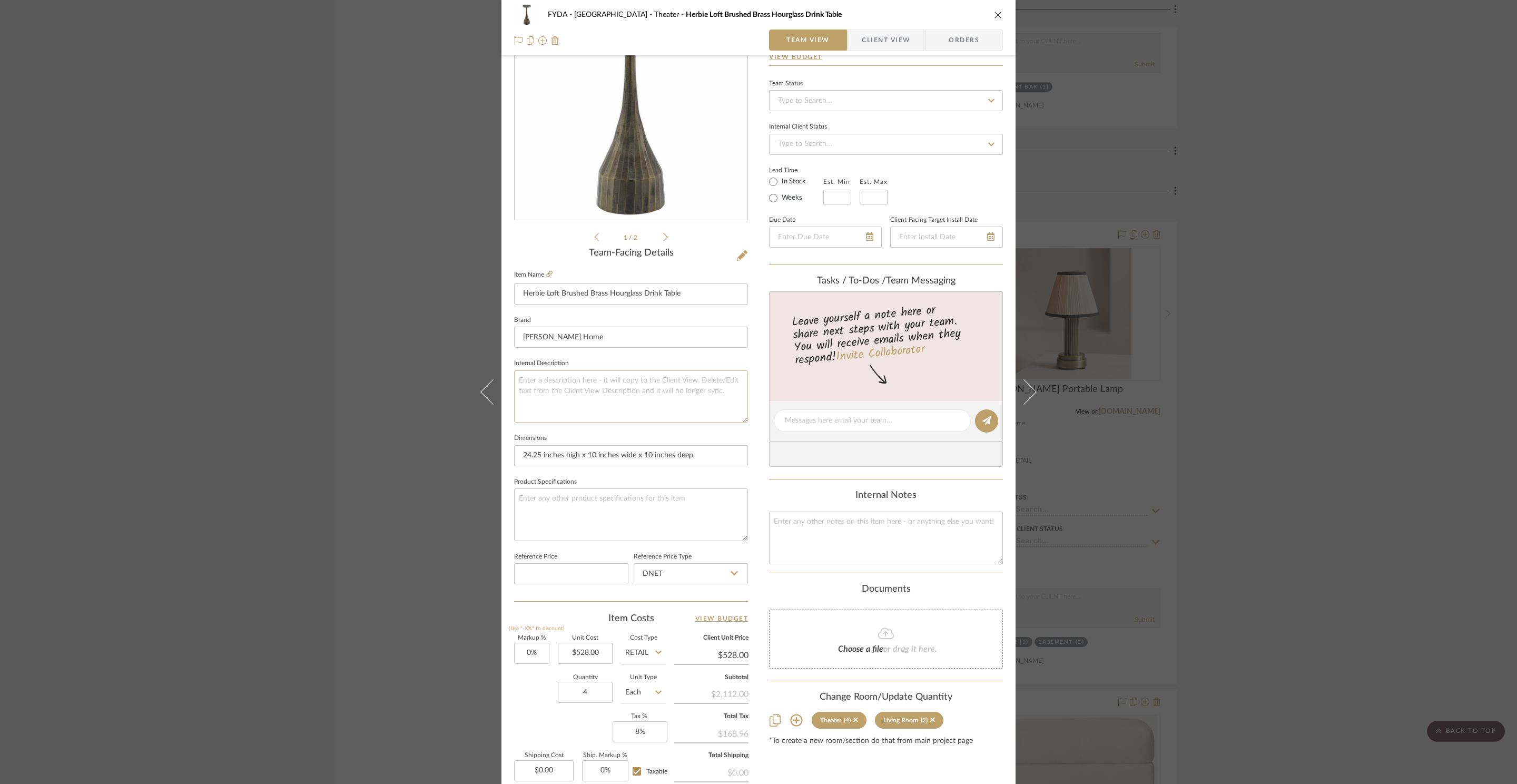
scroll to position [0, 0]
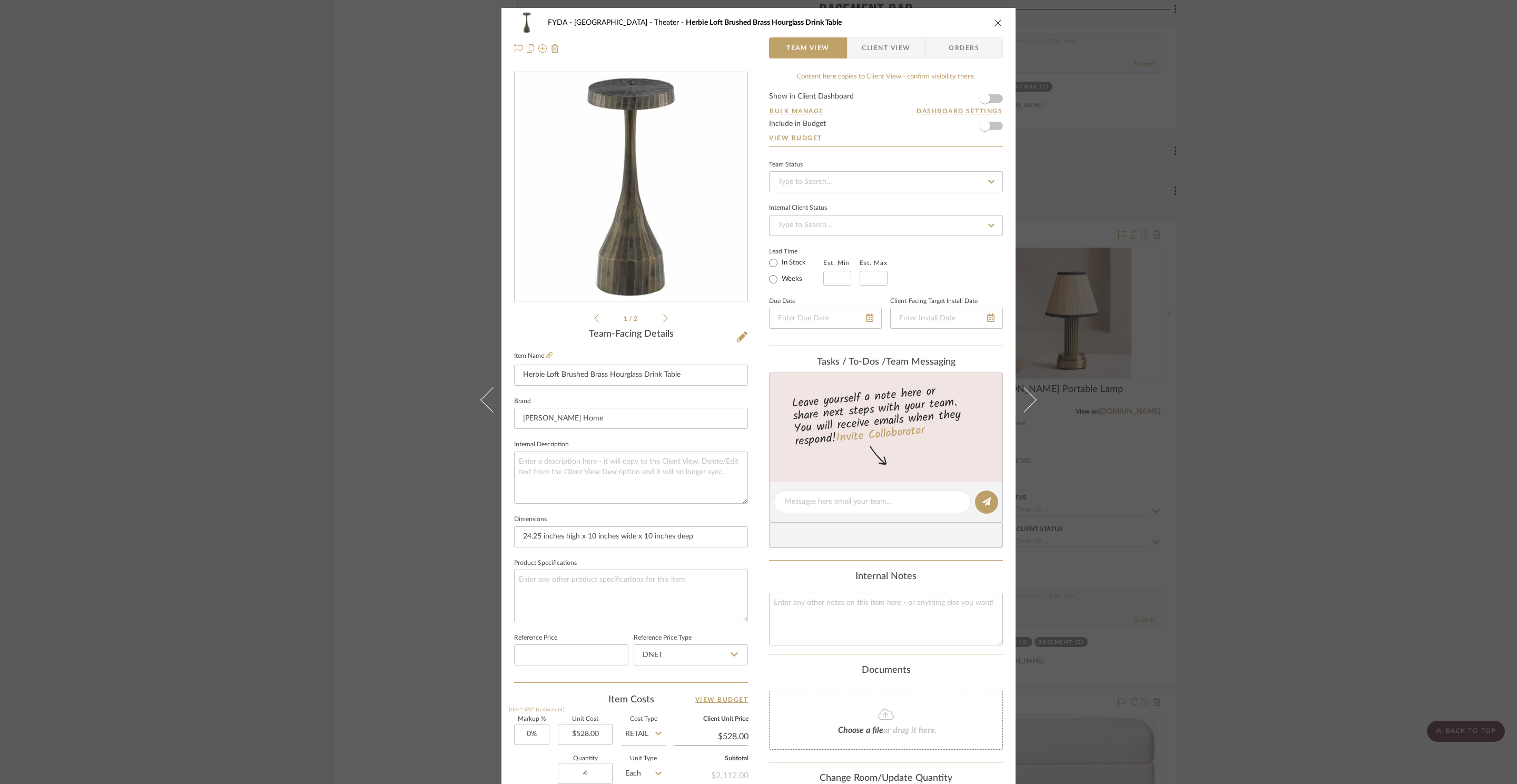
drag, startPoint x: 994, startPoint y: 20, endPoint x: 651, endPoint y: 3, distance: 343.4
click at [994, 20] on icon "close" at bounding box center [998, 22] width 8 height 8
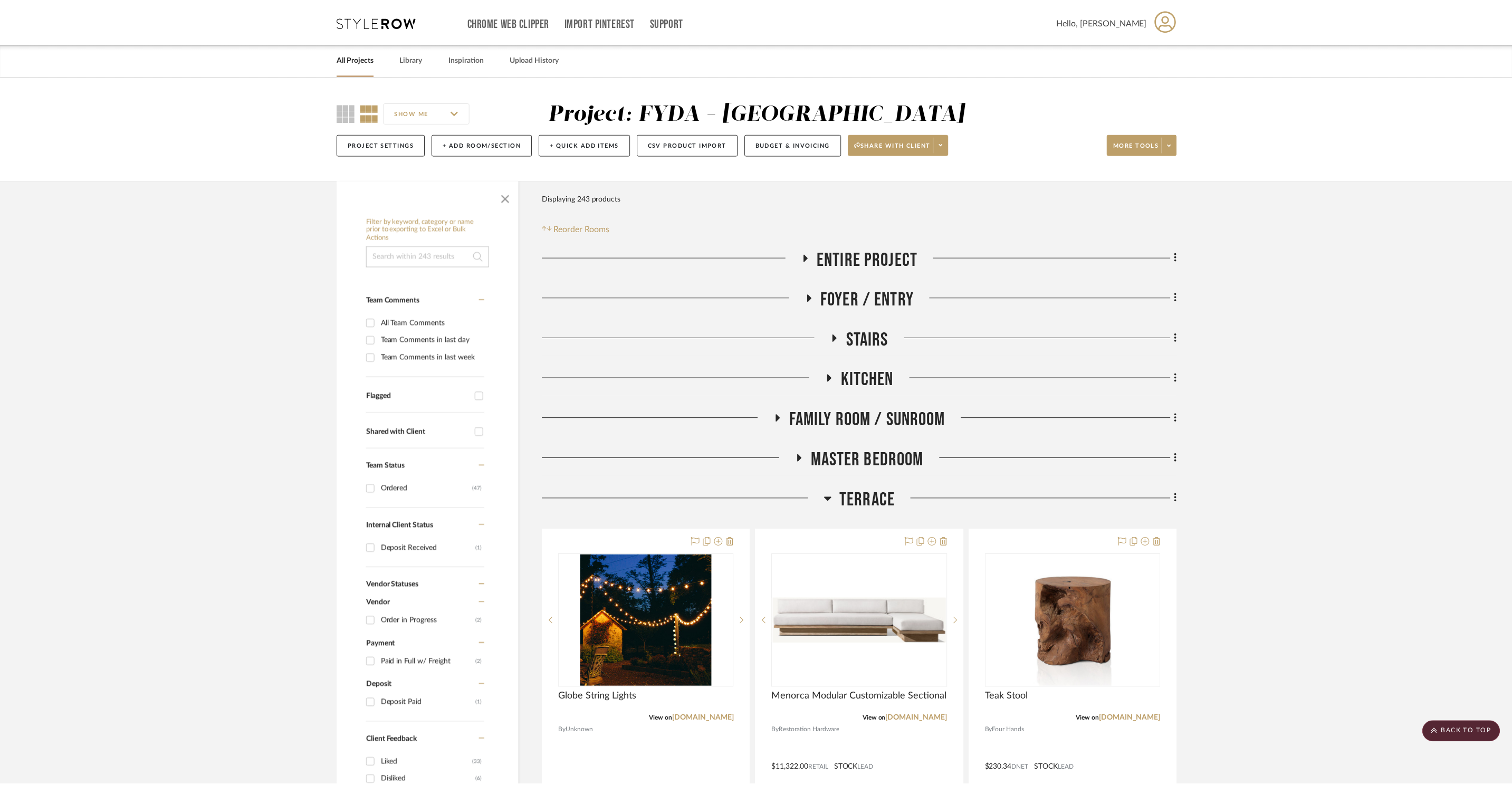
scroll to position [13006, 0]
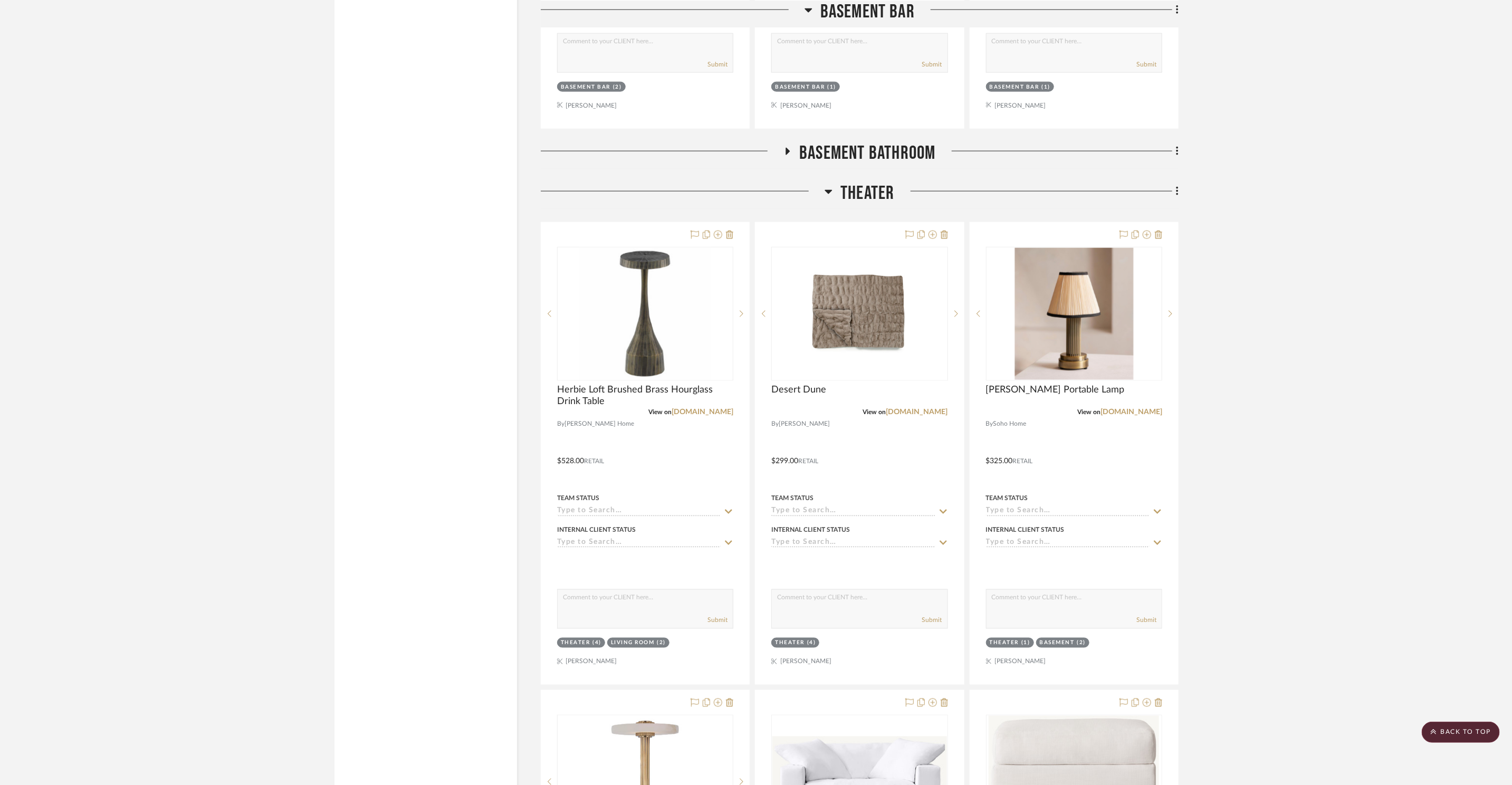
drag, startPoint x: 1324, startPoint y: 286, endPoint x: 1278, endPoint y: 290, distance: 46.2
click at [840, 335] on img at bounding box center [860, 313] width 132 height 132
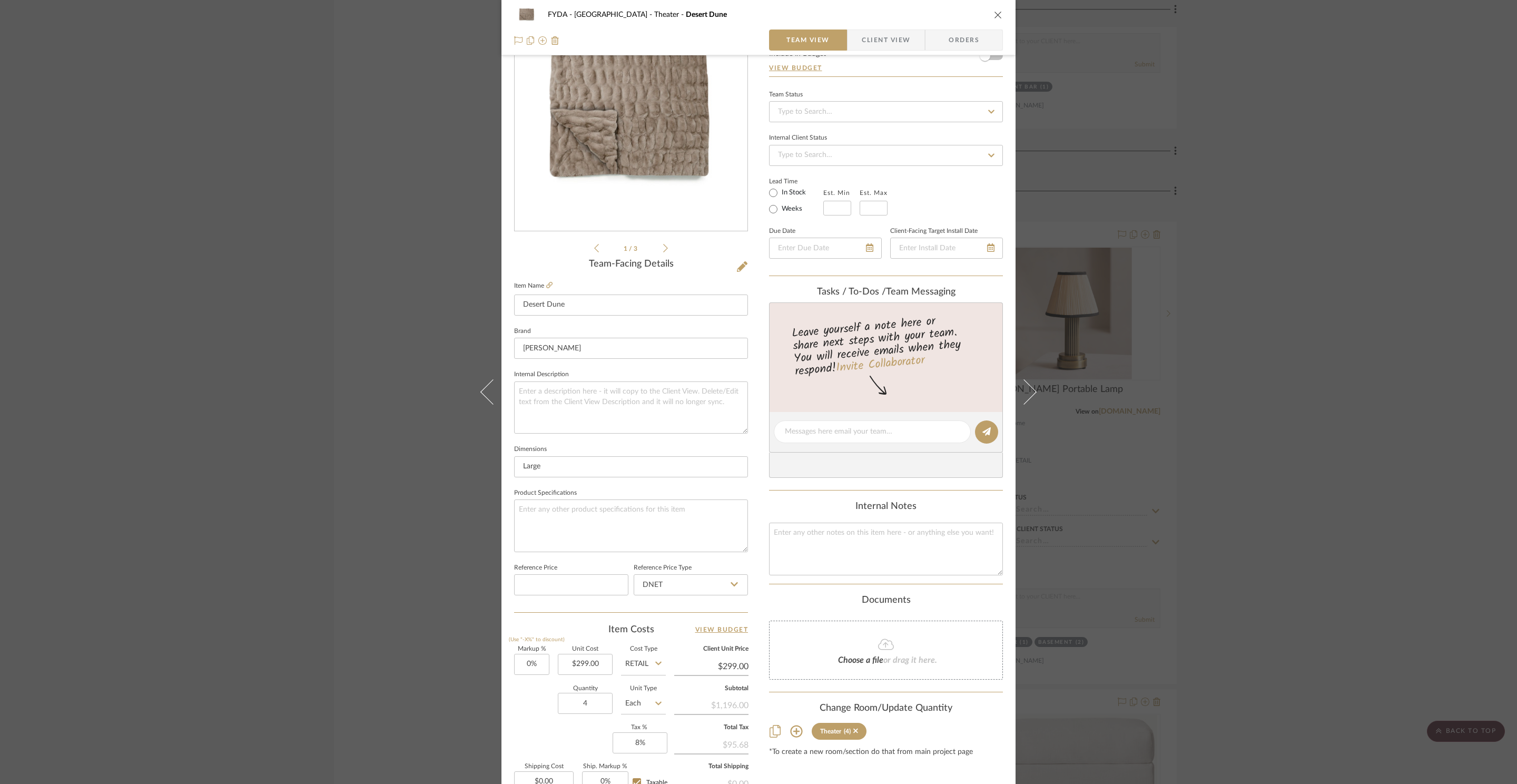
scroll to position [0, 0]
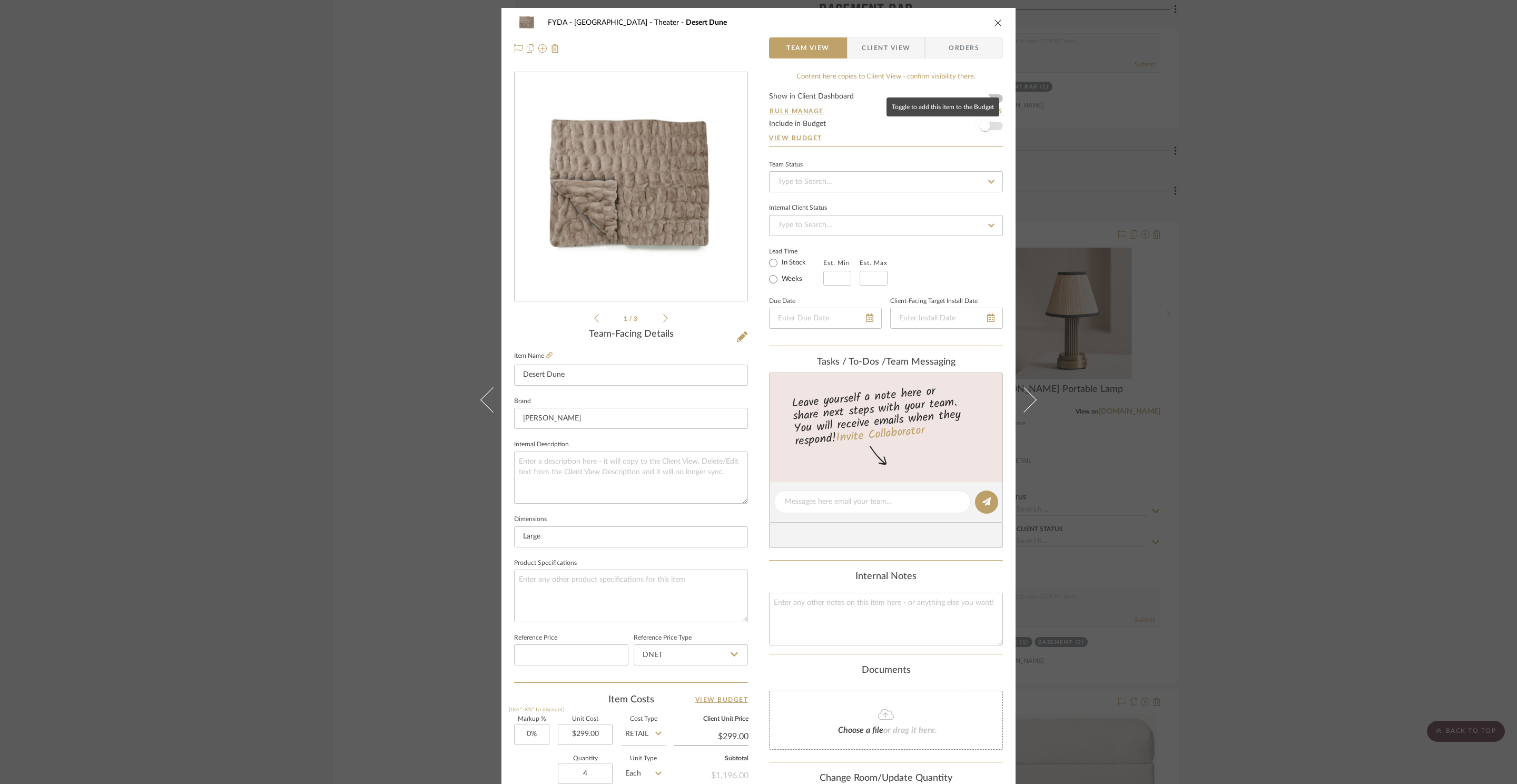
click at [992, 121] on span "button" at bounding box center [985, 126] width 23 height 23
click at [994, 23] on icon "close" at bounding box center [998, 22] width 8 height 8
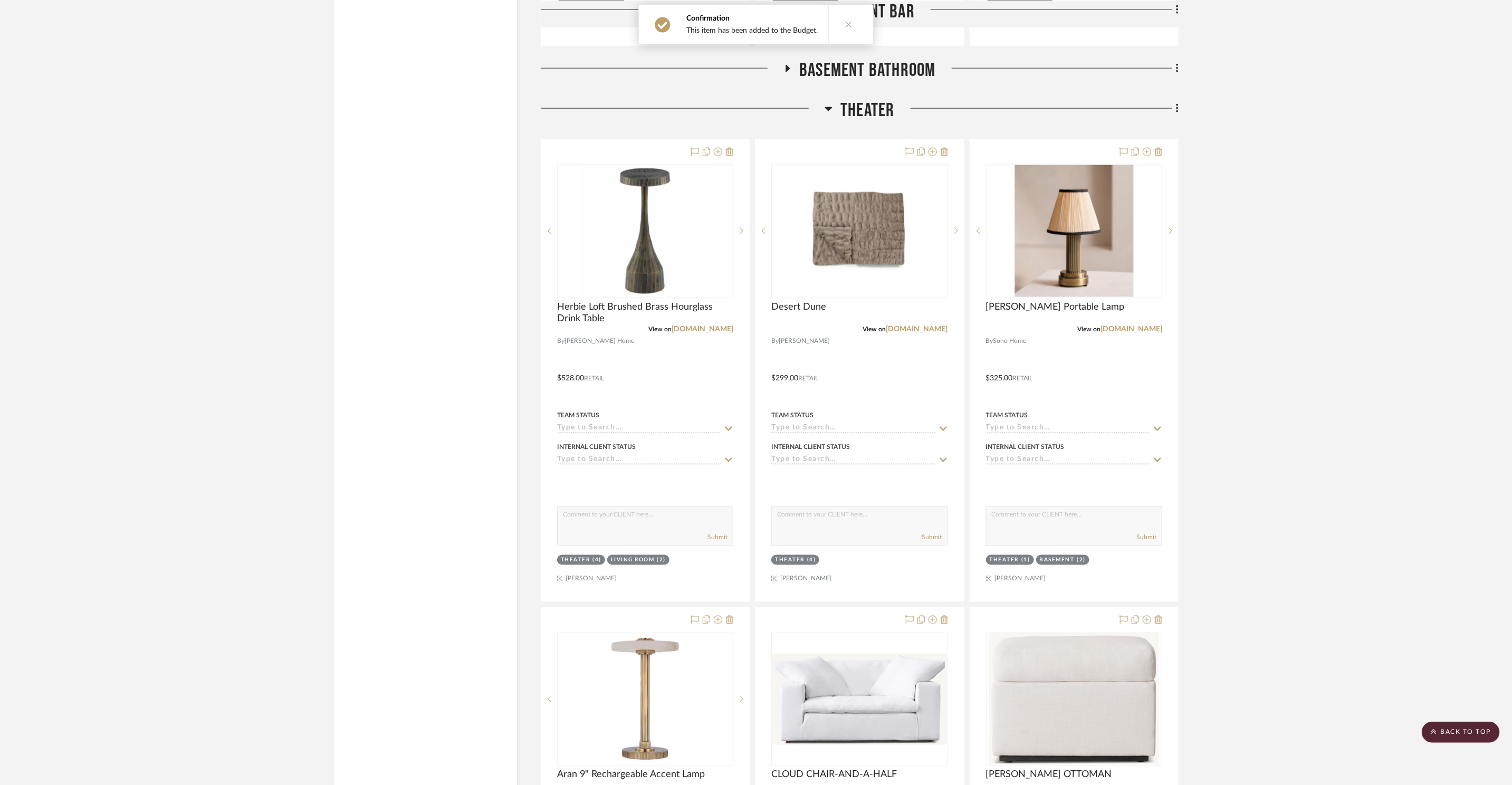
scroll to position [13165, 0]
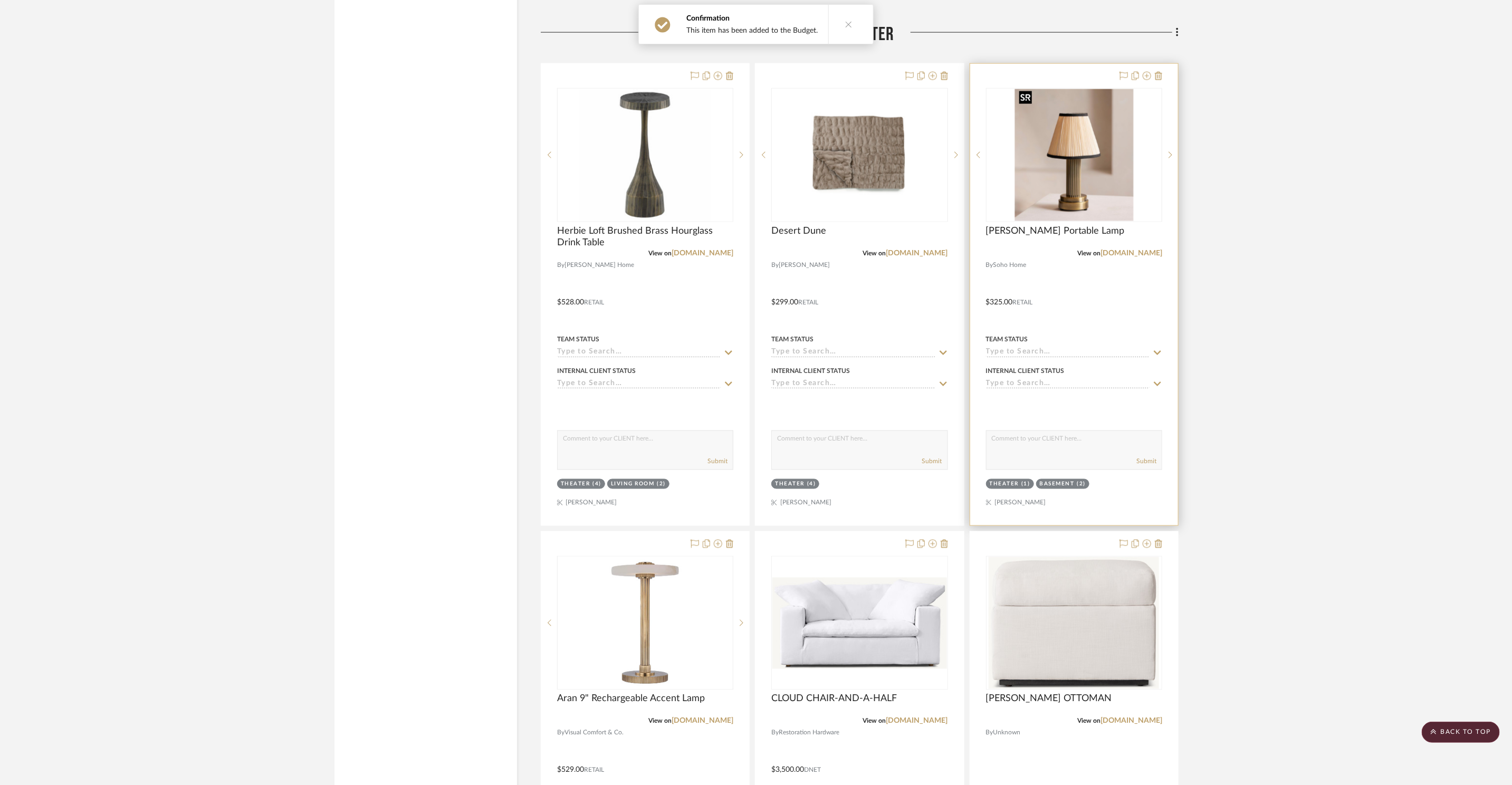
click at [1105, 182] on img "0" at bounding box center [1074, 155] width 119 height 132
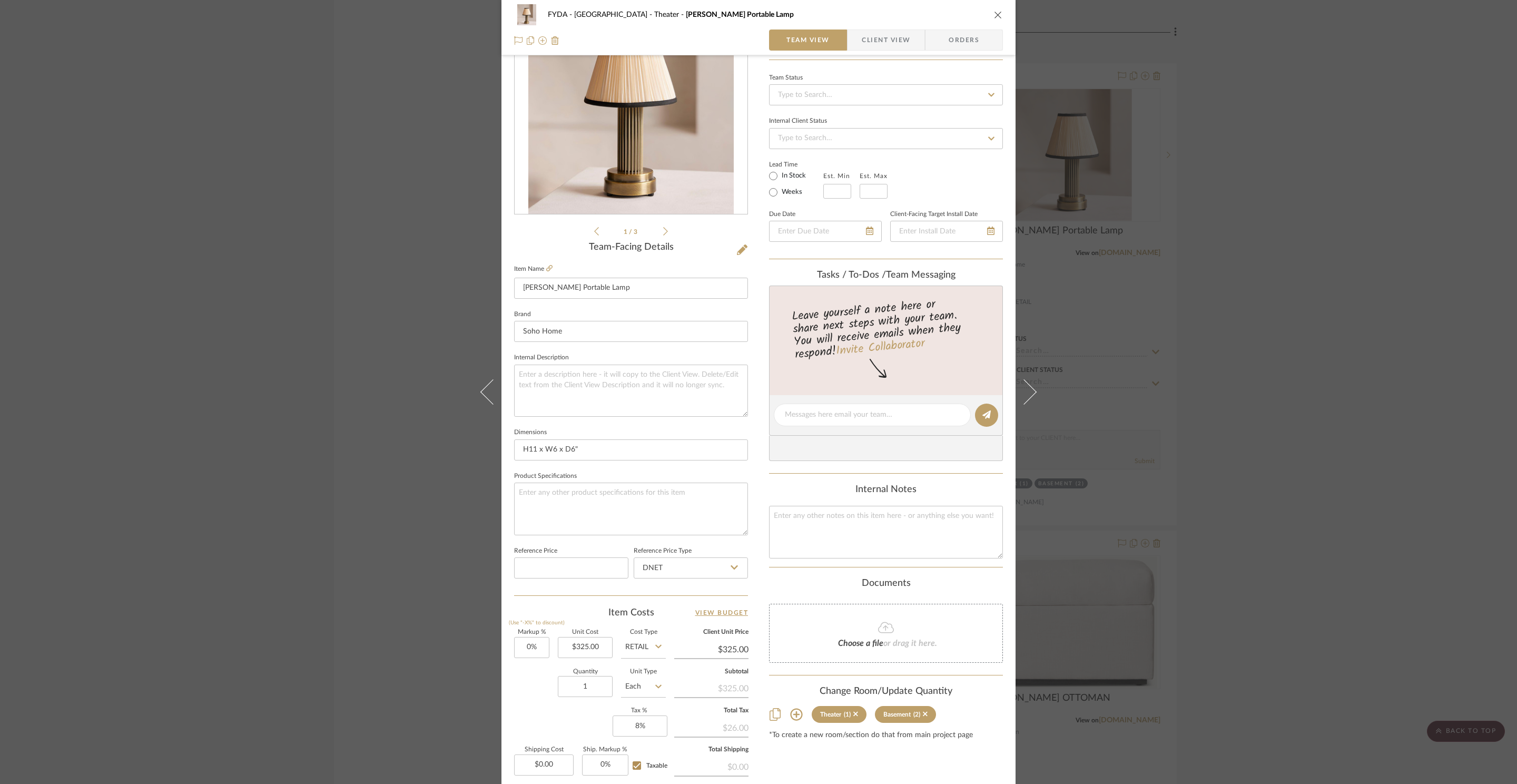
scroll to position [0, 0]
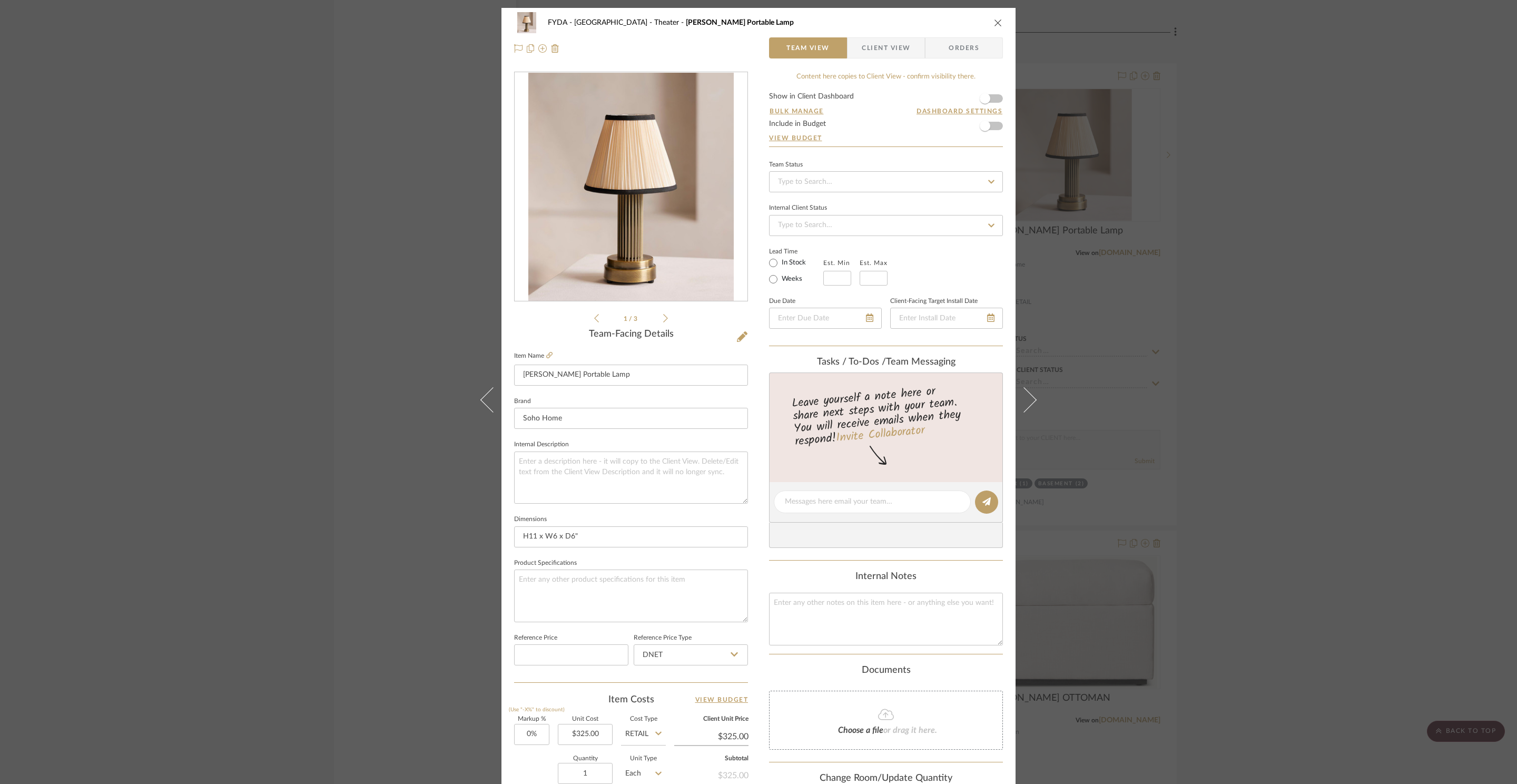
click at [994, 21] on icon "close" at bounding box center [998, 22] width 8 height 8
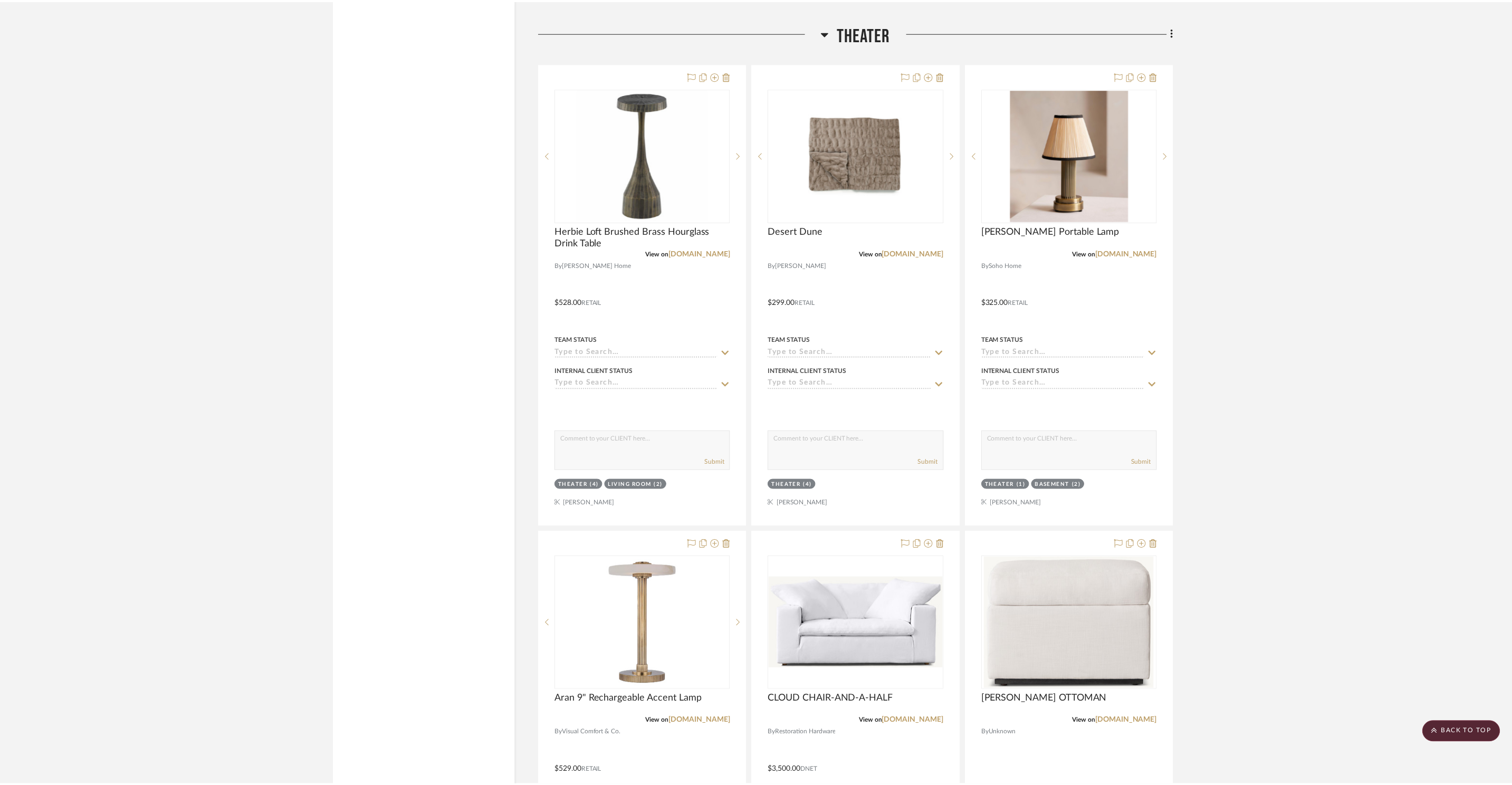
scroll to position [13165, 0]
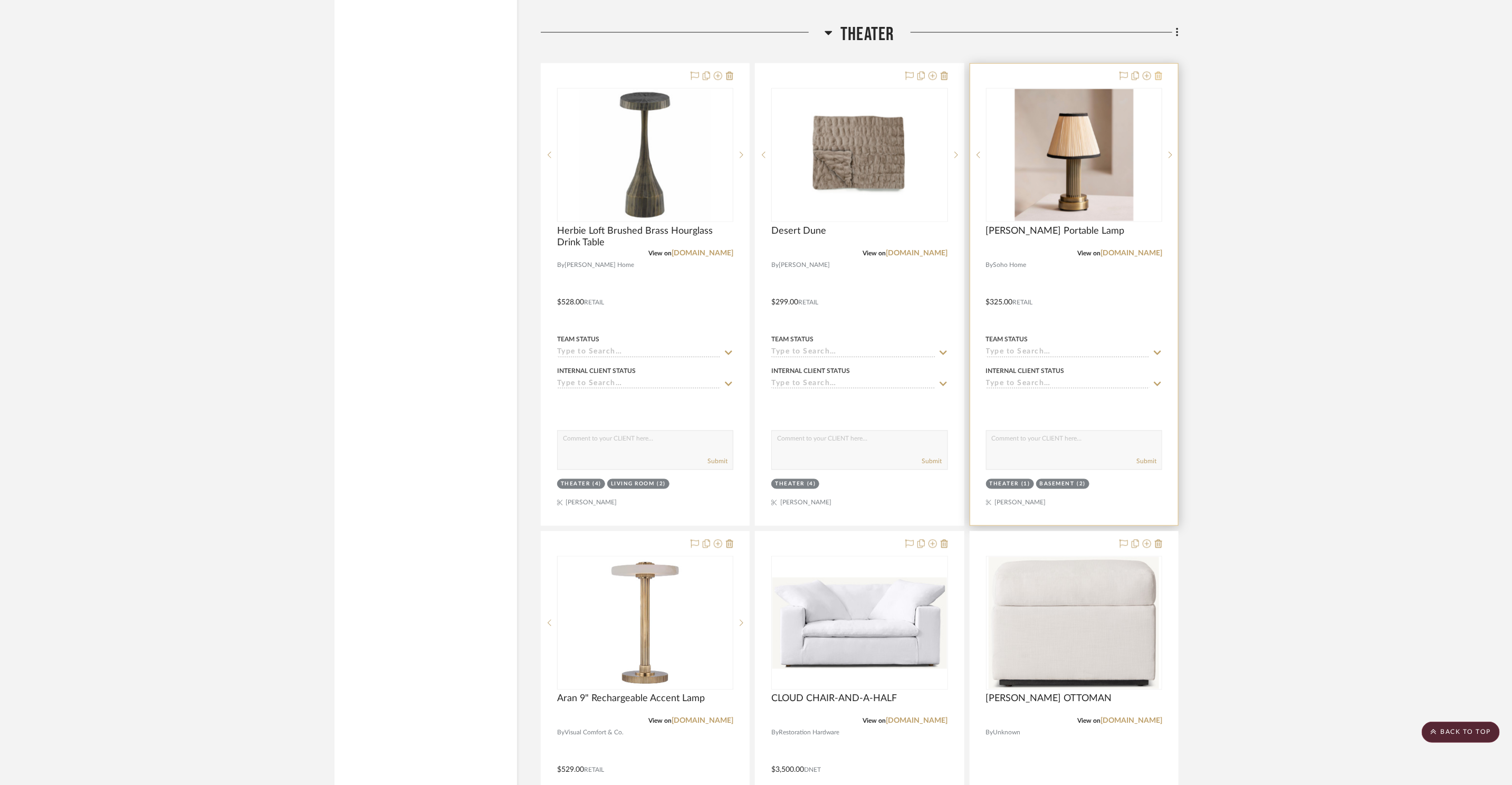
click at [1156, 72] on icon at bounding box center [1158, 76] width 8 height 8
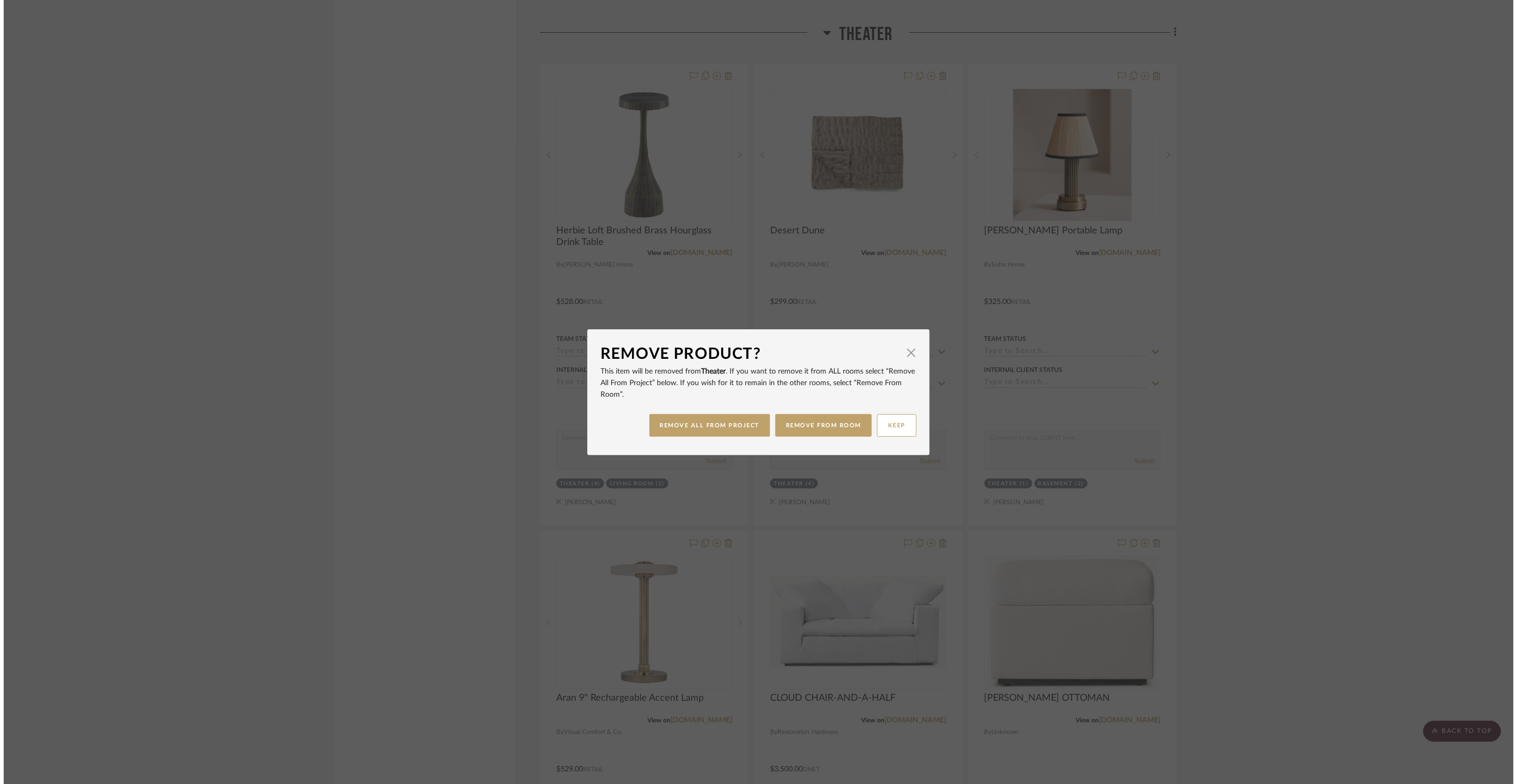
scroll to position [0, 0]
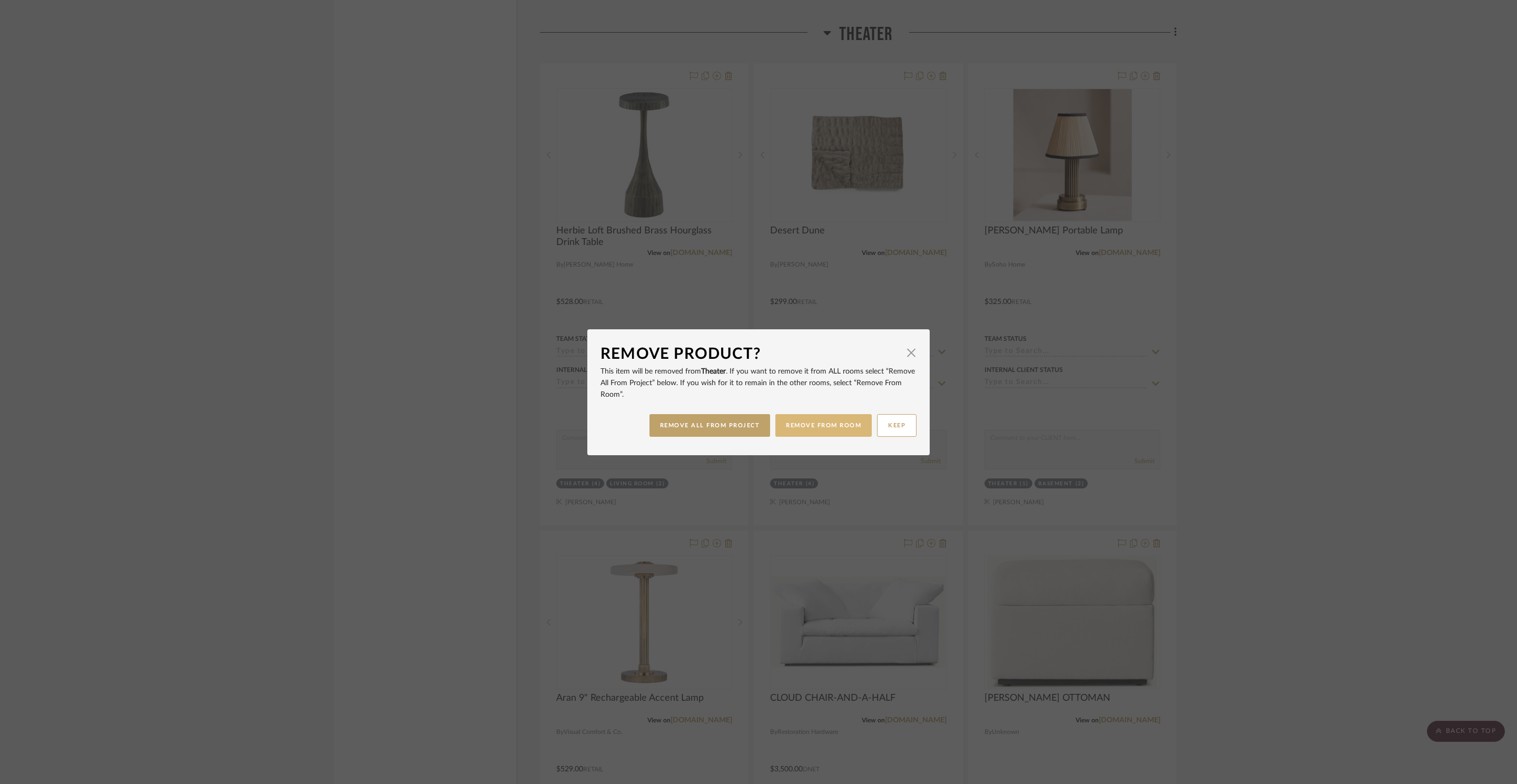
click at [808, 426] on button "REMOVE FROM ROOM" at bounding box center [824, 425] width 96 height 22
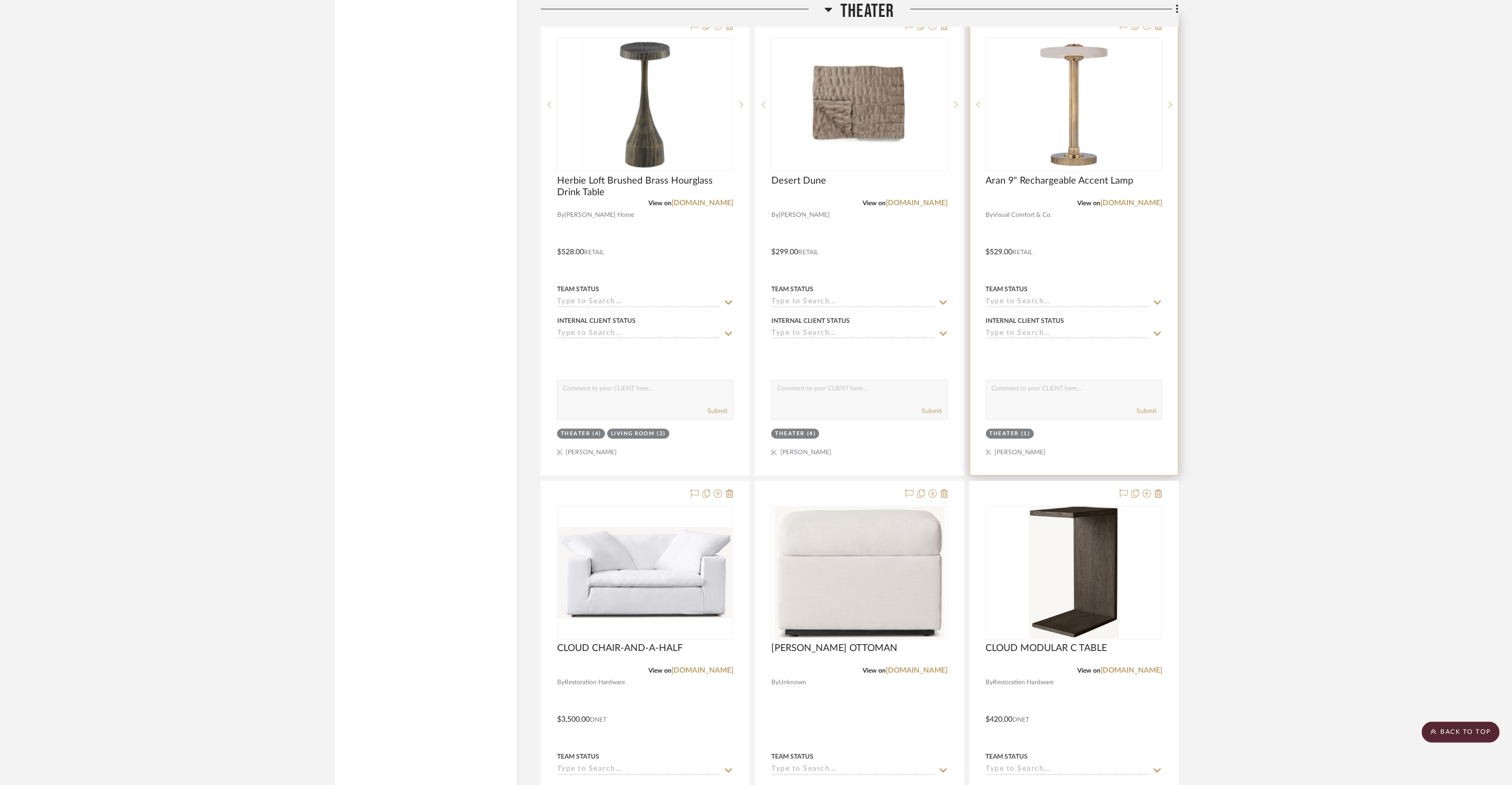
scroll to position [13134, 0]
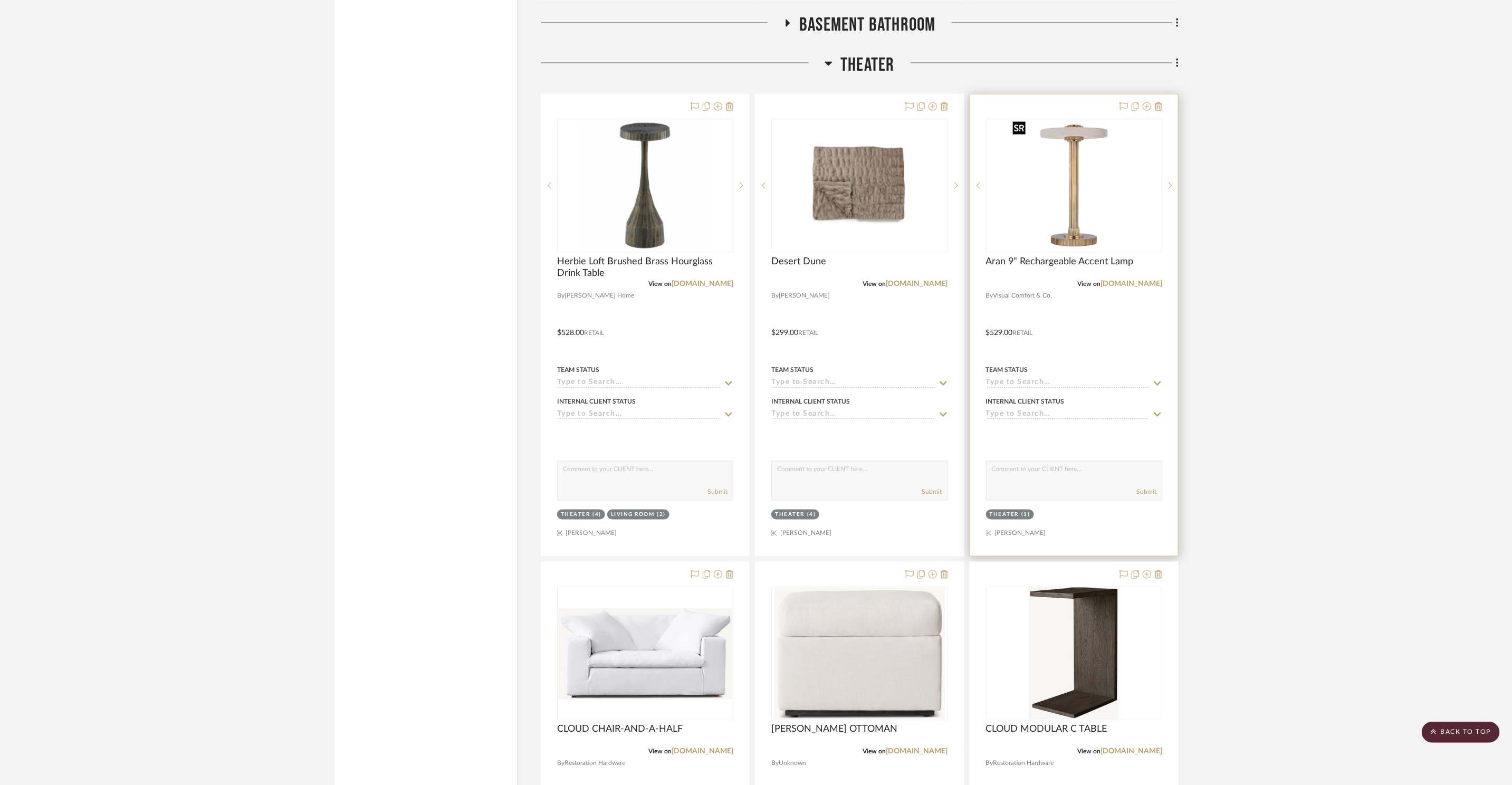
click at [1092, 155] on img at bounding box center [1074, 185] width 132 height 132
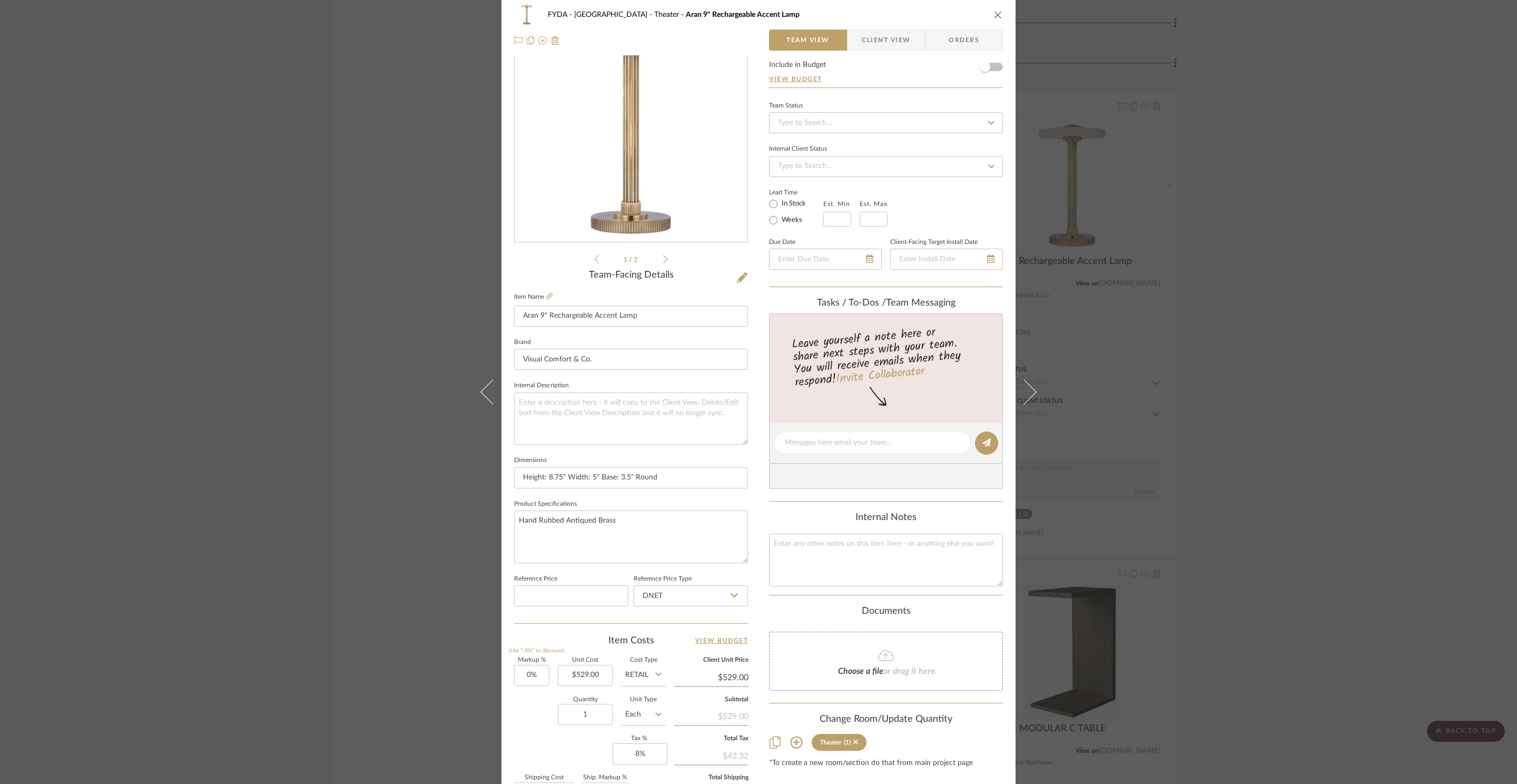
scroll to position [120, 0]
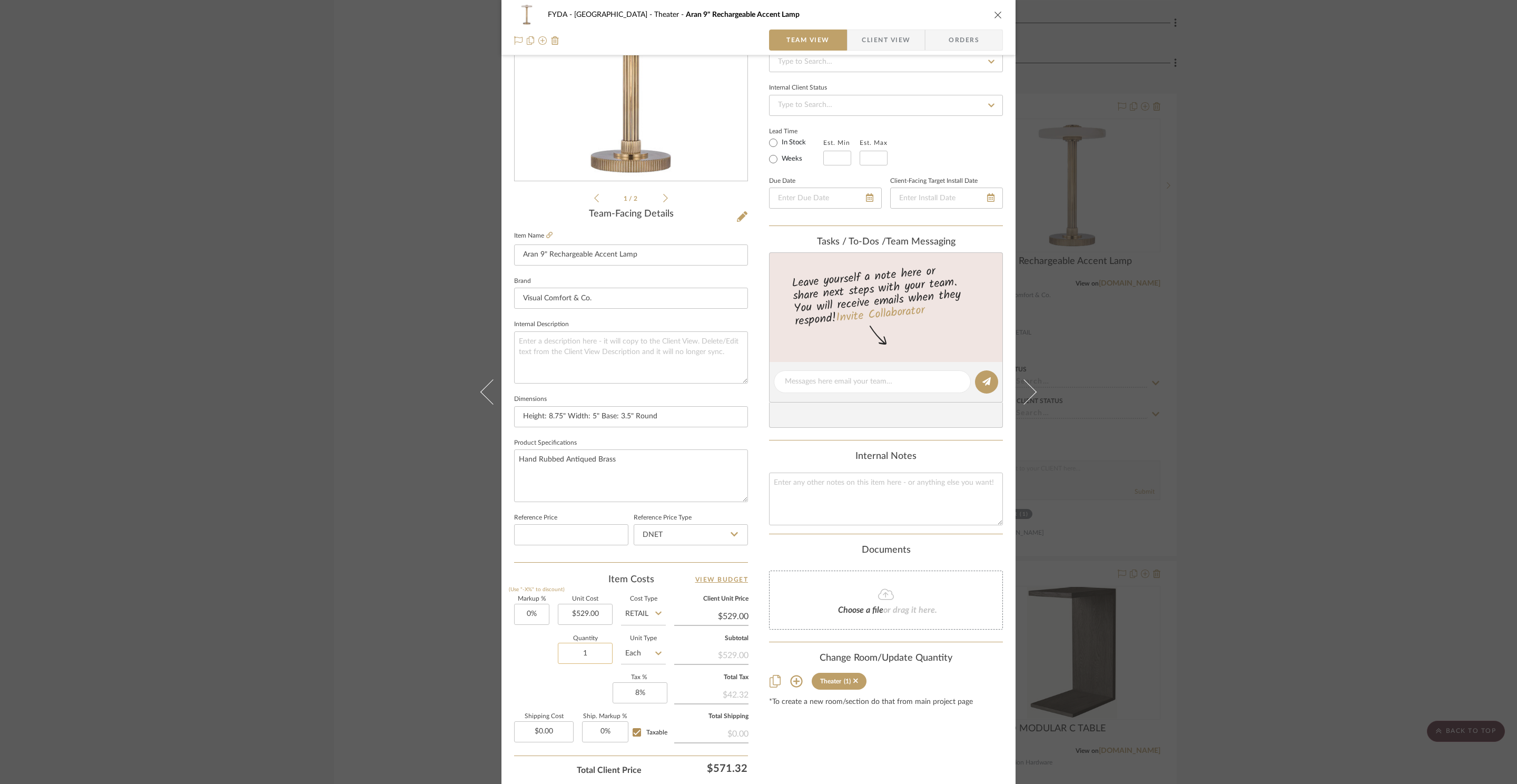
click at [602, 652] on input "1" at bounding box center [585, 653] width 55 height 21
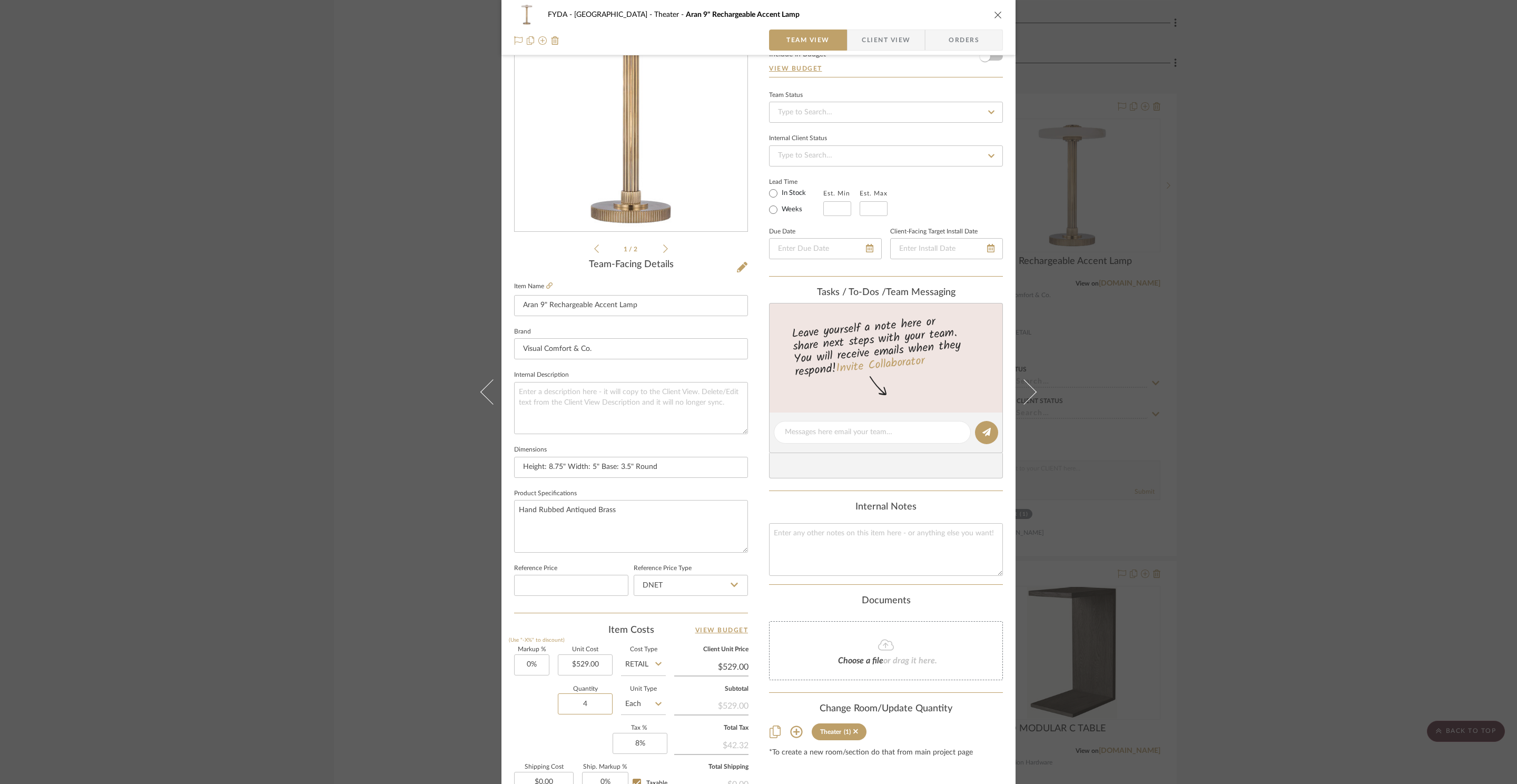
scroll to position [0, 0]
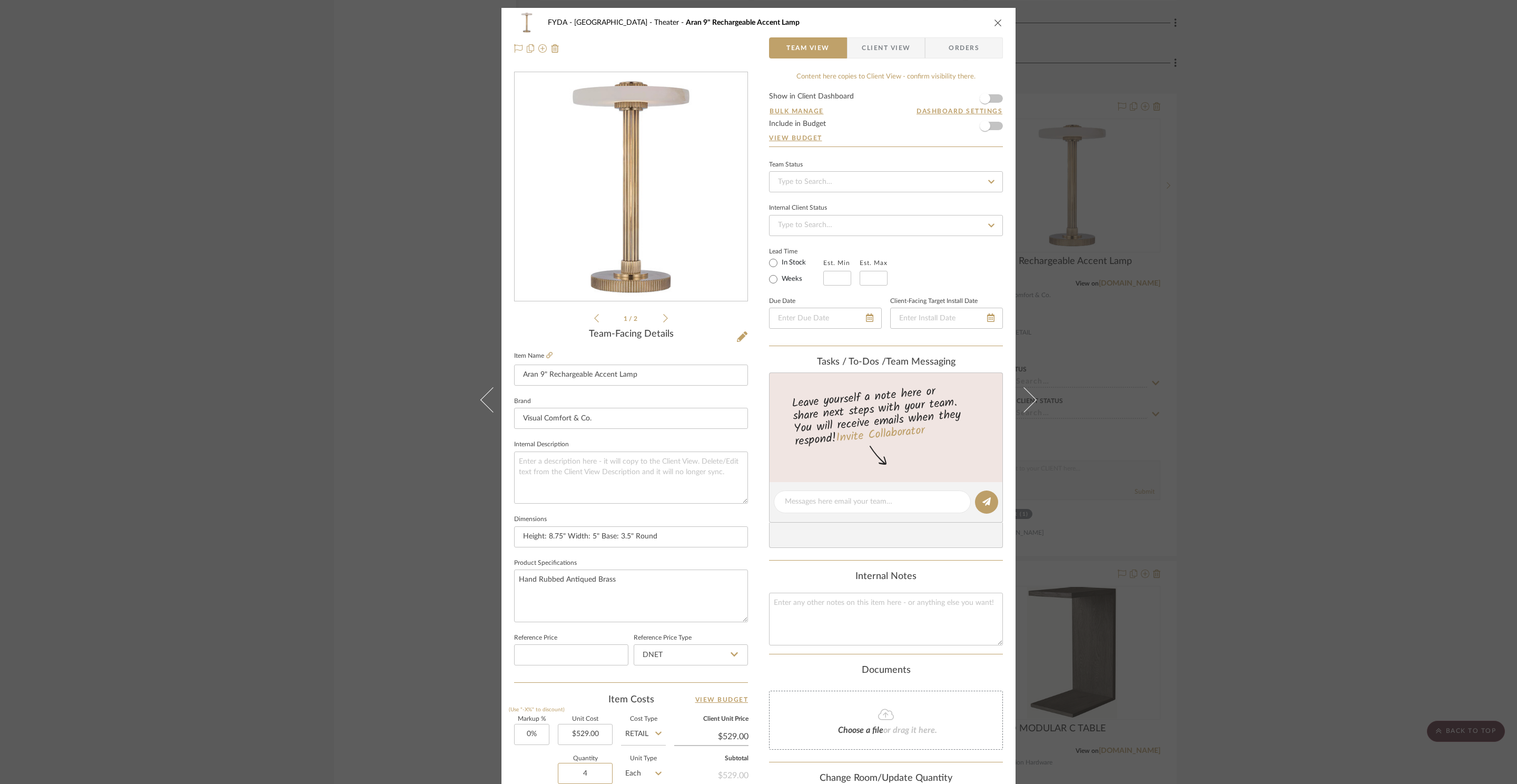
type input "4"
click at [993, 121] on form "Show in Client Dashboard Bulk Manage Dashboard Settings Include in Budget View …" at bounding box center [885, 119] width 234 height 54
click at [986, 129] on span "button" at bounding box center [985, 126] width 23 height 23
click at [996, 27] on button "close" at bounding box center [999, 23] width 10 height 10
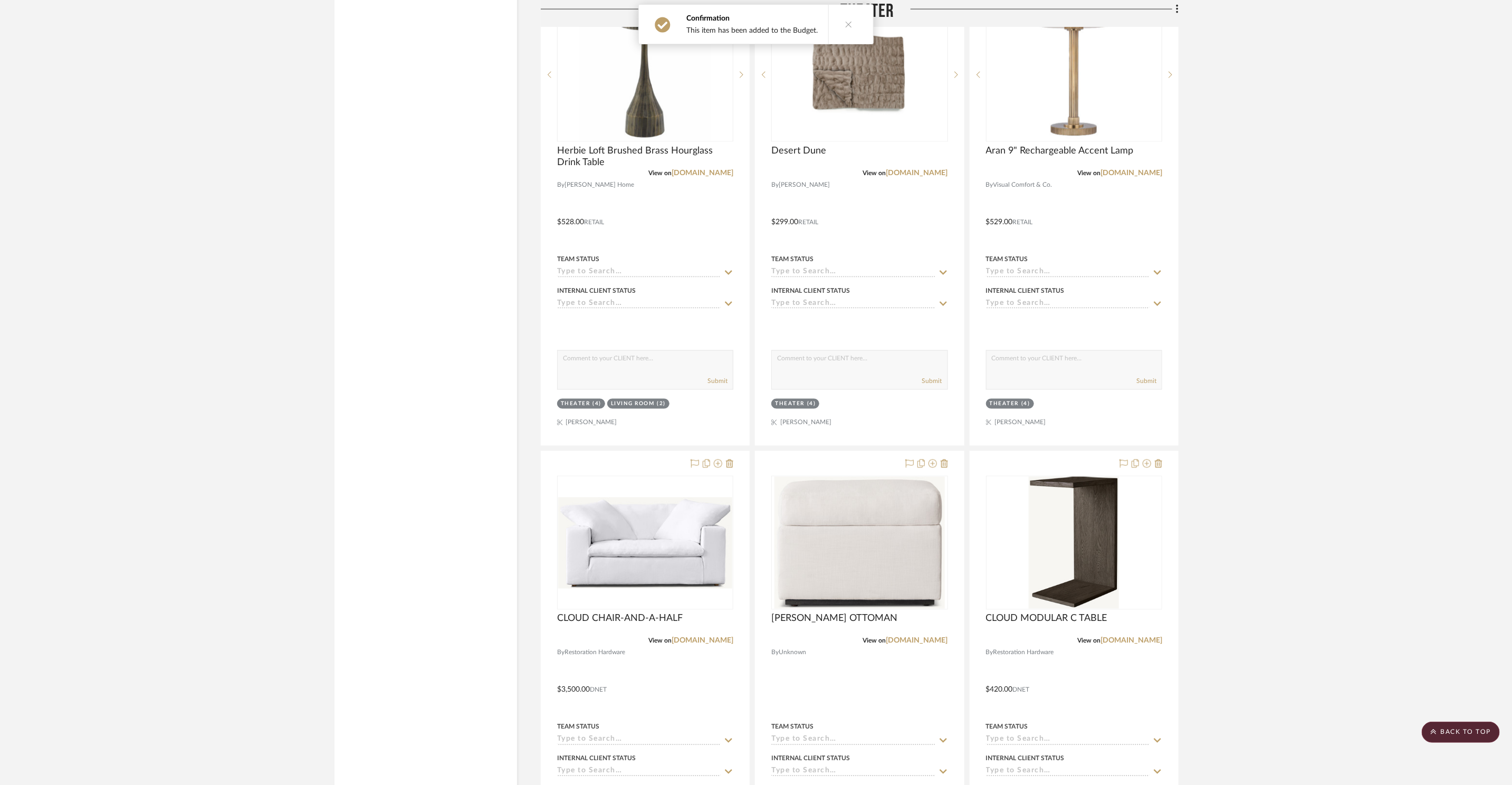
scroll to position [13255, 0]
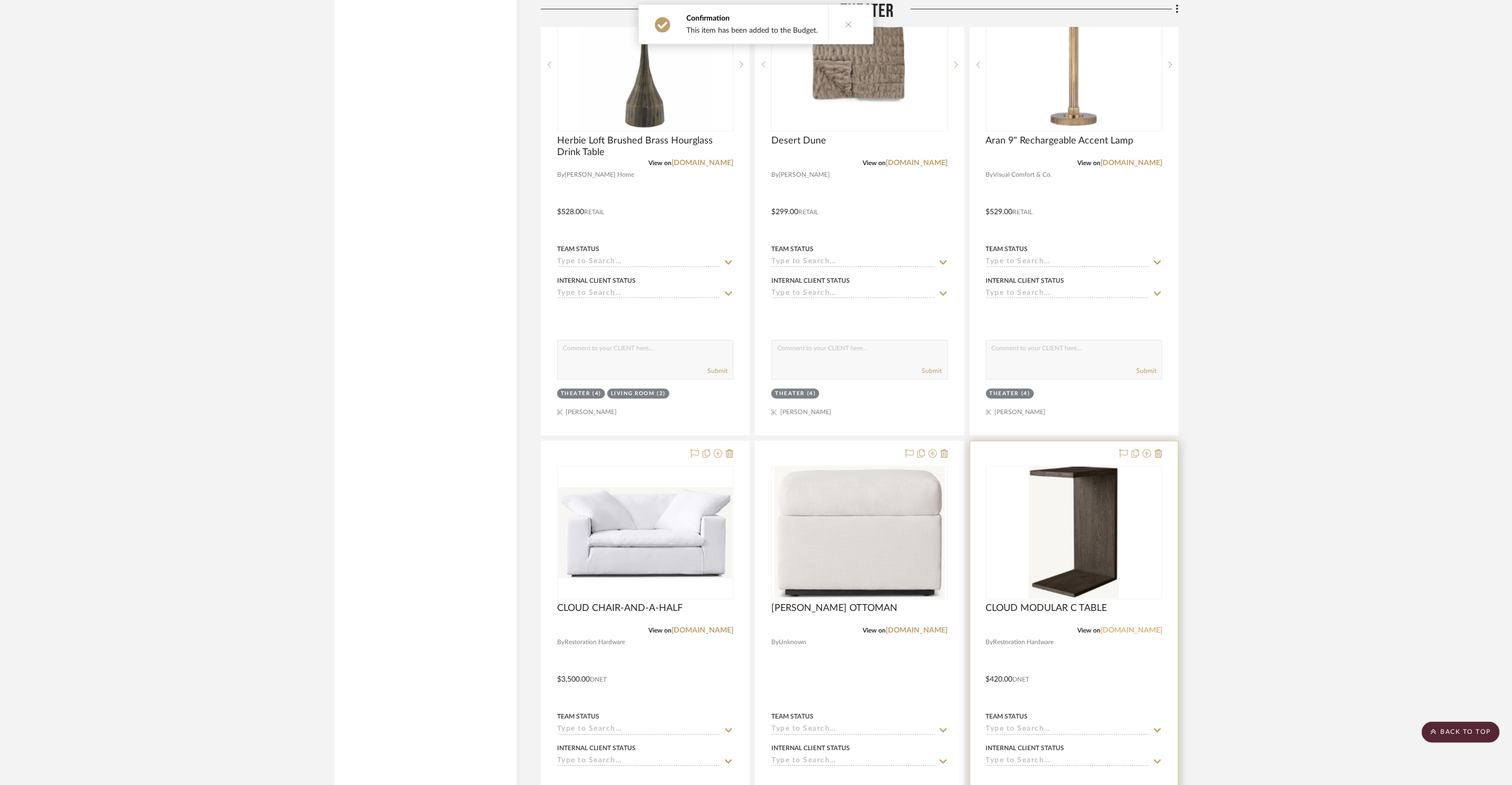
click at [1150, 628] on link "rh.com" at bounding box center [1131, 630] width 62 height 8
click at [1121, 545] on div "0" at bounding box center [1074, 532] width 175 height 133
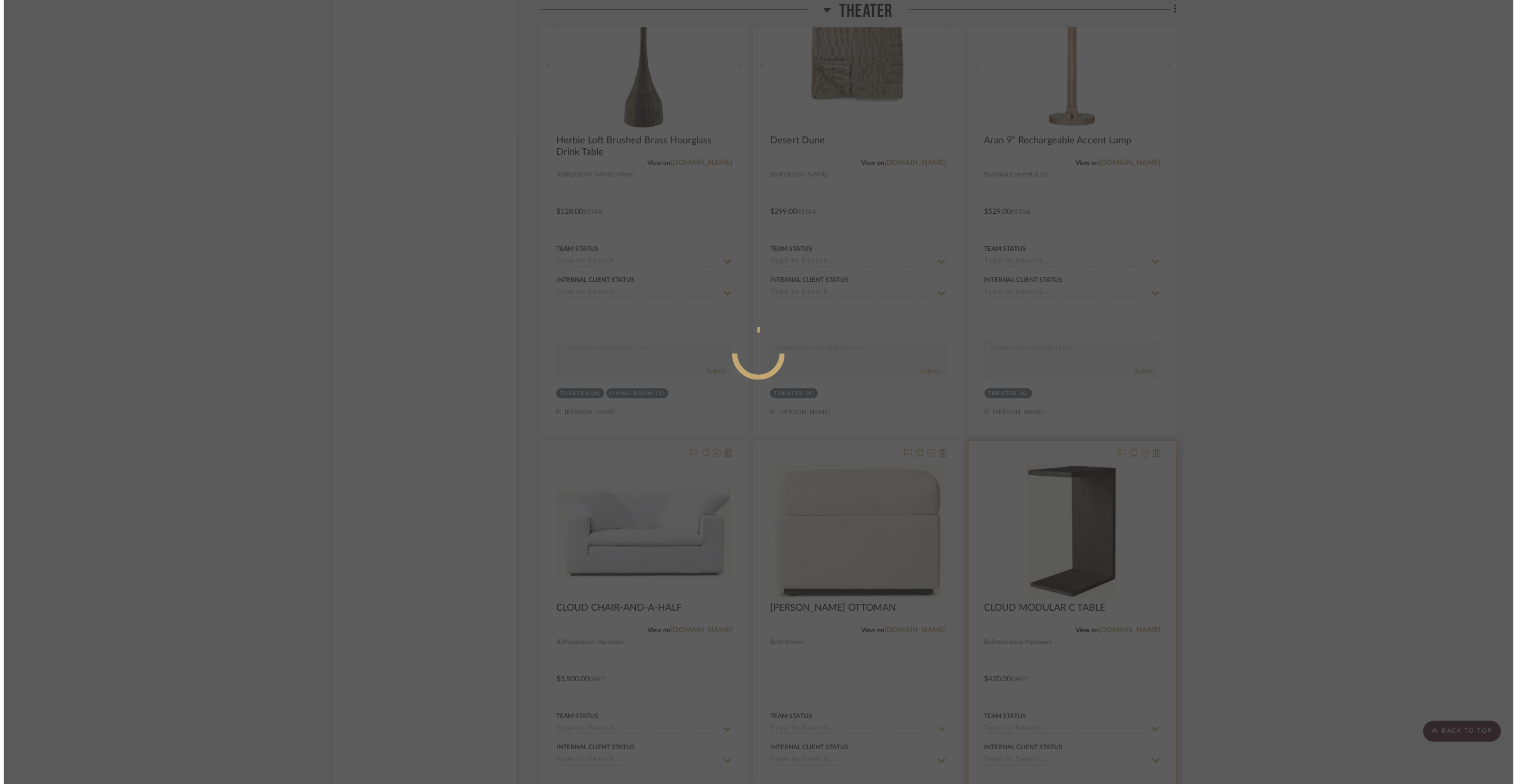
scroll to position [0, 0]
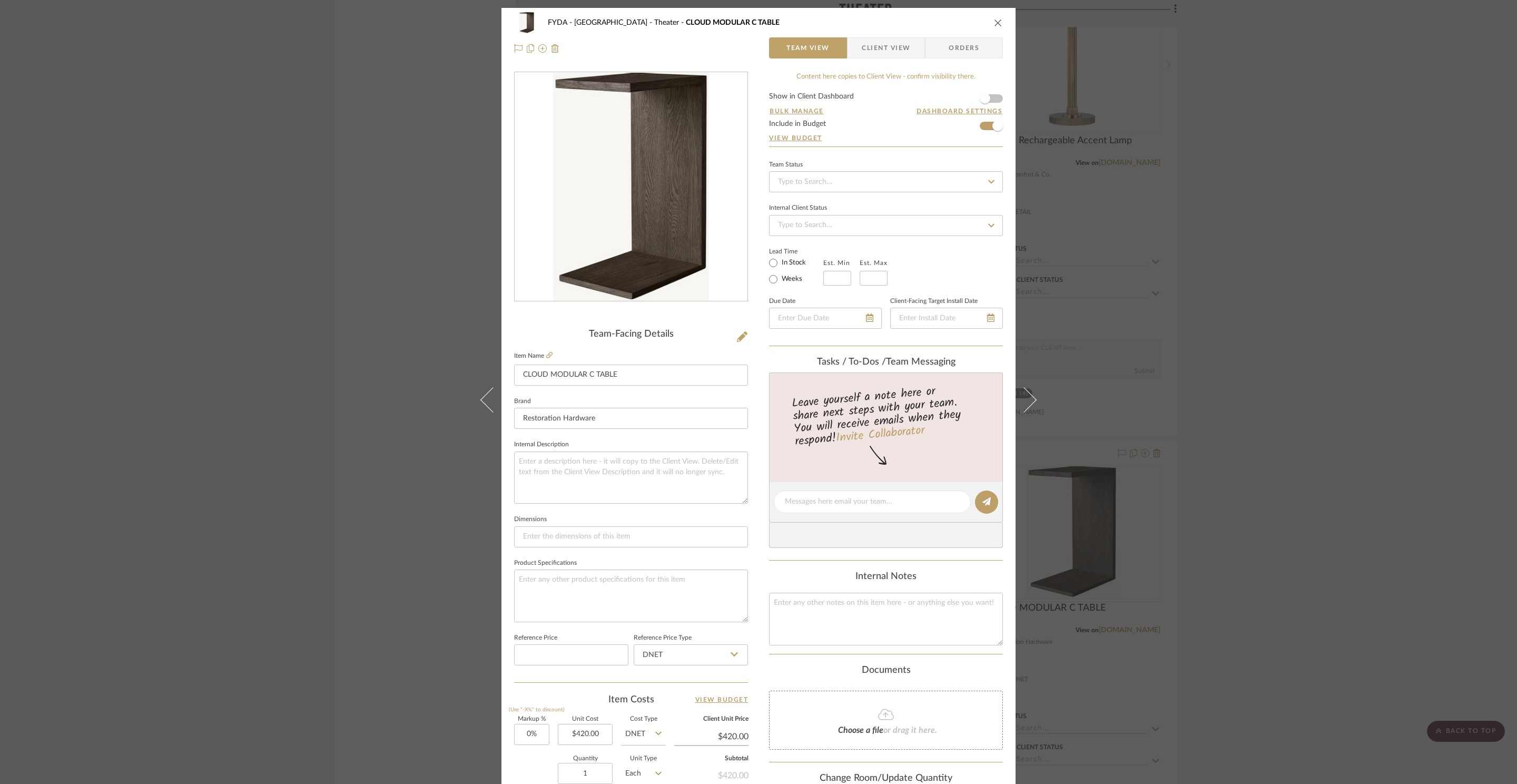
click at [776, 270] on mat-radio-group "In Stock Weeks" at bounding box center [796, 270] width 55 height 29
click at [780, 268] on label "In Stock" at bounding box center [793, 263] width 27 height 10
click at [778, 268] on input "In Stock" at bounding box center [773, 263] width 13 height 13
click at [994, 20] on icon "close" at bounding box center [998, 22] width 8 height 8
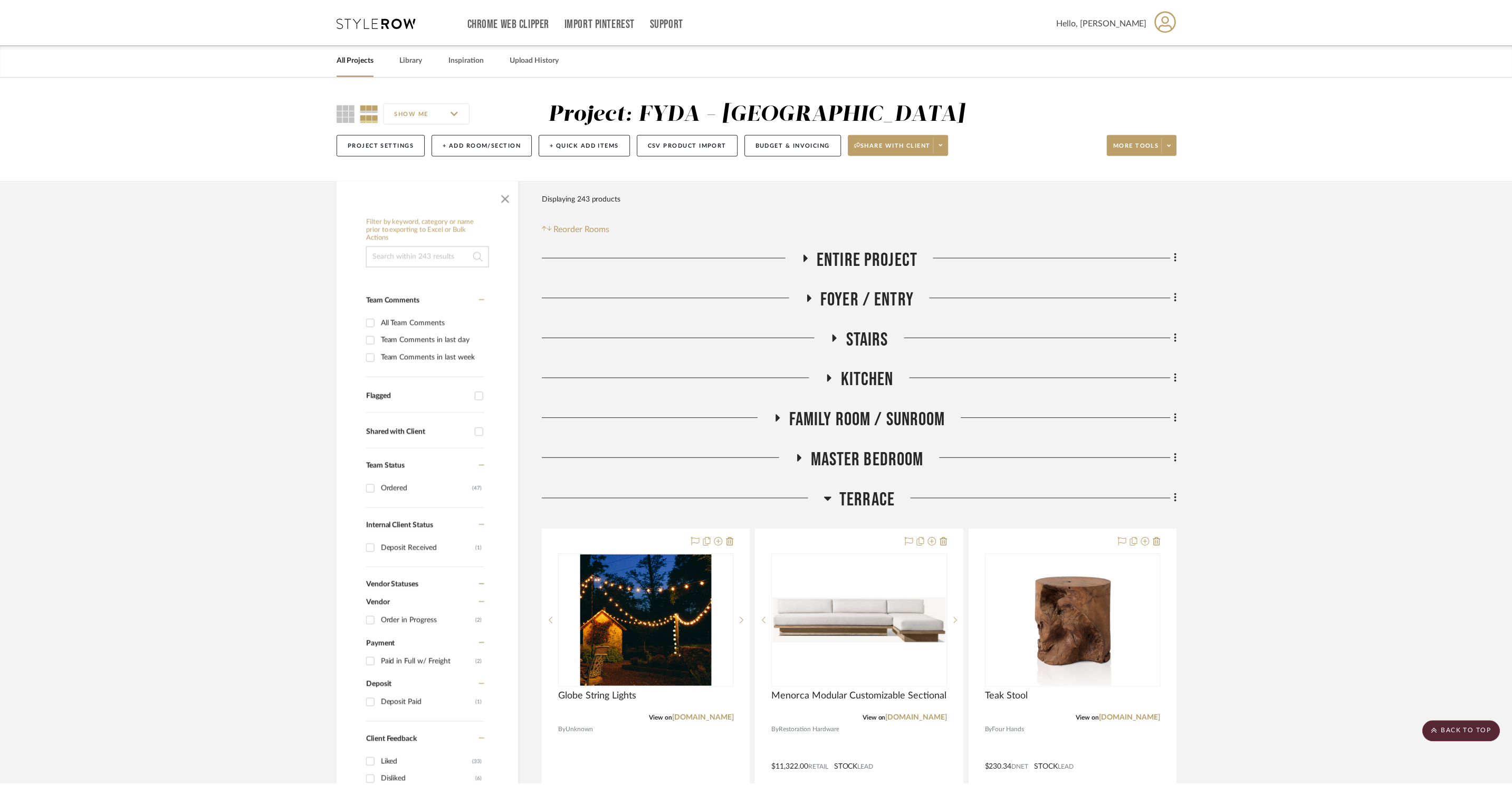
scroll to position [13255, 0]
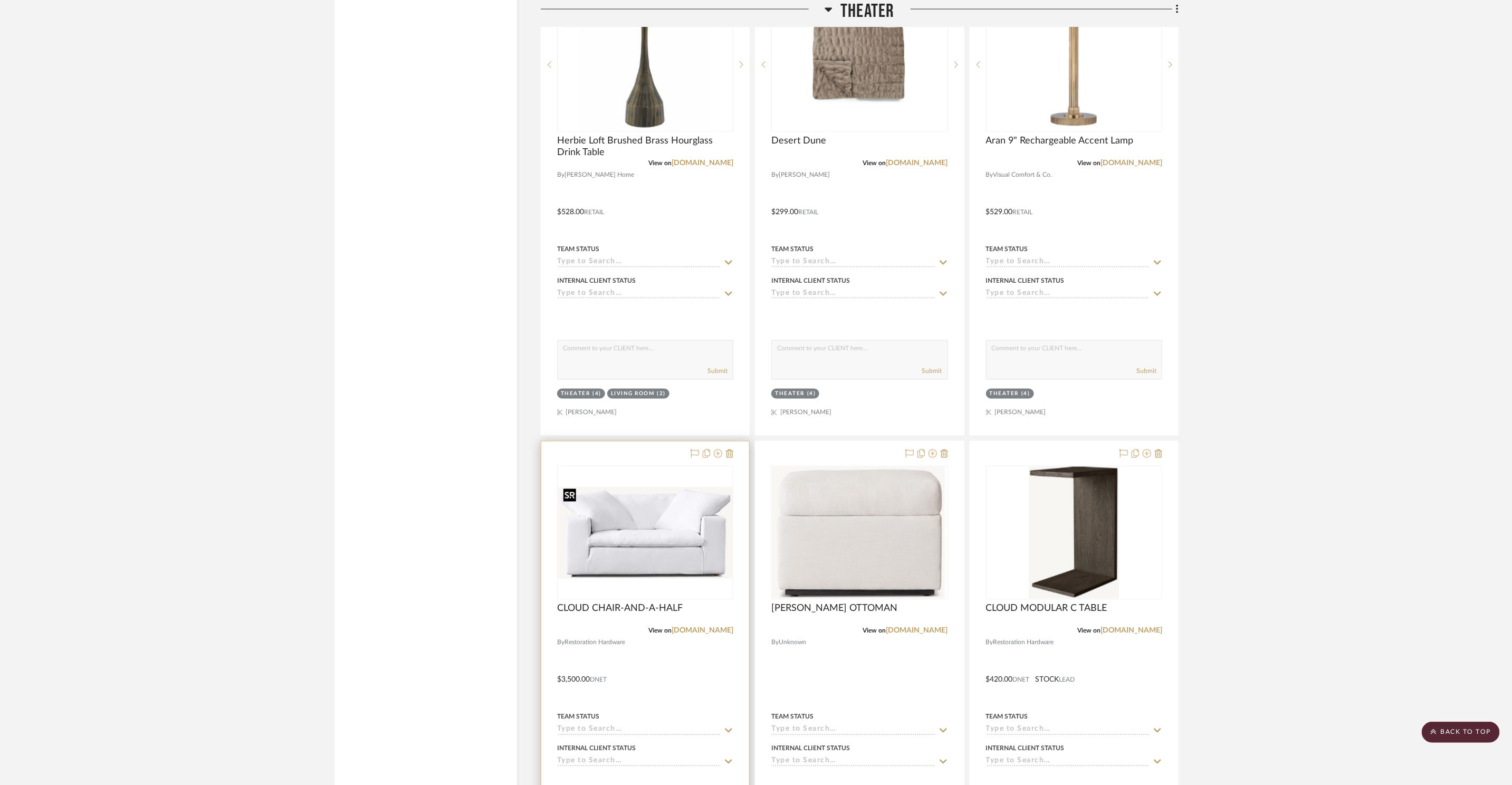
click at [696, 525] on img at bounding box center [645, 532] width 174 height 91
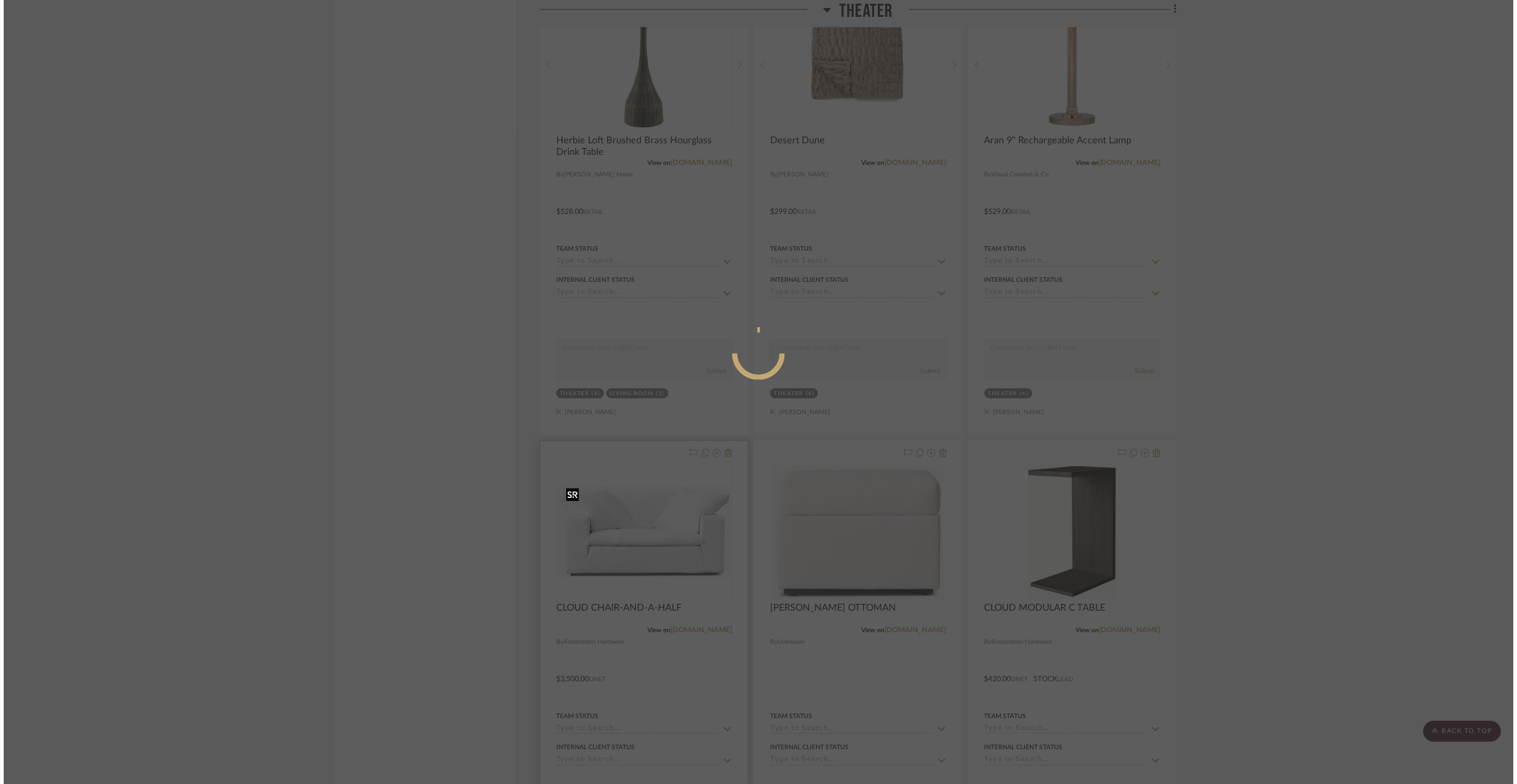
scroll to position [0, 0]
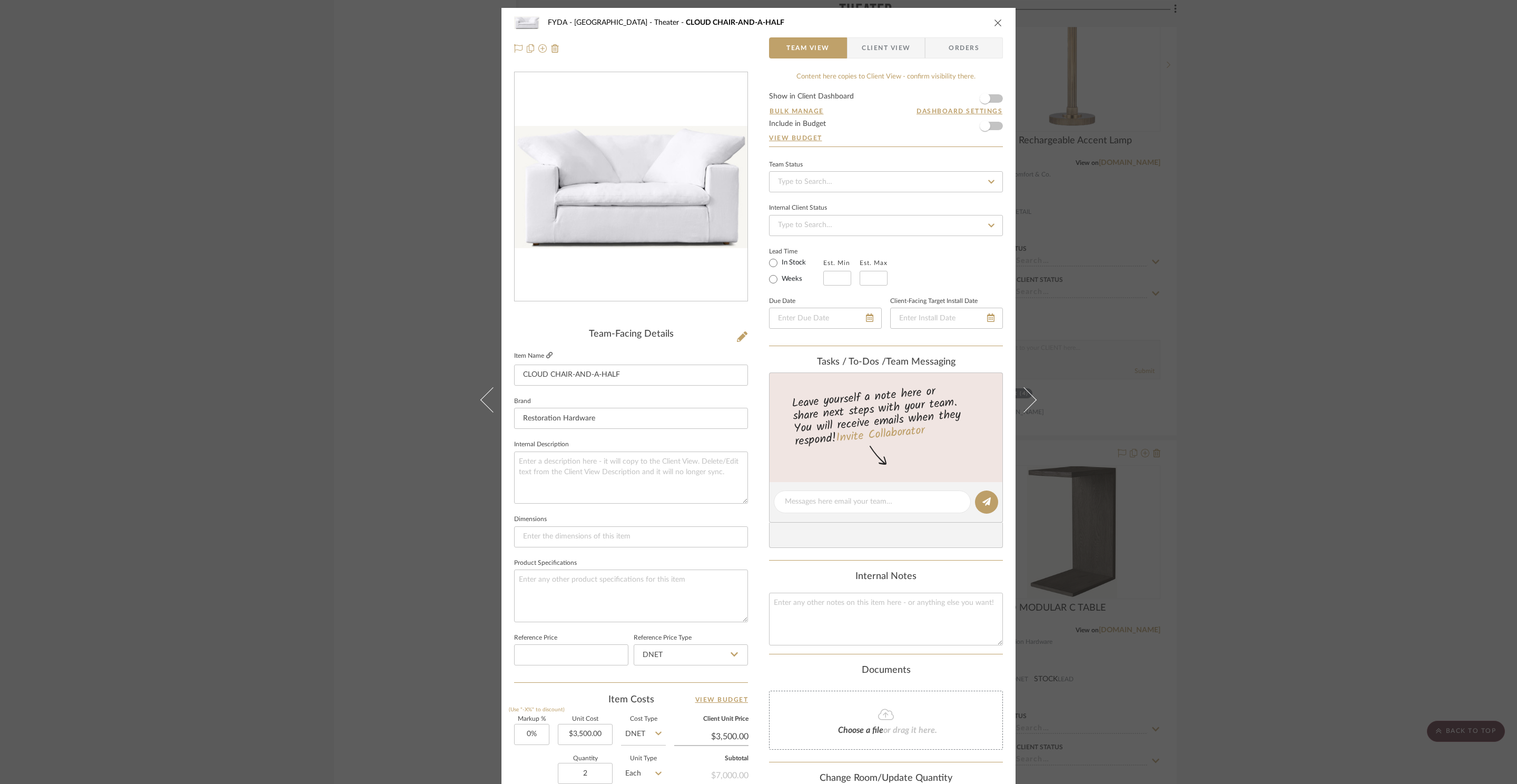
click at [546, 354] on icon at bounding box center [549, 355] width 6 height 6
click at [987, 320] on icon at bounding box center [991, 317] width 8 height 8
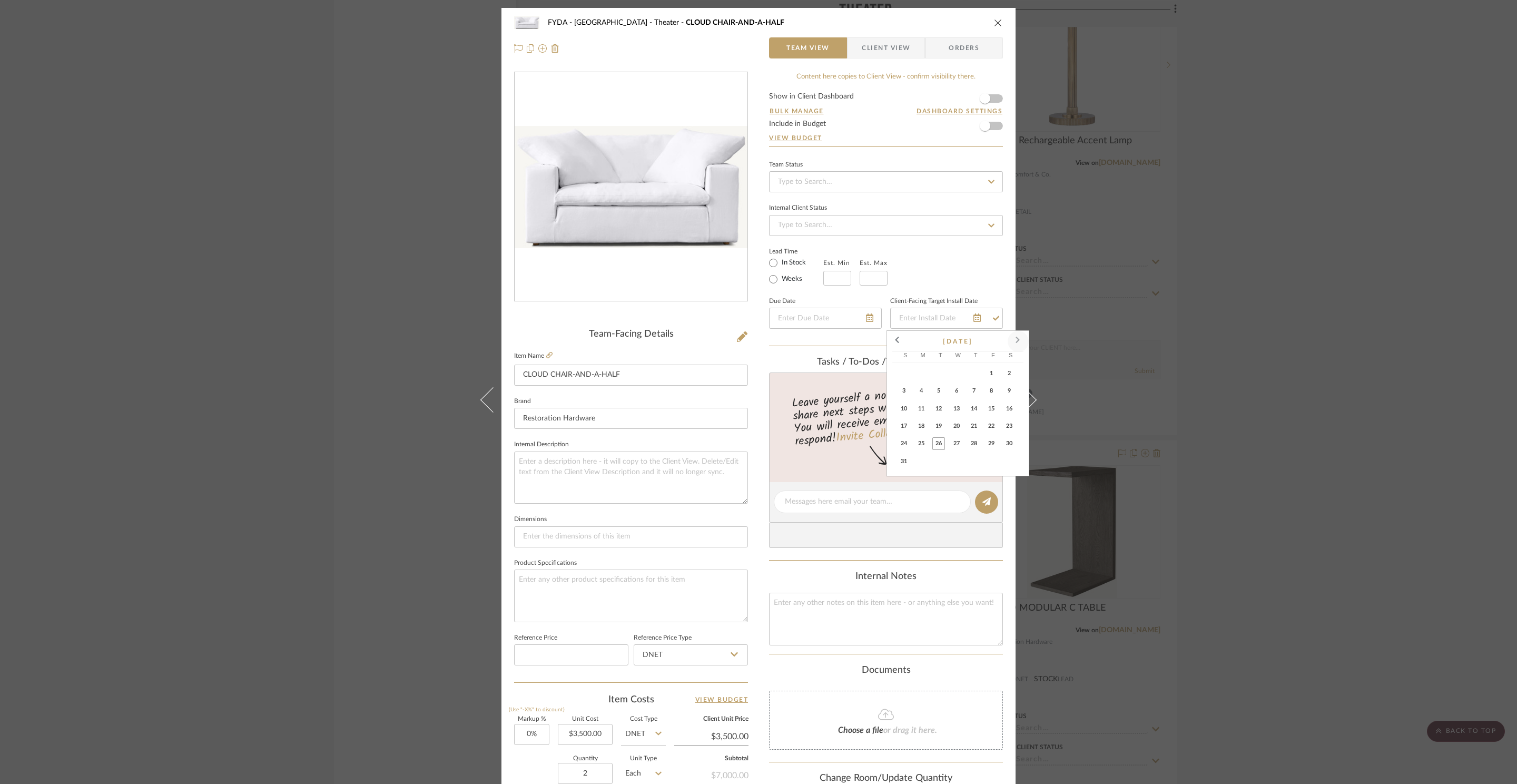
click at [1021, 343] on span at bounding box center [1018, 341] width 25 height 25
click at [907, 427] on span "21" at bounding box center [903, 426] width 13 height 13
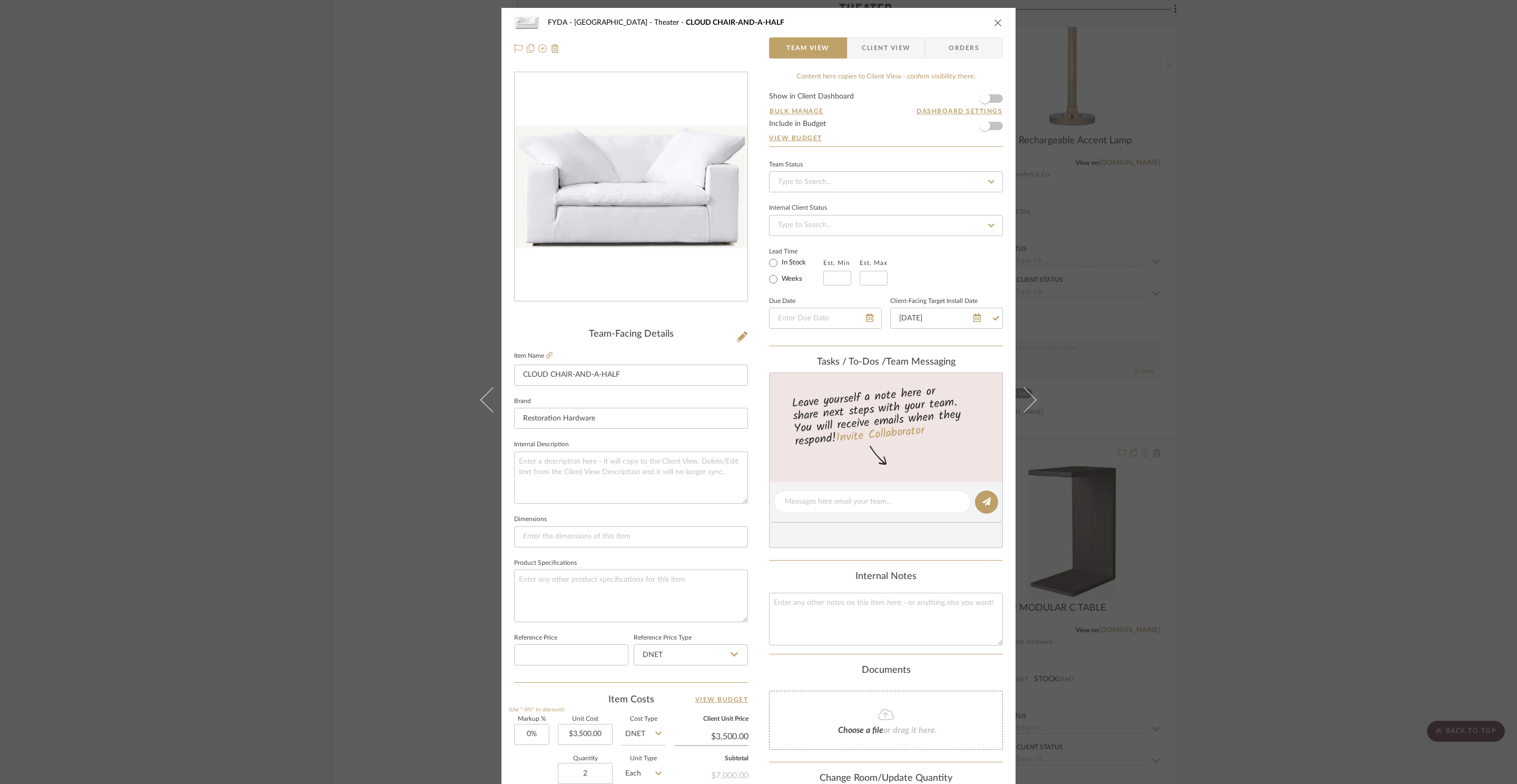
click at [1256, 354] on div "FYDA - 655 City Park Theater CLOUD CHAIR-AND-A-HALF Team View Client View Order…" at bounding box center [758, 392] width 1517 height 784
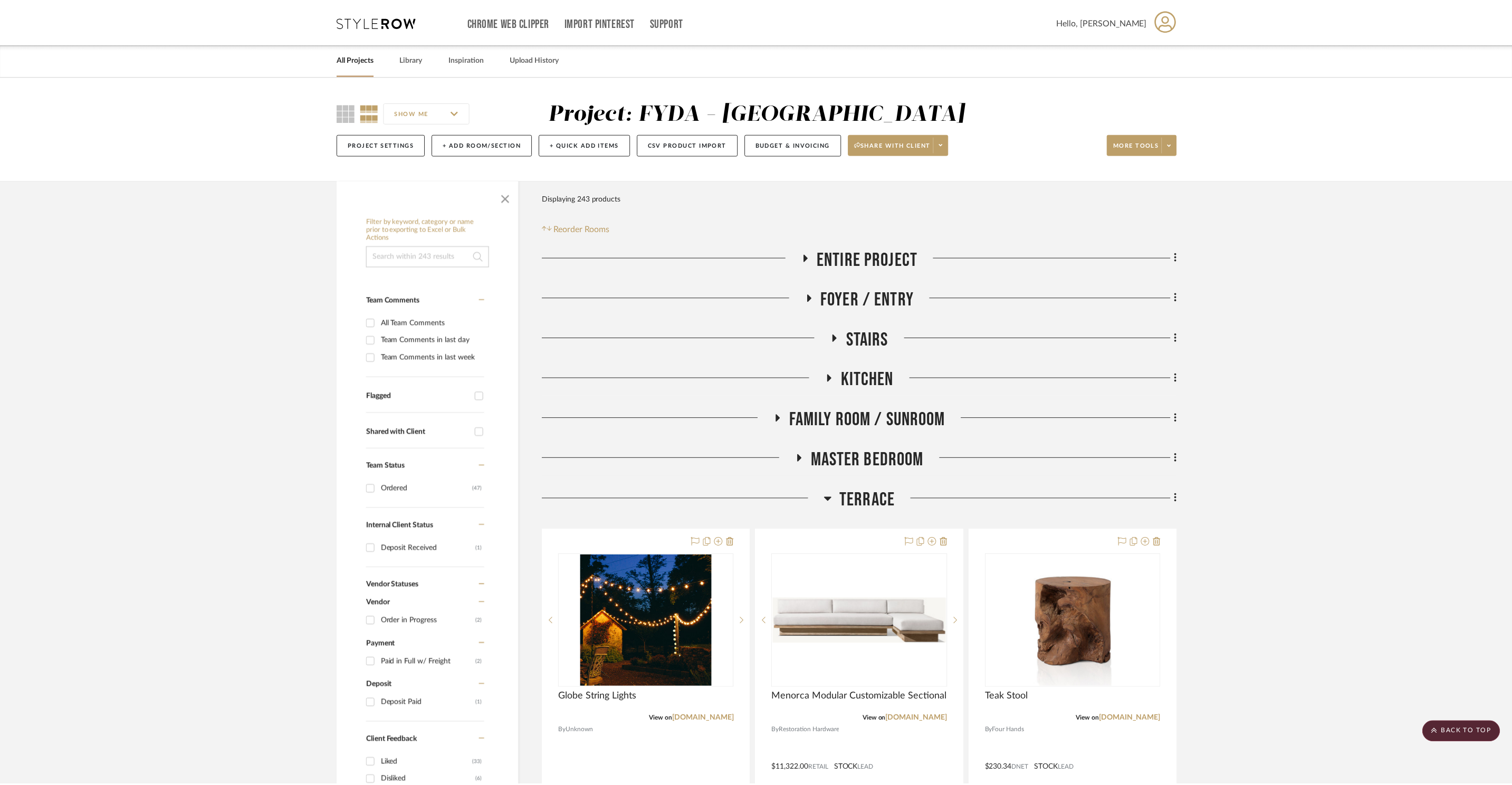
scroll to position [13255, 0]
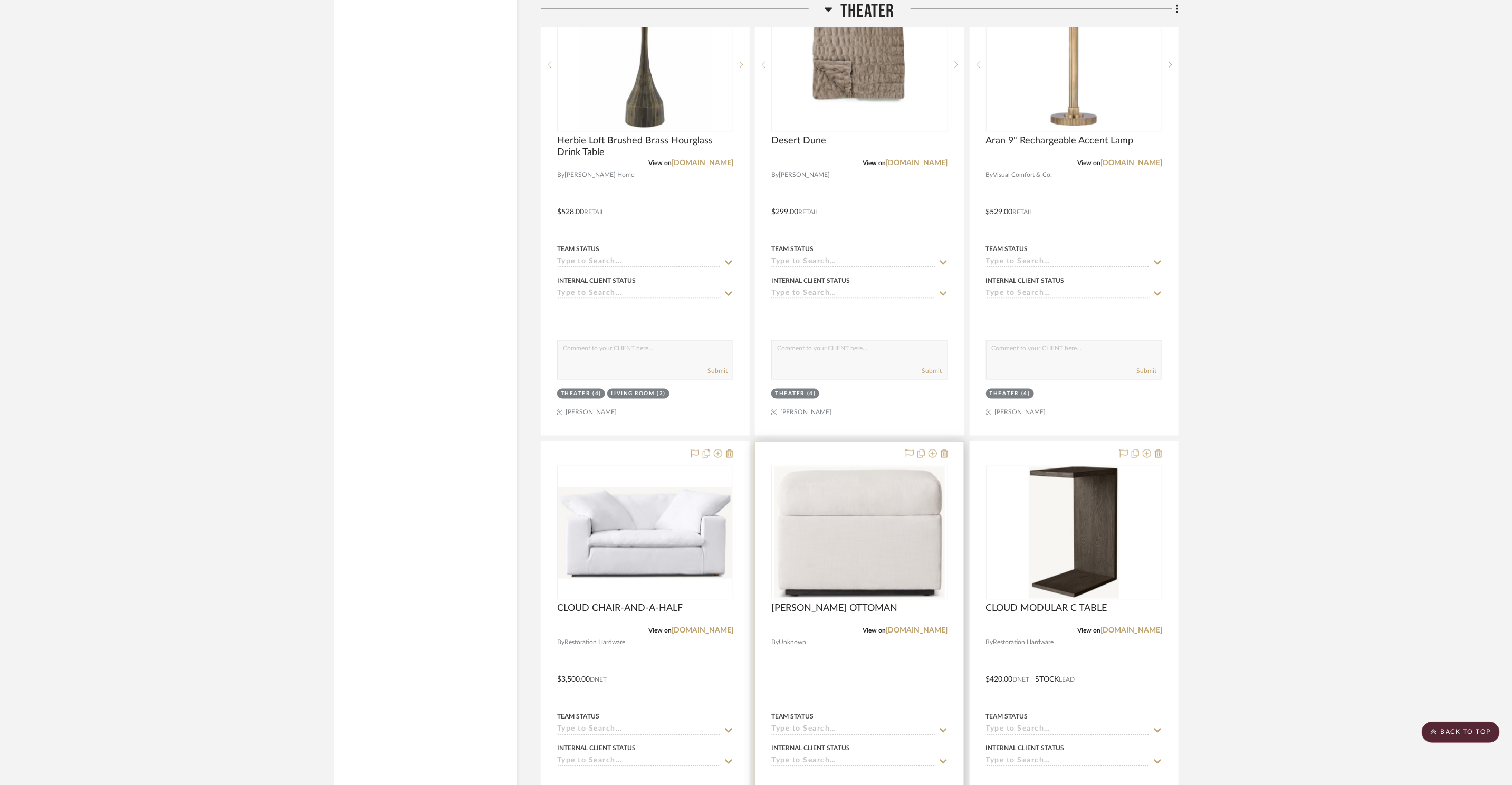
click at [948, 450] on div at bounding box center [859, 672] width 208 height 462
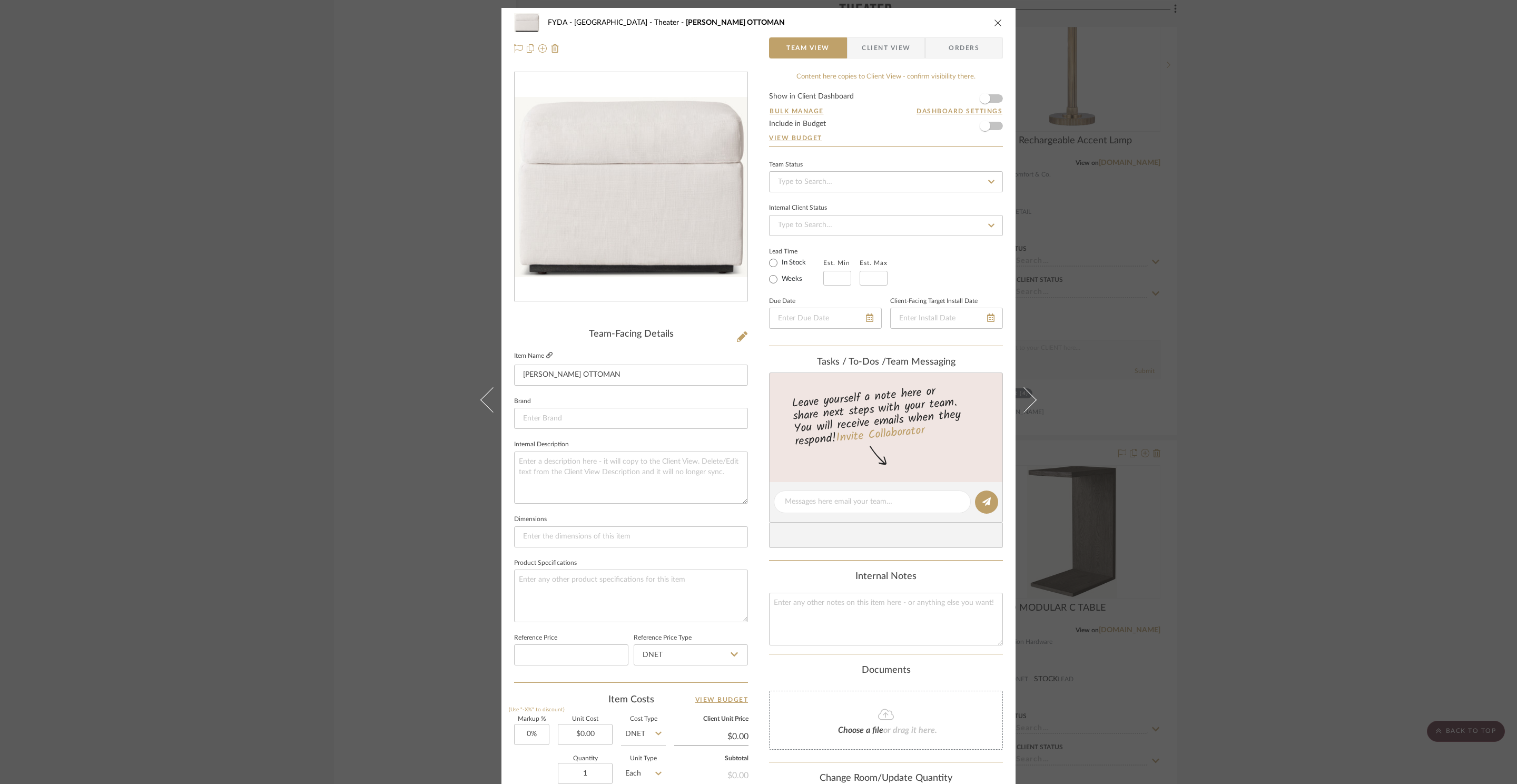
click at [546, 356] on icon at bounding box center [549, 355] width 6 height 6
click at [994, 24] on icon "close" at bounding box center [998, 22] width 8 height 8
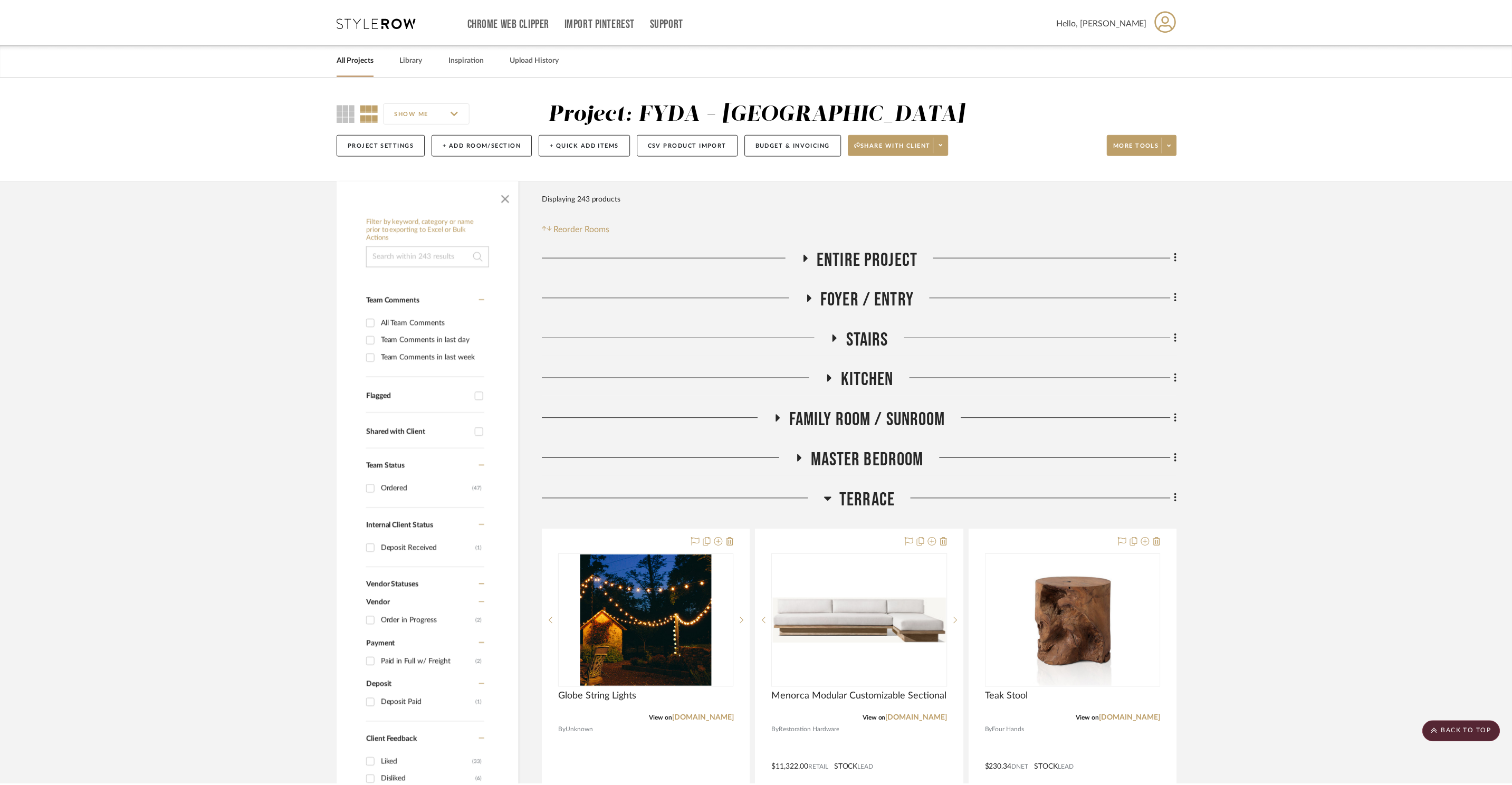
scroll to position [13255, 0]
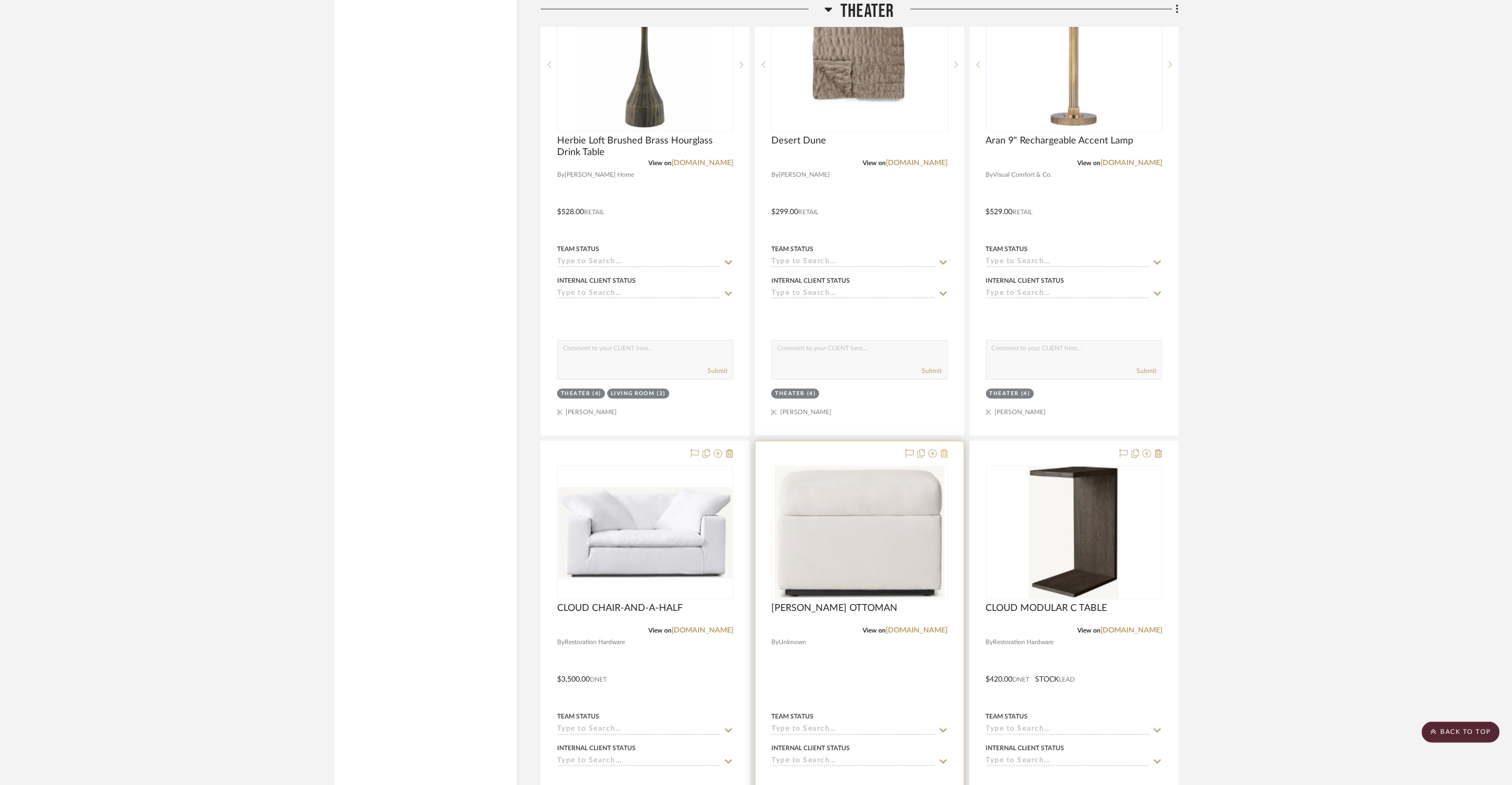
click at [948, 453] on icon at bounding box center [944, 453] width 8 height 8
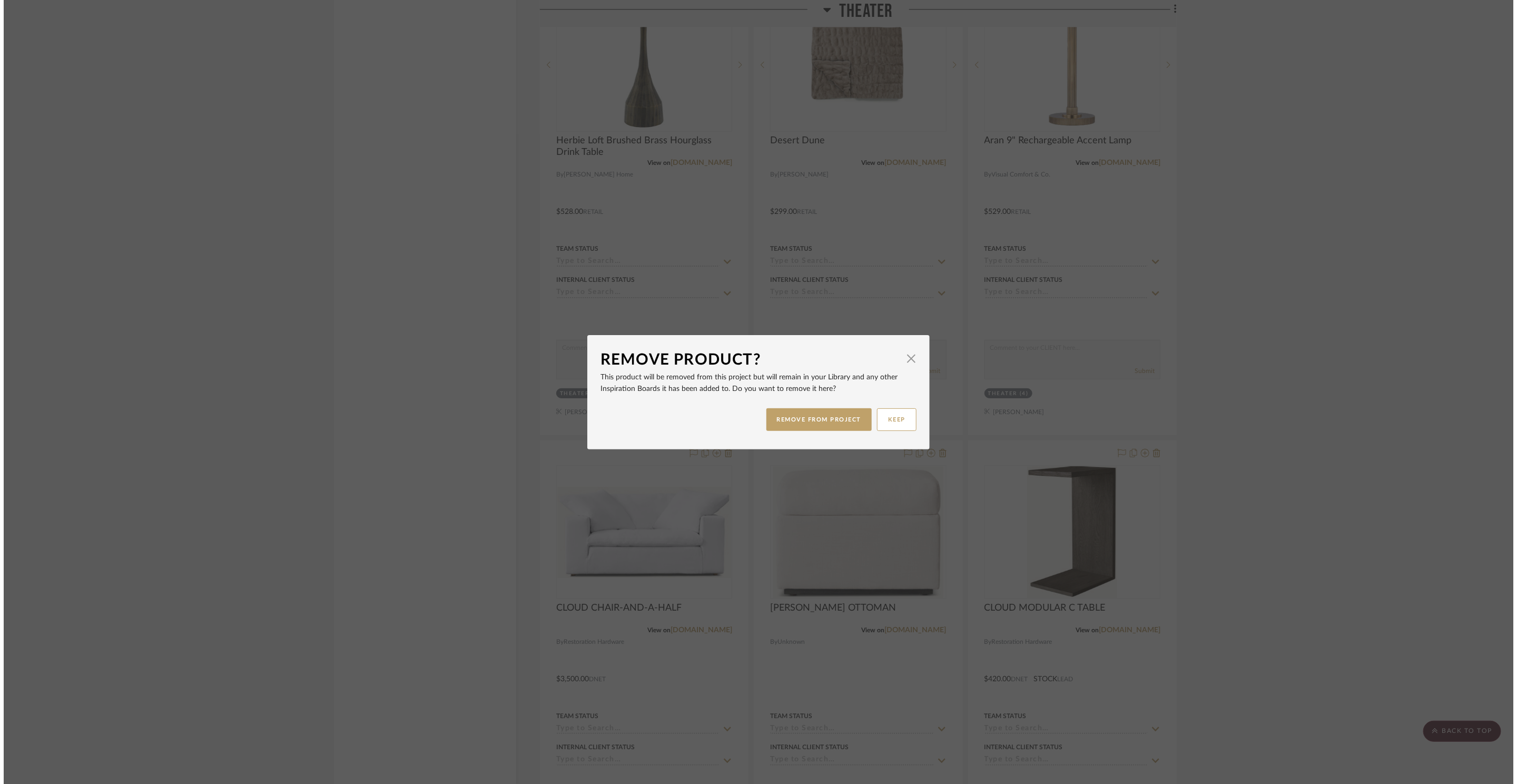
scroll to position [0, 0]
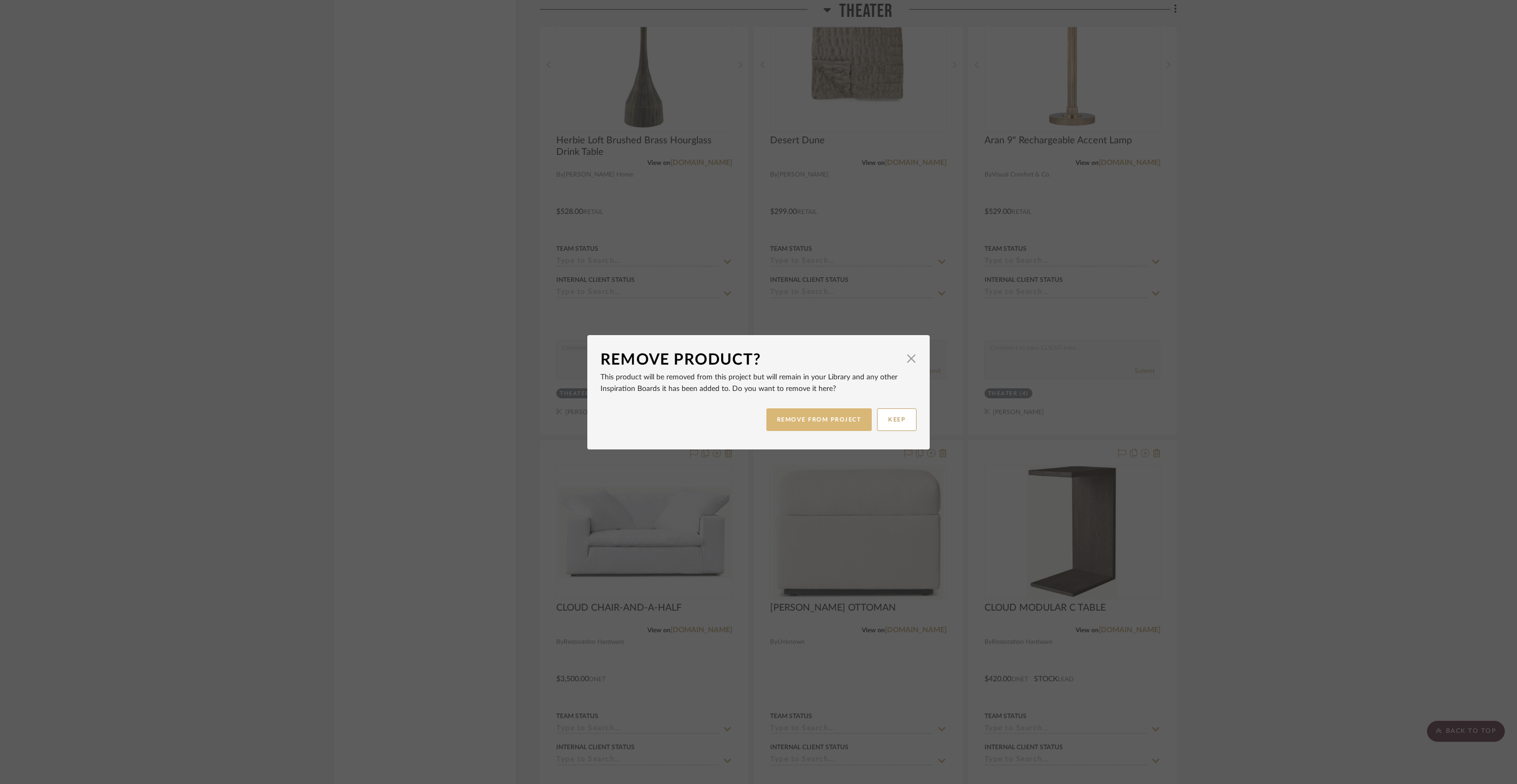
click at [830, 425] on button "REMOVE FROM PROJECT" at bounding box center [820, 419] width 106 height 22
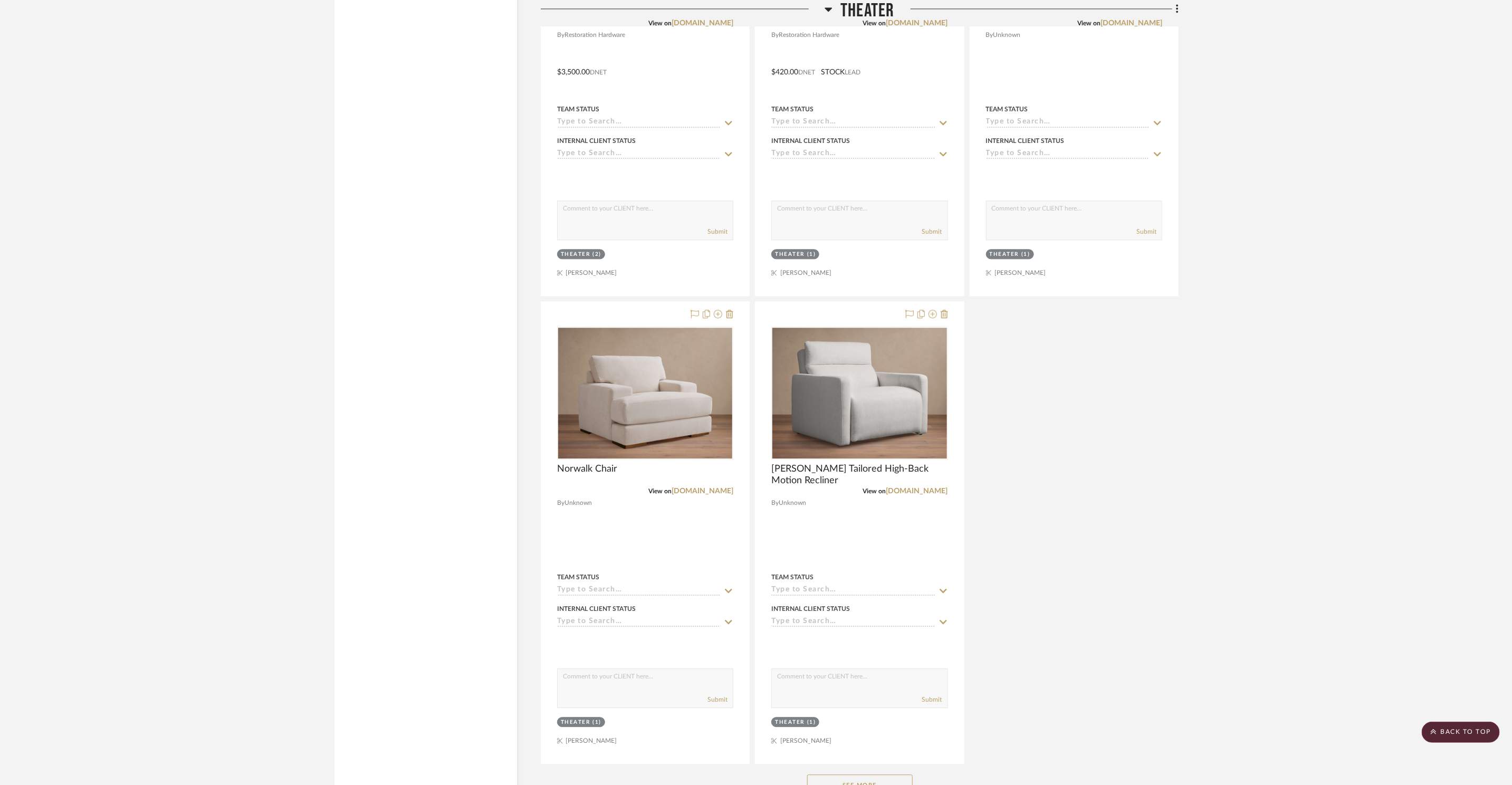
scroll to position [13866, 0]
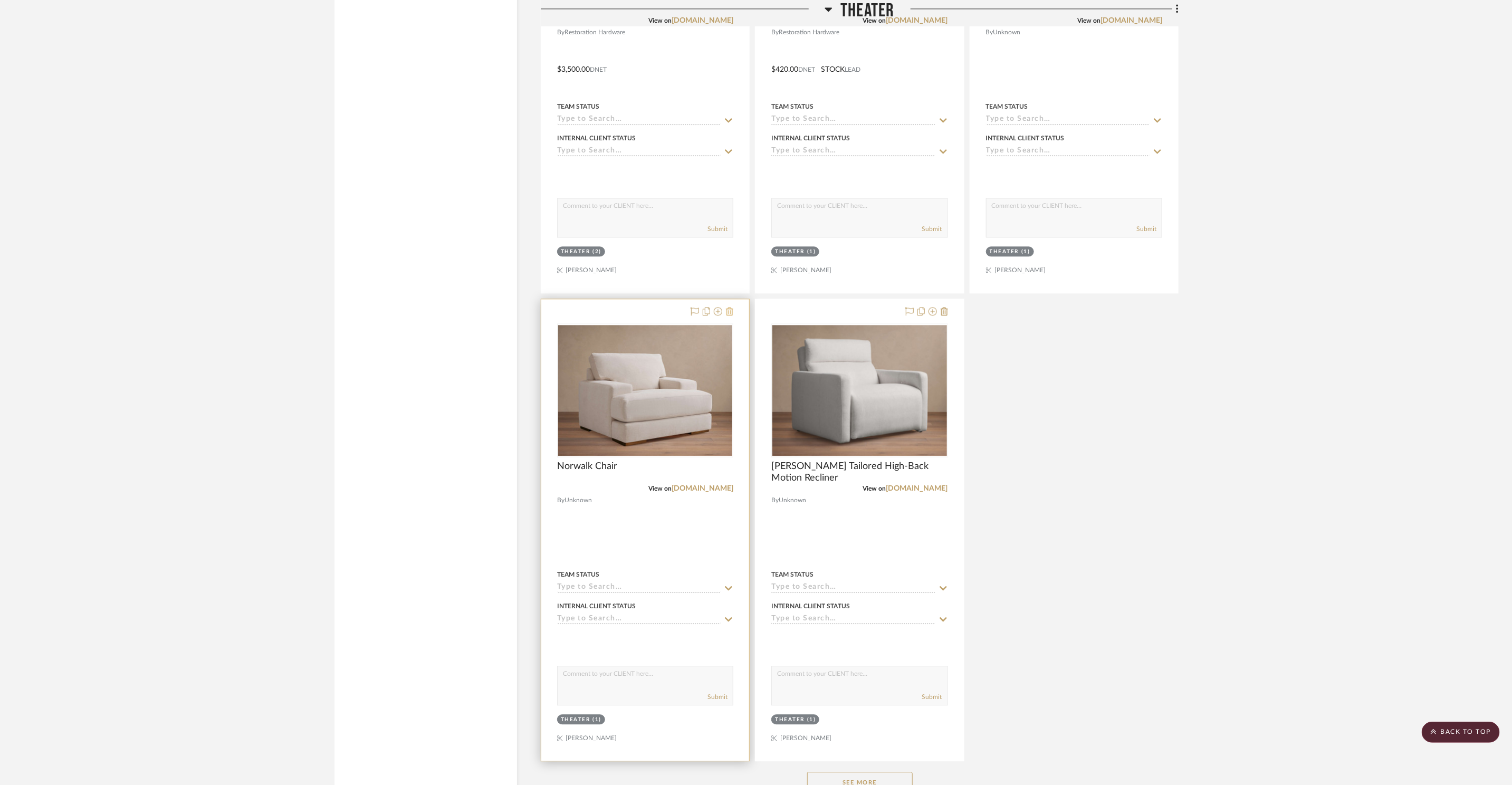
click at [732, 310] on icon at bounding box center [729, 311] width 8 height 8
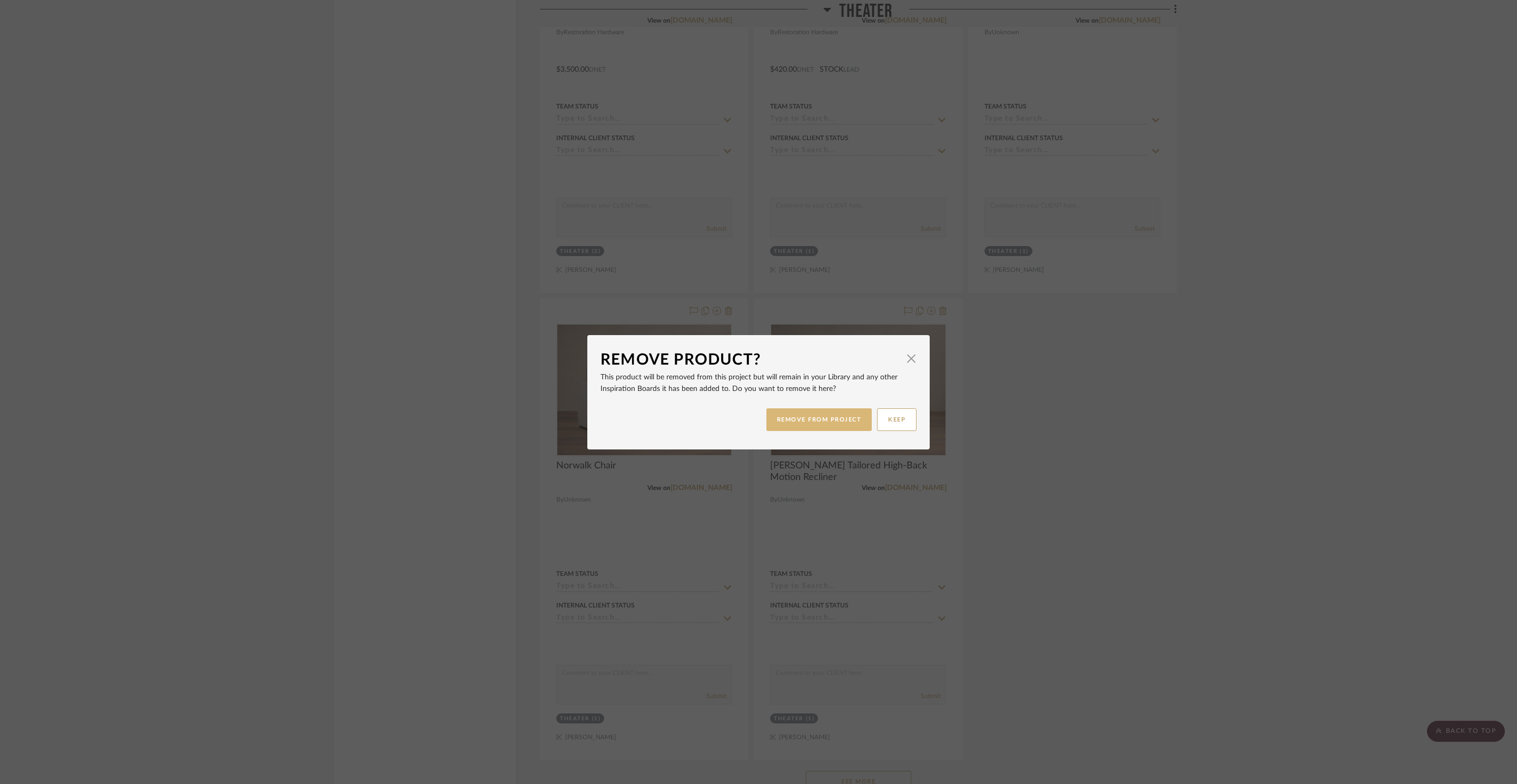
click at [793, 418] on button "REMOVE FROM PROJECT" at bounding box center [820, 419] width 106 height 22
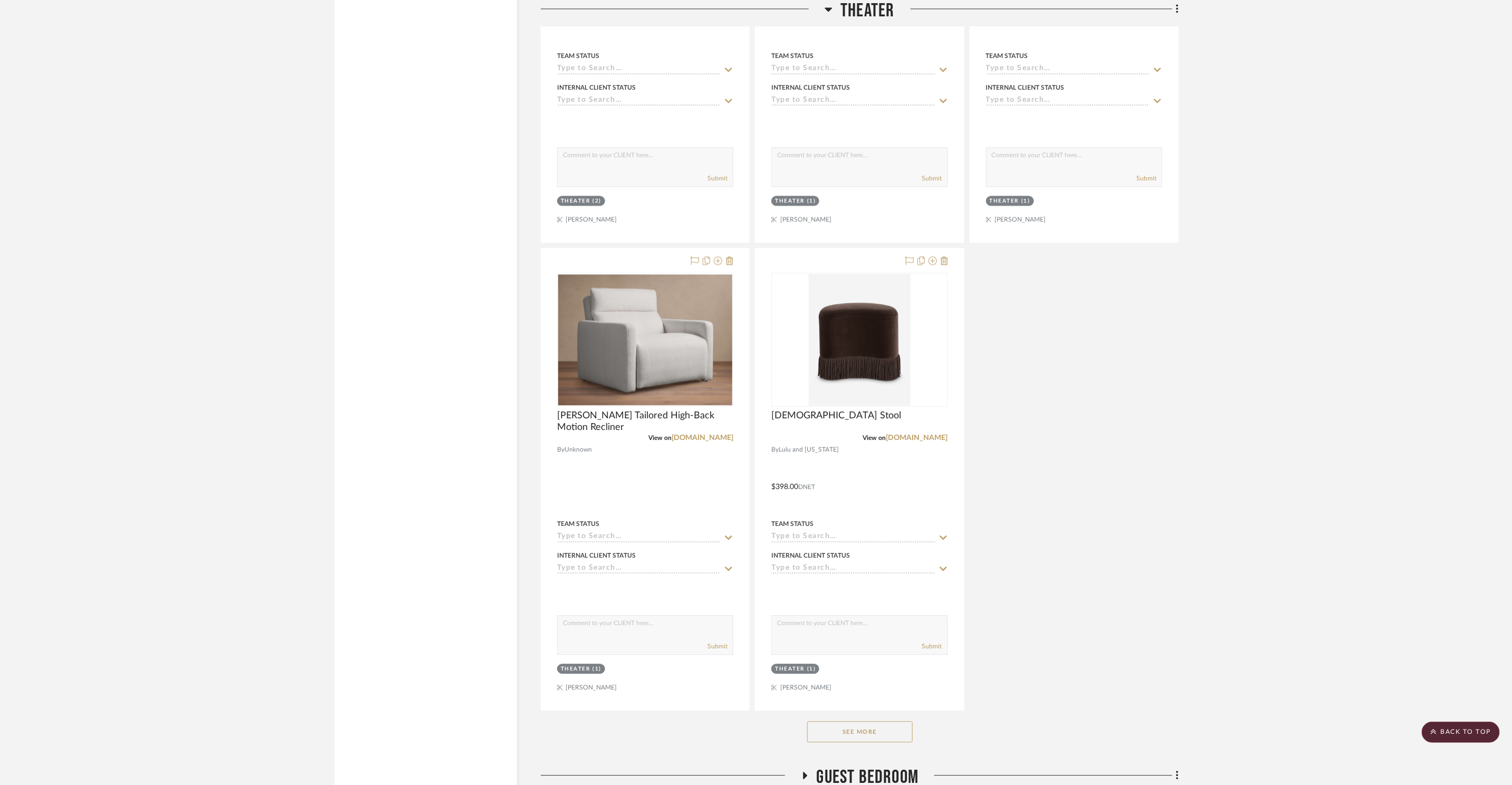
scroll to position [13917, 0]
click at [918, 434] on link "luluandgeorgia.com" at bounding box center [917, 437] width 62 height 8
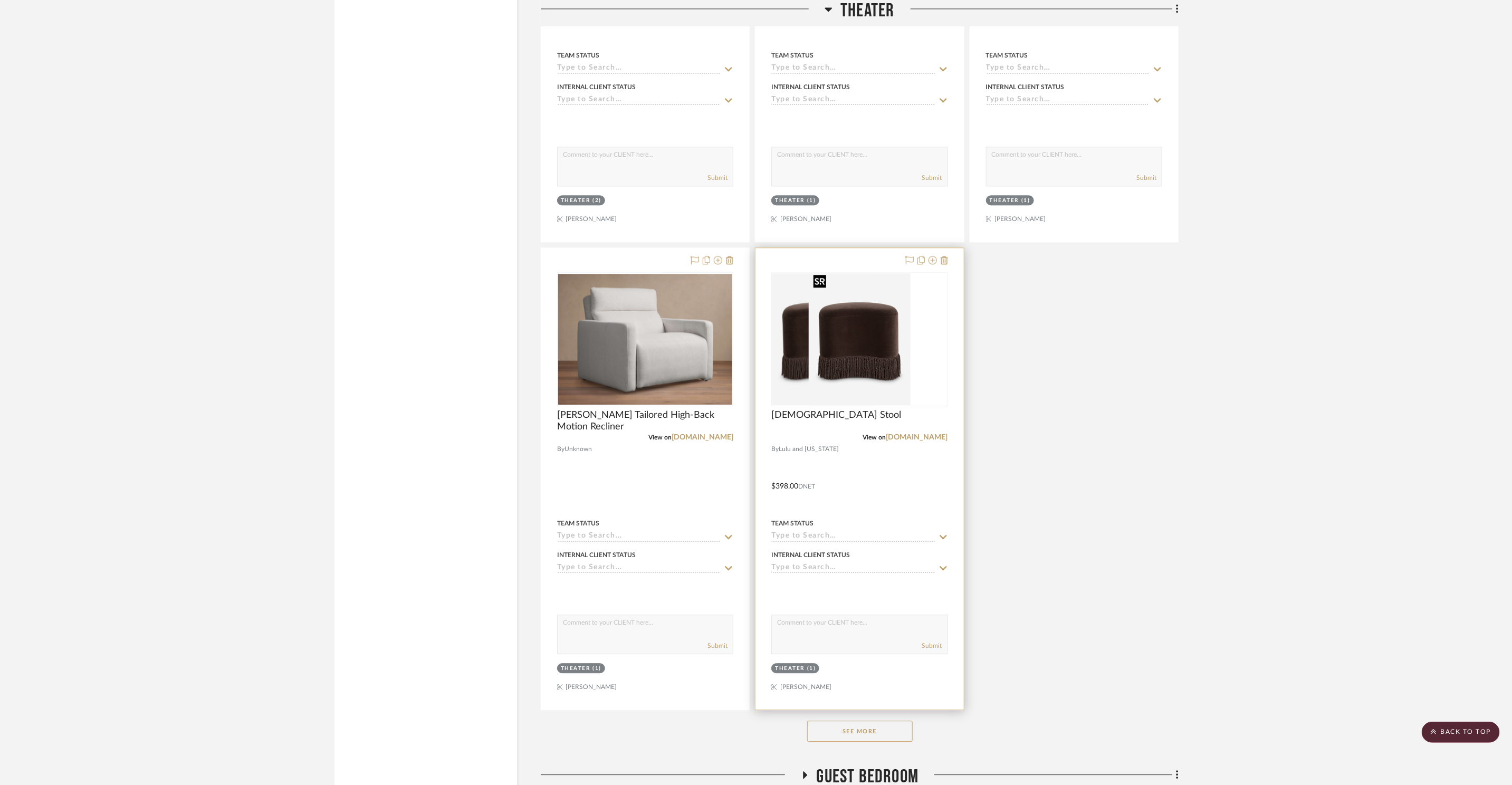
click at [850, 347] on img at bounding box center [860, 339] width 102 height 132
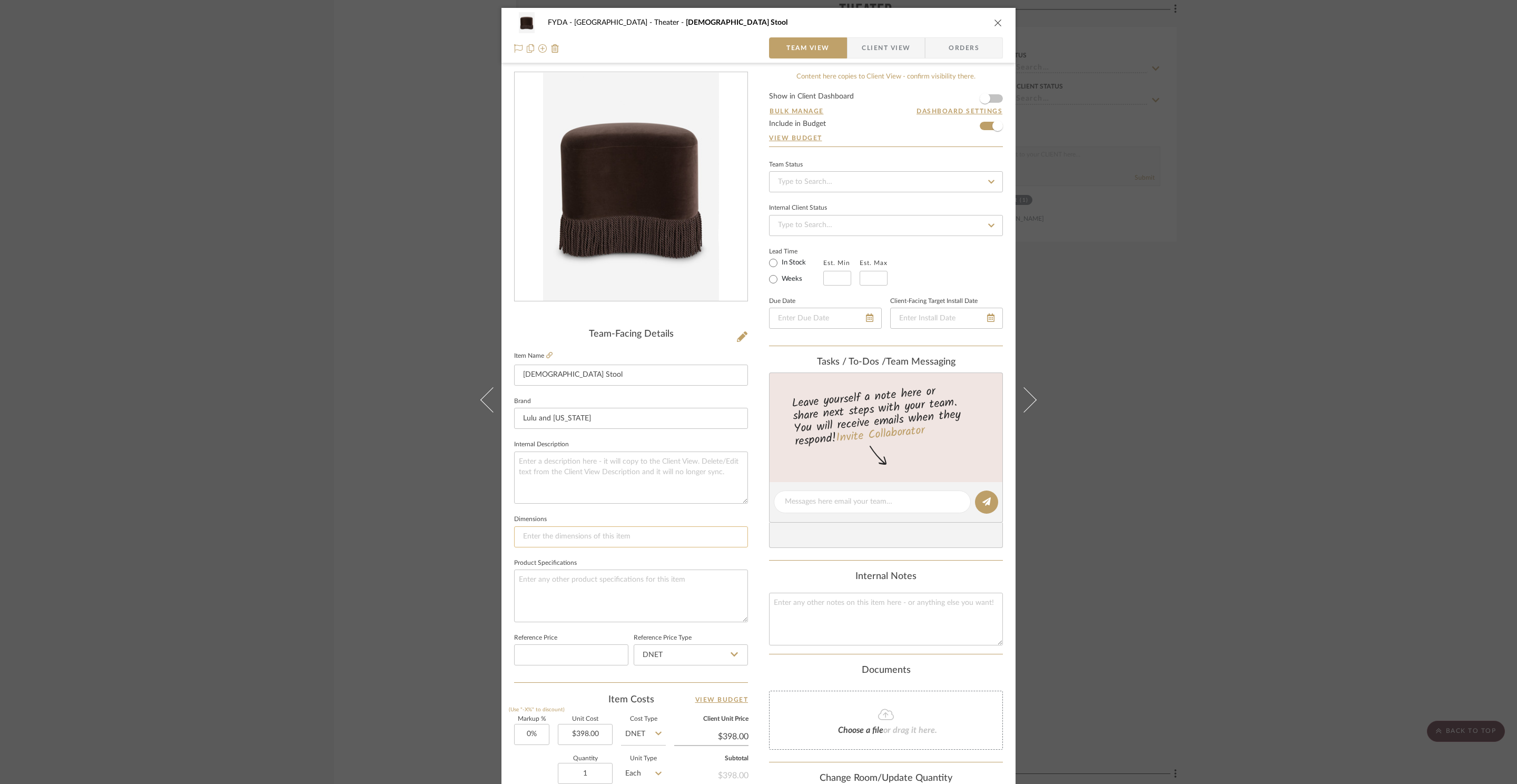
scroll to position [198, 0]
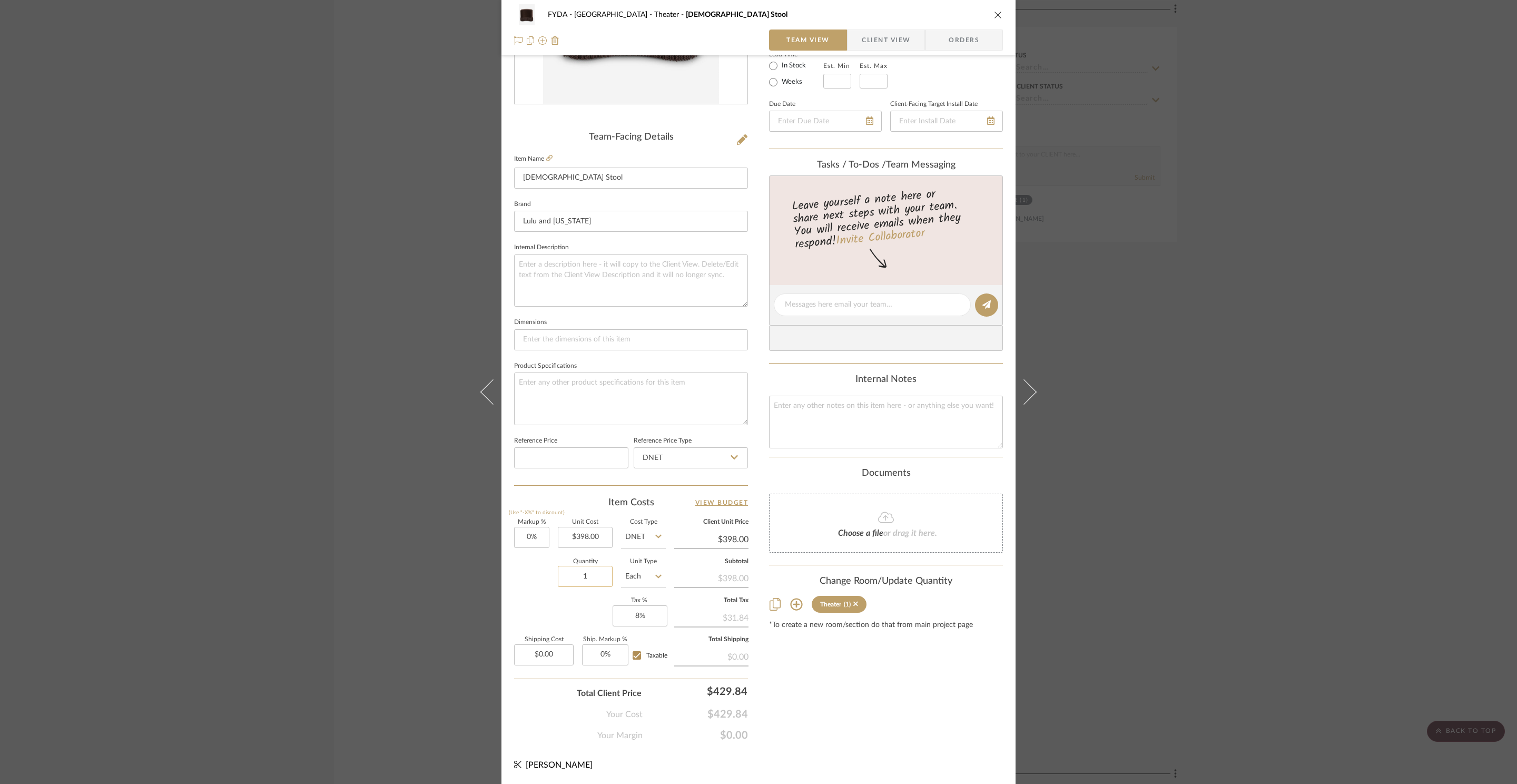
click at [585, 569] on input "1" at bounding box center [585, 576] width 55 height 21
click at [987, 127] on fa-icon at bounding box center [991, 121] width 8 height 13
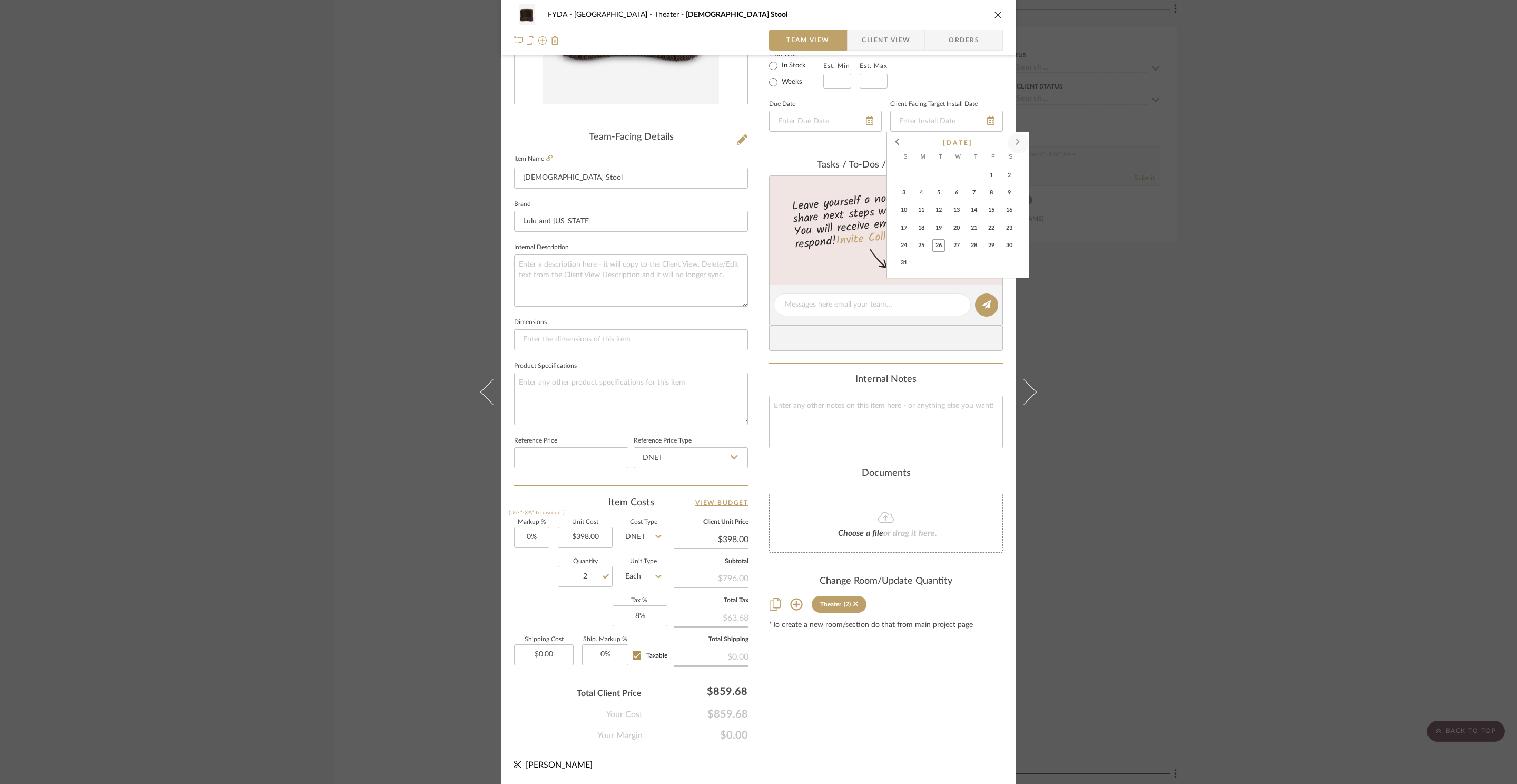
click at [1018, 139] on span at bounding box center [1018, 143] width 25 height 25
click at [990, 224] on span "24" at bounding box center [992, 228] width 13 height 13
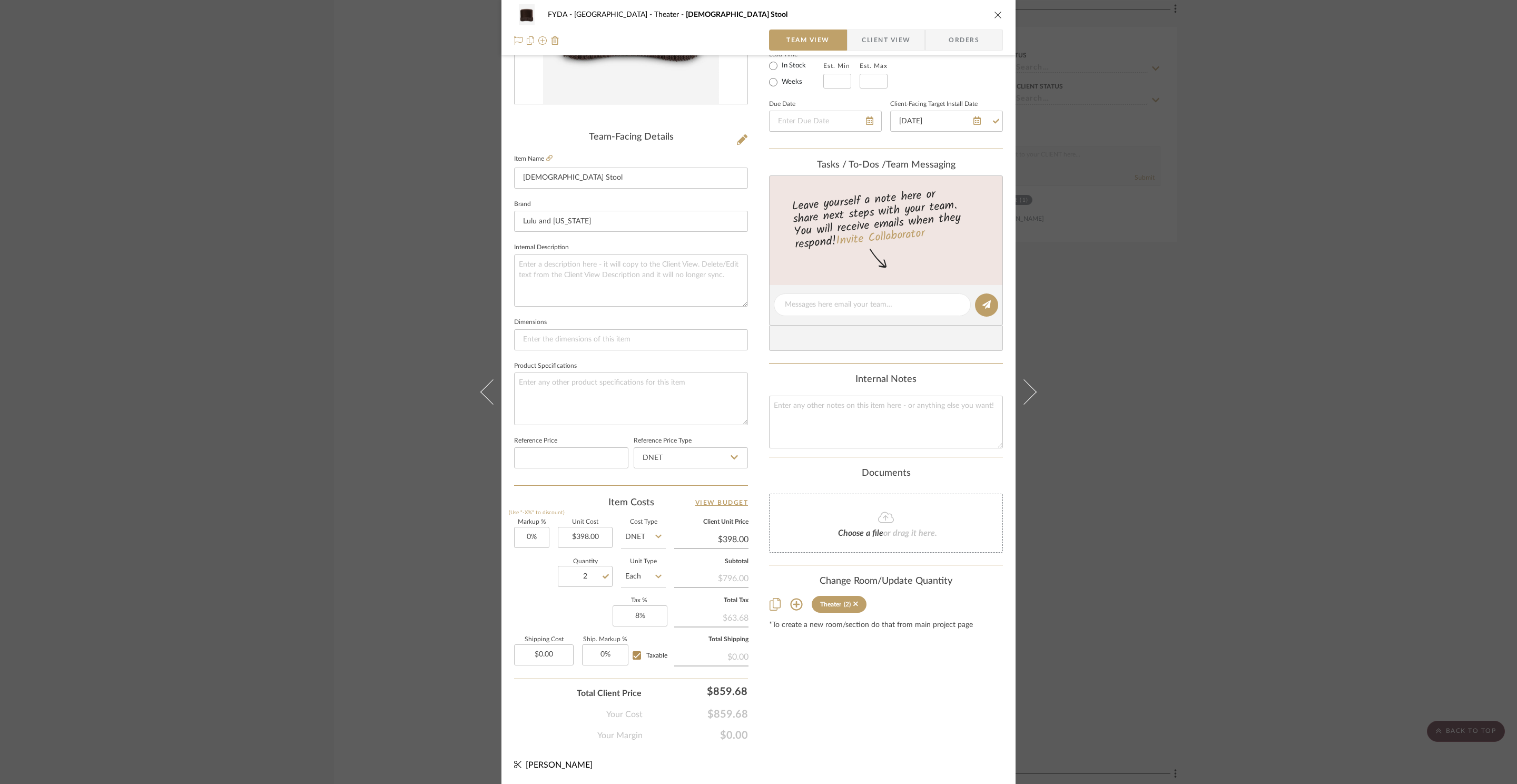
click at [998, 16] on icon "close" at bounding box center [998, 15] width 8 height 8
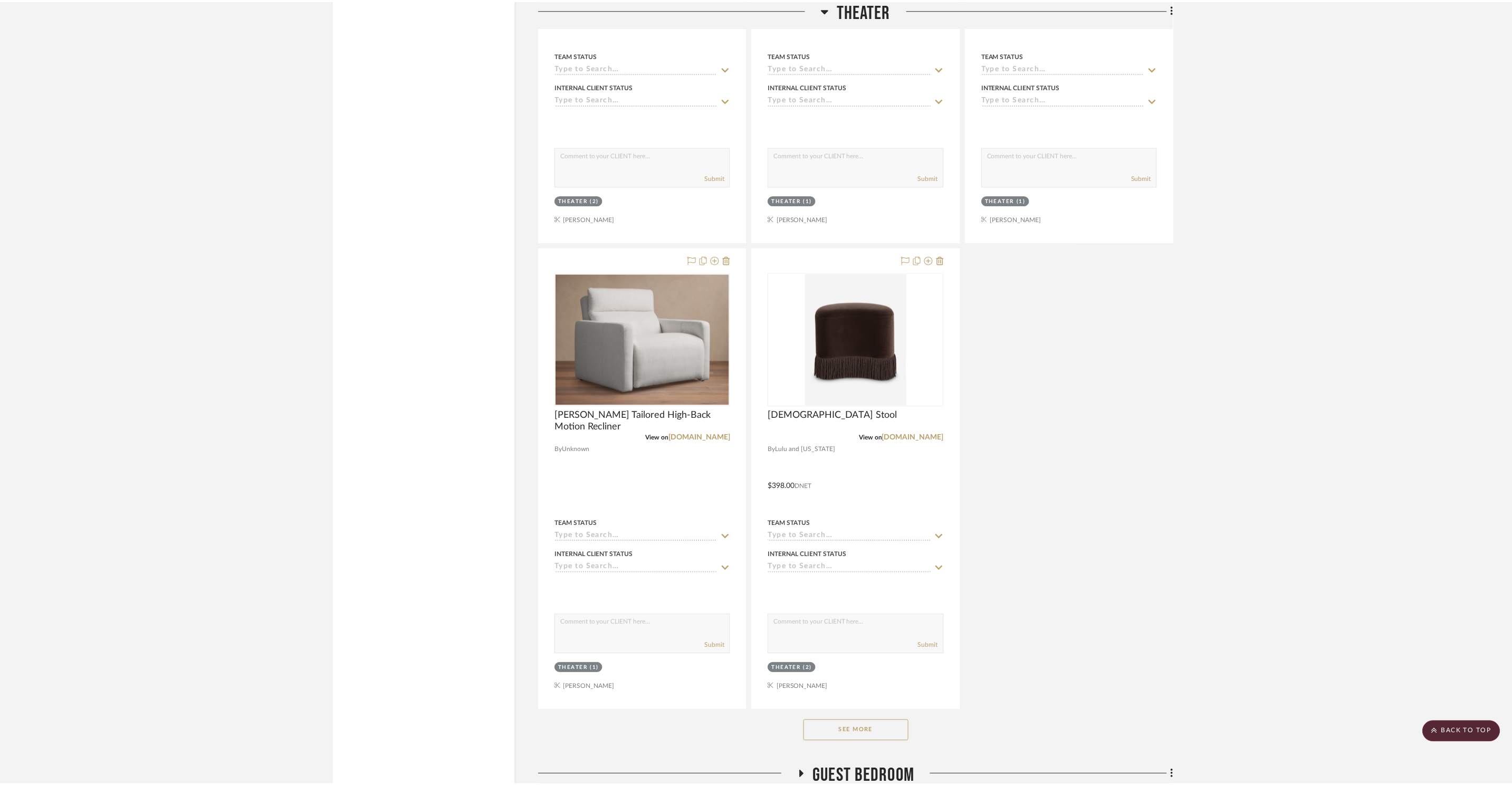
scroll to position [13917, 0]
click at [897, 733] on button "See More" at bounding box center [860, 731] width 106 height 21
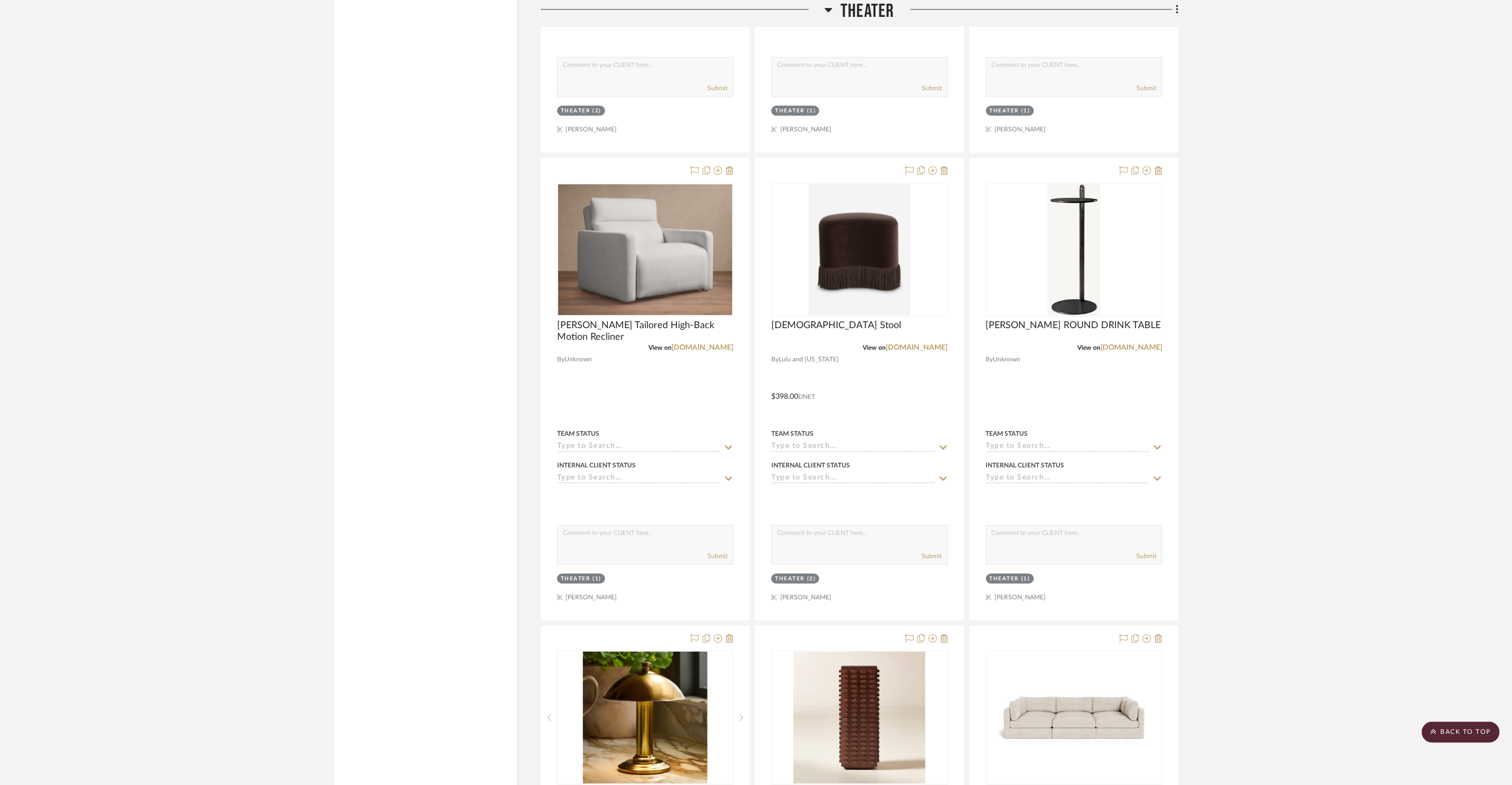
scroll to position [14217, 0]
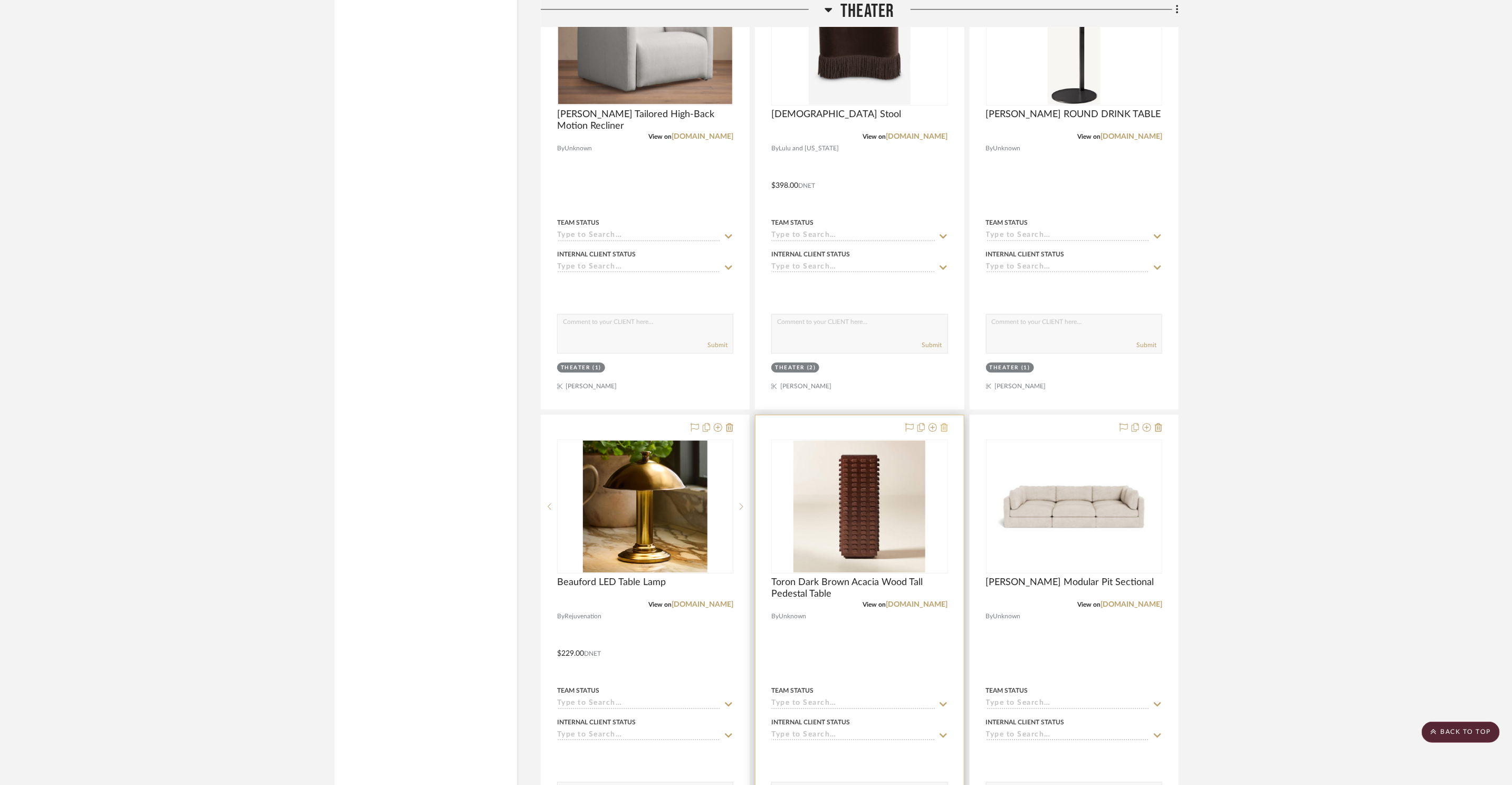
click at [948, 425] on icon at bounding box center [944, 427] width 8 height 8
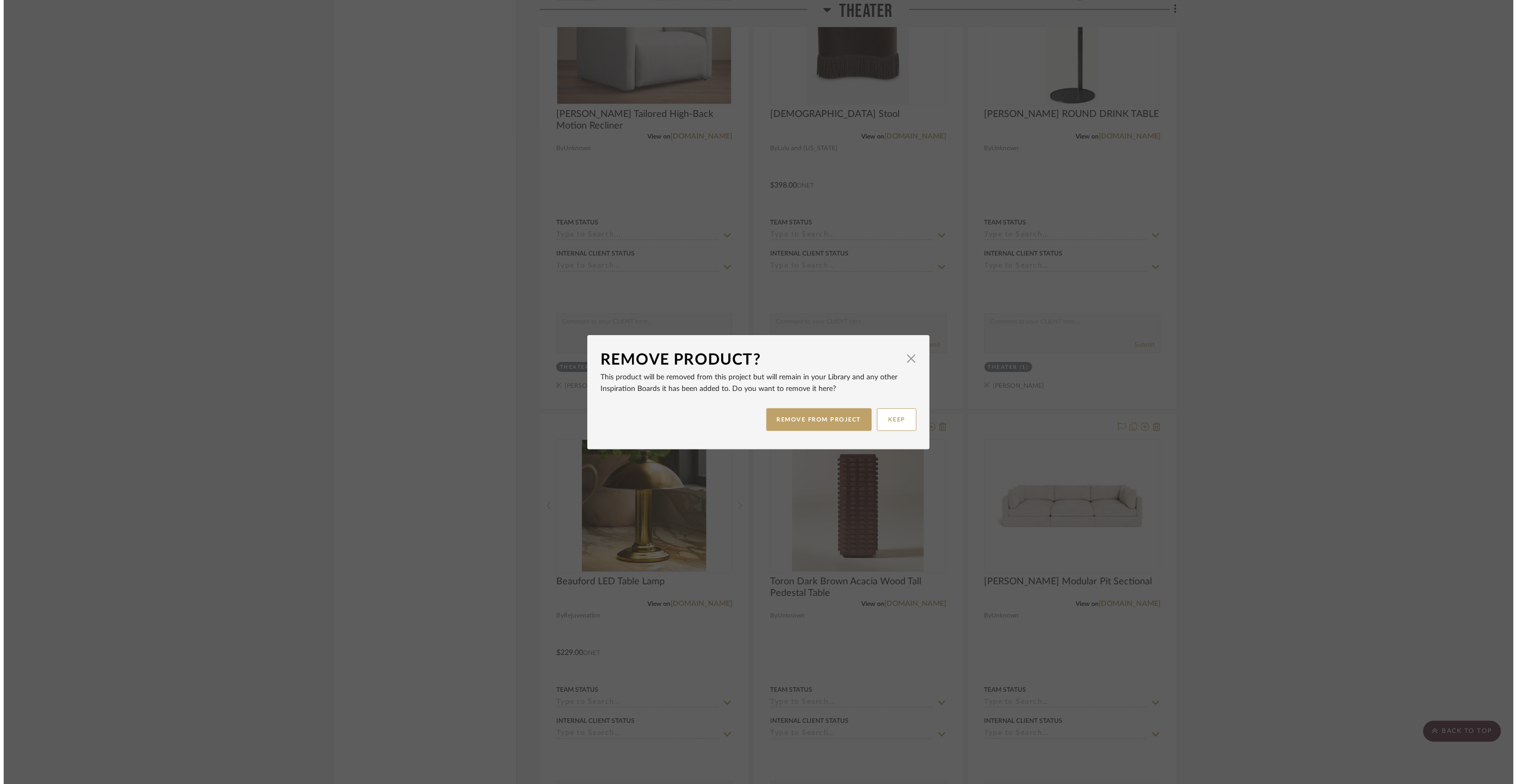
scroll to position [0, 0]
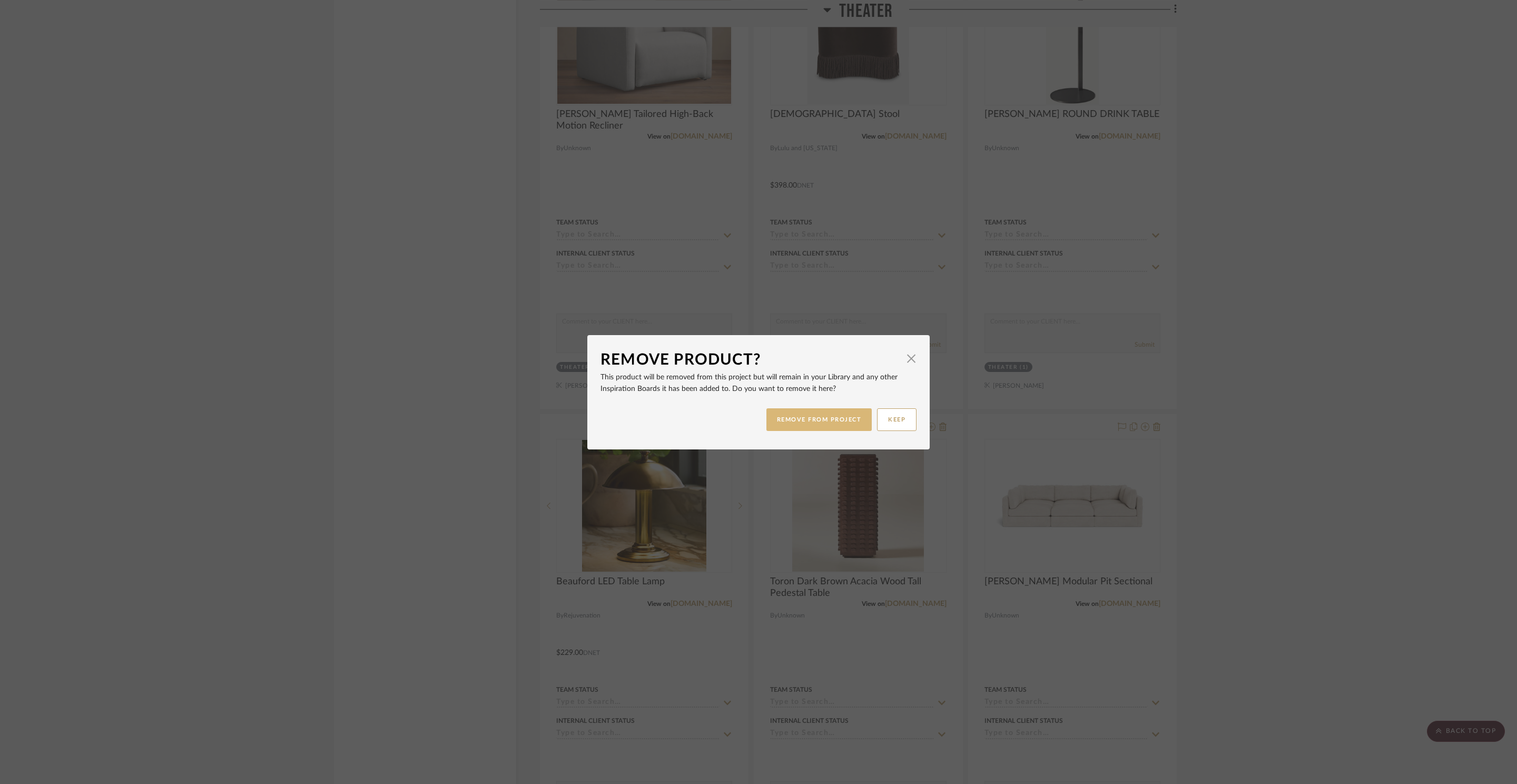
click at [811, 427] on button "REMOVE FROM PROJECT" at bounding box center [820, 419] width 106 height 22
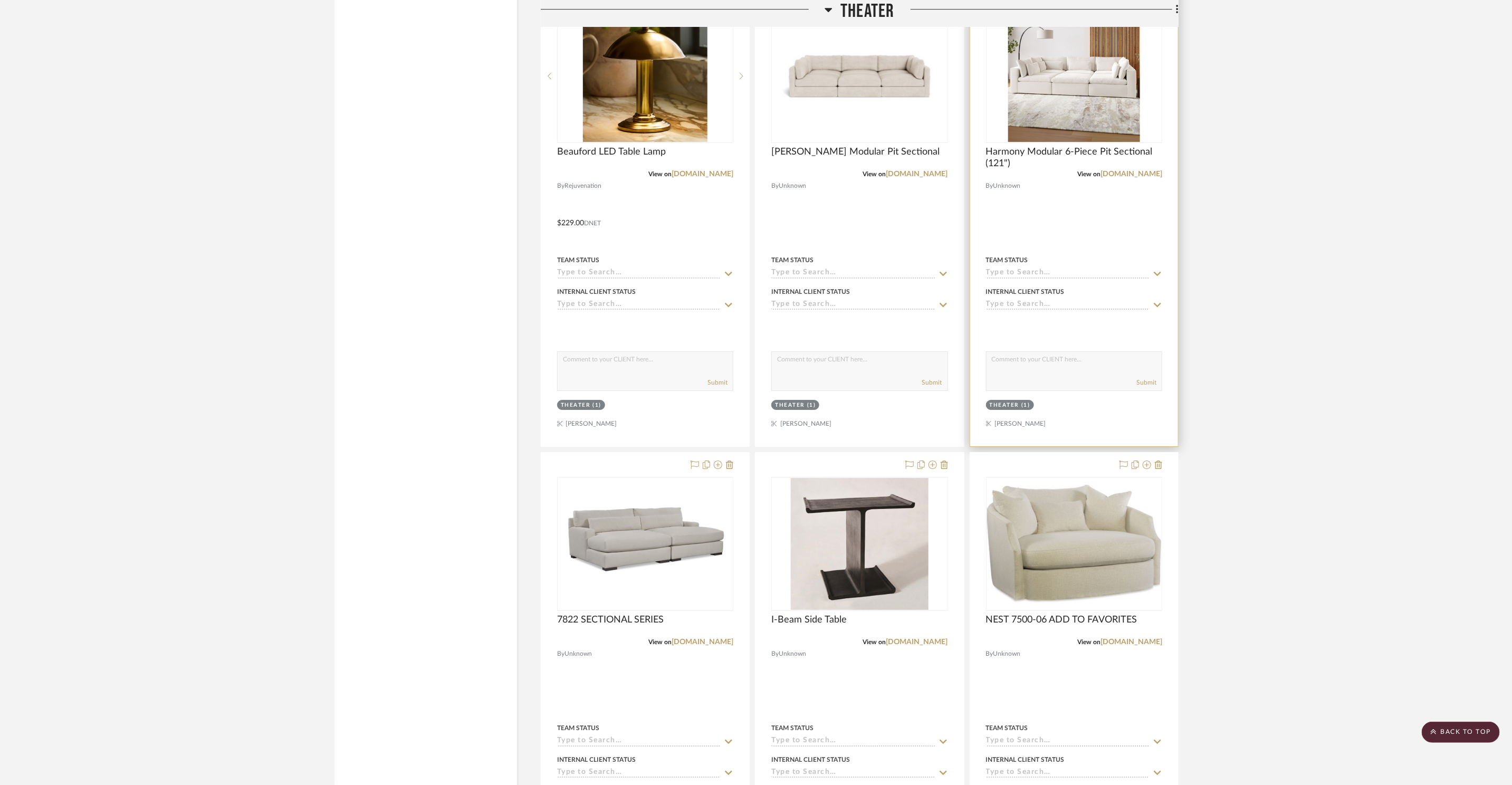
scroll to position [14697, 0]
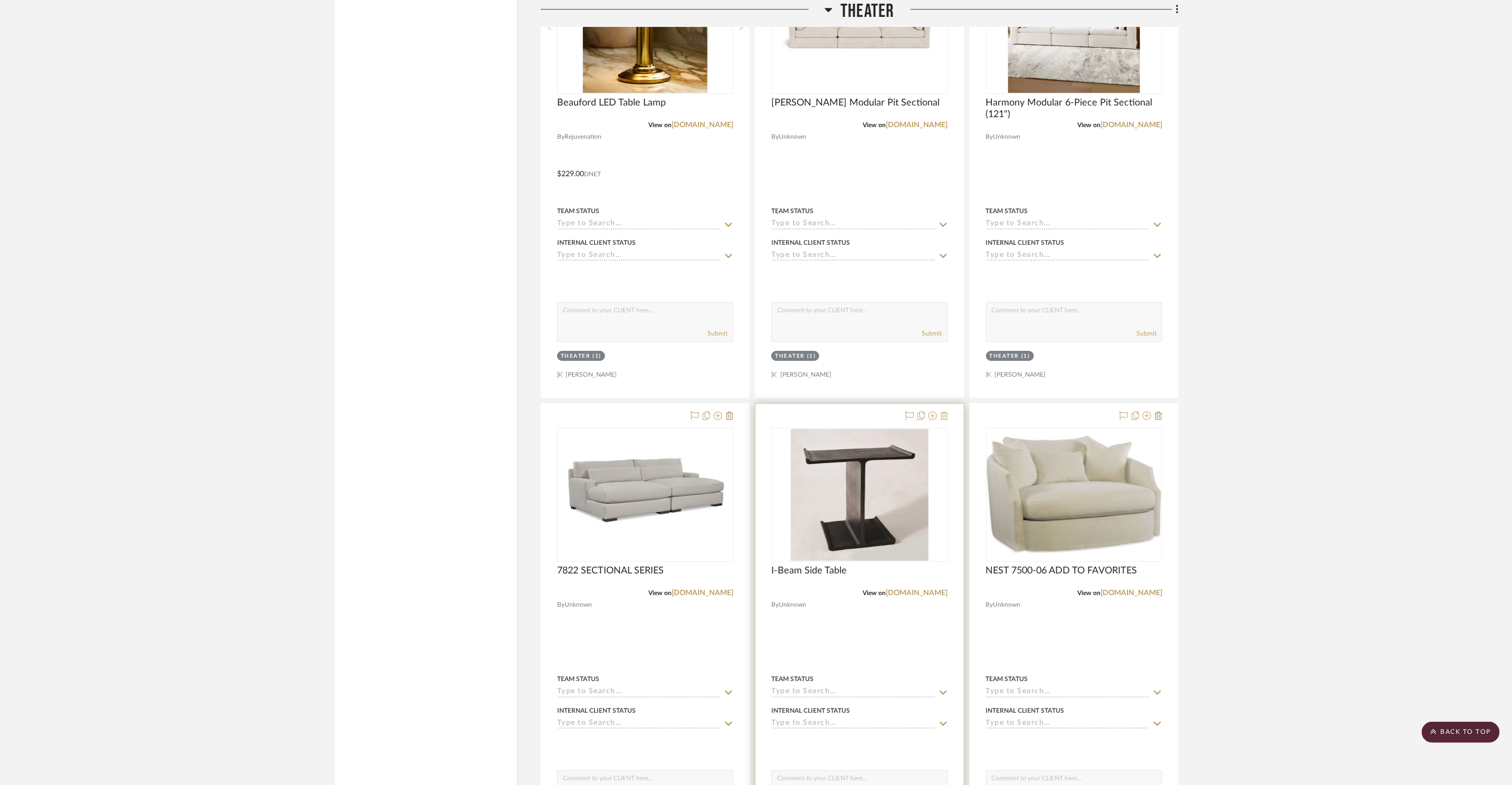
click at [942, 415] on icon at bounding box center [944, 416] width 8 height 8
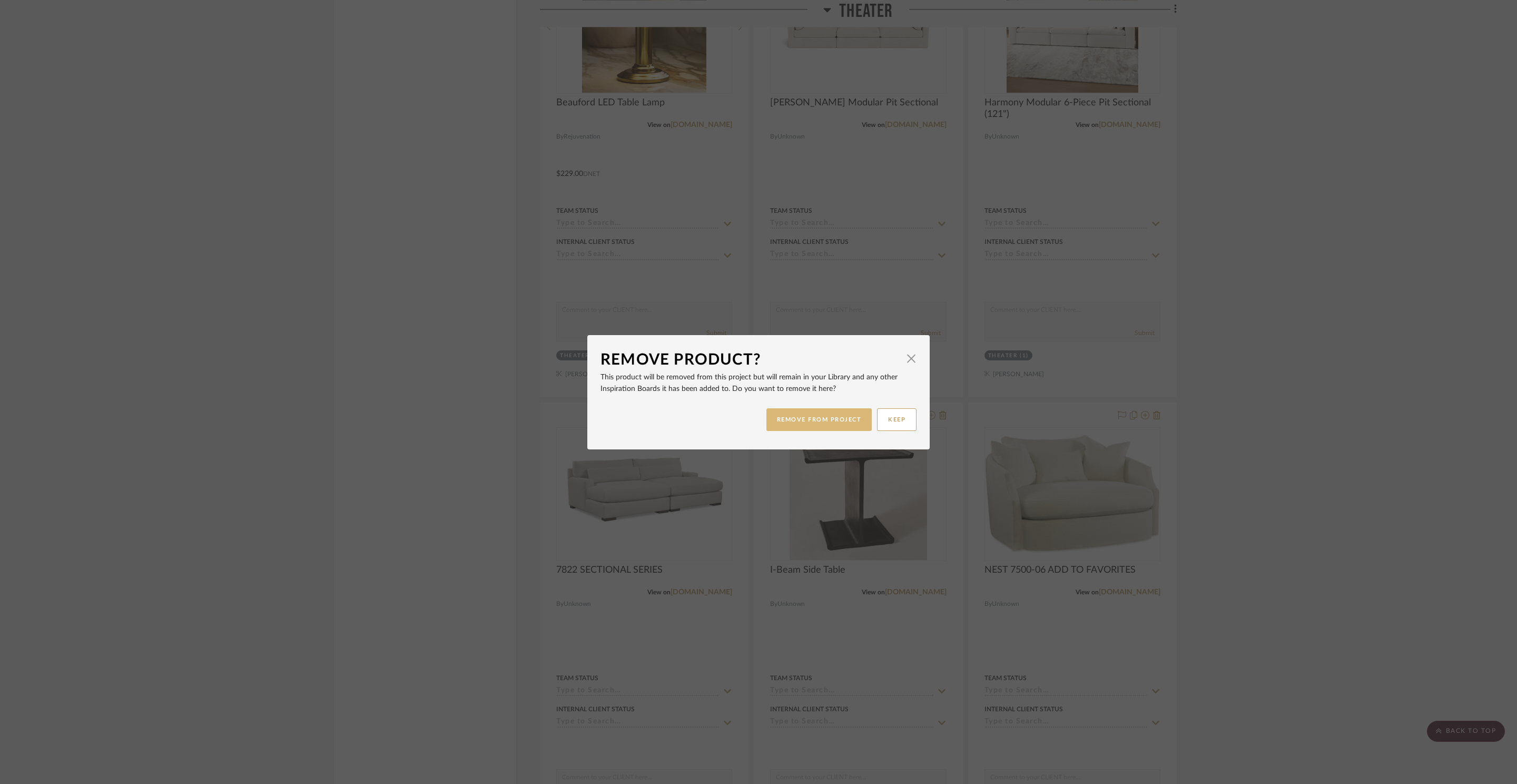
click at [794, 427] on button "REMOVE FROM PROJECT" at bounding box center [820, 419] width 106 height 22
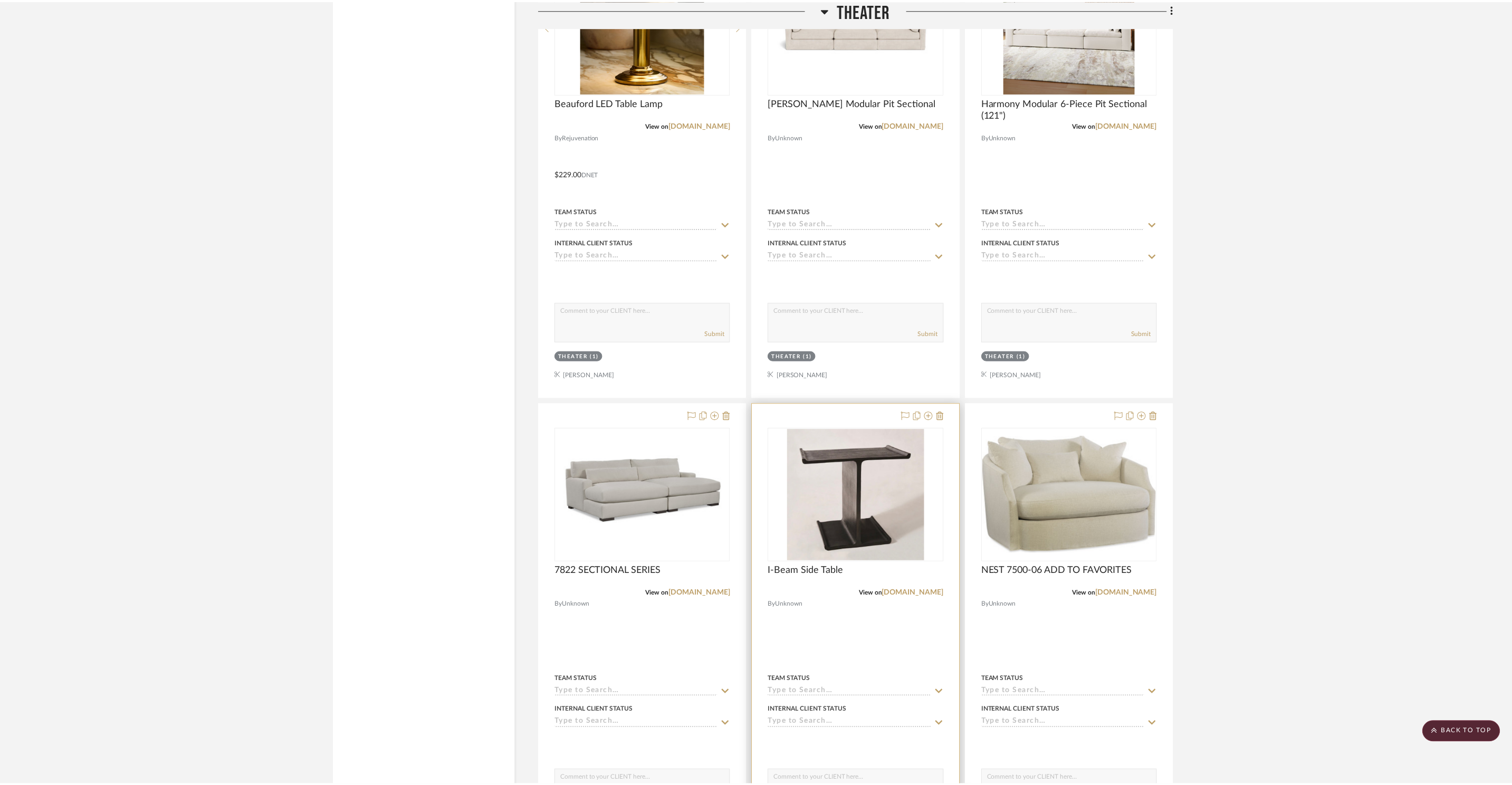
scroll to position [14697, 0]
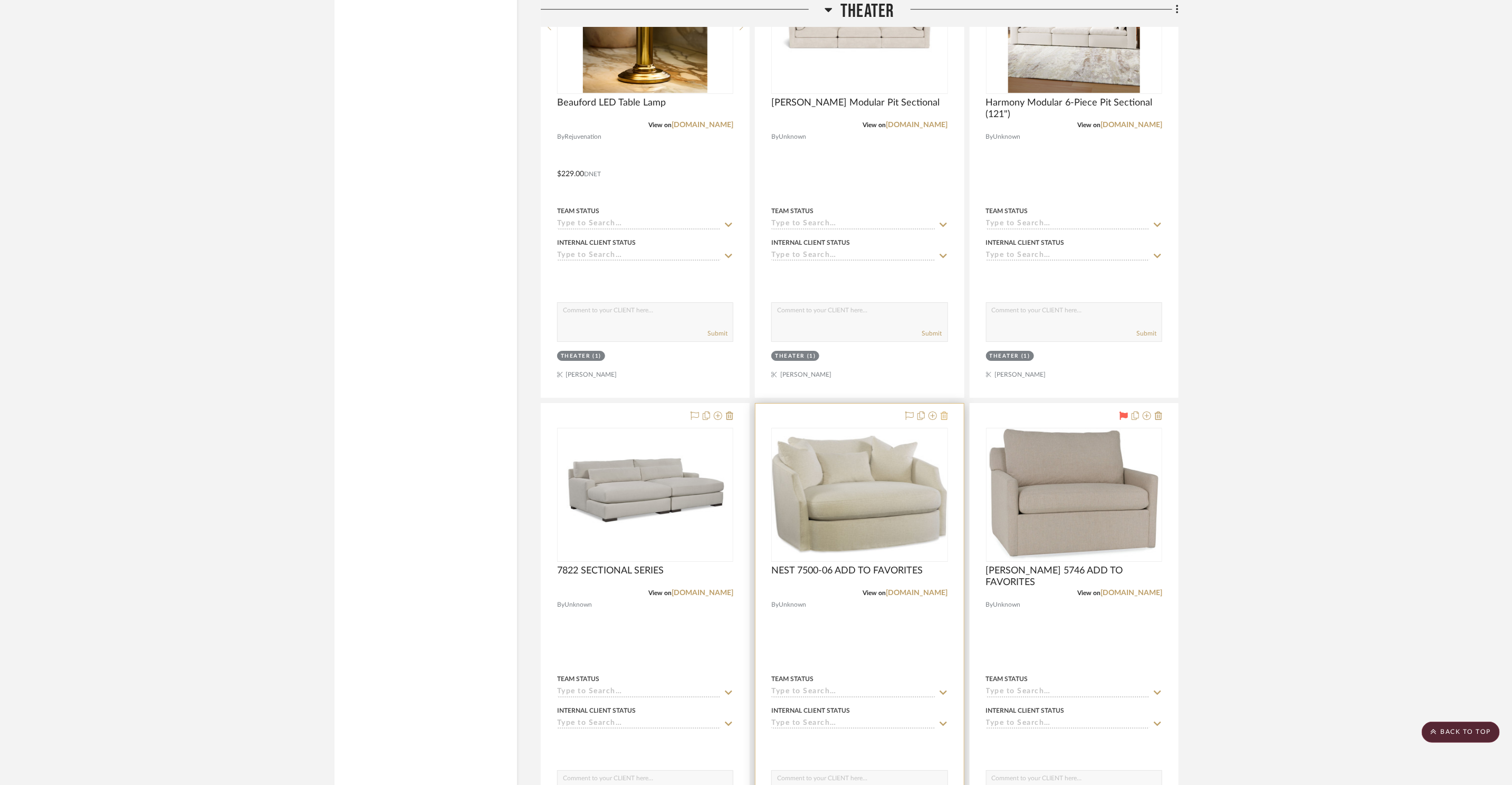
click at [948, 414] on icon at bounding box center [944, 416] width 8 height 8
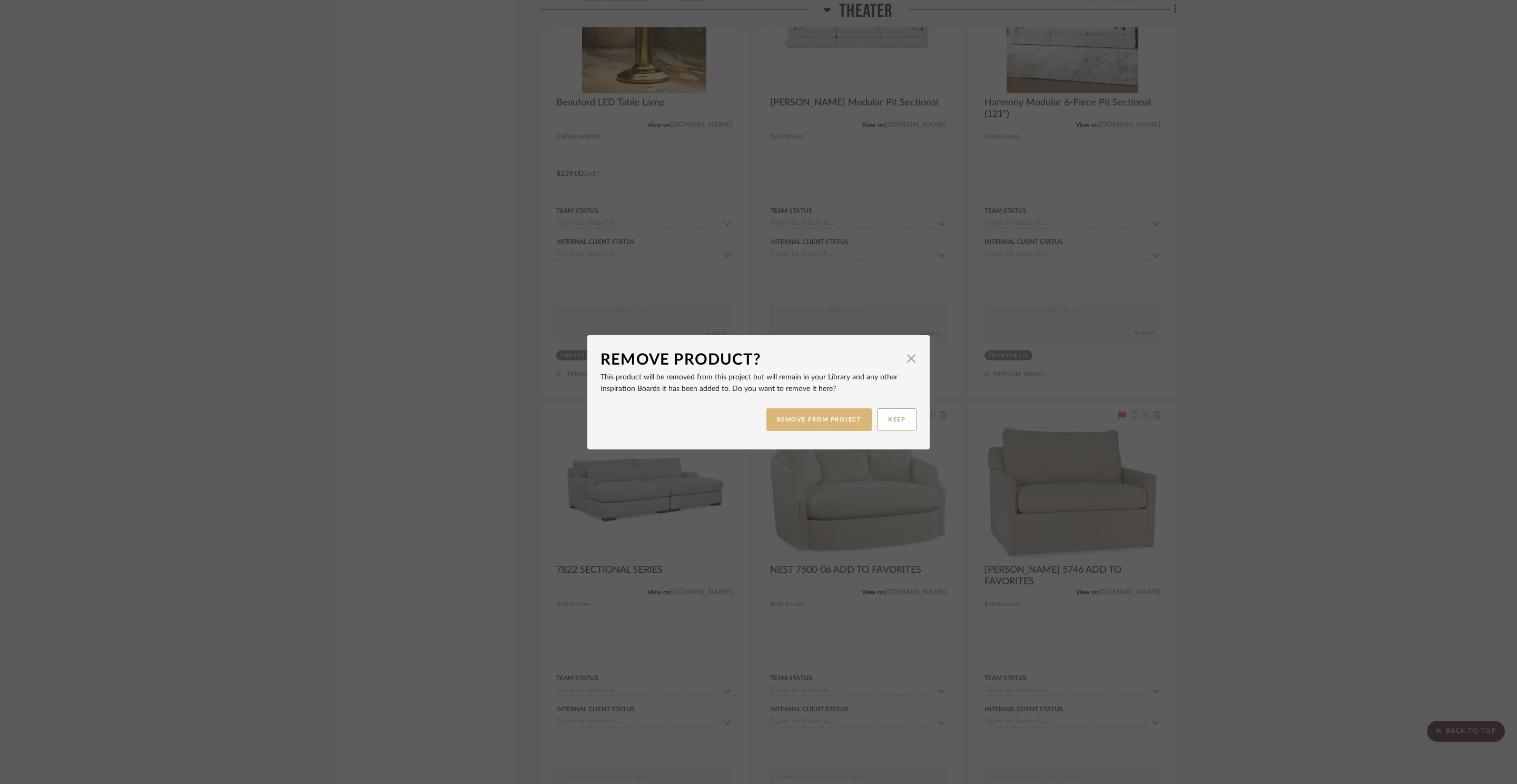
click at [830, 429] on button "REMOVE FROM PROJECT" at bounding box center [820, 419] width 106 height 22
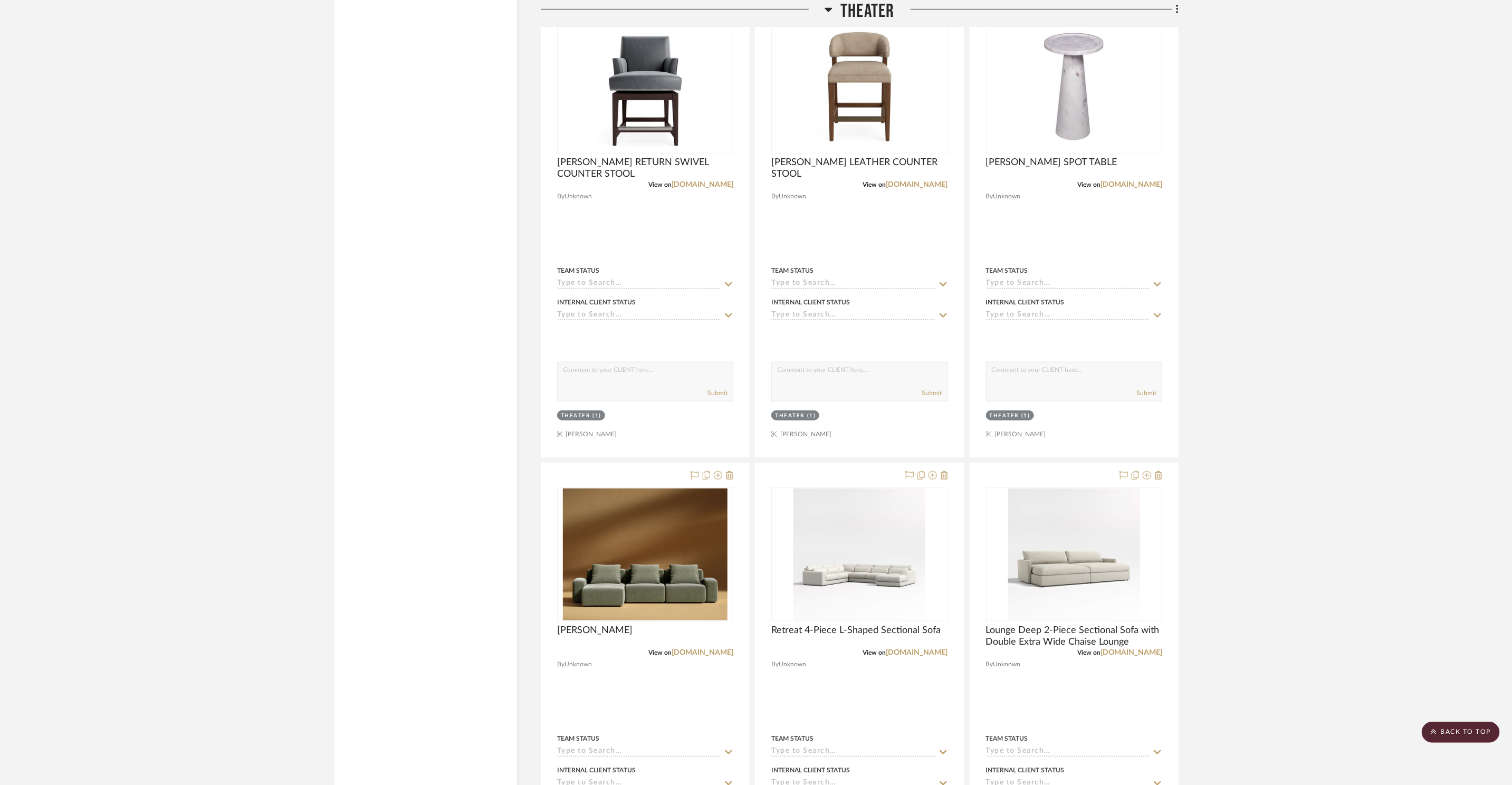
scroll to position [15702, 0]
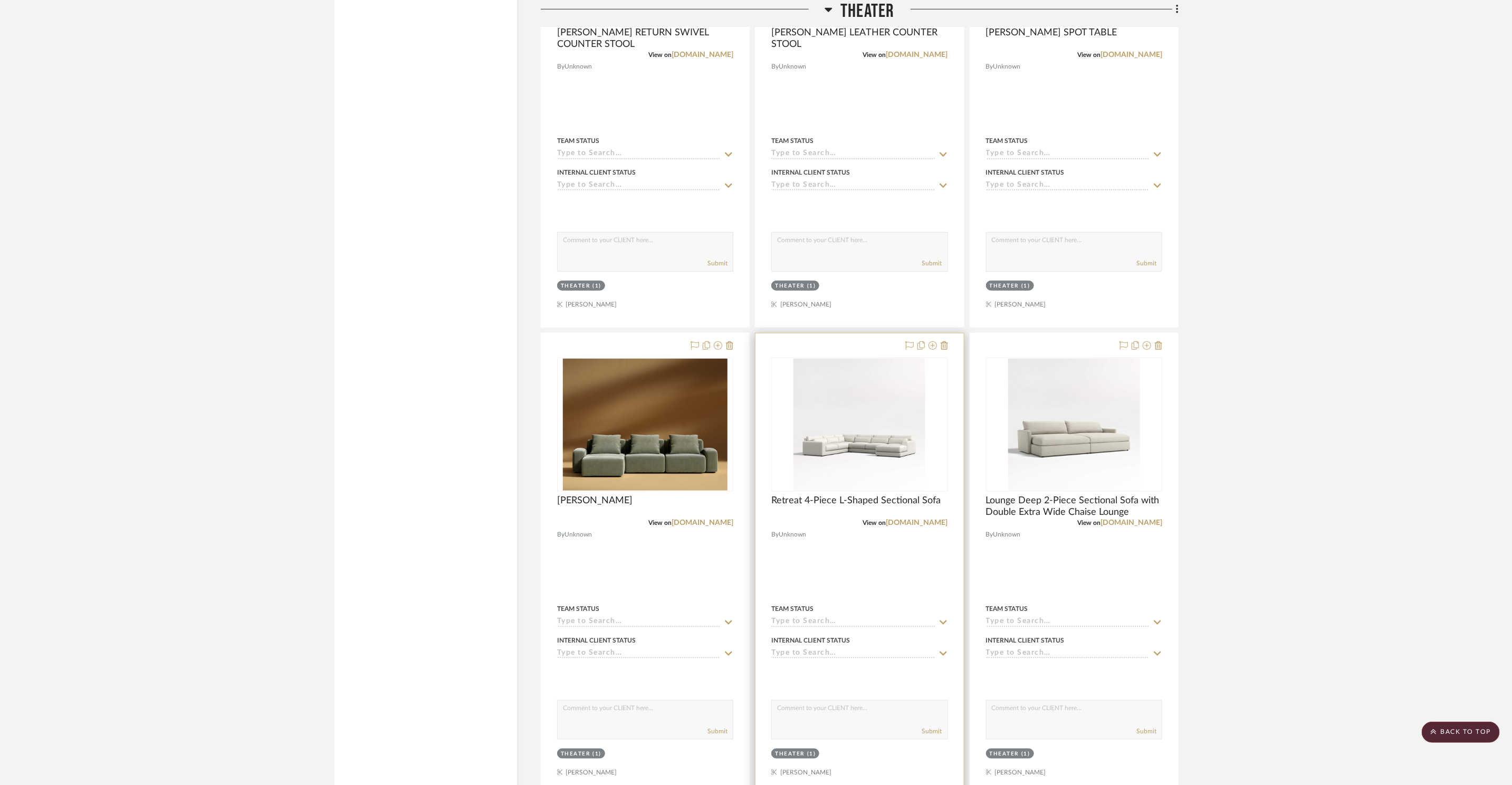
click at [950, 344] on div at bounding box center [859, 564] width 208 height 462
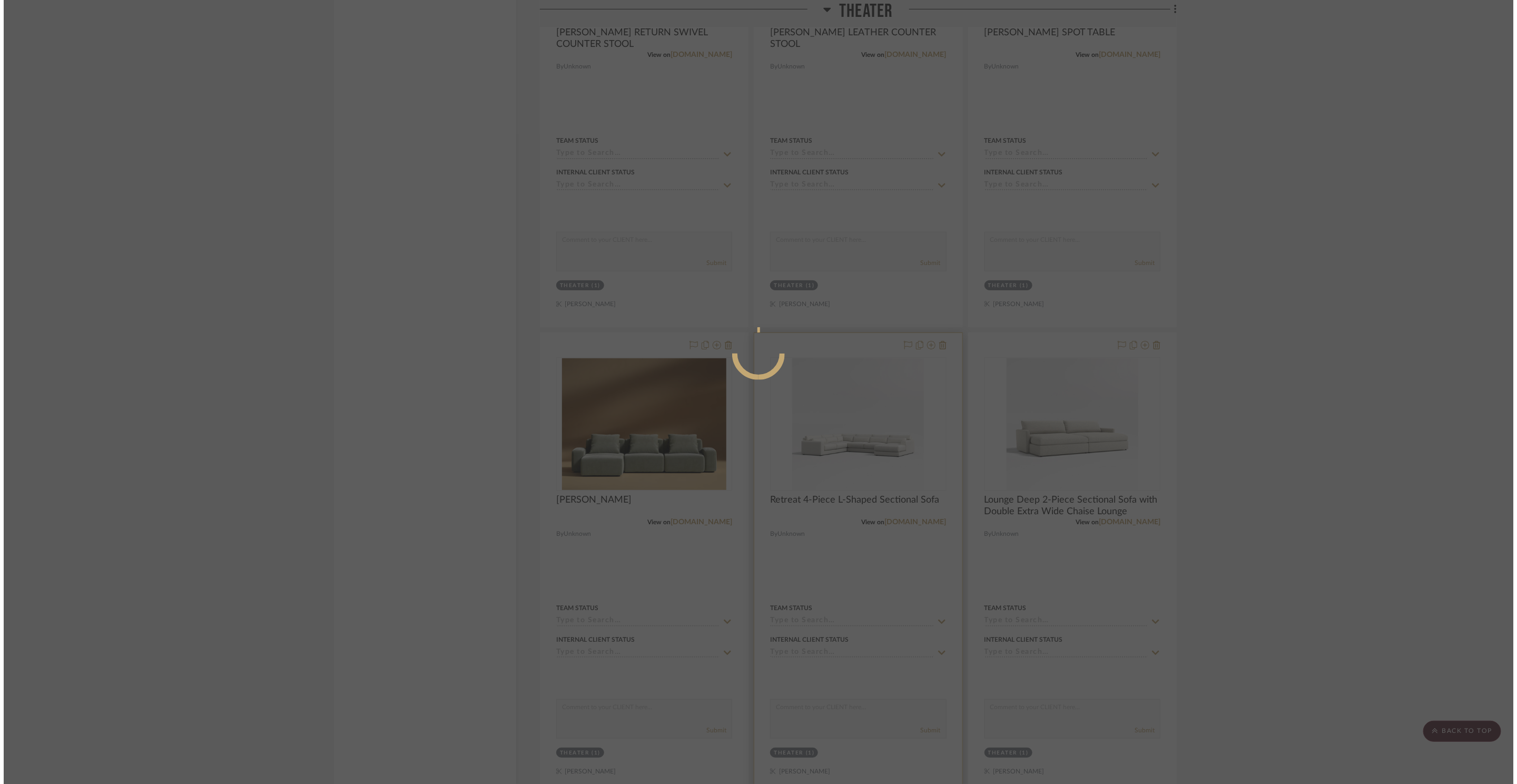
scroll to position [0, 0]
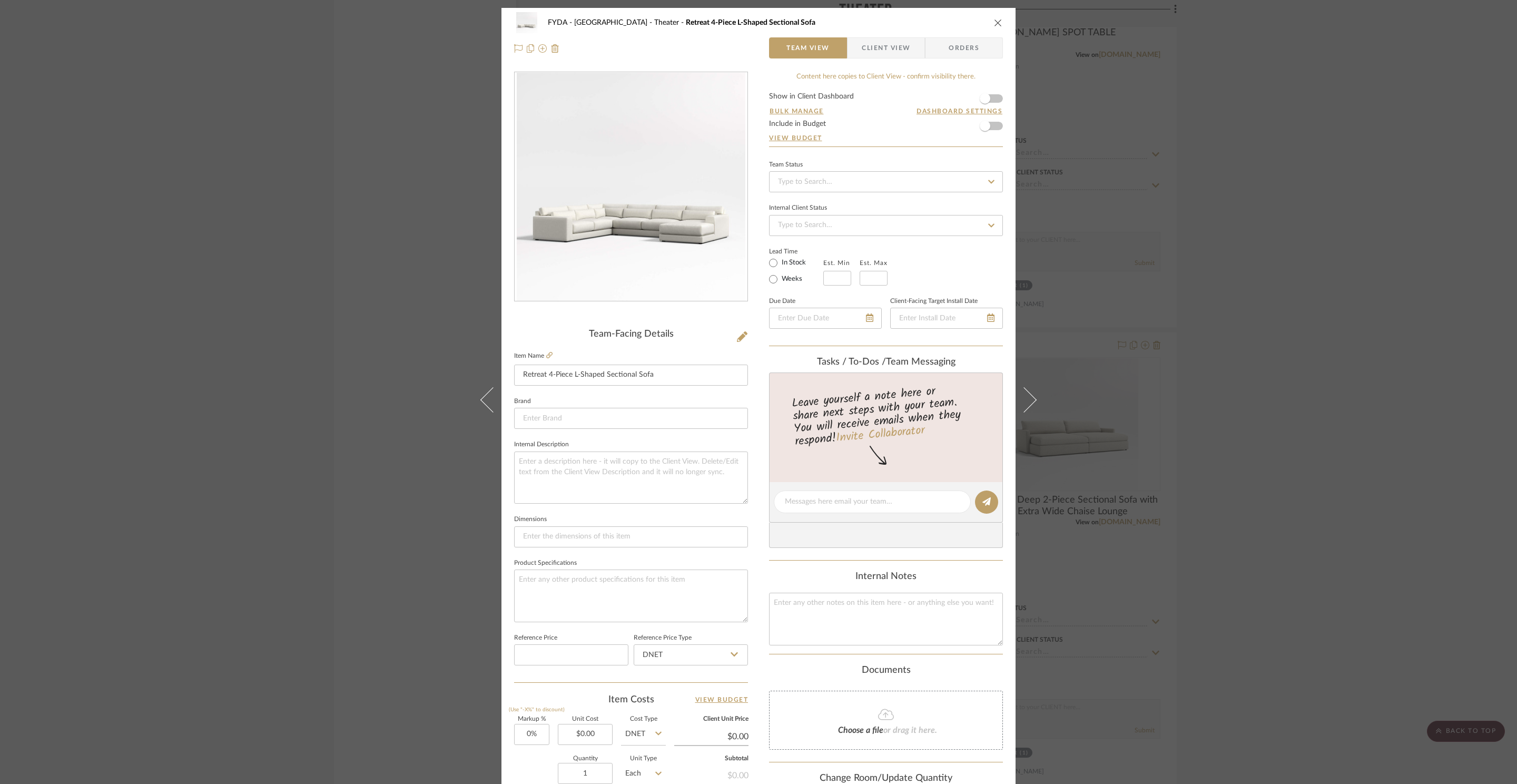
click at [994, 20] on icon "close" at bounding box center [998, 22] width 8 height 8
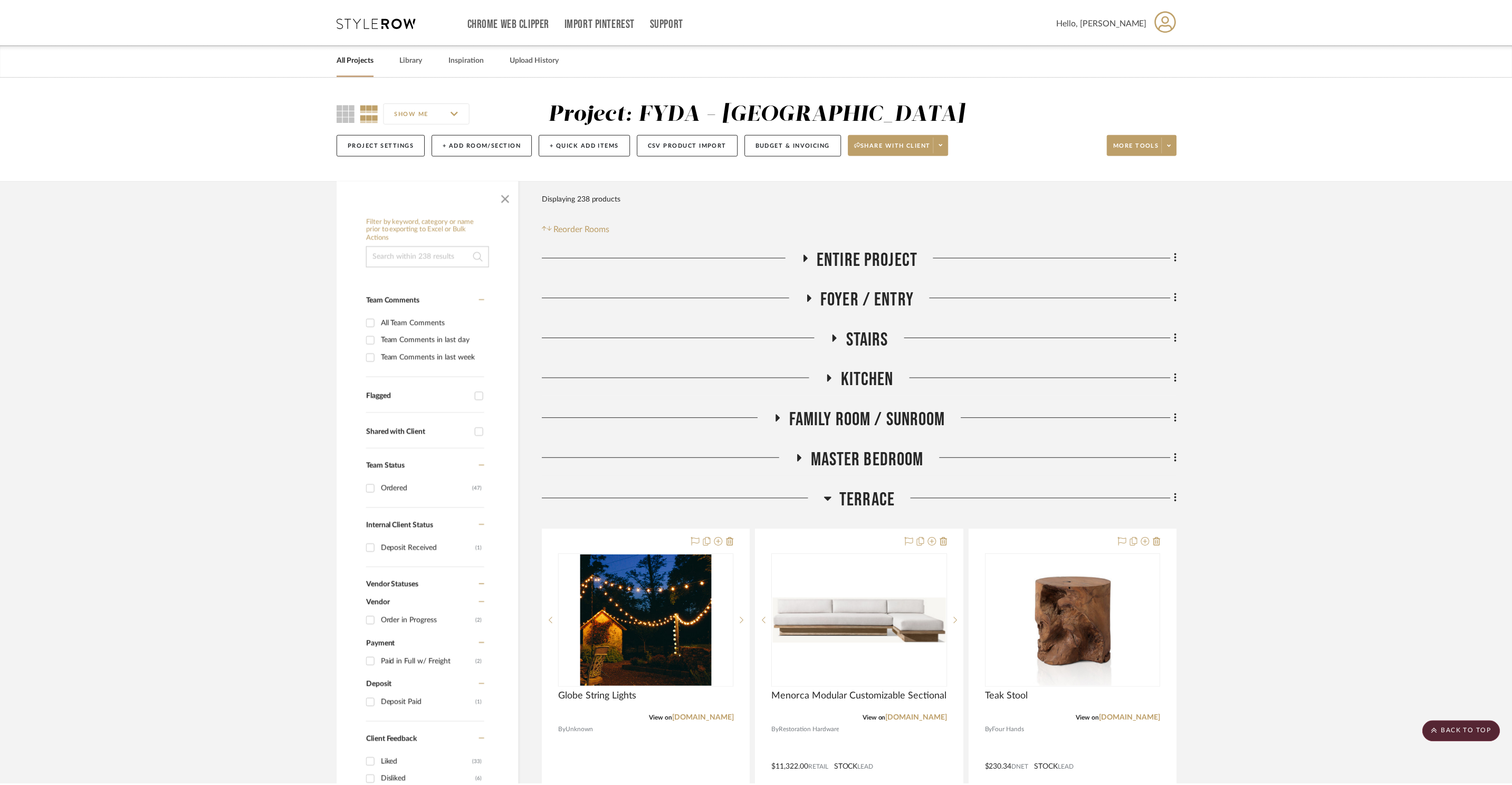
scroll to position [15702, 0]
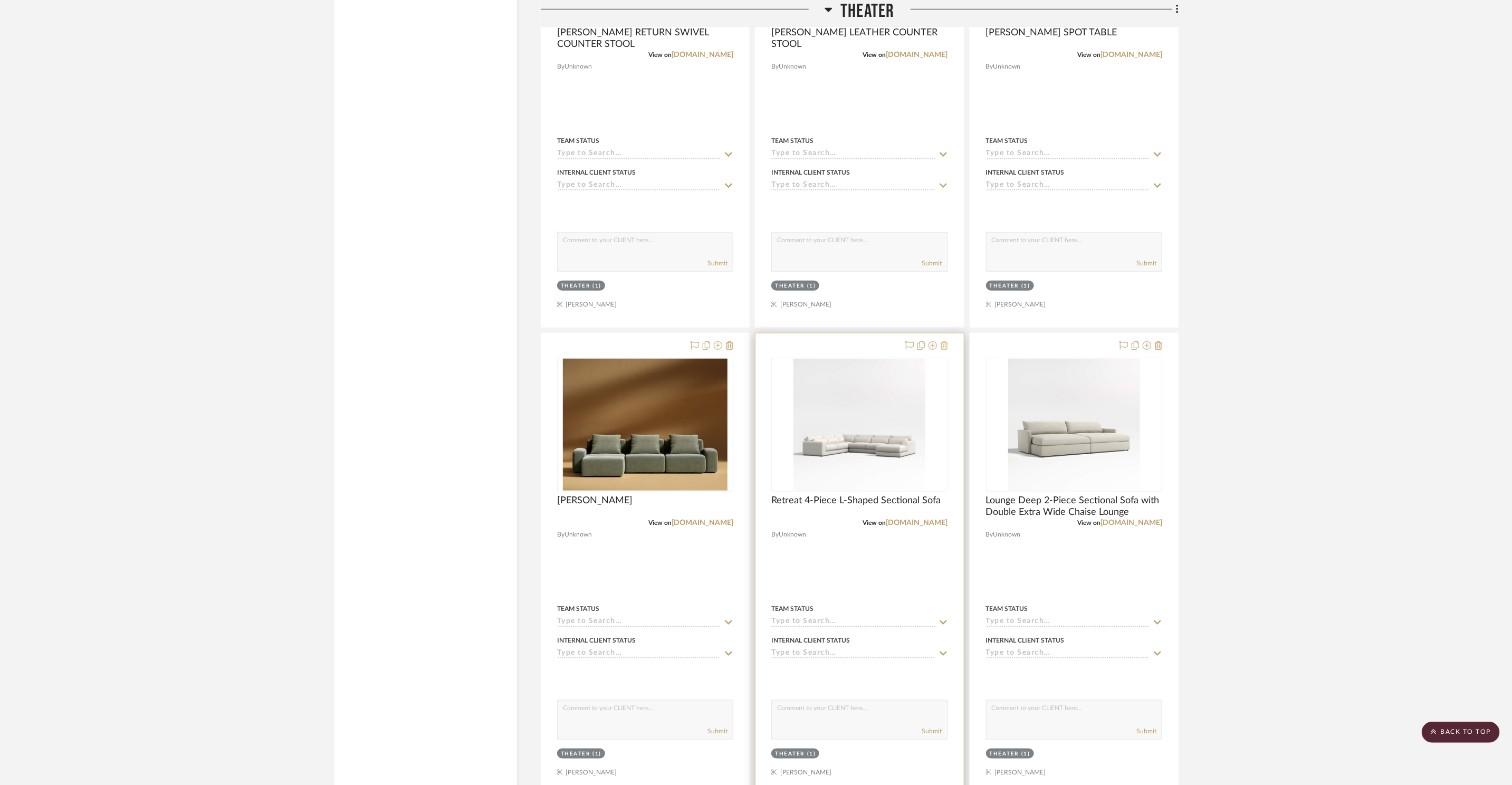
click at [944, 344] on icon at bounding box center [944, 346] width 8 height 8
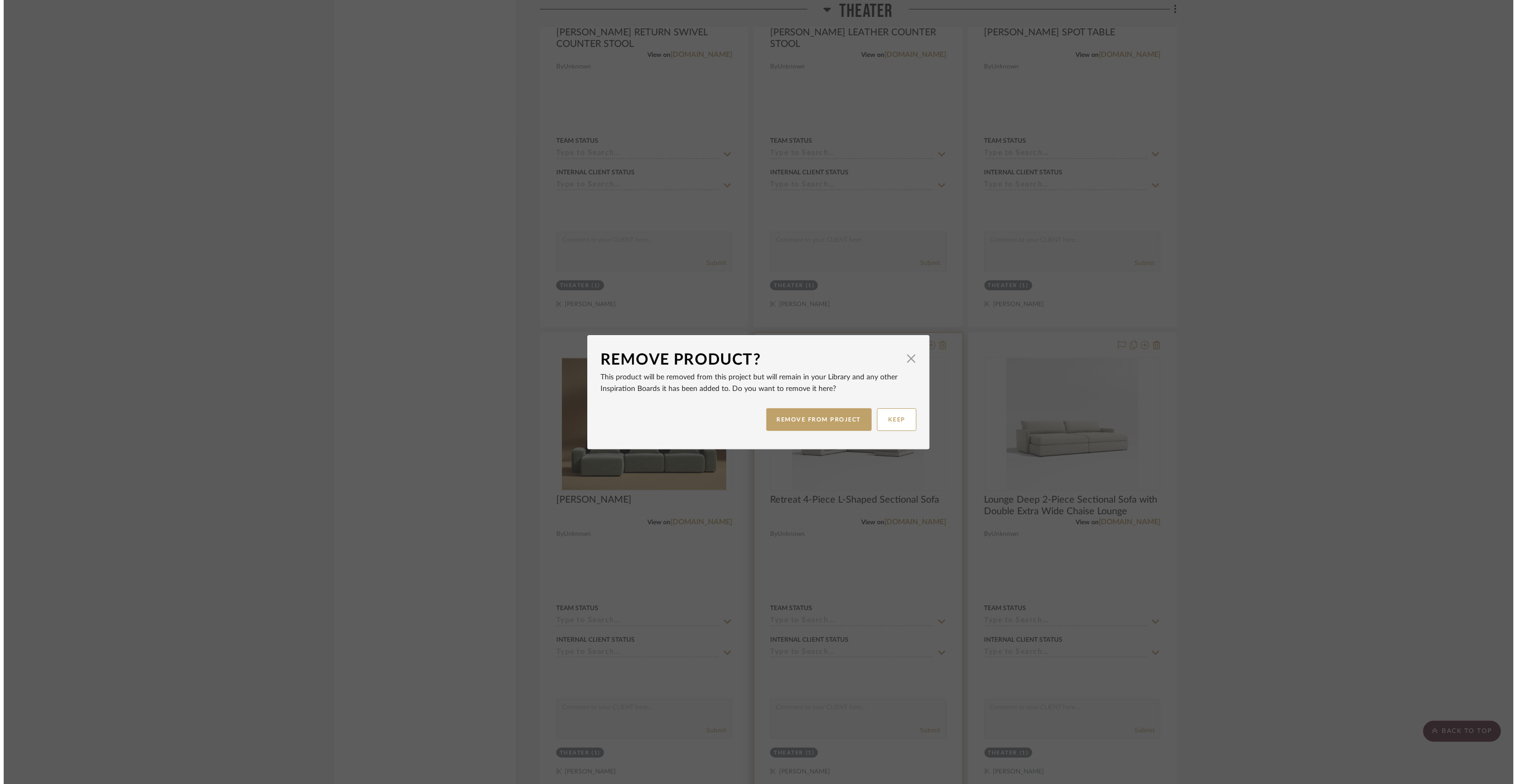
scroll to position [0, 0]
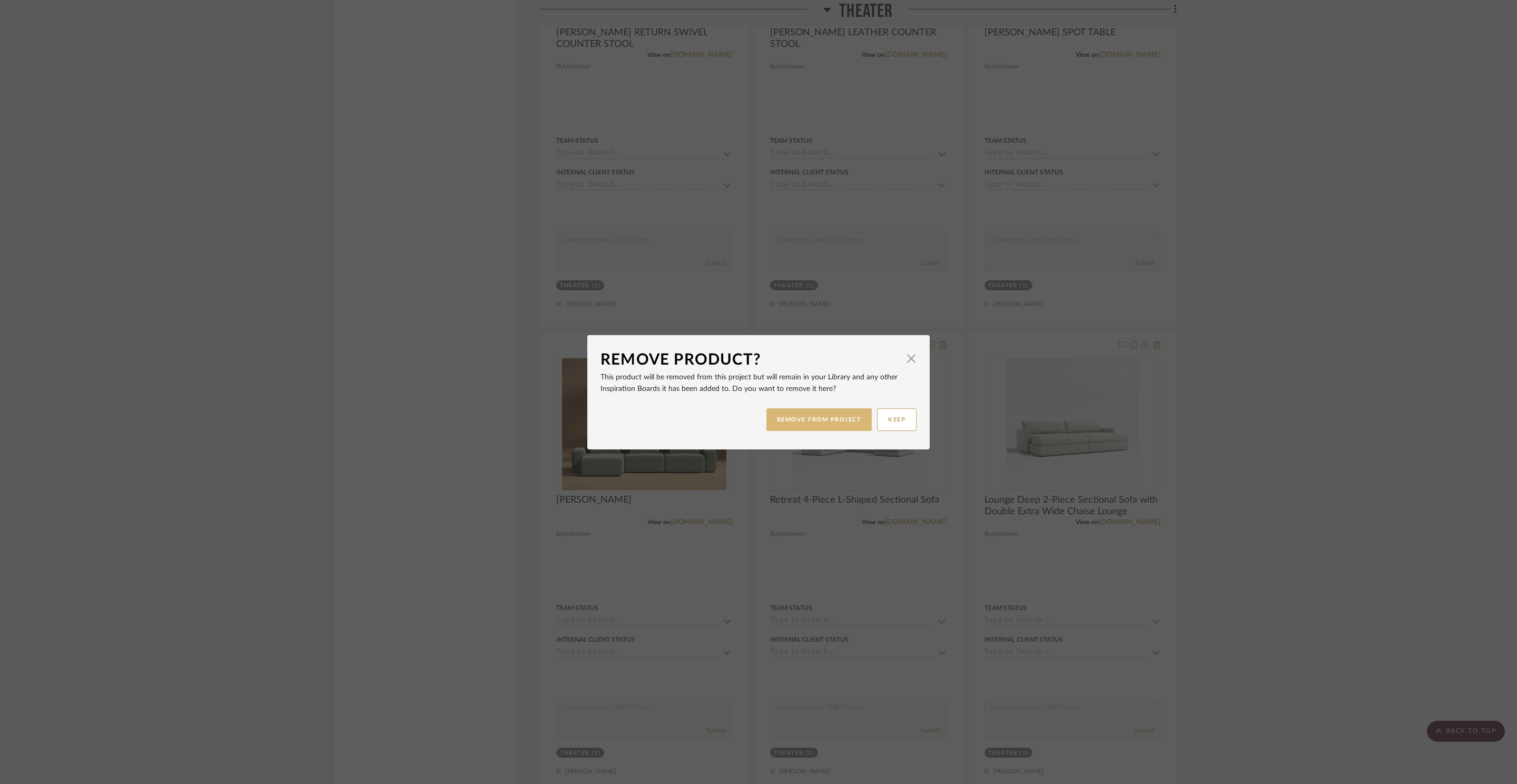
click at [839, 421] on button "REMOVE FROM PROJECT" at bounding box center [820, 419] width 106 height 22
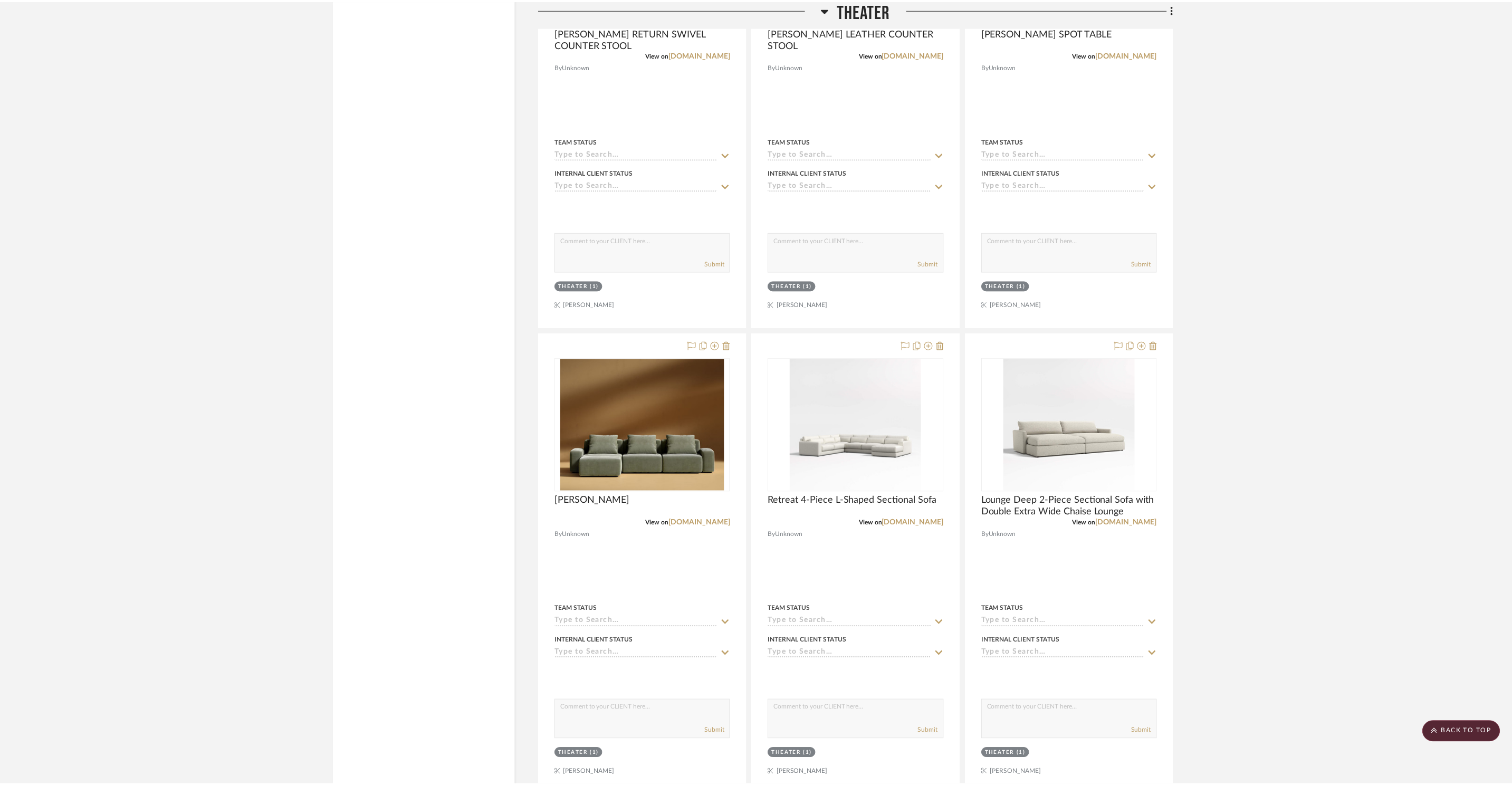
scroll to position [15702, 0]
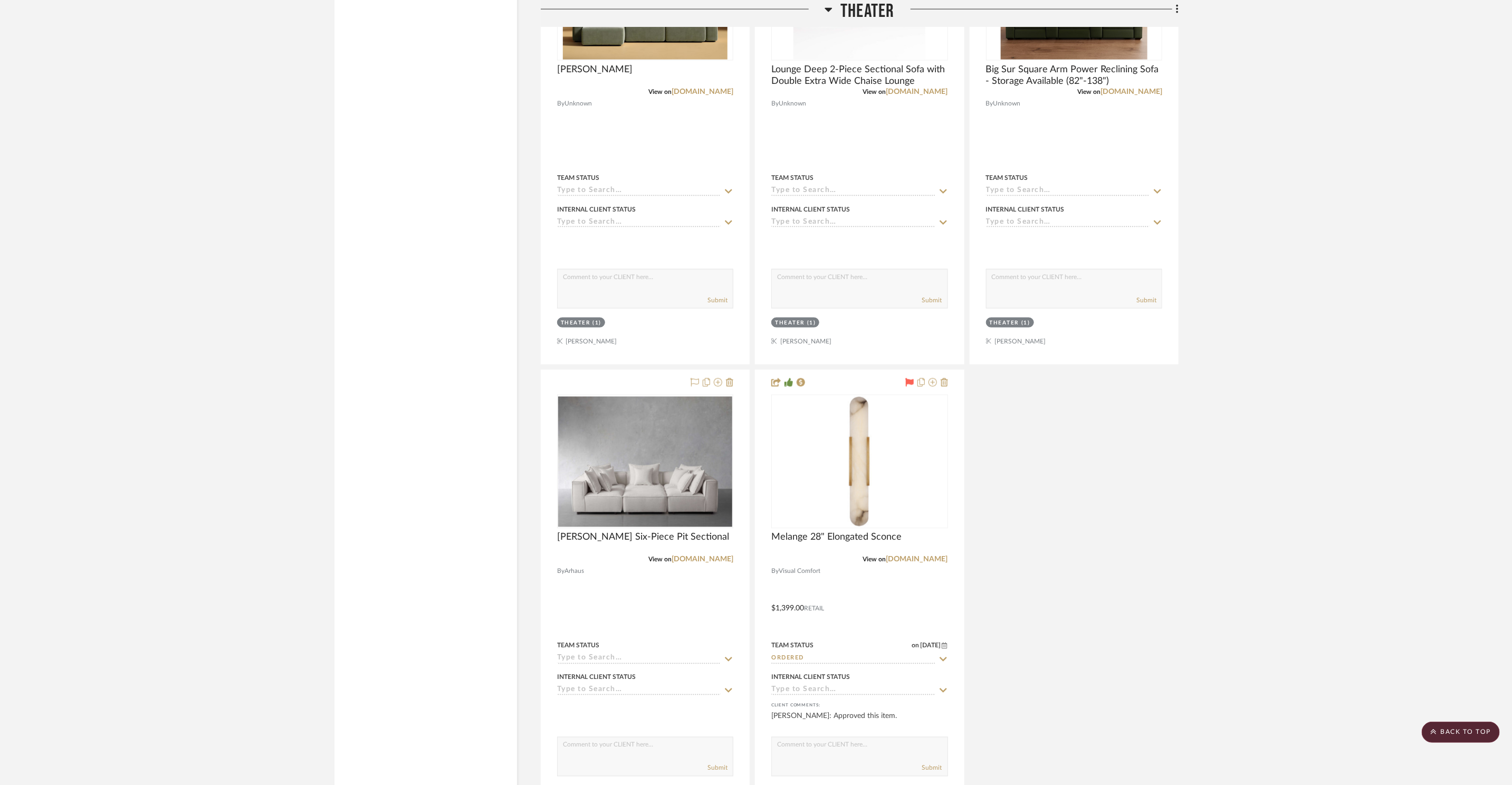
scroll to position [16510, 0]
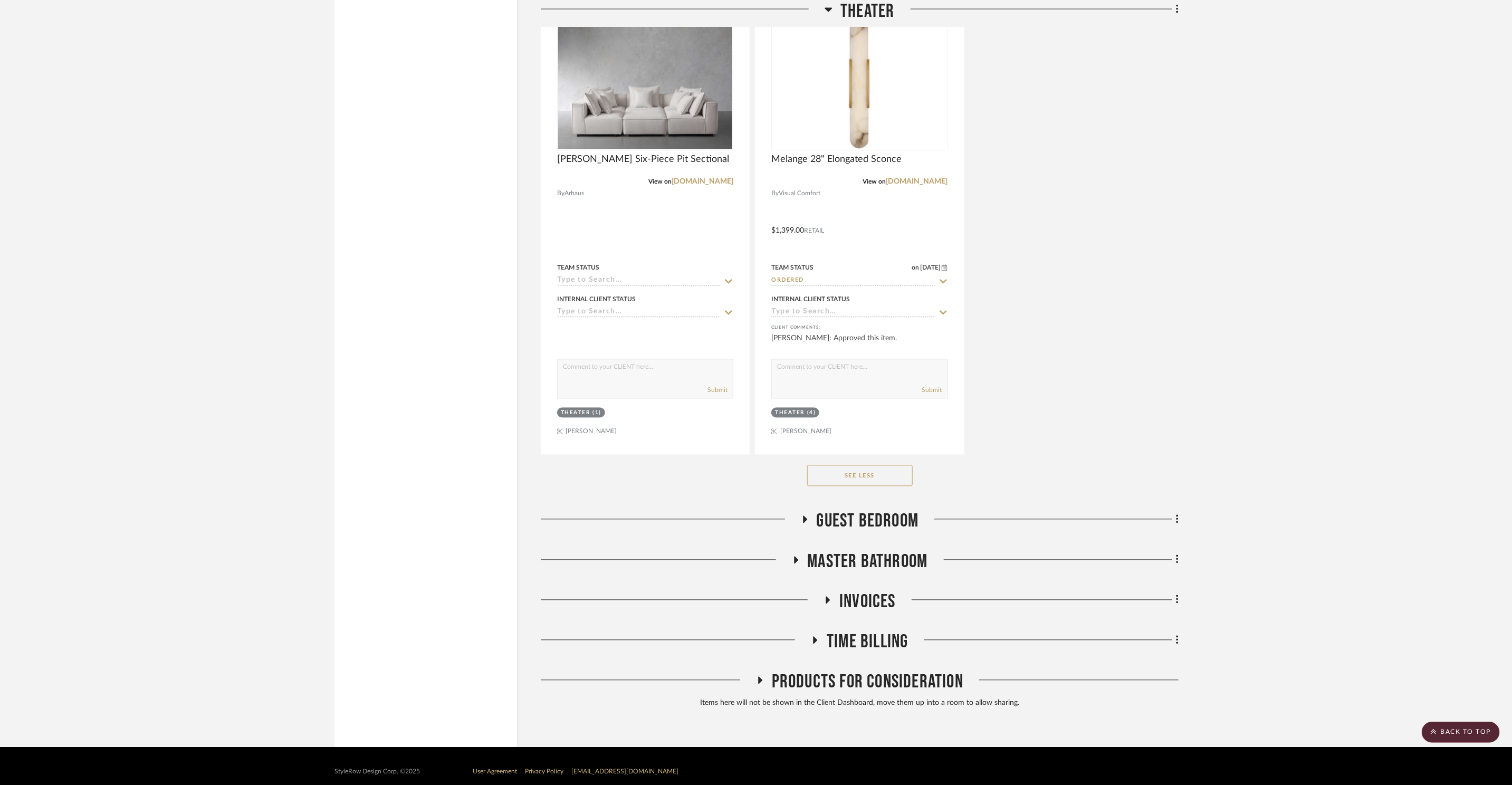
click at [872, 510] on span "Guest Bedroom" at bounding box center [868, 521] width 102 height 22
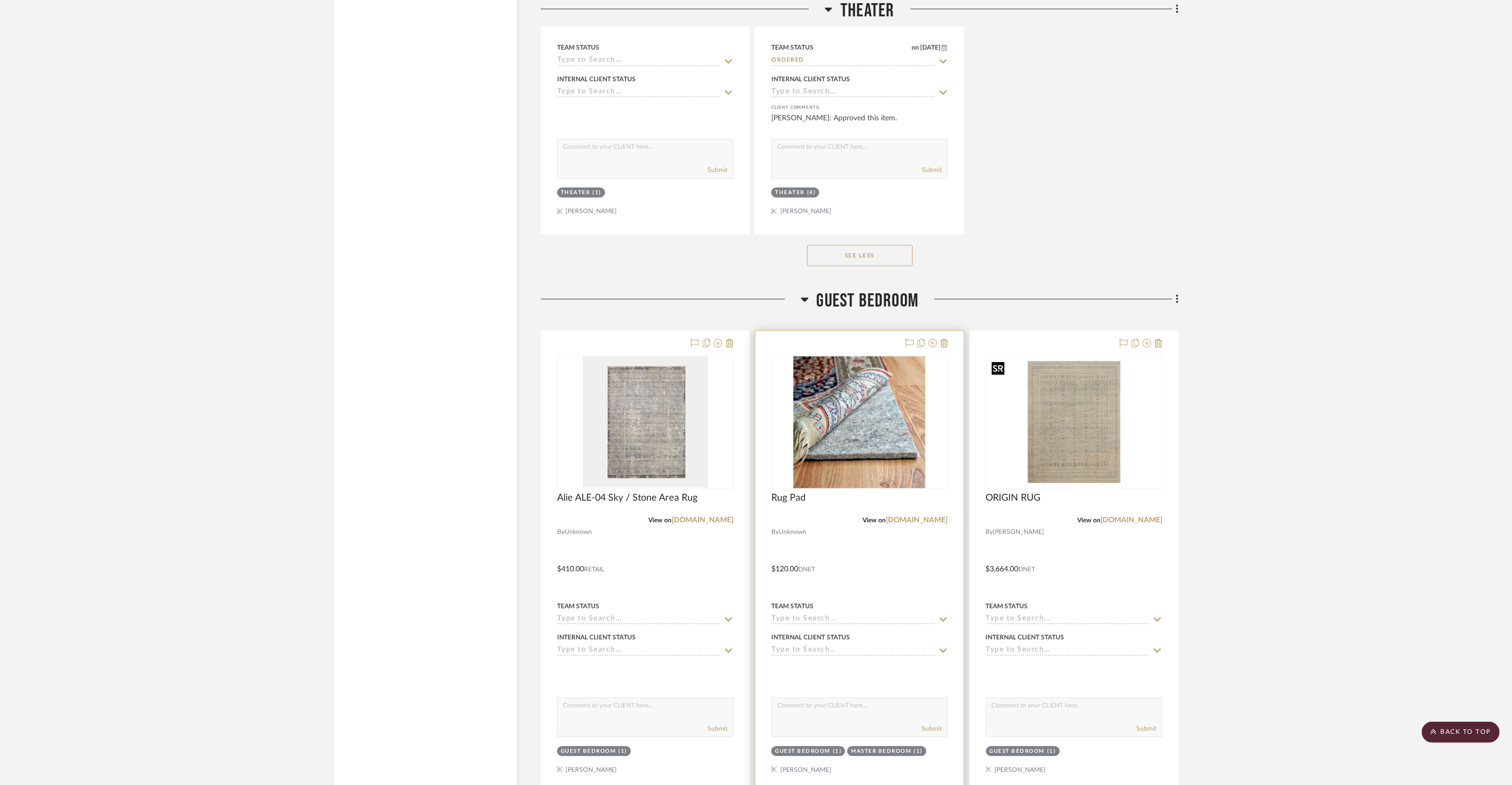
scroll to position [16740, 0]
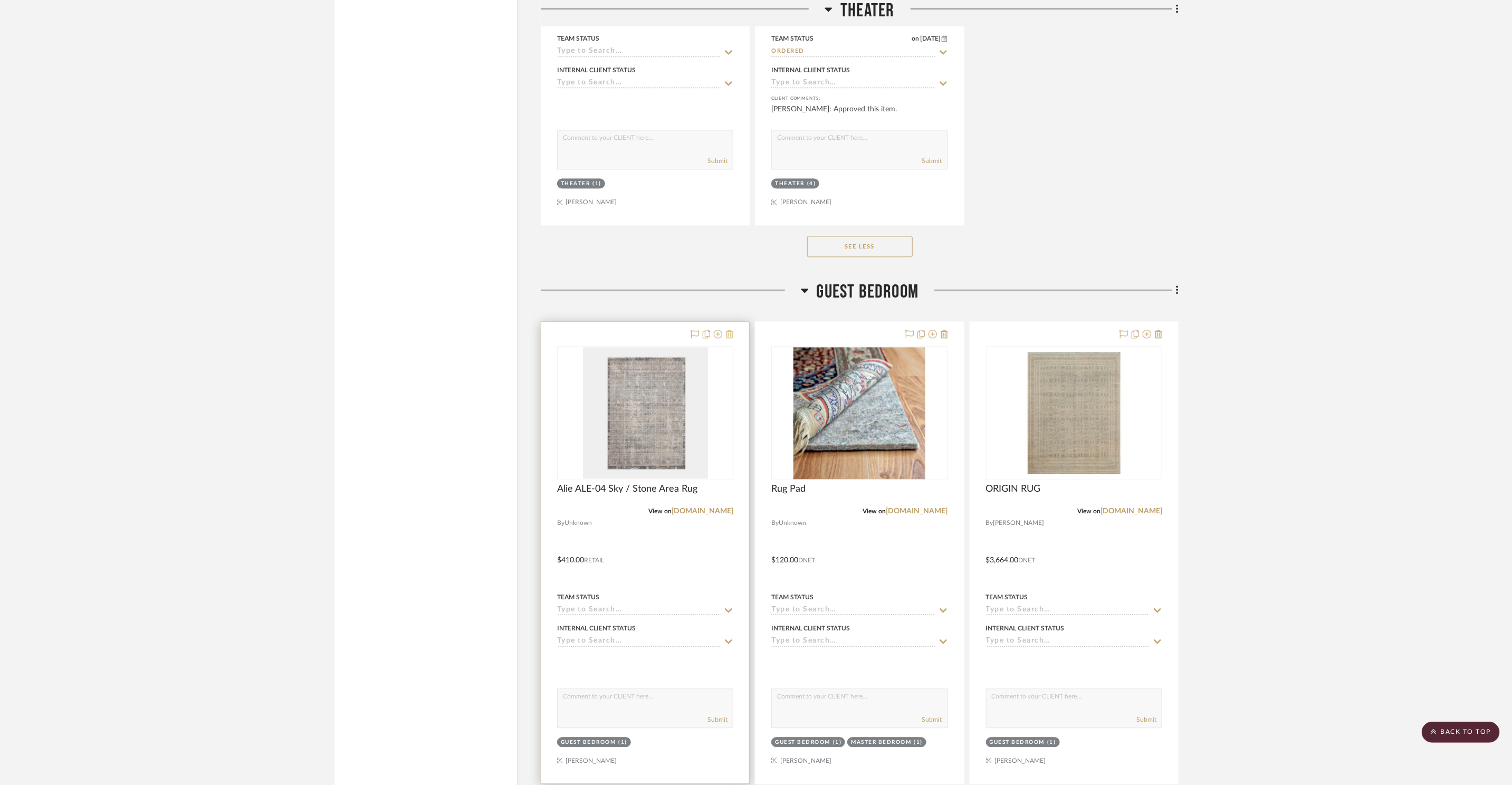
click at [733, 330] on icon at bounding box center [729, 334] width 8 height 8
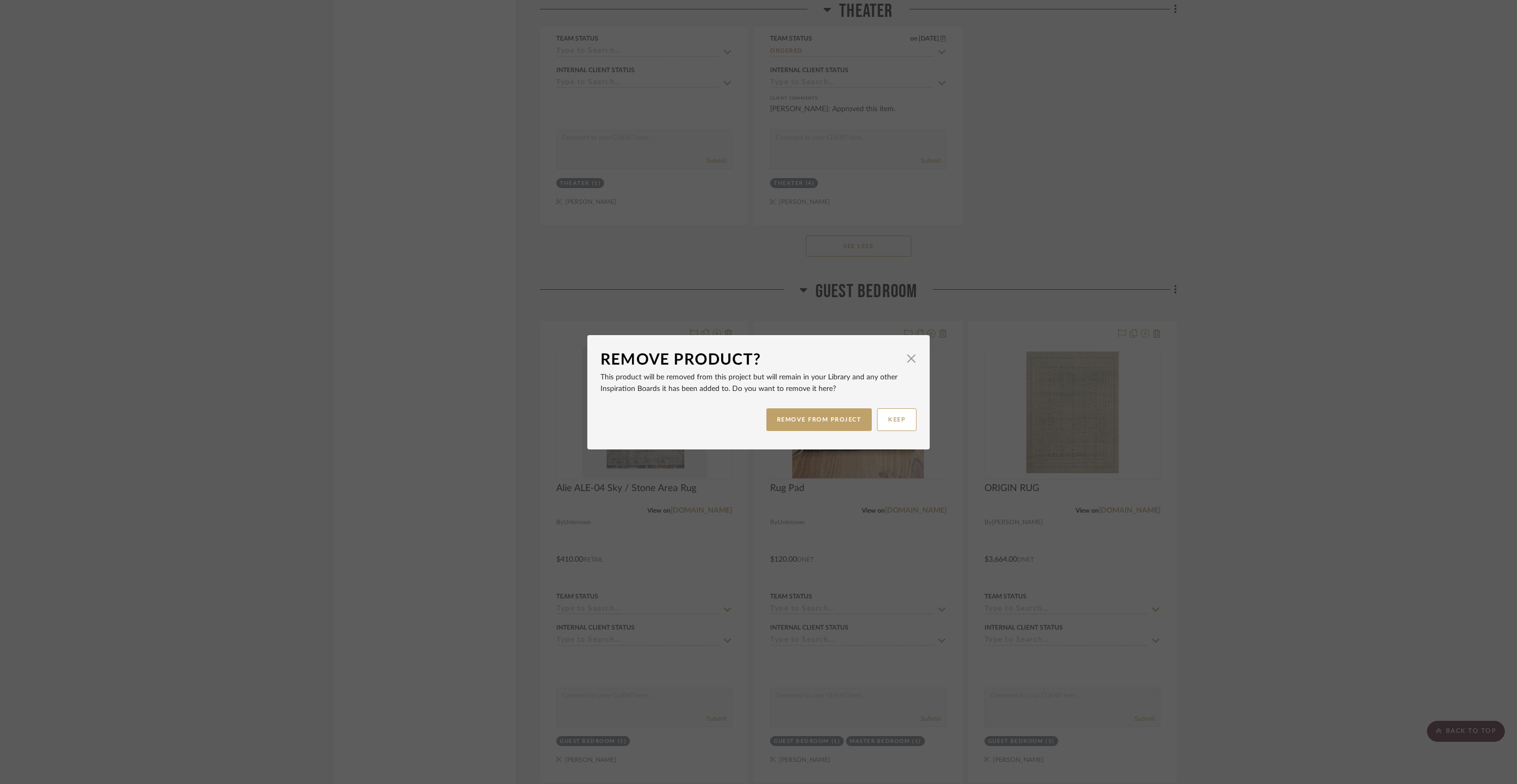
click at [810, 431] on div "REMOVE FROM PROJECT KEEP" at bounding box center [758, 419] width 316 height 33
click at [807, 426] on button "REMOVE FROM PROJECT" at bounding box center [820, 419] width 106 height 22
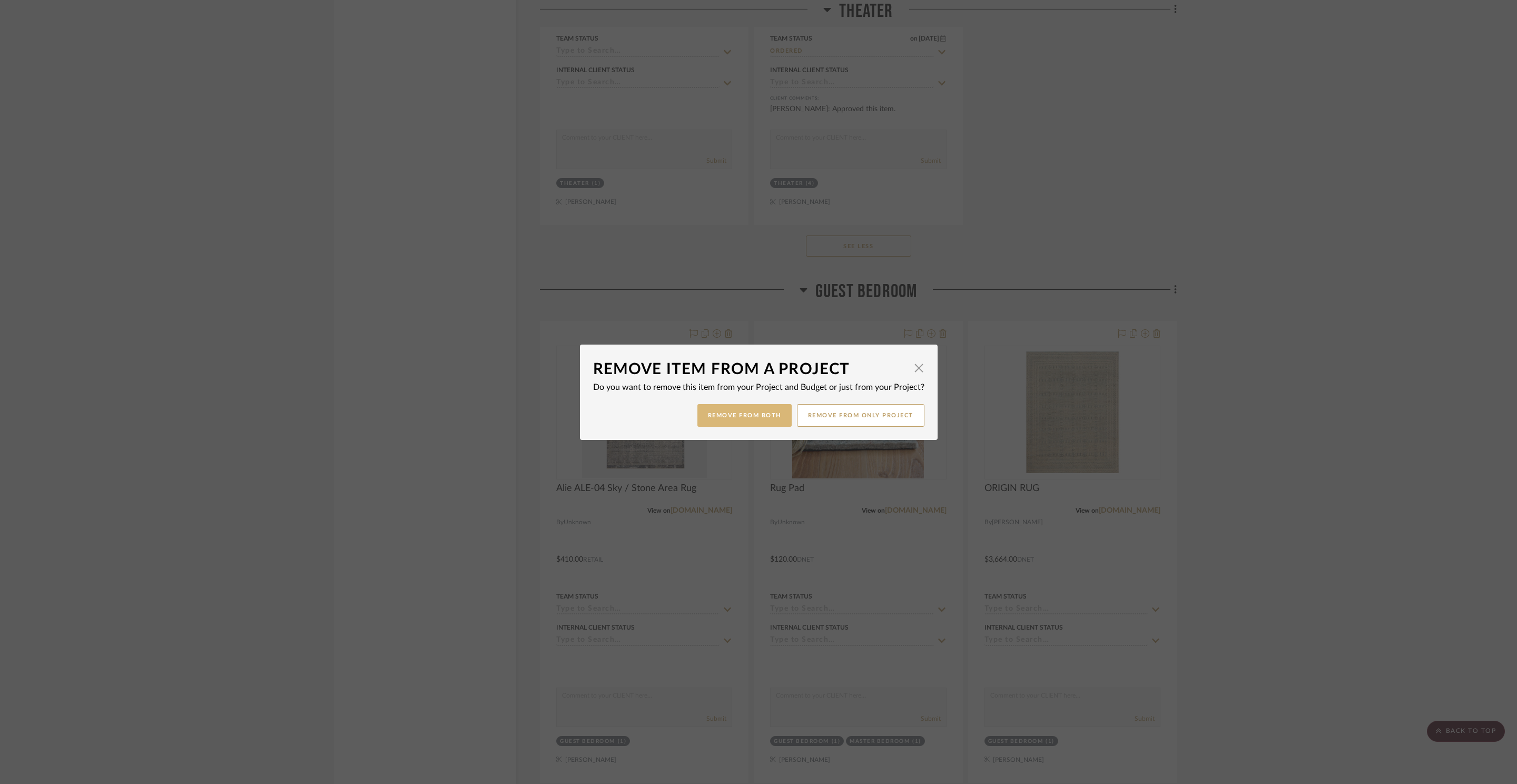
click at [770, 420] on button "Remove from Both" at bounding box center [744, 415] width 94 height 22
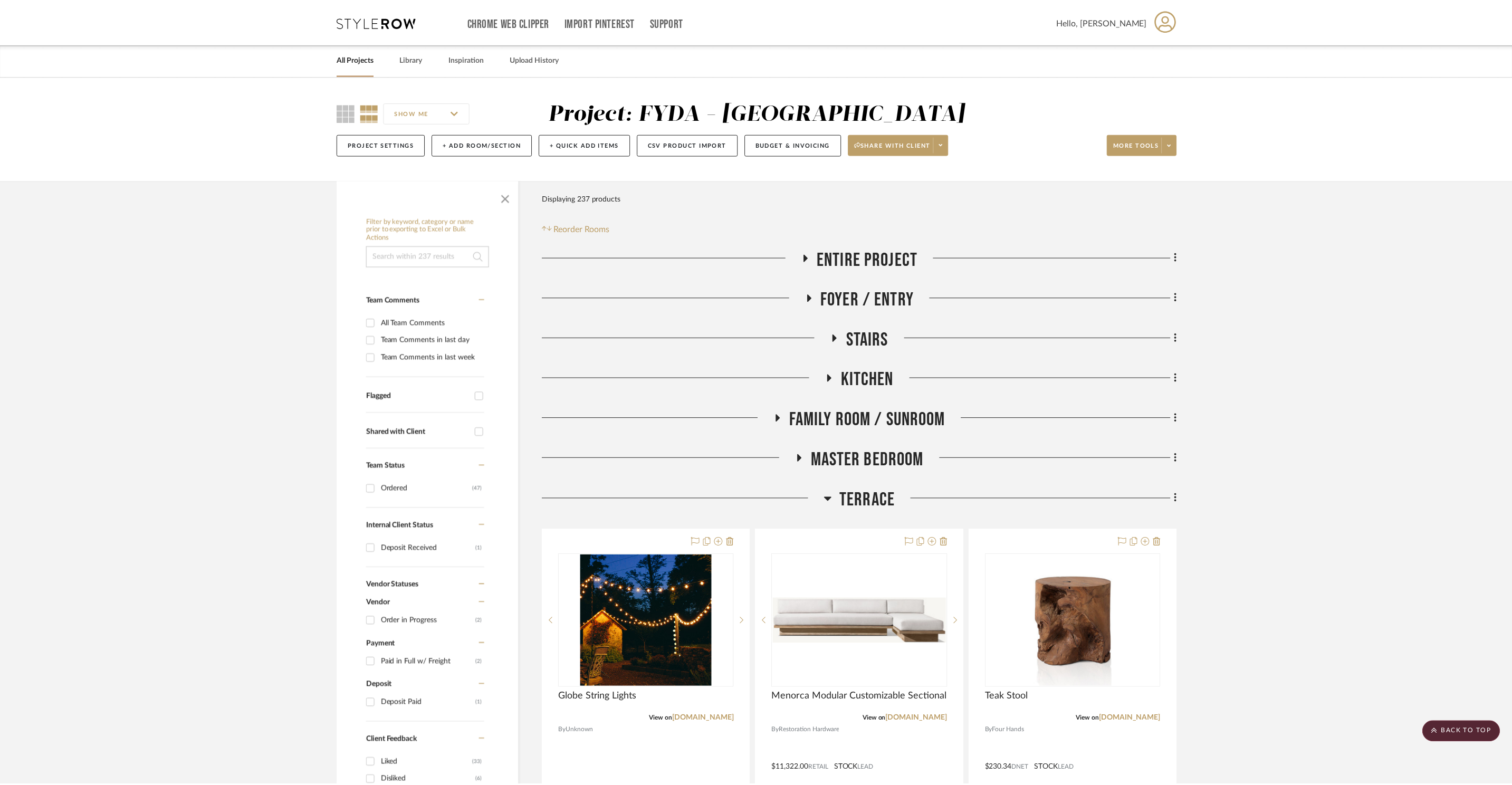
scroll to position [16740, 0]
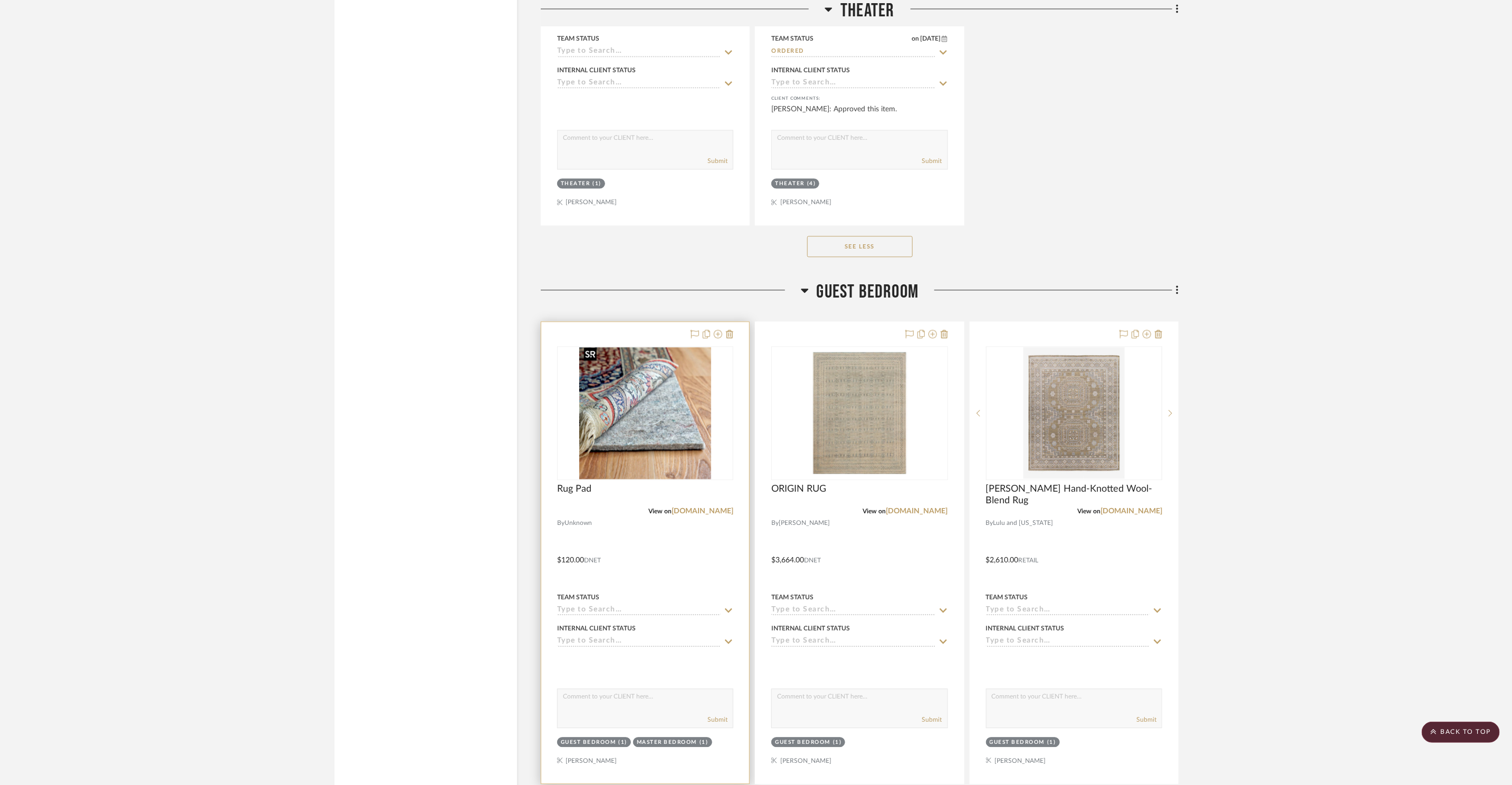
click at [680, 434] on img "0" at bounding box center [645, 413] width 132 height 132
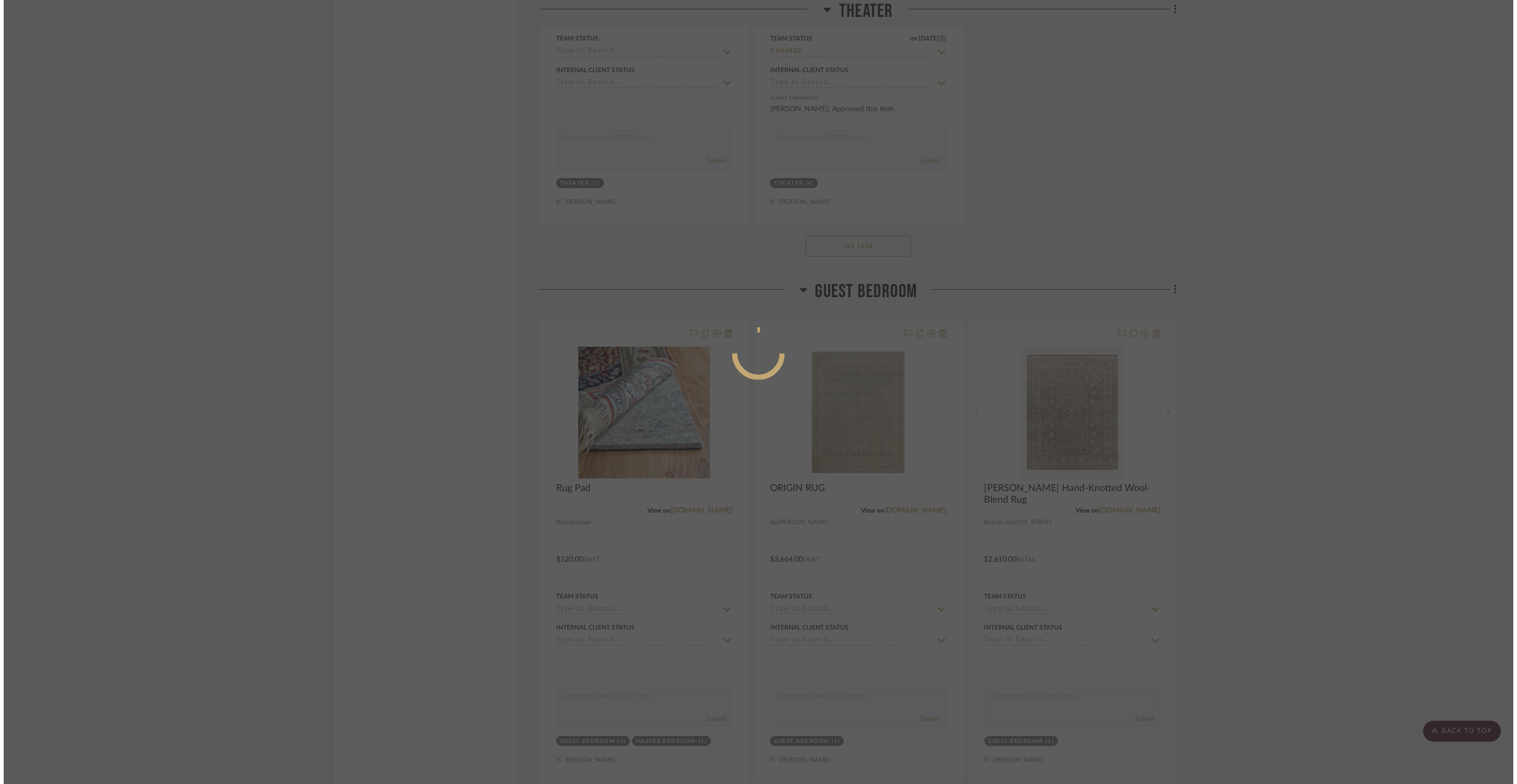
scroll to position [0, 0]
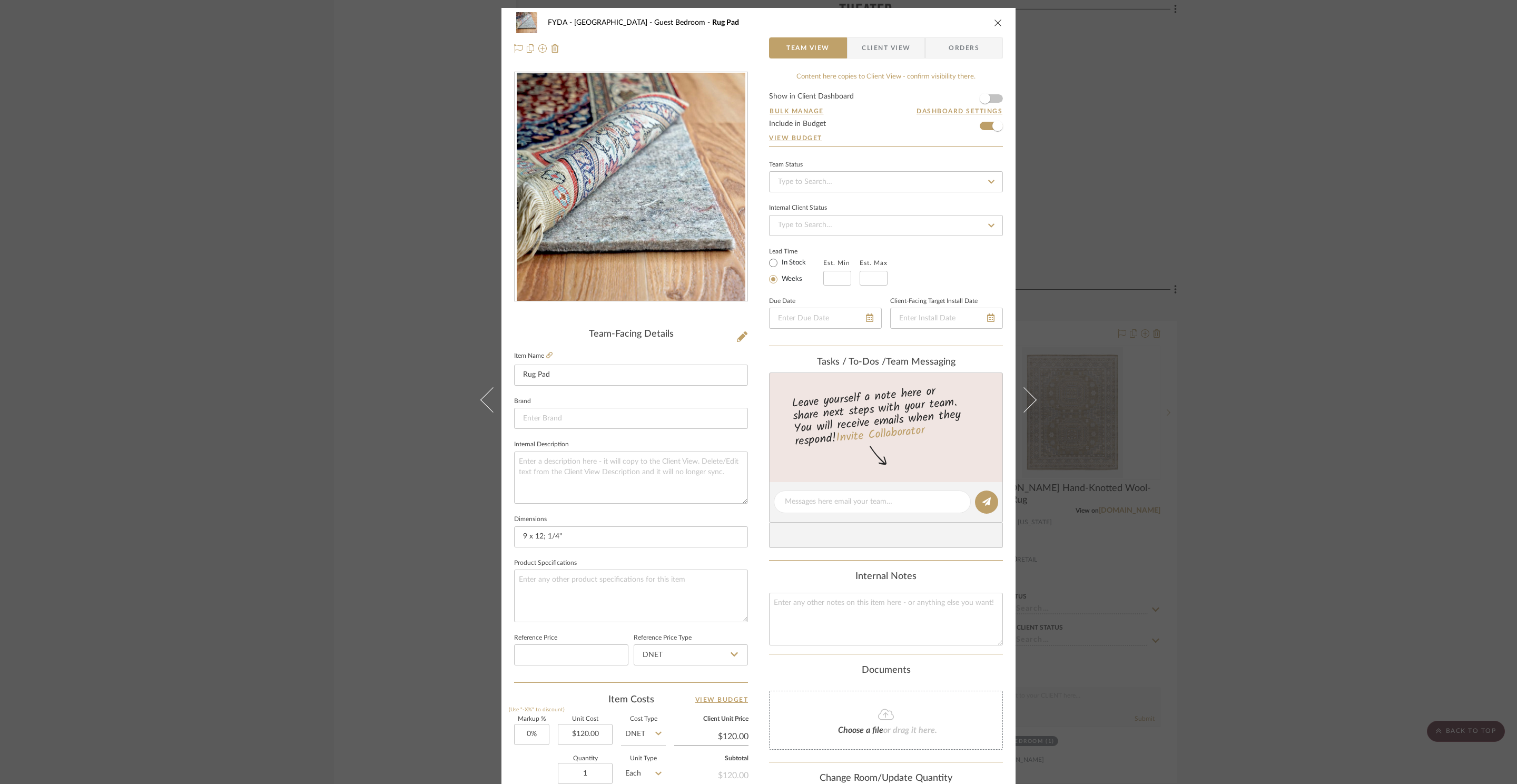
click at [1177, 176] on div "FYDA - 655 City Park Guest Bedroom Rug Pad Team View Client View Orders Team-Fa…" at bounding box center [758, 392] width 1517 height 784
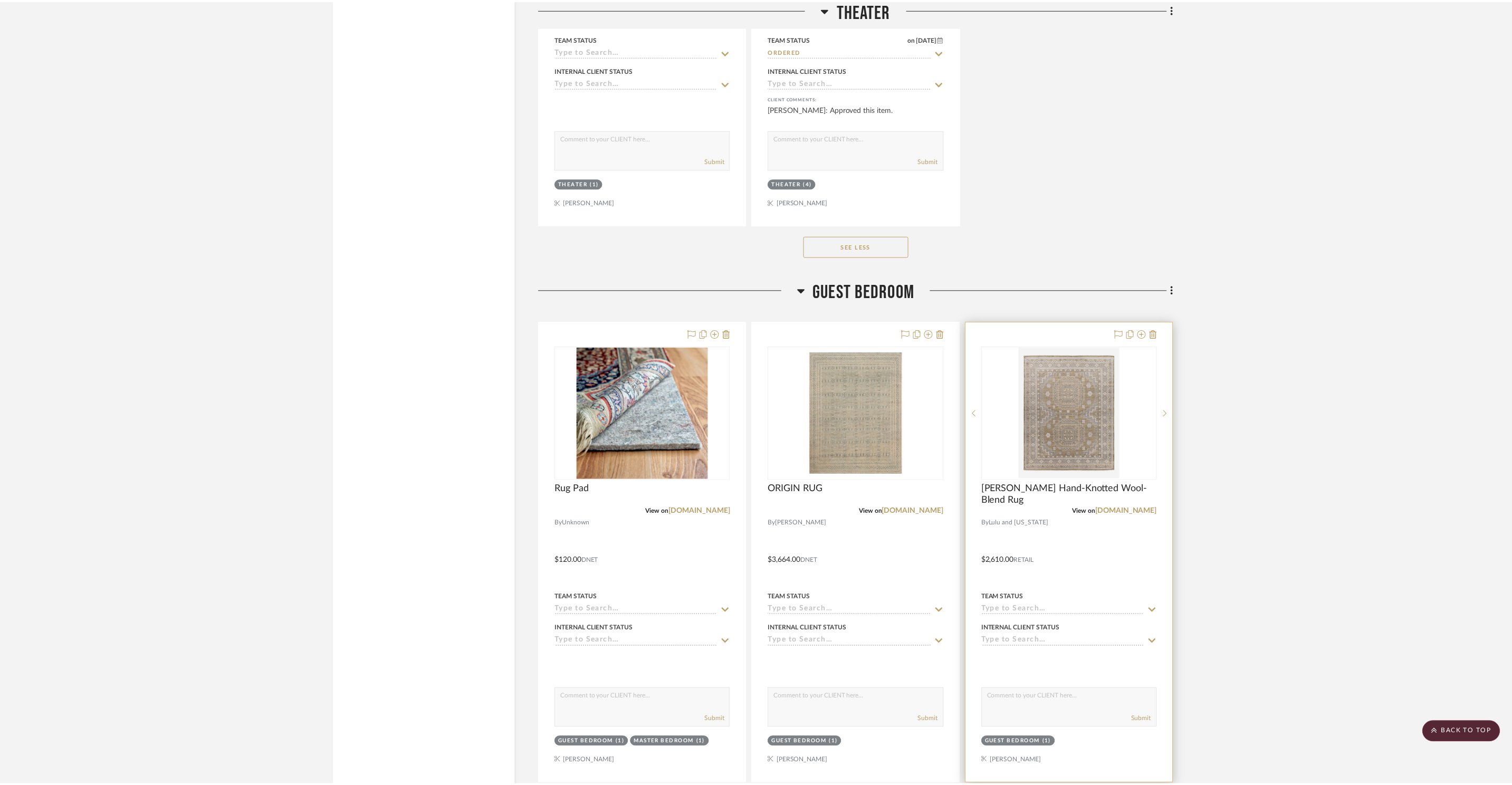
scroll to position [16740, 0]
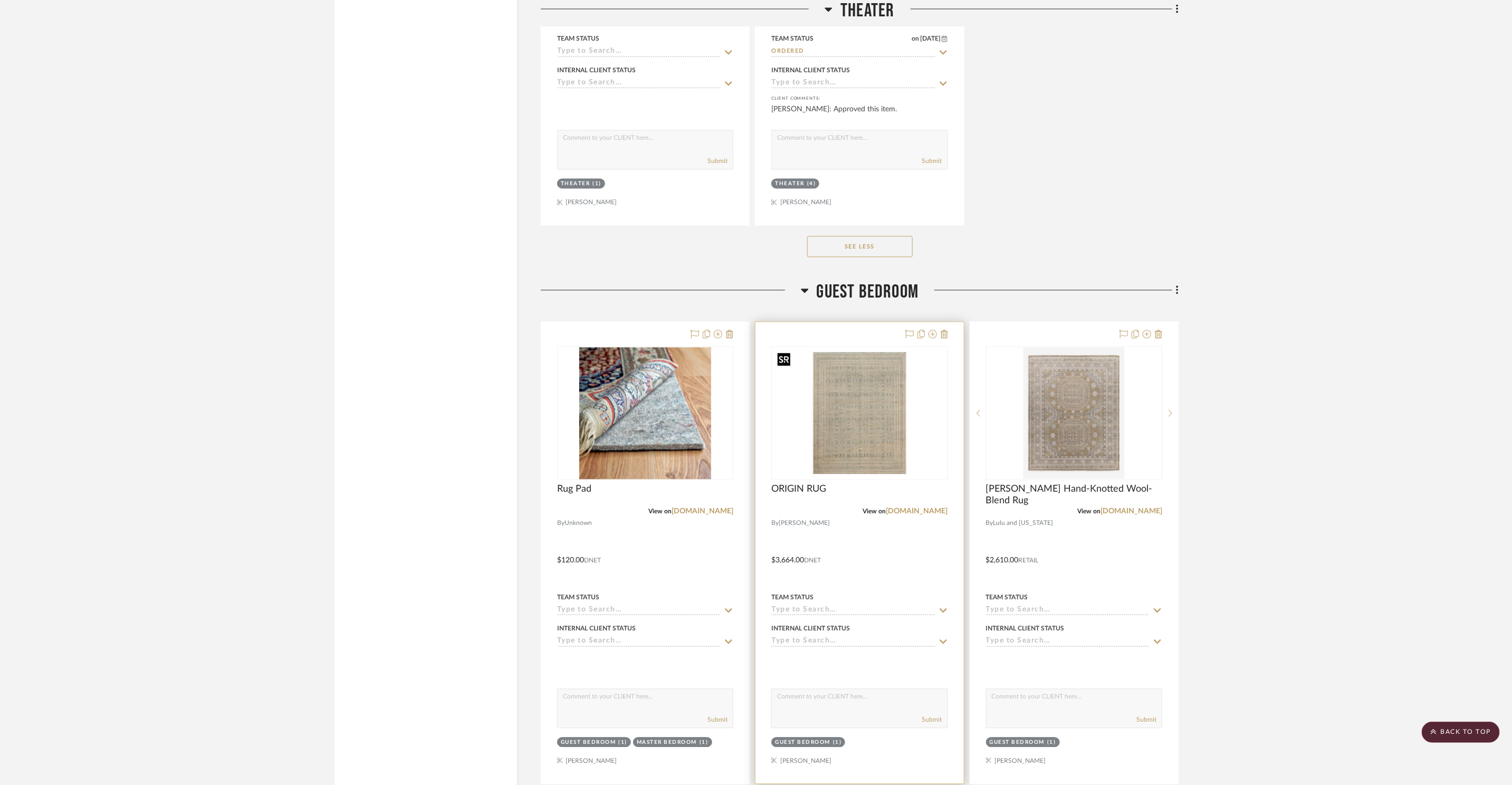
click at [889, 439] on img "0" at bounding box center [859, 413] width 174 height 122
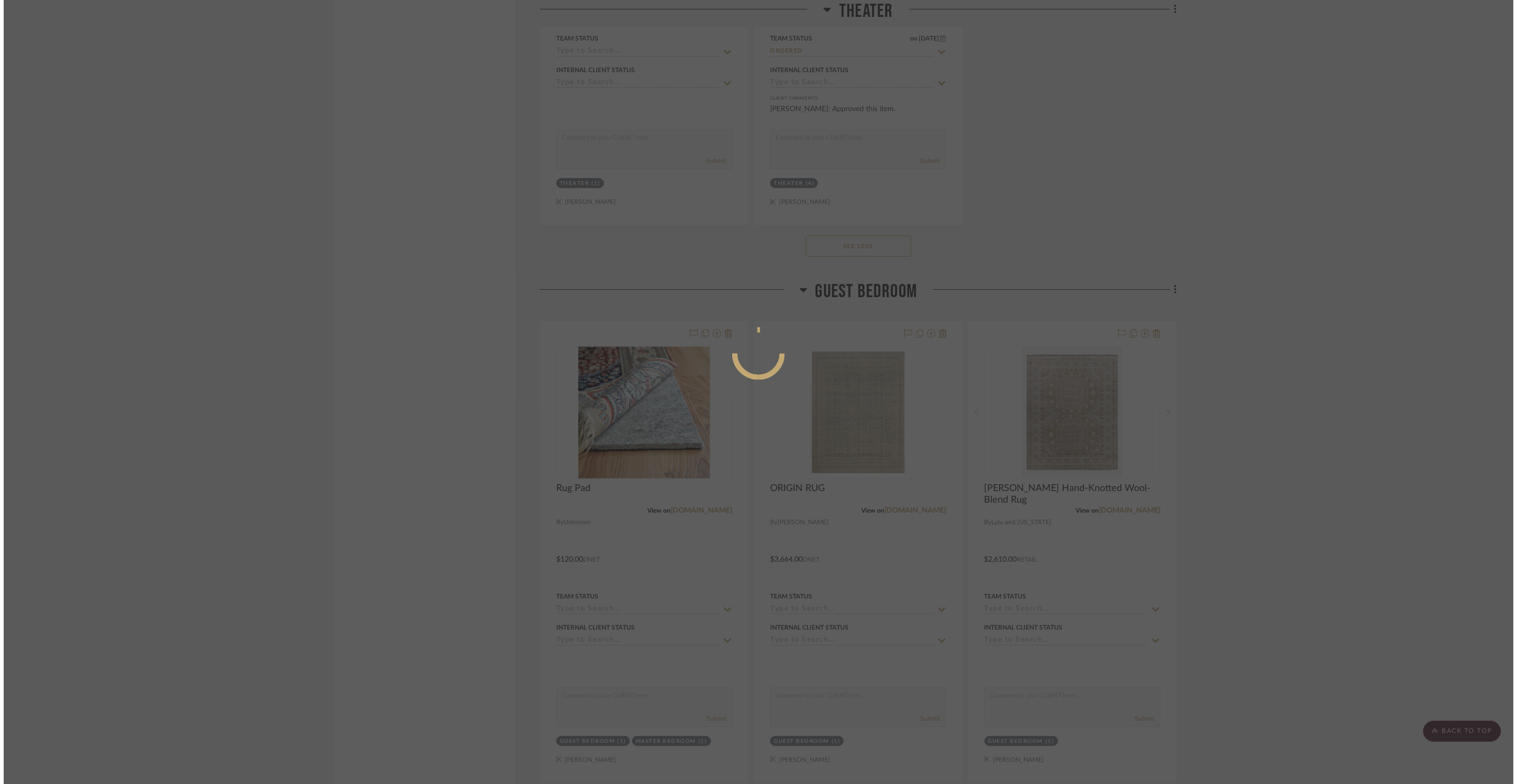
scroll to position [0, 0]
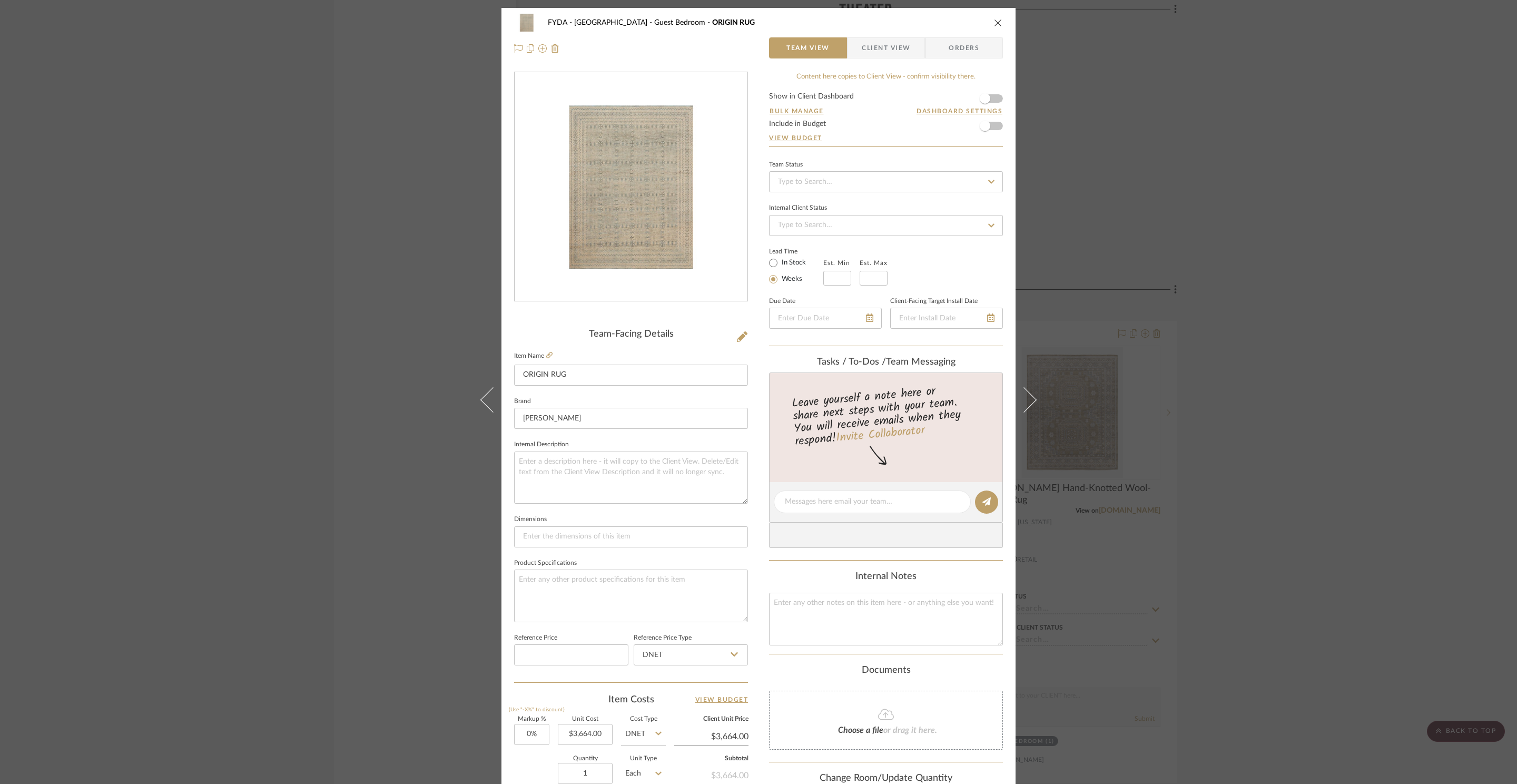
click at [994, 12] on div "FYDA - 655 City Park Guest Bedroom ORIGIN RUG" at bounding box center [758, 22] width 488 height 21
click at [994, 16] on div "FYDA - 655 City Park Guest Bedroom ORIGIN RUG" at bounding box center [758, 22] width 488 height 21
click at [994, 28] on div "FYDA - 655 City Park Guest Bedroom ORIGIN RUG" at bounding box center [758, 22] width 488 height 21
click at [994, 20] on icon "close" at bounding box center [998, 22] width 8 height 8
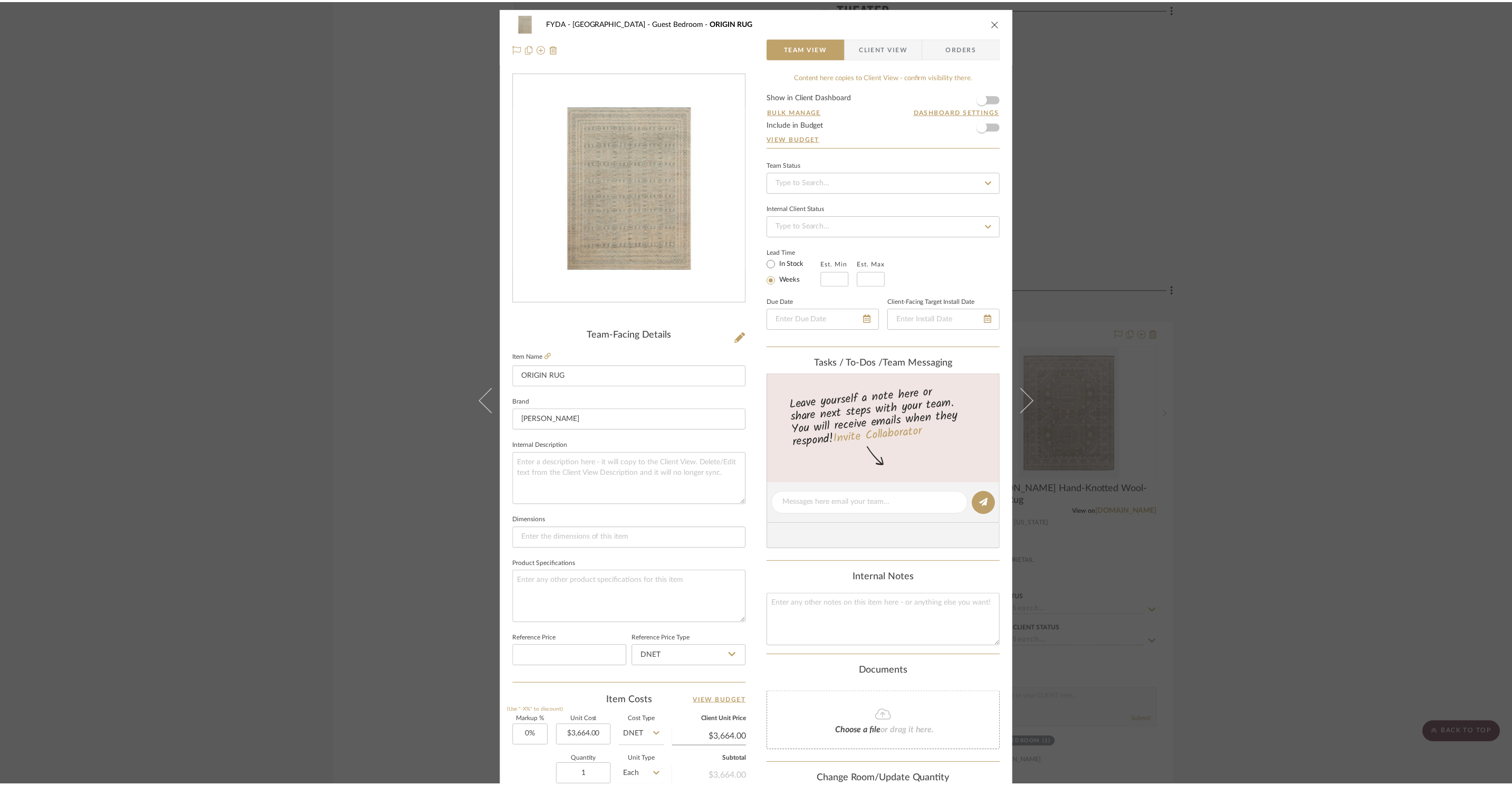
scroll to position [16740, 0]
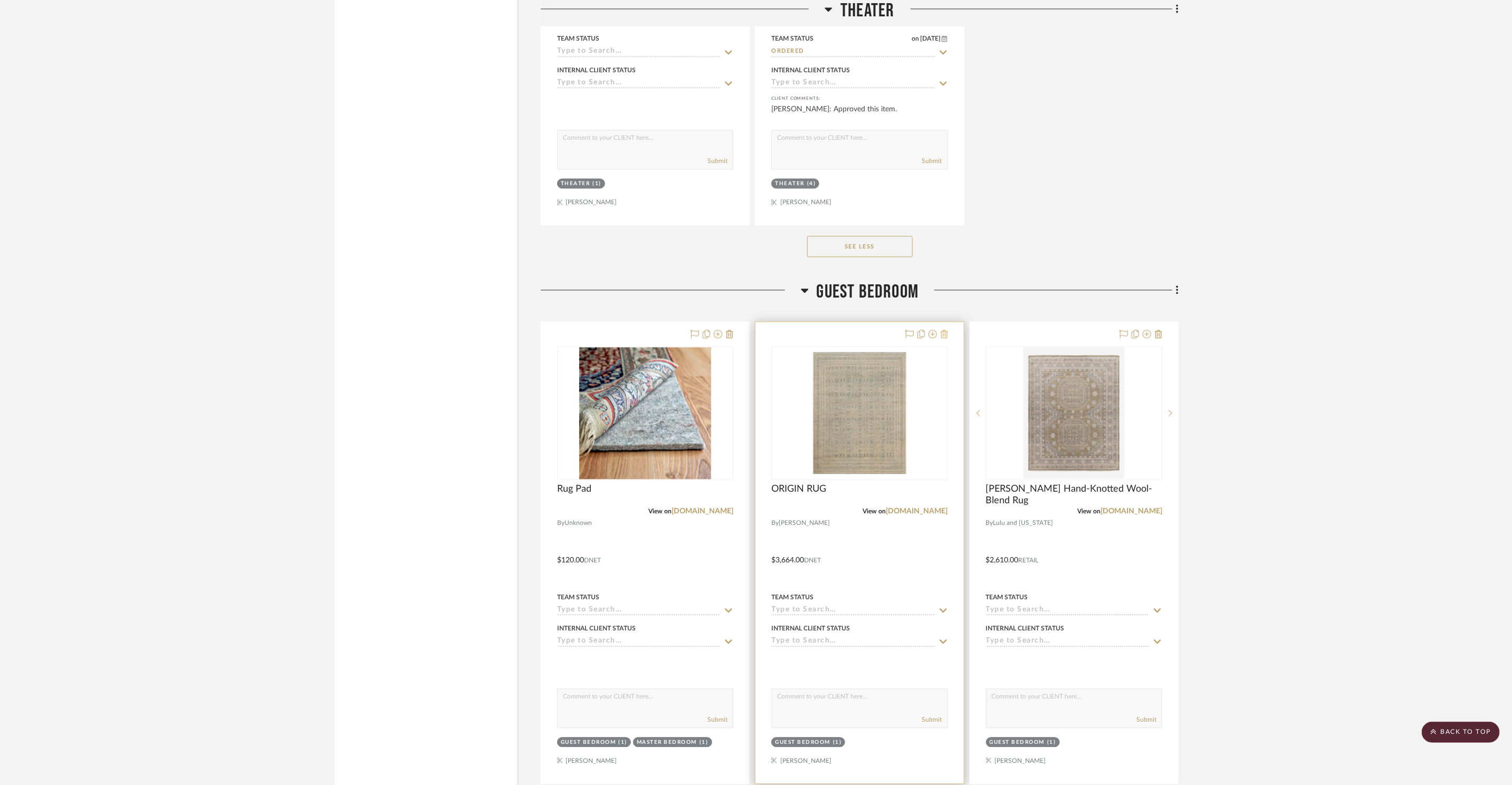
click at [946, 330] on icon at bounding box center [944, 334] width 8 height 8
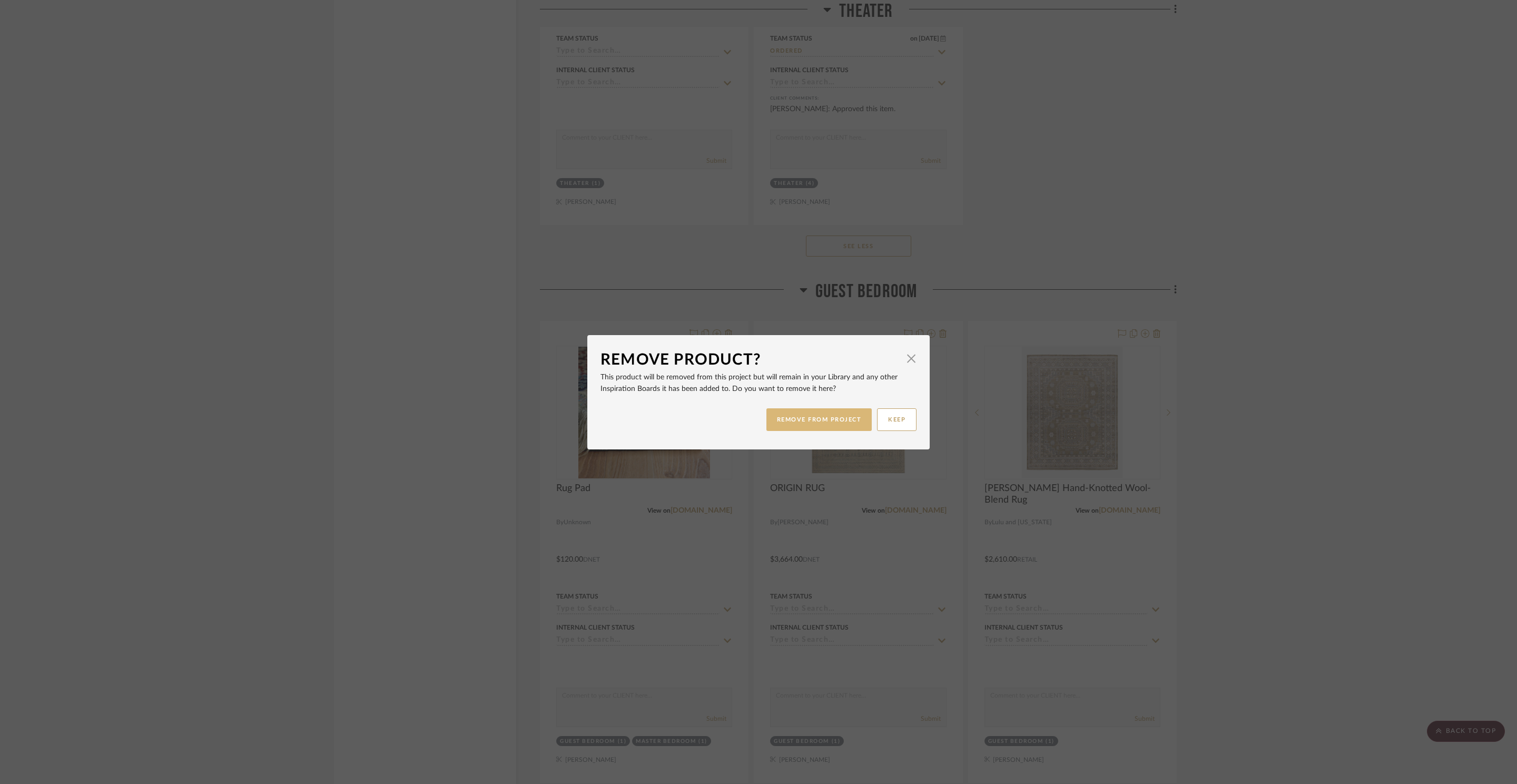
click at [821, 430] on button "REMOVE FROM PROJECT" at bounding box center [820, 419] width 106 height 22
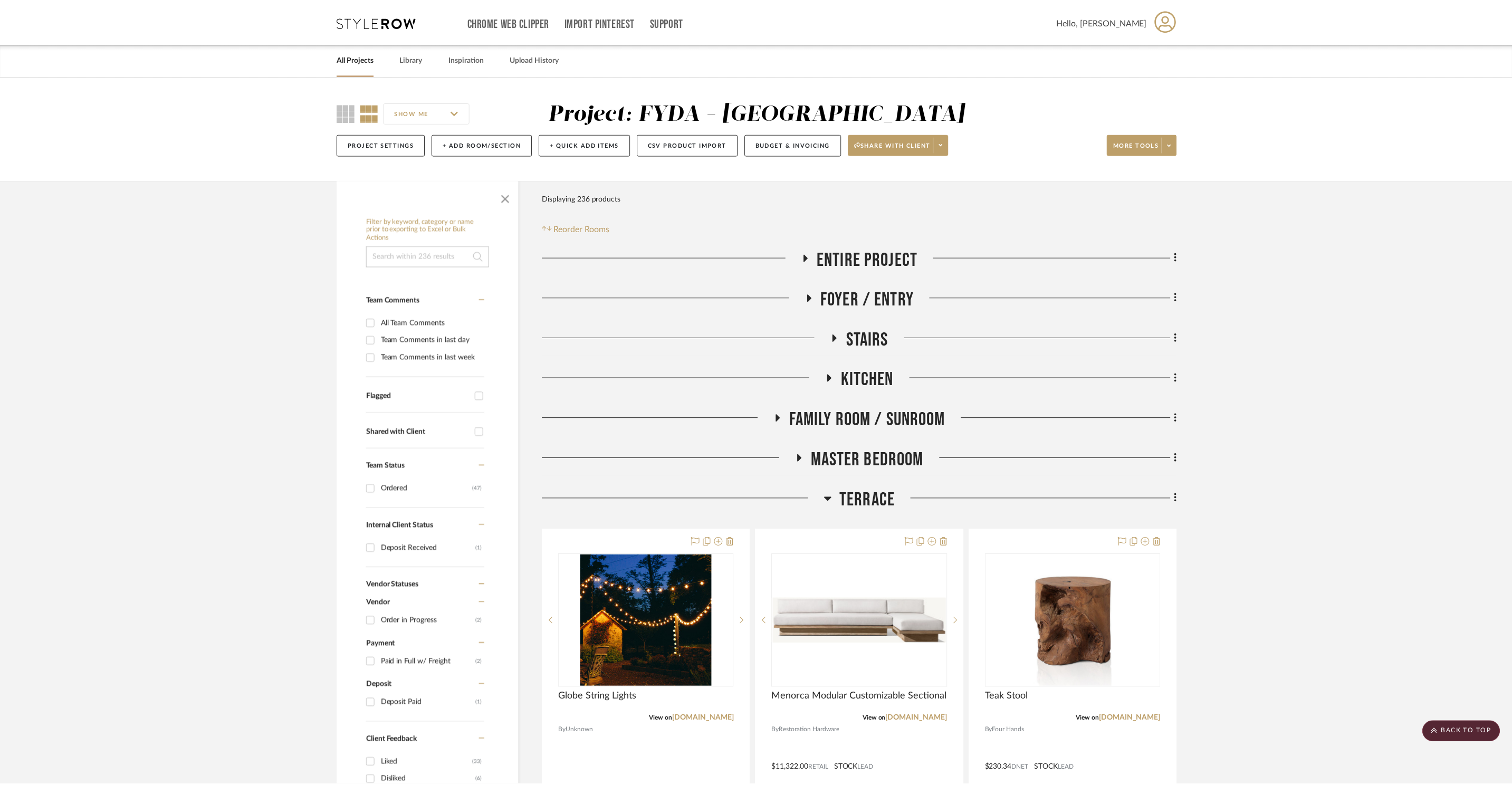
scroll to position [16740, 0]
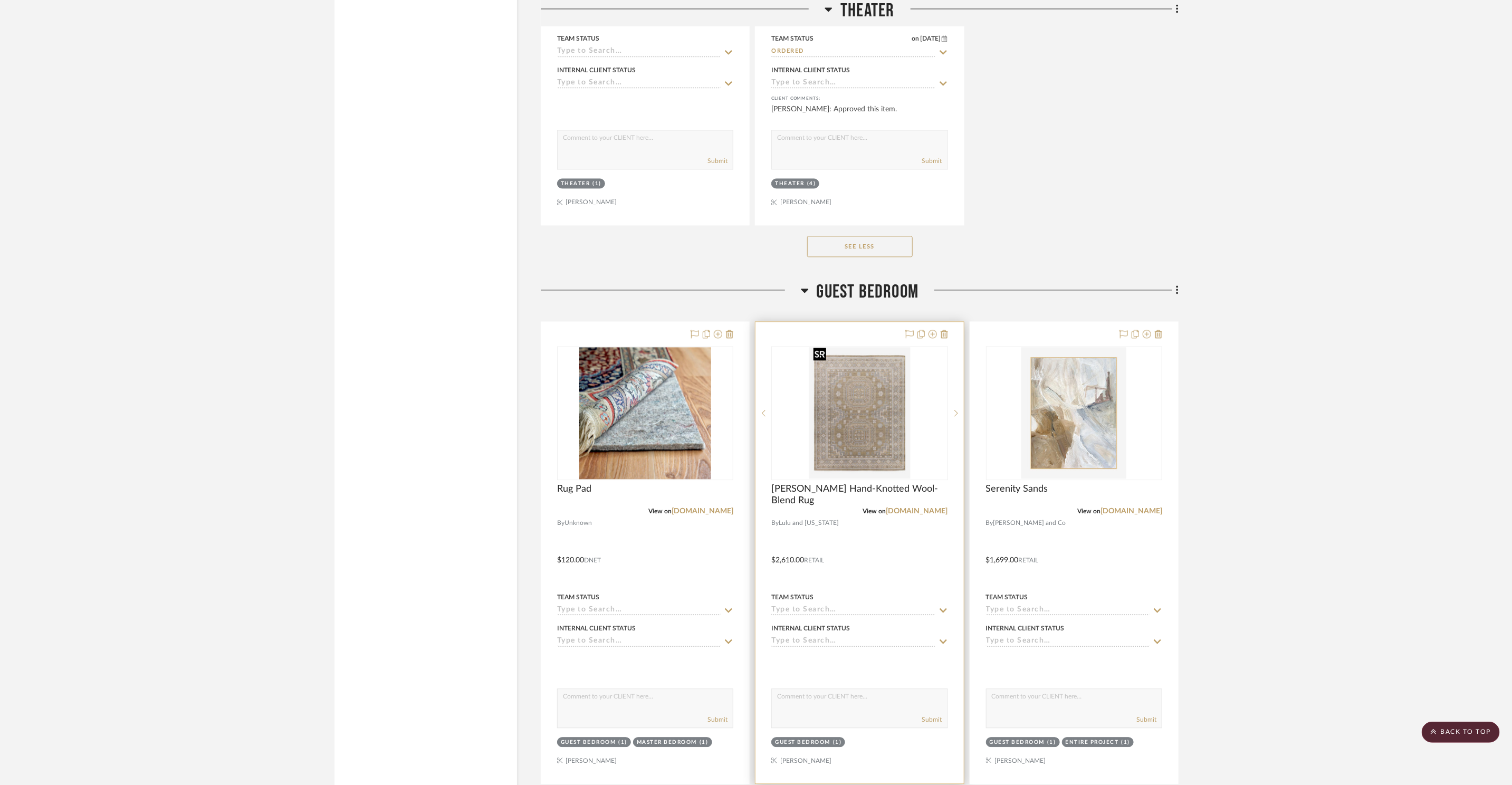
click at [873, 416] on img "0" at bounding box center [860, 413] width 102 height 132
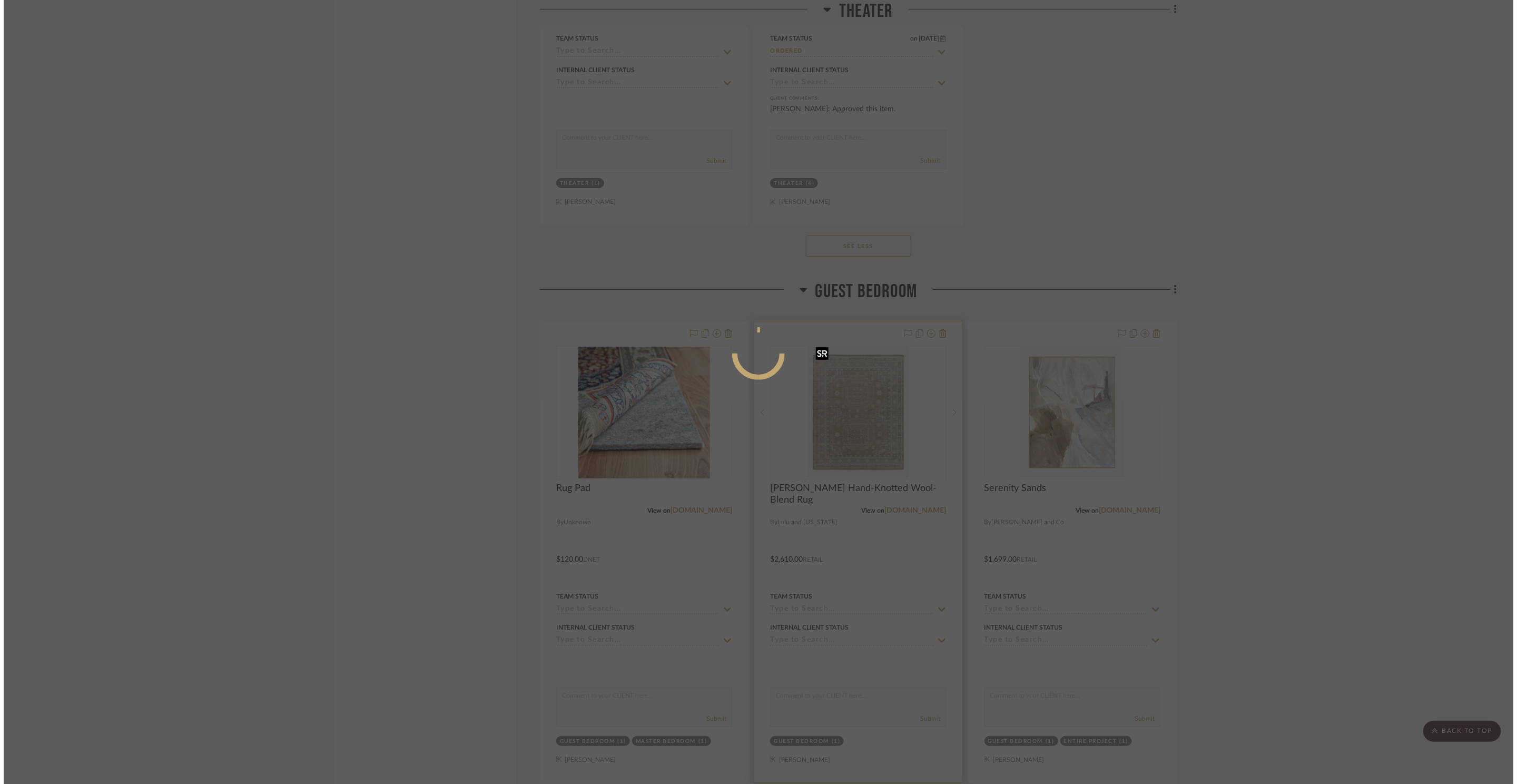
scroll to position [0, 0]
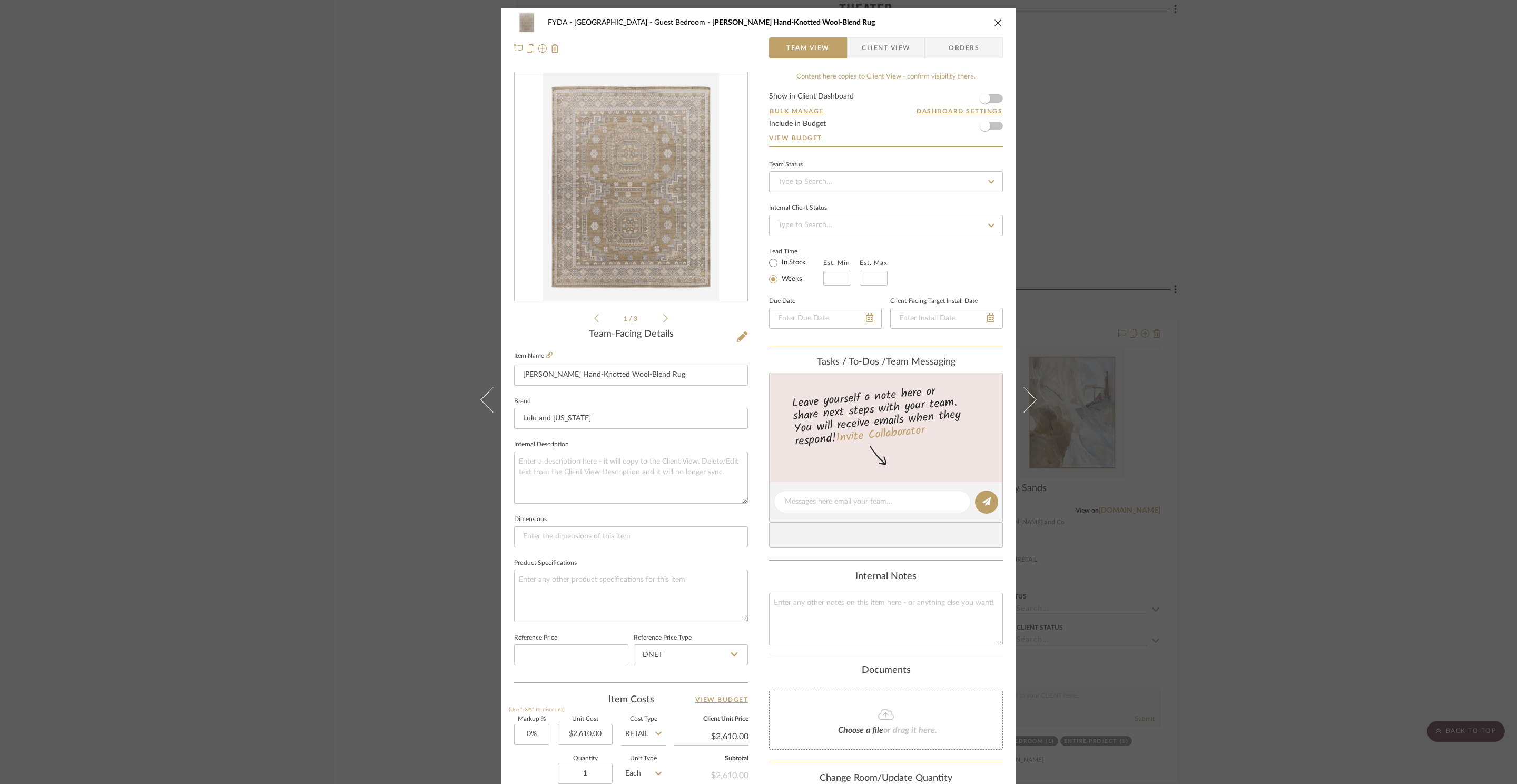
drag, startPoint x: 1000, startPoint y: 127, endPoint x: 994, endPoint y: 127, distance: 6.0
click at [999, 127] on div "FYDA - 655 City Park Guest Bedroom [PERSON_NAME] Hand-Knotted Wool-Blend Rug Te…" at bounding box center [759, 494] width 514 height 973
click at [994, 127] on form "Show in Client Dashboard Bulk Manage Dashboard Settings Include in Budget View …" at bounding box center [885, 119] width 234 height 54
click at [990, 129] on span "button" at bounding box center [985, 126] width 23 height 23
click at [996, 23] on icon "close" at bounding box center [998, 22] width 8 height 8
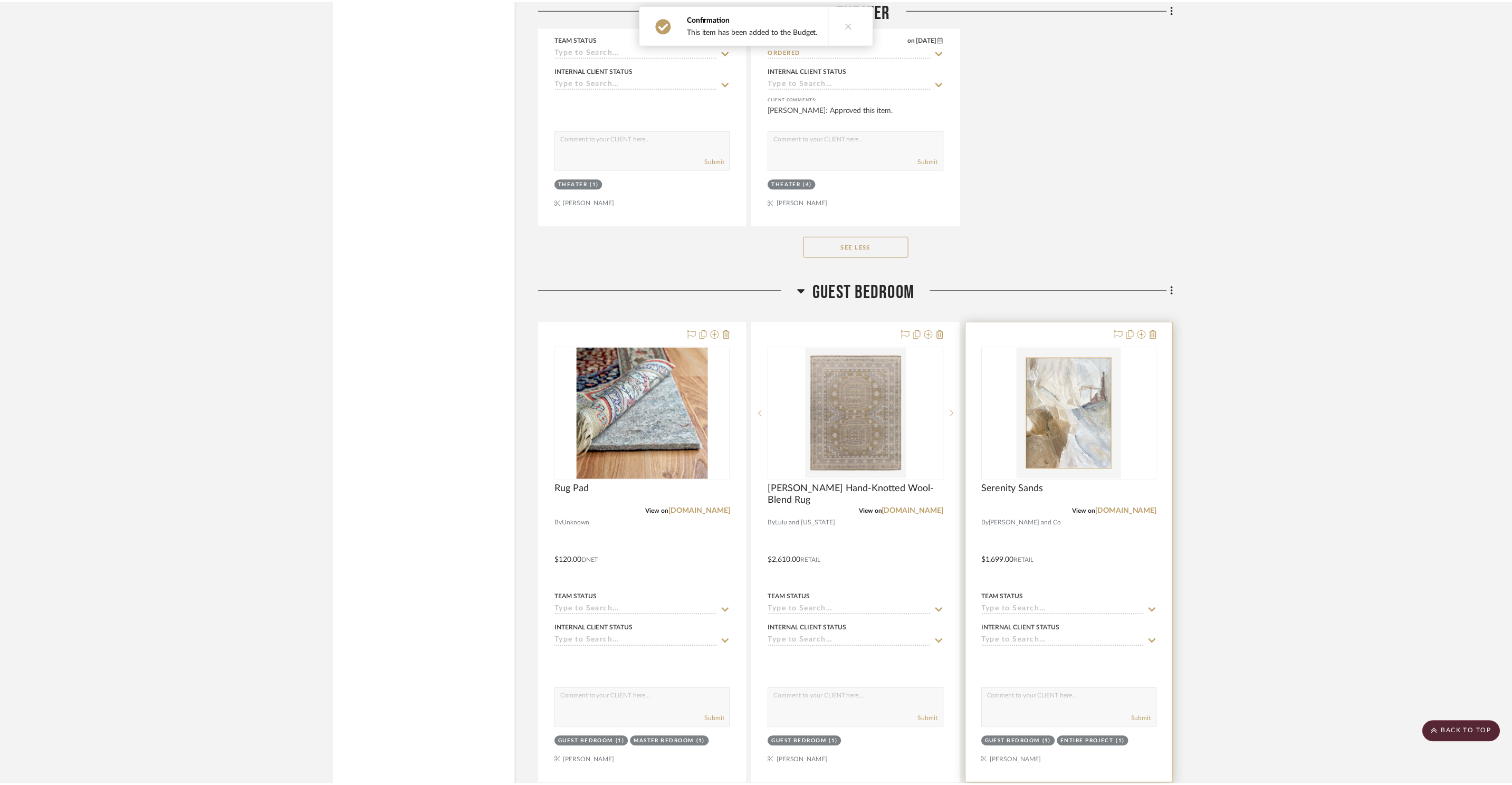
scroll to position [16740, 0]
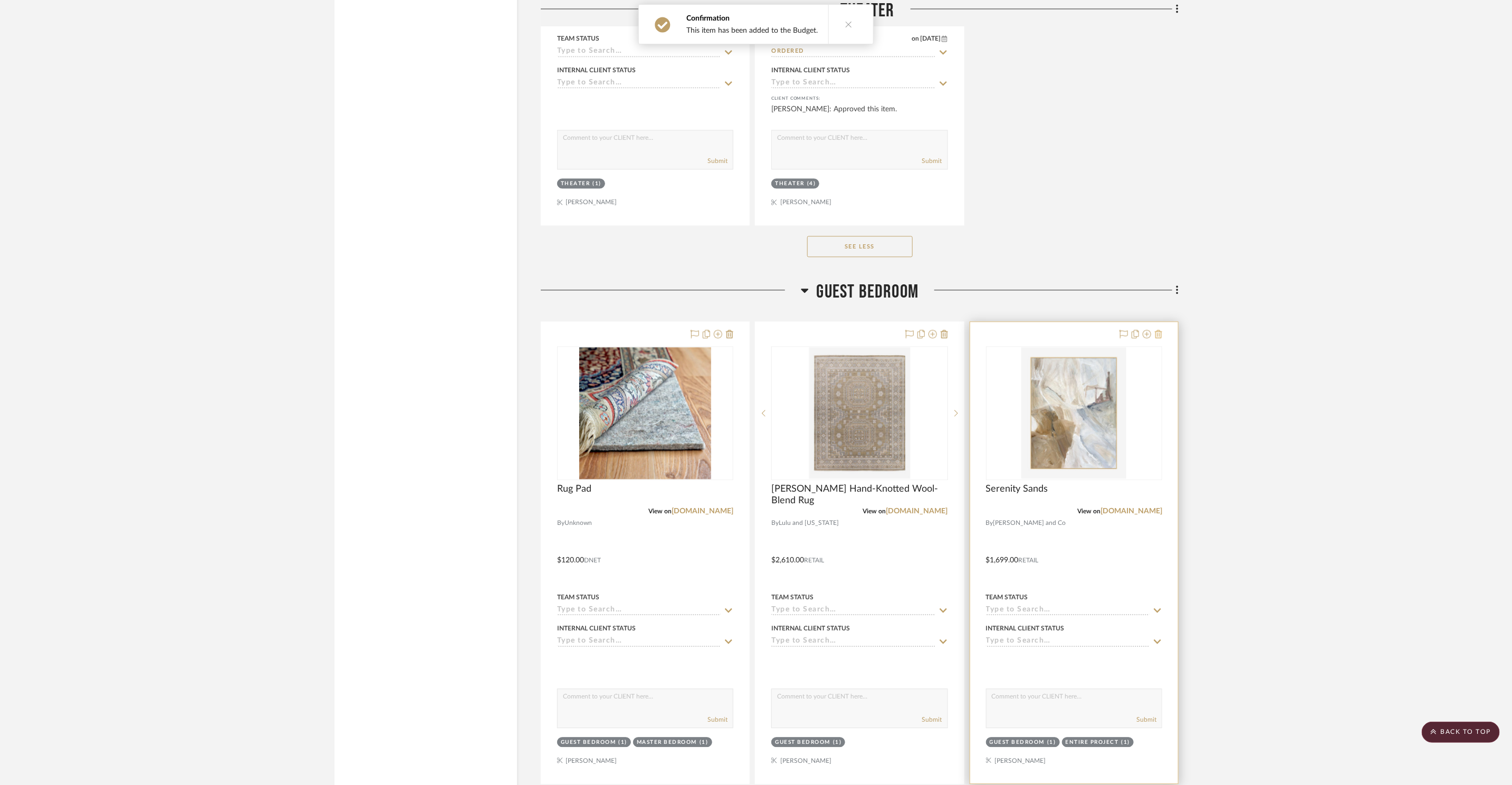
click at [1161, 330] on icon at bounding box center [1158, 334] width 8 height 8
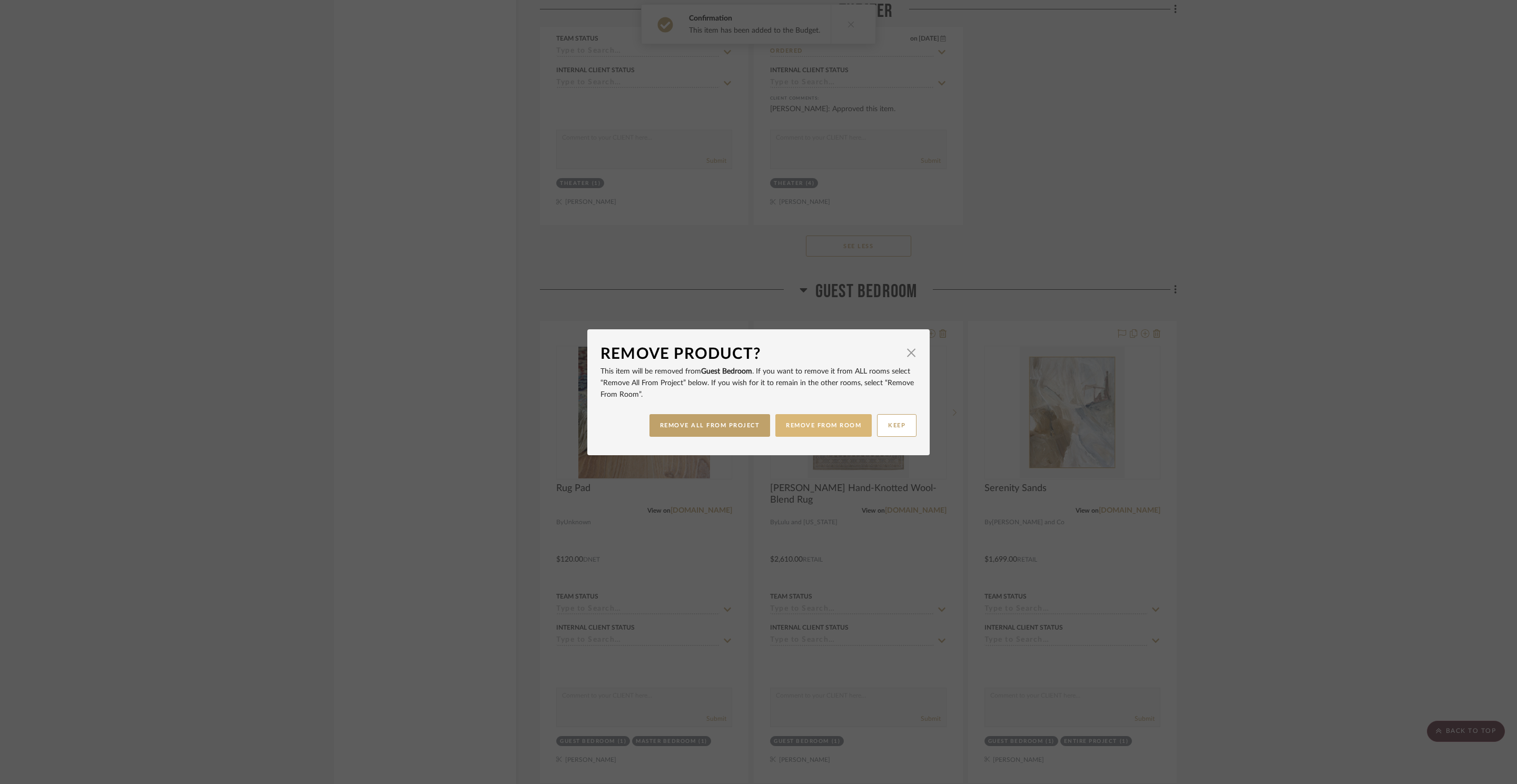
click at [836, 433] on button "REMOVE FROM ROOM" at bounding box center [824, 425] width 96 height 22
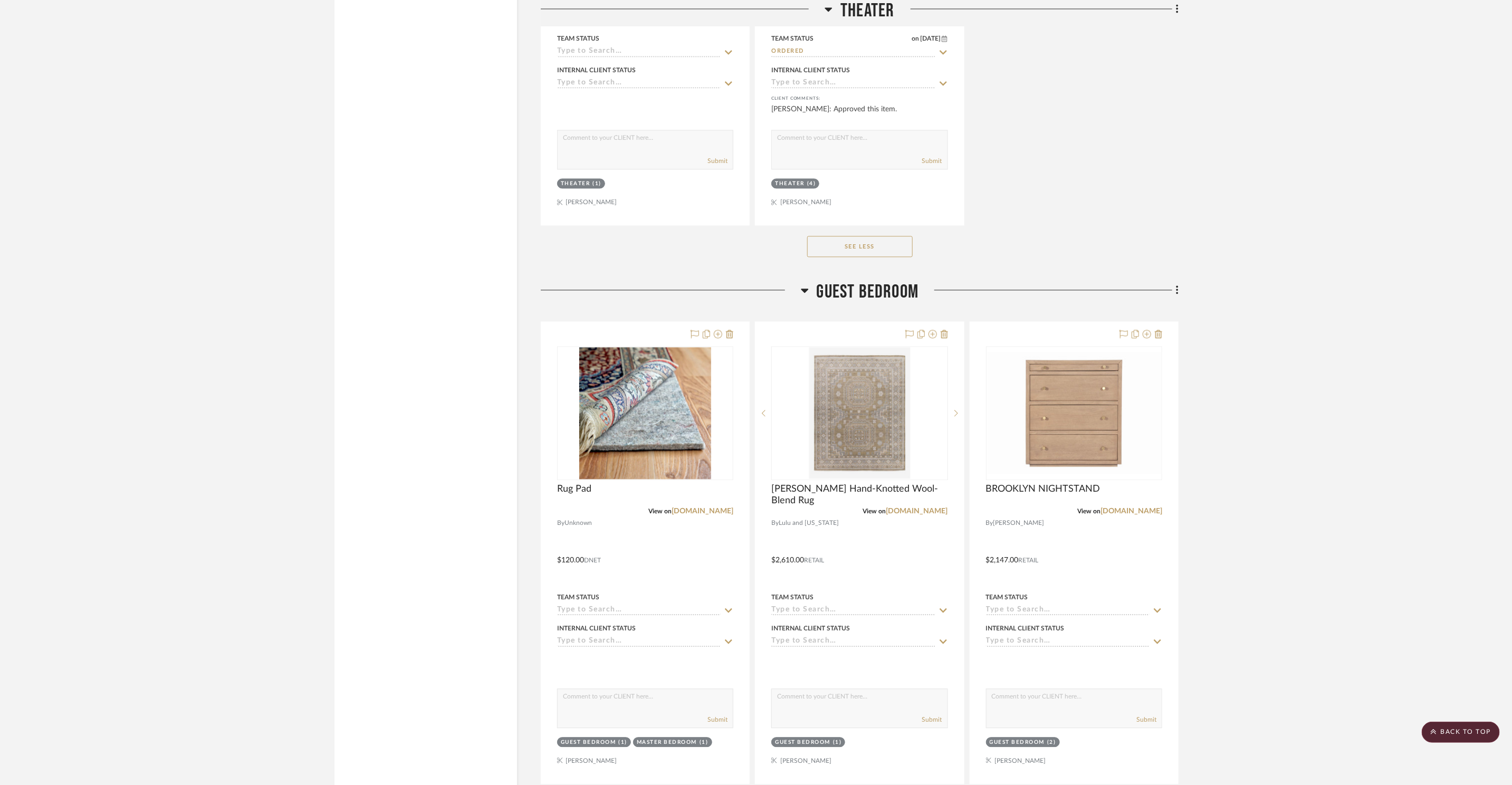
scroll to position [16754, 0]
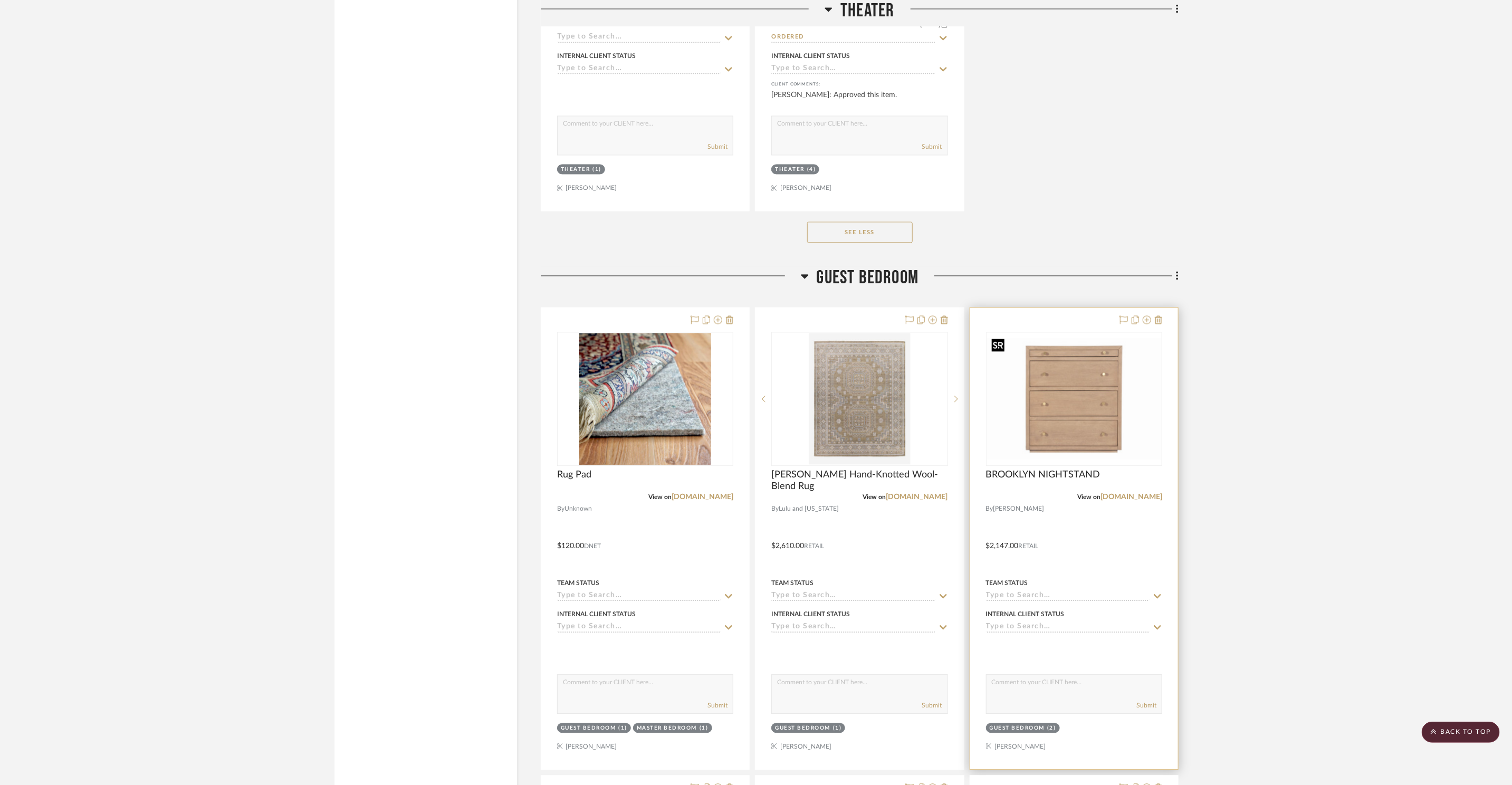
click at [1094, 391] on img "0" at bounding box center [1074, 398] width 174 height 122
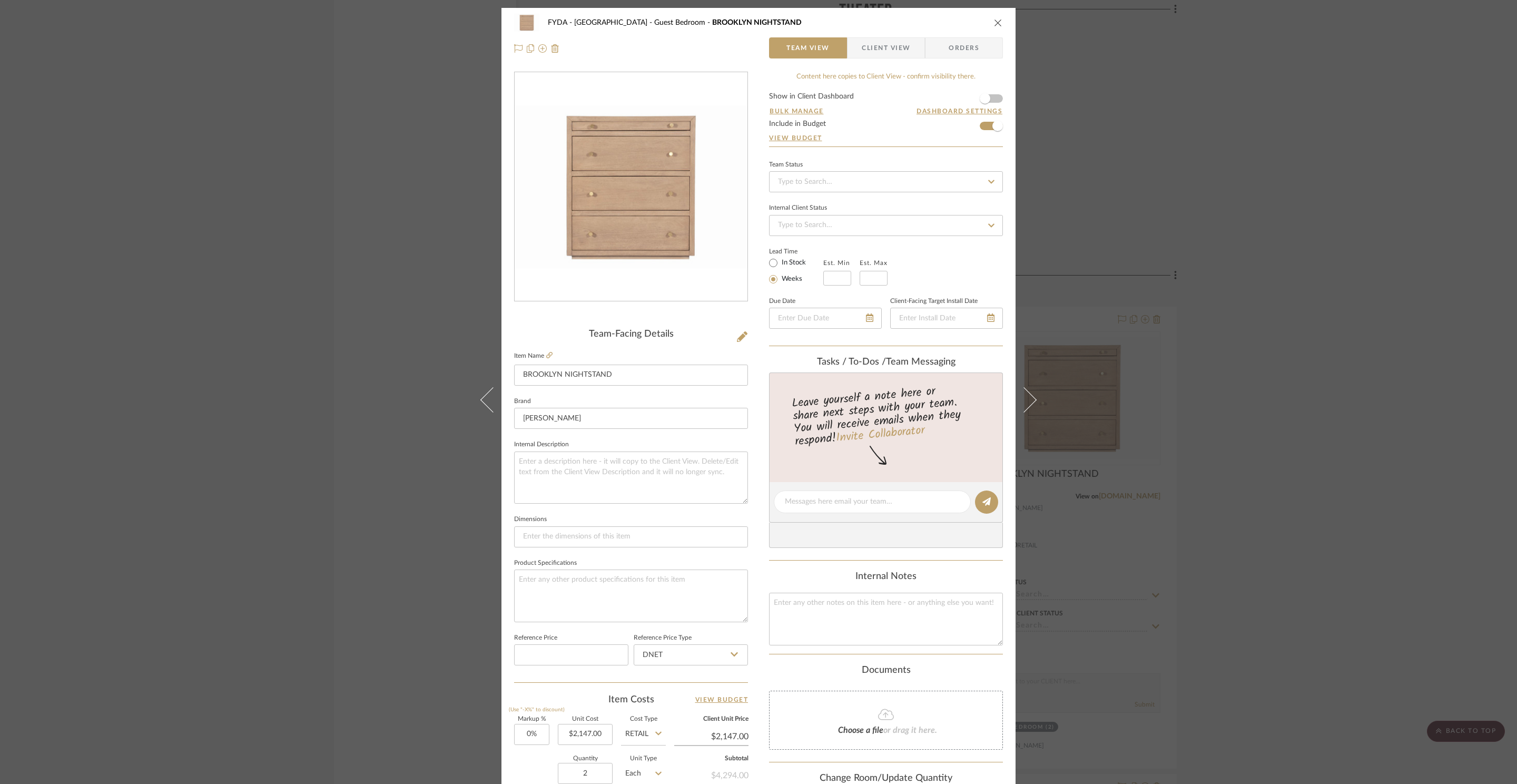
click at [1175, 189] on div "FYDA - 655 City Park Guest Bedroom BROOKLYN NIGHTSTAND Team View Client View Or…" at bounding box center [758, 392] width 1517 height 784
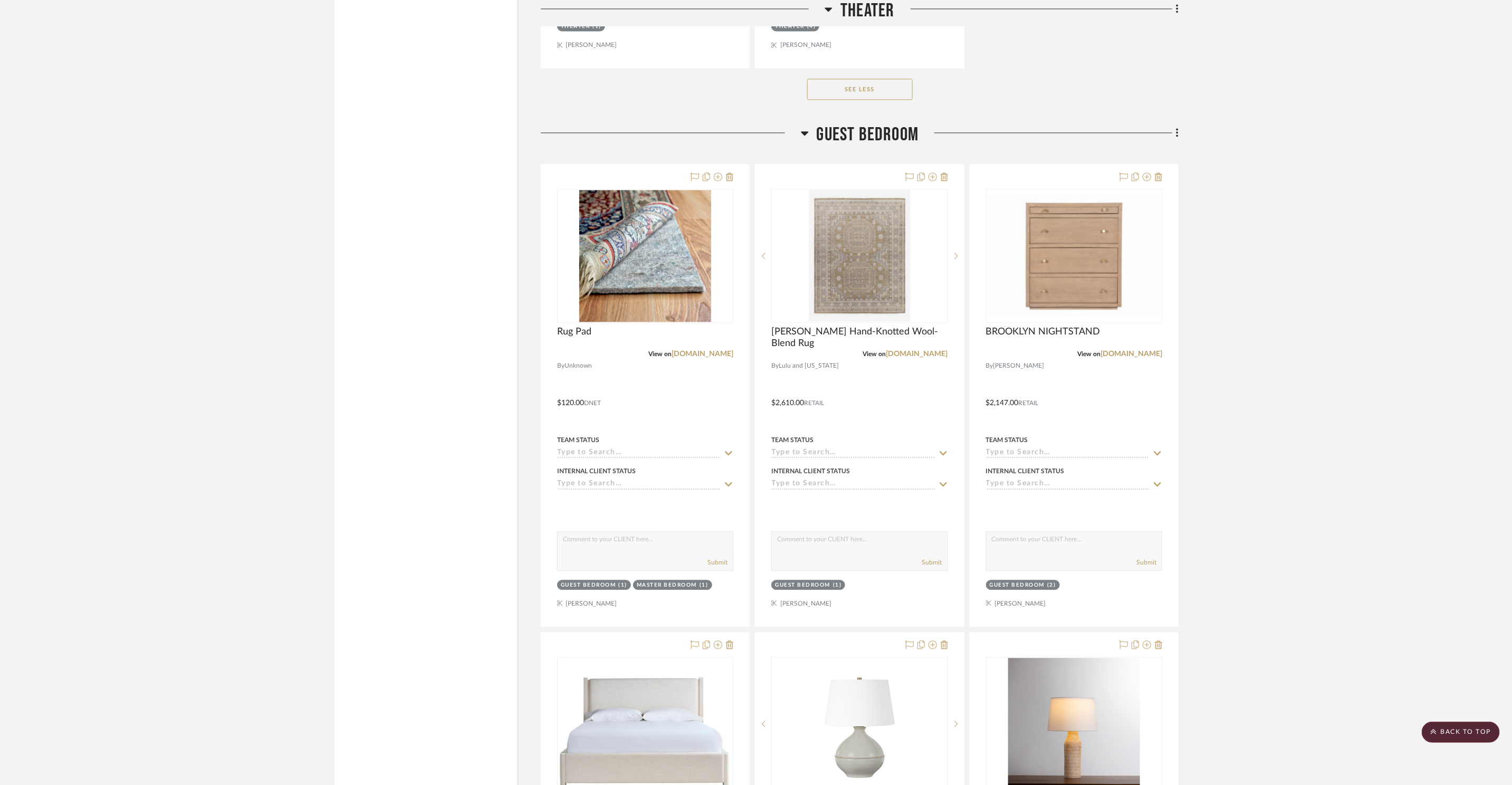
scroll to position [17061, 0]
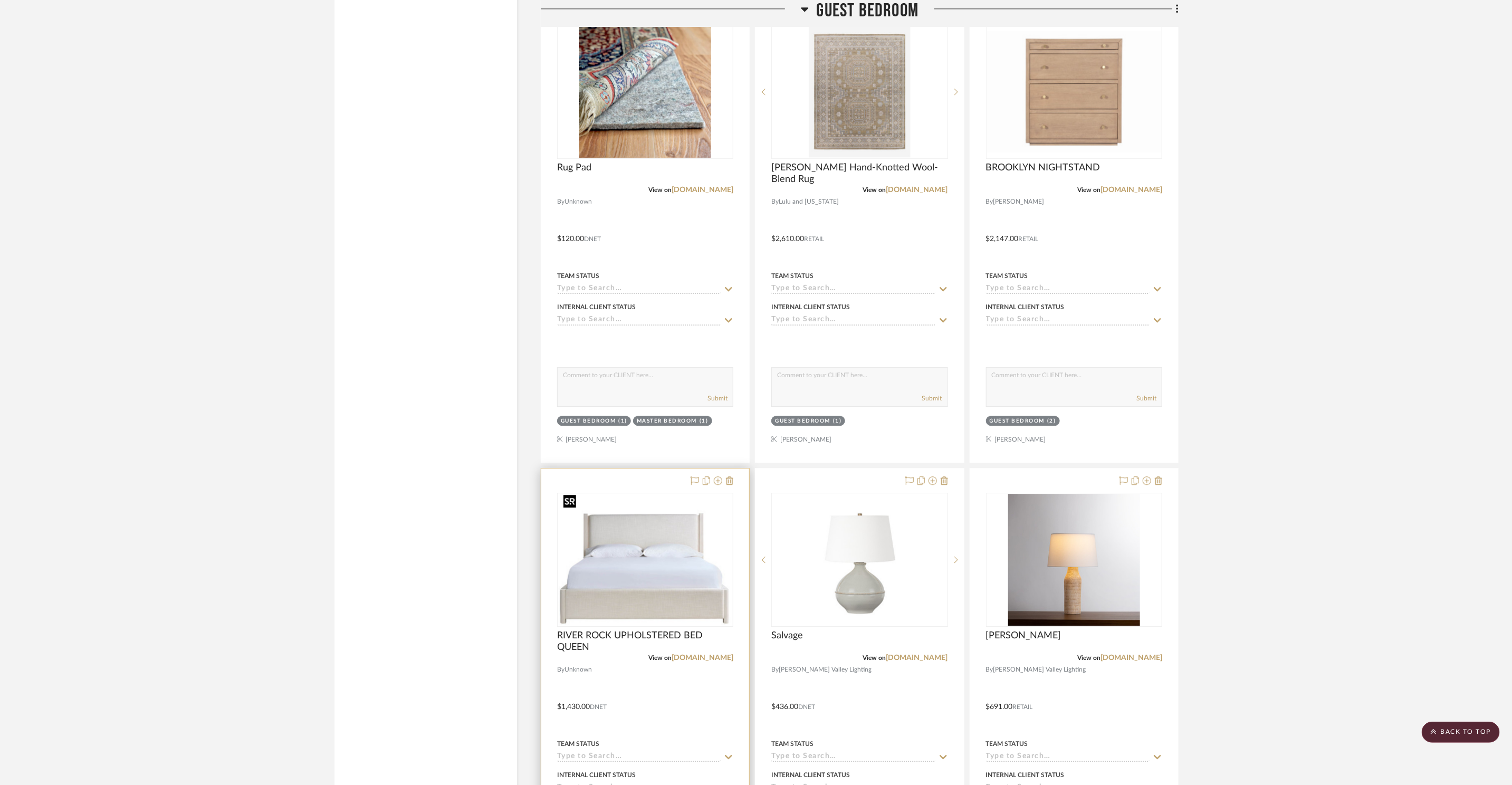
click at [0, 0] on img at bounding box center [0, 0] width 0 height 0
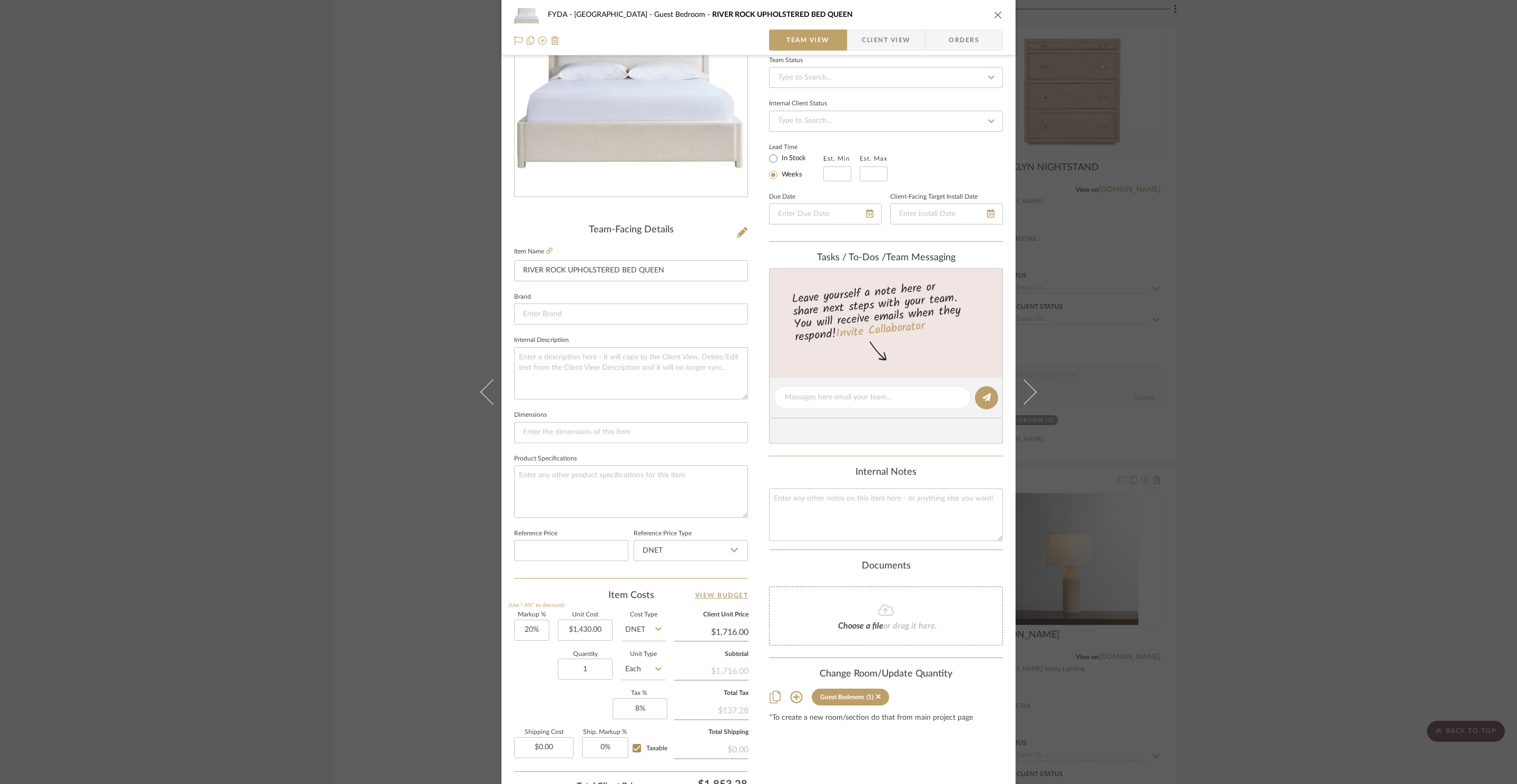
scroll to position [0, 0]
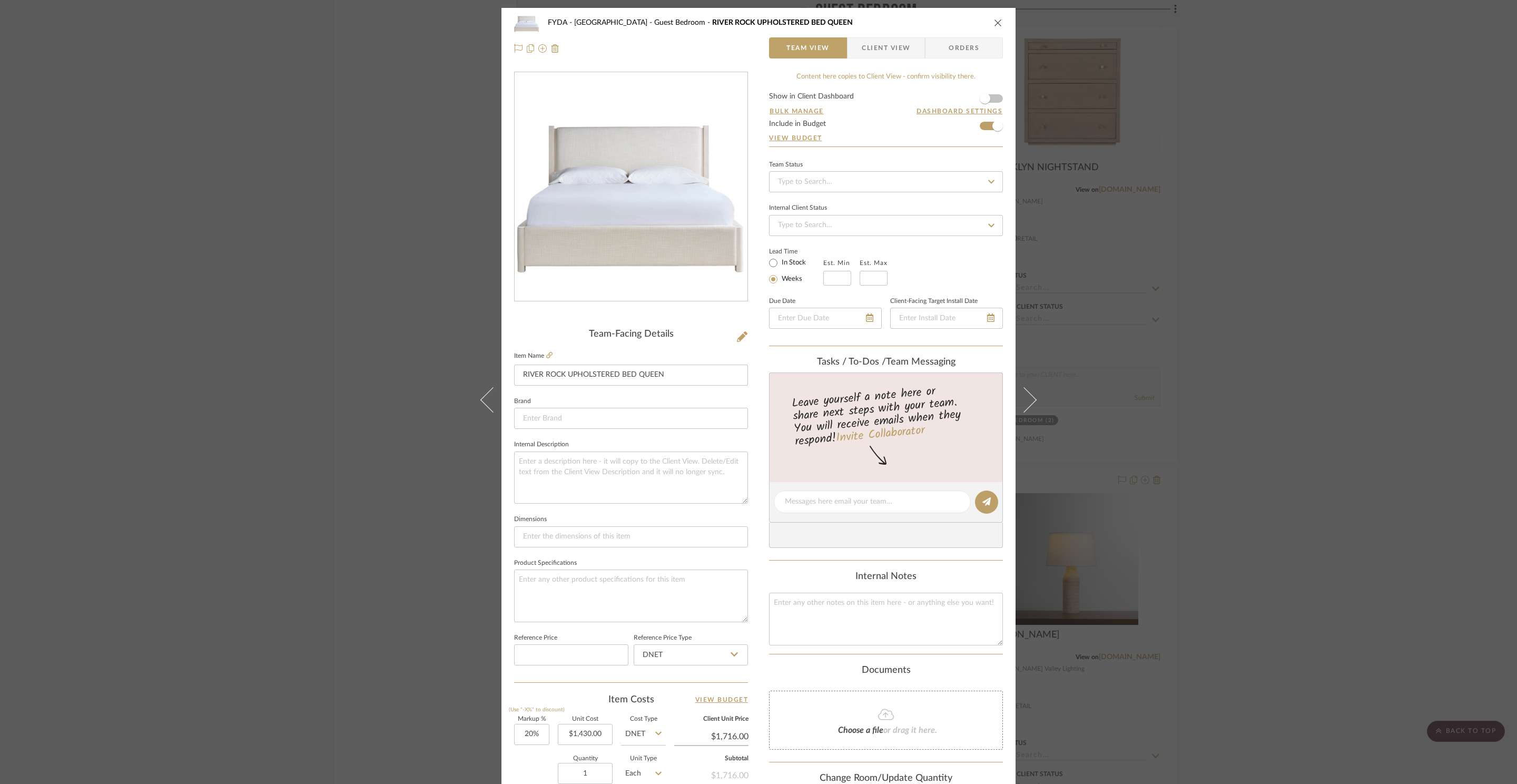
click at [994, 25] on icon "close" at bounding box center [998, 22] width 8 height 8
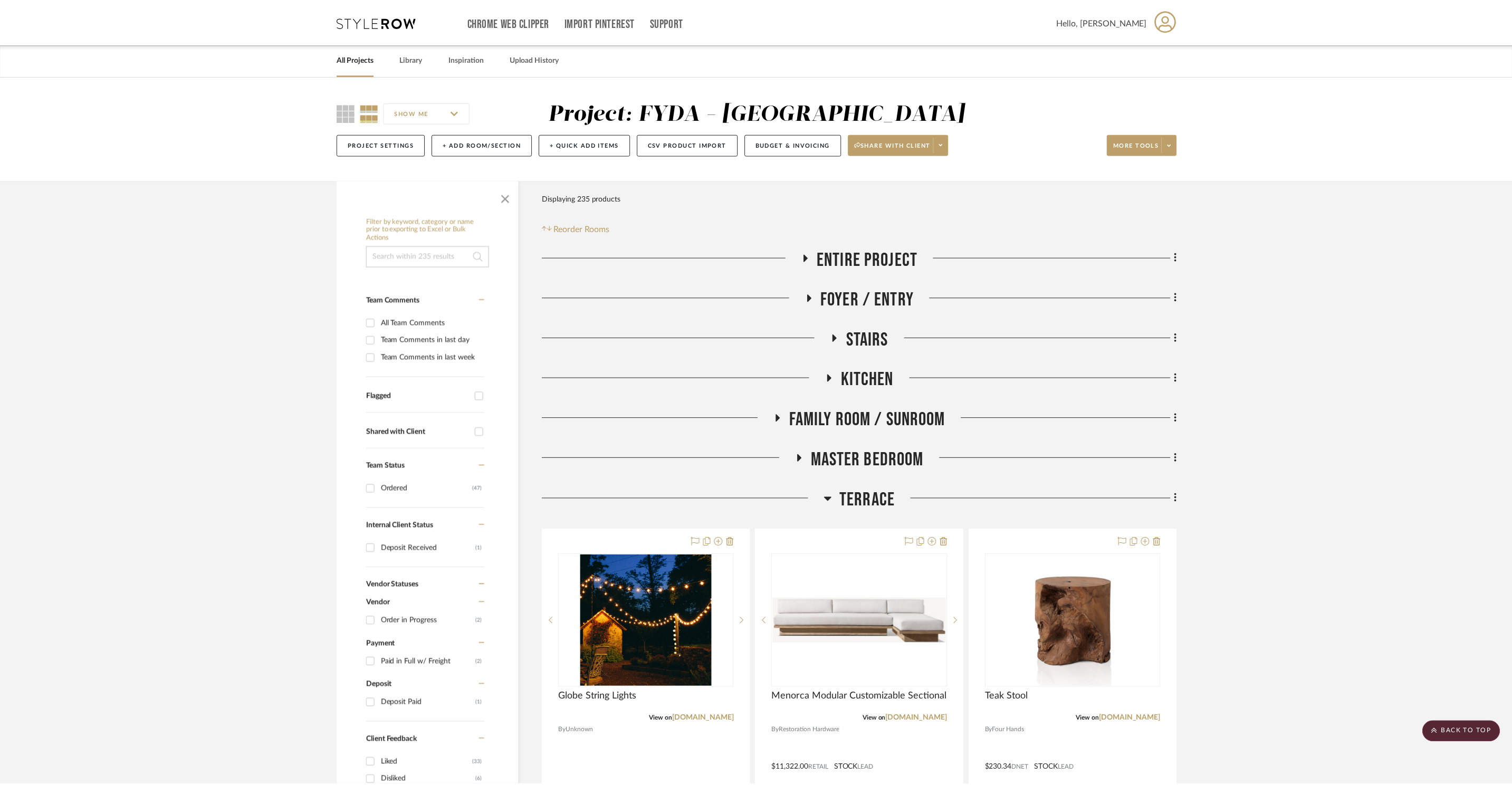
scroll to position [17061, 0]
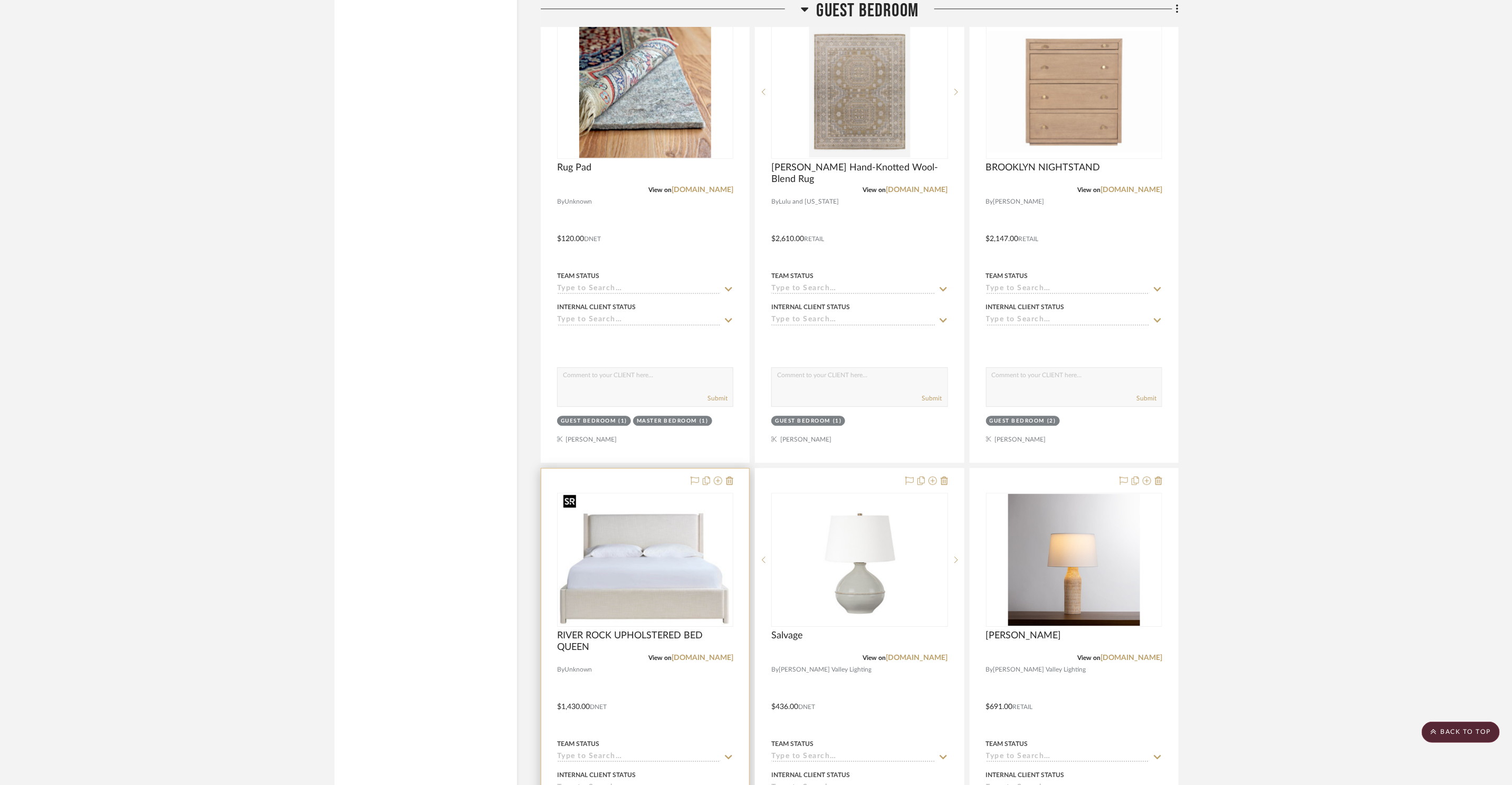
click at [636, 540] on img "0" at bounding box center [645, 559] width 174 height 131
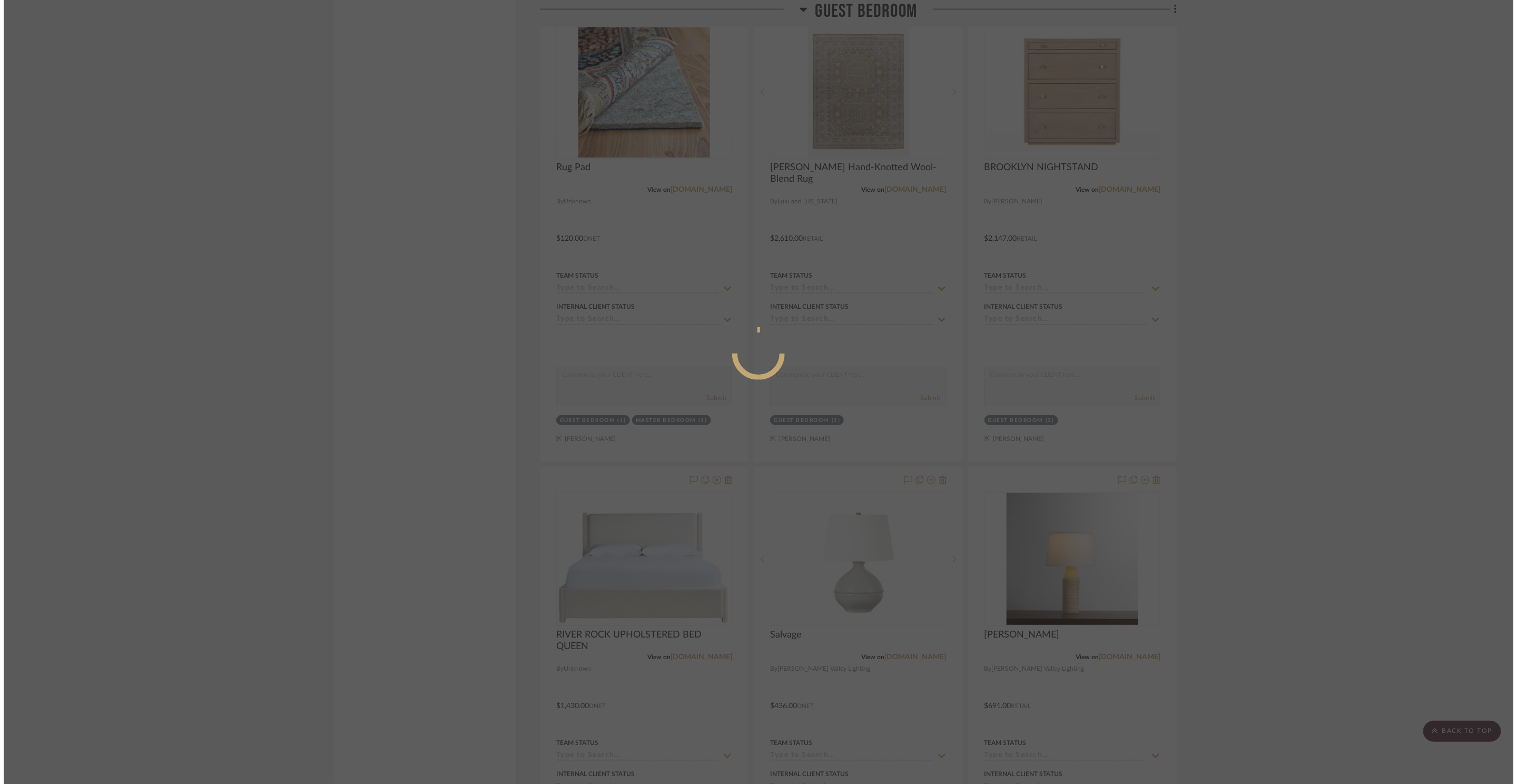
scroll to position [0, 0]
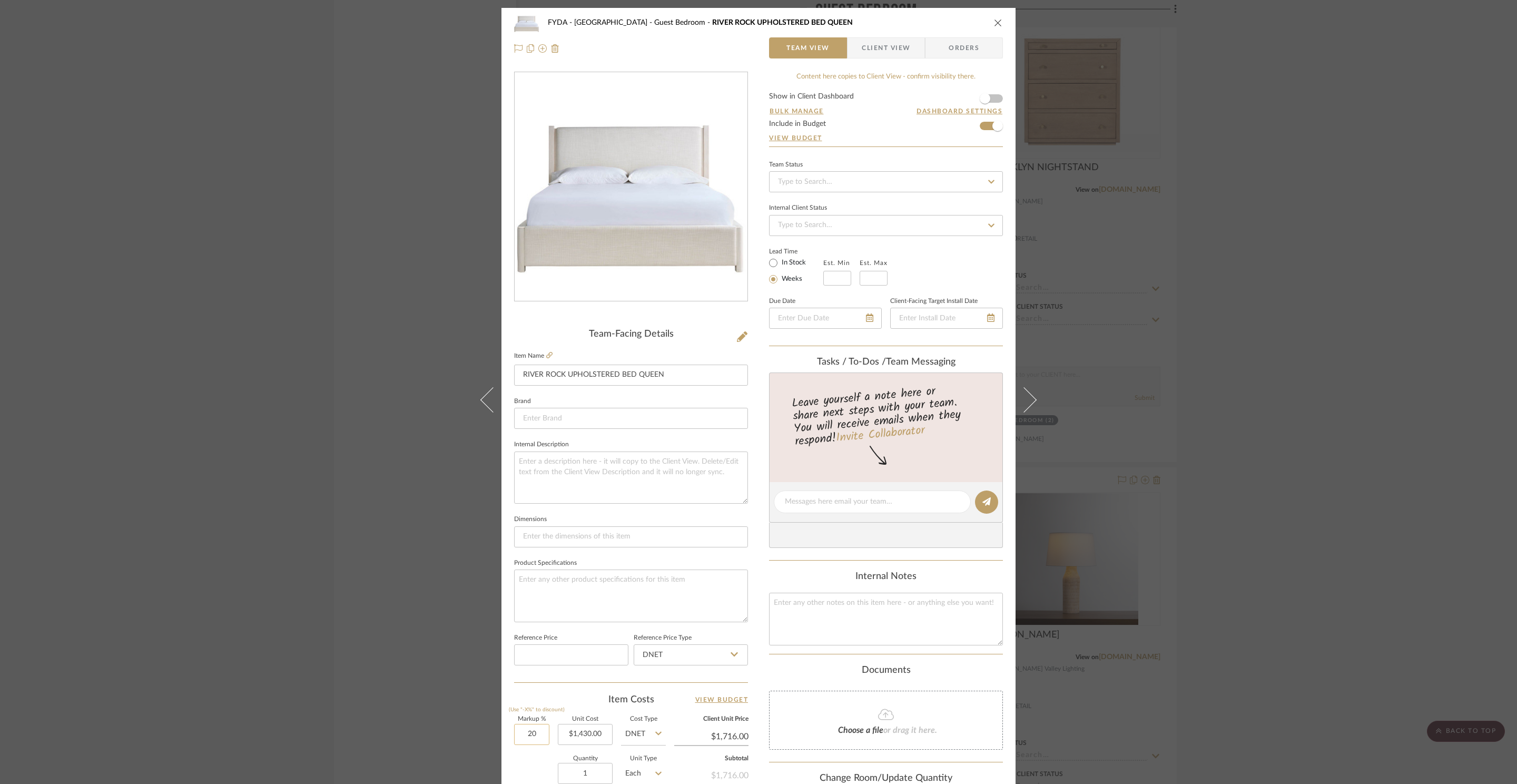
click at [536, 730] on input "20" at bounding box center [532, 734] width 36 height 21
type input "25%"
click at [523, 766] on div "Quantity 1 Unit Type Each" at bounding box center [590, 775] width 152 height 38
type input "$1,787.50"
click at [994, 22] on icon "close" at bounding box center [998, 22] width 8 height 8
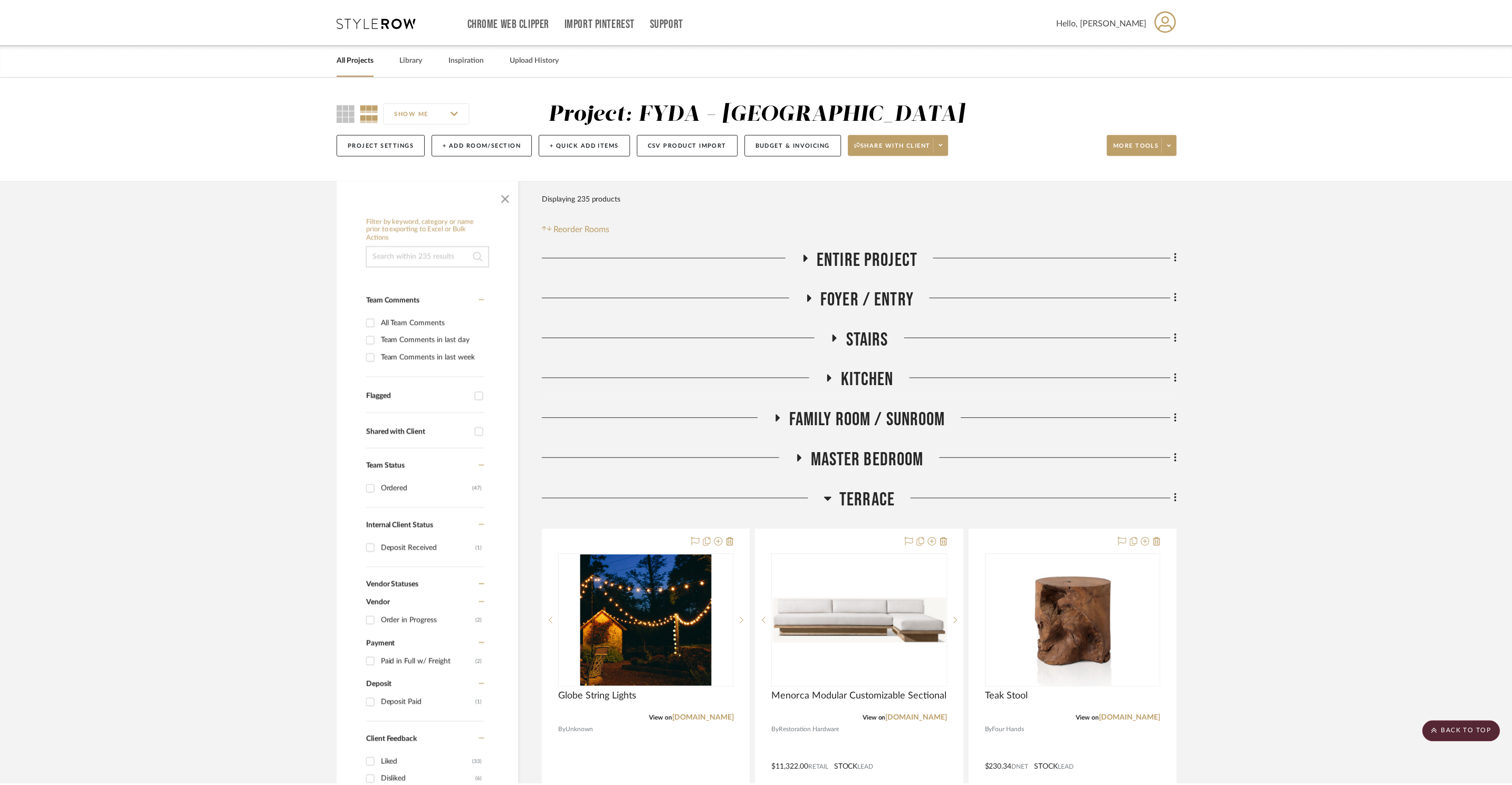
scroll to position [17061, 0]
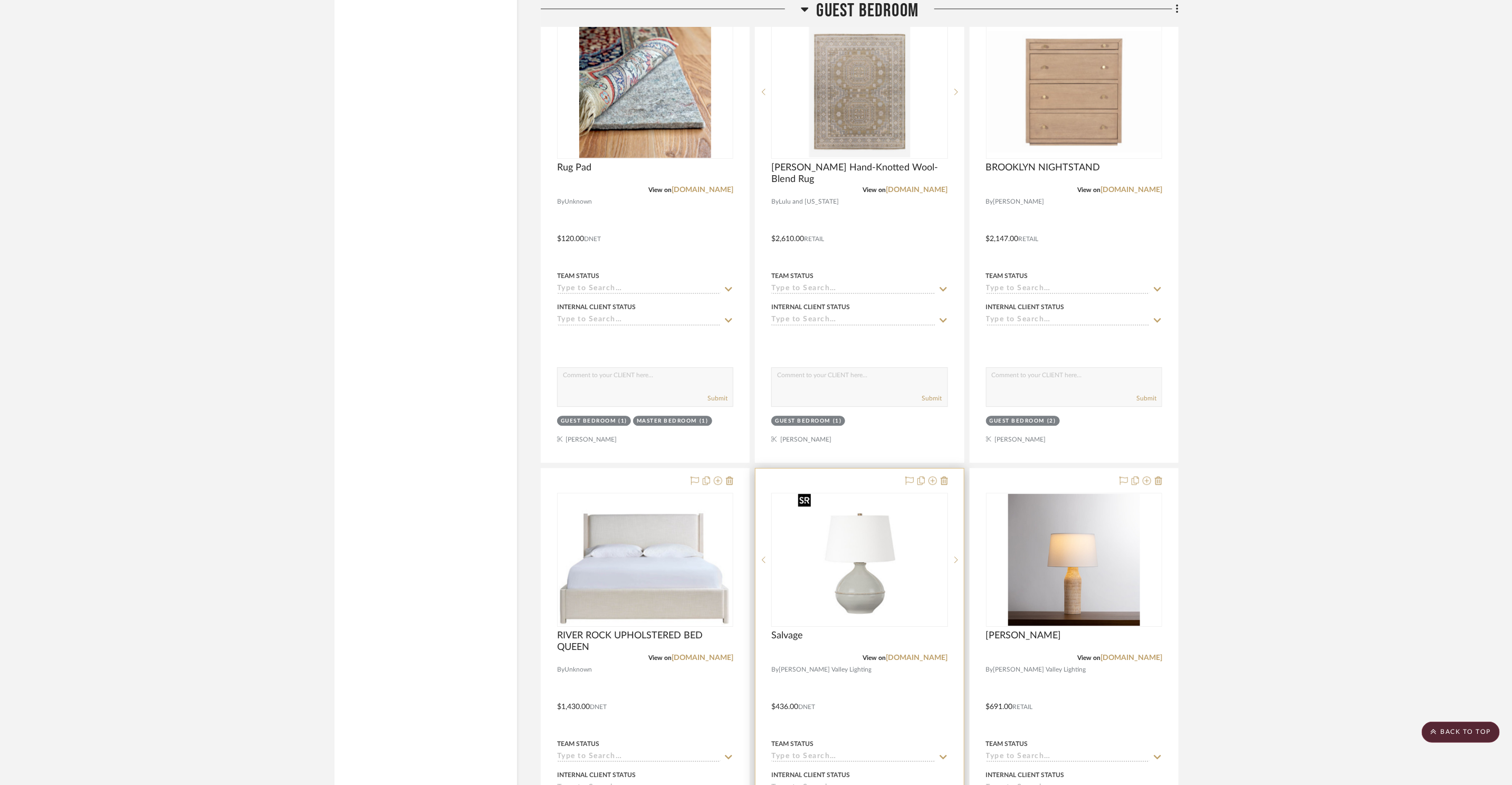
click at [899, 560] on img "0" at bounding box center [860, 560] width 132 height 132
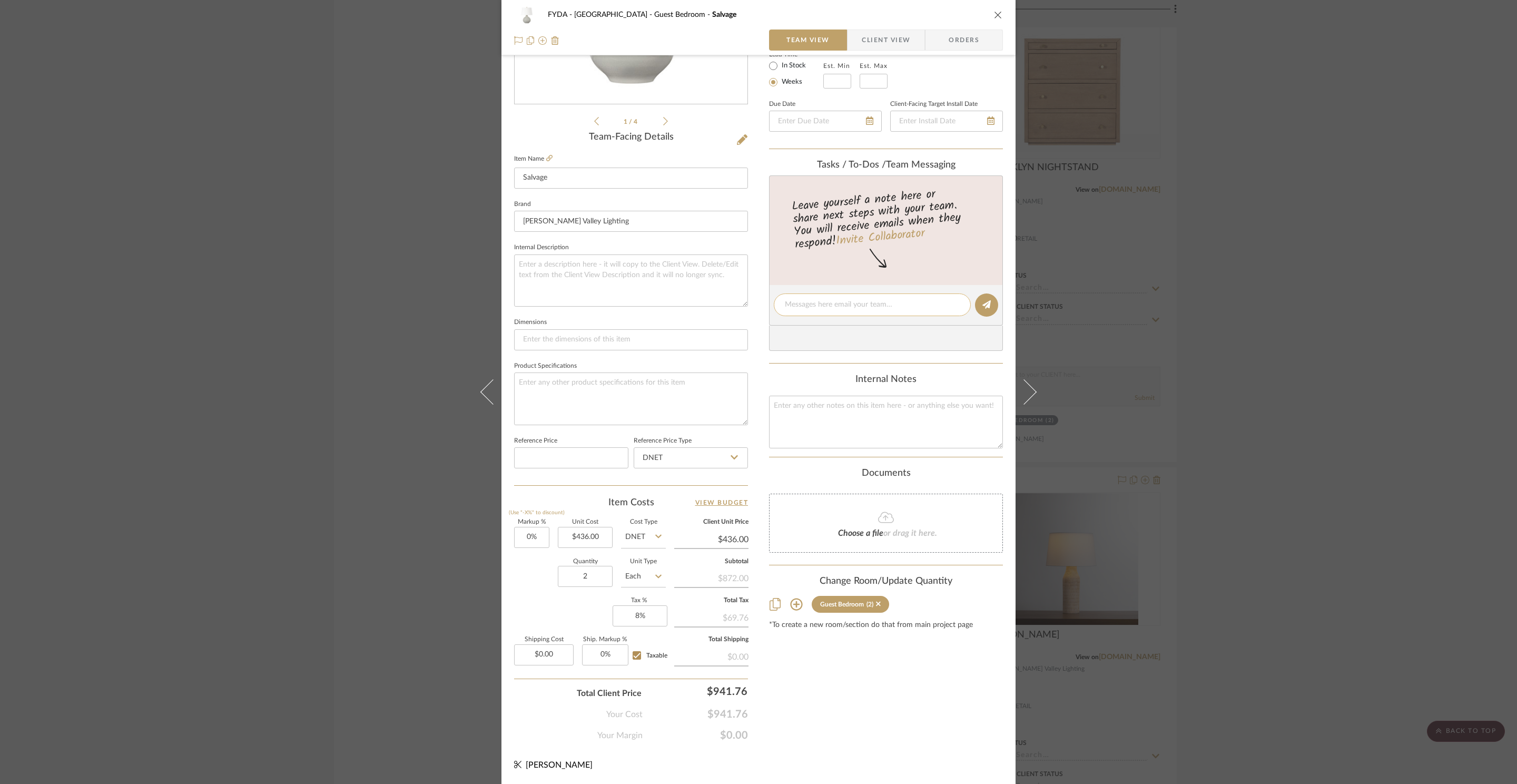
scroll to position [0, 0]
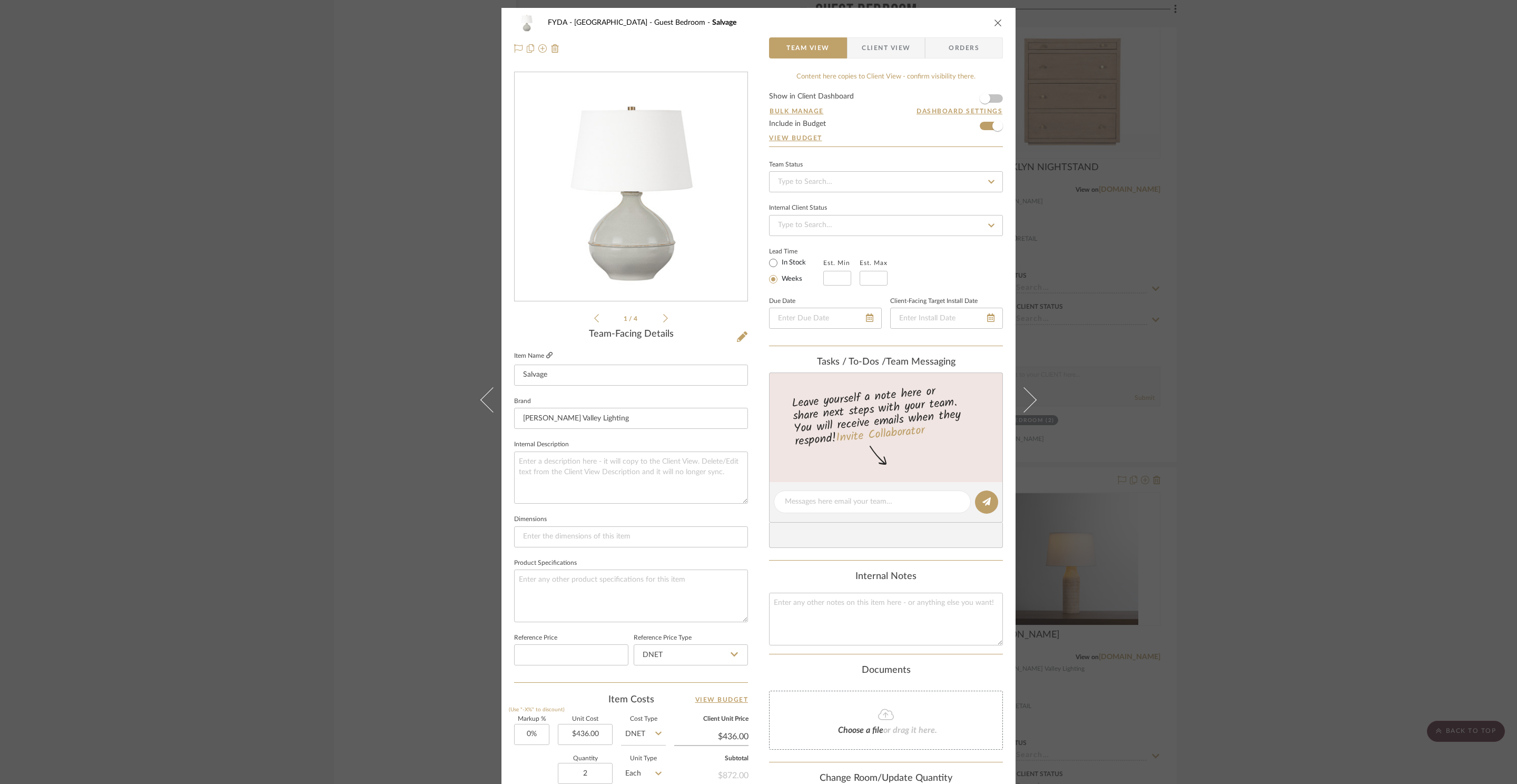
click at [546, 355] on icon at bounding box center [549, 355] width 6 height 6
click at [1283, 480] on div "FYDA - 655 City Park Guest Bedroom Salvage Team View Client View Orders 1 / 4 T…" at bounding box center [758, 392] width 1517 height 784
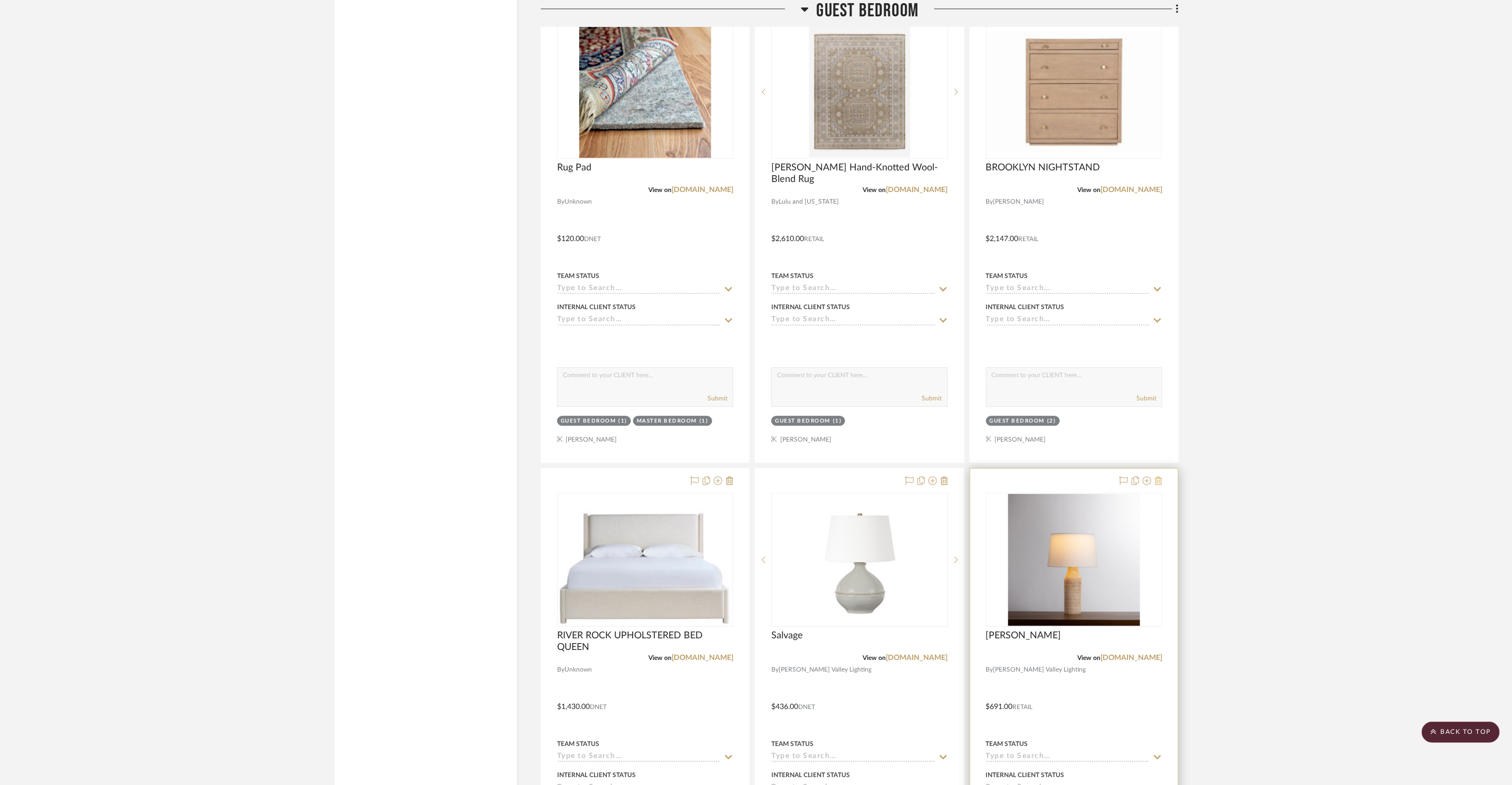
click at [1159, 476] on icon at bounding box center [1158, 481] width 8 height 8
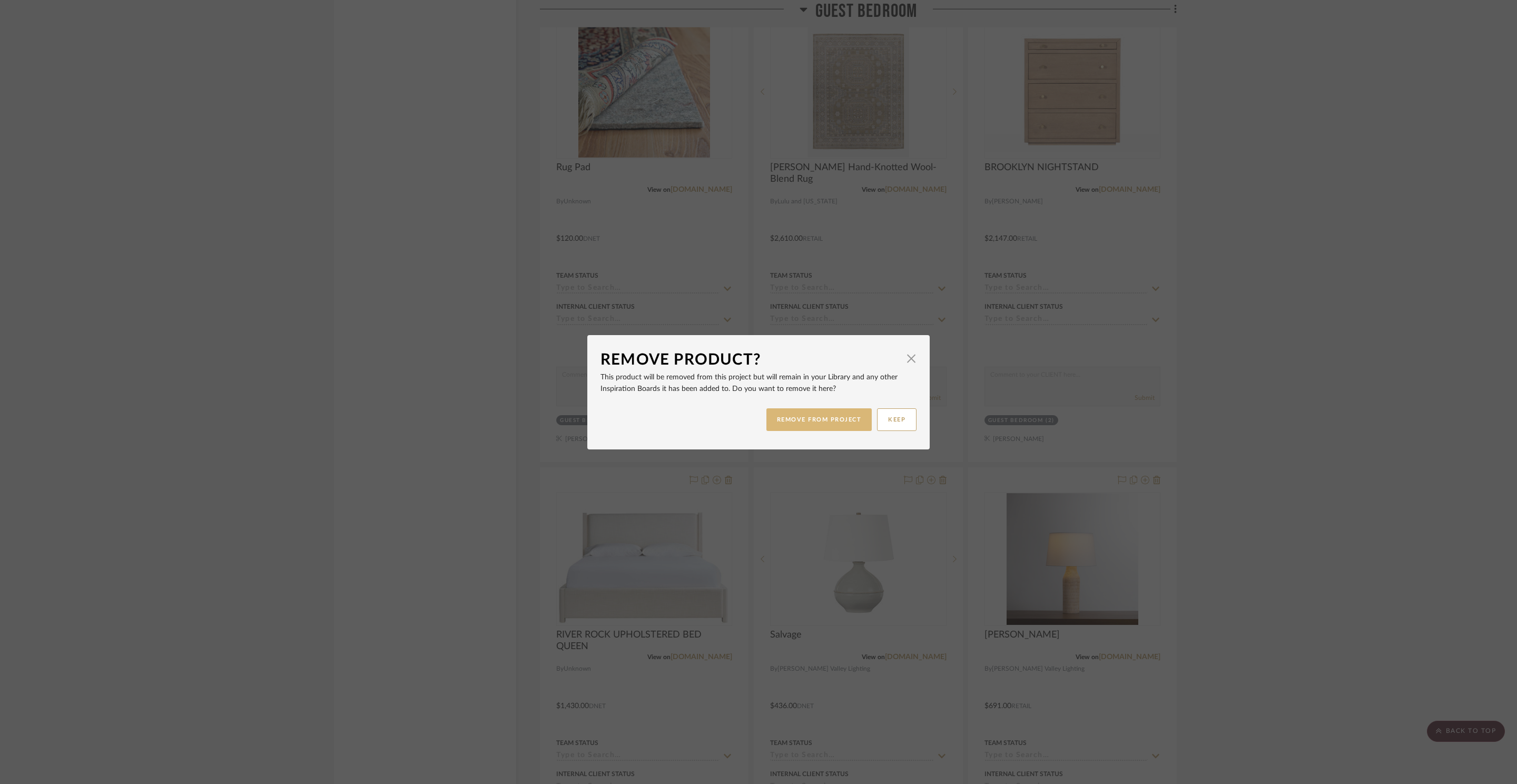
click at [822, 426] on button "REMOVE FROM PROJECT" at bounding box center [820, 419] width 106 height 22
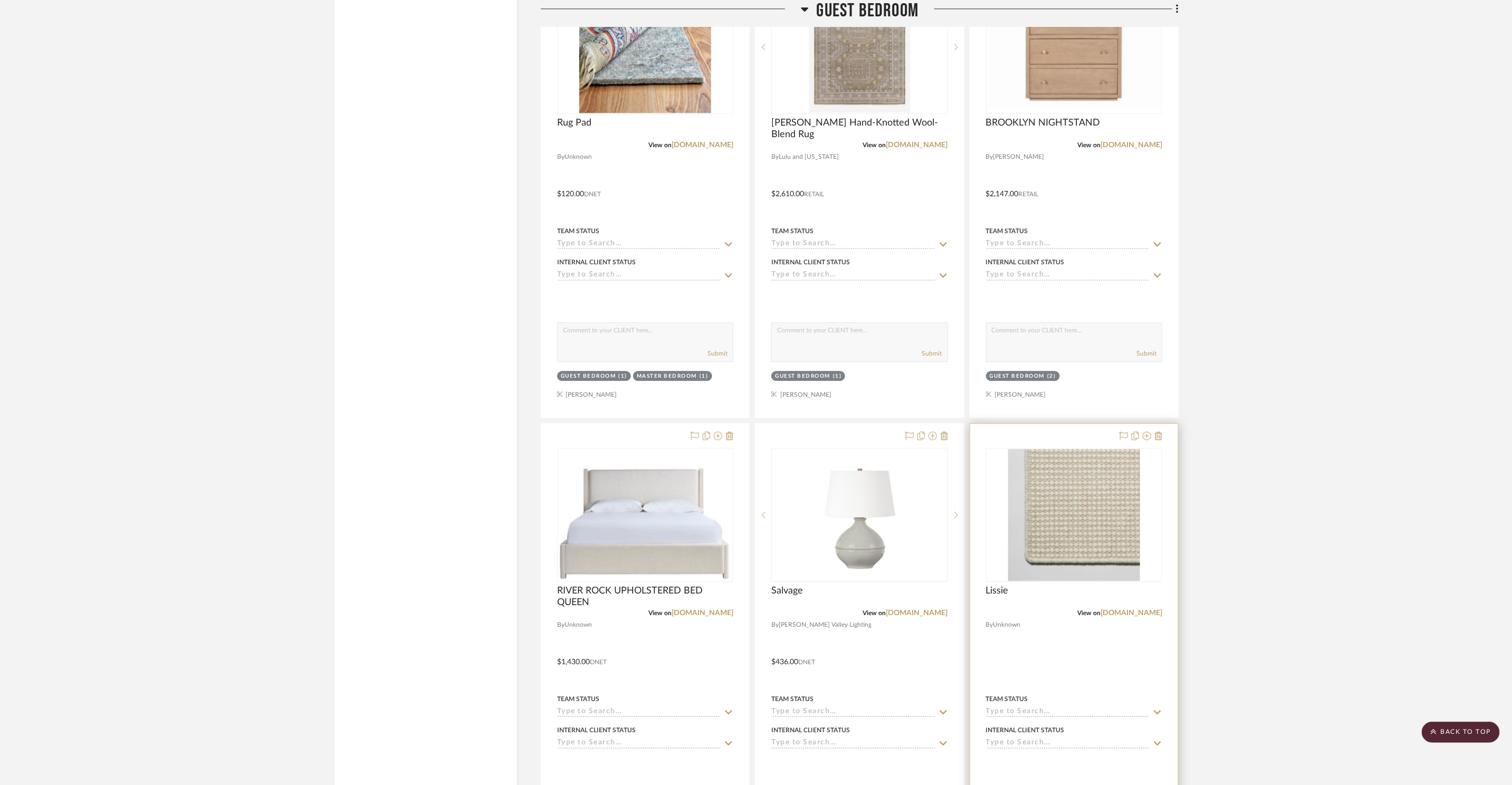
click at [1163, 430] on div at bounding box center [1074, 654] width 208 height 462
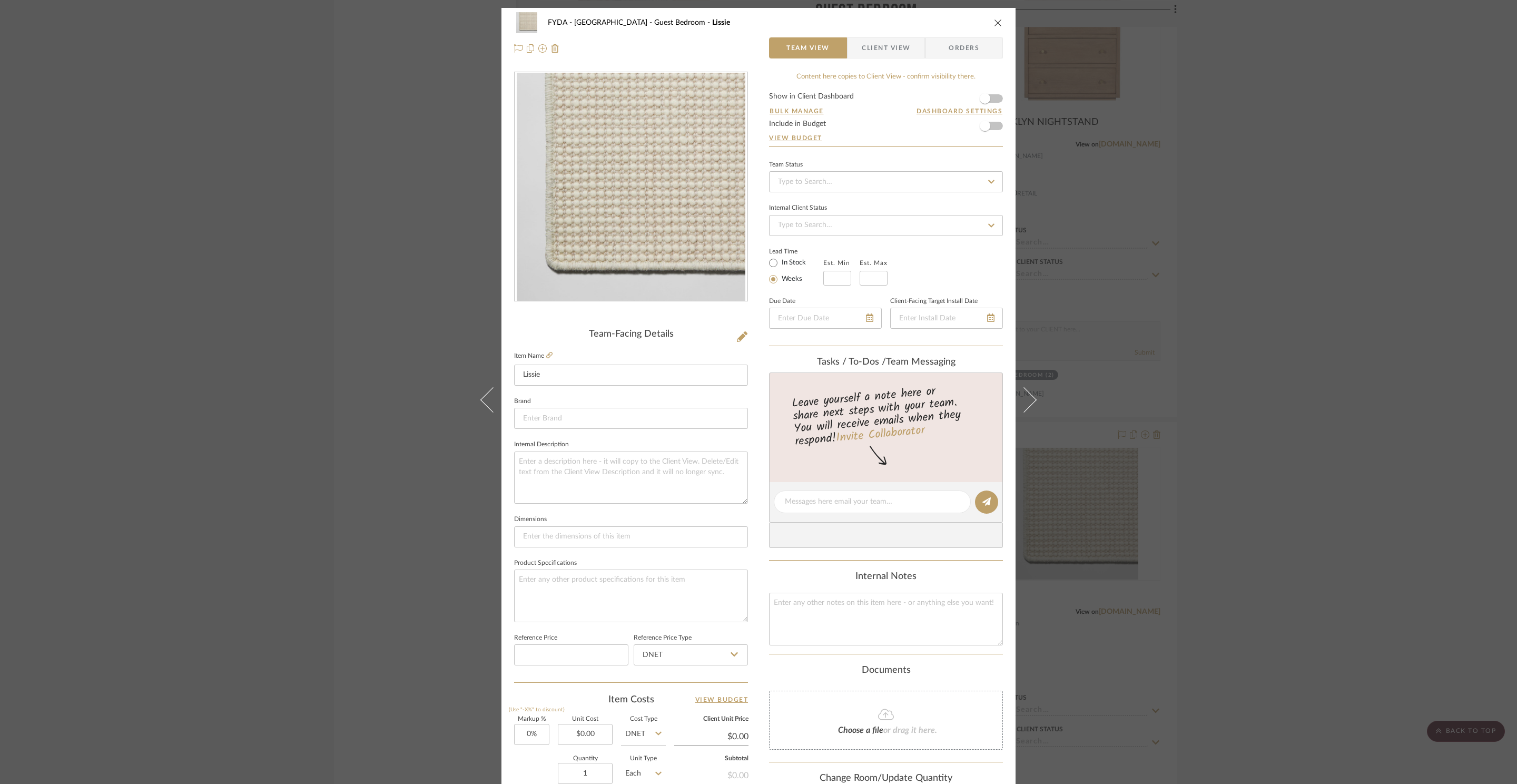
click at [1314, 400] on div "FYDA - 655 City Park Guest Bedroom Lissie Team View Client View Orders Team-Fac…" at bounding box center [758, 392] width 1517 height 784
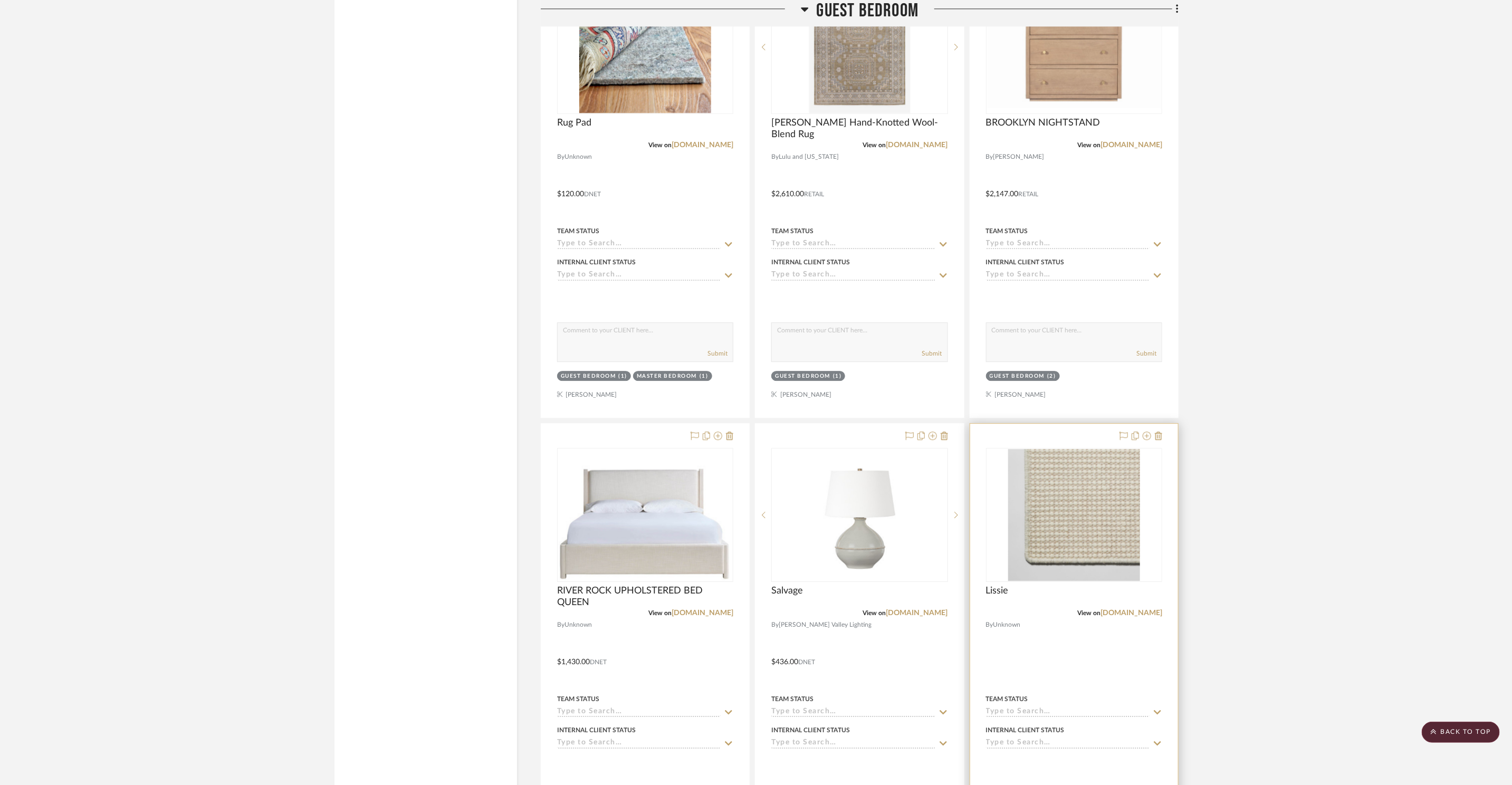
click at [1163, 432] on div at bounding box center [1074, 654] width 208 height 462
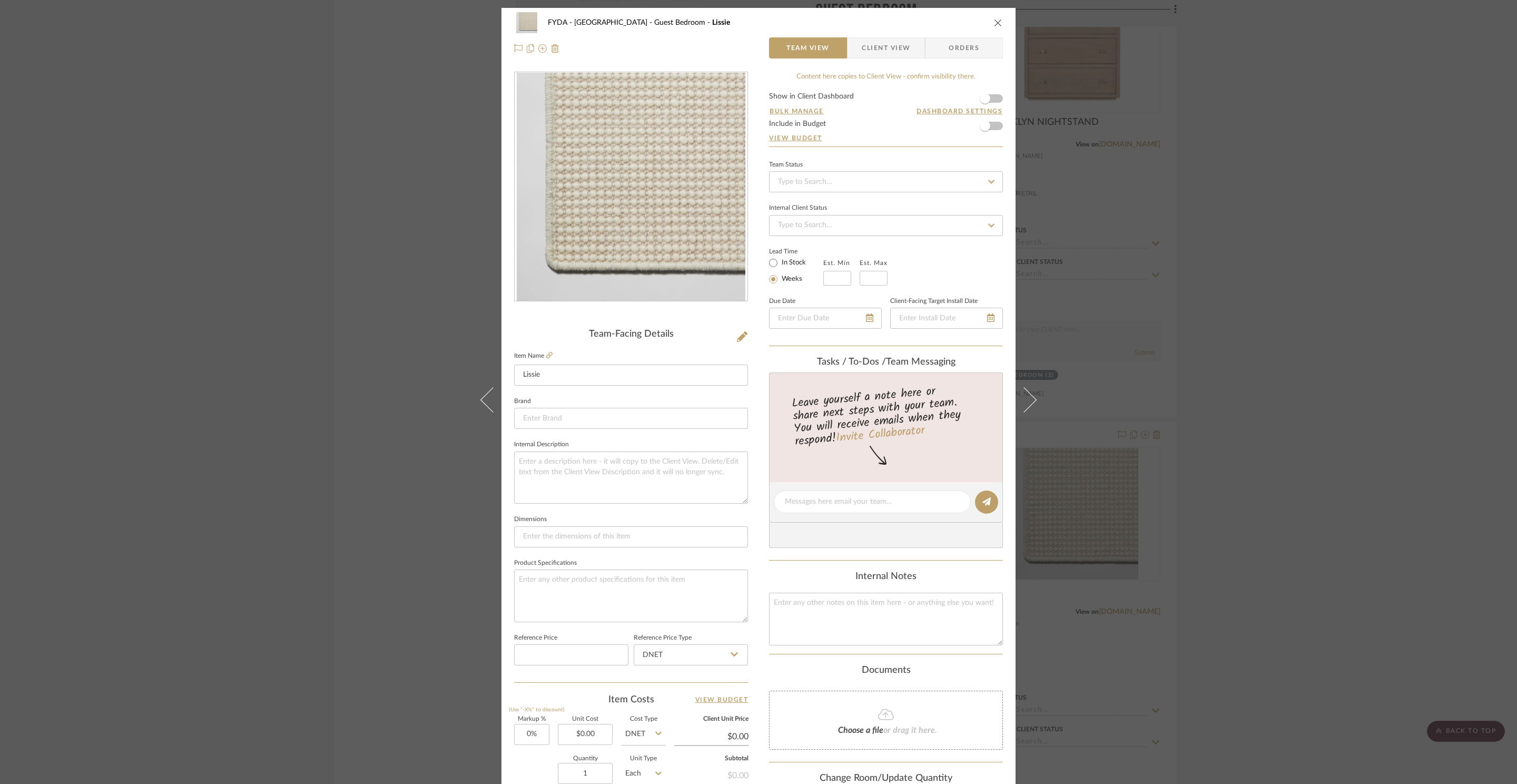
click at [1210, 376] on div "FYDA - 655 City Park Guest Bedroom Lissie Team View Client View Orders Team-Fac…" at bounding box center [758, 392] width 1517 height 784
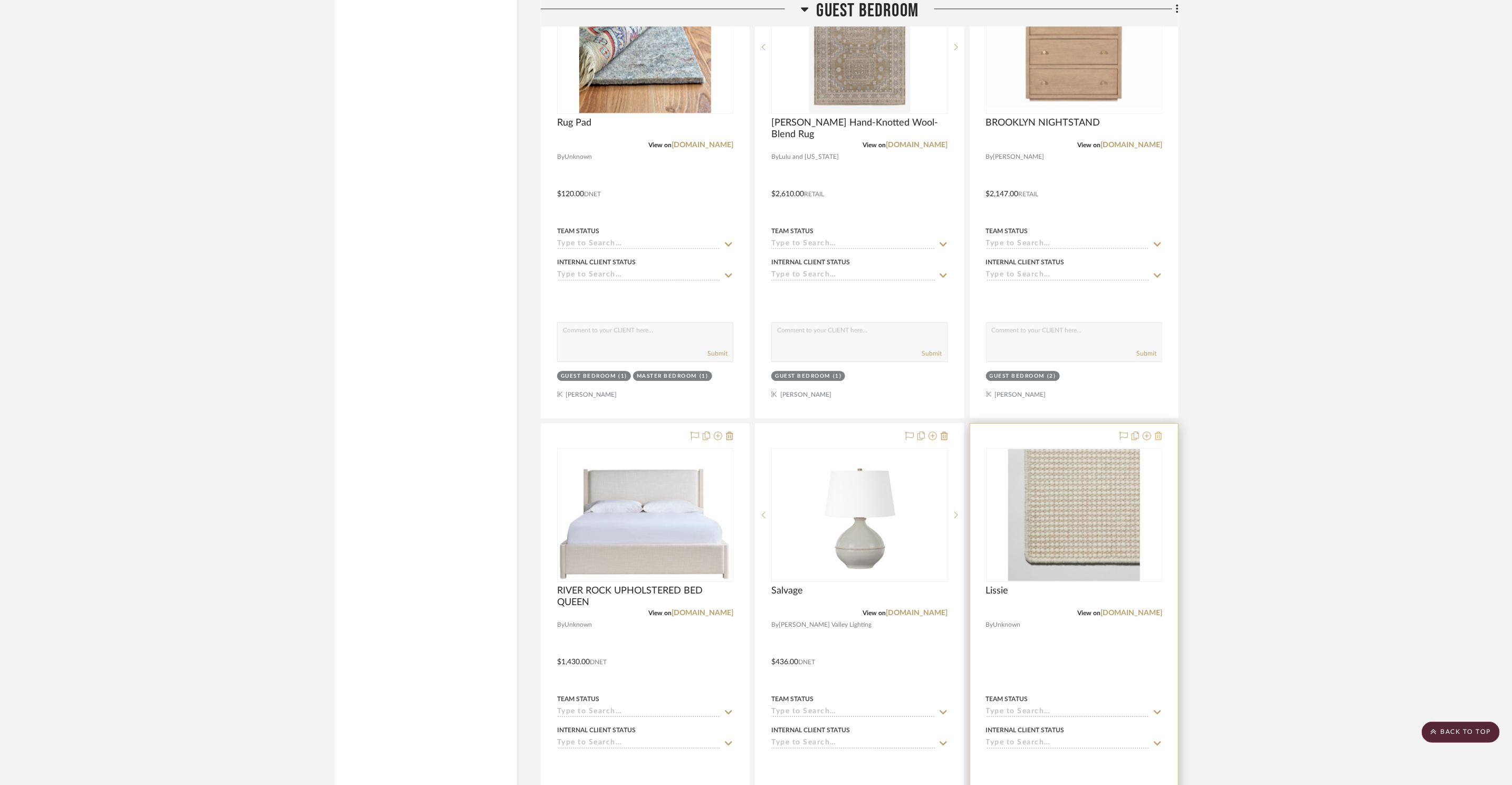
click at [1158, 432] on icon at bounding box center [1158, 436] width 8 height 8
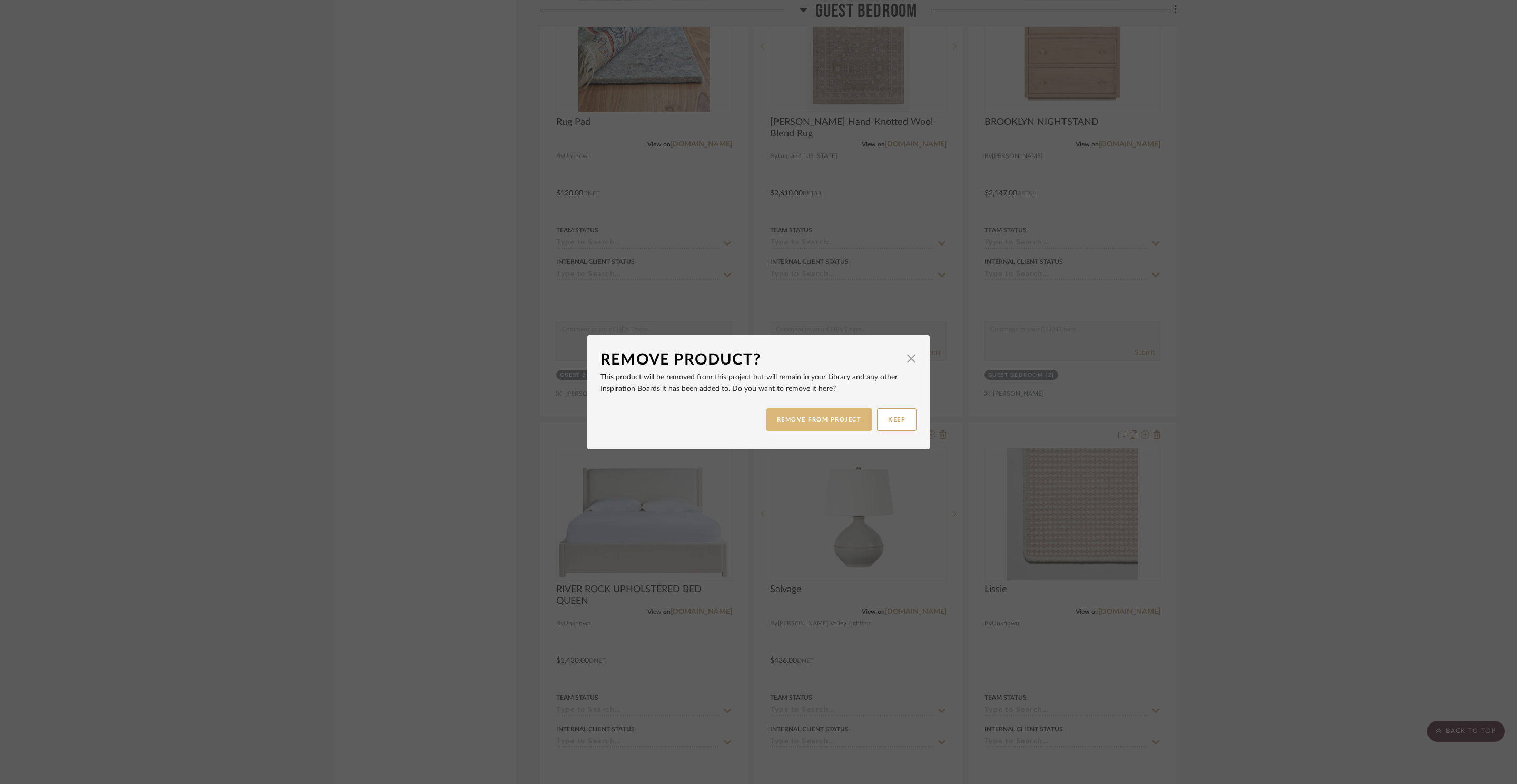
click at [820, 419] on button "REMOVE FROM PROJECT" at bounding box center [820, 419] width 106 height 22
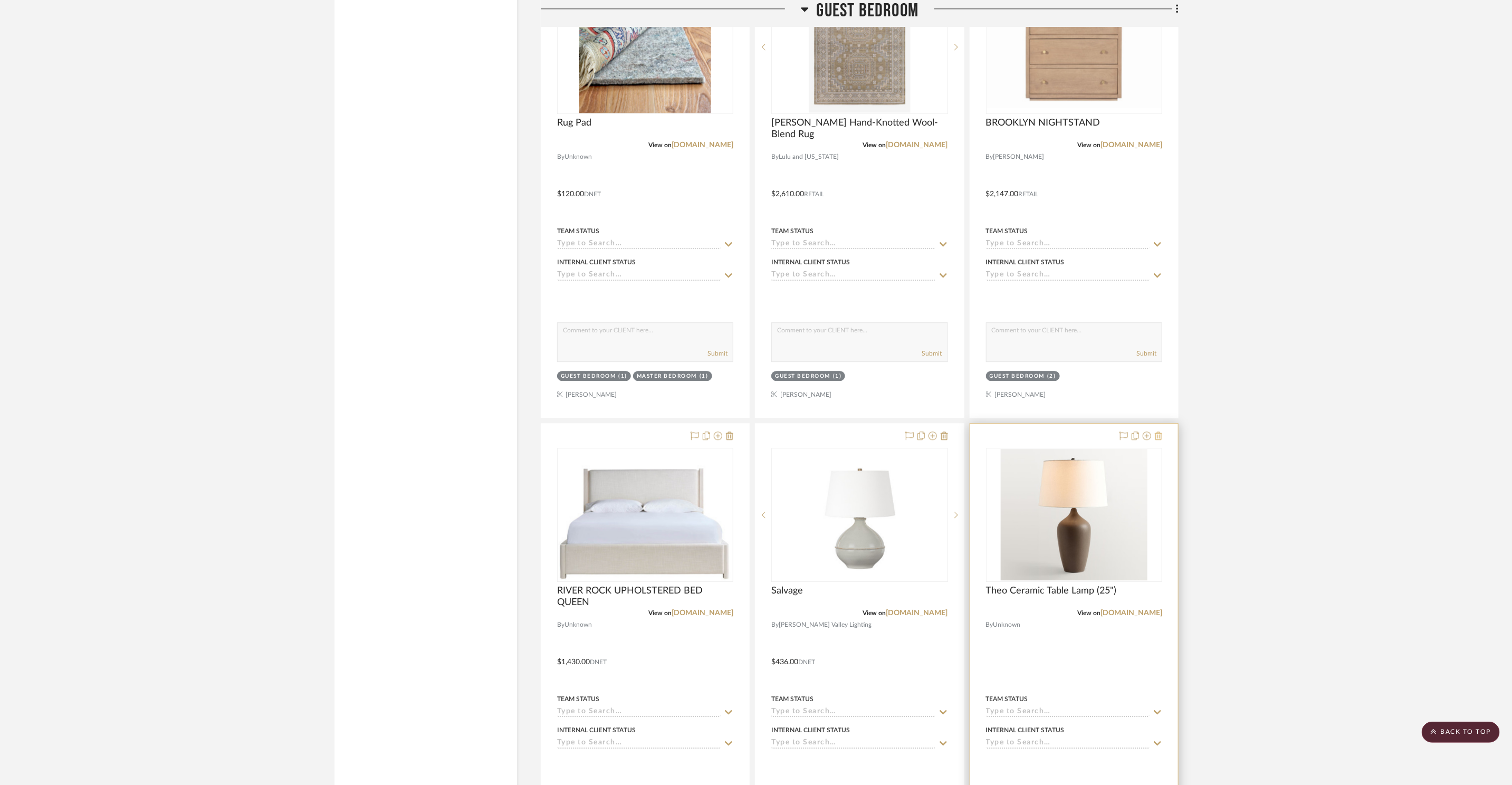
click at [1159, 432] on icon at bounding box center [1158, 436] width 8 height 8
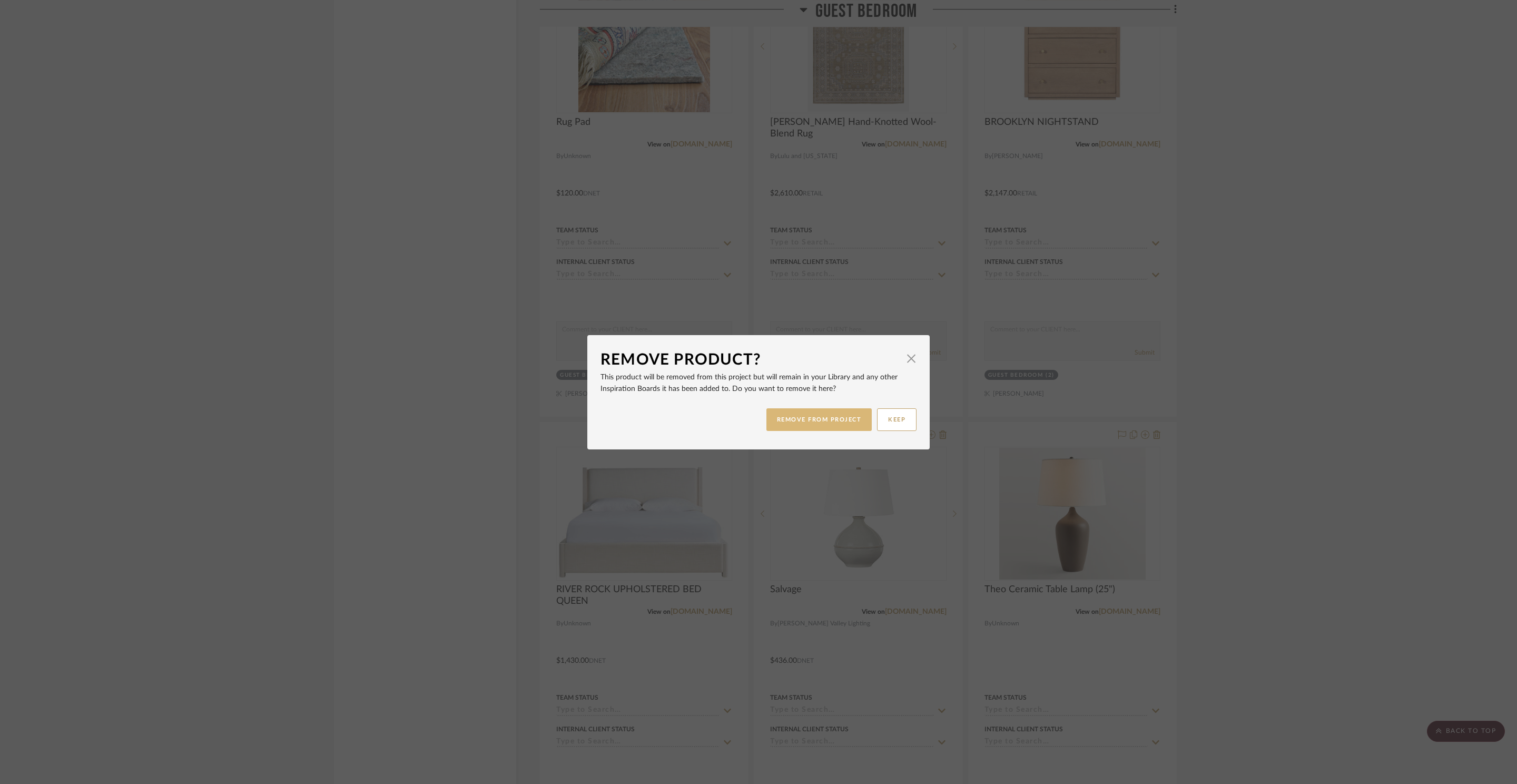
click at [852, 425] on button "REMOVE FROM PROJECT" at bounding box center [820, 419] width 106 height 22
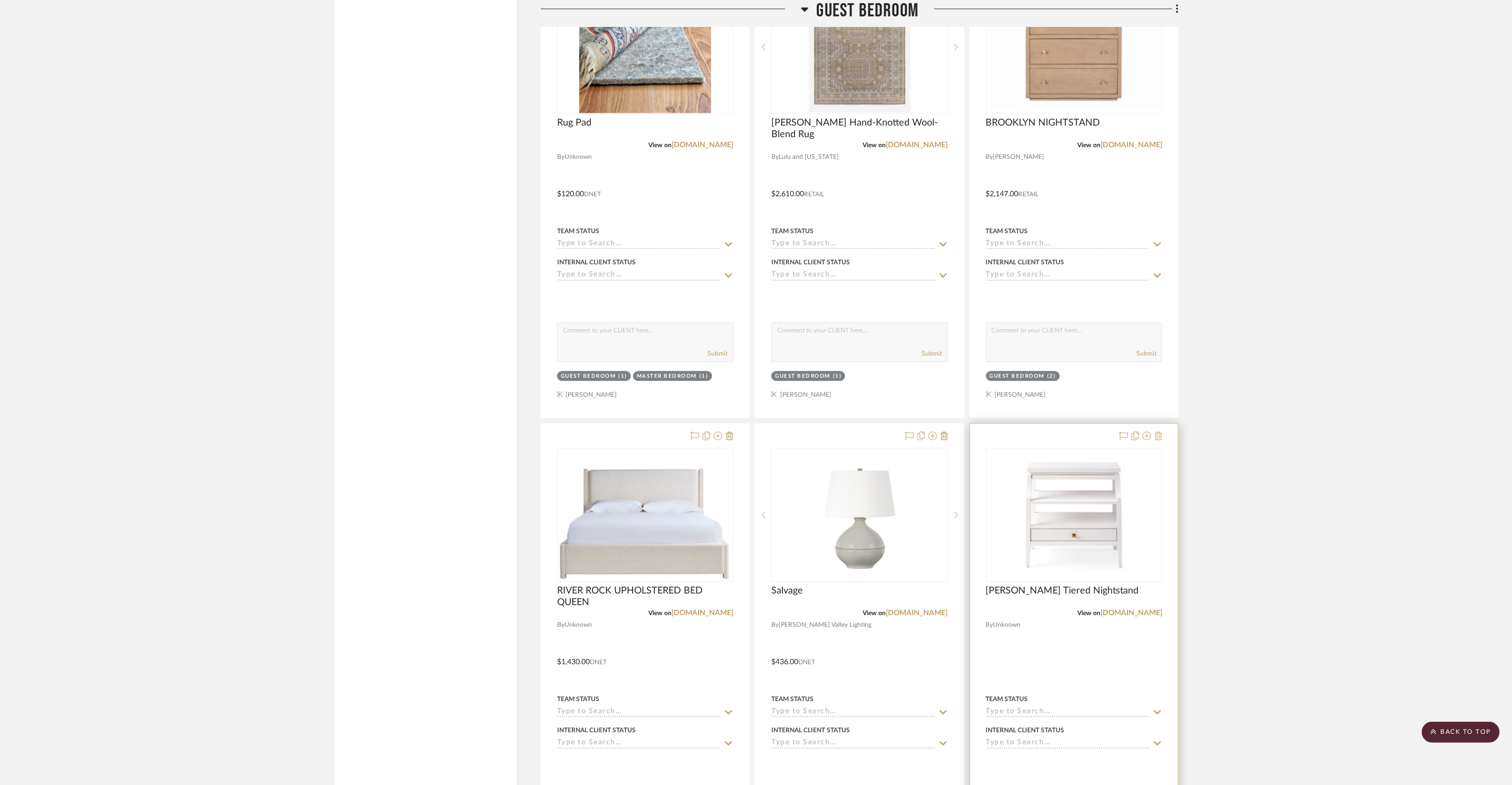
click at [1159, 434] on icon at bounding box center [1158, 436] width 8 height 8
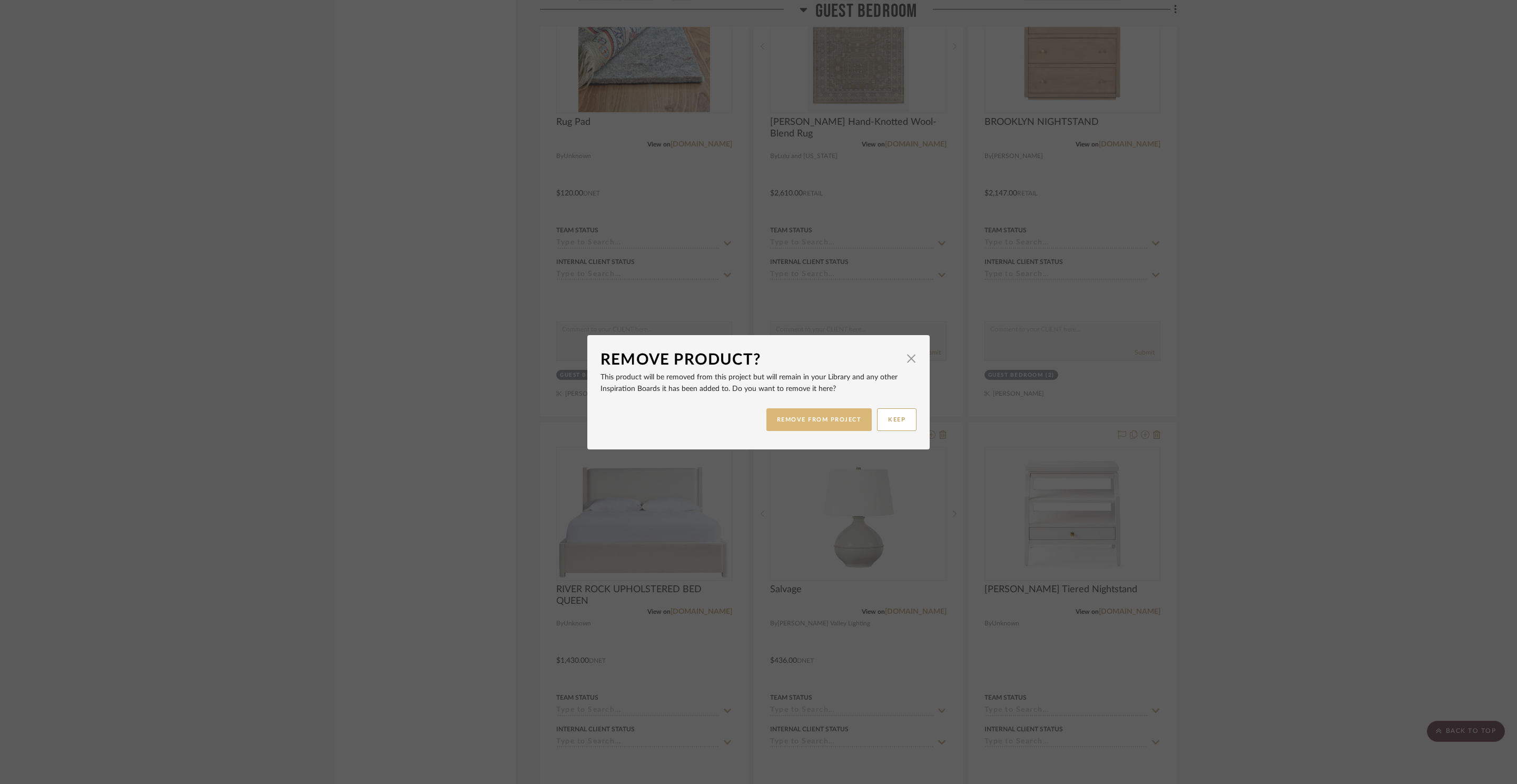
click at [829, 427] on button "REMOVE FROM PROJECT" at bounding box center [820, 419] width 106 height 22
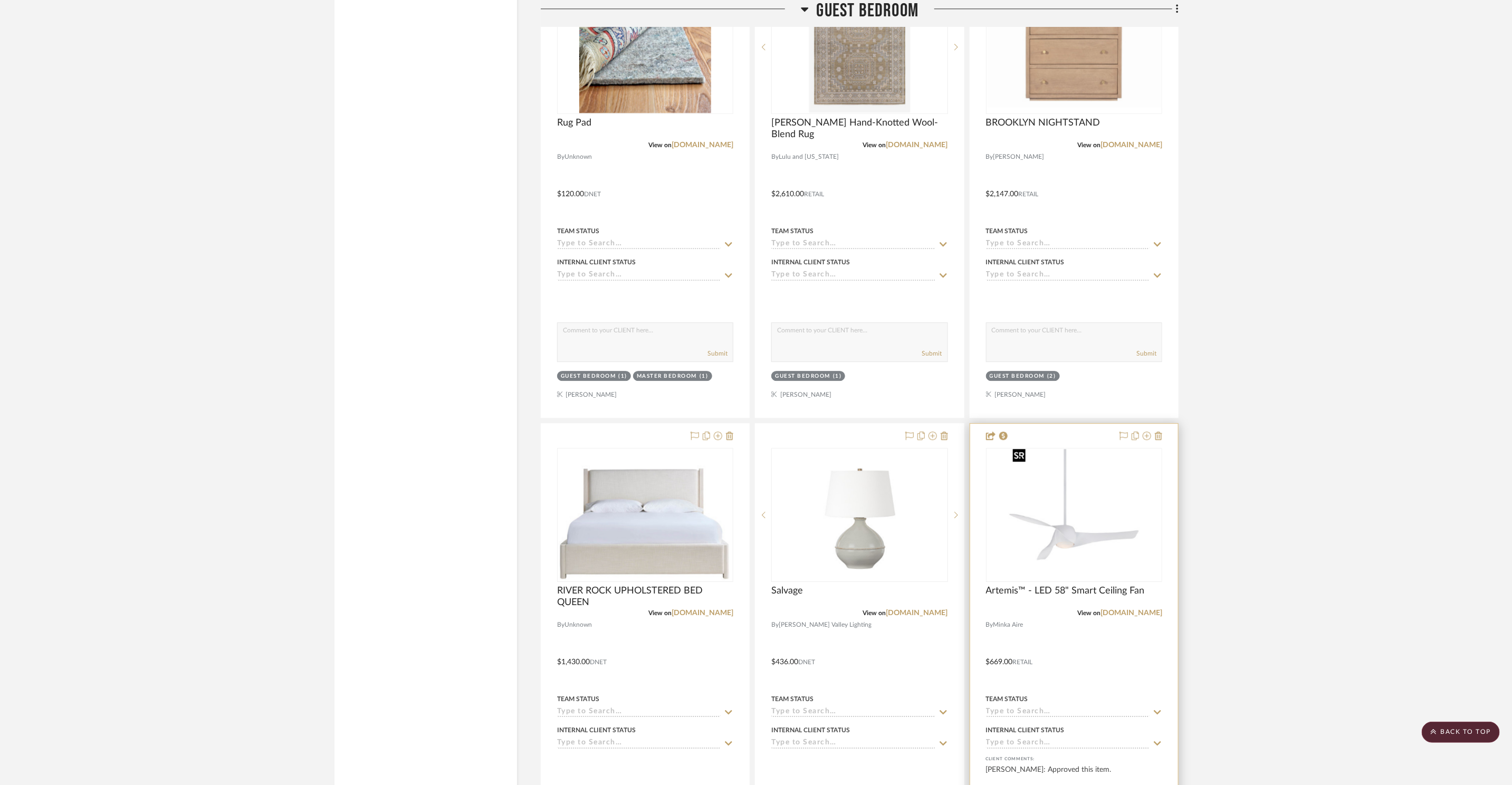
click at [1121, 499] on img "0" at bounding box center [1074, 514] width 132 height 132
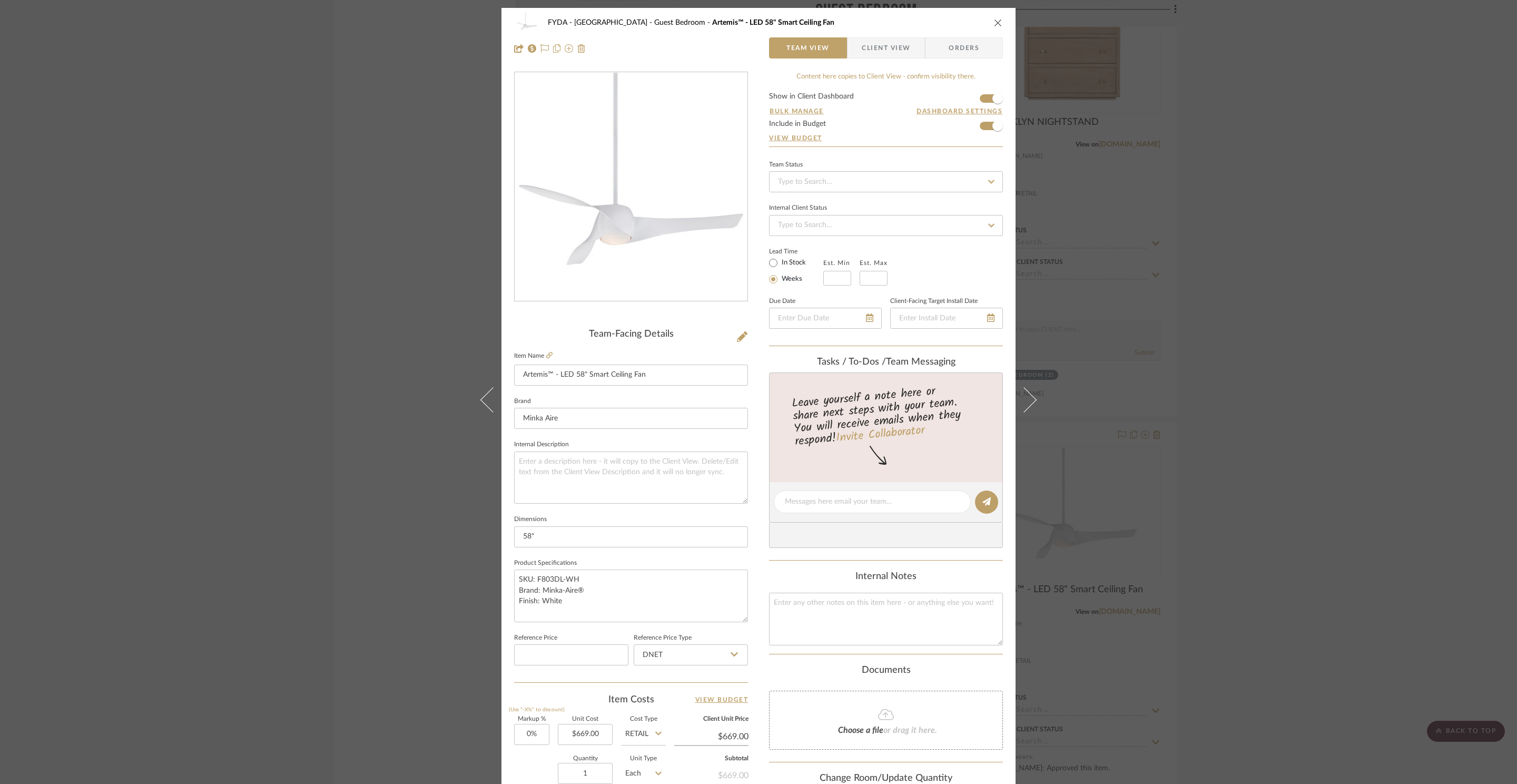
click at [1319, 467] on div "FYDA - 655 City Park Guest Bedroom Artemis™ - LED 58" Smart Ceiling Fan Team Vi…" at bounding box center [758, 392] width 1517 height 784
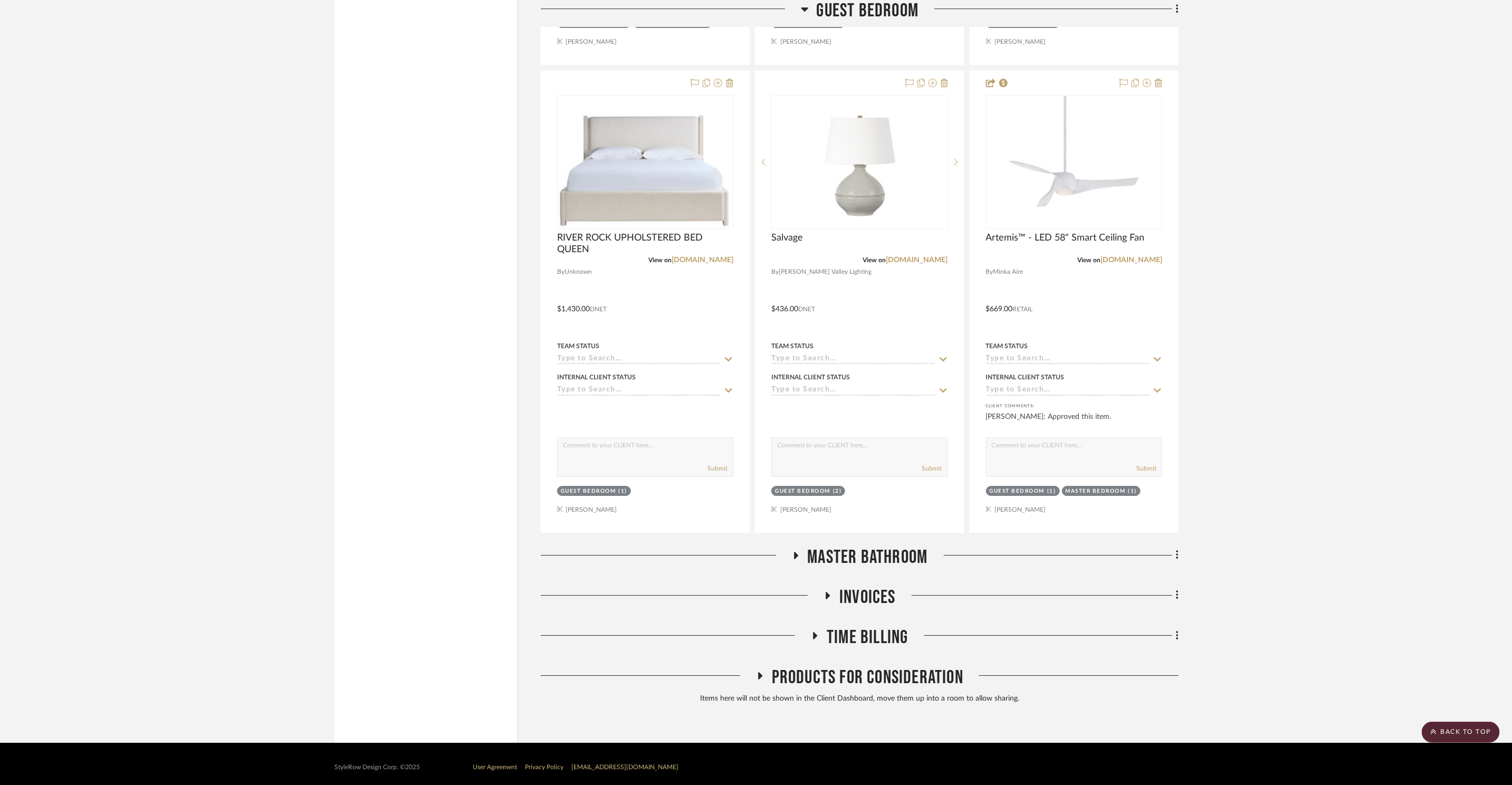
click at [907, 553] on span "Master Bathroom" at bounding box center [868, 557] width 120 height 22
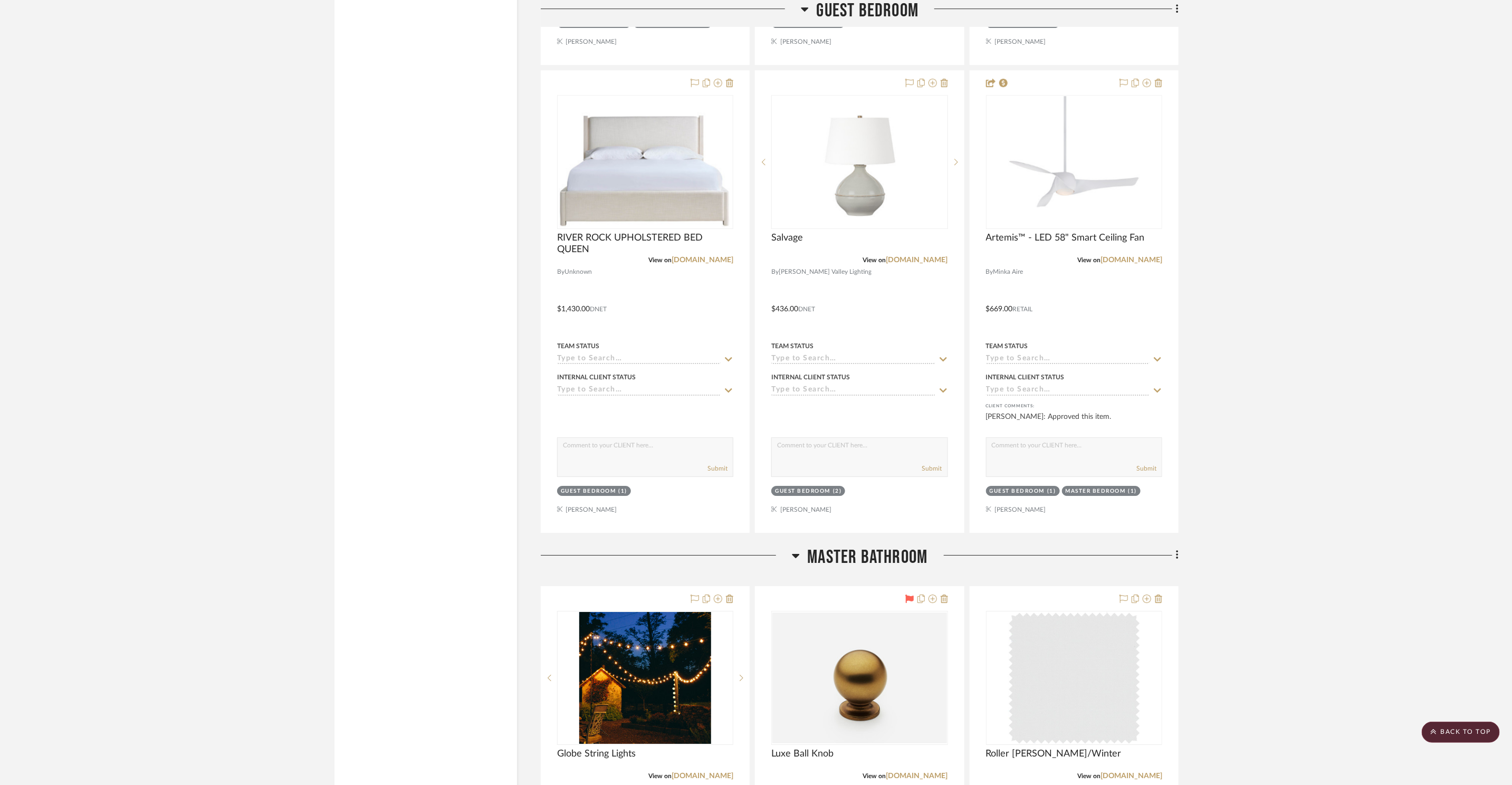
click at [907, 553] on span "Master Bathroom" at bounding box center [868, 557] width 120 height 22
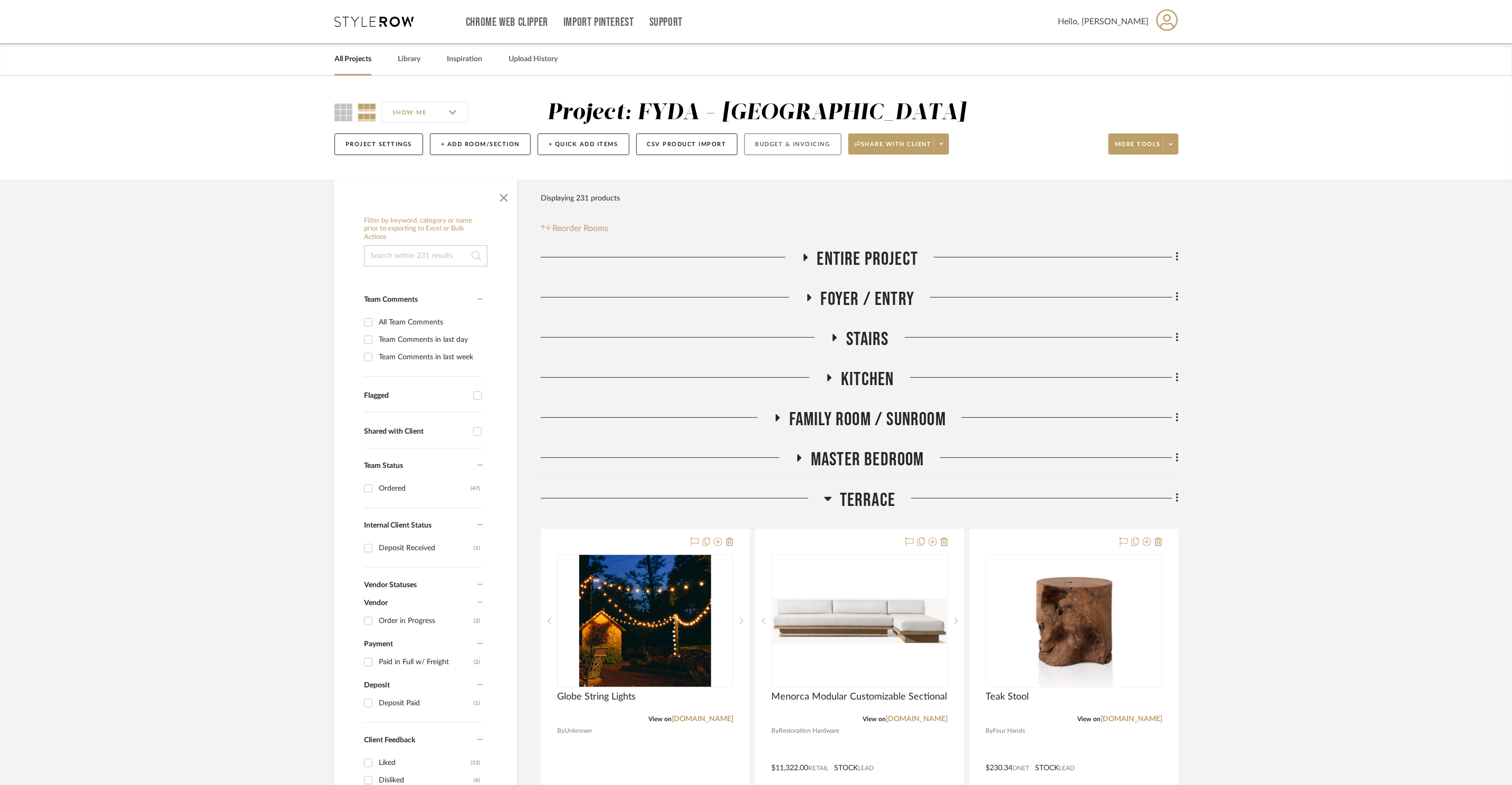
click at [806, 144] on button "Budget & Invoicing" at bounding box center [793, 144] width 97 height 22
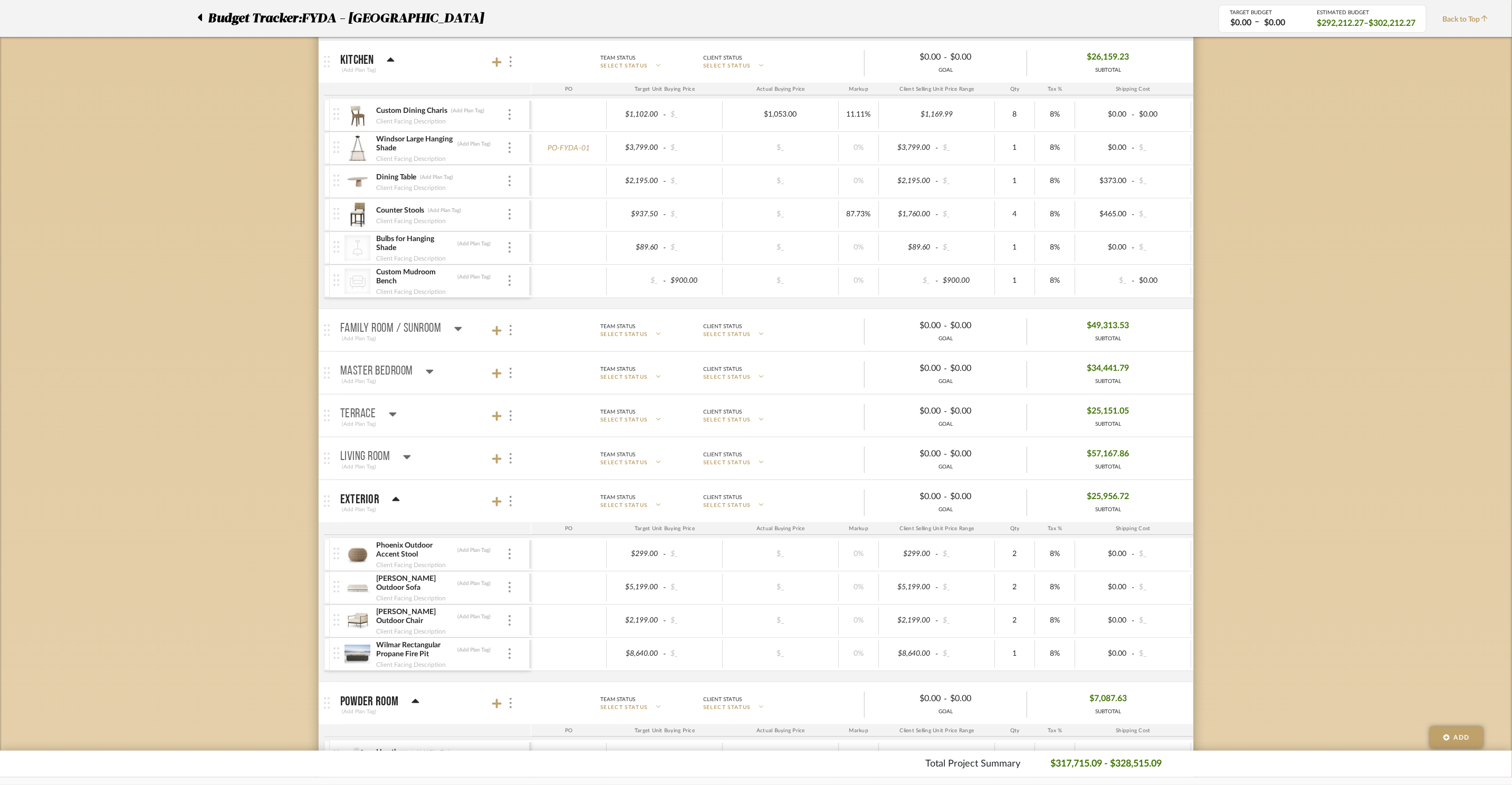
click at [462, 334] on mat-panel-title "Family Room / Sunroom (Add Plan Tag)" at bounding box center [433, 330] width 186 height 26
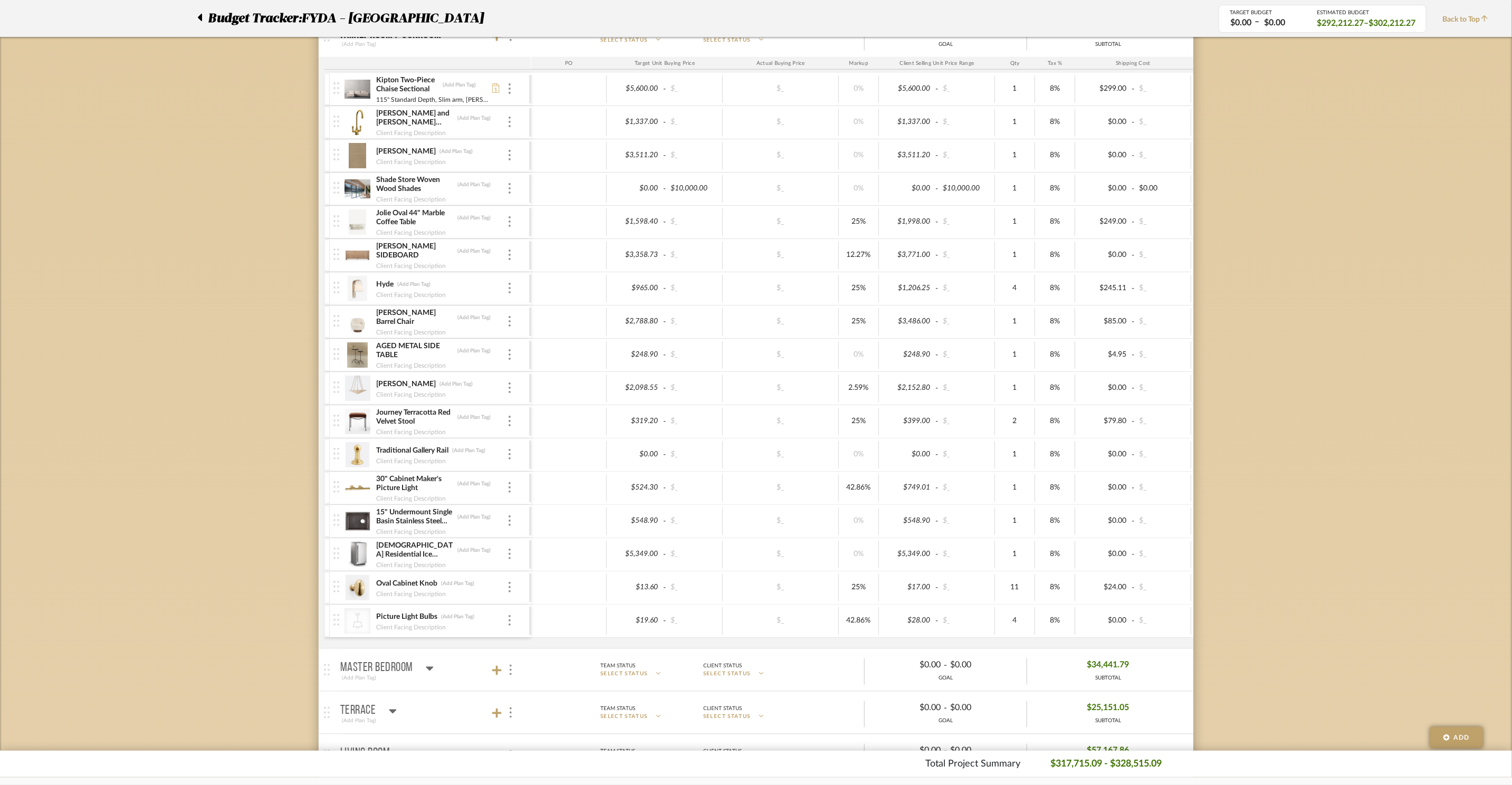
scroll to position [918, 0]
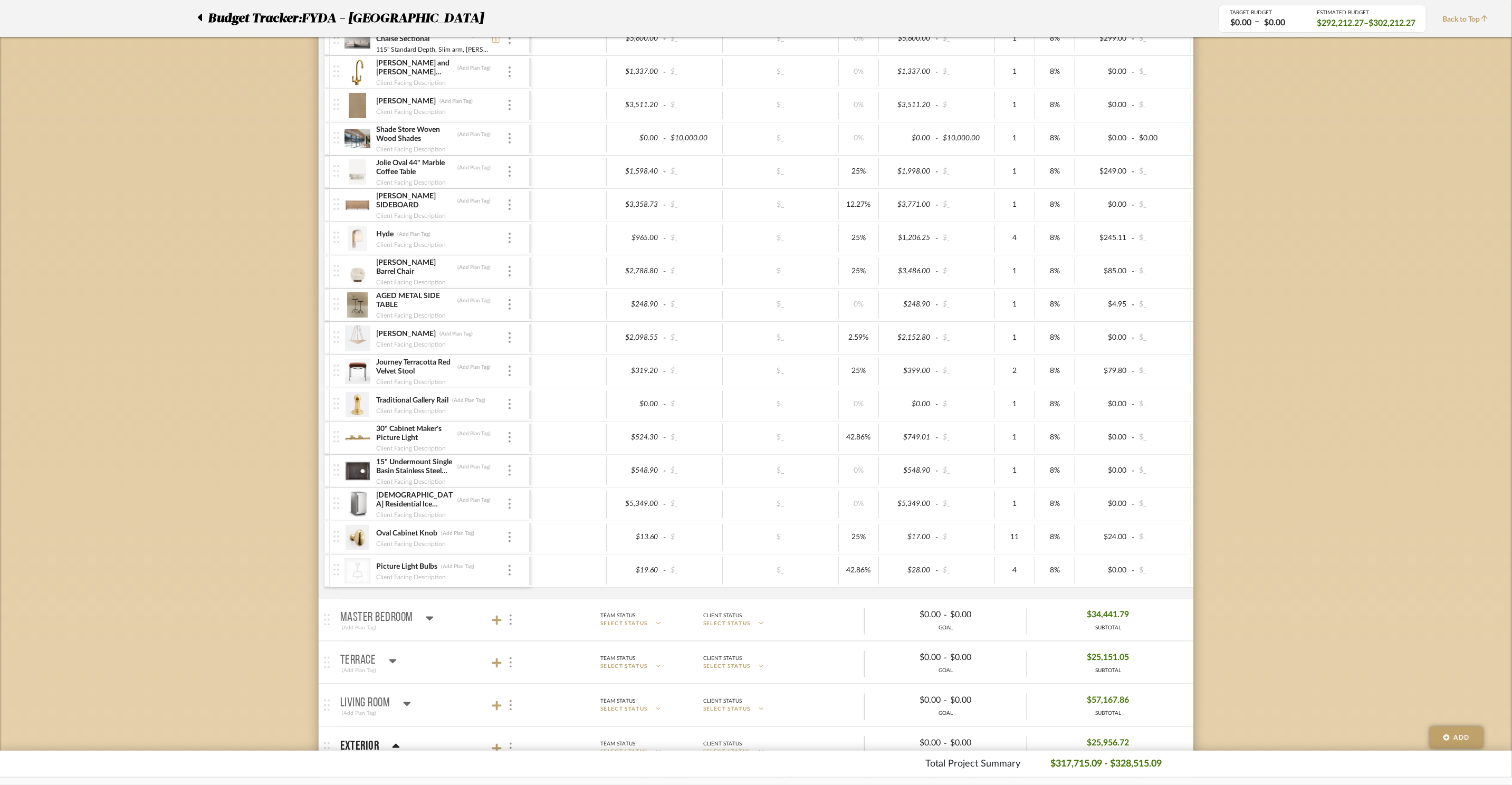
click at [513, 511] on div "[DEMOGRAPHIC_DATA] Residential Ice Maker (Add Plan Tag) Client Facing Descripti…" at bounding box center [431, 504] width 196 height 33
click at [512, 510] on div at bounding box center [510, 504] width 6 height 12
click at [528, 585] on button "Remove Item" at bounding box center [554, 592] width 95 height 25
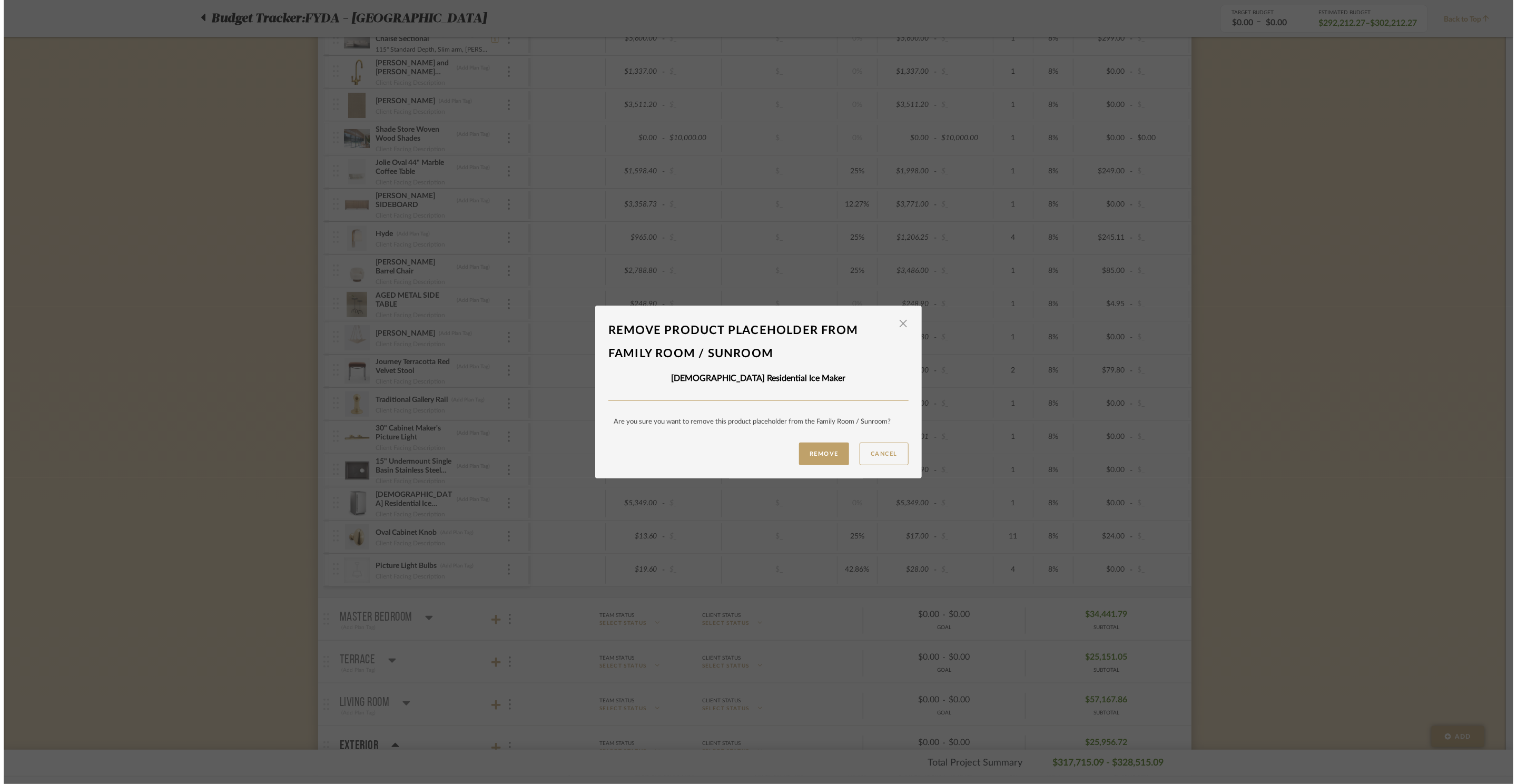
scroll to position [0, 0]
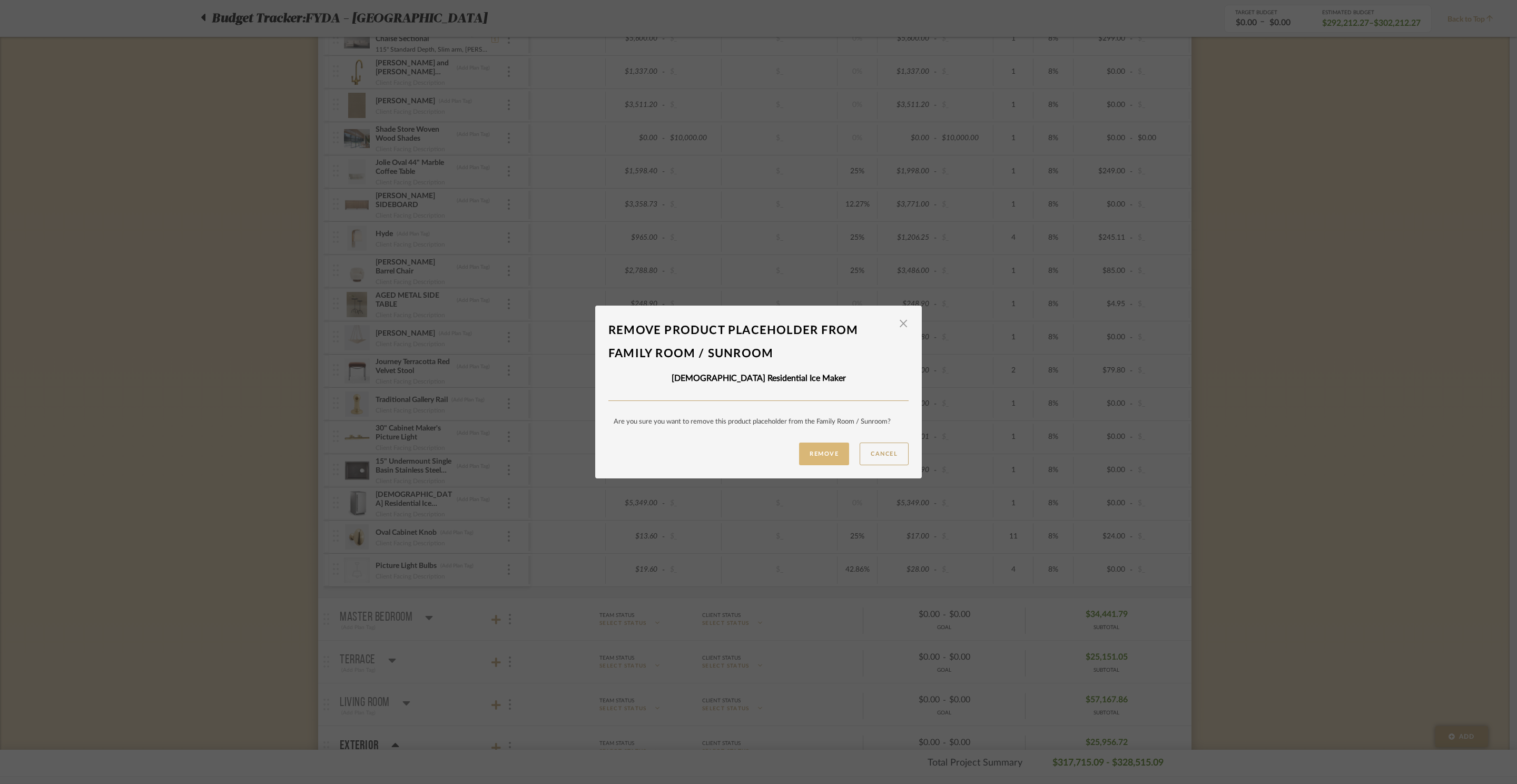
click at [825, 454] on button "Remove" at bounding box center [824, 453] width 50 height 22
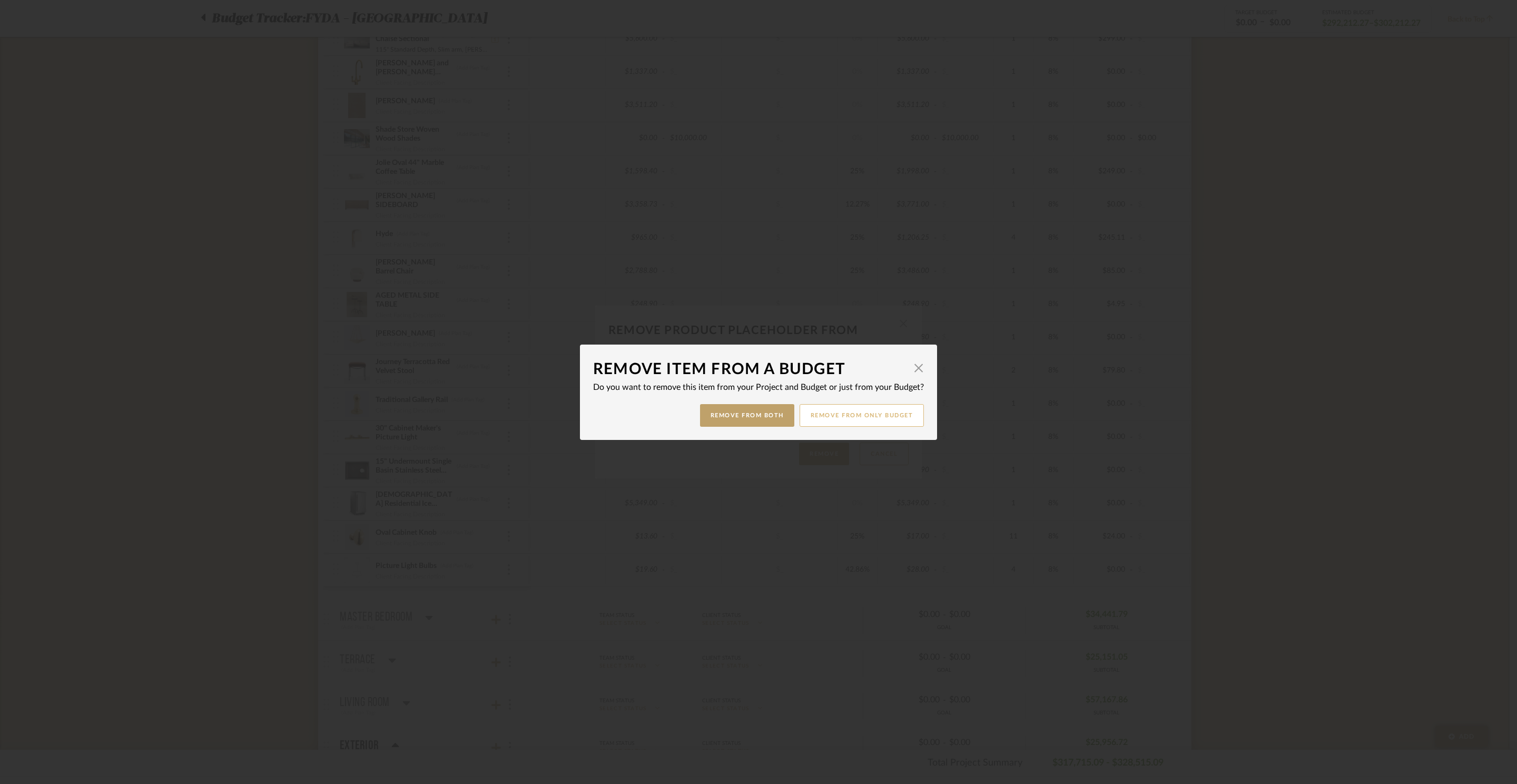
click at [874, 417] on button "Remove from only Budget" at bounding box center [862, 415] width 125 height 22
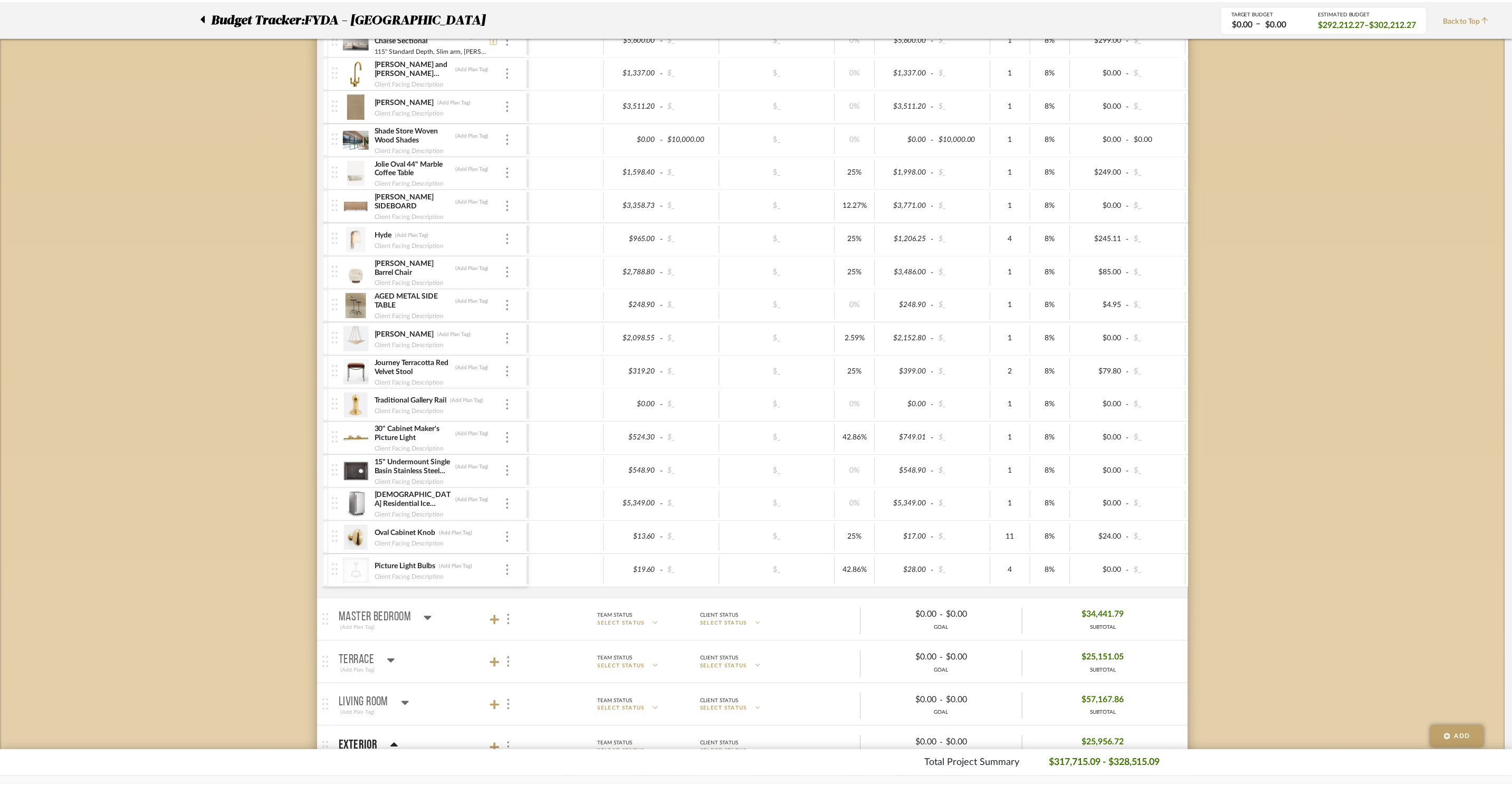
scroll to position [918, 0]
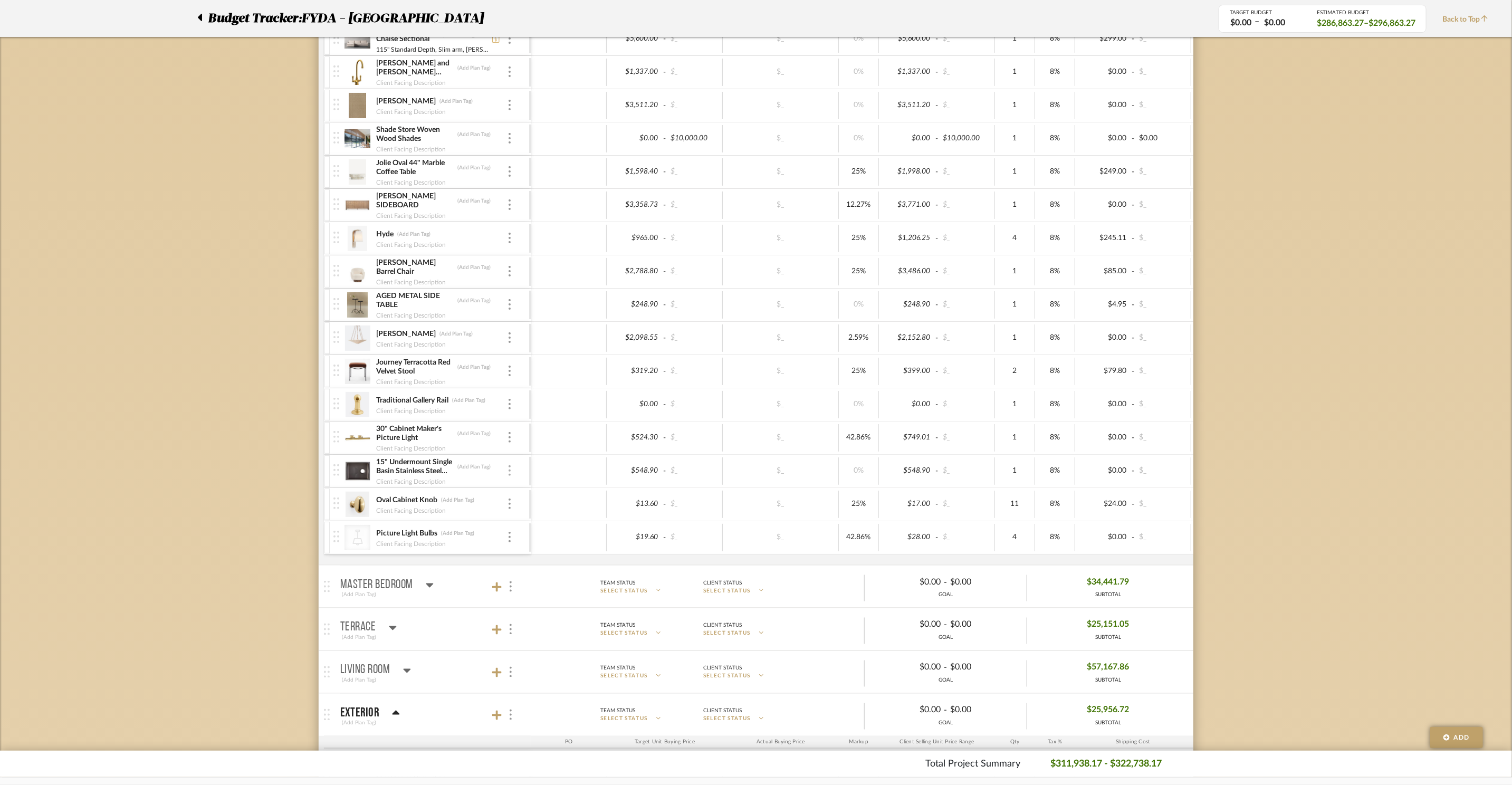
click at [511, 476] on div at bounding box center [510, 471] width 6 height 12
click at [556, 558] on span "Remove Item" at bounding box center [561, 558] width 65 height 9
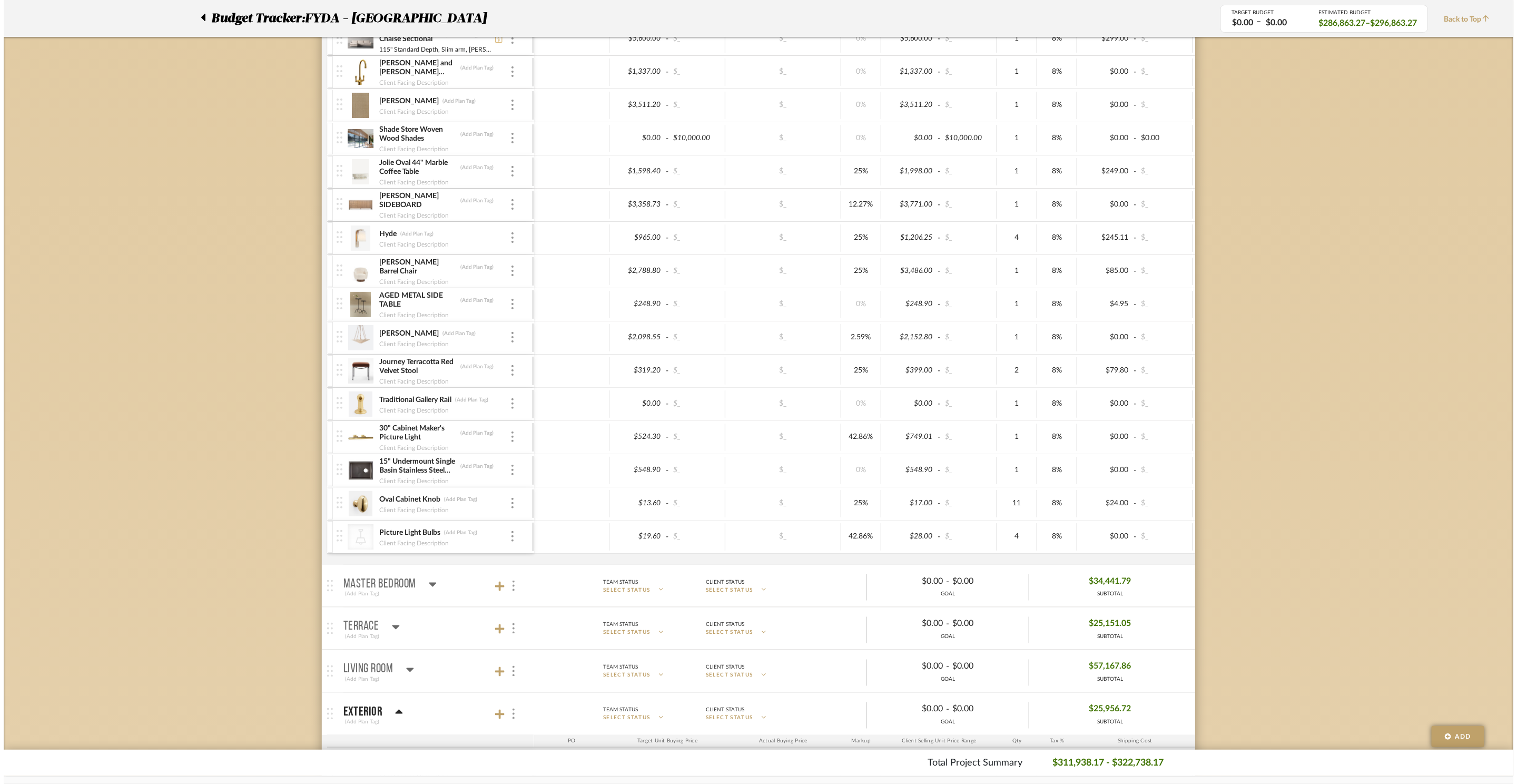
scroll to position [0, 0]
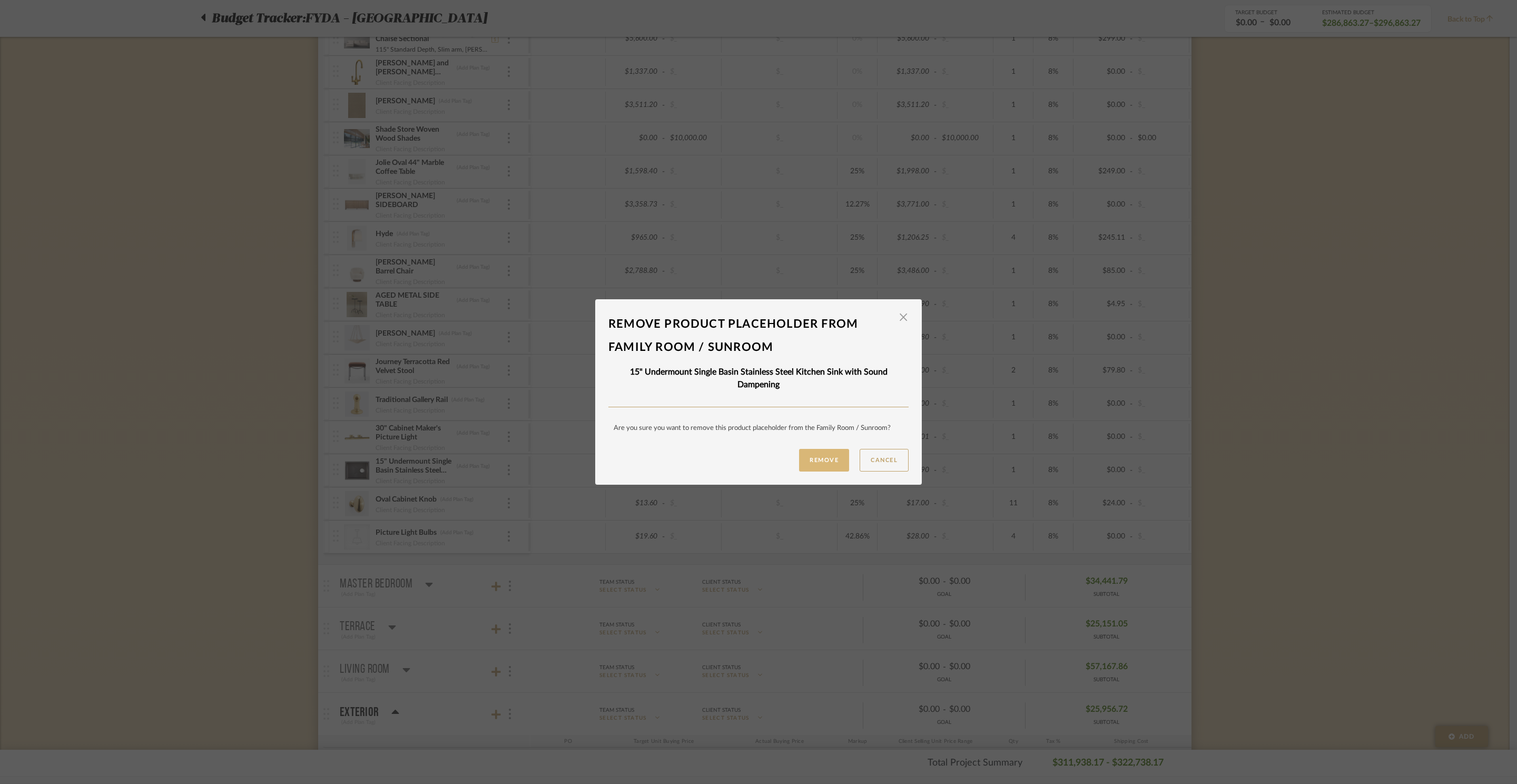
click at [815, 461] on button "Remove" at bounding box center [824, 460] width 50 height 22
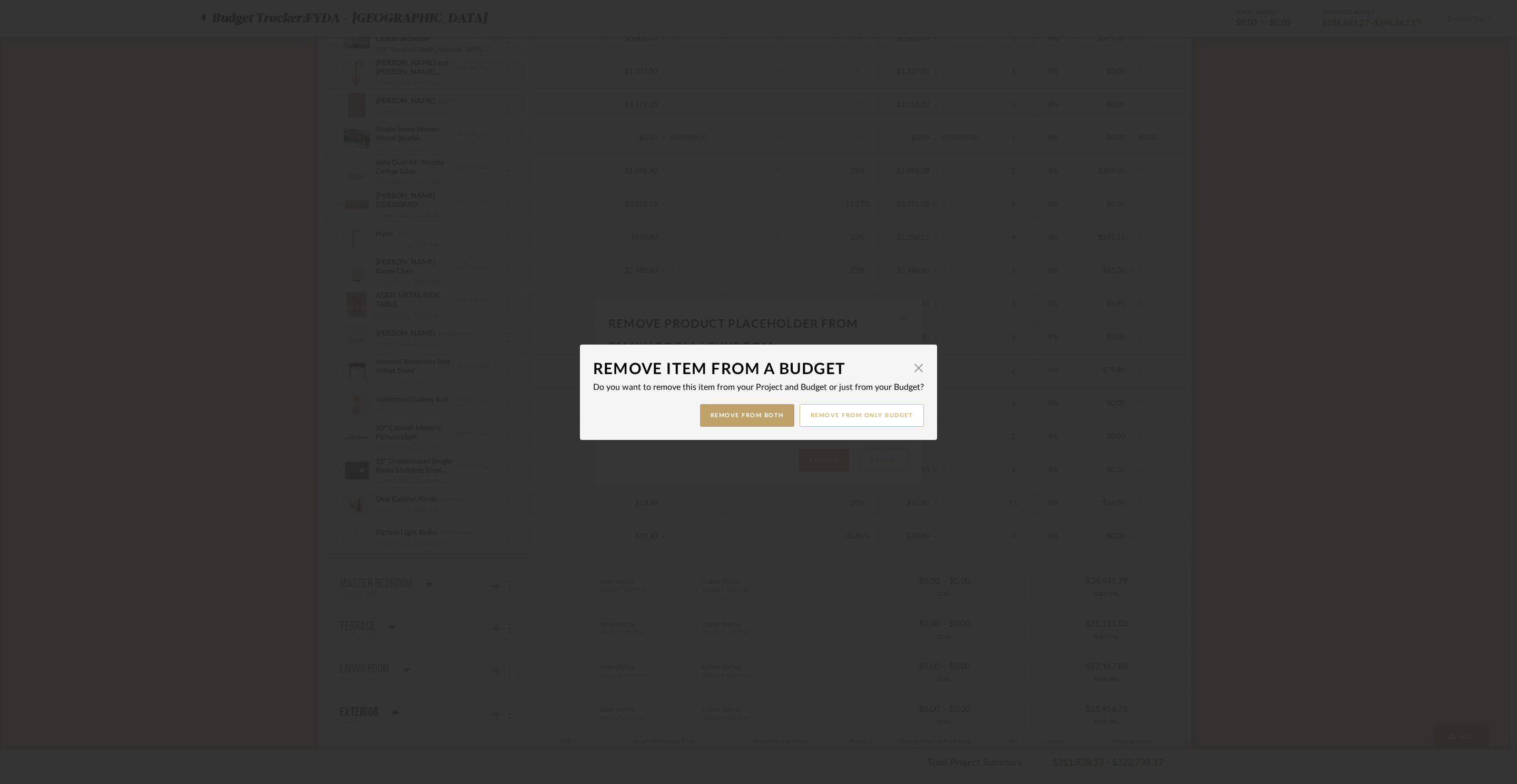
click at [871, 416] on button "Remove from only Budget" at bounding box center [862, 415] width 125 height 22
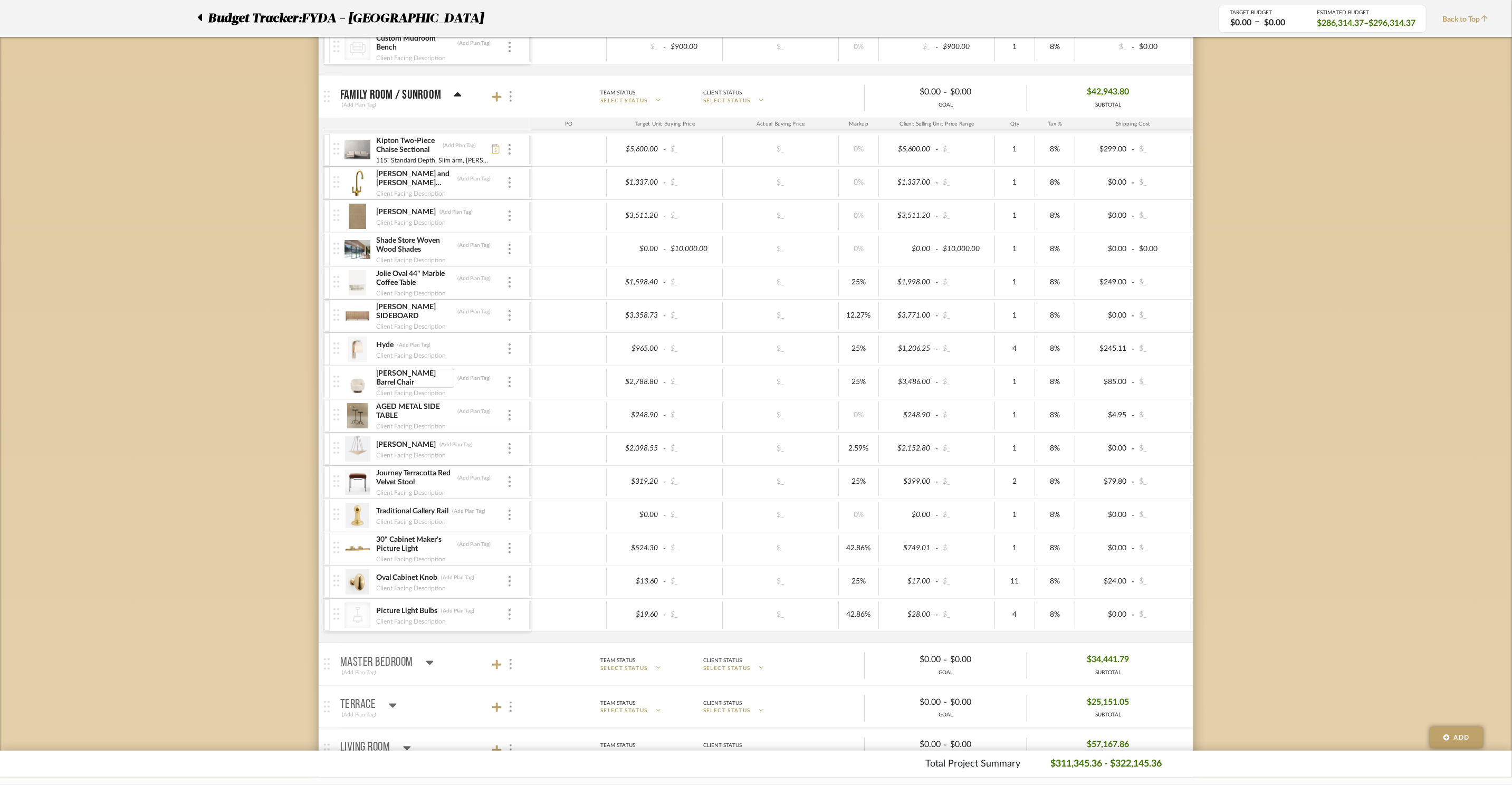
scroll to position [804, 0]
click at [513, 185] on div "[PERSON_NAME] and [PERSON_NAME] Georgian Era 1.8 GPM Single Hole Bar Faucet (Ad…" at bounding box center [431, 186] width 196 height 33
click at [512, 191] on div at bounding box center [510, 186] width 6 height 12
click at [540, 271] on span "Remove Item" at bounding box center [561, 270] width 65 height 9
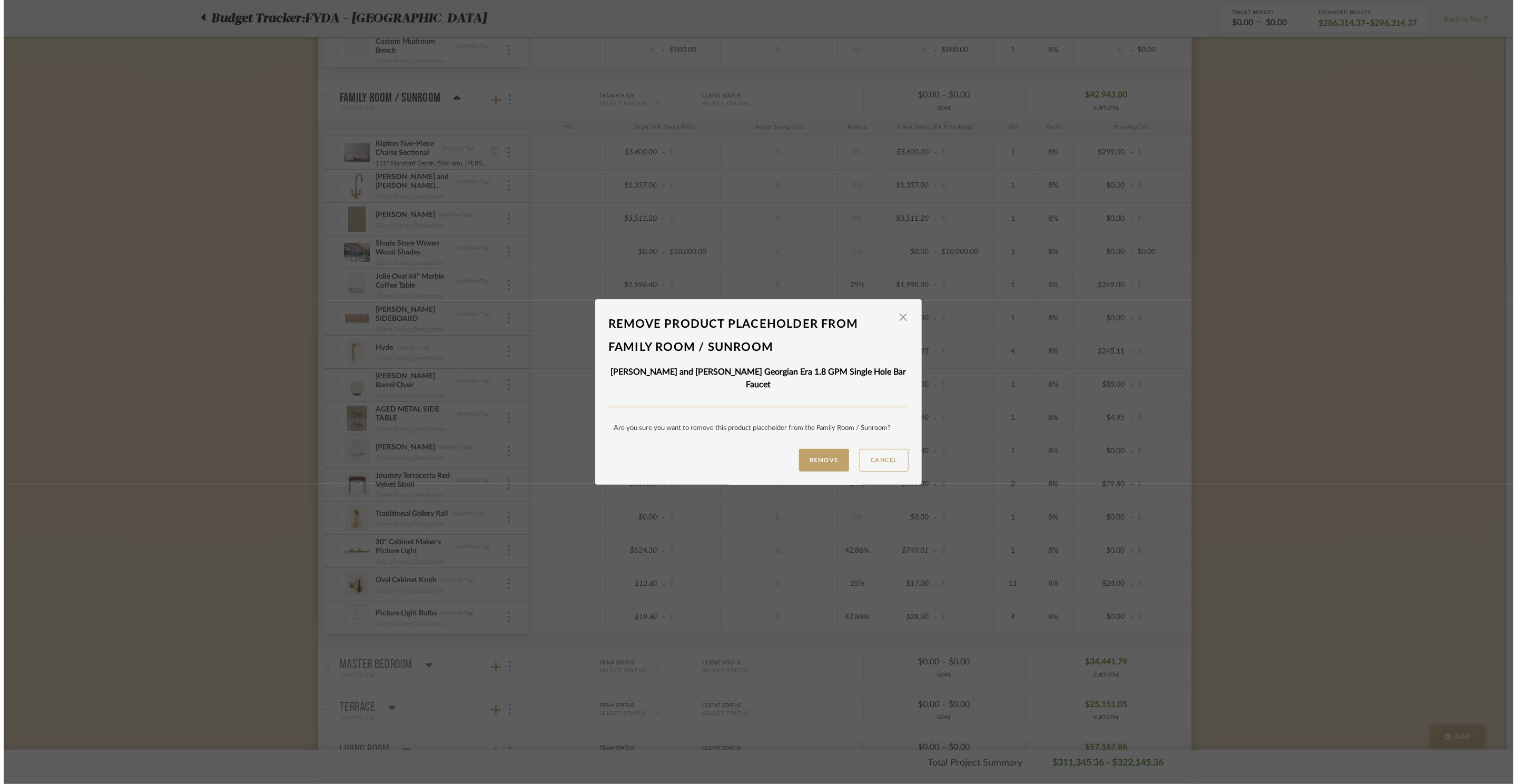
scroll to position [0, 0]
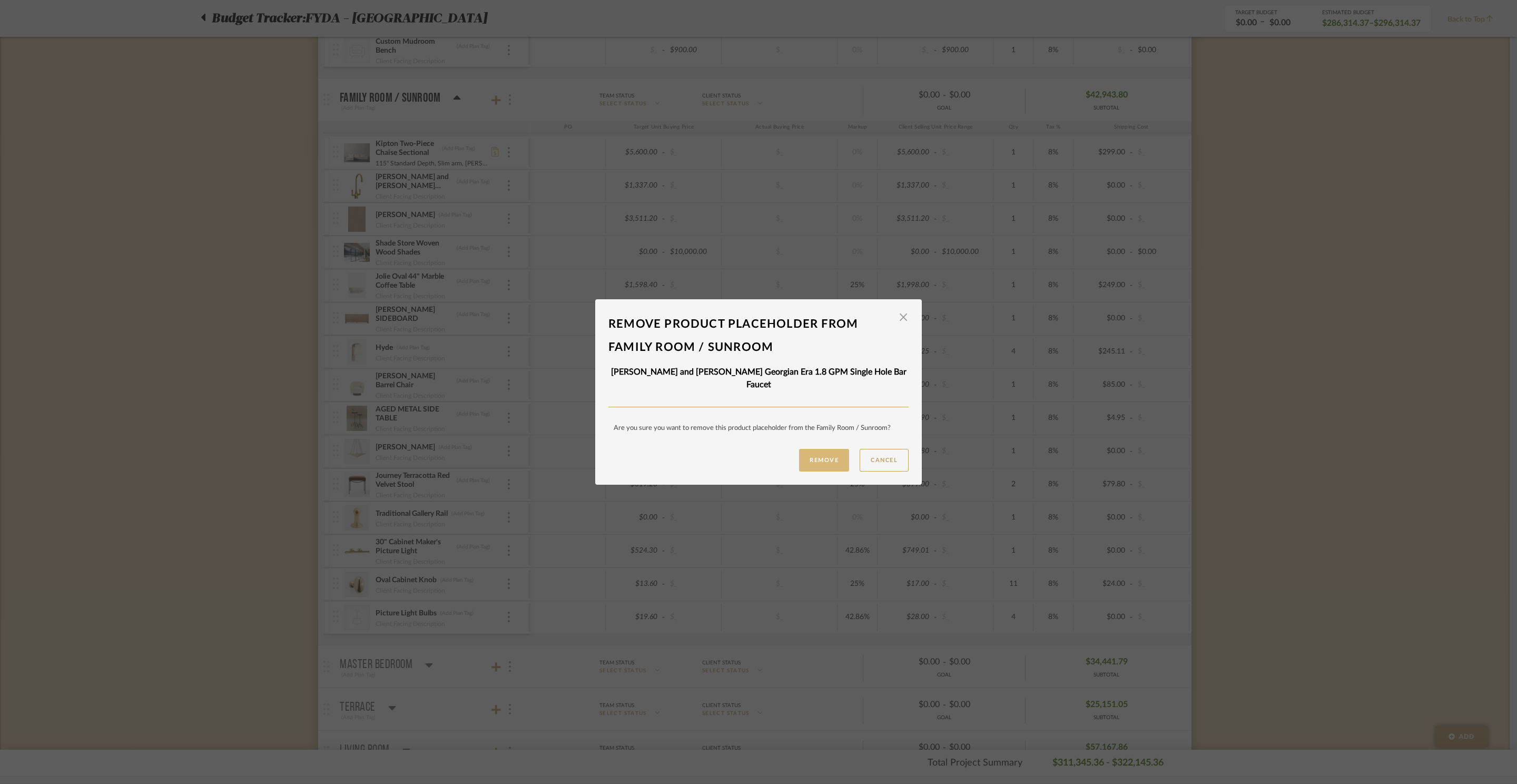
click at [822, 456] on button "Remove" at bounding box center [824, 460] width 50 height 22
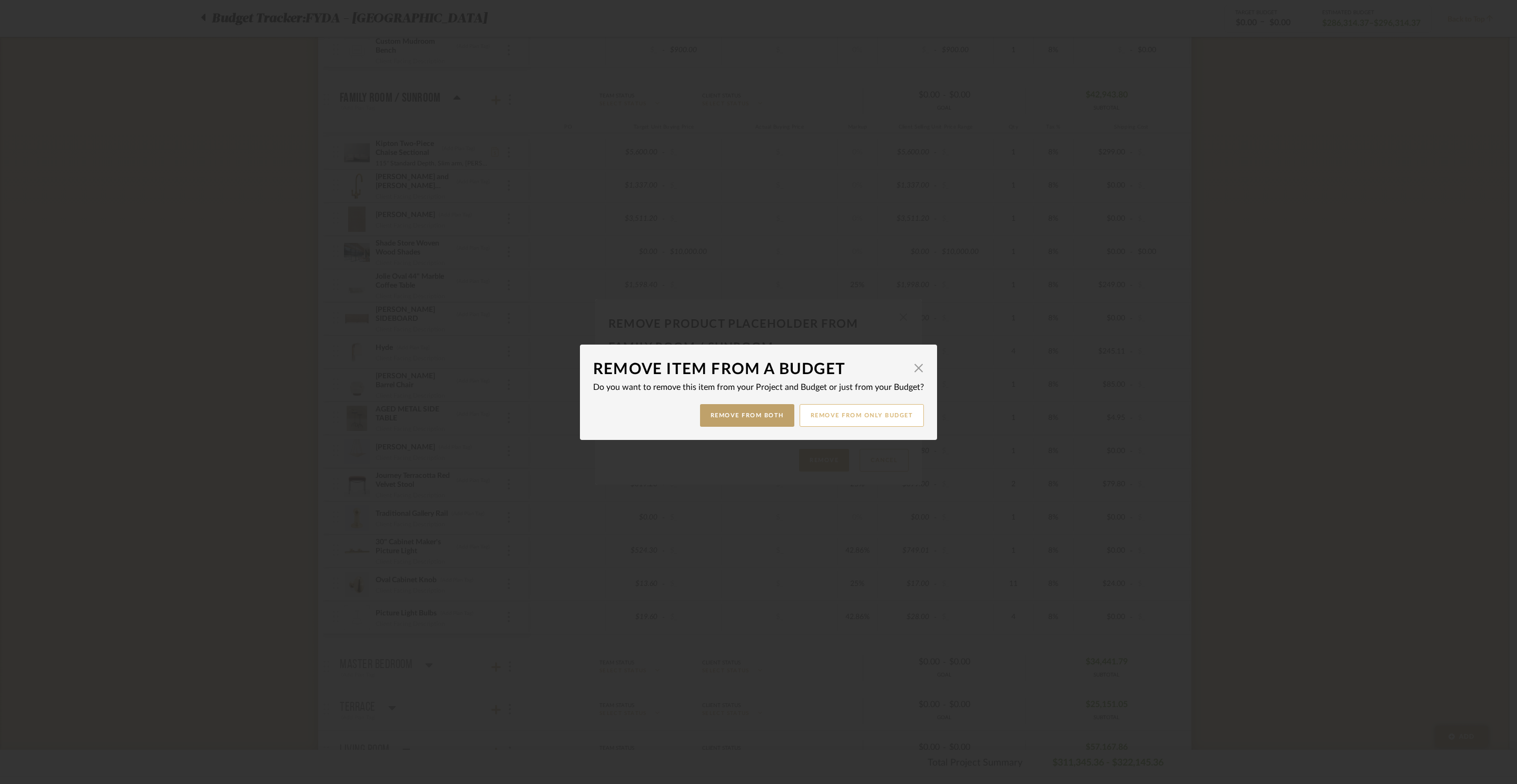
click at [883, 418] on button "Remove from only Budget" at bounding box center [862, 415] width 125 height 22
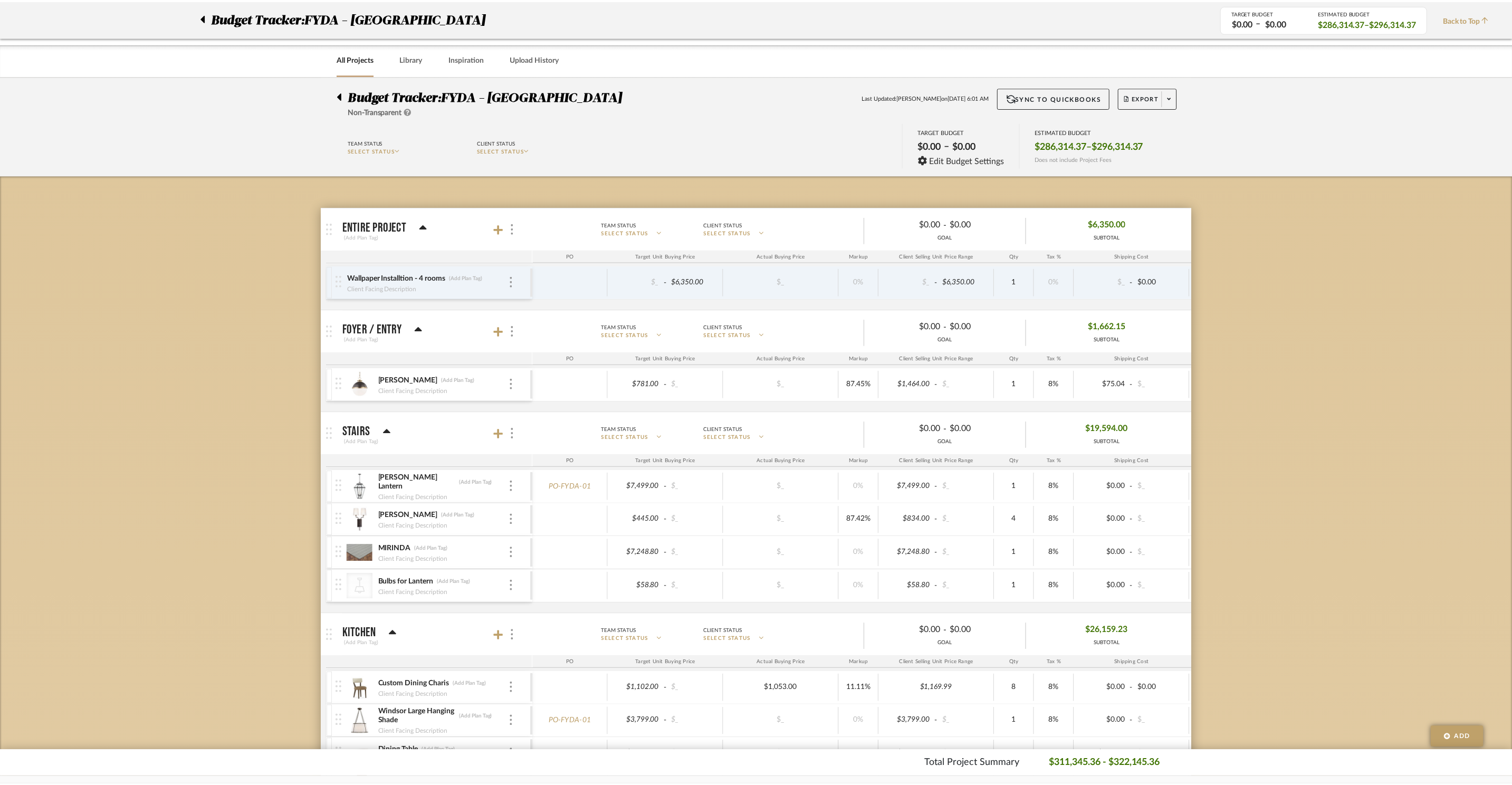
scroll to position [804, 0]
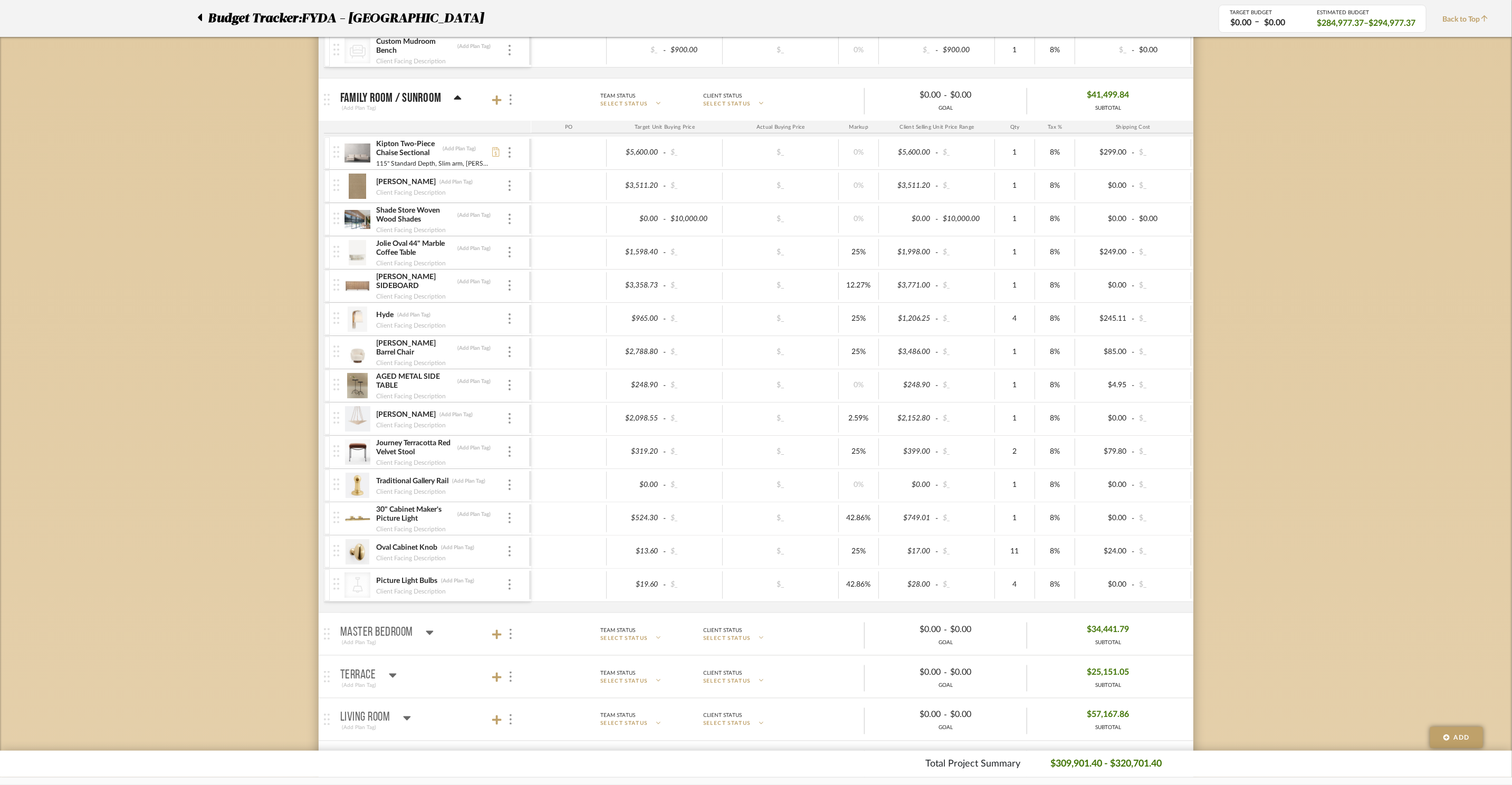
click at [457, 99] on icon at bounding box center [458, 97] width 8 height 4
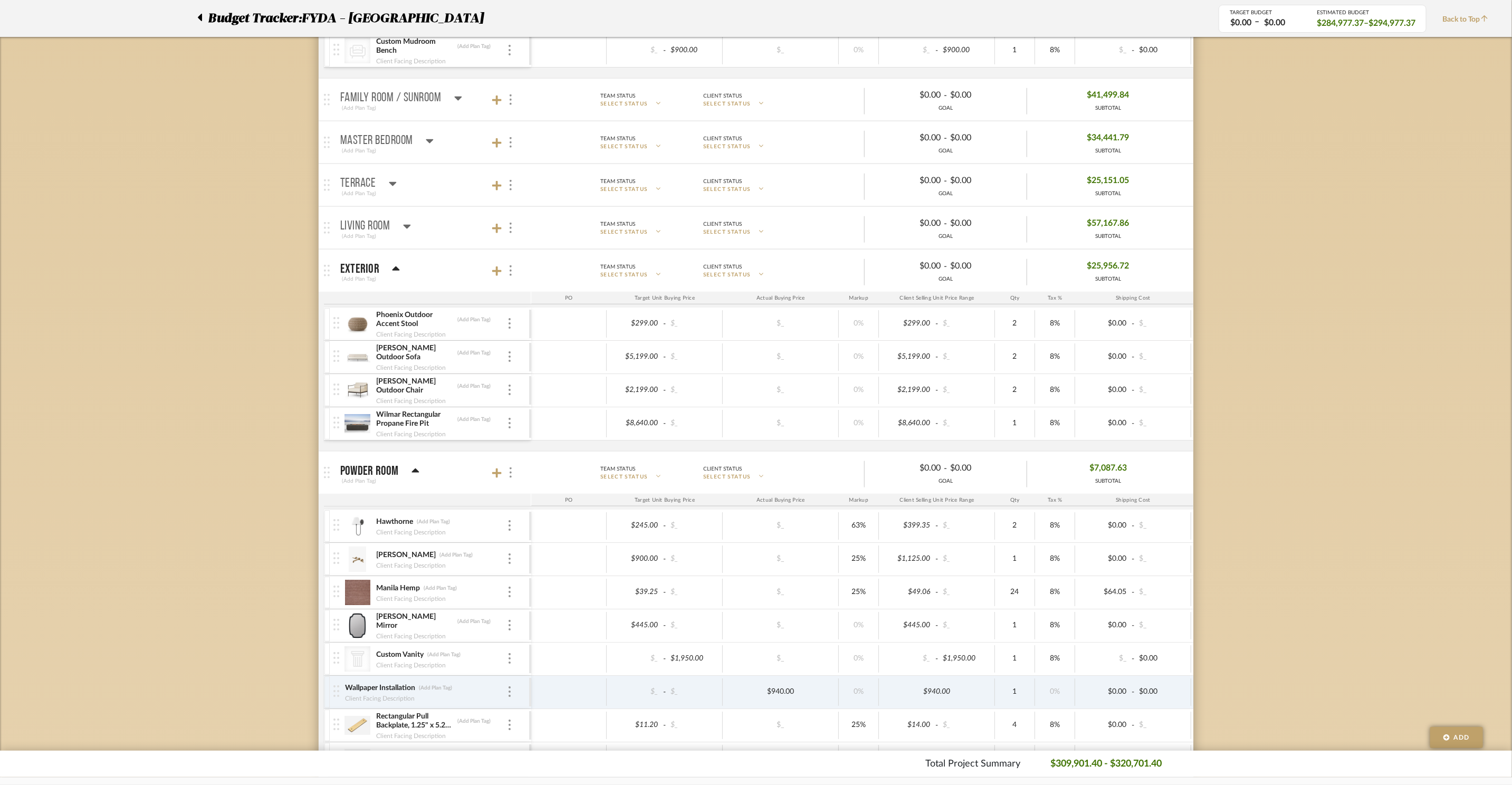
click at [436, 144] on mat-panel-title "Master Bedroom (Add Plan Tag)" at bounding box center [433, 142] width 186 height 26
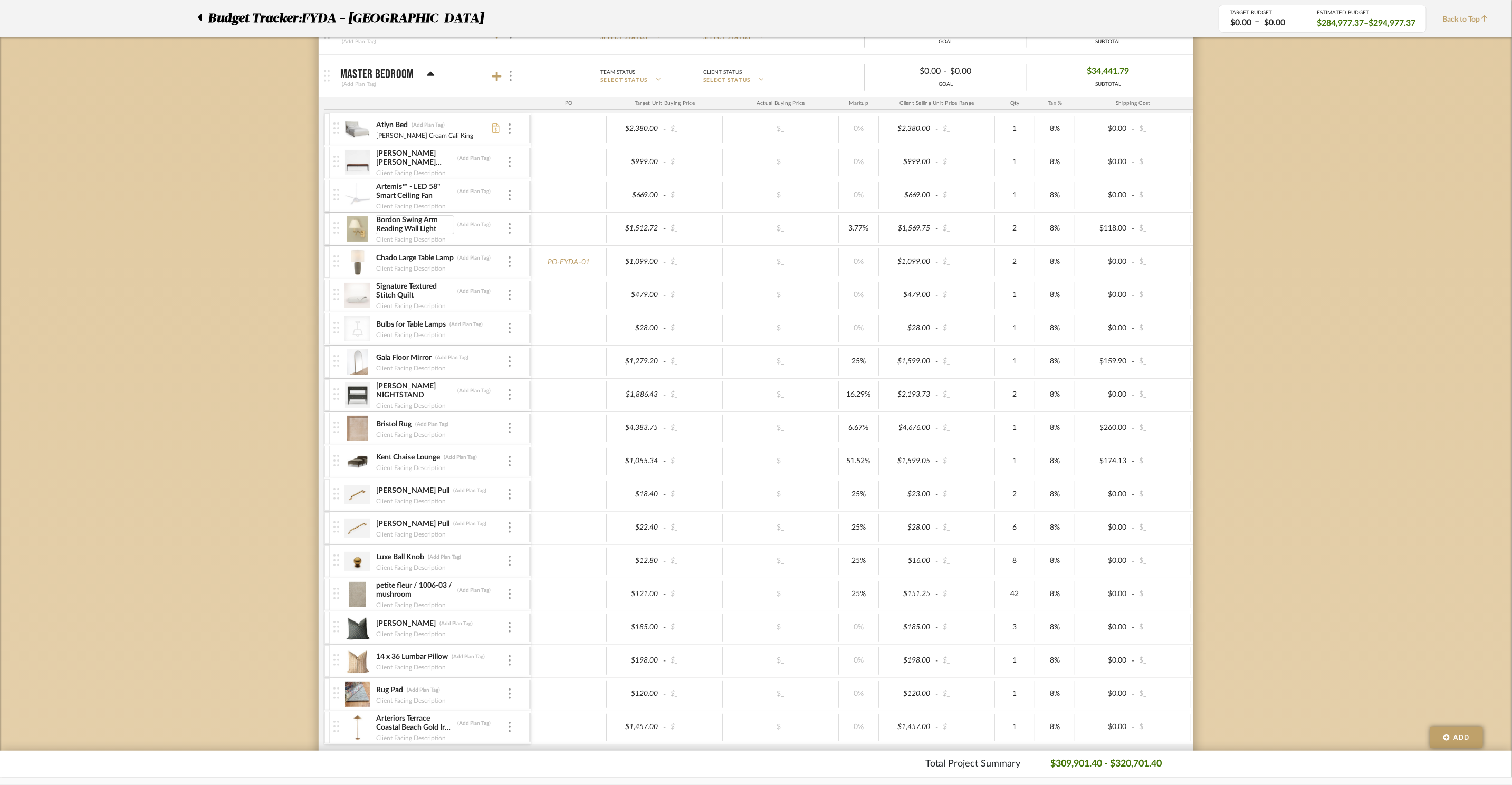
scroll to position [869, 0]
click at [494, 83] on icon at bounding box center [497, 78] width 10 height 10
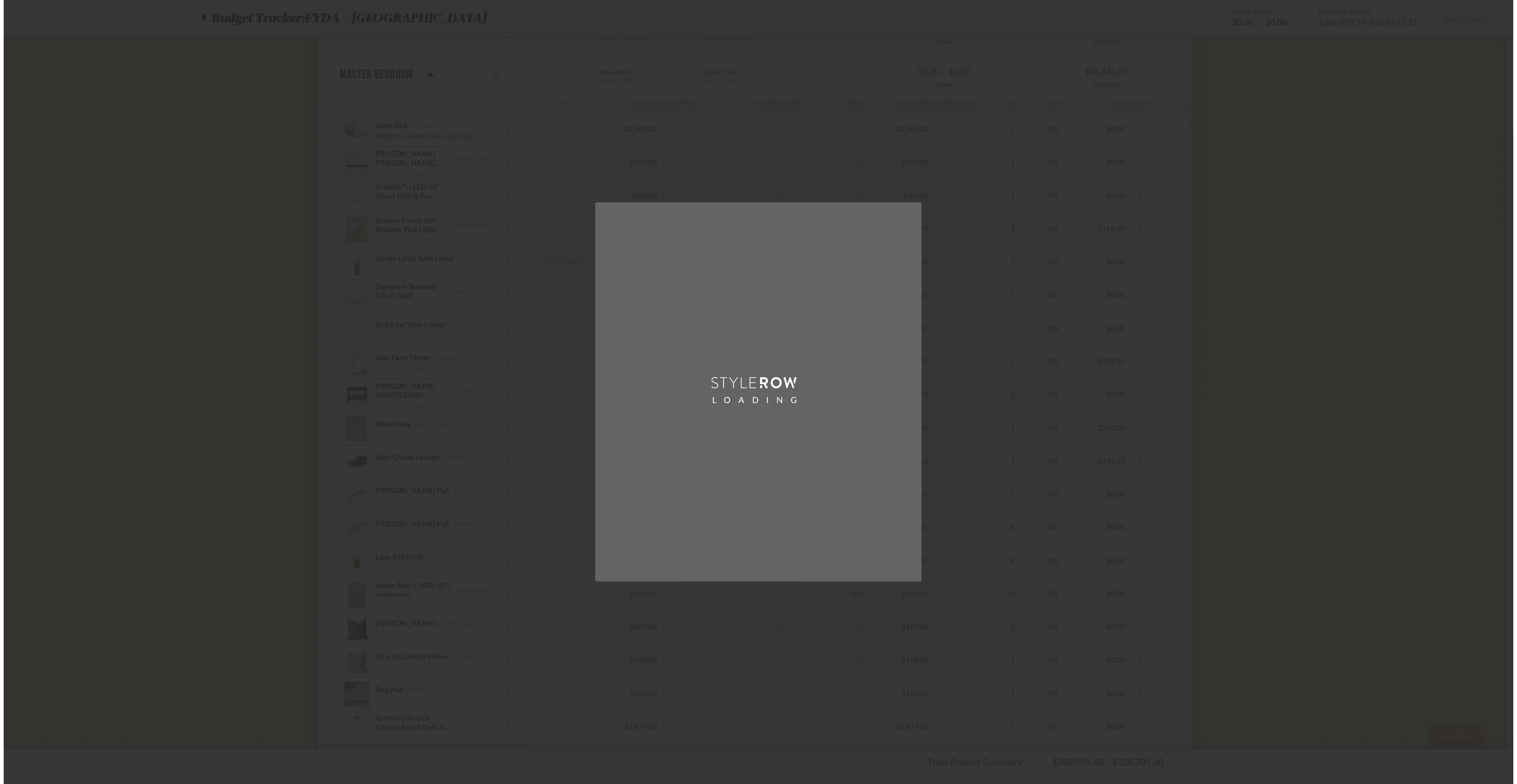
scroll to position [0, 0]
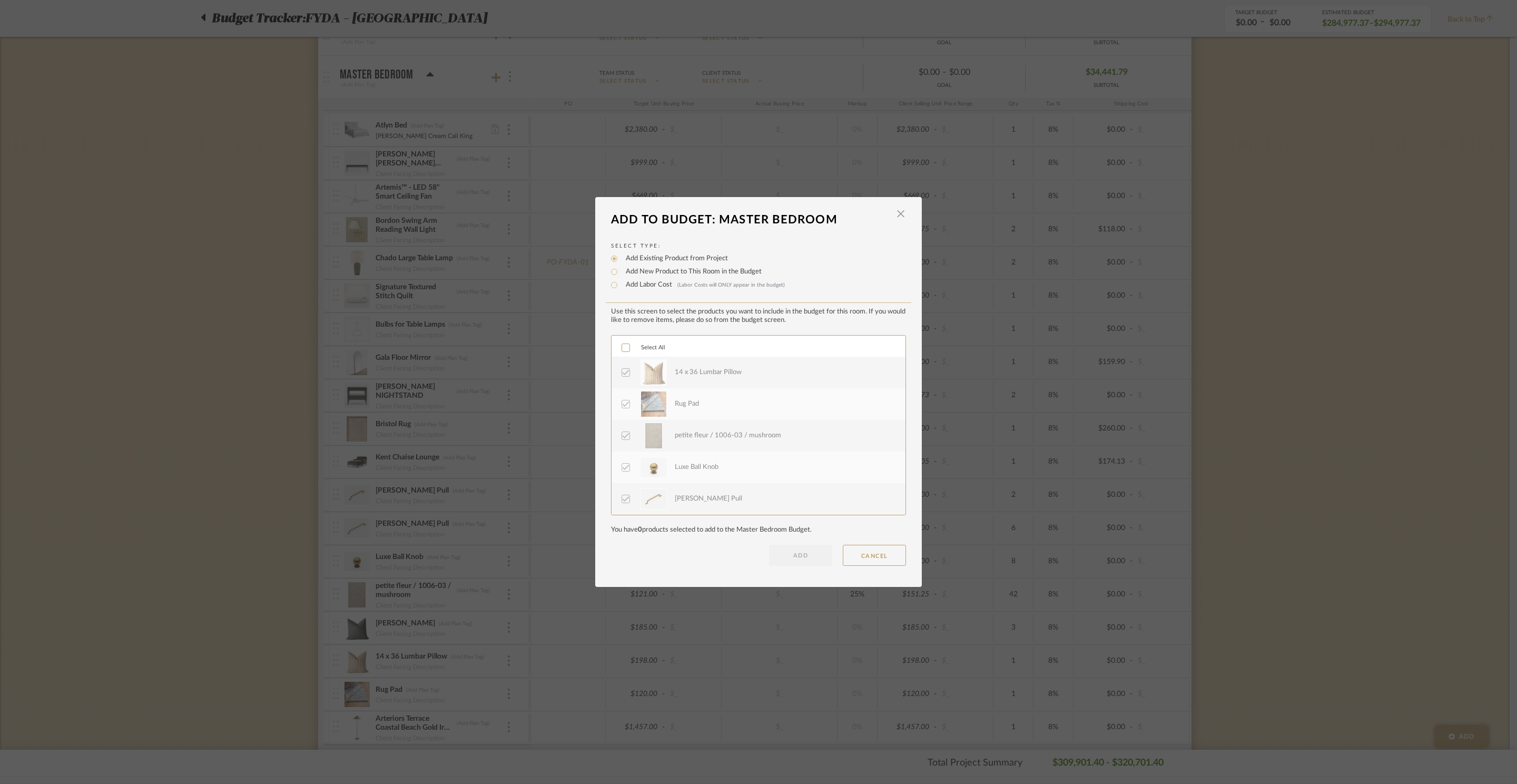
click at [653, 284] on label "Add Labor Cost (Labor Costs will ONLY appear in the budget)" at bounding box center [702, 284] width 164 height 10
click at [620, 284] on input "Add Labor Cost (Labor Costs will ONLY appear in the budget)" at bounding box center [614, 285] width 13 height 13
radio input "true"
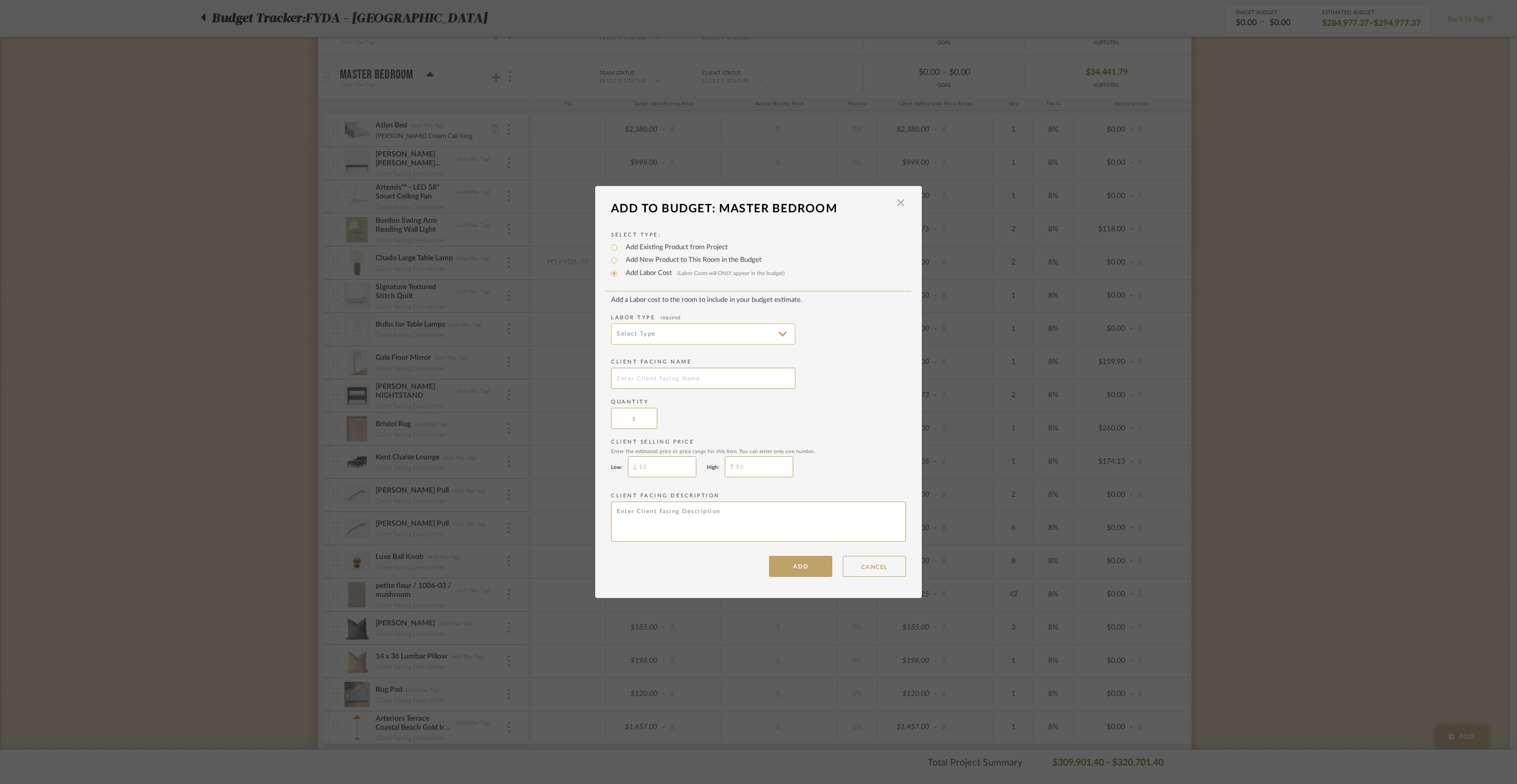
click at [674, 340] on input at bounding box center [703, 334] width 184 height 21
click at [697, 473] on span "Upholstery Fabrication" at bounding box center [701, 470] width 164 height 9
type input "Upholstery Fabrication"
click at [663, 389] on input "text" at bounding box center [703, 378] width 184 height 21
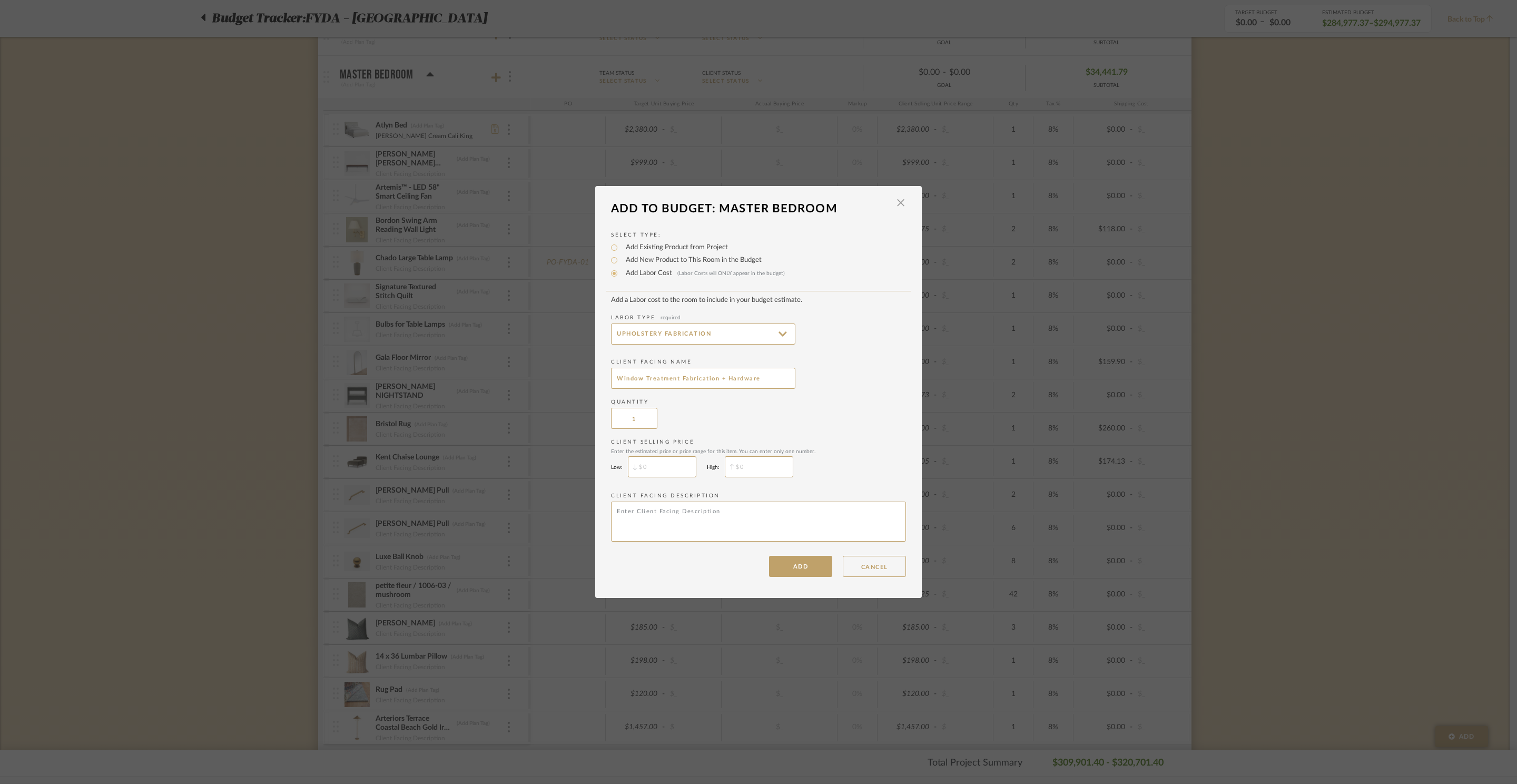
type input "Window Treatment Fabrication + Hardware"
click at [762, 464] on input "$" at bounding box center [759, 467] width 68 height 21
type input "$4,068.94"
click at [810, 551] on div "Add a Labor cost to the room to include in your budget estimate. Labor Type req…" at bounding box center [758, 437] width 295 height 281
click at [801, 579] on dialog-content "Add To Budget: Master Bedroom × Select Type: Add Existing Product from Project …" at bounding box center [758, 392] width 326 height 412
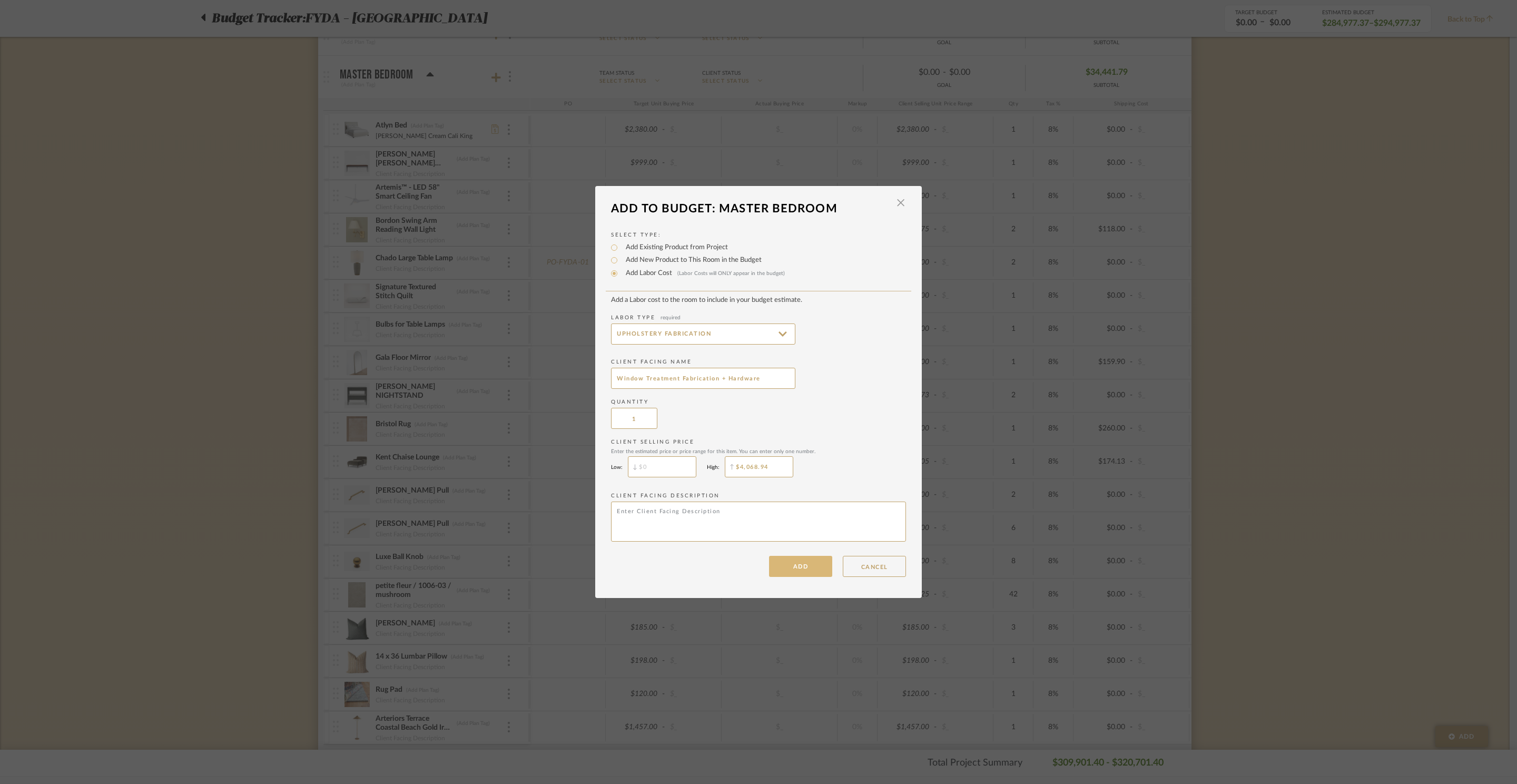
click at [801, 568] on button "ADD" at bounding box center [800, 566] width 63 height 21
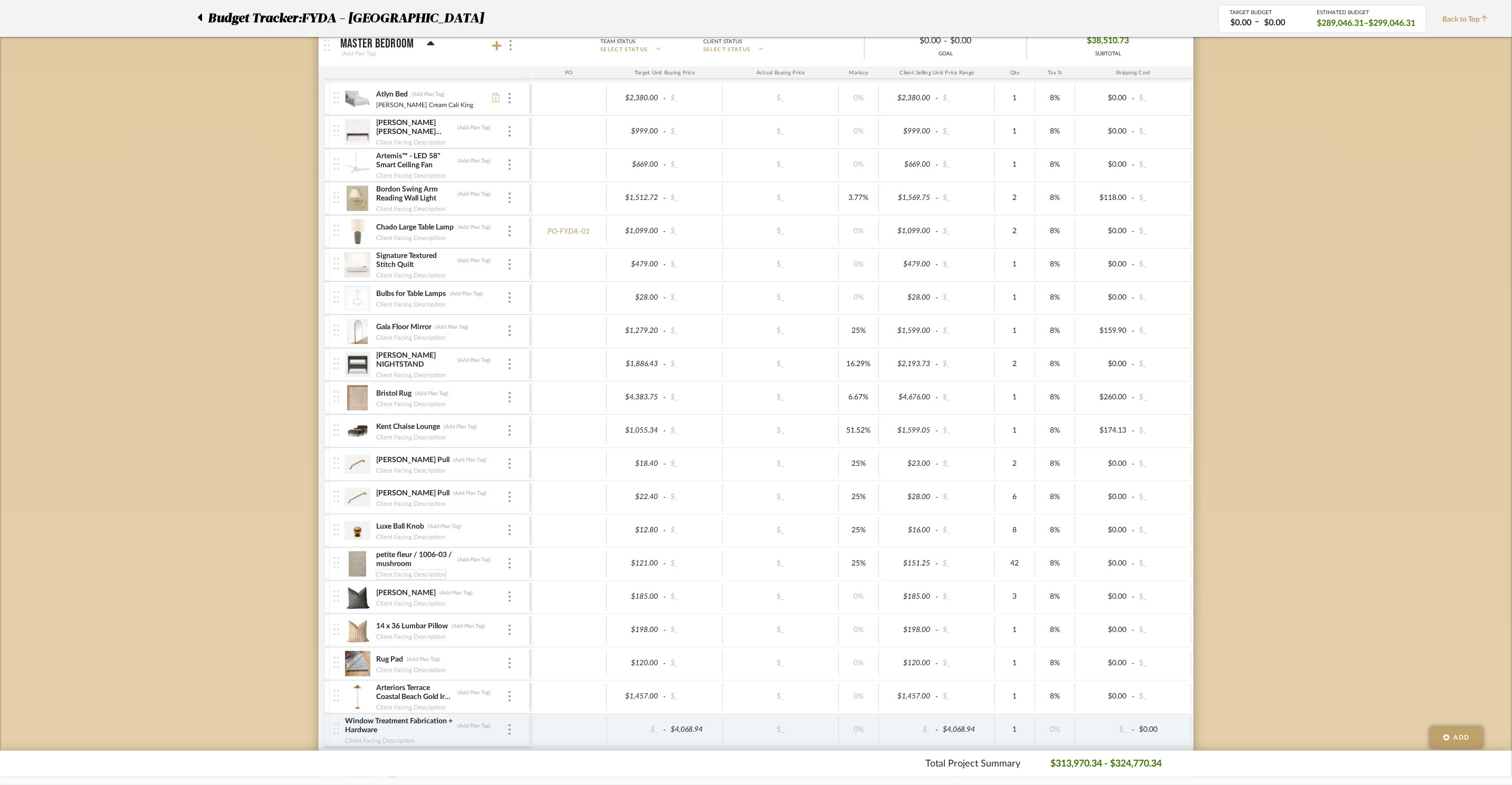
scroll to position [1, 0]
click at [346, 576] on img at bounding box center [357, 564] width 26 height 25
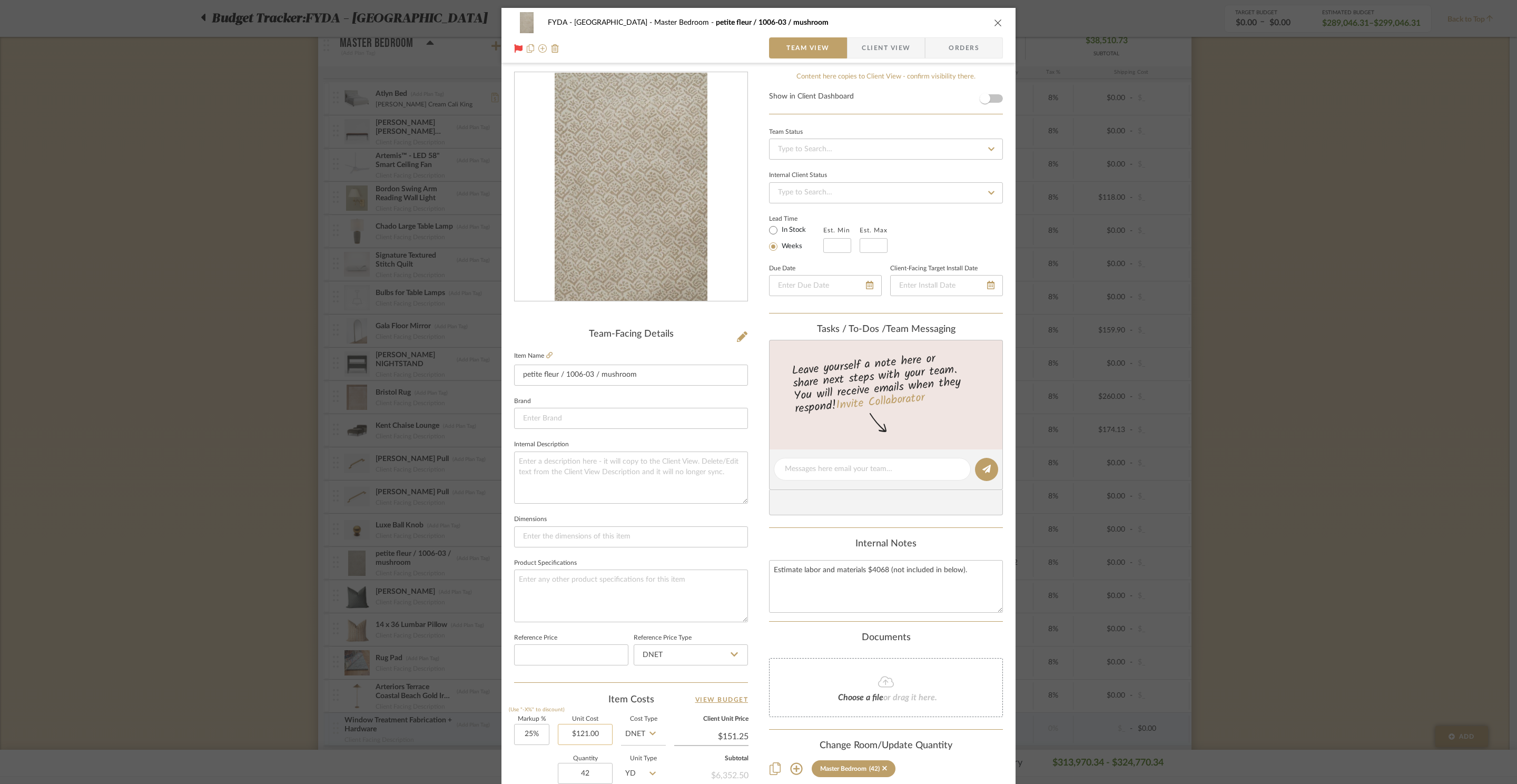
scroll to position [198, 0]
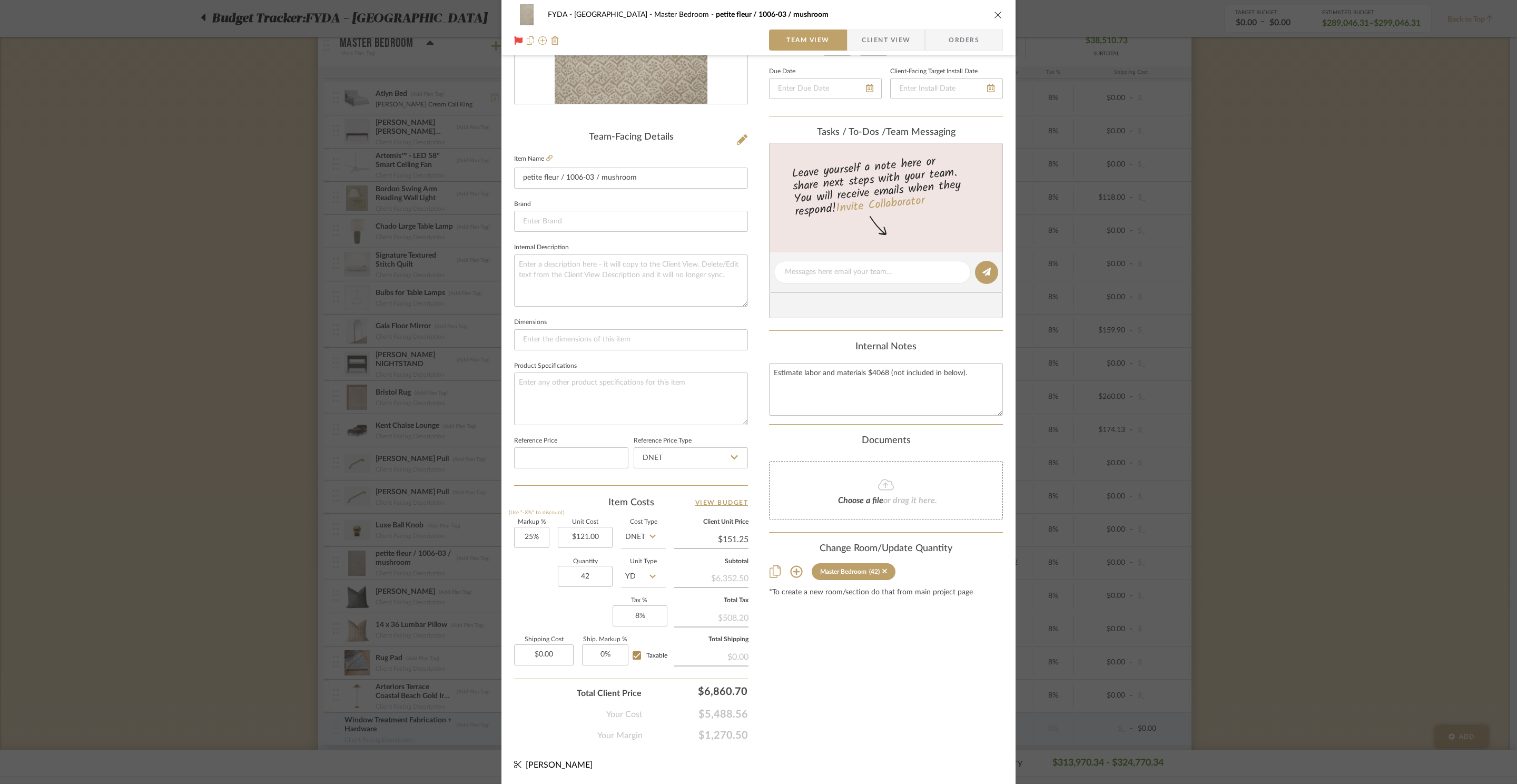
click at [994, 17] on icon "close" at bounding box center [998, 15] width 8 height 8
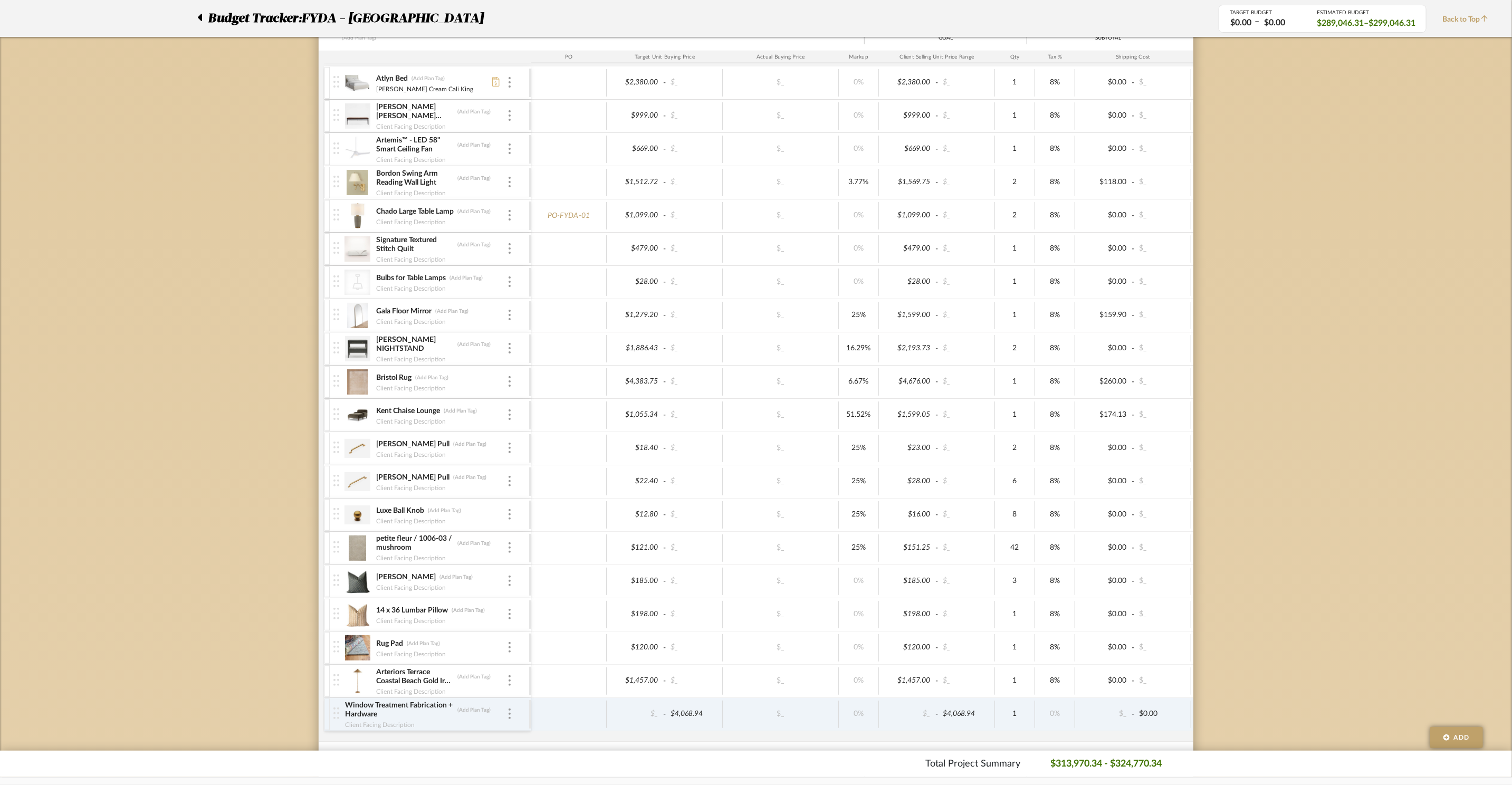
scroll to position [900, 0]
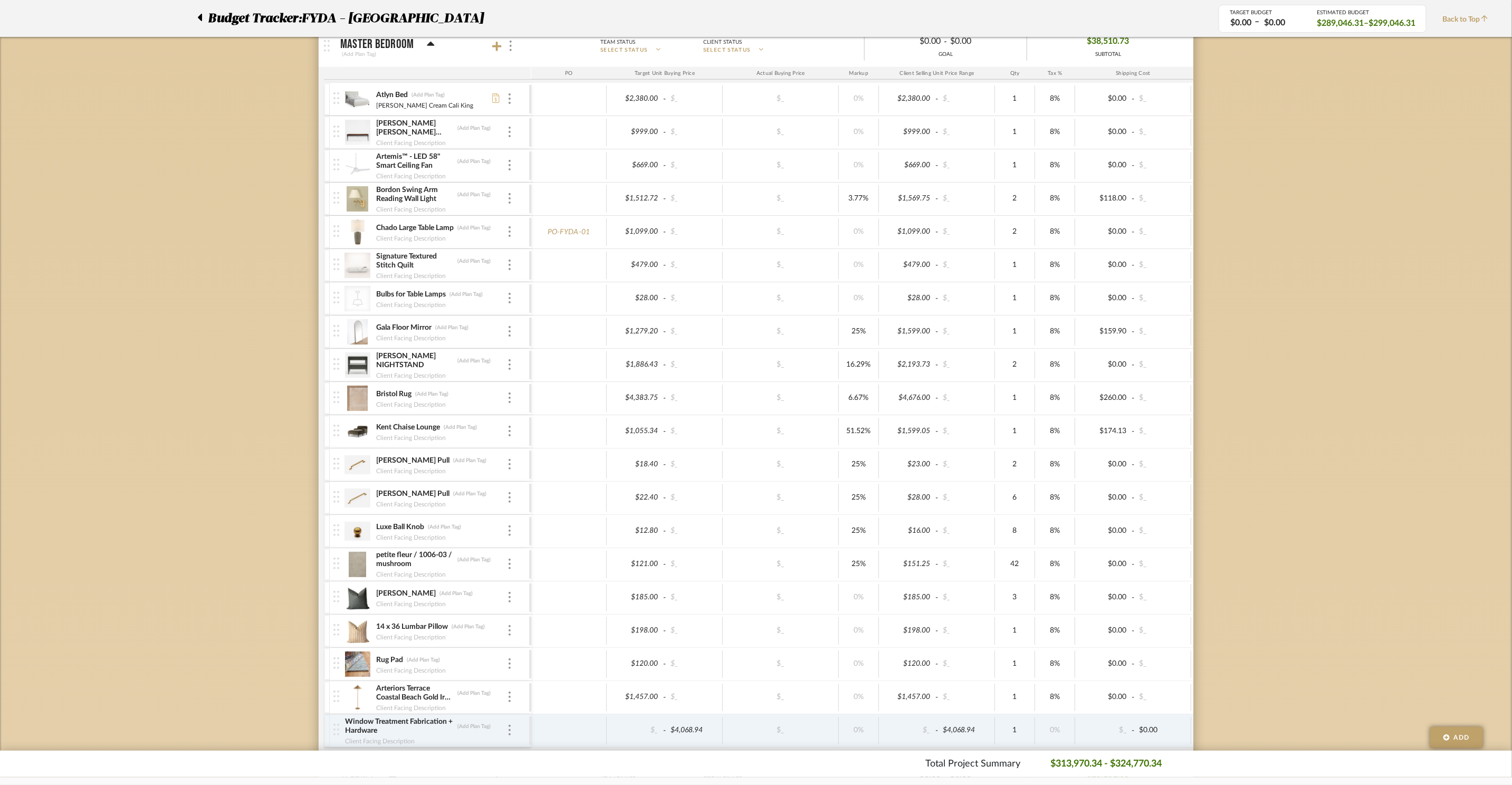
click at [430, 50] on icon at bounding box center [430, 44] width 8 height 13
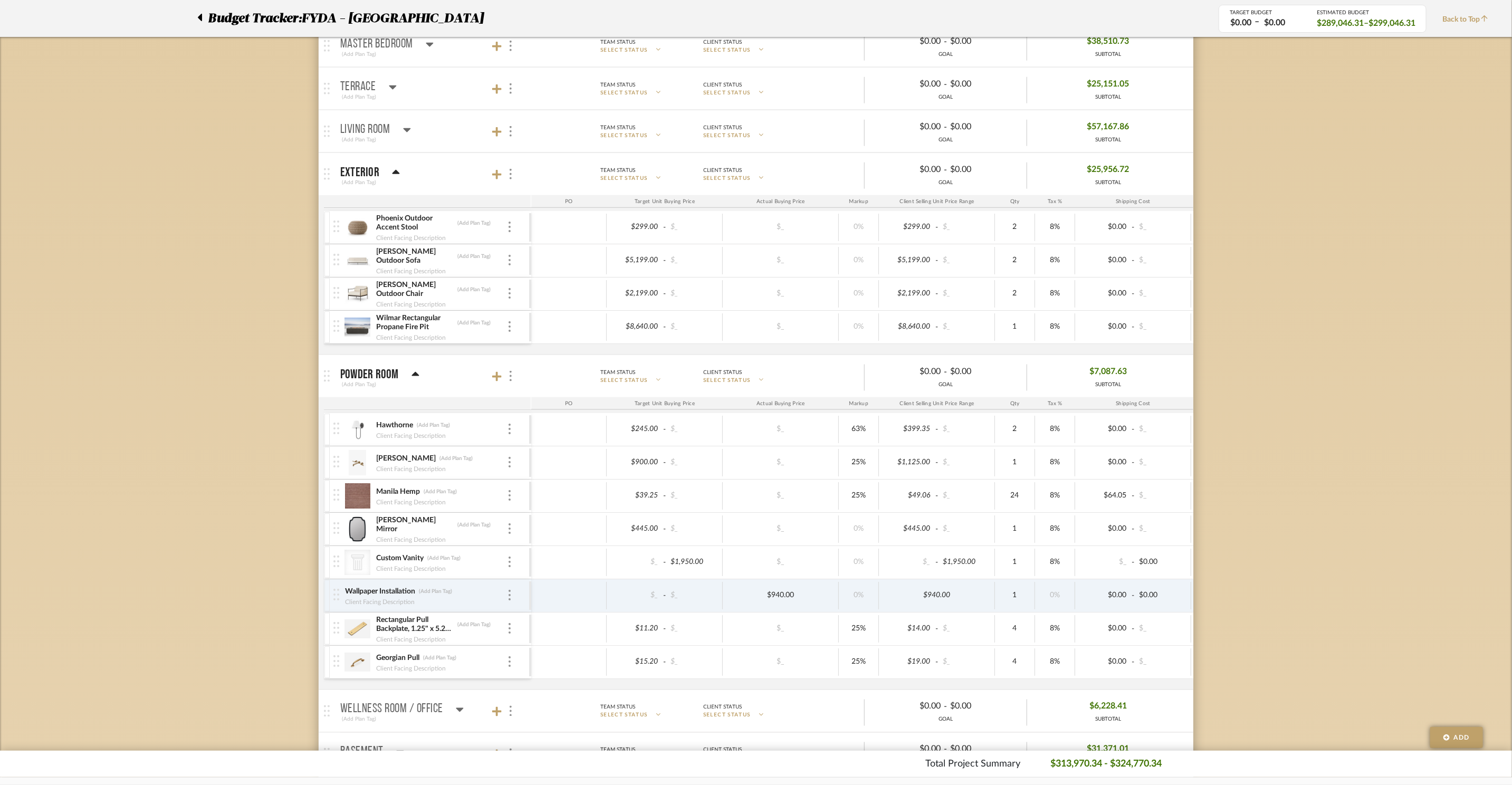
click at [390, 90] on icon at bounding box center [393, 87] width 8 height 13
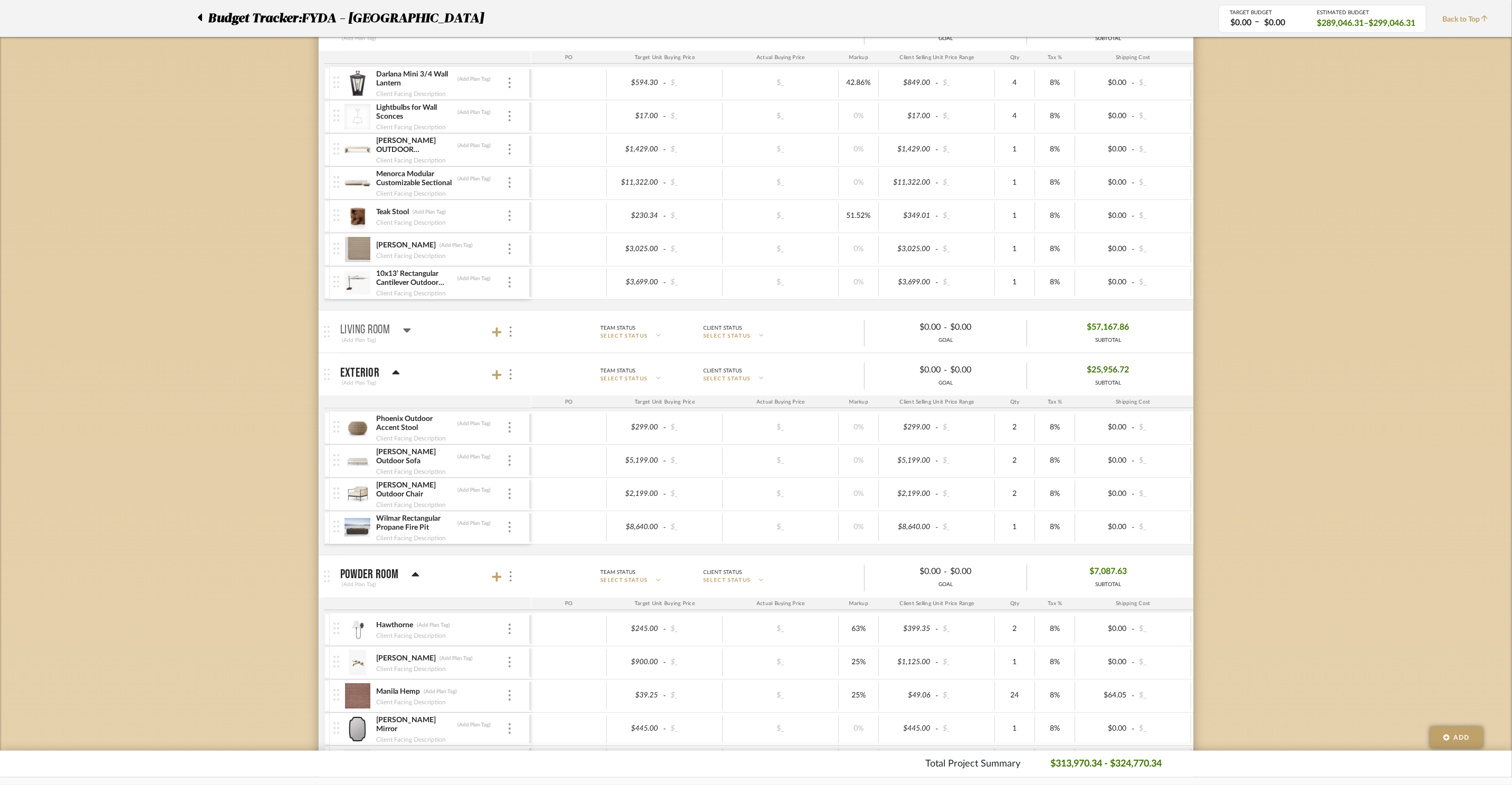
scroll to position [1026, 0]
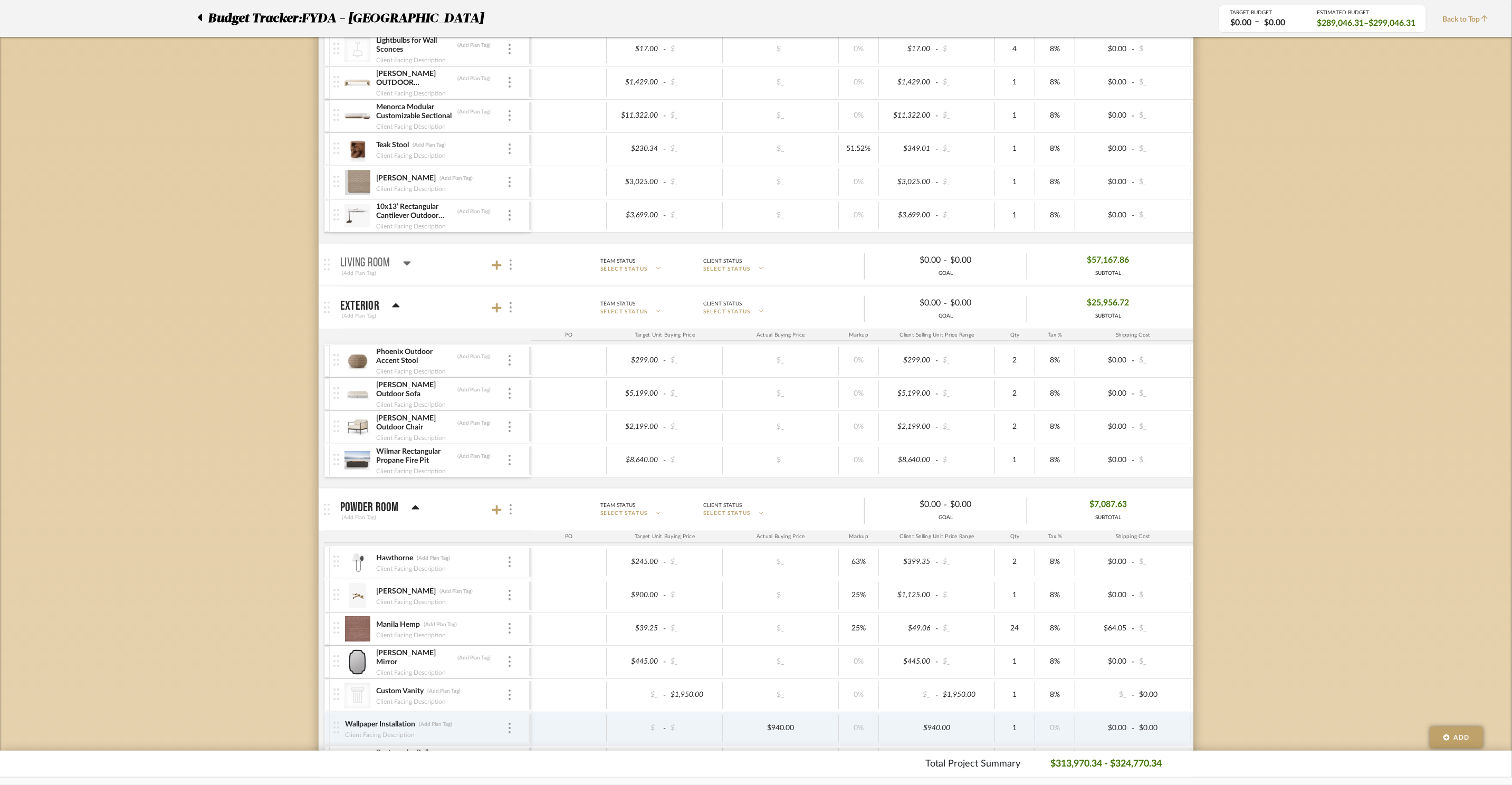
click at [400, 276] on div "(Add Plan Tag)" at bounding box center [375, 274] width 71 height 10
click at [404, 269] on icon at bounding box center [407, 263] width 8 height 13
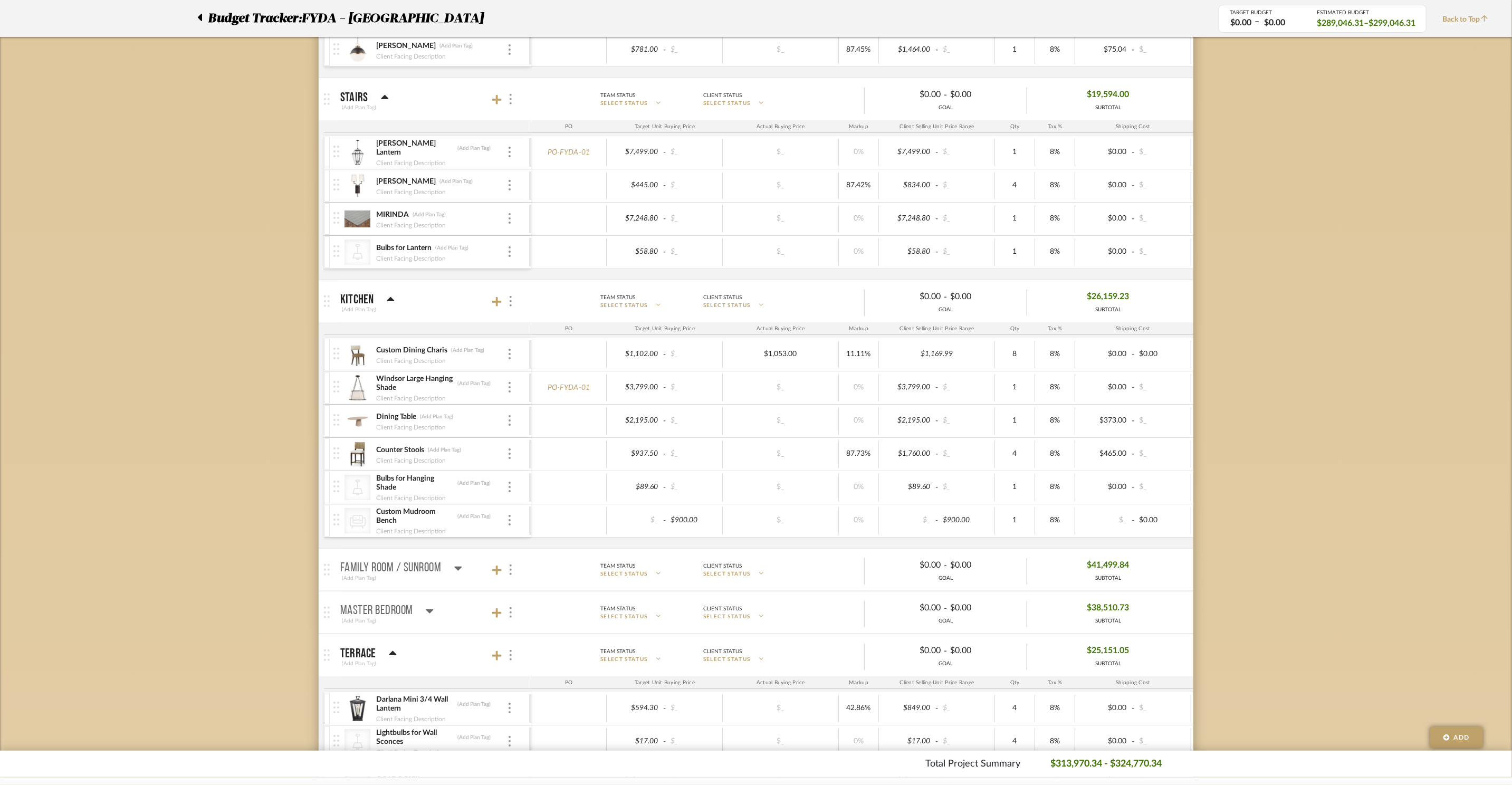
scroll to position [0, 0]
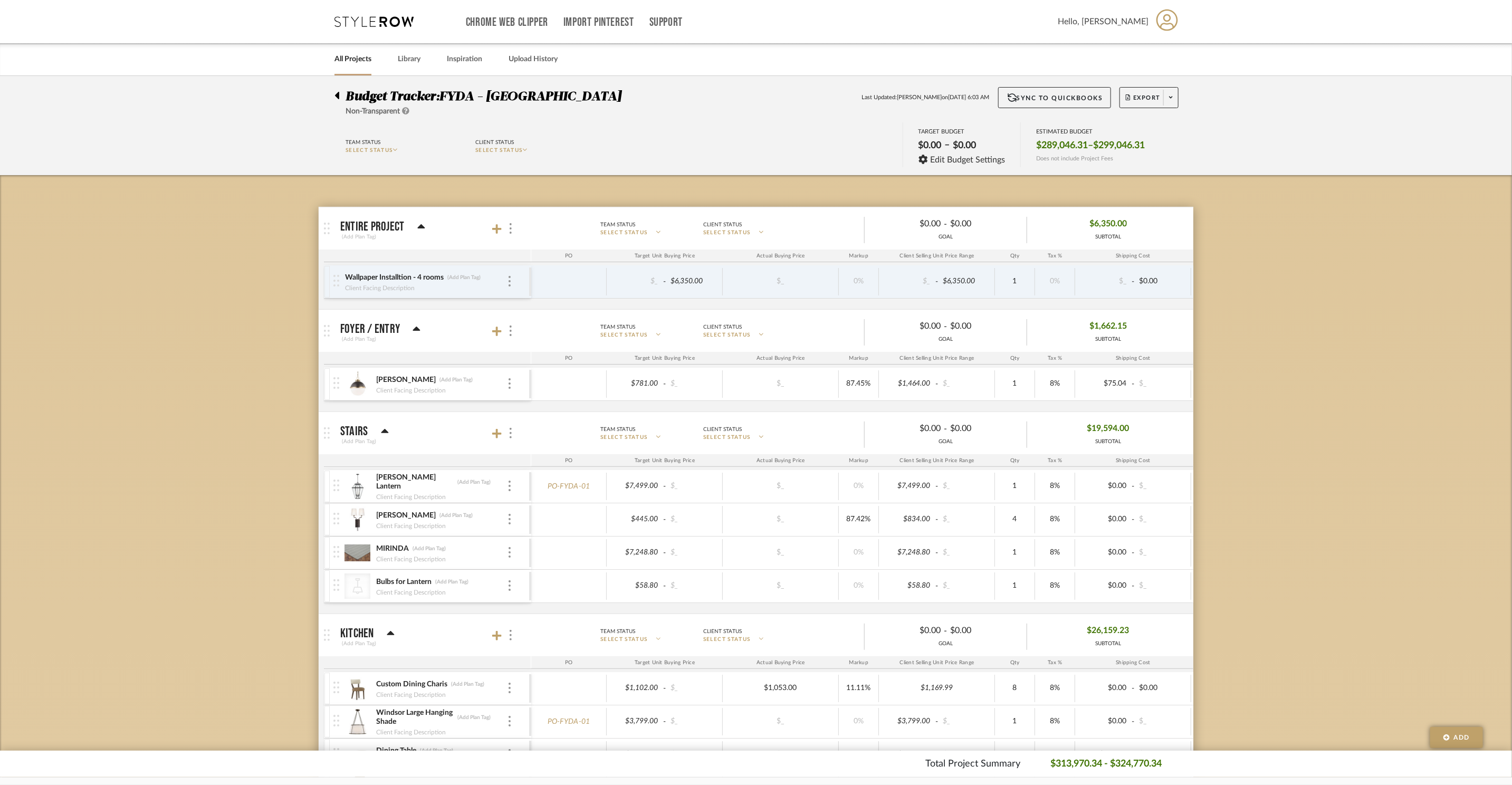
click at [384, 434] on icon at bounding box center [384, 432] width 8 height 13
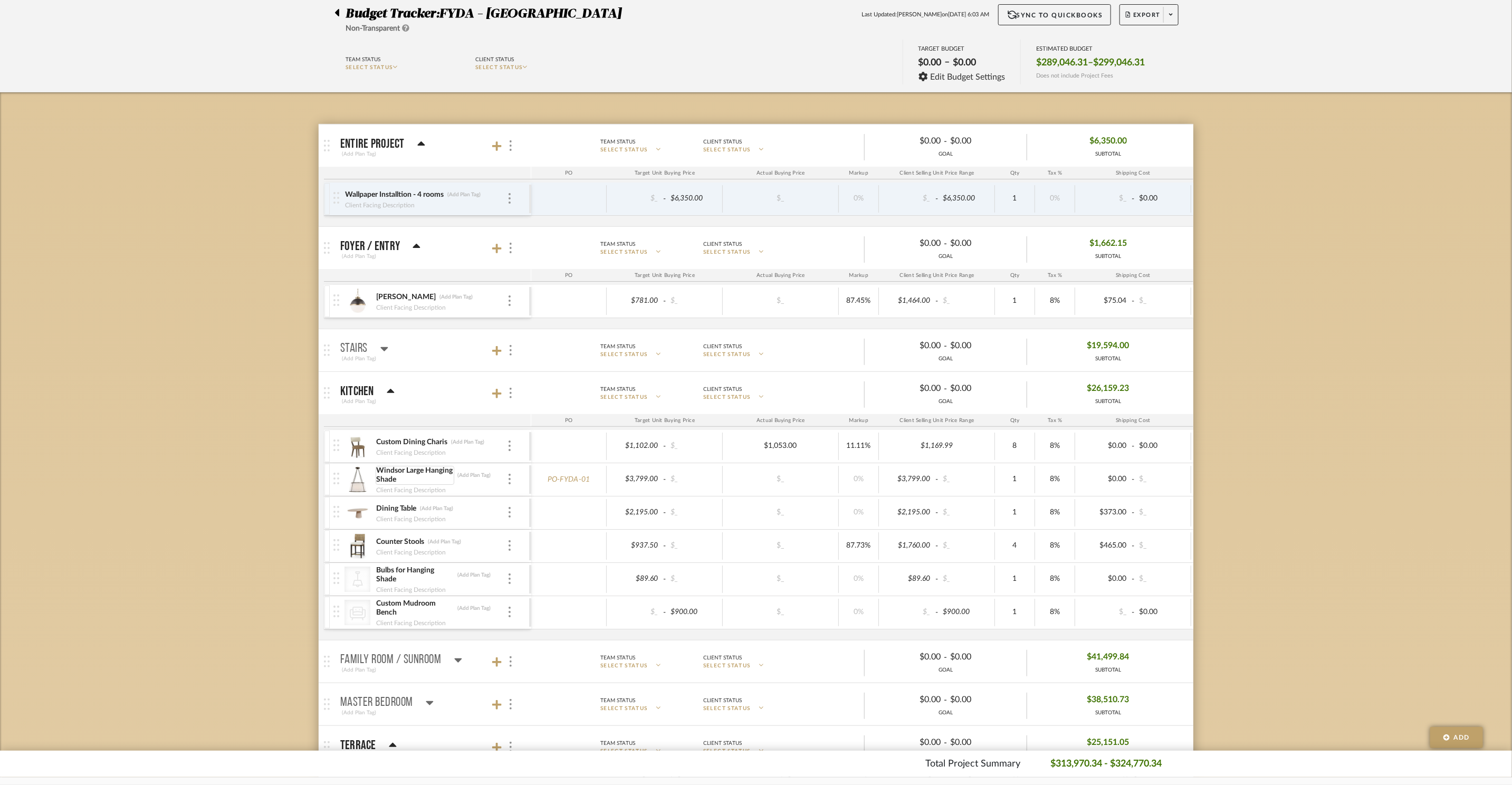
scroll to position [93, 0]
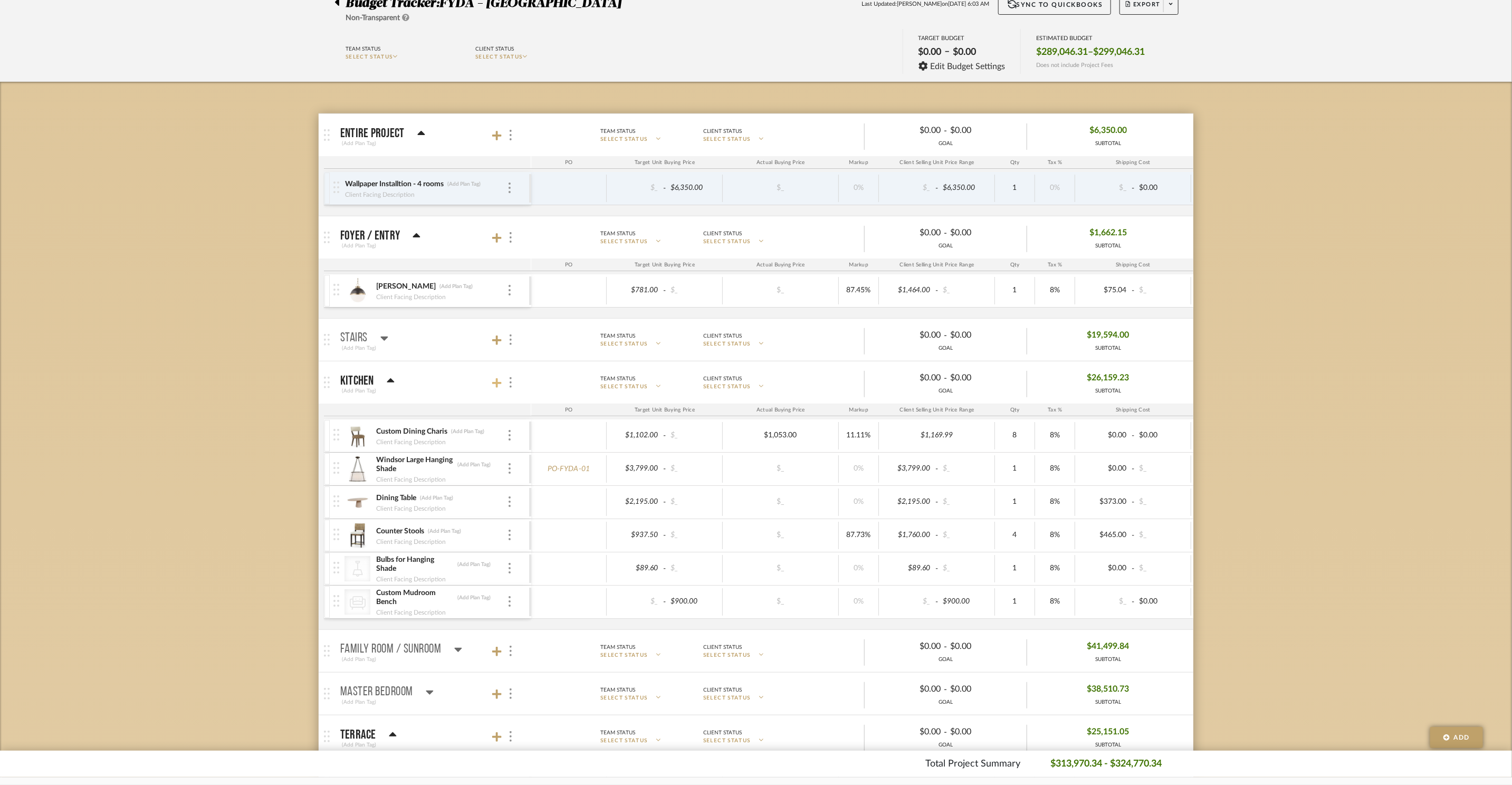
click at [499, 386] on icon at bounding box center [497, 383] width 10 height 10
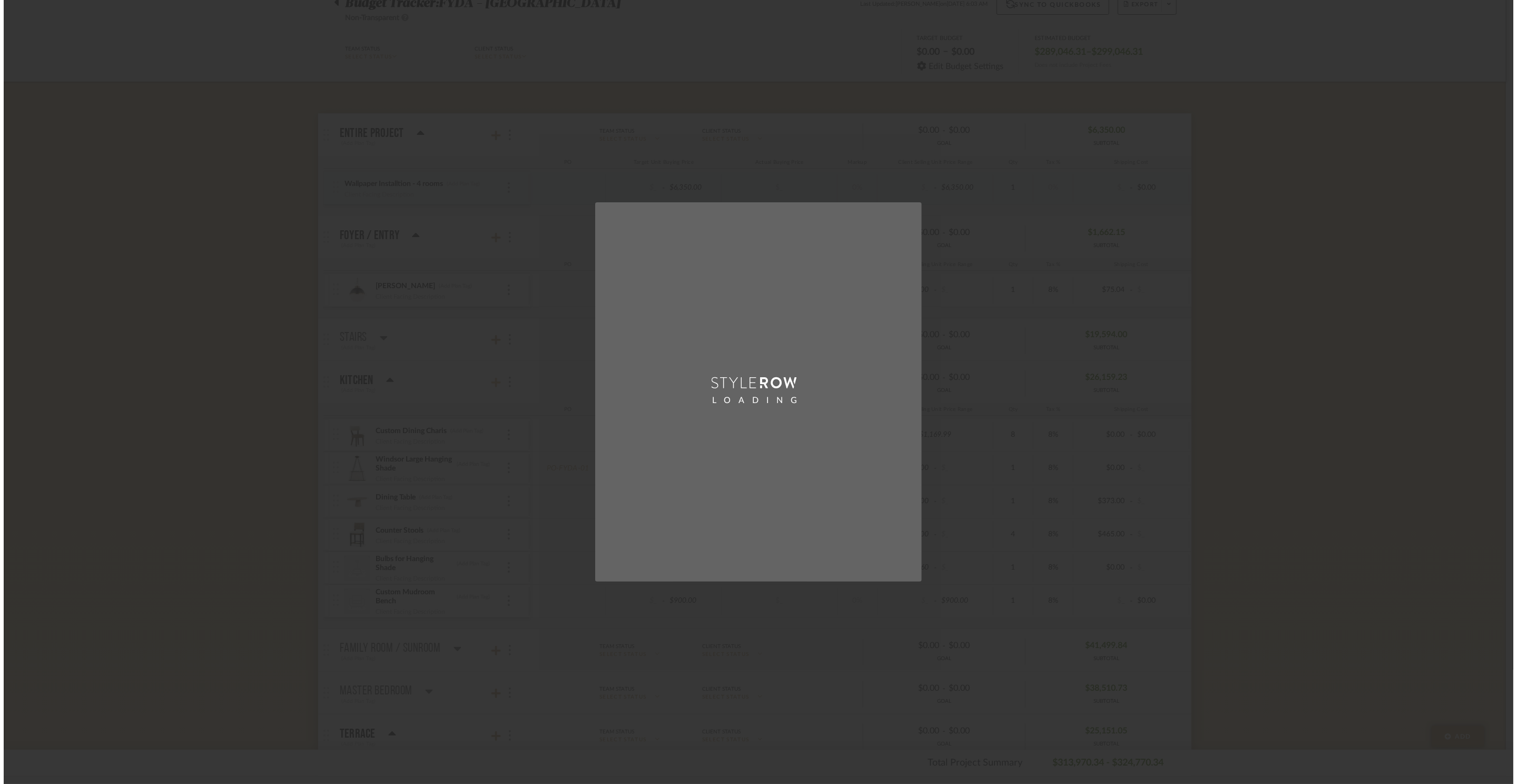
scroll to position [0, 0]
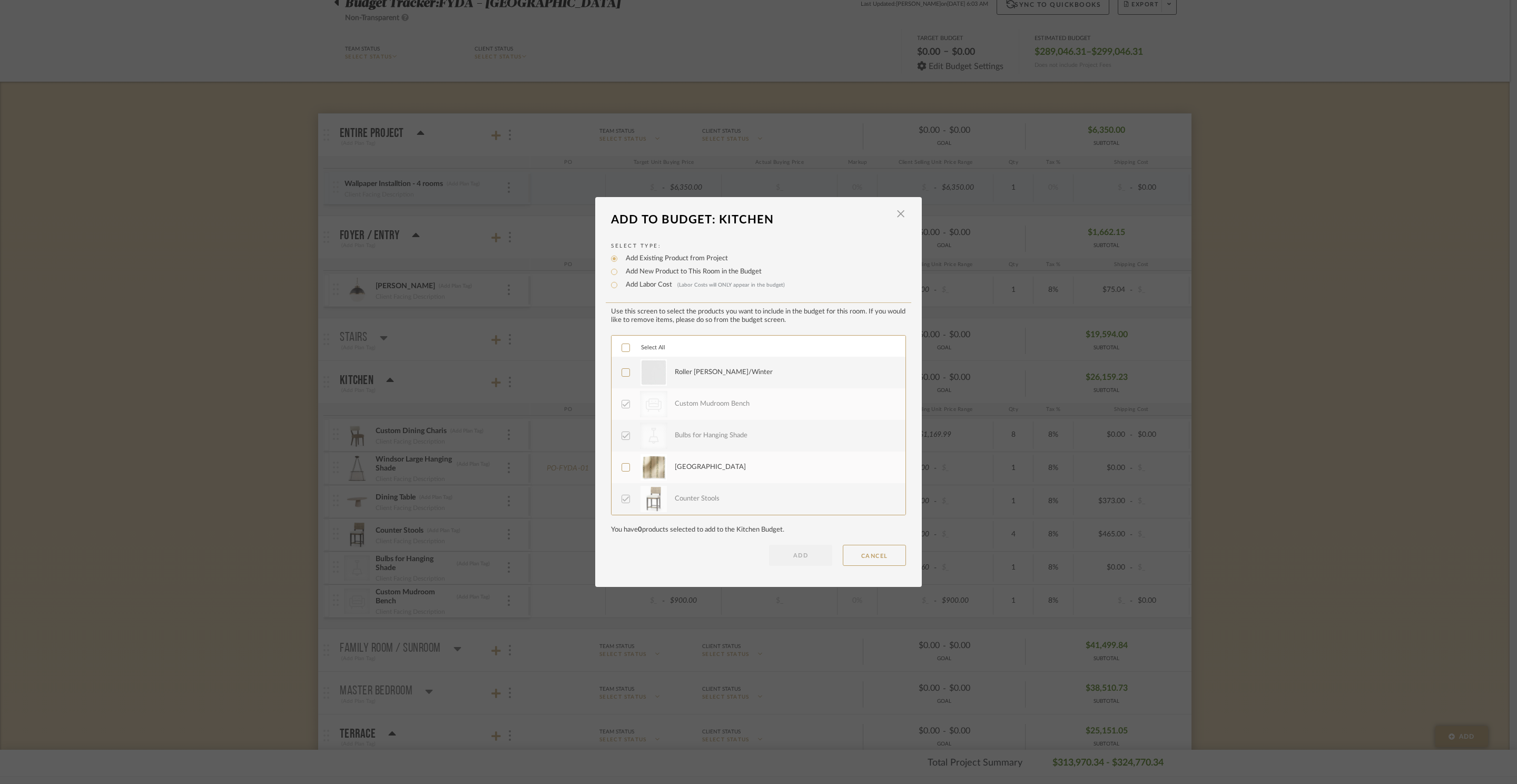
click at [648, 289] on label "Add Labor Cost (Labor Costs will ONLY appear in the budget)" at bounding box center [702, 284] width 164 height 10
click at [620, 289] on input "Add Labor Cost (Labor Costs will ONLY appear in the budget)" at bounding box center [614, 285] width 13 height 13
radio input "true"
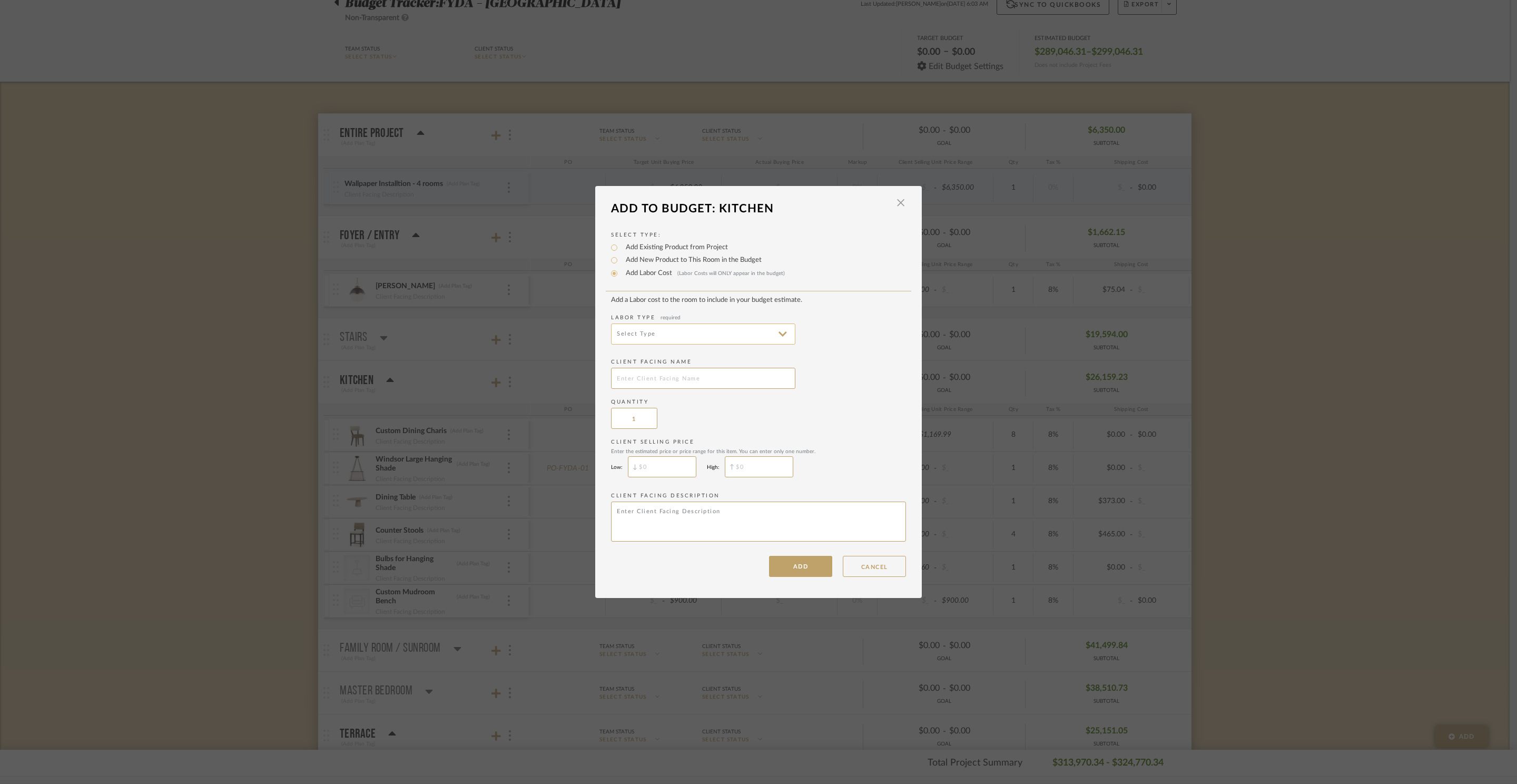
click at [685, 329] on input at bounding box center [703, 334] width 184 height 21
click at [689, 473] on span "Upholstery Fabrication" at bounding box center [701, 470] width 164 height 9
type input "Upholstery Fabrication"
click at [653, 375] on input "text" at bounding box center [703, 378] width 184 height 21
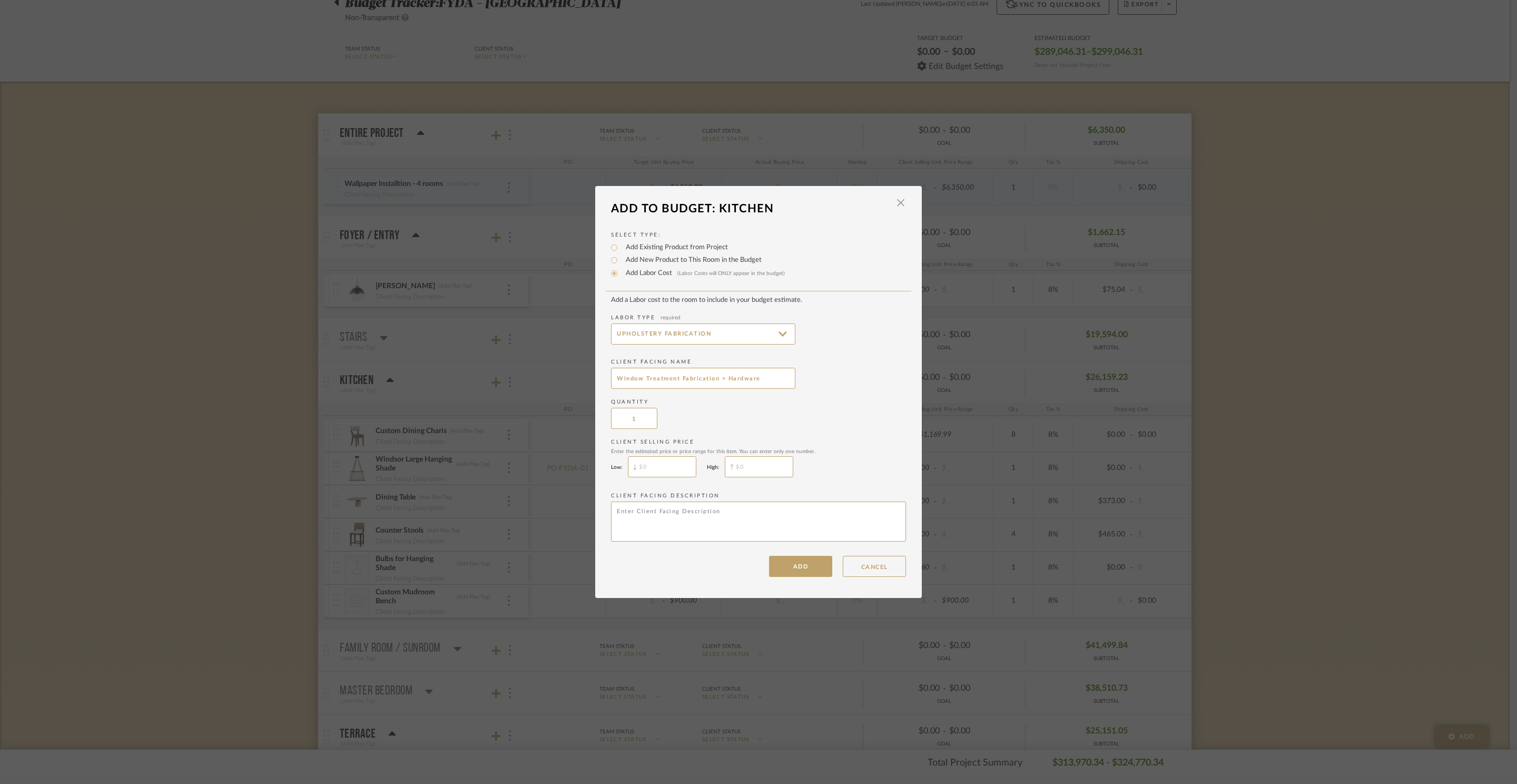
type input "Window Treatment Fabrication + Hardware"
click at [758, 474] on input "$" at bounding box center [759, 467] width 68 height 21
type input "$2,200"
click at [805, 566] on button "ADD" at bounding box center [800, 566] width 63 height 21
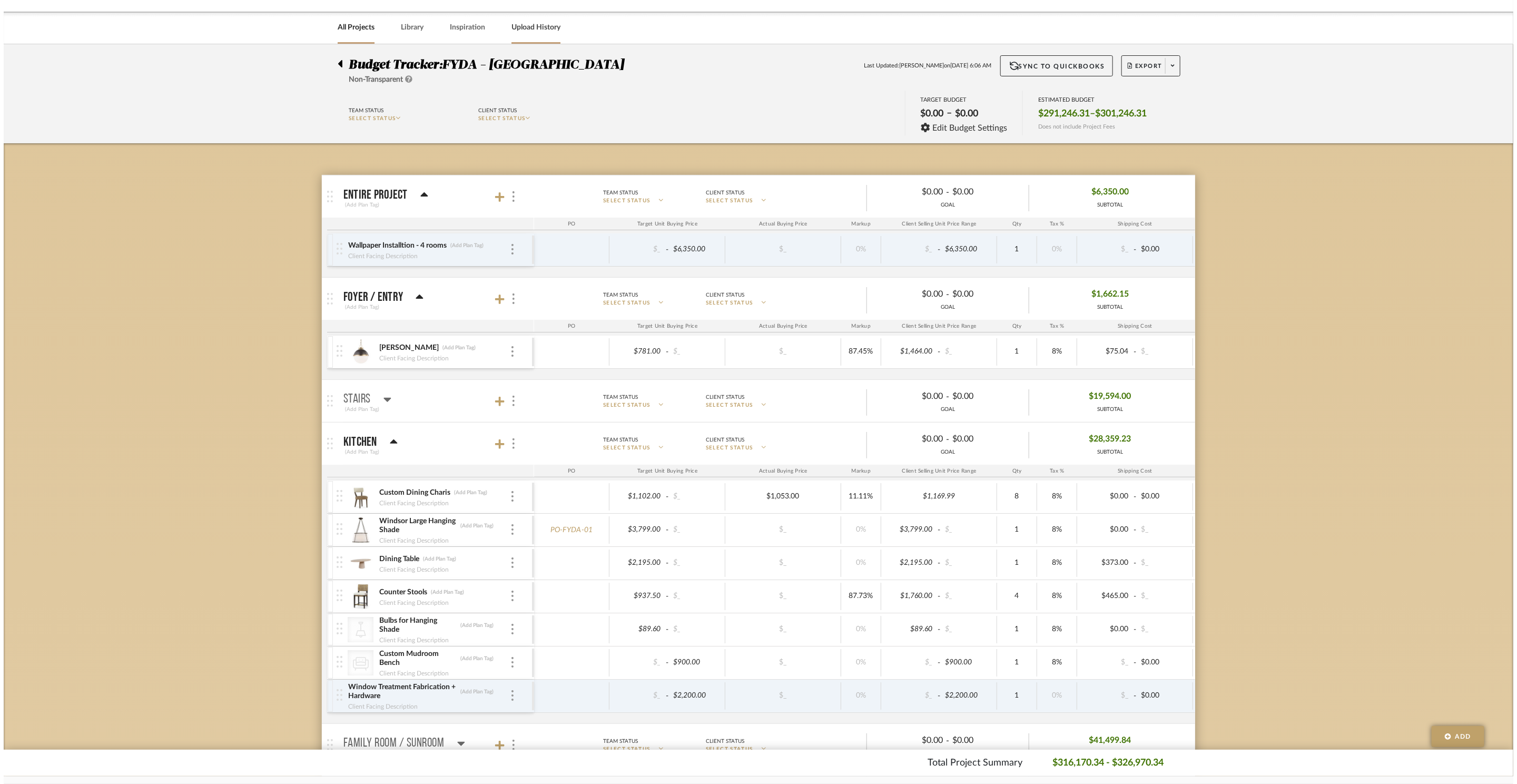
scroll to position [0, 0]
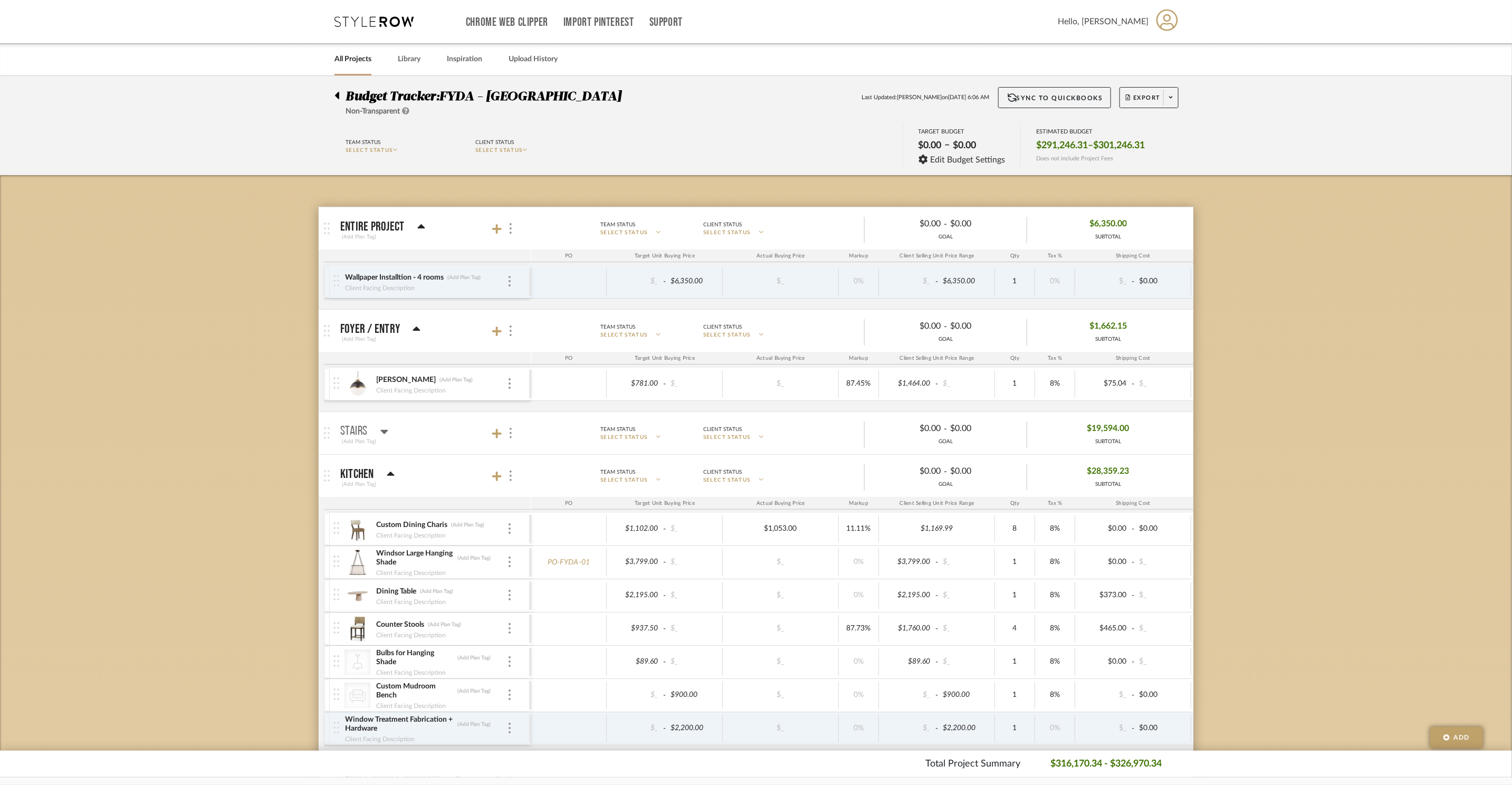
click at [367, 25] on icon at bounding box center [374, 21] width 79 height 10
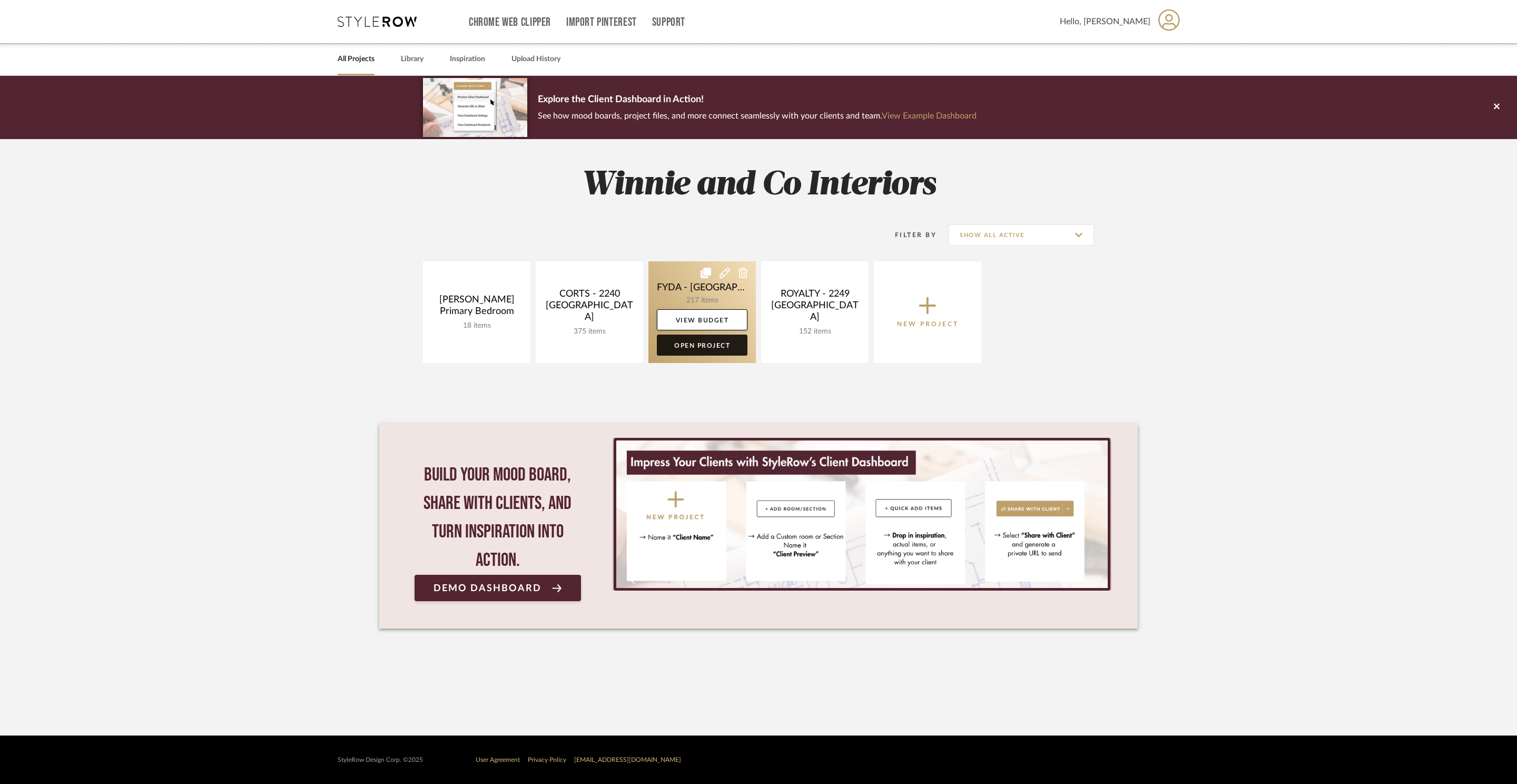
click at [711, 347] on link "Open Project" at bounding box center [702, 345] width 91 height 21
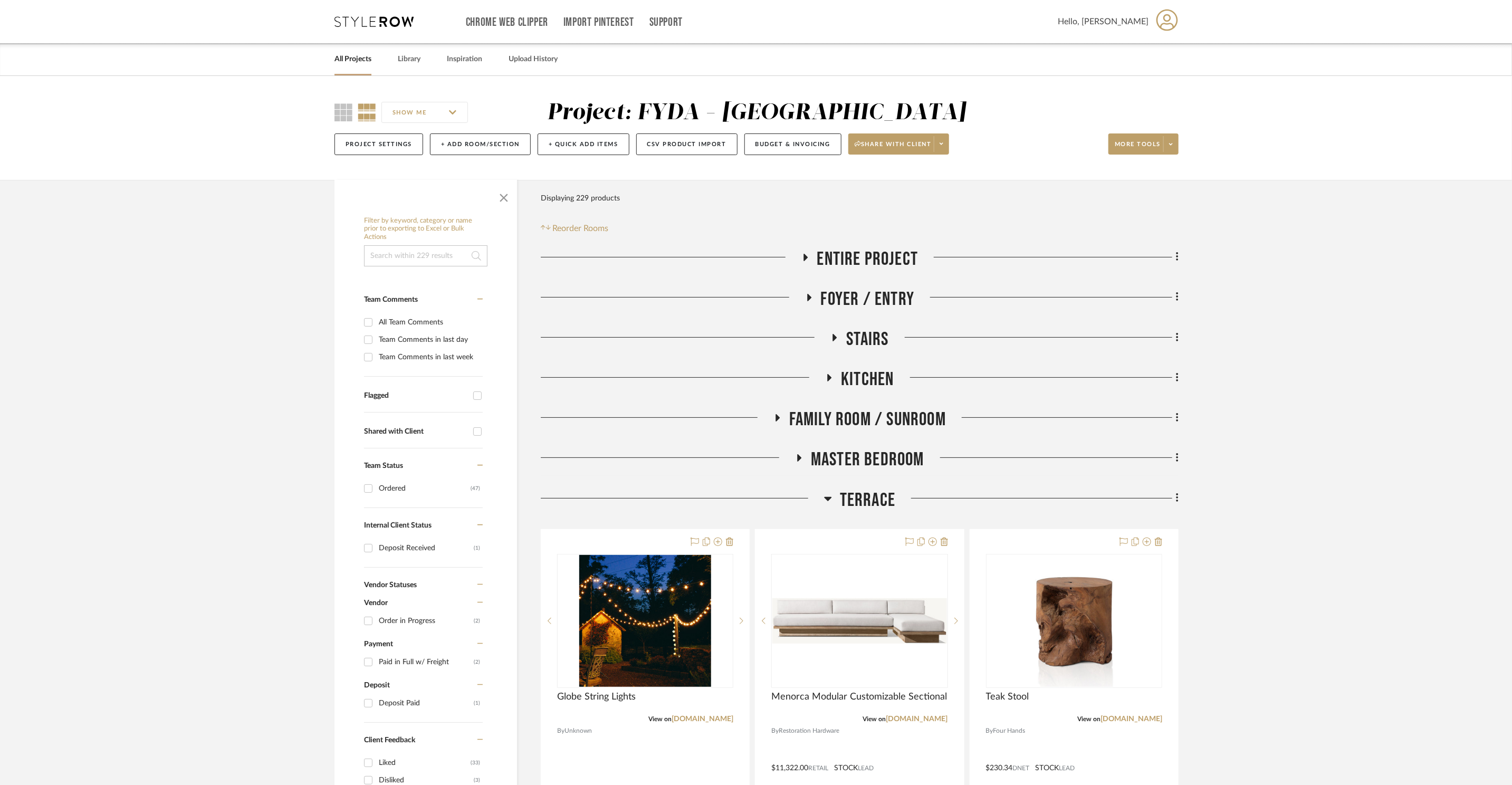
click at [867, 368] on span "Kitchen" at bounding box center [867, 379] width 52 height 22
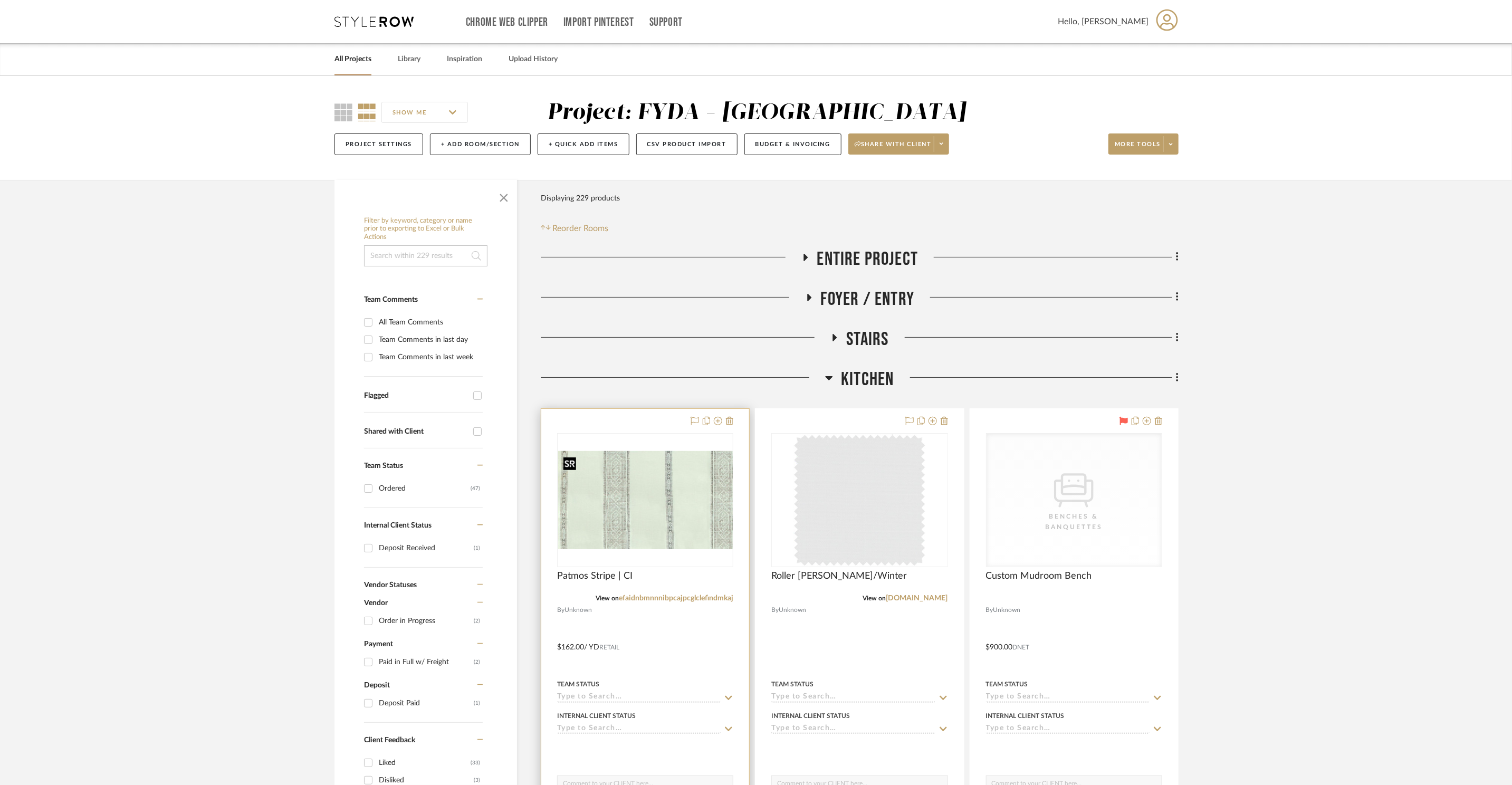
click at [693, 497] on img "0" at bounding box center [645, 500] width 174 height 98
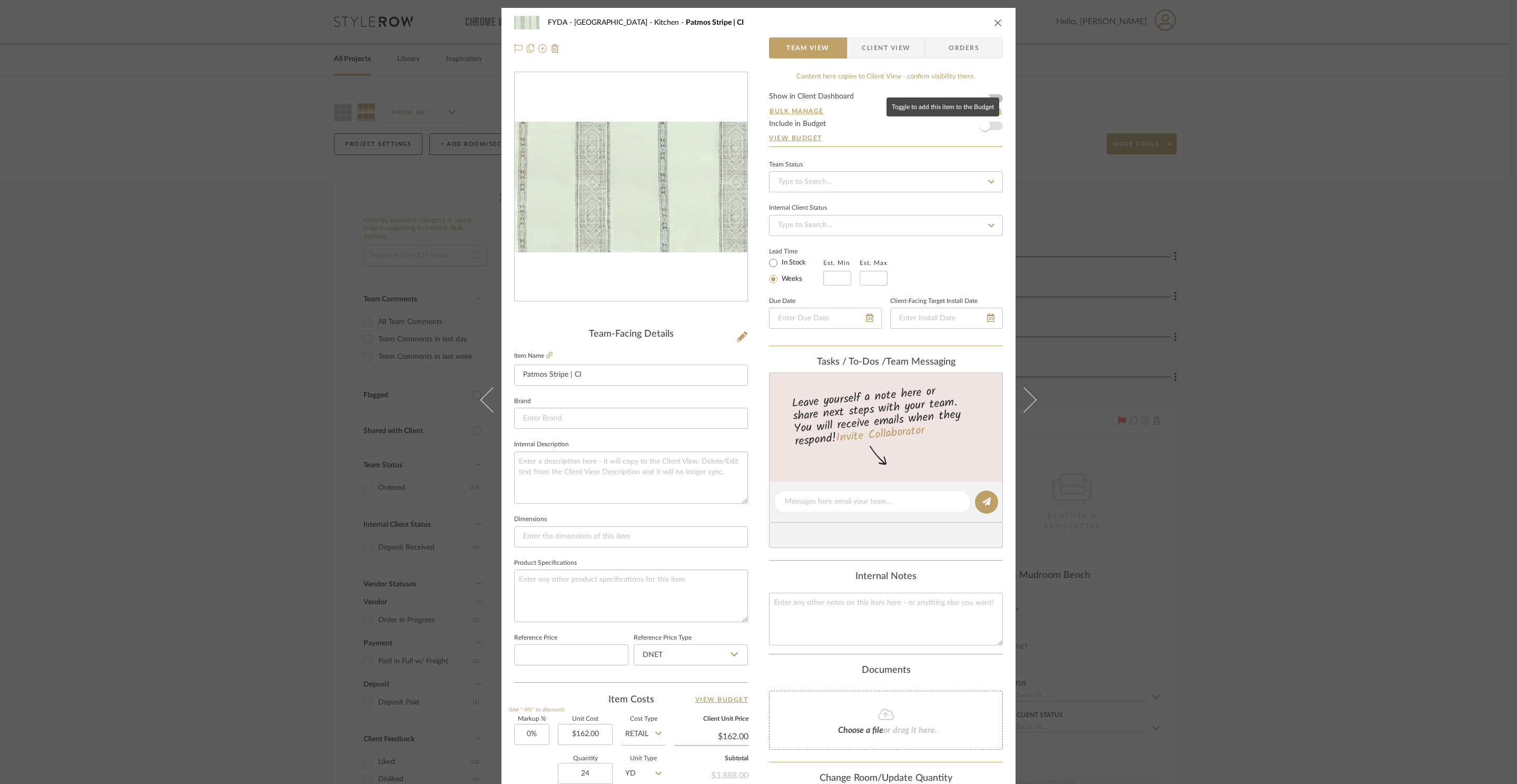
click at [992, 123] on span "button" at bounding box center [985, 126] width 23 height 23
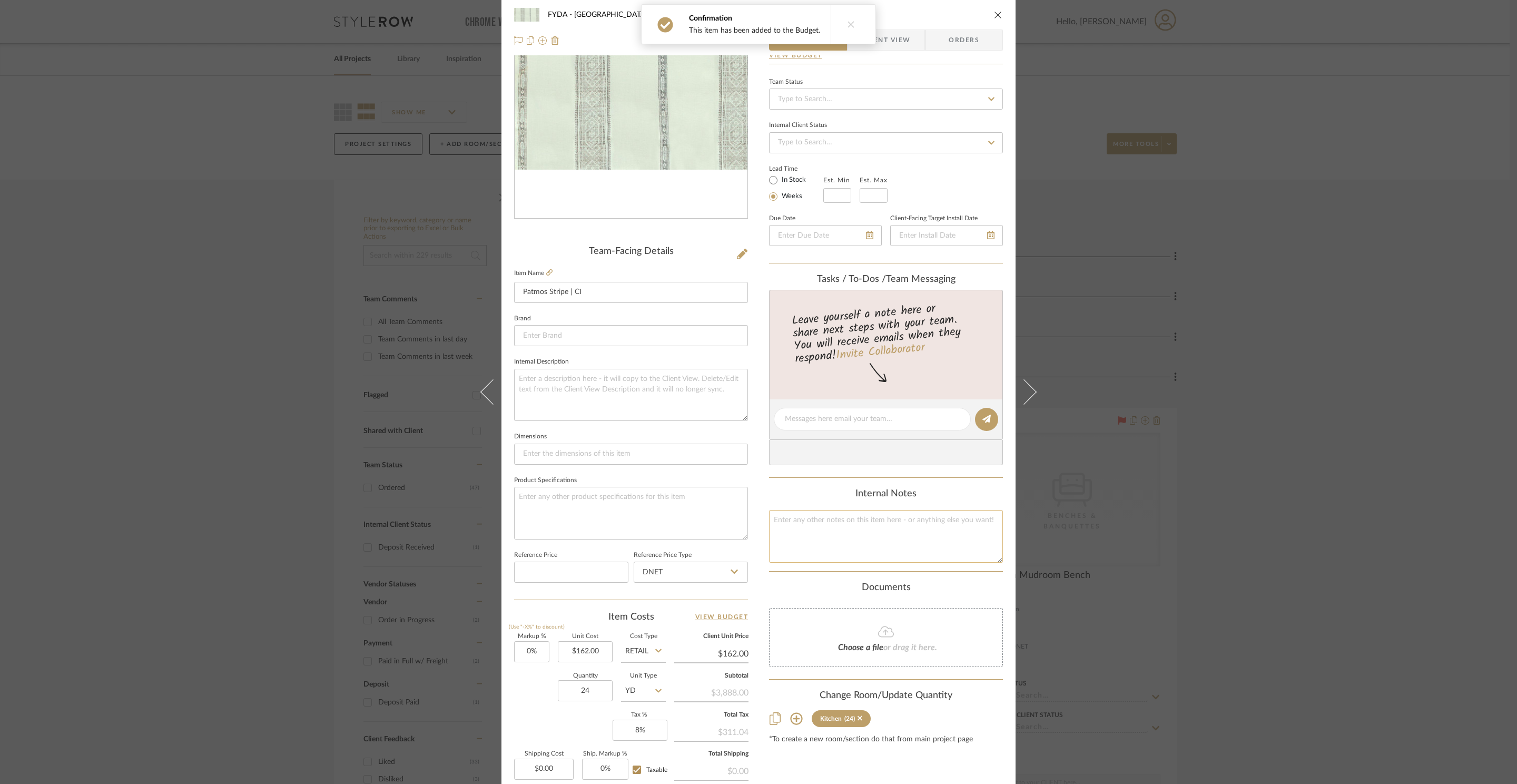
scroll to position [198, 0]
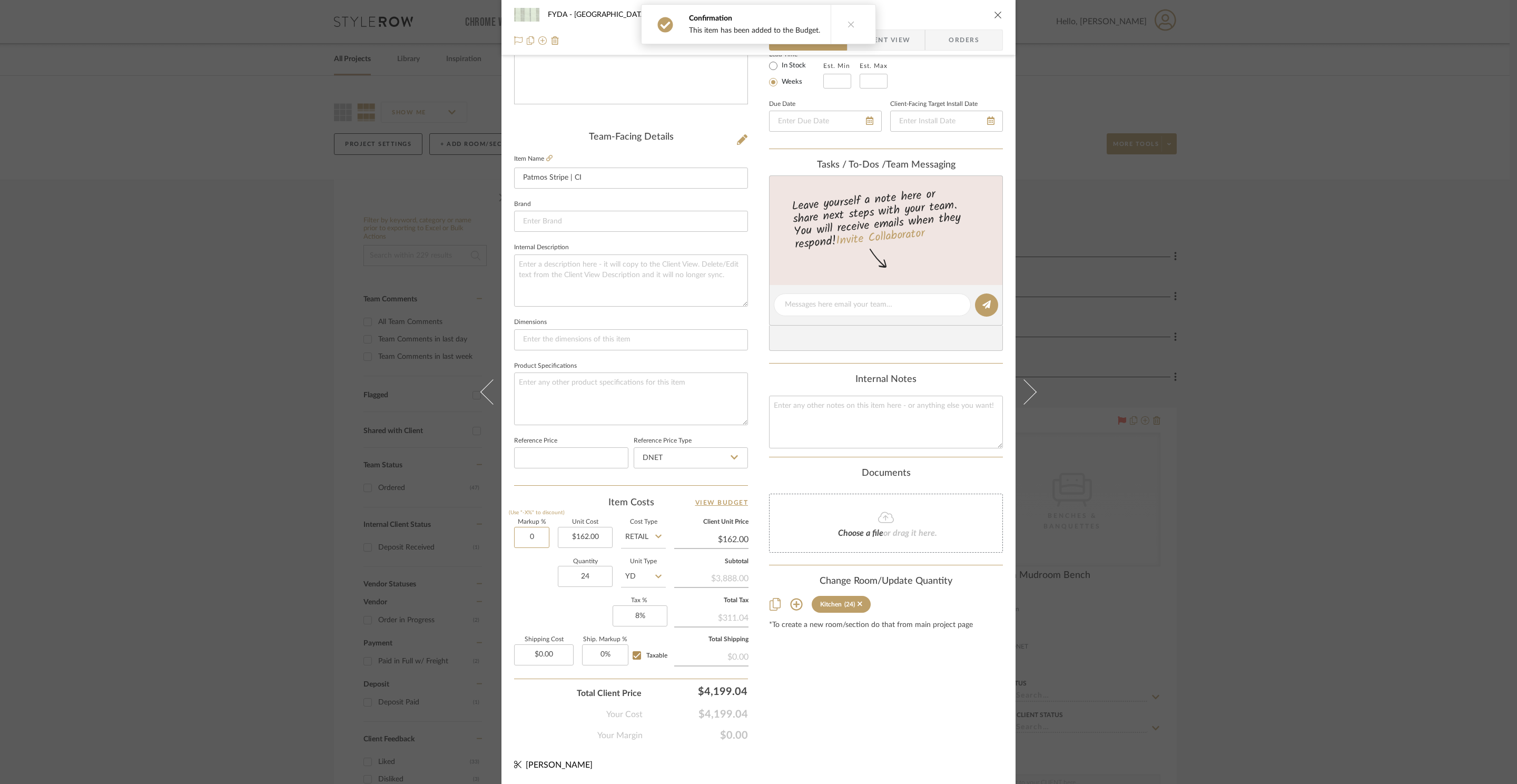
click at [534, 538] on input "0" at bounding box center [532, 537] width 36 height 21
type input "1"
type input "20%"
click at [948, 748] on div "FYDA - 655 City Park Kitchen Patmos Stripe | CI Team View Client View Orders Te…" at bounding box center [759, 297] width 514 height 973
type input "$194.40"
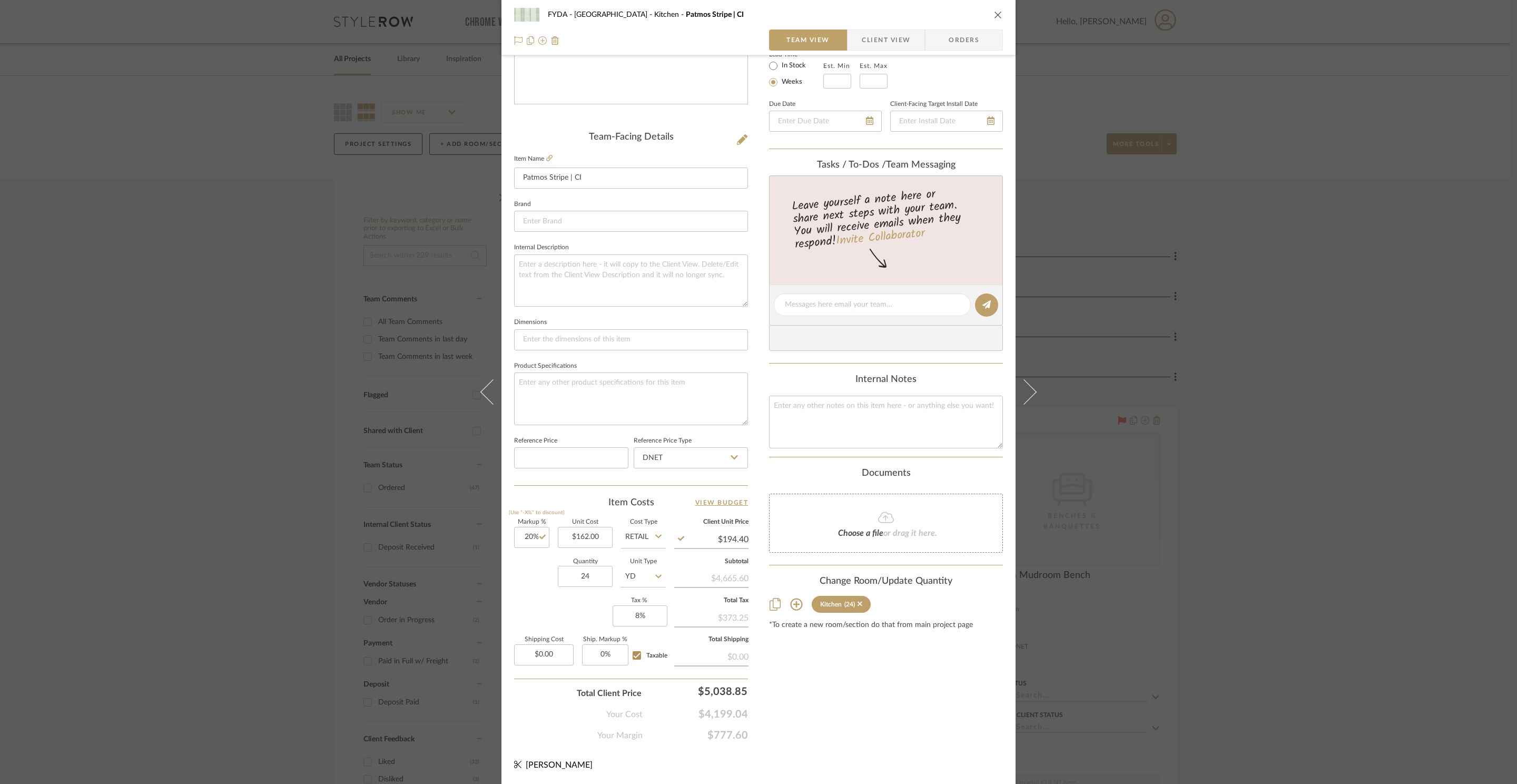
click at [999, 17] on div "FYDA - 655 City Park Kitchen Patmos Stripe | CI Team View Client View Orders" at bounding box center [759, 27] width 514 height 55
click at [994, 14] on icon "close" at bounding box center [998, 15] width 8 height 8
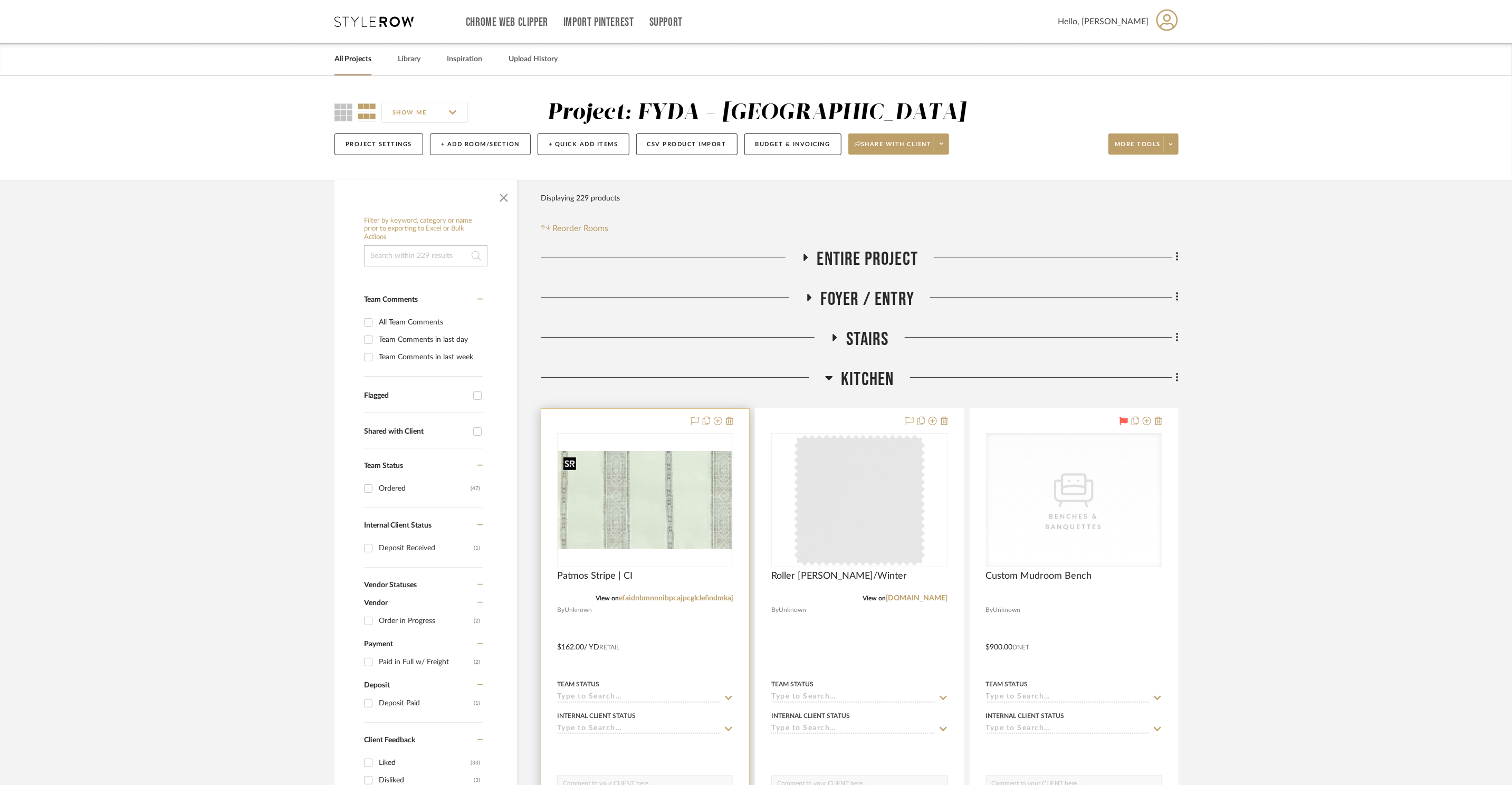
click at [618, 479] on img "0" at bounding box center [645, 500] width 174 height 98
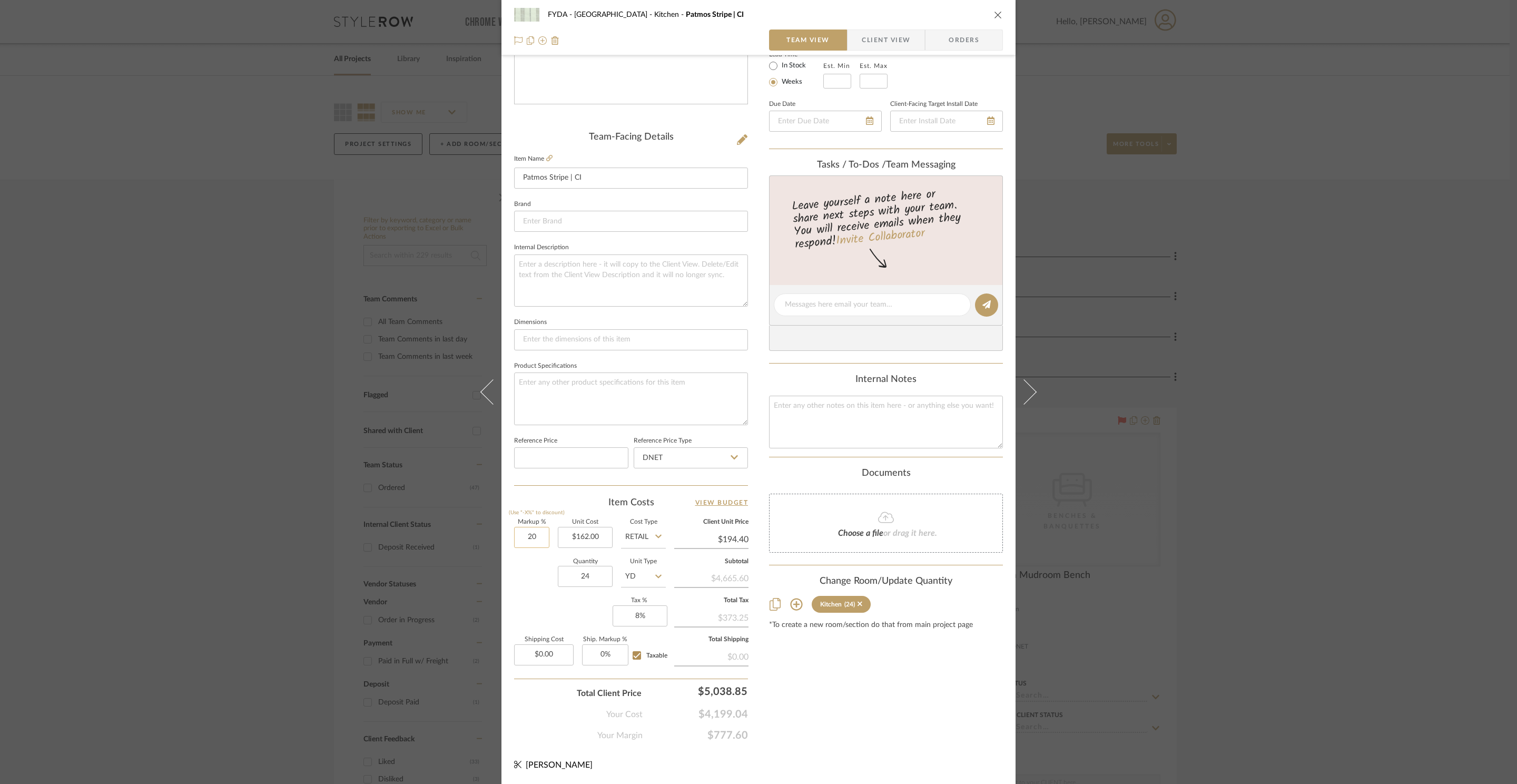
click at [535, 539] on input "20" at bounding box center [532, 537] width 36 height 21
type input "15%"
click at [885, 693] on div "Content here copies to Client View - confirm visibility there. Show in Client D…" at bounding box center [885, 308] width 234 height 867
type input "$186.30"
click at [998, 17] on icon "close" at bounding box center [998, 15] width 8 height 8
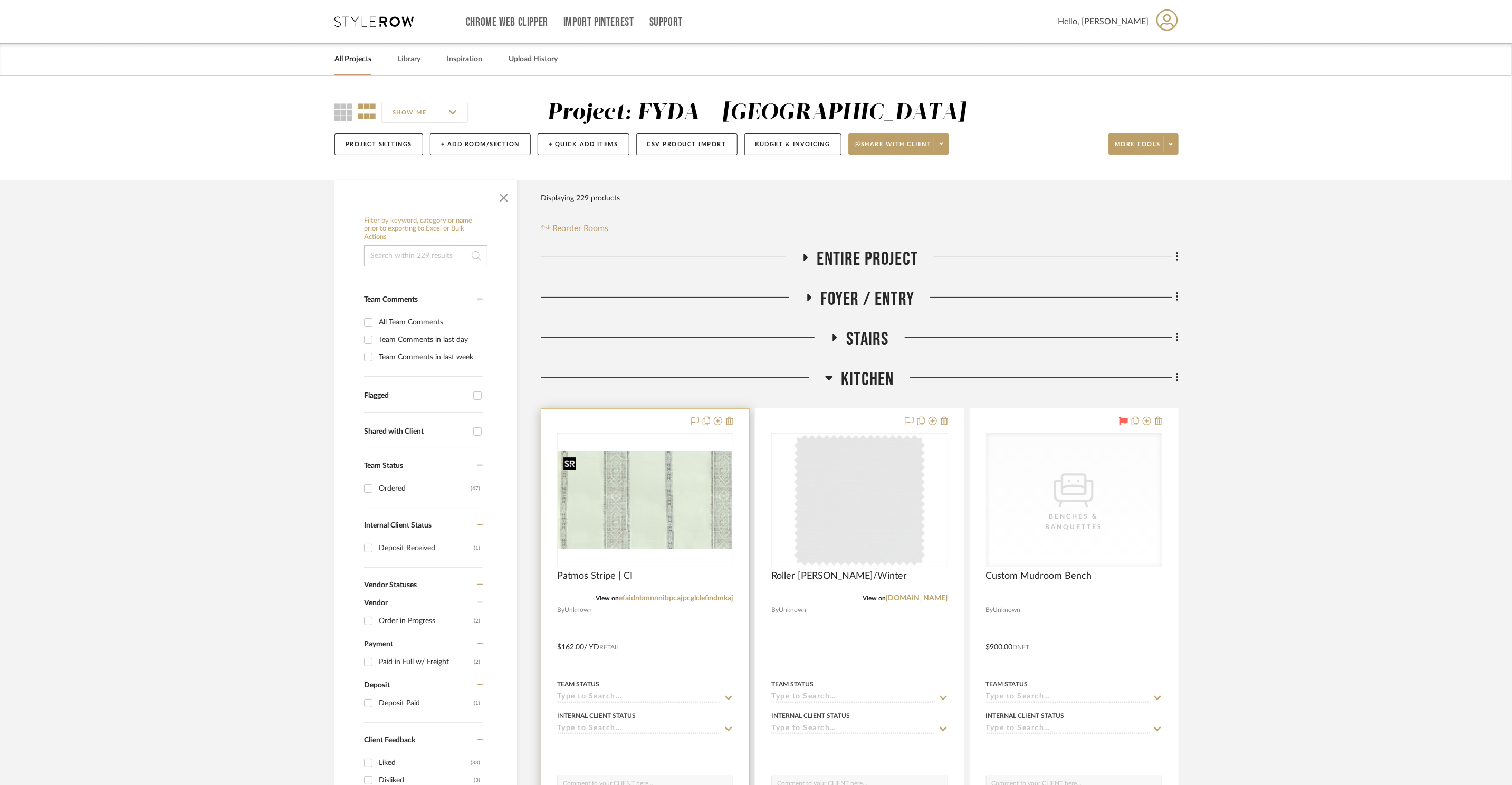
click at [673, 488] on img "0" at bounding box center [645, 500] width 174 height 98
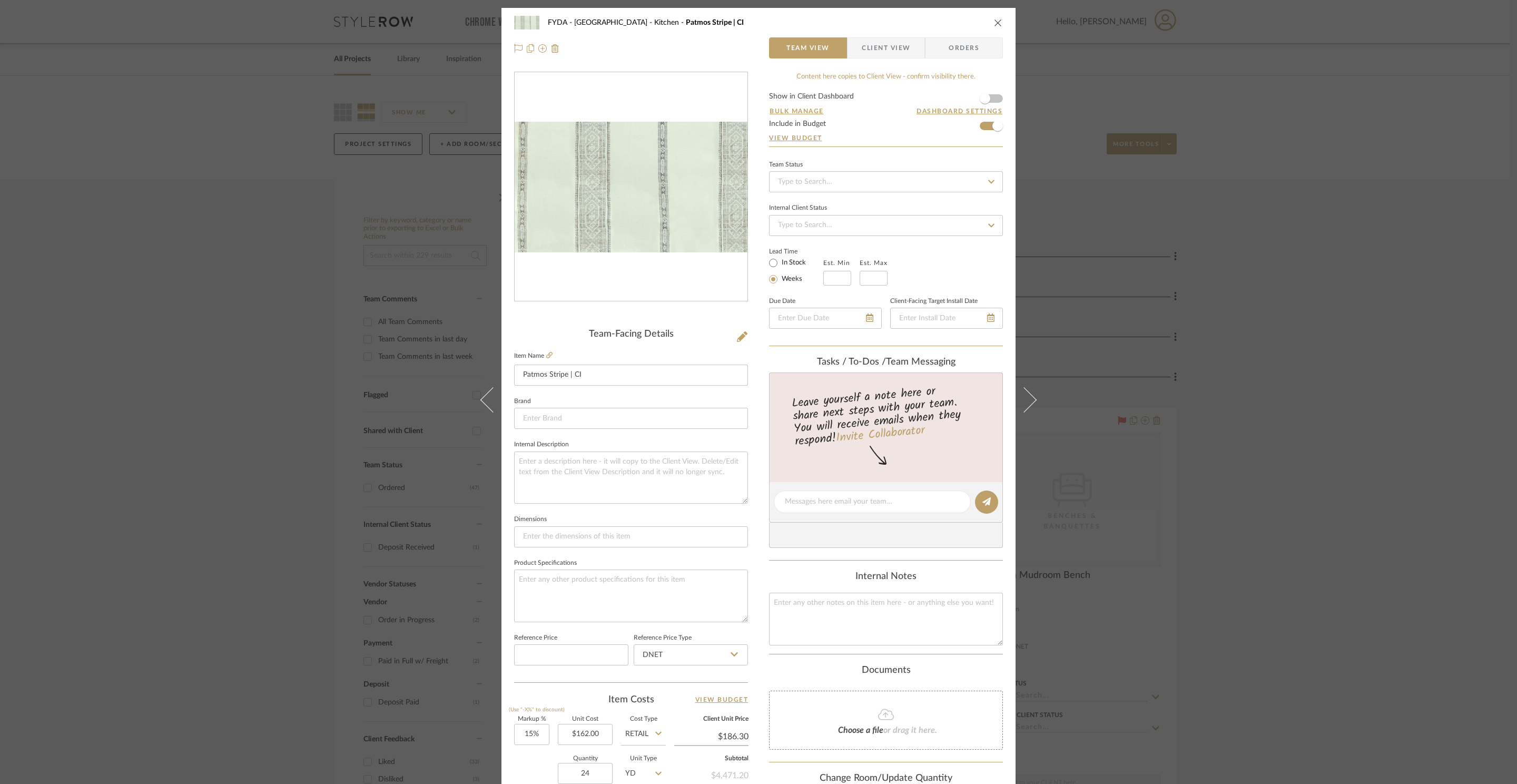
click at [994, 20] on icon "close" at bounding box center [998, 22] width 8 height 8
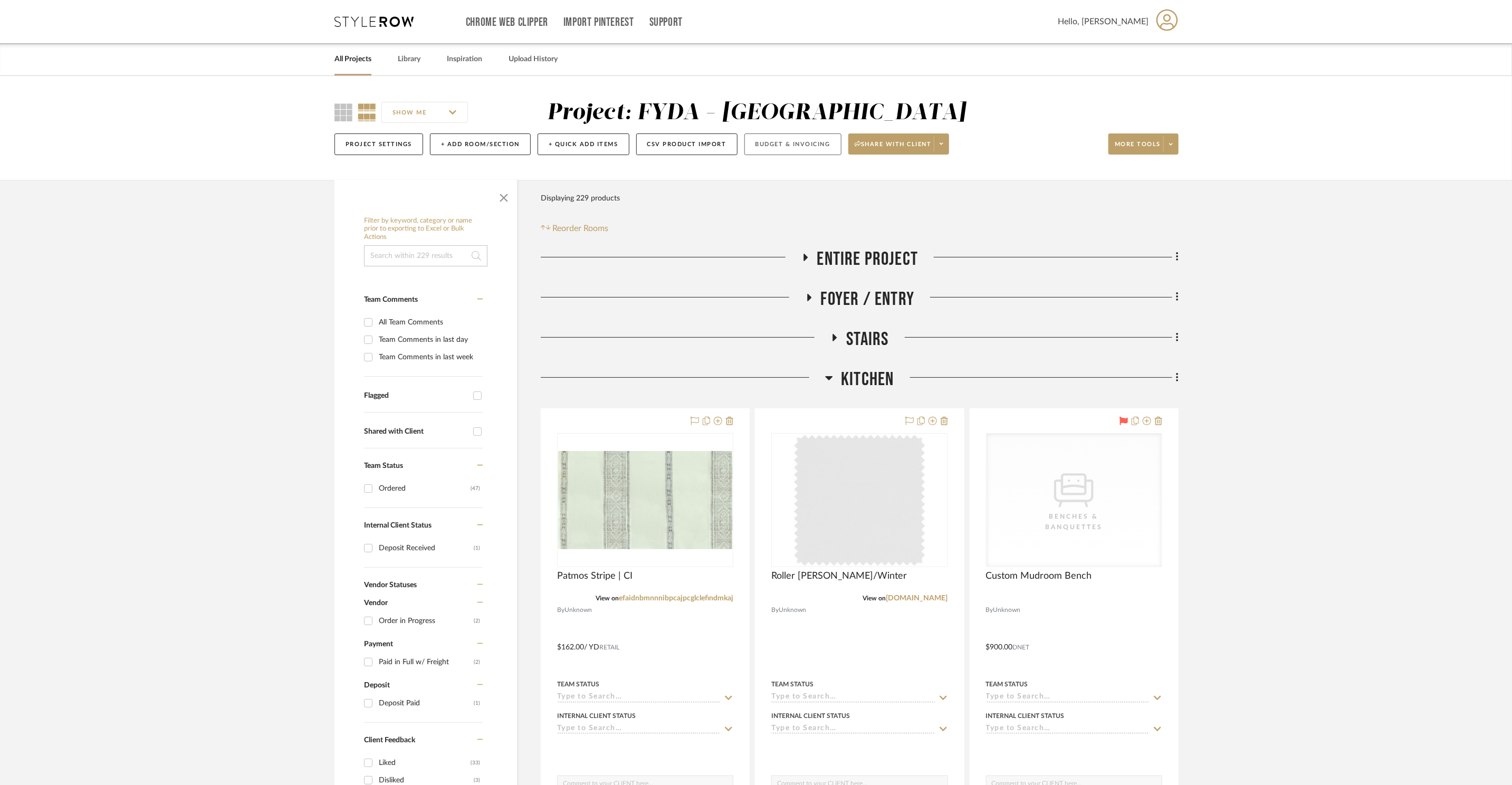
click at [829, 149] on button "Budget & Invoicing" at bounding box center [793, 144] width 97 height 22
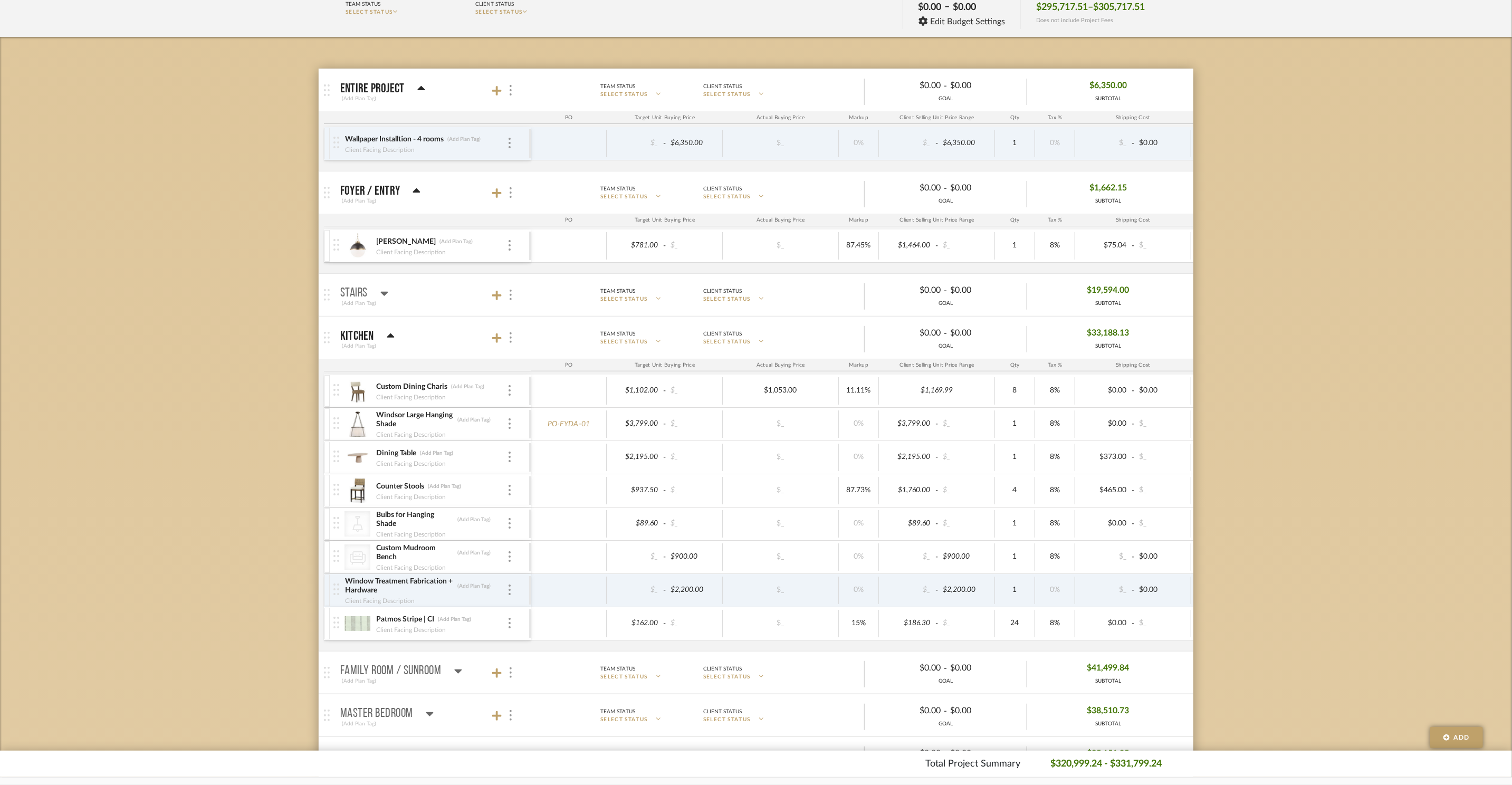
scroll to position [209, 0]
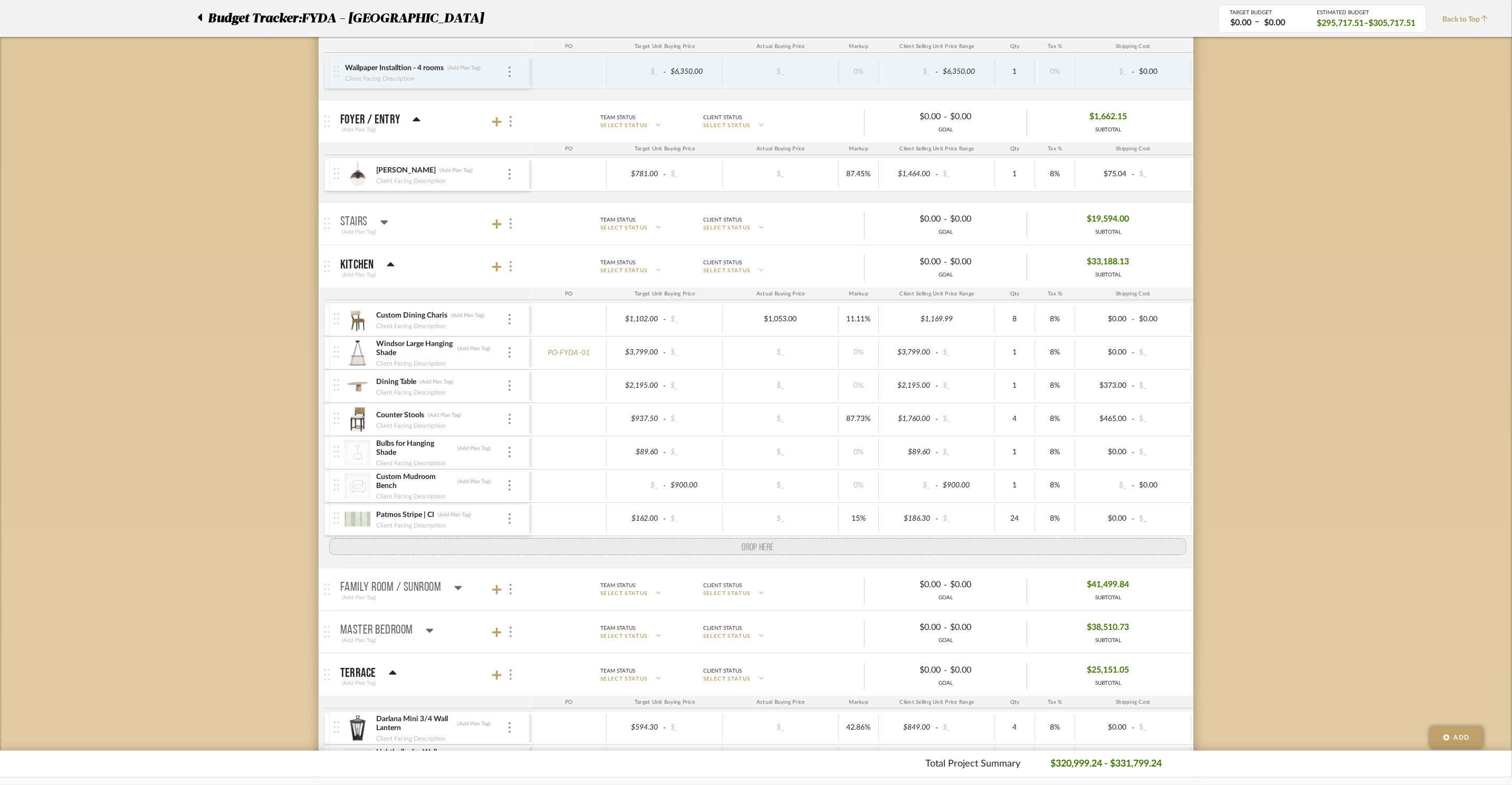
drag, startPoint x: 335, startPoint y: 523, endPoint x: 335, endPoint y: 546, distance: 23.0
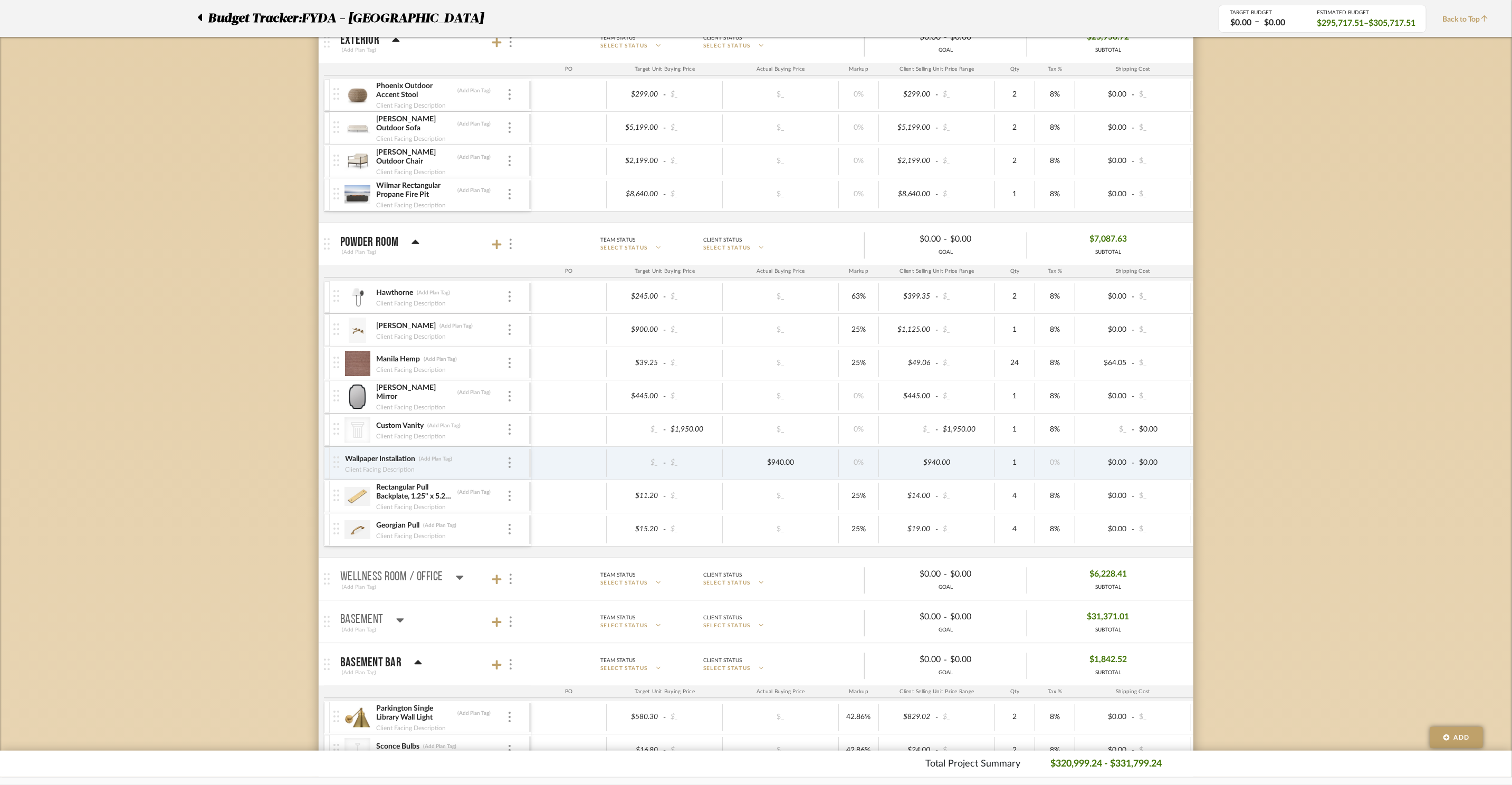
scroll to position [1818, 0]
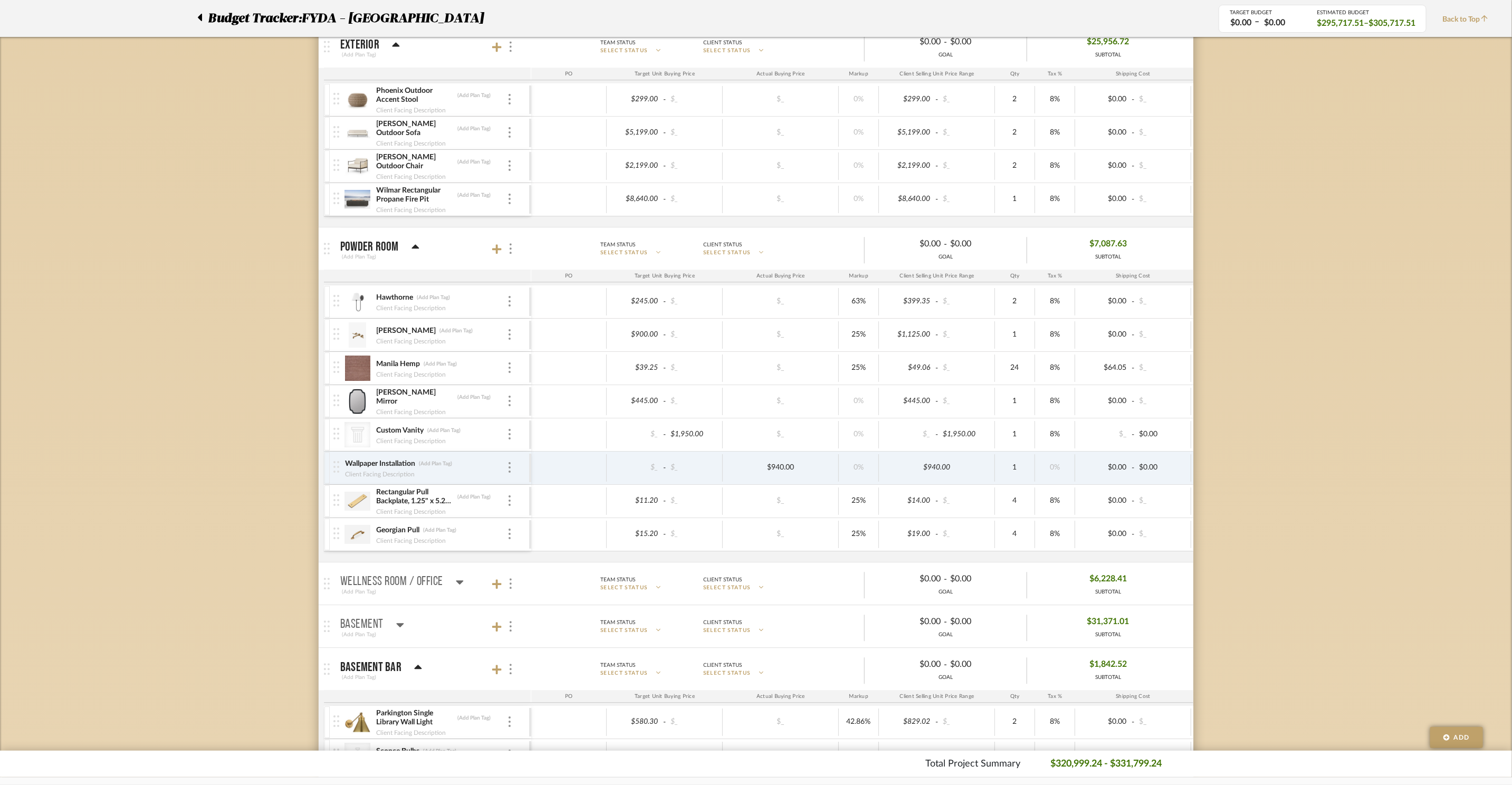
click at [412, 253] on icon at bounding box center [415, 247] width 8 height 13
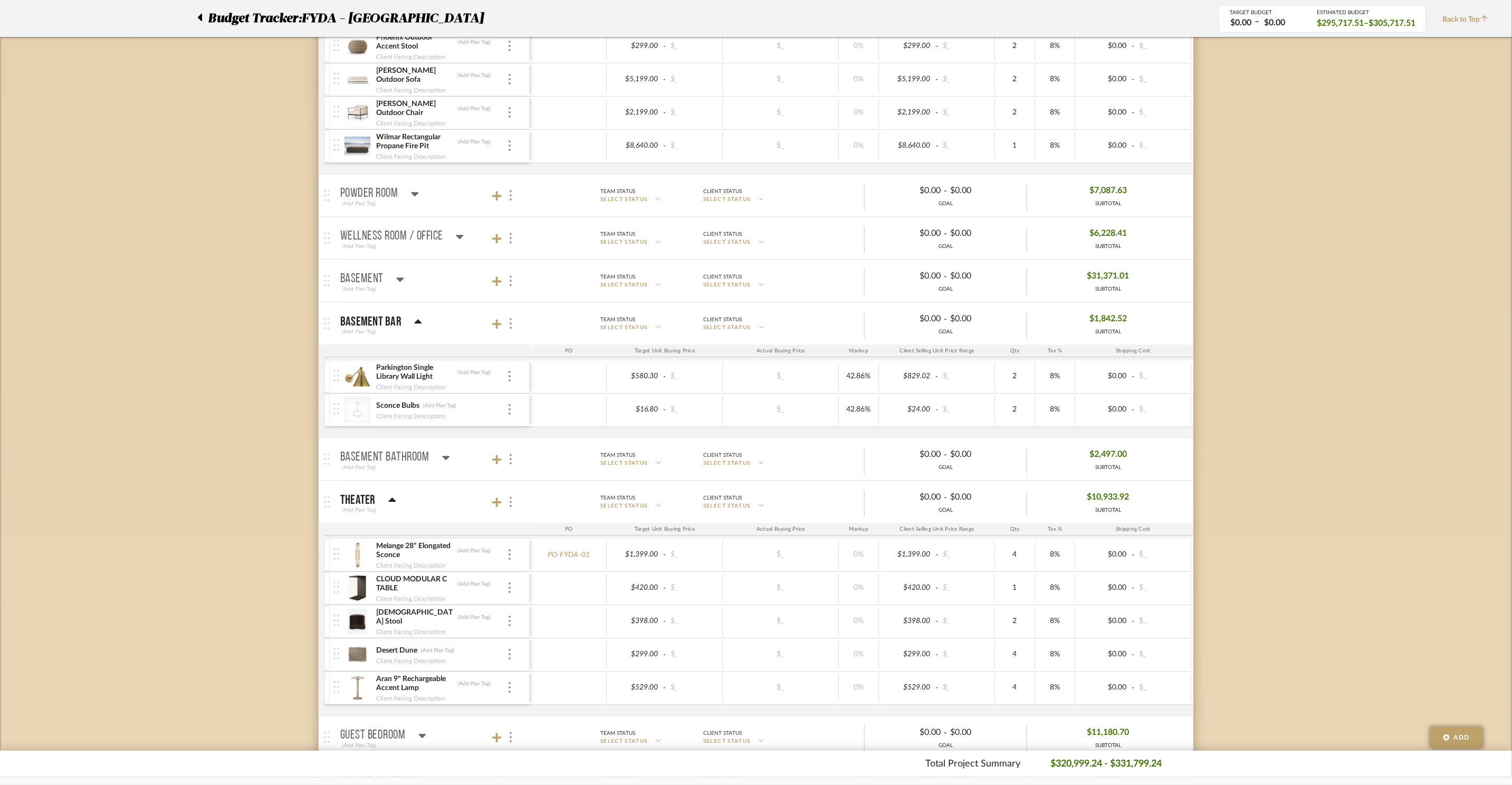
scroll to position [1680, 0]
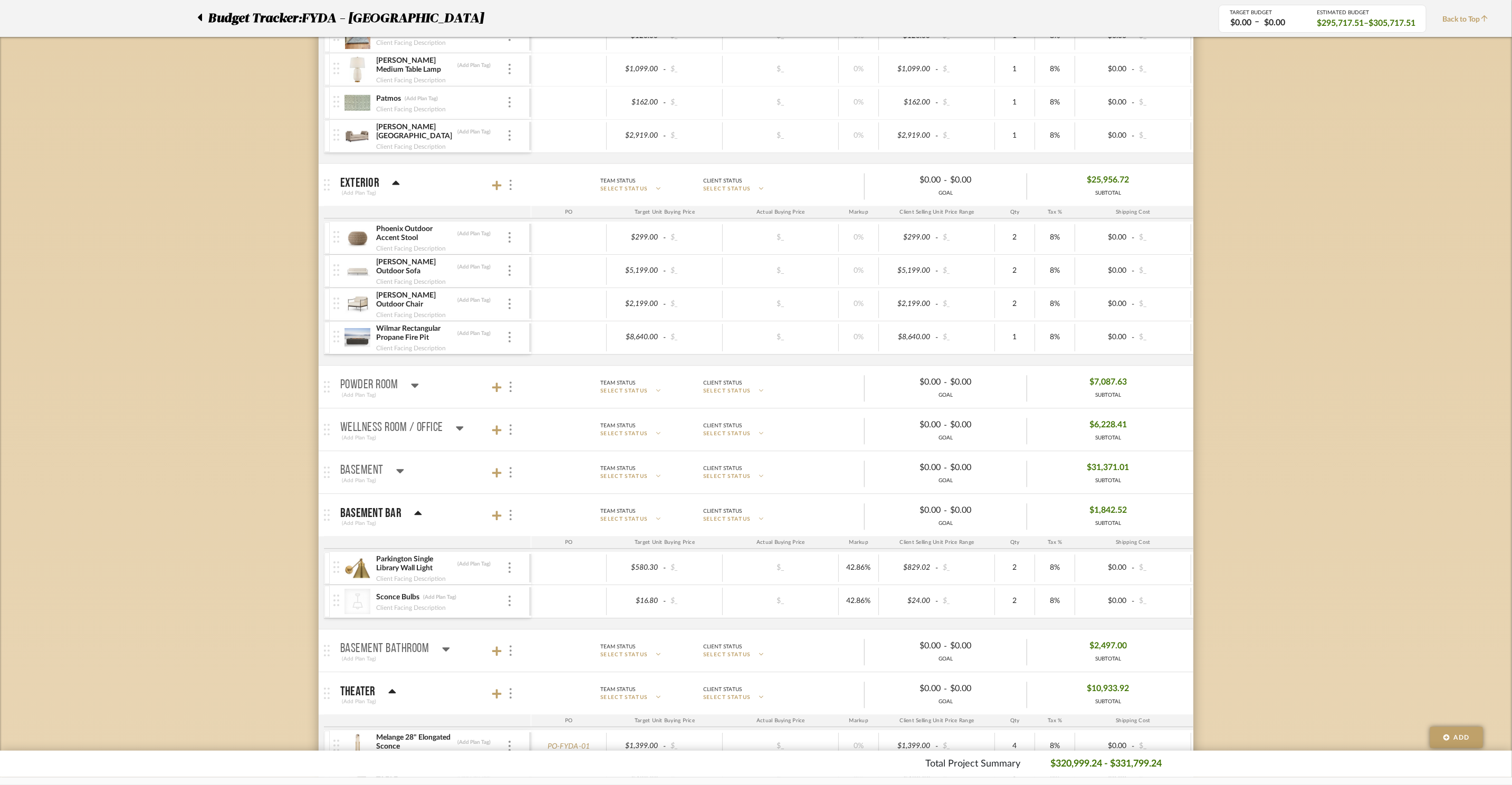
click at [402, 476] on icon at bounding box center [400, 470] width 8 height 13
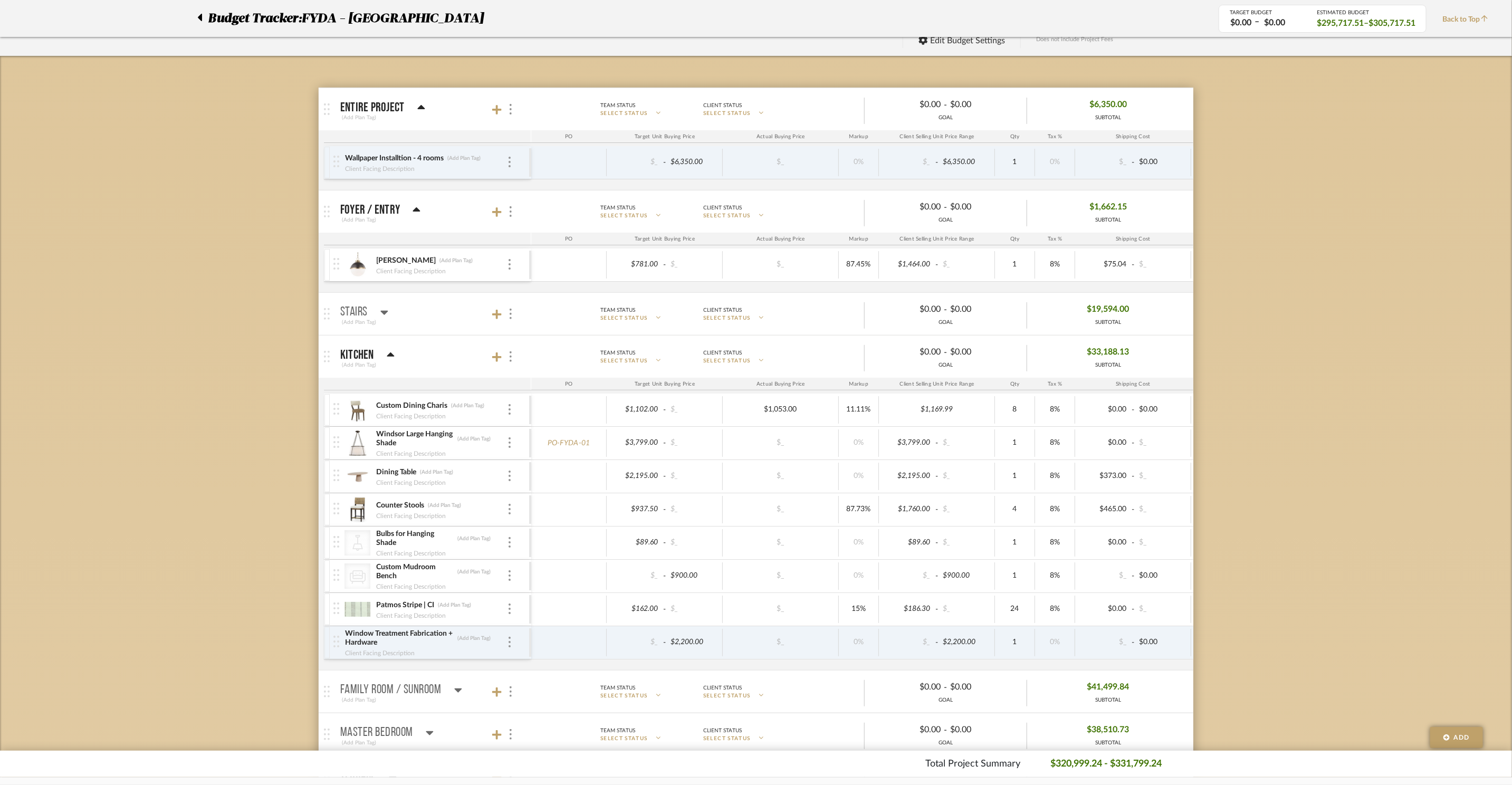
scroll to position [0, 0]
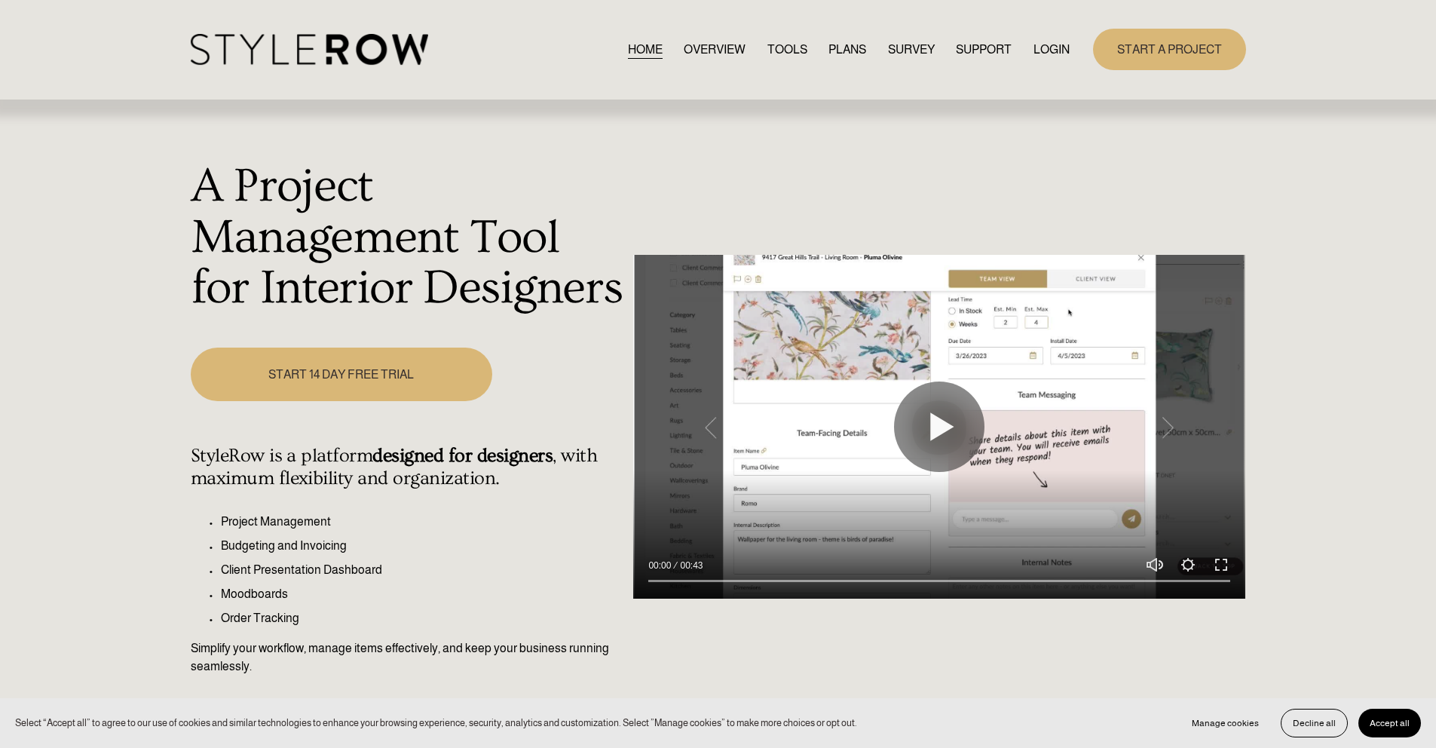
click at [1054, 50] on link "LOGIN" at bounding box center [1051, 49] width 36 height 20
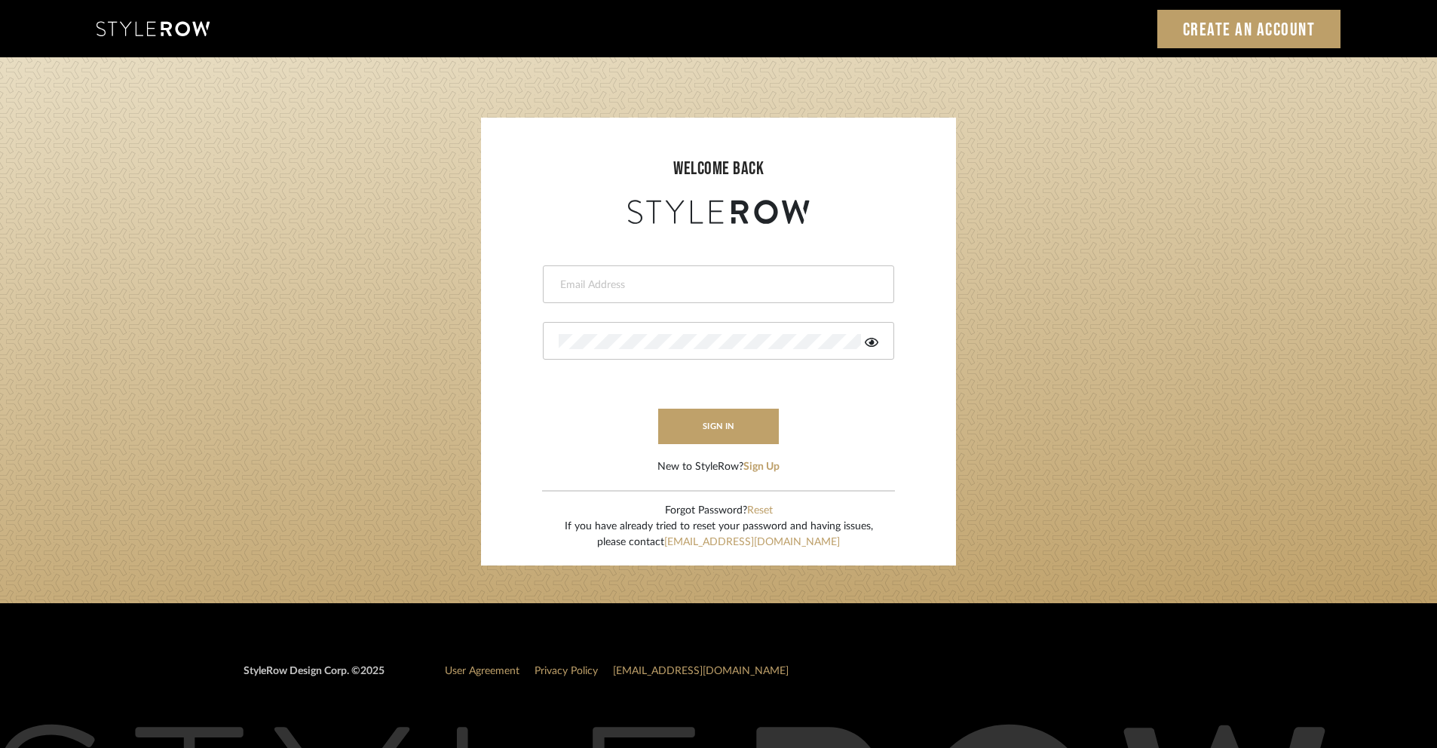
click at [745, 288] on input "email" at bounding box center [717, 284] width 316 height 15
type input "[PERSON_NAME][EMAIL_ADDRESS][DOMAIN_NAME]"
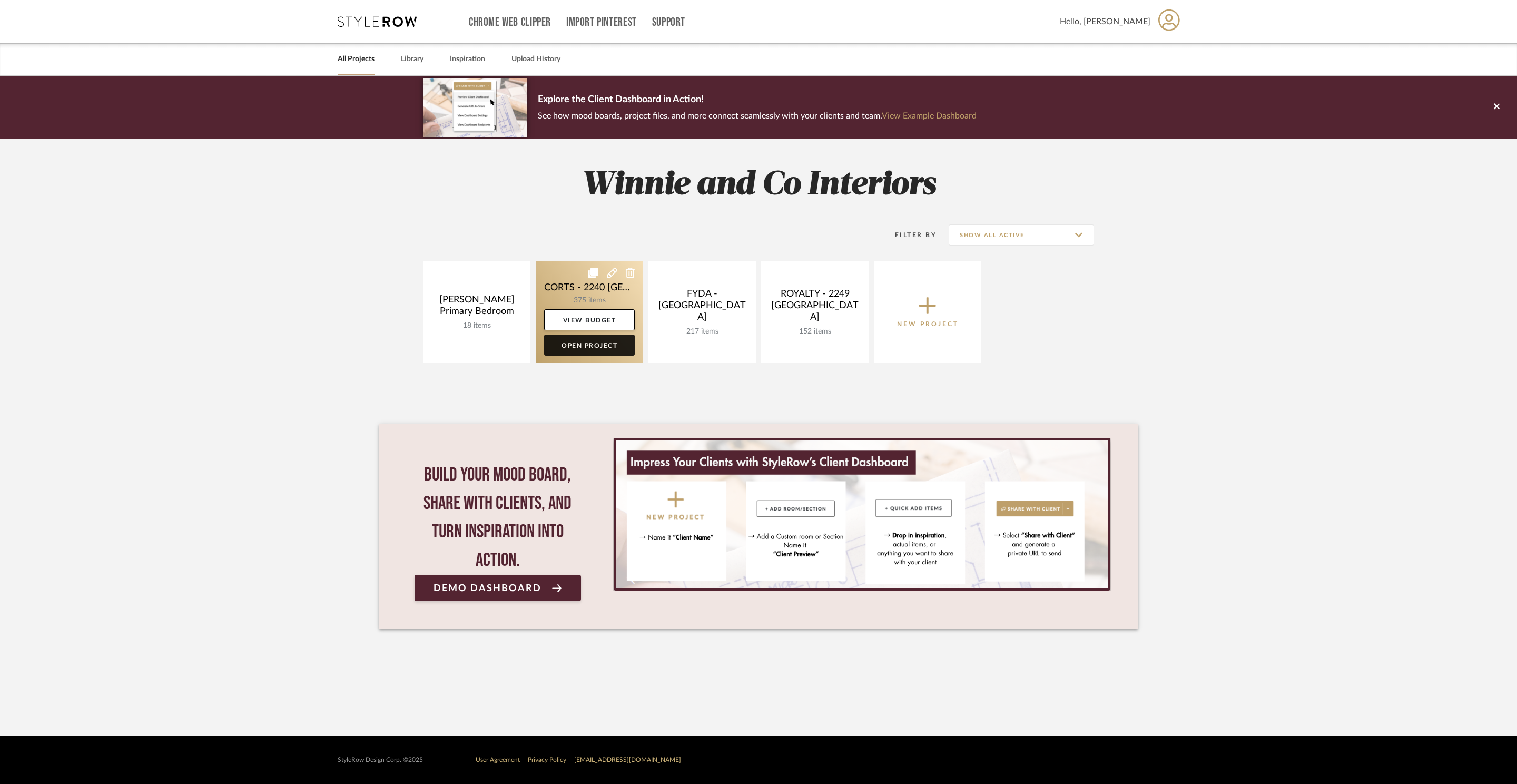
click at [596, 344] on link "Open Project" at bounding box center [590, 345] width 91 height 21
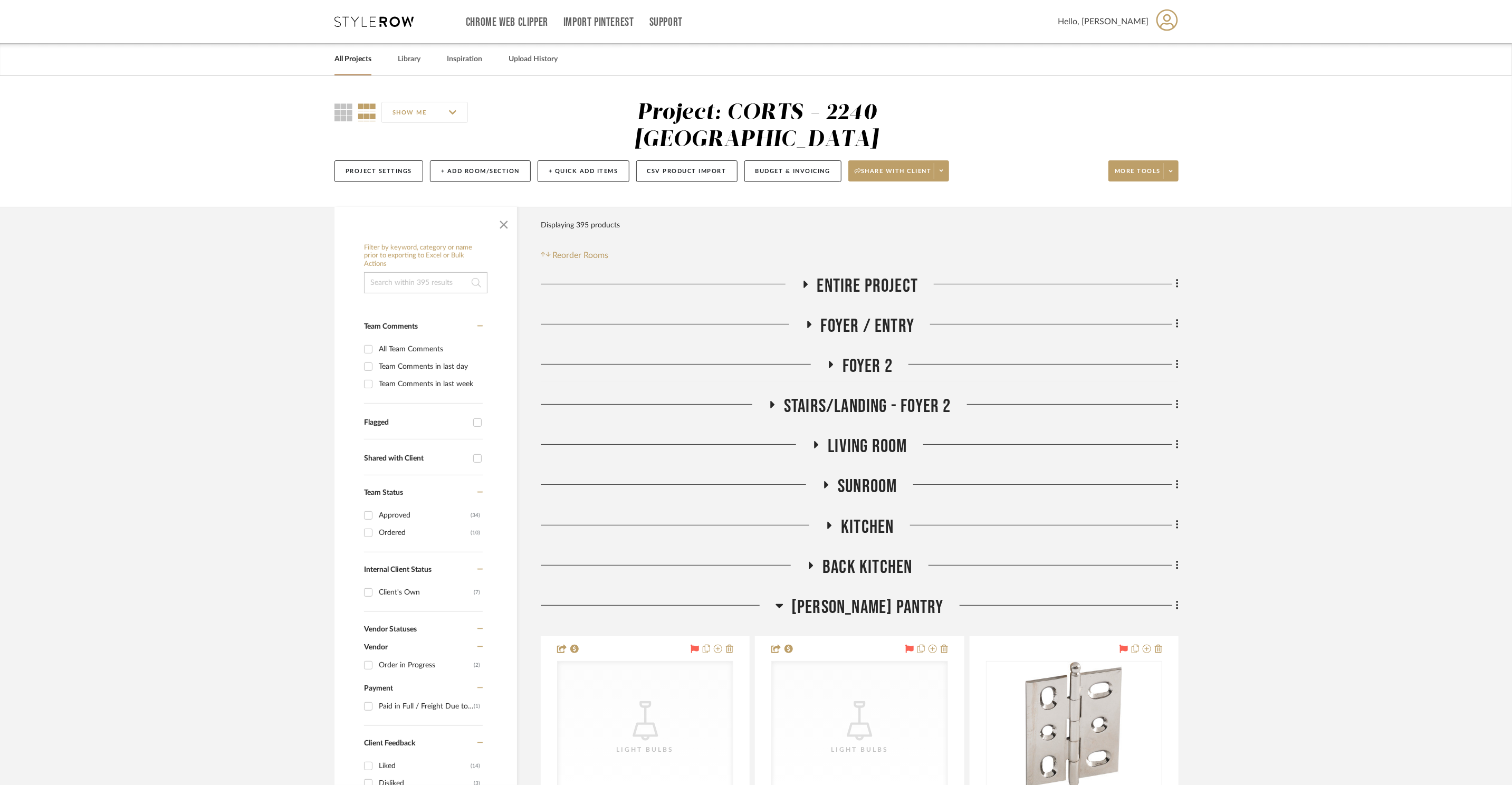
click at [790, 153] on div "Project Settings + Add Room/Section + Quick Add Items CSV Product Import Budget…" at bounding box center [757, 171] width 844 height 36
click at [792, 160] on button "Budget & Invoicing" at bounding box center [793, 171] width 97 height 22
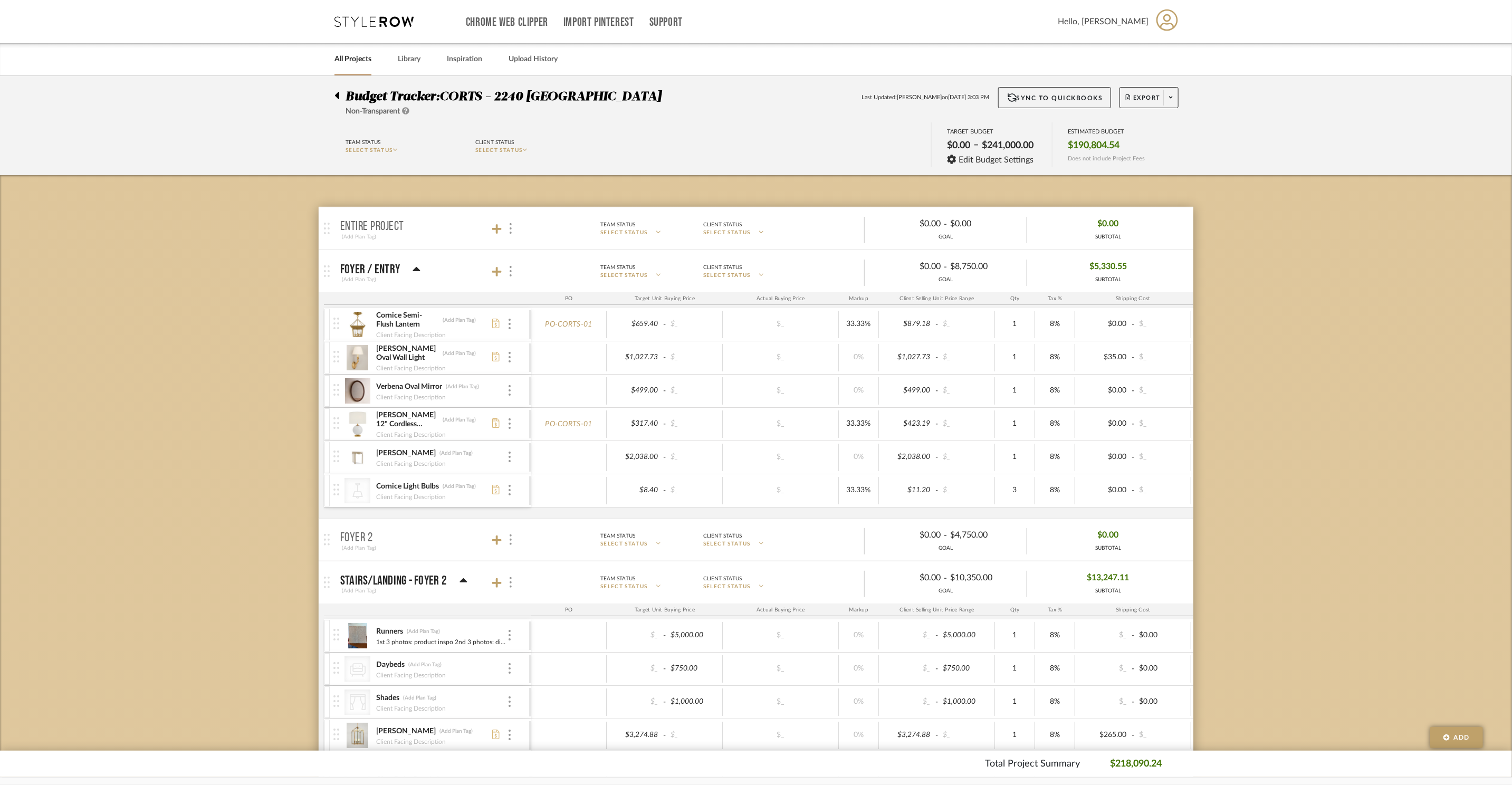
click at [375, 24] on icon at bounding box center [374, 21] width 79 height 10
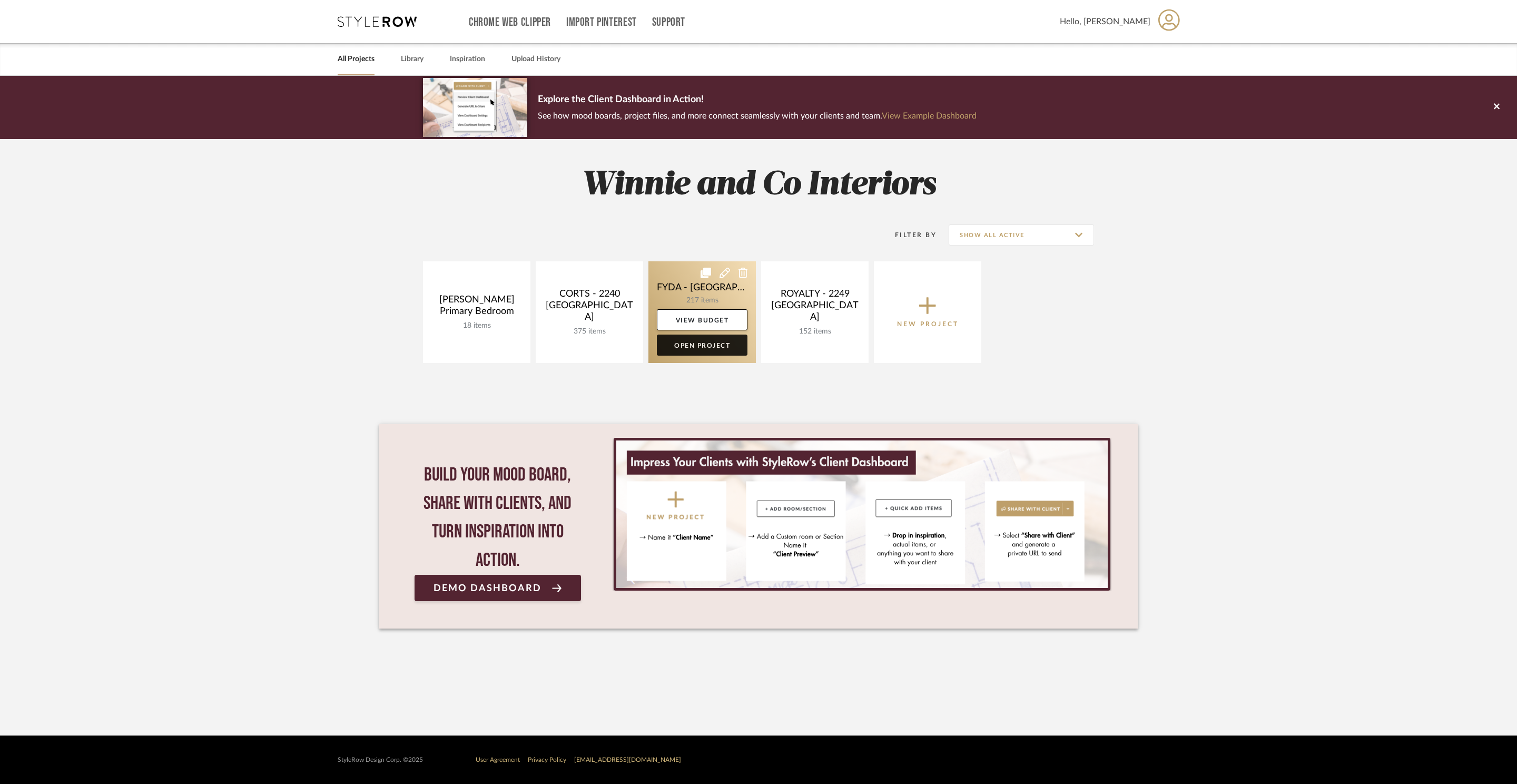
click at [711, 344] on link "Open Project" at bounding box center [702, 345] width 91 height 21
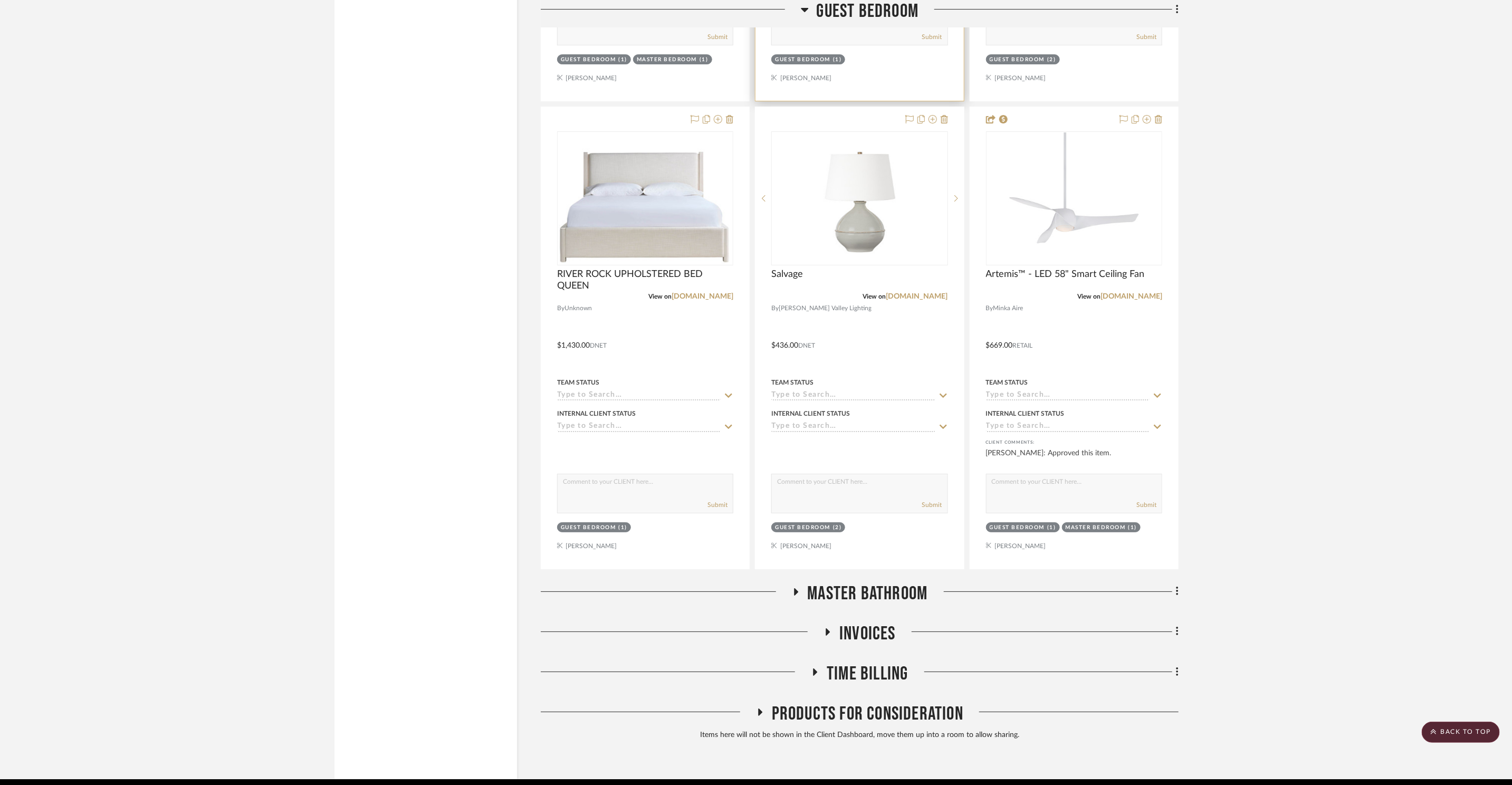
scroll to position [11897, 0]
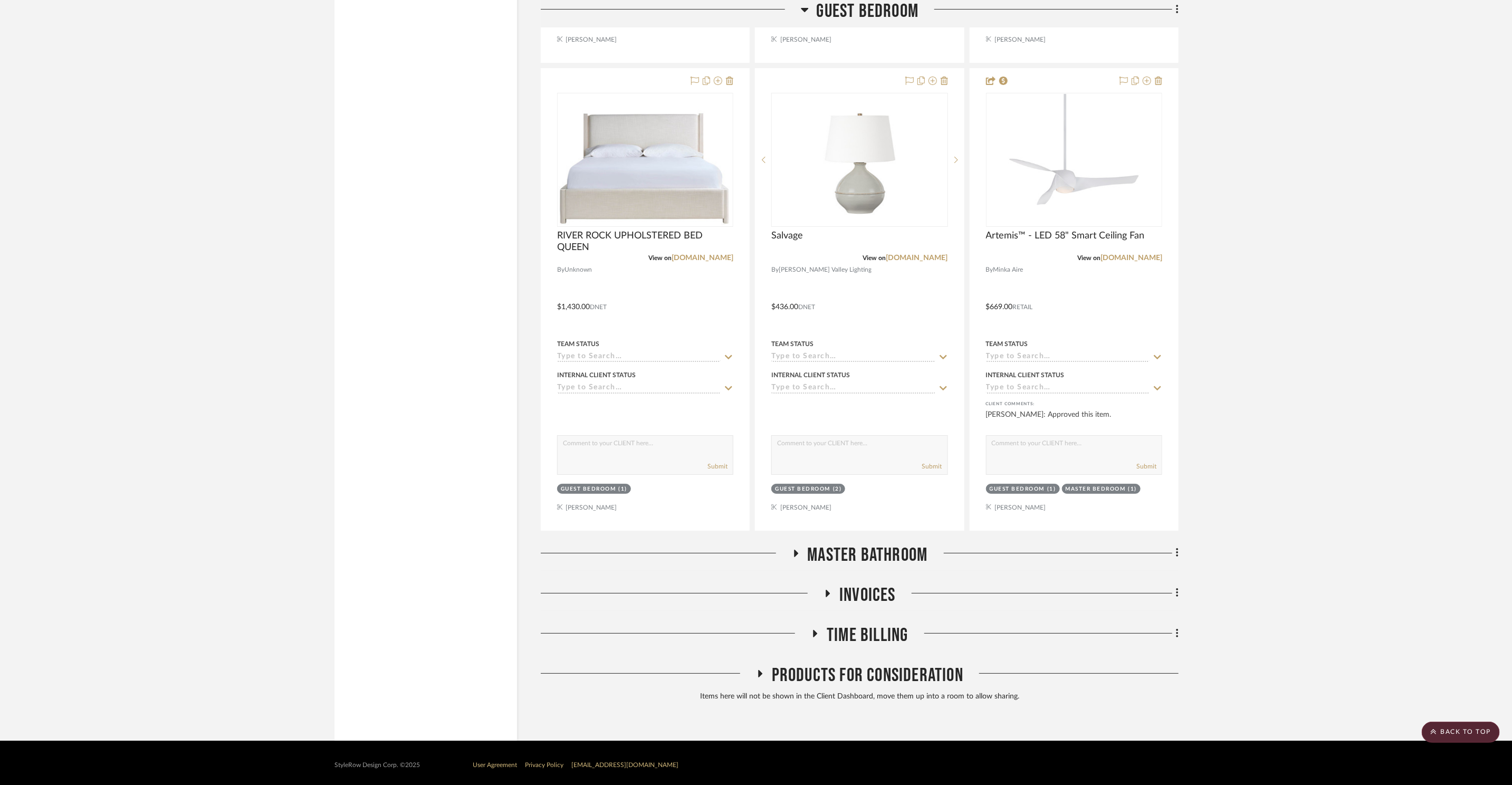
click at [874, 628] on span "Time Billing" at bounding box center [867, 635] width 81 height 22
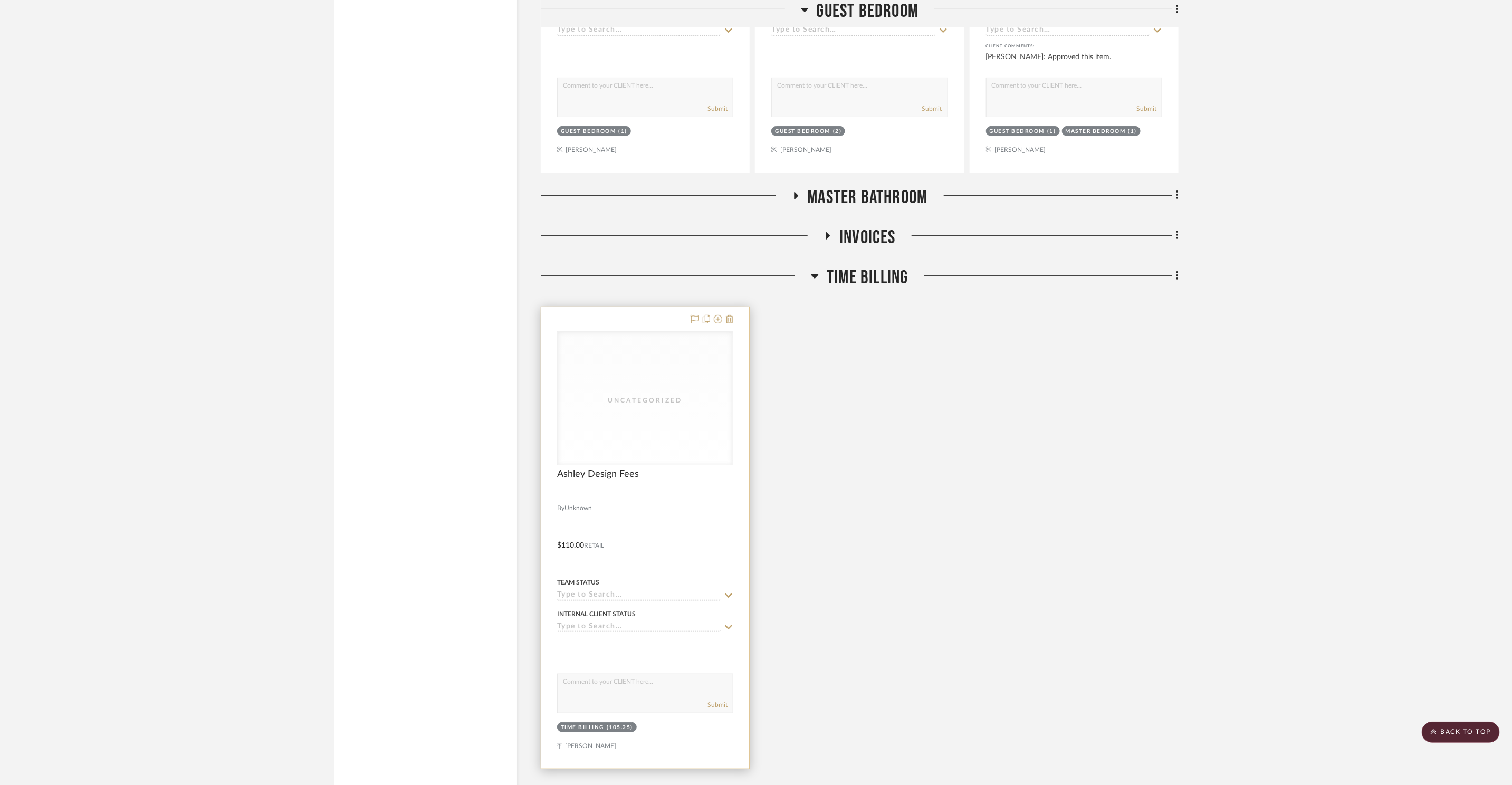
scroll to position [12373, 0]
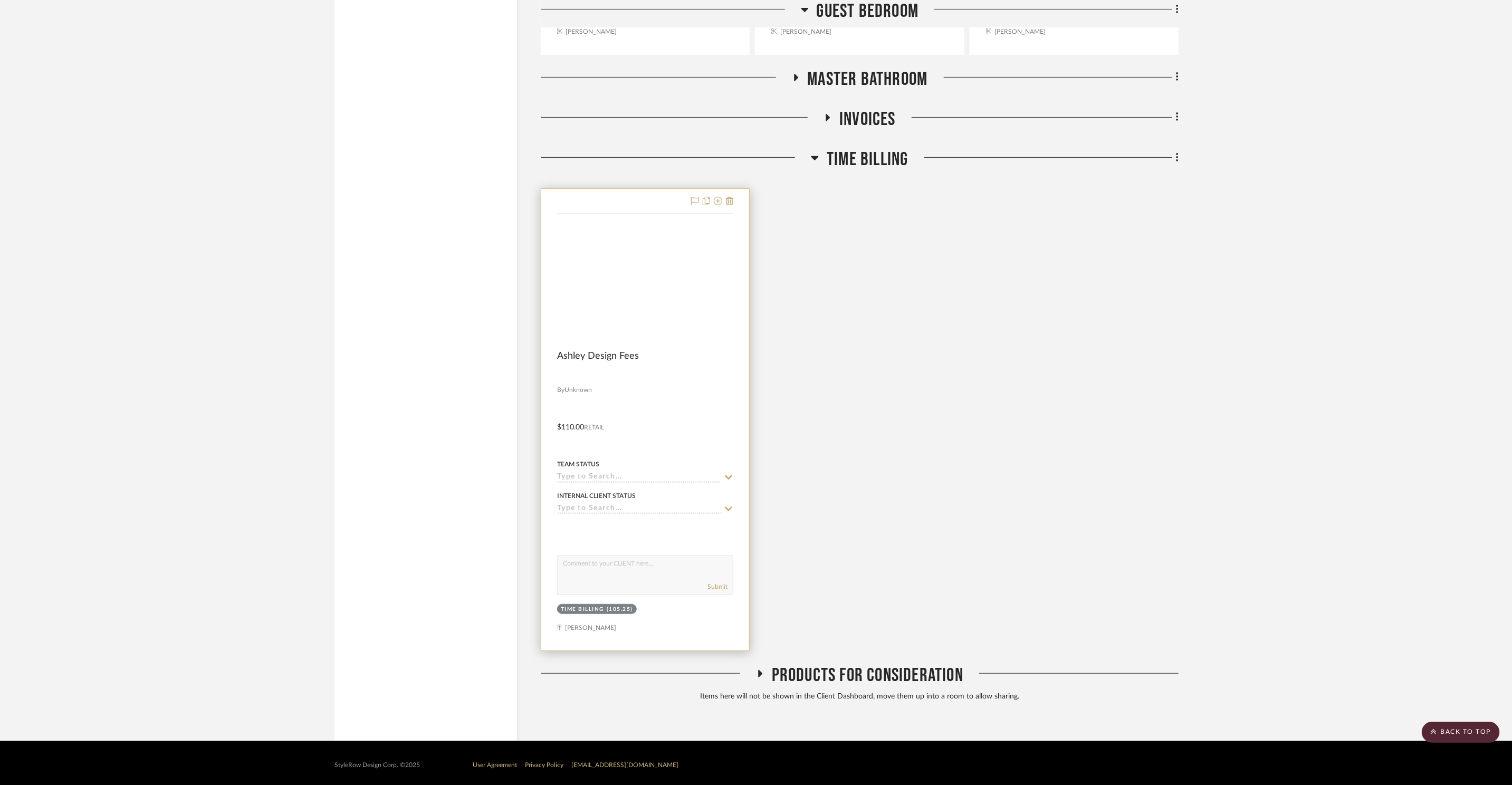
click at [0, 0] on div "Uncategorized" at bounding box center [0, 0] width 0 height 0
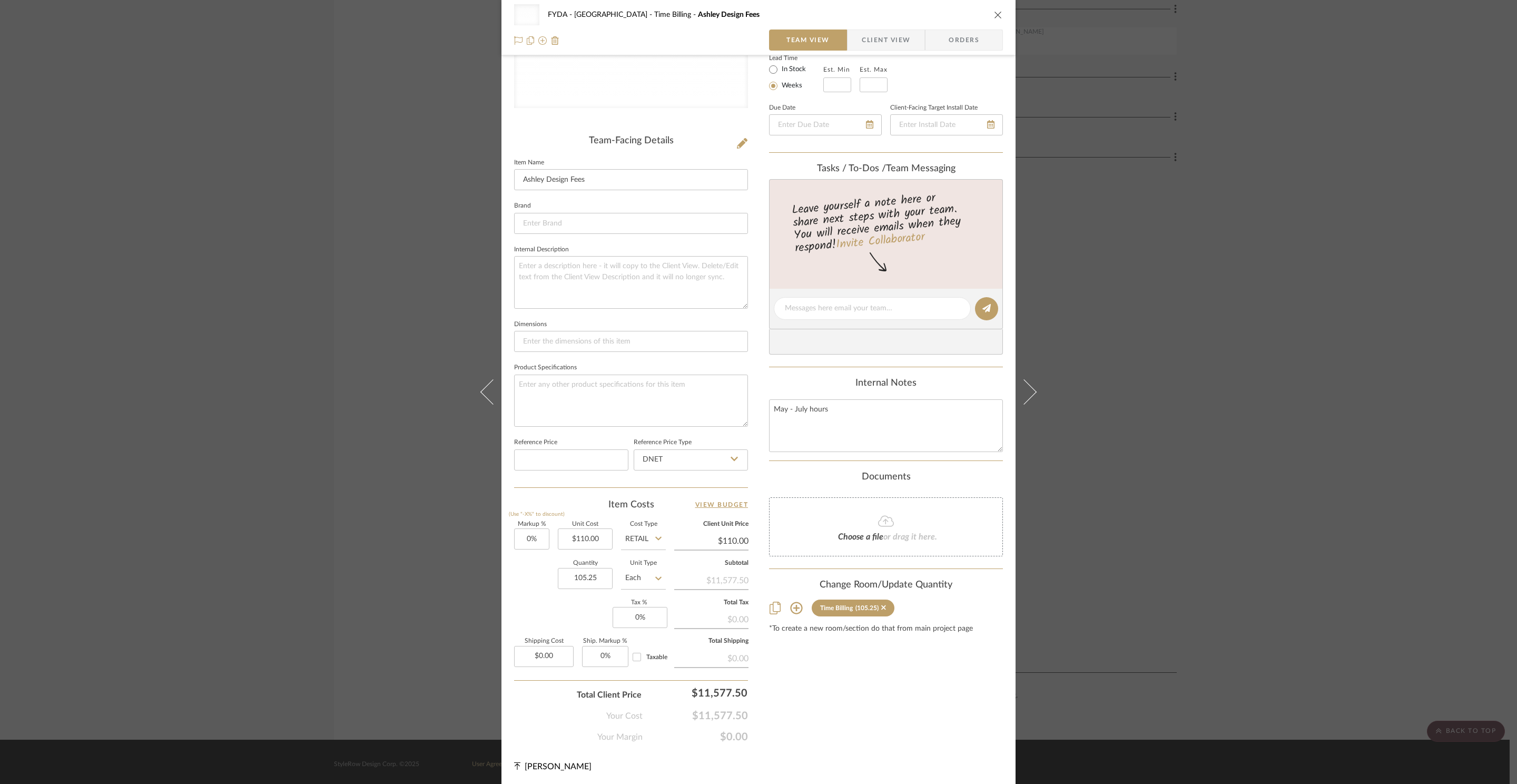
scroll to position [196, 0]
click at [852, 407] on textarea "May - July hours" at bounding box center [885, 423] width 234 height 52
type textarea "May - July hours August - 60"
drag, startPoint x: 1180, startPoint y: 266, endPoint x: 1175, endPoint y: 261, distance: 7.1
click at [1181, 266] on div "Uncategorized FYDA - 655 City Park Time Billing [PERSON_NAME] Design Fees Team …" at bounding box center [758, 392] width 1517 height 784
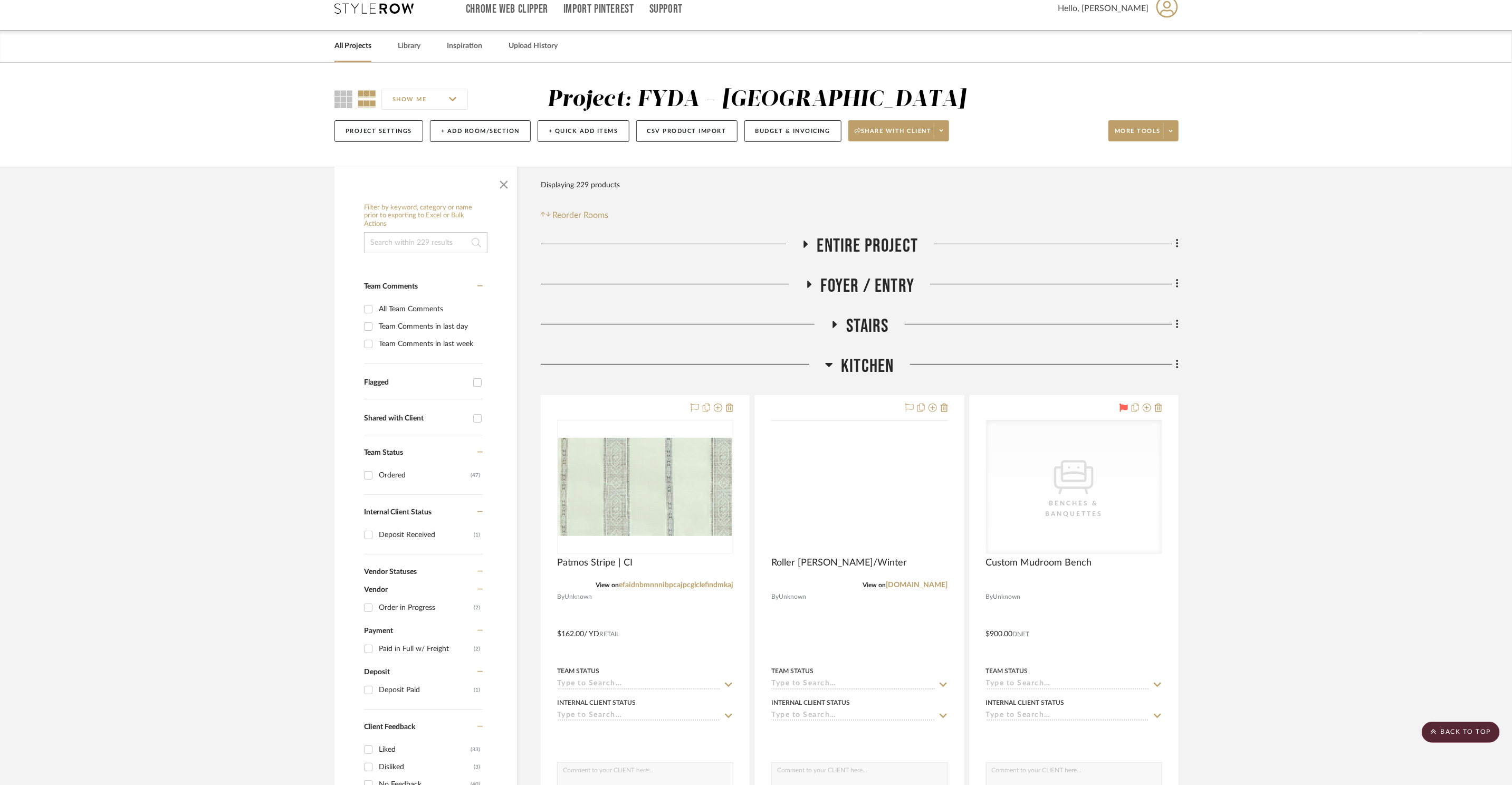
scroll to position [0, 0]
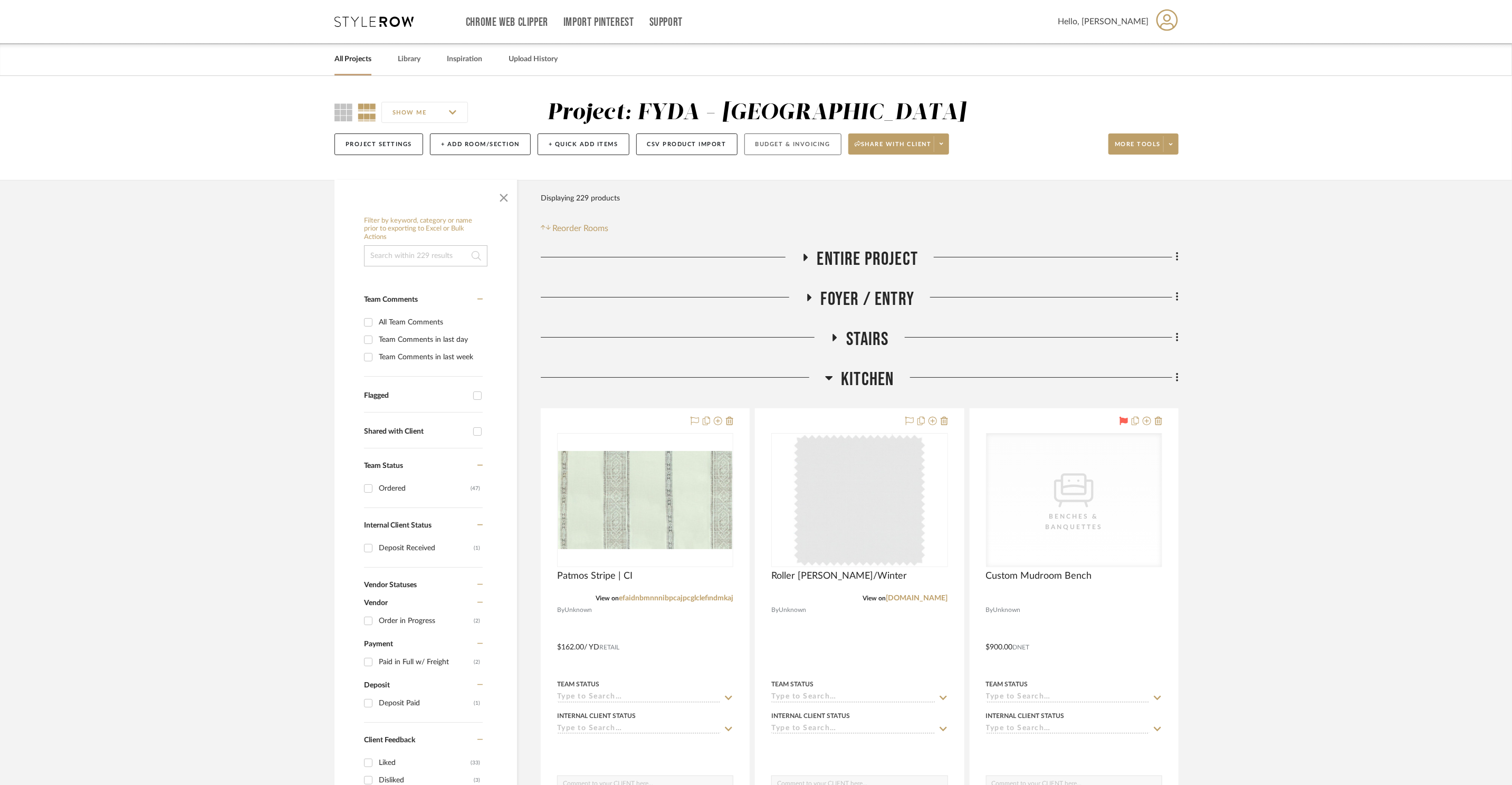
click at [810, 149] on button "Budget & Invoicing" at bounding box center [793, 144] width 97 height 22
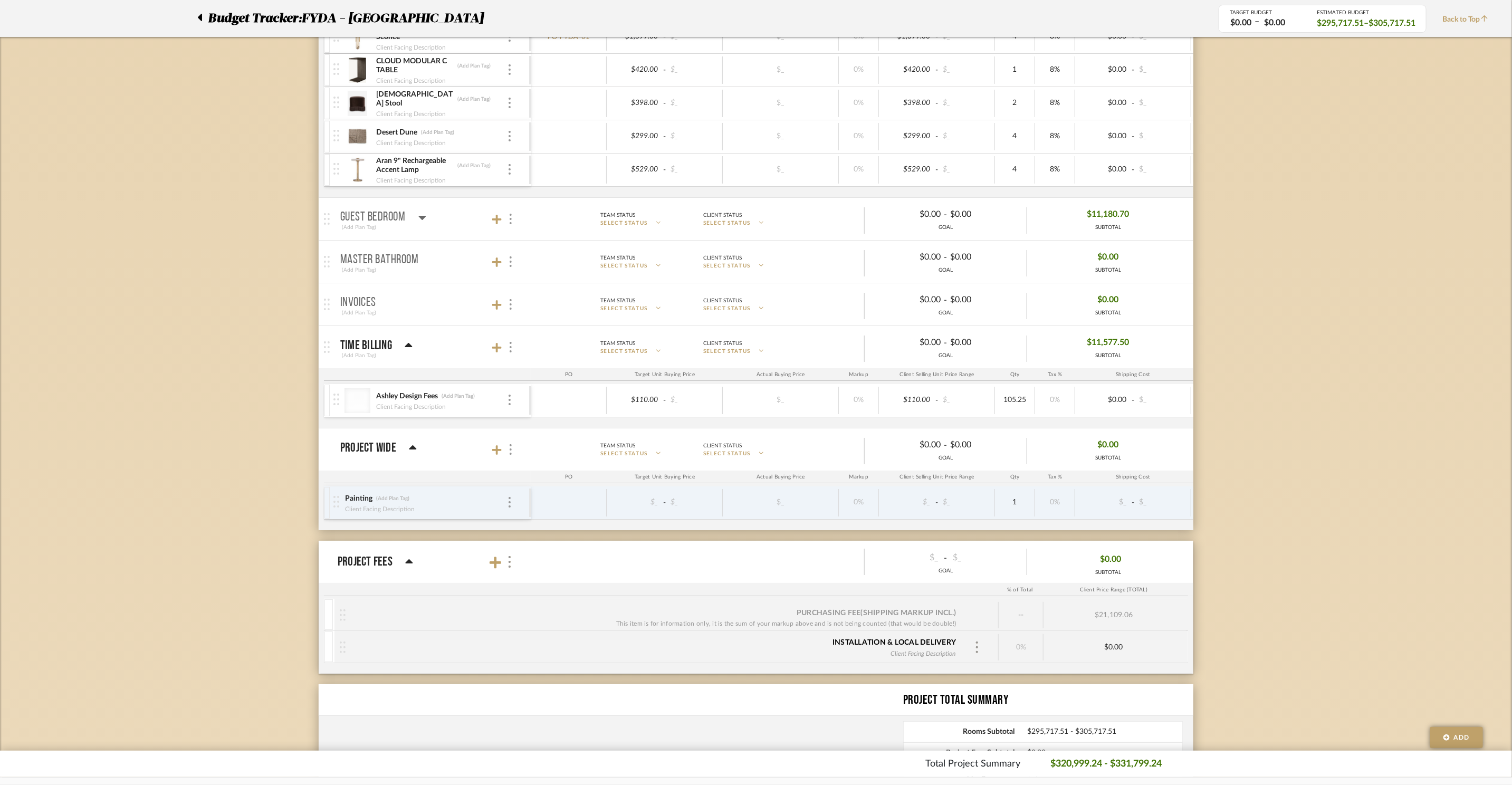
scroll to position [2956, 0]
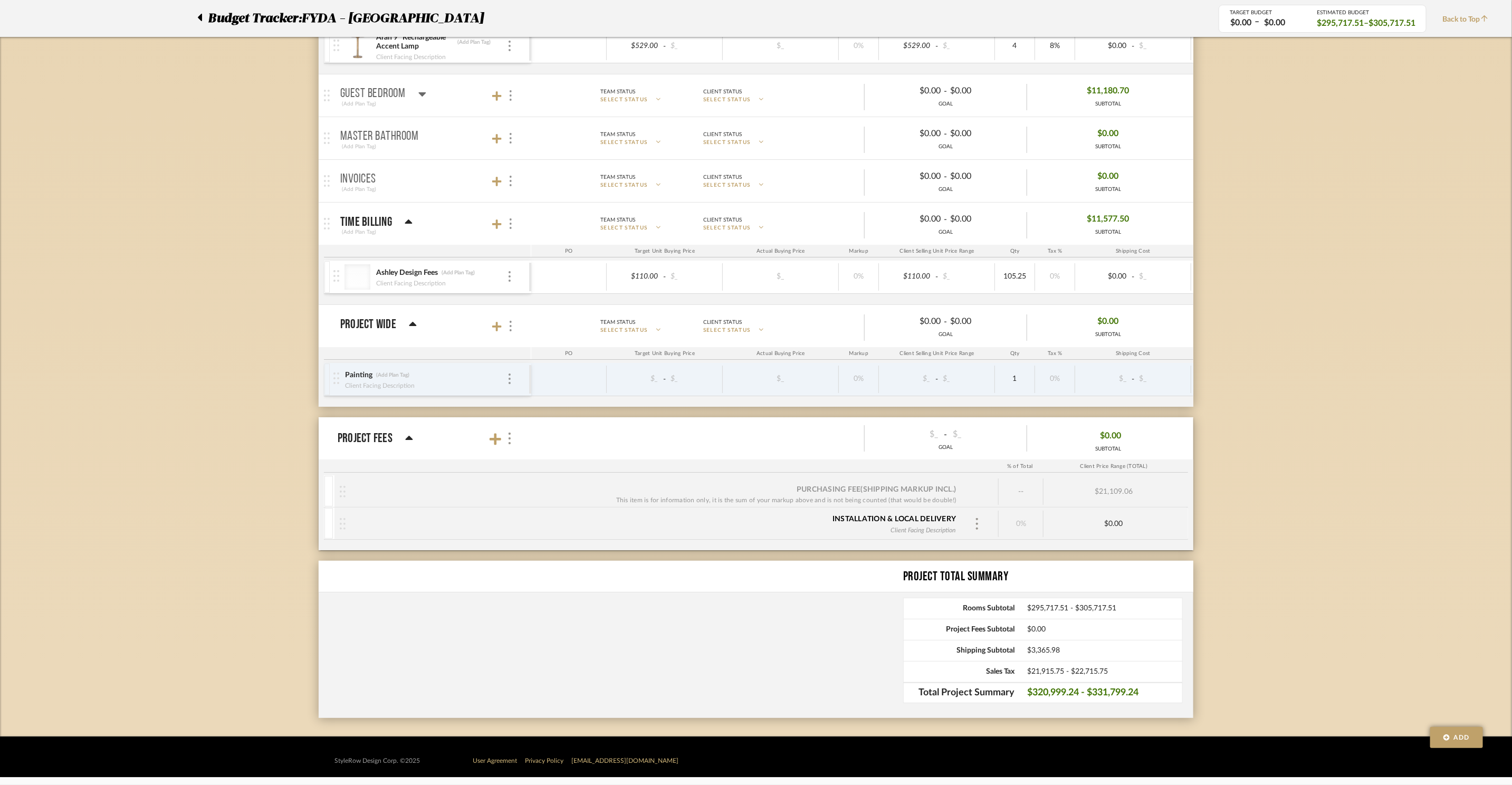
click at [1117, 496] on div "$21,109.06" at bounding box center [1114, 492] width 140 height 27
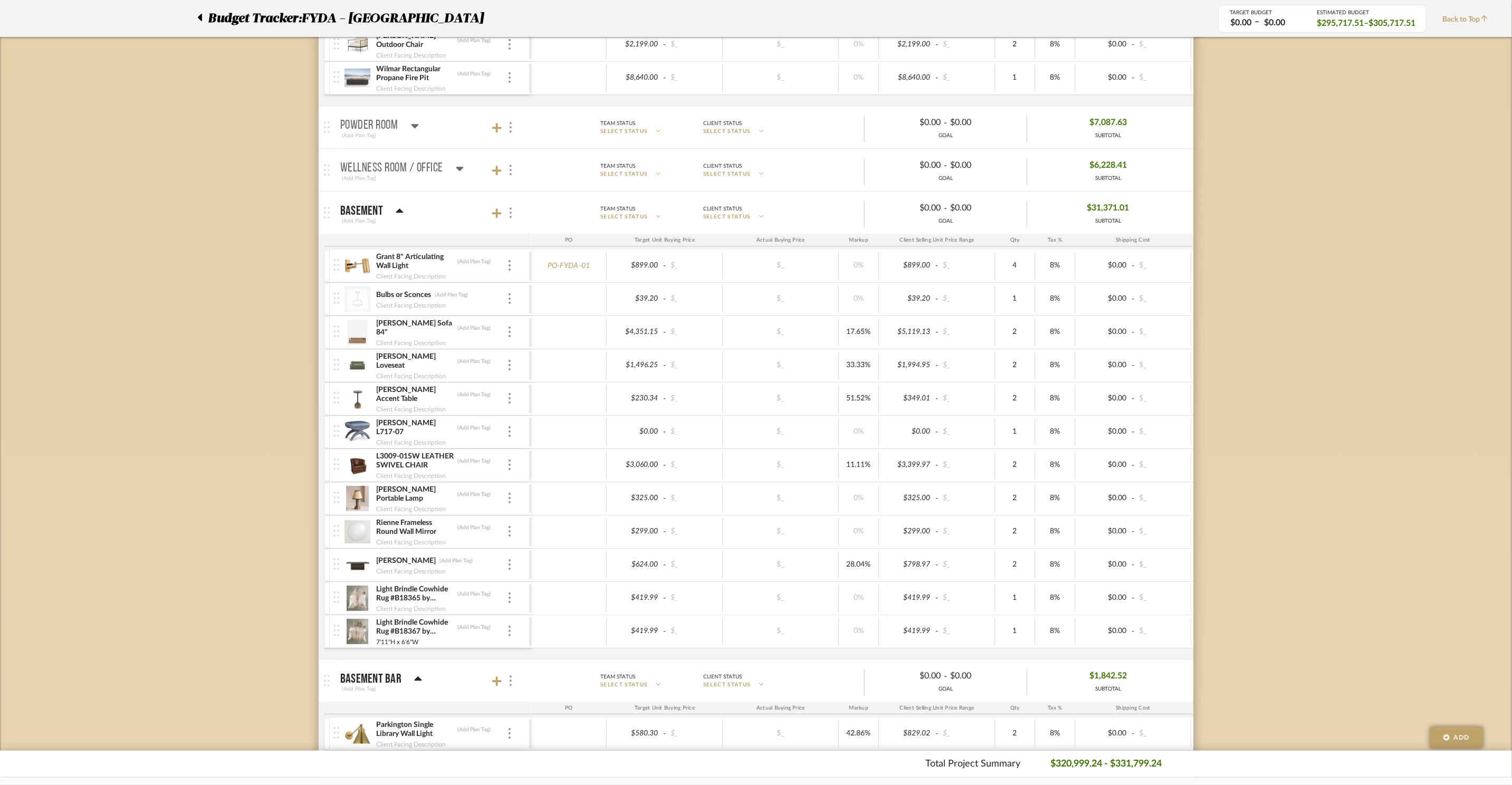
scroll to position [1945, 0]
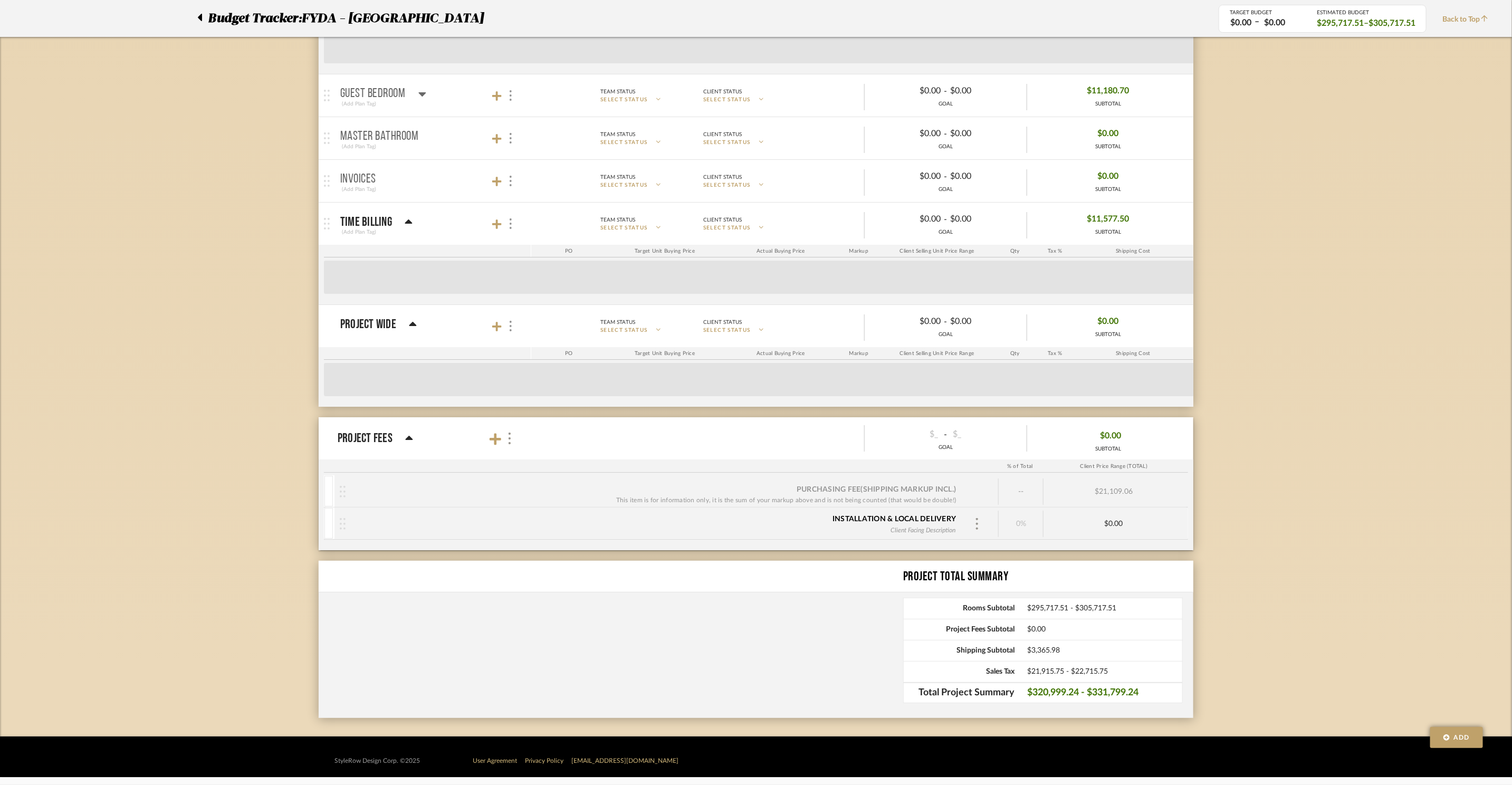
scroll to position [2915, 0]
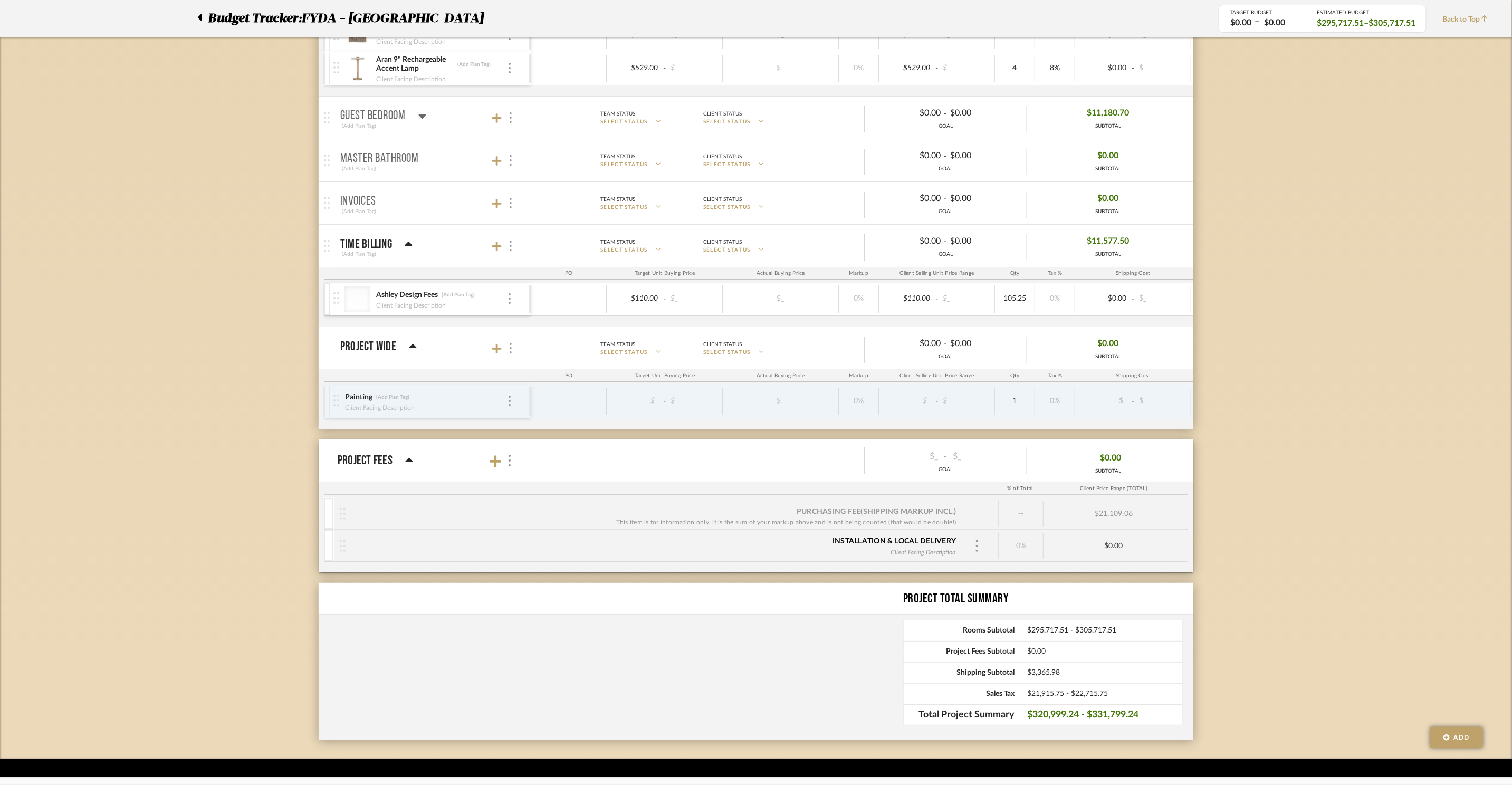
click at [1124, 527] on div "$21,109.06" at bounding box center [1114, 514] width 140 height 27
click at [1102, 527] on div "$21,109.06" at bounding box center [1114, 514] width 140 height 27
click at [958, 528] on div "Purchasing Fee (Shipping markup incl.) This item is for information only, it is…" at bounding box center [654, 514] width 616 height 27
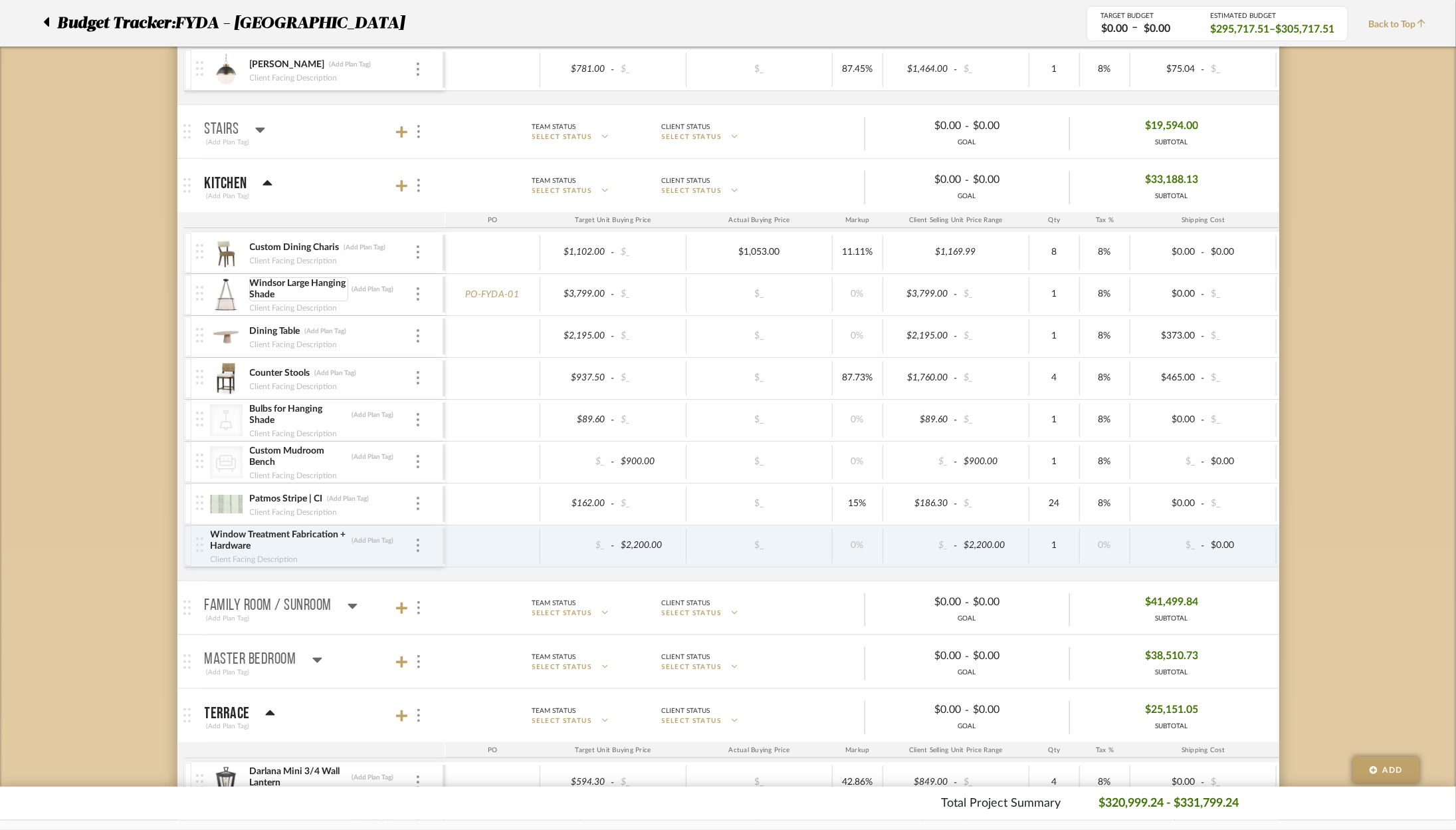
scroll to position [392, 0]
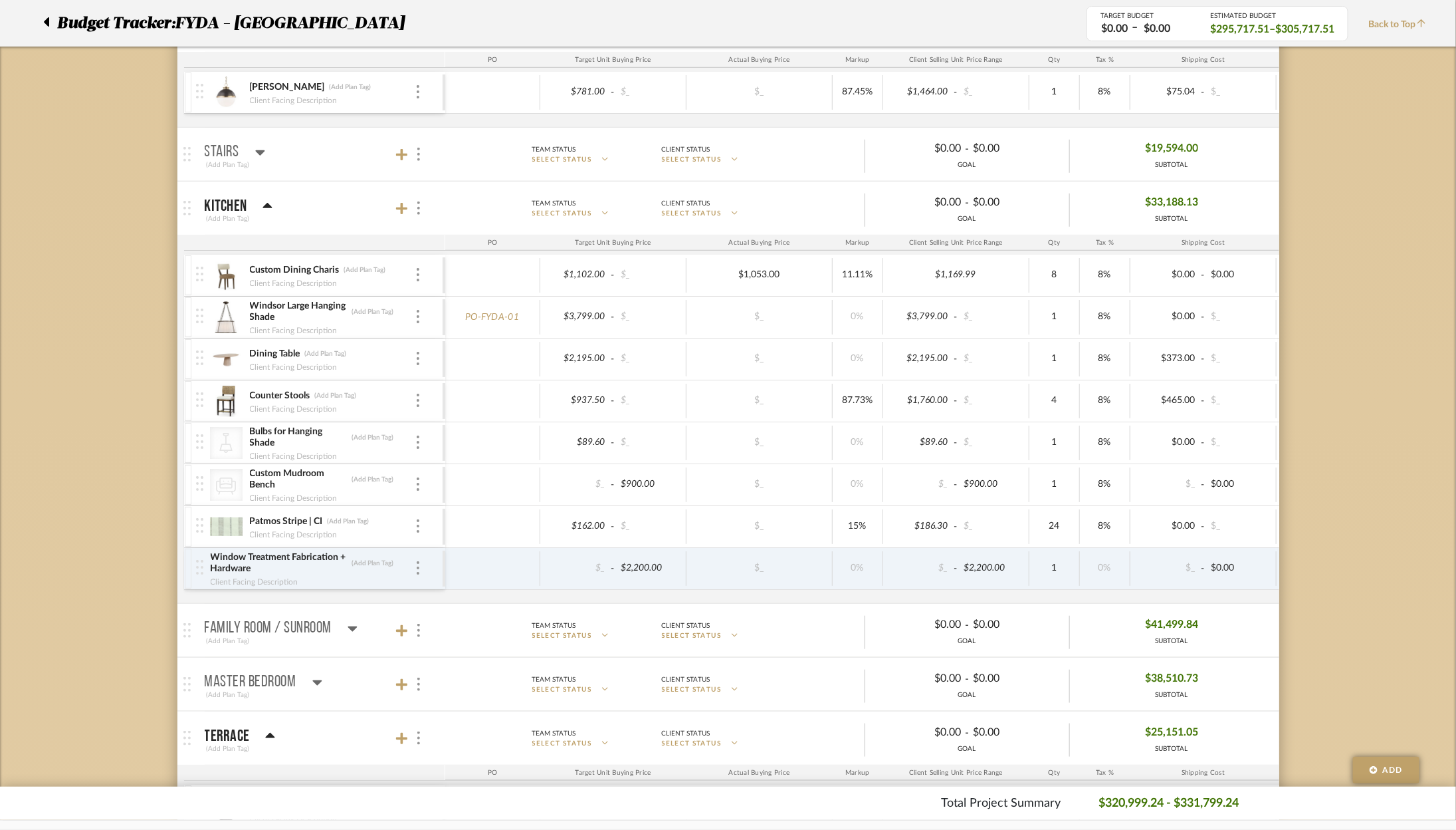
click at [273, 192] on mat-panel-title "Kitchen (Add Plan Tag)" at bounding box center [321, 208] width 234 height 33
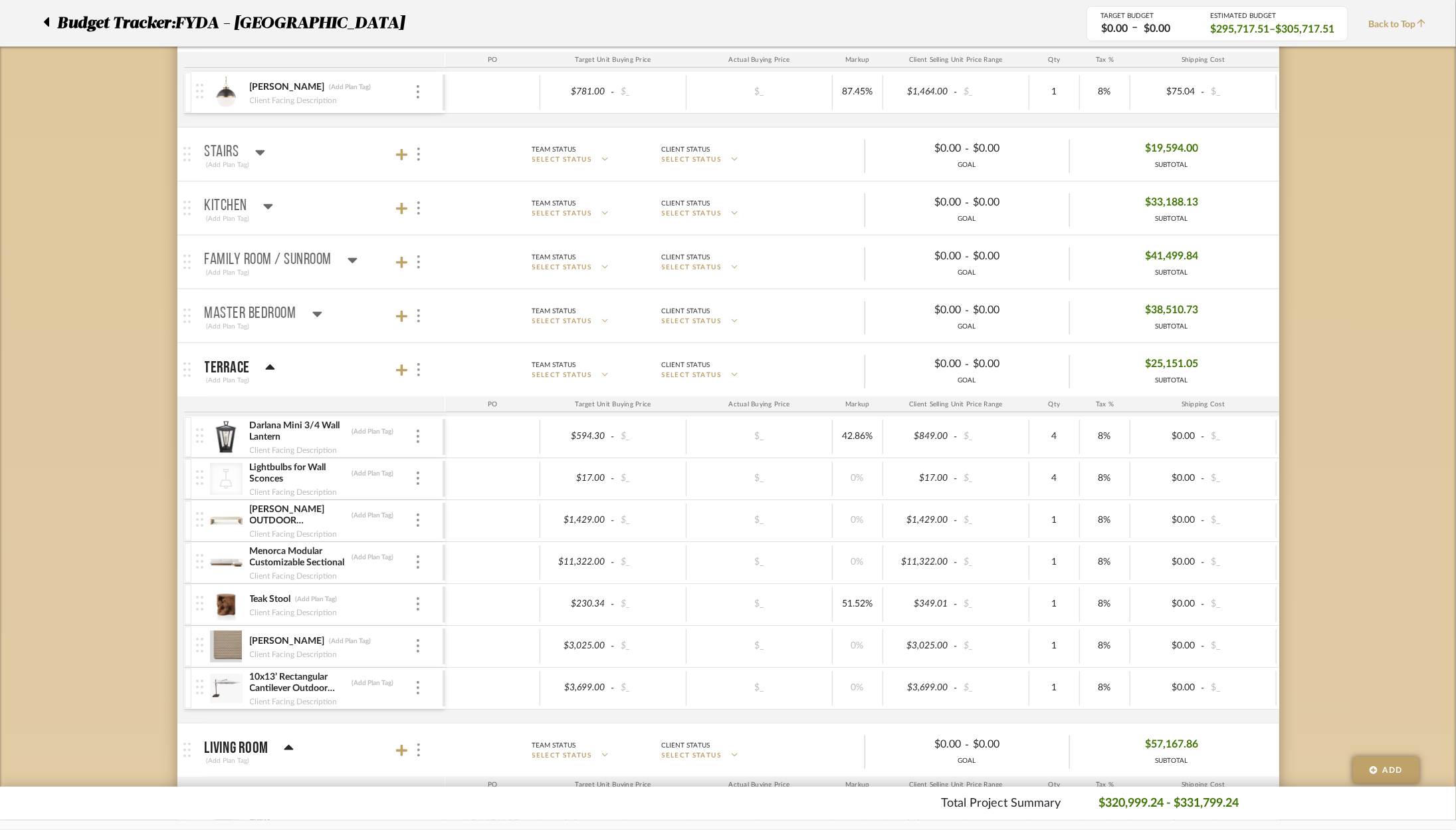
click at [280, 359] on mat-panel-title "Terrace (Add Plan Tag)" at bounding box center [321, 370] width 234 height 33
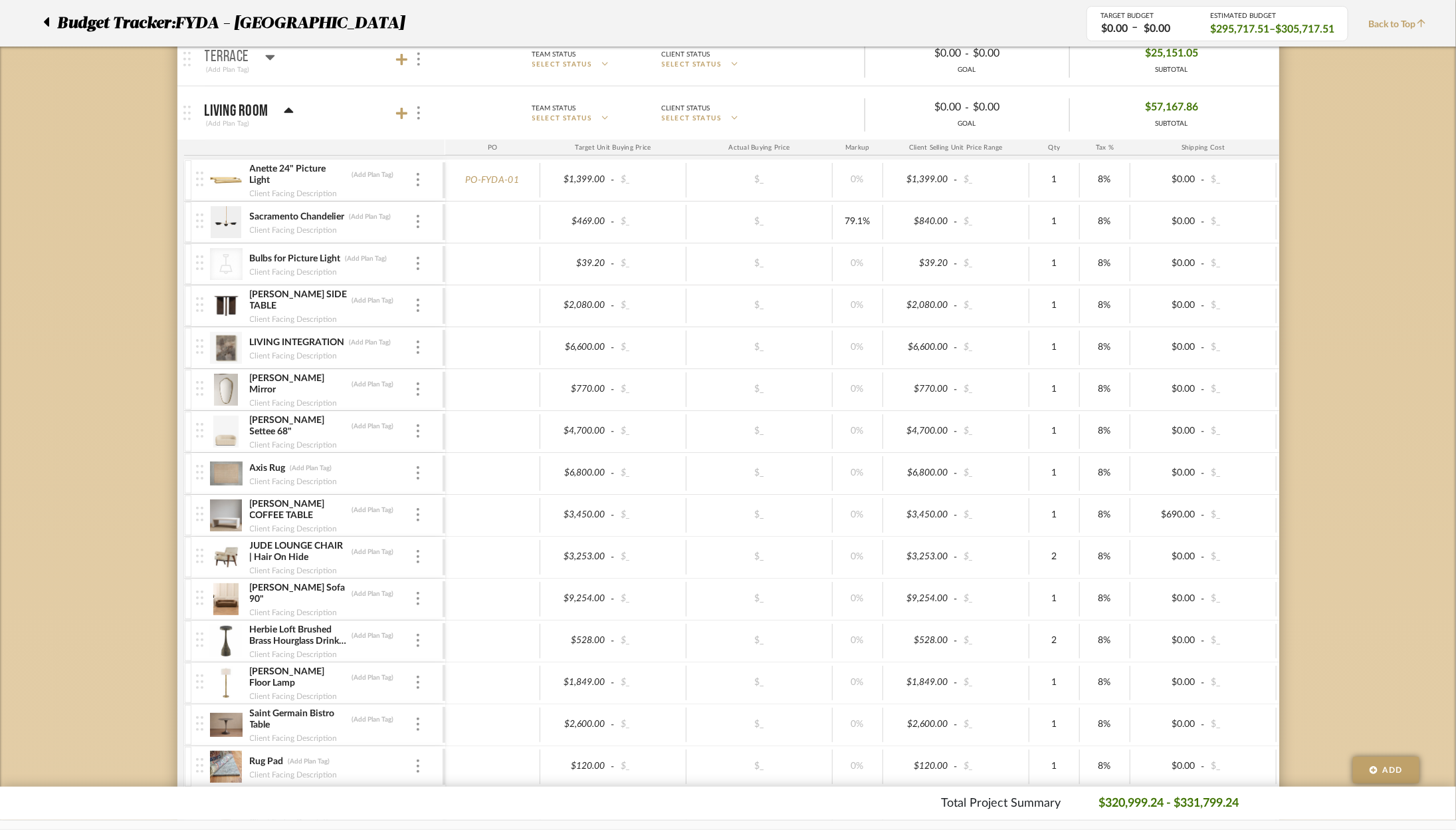
scroll to position [691, 0]
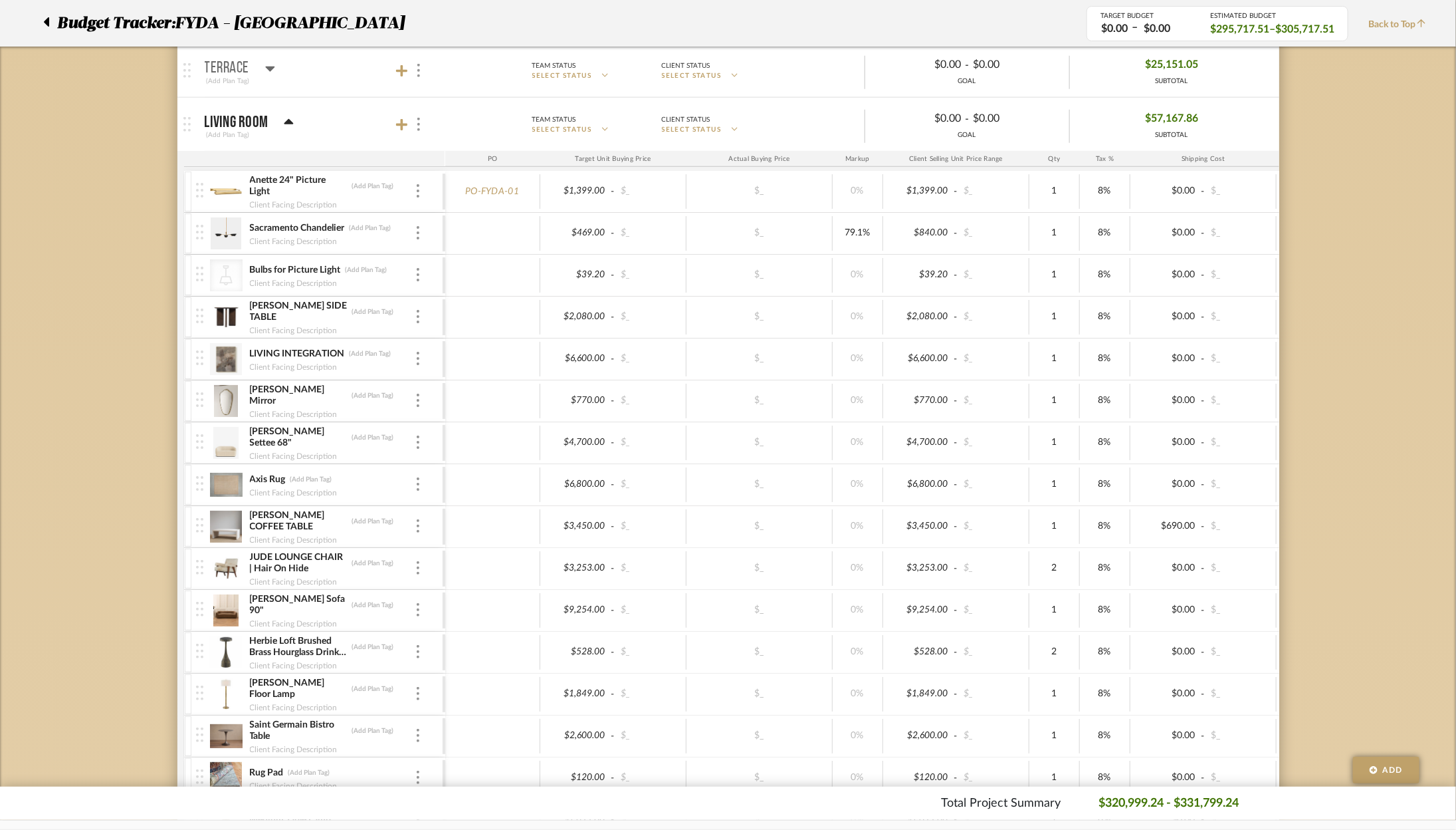
click at [285, 120] on icon at bounding box center [289, 122] width 10 height 5
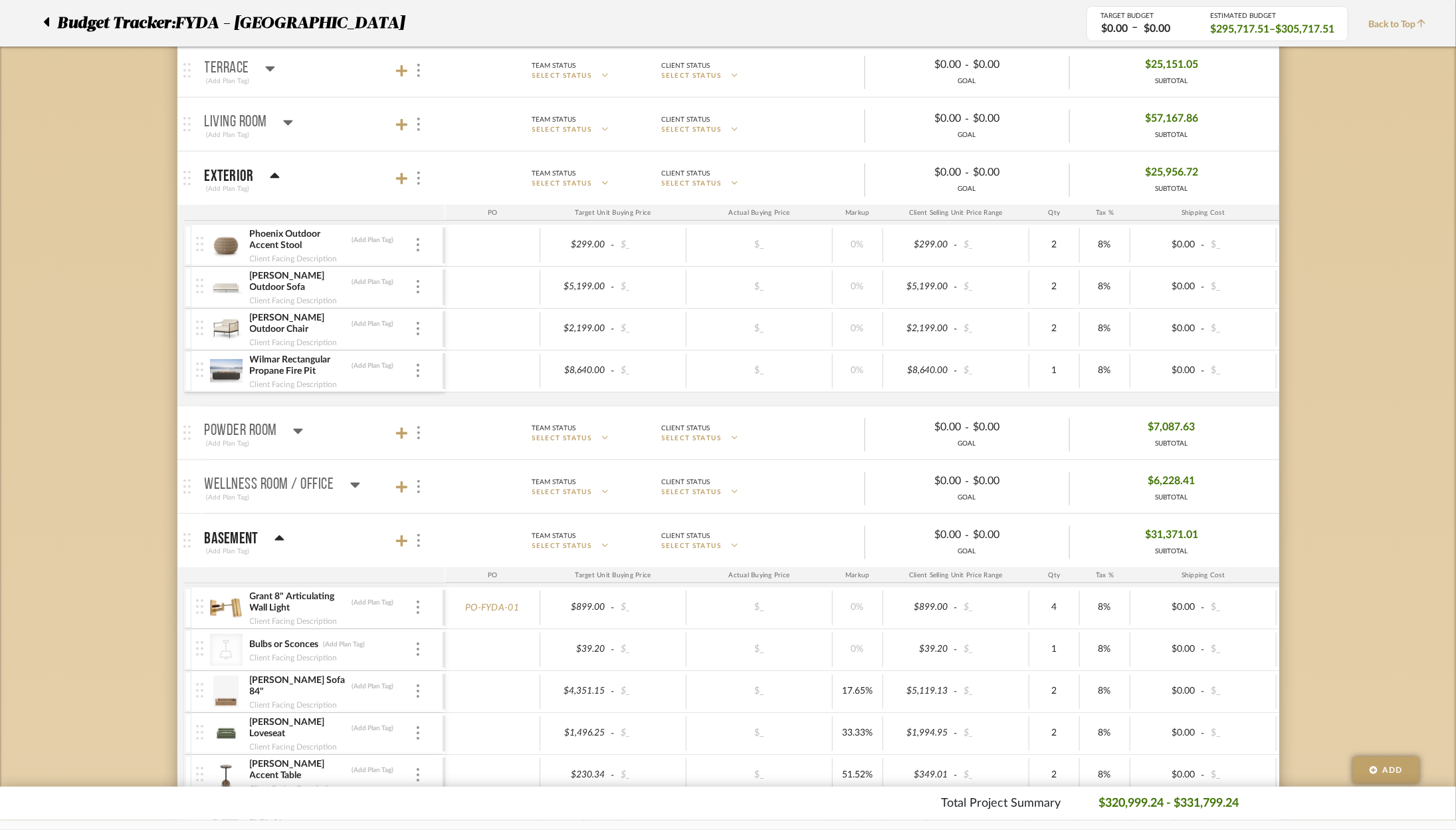
click at [270, 170] on icon at bounding box center [274, 176] width 10 height 16
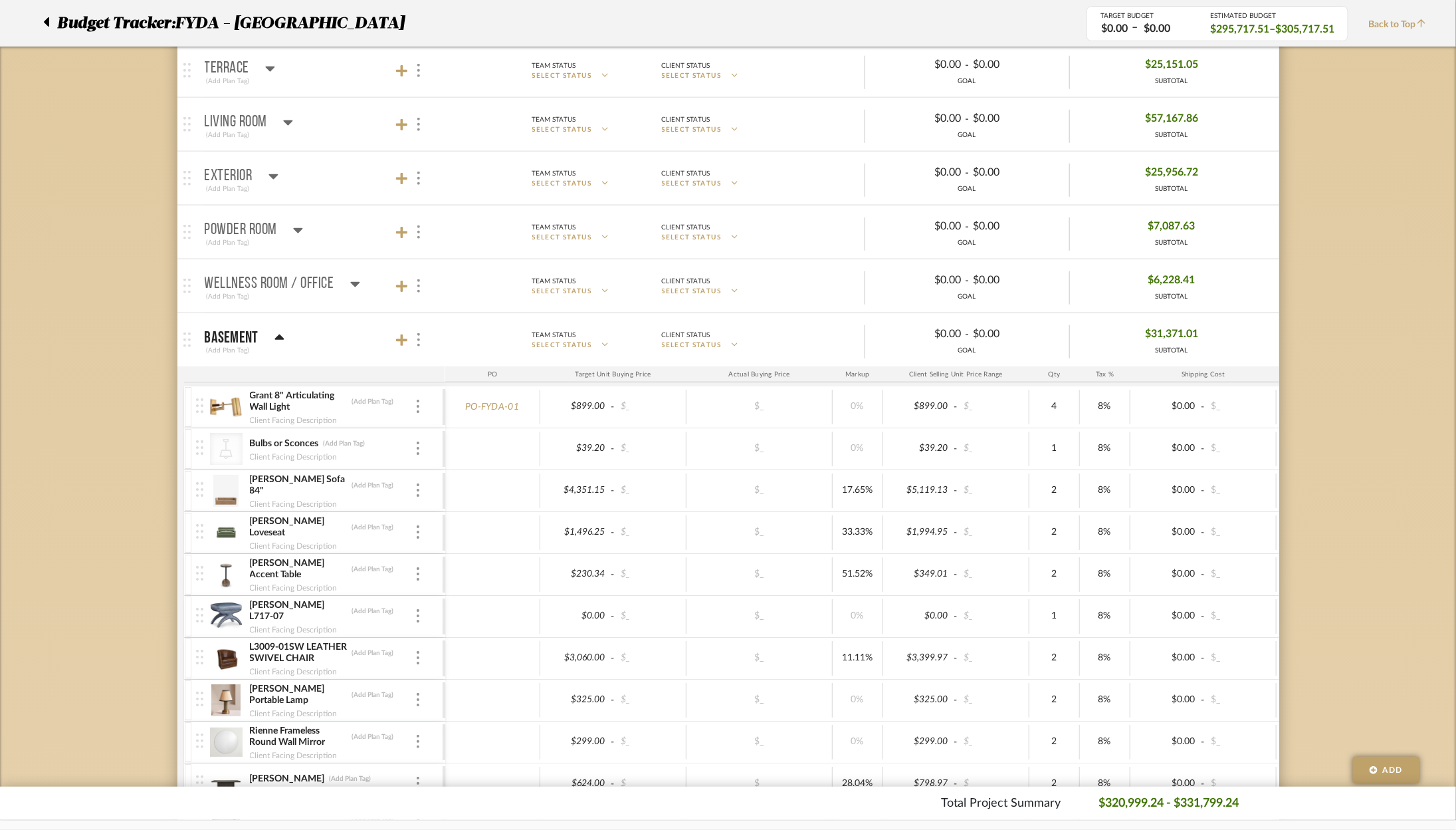
click at [341, 276] on div "Wellness Room / Office" at bounding box center [282, 284] width 155 height 16
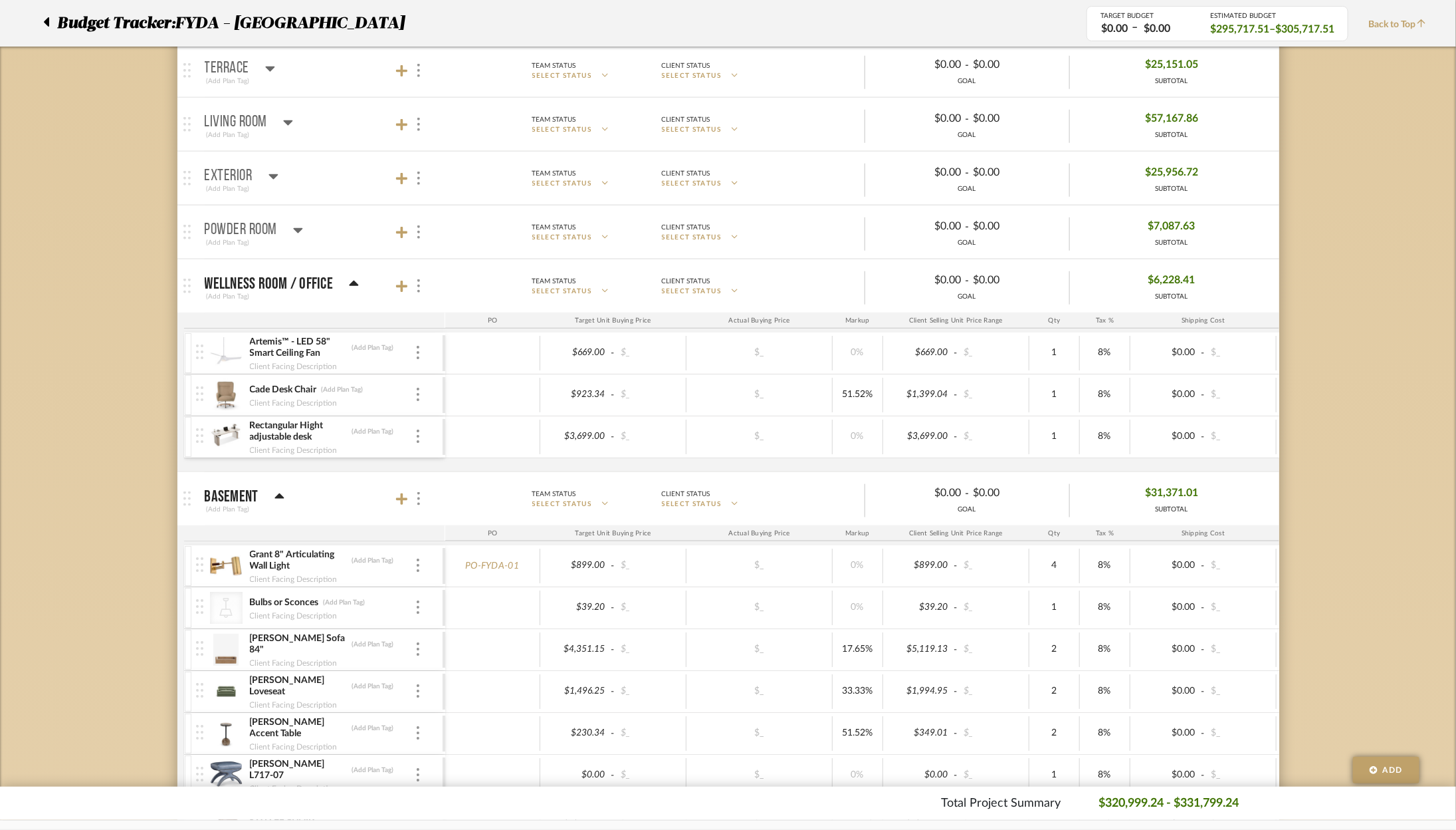
click at [361, 272] on mat-panel-title "Wellness Room / Office (Add Plan Tag)" at bounding box center [321, 286] width 234 height 33
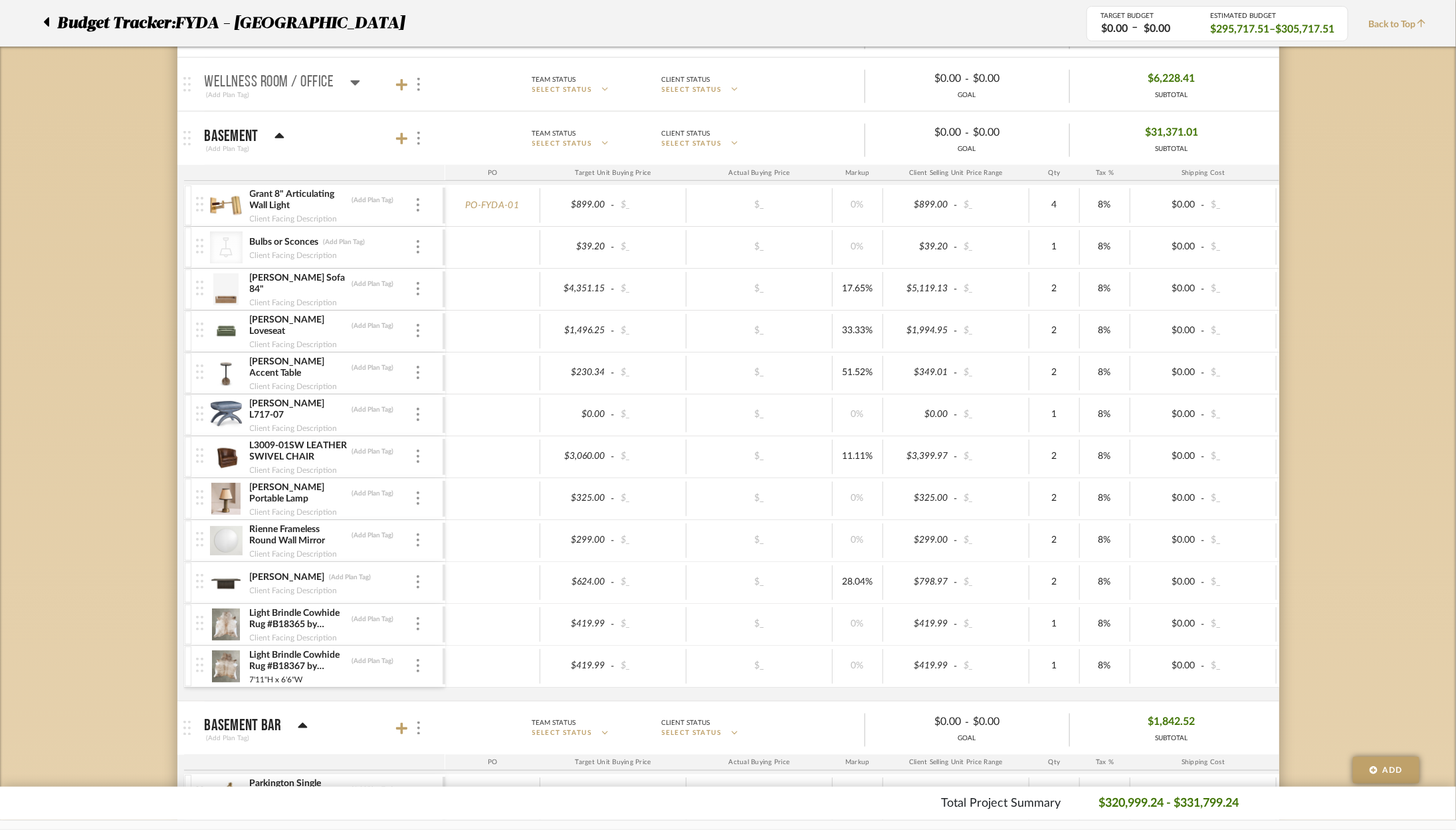
scroll to position [881, 0]
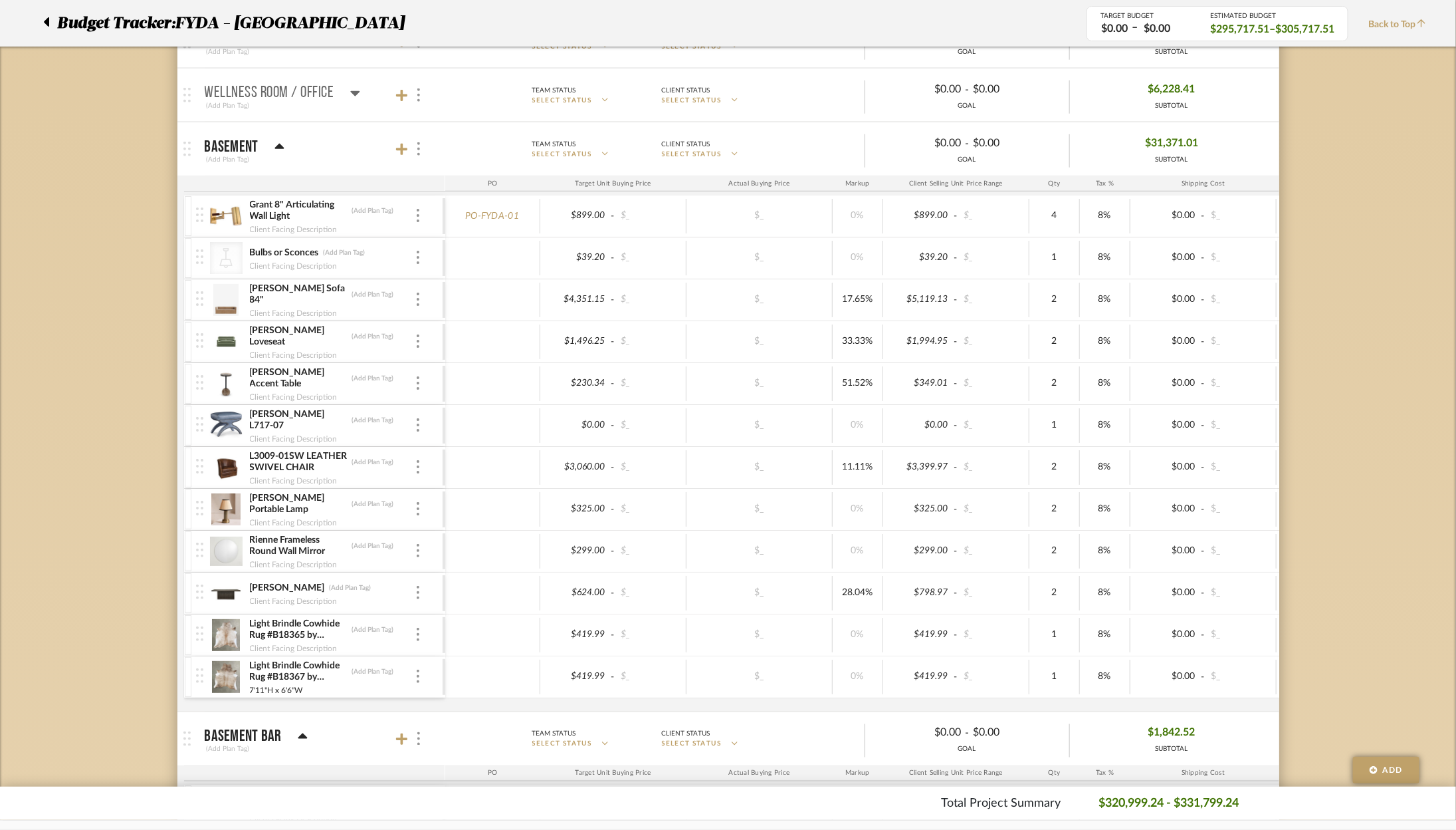
click at [228, 139] on p "Basement" at bounding box center [231, 147] width 54 height 16
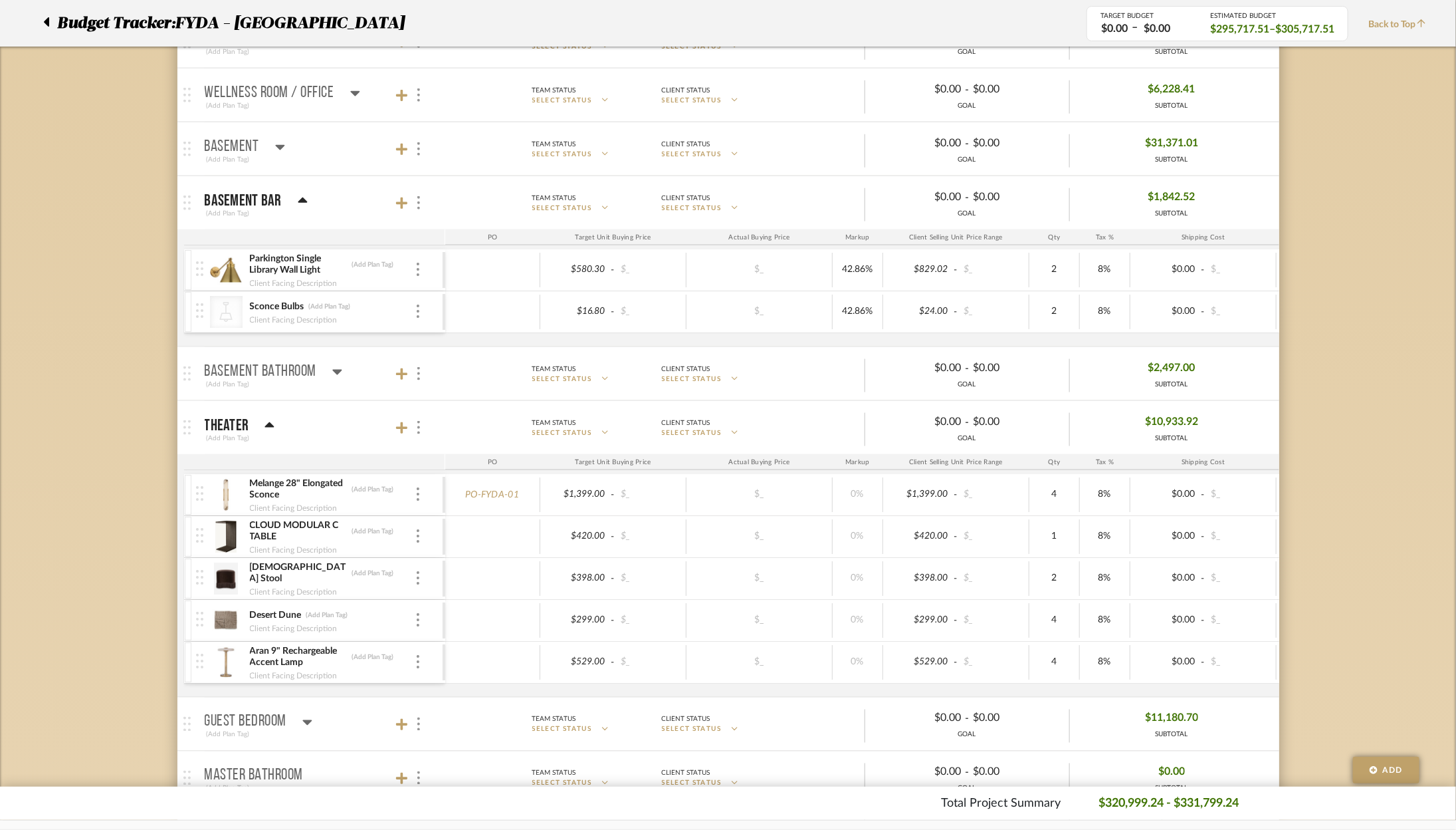
click at [228, 139] on p "Basement" at bounding box center [232, 147] width 55 height 16
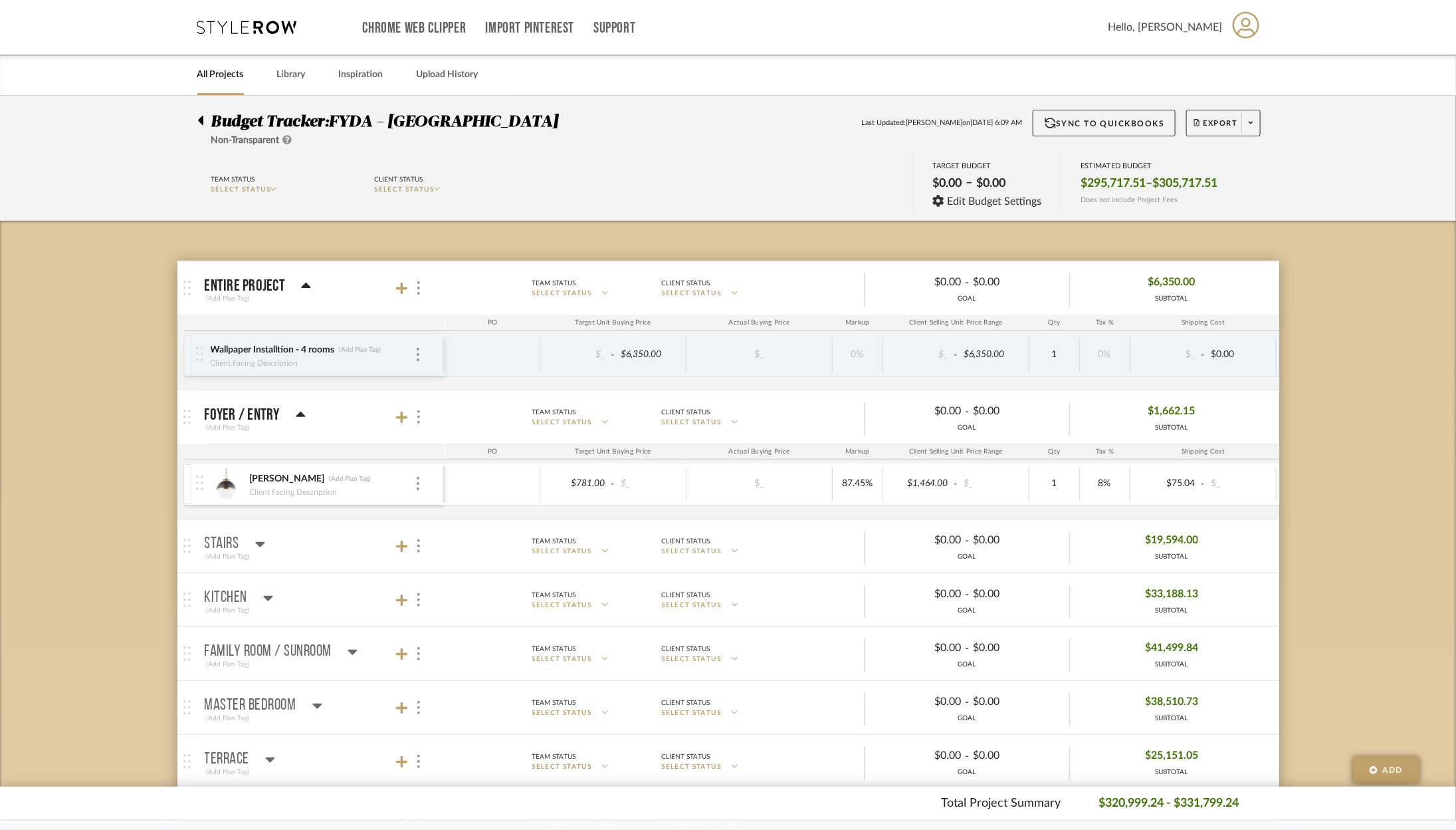
click at [249, 36] on div "Chrome Web Clipper Import Pinterest Support All Projects Library Inspiration Up…" at bounding box center [729, 27] width 1064 height 55
click at [247, 28] on icon at bounding box center [247, 26] width 100 height 13
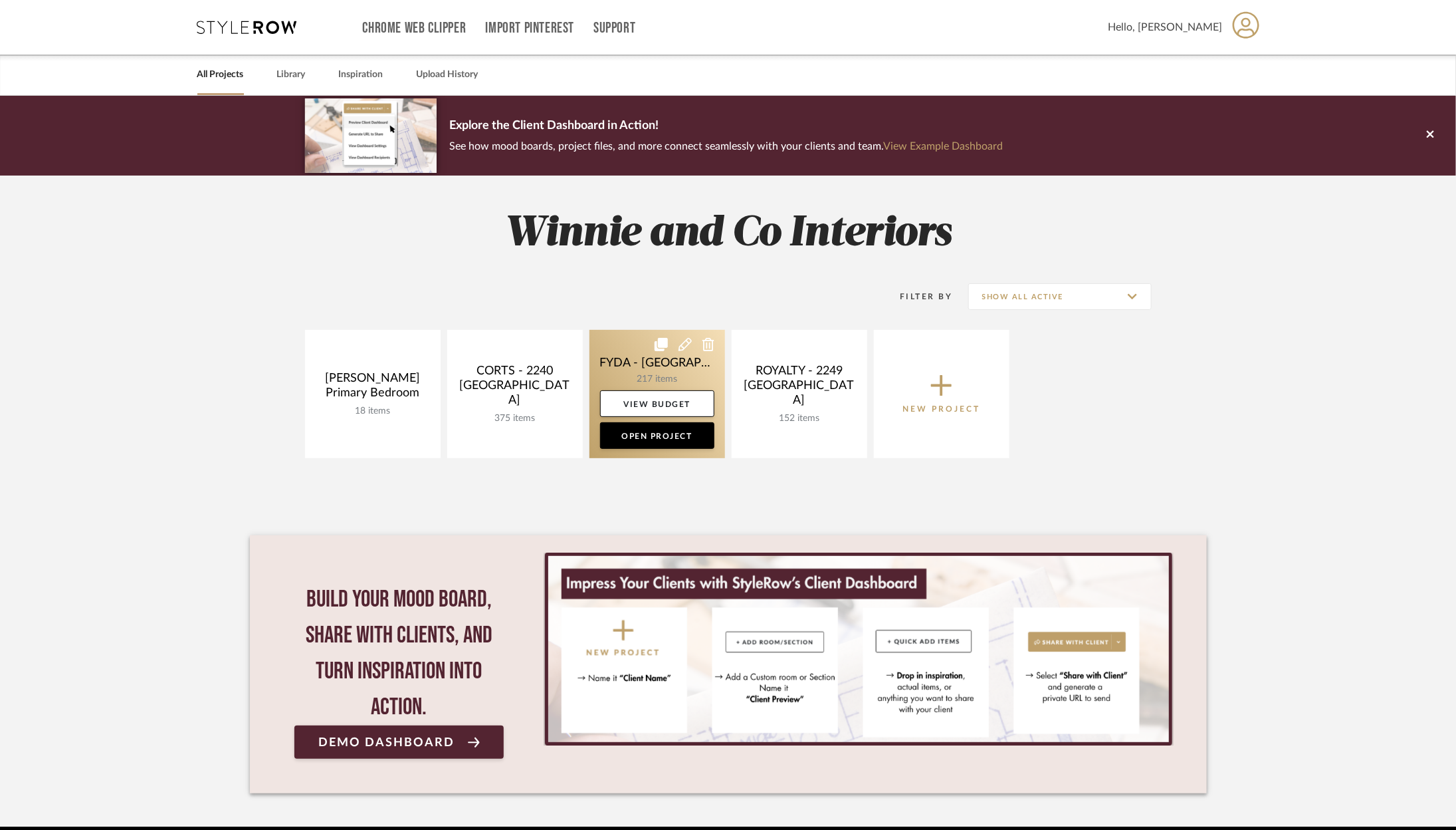
click at [644, 448] on link at bounding box center [658, 393] width 136 height 128
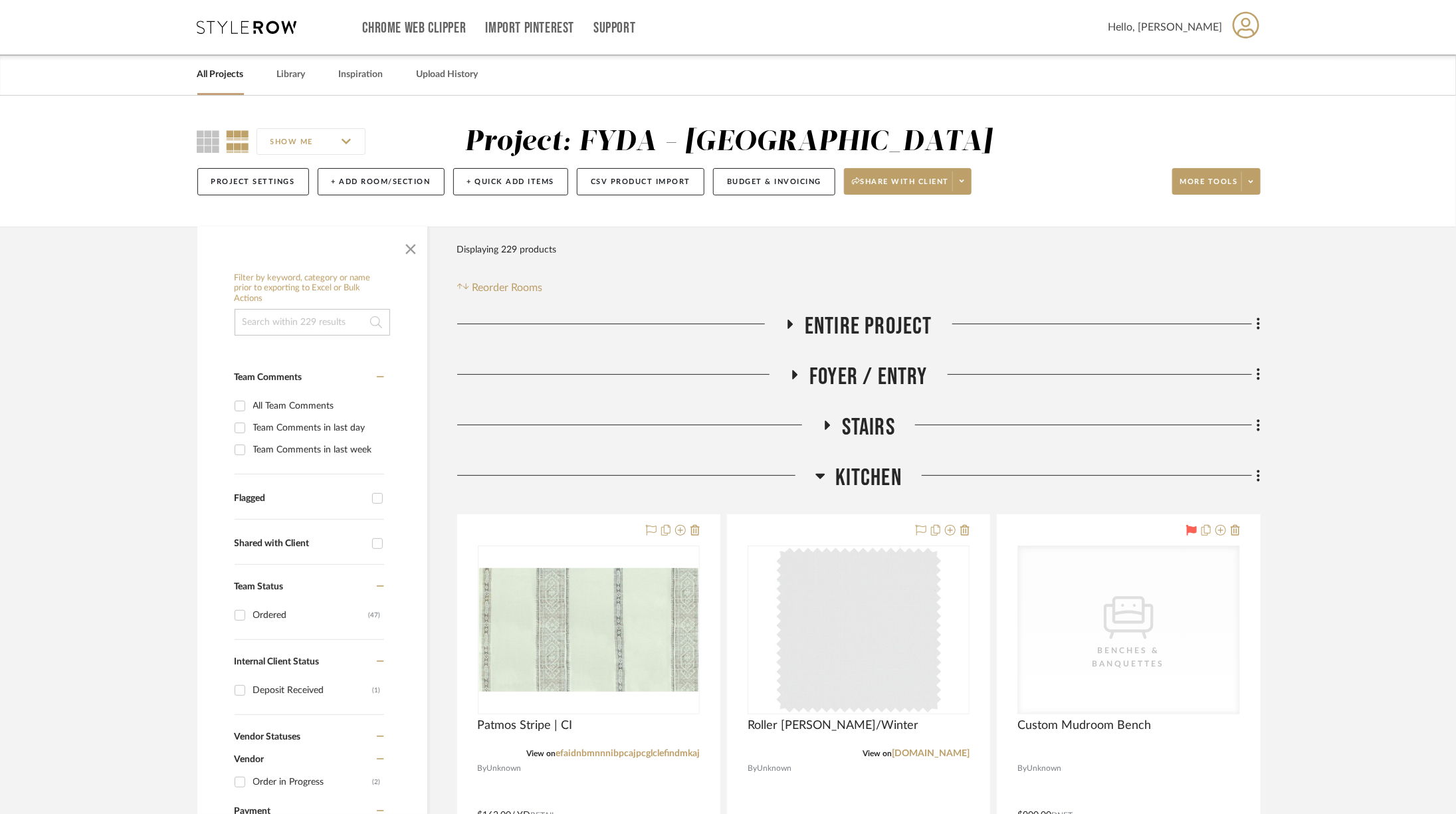
click at [878, 473] on span "Kitchen" at bounding box center [868, 478] width 66 height 28
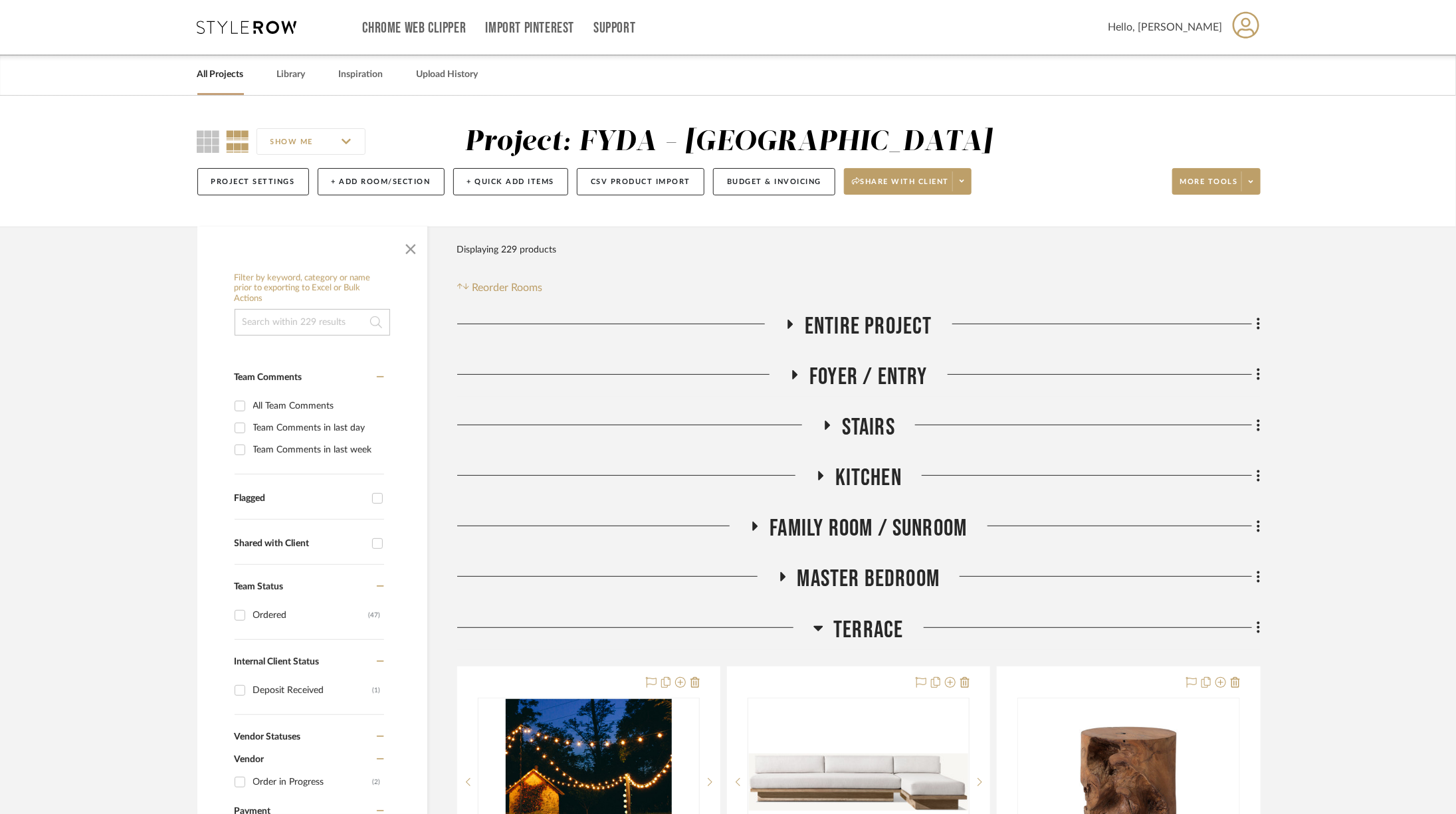
click at [881, 617] on span "Terrace" at bounding box center [868, 631] width 70 height 28
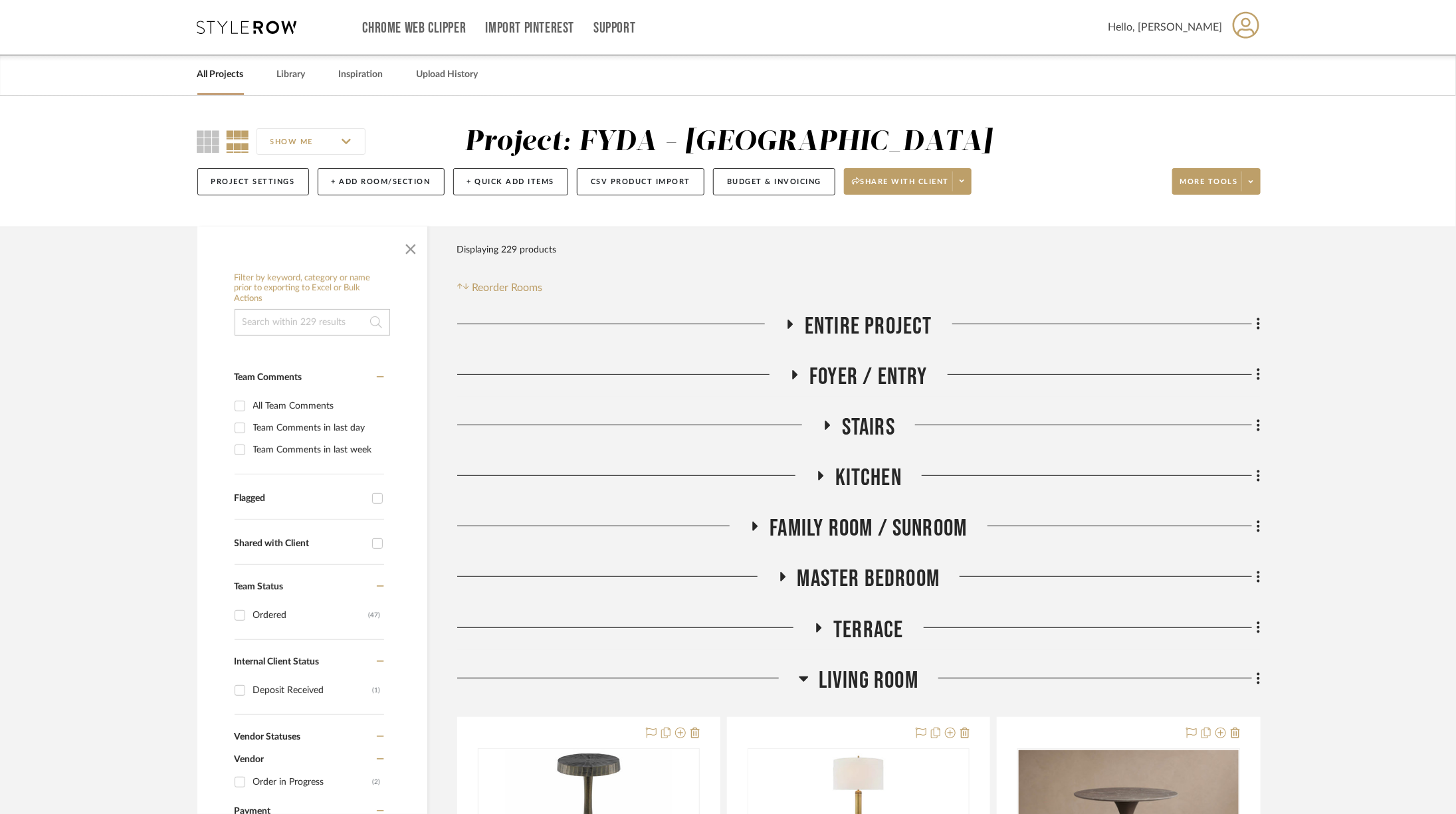
click at [877, 668] on span "Living Room" at bounding box center [869, 681] width 100 height 28
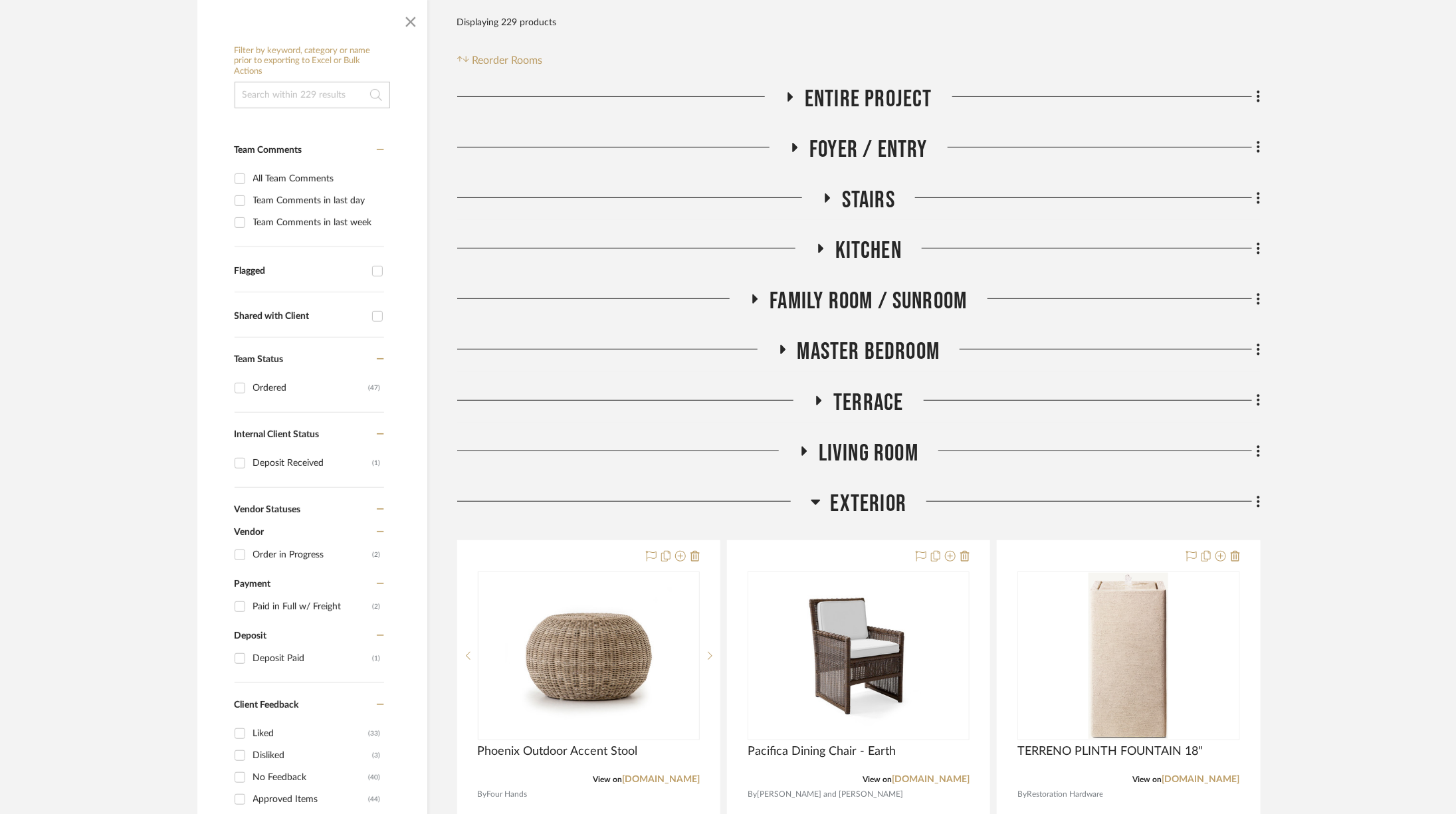
scroll to position [365, 0]
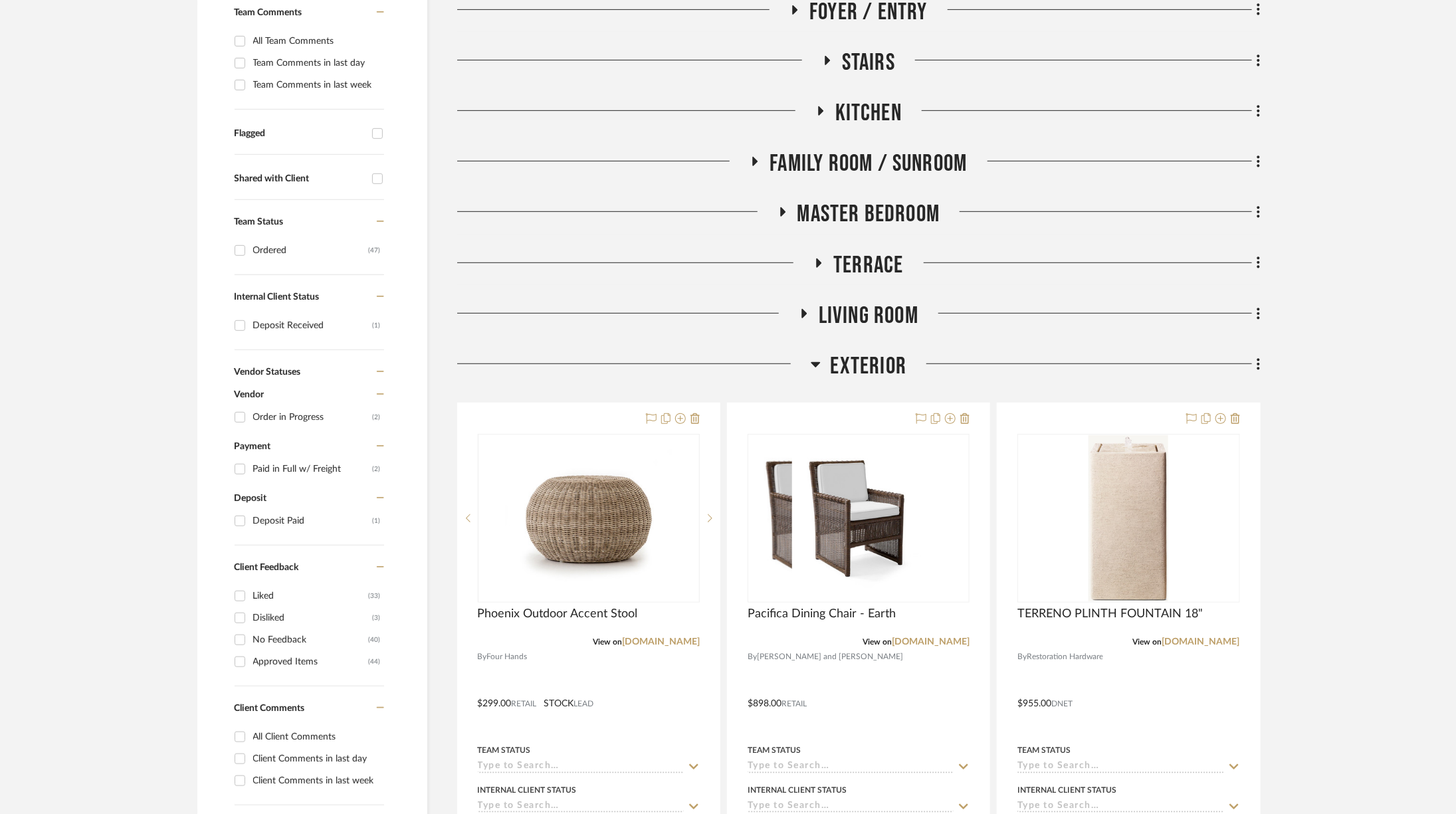
click at [857, 359] on span "Exterior" at bounding box center [869, 366] width 77 height 28
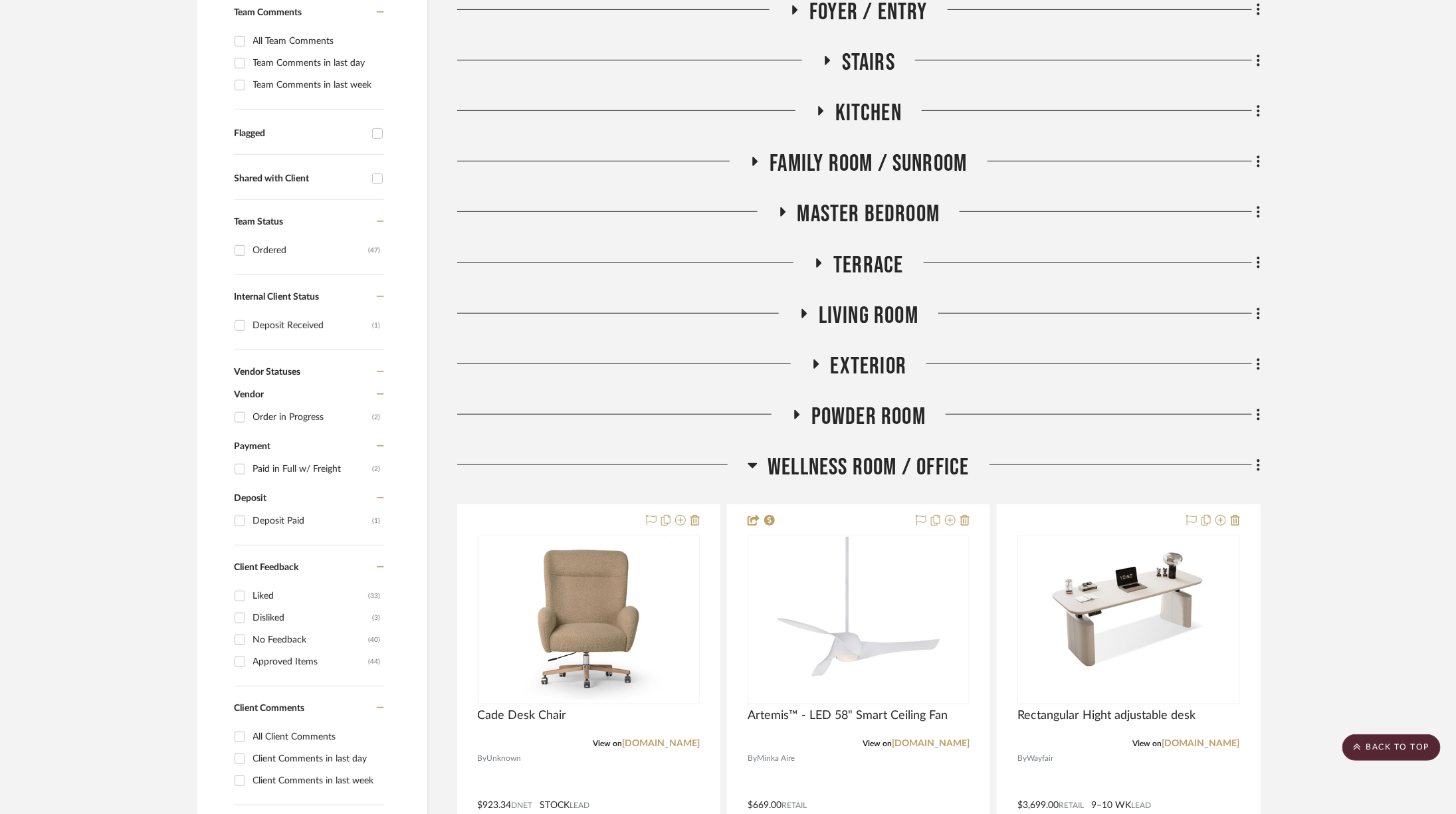
click at [888, 460] on span "Wellness Room / Office" at bounding box center [869, 467] width 201 height 28
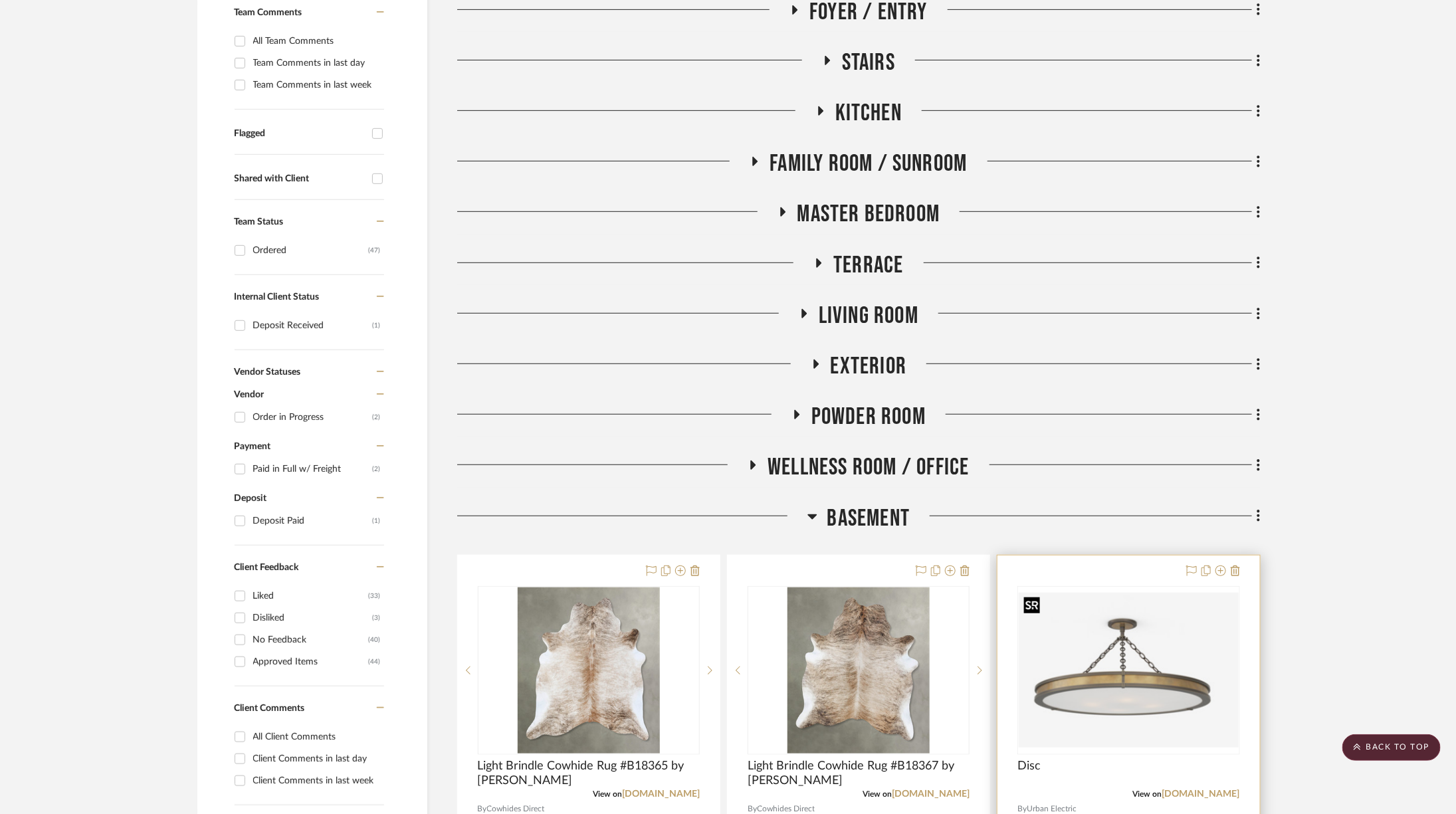
click at [0, 0] on img at bounding box center [0, 0] width 0 height 0
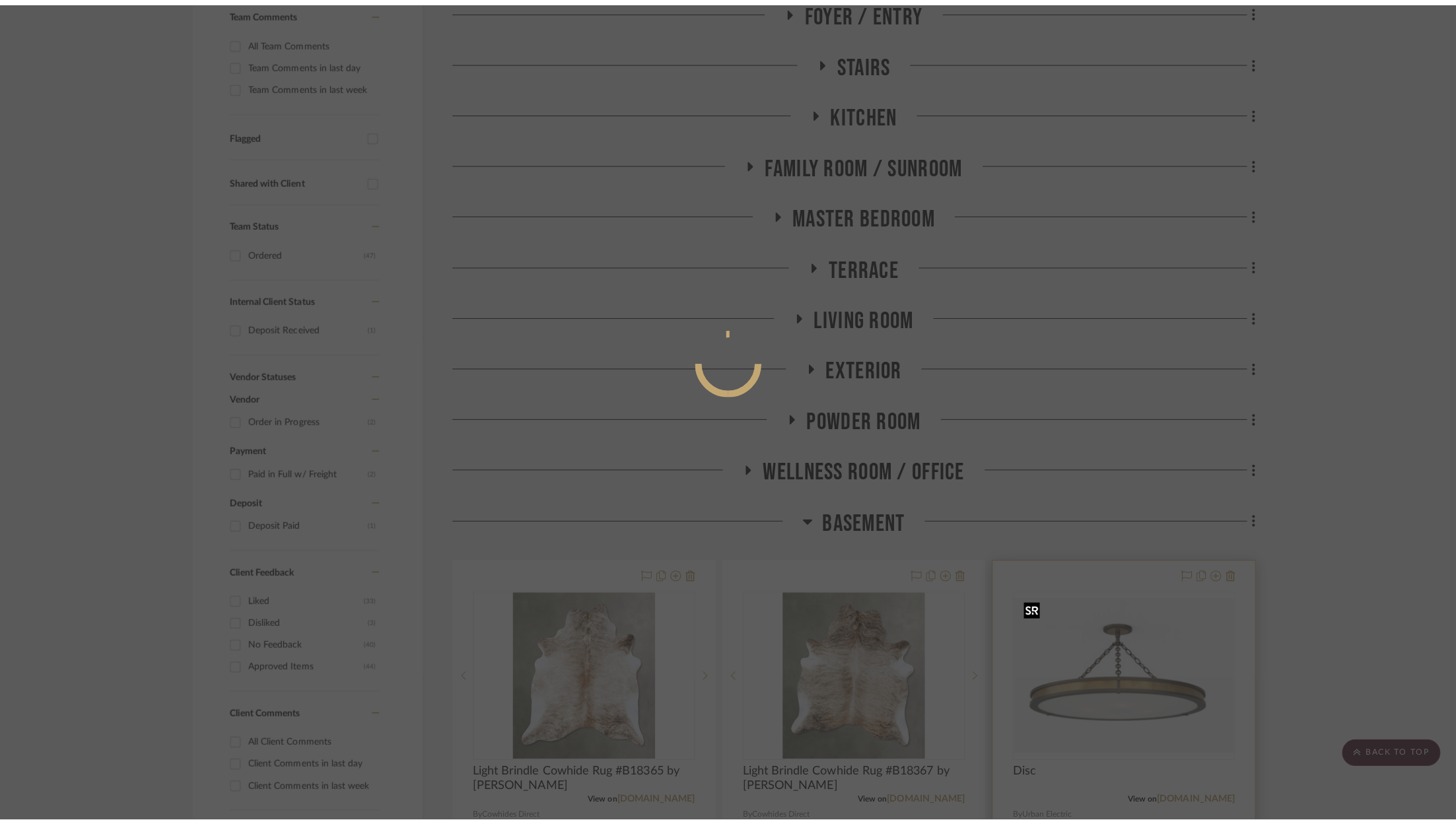
scroll to position [0, 0]
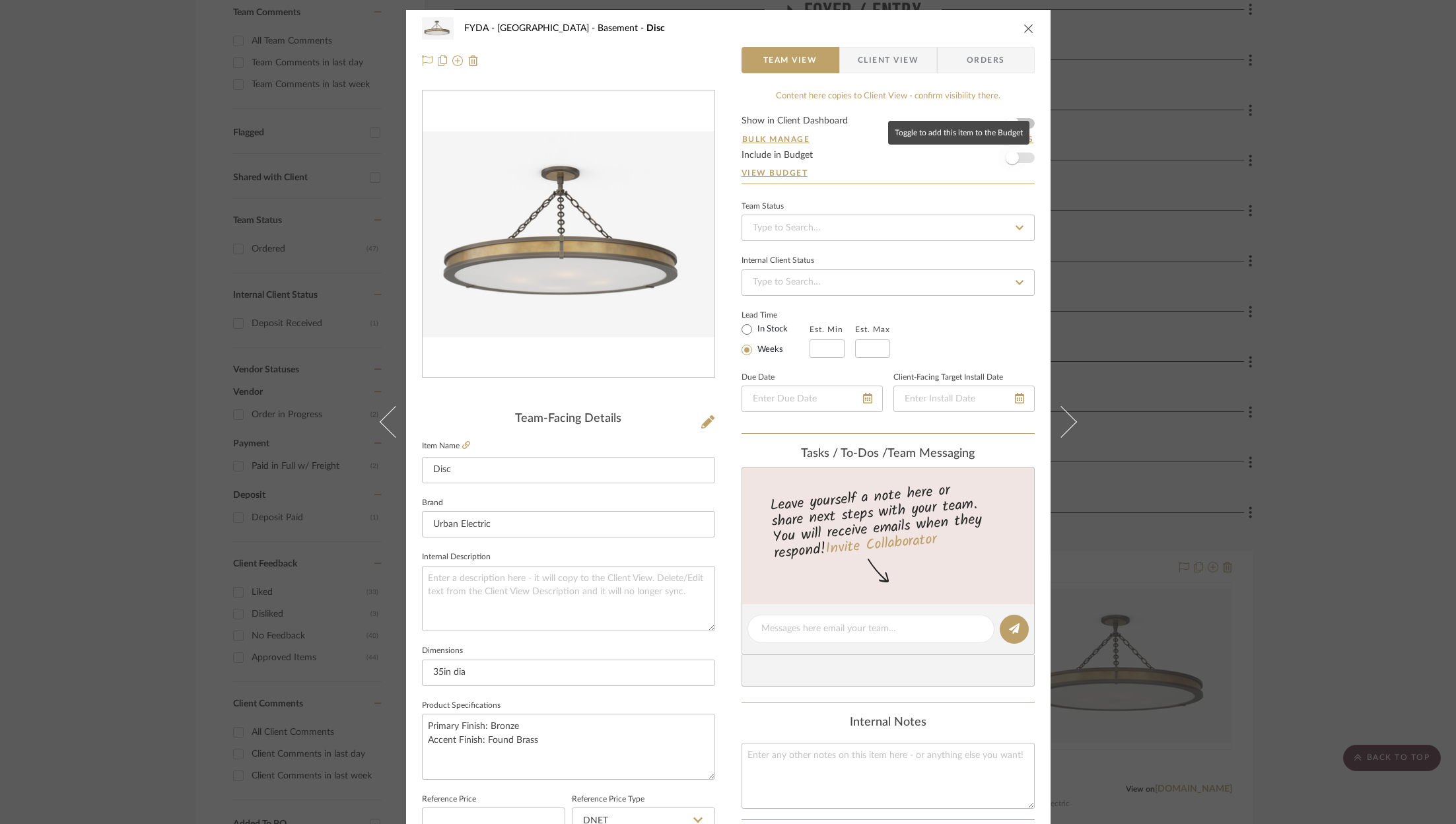
click at [1013, 157] on span "button" at bounding box center [1012, 158] width 13 height 13
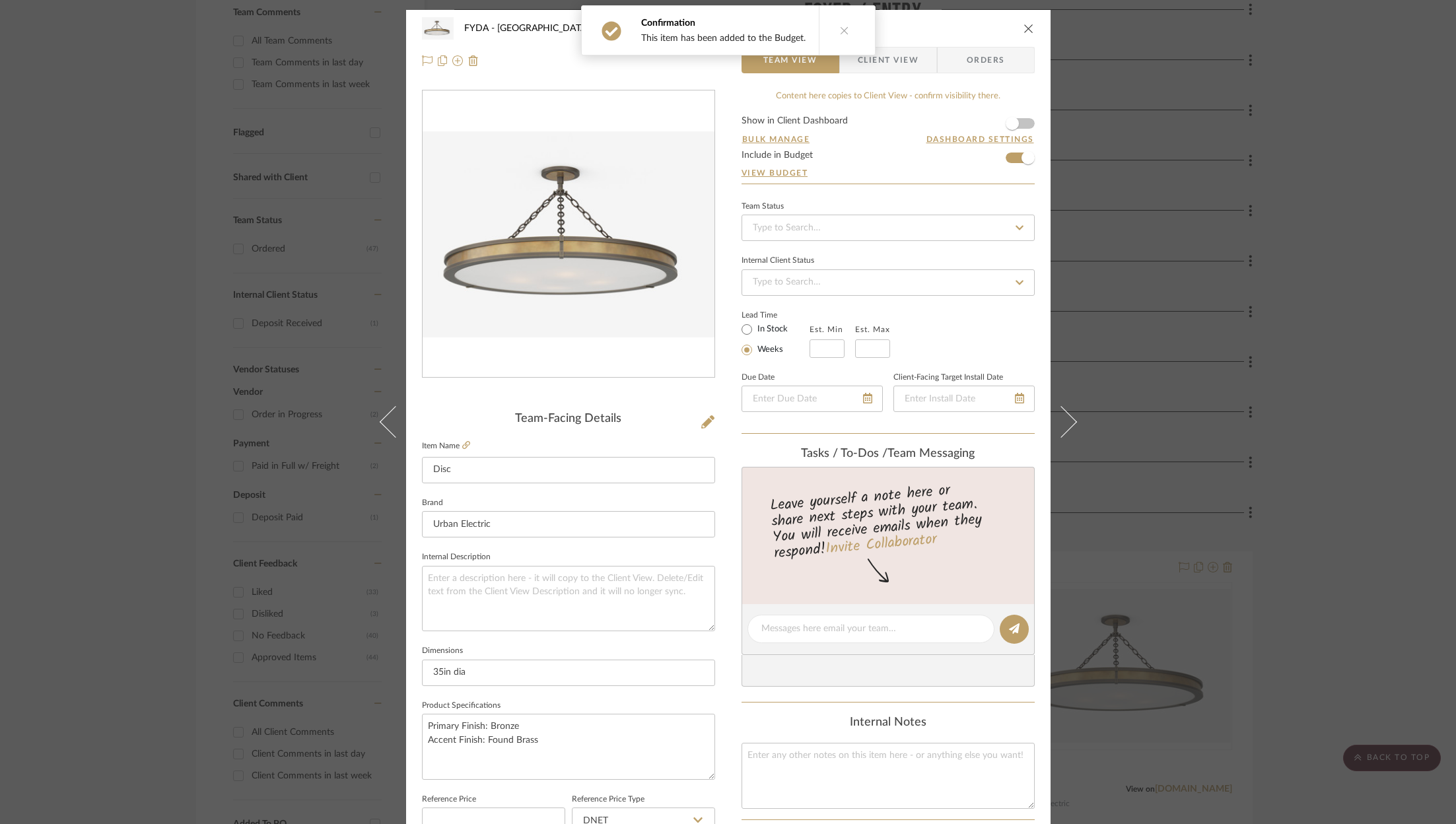
click at [1023, 28] on icon "close" at bounding box center [1028, 28] width 11 height 11
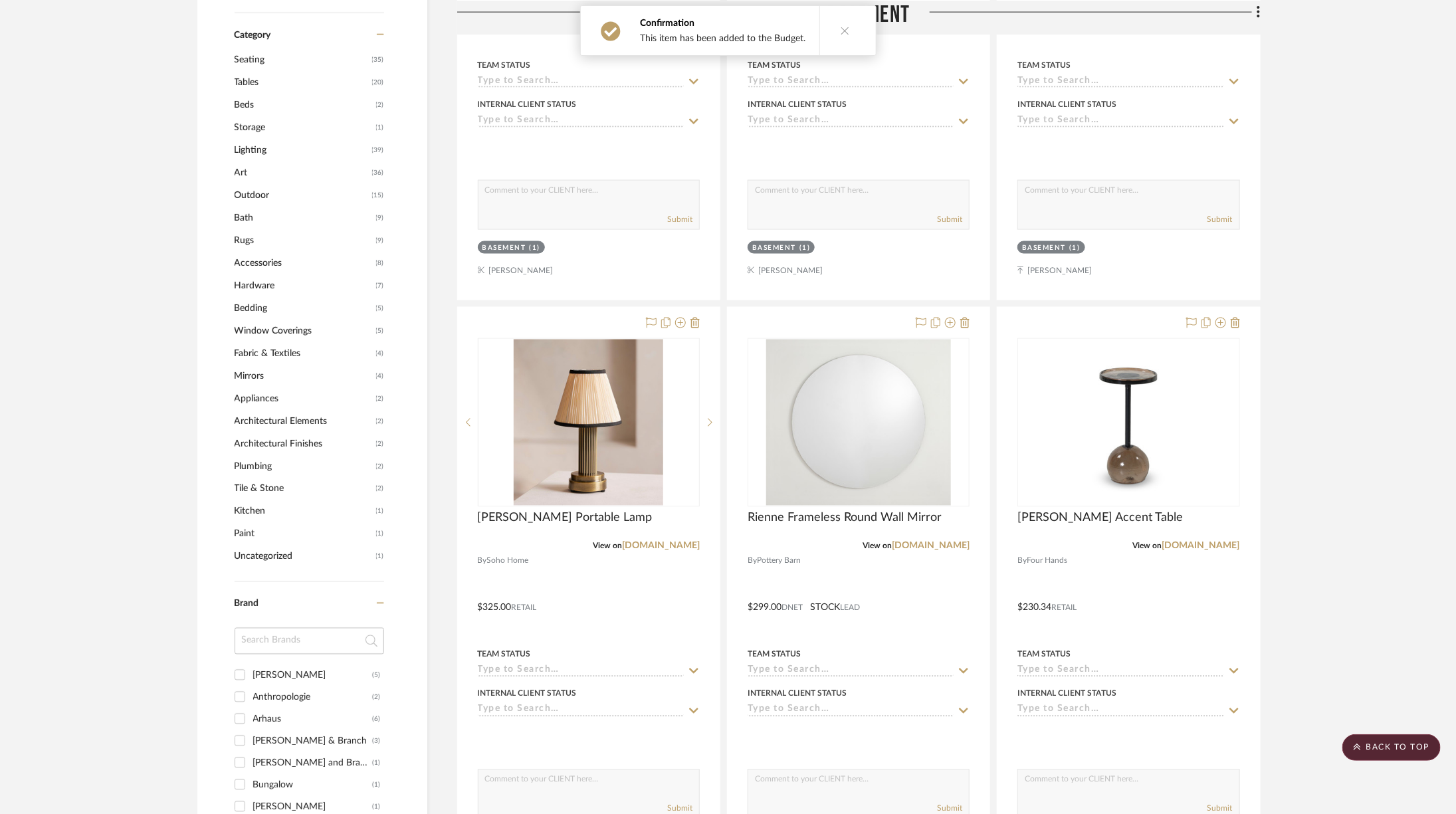
scroll to position [1184, 0]
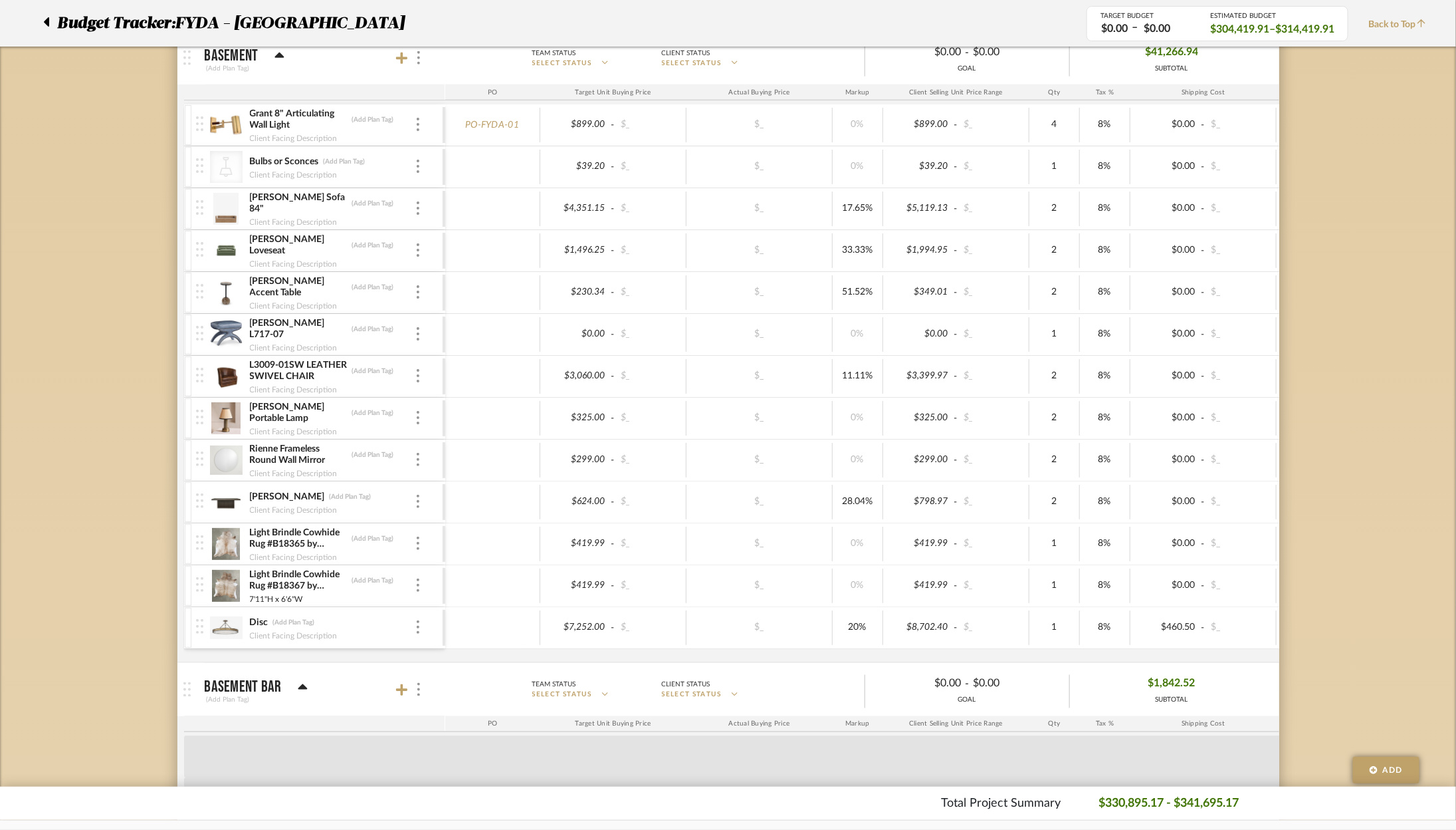
scroll to position [1006, 0]
